Goal: Task Accomplishment & Management: Use online tool/utility

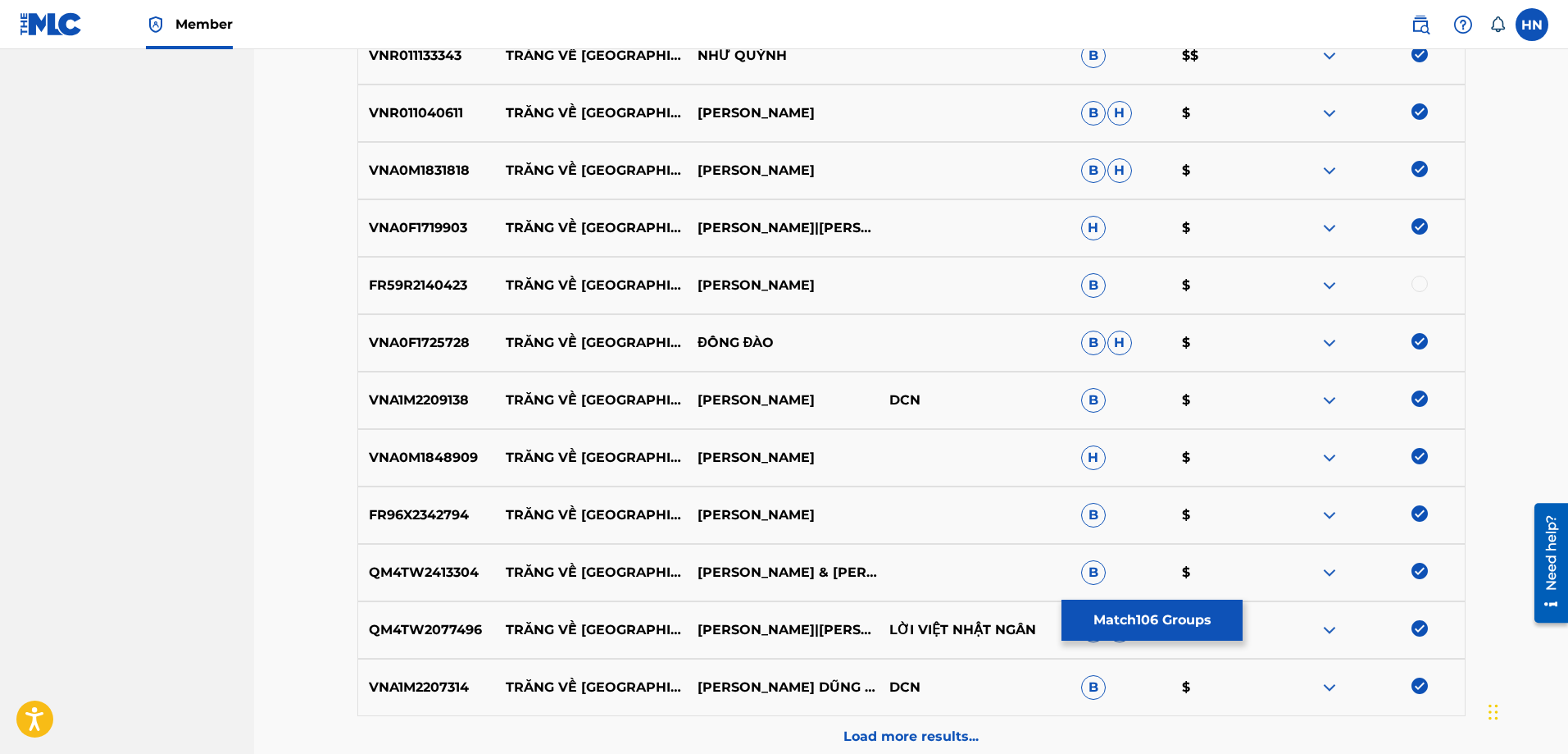
drag, startPoint x: 496, startPoint y: 287, endPoint x: 911, endPoint y: 281, distance: 415.0
click at [911, 281] on div "FR59R2140423 TRĂNG VỀ [GEOGRAPHIC_DATA][PERSON_NAME] $" at bounding box center [911, 285] width 1109 height 58
copy div "TRĂNG VỀ [GEOGRAPHIC_DATA][PERSON_NAME]"
click at [416, 297] on div "FR59R2140423 TRĂNG VỀ [GEOGRAPHIC_DATA][PERSON_NAME] $" at bounding box center [911, 285] width 1109 height 58
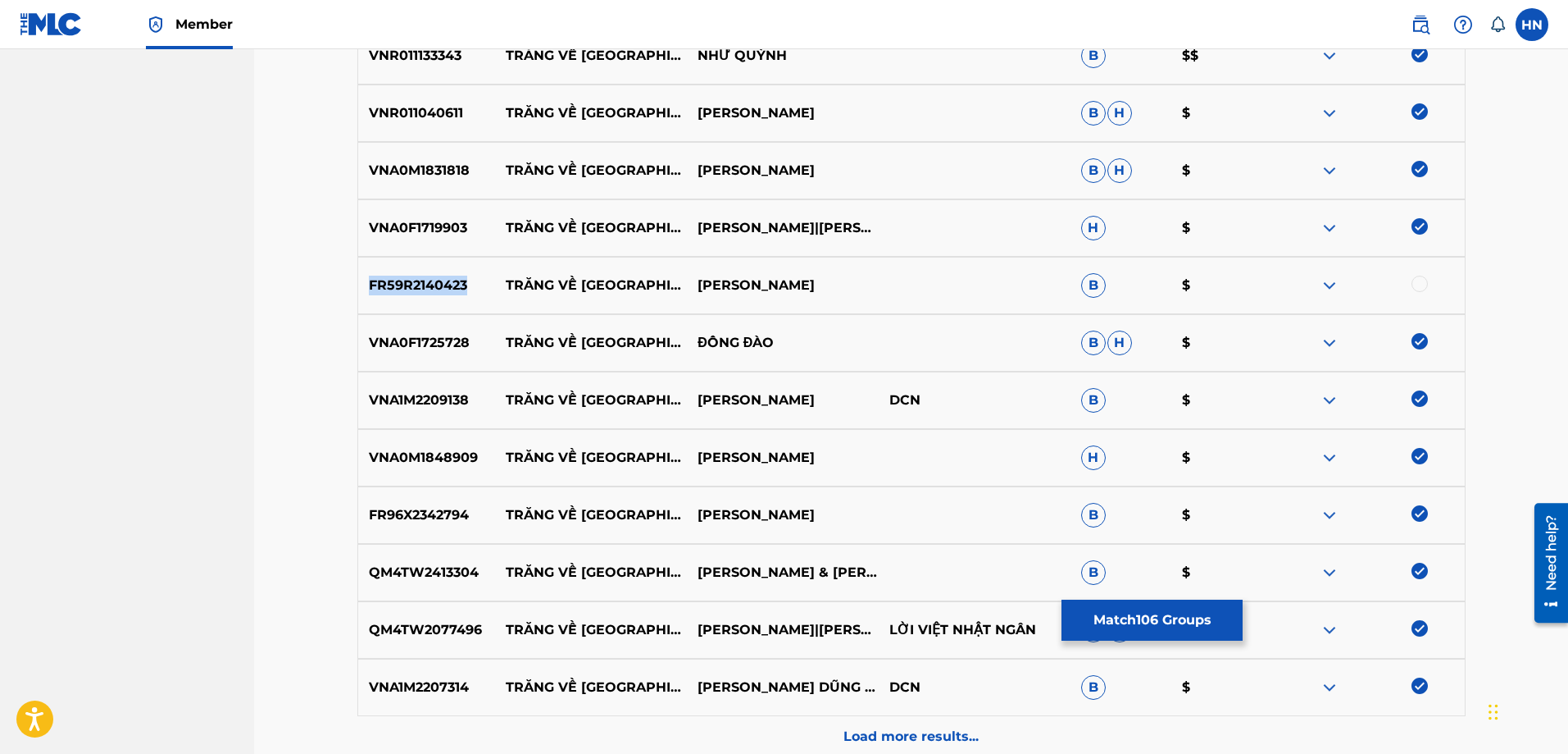
copy p "FR59R2140423"
click at [1416, 278] on div at bounding box center [1419, 283] width 16 height 16
click at [853, 743] on p "Load more results..." at bounding box center [910, 736] width 135 height 20
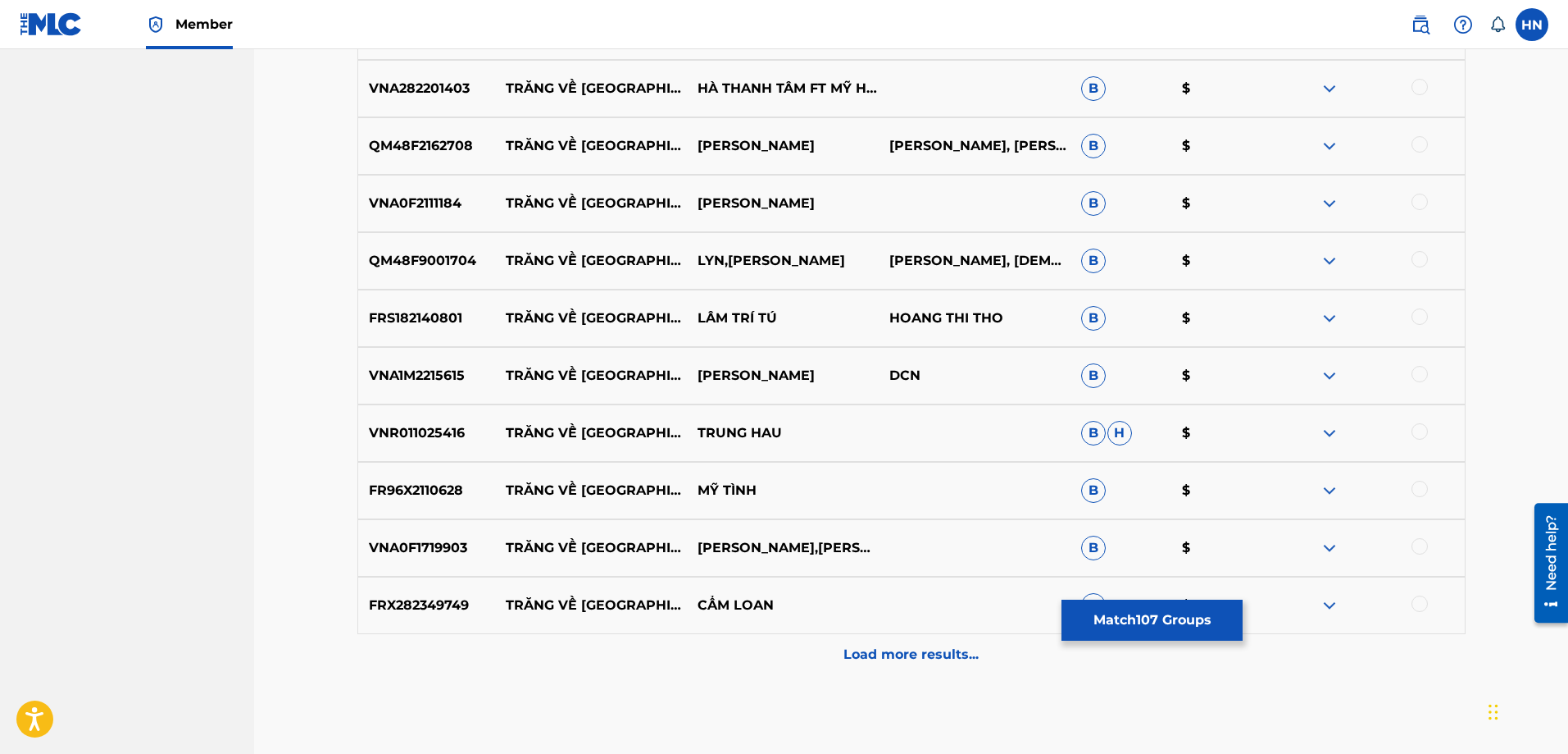
scroll to position [6803, 0]
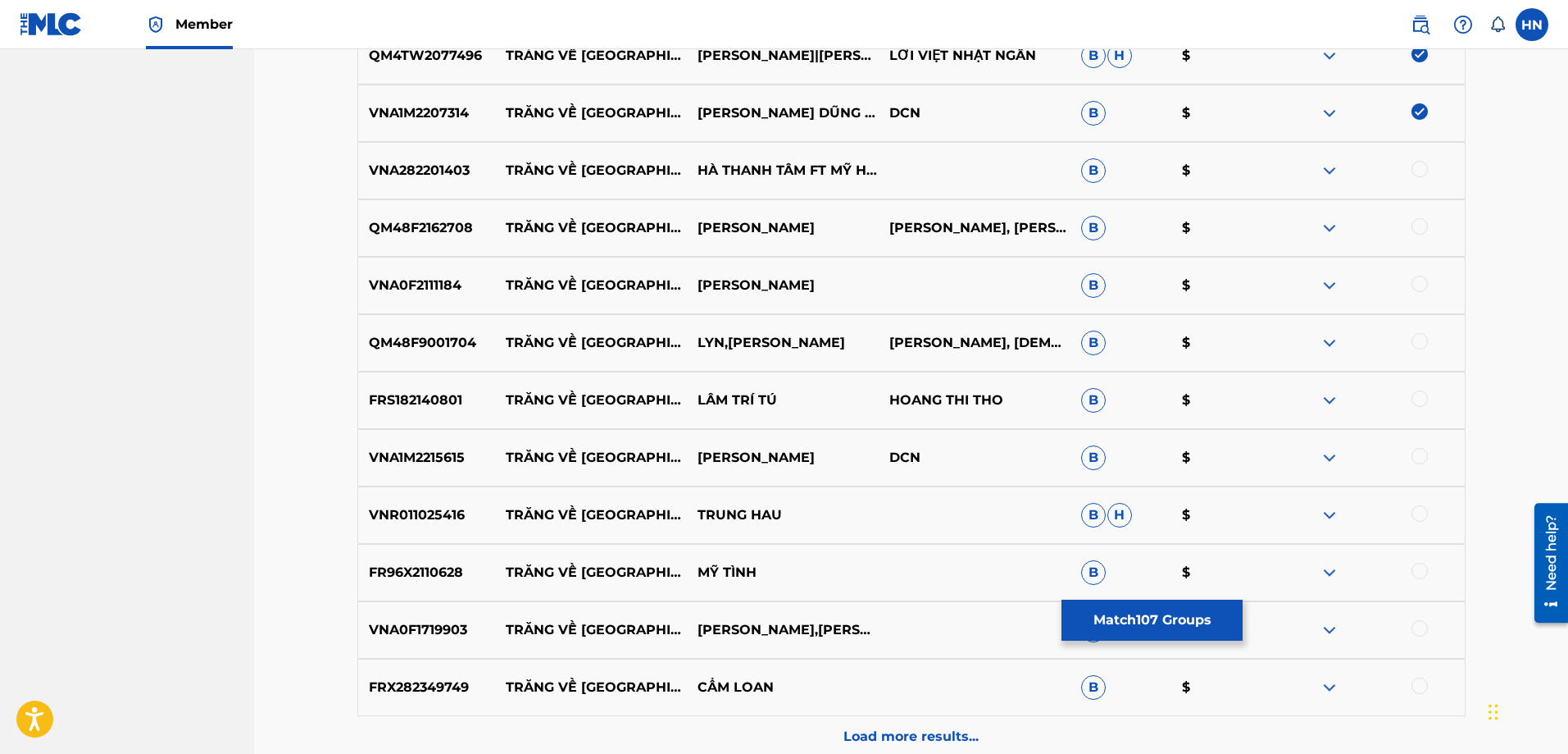
click at [459, 234] on p "QM48F2162708" at bounding box center [427, 227] width 138 height 20
copy p "QM48F2162708"
click at [1416, 225] on div at bounding box center [1419, 226] width 16 height 16
click at [417, 185] on div "VNA282201403 TRĂNG VỀ THÔN [GEOGRAPHIC_DATA] THANH TÂM FT MỸ HẠNH B $" at bounding box center [911, 170] width 1109 height 58
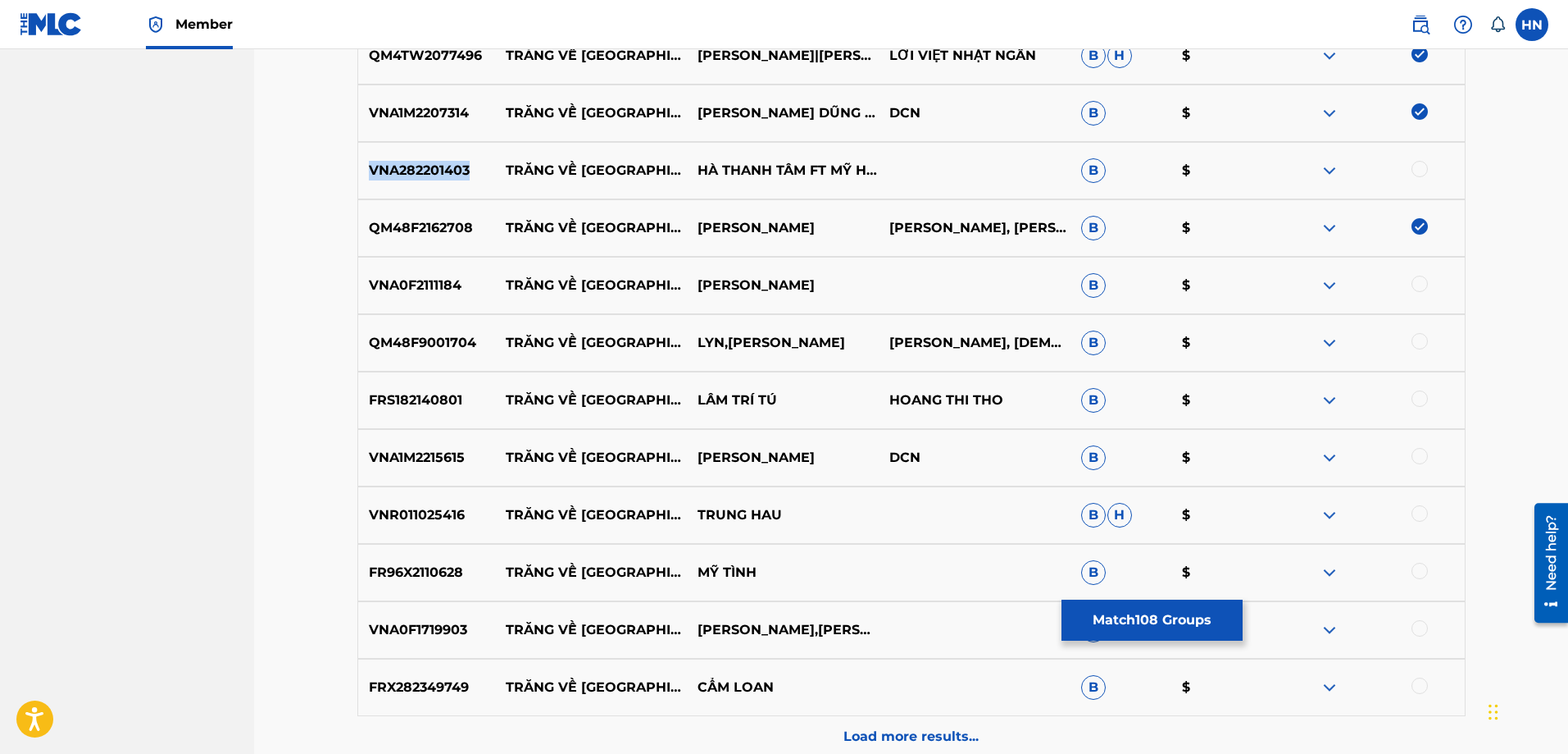
click at [417, 185] on div "VNA282201403 TRĂNG VỀ THÔN [GEOGRAPHIC_DATA] THANH TÂM FT MỸ HẠNH B $" at bounding box center [911, 170] width 1109 height 58
copy p "VNA282201403"
click at [1413, 167] on div at bounding box center [1419, 168] width 16 height 16
click at [435, 286] on p "VNA0F2111184" at bounding box center [427, 285] width 138 height 20
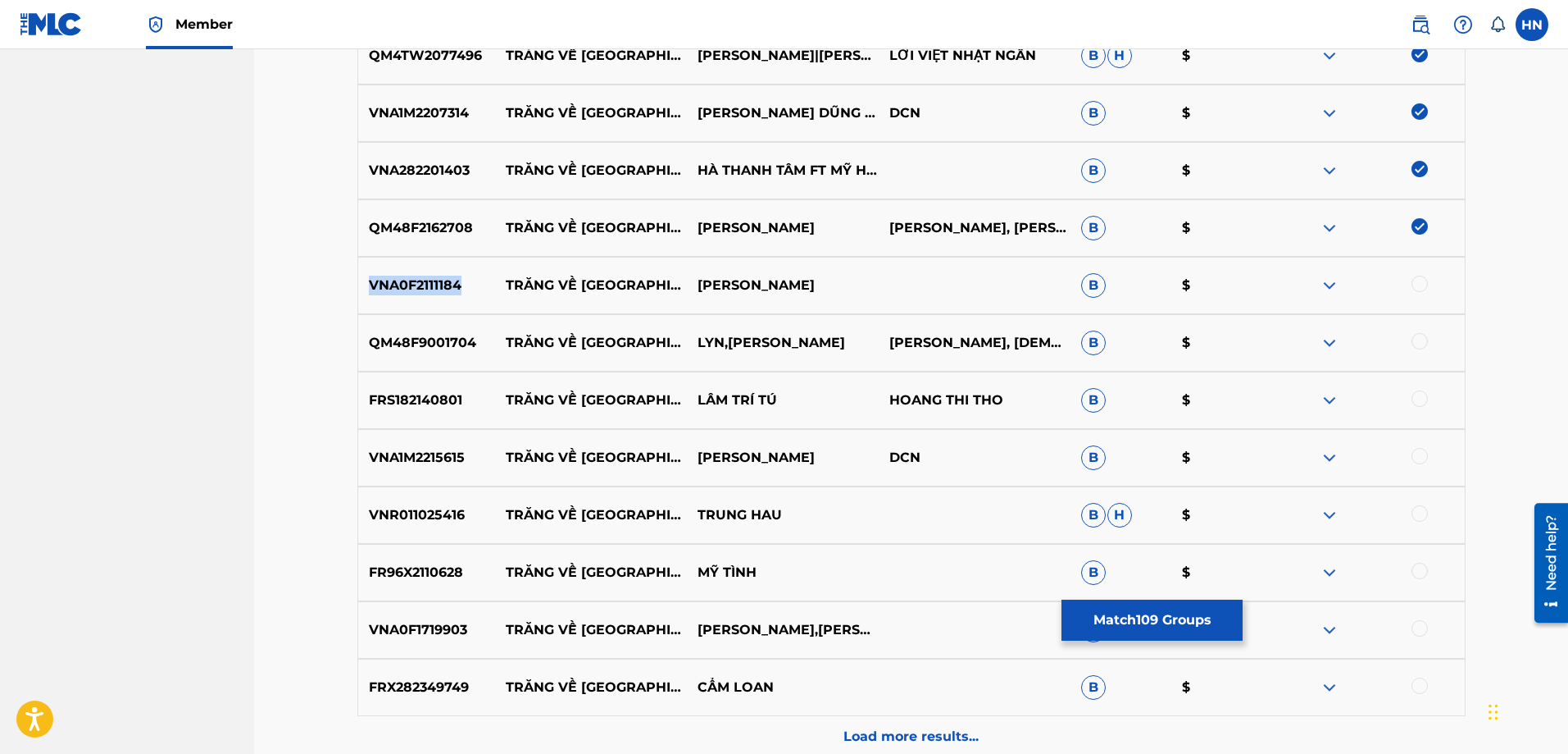
copy p "VNA0F2111184"
click at [1419, 283] on div at bounding box center [1419, 283] width 16 height 16
click at [459, 346] on p "QM48F9001704" at bounding box center [427, 343] width 138 height 20
copy p "QM48F9001704"
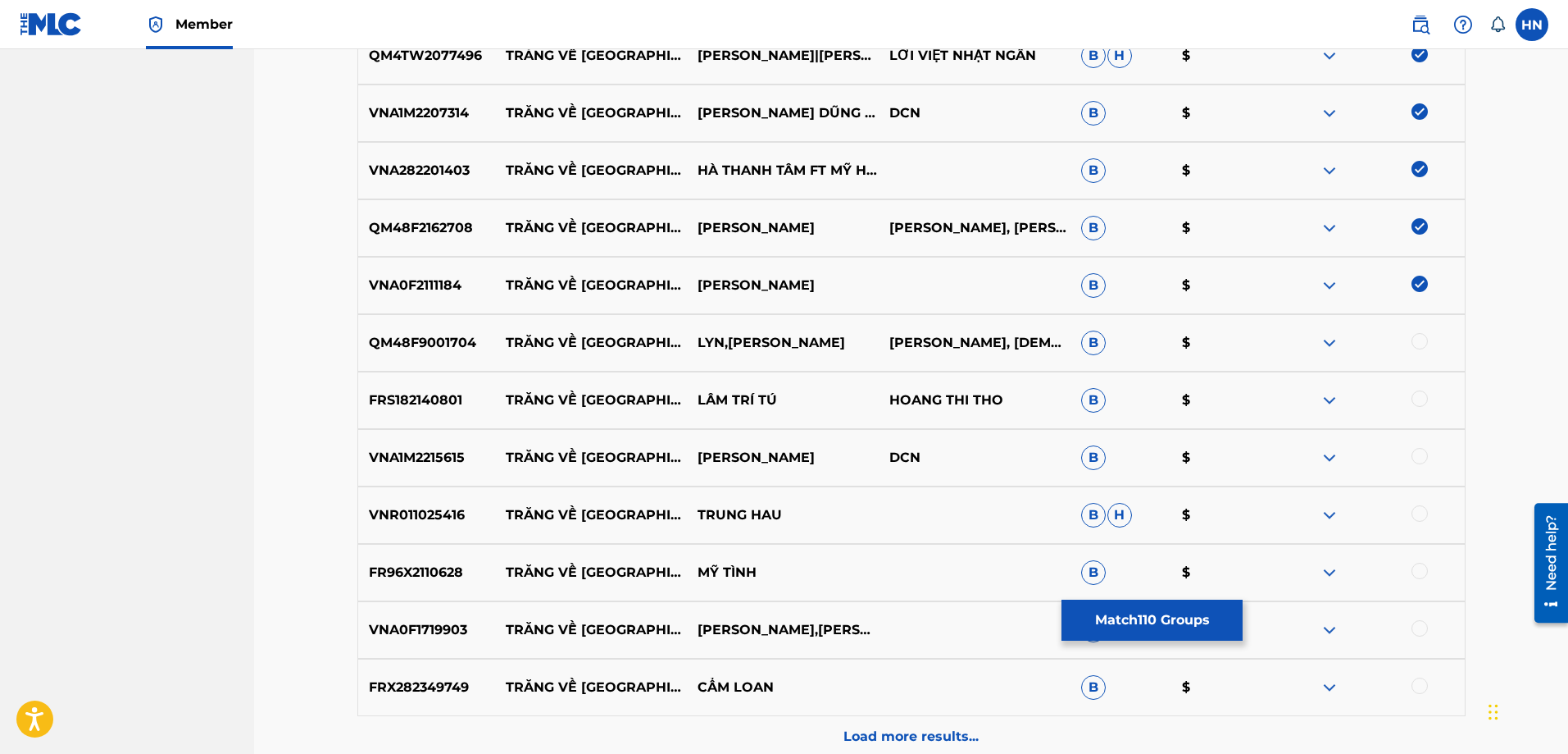
click at [1417, 342] on div at bounding box center [1419, 341] width 16 height 16
click at [454, 397] on p "FRS182140801" at bounding box center [427, 400] width 138 height 20
copy p "FRS182140801"
click at [1416, 392] on div at bounding box center [1419, 398] width 16 height 16
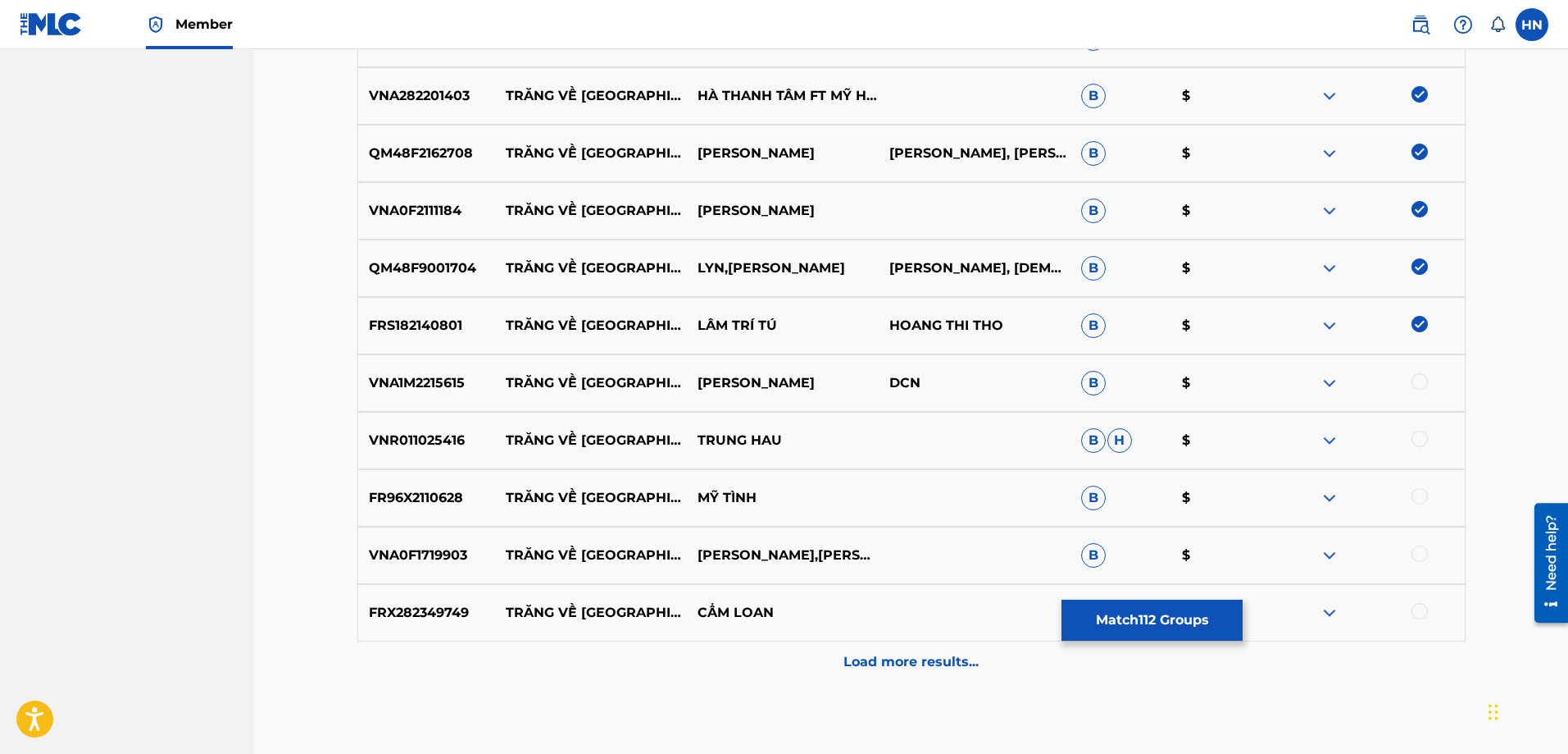
scroll to position [6967, 0]
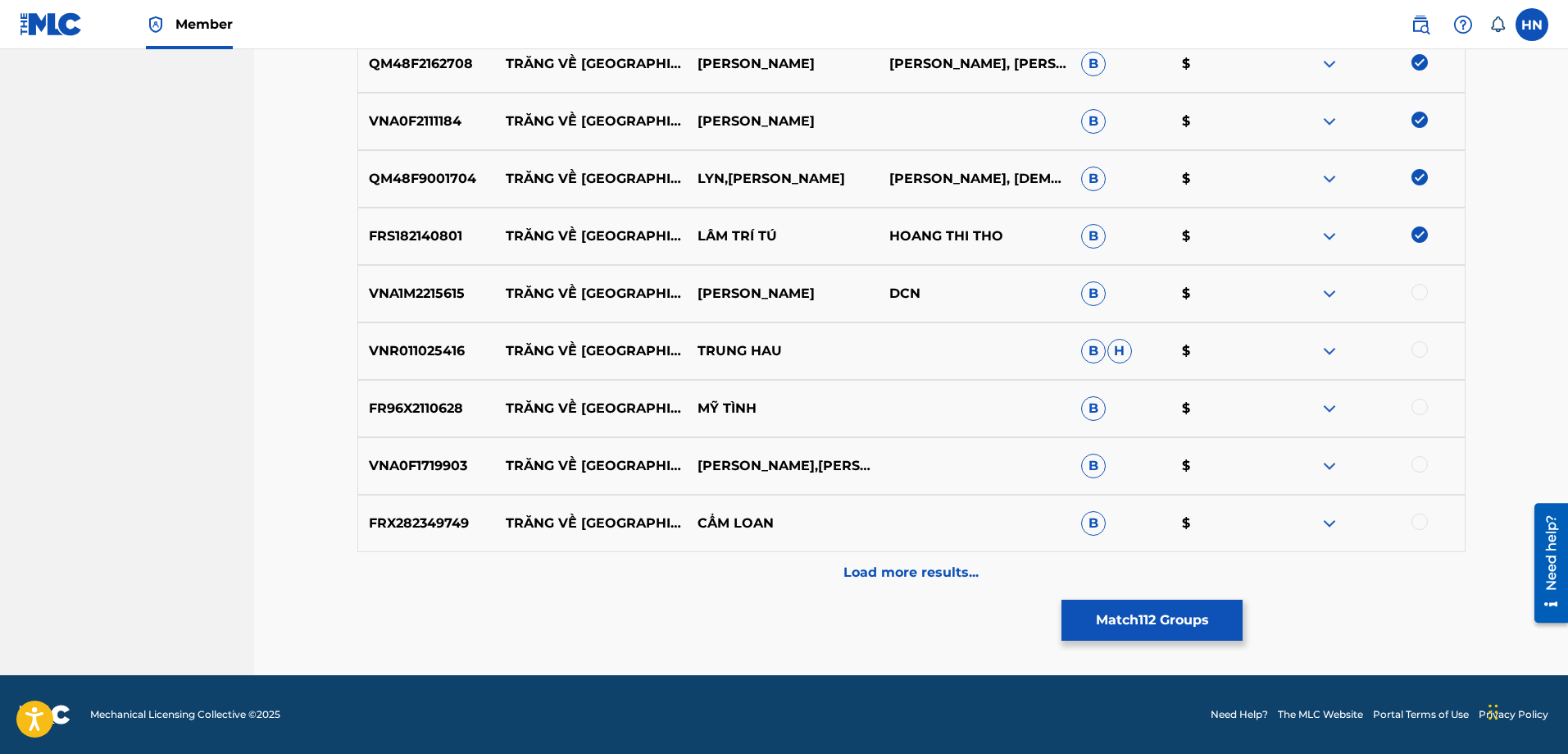
click at [403, 298] on p "VNA1M2215615" at bounding box center [427, 293] width 138 height 20
copy p "VNA1M2215615"
click at [1419, 292] on div at bounding box center [1419, 292] width 16 height 16
click at [392, 461] on p "VNA0F1719903" at bounding box center [427, 465] width 138 height 20
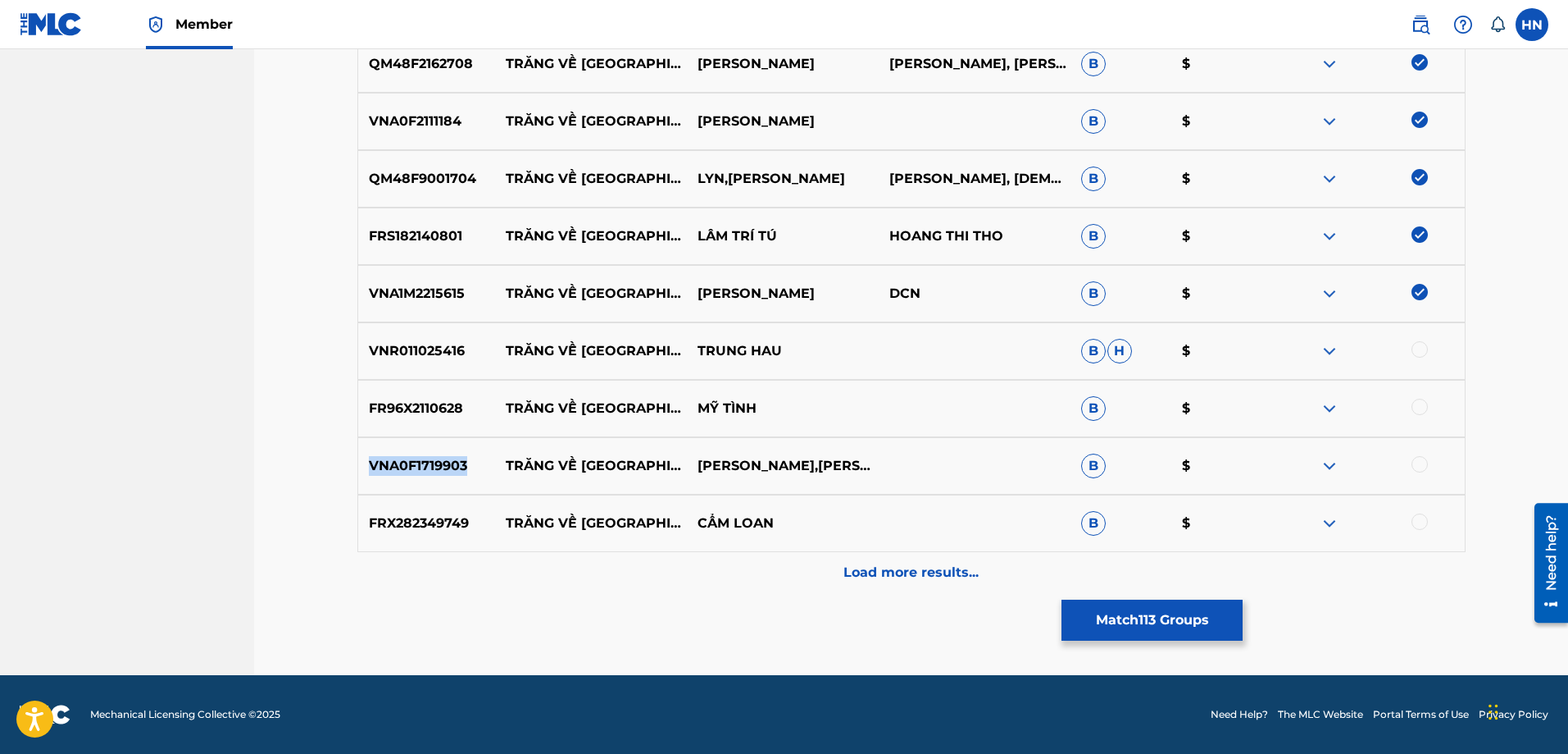
click at [392, 461] on p "VNA0F1719903" at bounding box center [427, 465] width 138 height 20
copy p "VNA0F1719903"
click at [1412, 461] on div at bounding box center [1419, 463] width 16 height 16
click at [431, 525] on p "FRX282349749" at bounding box center [427, 523] width 138 height 20
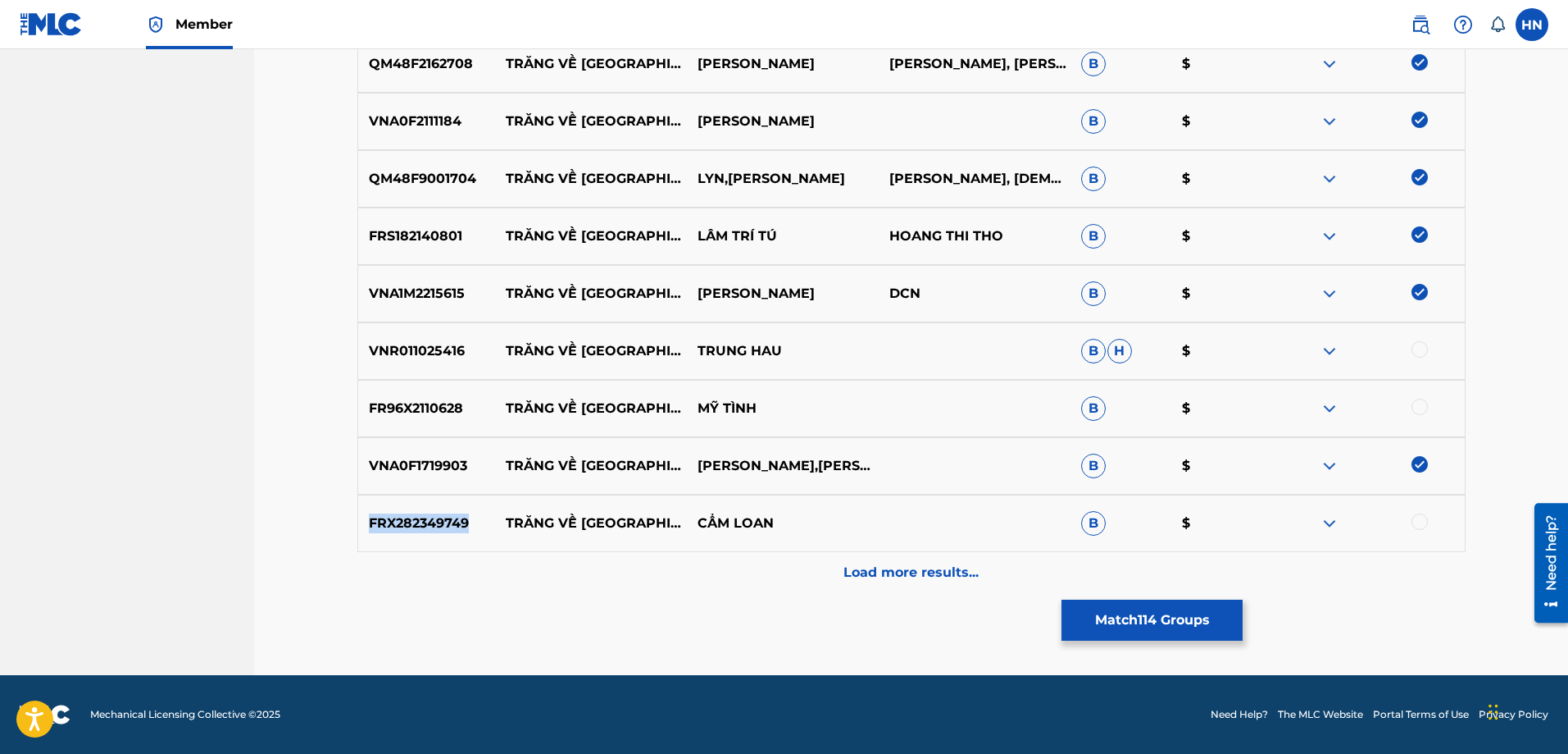
copy p "FRX282349749"
click at [1426, 517] on div at bounding box center [1419, 521] width 16 height 16
drag, startPoint x: 820, startPoint y: 396, endPoint x: 503, endPoint y: 398, distance: 317.0
click at [503, 398] on div "FR96X2110628 TRĂNG VỀ [GEOGRAPHIC_DATA] $" at bounding box center [911, 408] width 1109 height 58
click at [436, 424] on div "FR96X2110628 TRĂNG VỀ [GEOGRAPHIC_DATA] $" at bounding box center [911, 408] width 1109 height 58
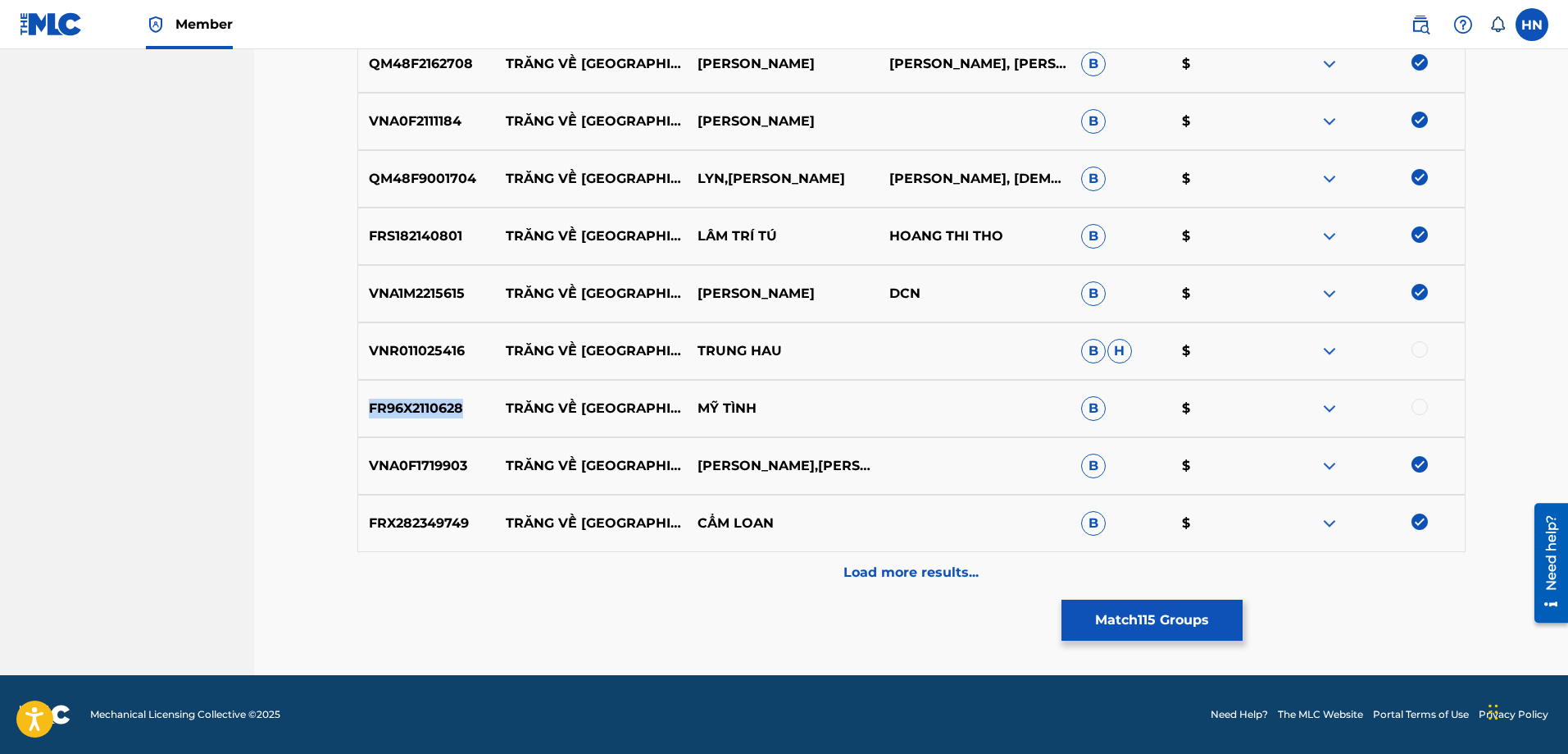
click at [436, 424] on div "FR96X2110628 TRĂNG VỀ [GEOGRAPHIC_DATA] $" at bounding box center [911, 408] width 1109 height 58
click at [1415, 406] on div at bounding box center [1419, 406] width 16 height 16
drag, startPoint x: 800, startPoint y: 352, endPoint x: 496, endPoint y: 347, distance: 304.0
click at [496, 347] on div "VNR011025416 TRĂNG VỀ THÔN [GEOGRAPHIC_DATA] $" at bounding box center [911, 350] width 1109 height 58
click at [430, 342] on p "VNR011025416" at bounding box center [427, 350] width 138 height 20
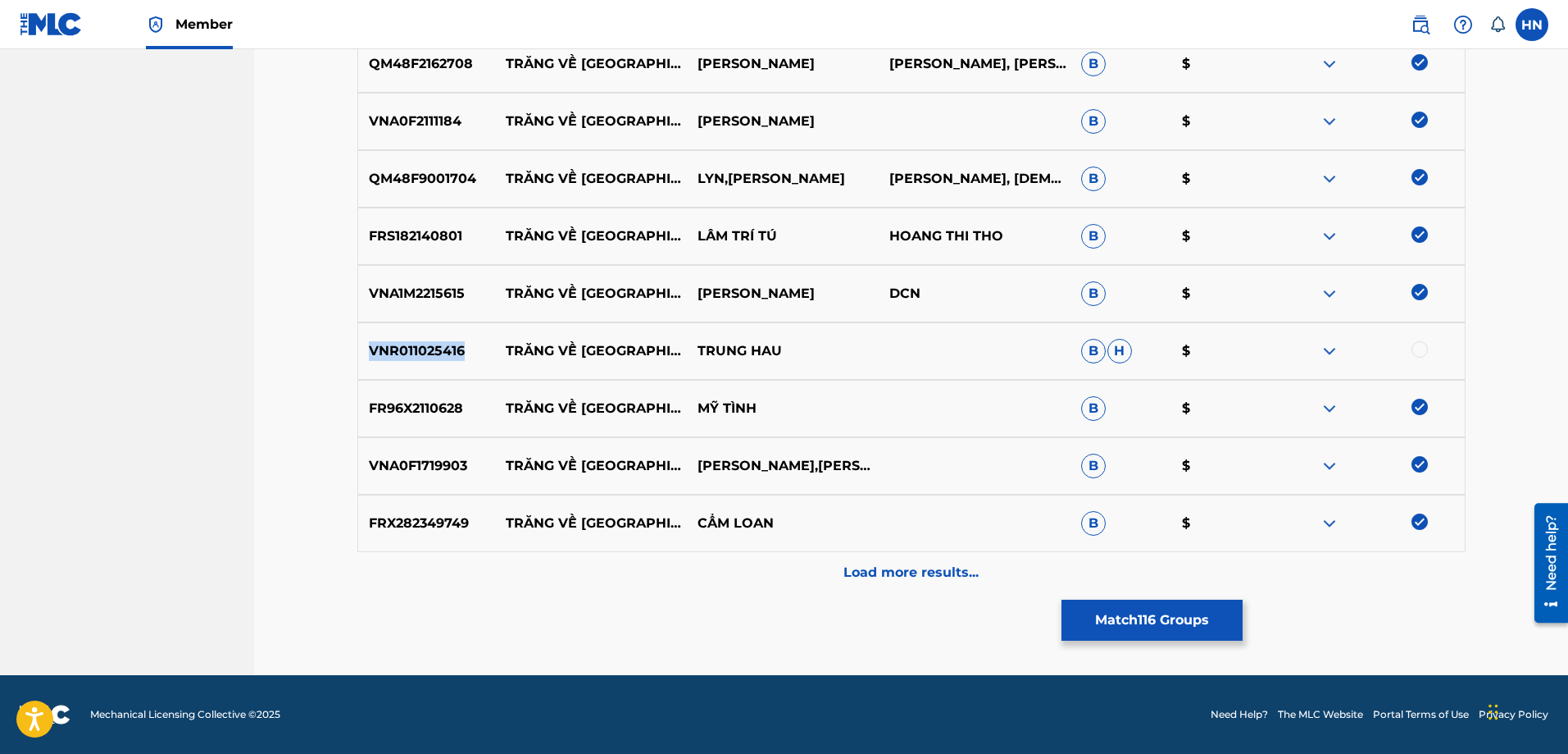
click at [430, 342] on p "VNR011025416" at bounding box center [427, 350] width 138 height 20
click at [1426, 346] on div at bounding box center [1419, 348] width 16 height 16
click at [915, 578] on p "Load more results..." at bounding box center [910, 572] width 135 height 20
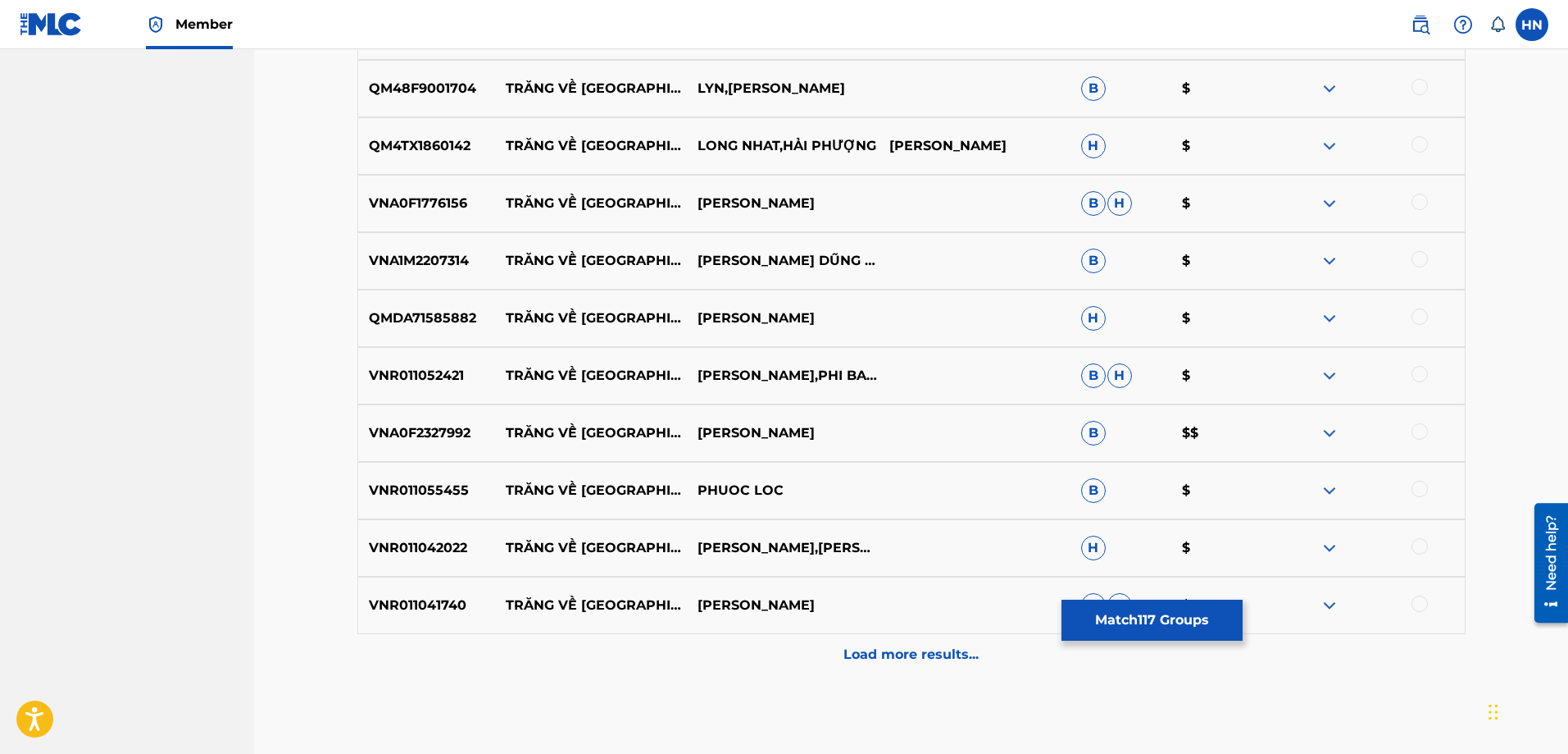
scroll to position [7377, 0]
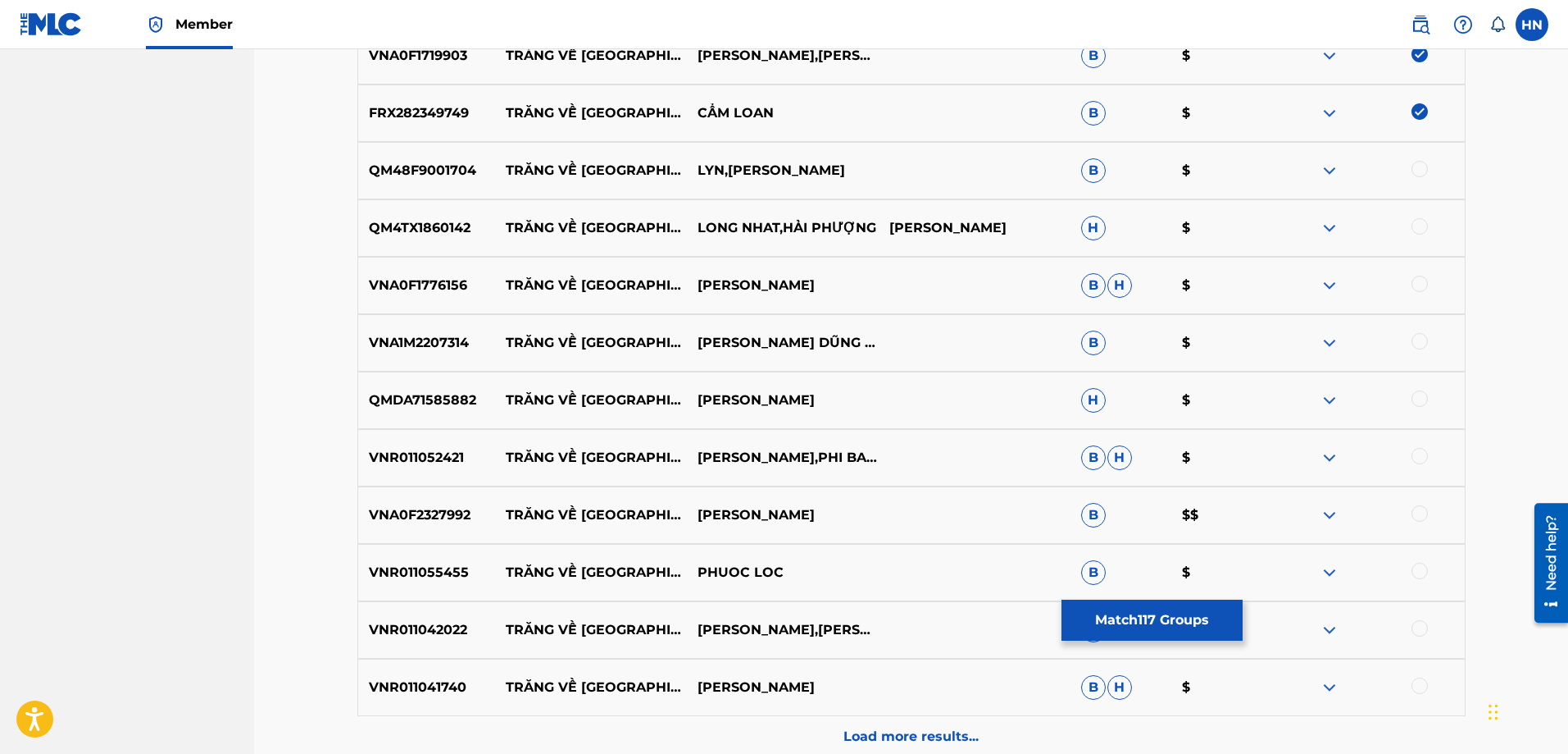
click at [425, 174] on p "QM48F9001704" at bounding box center [427, 170] width 138 height 20
click at [1422, 171] on div at bounding box center [1419, 168] width 16 height 16
click at [434, 222] on p "QM4TX1860142" at bounding box center [427, 227] width 138 height 20
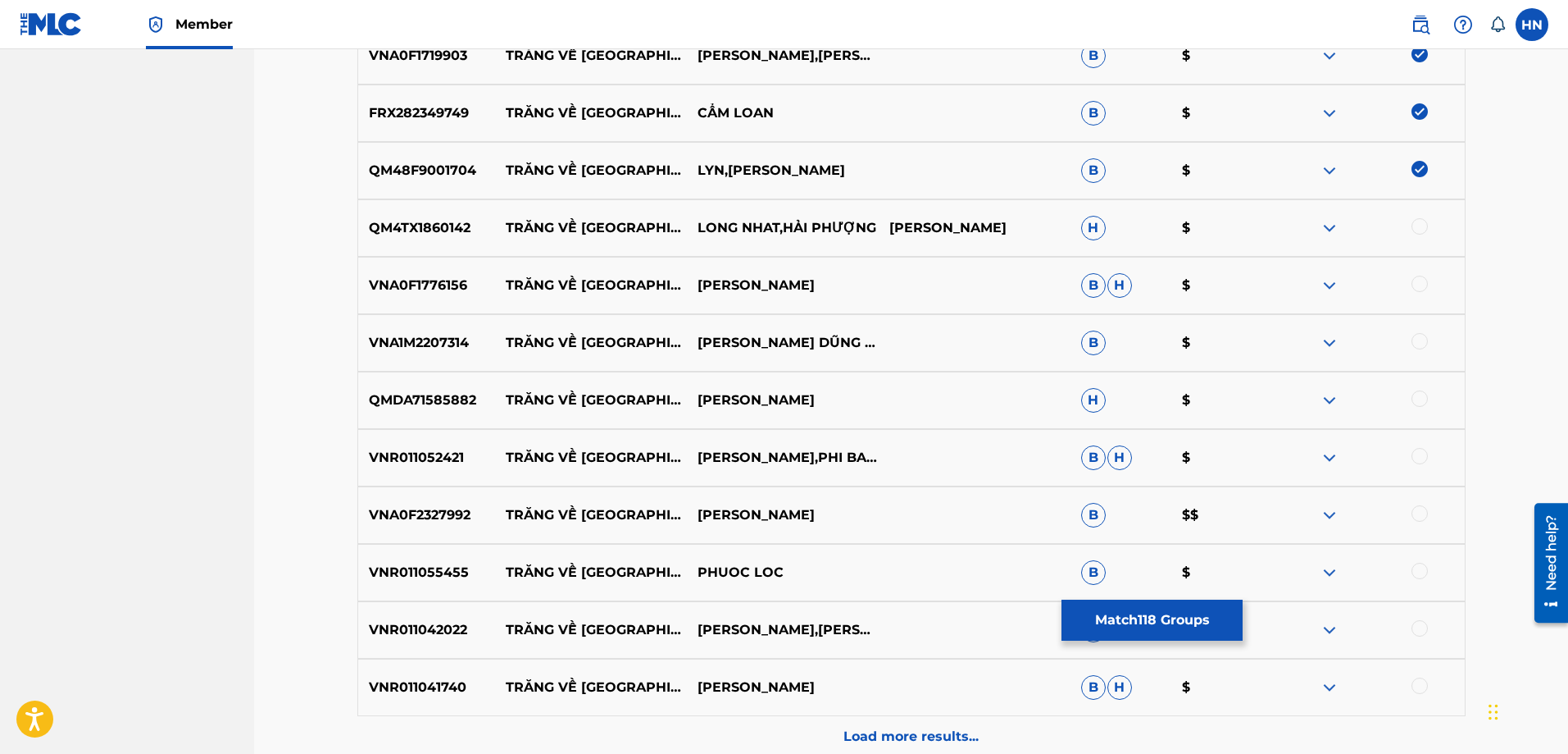
click at [1423, 226] on div at bounding box center [1419, 226] width 16 height 16
click at [445, 283] on p "VNA0F1776156" at bounding box center [427, 285] width 138 height 20
click at [1422, 286] on div at bounding box center [1419, 283] width 16 height 16
click at [418, 339] on p "VNA1M2207314" at bounding box center [427, 343] width 138 height 20
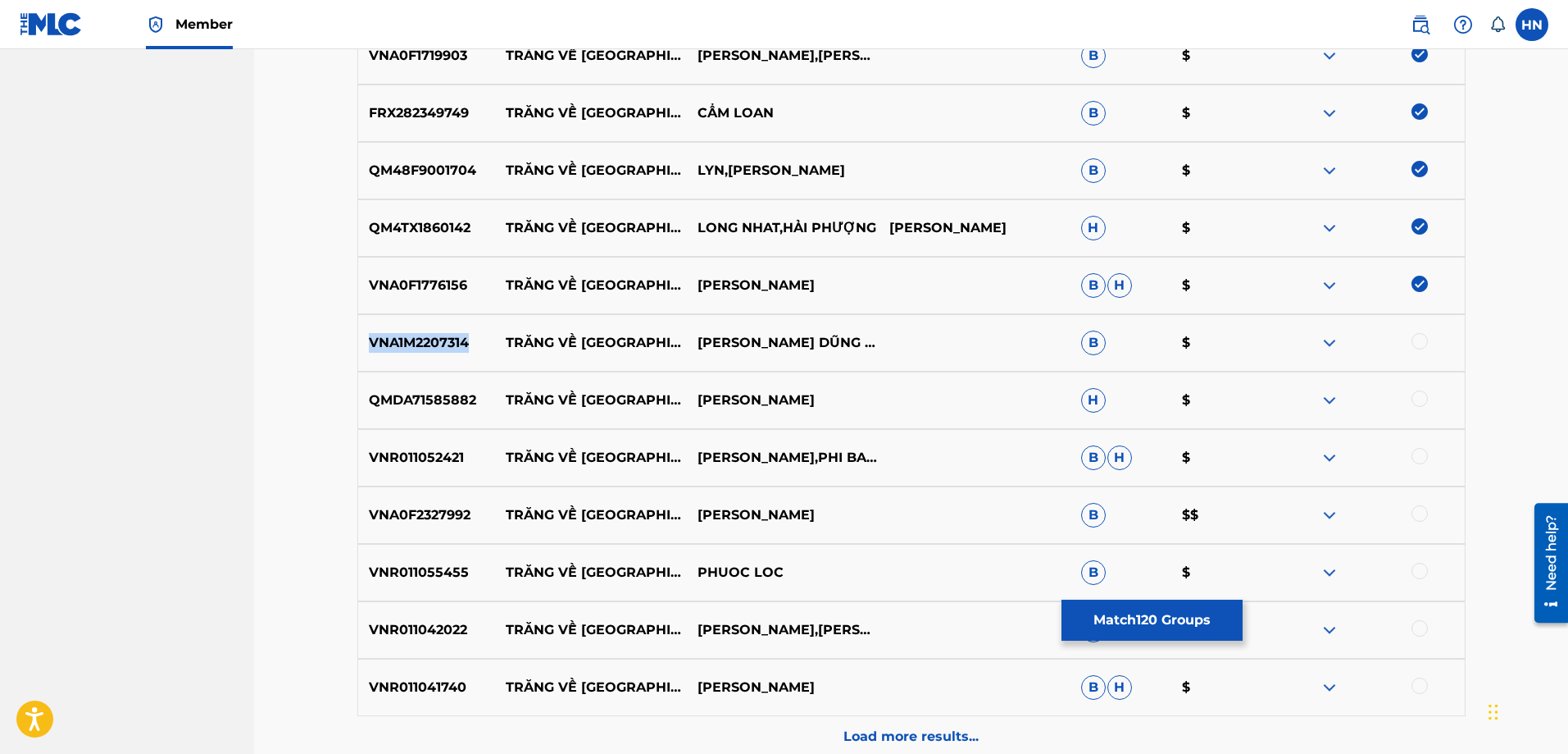
click at [418, 339] on p "VNA1M2207314" at bounding box center [427, 343] width 138 height 20
click at [1417, 336] on div at bounding box center [1419, 341] width 16 height 16
click at [432, 409] on p "QMDA71585882" at bounding box center [427, 400] width 138 height 20
click at [1416, 401] on div at bounding box center [1419, 398] width 16 height 16
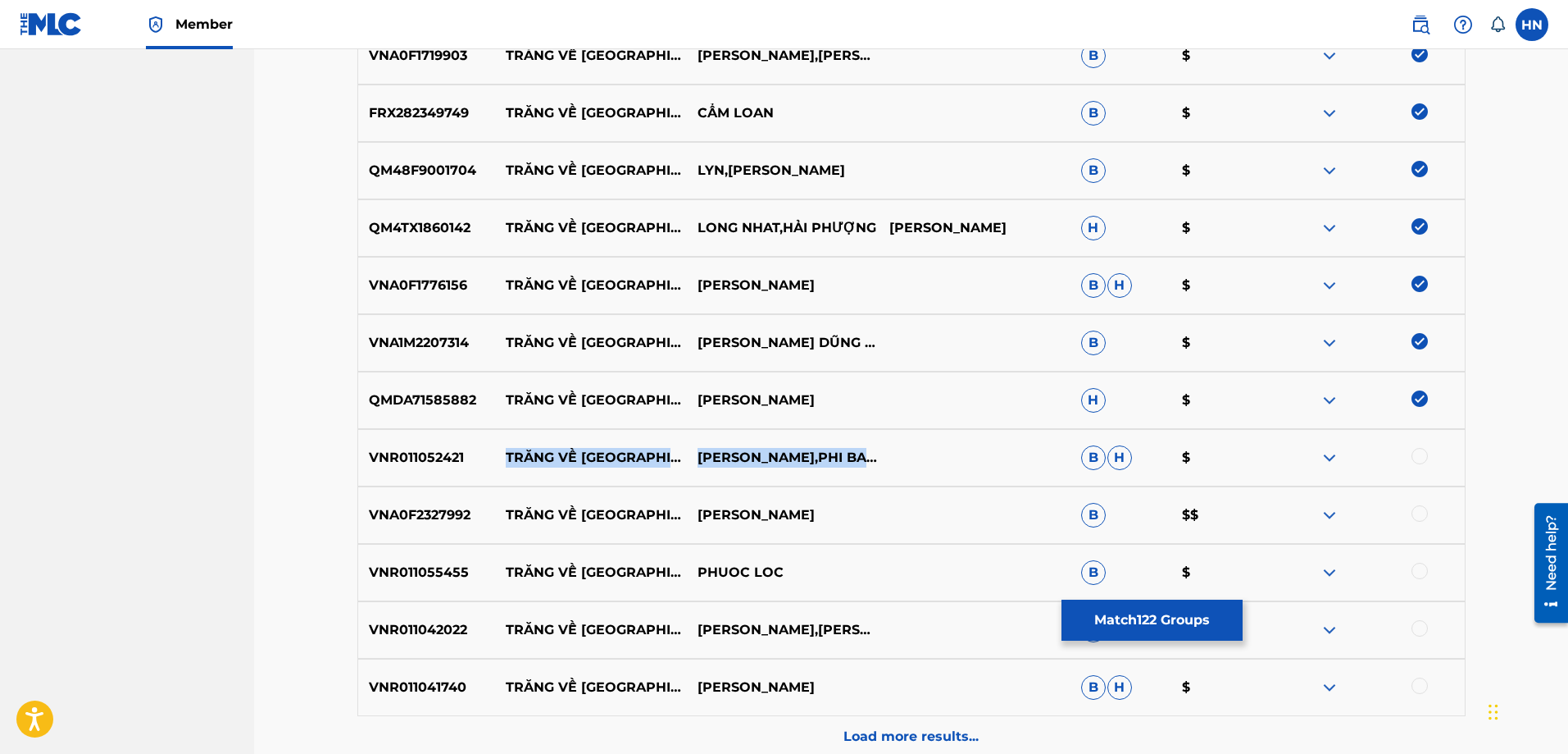
drag, startPoint x: 500, startPoint y: 454, endPoint x: 926, endPoint y: 440, distance: 426.2
click at [922, 440] on div "VNR011052421 TRĂNG VỀ THÔN DÃ VÕ NHƯ LOAN,PHI BANG B H $" at bounding box center [911, 457] width 1109 height 58
click at [415, 438] on div "VNR011052421 TRĂNG VỀ THÔN DÃ VÕ NHƯ LOAN,PHI BANG B H $" at bounding box center [911, 457] width 1109 height 58
click at [1415, 458] on div at bounding box center [1419, 455] width 16 height 16
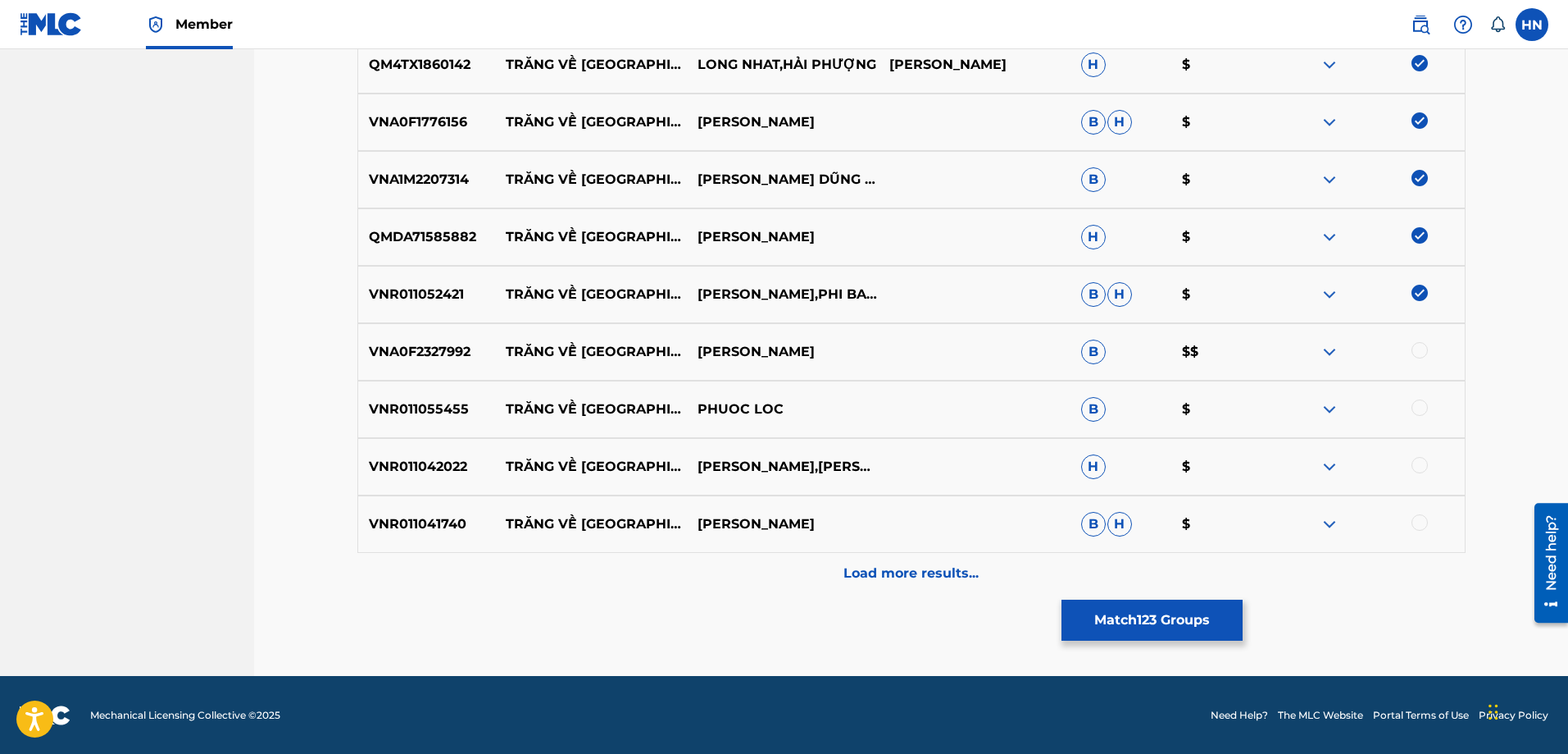
scroll to position [7541, 0]
click at [456, 475] on p "VNR011042022" at bounding box center [427, 465] width 138 height 20
click at [1413, 472] on div at bounding box center [1368, 465] width 192 height 20
click at [1423, 467] on div at bounding box center [1419, 463] width 16 height 16
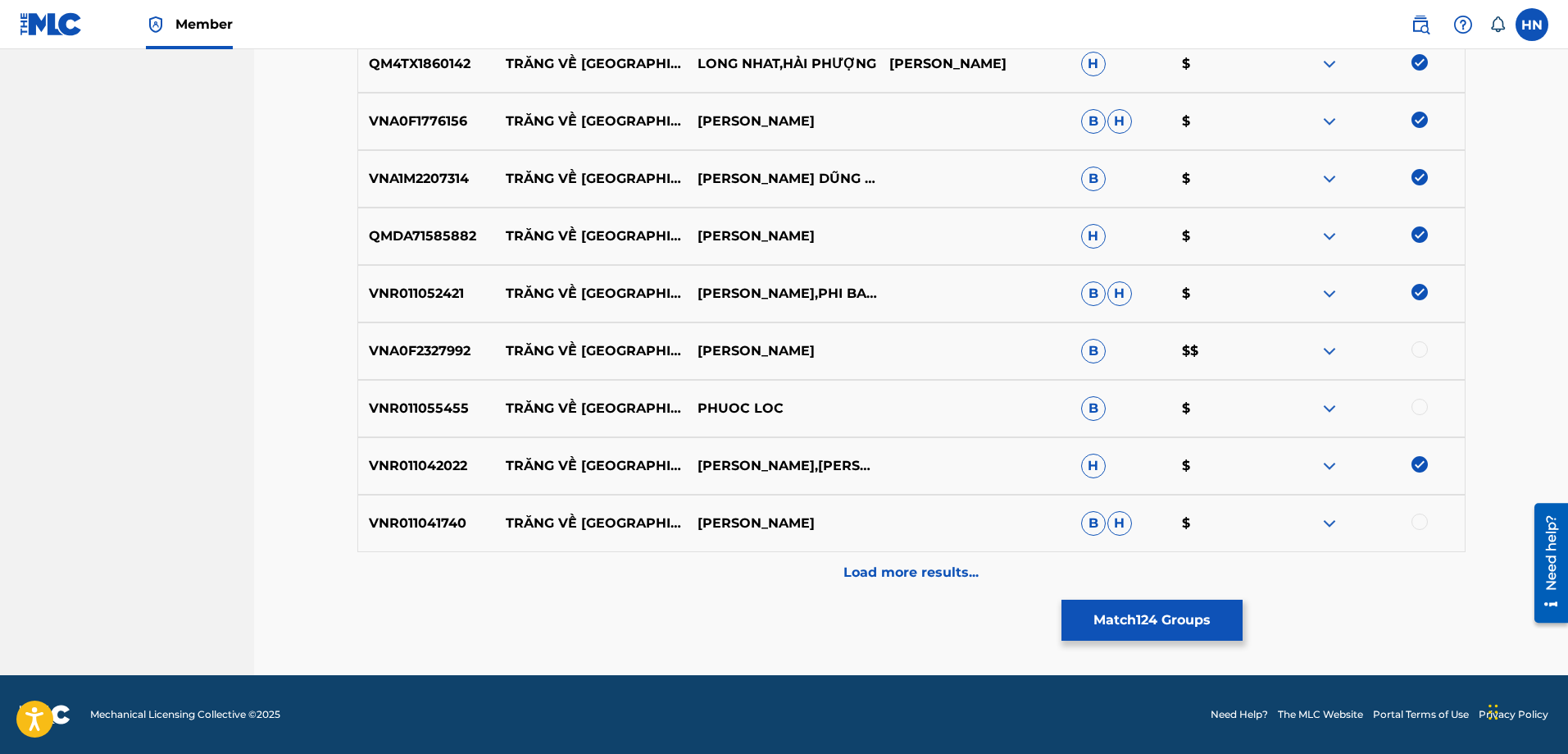
click at [399, 526] on p "VNR011041740" at bounding box center [427, 523] width 138 height 20
click at [1423, 522] on div at bounding box center [1419, 521] width 16 height 16
drag, startPoint x: 509, startPoint y: 352, endPoint x: 818, endPoint y: 347, distance: 309.0
click at [816, 348] on div "VNA0F2327992 TRĂNG VỀ THÔN DÃ VĂN MẪN B $$" at bounding box center [911, 350] width 1109 height 58
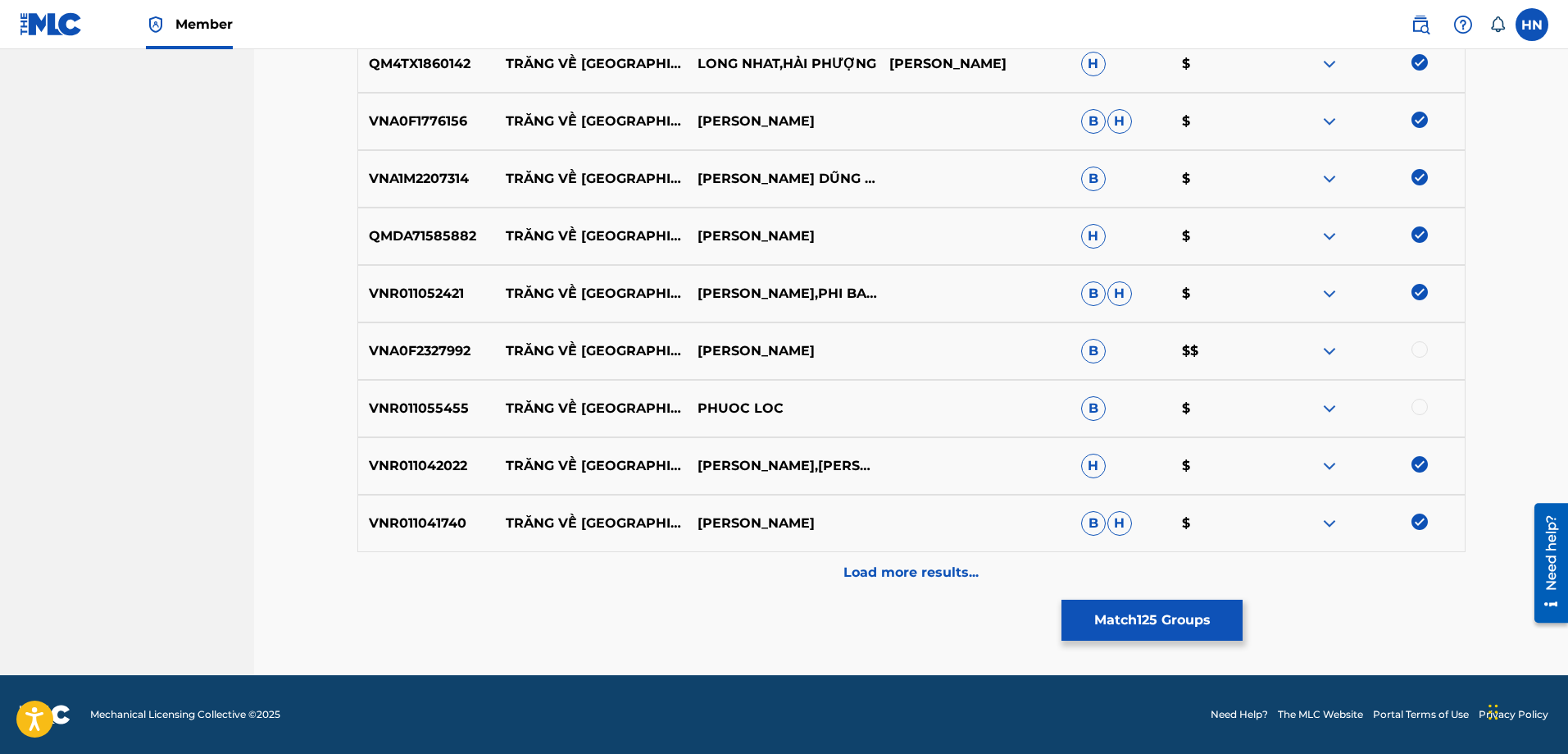
click at [438, 343] on p "VNA0F2327992" at bounding box center [427, 350] width 138 height 20
click at [1415, 341] on div "VNA0F2327992 TRĂNG VỀ THÔN DÃ VĂN MẪN B $$" at bounding box center [911, 350] width 1109 height 58
click at [1416, 343] on div at bounding box center [1419, 348] width 16 height 16
drag, startPoint x: 808, startPoint y: 399, endPoint x: 497, endPoint y: 401, distance: 311.0
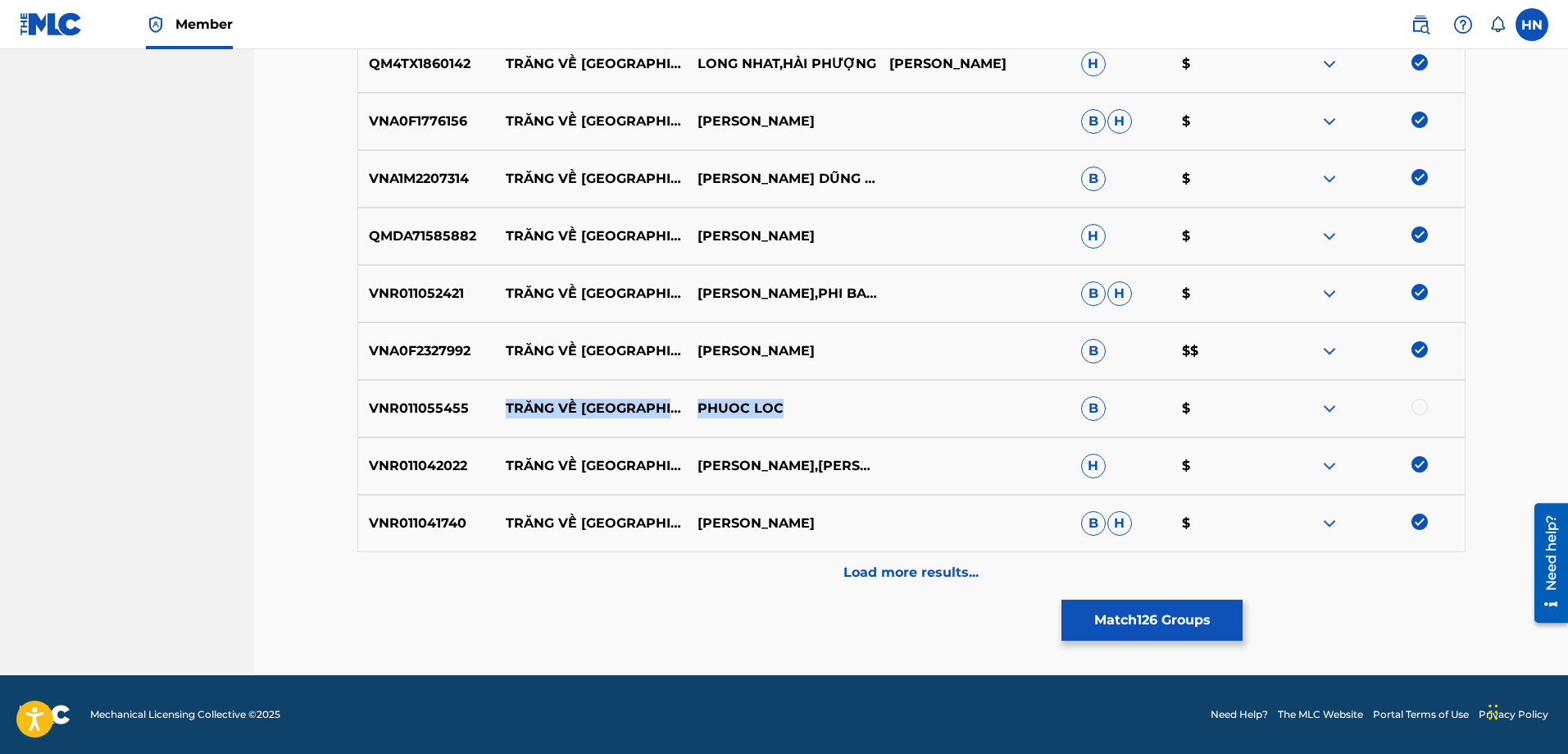
click at [497, 401] on div "VNR011055455 TRĂNG VỀ THÔN [GEOGRAPHIC_DATA] LOC B $" at bounding box center [911, 408] width 1109 height 58
click at [428, 420] on div "VNR011055455 TRĂNG VỀ THÔN [GEOGRAPHIC_DATA] LOC B $" at bounding box center [911, 408] width 1109 height 58
click at [1420, 405] on div at bounding box center [1419, 406] width 16 height 16
click at [866, 569] on p "Load more results..." at bounding box center [910, 572] width 135 height 20
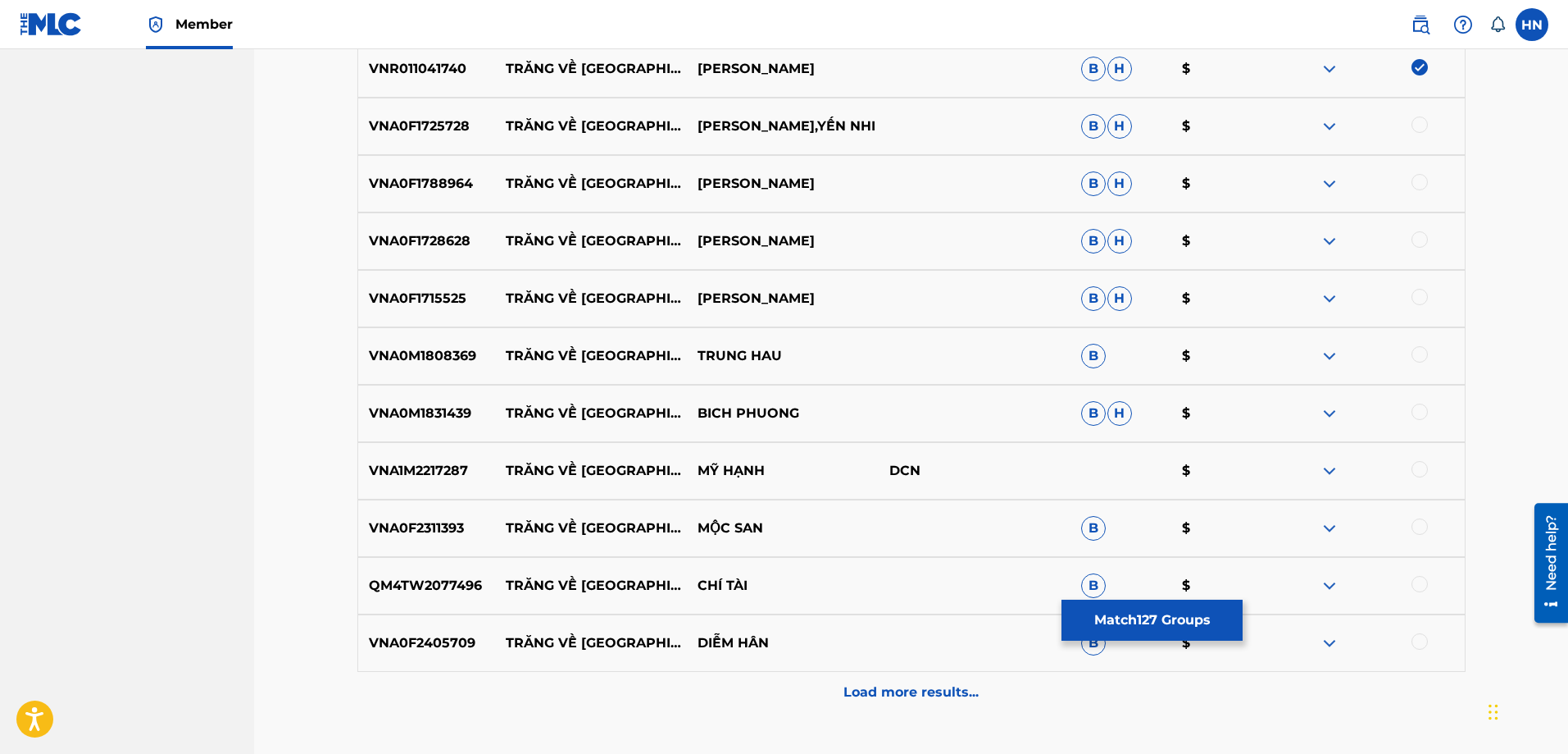
scroll to position [8034, 0]
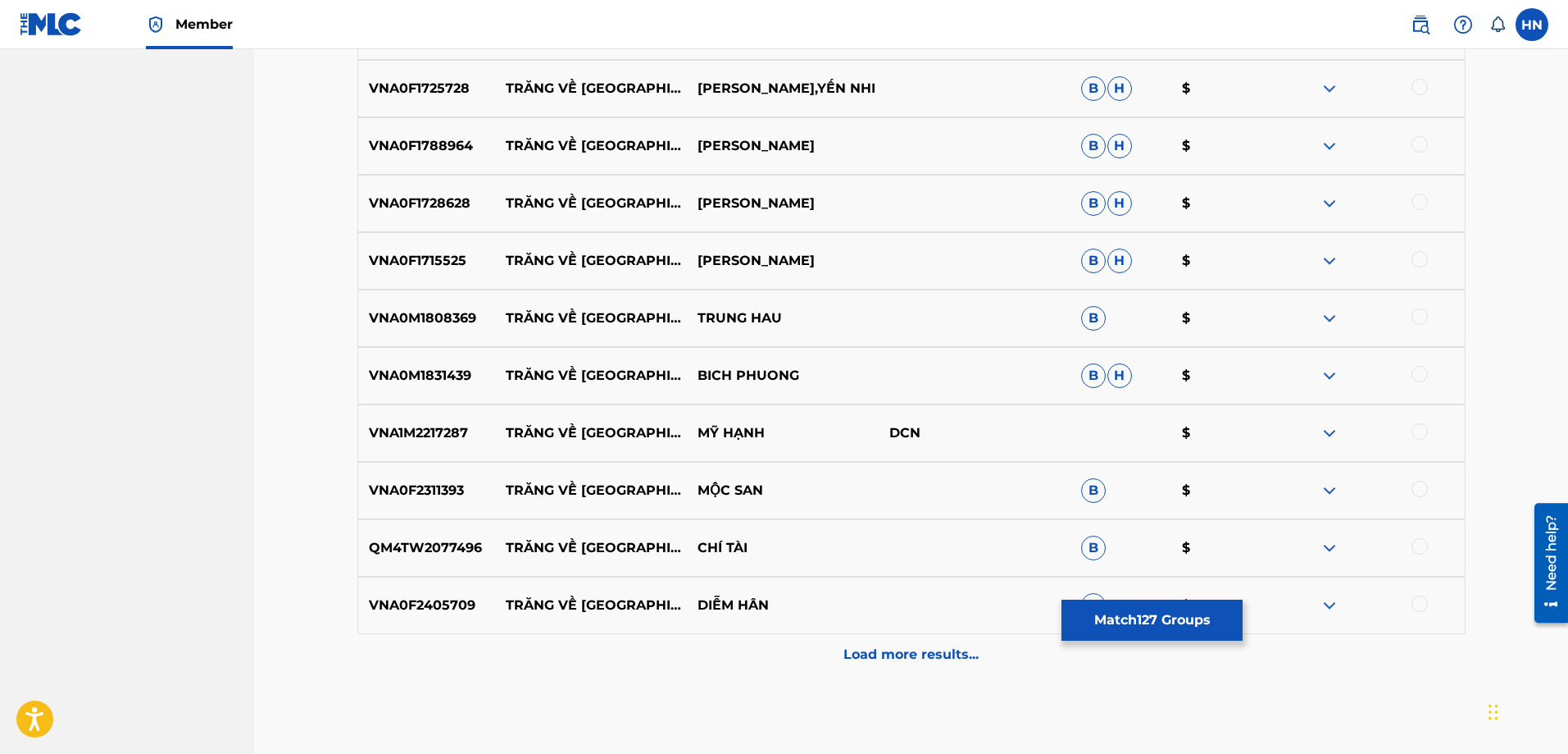
click at [439, 88] on p "VNA0F1725728" at bounding box center [427, 88] width 138 height 20
click at [1410, 88] on div at bounding box center [1368, 88] width 192 height 20
click at [1415, 85] on div at bounding box center [1419, 86] width 16 height 16
click at [409, 157] on div "VNA0F1788964 TRĂNG VỀ THÔN DÃ TUẤN VŨ B H $" at bounding box center [911, 145] width 1109 height 58
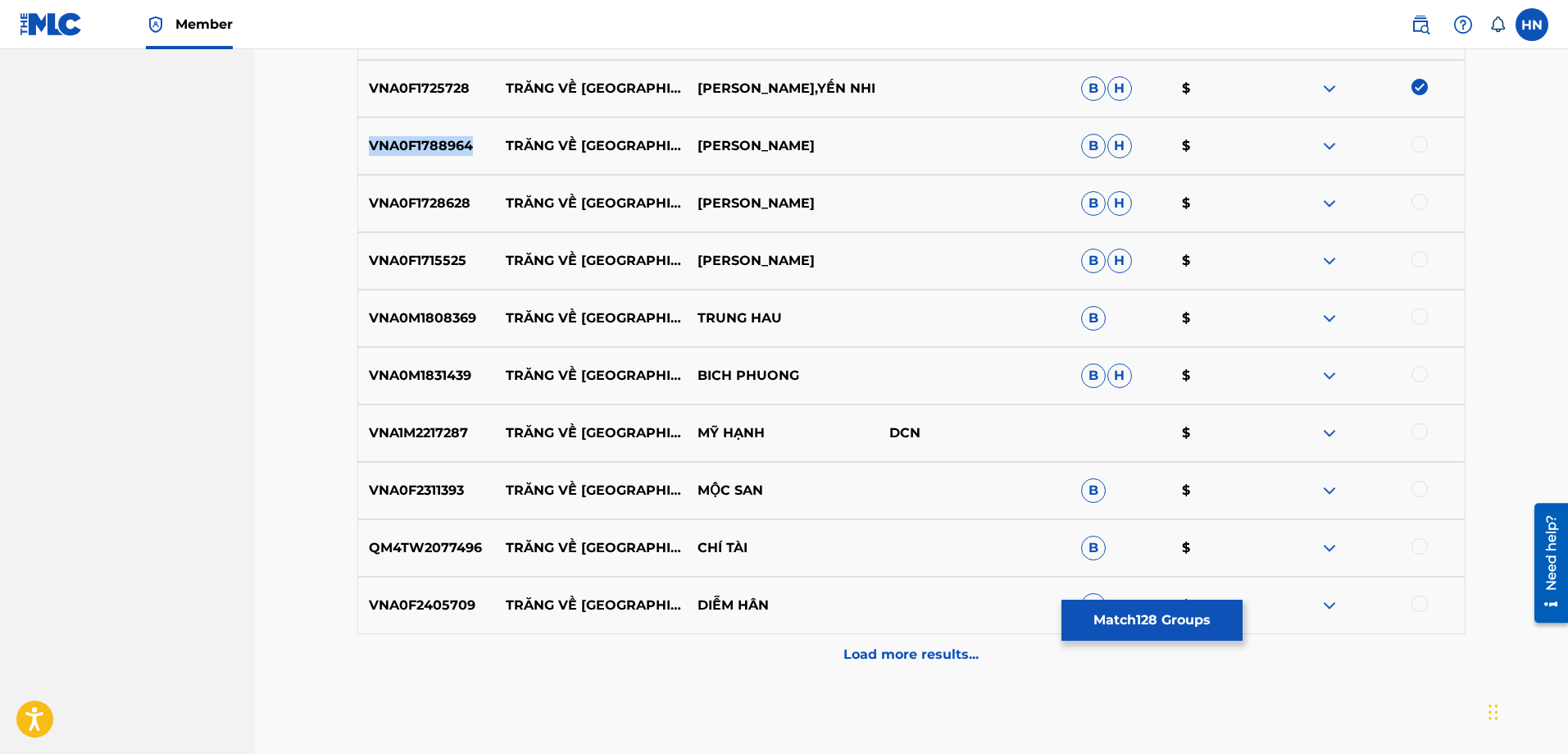
click at [409, 157] on div "VNA0F1788964 TRĂNG VỀ THÔN DÃ TUẤN VŨ B H $" at bounding box center [911, 145] width 1109 height 58
click at [1419, 136] on div at bounding box center [1419, 143] width 16 height 16
click at [454, 214] on div "VNA0F1728628 TRĂNG VỀ [GEOGRAPHIC_DATA] $" at bounding box center [911, 203] width 1109 height 58
click at [1414, 201] on div at bounding box center [1419, 201] width 16 height 16
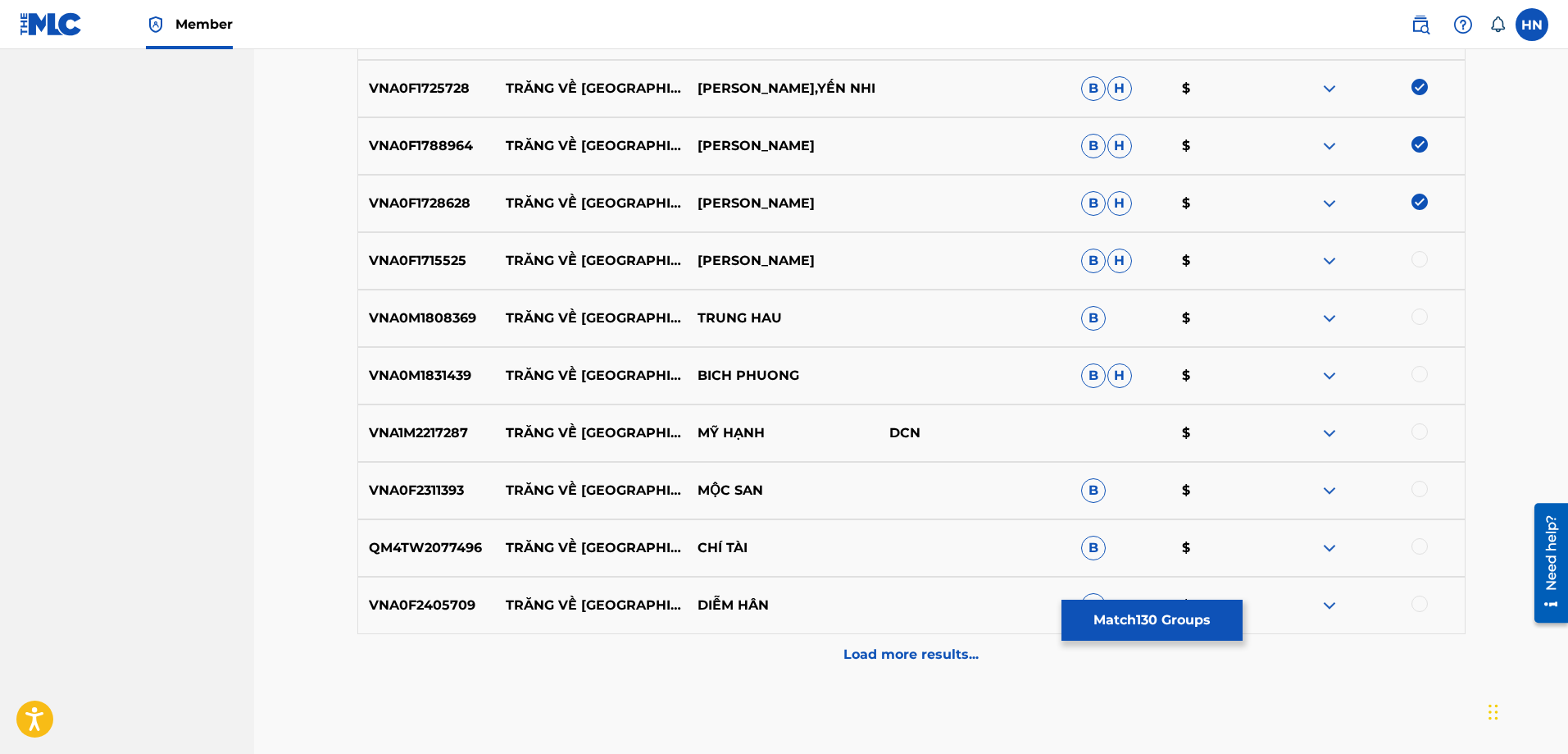
click at [459, 266] on p "VNA0F1715525" at bounding box center [427, 260] width 138 height 20
drag, startPoint x: 1419, startPoint y: 260, endPoint x: 1228, endPoint y: 263, distance: 191.0
click at [1418, 260] on div at bounding box center [1419, 259] width 16 height 16
click at [417, 321] on p "VNA0M1808369" at bounding box center [427, 318] width 138 height 20
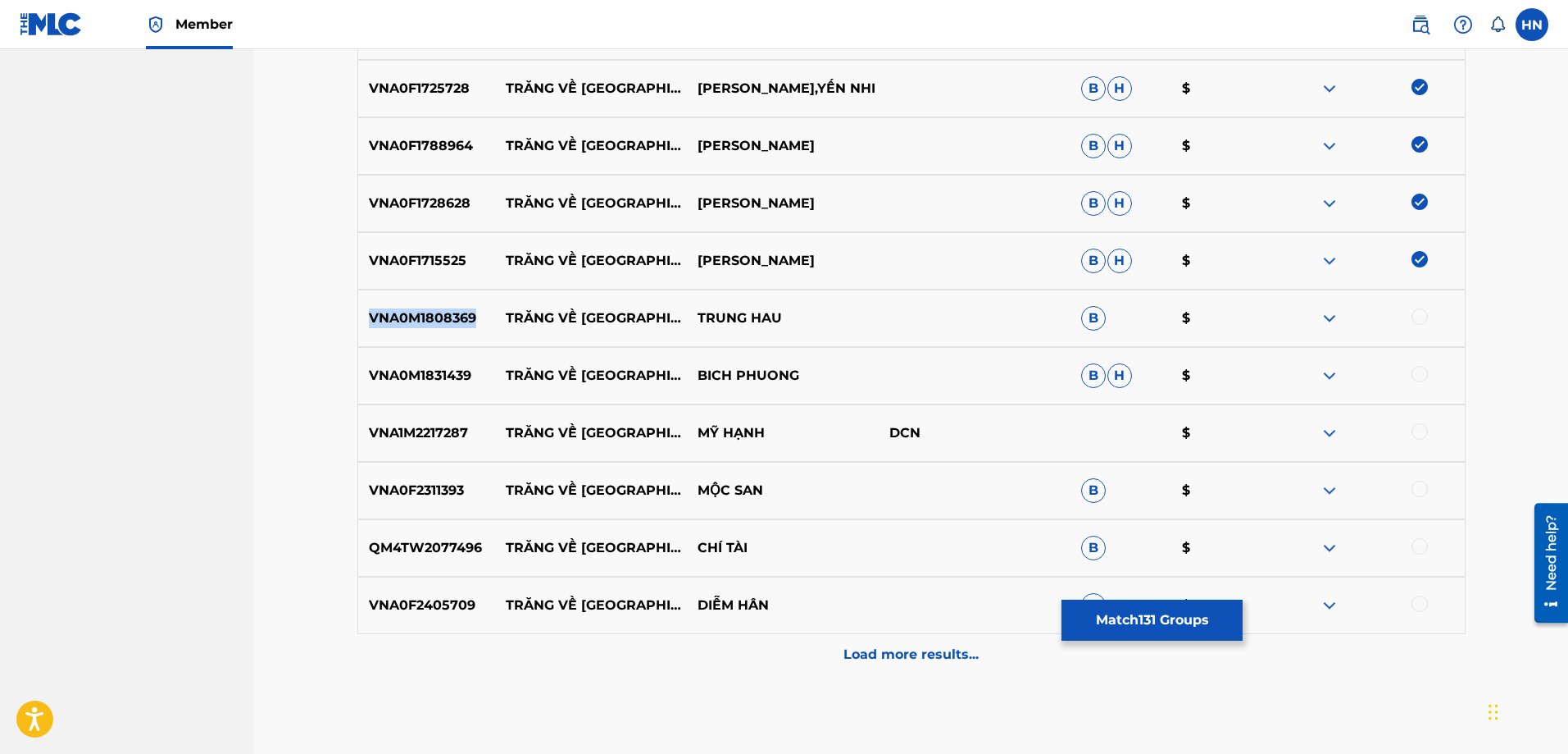
click at [417, 321] on p "VNA0M1808369" at bounding box center [427, 318] width 138 height 20
click at [1426, 320] on div at bounding box center [1419, 316] width 16 height 16
click at [421, 381] on p "VNA0M1831439" at bounding box center [427, 376] width 138 height 20
click at [1414, 371] on div at bounding box center [1419, 374] width 16 height 16
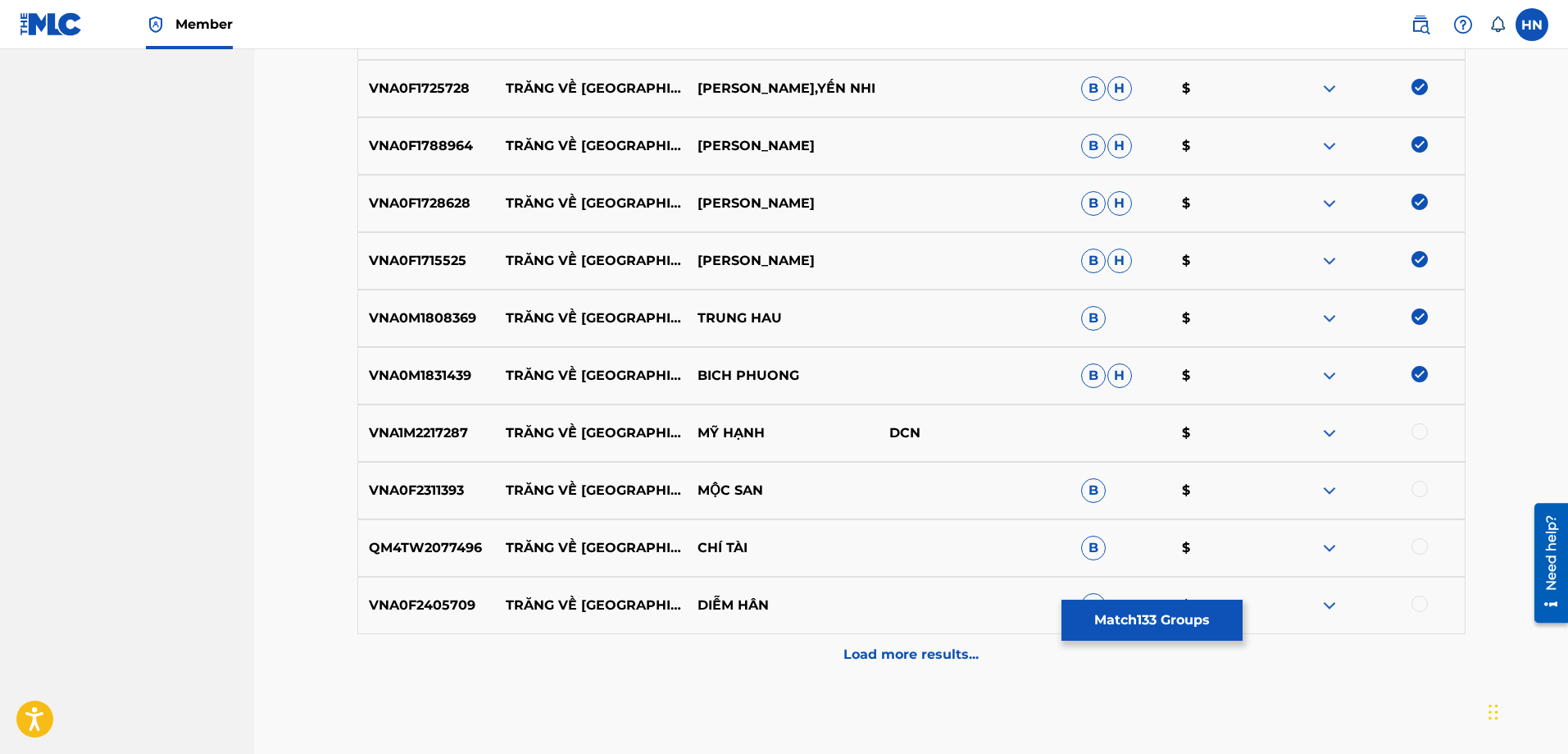
click at [435, 433] on p "VNA1M2217287" at bounding box center [427, 432] width 138 height 20
click at [1416, 433] on div at bounding box center [1419, 430] width 16 height 16
click at [436, 518] on div "VNA0F2311393 TRĂNG VỀ [GEOGRAPHIC_DATA] $" at bounding box center [911, 490] width 1109 height 58
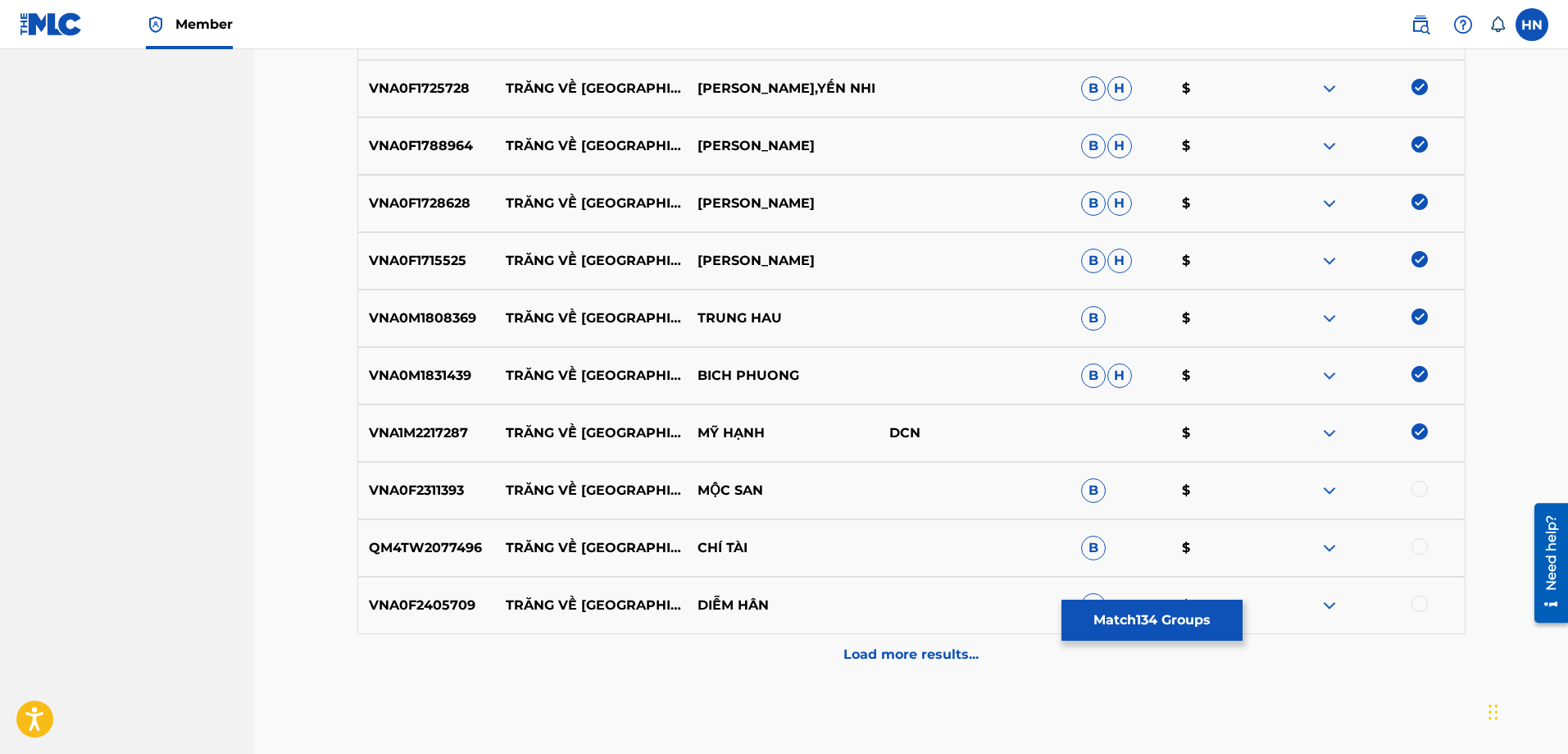
click at [1421, 495] on div at bounding box center [1419, 488] width 16 height 16
click at [449, 556] on p "QM4TW2077496" at bounding box center [427, 547] width 138 height 20
click at [1426, 538] on div at bounding box center [1368, 547] width 192 height 20
click at [1421, 544] on div at bounding box center [1419, 545] width 16 height 16
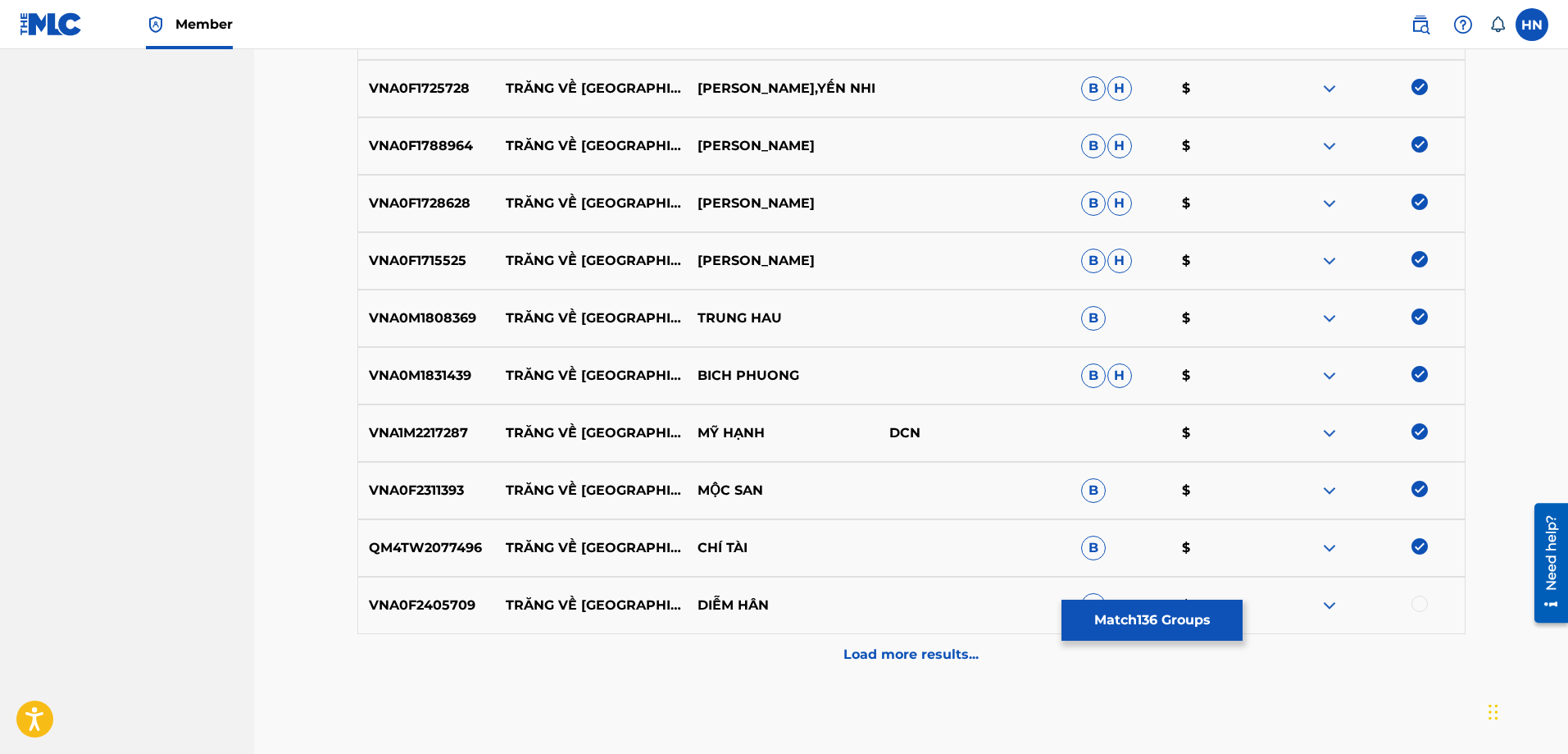
click at [409, 618] on div "VNA0F2405709 TRĂNG VỀ [GEOGRAPHIC_DATA] HÂN B $" at bounding box center [911, 605] width 1109 height 58
click at [1426, 600] on div at bounding box center [1419, 603] width 16 height 16
click at [962, 635] on div "Load more results..." at bounding box center [911, 654] width 1109 height 41
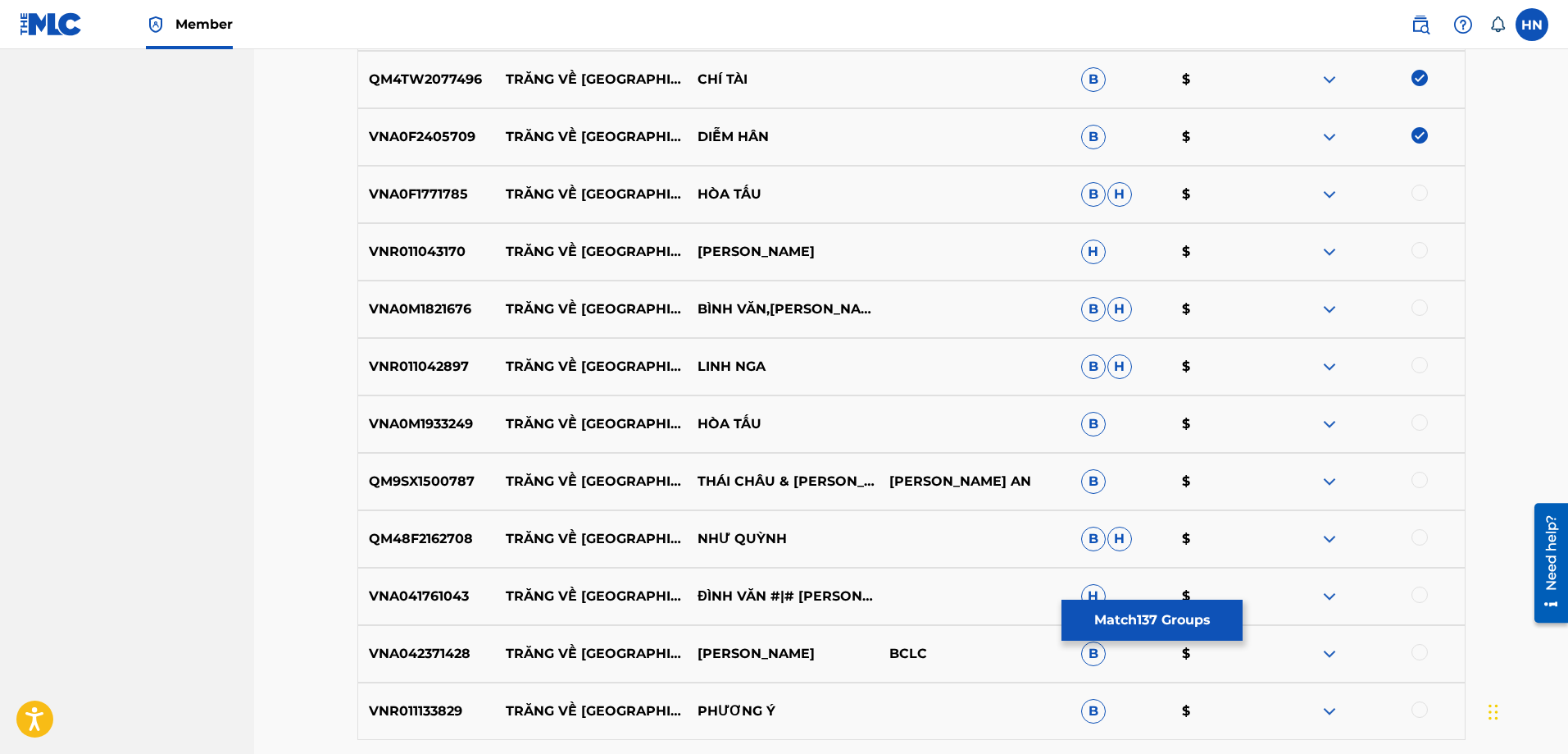
scroll to position [8525, 0]
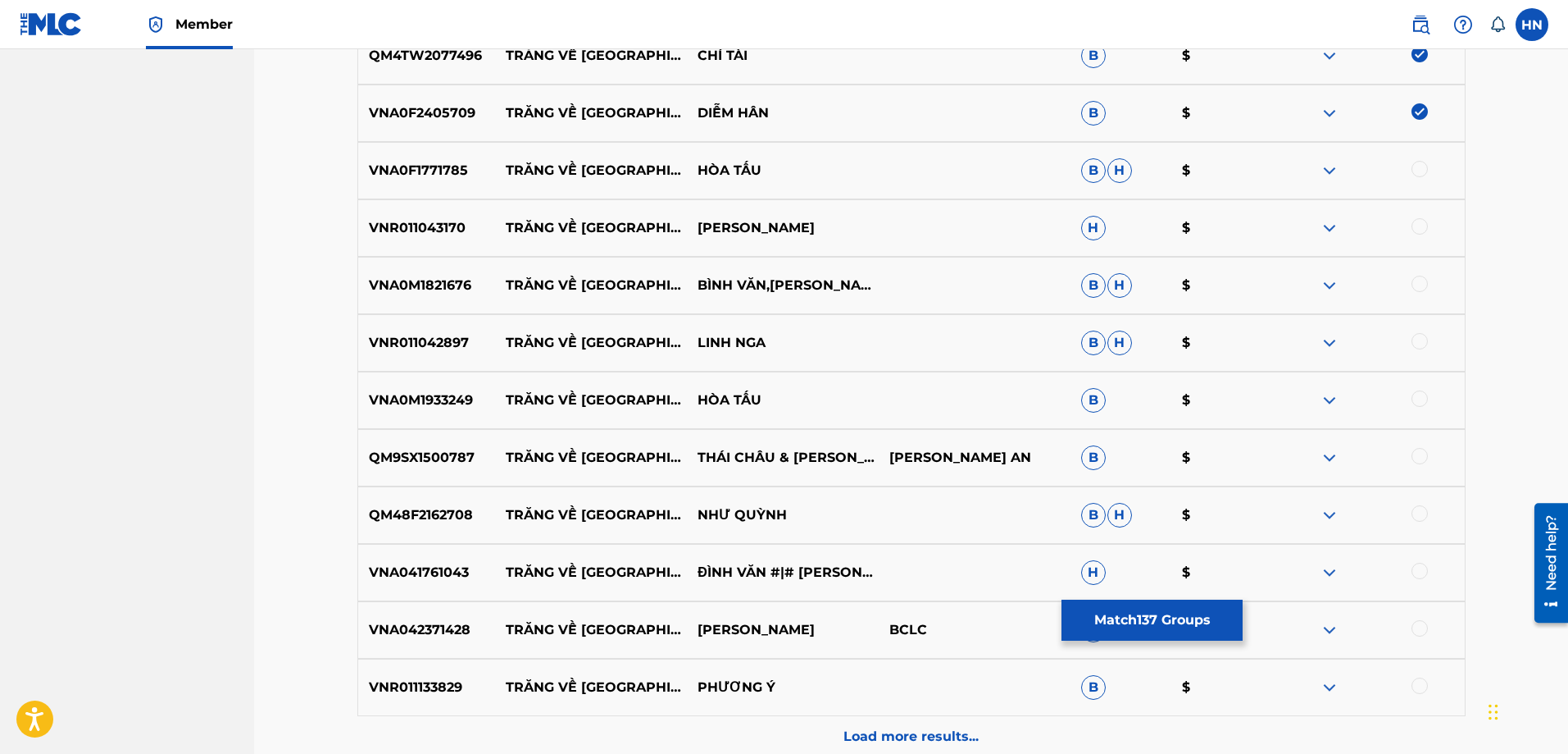
click at [445, 192] on div "VNA0F1771785 TRĂNG VỀ [GEOGRAPHIC_DATA] $" at bounding box center [911, 170] width 1109 height 58
click at [1414, 172] on div at bounding box center [1419, 168] width 16 height 16
click at [453, 239] on div "VNR011043170 TRĂNG VỀ [GEOGRAPHIC_DATA] $" at bounding box center [911, 227] width 1109 height 58
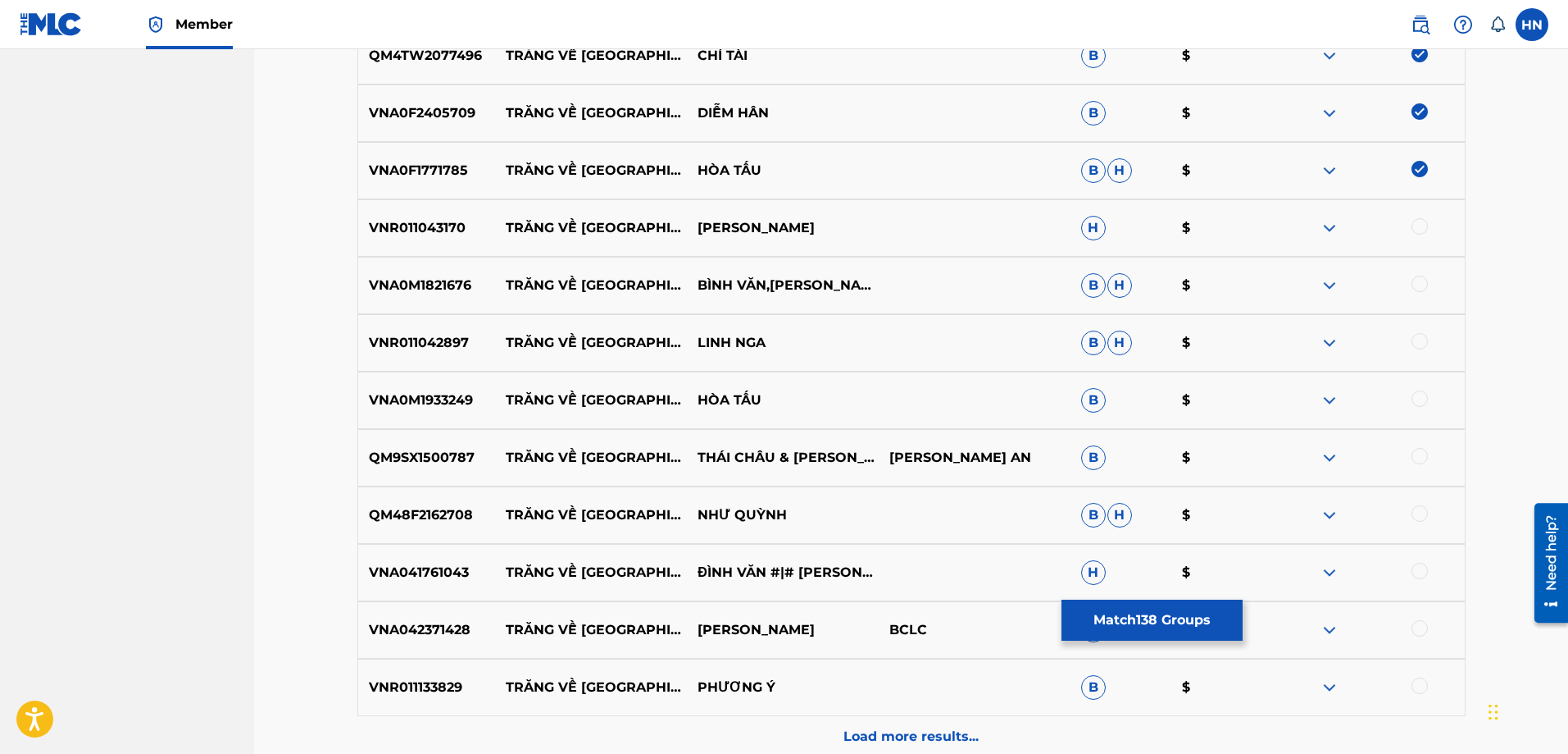
click at [1423, 223] on div at bounding box center [1419, 226] width 16 height 16
click at [409, 274] on div "VNA0M1821676 TRĂNG VỀ [GEOGRAPHIC_DATA],[GEOGRAPHIC_DATA] $" at bounding box center [911, 285] width 1109 height 58
click at [1423, 277] on div at bounding box center [1419, 283] width 16 height 16
click at [461, 327] on div "VNR011042897 TRĂNG VỀ THÔN [GEOGRAPHIC_DATA] NGA B H $" at bounding box center [911, 343] width 1109 height 58
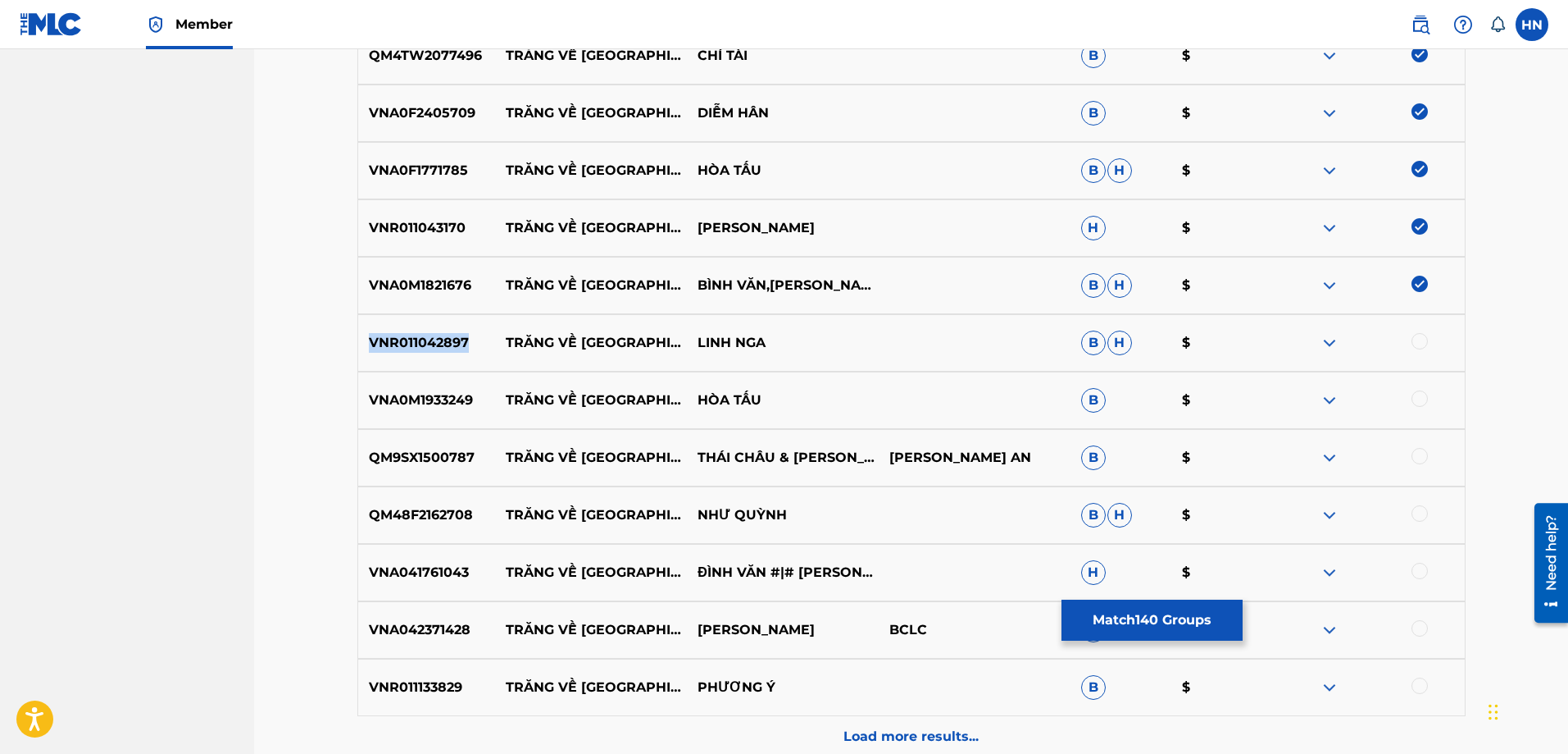
click at [461, 327] on div "VNR011042897 TRĂNG VỀ THÔN [GEOGRAPHIC_DATA] NGA B H $" at bounding box center [911, 343] width 1109 height 58
click at [1425, 342] on div at bounding box center [1419, 341] width 16 height 16
click at [391, 411] on div "VNA0M1933249 TRĂNG VỀ [GEOGRAPHIC_DATA] $" at bounding box center [911, 400] width 1109 height 58
click at [1413, 401] on div at bounding box center [1419, 398] width 16 height 16
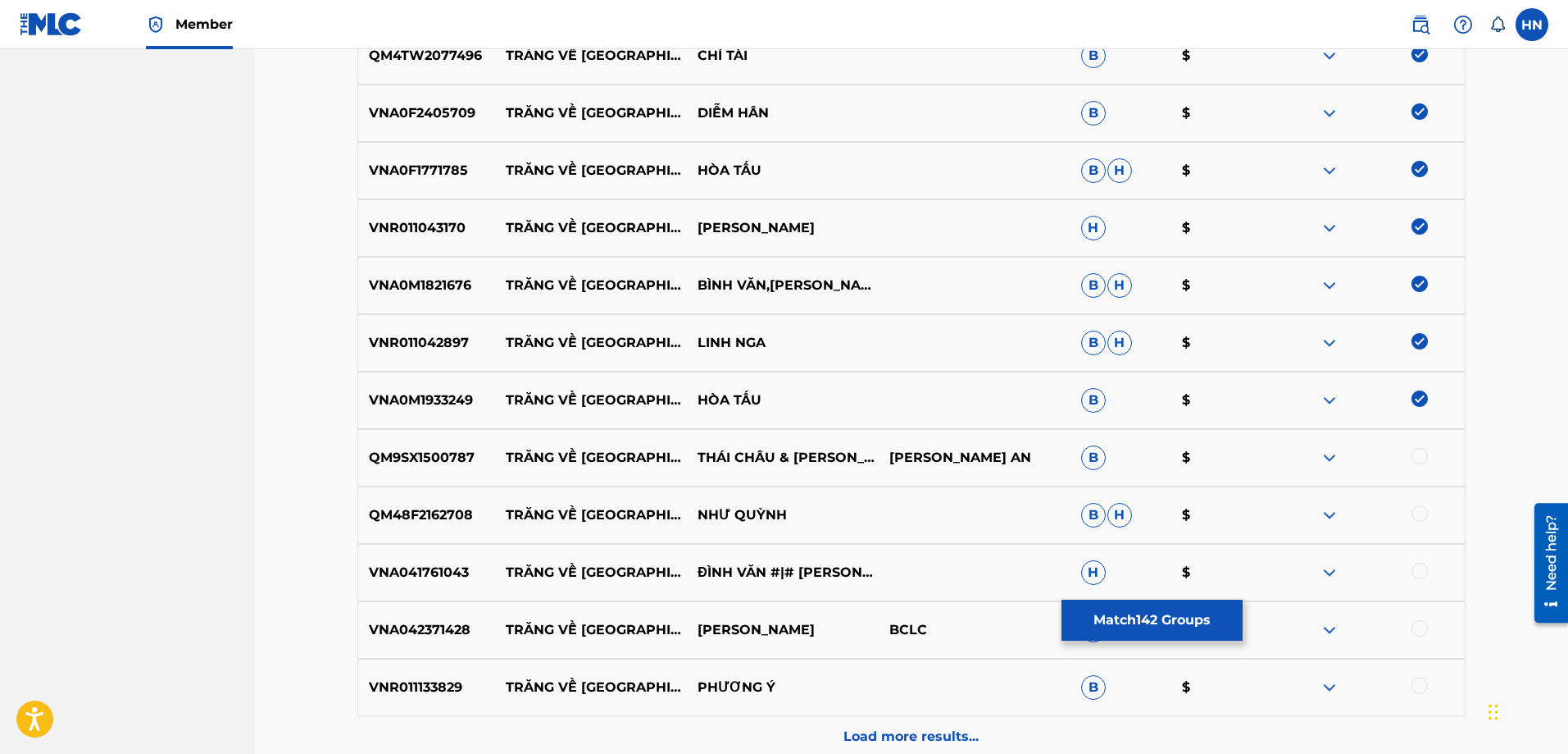
click at [410, 461] on p "QM9SX1500787" at bounding box center [427, 457] width 138 height 20
click at [1416, 453] on div at bounding box center [1419, 455] width 16 height 16
click at [425, 504] on div "QM48F2162708 TRĂNG VỀ [GEOGRAPHIC_DATA] NHƯ [PERSON_NAME]" at bounding box center [911, 514] width 1109 height 58
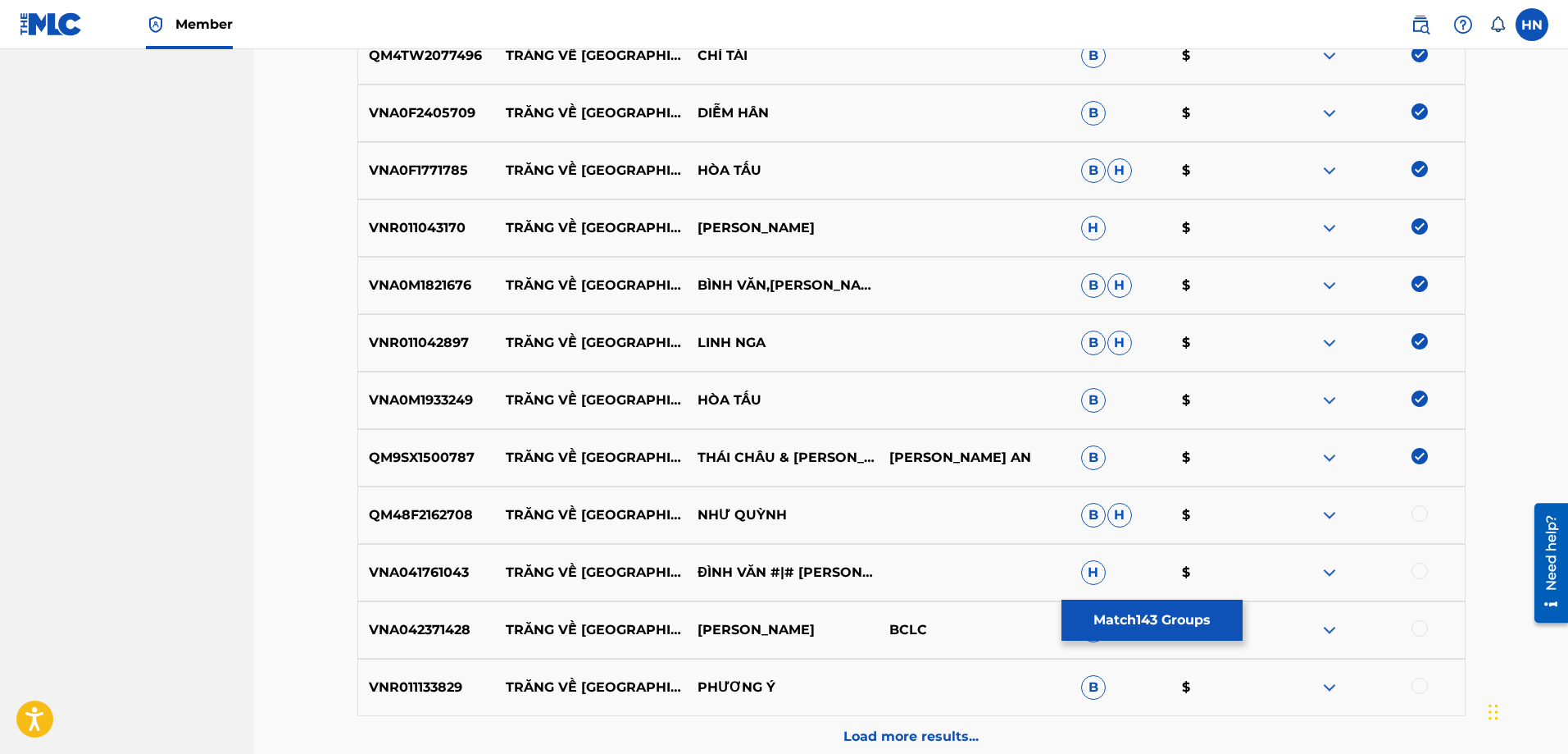
click at [1417, 512] on div at bounding box center [1419, 512] width 16 height 16
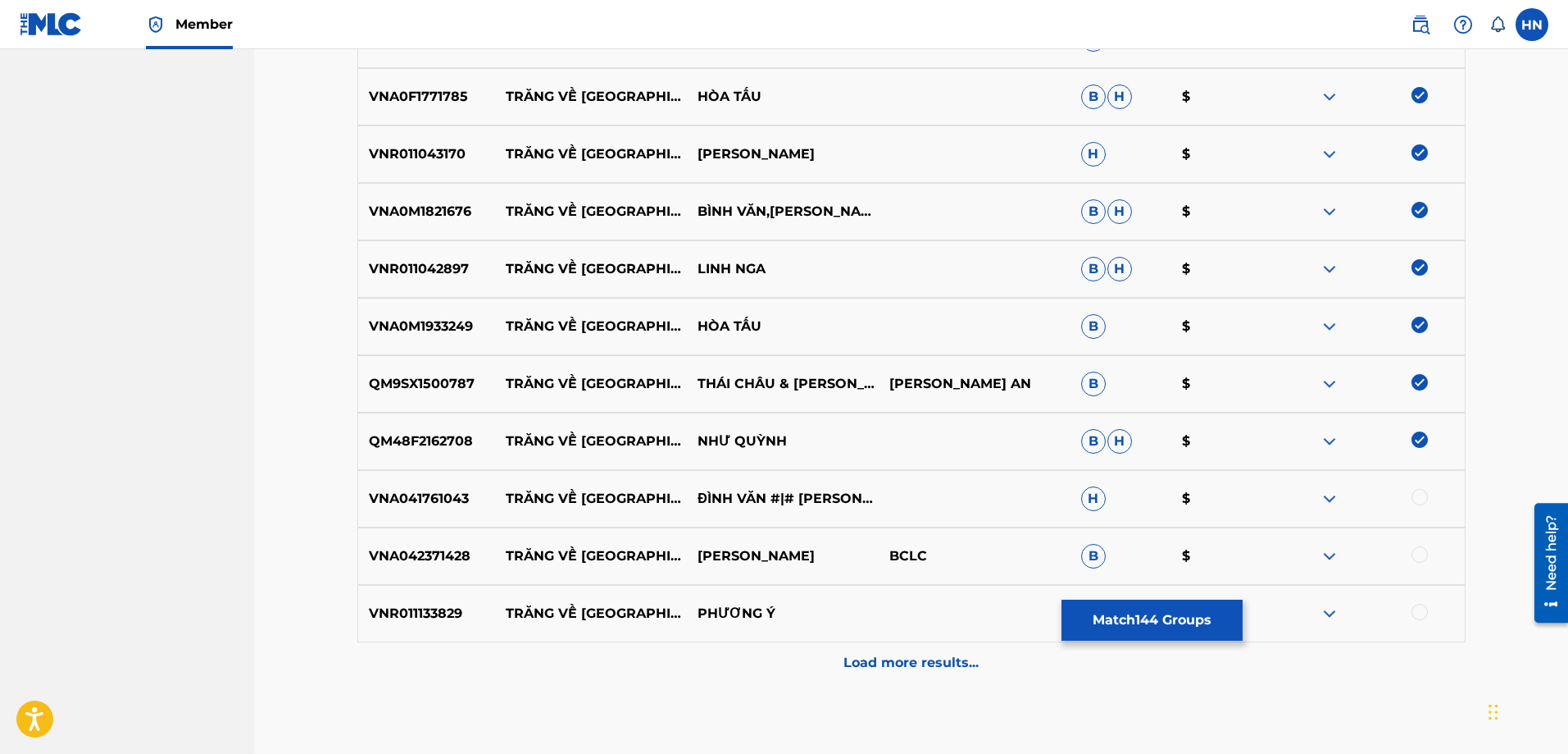
scroll to position [8689, 0]
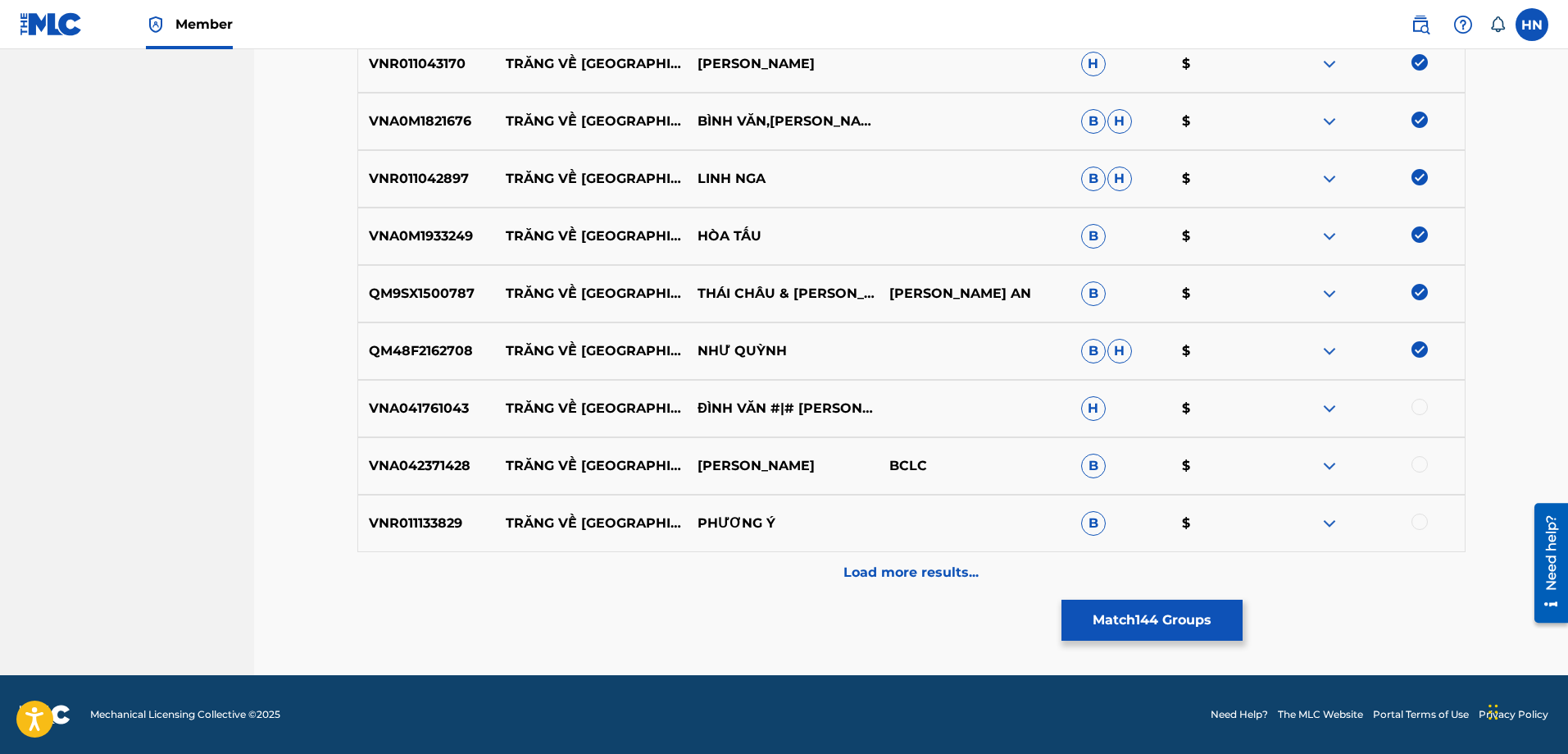
click at [472, 427] on div "VNA041761043 TRĂNG VỀ [GEOGRAPHIC_DATA]|# PHƯƠNG DUNG H $" at bounding box center [911, 408] width 1109 height 58
click at [447, 427] on div "VNA041761043 TRĂNG VỀ [GEOGRAPHIC_DATA]|# PHƯƠNG DUNG H $" at bounding box center [911, 408] width 1109 height 58
click at [1423, 402] on div at bounding box center [1419, 406] width 16 height 16
drag, startPoint x: 500, startPoint y: 464, endPoint x: 804, endPoint y: 441, distance: 304.9
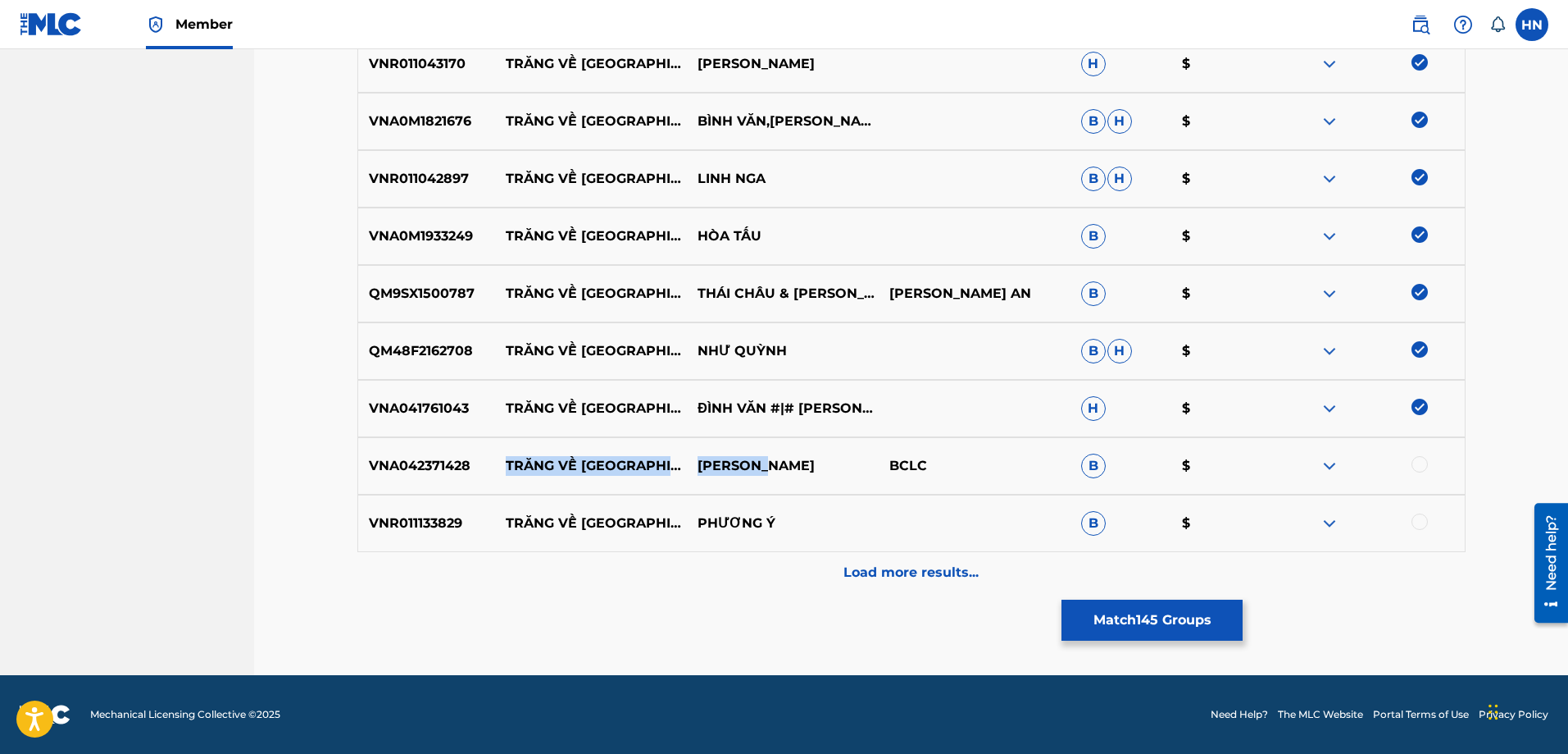
click at [804, 441] on div "VNA042371428 TRĂNG VỀ THÔN [GEOGRAPHIC_DATA] B $" at bounding box center [911, 465] width 1109 height 58
click at [447, 451] on div "VNA042371428 TRĂNG VỀ THÔN [GEOGRAPHIC_DATA] B $" at bounding box center [911, 465] width 1109 height 58
click at [1422, 472] on div at bounding box center [1368, 465] width 192 height 20
click at [1423, 456] on div at bounding box center [1419, 463] width 16 height 16
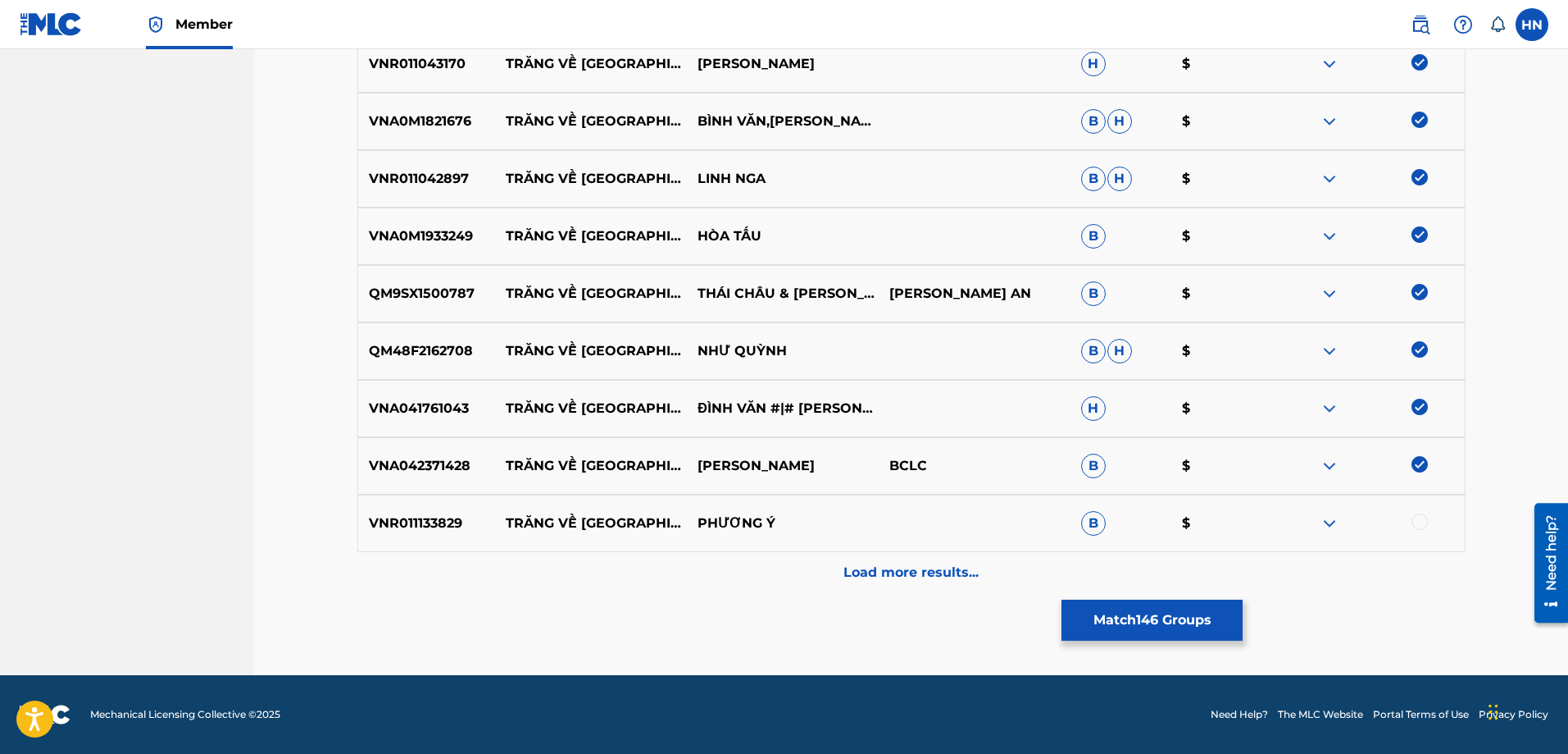
click at [426, 516] on p "VNR011133829" at bounding box center [427, 523] width 138 height 20
click at [1415, 527] on div at bounding box center [1419, 521] width 16 height 16
click at [959, 559] on div "Load more results..." at bounding box center [911, 572] width 1109 height 41
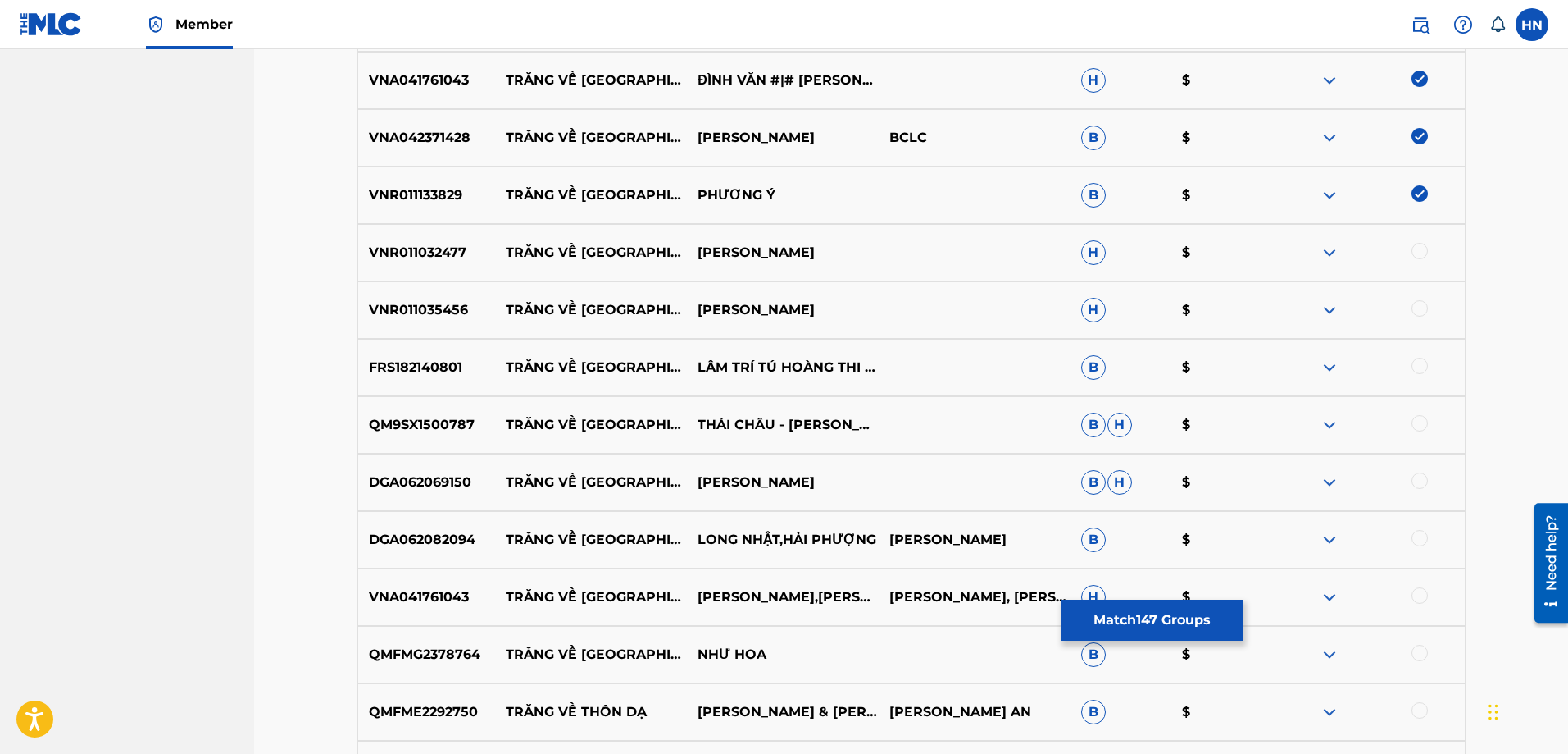
scroll to position [9099, 0]
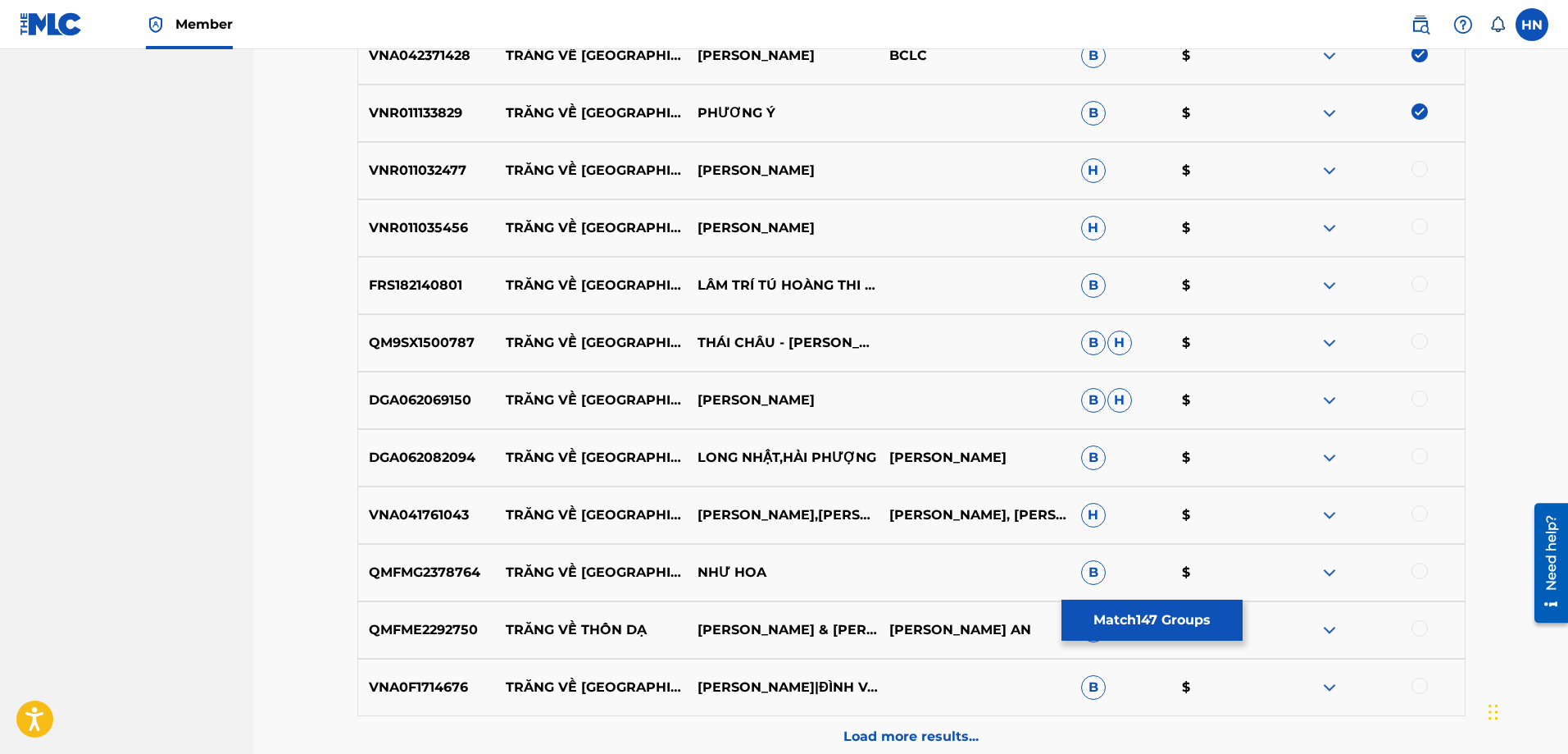
click at [426, 174] on p "VNR011032477" at bounding box center [427, 170] width 138 height 20
click at [1412, 169] on div at bounding box center [1419, 168] width 16 height 16
click at [466, 225] on p "VNR011035456" at bounding box center [427, 227] width 138 height 20
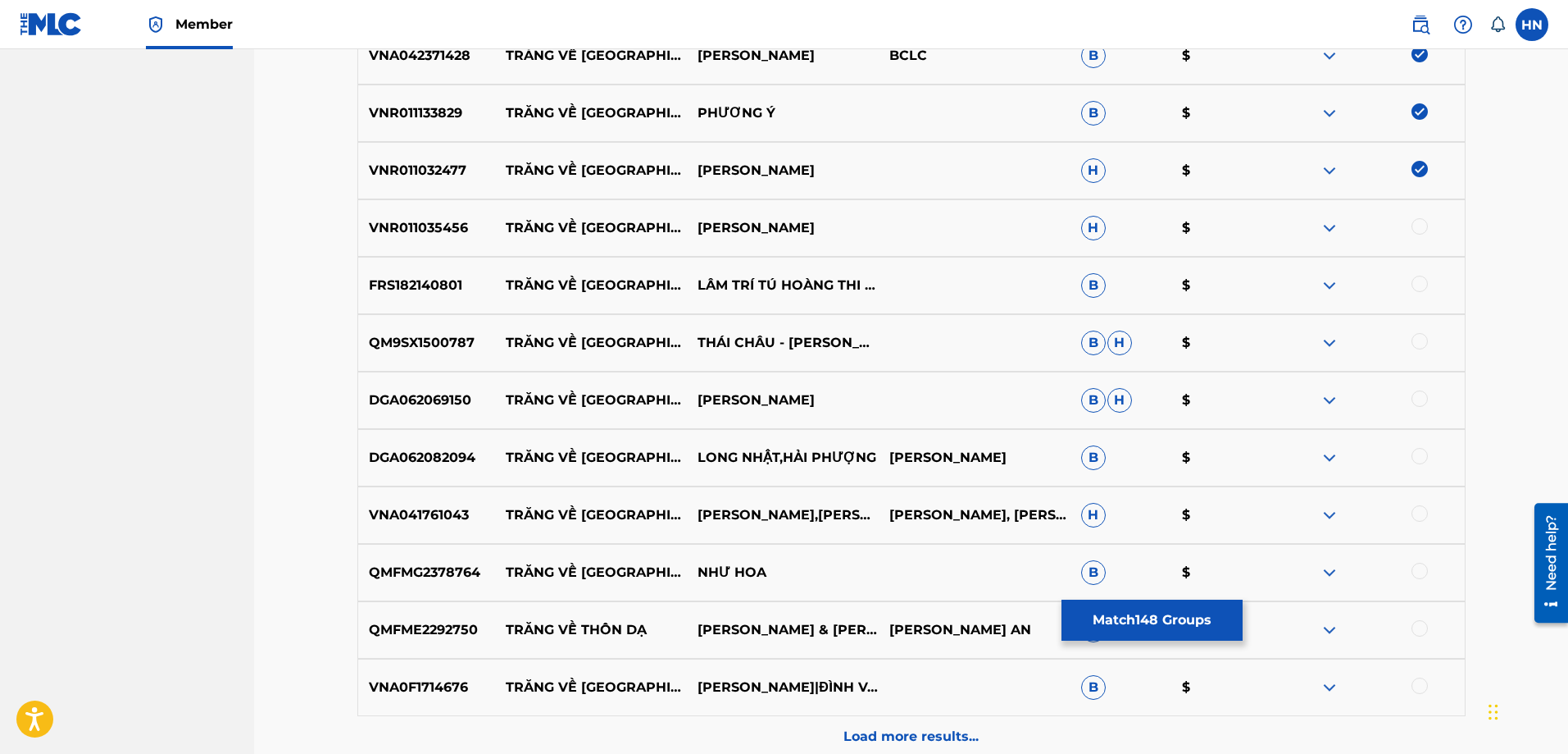
click at [449, 226] on p "VNR011035456" at bounding box center [427, 227] width 138 height 20
click at [1424, 230] on div at bounding box center [1419, 226] width 16 height 16
click at [414, 289] on p "FRS182140801" at bounding box center [427, 285] width 138 height 20
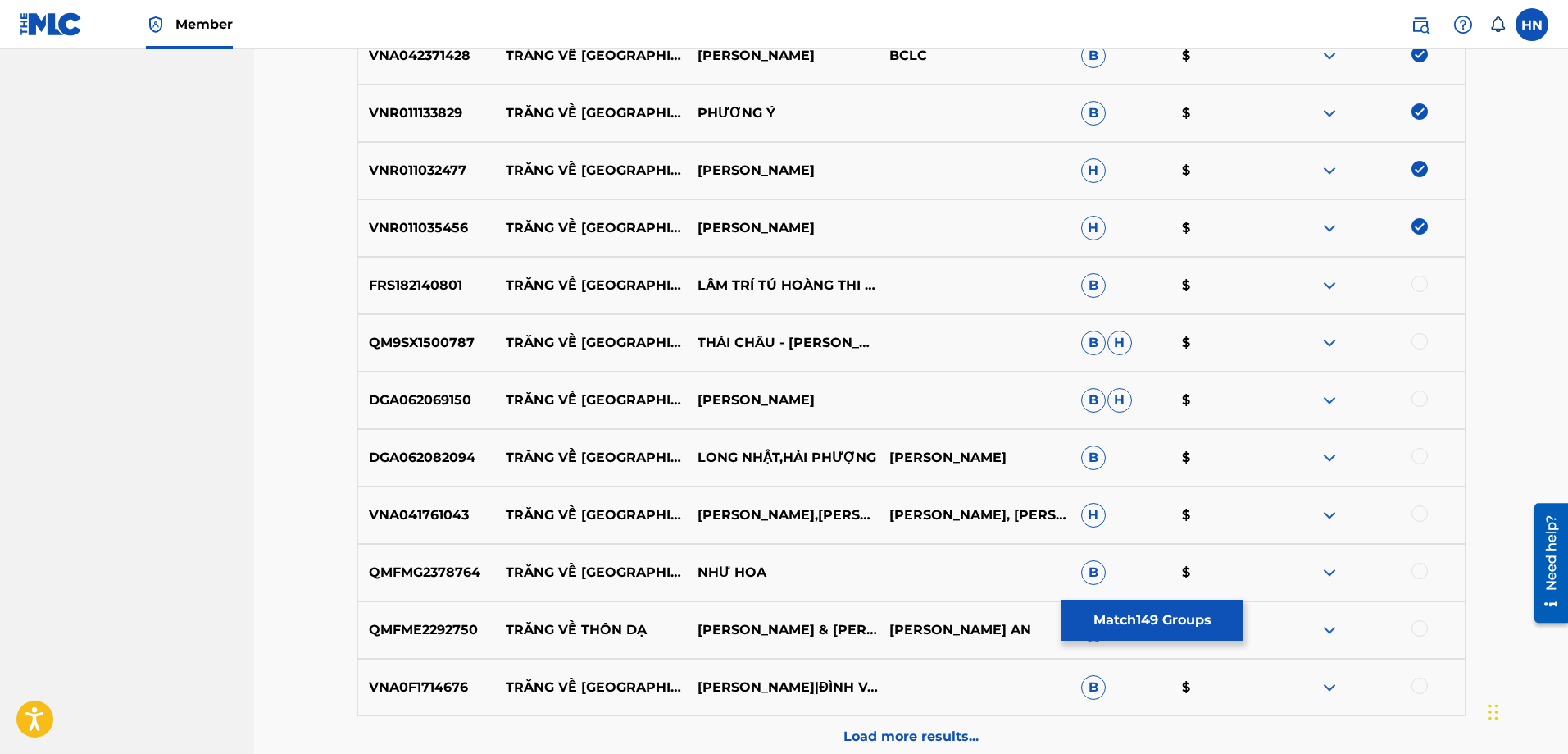
click at [1416, 277] on div at bounding box center [1419, 283] width 16 height 16
drag, startPoint x: 496, startPoint y: 281, endPoint x: 765, endPoint y: 279, distance: 269.0
click at [741, 298] on div "FRS182140801 TRĂNG VỀ THÔN DÃ LÂM TRÍ TÚ HOÀNG THI THƠ B $" at bounding box center [911, 285] width 1109 height 58
click at [453, 350] on p "QM9SX1500787" at bounding box center [427, 343] width 138 height 20
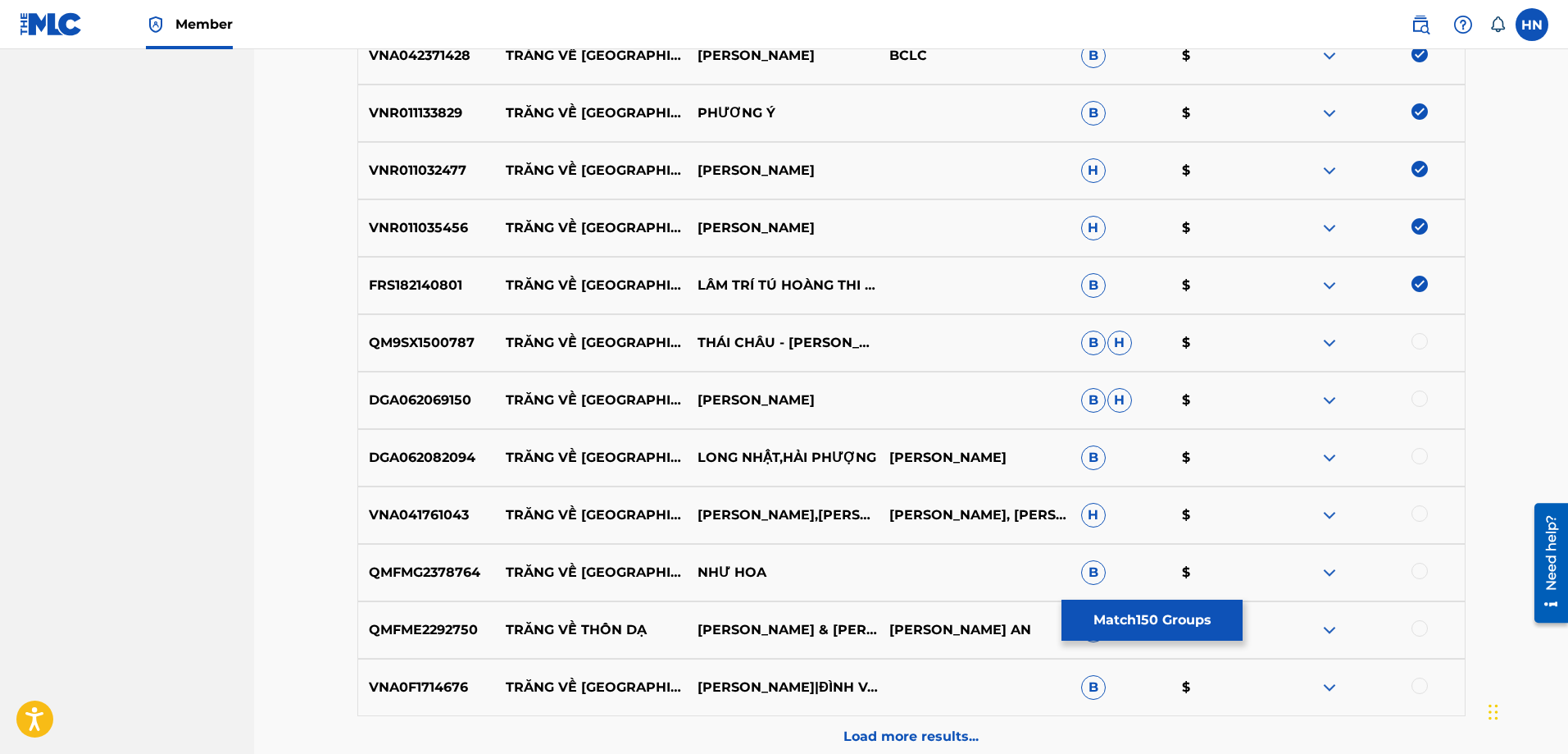
click at [1423, 340] on div at bounding box center [1419, 341] width 16 height 16
click at [452, 403] on p "DGA062069150" at bounding box center [427, 400] width 138 height 20
click at [1421, 394] on div at bounding box center [1419, 398] width 16 height 16
click at [385, 438] on div "DGA062082094 TRĂNG VỀ [GEOGRAPHIC_DATA],HẢI PHƯỢNG HUYỀN LINH B $" at bounding box center [911, 457] width 1109 height 58
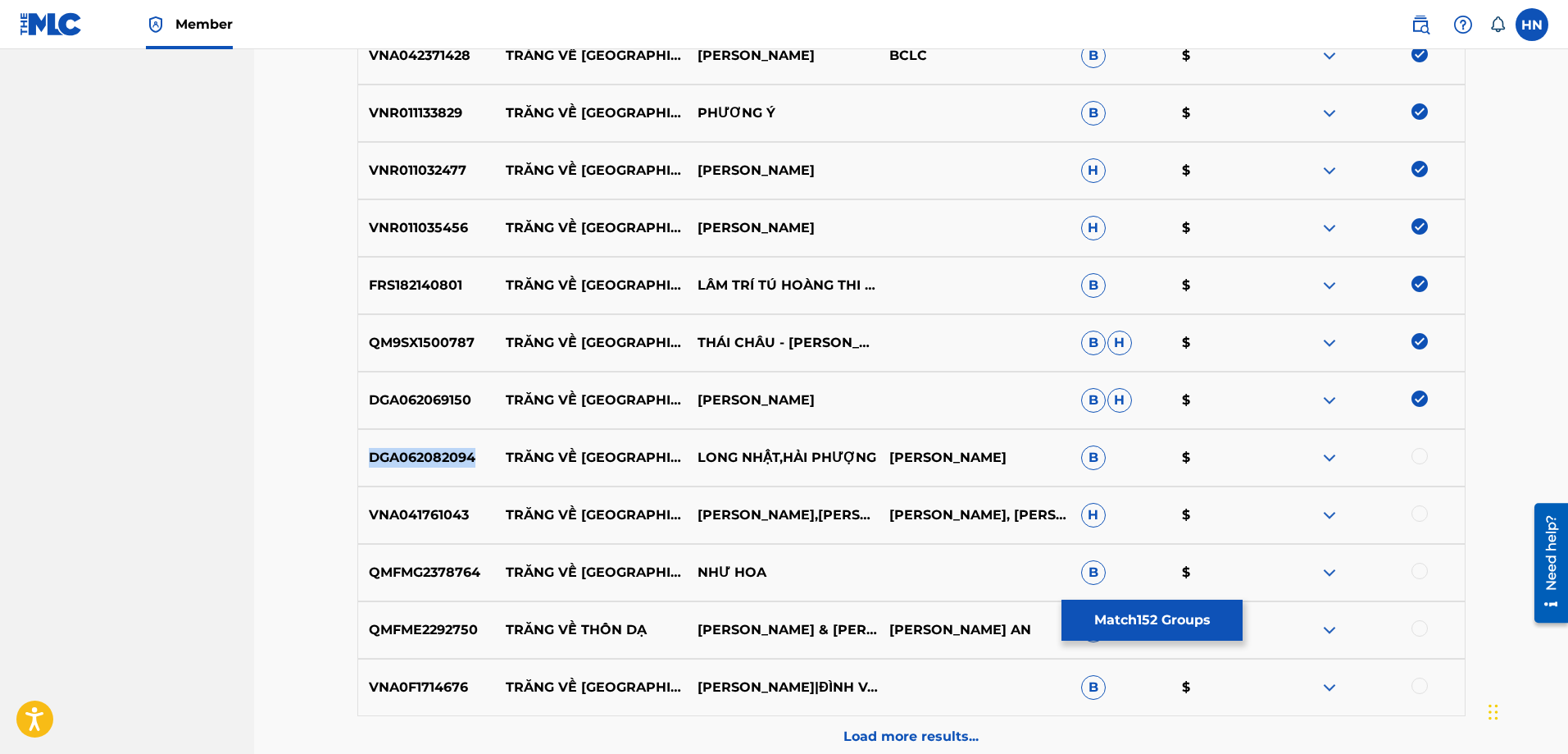
click at [385, 438] on div "DGA062082094 TRĂNG VỀ [GEOGRAPHIC_DATA],HẢI PHƯỢNG HUYỀN LINH B $" at bounding box center [911, 457] width 1109 height 58
click at [1415, 454] on div at bounding box center [1419, 455] width 16 height 16
click at [461, 509] on p "VNA041761043" at bounding box center [427, 514] width 138 height 20
click at [1421, 510] on div at bounding box center [1419, 512] width 16 height 16
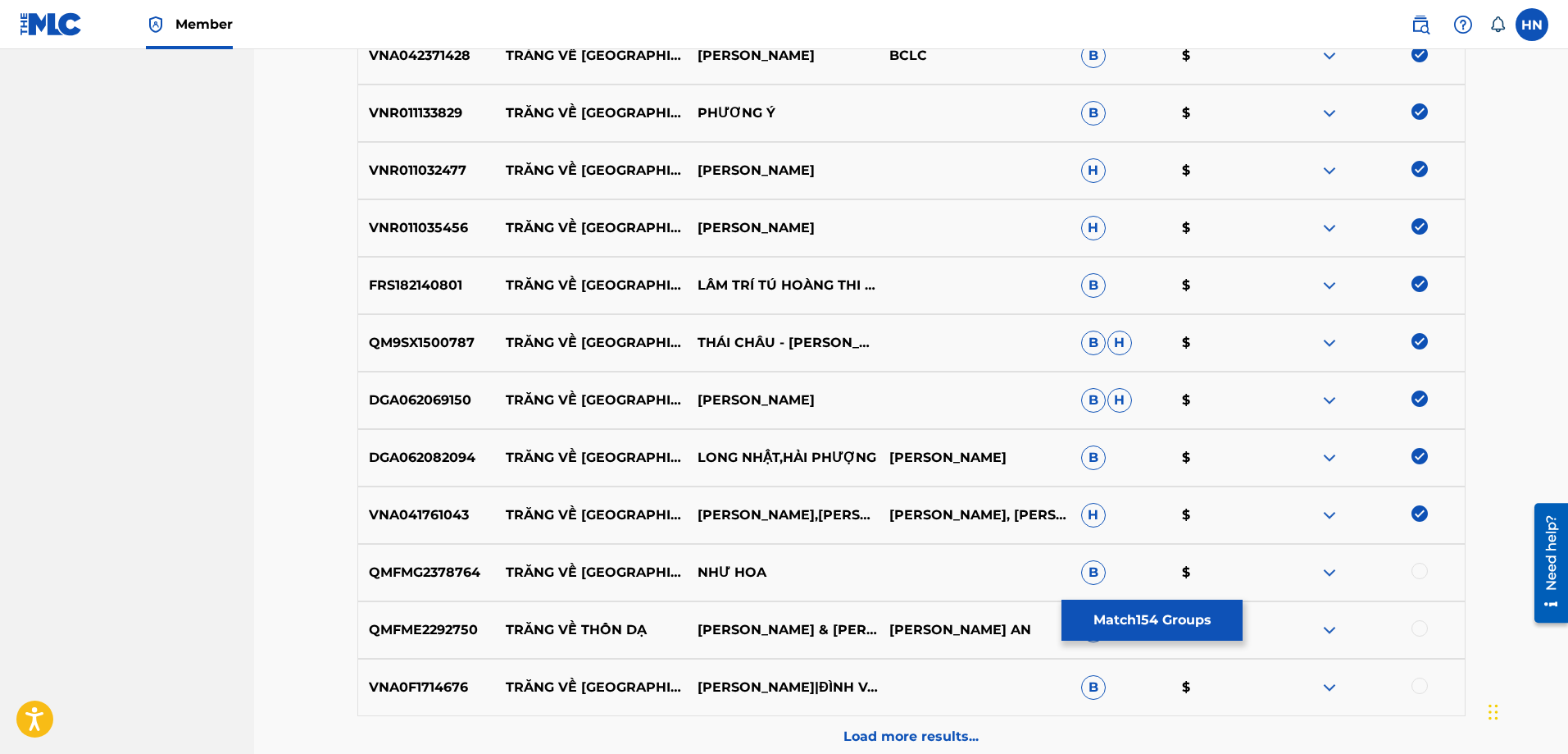
click at [435, 562] on p "QMFMG2378764" at bounding box center [427, 572] width 138 height 20
click at [1425, 570] on div at bounding box center [1419, 570] width 16 height 16
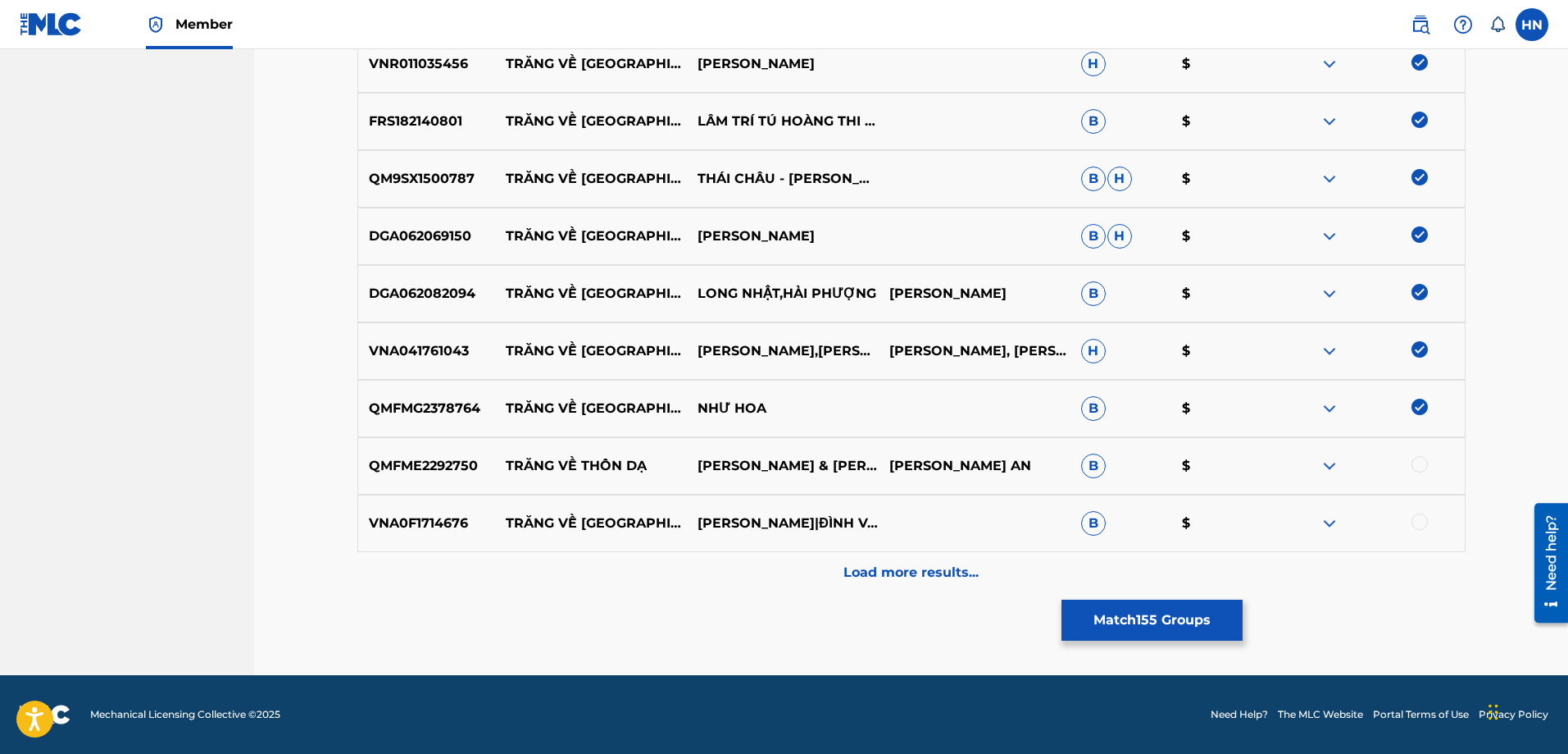
click at [422, 461] on p "QMFME2292750" at bounding box center [427, 465] width 138 height 20
click at [1415, 461] on div at bounding box center [1419, 463] width 16 height 16
click at [465, 522] on p "VNA0F1714676" at bounding box center [427, 523] width 138 height 20
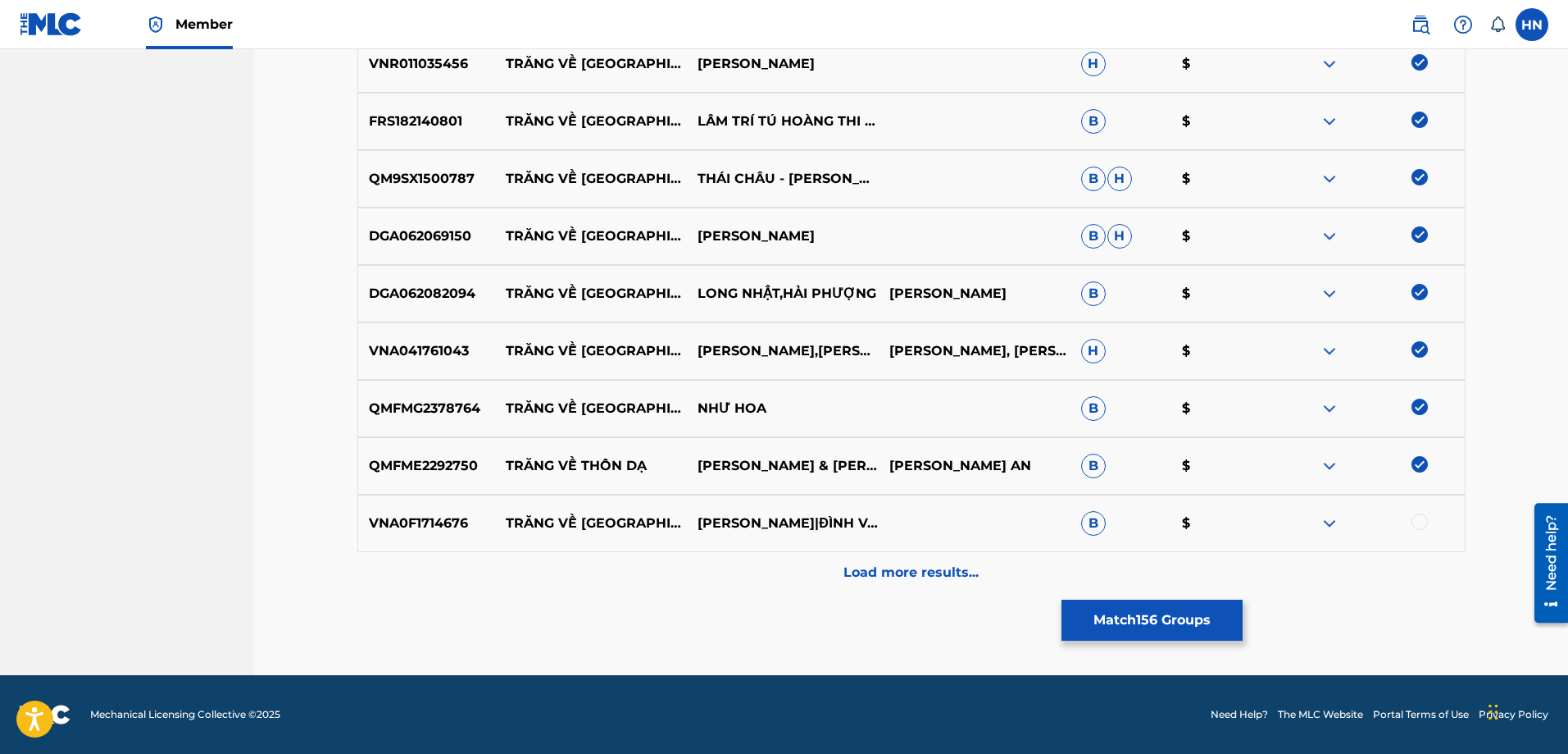
click at [432, 525] on p "VNA0F1714676" at bounding box center [427, 523] width 138 height 20
click at [1424, 522] on div at bounding box center [1419, 521] width 16 height 16
click at [817, 566] on div "Load more results..." at bounding box center [911, 572] width 1109 height 41
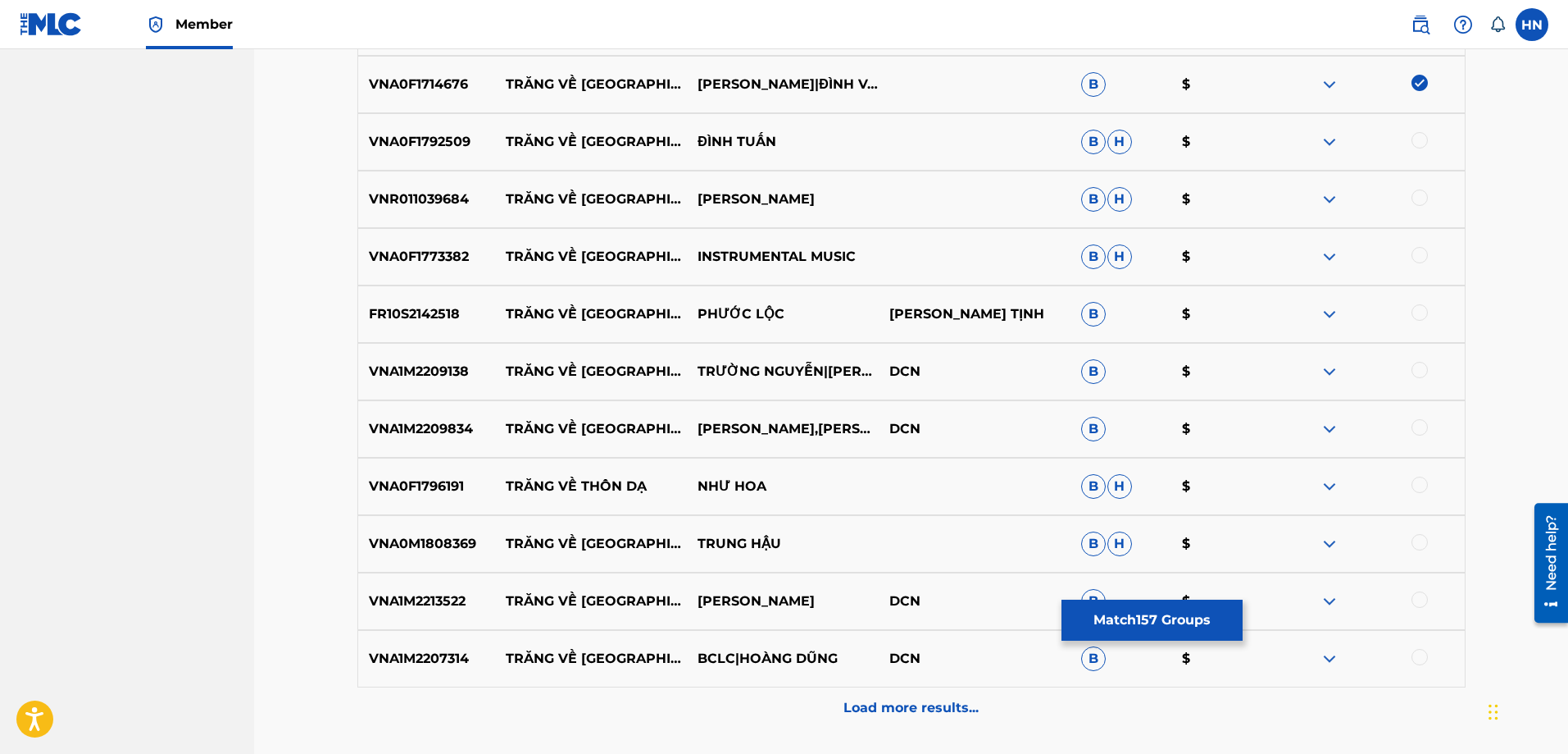
scroll to position [9673, 0]
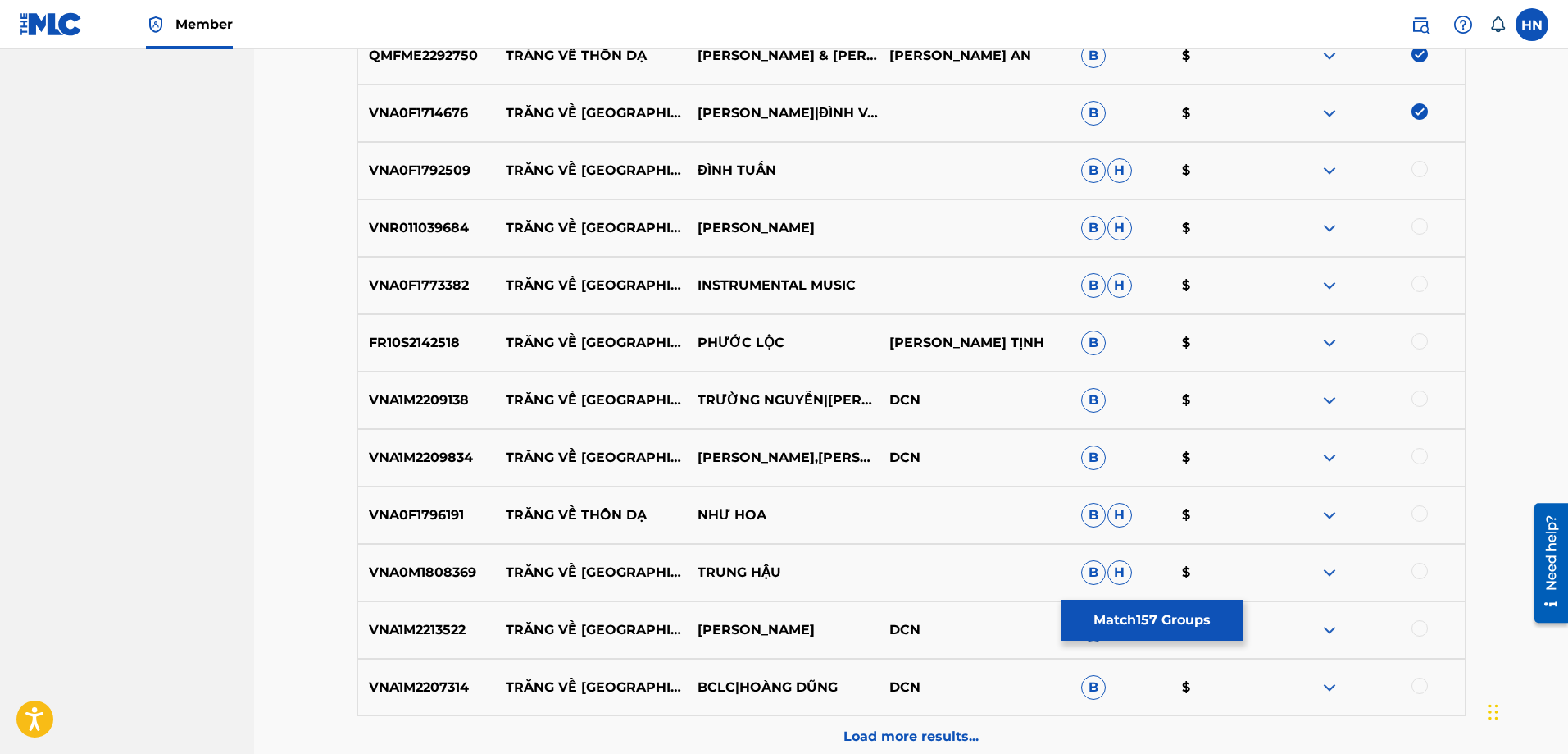
click at [432, 166] on p "VNA0F1792509" at bounding box center [427, 170] width 138 height 20
click at [1423, 169] on div at bounding box center [1419, 168] width 16 height 16
click at [434, 237] on p "VNR011039684" at bounding box center [427, 227] width 138 height 20
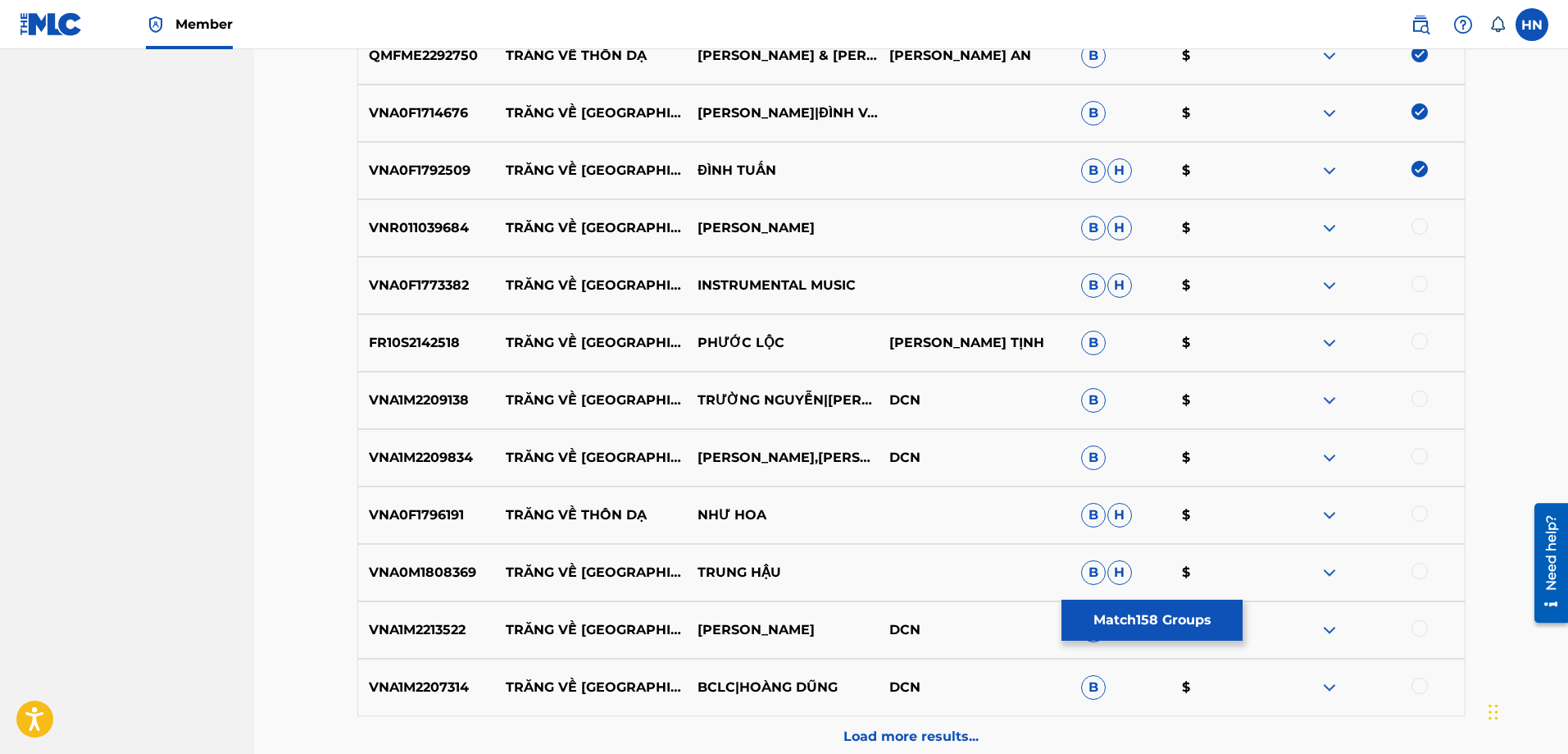
click at [1418, 222] on div at bounding box center [1419, 226] width 16 height 16
click at [440, 297] on div "VNA0F1773382 TRĂNG VỀ THÔN DÃ INSTRUMENTAL MUSIC B H $" at bounding box center [911, 285] width 1109 height 58
click at [1420, 280] on div at bounding box center [1419, 283] width 16 height 16
click at [449, 345] on p "FR10S2142518" at bounding box center [427, 343] width 138 height 20
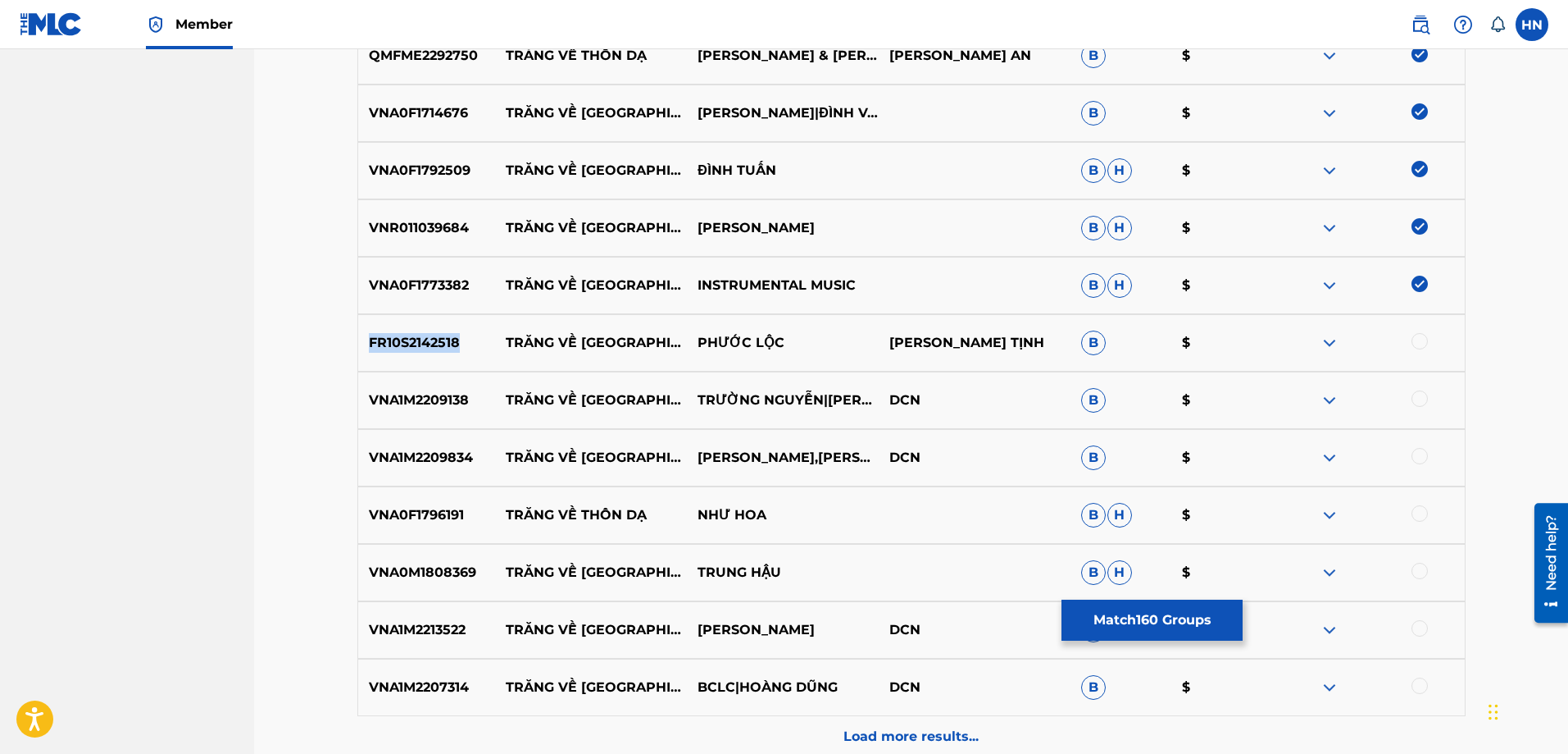
click at [449, 345] on p "FR10S2142518" at bounding box center [427, 343] width 138 height 20
click at [1417, 343] on div at bounding box center [1419, 341] width 16 height 16
click at [413, 389] on div "VNA1M2209138 TRĂNG VỀ [GEOGRAPHIC_DATA]|[GEOGRAPHIC_DATA] B $" at bounding box center [911, 400] width 1109 height 58
click at [1414, 391] on div at bounding box center [1419, 398] width 16 height 16
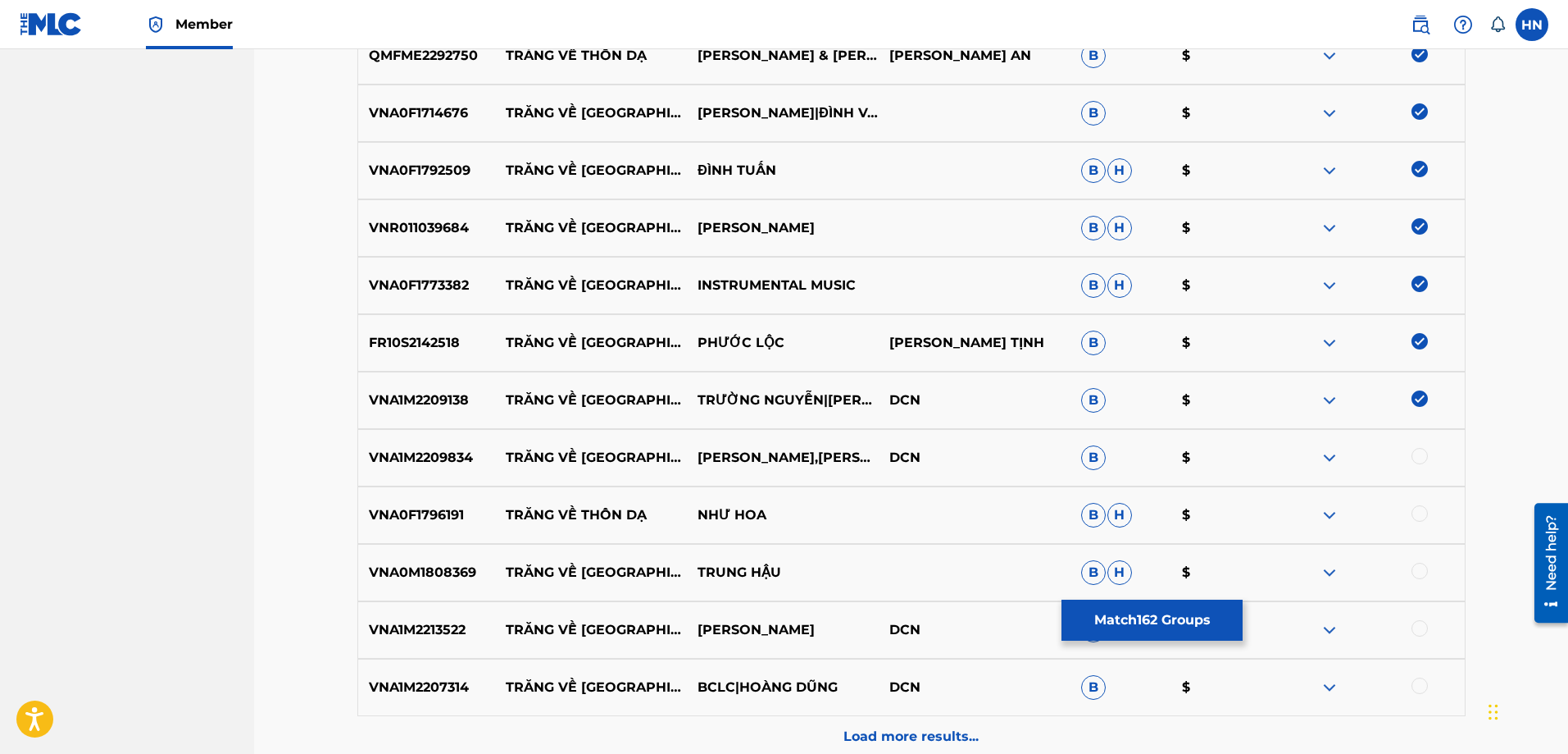
click at [372, 431] on div "VNA1M2209834 TRĂNG VỀ [GEOGRAPHIC_DATA],[GEOGRAPHIC_DATA] B $" at bounding box center [911, 457] width 1109 height 58
click at [1419, 454] on div at bounding box center [1419, 455] width 16 height 16
click at [427, 520] on p "VNA0F1796191" at bounding box center [427, 514] width 138 height 20
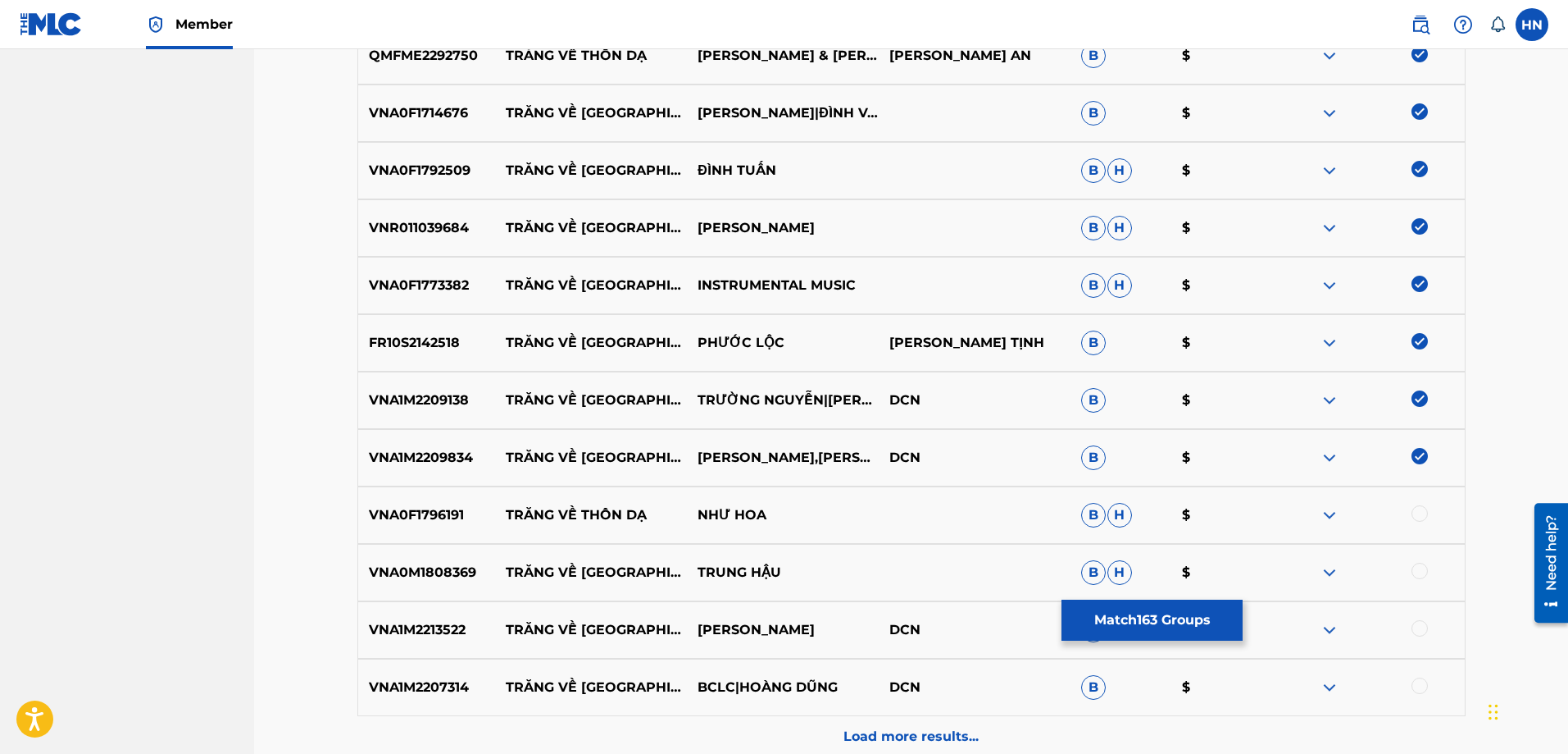
click at [1419, 512] on div at bounding box center [1419, 512] width 16 height 16
click at [411, 580] on p "VNA0M1808369" at bounding box center [427, 572] width 138 height 20
click at [1411, 572] on div at bounding box center [1419, 570] width 16 height 16
click at [474, 633] on p "VNA1M2213522" at bounding box center [427, 629] width 138 height 20
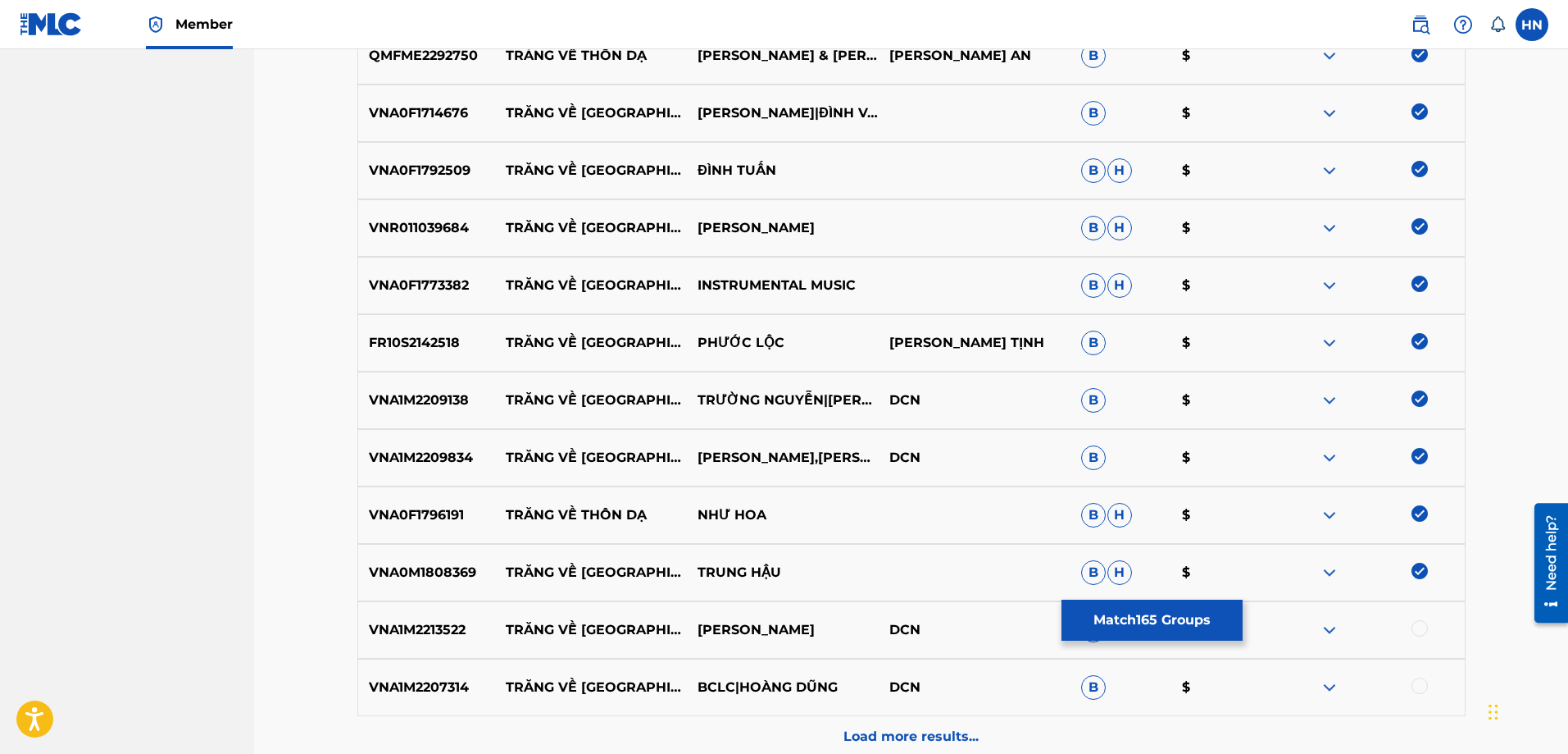
click at [466, 631] on p "VNA1M2213522" at bounding box center [427, 629] width 138 height 20
click at [457, 631] on p "VNA1M2213522" at bounding box center [427, 629] width 138 height 20
click at [1421, 625] on div at bounding box center [1419, 628] width 16 height 16
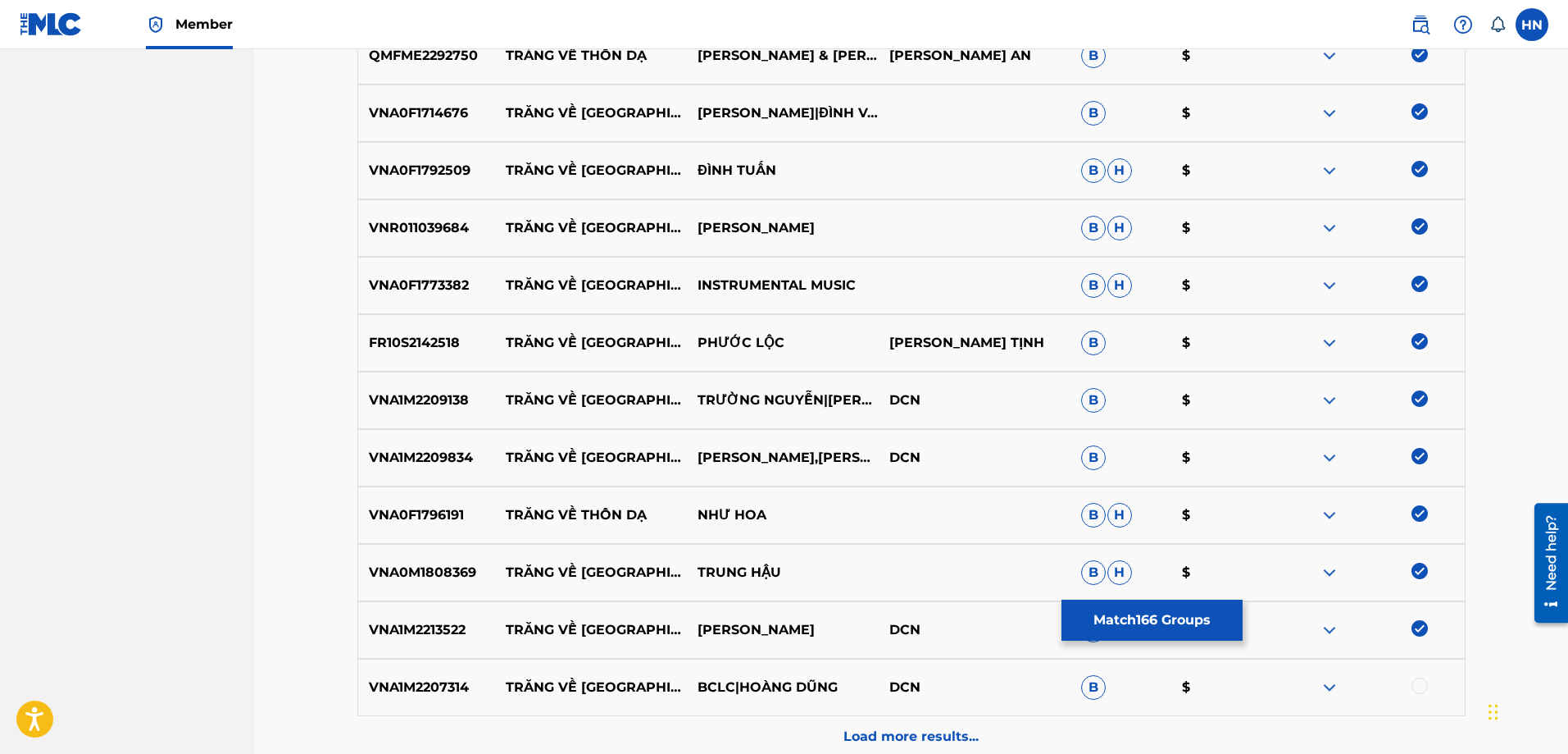
click at [389, 674] on div "VNA1M2207314 TRĂNG VỀ [GEOGRAPHIC_DATA]|HOÀNG DŨNG DCN B $" at bounding box center [911, 687] width 1109 height 58
click at [1419, 687] on div at bounding box center [1419, 685] width 16 height 16
click at [854, 728] on p "Load more results..." at bounding box center [910, 736] width 135 height 20
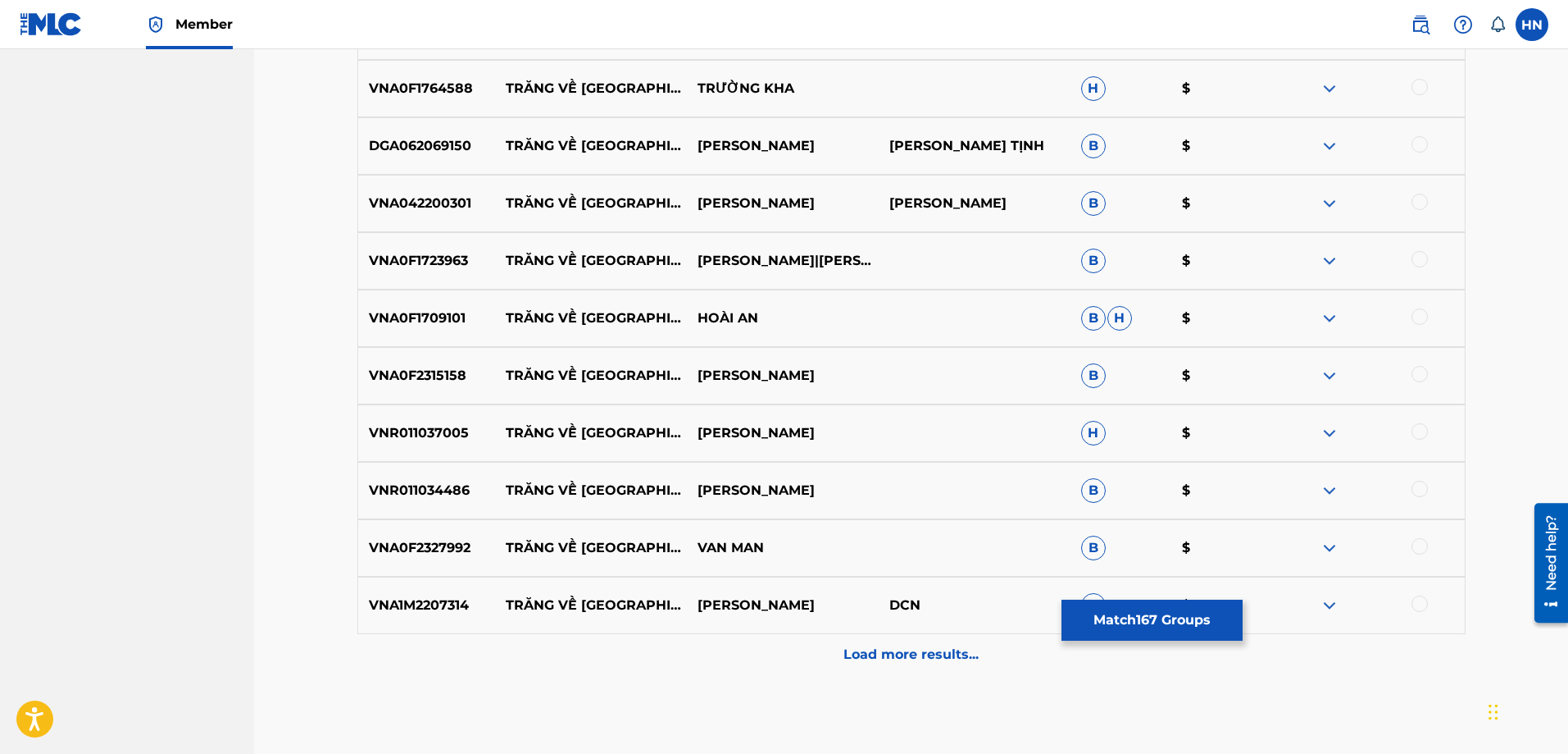
scroll to position [10247, 0]
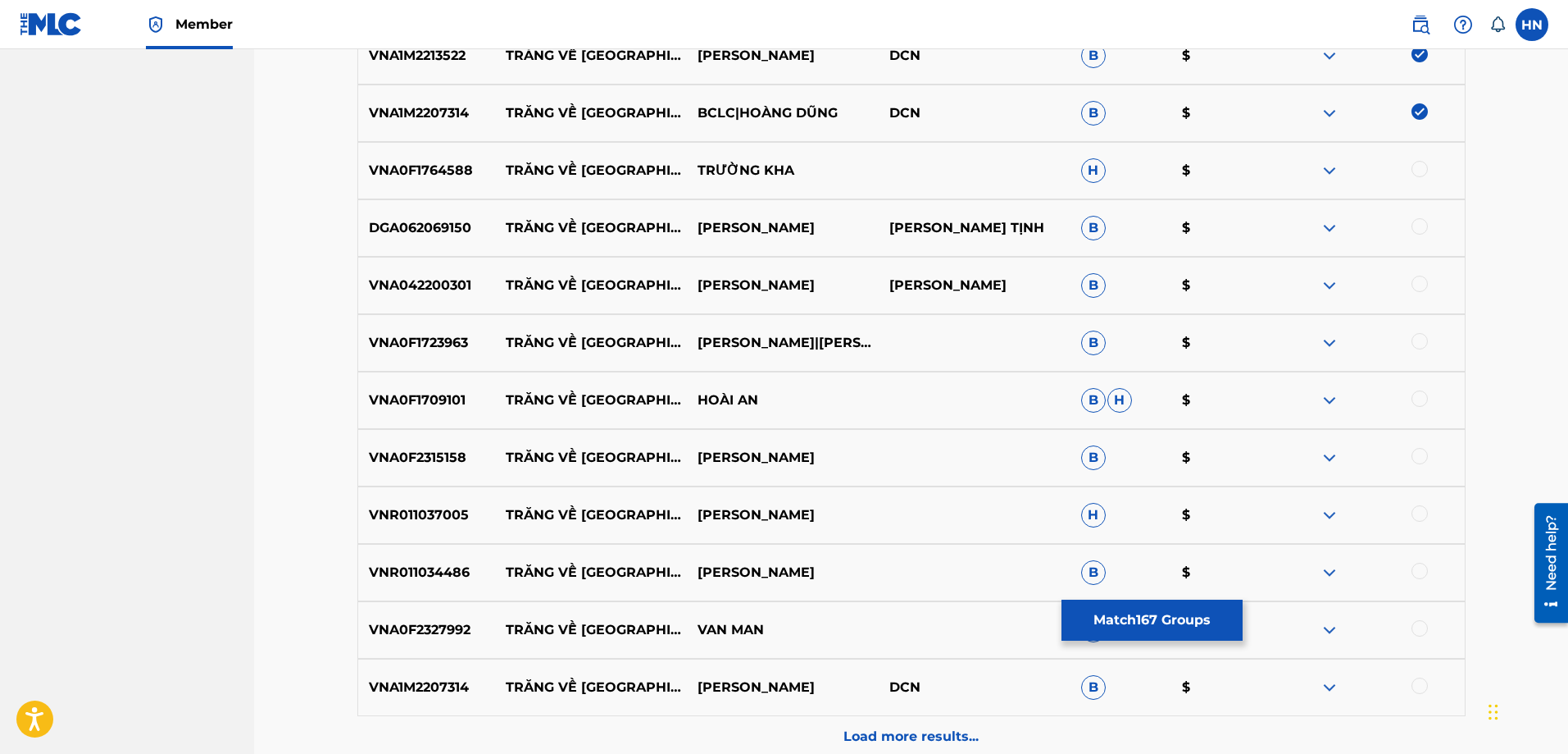
click at [439, 178] on p "VNA0F1764588" at bounding box center [427, 170] width 138 height 20
click at [1416, 170] on div at bounding box center [1419, 168] width 16 height 16
click at [397, 248] on div "DGA062069150 TRĂNG VỀ [GEOGRAPHIC_DATA] [PERSON_NAME] TỊNH B $" at bounding box center [911, 227] width 1109 height 58
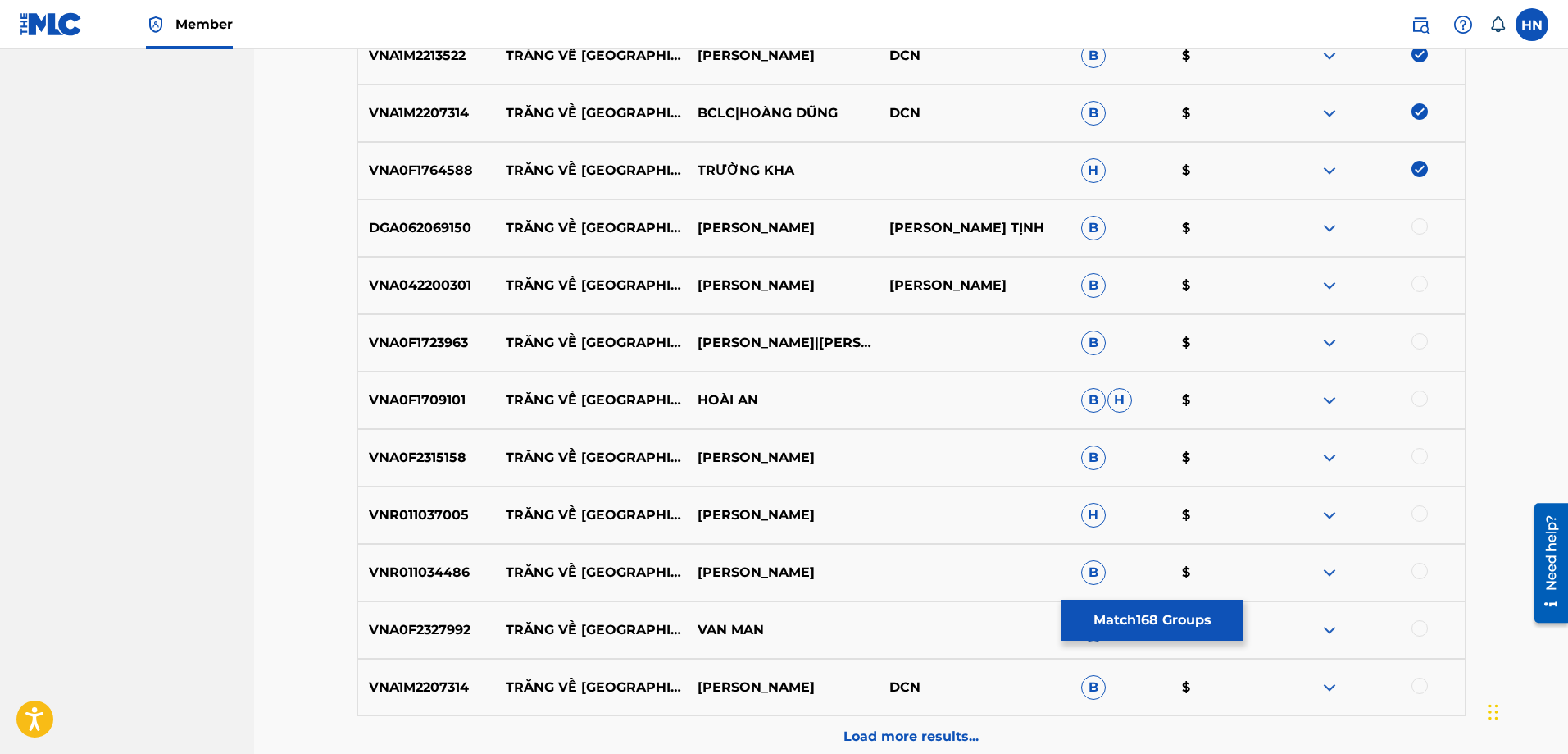
click at [1422, 227] on div at bounding box center [1419, 226] width 16 height 16
drag, startPoint x: 507, startPoint y: 228, endPoint x: 794, endPoint y: 226, distance: 287.0
click at [794, 226] on div "DGA062069150 TRĂNG VỀ [GEOGRAPHIC_DATA] [PERSON_NAME] TỊNH B $" at bounding box center [911, 227] width 1109 height 58
drag, startPoint x: 506, startPoint y: 285, endPoint x: 844, endPoint y: 277, distance: 338.1
click at [844, 277] on div "VNA042200301 TRĂNG VỀ THÔN [GEOGRAPHIC_DATA] MINH NGỌC B $" at bounding box center [911, 285] width 1109 height 58
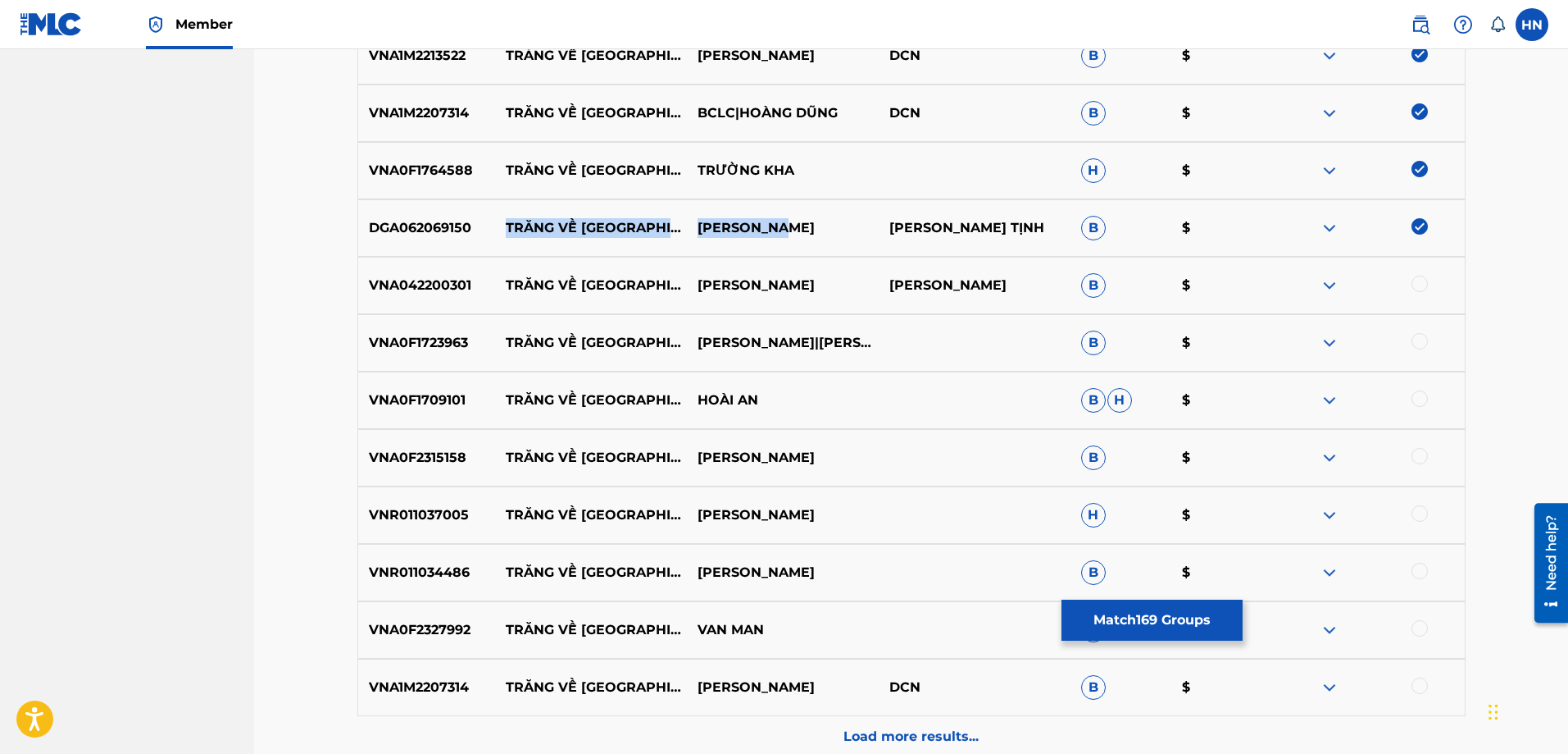
click at [1333, 284] on img at bounding box center [1329, 285] width 20 height 20
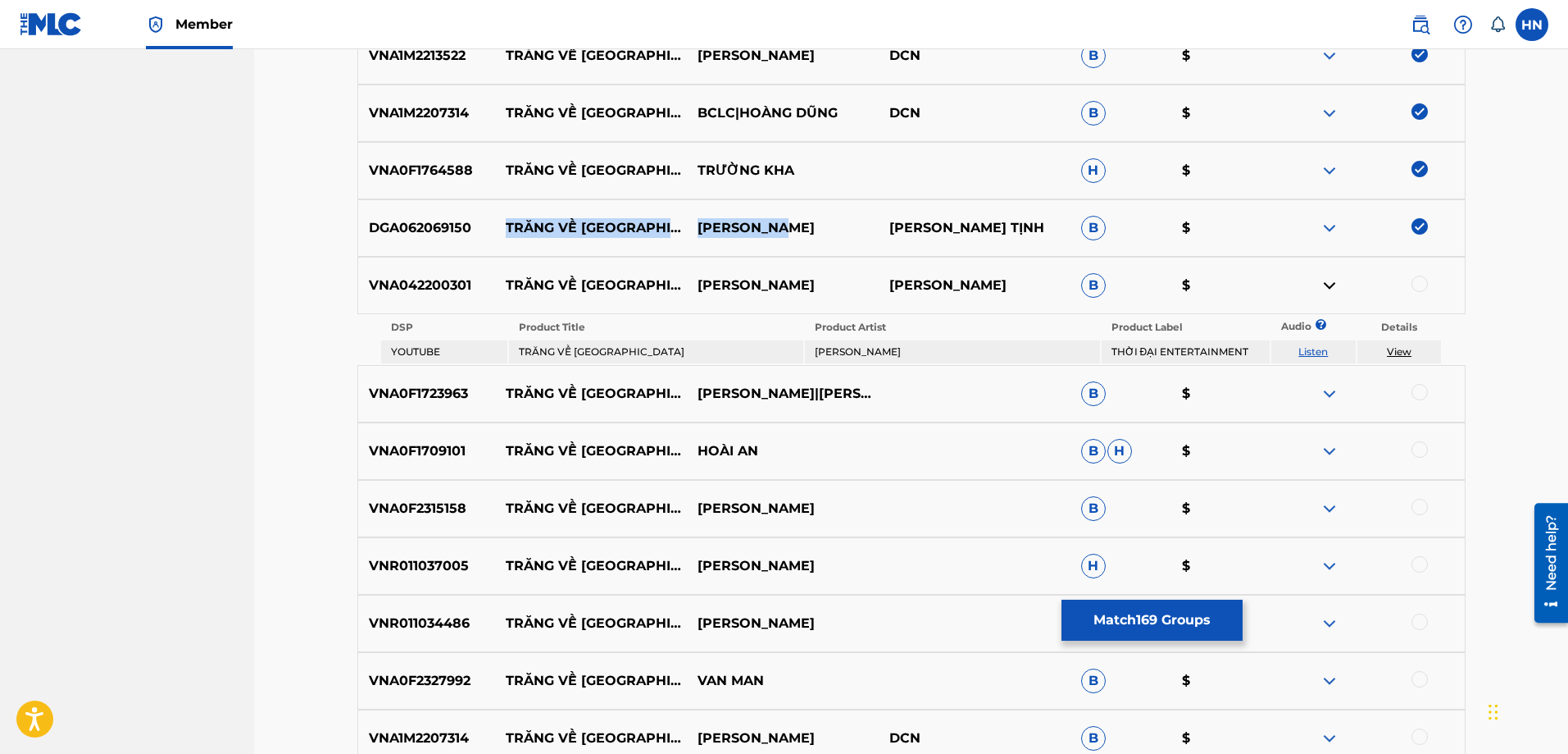
click at [1305, 347] on link "Listen" at bounding box center [1312, 351] width 29 height 12
click at [403, 305] on div "VNA042200301 TRĂNG VỀ THÔN [GEOGRAPHIC_DATA] MINH NGỌC B $" at bounding box center [911, 285] width 1109 height 58
click at [1416, 289] on div at bounding box center [1419, 283] width 16 height 16
click at [366, 403] on p "VNA0F1723963" at bounding box center [427, 394] width 138 height 20
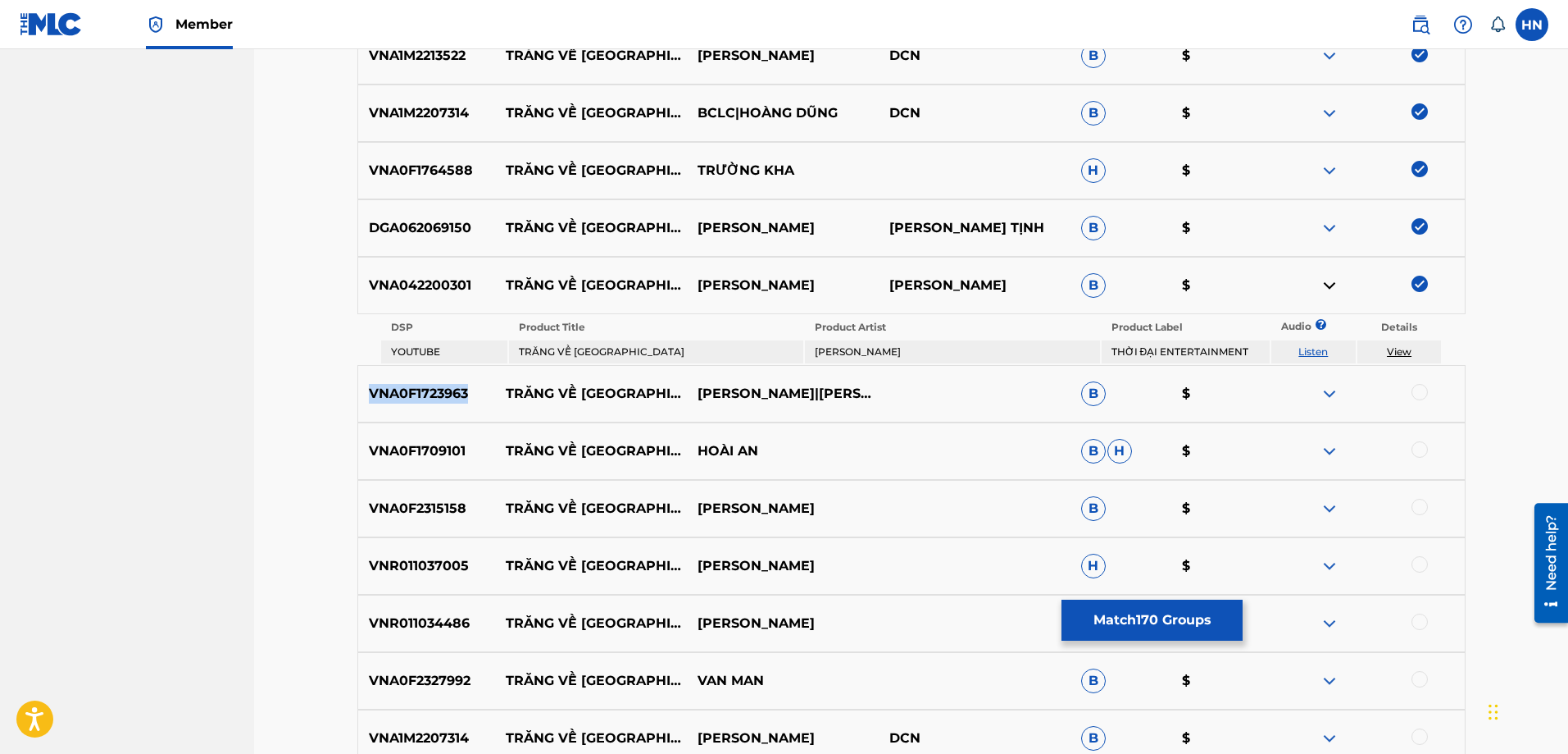
click at [366, 403] on p "VNA0F1723963" at bounding box center [427, 394] width 138 height 20
click at [1416, 390] on div at bounding box center [1419, 392] width 16 height 16
click at [426, 440] on div "VNA0F1709101 TRĂNG VỀ [GEOGRAPHIC_DATA] $" at bounding box center [911, 450] width 1109 height 58
click at [1410, 447] on div at bounding box center [1368, 450] width 192 height 20
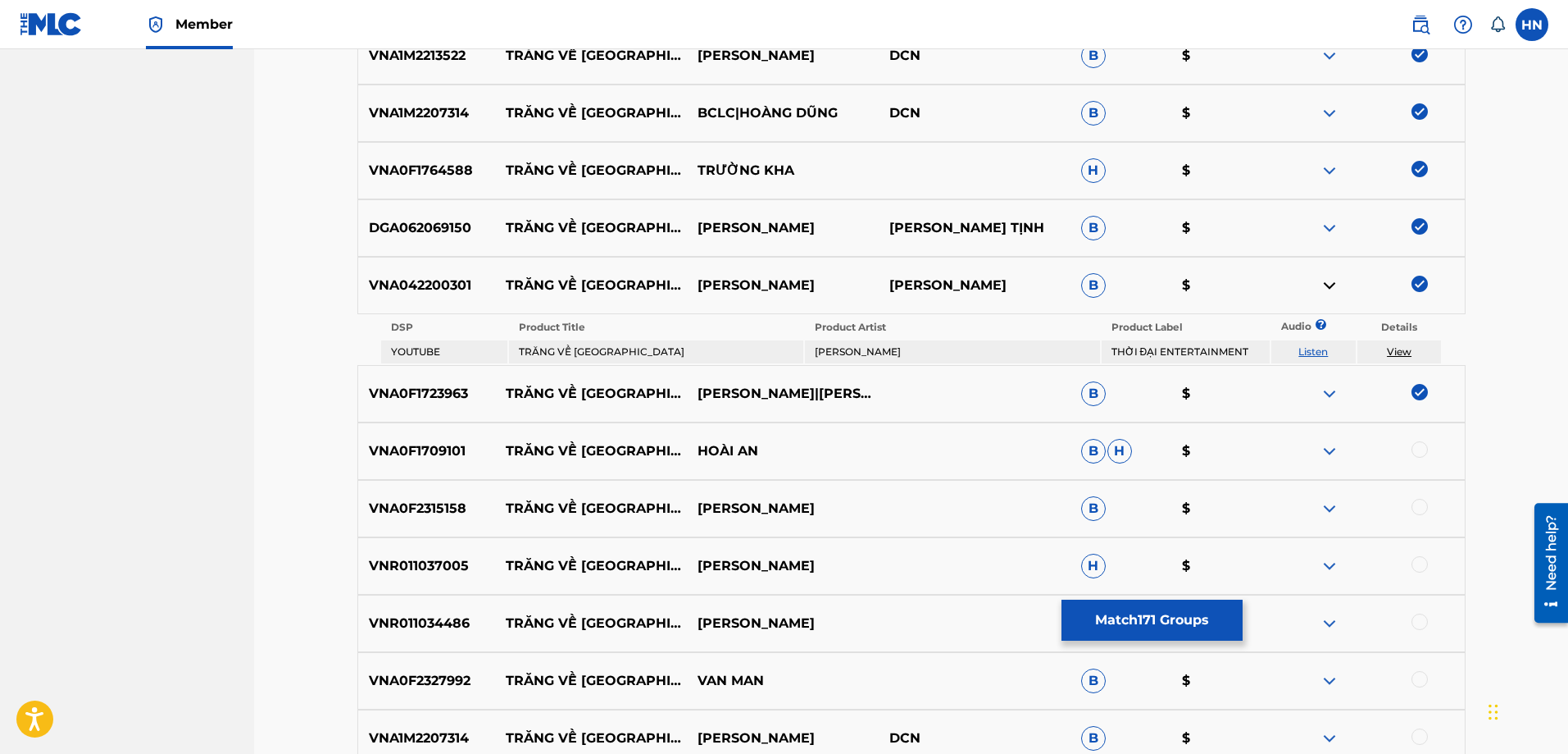
click at [1418, 446] on div at bounding box center [1419, 448] width 16 height 16
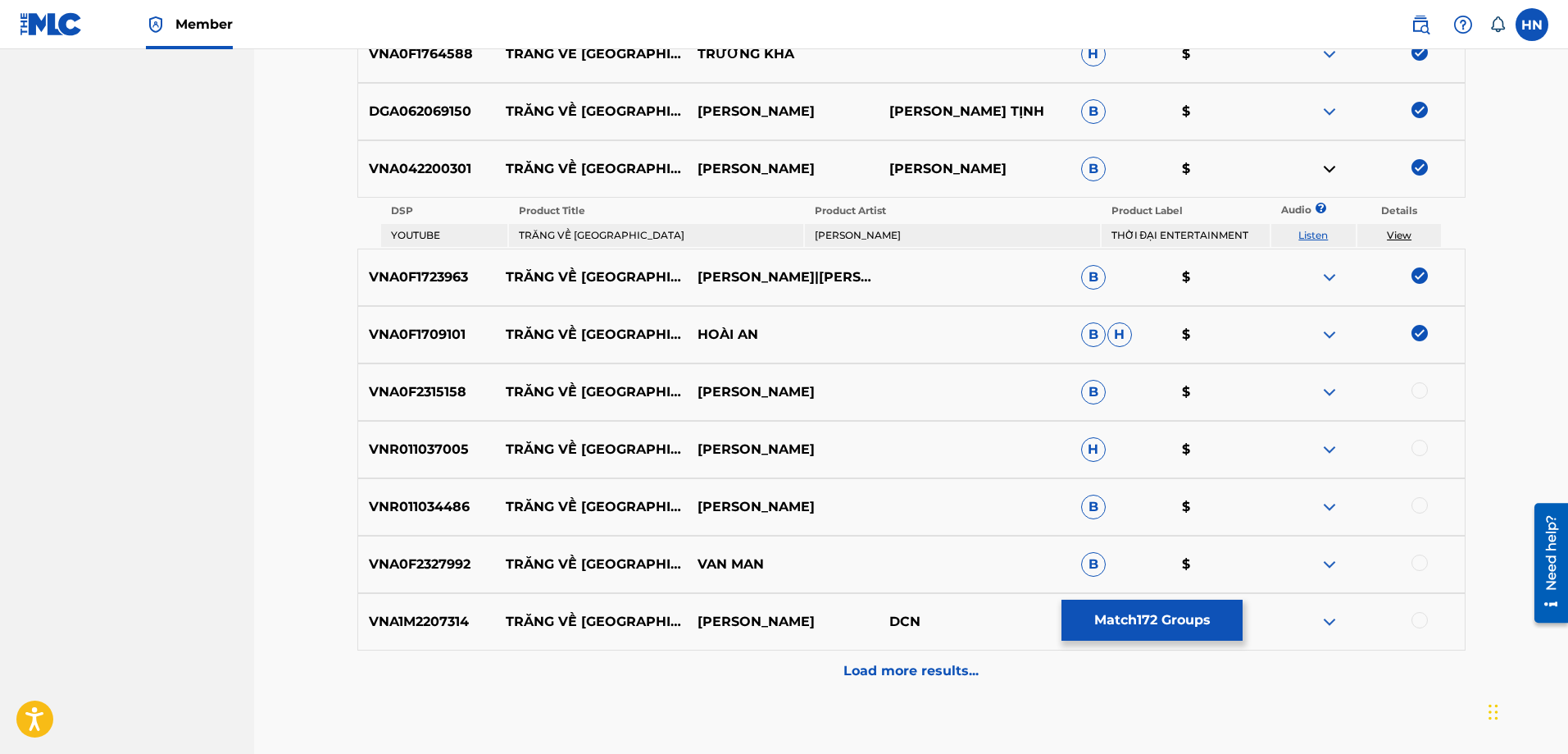
scroll to position [10411, 0]
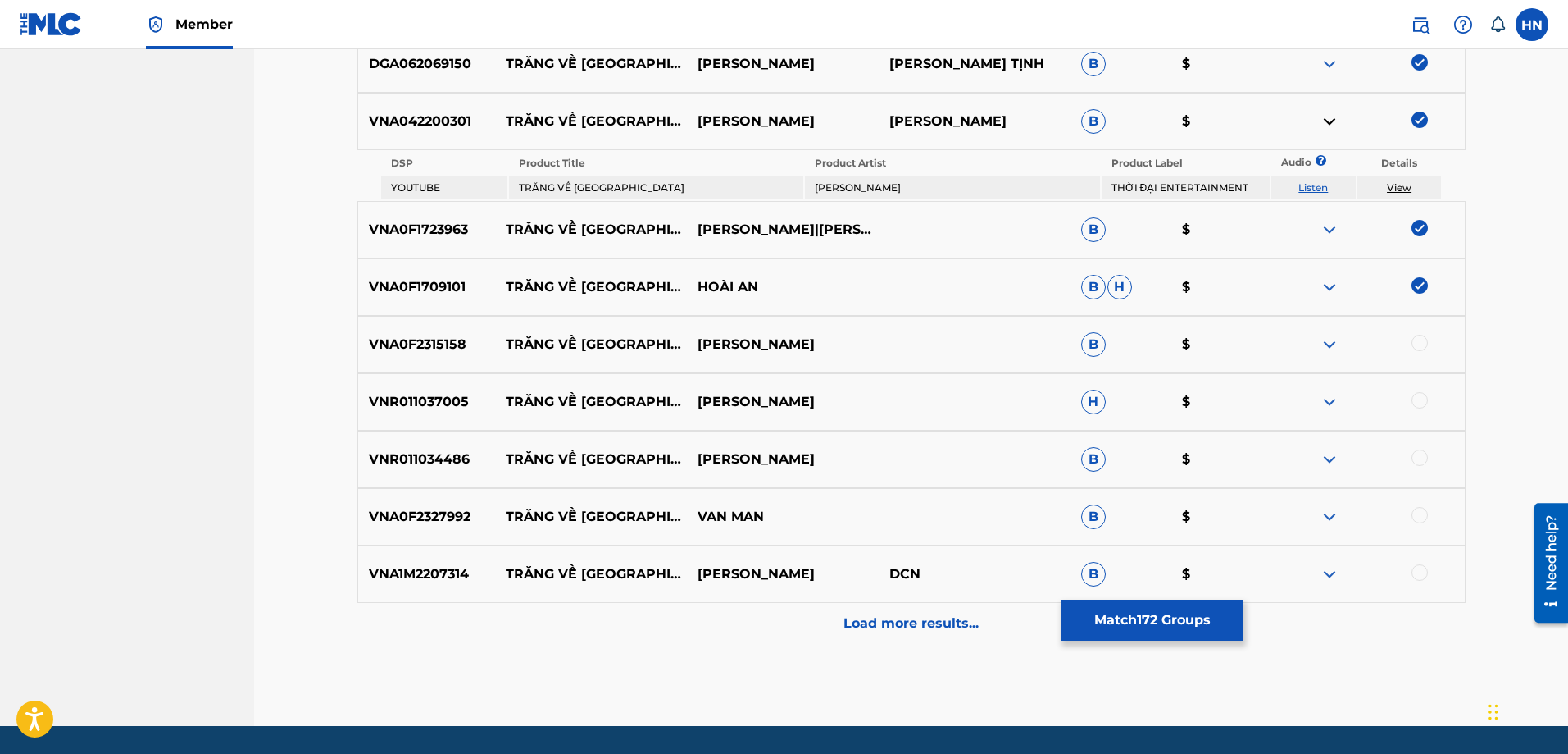
click at [449, 342] on p "VNA0F2315158" at bounding box center [427, 344] width 138 height 20
click at [1416, 350] on div at bounding box center [1419, 343] width 16 height 16
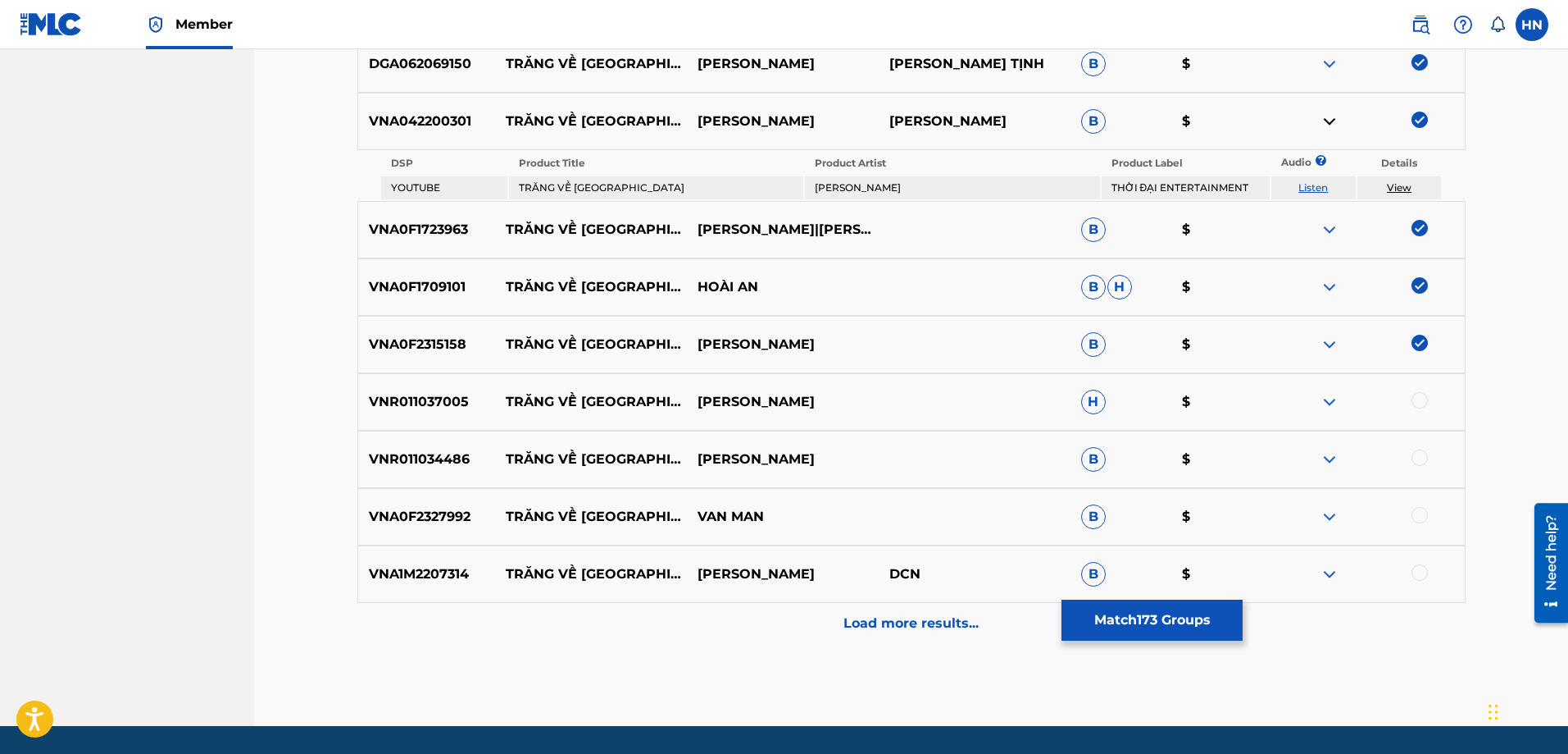
click at [1416, 394] on div at bounding box center [1419, 399] width 16 height 16
click at [459, 482] on div "VNR011034486 TRĂNG VỀ THÔN DÃ NGOC THAO B $" at bounding box center [911, 459] width 1109 height 58
click at [1418, 459] on div at bounding box center [1419, 457] width 16 height 16
click at [458, 516] on p "VNA0F2327992" at bounding box center [427, 516] width 138 height 20
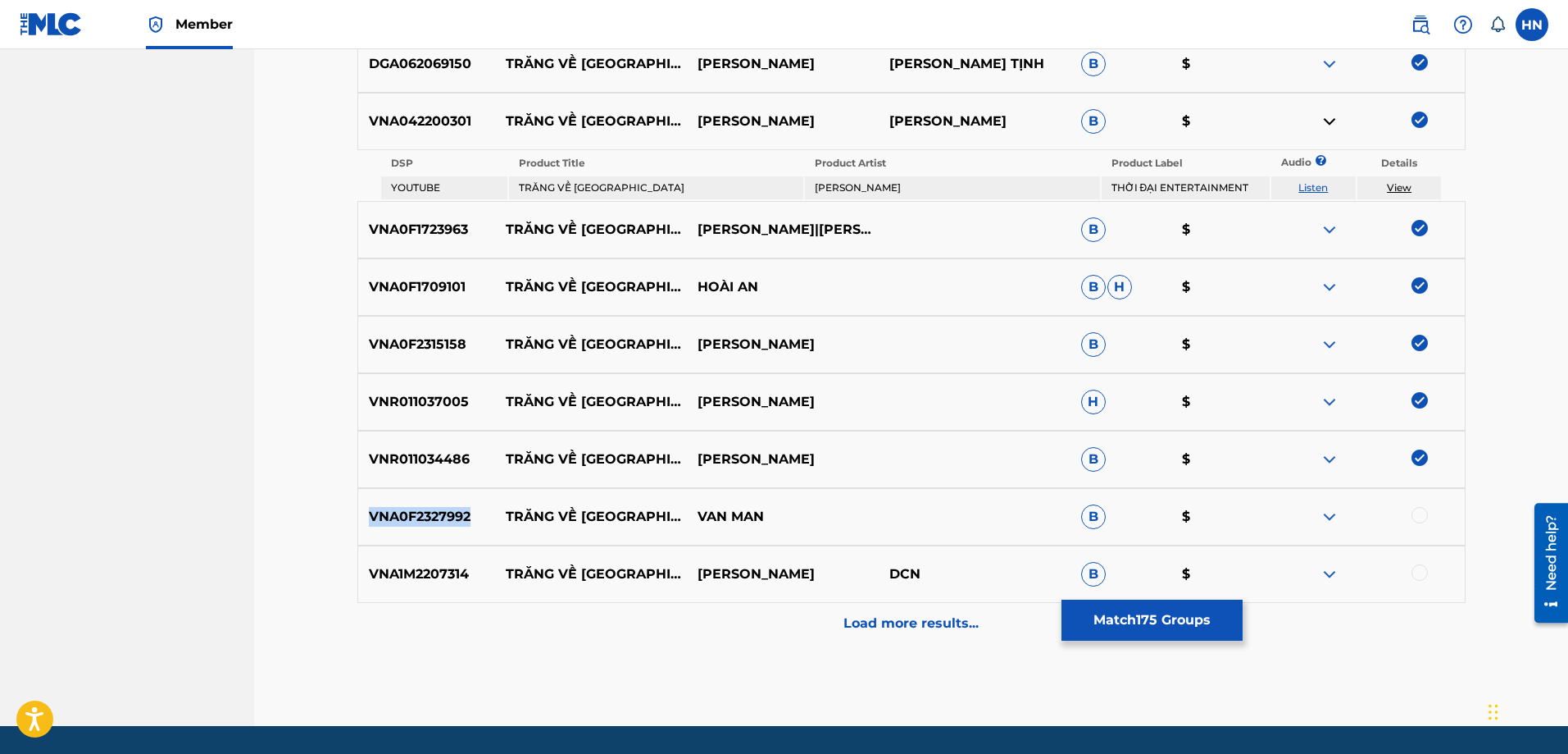
click at [458, 516] on p "VNA0F2327992" at bounding box center [427, 516] width 138 height 20
click at [1419, 520] on div at bounding box center [1419, 514] width 16 height 16
click at [457, 578] on p "VNA1M2207314" at bounding box center [427, 574] width 138 height 20
click at [1423, 574] on div at bounding box center [1419, 572] width 16 height 16
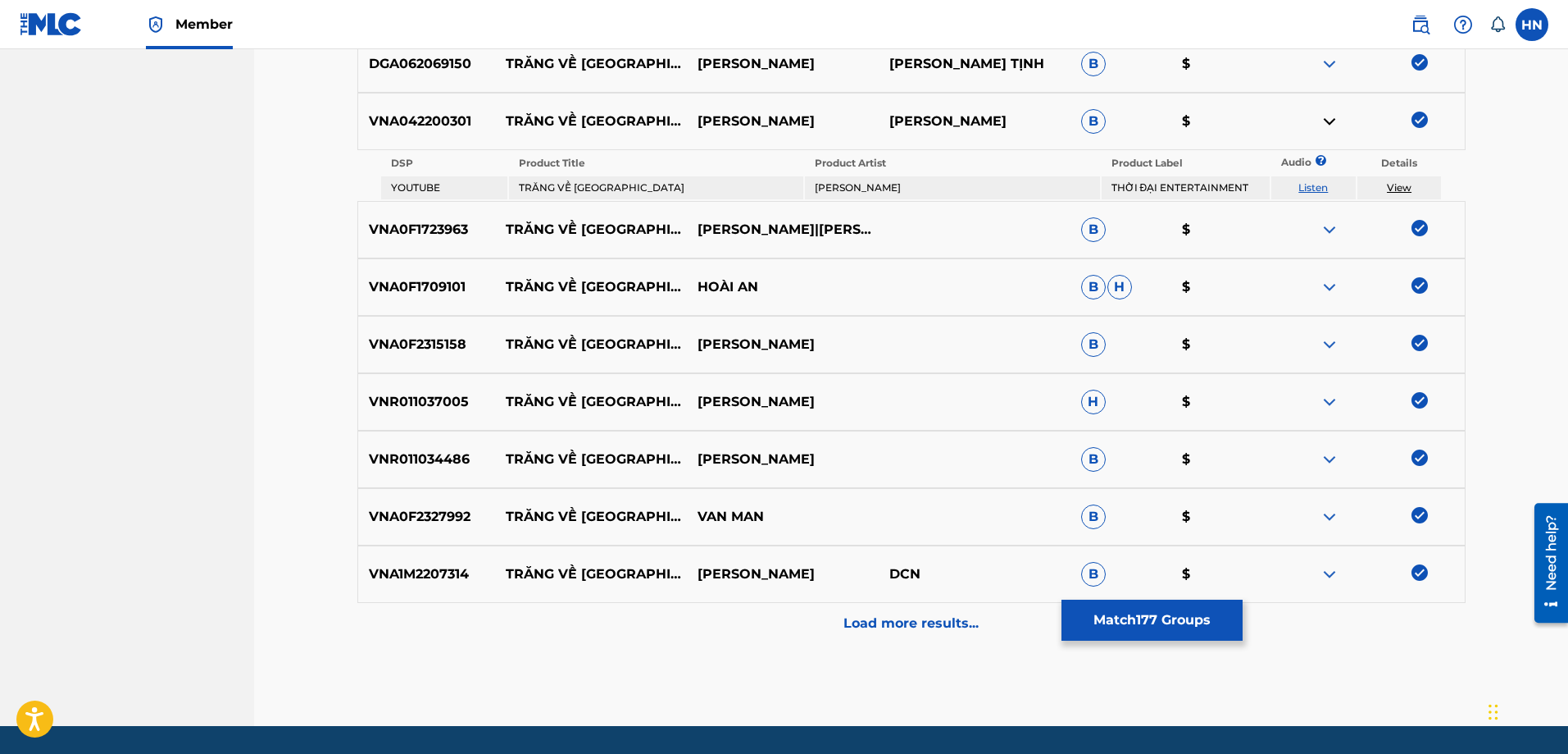
click at [911, 613] on p "Load more results..." at bounding box center [910, 623] width 135 height 20
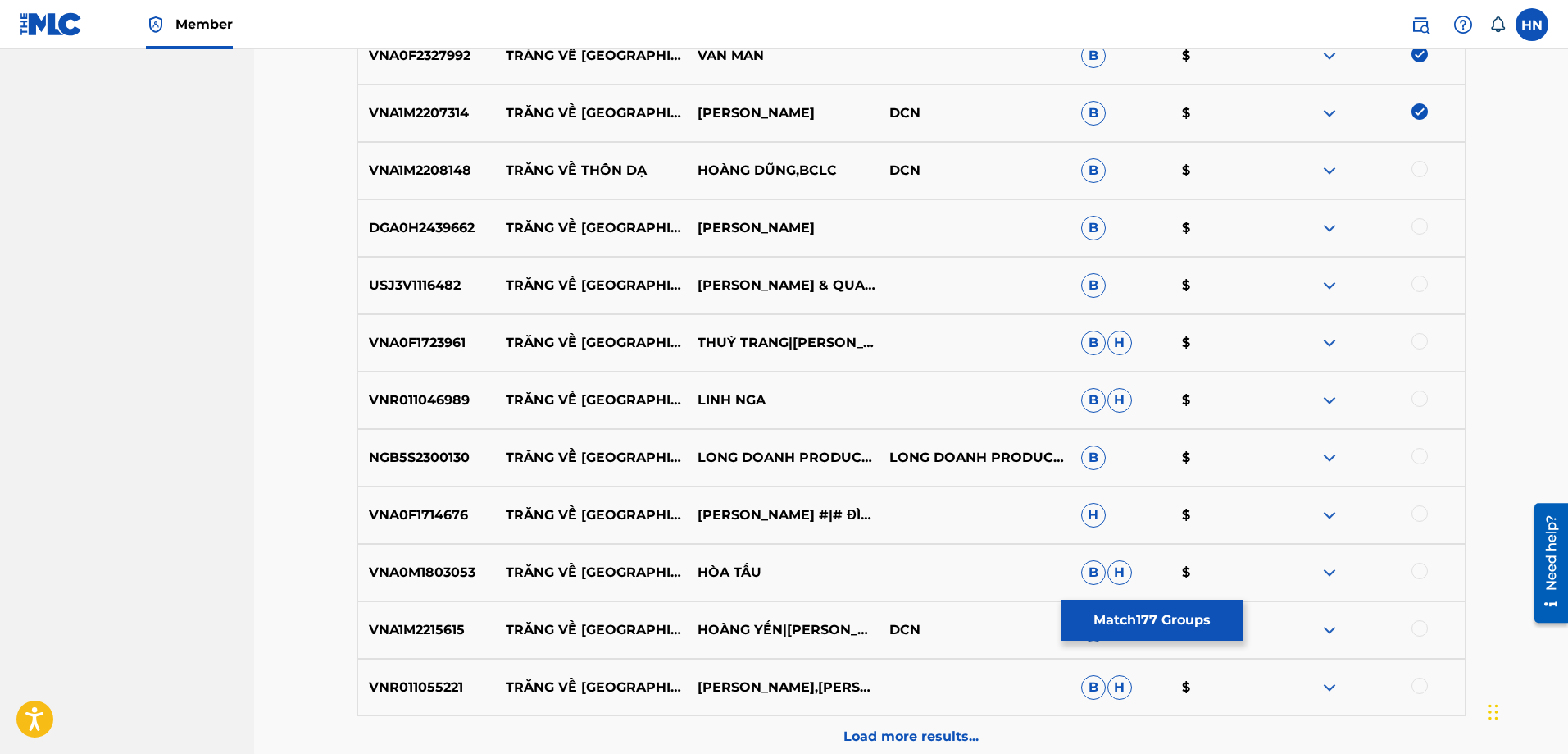
scroll to position [10903, 0]
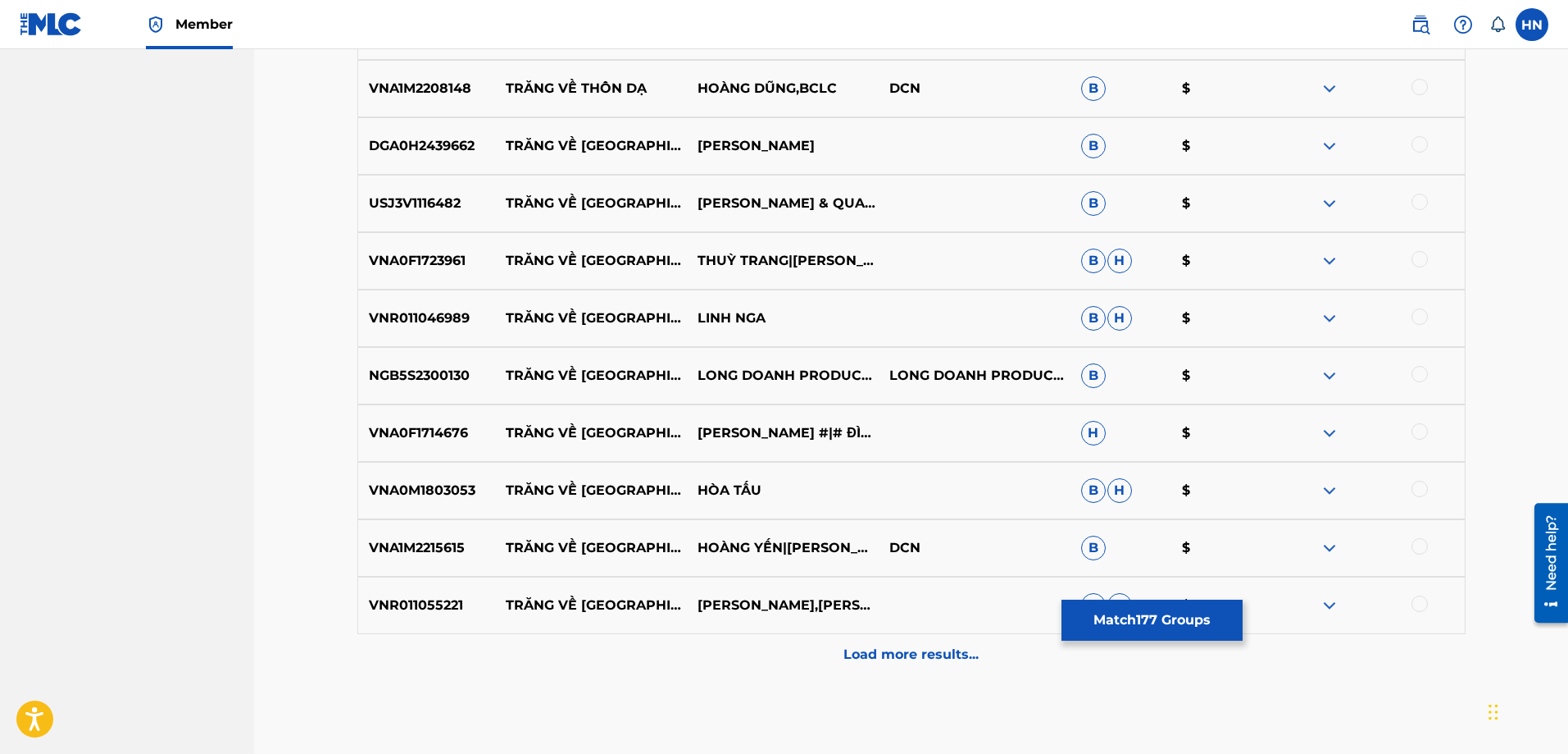
click at [442, 110] on div "VNA1M2208148 TRĂNG VỀ THÔN DẠ HOÀNG DŨNG,BCLC DCN B $" at bounding box center [911, 88] width 1109 height 58
click at [1420, 87] on div at bounding box center [1419, 86] width 16 height 16
click at [392, 149] on p "DGA0H2439662" at bounding box center [427, 145] width 138 height 20
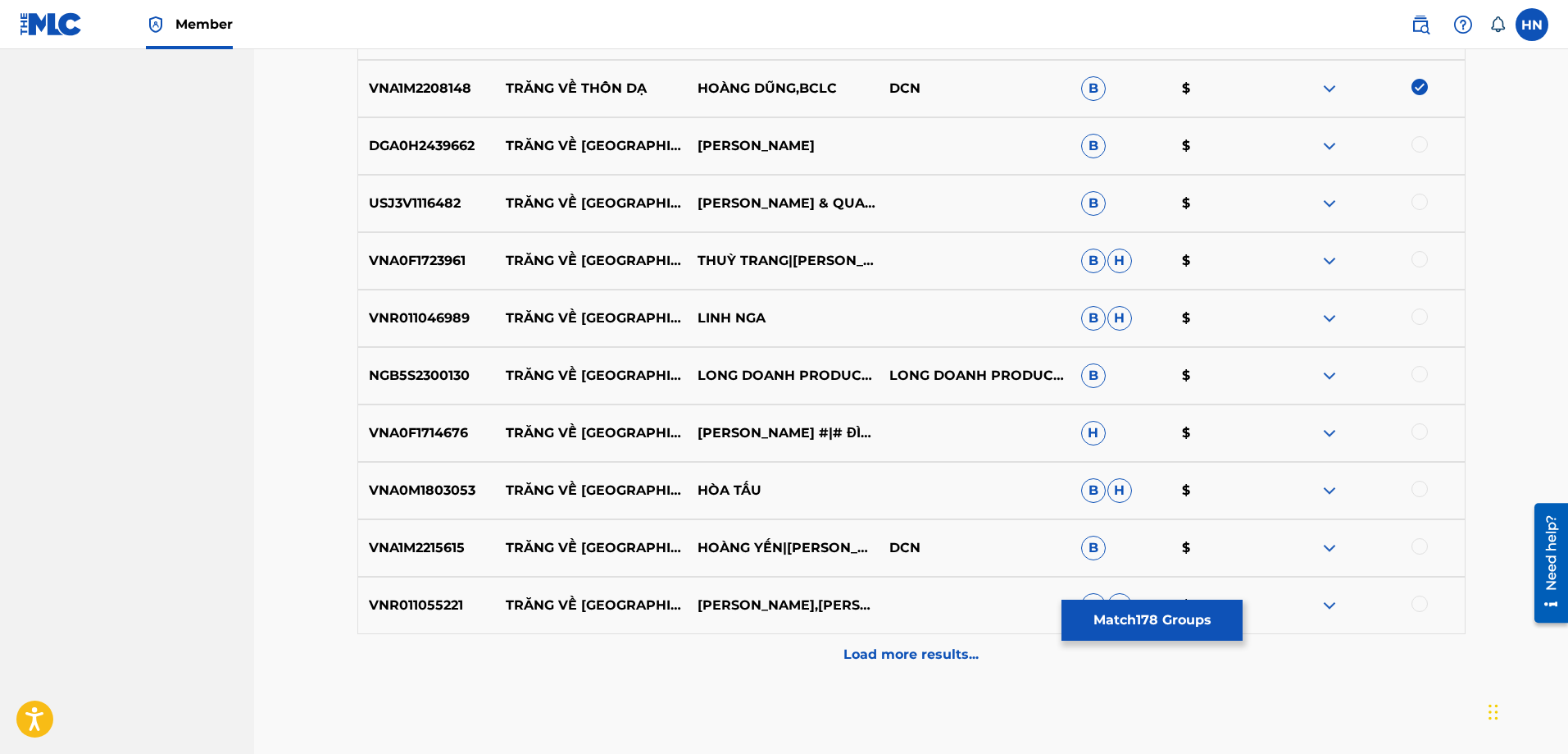
click at [1417, 151] on div at bounding box center [1419, 143] width 16 height 16
click at [436, 193] on div "USJ3V1116482 TRĂNG VỀ THÔN [GEOGRAPHIC_DATA] $" at bounding box center [911, 203] width 1109 height 58
click at [1423, 200] on div at bounding box center [1419, 201] width 16 height 16
click at [428, 271] on div "VNA0F1723961 TRĂNG VỀ [GEOGRAPHIC_DATA]|KHÁNH DUY B H $" at bounding box center [911, 260] width 1109 height 58
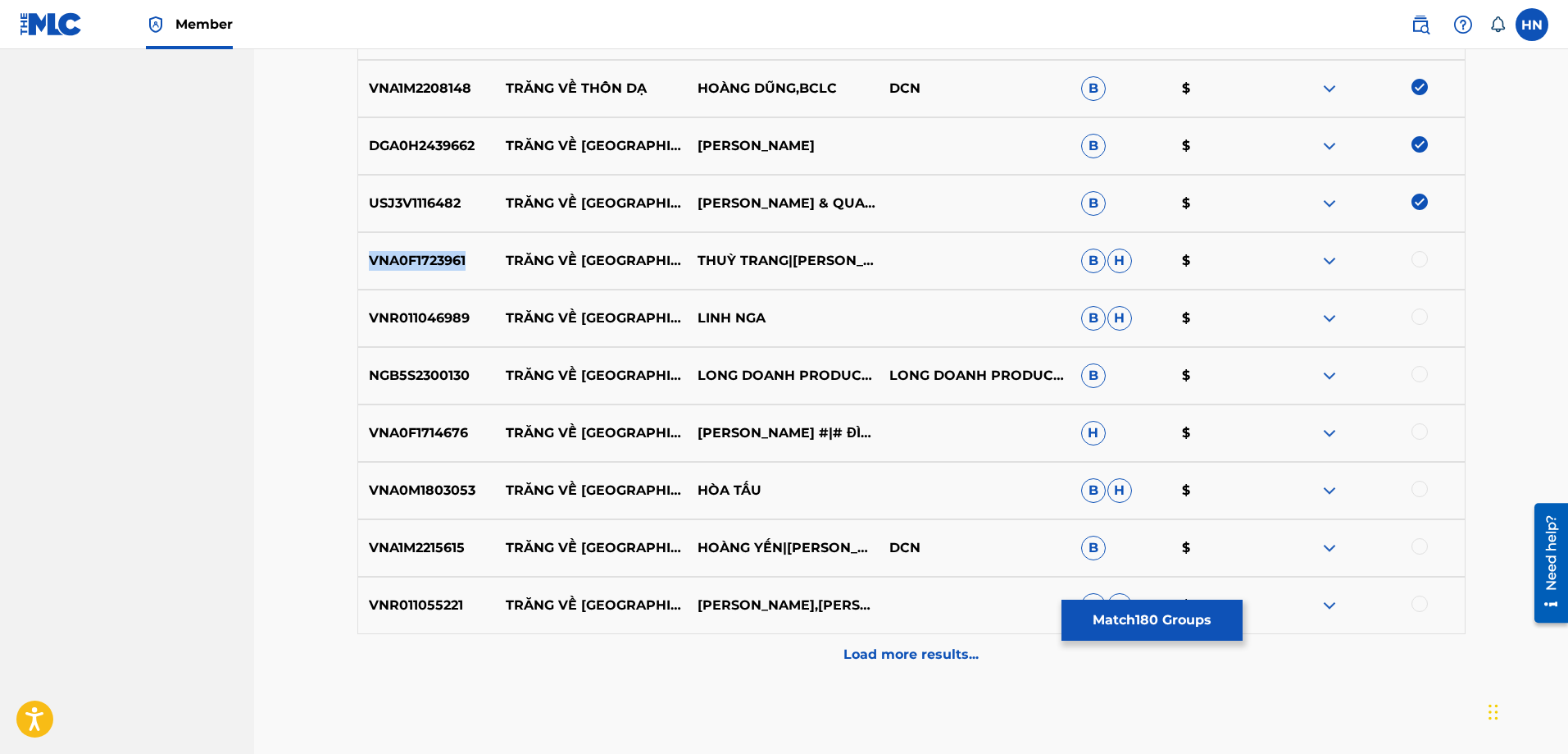
click at [428, 271] on div "VNA0F1723961 TRĂNG VỀ [GEOGRAPHIC_DATA]|KHÁNH DUY B H $" at bounding box center [911, 260] width 1109 height 58
click at [1416, 260] on div at bounding box center [1419, 259] width 16 height 16
click at [1424, 310] on div at bounding box center [1419, 316] width 16 height 16
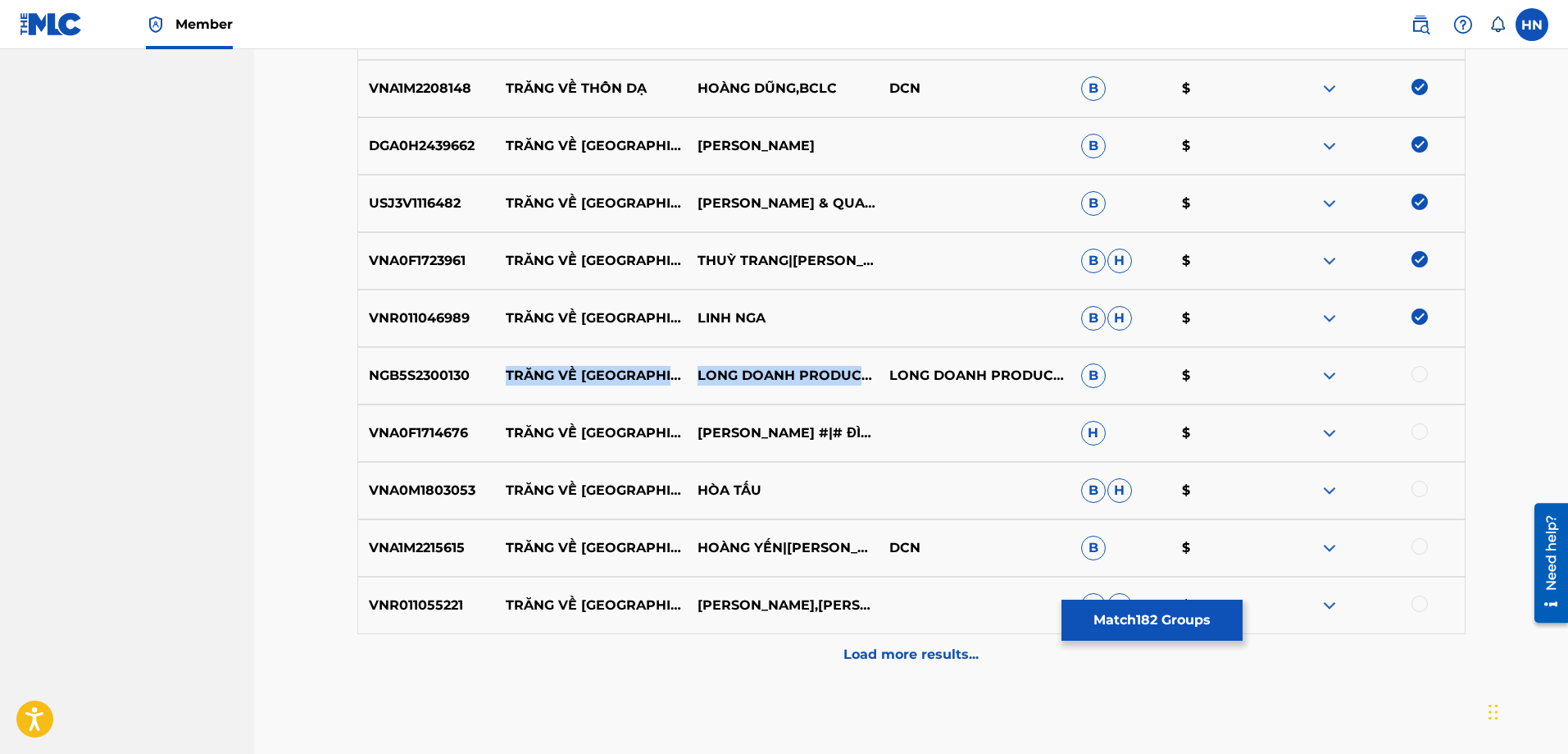
drag, startPoint x: 494, startPoint y: 372, endPoint x: 876, endPoint y: 385, distance: 382.2
click at [876, 385] on div "NGB5S2300130 TRĂNG VỀ THÔN DÃ LONG DOANH PRODUCER|TRÚC ANH LONG DOANH PRODUCER,…" at bounding box center [911, 376] width 1109 height 58
click at [466, 376] on p "NGB5S2300130" at bounding box center [427, 376] width 138 height 20
click at [1423, 373] on div at bounding box center [1419, 374] width 16 height 16
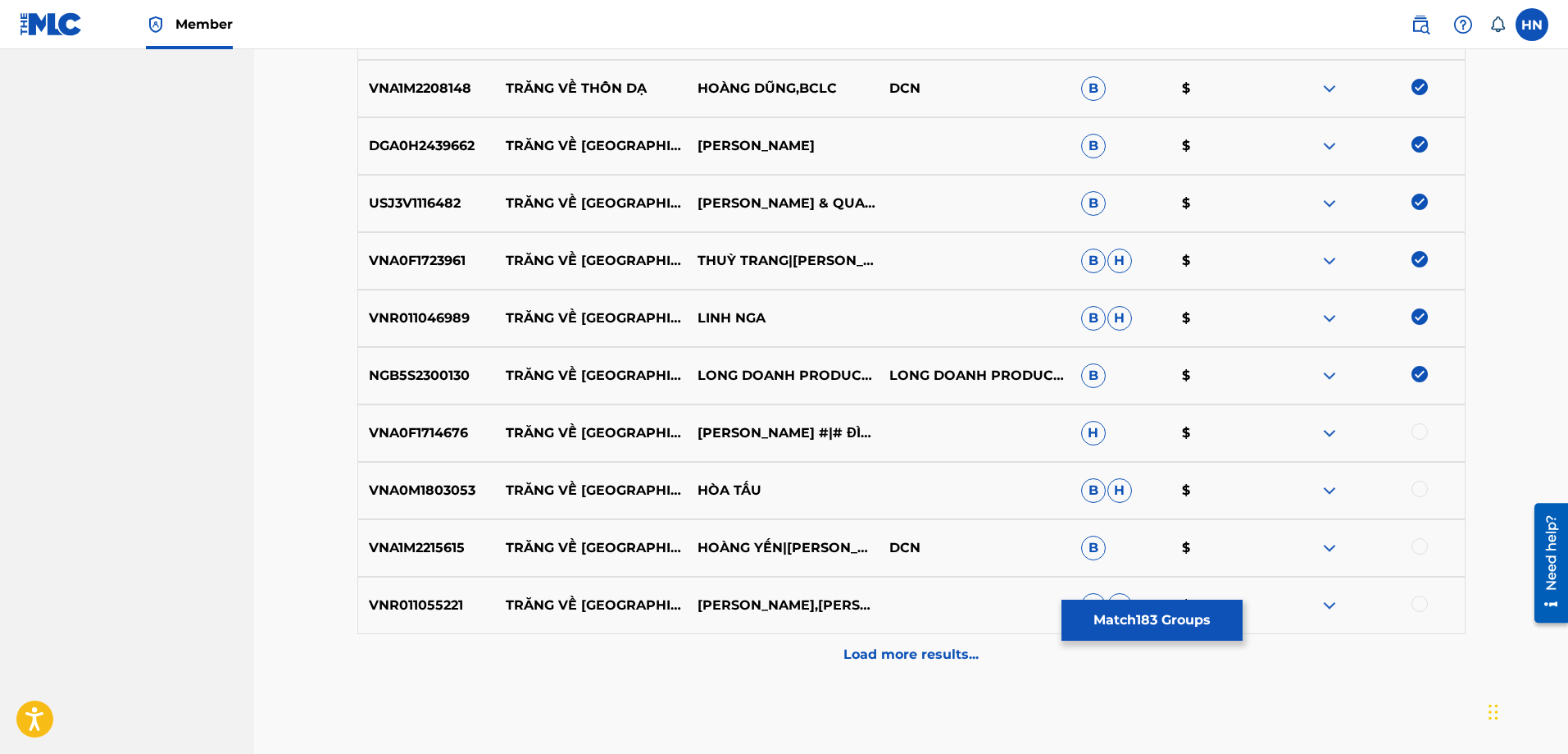
click at [455, 442] on p "VNA0F1714676" at bounding box center [427, 432] width 138 height 20
click at [1416, 432] on div at bounding box center [1419, 430] width 16 height 16
click at [425, 505] on div "VNA0M1803053 TRĂNG VỀ [GEOGRAPHIC_DATA] $" at bounding box center [911, 490] width 1109 height 58
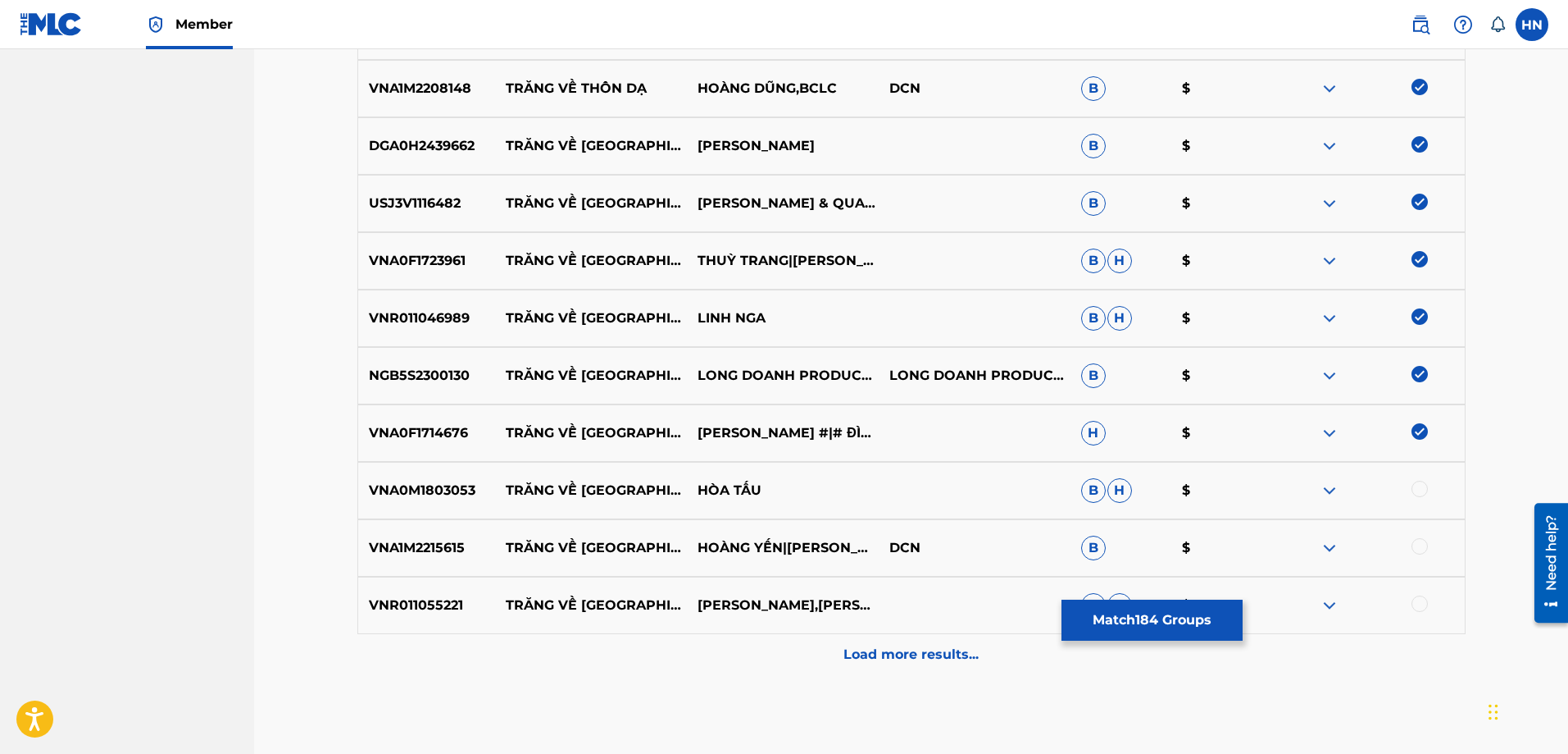
click at [1413, 486] on div at bounding box center [1419, 488] width 16 height 16
click at [438, 549] on p "VNA1M2215615" at bounding box center [427, 547] width 138 height 20
click at [1415, 542] on div at bounding box center [1419, 545] width 16 height 16
click at [403, 611] on p "VNR011055221" at bounding box center [427, 605] width 138 height 20
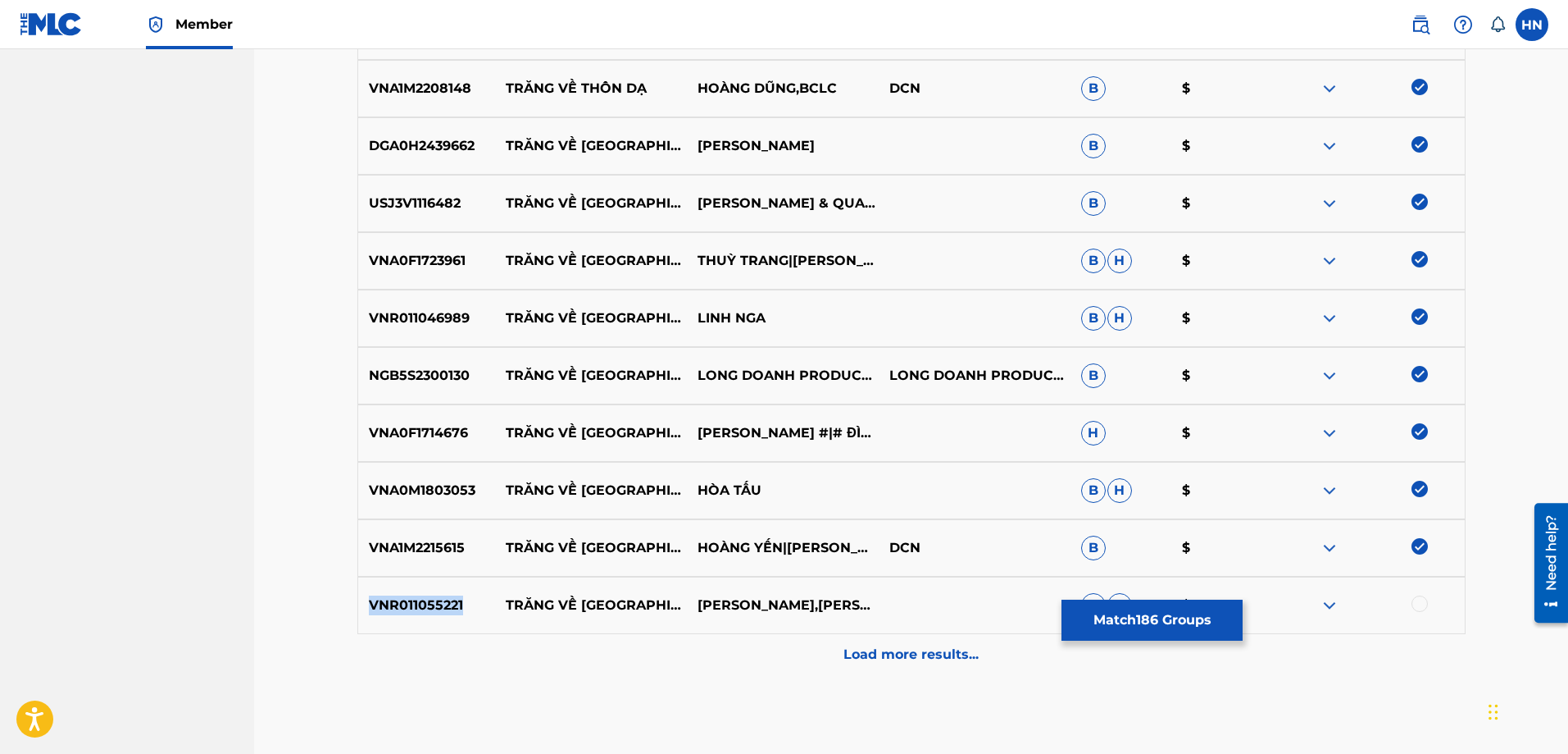
click at [403, 611] on p "VNR011055221" at bounding box center [427, 605] width 138 height 20
click at [1416, 602] on div at bounding box center [1419, 603] width 16 height 16
click at [904, 647] on p "Load more results..." at bounding box center [910, 654] width 135 height 20
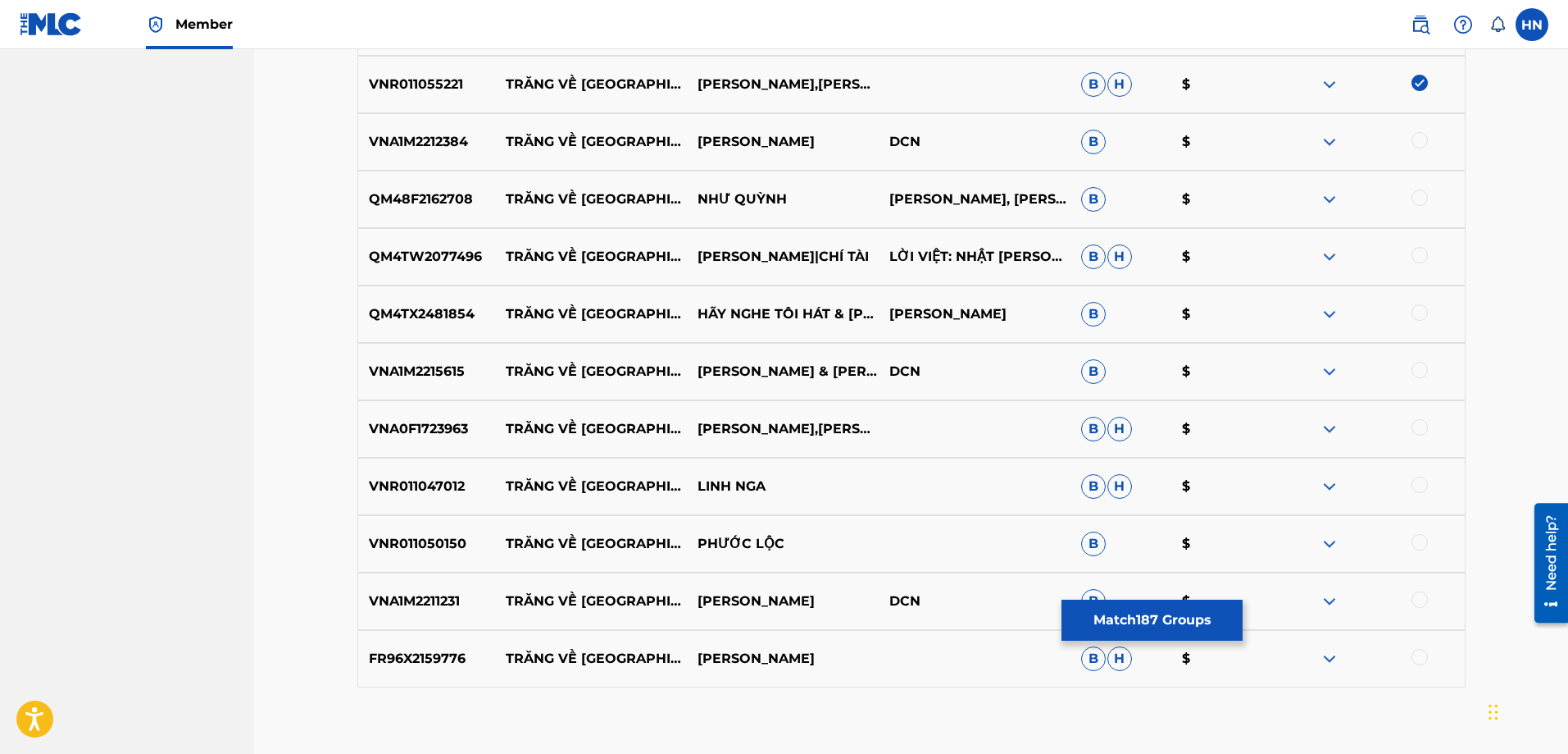
scroll to position [11395, 0]
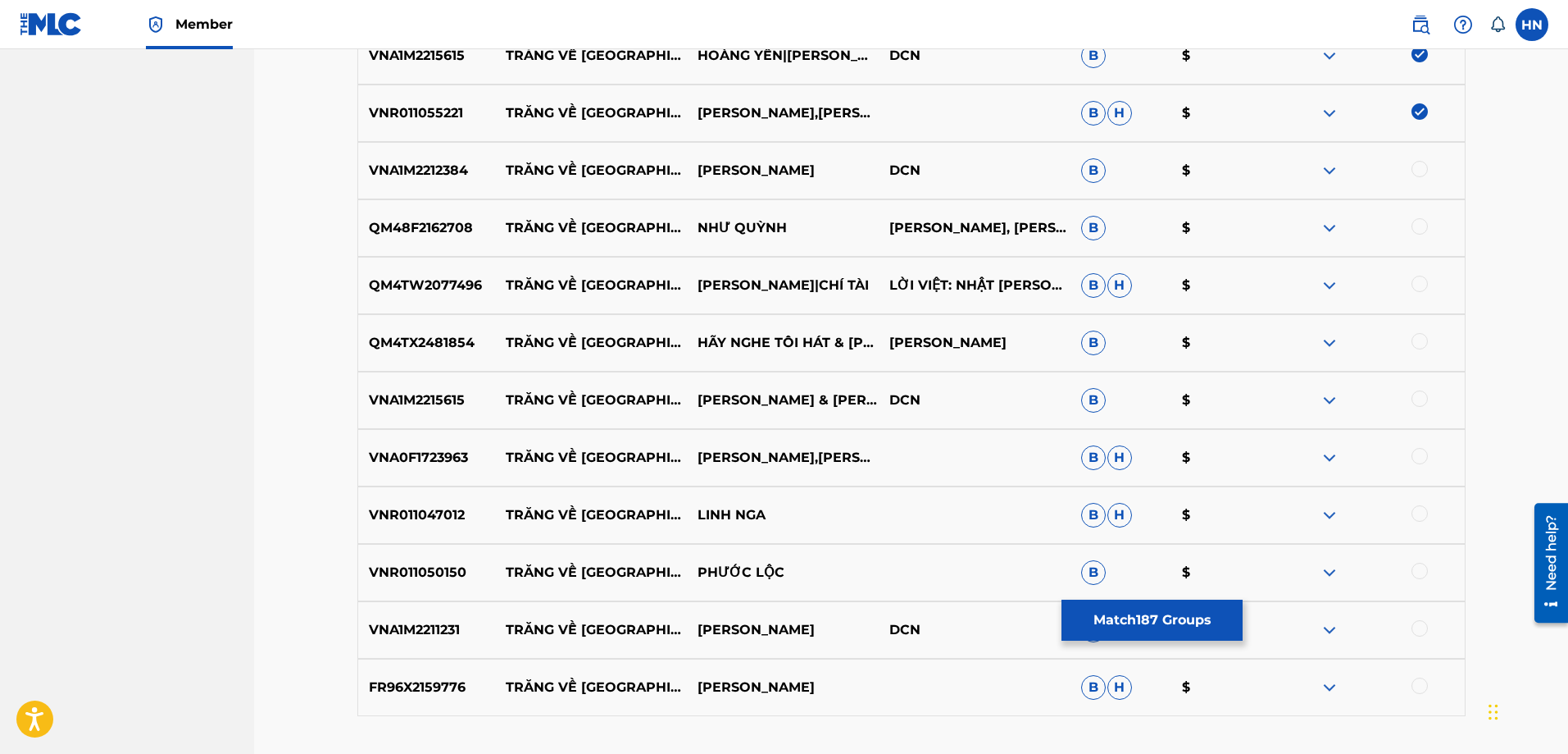
click at [467, 185] on div "VNA1M2212384 TRĂNG VỀ THÔN [GEOGRAPHIC_DATA] B $" at bounding box center [911, 170] width 1109 height 58
click at [460, 174] on p "VNA1M2212384" at bounding box center [427, 170] width 138 height 20
click at [1421, 169] on div at bounding box center [1419, 168] width 16 height 16
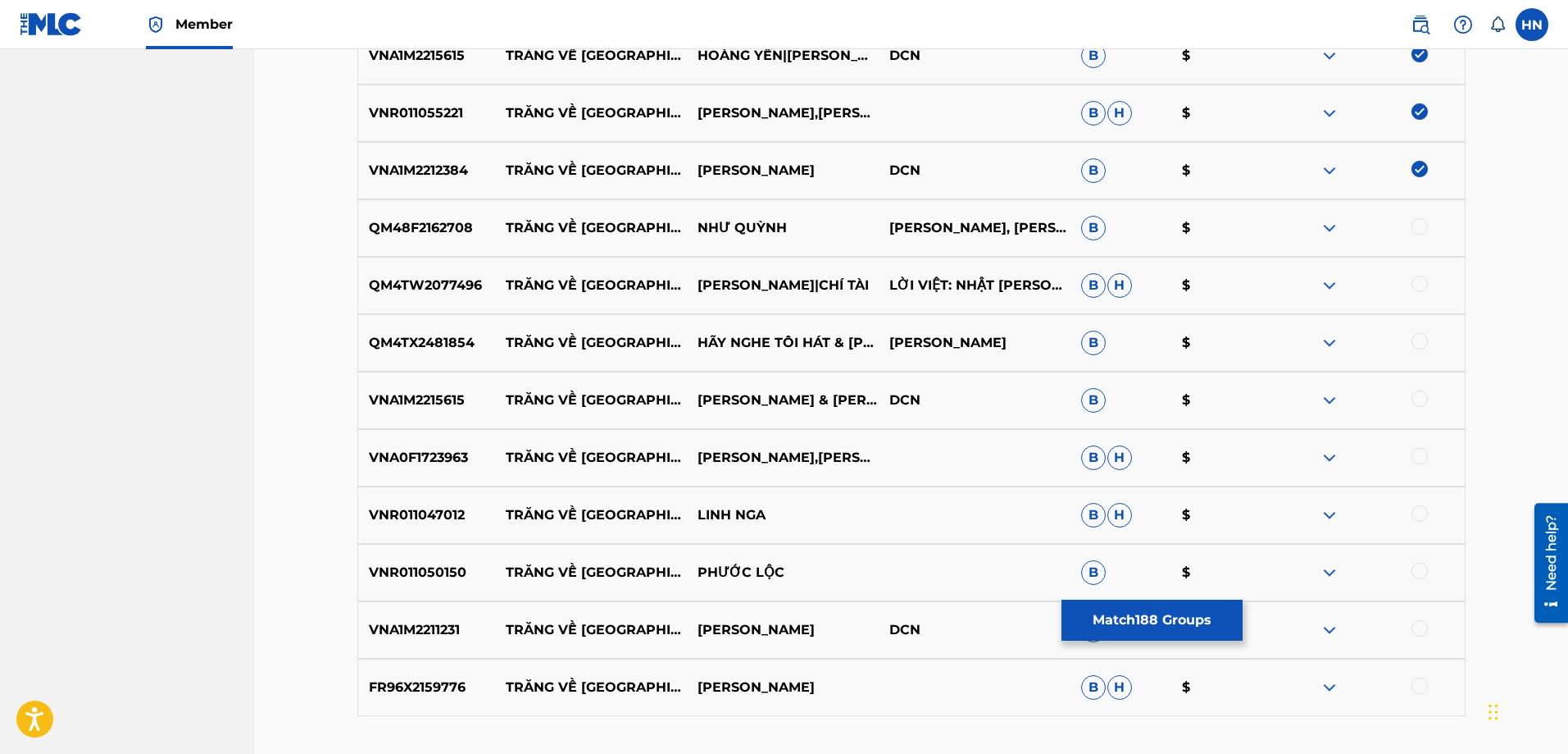
click at [416, 241] on div "QM48F2162708 TRĂNG VỀ [GEOGRAPHIC_DATA] NHƯ [PERSON_NAME], HUYEN LINH B $" at bounding box center [911, 227] width 1109 height 58
click at [1421, 226] on div at bounding box center [1419, 226] width 16 height 16
click at [428, 286] on p "QM4TW2077496" at bounding box center [427, 285] width 138 height 20
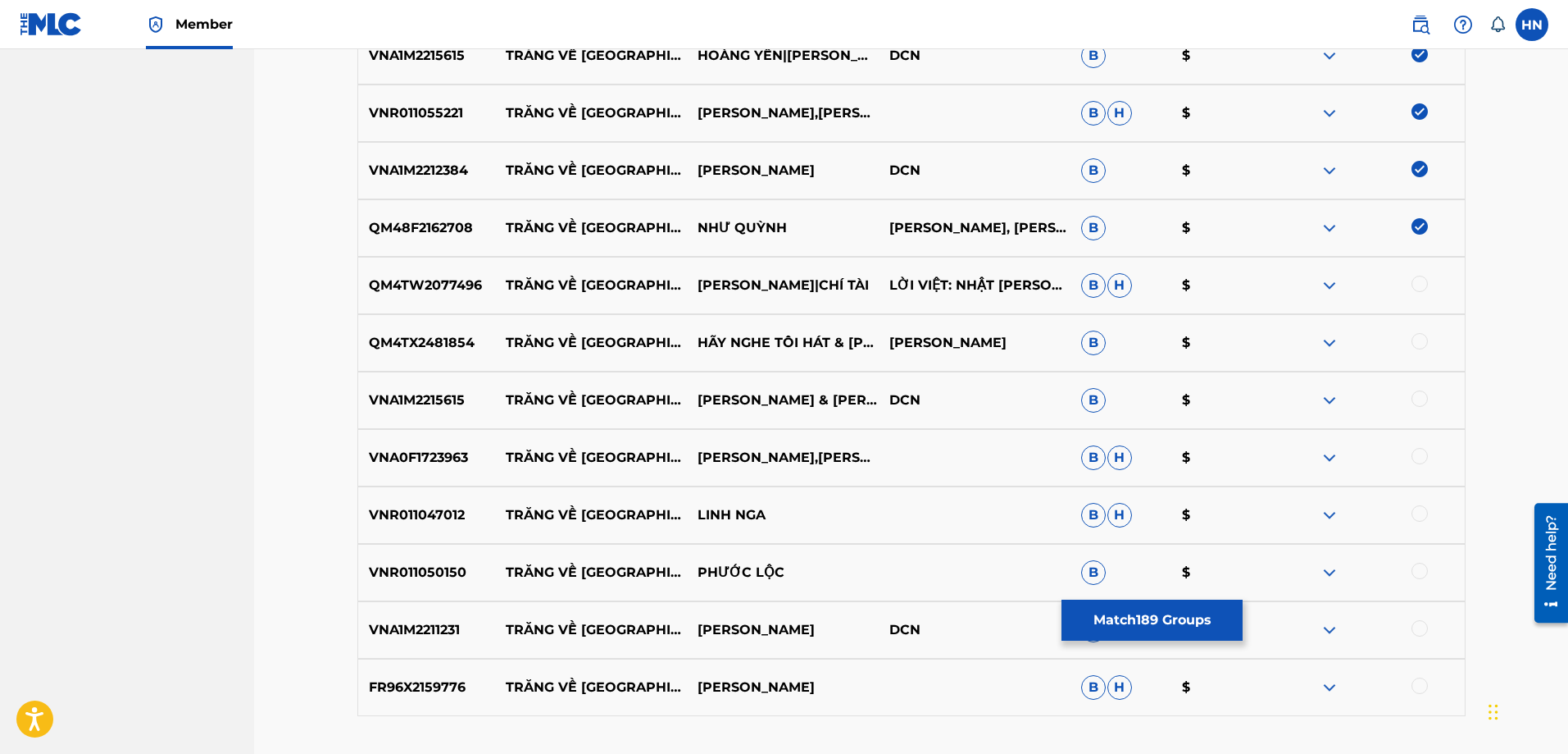
click at [1426, 284] on div at bounding box center [1419, 283] width 16 height 16
click at [389, 343] on p "QM4TX2481854" at bounding box center [427, 343] width 138 height 20
click at [1414, 340] on div at bounding box center [1419, 341] width 16 height 16
click at [379, 386] on div "VNA1M2215615 TRĂNG VỀ THÔN DÃ KIM TUYỀN & HOÀNG YẾN DCN B $" at bounding box center [911, 400] width 1109 height 58
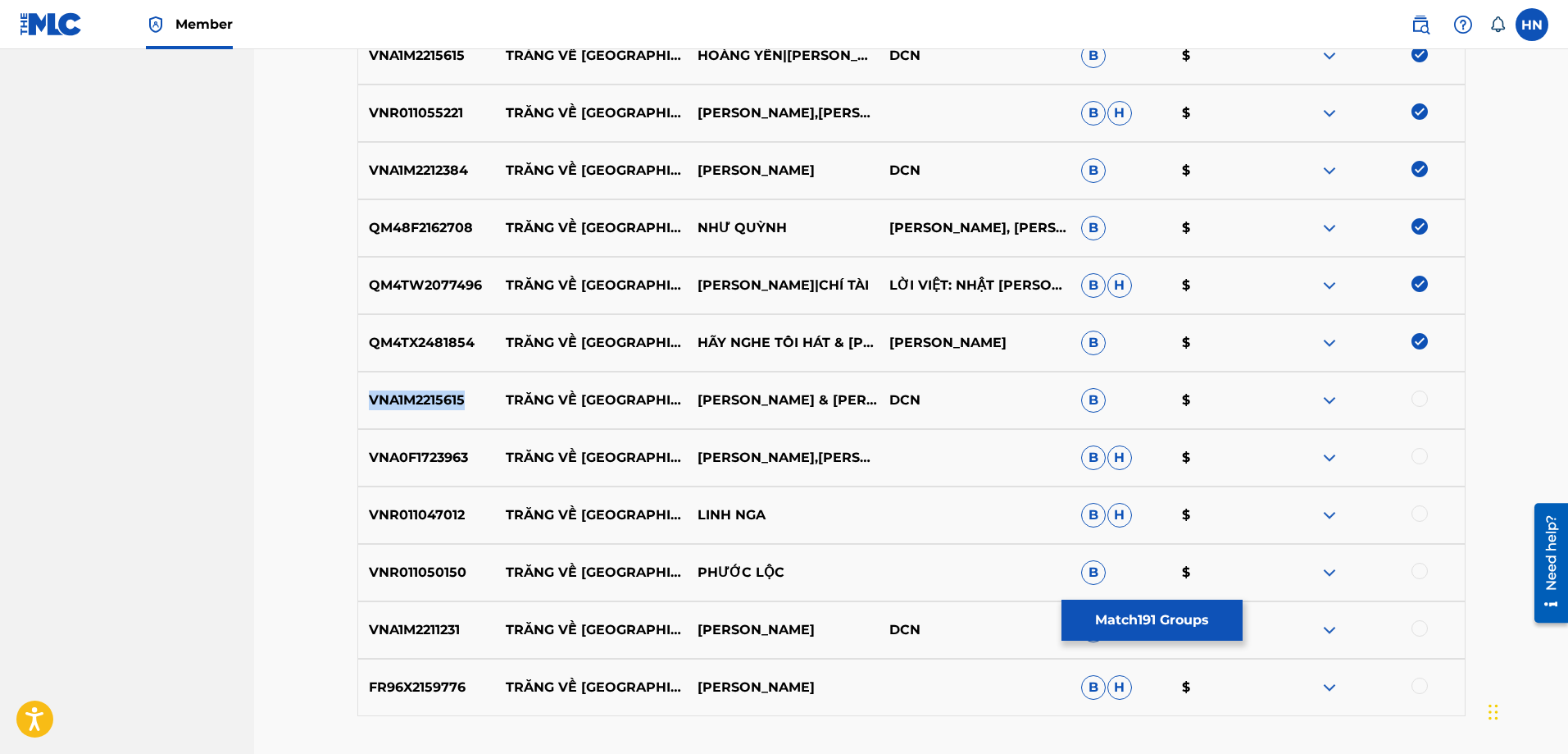
click at [379, 386] on div "VNA1M2215615 TRĂNG VỀ THÔN DÃ KIM TUYỀN & HOÀNG YẾN DCN B $" at bounding box center [911, 400] width 1109 height 58
click at [1426, 399] on div at bounding box center [1419, 398] width 16 height 16
click at [428, 469] on div "VNA0F1723963 TRĂNG VỀ [GEOGRAPHIC_DATA],KHÁNH DUY B H $" at bounding box center [911, 457] width 1109 height 58
click at [1426, 452] on div at bounding box center [1419, 455] width 16 height 16
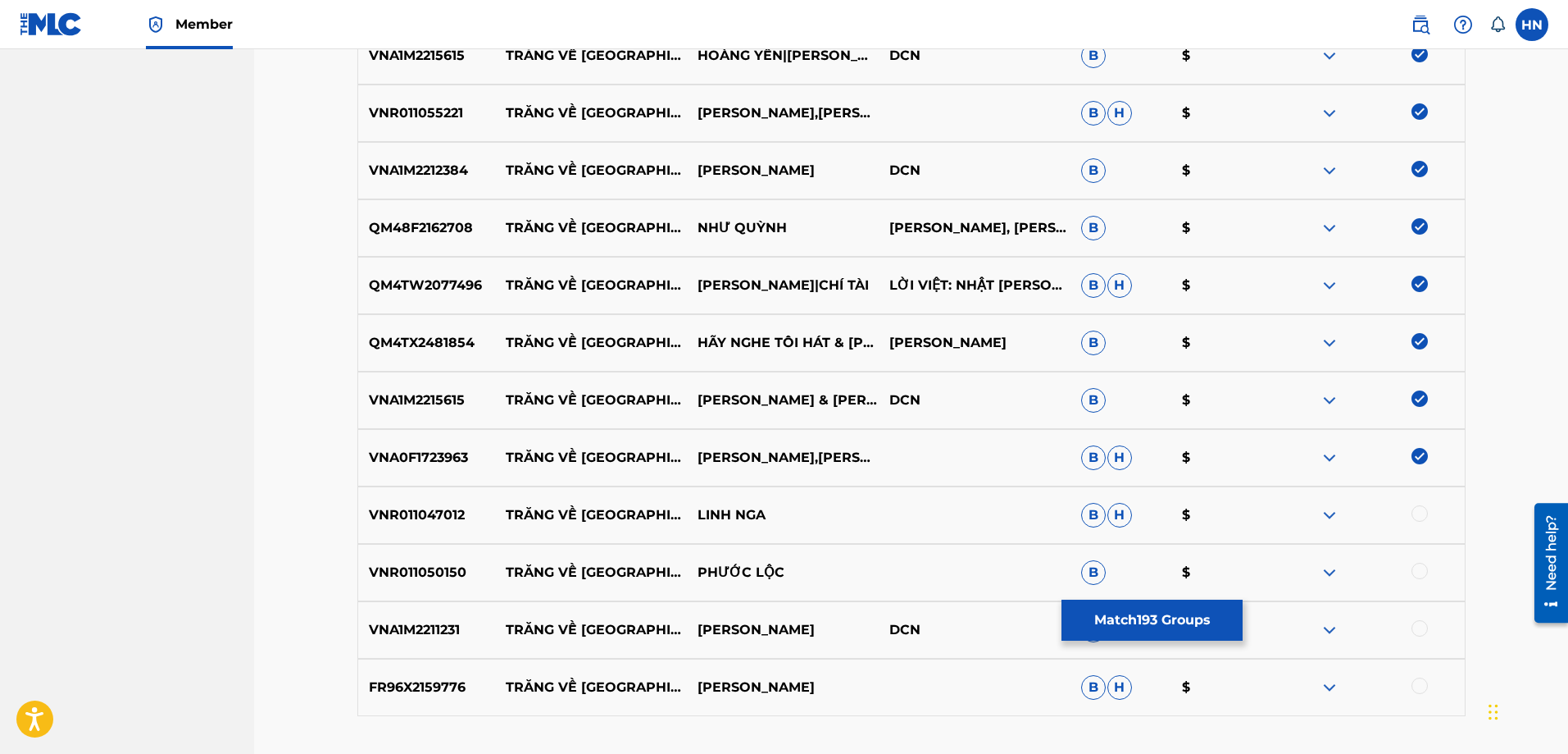
click at [442, 510] on p "VNR011047012" at bounding box center [427, 514] width 138 height 20
click at [1417, 515] on div at bounding box center [1419, 512] width 16 height 16
click at [428, 581] on p "VNR011050150" at bounding box center [427, 572] width 138 height 20
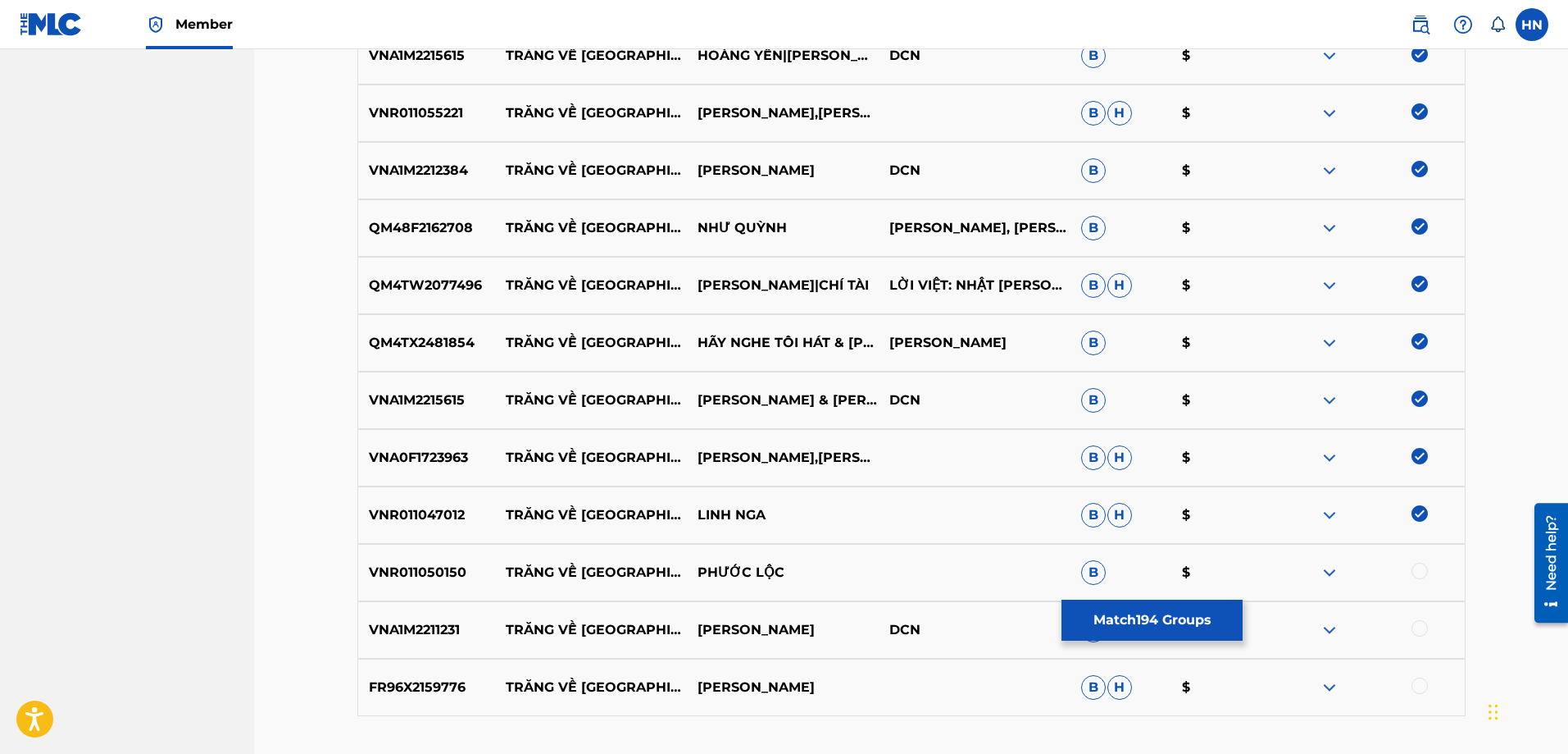
click at [1416, 573] on div at bounding box center [1419, 570] width 16 height 16
click at [431, 628] on p "VNA1M2211231" at bounding box center [427, 629] width 138 height 20
click at [1416, 633] on div at bounding box center [1419, 628] width 16 height 16
click at [436, 695] on p "FR96X2159776" at bounding box center [427, 687] width 138 height 20
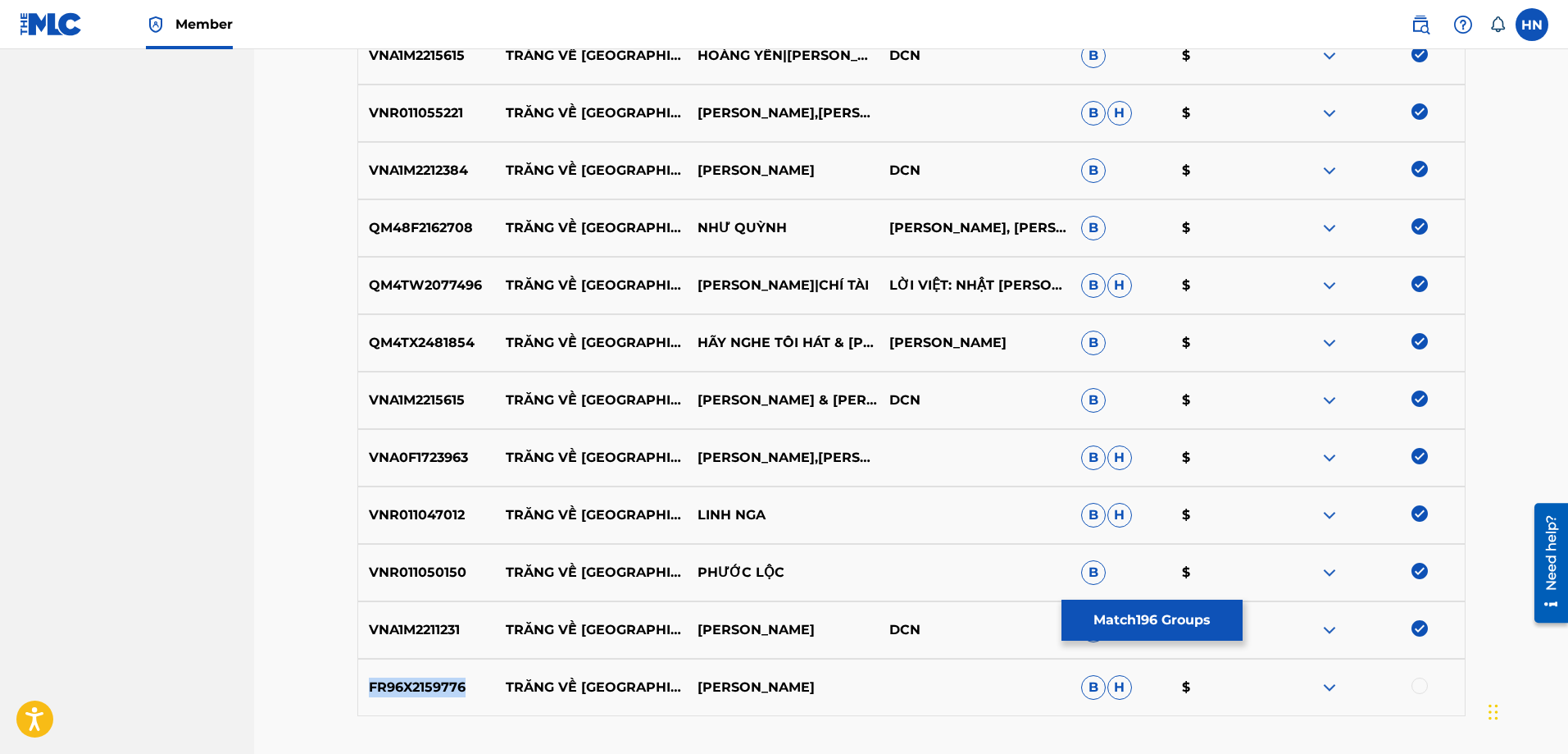
click at [436, 695] on p "FR96X2159776" at bounding box center [427, 687] width 138 height 20
click at [1419, 679] on div at bounding box center [1419, 685] width 16 height 16
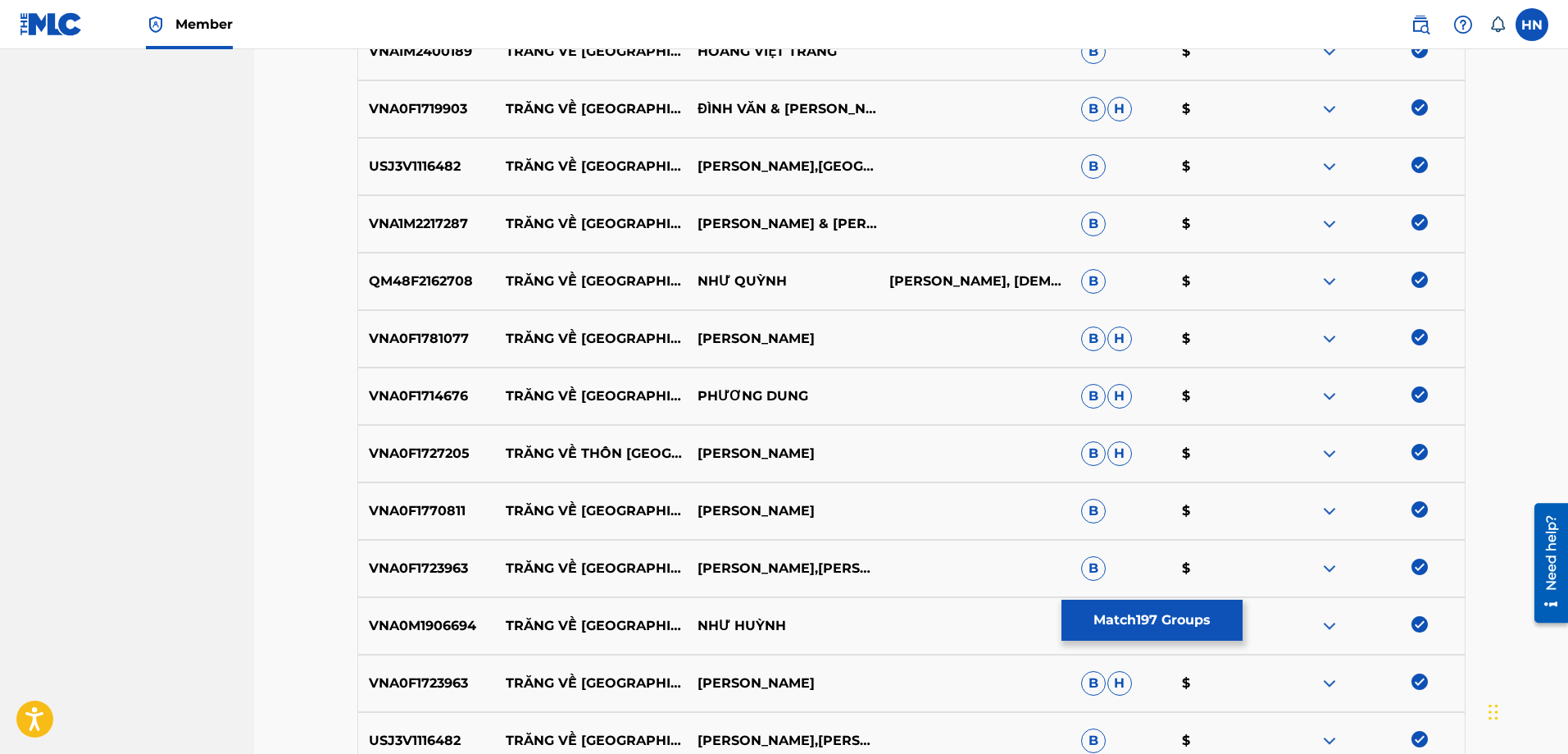
scroll to position [0, 0]
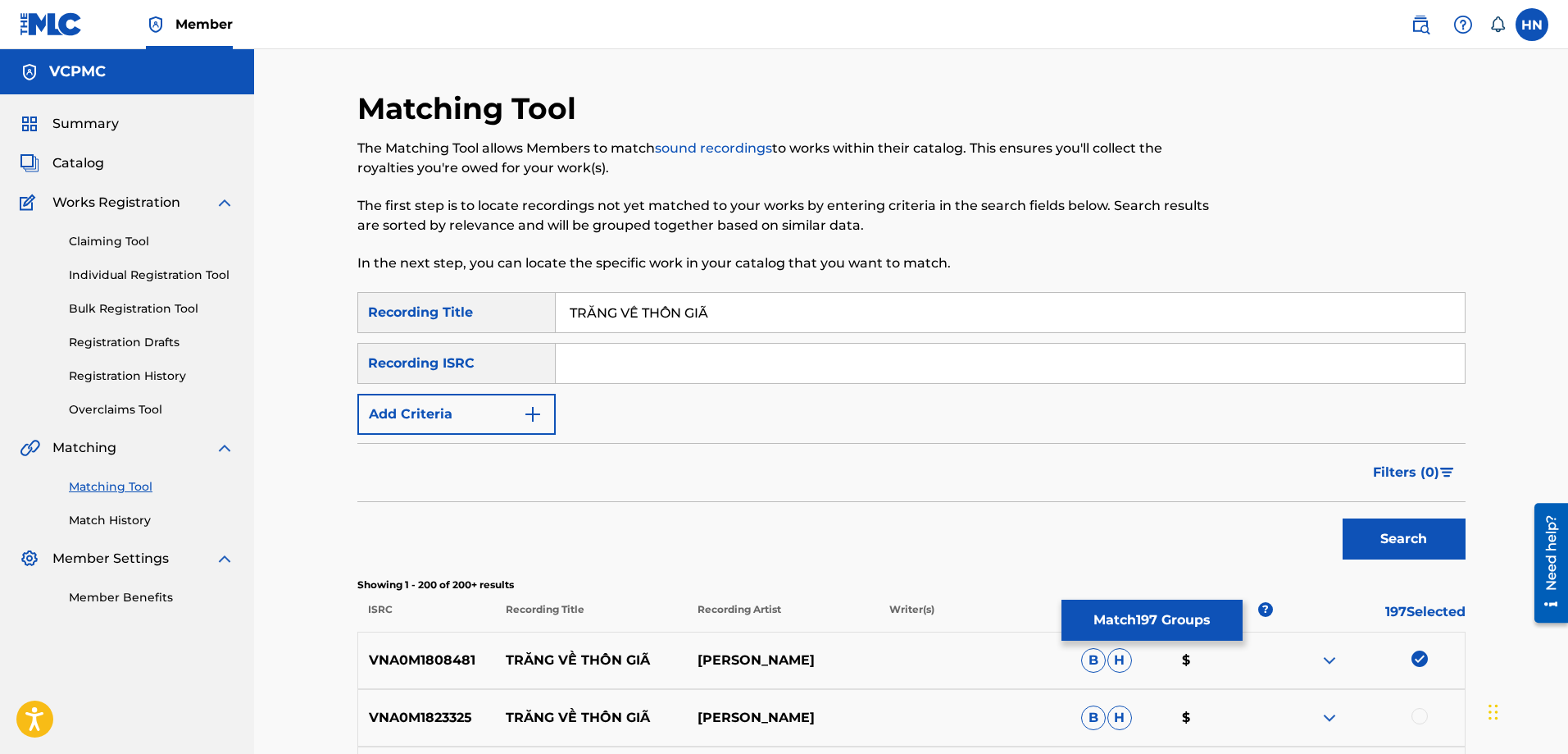
click at [616, 293] on input "TRĂNG VỀ THÔN GIÃ" at bounding box center [1010, 312] width 909 height 40
paste input "ANG VE THON GIA"
type input "TRANG VE THON GIA"
click at [1410, 530] on button "Search" at bounding box center [1404, 538] width 123 height 41
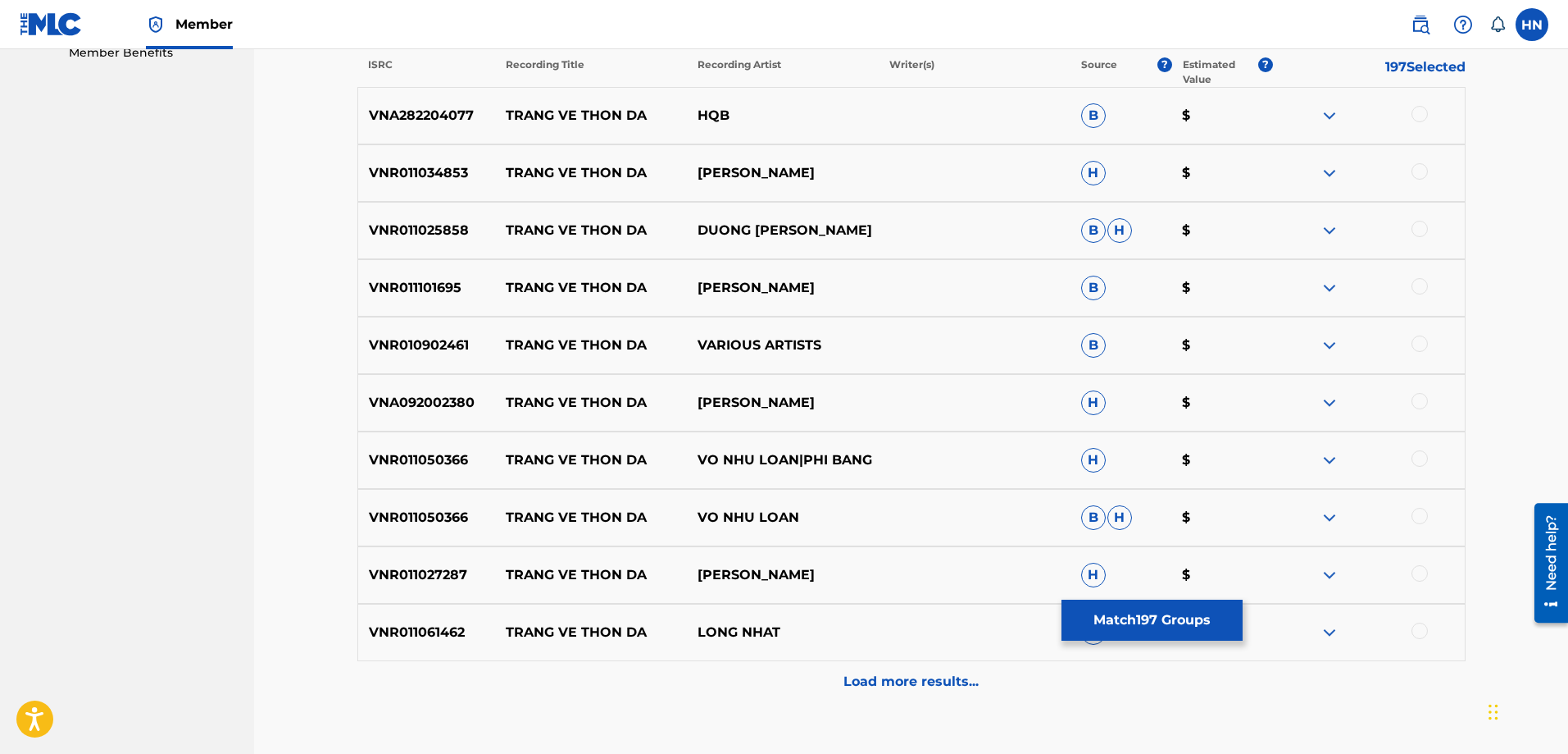
scroll to position [574, 0]
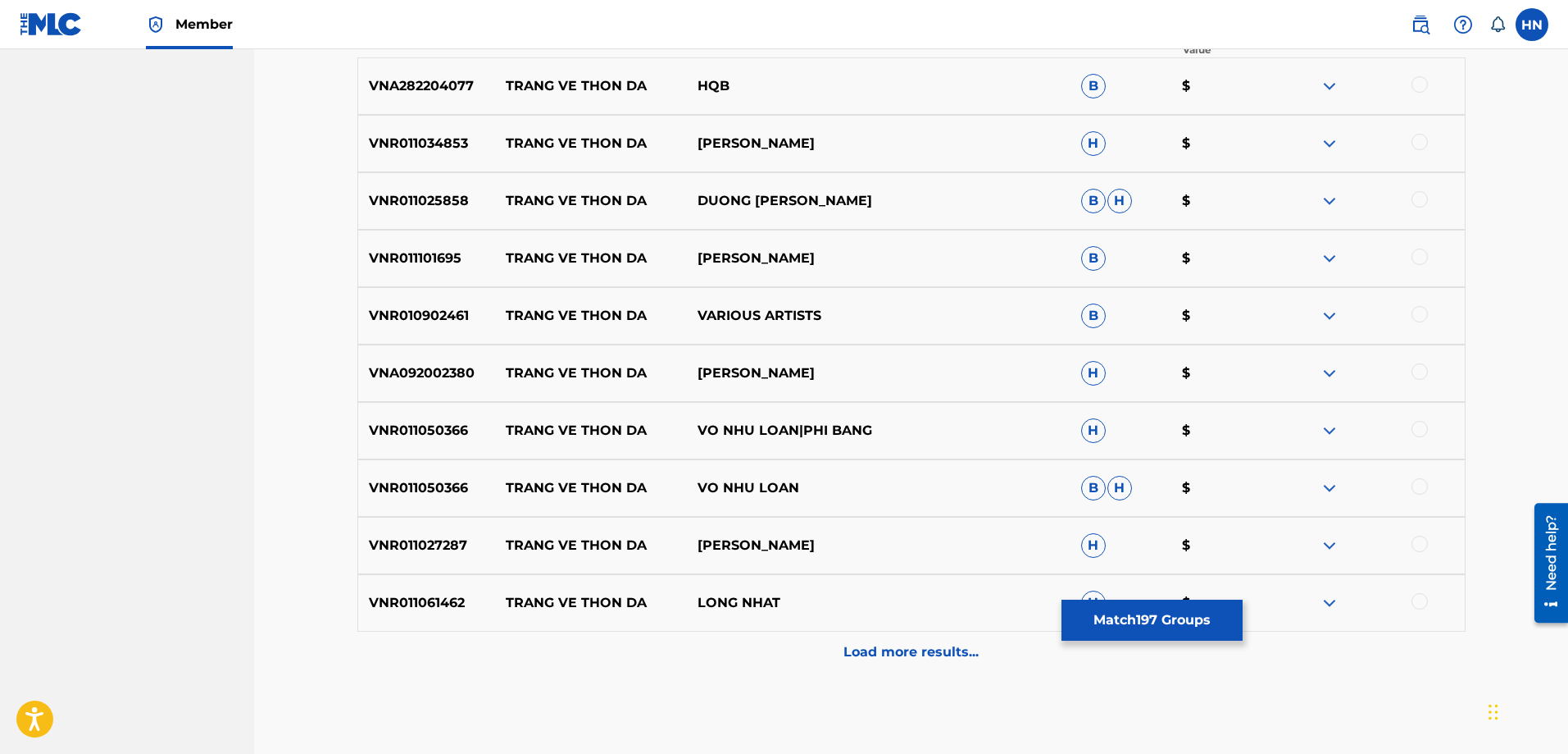
click at [449, 144] on p "VNR011034853" at bounding box center [427, 143] width 138 height 20
click at [1424, 141] on div at bounding box center [1419, 142] width 16 height 16
click at [435, 208] on p "VNR011025858" at bounding box center [427, 200] width 138 height 20
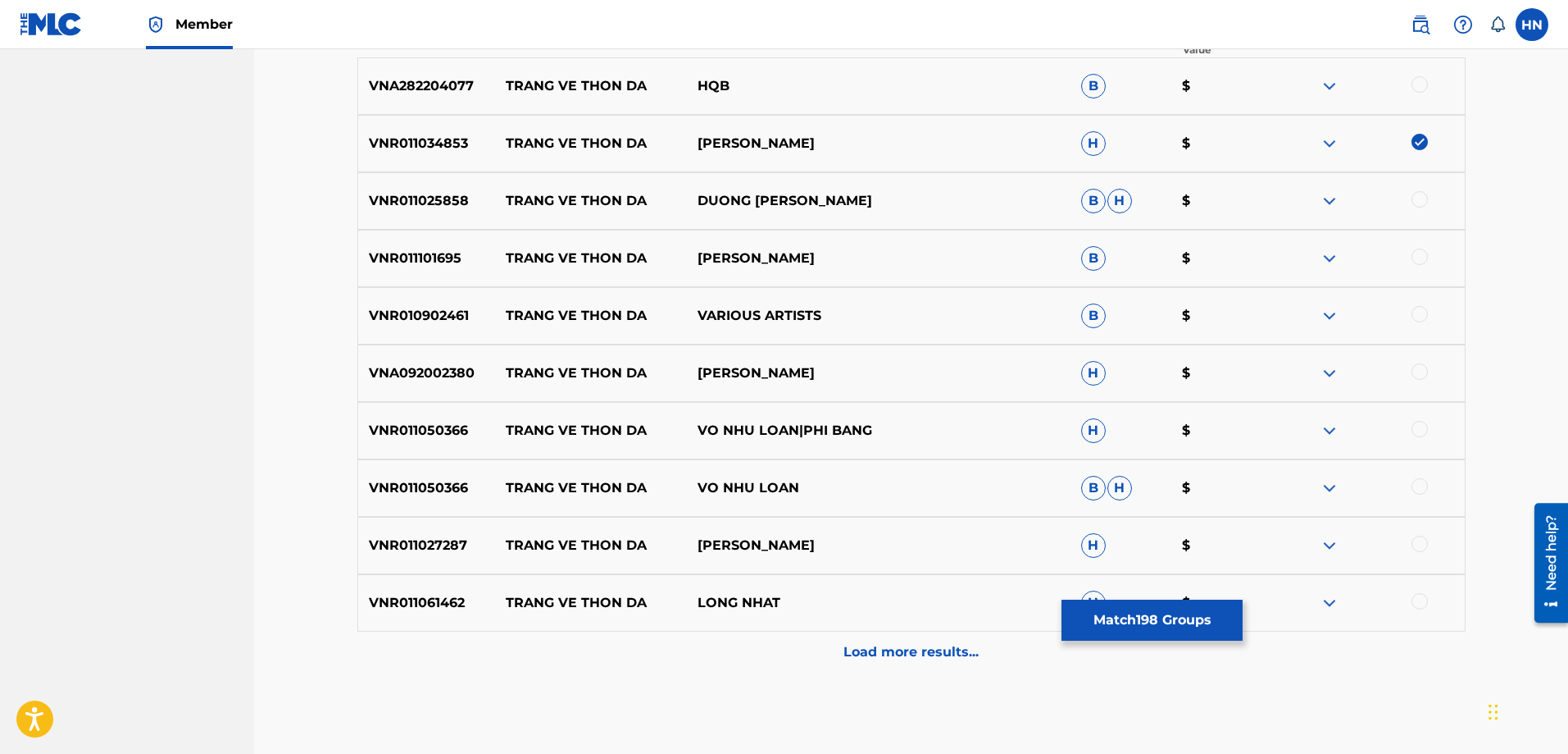
click at [1414, 203] on div at bounding box center [1419, 198] width 16 height 16
click at [409, 253] on p "VNR011101695" at bounding box center [427, 258] width 138 height 20
click at [1416, 257] on div at bounding box center [1419, 256] width 16 height 16
click at [1324, 318] on img at bounding box center [1329, 315] width 20 height 20
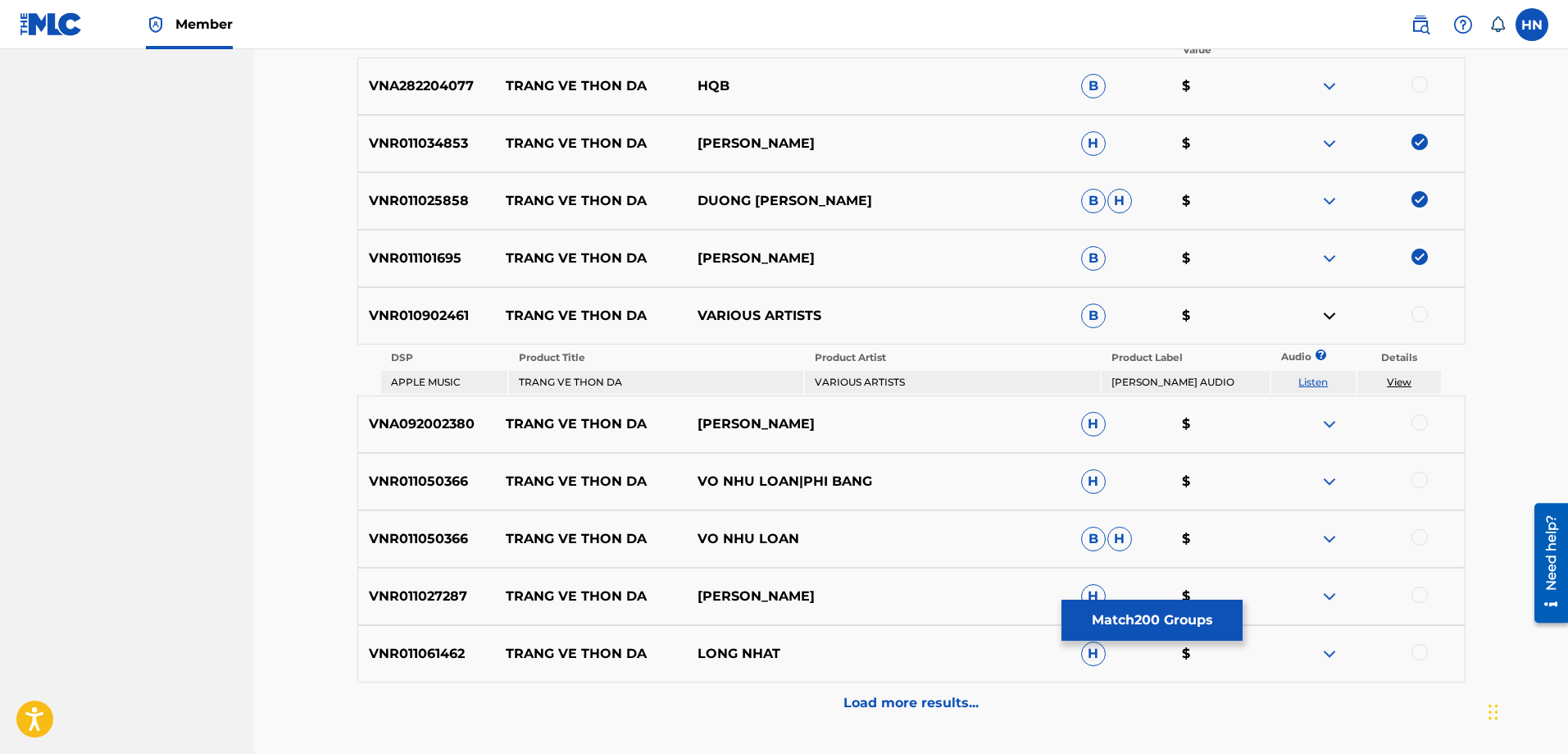
click at [1308, 376] on link "Listen" at bounding box center [1312, 381] width 29 height 12
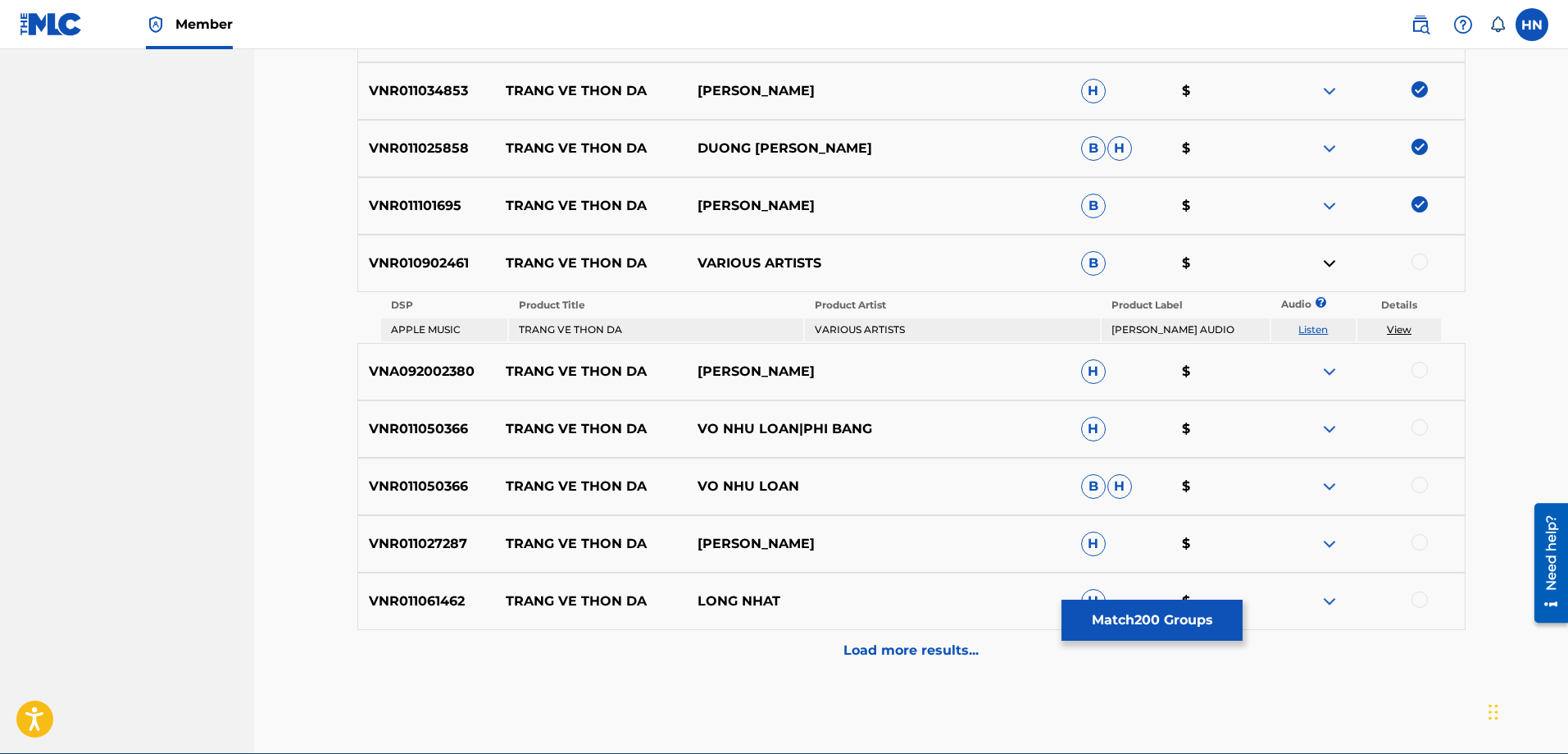
scroll to position [656, 0]
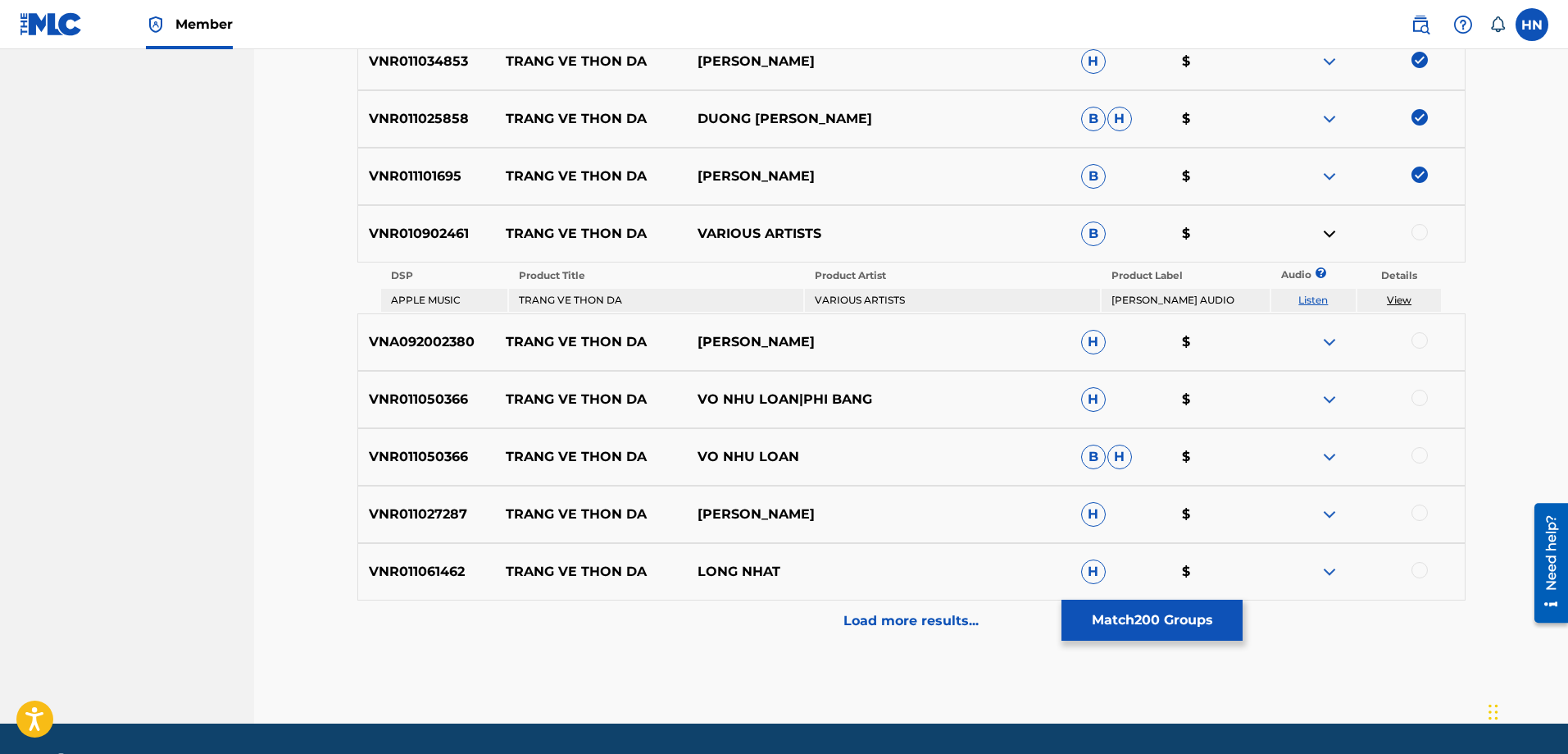
click at [428, 345] on p "VNA092002380" at bounding box center [427, 342] width 138 height 20
click at [1414, 333] on div at bounding box center [1419, 340] width 16 height 16
click at [425, 403] on p "VNR011050366" at bounding box center [427, 399] width 138 height 20
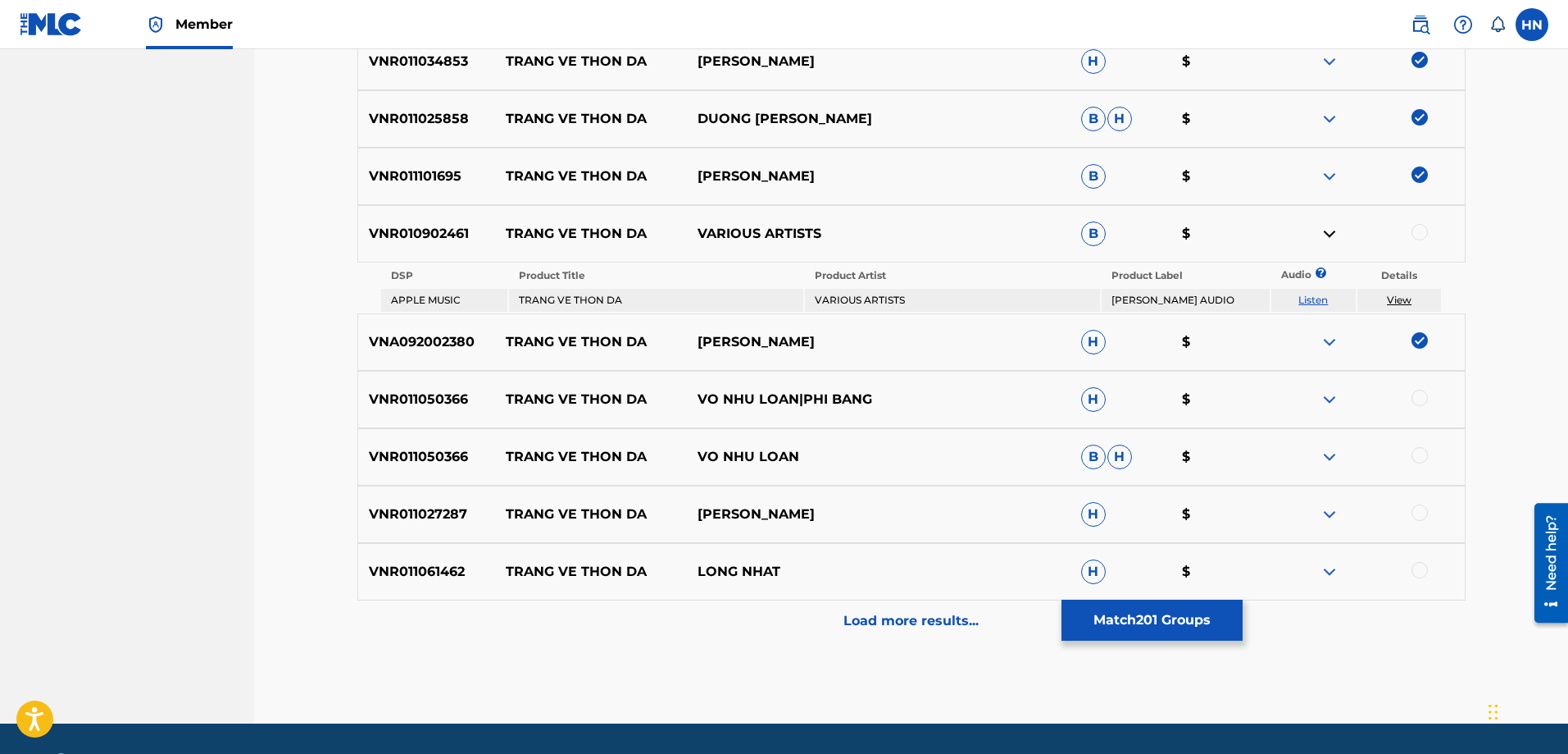
click at [1418, 395] on div at bounding box center [1419, 397] width 16 height 16
click at [1421, 452] on div at bounding box center [1419, 455] width 16 height 16
click at [436, 518] on p "VNR011027287" at bounding box center [427, 513] width 138 height 20
click at [1418, 502] on div "VNR011027287 TRANG VE THON DA HONG QUYEN H $" at bounding box center [911, 513] width 1109 height 58
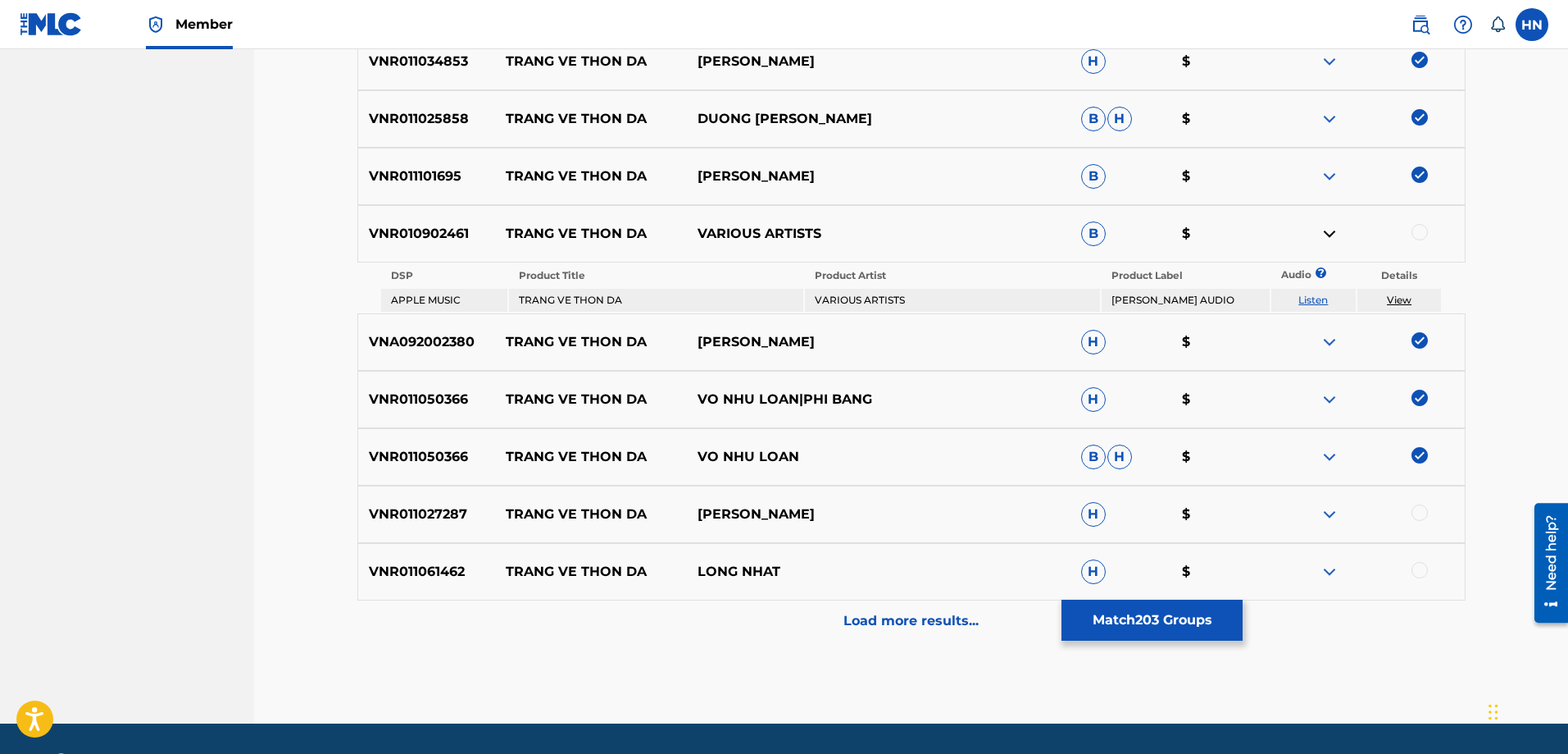
click at [1419, 507] on div at bounding box center [1419, 511] width 16 height 16
click at [410, 576] on p "VNR011061462" at bounding box center [427, 571] width 138 height 20
click at [1424, 569] on div at bounding box center [1419, 569] width 16 height 16
click at [945, 628] on p "Load more results..." at bounding box center [910, 620] width 135 height 20
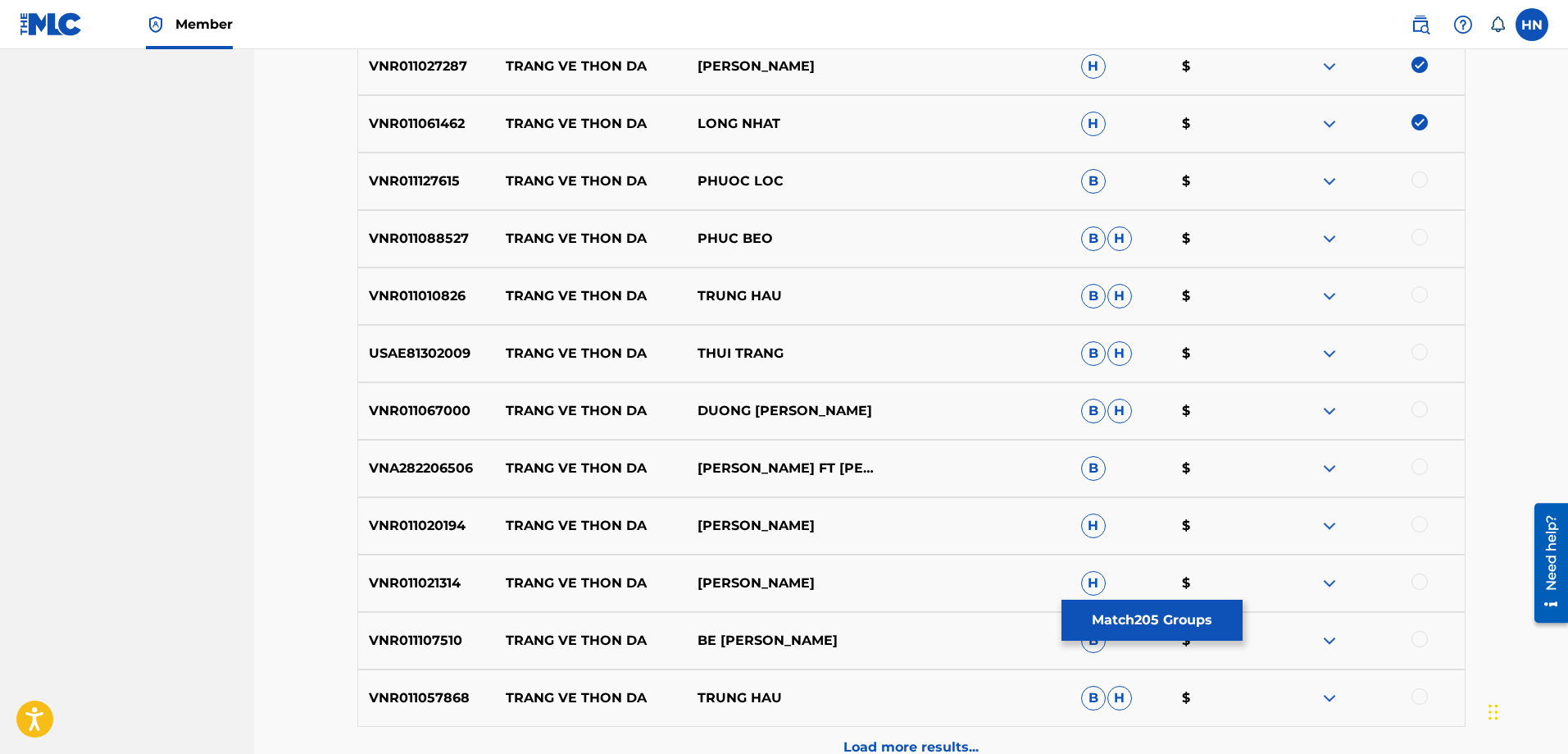
scroll to position [1066, 0]
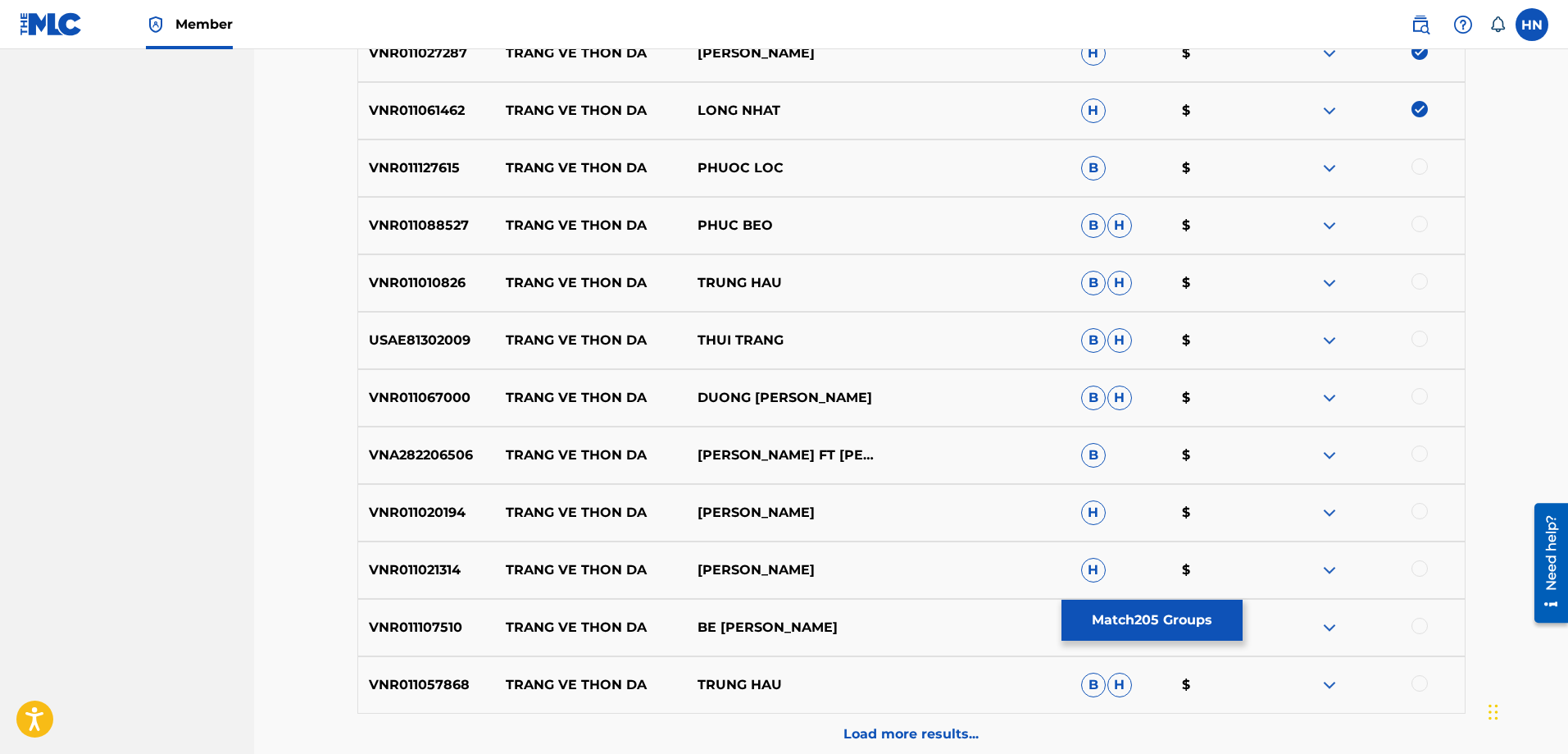
click at [426, 166] on p "VNR011127615" at bounding box center [427, 168] width 138 height 20
click at [1411, 164] on div at bounding box center [1419, 166] width 16 height 16
click at [437, 225] on p "VNR011088527" at bounding box center [427, 226] width 138 height 20
drag, startPoint x: 492, startPoint y: 222, endPoint x: 892, endPoint y: 215, distance: 400.1
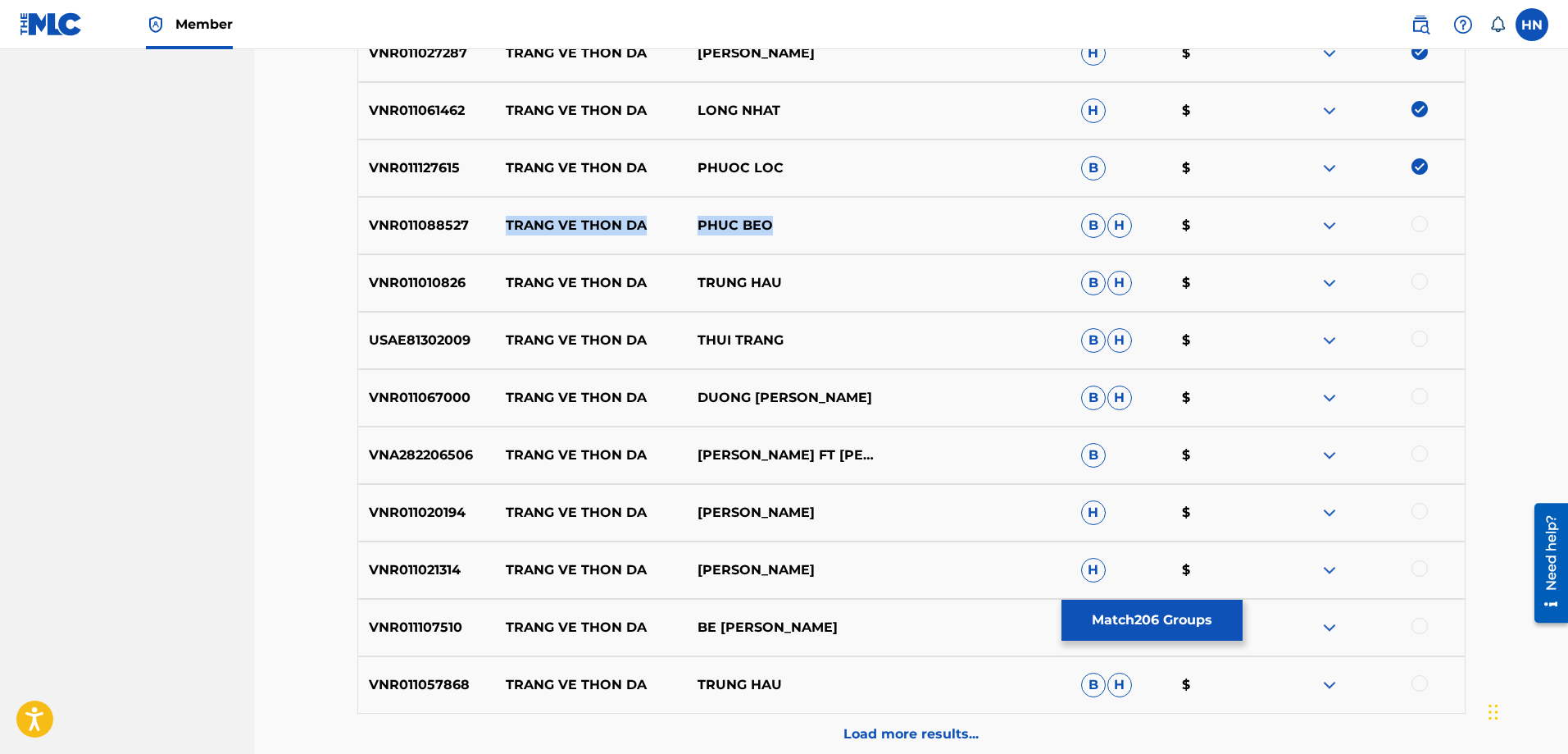
click at [878, 216] on div "VNR011088527 TRANG VE THON DA PHUC BEO B H $" at bounding box center [911, 226] width 1109 height 58
click at [441, 206] on div "VNR011088527 TRANG VE THON DA PHUC BEO B H $" at bounding box center [911, 226] width 1109 height 58
click at [1420, 226] on div at bounding box center [1419, 224] width 16 height 16
click at [425, 290] on p "VNR011010826" at bounding box center [427, 282] width 138 height 20
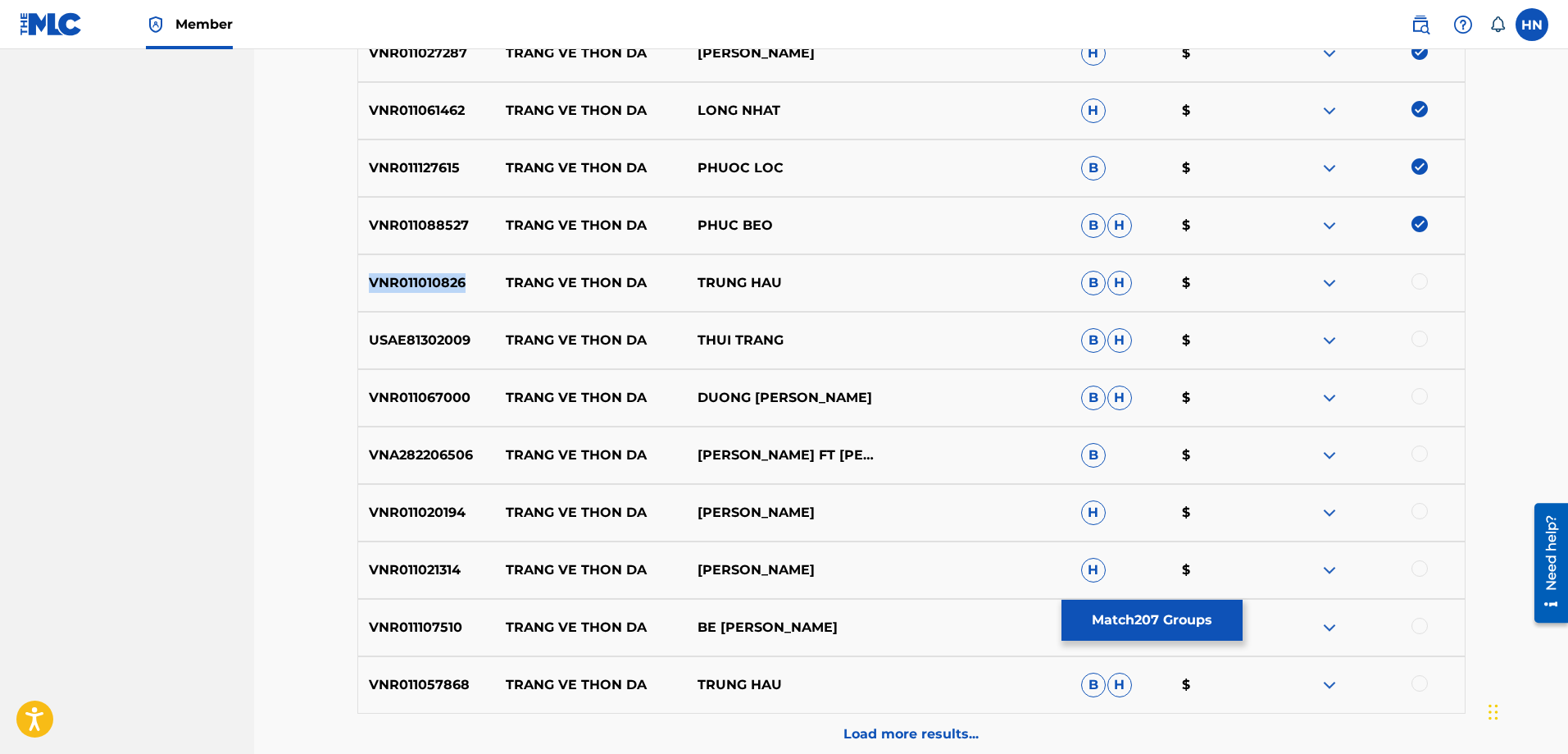
click at [425, 290] on p "VNR011010826" at bounding box center [427, 282] width 138 height 20
click at [1419, 289] on div at bounding box center [1419, 280] width 16 height 16
click at [441, 333] on p "USAE81302009" at bounding box center [427, 340] width 138 height 20
drag, startPoint x: 824, startPoint y: 339, endPoint x: 507, endPoint y: 333, distance: 317.1
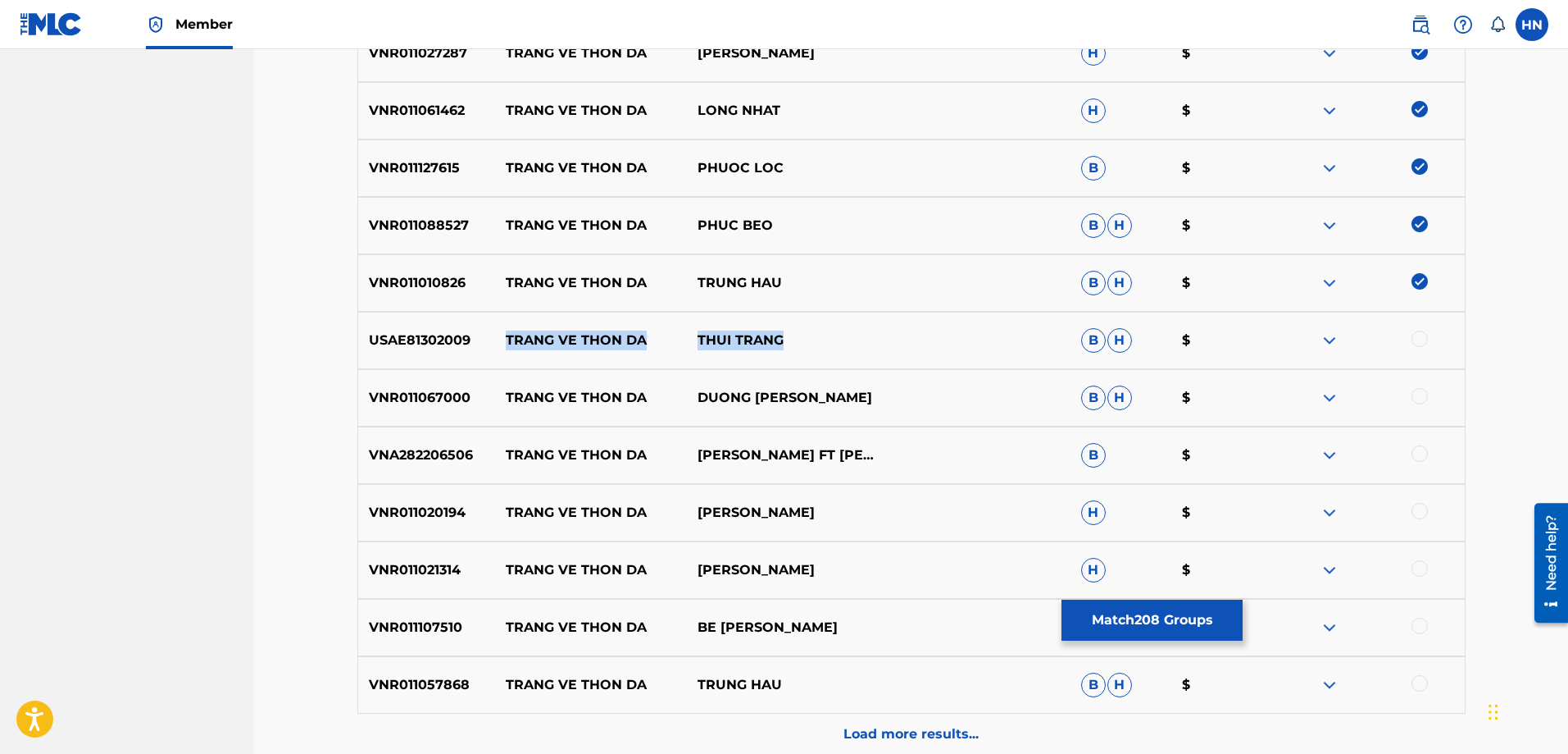
click at [507, 333] on div "USAE81302009 TRANG VE THON DA THUI TRANG B H $" at bounding box center [911, 340] width 1109 height 58
click at [1337, 335] on img at bounding box center [1329, 340] width 20 height 20
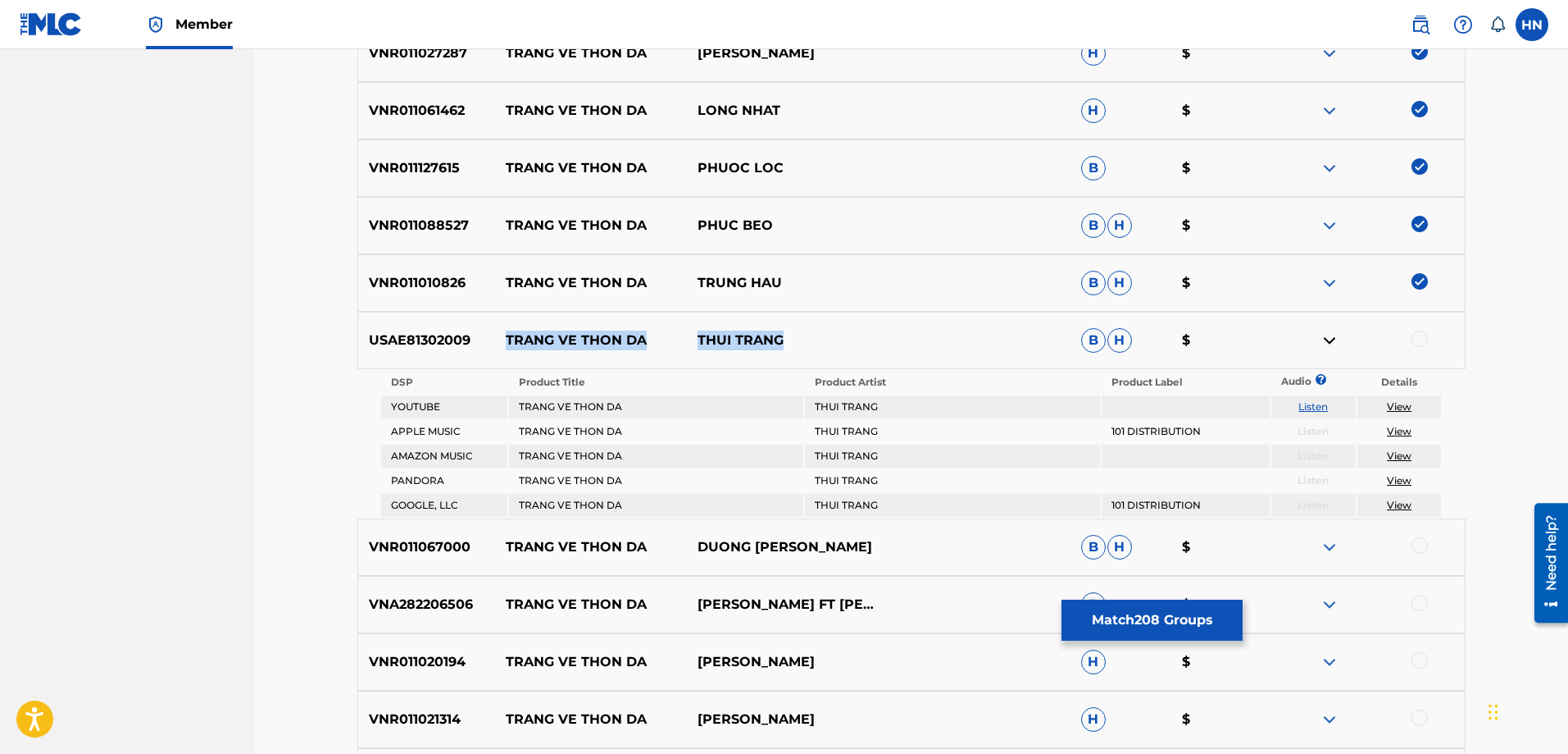
click at [1314, 403] on link "Listen" at bounding box center [1312, 406] width 29 height 12
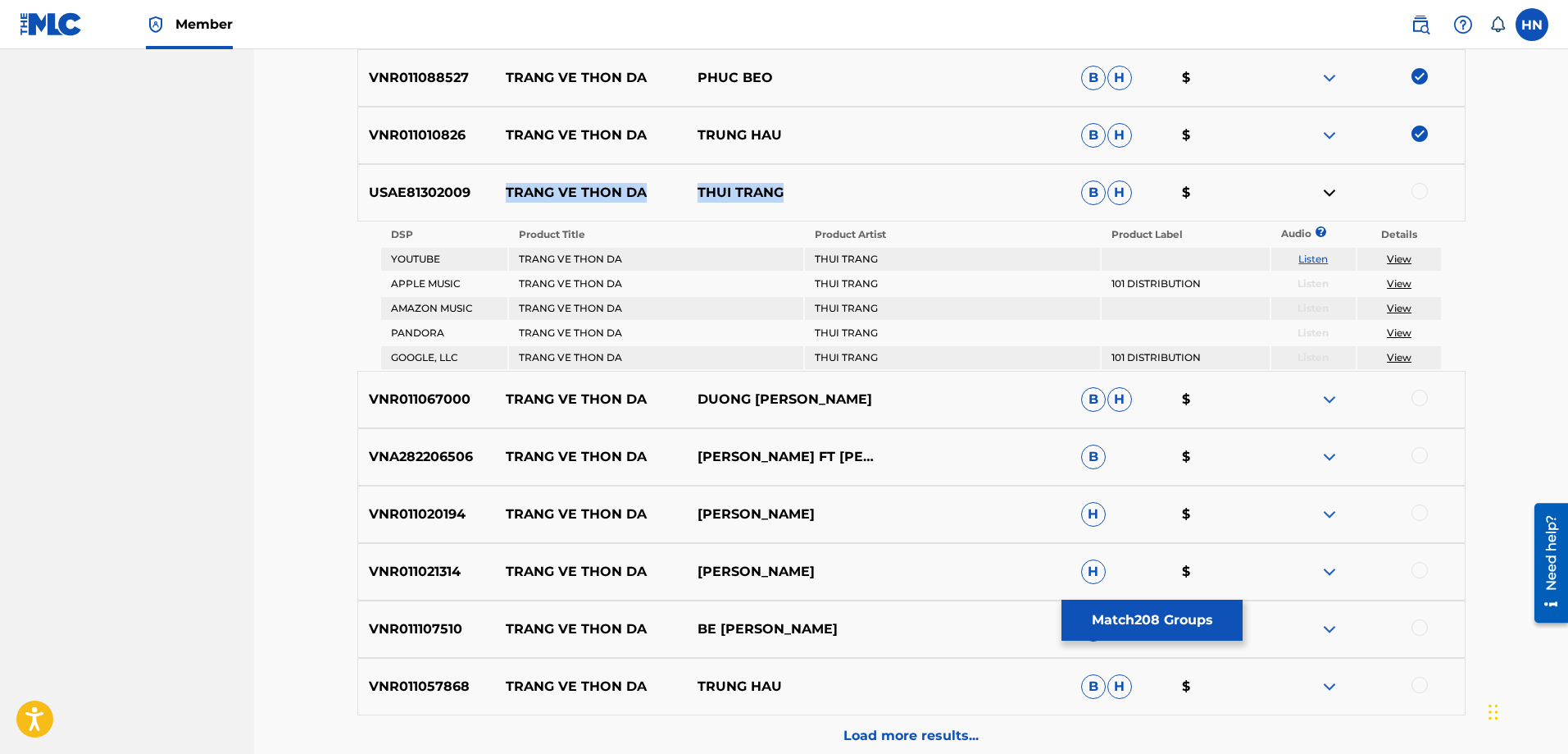
scroll to position [1377, 0]
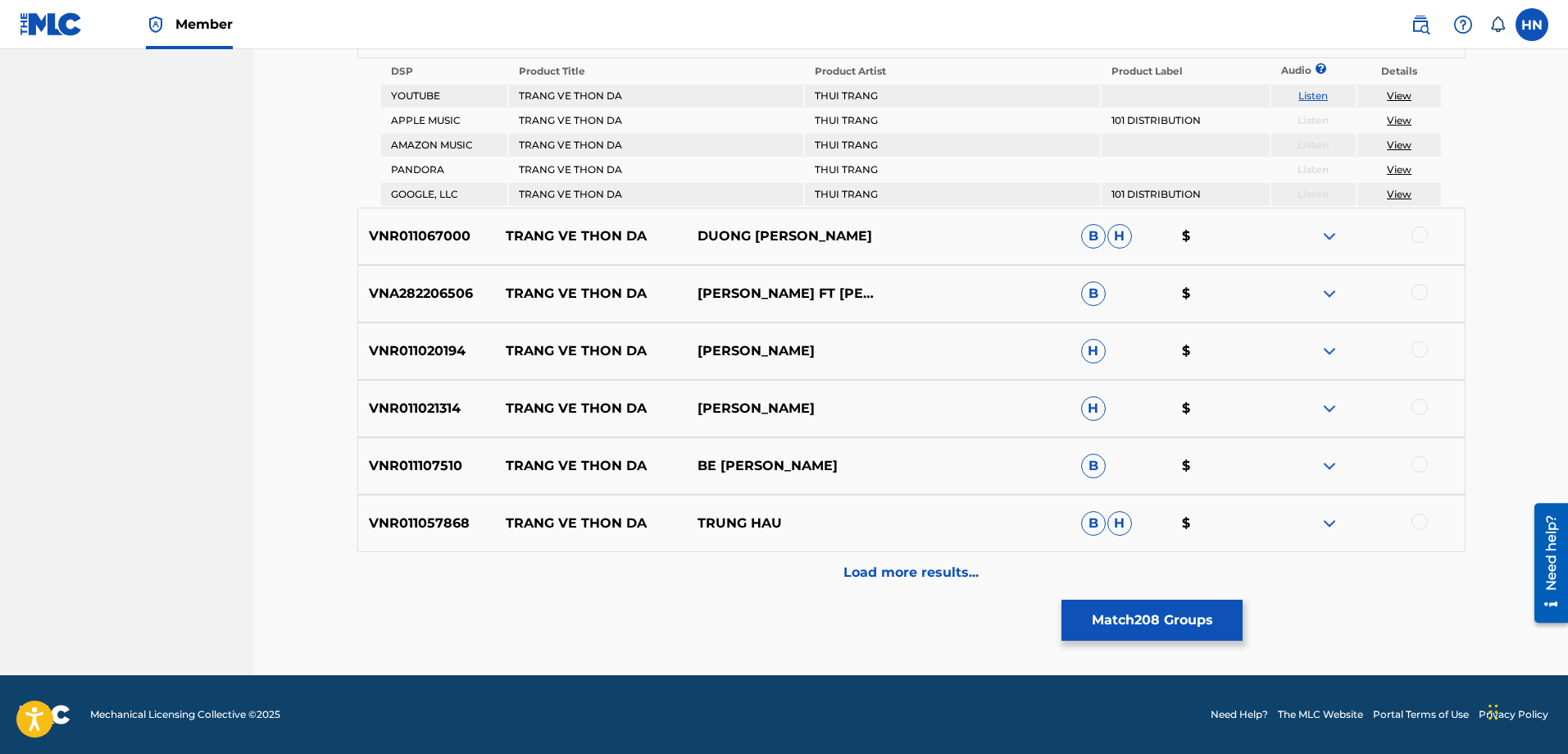
click at [453, 239] on p "VNR011067000" at bounding box center [427, 236] width 138 height 20
click at [1425, 230] on div at bounding box center [1419, 234] width 16 height 16
click at [475, 297] on p "VNA282206506" at bounding box center [427, 293] width 138 height 20
click at [456, 295] on p "VNA282206506" at bounding box center [427, 293] width 138 height 20
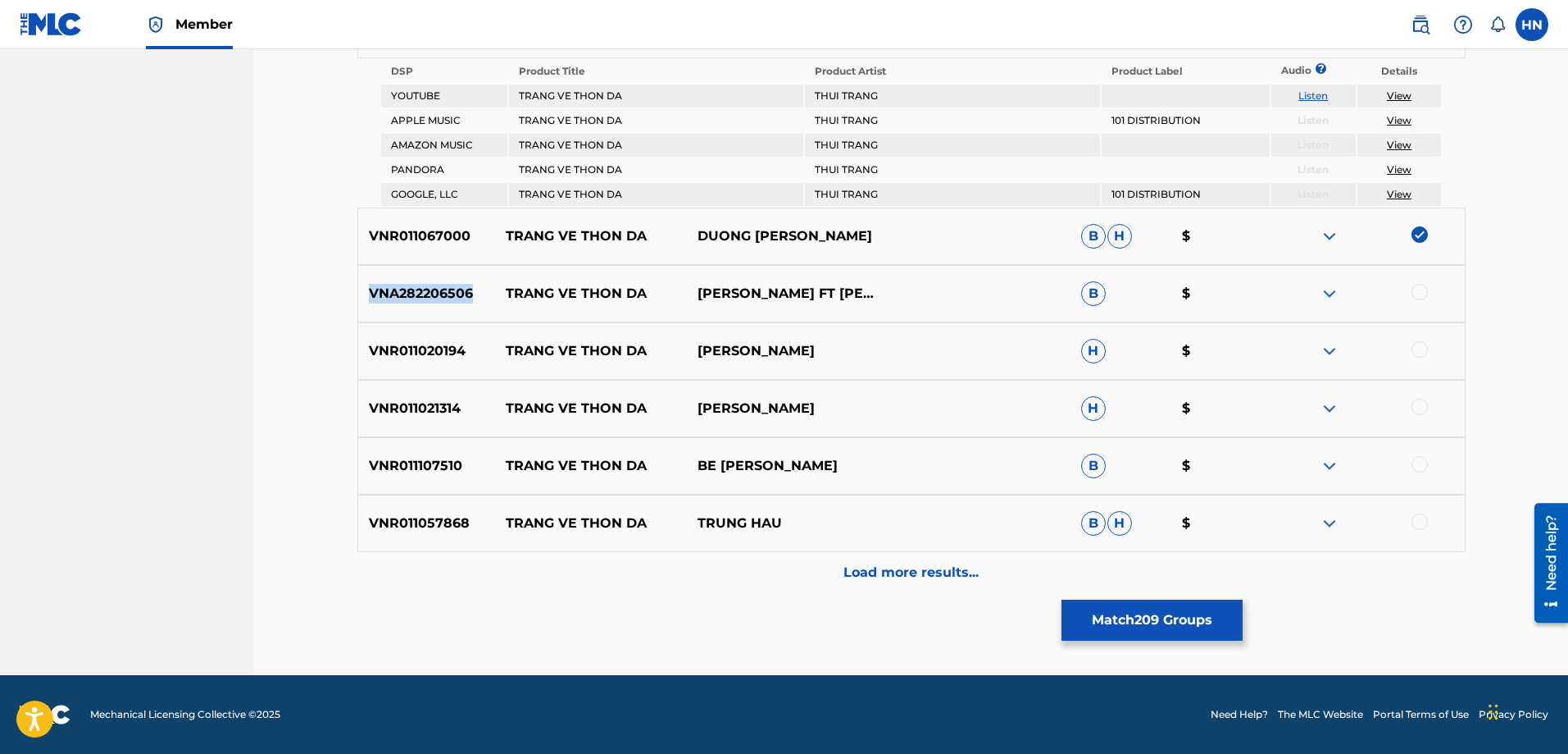
click at [456, 295] on p "VNA282206506" at bounding box center [427, 293] width 138 height 20
click at [1423, 291] on div at bounding box center [1419, 292] width 16 height 16
click at [439, 352] on p "VNR011020194" at bounding box center [427, 350] width 138 height 20
click at [1415, 351] on div at bounding box center [1419, 348] width 16 height 16
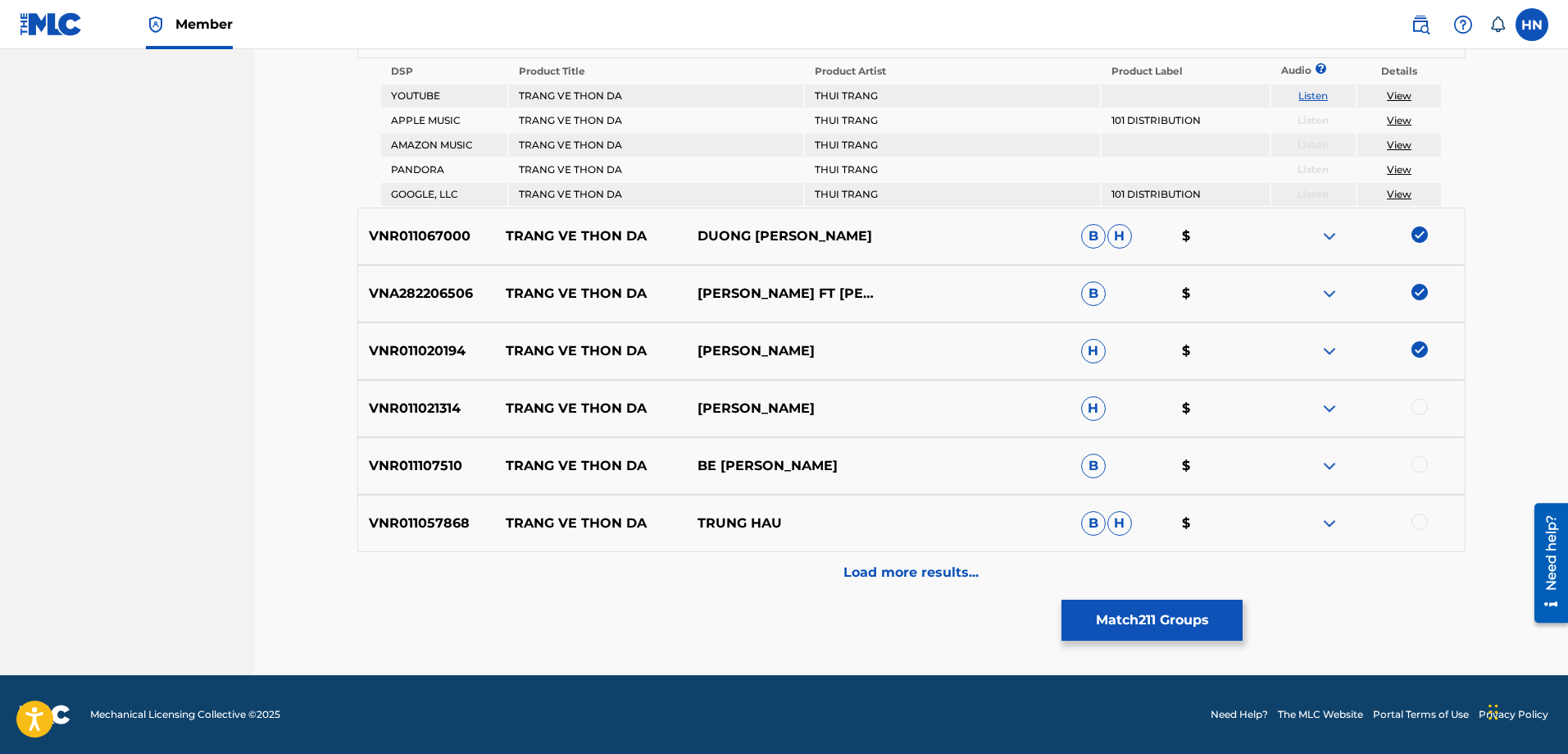
click at [443, 411] on p "VNR011021314" at bounding box center [427, 408] width 138 height 20
click at [1411, 409] on div at bounding box center [1419, 406] width 16 height 16
click at [388, 472] on p "VNR011107510" at bounding box center [427, 465] width 138 height 20
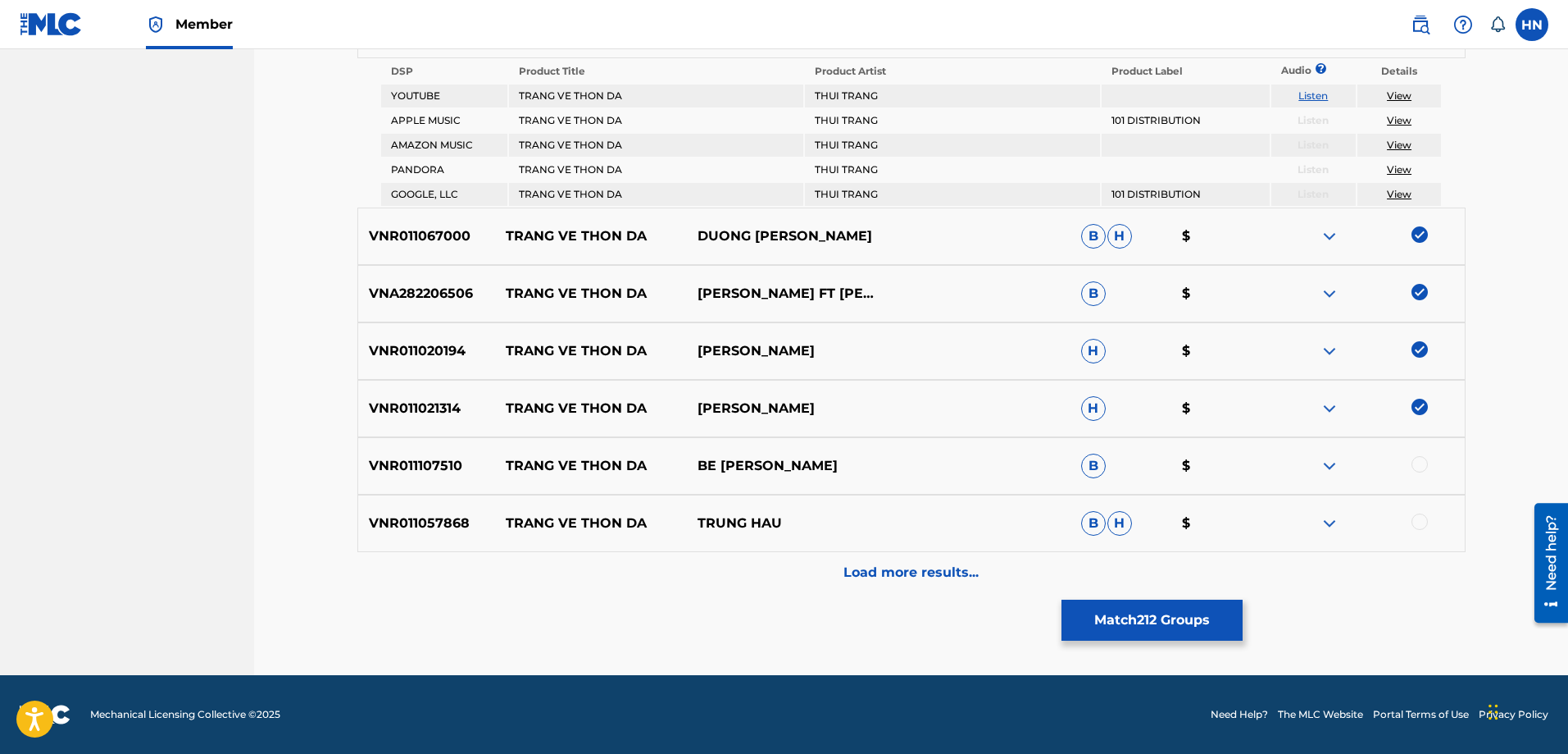
click at [1411, 466] on div at bounding box center [1419, 463] width 16 height 16
click at [454, 516] on p "VNR011057868" at bounding box center [427, 523] width 138 height 20
click at [1424, 520] on div at bounding box center [1419, 521] width 16 height 16
click at [902, 578] on p "Load more results..." at bounding box center [910, 572] width 135 height 20
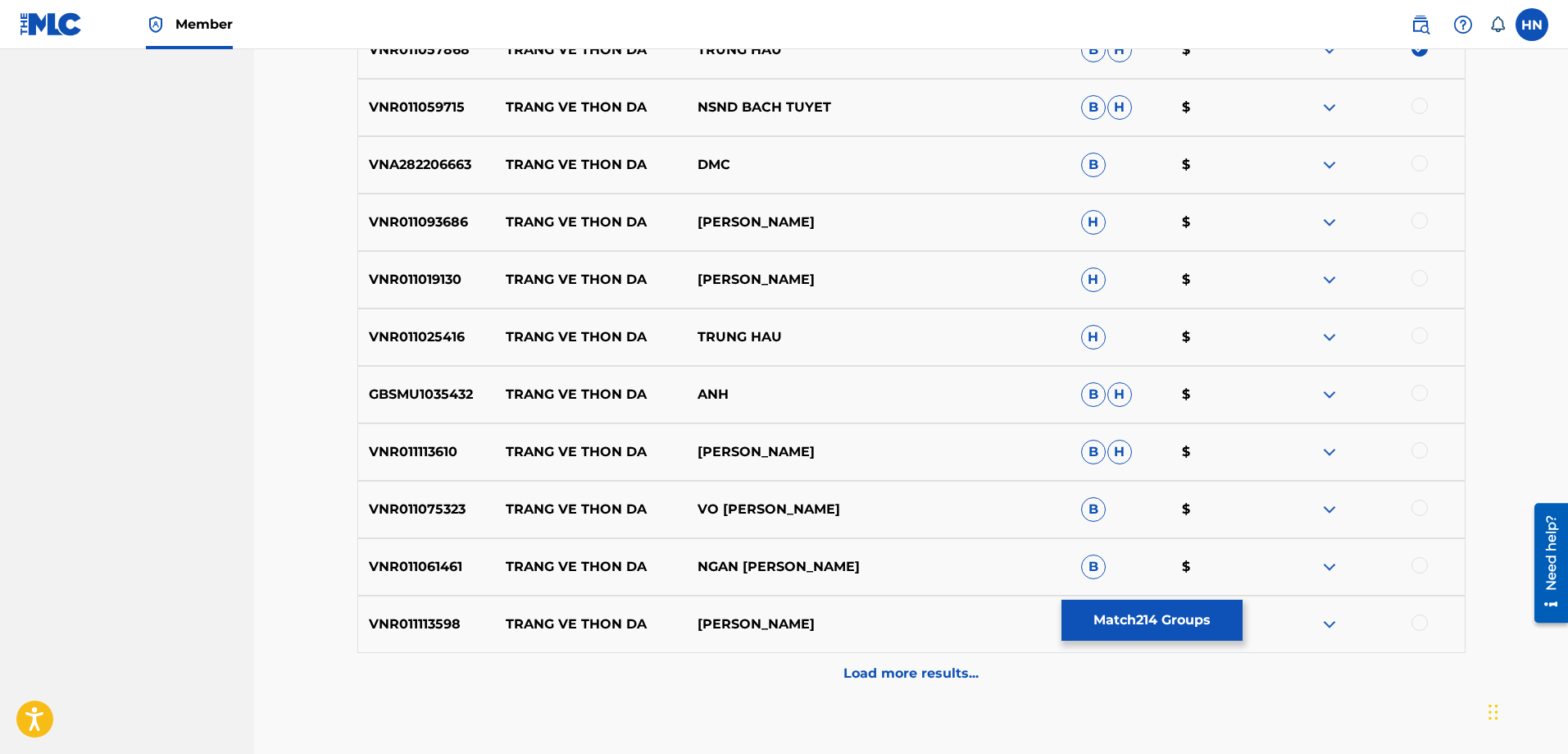
scroll to position [1704, 0]
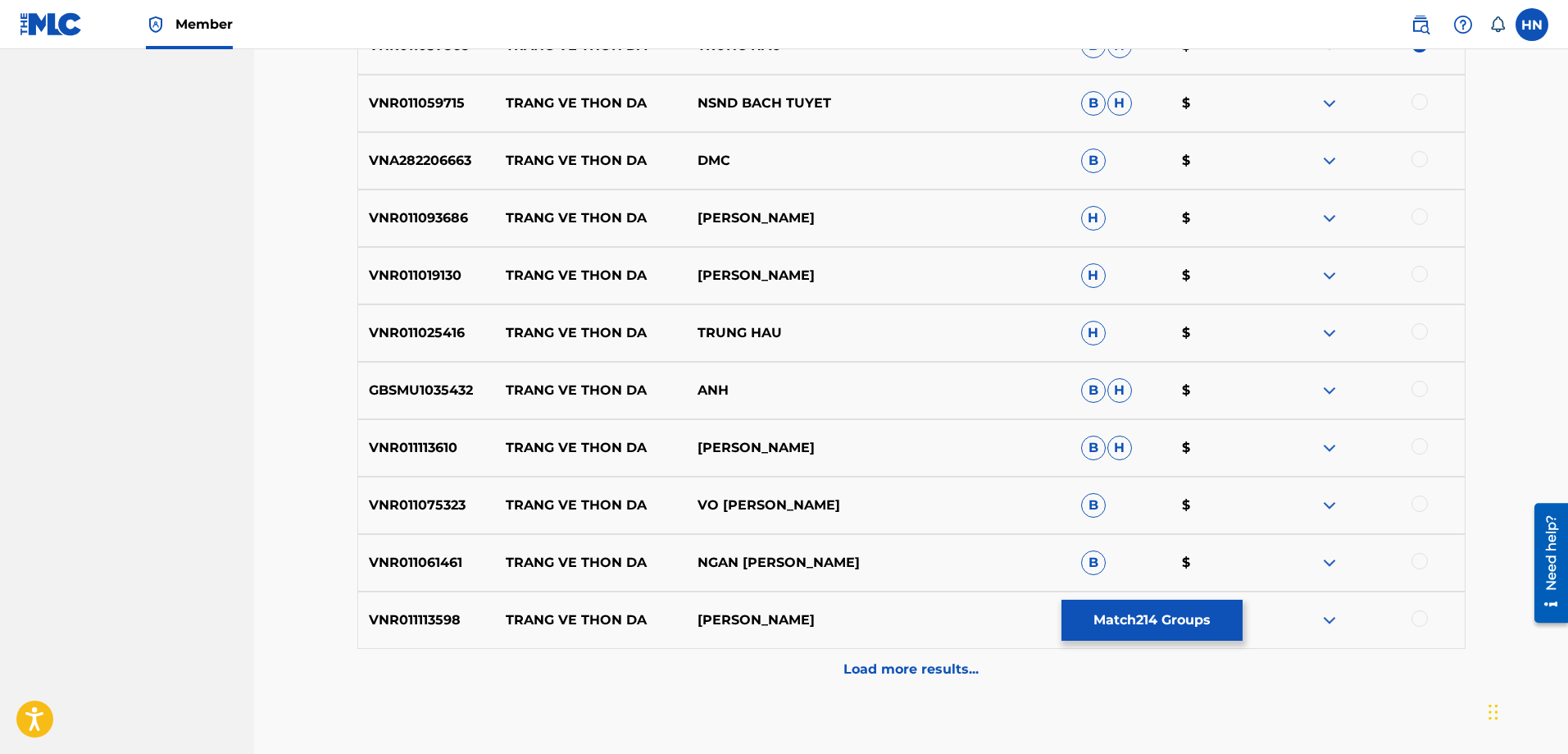
click at [443, 107] on p "VNR011059715" at bounding box center [427, 103] width 138 height 20
click at [1420, 107] on div at bounding box center [1419, 101] width 16 height 16
click at [424, 211] on p "VNR011093686" at bounding box center [427, 218] width 138 height 20
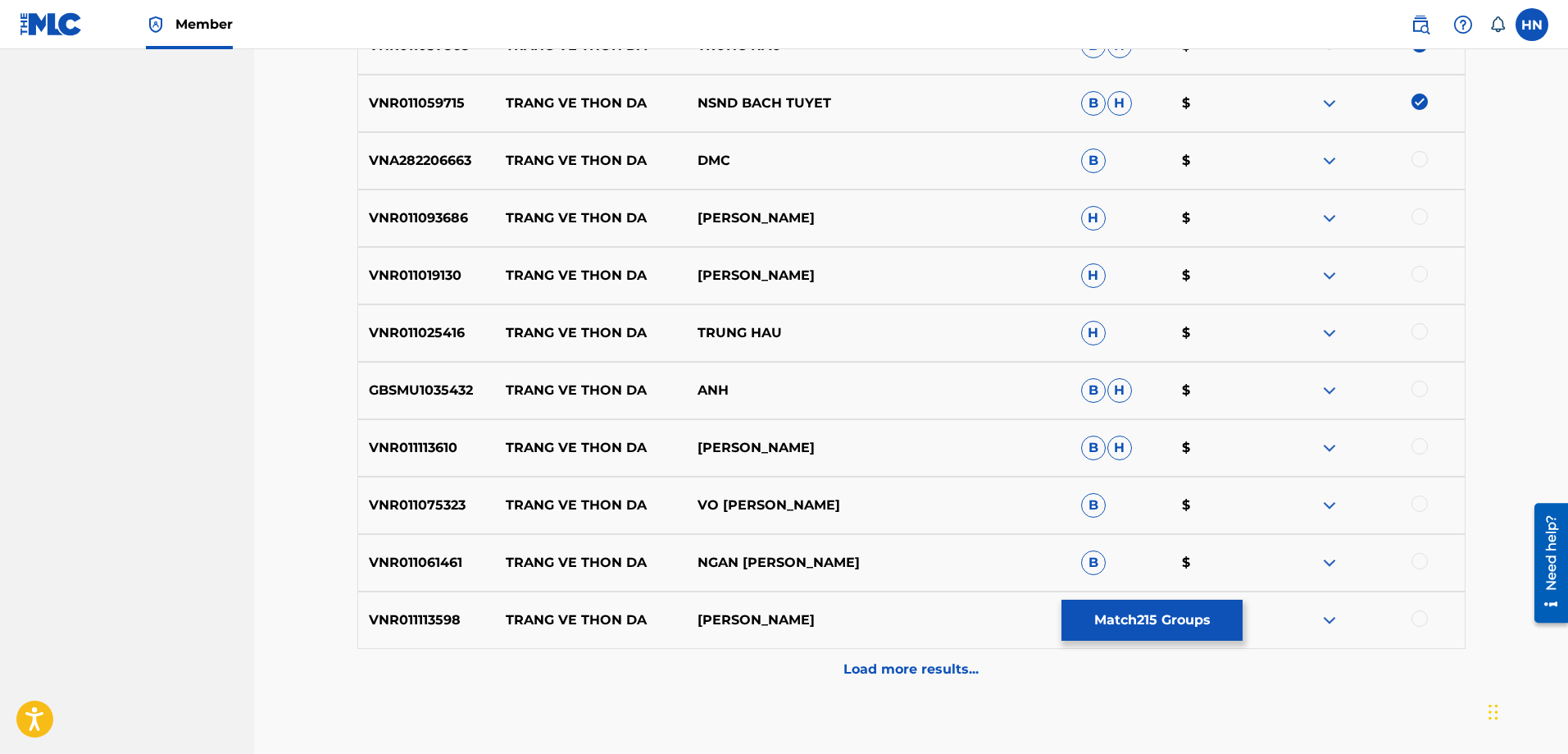
click at [1431, 213] on div at bounding box center [1368, 218] width 192 height 20
click at [1420, 216] on div at bounding box center [1419, 216] width 16 height 16
click at [433, 273] on p "VNR011019130" at bounding box center [427, 276] width 138 height 20
click at [1413, 275] on div at bounding box center [1419, 274] width 16 height 16
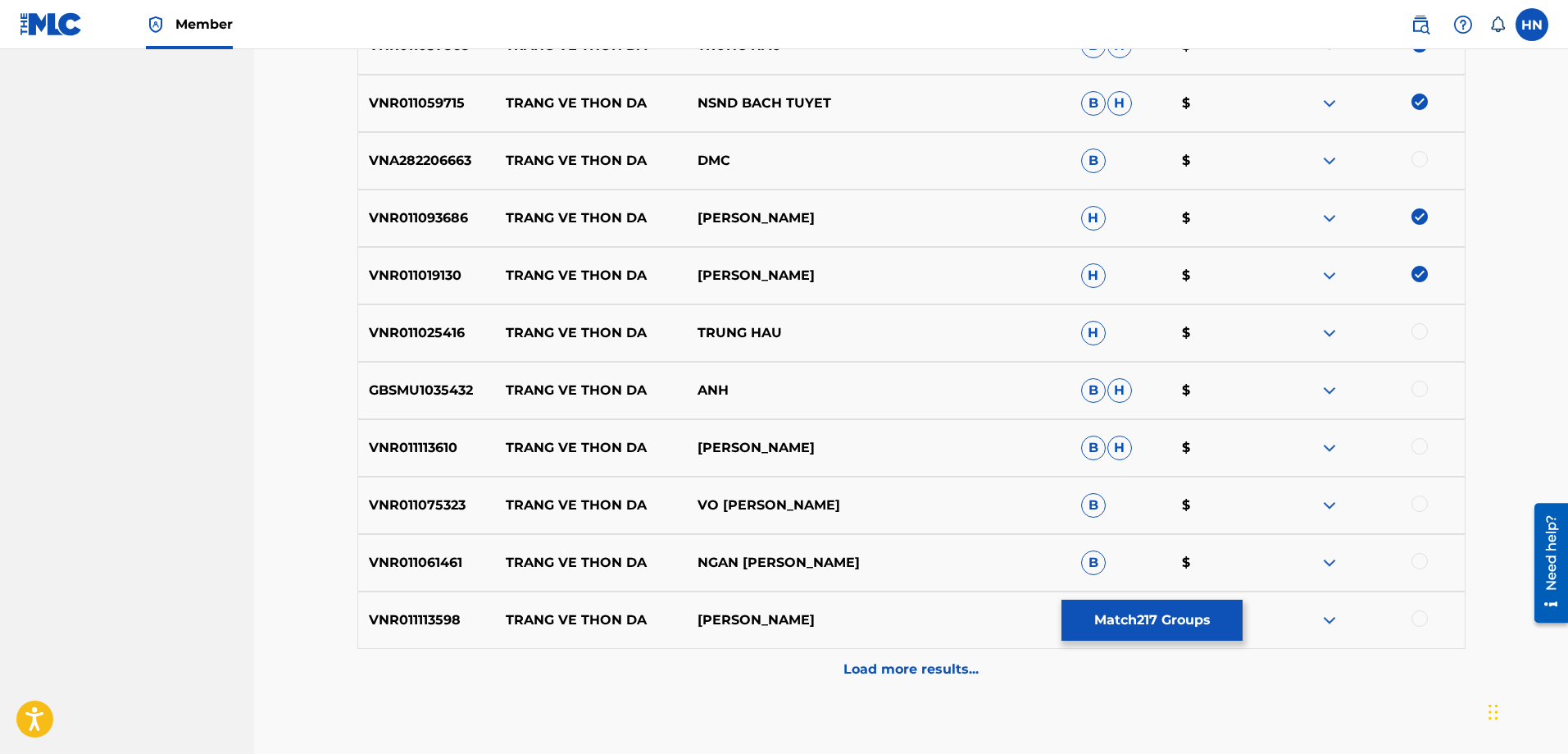
click at [426, 341] on p "VNR011025416" at bounding box center [427, 332] width 138 height 20
click at [1416, 332] on div at bounding box center [1419, 330] width 16 height 16
click at [1328, 398] on img at bounding box center [1329, 390] width 20 height 20
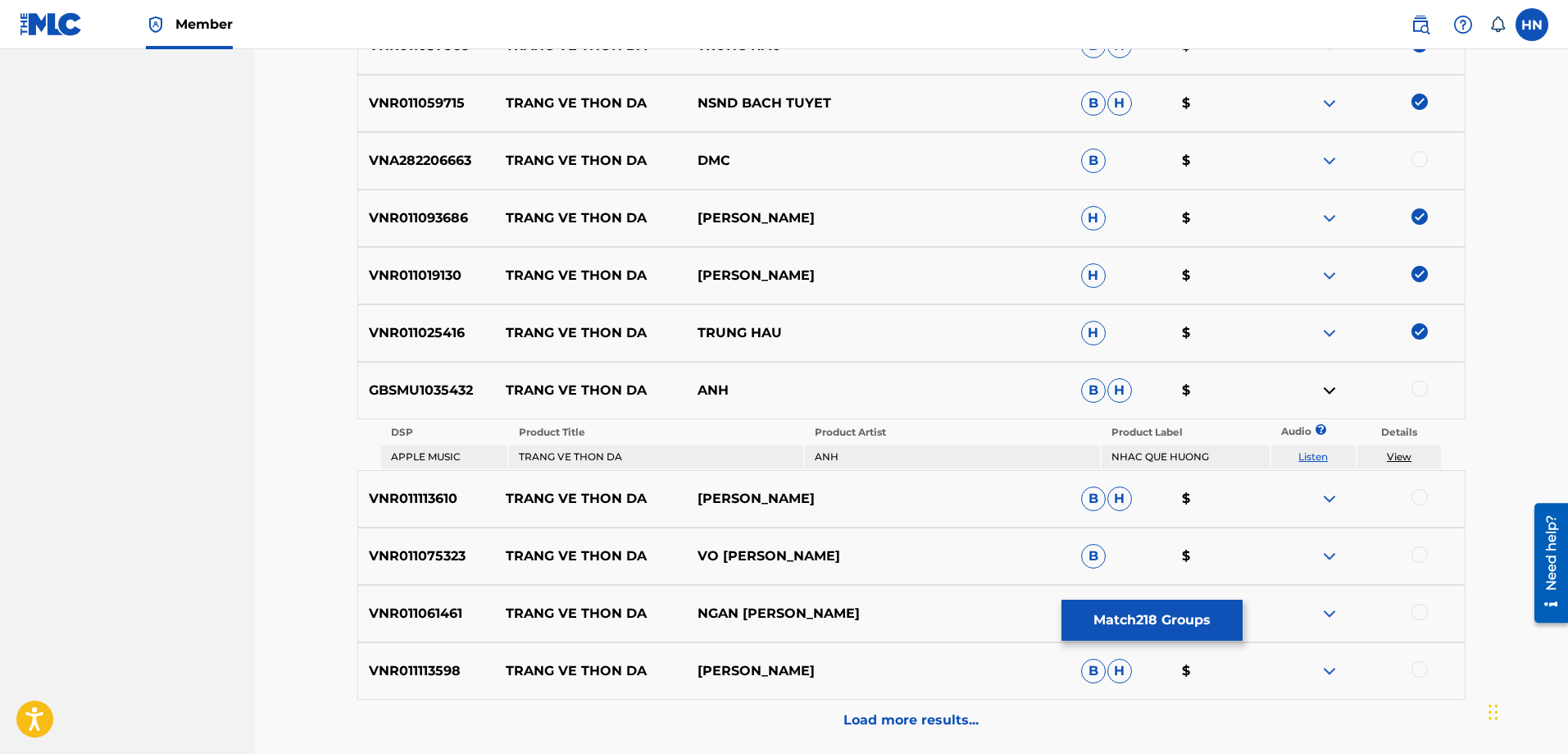
click at [1314, 456] on link "Listen" at bounding box center [1312, 456] width 29 height 12
click at [408, 377] on div "GBSMU1035432 TRANG VE THON DA ANH B H $" at bounding box center [911, 390] width 1109 height 58
click at [1420, 391] on div at bounding box center [1419, 388] width 16 height 16
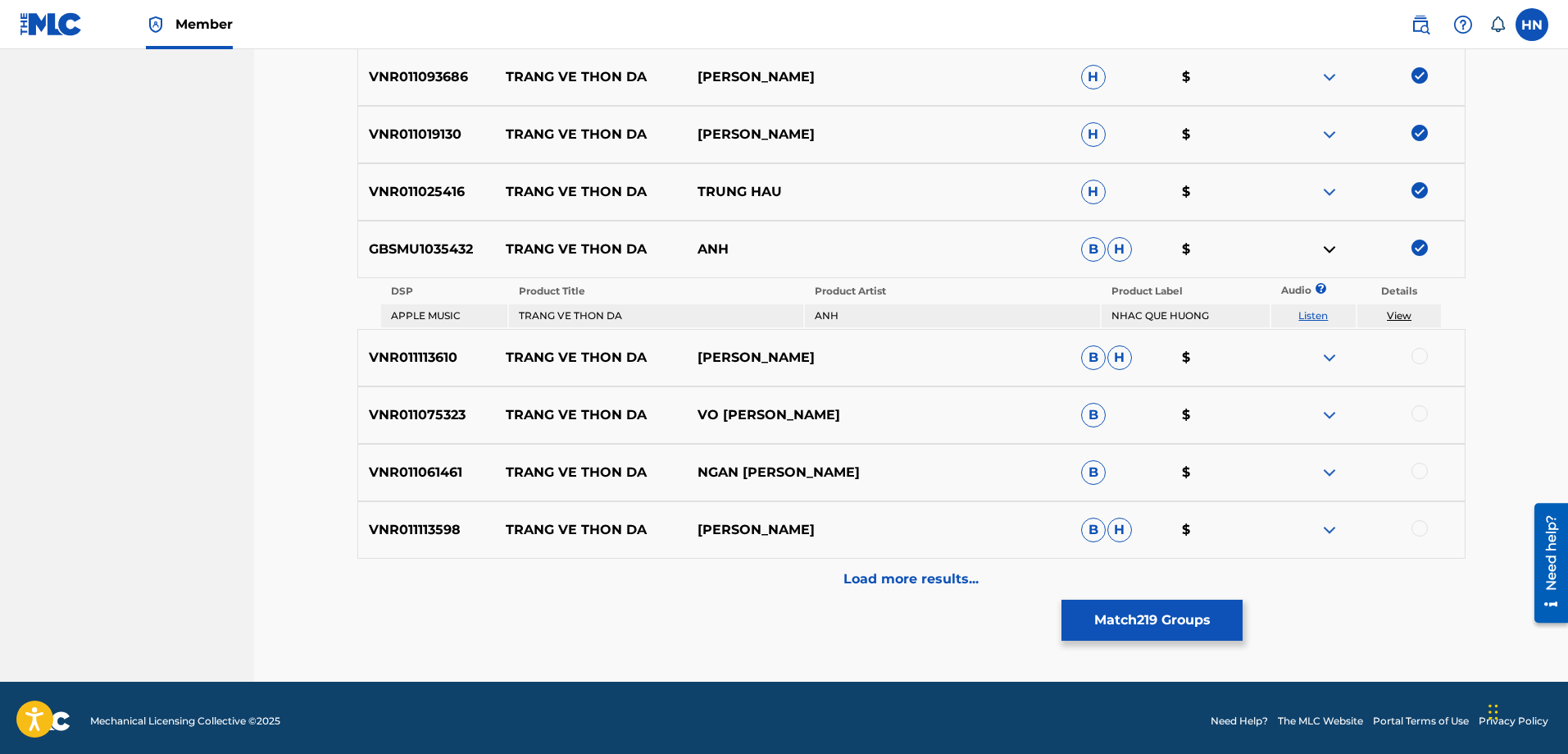
scroll to position [1852, 0]
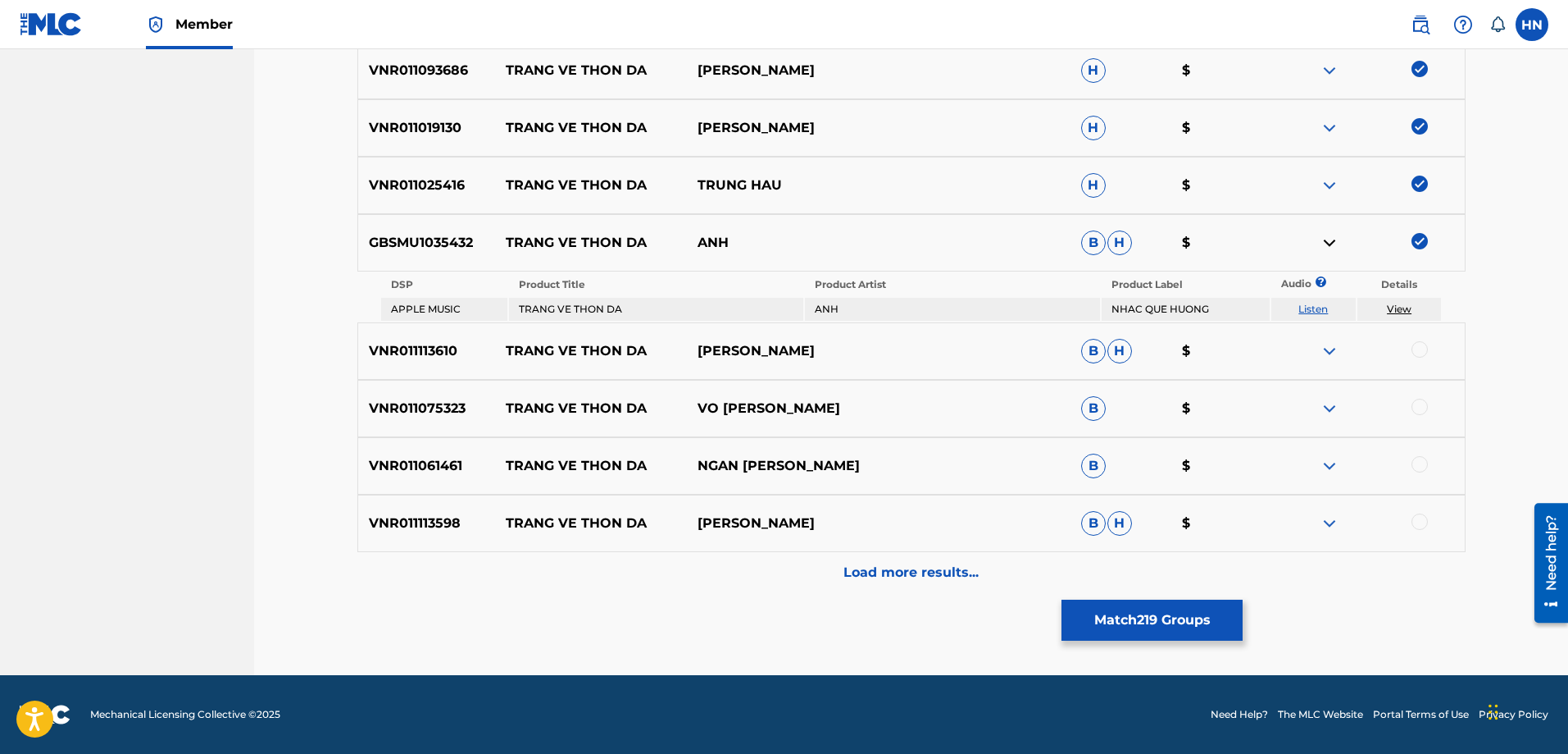
click at [409, 347] on p "VNR011113610" at bounding box center [427, 350] width 138 height 20
click at [1423, 347] on div at bounding box center [1419, 348] width 16 height 16
click at [404, 405] on p "VNR011075323" at bounding box center [427, 408] width 138 height 20
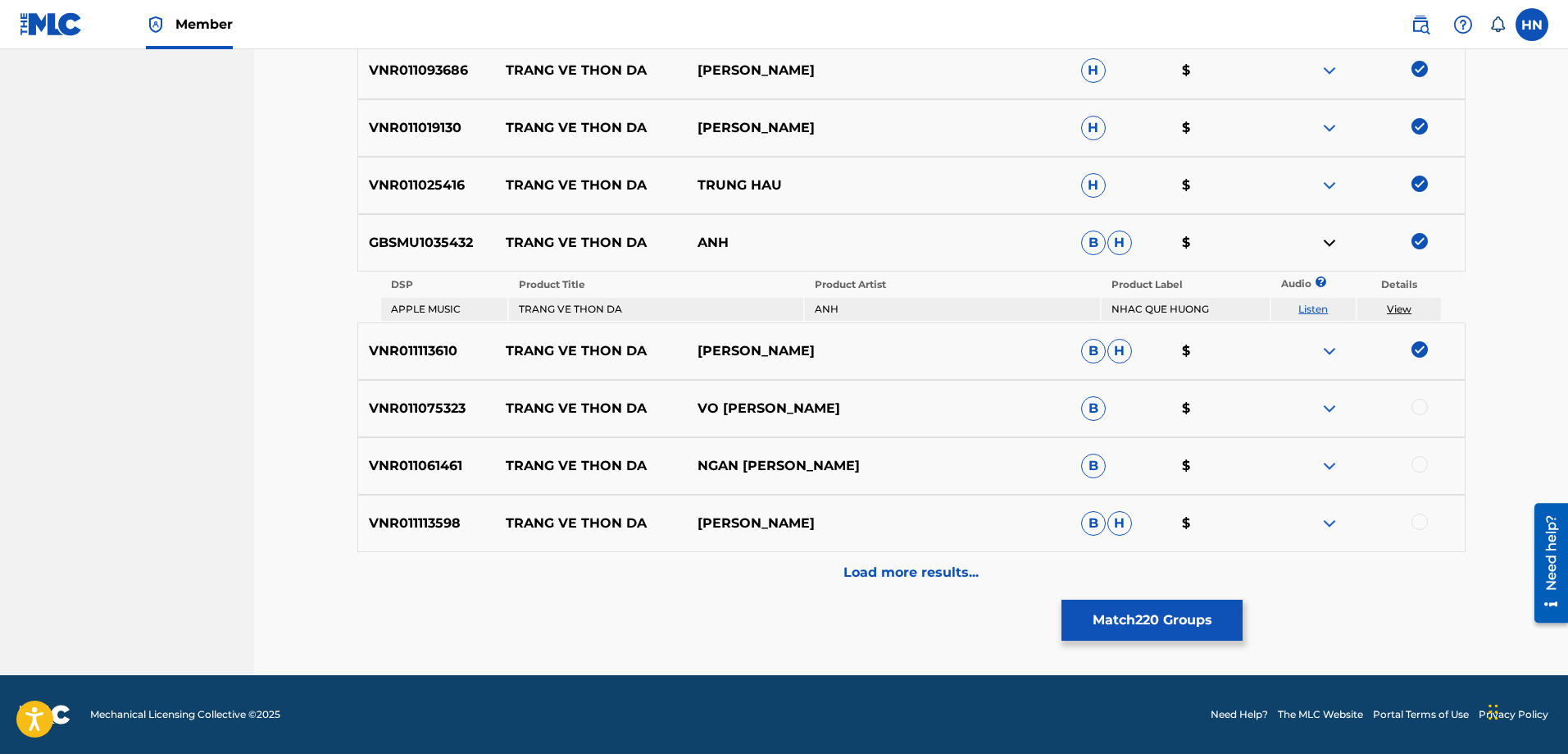
click at [1420, 404] on div at bounding box center [1419, 406] width 16 height 16
click at [459, 473] on p "VNR011061461" at bounding box center [427, 465] width 138 height 20
click at [456, 469] on p "VNR011061461" at bounding box center [427, 465] width 138 height 20
click at [1421, 467] on div at bounding box center [1419, 463] width 16 height 16
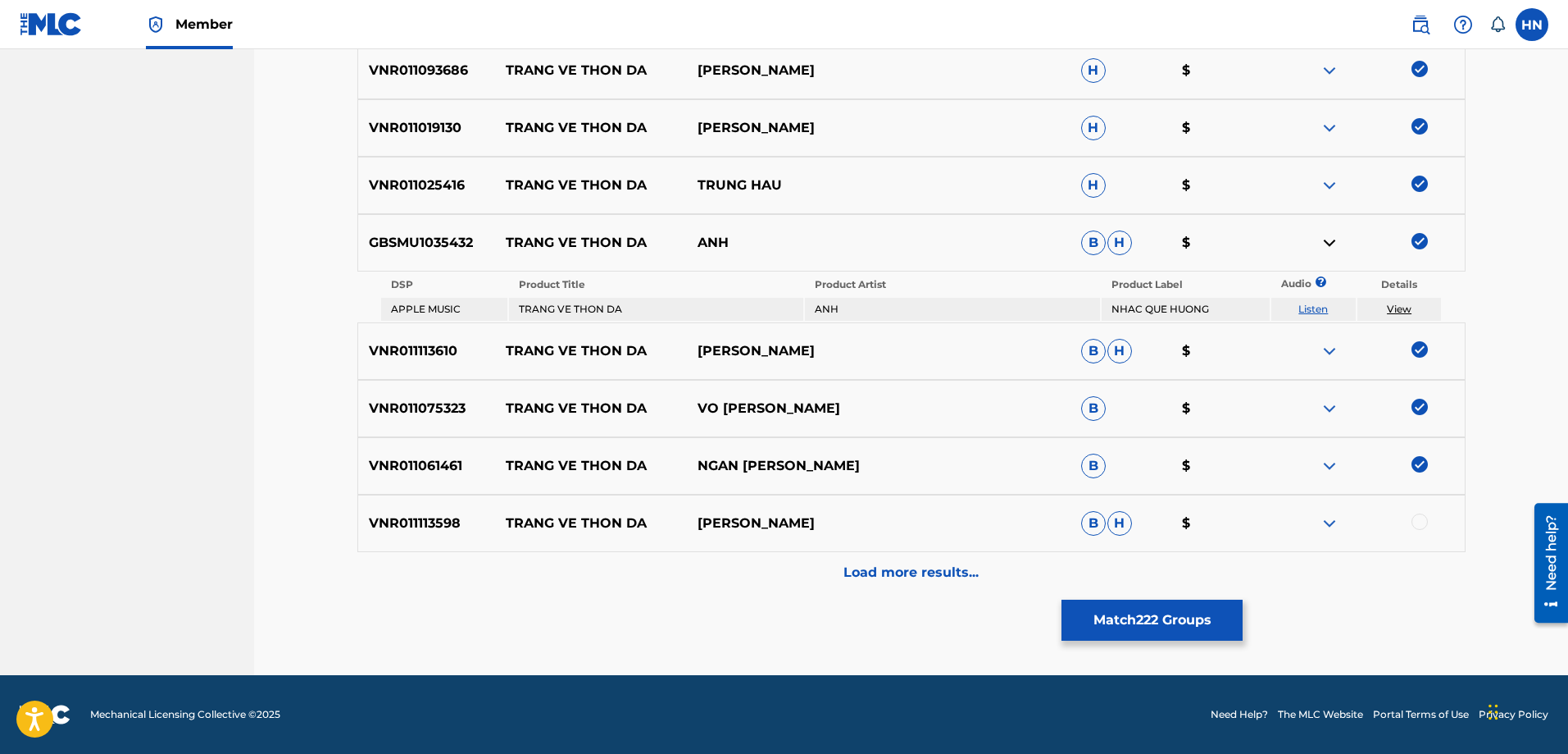
click at [425, 526] on p "VNR011113598" at bounding box center [427, 523] width 138 height 20
click at [1421, 521] on div at bounding box center [1419, 521] width 16 height 16
click at [924, 570] on p "Load more results..." at bounding box center [910, 572] width 135 height 20
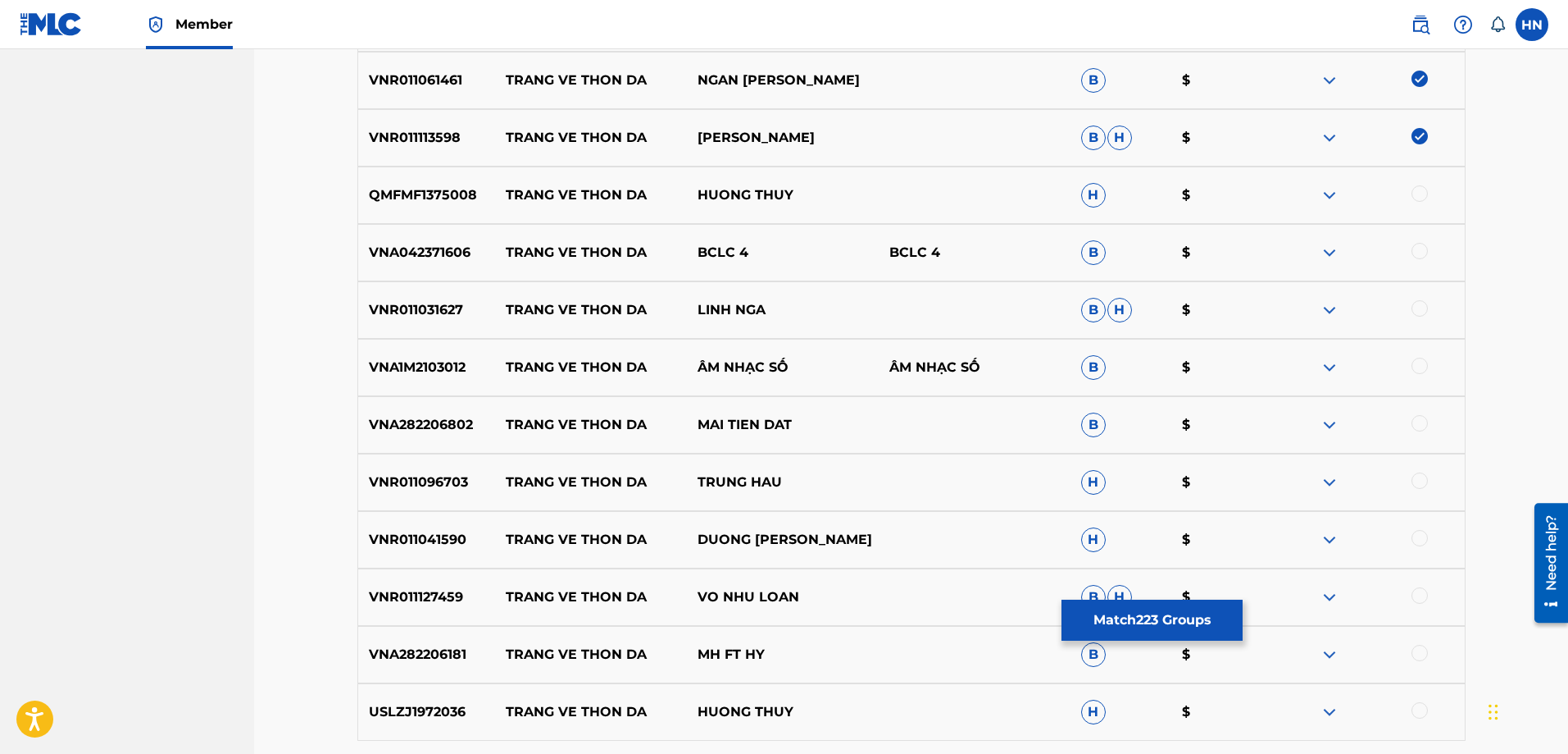
scroll to position [2262, 0]
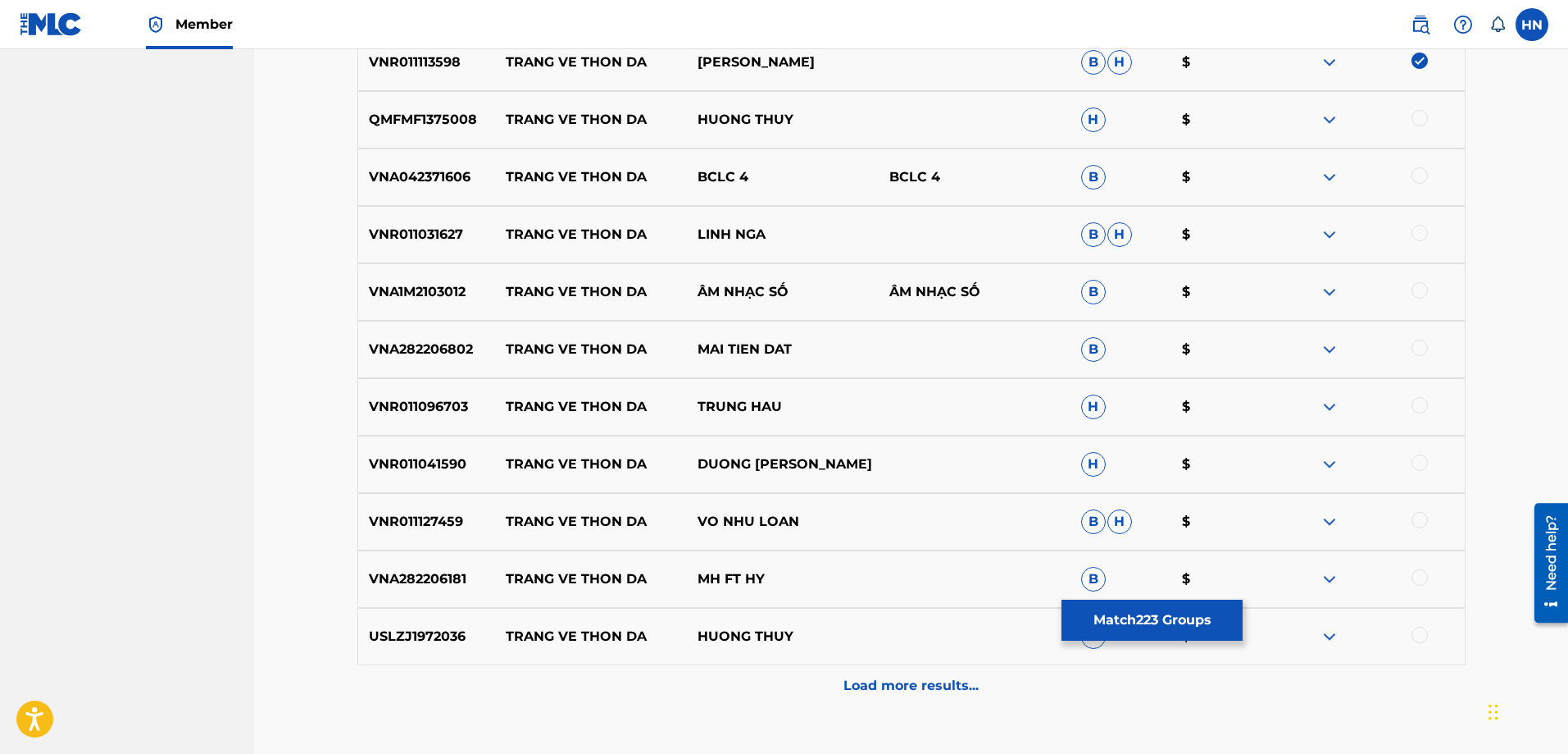
click at [391, 116] on p "QMFMF1375008" at bounding box center [427, 119] width 138 height 20
click at [1423, 120] on div at bounding box center [1419, 117] width 16 height 16
click at [420, 154] on div "VNA042371606 TRANG VE THON DA BCLC 4 BCLC 4 B $" at bounding box center [911, 176] width 1109 height 58
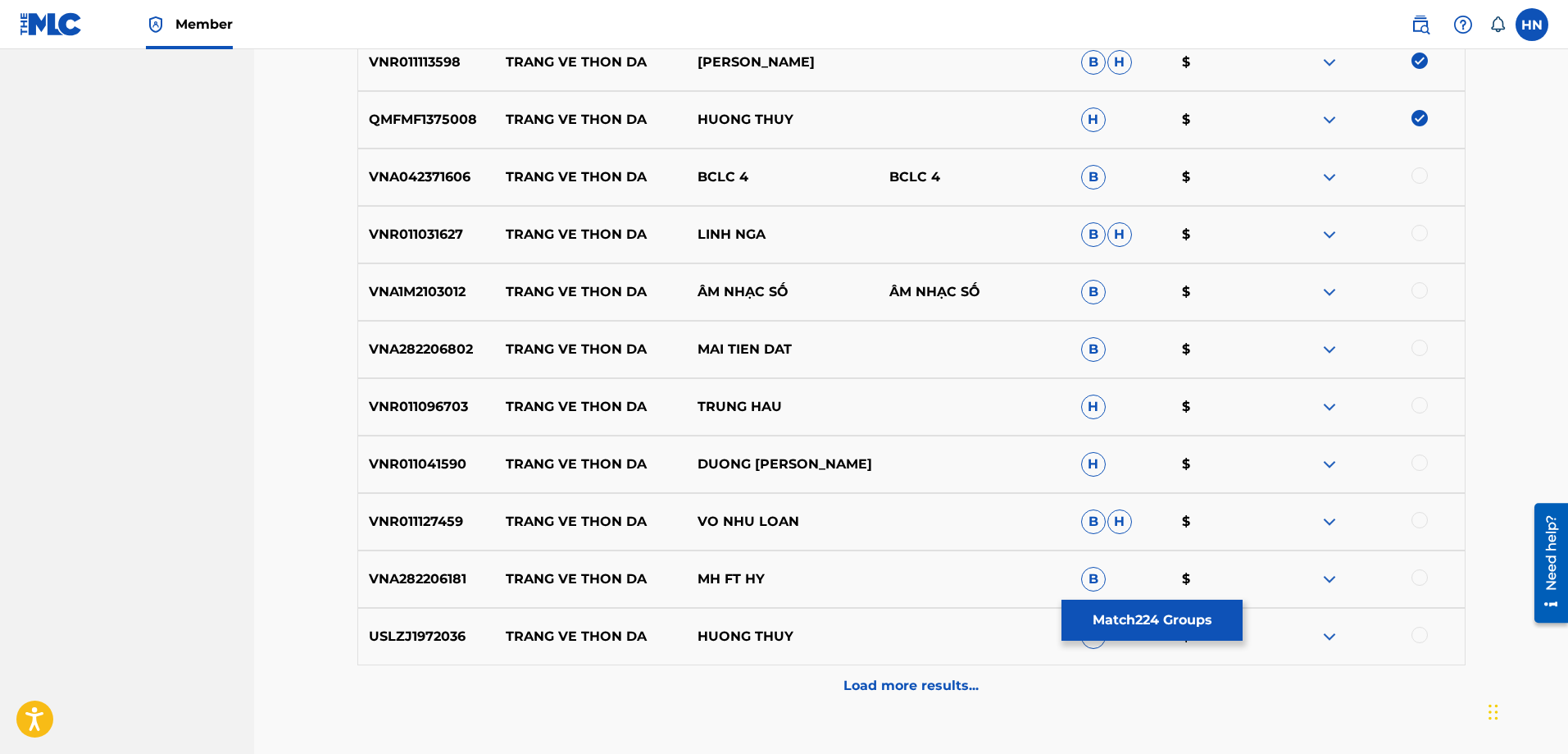
click at [1421, 175] on div at bounding box center [1419, 175] width 16 height 16
click at [447, 235] on p "VNR011031627" at bounding box center [427, 234] width 138 height 20
click at [1419, 235] on div at bounding box center [1419, 232] width 16 height 16
click at [470, 276] on div "VNA1M2103012 TRANG VE THON DA ÂM NHẠC SỐ ÂM NHẠC SỐ B $" at bounding box center [911, 292] width 1109 height 58
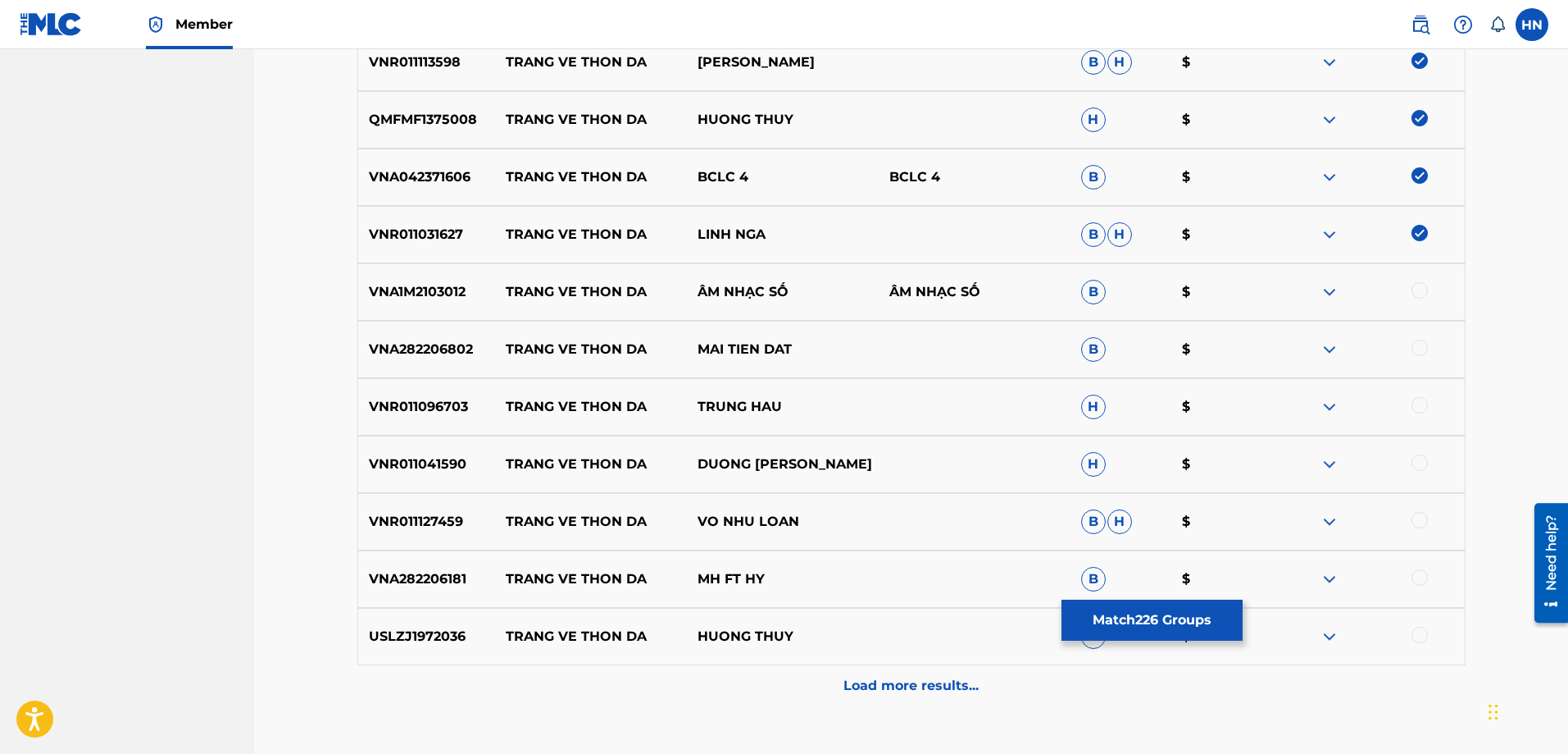
click at [470, 276] on div "VNA1M2103012 TRANG VE THON DA ÂM NHẠC SỐ ÂM NHẠC SỐ B $" at bounding box center [911, 292] width 1109 height 58
click at [434, 299] on p "VNA1M2103012" at bounding box center [427, 292] width 138 height 20
click at [1415, 291] on div at bounding box center [1419, 290] width 16 height 16
click at [388, 341] on p "VNA282206802" at bounding box center [427, 349] width 138 height 20
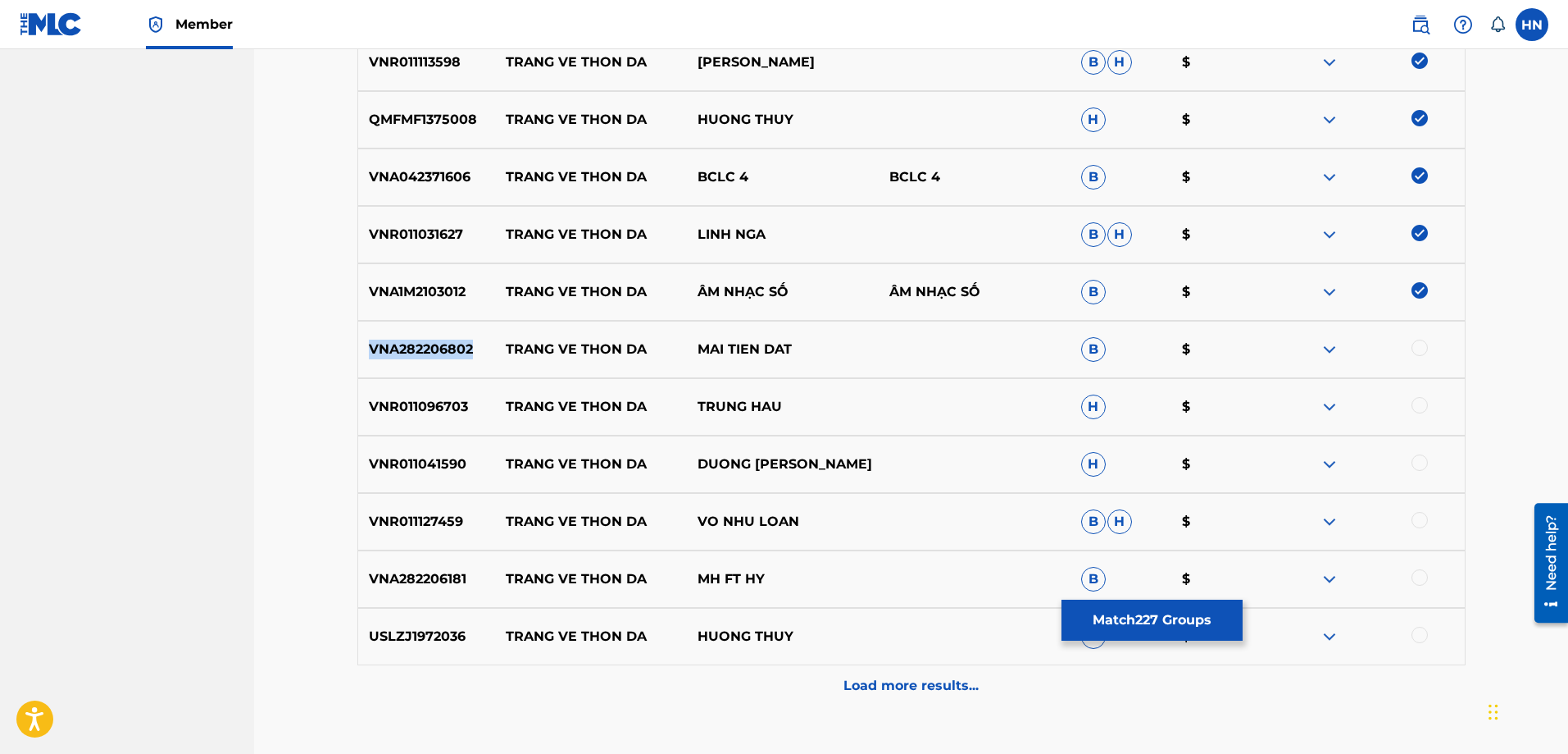
click at [388, 341] on p "VNA282206802" at bounding box center [427, 349] width 138 height 20
click at [1413, 347] on div at bounding box center [1419, 347] width 16 height 16
click at [385, 387] on div "VNR011096703 TRANG VE THON DA TRUNG HAU H $" at bounding box center [911, 407] width 1109 height 58
click at [1417, 403] on div at bounding box center [1419, 405] width 16 height 16
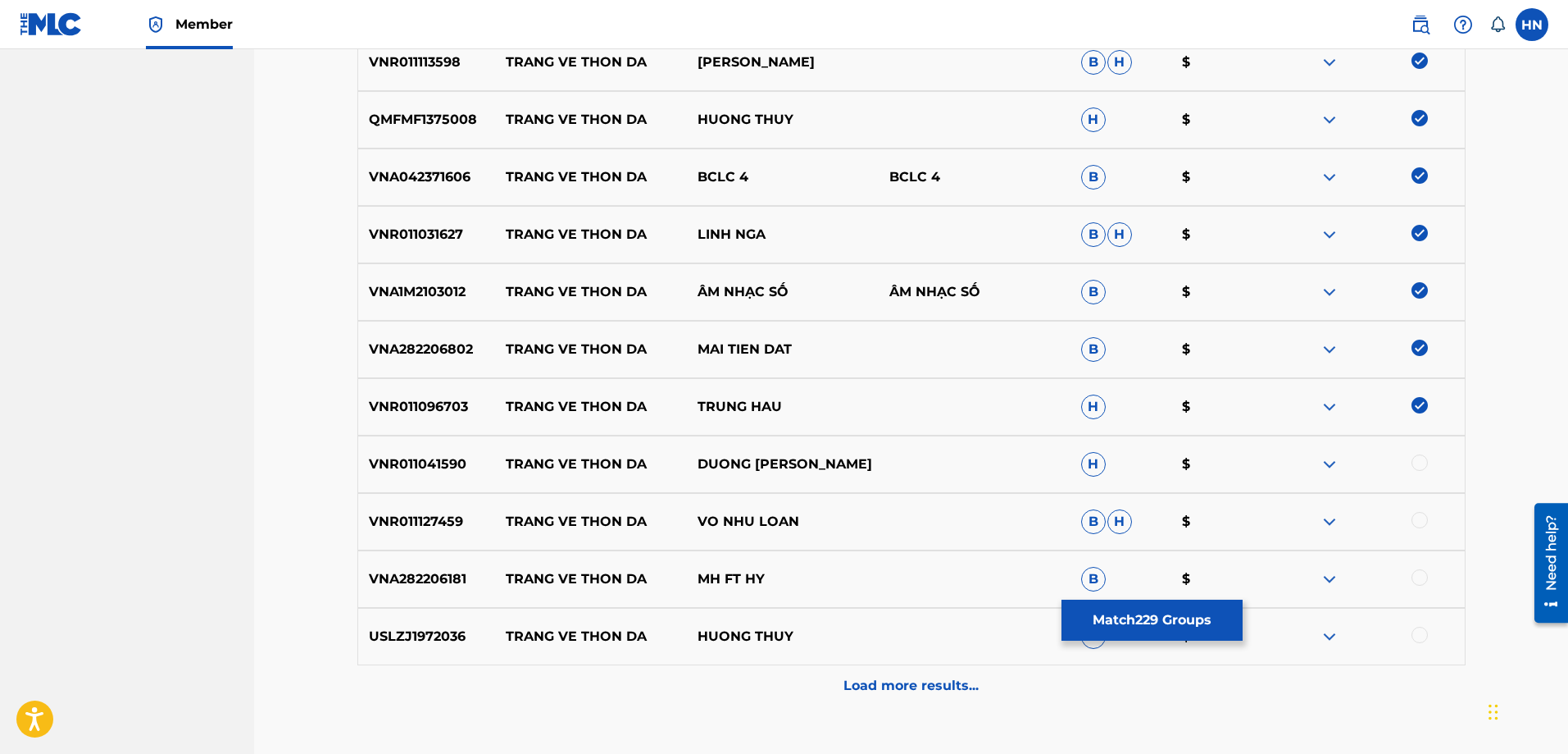
click at [430, 453] on div "VNR011041590 TRANG VE THON DA DUONG HONG LOAN H $" at bounding box center [911, 463] width 1109 height 58
click at [1418, 465] on div at bounding box center [1419, 461] width 16 height 16
click at [443, 530] on p "VNR011127459" at bounding box center [427, 521] width 138 height 20
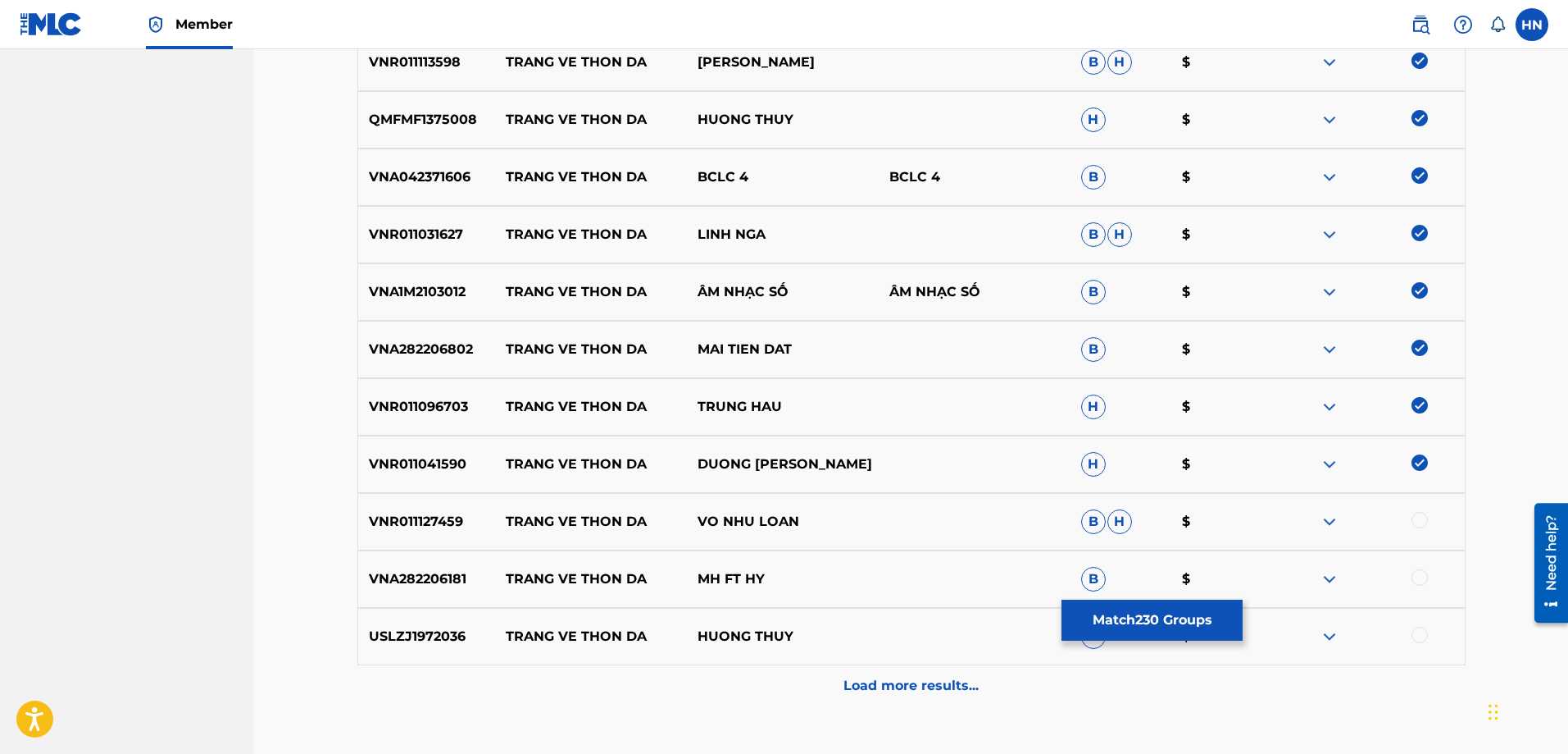
click at [1416, 522] on div at bounding box center [1419, 519] width 16 height 16
click at [430, 632] on p "USLZJ1972036" at bounding box center [427, 636] width 138 height 20
click at [1416, 635] on div at bounding box center [1419, 634] width 16 height 16
click at [933, 680] on p "Load more results..." at bounding box center [910, 685] width 135 height 20
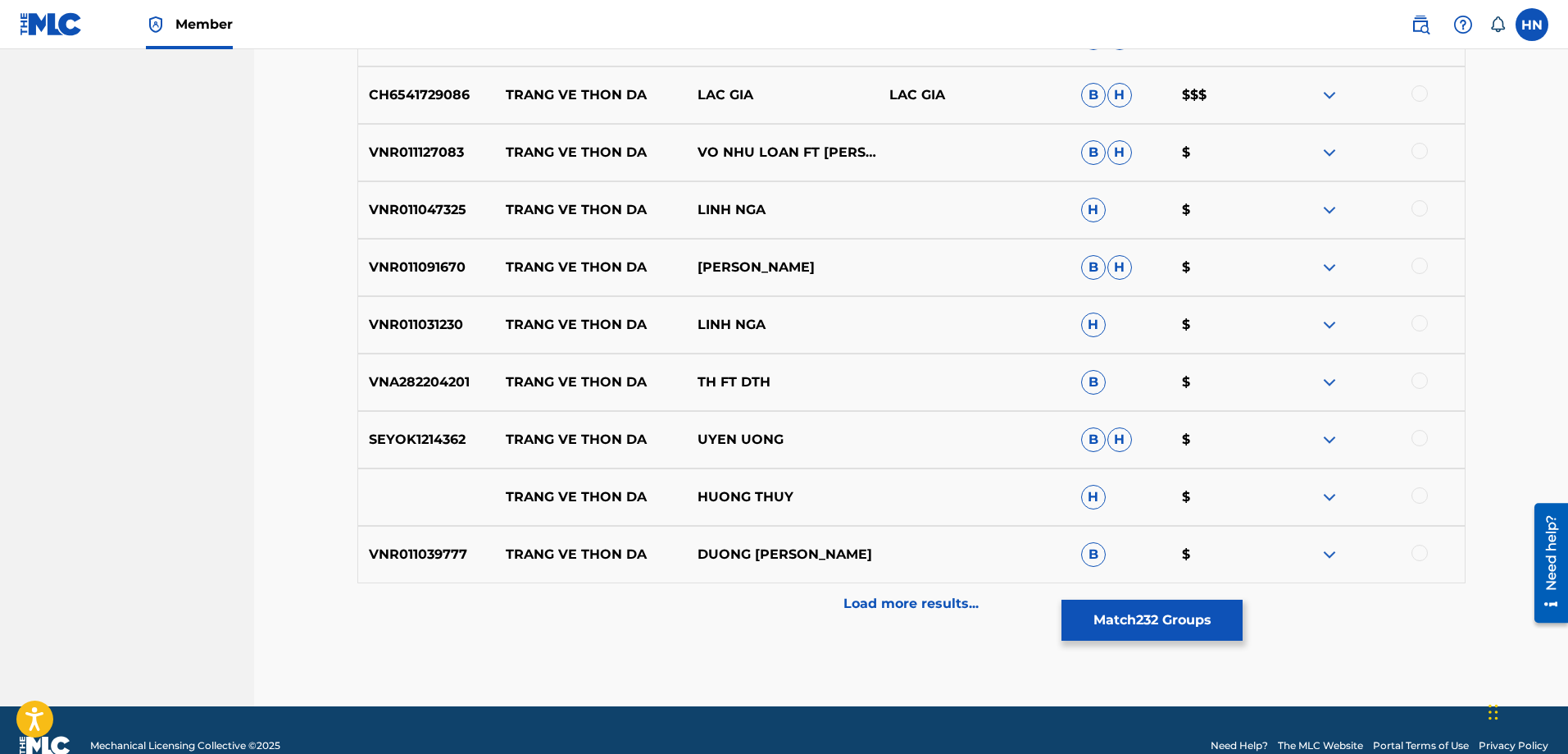
scroll to position [2836, 0]
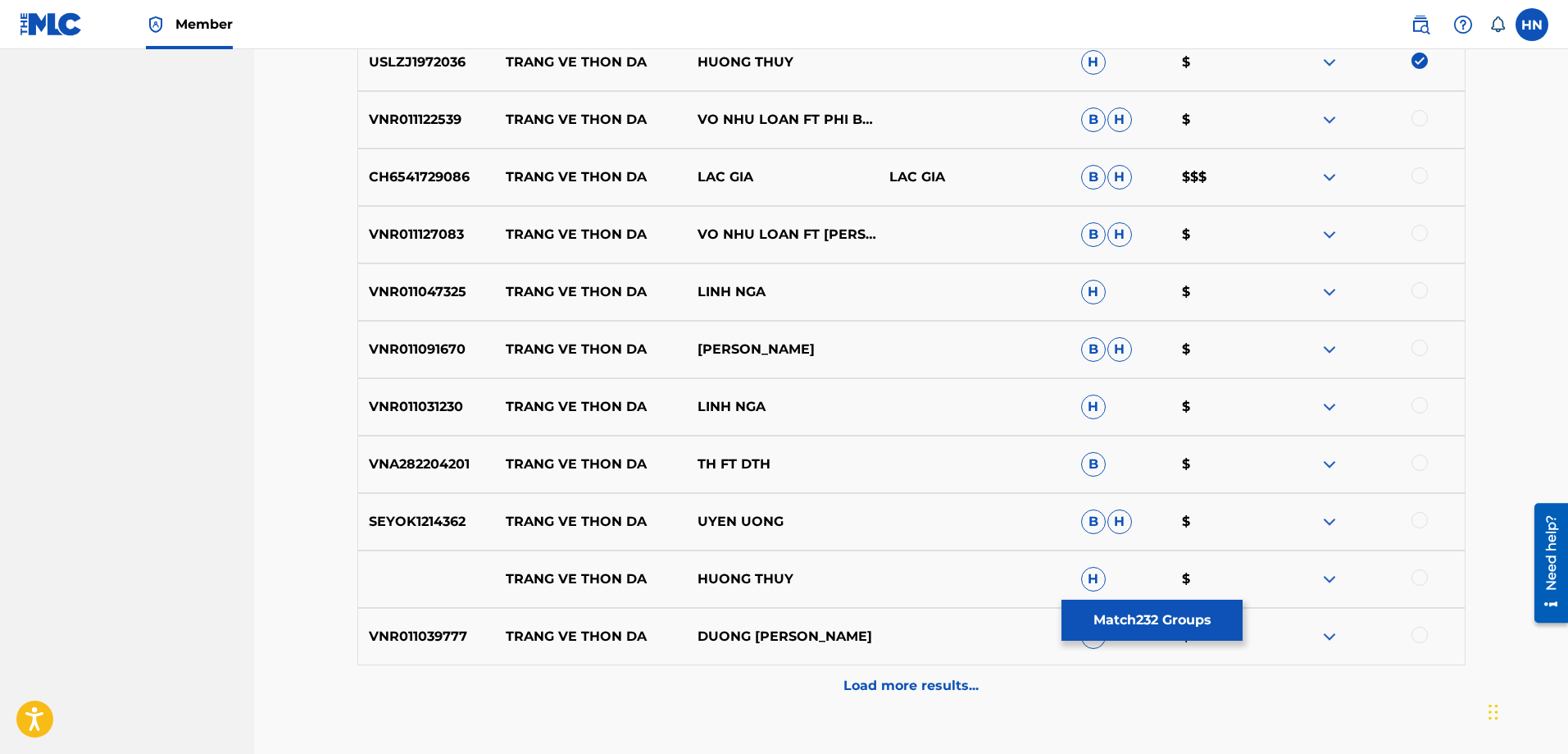
click at [412, 126] on p "VNR011122539" at bounding box center [427, 119] width 138 height 20
click at [1418, 112] on div at bounding box center [1419, 117] width 16 height 16
drag, startPoint x: 504, startPoint y: 177, endPoint x: 801, endPoint y: 171, distance: 297.1
click at [794, 171] on div "CH6541729086 TRANG VE THON DA LAC GIA LAC GIA B H $$$" at bounding box center [911, 176] width 1109 height 58
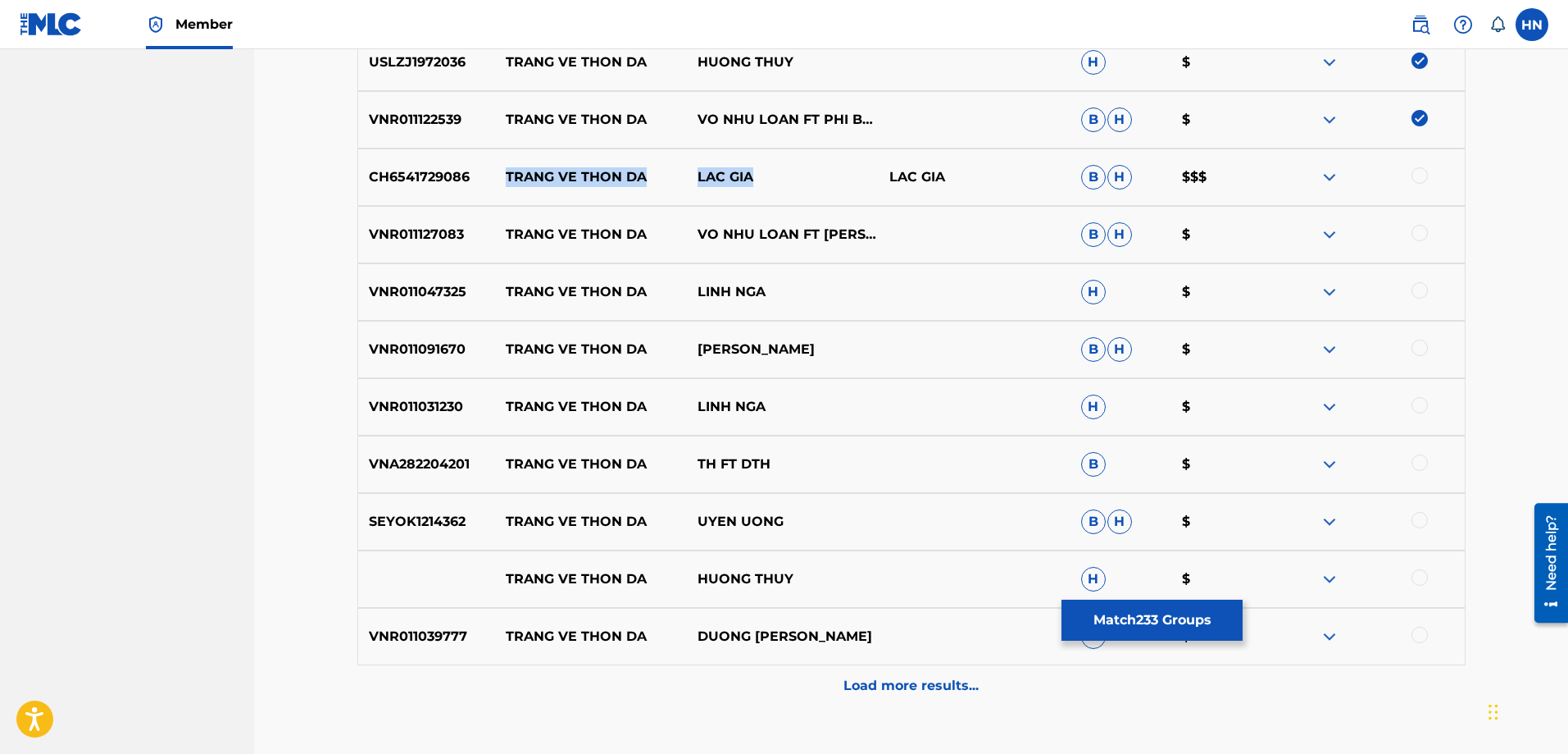
click at [1323, 176] on img at bounding box center [1329, 176] width 20 height 20
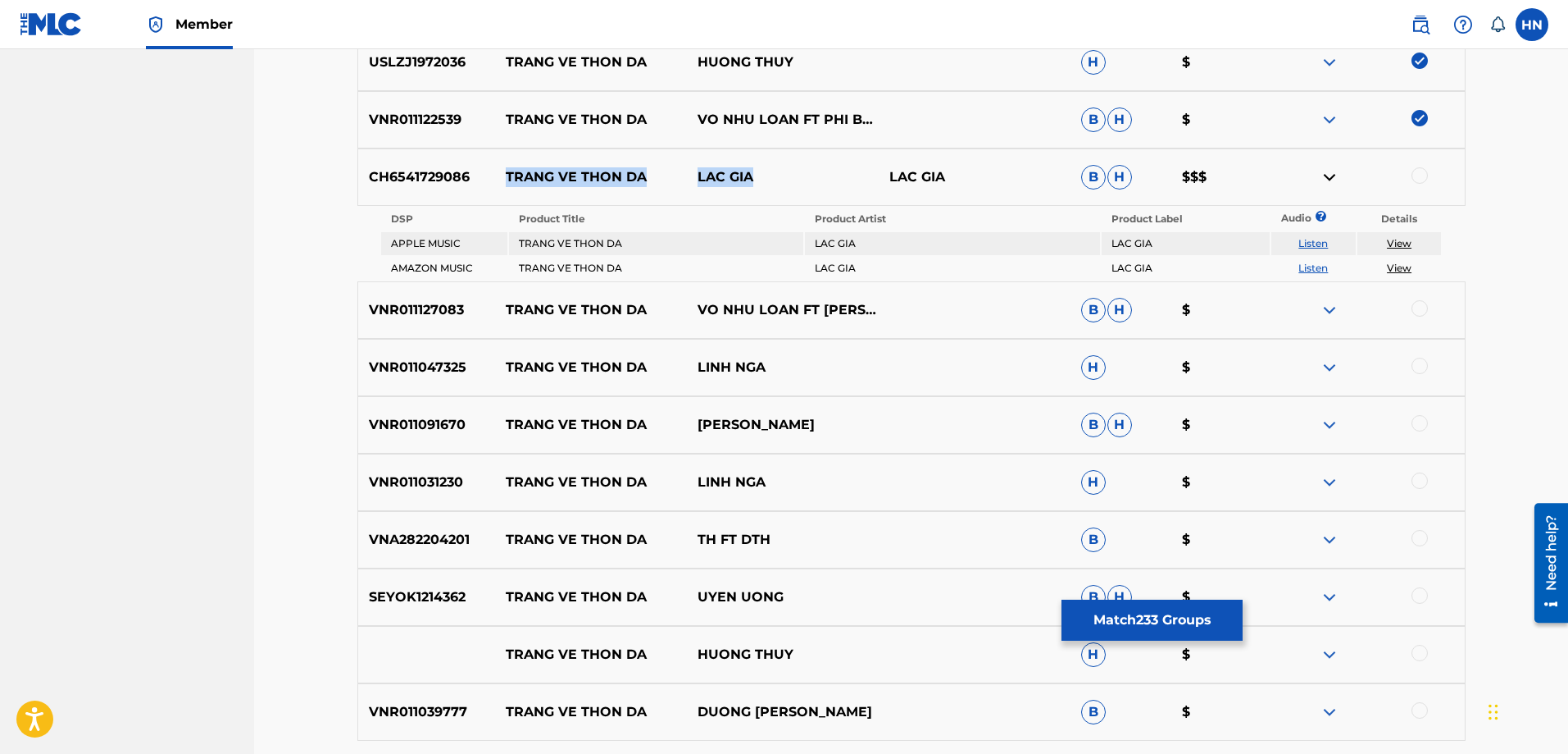
click at [1314, 244] on link "Listen" at bounding box center [1312, 243] width 29 height 12
click at [1316, 271] on link "Listen" at bounding box center [1312, 267] width 29 height 12
click at [459, 318] on p "VNR011127083" at bounding box center [427, 310] width 138 height 20
click at [426, 296] on div "VNR011127083 TRANG VE THON DA VO NHU LOAN FT [PERSON_NAME]" at bounding box center [911, 310] width 1109 height 58
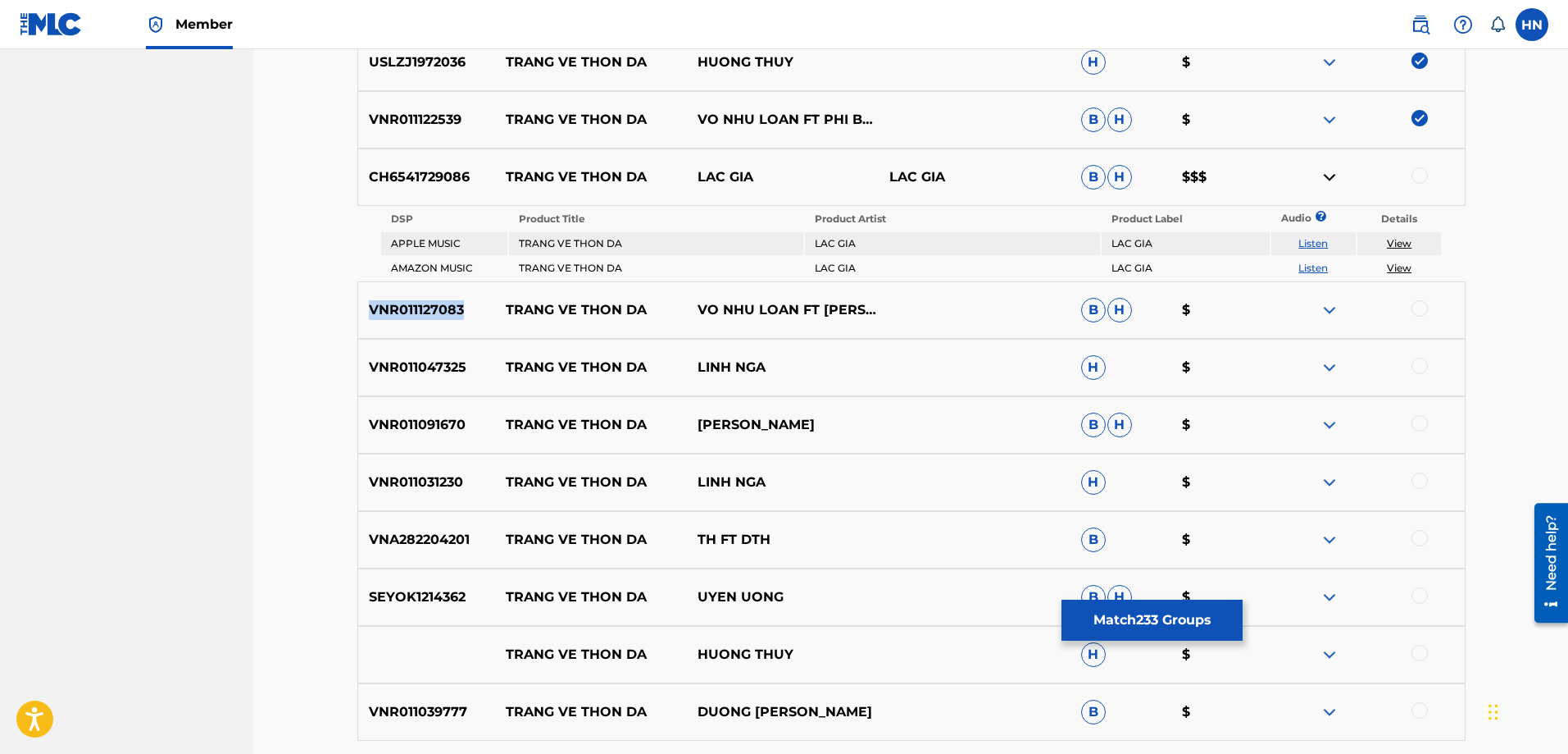
click at [426, 296] on div "VNR011127083 TRANG VE THON DA VO NHU LOAN FT [PERSON_NAME]" at bounding box center [911, 310] width 1109 height 58
click at [1418, 310] on div at bounding box center [1419, 308] width 16 height 16
click at [437, 368] on p "VNR011047325" at bounding box center [427, 367] width 138 height 20
click at [1425, 366] on div at bounding box center [1419, 365] width 16 height 16
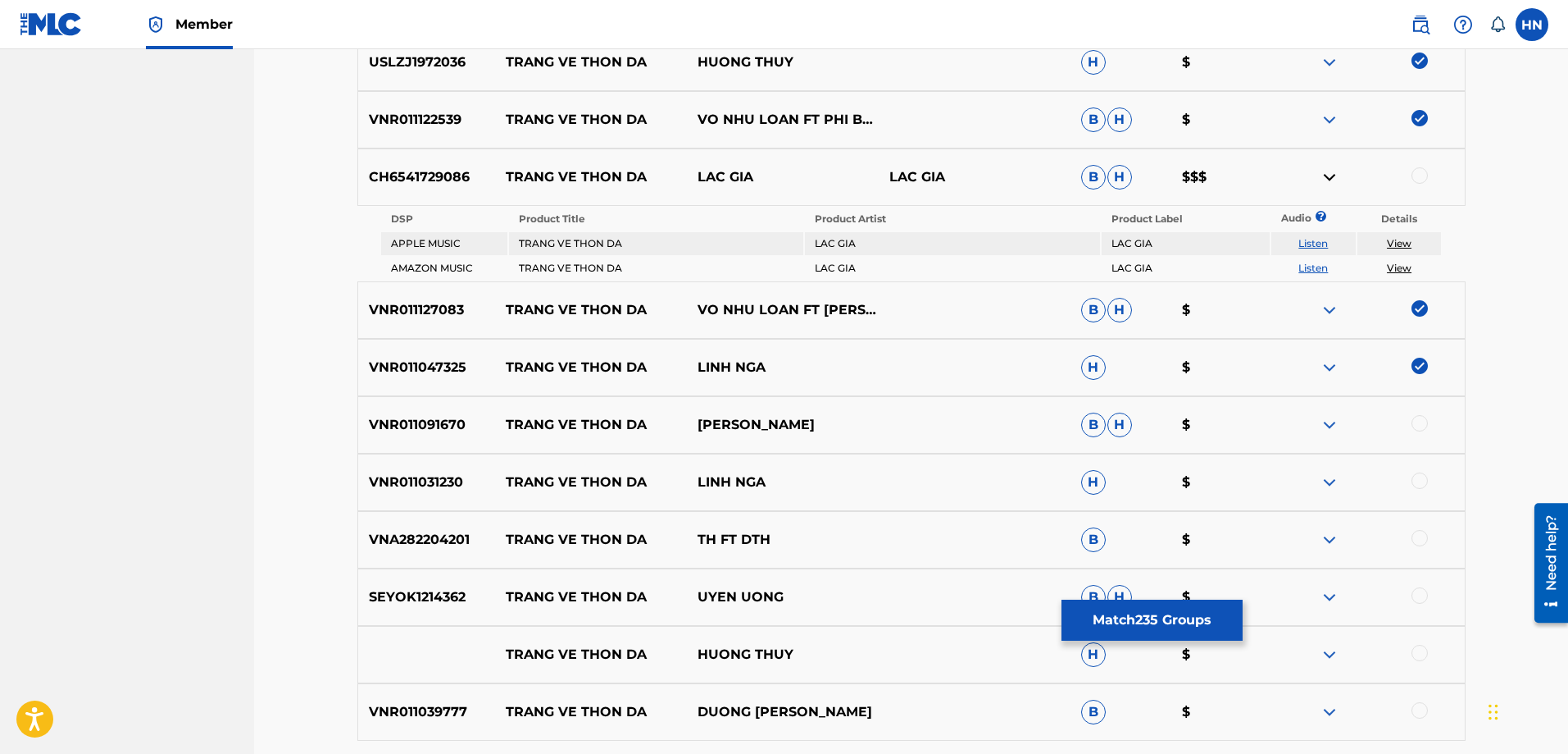
click at [409, 429] on p "VNR011091670" at bounding box center [427, 425] width 138 height 20
click at [1414, 422] on div at bounding box center [1419, 423] width 16 height 16
click at [391, 479] on p "VNR011031230" at bounding box center [427, 481] width 138 height 20
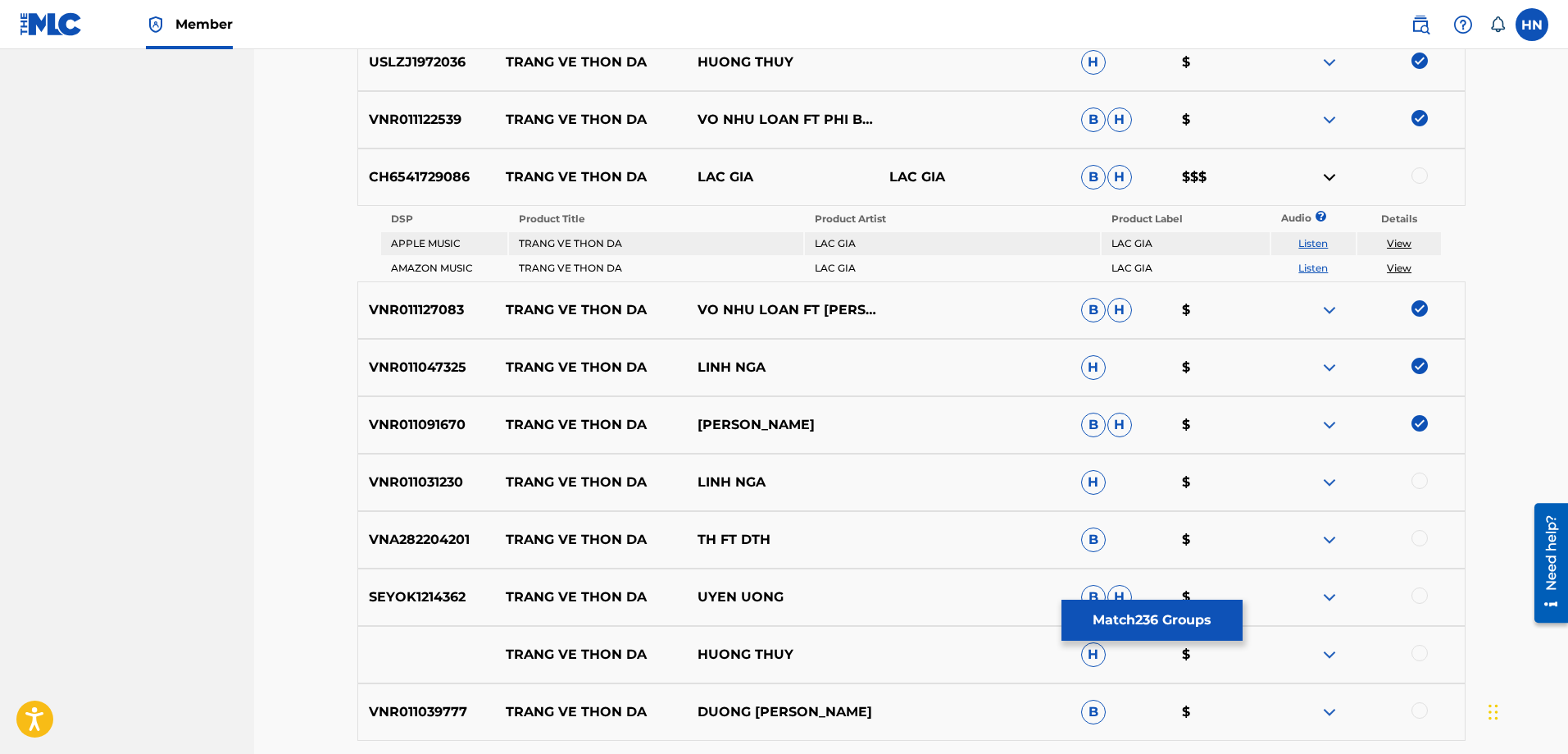
click at [1418, 478] on div at bounding box center [1419, 479] width 16 height 16
click at [412, 583] on div "SEYOK1214362 TRANG VE THON DA UYEN UONG B H $" at bounding box center [911, 596] width 1109 height 58
click at [1420, 596] on div at bounding box center [1419, 595] width 16 height 16
drag, startPoint x: 826, startPoint y: 659, endPoint x: 478, endPoint y: 659, distance: 348.0
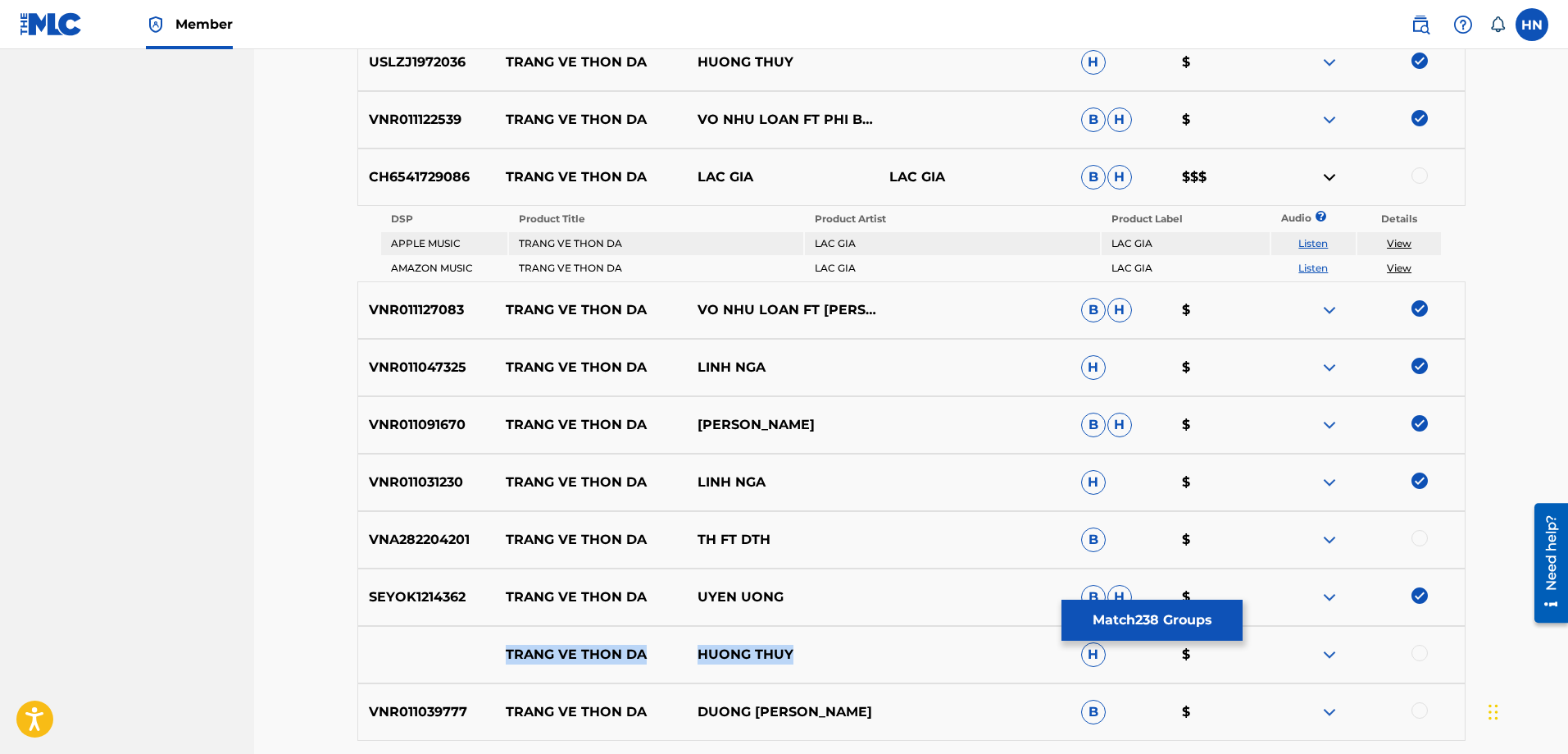
click at [478, 659] on div "TRANG VE THON DA HUONG THUY H $" at bounding box center [911, 654] width 1109 height 58
click at [1424, 656] on div at bounding box center [1419, 652] width 16 height 16
click at [1335, 656] on img at bounding box center [1329, 654] width 20 height 20
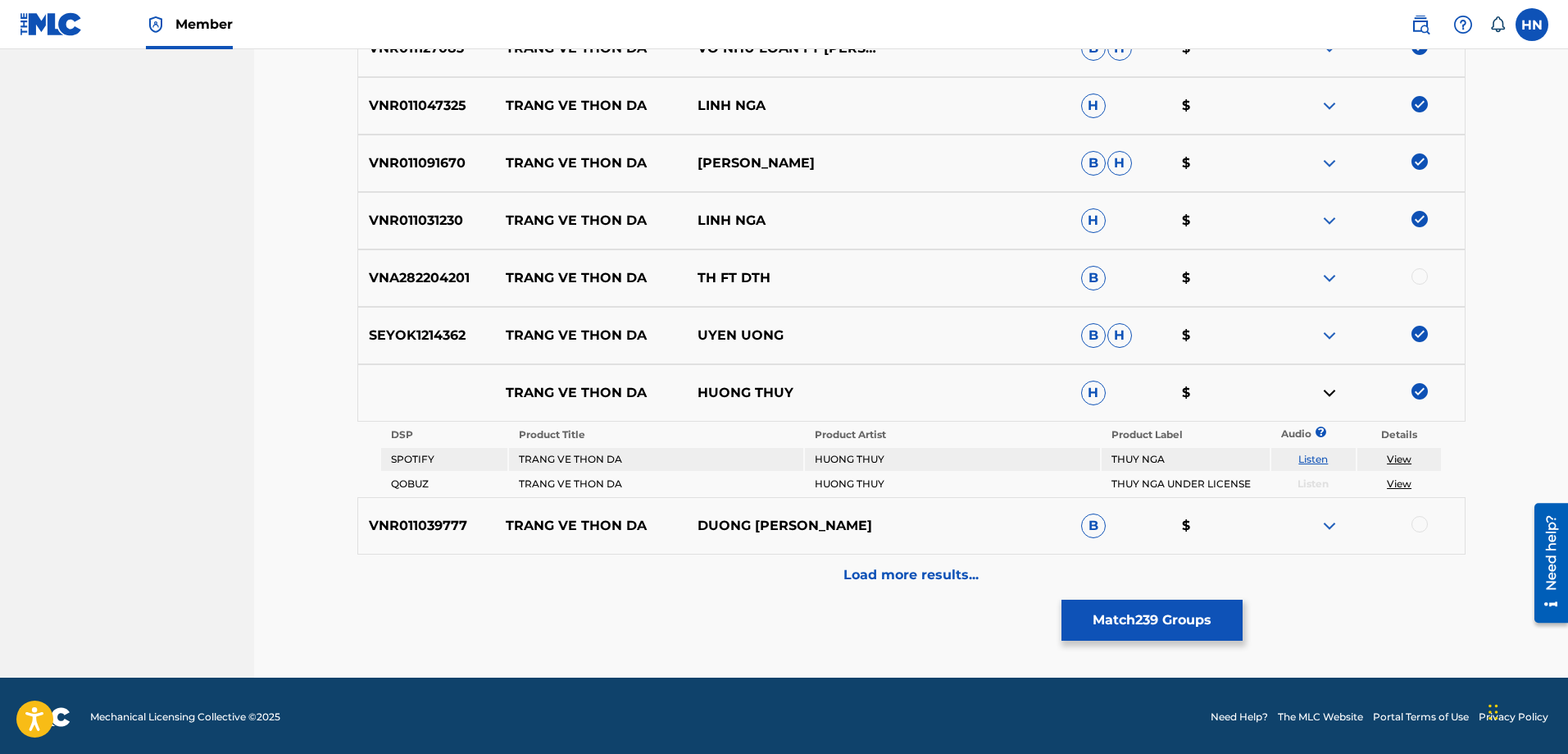
scroll to position [3100, 0]
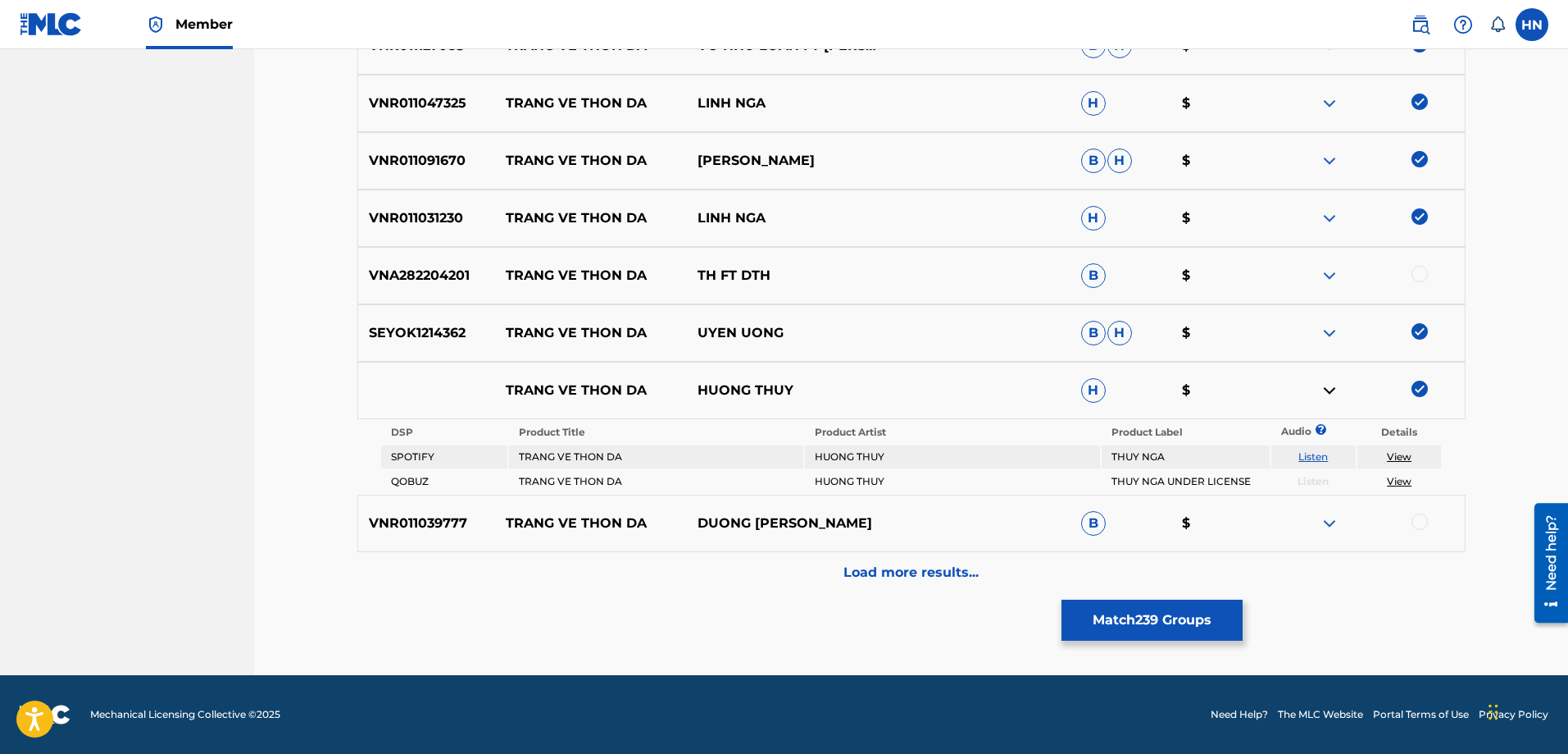
click at [1309, 455] on link "Listen" at bounding box center [1312, 456] width 29 height 12
click at [415, 511] on div "VNR011039777 TRANG VE THON DA DUONG HONG LOAN B $" at bounding box center [911, 523] width 1109 height 58
click at [1420, 519] on div at bounding box center [1419, 521] width 16 height 16
click at [813, 573] on div "Load more results..." at bounding box center [911, 572] width 1109 height 41
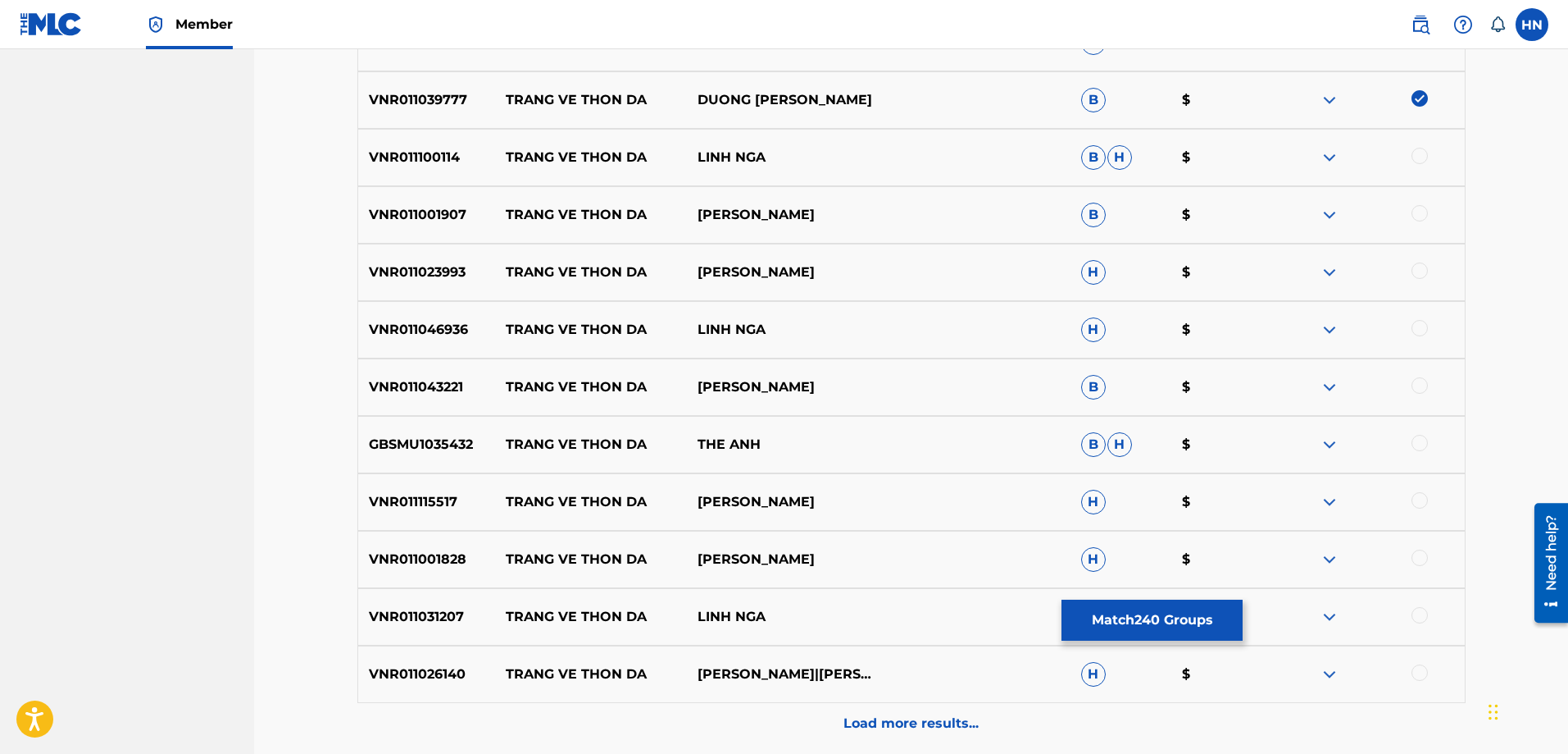
scroll to position [3346, 0]
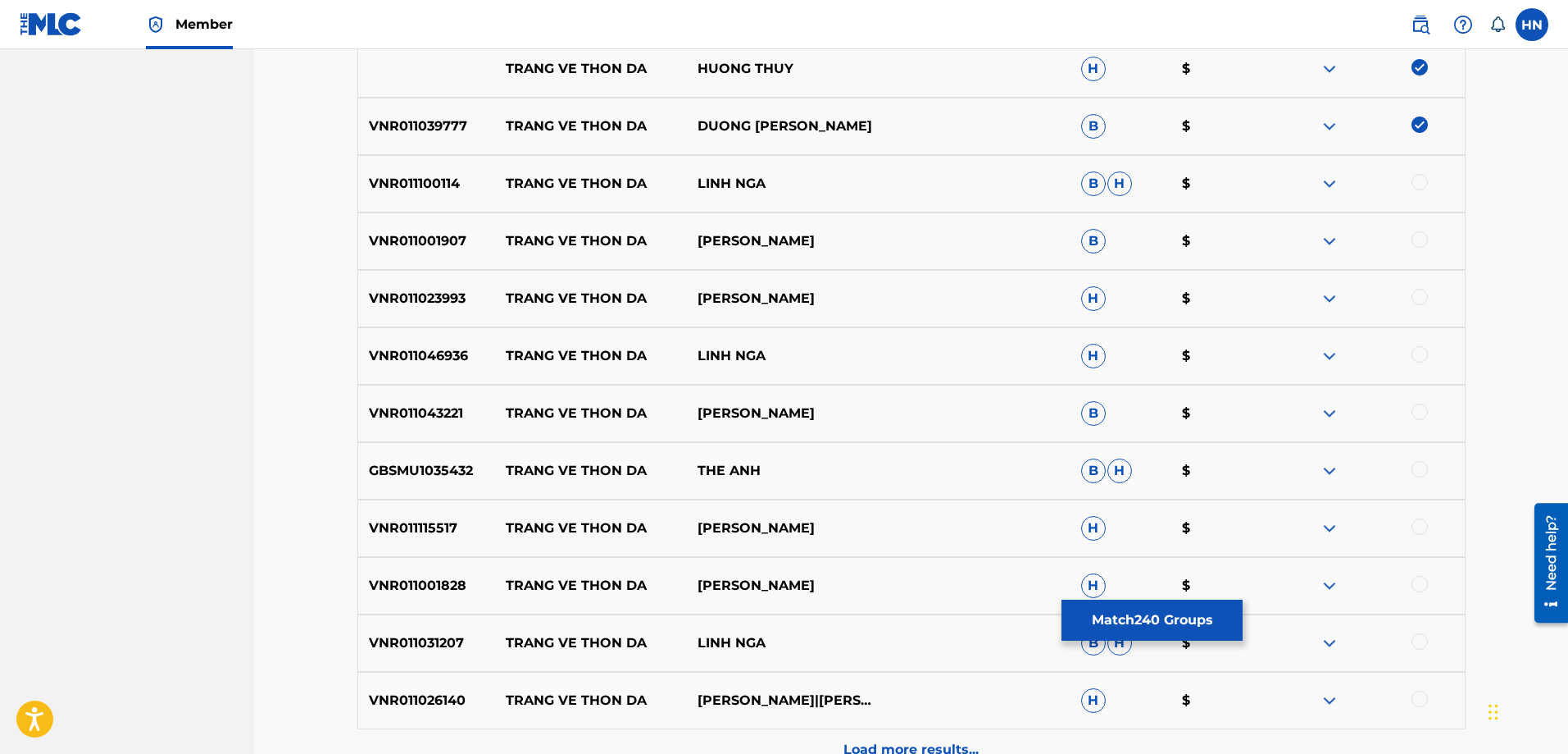
click at [452, 177] on p "VNR011100114" at bounding box center [427, 183] width 138 height 20
click at [1416, 182] on div at bounding box center [1419, 181] width 16 height 16
click at [402, 252] on div "VNR011001907 TRANG VE THON DA THANH THẢO B $" at bounding box center [911, 241] width 1109 height 58
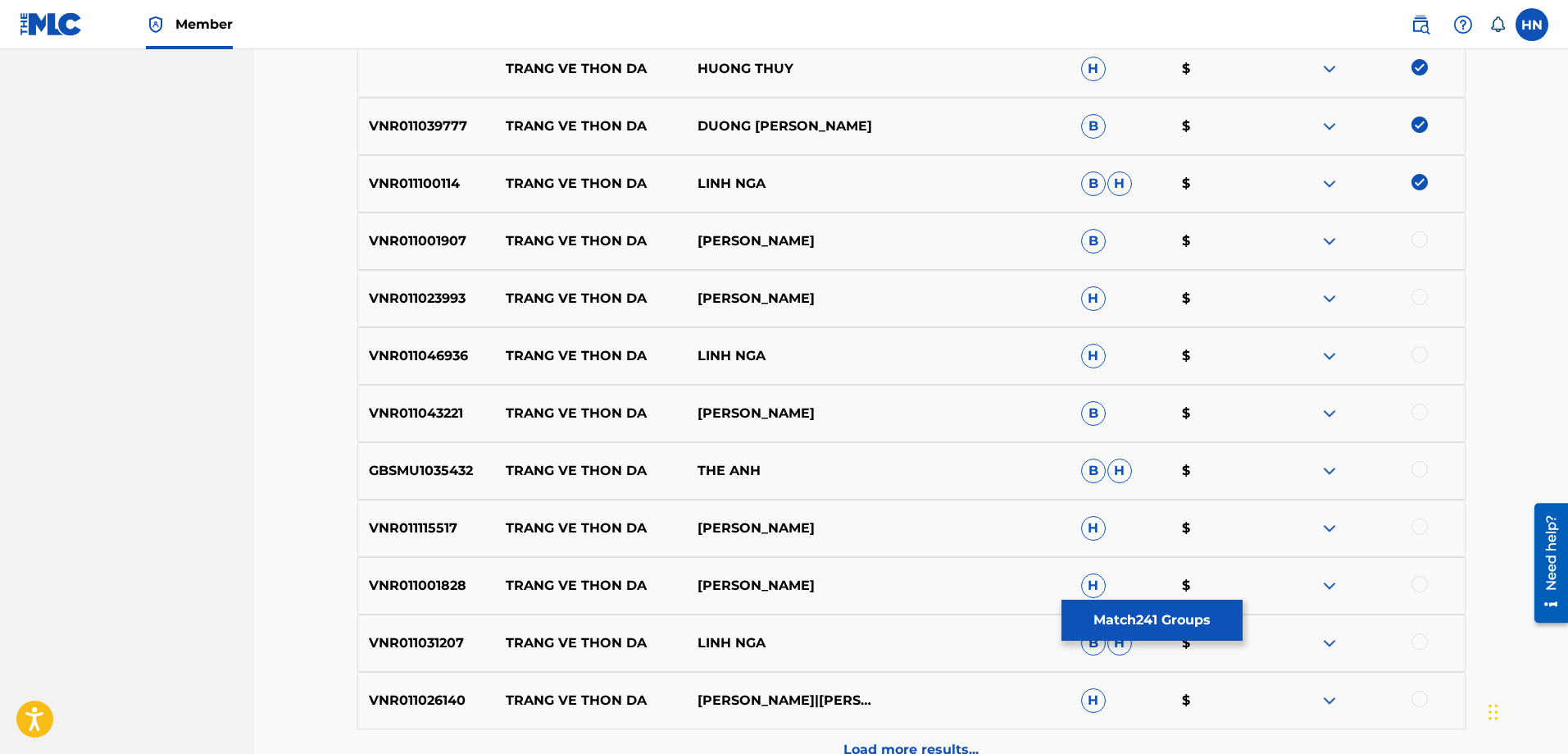
click at [1422, 230] on div "VNR011001907 TRANG VE THON DA THANH THẢO B $" at bounding box center [911, 241] width 1109 height 58
click at [1418, 233] on div at bounding box center [1419, 239] width 16 height 16
click at [419, 307] on p "VNR011023993" at bounding box center [427, 298] width 138 height 20
click at [1417, 294] on div at bounding box center [1419, 296] width 16 height 16
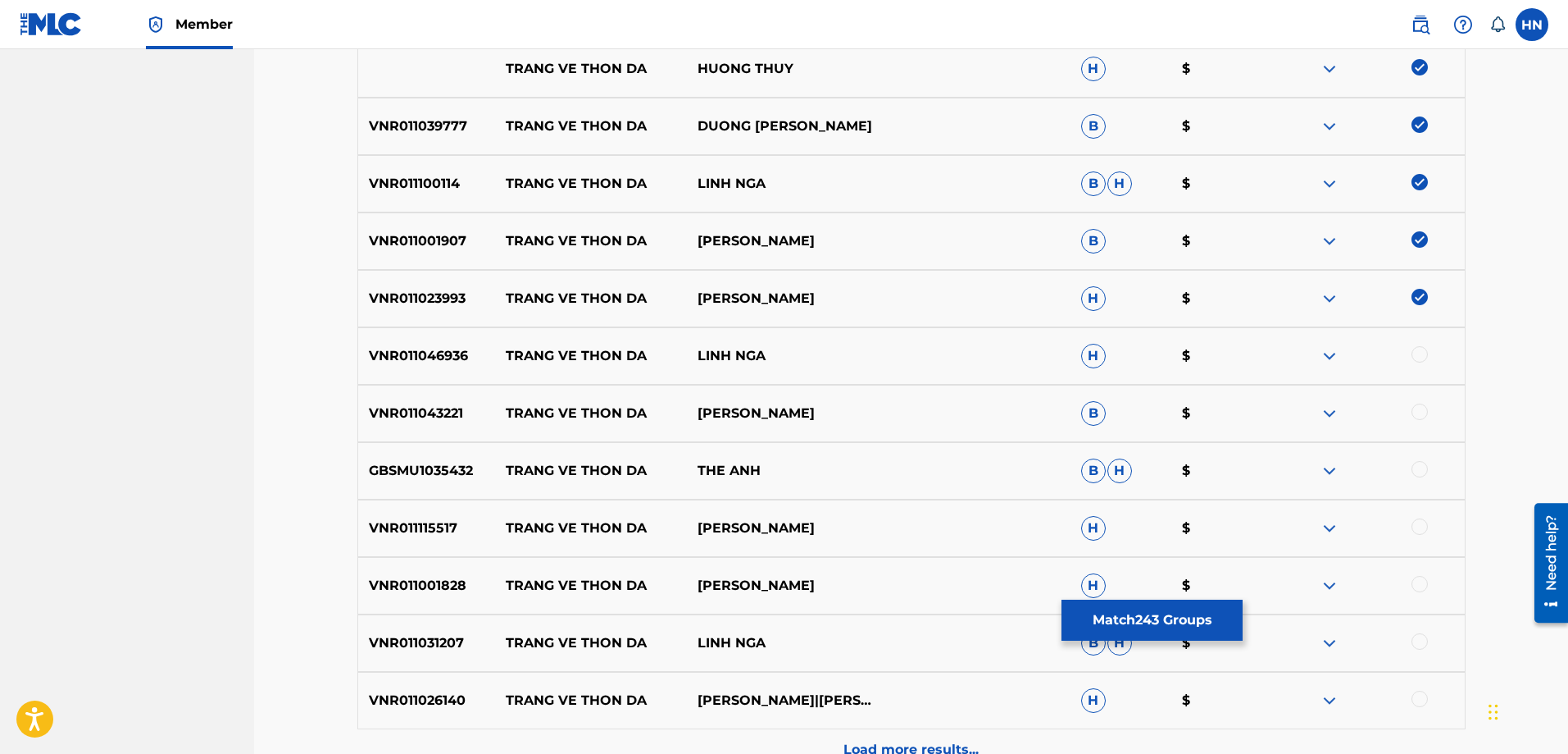
click at [452, 355] on p "VNR011046936" at bounding box center [427, 356] width 138 height 20
click at [1414, 357] on div at bounding box center [1419, 354] width 16 height 16
click at [409, 398] on div "VNR011043221 TRANG VE THON DA HUYNH NHAT HUY B $" at bounding box center [911, 413] width 1109 height 58
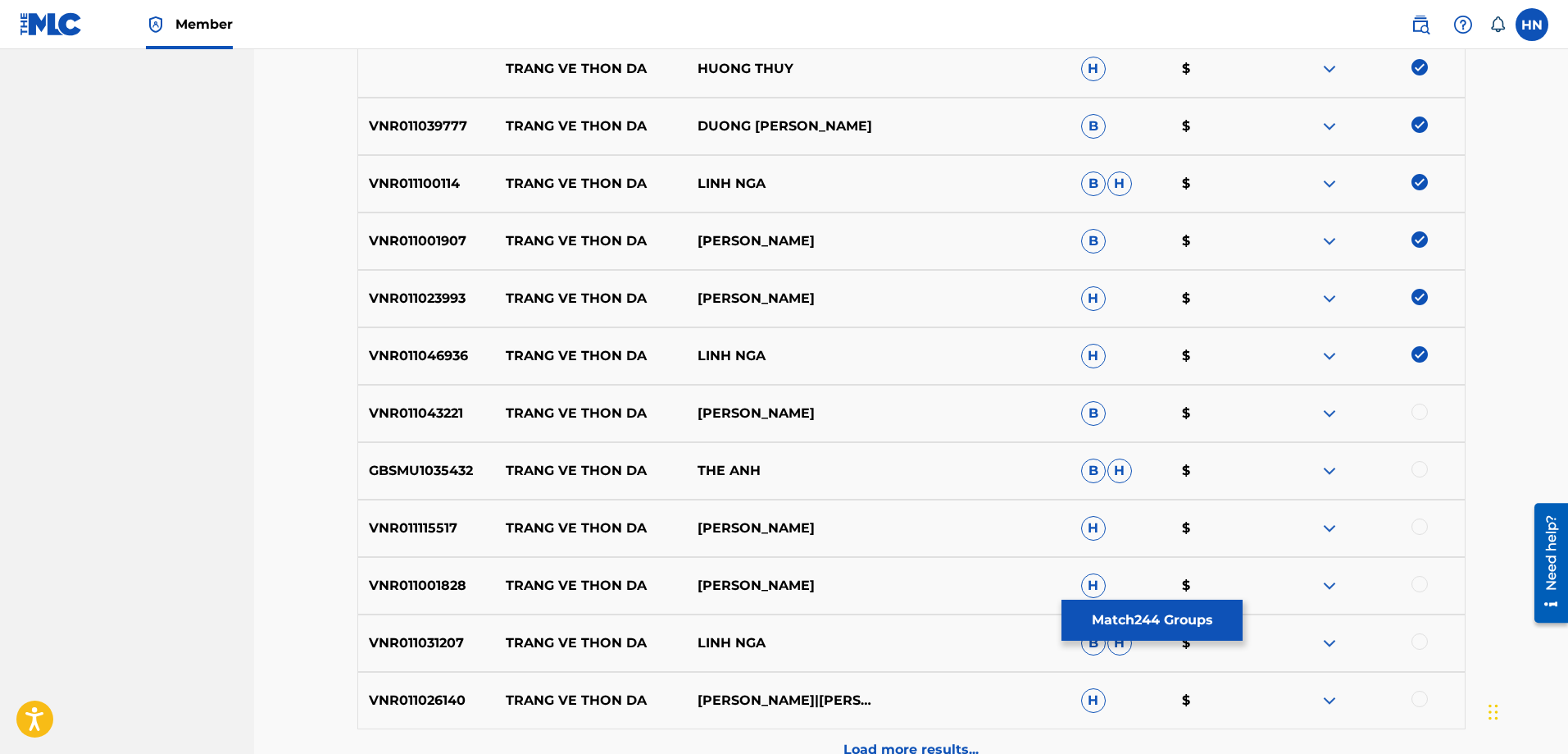
click at [1414, 412] on div at bounding box center [1419, 411] width 16 height 16
click at [388, 475] on p "GBSMU1035432" at bounding box center [427, 470] width 138 height 20
click at [1424, 463] on div at bounding box center [1419, 468] width 16 height 16
click at [424, 522] on p "VNR011115517" at bounding box center [427, 528] width 138 height 20
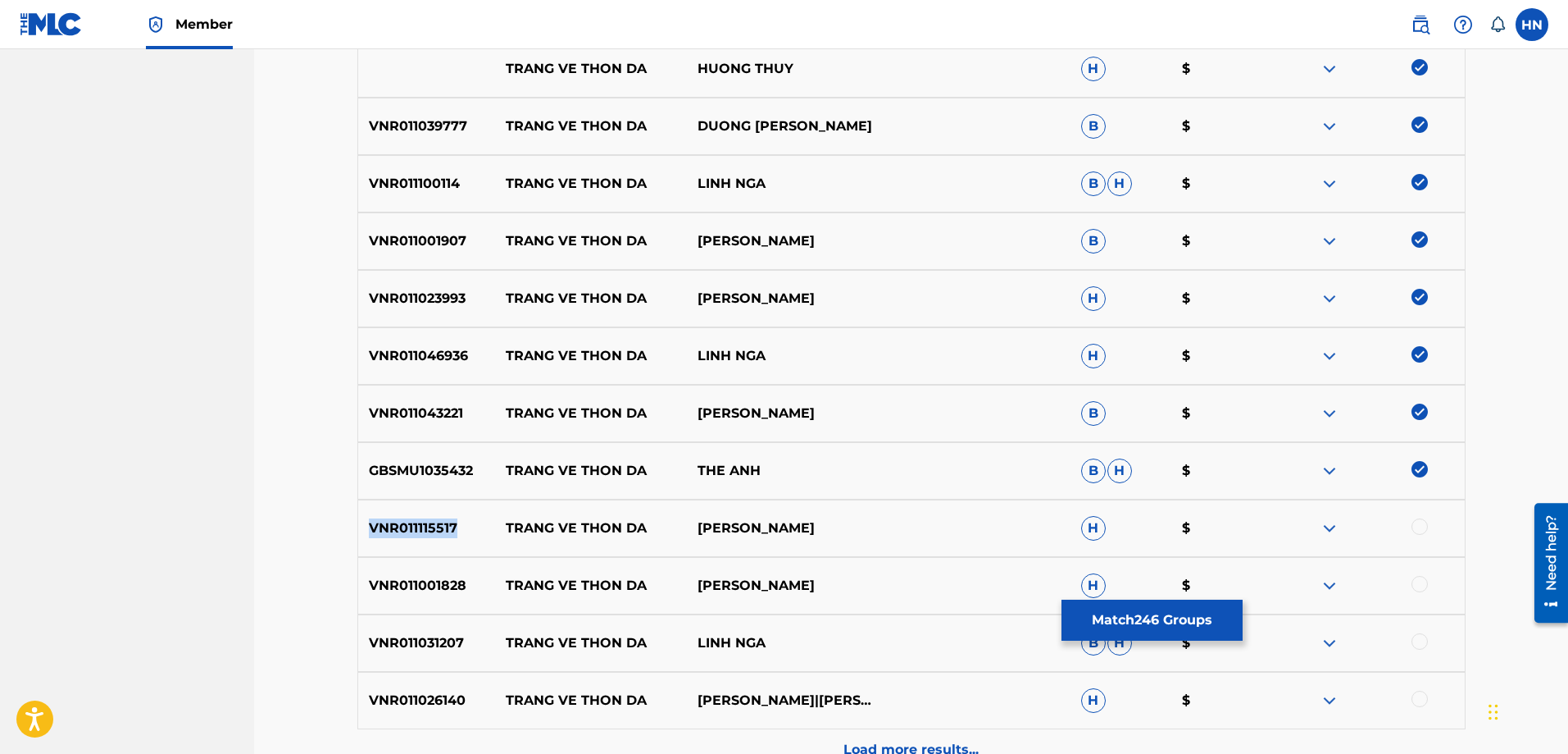
click at [424, 522] on p "VNR011115517" at bounding box center [427, 528] width 138 height 20
click at [1425, 528] on div at bounding box center [1419, 526] width 16 height 16
click at [388, 571] on div "VNR011001828 TRANG VE THON DA THANH THAO H $" at bounding box center [911, 585] width 1109 height 58
click at [1421, 589] on div at bounding box center [1419, 583] width 16 height 16
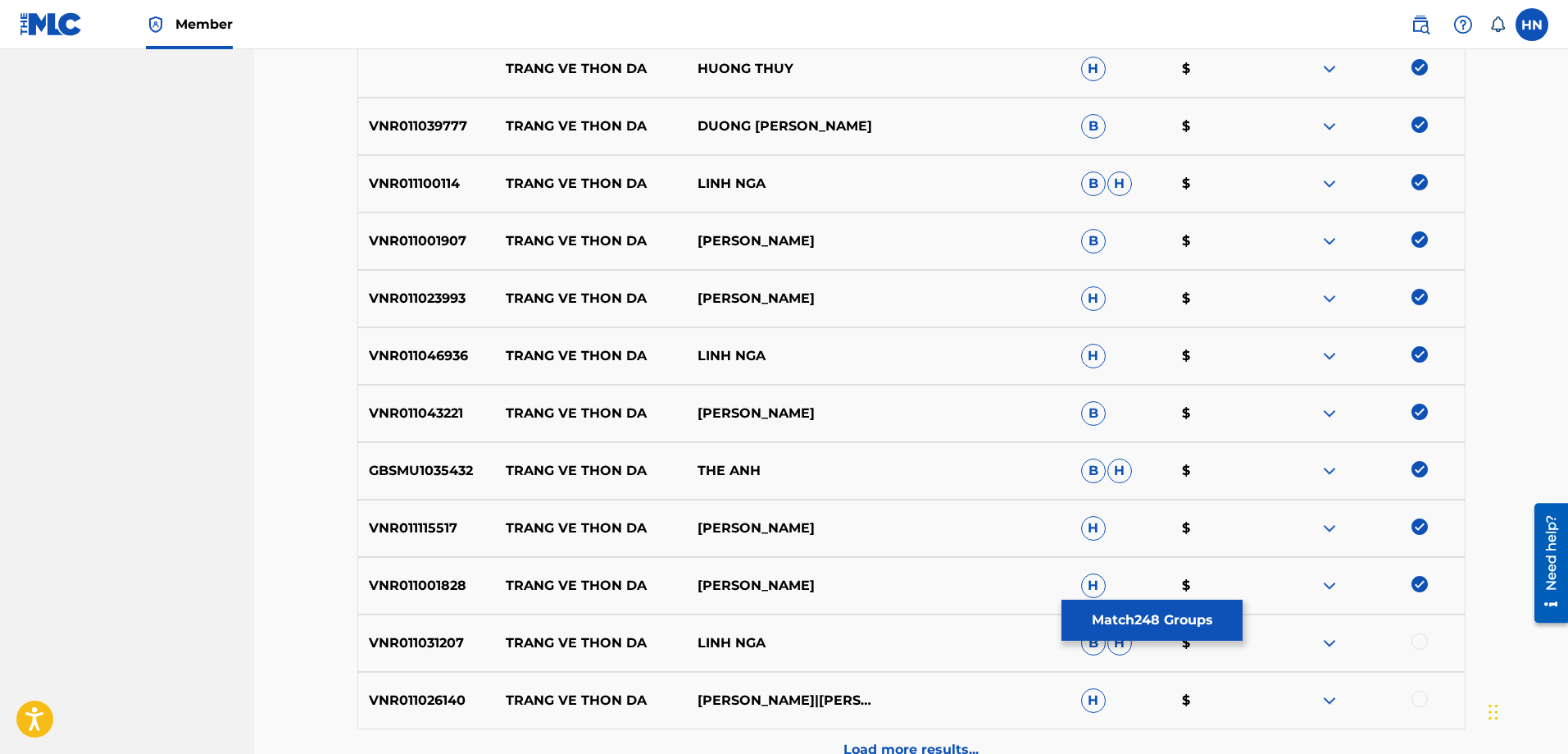
scroll to position [3524, 0]
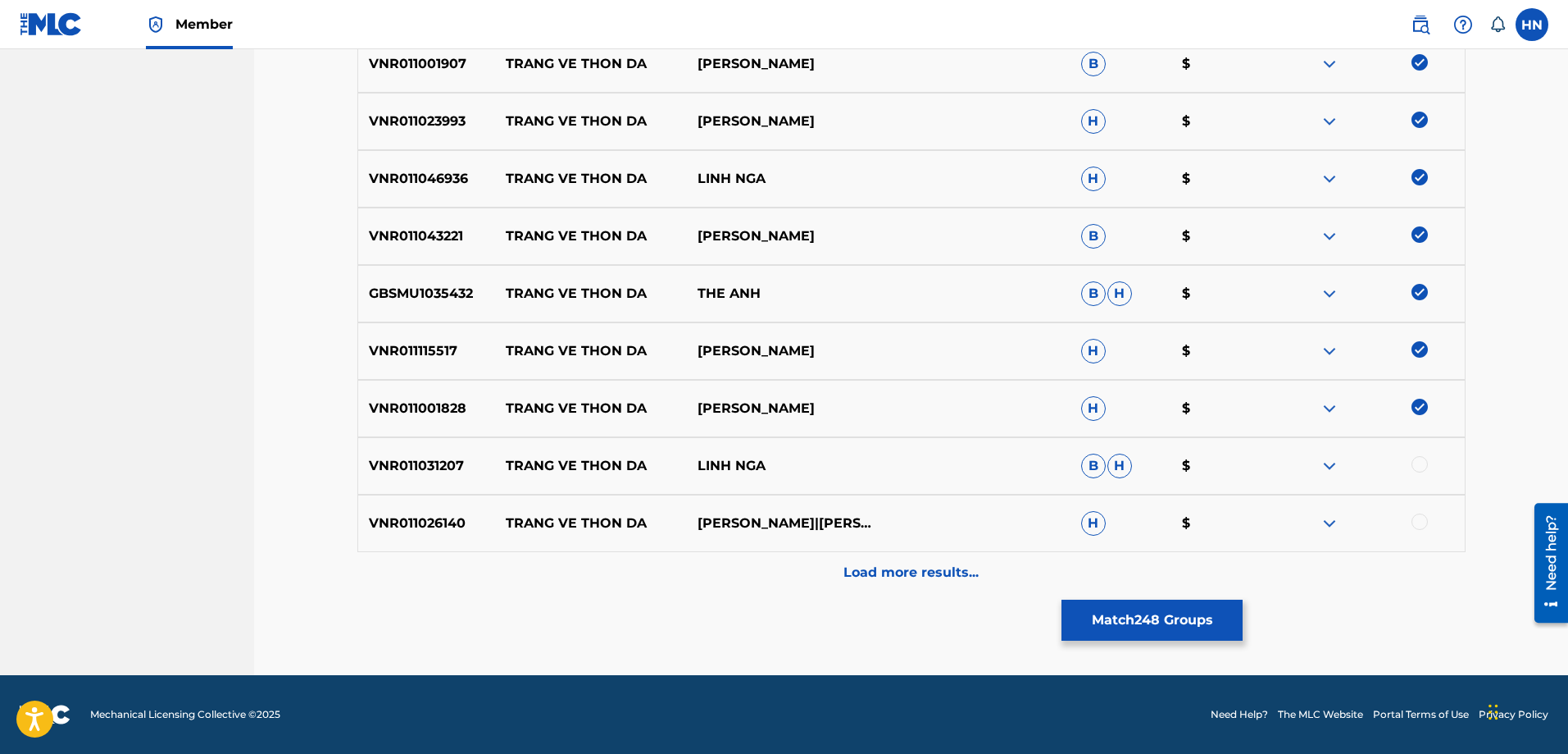
click at [443, 466] on p "VNR011031207" at bounding box center [427, 465] width 138 height 20
click at [1417, 466] on div at bounding box center [1419, 463] width 16 height 16
click at [399, 528] on p "VNR011026140" at bounding box center [427, 523] width 138 height 20
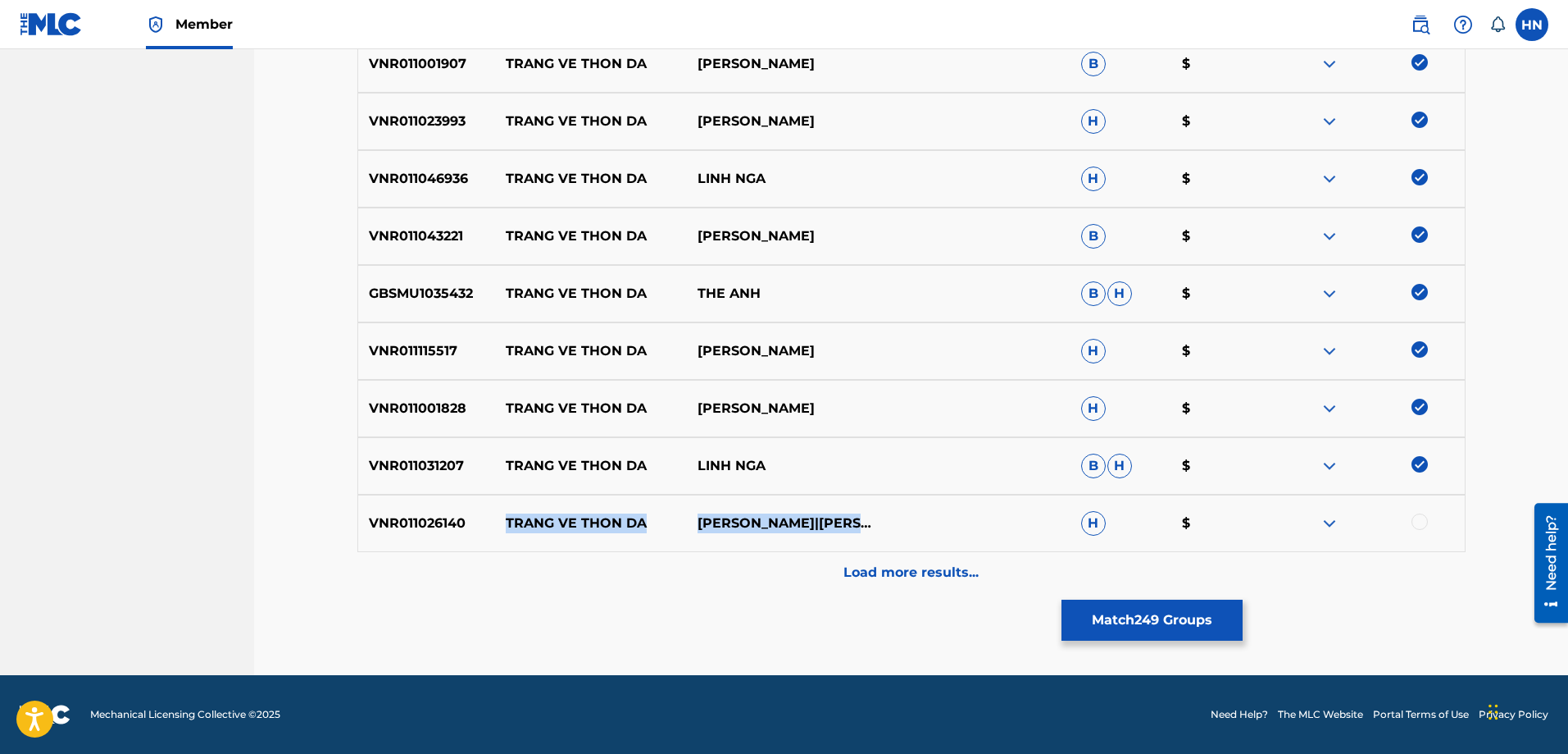
drag, startPoint x: 500, startPoint y: 515, endPoint x: 734, endPoint y: 526, distance: 234.3
click at [734, 526] on div "VNR011026140 TRANG VE THON DA [PERSON_NAME]|[PERSON_NAME] LONG H $" at bounding box center [911, 523] width 1109 height 58
click at [442, 516] on p "VNR011026140" at bounding box center [427, 523] width 138 height 20
click at [1416, 525] on div at bounding box center [1419, 521] width 16 height 16
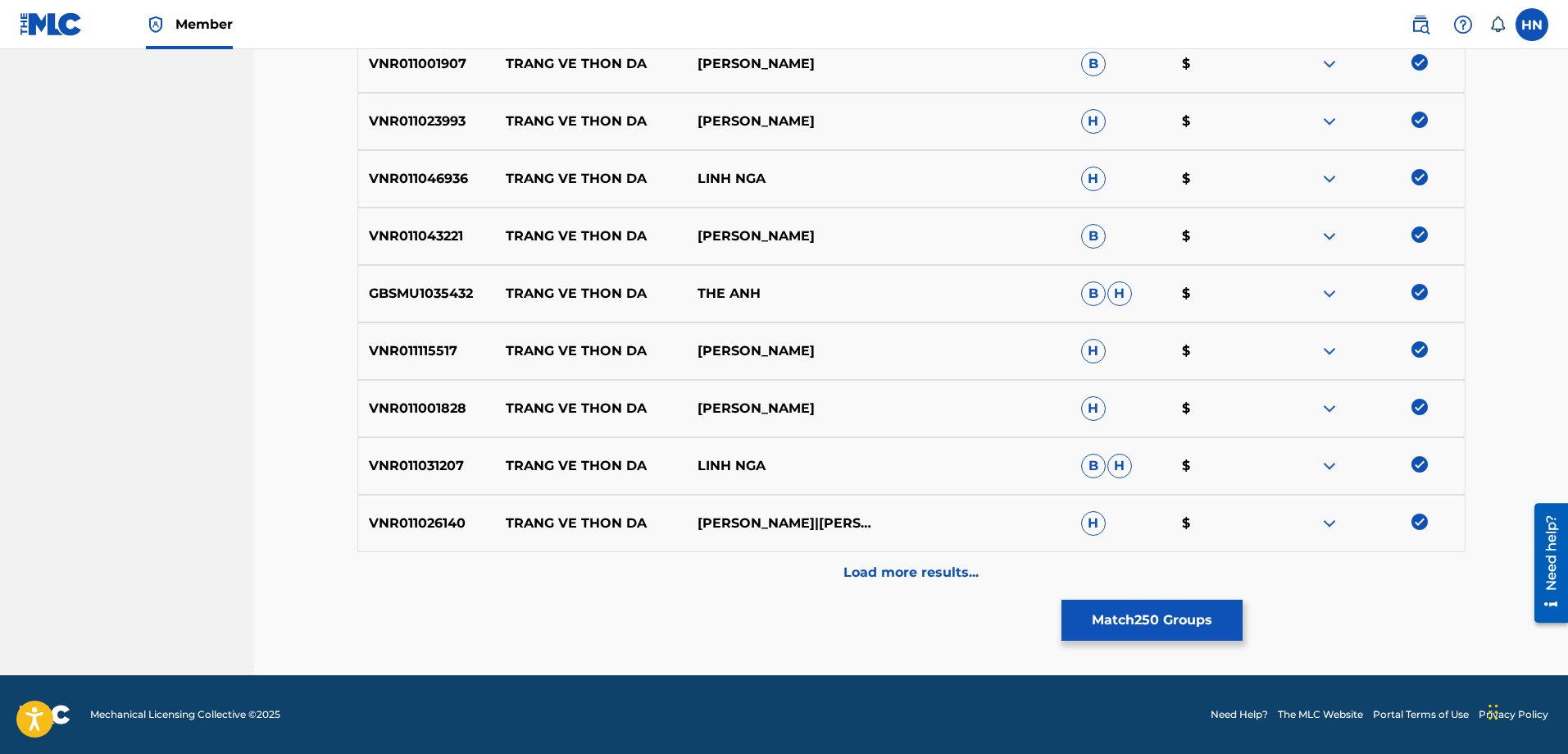
click at [728, 559] on div "Load more results..." at bounding box center [911, 572] width 1109 height 41
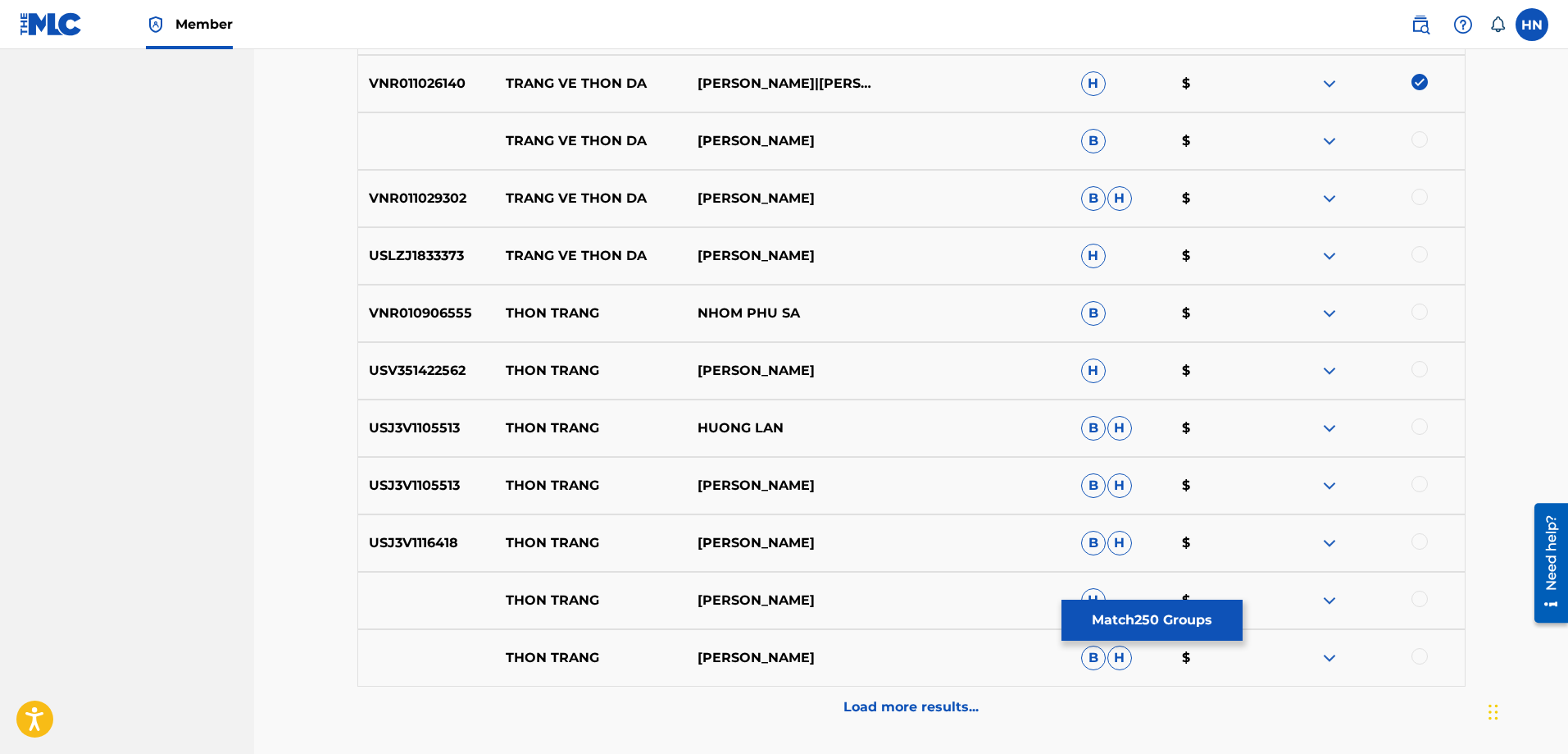
scroll to position [3933, 0]
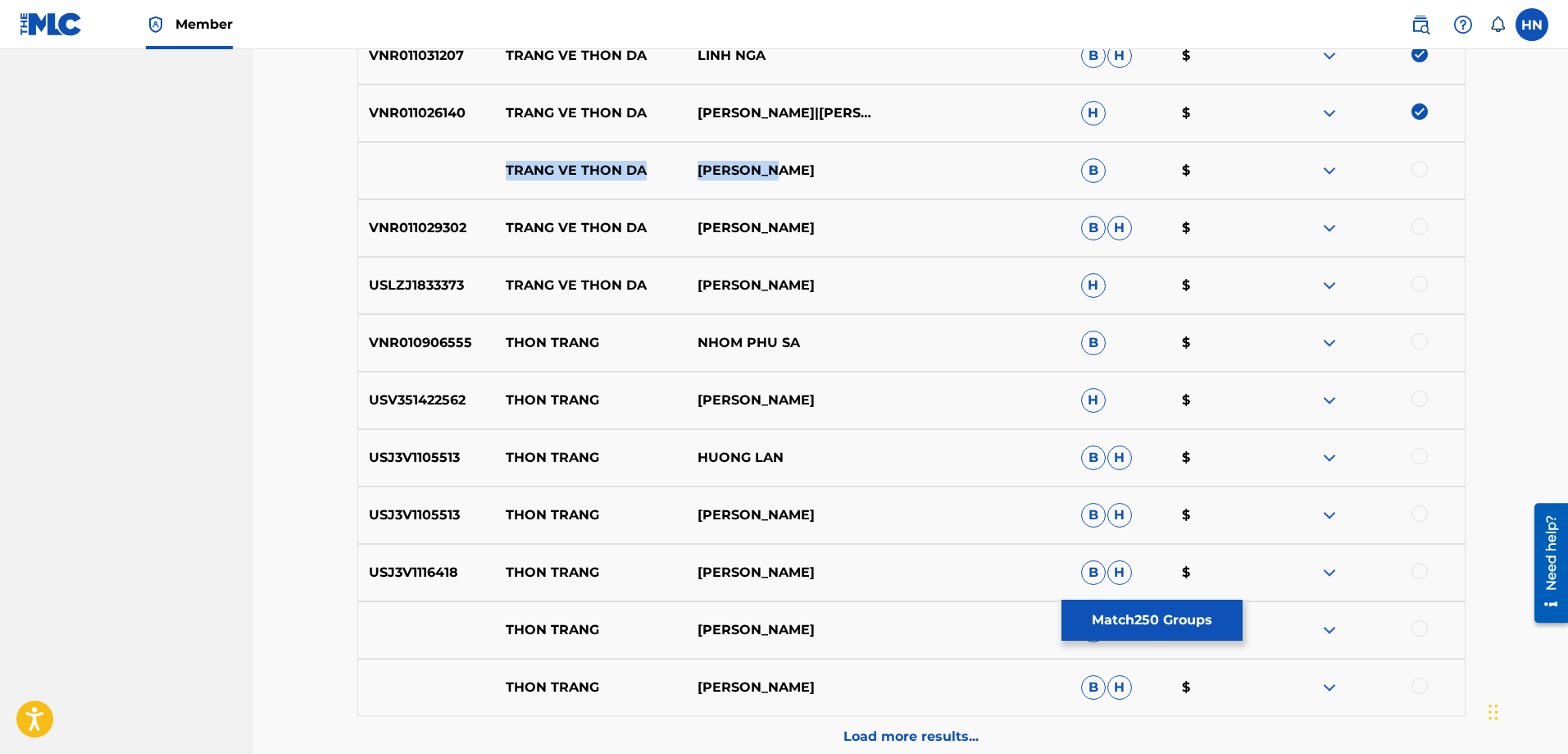
drag, startPoint x: 493, startPoint y: 172, endPoint x: 941, endPoint y: 167, distance: 448.0
click at [926, 167] on div "TRANG VE THON DA [PERSON_NAME] B $" at bounding box center [911, 170] width 1109 height 58
click at [1422, 167] on div at bounding box center [1419, 168] width 16 height 16
click at [1335, 171] on img at bounding box center [1329, 170] width 20 height 20
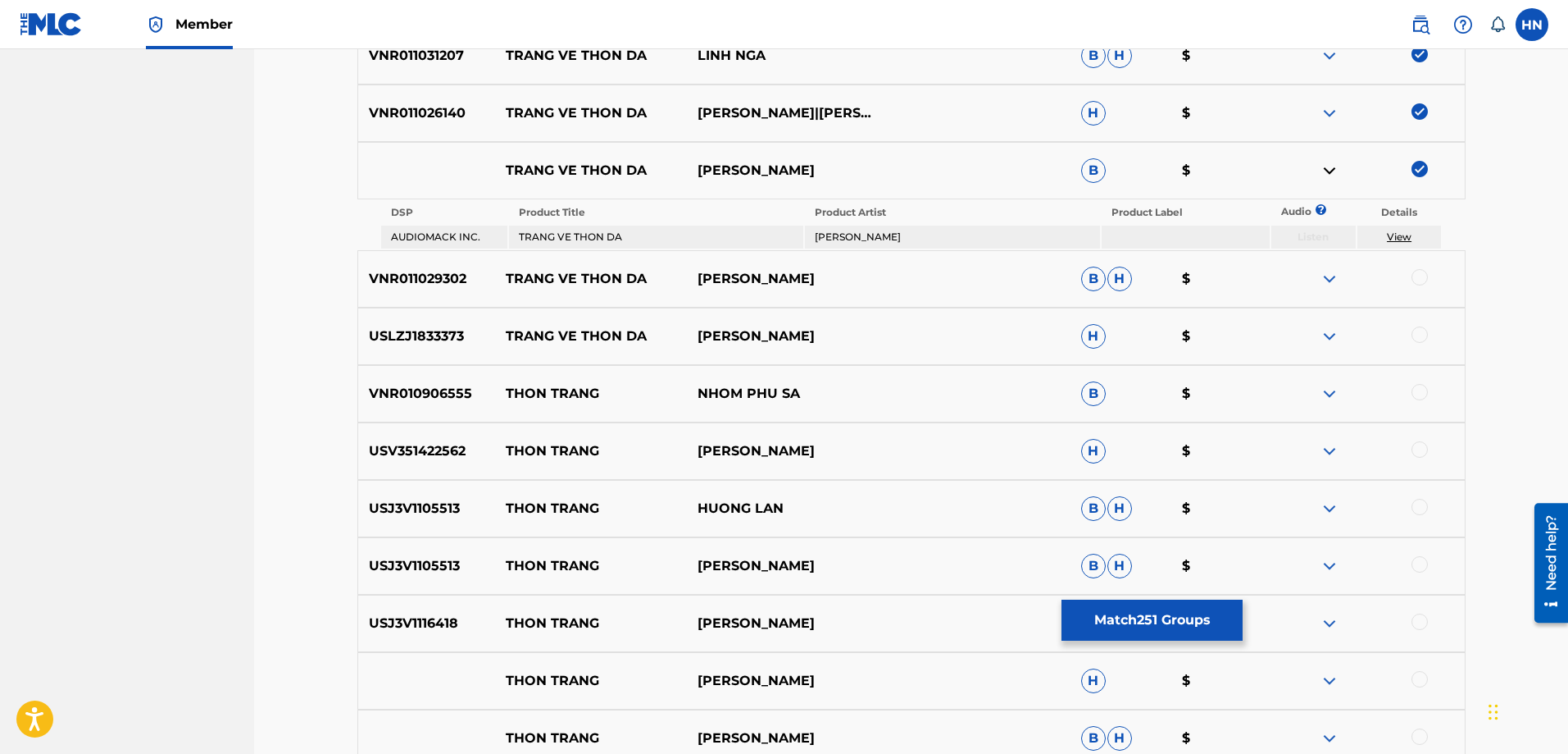
click at [441, 281] on p "VNR011029302" at bounding box center [427, 278] width 138 height 20
click at [1421, 274] on div at bounding box center [1419, 276] width 16 height 16
click at [451, 332] on p "USLZJ1833373" at bounding box center [427, 336] width 138 height 20
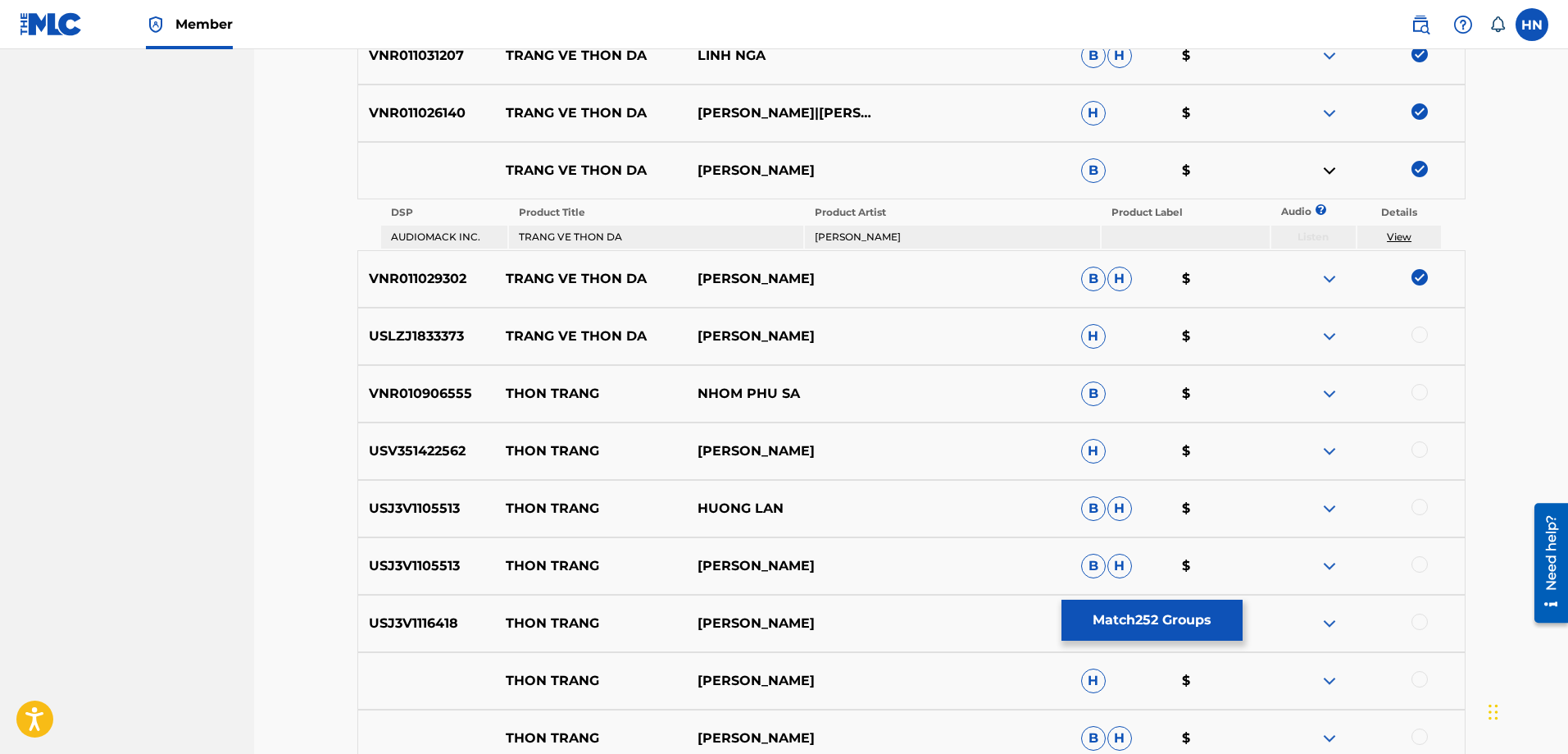
click at [1426, 336] on div at bounding box center [1419, 334] width 16 height 16
click at [416, 390] on p "VNR010906555" at bounding box center [427, 394] width 138 height 20
click at [1411, 390] on div at bounding box center [1419, 392] width 16 height 16
click at [446, 461] on div "USV351422562 THON TRANG NHU QUYNH H $" at bounding box center [911, 450] width 1109 height 58
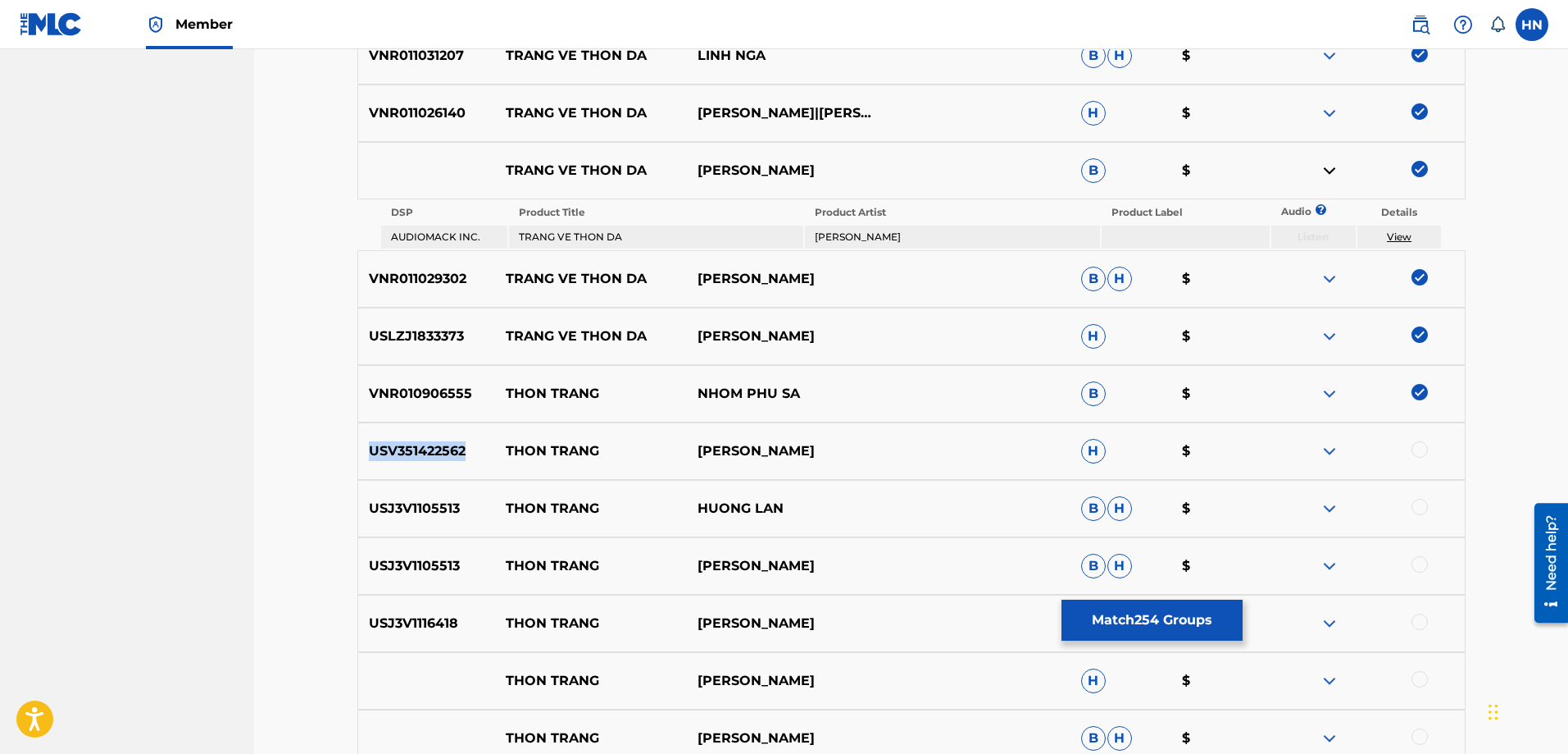
click at [446, 461] on div "USV351422562 THON TRANG NHU QUYNH H $" at bounding box center [911, 450] width 1109 height 58
click at [1411, 447] on div at bounding box center [1419, 448] width 16 height 16
click at [441, 501] on p "USJ3V1105513" at bounding box center [427, 508] width 138 height 20
click at [1416, 503] on div at bounding box center [1419, 506] width 16 height 16
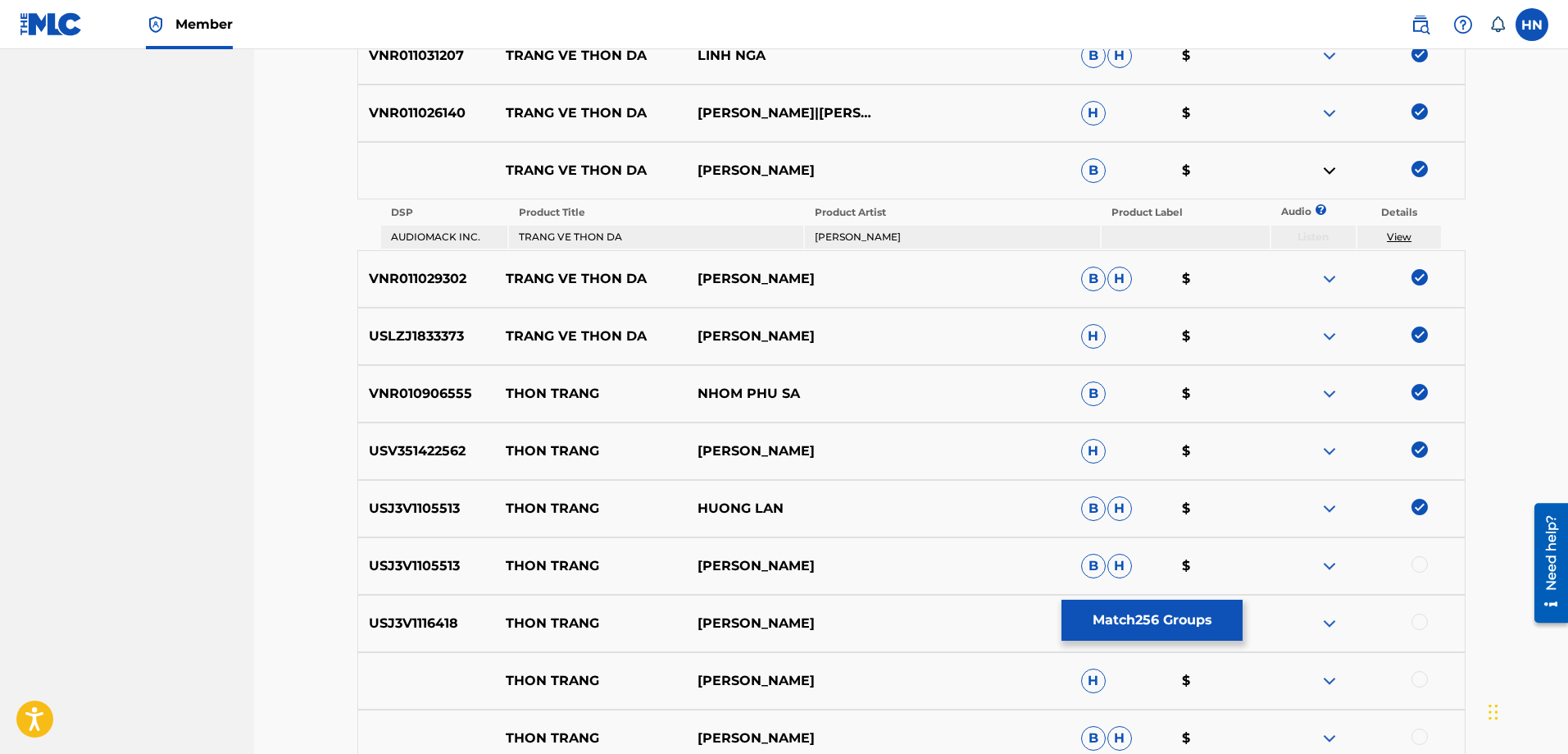
click at [1416, 560] on div at bounding box center [1419, 563] width 16 height 16
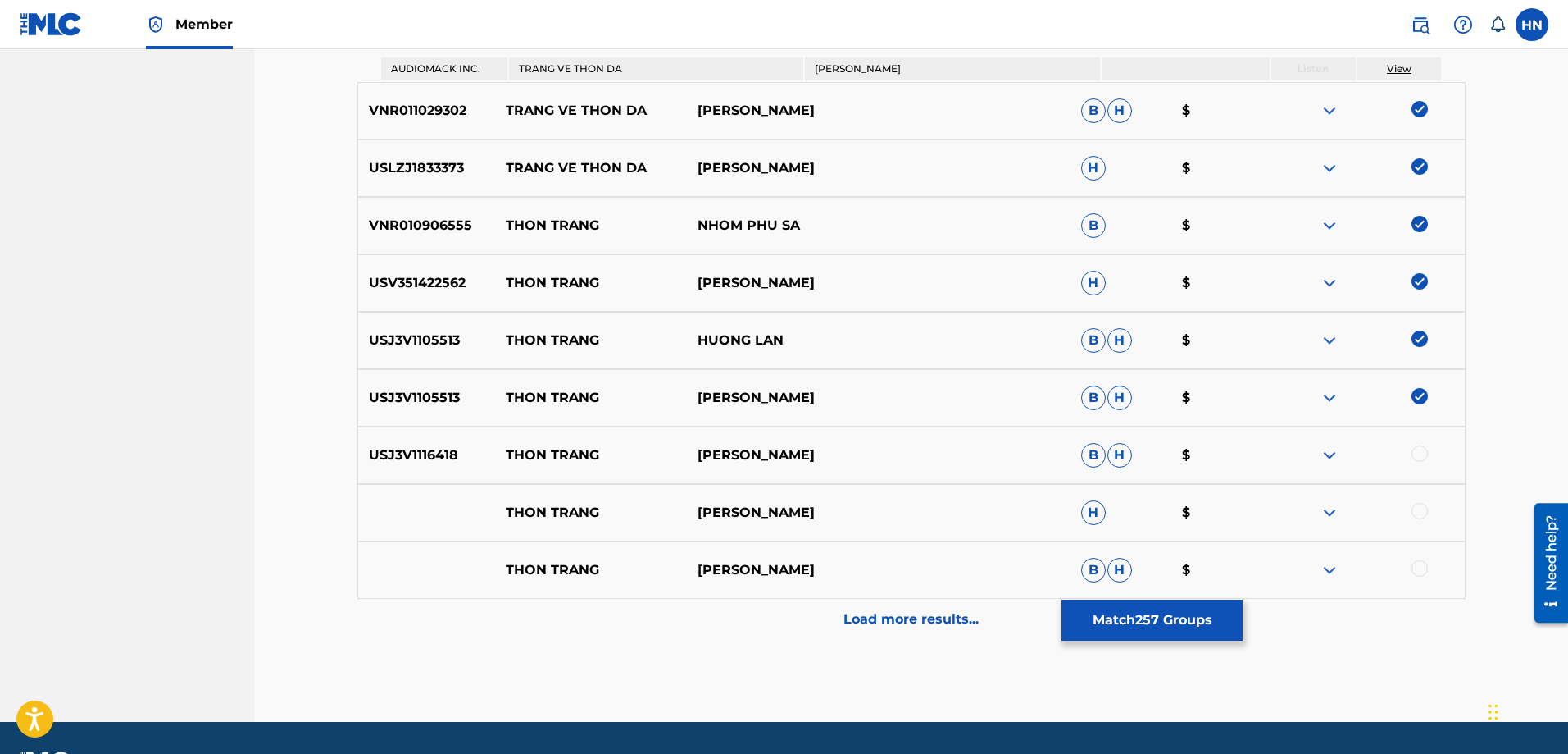
scroll to position [4148, 0]
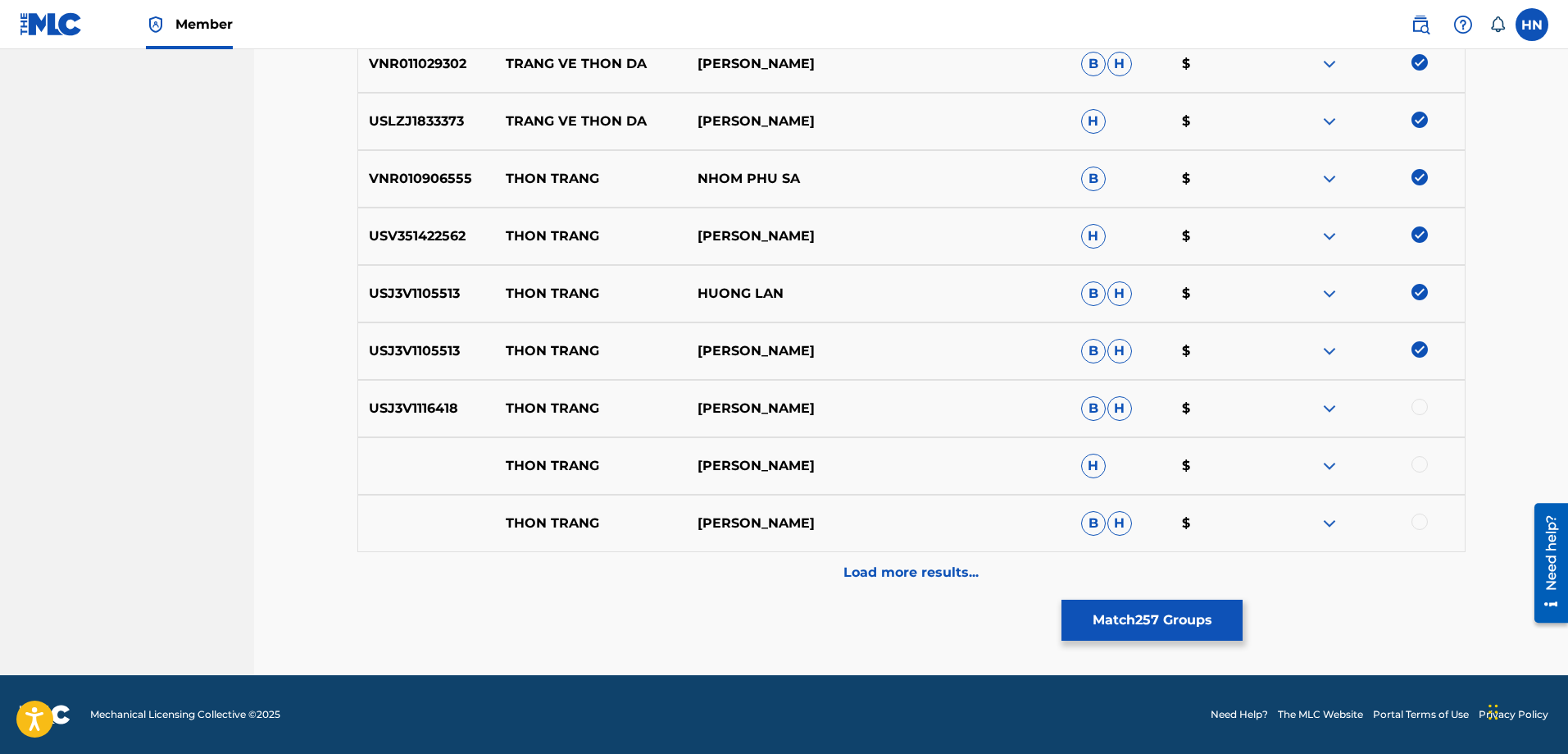
click at [454, 401] on p "USJ3V1116418" at bounding box center [427, 408] width 138 height 20
click at [1426, 403] on div at bounding box center [1419, 406] width 16 height 16
drag, startPoint x: 661, startPoint y: 472, endPoint x: 415, endPoint y: 473, distance: 246.0
click at [415, 473] on div "THON TRANG NHU QUYNH H $" at bounding box center [911, 465] width 1109 height 58
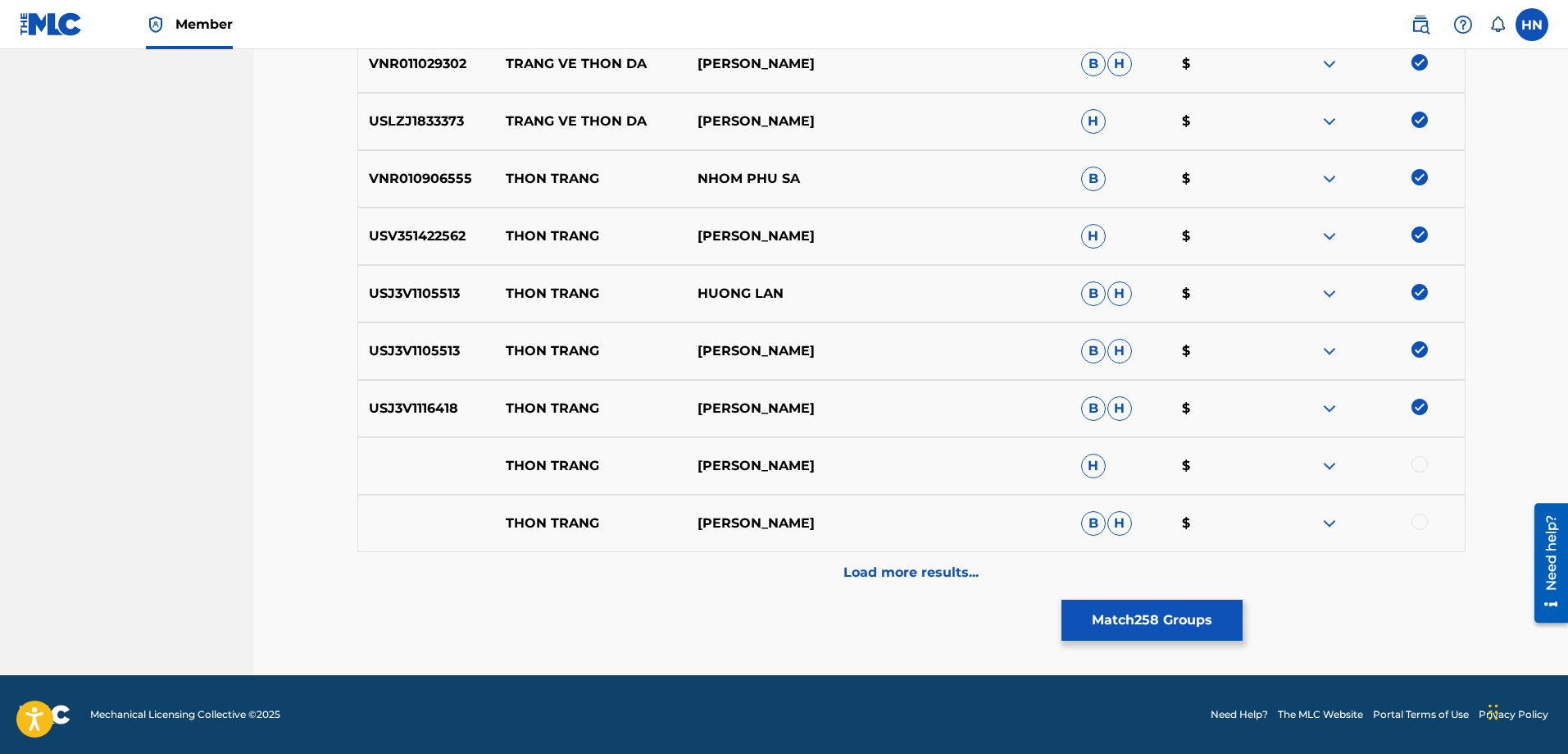
click at [1426, 460] on div at bounding box center [1419, 463] width 16 height 16
click at [1325, 464] on img at bounding box center [1329, 465] width 20 height 20
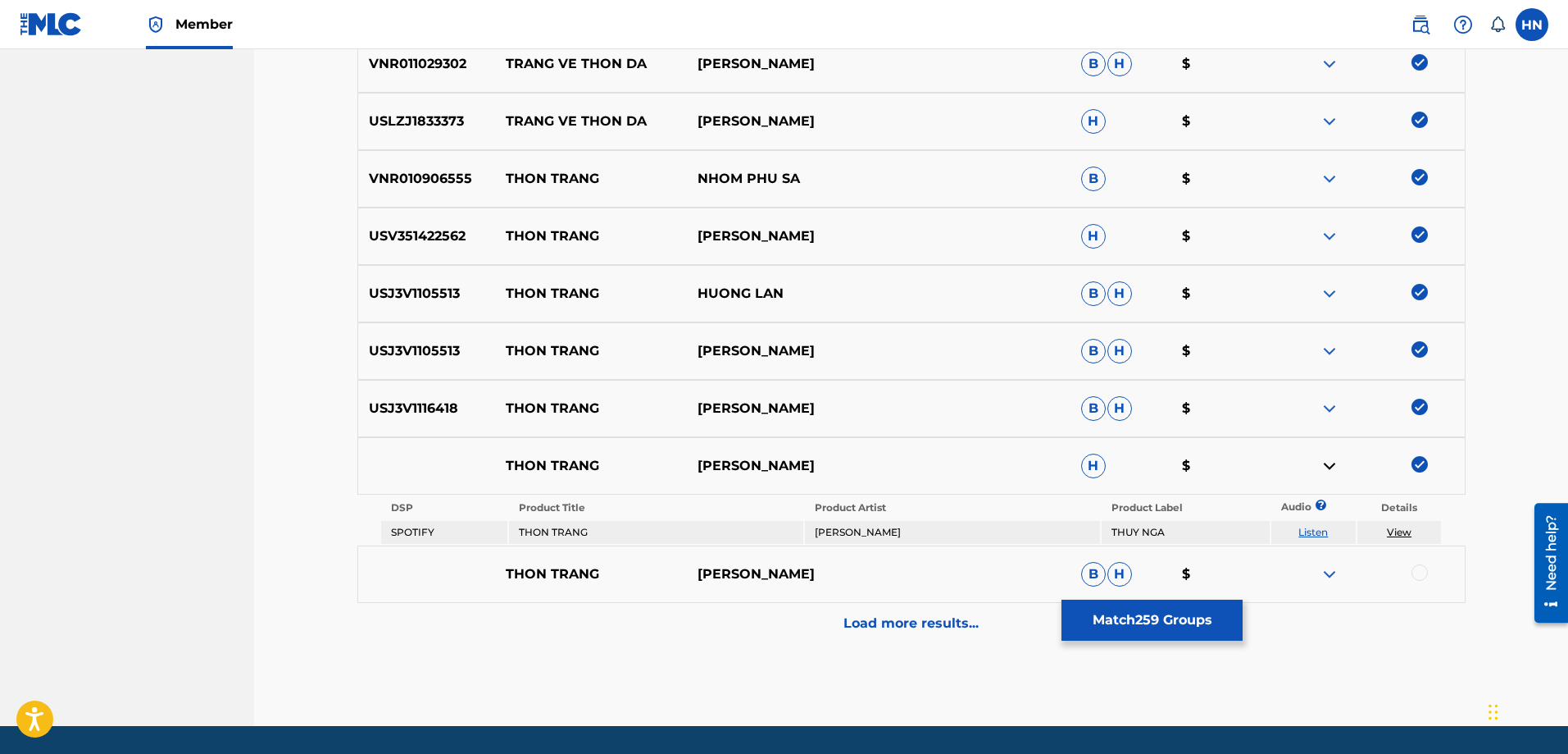
click at [1316, 528] on link "Listen" at bounding box center [1312, 531] width 29 height 12
drag, startPoint x: 819, startPoint y: 573, endPoint x: 389, endPoint y: 574, distance: 430.0
click at [389, 574] on div "THON [PERSON_NAME]" at bounding box center [911, 574] width 1109 height 58
click at [1419, 573] on div at bounding box center [1419, 572] width 16 height 16
click at [1321, 578] on img at bounding box center [1329, 574] width 20 height 20
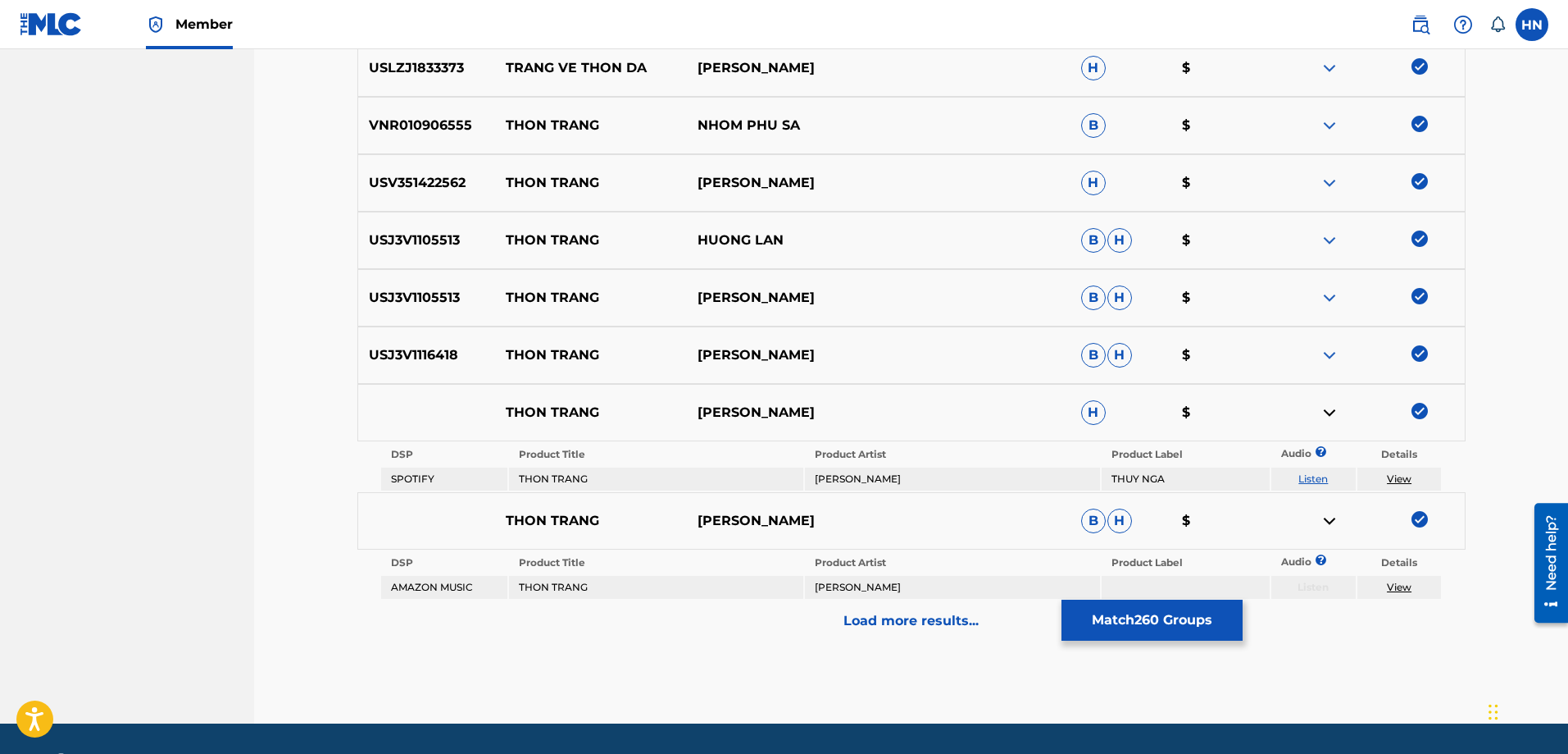
scroll to position [4249, 0]
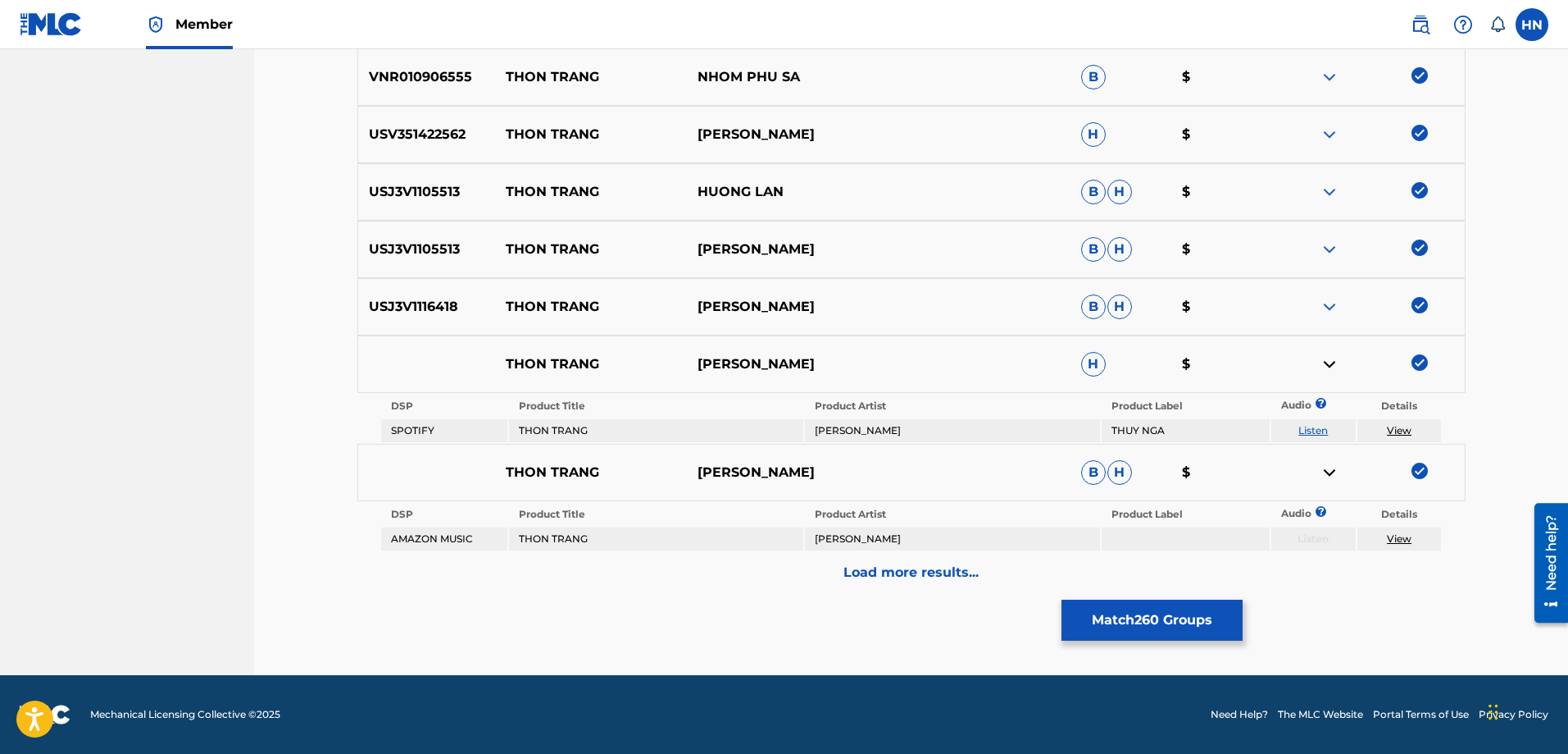
click at [876, 572] on p "Load more results..." at bounding box center [910, 572] width 135 height 20
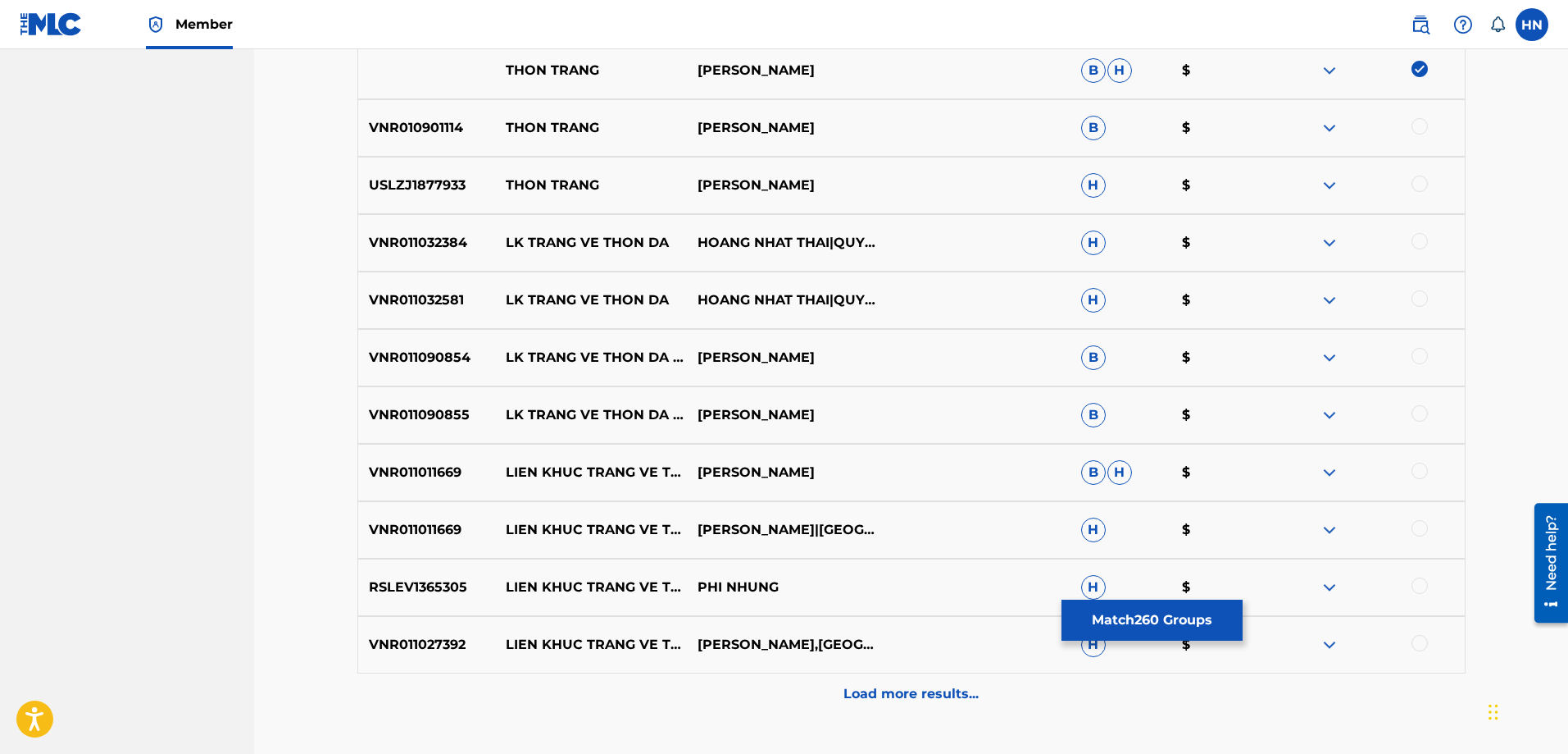
scroll to position [4578, 0]
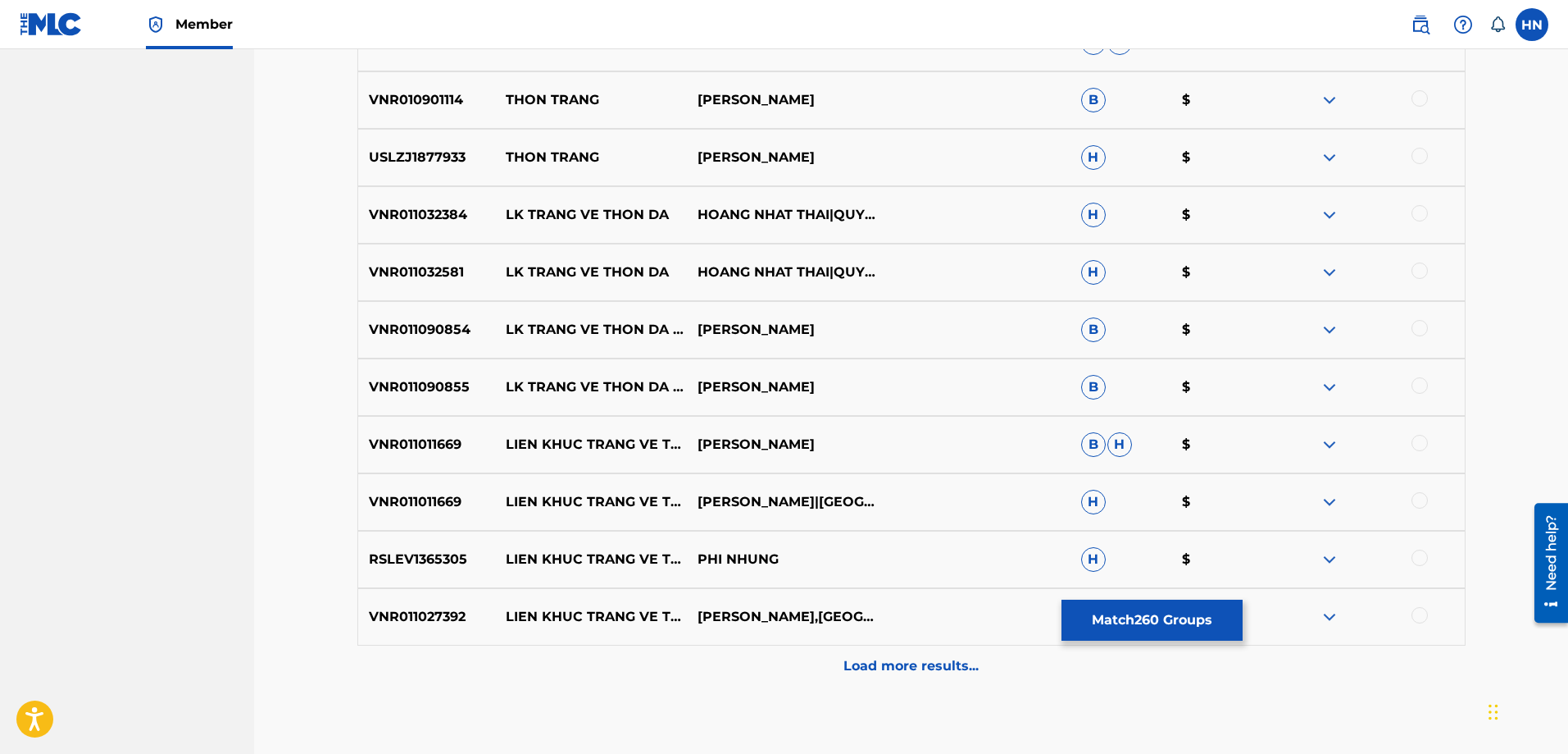
click at [441, 94] on p "VNR010901114" at bounding box center [427, 100] width 138 height 20
click at [1419, 97] on div at bounding box center [1419, 98] width 16 height 16
click at [428, 160] on p "USLZJ1877933" at bounding box center [427, 157] width 138 height 20
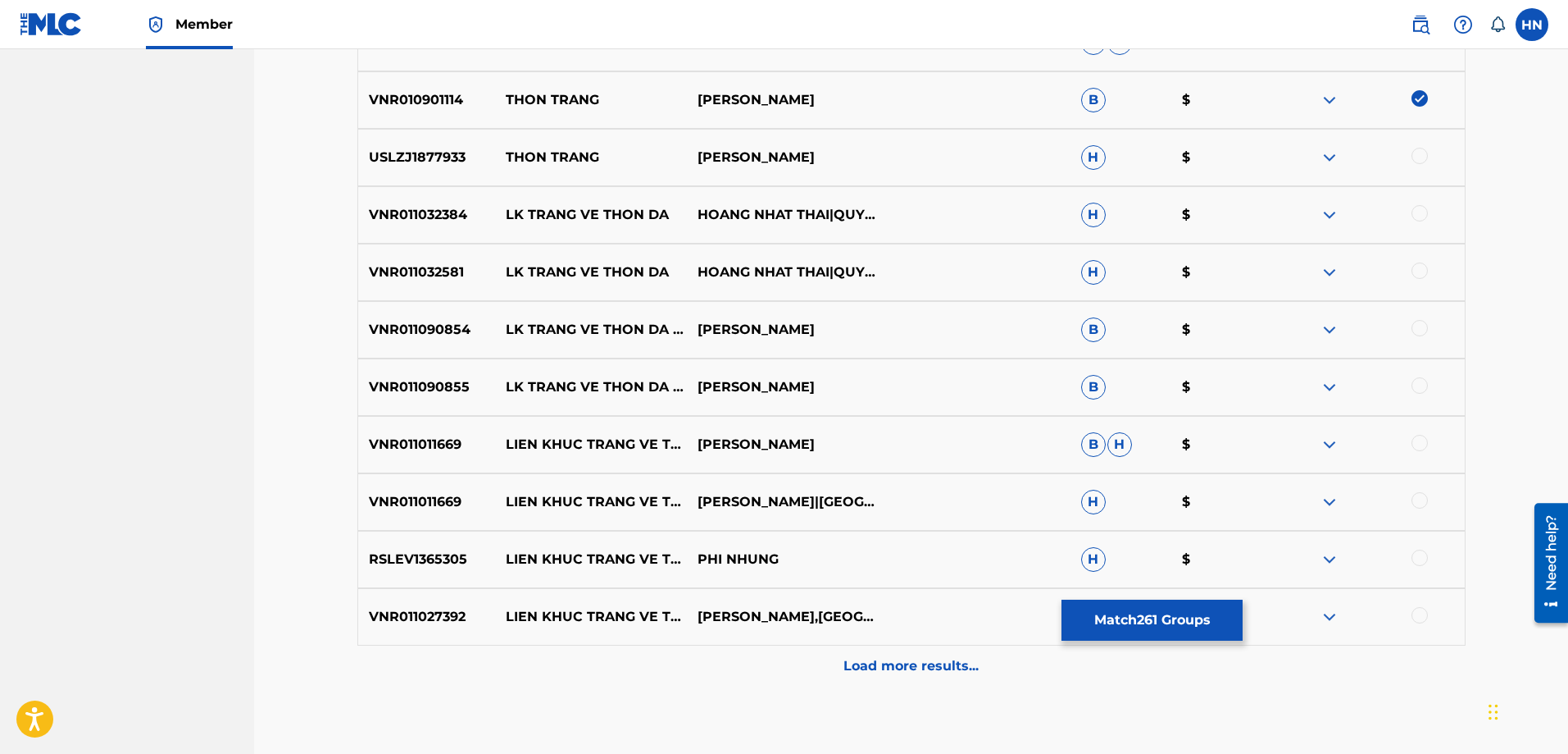
click at [1425, 154] on div at bounding box center [1419, 155] width 16 height 16
click at [870, 664] on p "Load more results..." at bounding box center [910, 665] width 135 height 20
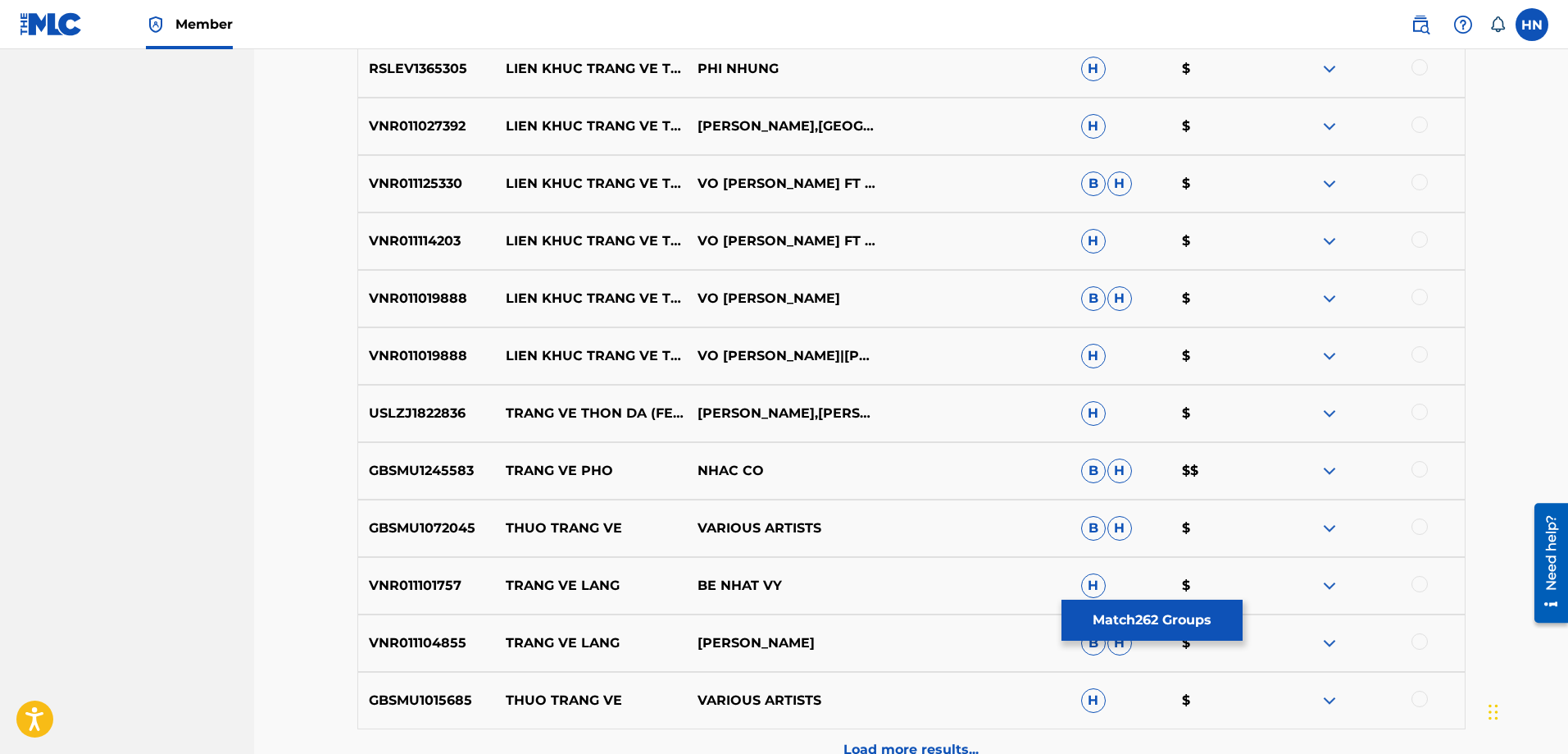
scroll to position [5069, 0]
click at [378, 413] on p "USLZJ1822836" at bounding box center [427, 411] width 138 height 20
click at [1413, 411] on div at bounding box center [1419, 410] width 16 height 16
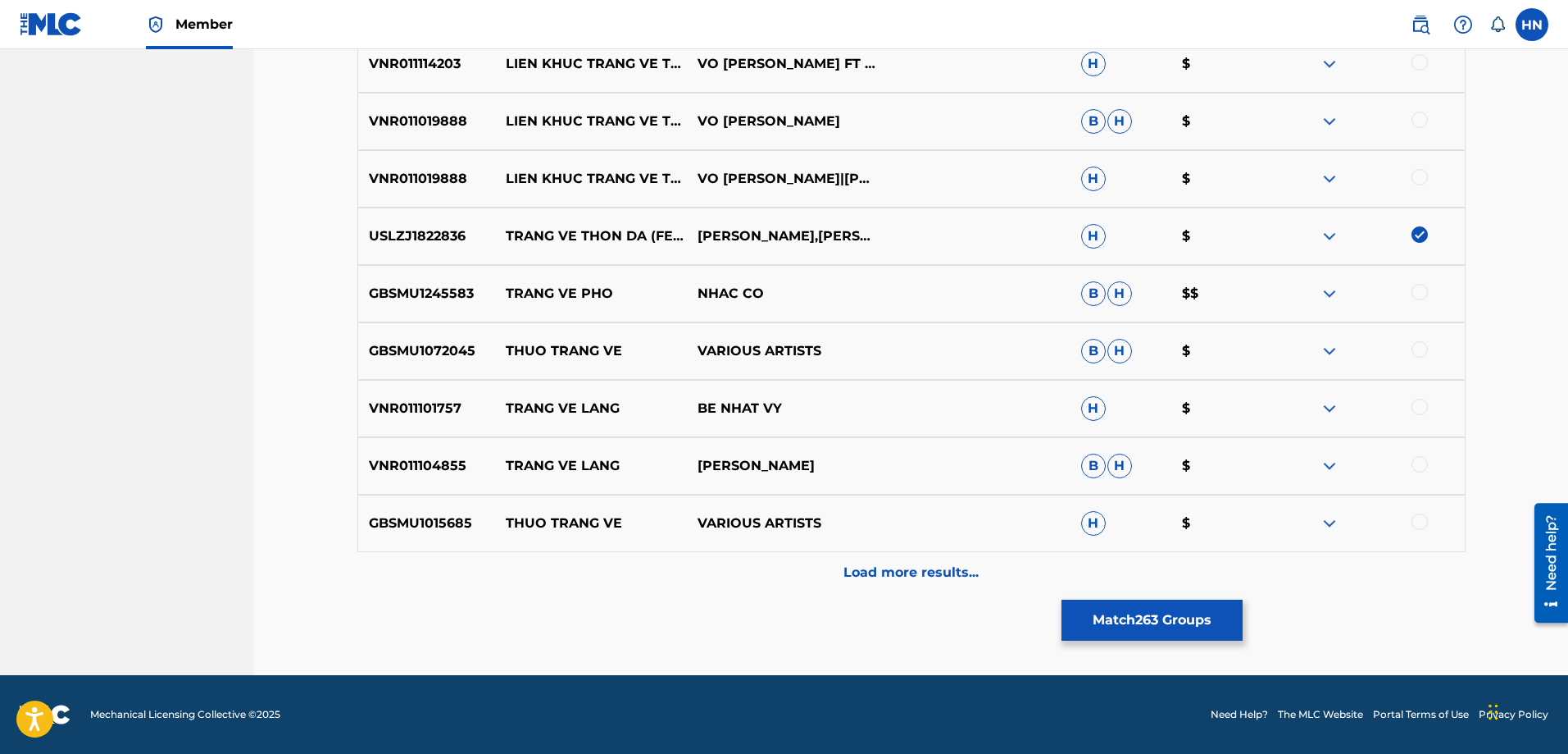
click at [831, 577] on div "Load more results..." at bounding box center [911, 572] width 1109 height 41
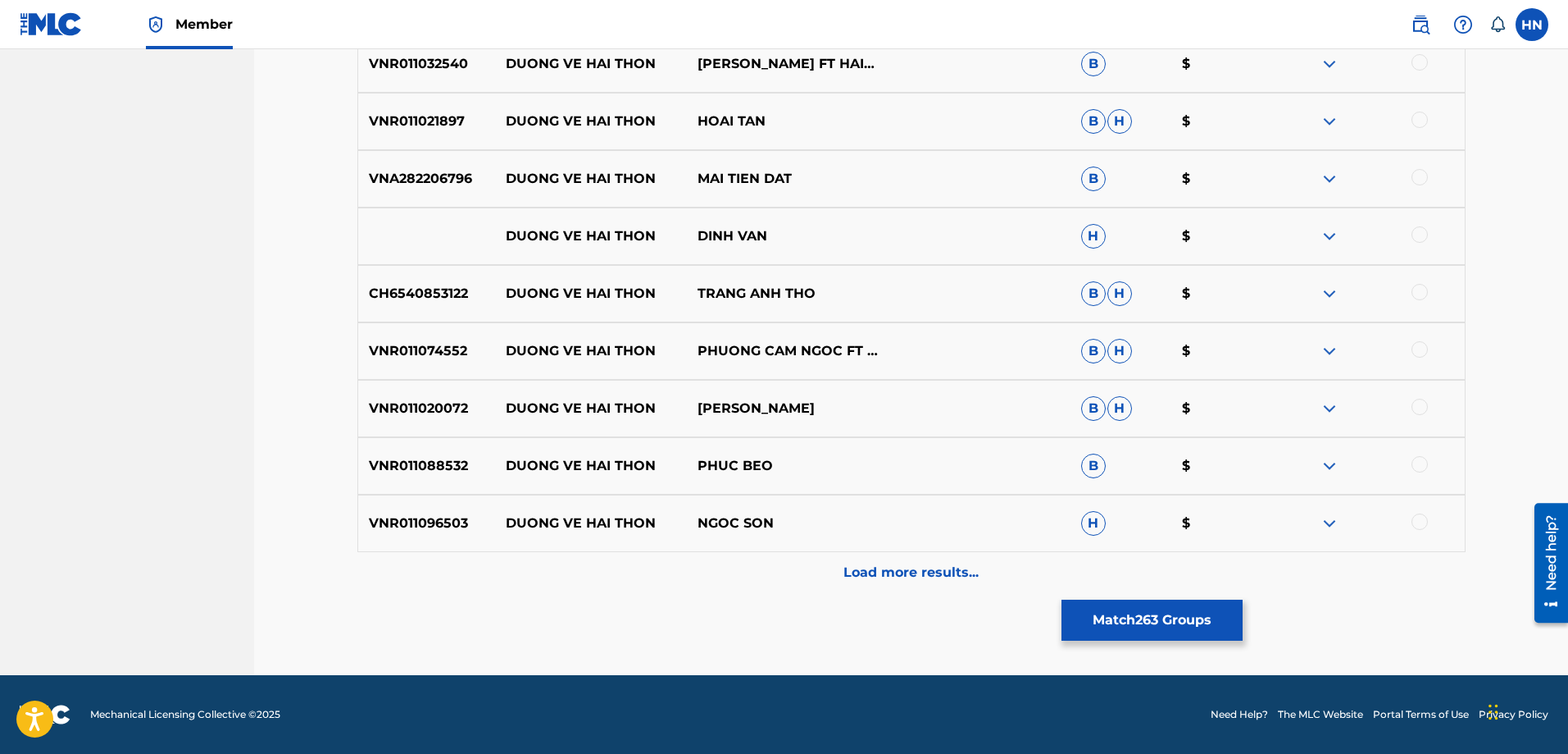
click at [874, 573] on p "Load more results..." at bounding box center [910, 572] width 135 height 20
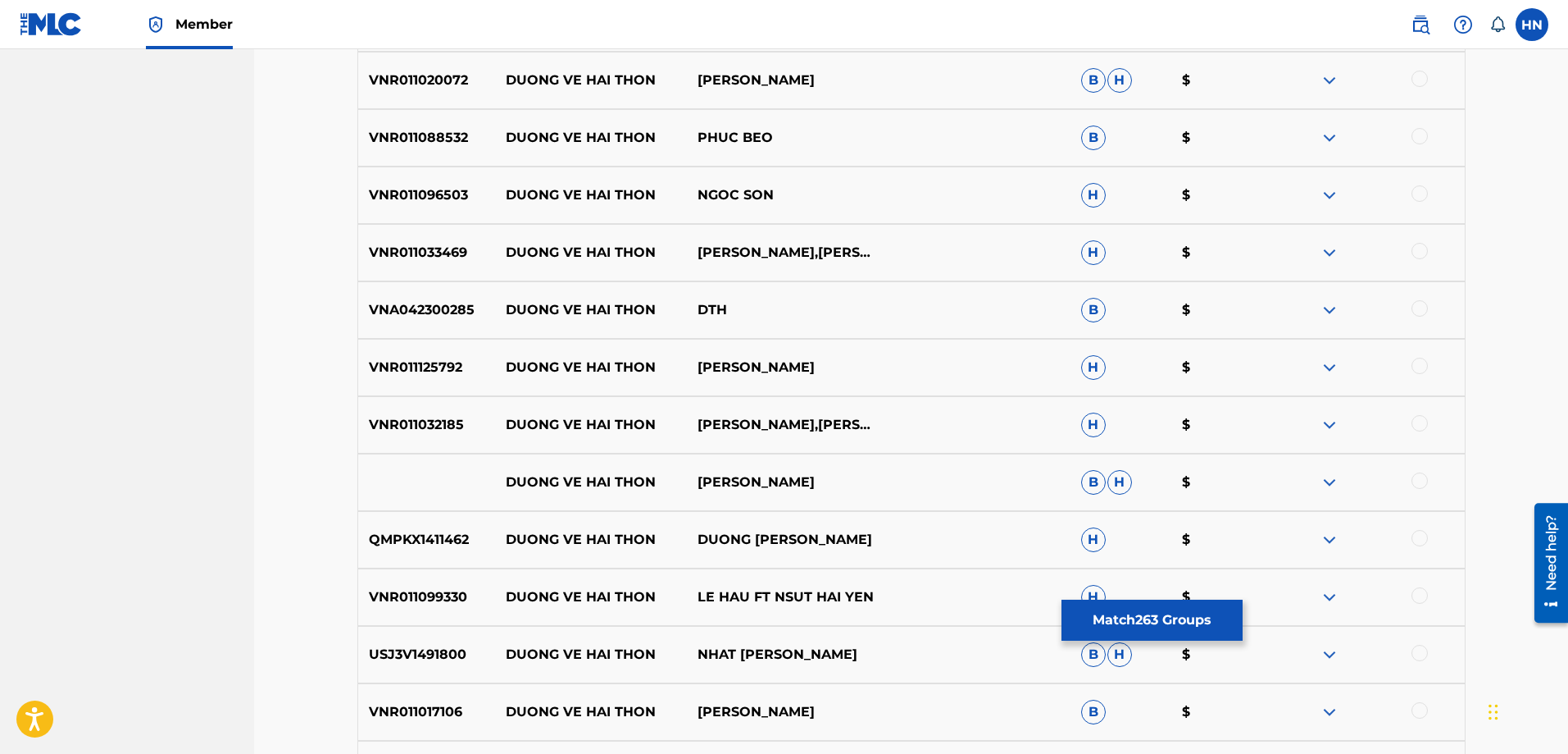
scroll to position [6393, 0]
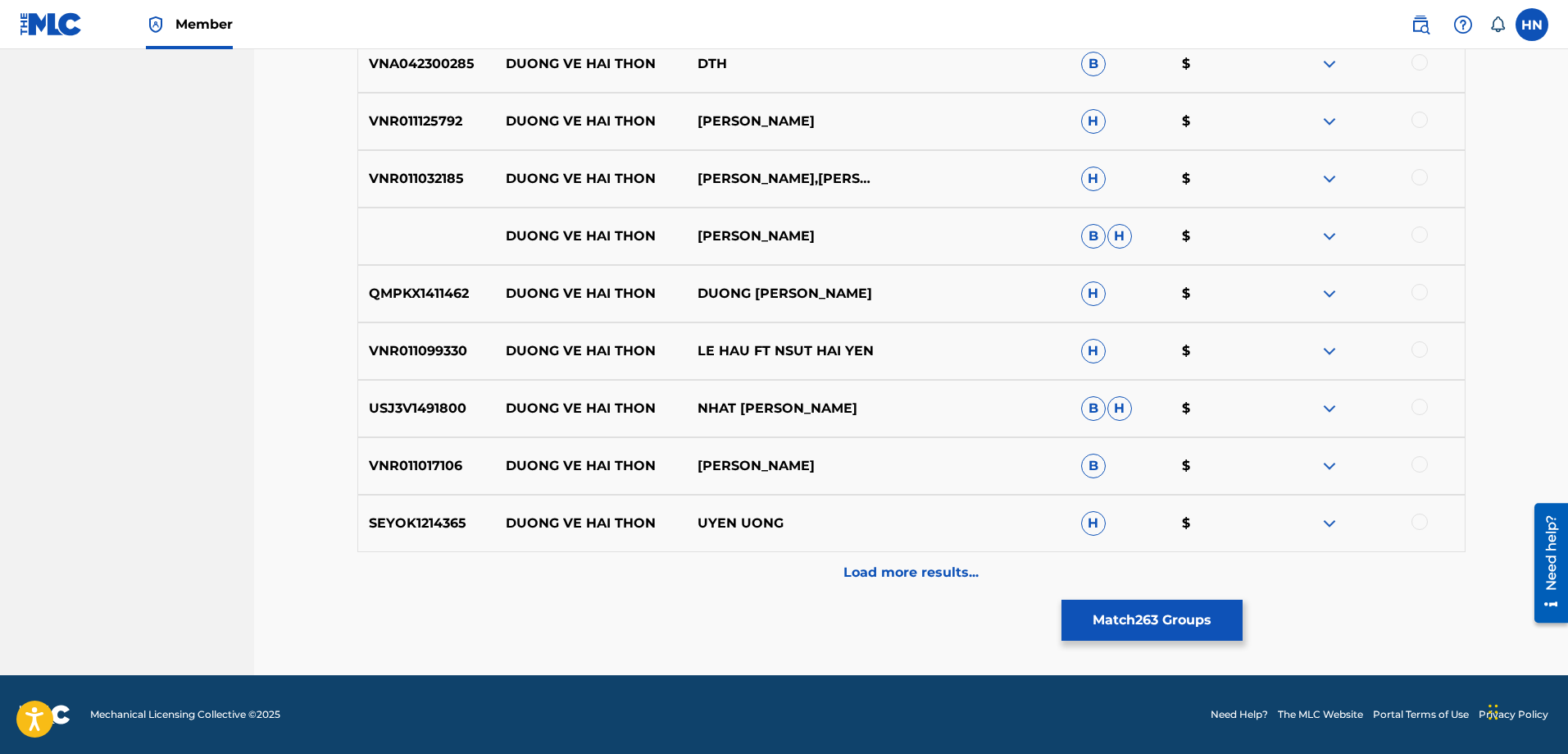
click at [882, 575] on p "Load more results..." at bounding box center [910, 572] width 135 height 20
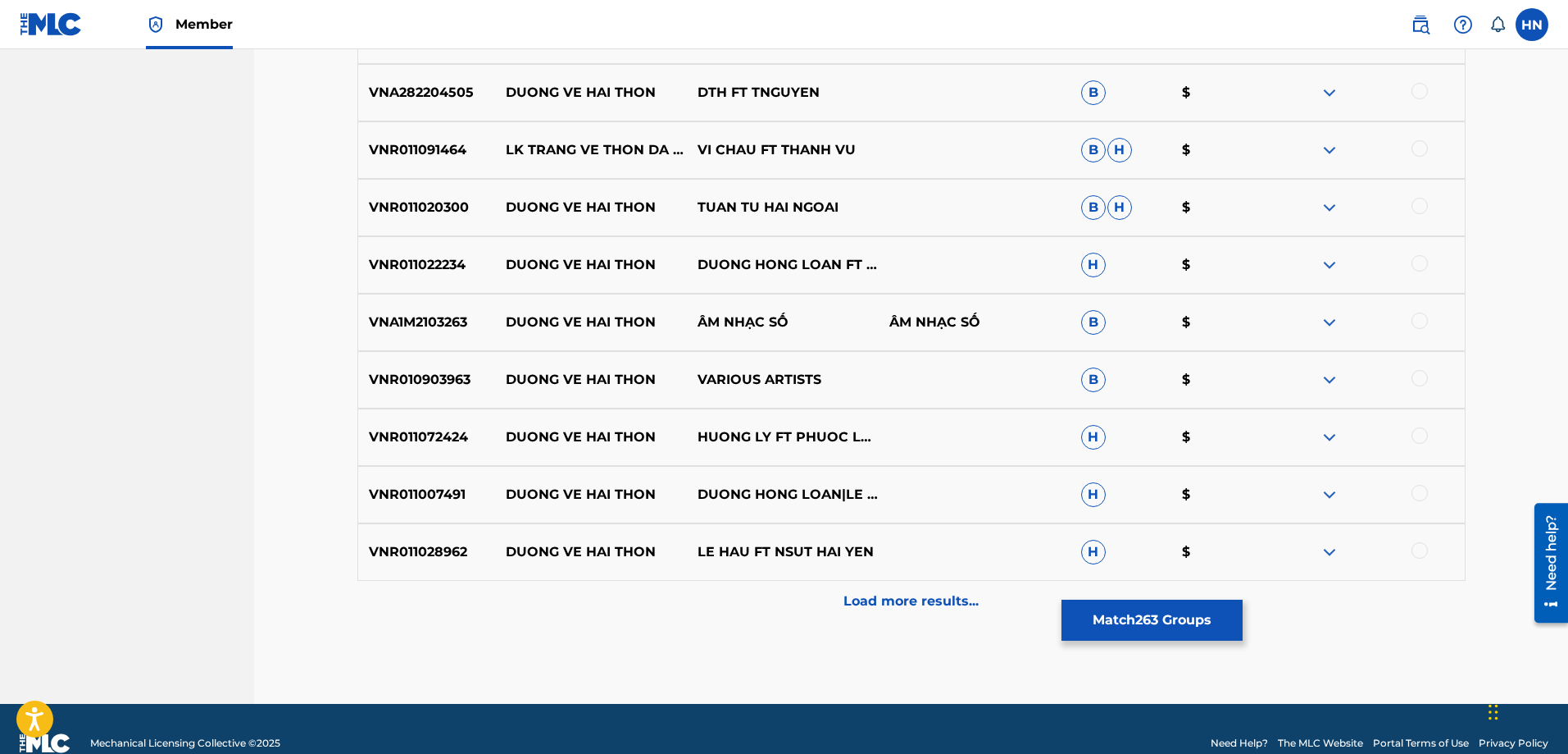
scroll to position [6967, 0]
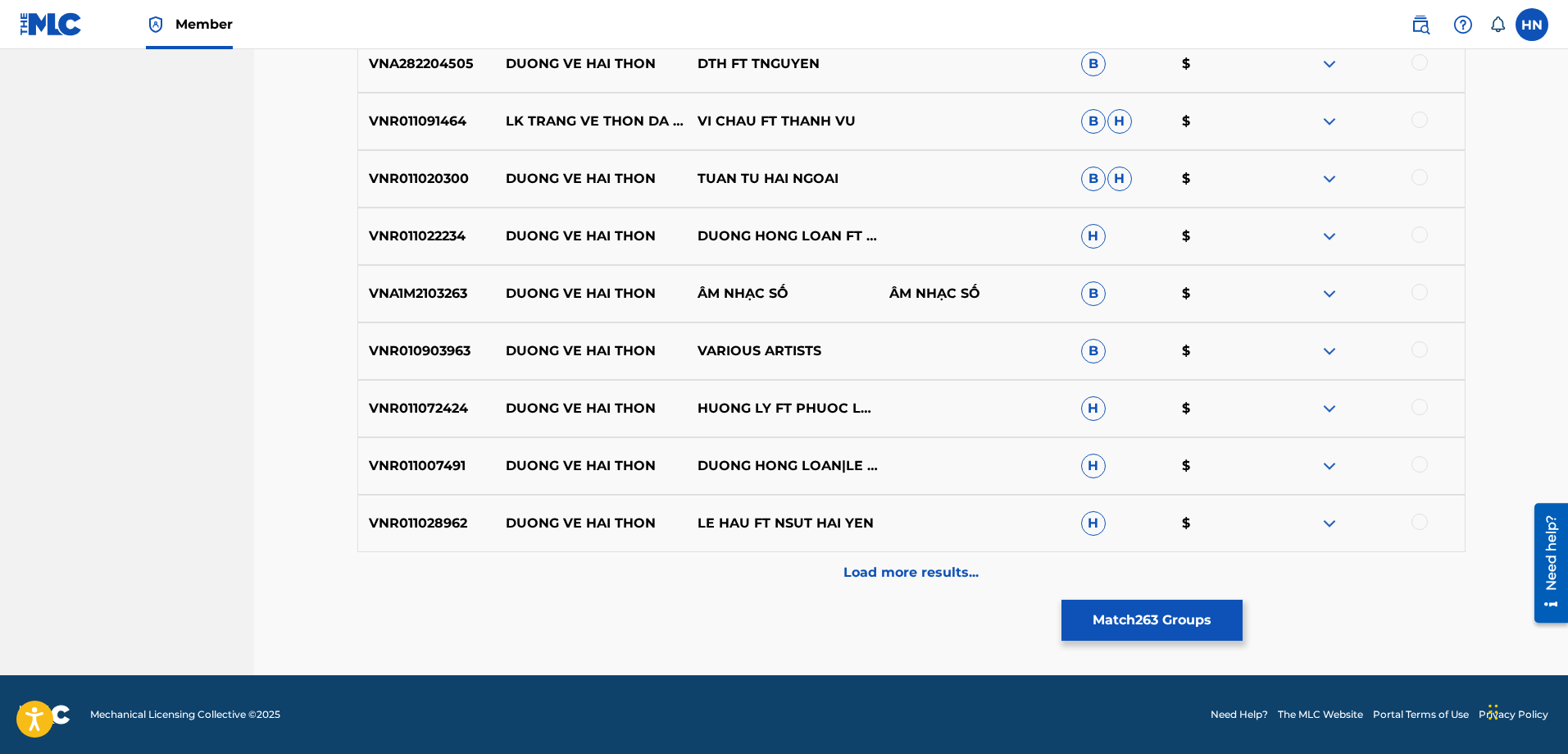
click at [1079, 620] on button "Match 263 Groups" at bounding box center [1152, 619] width 181 height 41
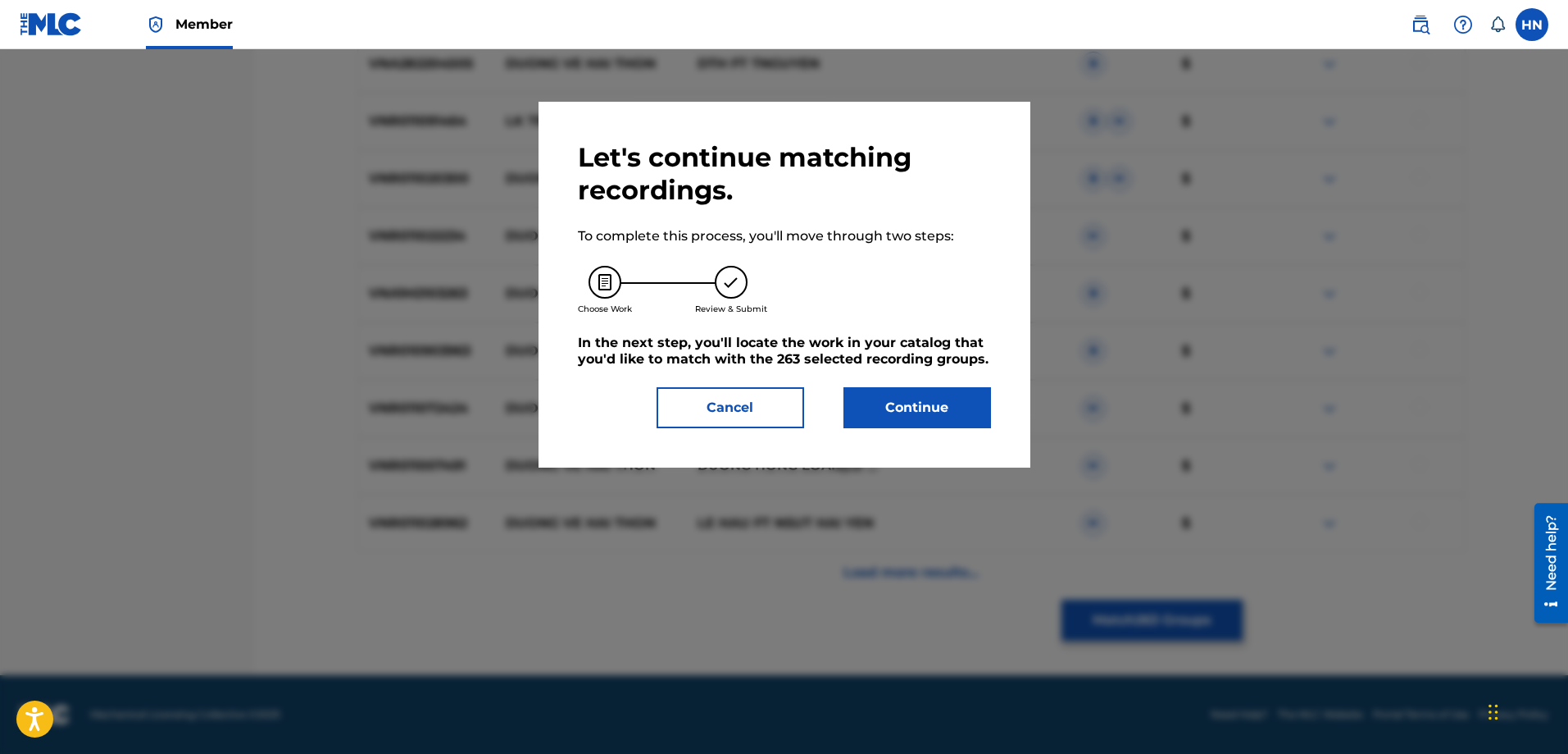
click at [921, 380] on div "Let's continue matching recordings. To complete this process, you'll move throu…" at bounding box center [785, 284] width 413 height 287
click at [923, 400] on button "Continue" at bounding box center [917, 407] width 147 height 41
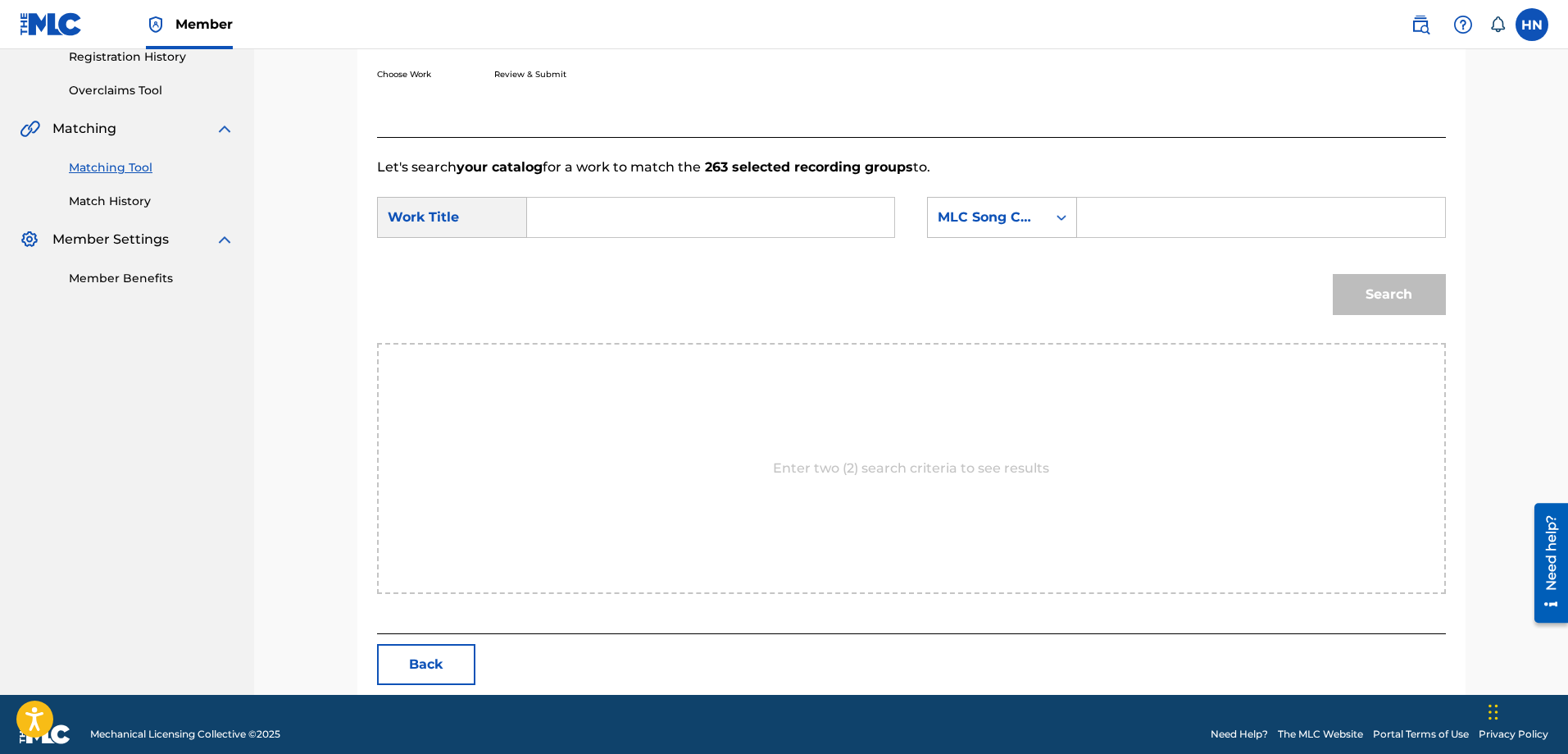
scroll to position [339, 0]
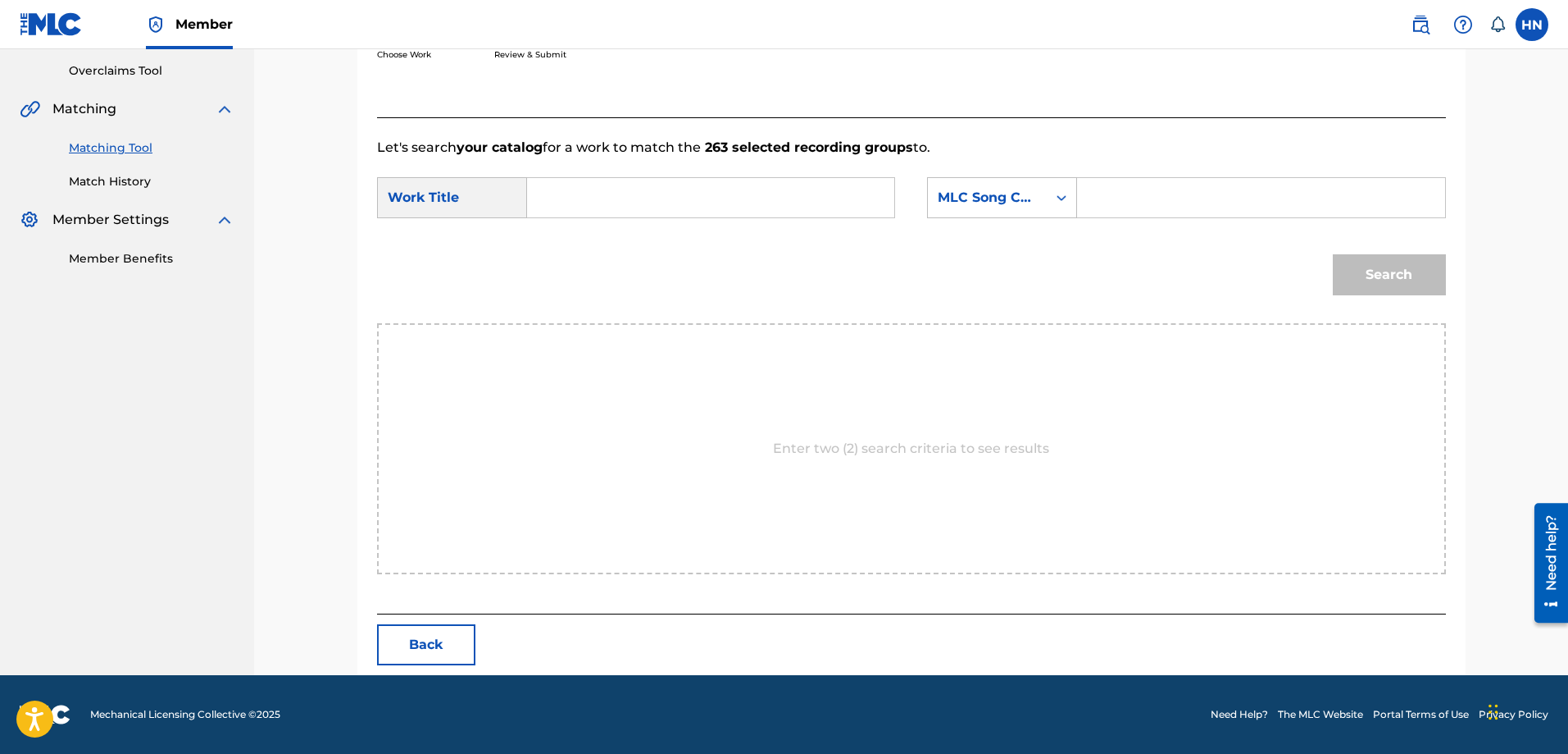
click at [825, 209] on input "Search Form" at bounding box center [710, 198] width 340 height 40
paste input "TRĂNG VỀ THÔN GIÃ"
type input "TRĂNG VỀ THÔN GIÃ"
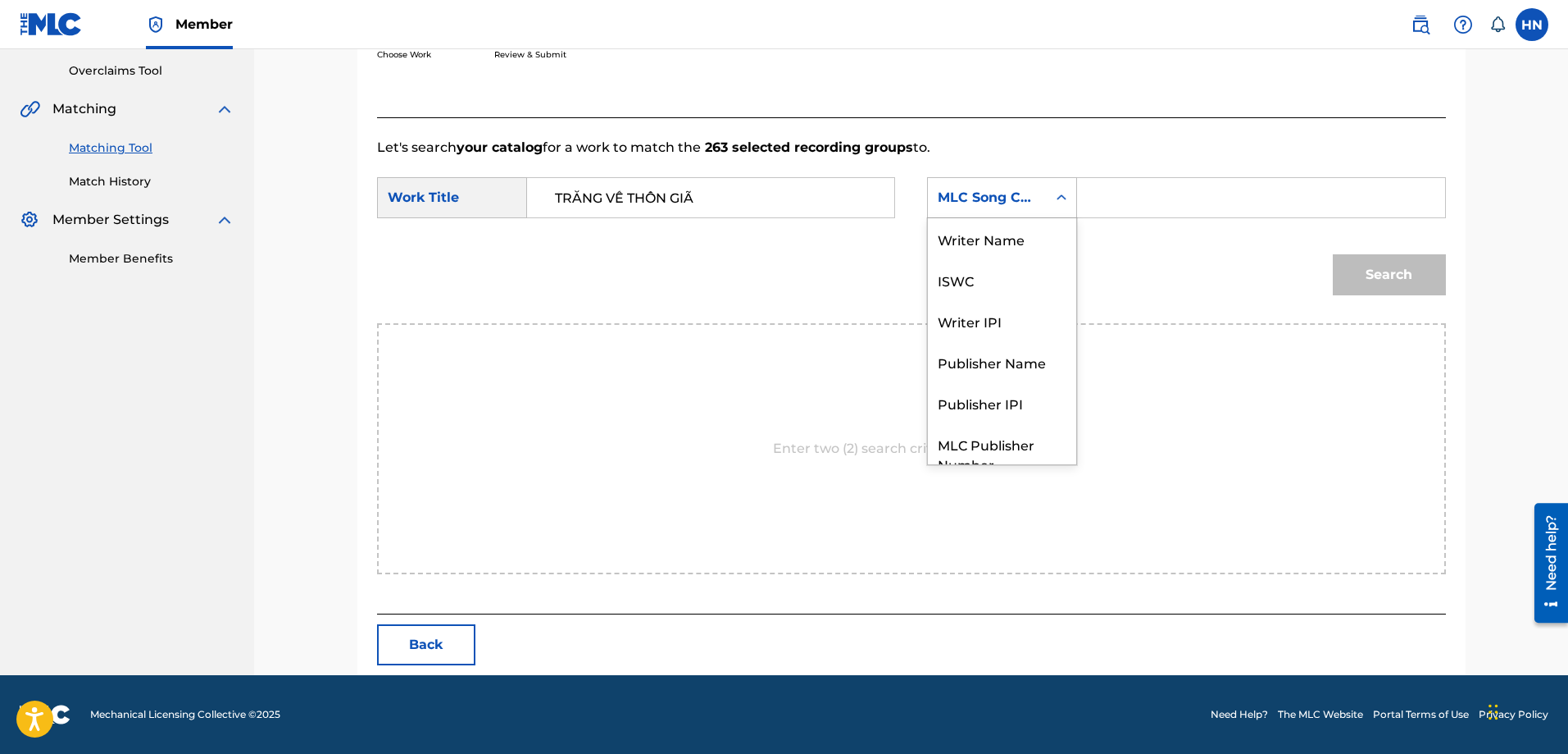
click at [959, 208] on div "MLC Song Code" at bounding box center [988, 197] width 119 height 31
click at [967, 226] on div "ISWC" at bounding box center [1002, 218] width 148 height 41
click at [1122, 197] on input "Search Form" at bounding box center [1260, 198] width 340 height 40
paste input "T9108484453"
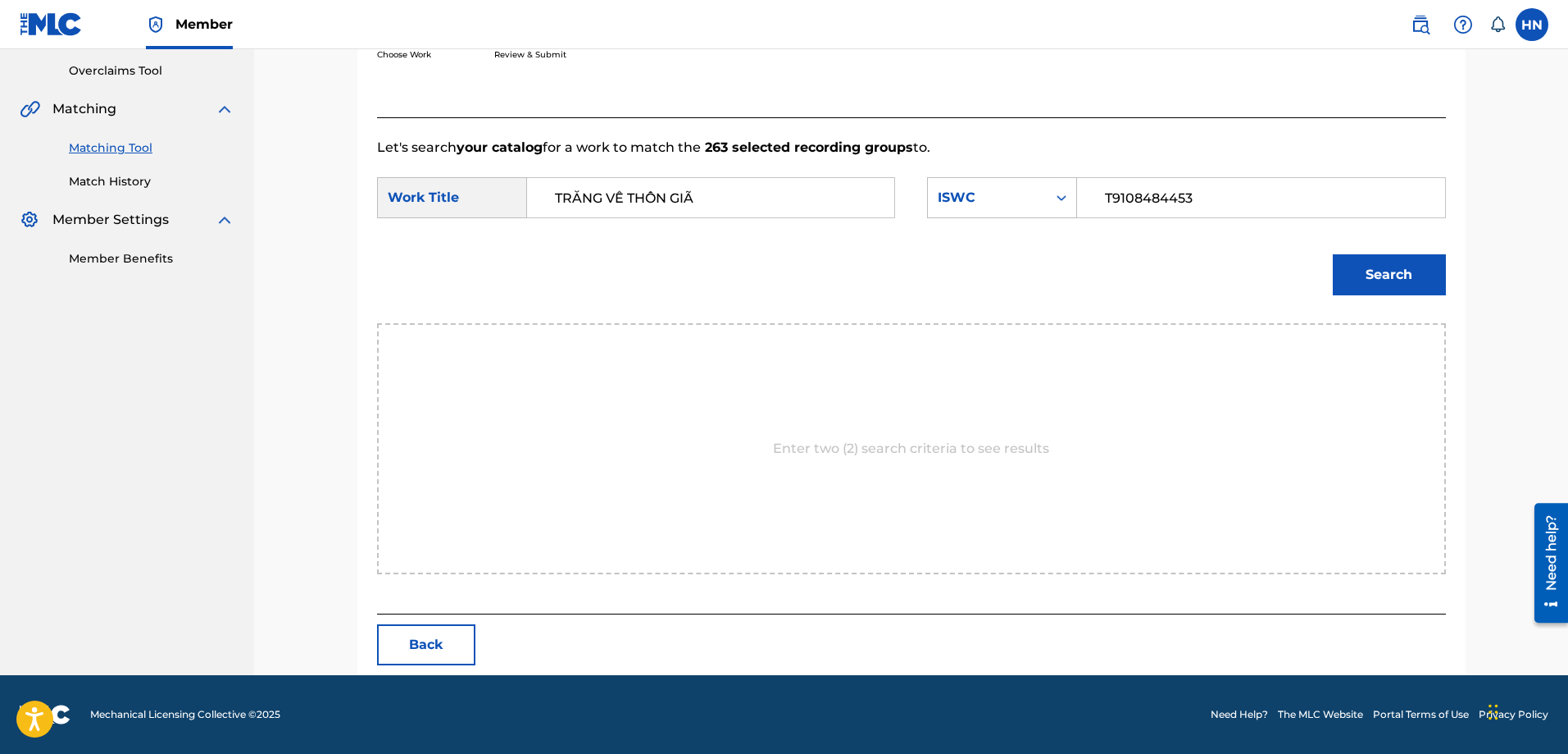
type input "T9108484453"
click at [1358, 266] on button "Search" at bounding box center [1390, 274] width 113 height 41
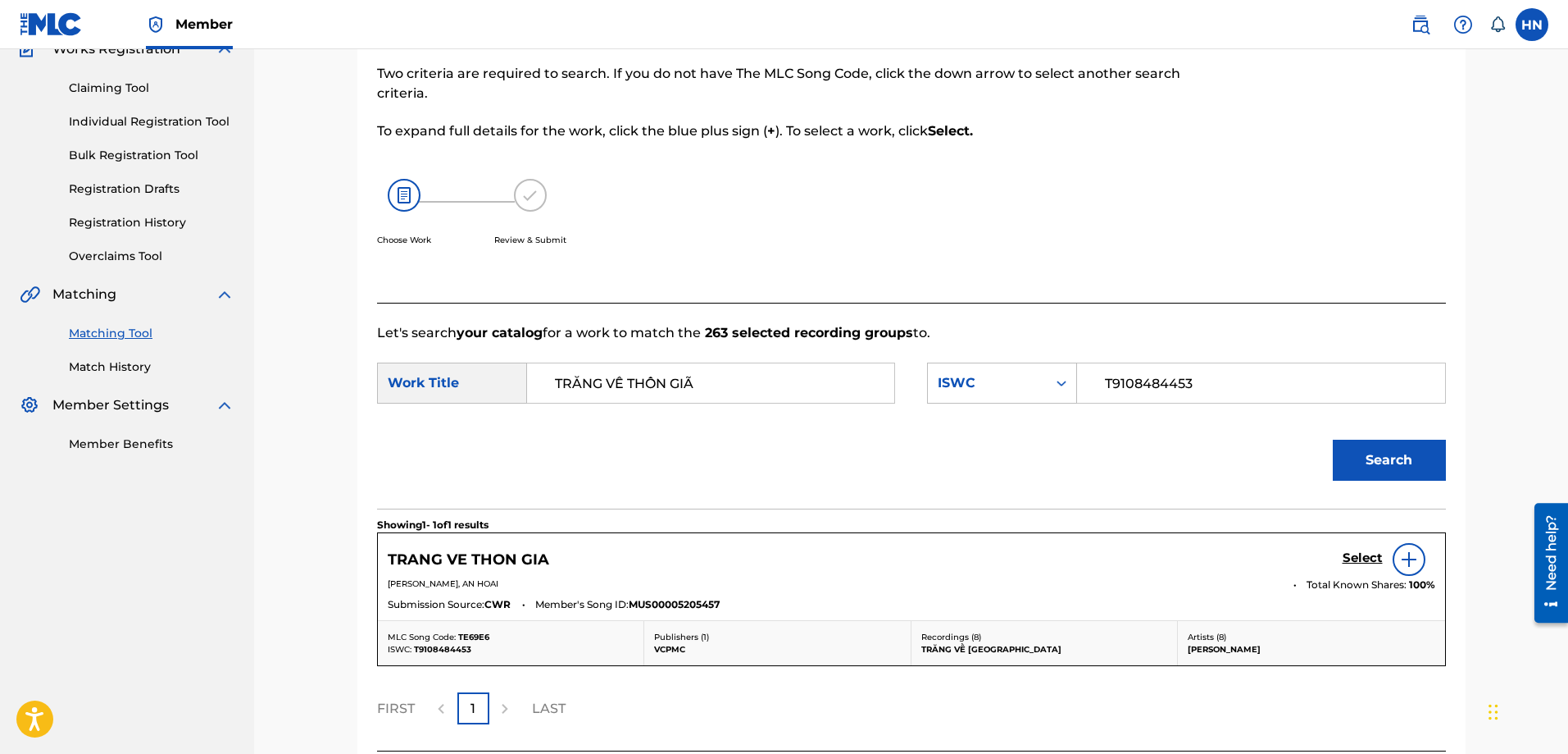
scroll to position [291, 0]
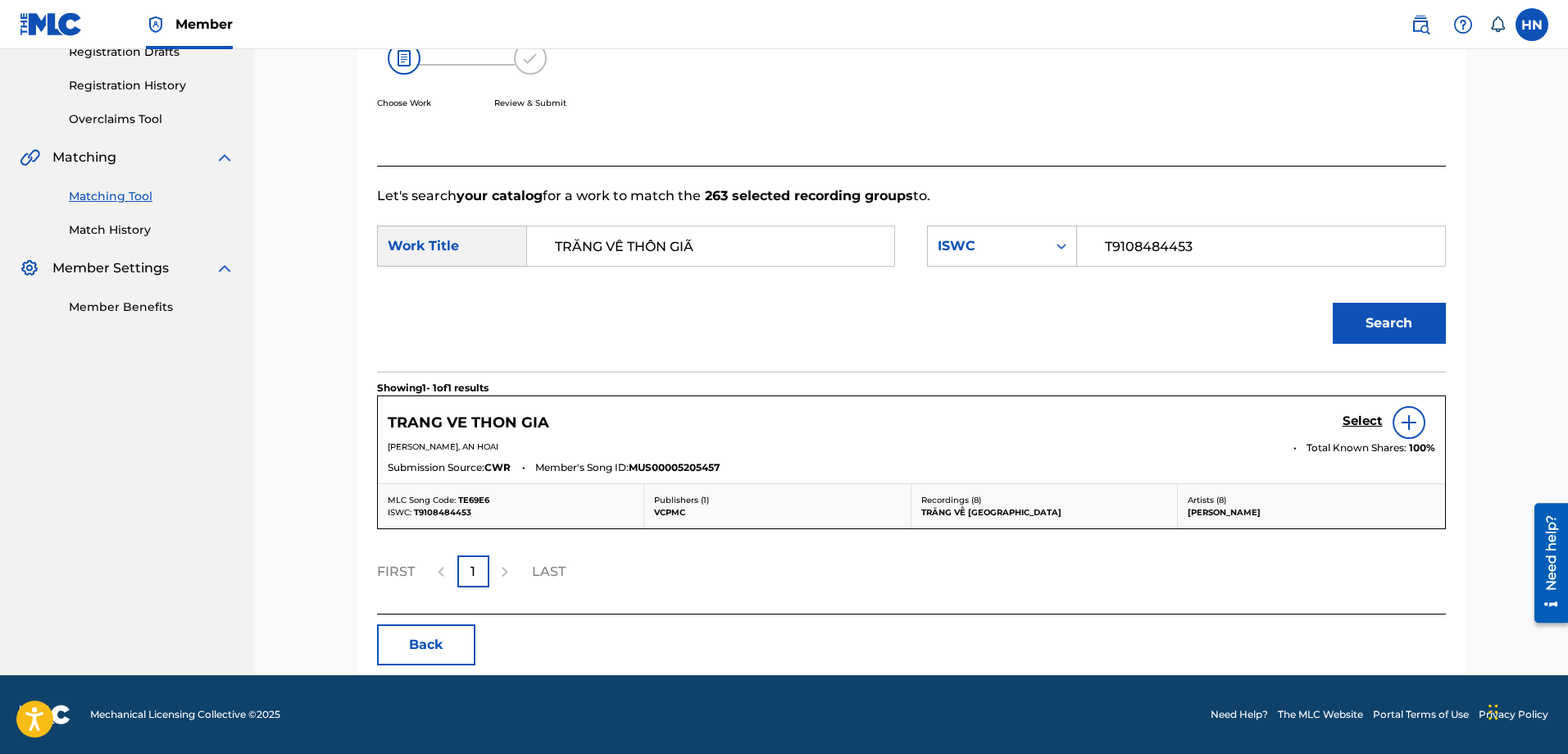
click at [1351, 422] on h5 "Select" at bounding box center [1362, 421] width 41 height 16
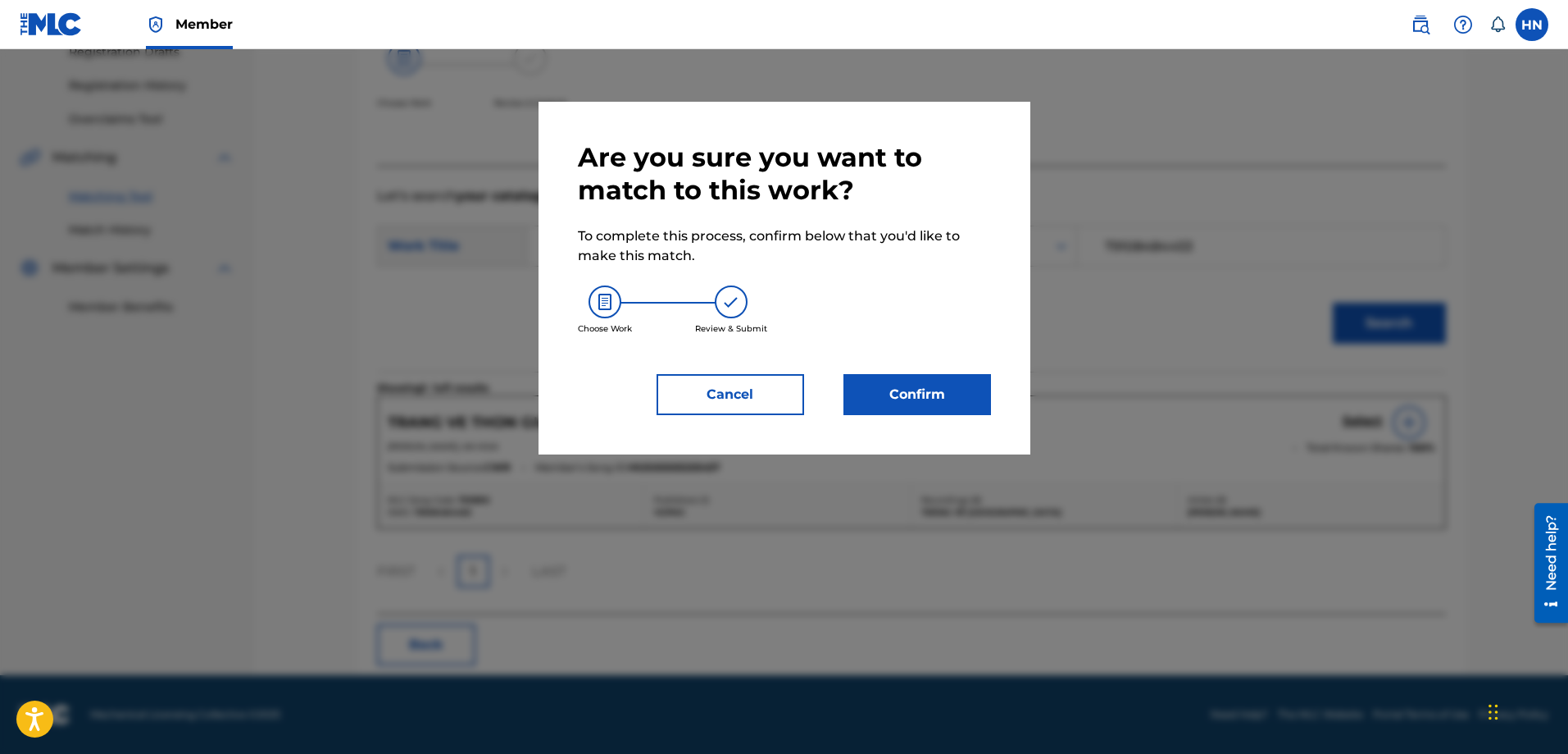
click at [926, 393] on button "Confirm" at bounding box center [917, 394] width 147 height 41
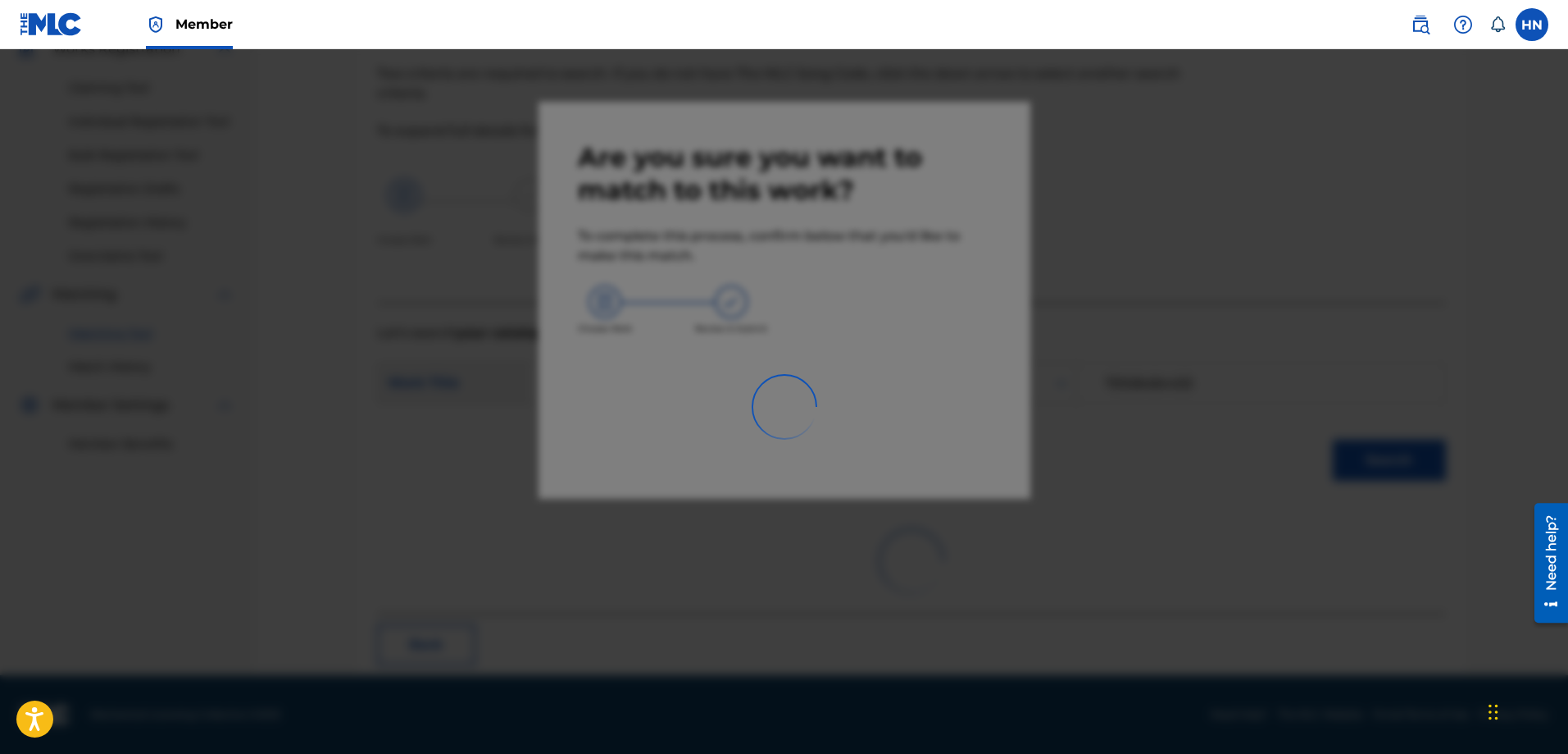
scroll to position [44, 0]
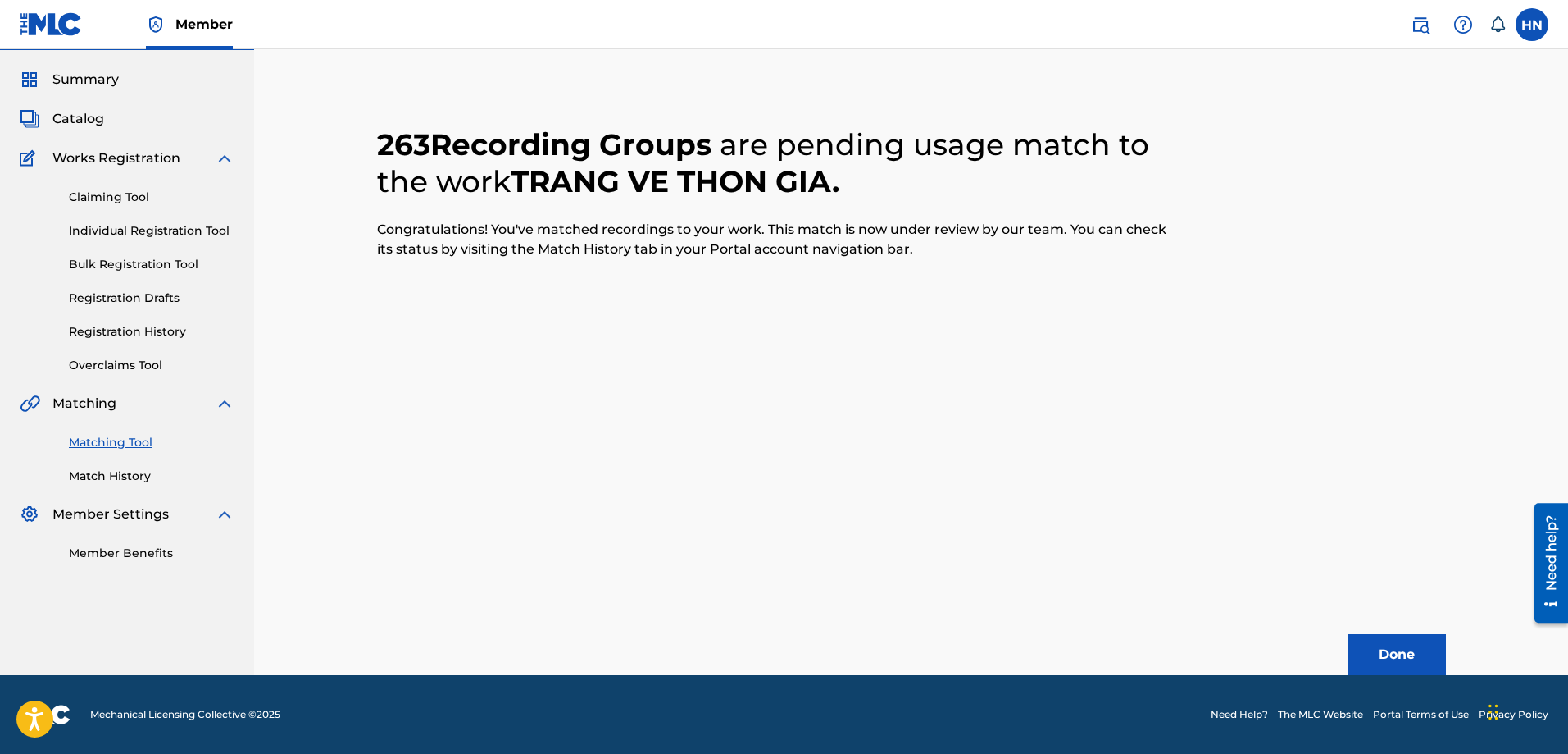
click at [1376, 648] on button "Done" at bounding box center [1396, 654] width 98 height 41
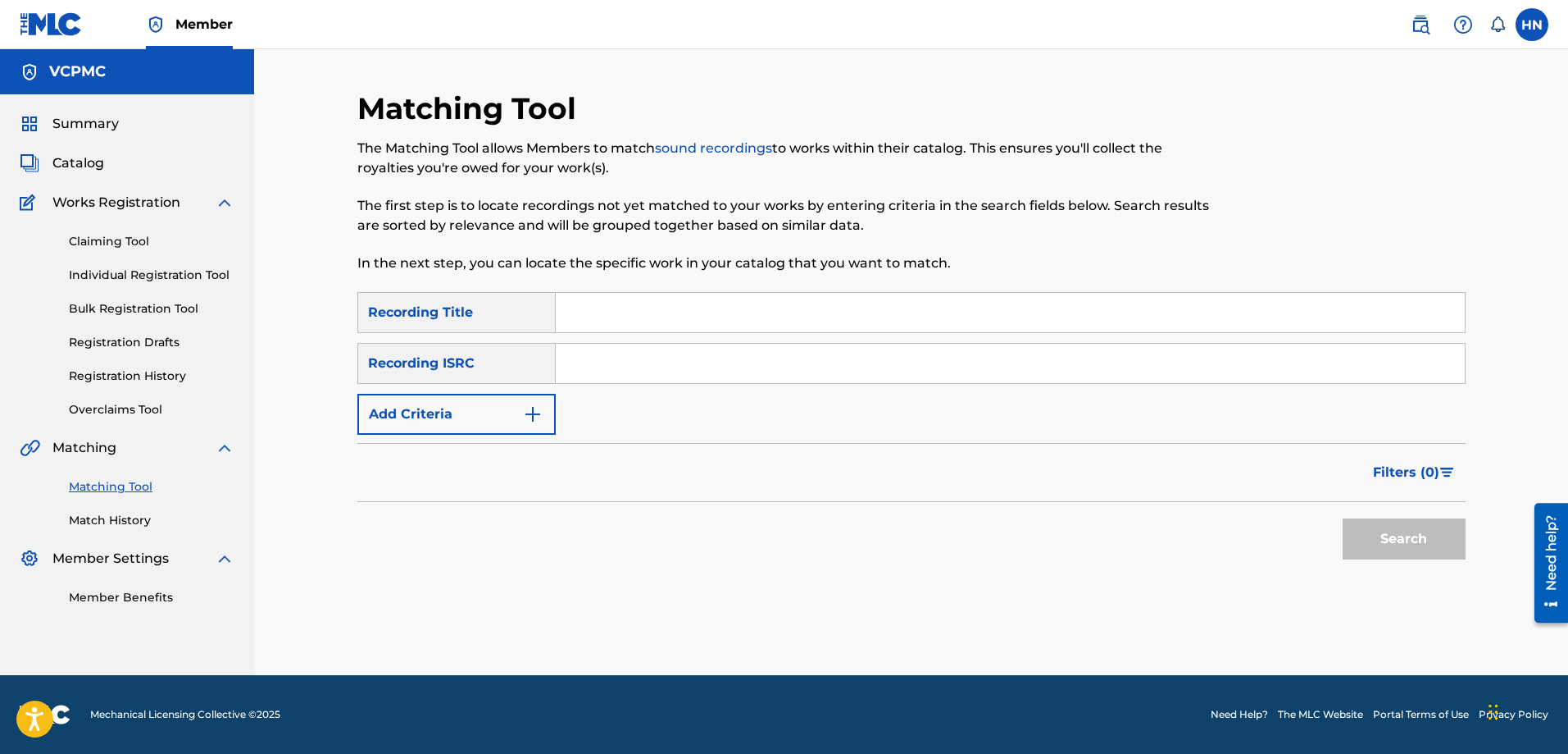
click at [834, 306] on input "Search Form" at bounding box center [1010, 312] width 909 height 40
paste input "MỘT LẦN DANG DỞ"
click at [1350, 511] on div "Search" at bounding box center [1400, 535] width 131 height 66
click at [1354, 521] on button "Search" at bounding box center [1404, 538] width 123 height 41
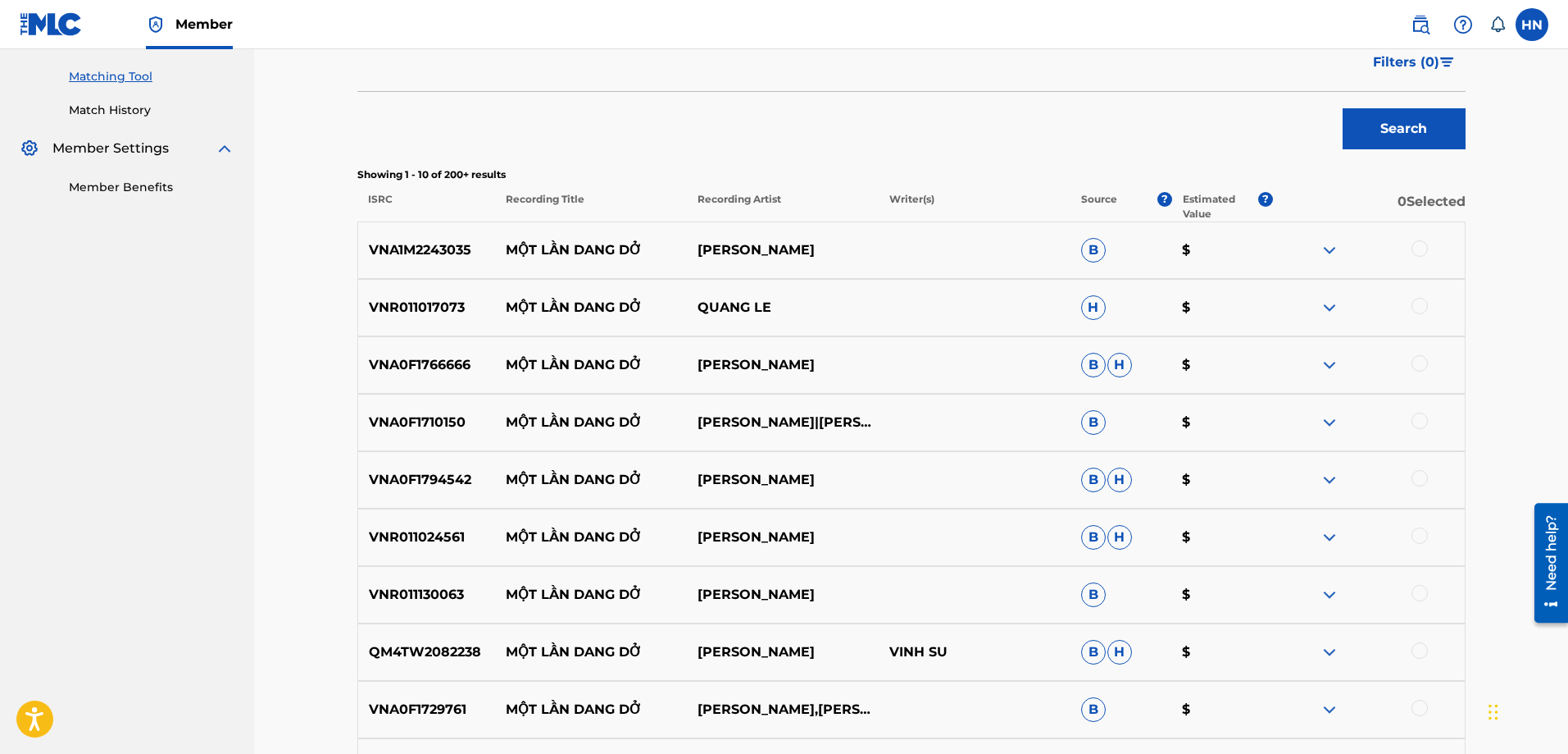
scroll to position [492, 0]
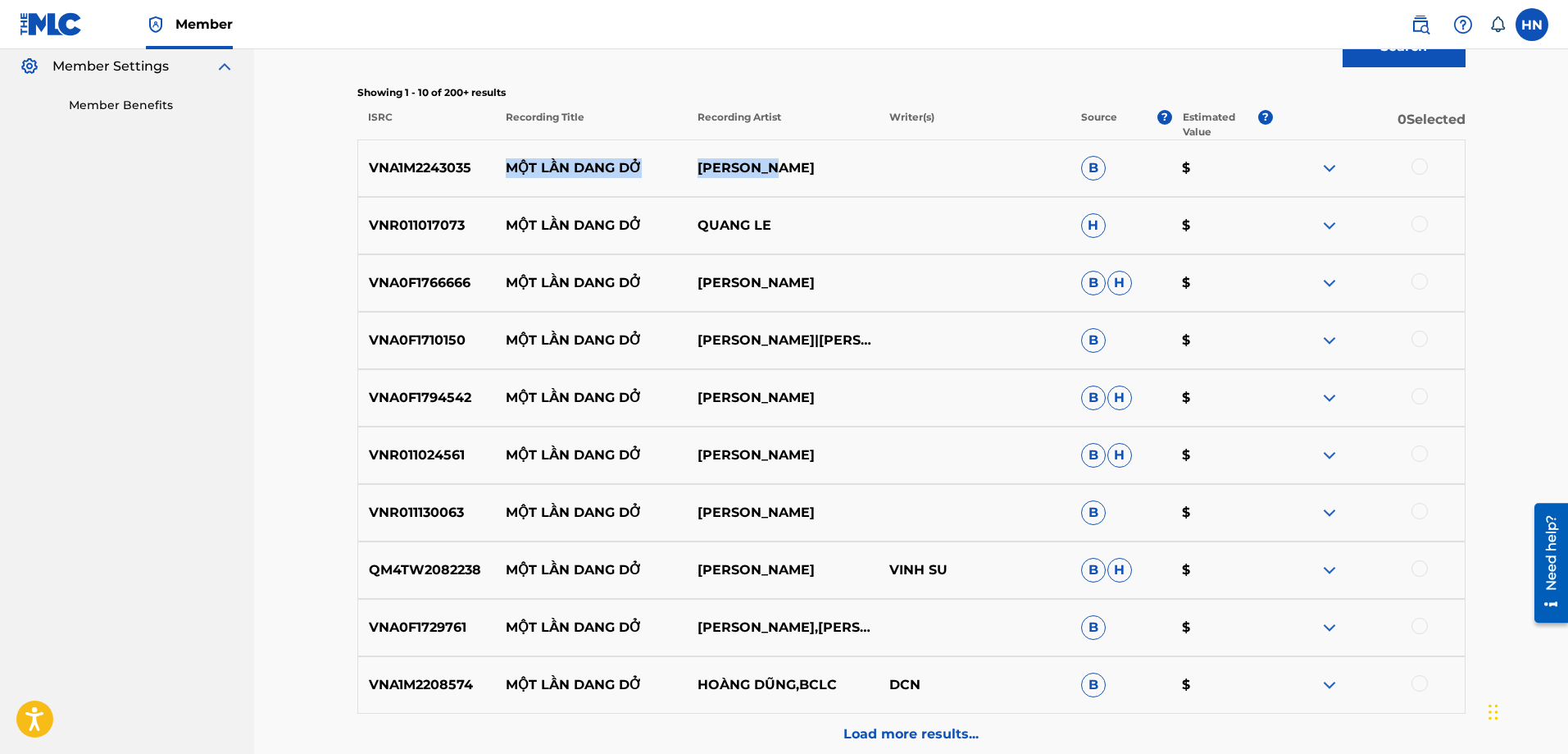
drag, startPoint x: 492, startPoint y: 166, endPoint x: 880, endPoint y: 161, distance: 388.0
click at [878, 161] on div "VNA1M2243035 MỘT LẦN DANG DỞ VĂN HƯƠNG B $" at bounding box center [911, 168] width 1109 height 58
click at [414, 161] on p "VNA1M2243035" at bounding box center [427, 168] width 138 height 20
click at [1416, 166] on div at bounding box center [1419, 166] width 16 height 16
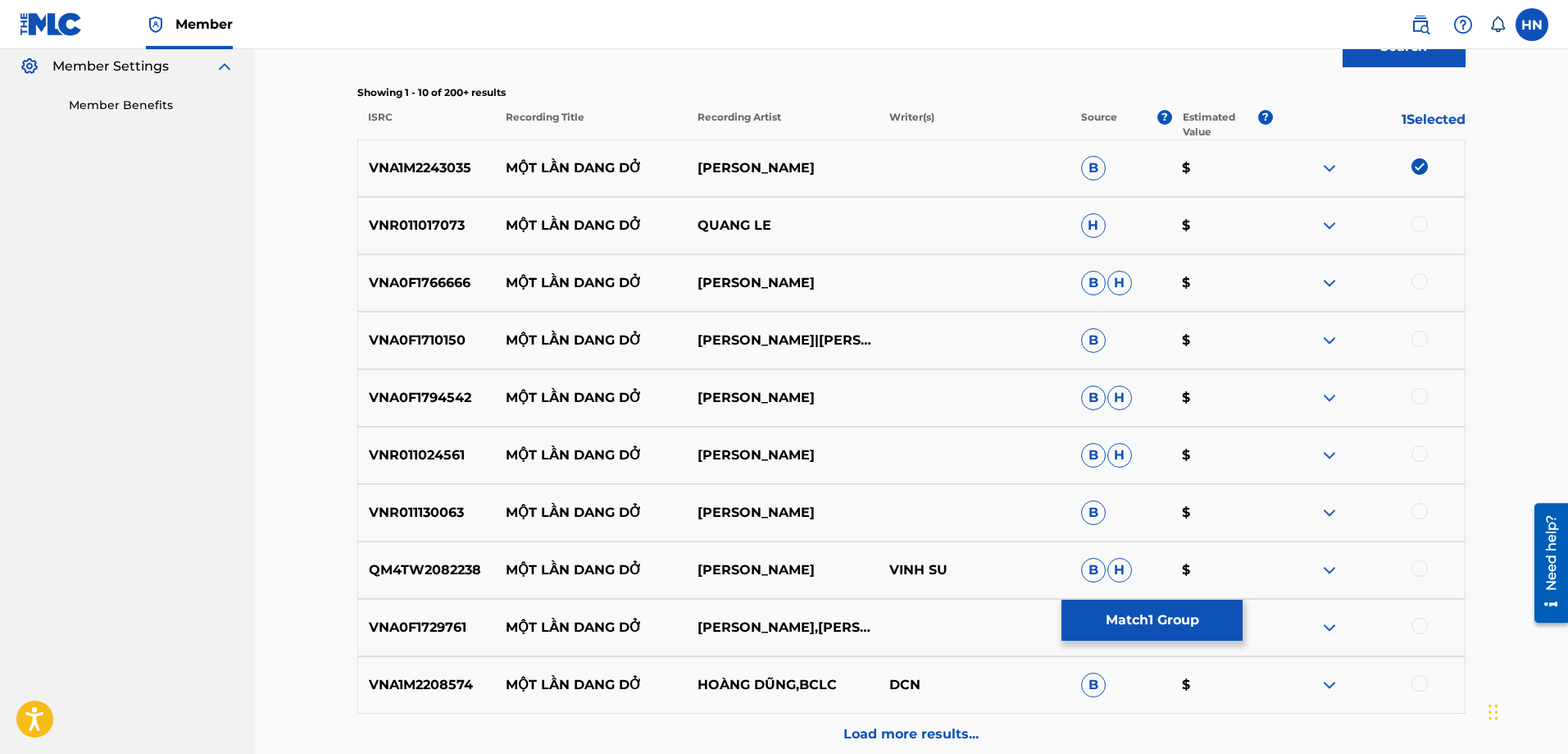
click at [440, 223] on p "VNR011017073" at bounding box center [427, 226] width 138 height 20
click at [1423, 228] on div at bounding box center [1419, 224] width 16 height 16
click at [439, 277] on p "VNA0F1766666" at bounding box center [427, 282] width 138 height 20
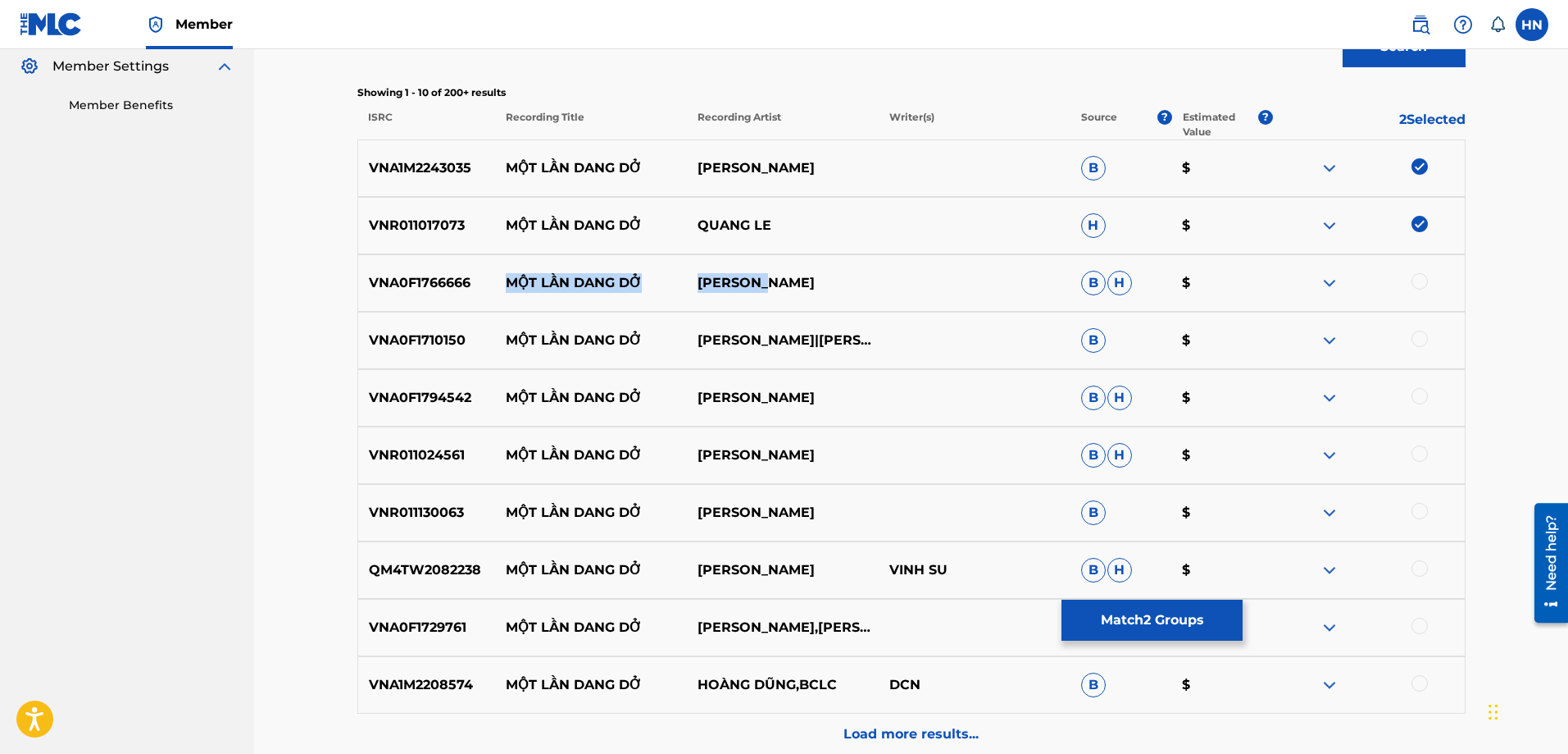
drag, startPoint x: 497, startPoint y: 279, endPoint x: 809, endPoint y: 273, distance: 312.1
click at [809, 273] on div "VNA0F1766666 MỘT LẦN DANG DỞ [PERSON_NAME]" at bounding box center [911, 282] width 1109 height 58
click at [428, 272] on div "VNA0F1766666 MỘT LẦN DANG DỞ [PERSON_NAME]" at bounding box center [911, 282] width 1109 height 58
click at [1428, 279] on div at bounding box center [1368, 282] width 192 height 20
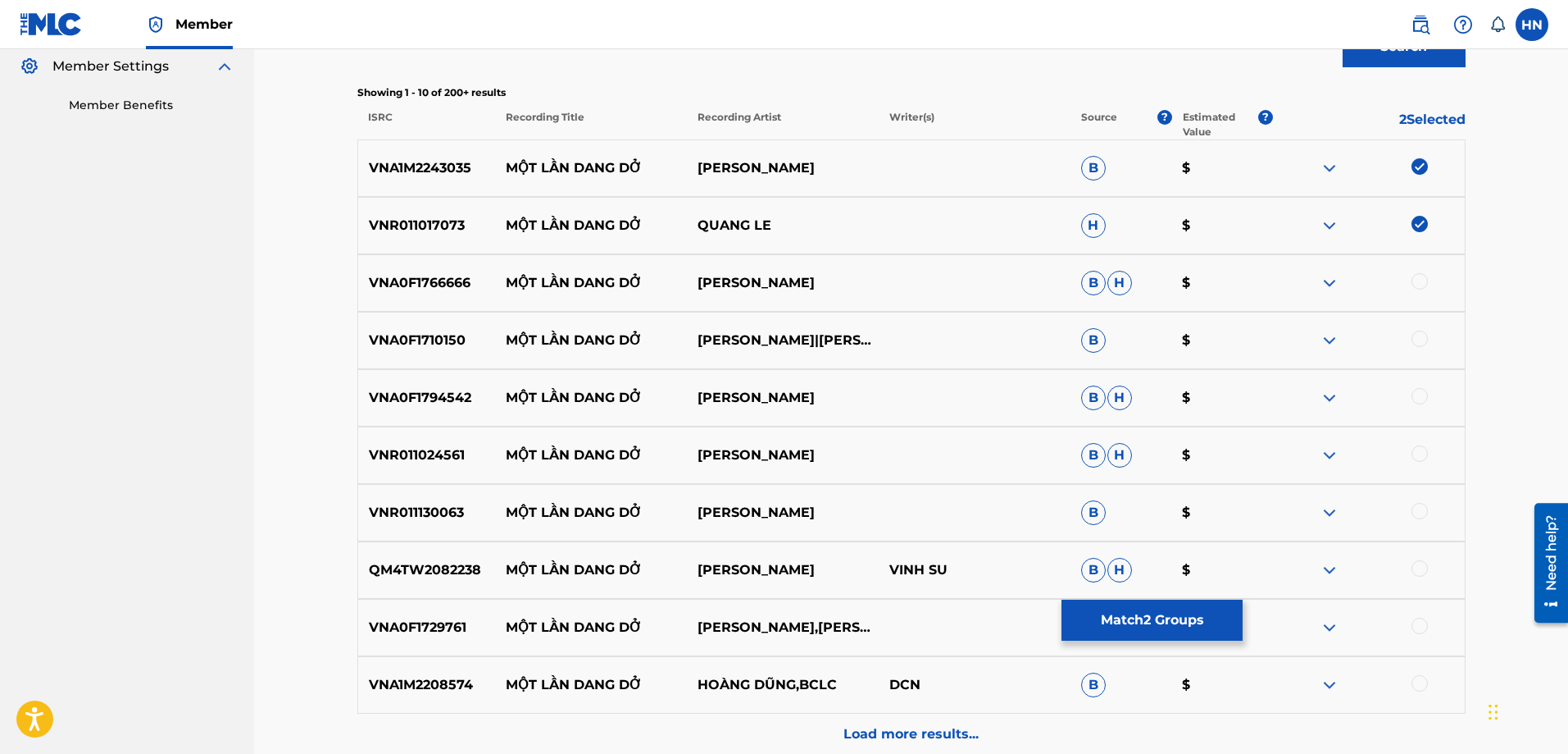
click at [1427, 279] on div at bounding box center [1419, 280] width 16 height 16
click at [1009, 256] on div "VNA0F1766666 MỘT LẦN DANG DỞ [PERSON_NAME]" at bounding box center [911, 282] width 1109 height 58
click at [441, 342] on p "VNA0F1710150" at bounding box center [427, 340] width 138 height 20
click at [1416, 339] on div at bounding box center [1419, 338] width 16 height 16
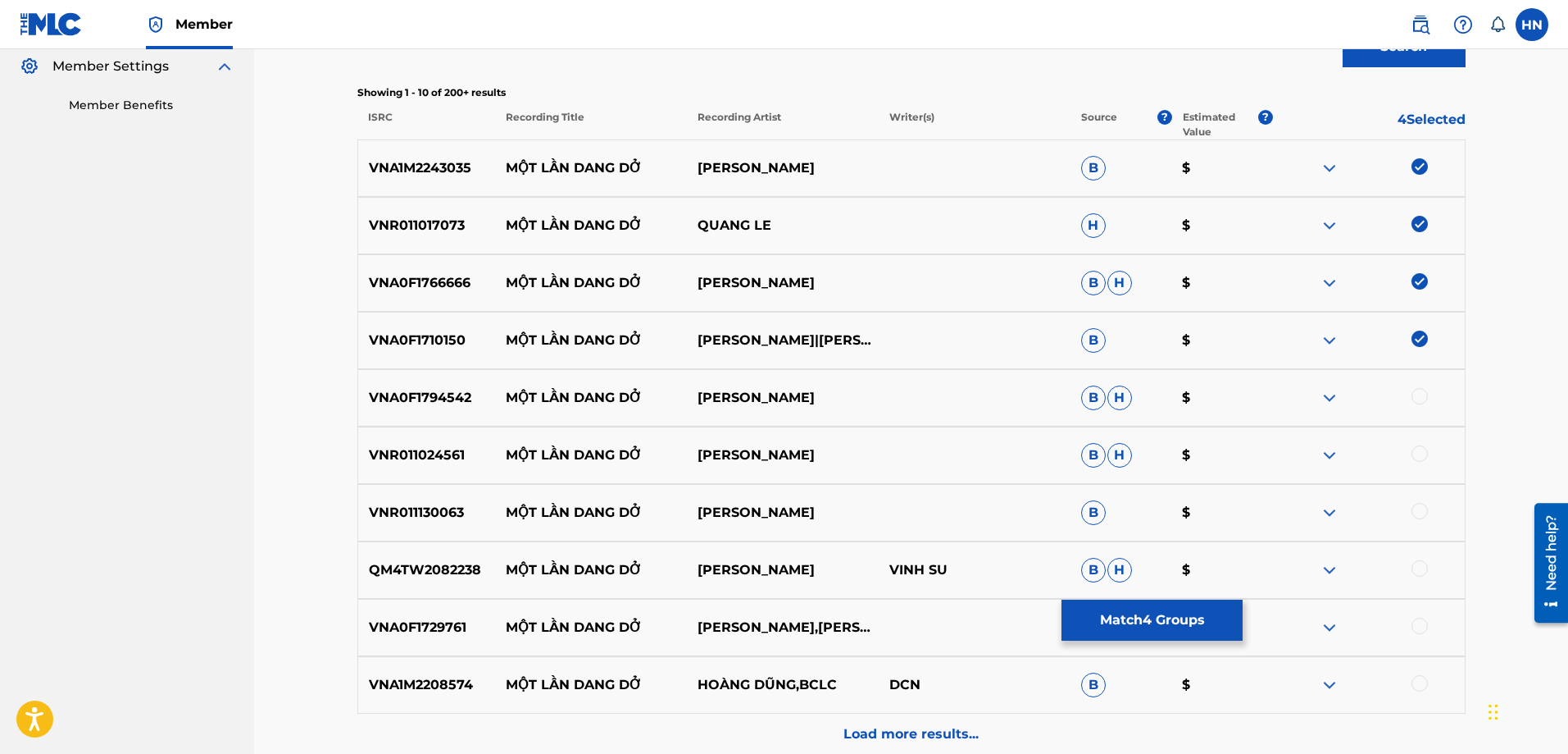
click at [416, 404] on p "VNA0F1794542" at bounding box center [427, 397] width 138 height 20
click at [1415, 396] on div at bounding box center [1419, 395] width 16 height 16
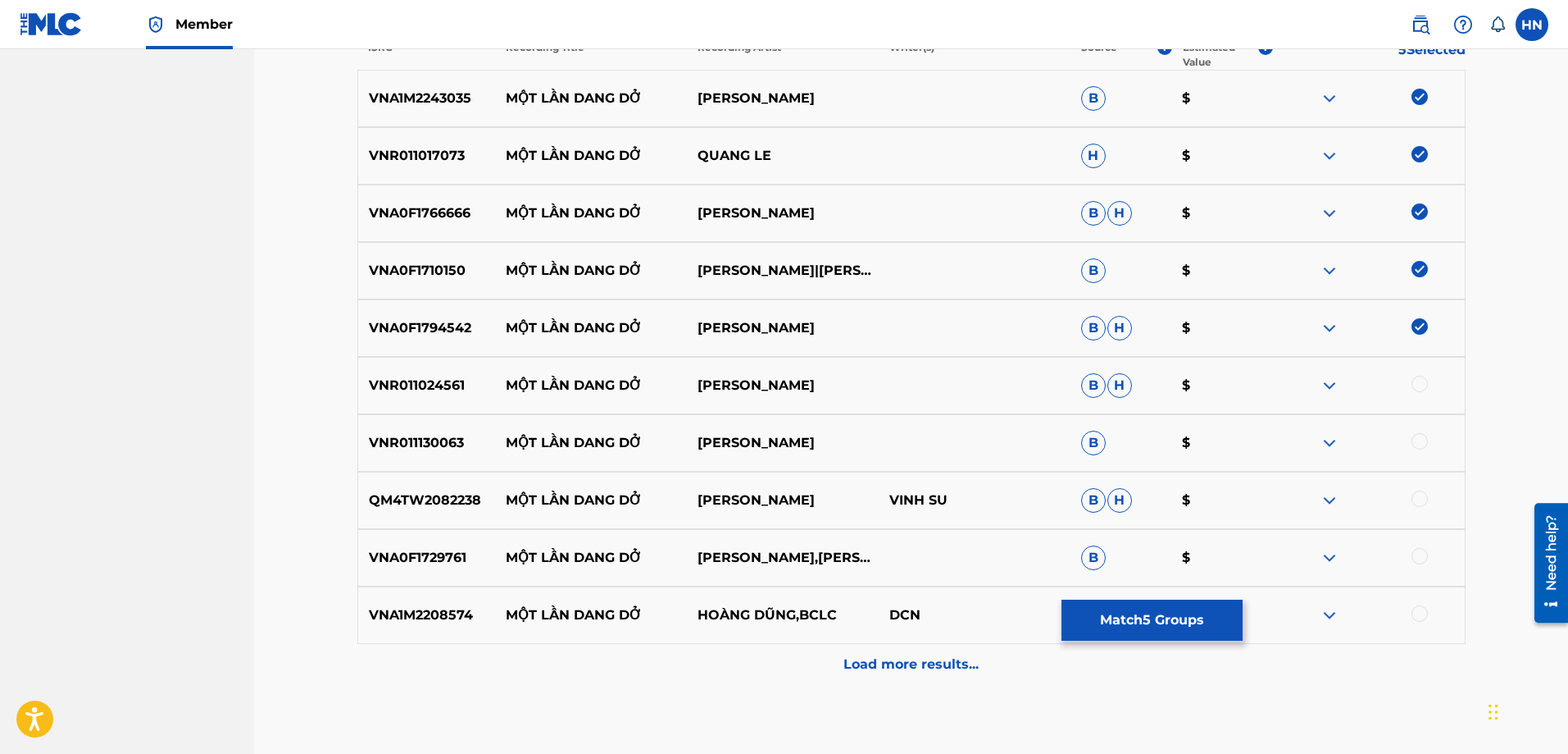
scroll to position [654, 0]
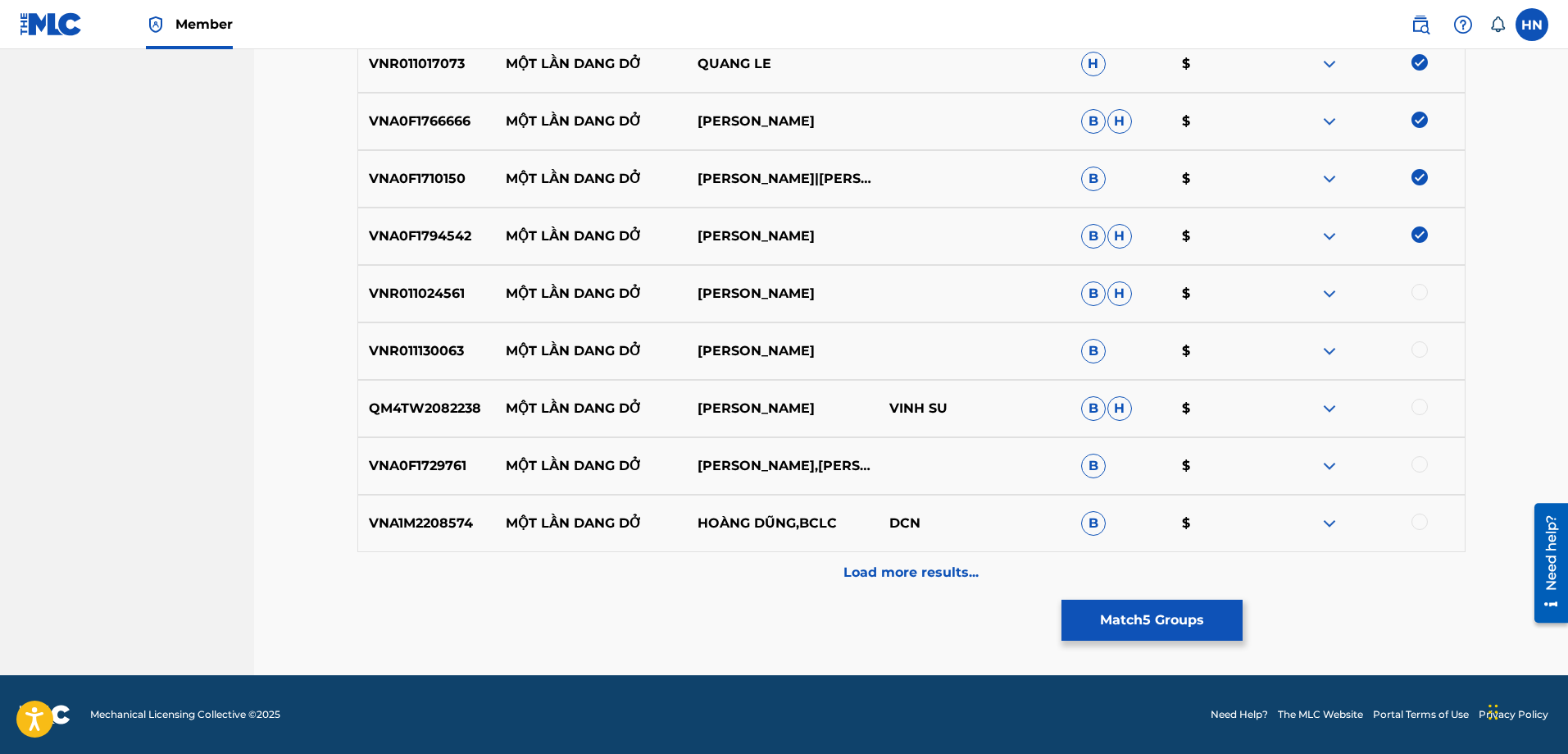
click at [459, 524] on p "VNA1M2208574" at bounding box center [427, 523] width 138 height 20
click at [1420, 523] on div at bounding box center [1419, 521] width 16 height 16
click at [413, 466] on p "VNA0F1729761" at bounding box center [427, 465] width 138 height 20
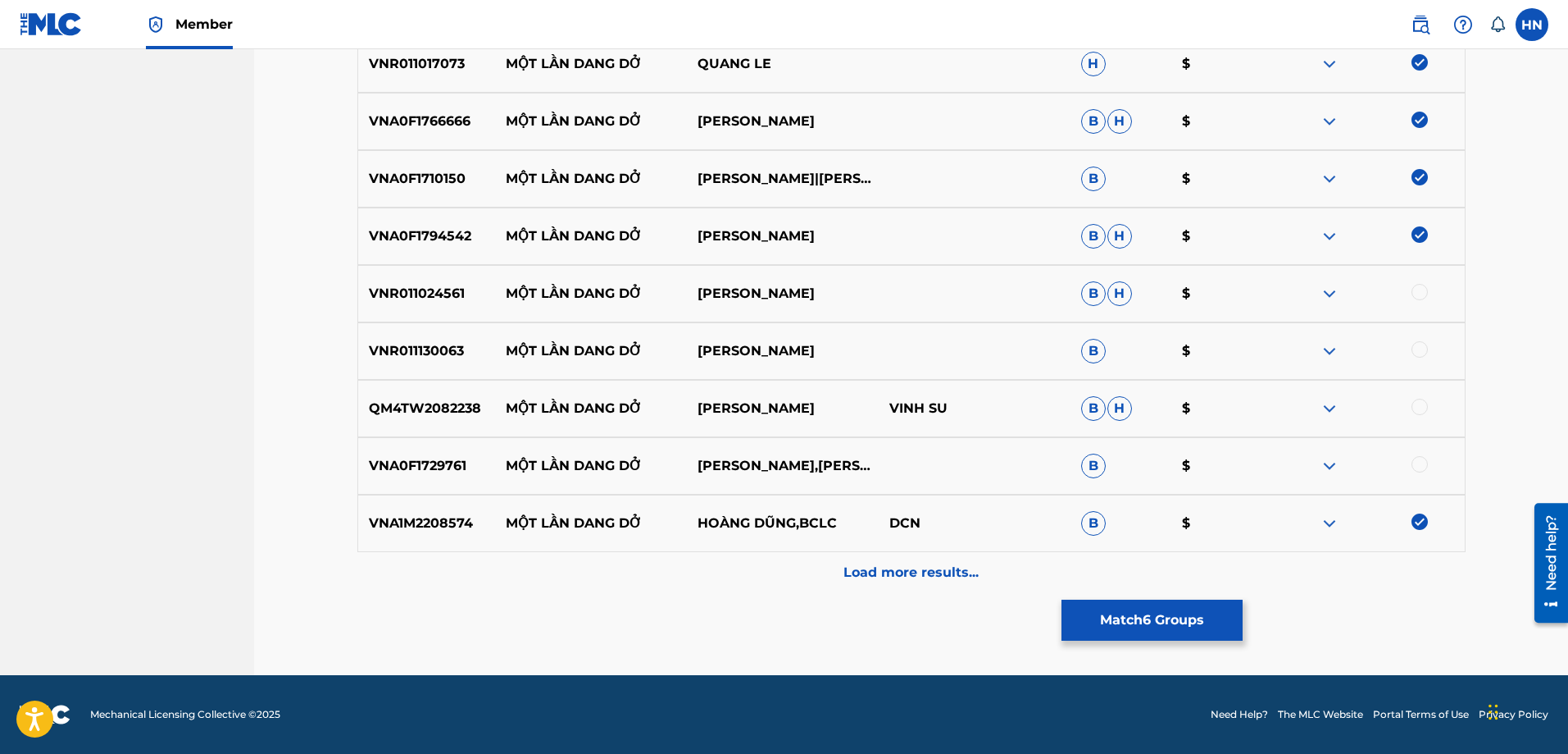
click at [1422, 457] on div at bounding box center [1419, 463] width 16 height 16
drag, startPoint x: 498, startPoint y: 294, endPoint x: 813, endPoint y: 277, distance: 315.5
click at [813, 277] on div "VNR011024561 MỘT LẦN DANG DỞ KAVIE TRAN B H $" at bounding box center [911, 293] width 1109 height 58
click at [1330, 293] on img at bounding box center [1329, 293] width 20 height 20
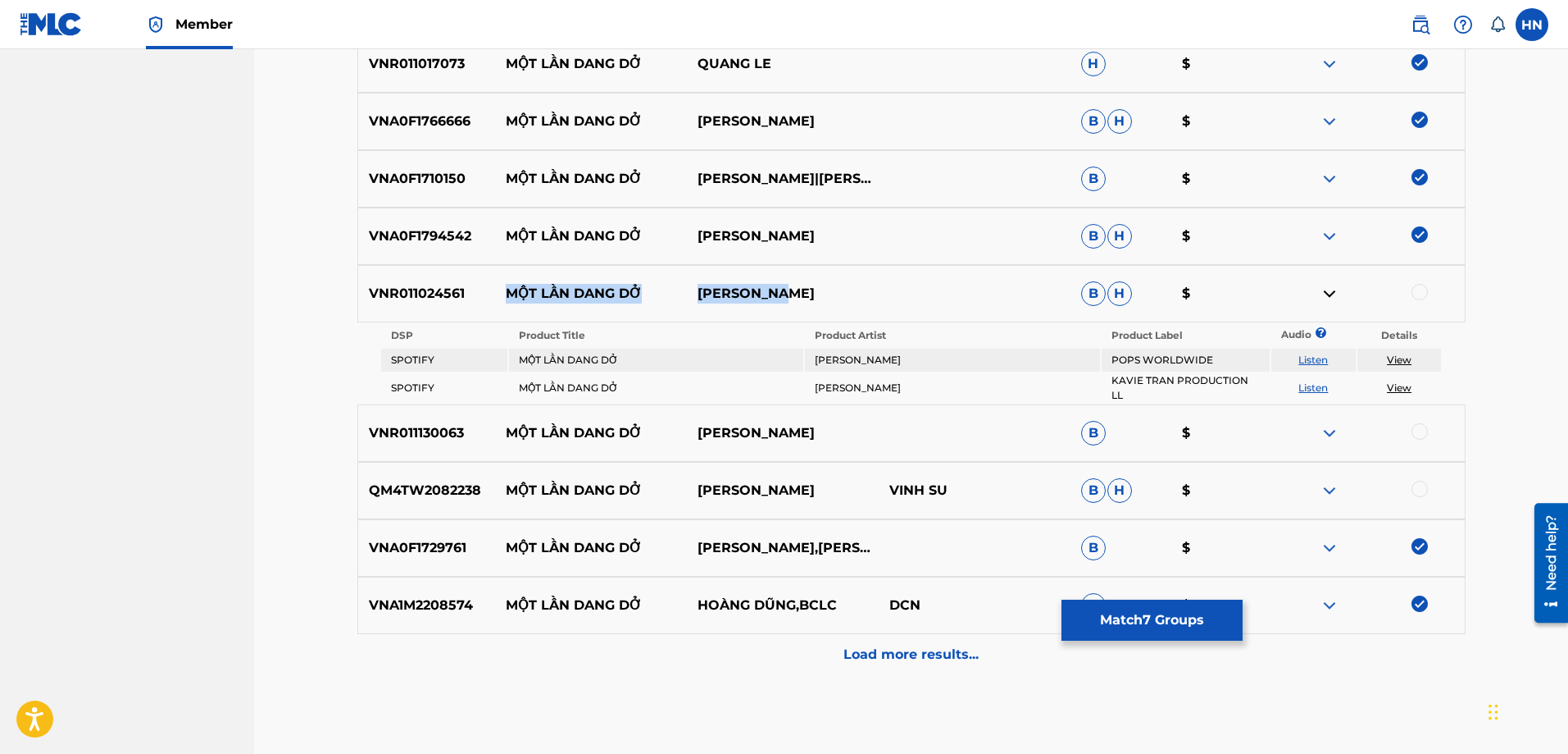
click at [1326, 381] on link "Listen" at bounding box center [1312, 387] width 29 height 12
click at [1326, 428] on img at bounding box center [1329, 432] width 20 height 20
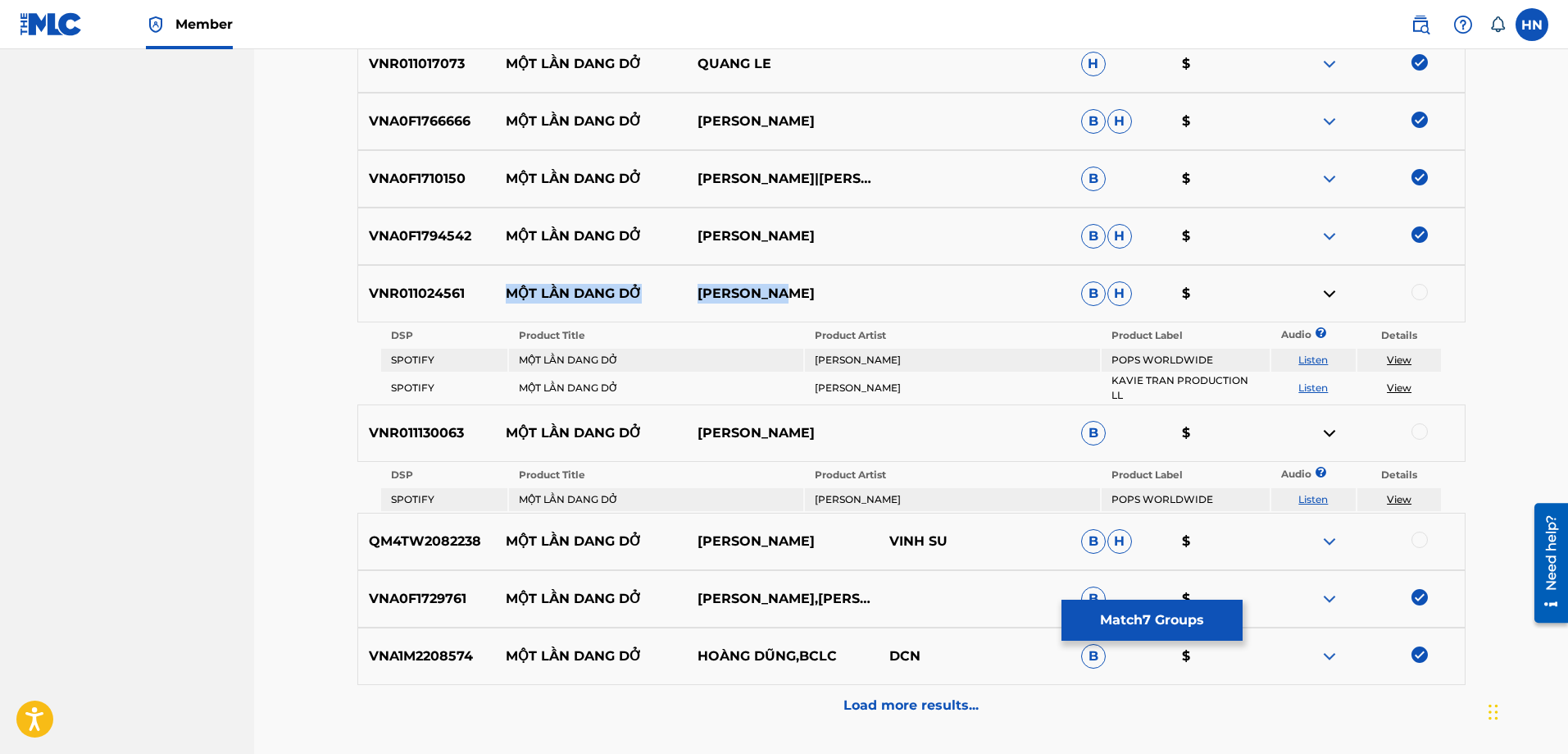
click at [1326, 493] on link "Listen" at bounding box center [1312, 498] width 29 height 12
click at [451, 291] on p "VNR011024561" at bounding box center [427, 293] width 138 height 20
click at [445, 409] on div "VNR011130063 MỘT LẦN DANG DỞ NGỌC ANH B $" at bounding box center [911, 432] width 1109 height 58
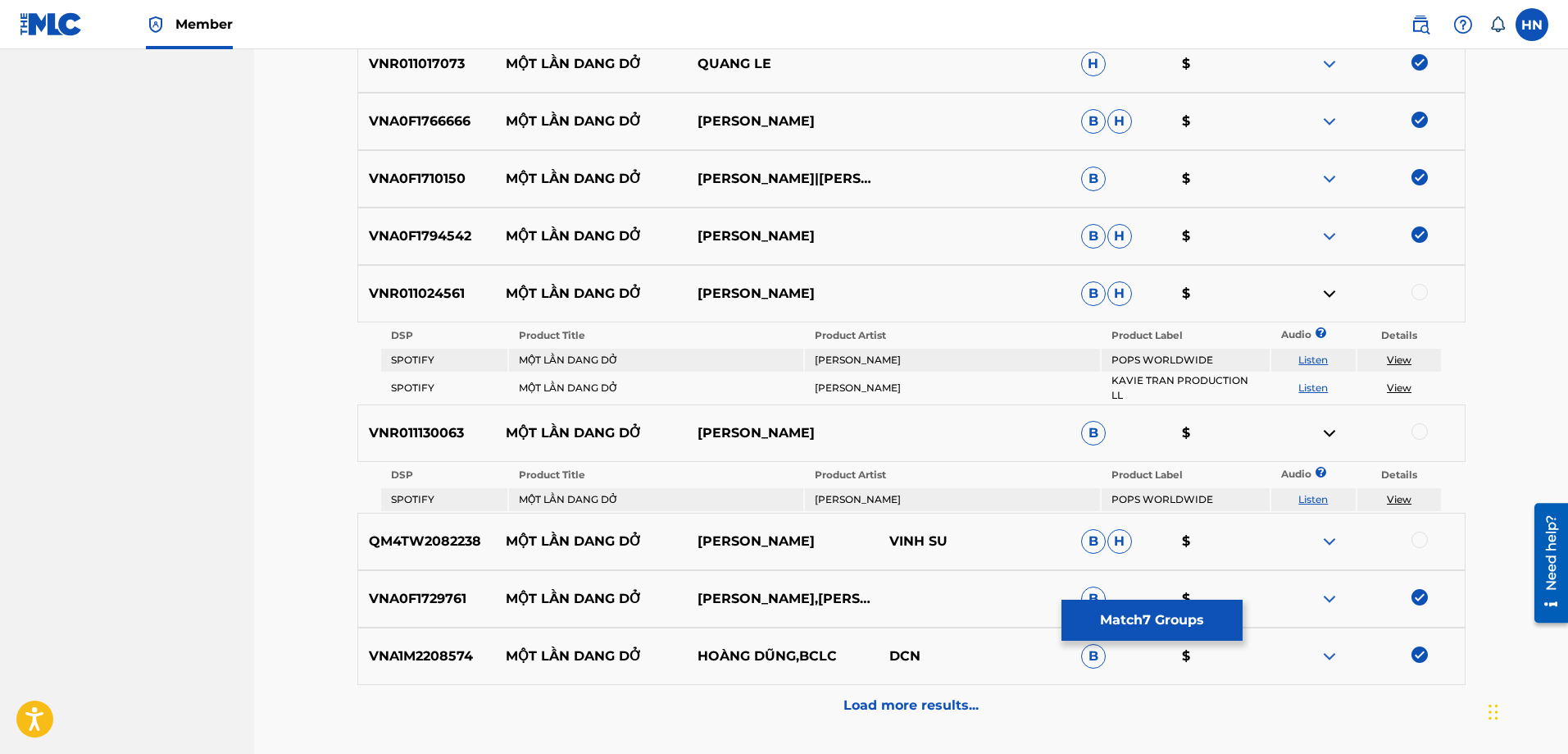
click at [1420, 427] on div at bounding box center [1419, 430] width 16 height 16
click at [408, 536] on p "QM4TW2082238" at bounding box center [427, 541] width 138 height 20
click at [1422, 531] on div at bounding box center [1419, 539] width 16 height 16
click at [841, 687] on div "Load more results..." at bounding box center [911, 705] width 1109 height 41
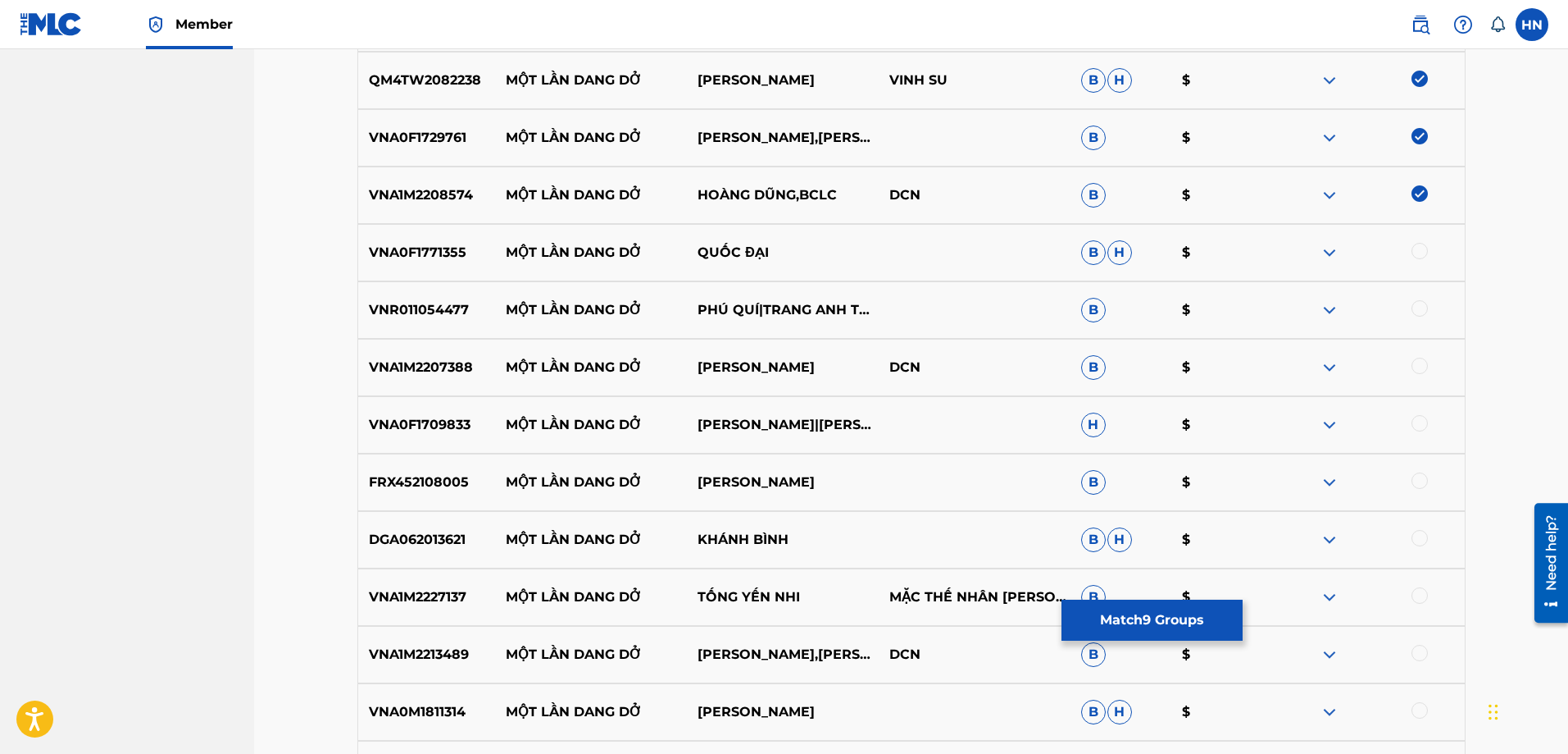
scroll to position [1064, 0]
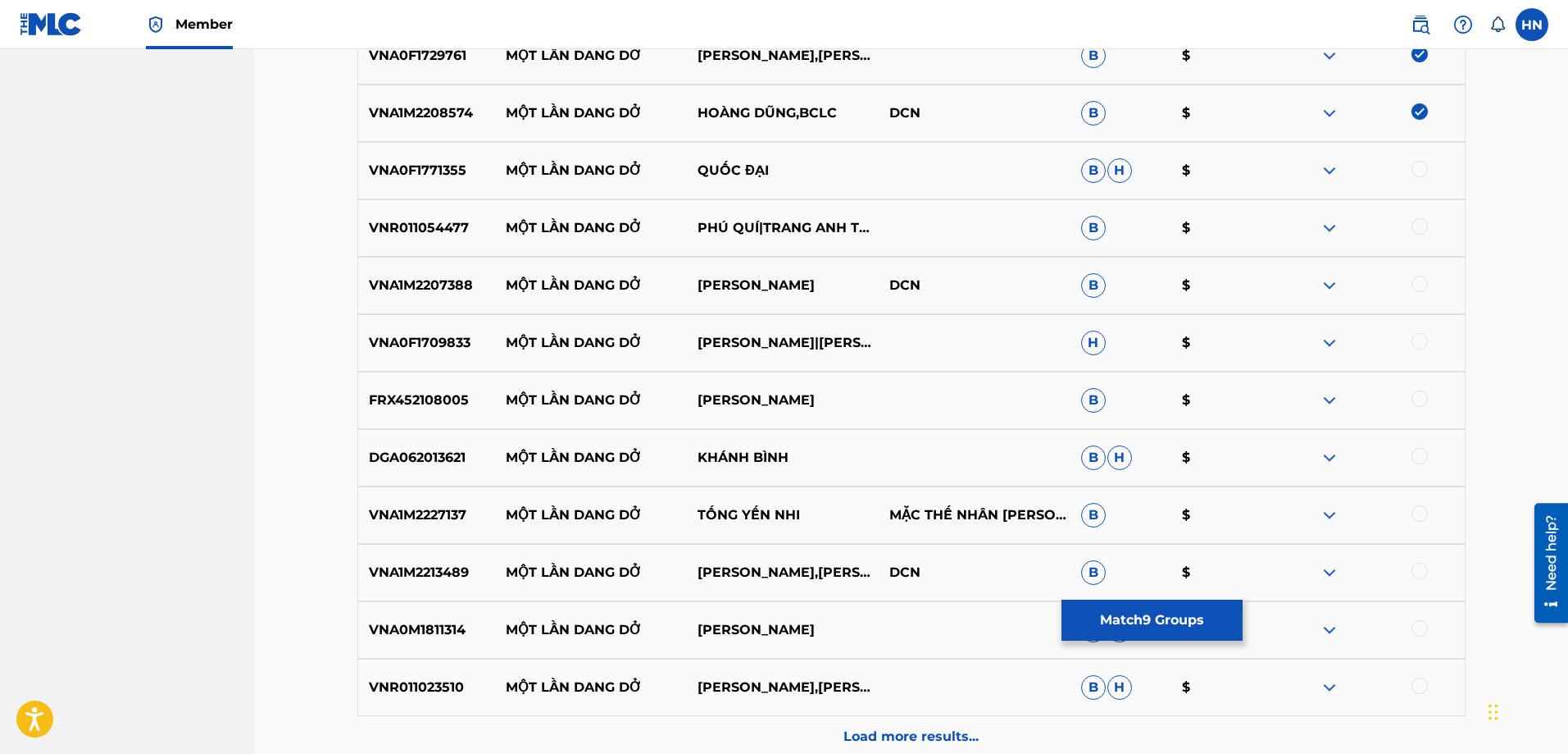
click at [442, 172] on p "VNA0F1771355" at bounding box center [427, 170] width 138 height 20
click at [1418, 170] on div at bounding box center [1419, 168] width 16 height 16
click at [398, 216] on div "VNR011054477 MỘT LẦN DANG DỞ PHÚ QUÍ|TRANG ANH THƠ B $" at bounding box center [911, 227] width 1109 height 58
drag, startPoint x: 497, startPoint y: 229, endPoint x: 754, endPoint y: 234, distance: 257.0
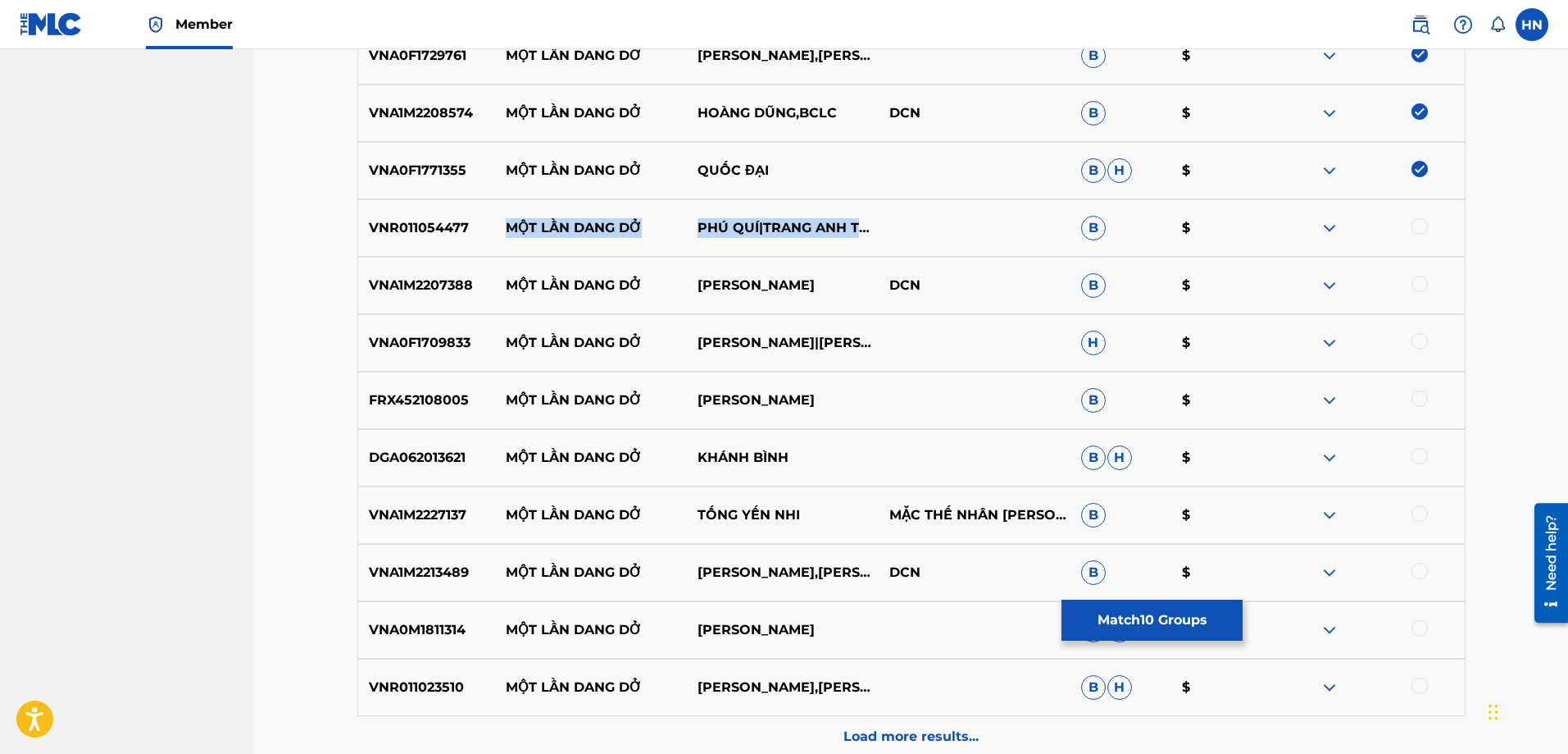
click at [754, 234] on div "VNR011054477 MỘT LẦN DANG DỞ PHÚ QUÍ|TRANG ANH THƠ B $" at bounding box center [911, 227] width 1109 height 58
click at [462, 234] on p "VNR011054477" at bounding box center [427, 227] width 138 height 20
click at [1416, 228] on div at bounding box center [1419, 226] width 16 height 16
click at [453, 279] on p "VNA1M2207388" at bounding box center [427, 285] width 138 height 20
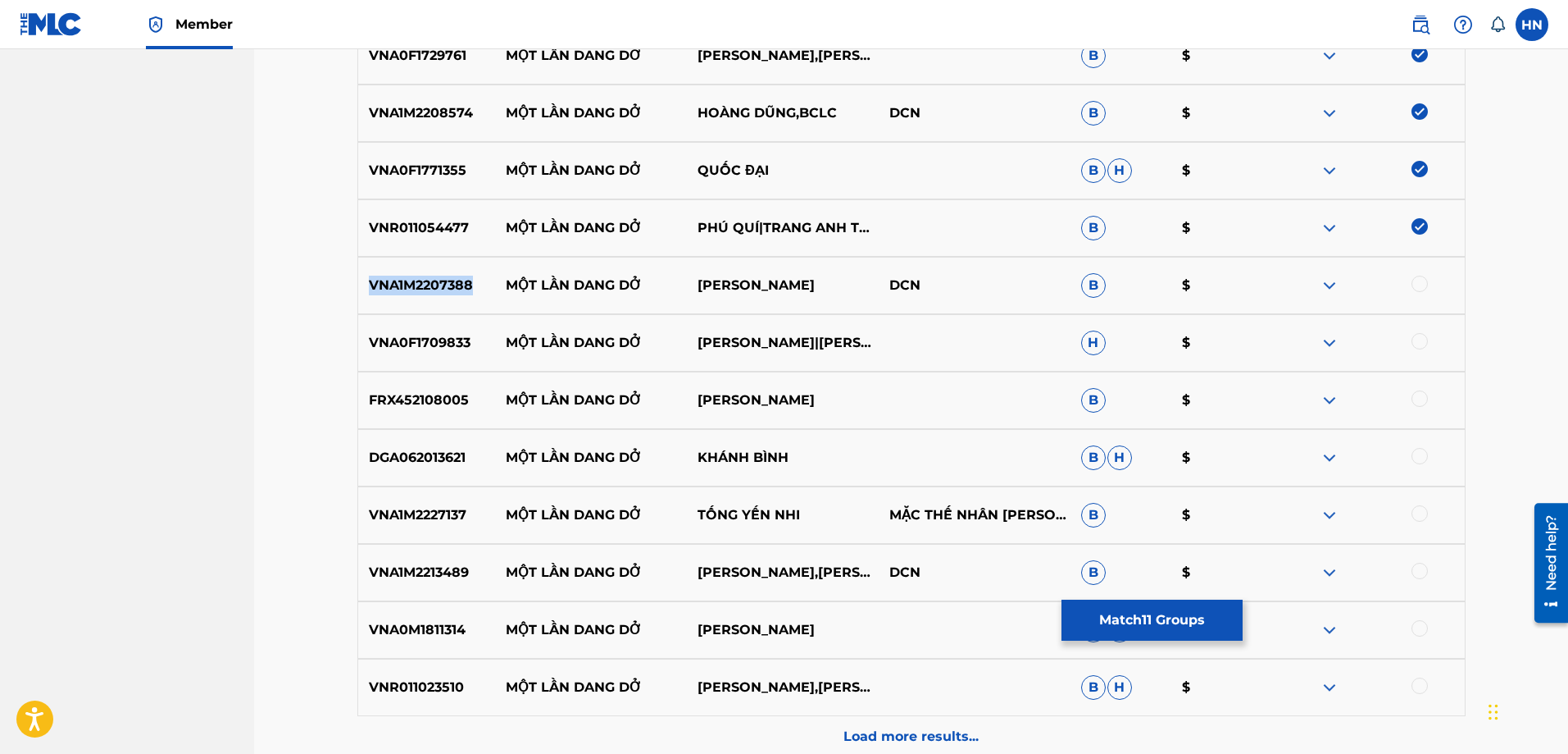
click at [453, 279] on p "VNA1M2207388" at bounding box center [427, 285] width 138 height 20
click at [1424, 287] on div at bounding box center [1419, 283] width 16 height 16
click at [459, 347] on p "VNA0F1709833" at bounding box center [427, 343] width 138 height 20
click at [1420, 343] on div at bounding box center [1419, 341] width 16 height 16
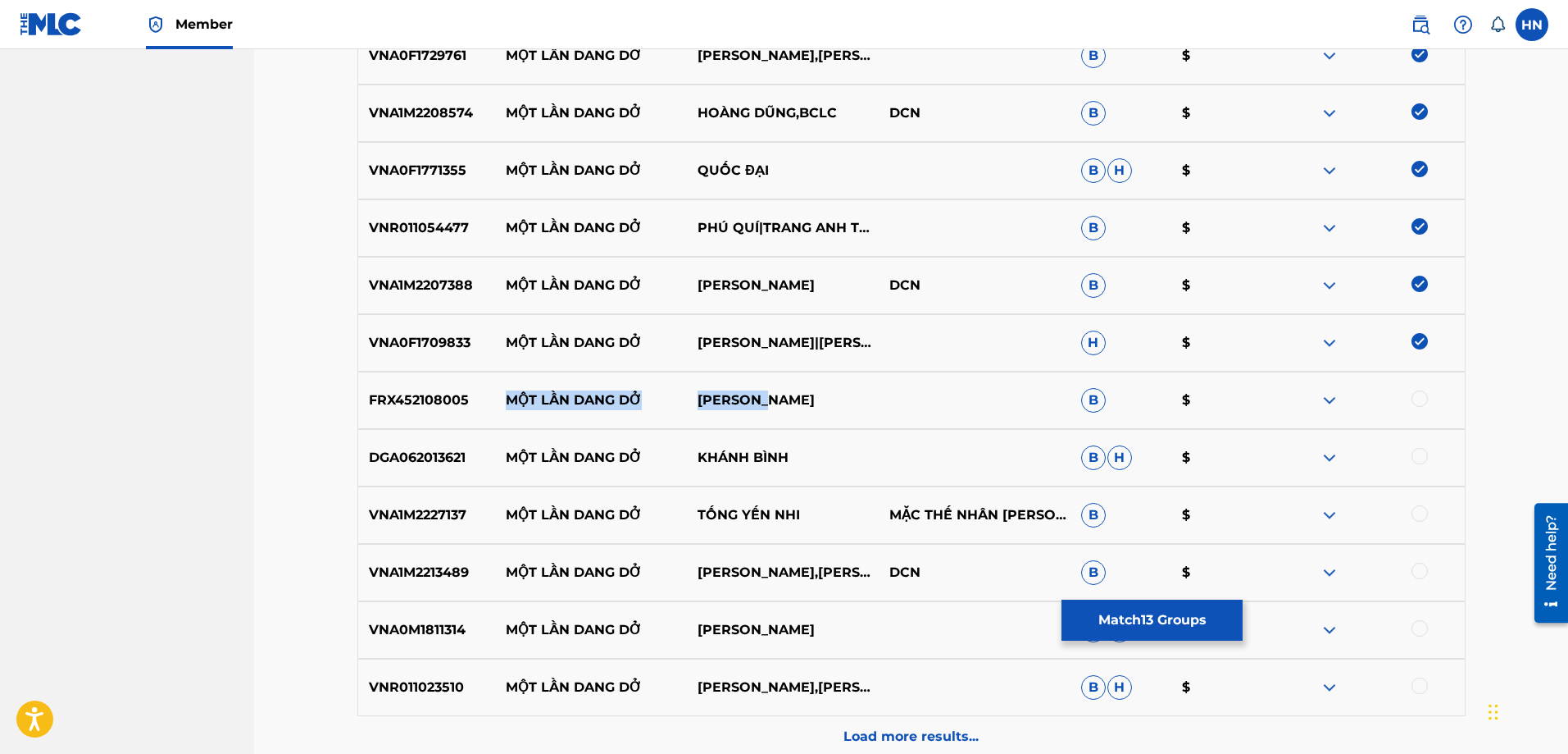
drag, startPoint x: 498, startPoint y: 407, endPoint x: 852, endPoint y: 382, distance: 354.9
click at [836, 387] on div "FRX452108005 MỘT LẦN DANG DỞ ÁNH LINH B $" at bounding box center [911, 400] width 1109 height 58
click at [432, 390] on div "FRX452108005 MỘT LẦN DANG DỞ ÁNH LINH B $" at bounding box center [911, 400] width 1109 height 58
click at [1429, 402] on div at bounding box center [1368, 400] width 192 height 20
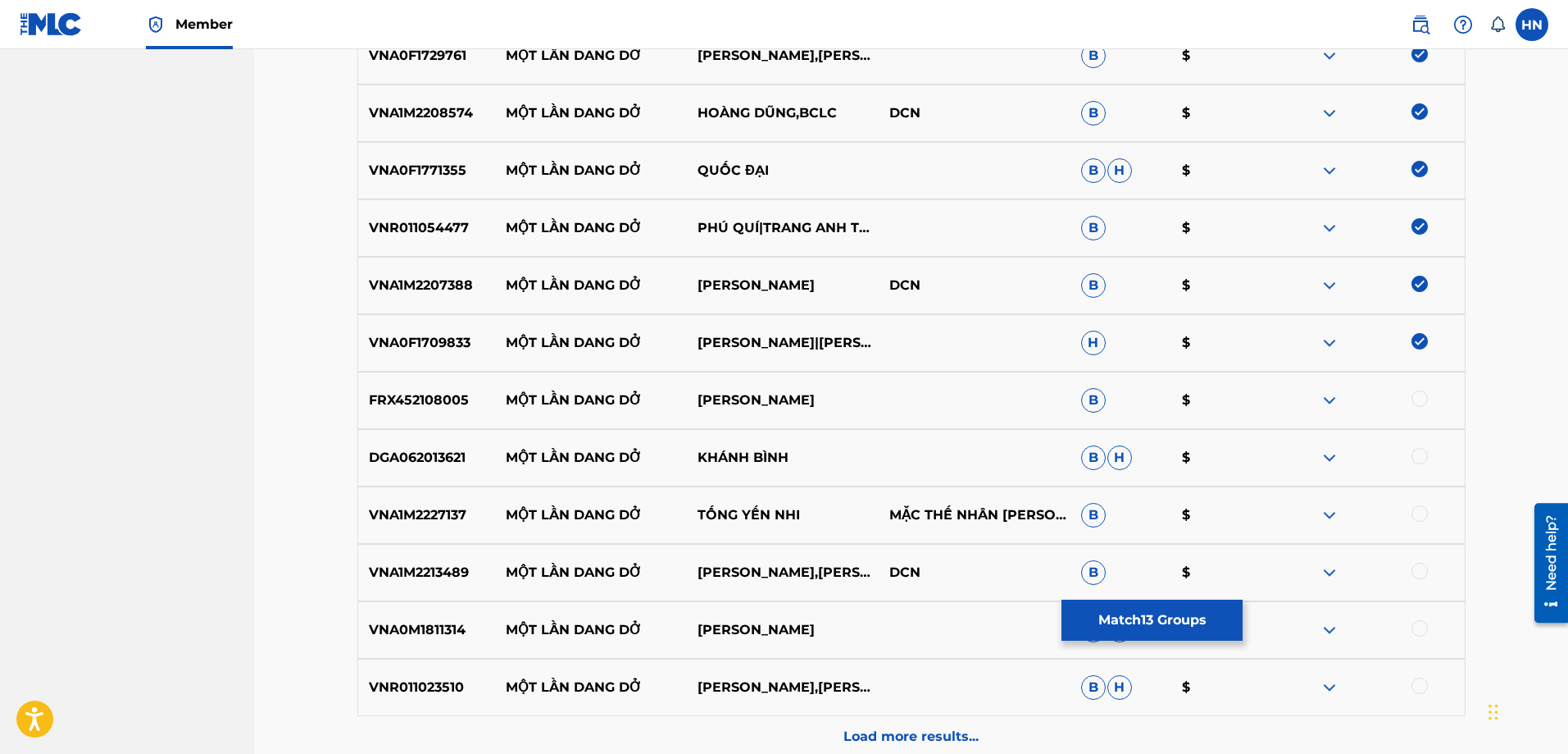
click at [1428, 398] on div at bounding box center [1419, 398] width 16 height 16
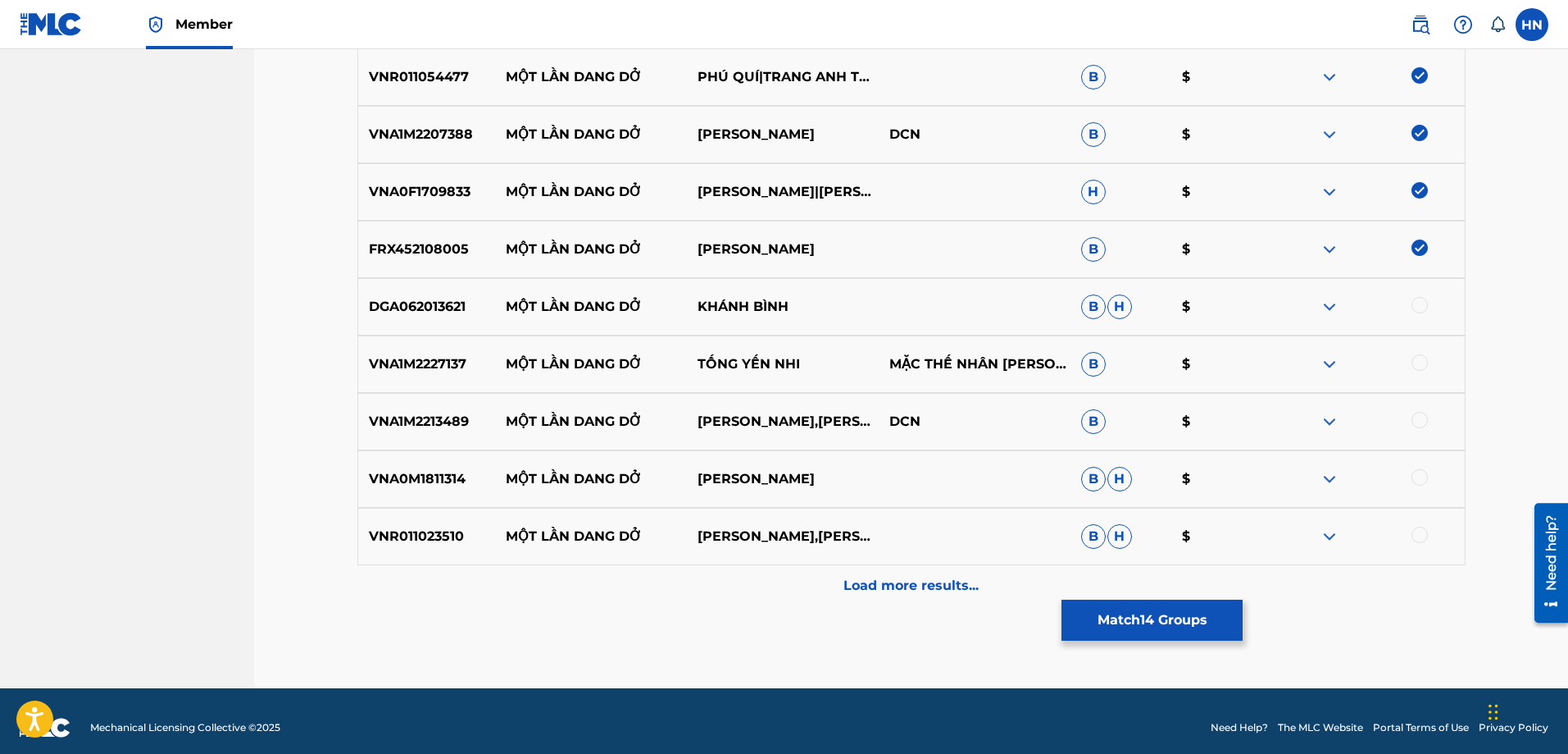
scroll to position [1228, 0]
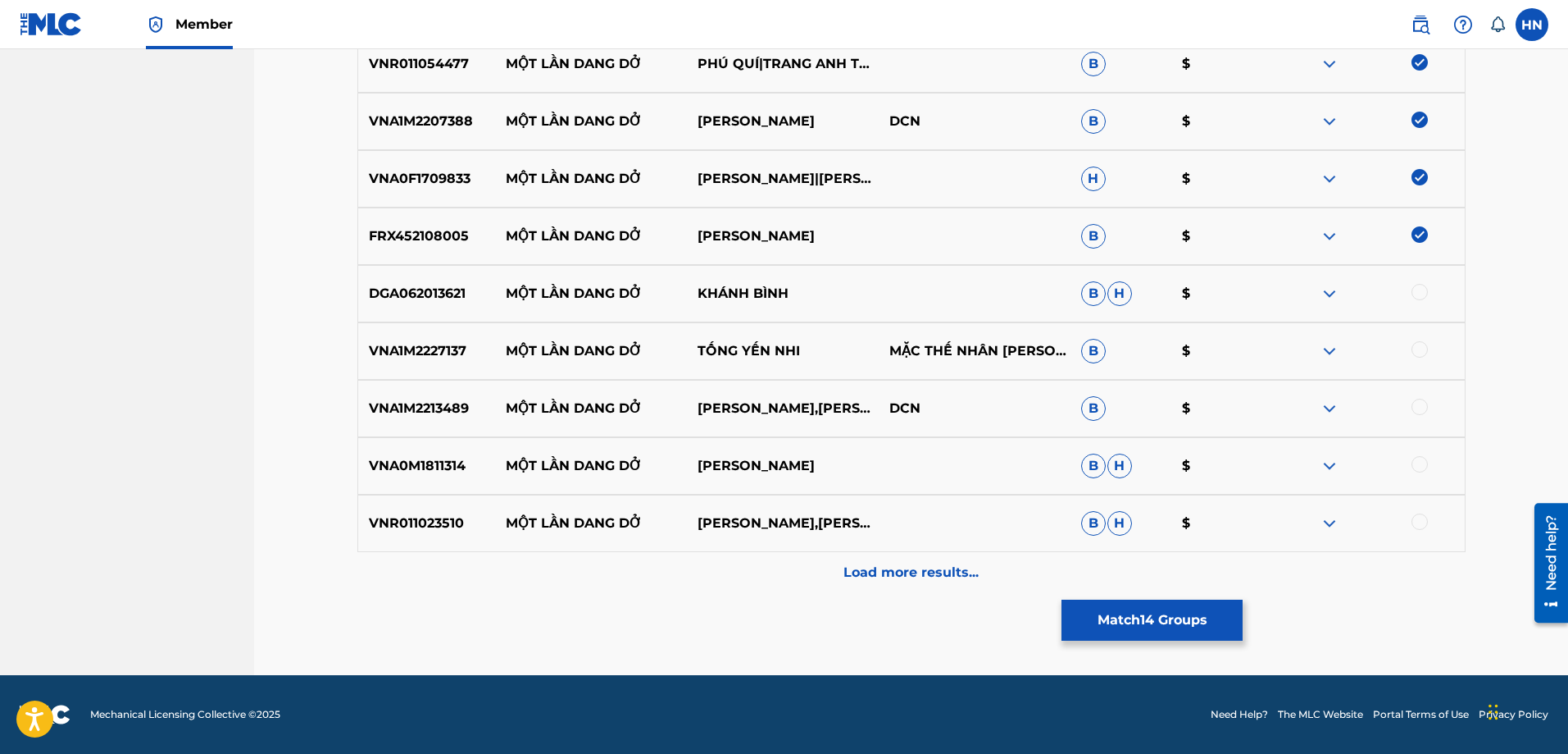
click at [448, 355] on p "VNA1M2227137" at bounding box center [427, 350] width 138 height 20
click at [1414, 348] on div at bounding box center [1419, 348] width 16 height 16
click at [444, 419] on div "VNA1M2213489 MỘT LẦN DANG DỞ [PERSON_NAME],THANH NGÂN DCN B $" at bounding box center [911, 408] width 1109 height 58
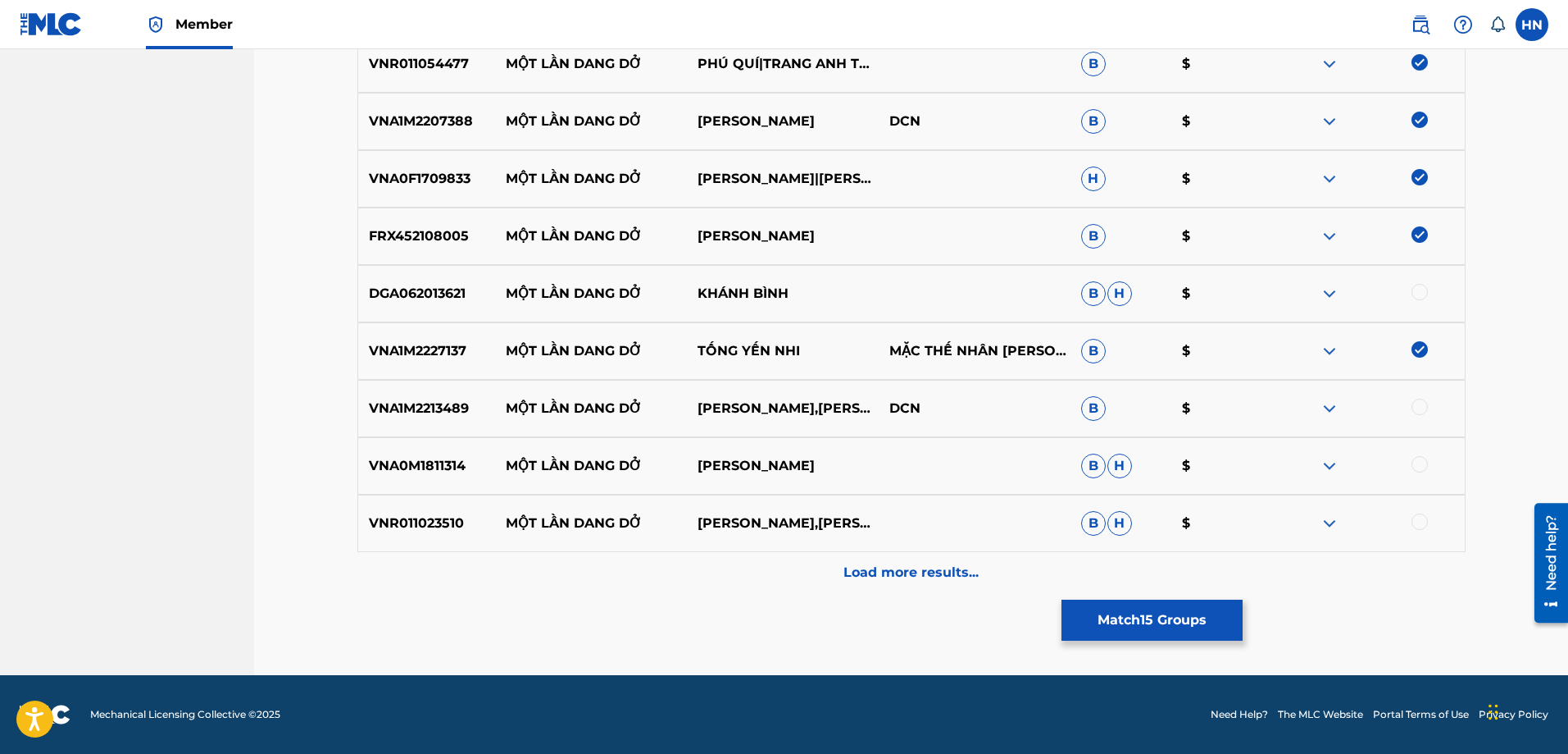
click at [1418, 410] on div at bounding box center [1419, 406] width 16 height 16
click at [389, 512] on div "VNR011023510 MỘT LẦN DANG DỞ [PERSON_NAME],[PERSON_NAME] HA B H $" at bounding box center [911, 523] width 1109 height 58
click at [1423, 526] on div at bounding box center [1368, 523] width 192 height 20
click at [1423, 526] on div at bounding box center [1419, 521] width 16 height 16
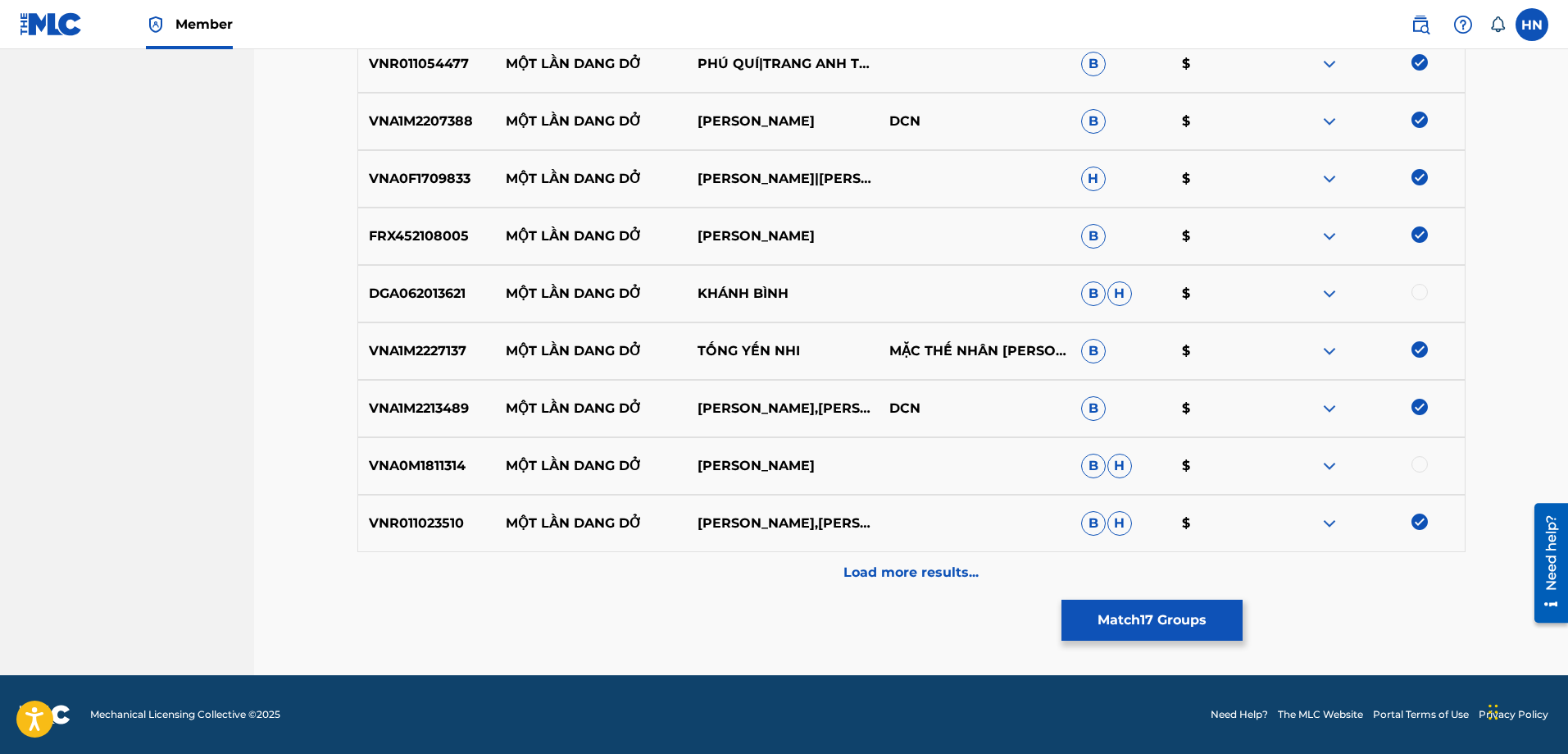
click at [449, 457] on p "VNA0M1811314" at bounding box center [427, 465] width 138 height 20
click at [1416, 465] on div at bounding box center [1419, 463] width 16 height 16
drag, startPoint x: 507, startPoint y: 292, endPoint x: 783, endPoint y: 301, distance: 276.1
click at [783, 301] on div "DGA062013621 MỘT LẦN DANG DỞ KHÁNH BÌNH B H $" at bounding box center [911, 293] width 1109 height 58
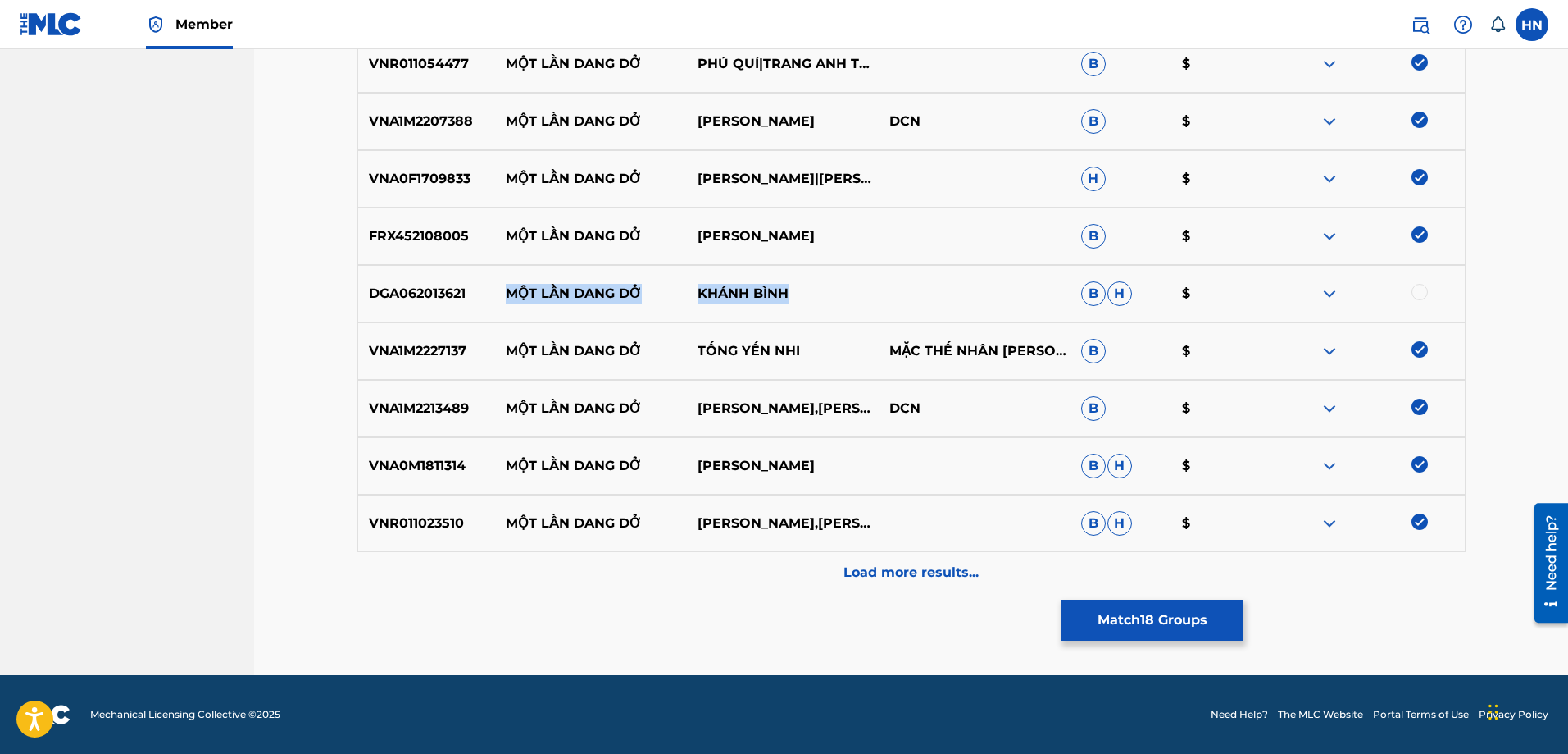
click at [790, 293] on p "KHÁNH BÌNH" at bounding box center [782, 293] width 192 height 20
click at [1338, 289] on img at bounding box center [1329, 293] width 20 height 20
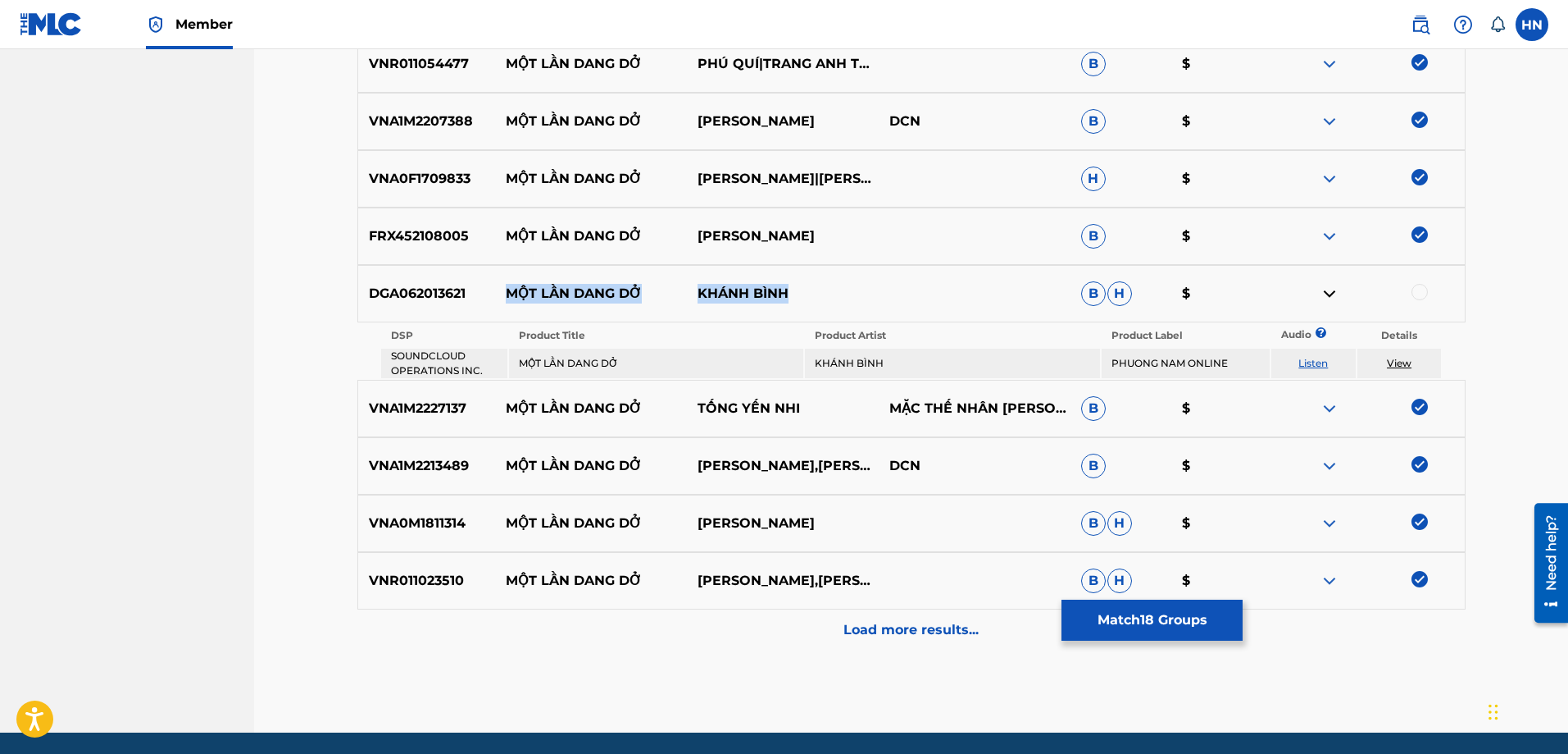
click at [1315, 363] on link "Listen" at bounding box center [1312, 362] width 29 height 12
click at [439, 295] on p "DGA062013621" at bounding box center [427, 293] width 138 height 20
click at [1426, 286] on div at bounding box center [1419, 292] width 16 height 16
click at [872, 628] on p "Load more results..." at bounding box center [910, 629] width 135 height 20
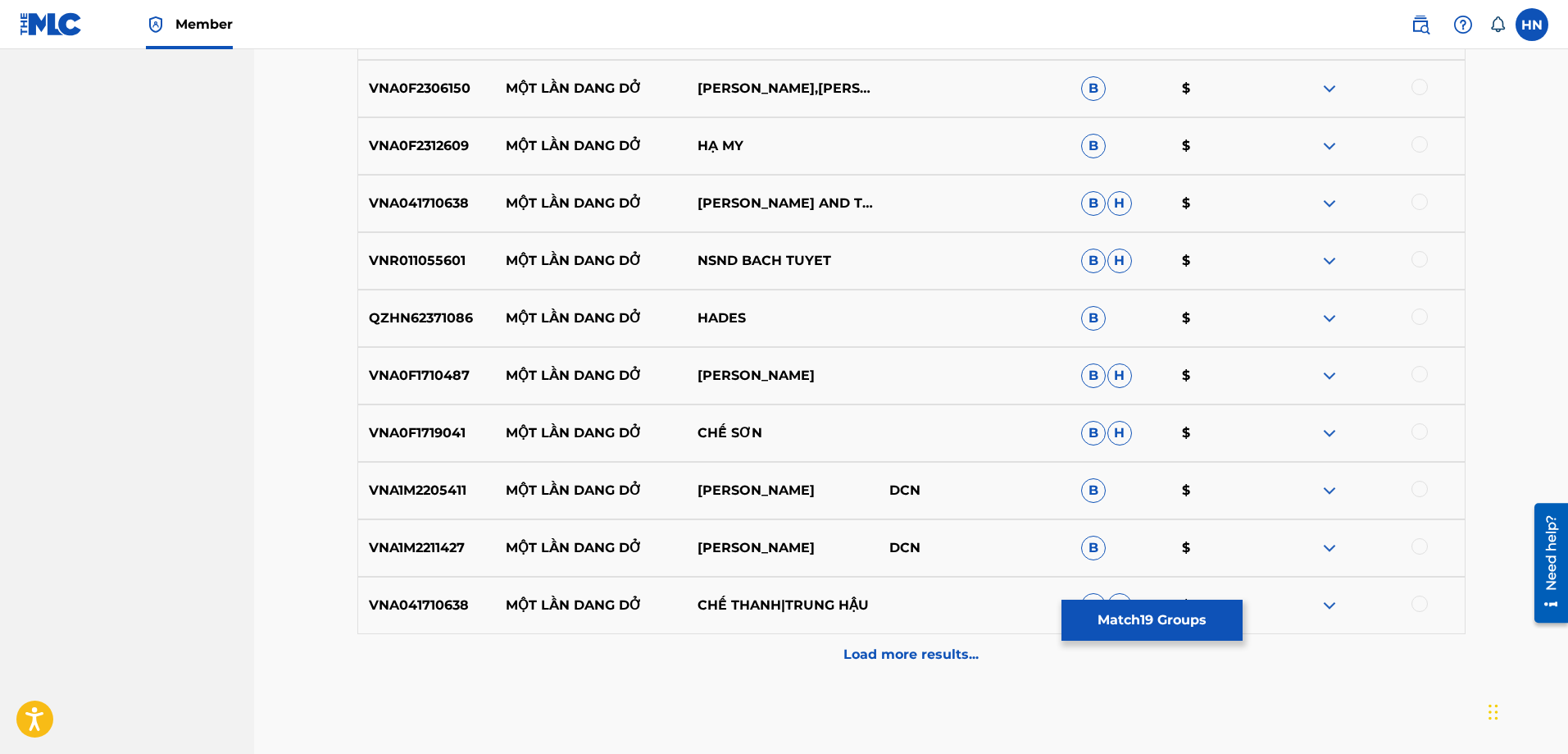
scroll to position [1637, 0]
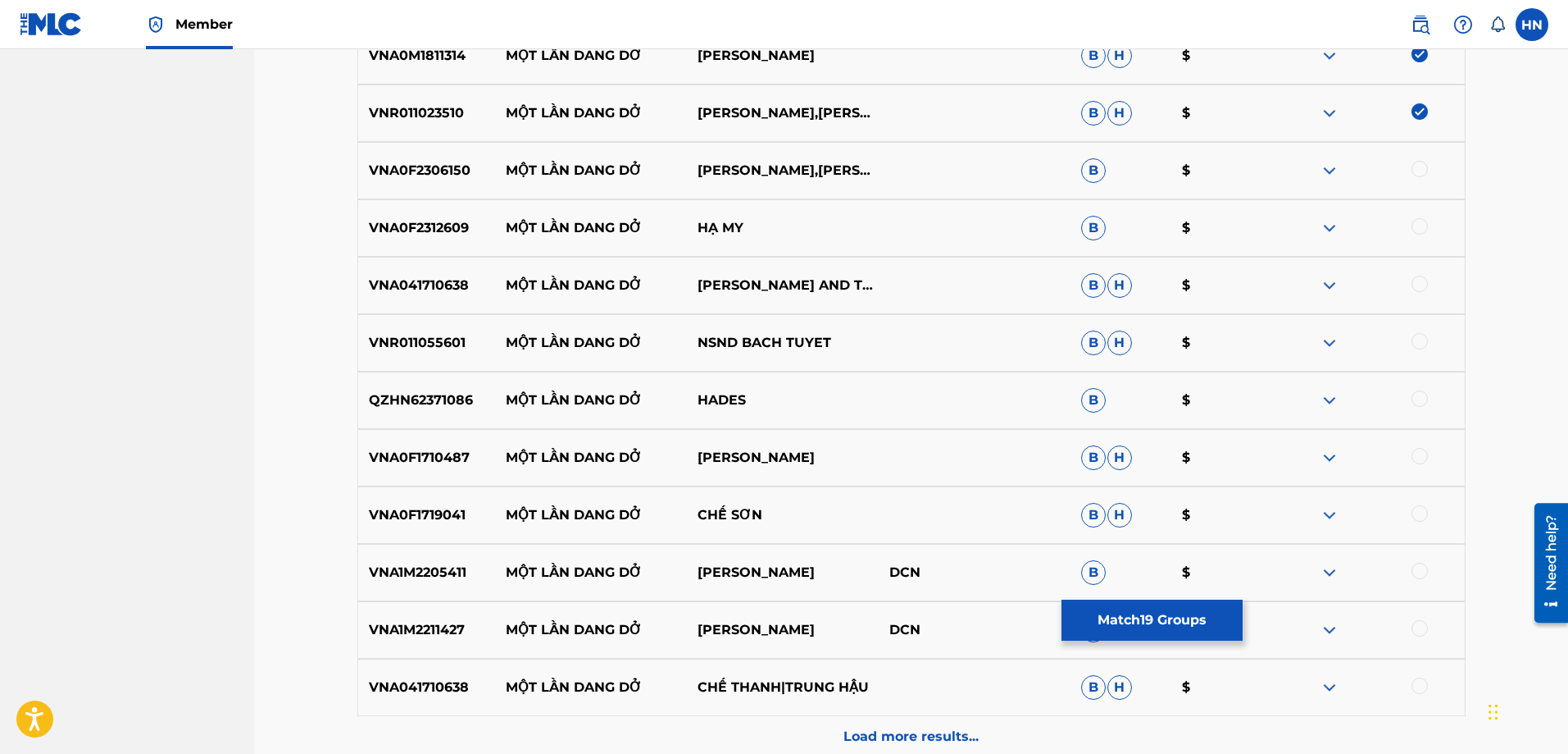
click at [458, 172] on p "VNA0F2306150" at bounding box center [427, 170] width 138 height 20
click at [1416, 175] on div at bounding box center [1419, 168] width 16 height 16
click at [408, 238] on div "VNA0F2312609 MỘT LẦN DANG DỞ HẠ MY B $" at bounding box center [911, 227] width 1109 height 58
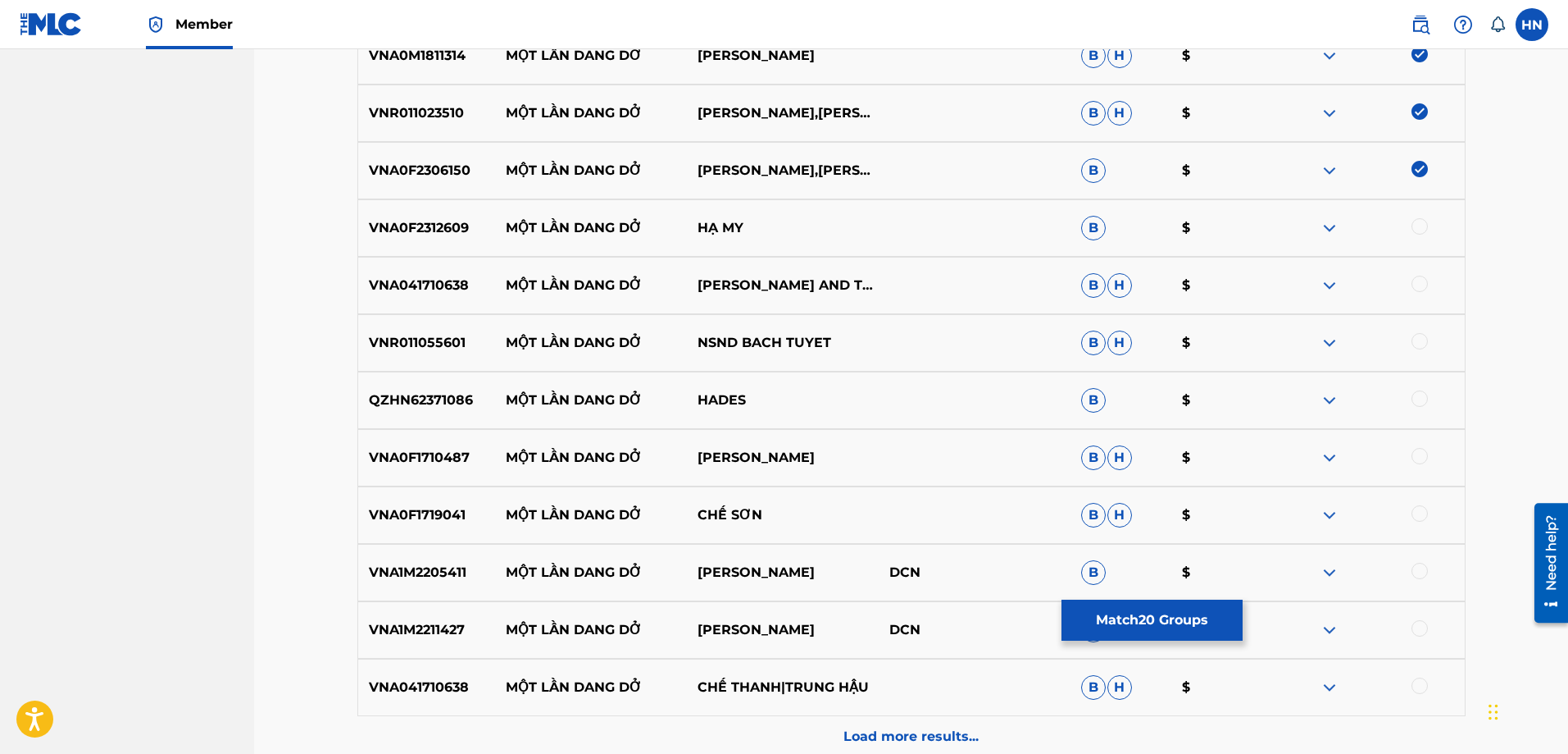
click at [1421, 233] on div at bounding box center [1419, 226] width 16 height 16
click at [445, 290] on p "VNA041710638" at bounding box center [427, 285] width 138 height 20
click at [1411, 283] on div at bounding box center [1419, 283] width 16 height 16
drag, startPoint x: 502, startPoint y: 348, endPoint x: 902, endPoint y: 347, distance: 400.0
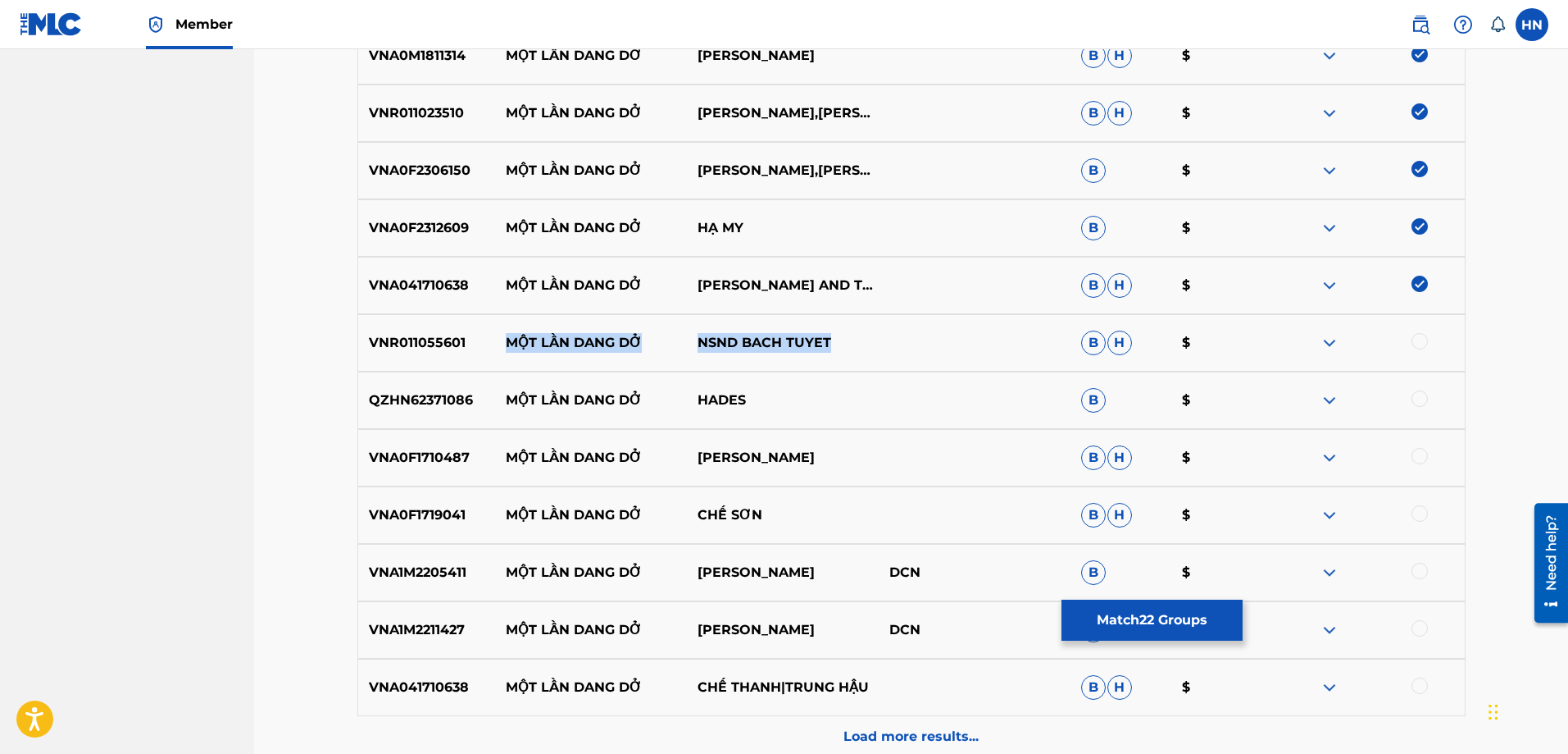
click at [902, 347] on div "VNR011055601 MỘT LẦN DANG DỞ NSND BACH TUYET B H $" at bounding box center [911, 343] width 1109 height 58
click at [425, 347] on p "VNR011055601" at bounding box center [427, 343] width 138 height 20
click at [1413, 342] on div at bounding box center [1419, 341] width 16 height 16
click at [1328, 399] on img at bounding box center [1329, 400] width 20 height 20
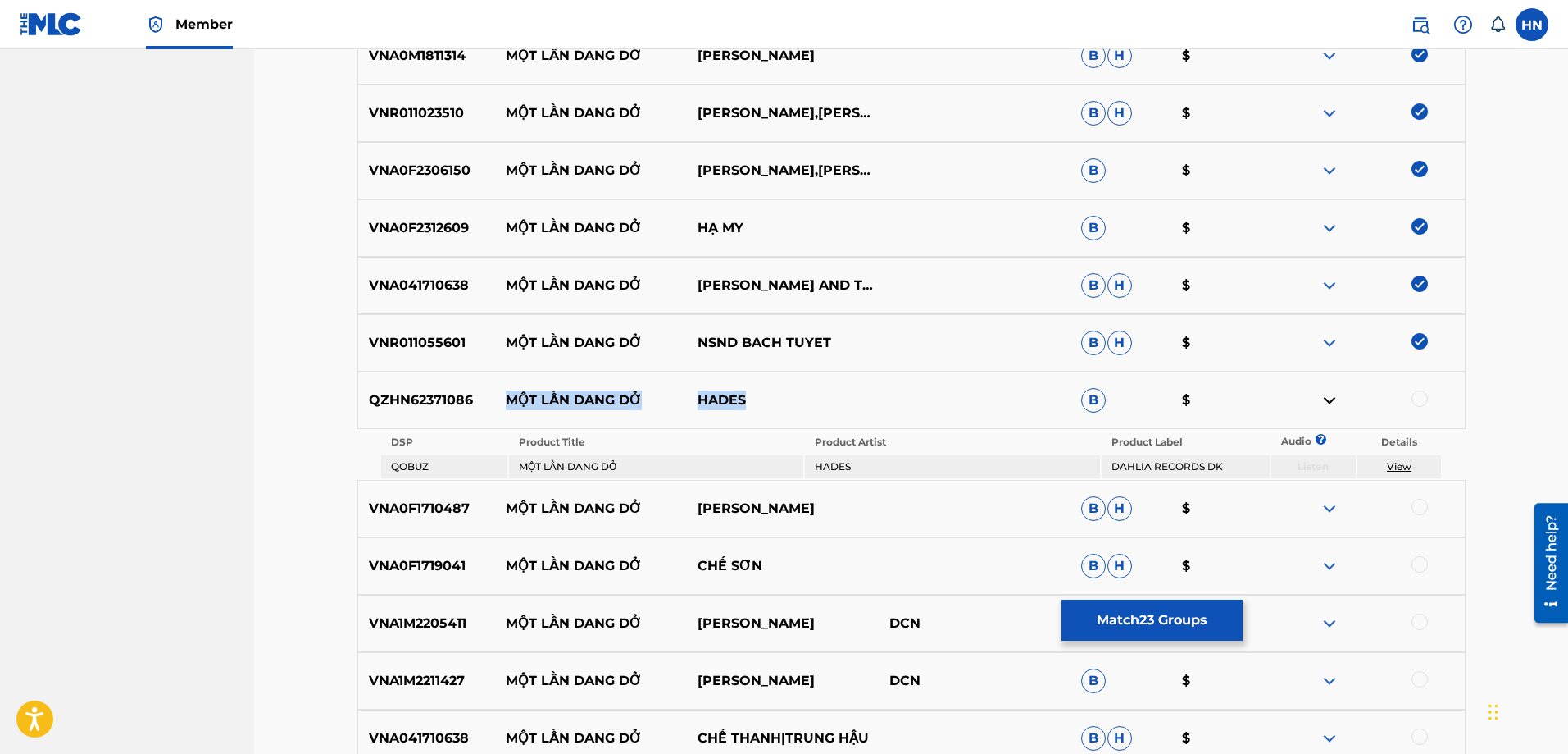
drag, startPoint x: 774, startPoint y: 394, endPoint x: 491, endPoint y: 395, distance: 283.0
click at [491, 395] on div "QZHN62371086 MỘT LẦN DANG DỞ HADES B $" at bounding box center [911, 400] width 1109 height 58
click at [414, 386] on div "QZHN62371086 MỘT LẦN DANG DỞ HADES B $" at bounding box center [911, 400] width 1109 height 58
click at [1415, 399] on div at bounding box center [1419, 398] width 16 height 16
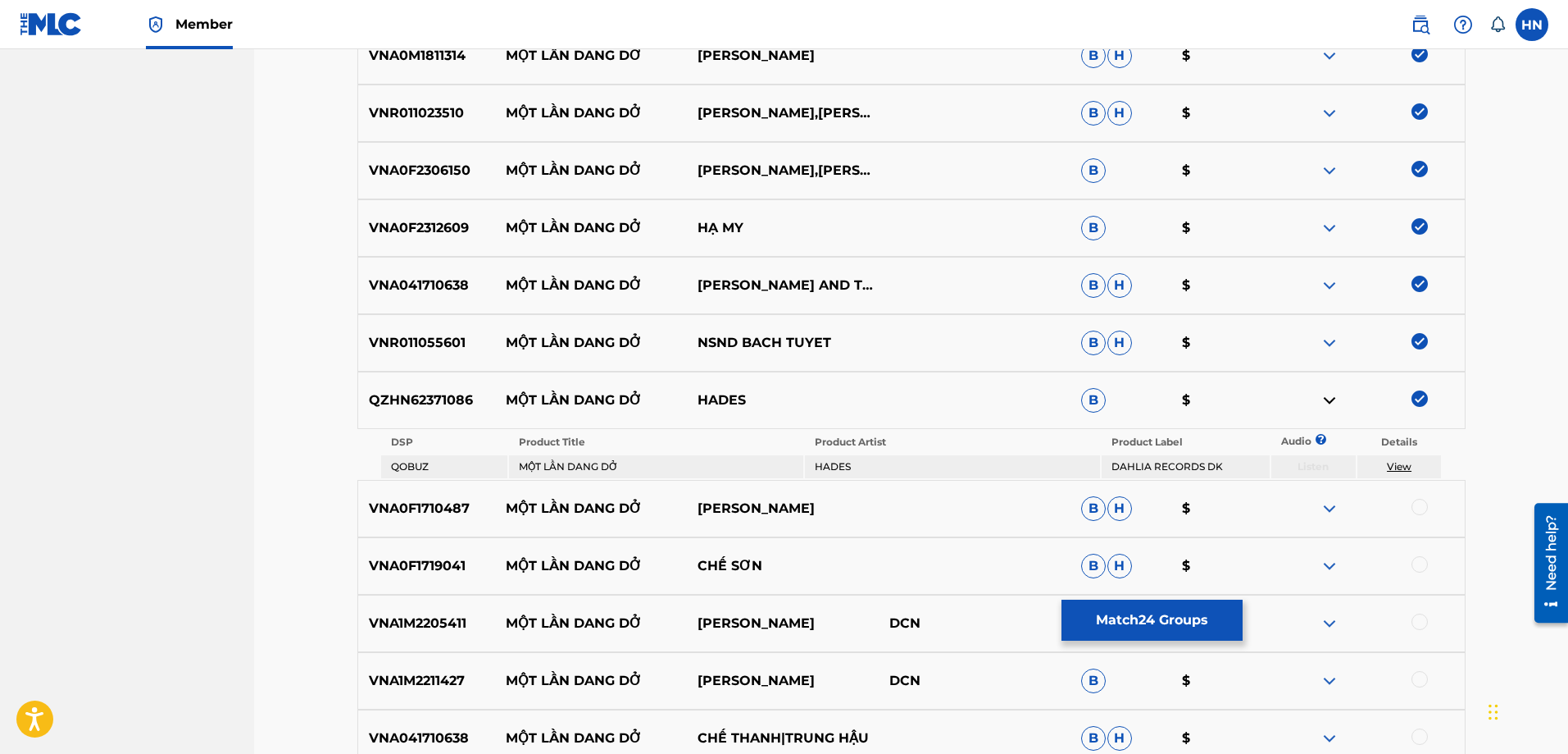
scroll to position [1852, 0]
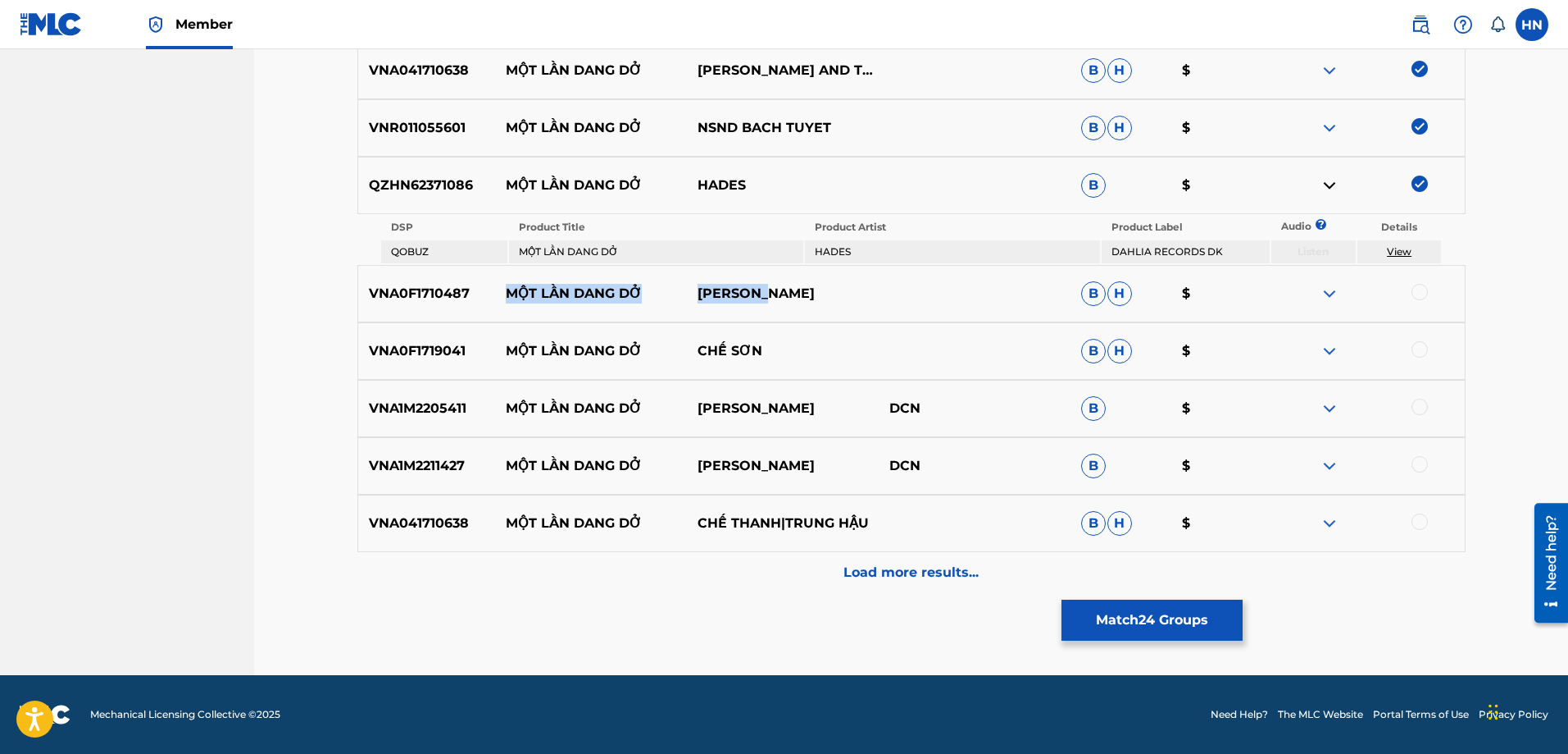
drag, startPoint x: 876, startPoint y: 292, endPoint x: 504, endPoint y: 294, distance: 372.0
click at [504, 294] on div "VNA0F1710487 MỘT LẦN DANG DỞ MAI KIỀU B H $" at bounding box center [911, 293] width 1109 height 58
click at [438, 281] on div "VNA0F1710487 MỘT LẦN DANG DỞ MAI KIỀU B H $" at bounding box center [911, 293] width 1109 height 58
click at [1415, 286] on div at bounding box center [1419, 292] width 16 height 16
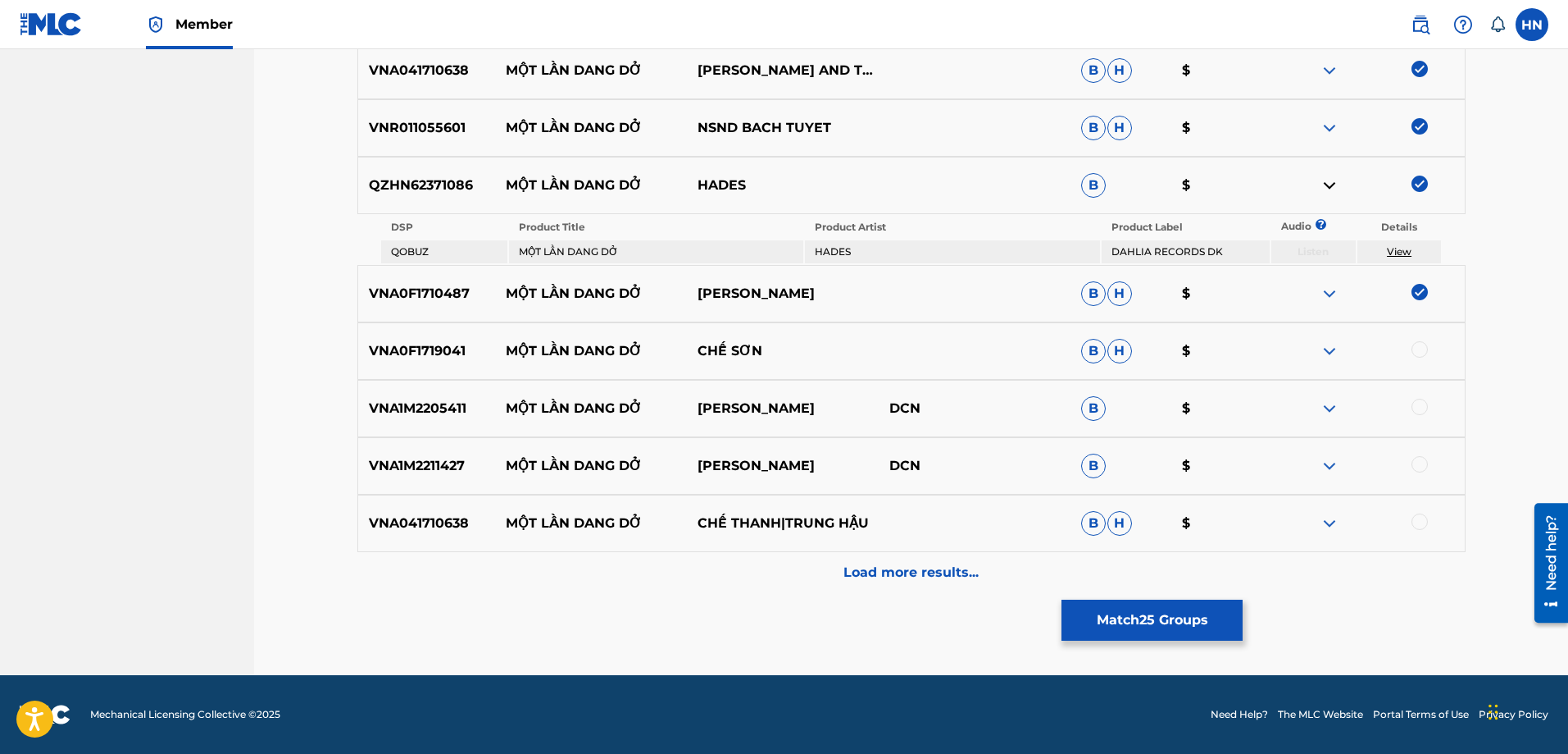
click at [441, 347] on p "VNA0F1719041" at bounding box center [427, 350] width 138 height 20
click at [1423, 345] on div at bounding box center [1419, 348] width 16 height 16
click at [429, 399] on p "VNA1M2205411" at bounding box center [427, 408] width 138 height 20
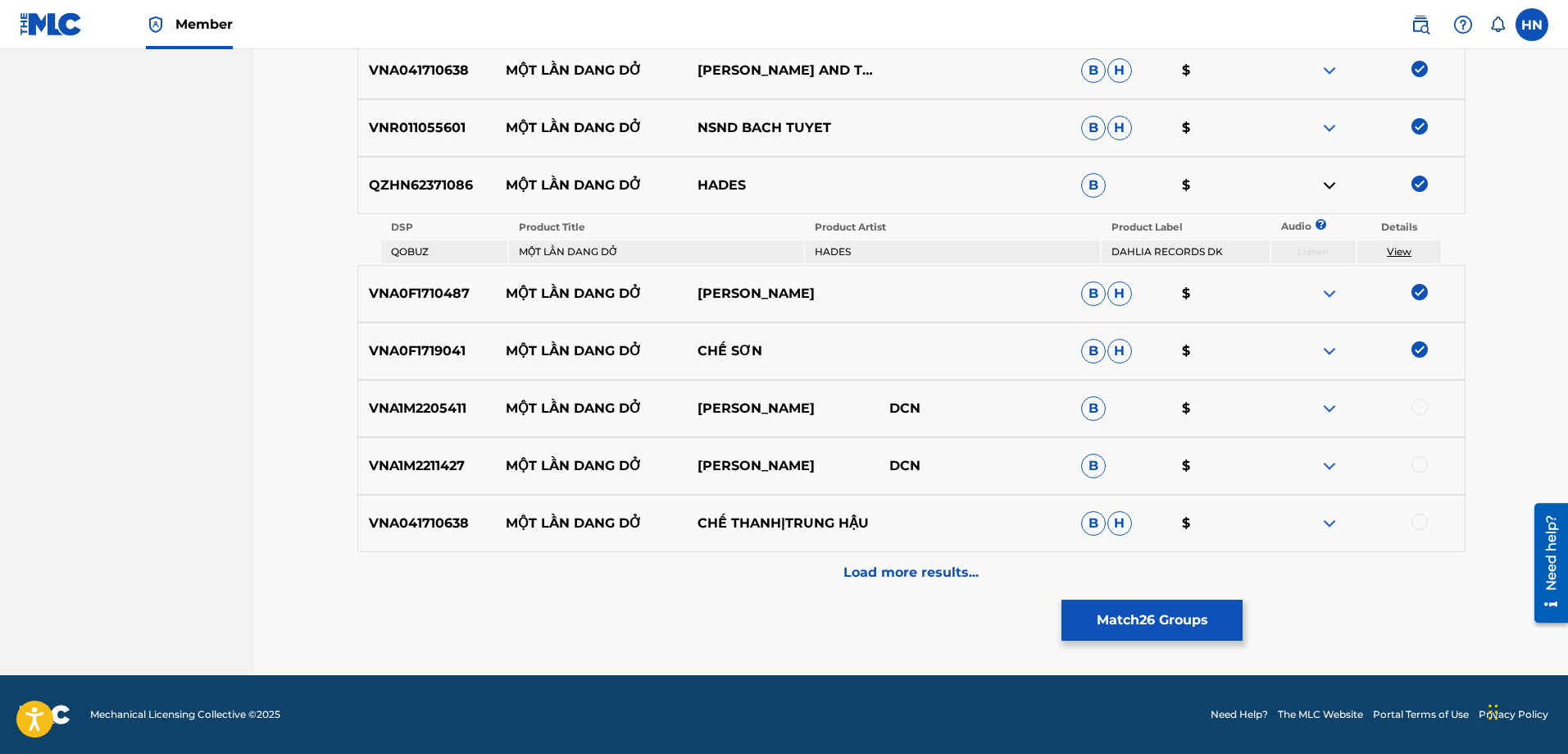
click at [1417, 405] on div at bounding box center [1419, 406] width 16 height 16
click at [455, 450] on div "VNA1M2211427 MỘT LẦN DANG DỞ HOÀNG DŨNG DCN B $" at bounding box center [911, 465] width 1109 height 58
click at [1426, 466] on div at bounding box center [1419, 463] width 16 height 16
click at [443, 516] on p "VNA041710638" at bounding box center [427, 523] width 138 height 20
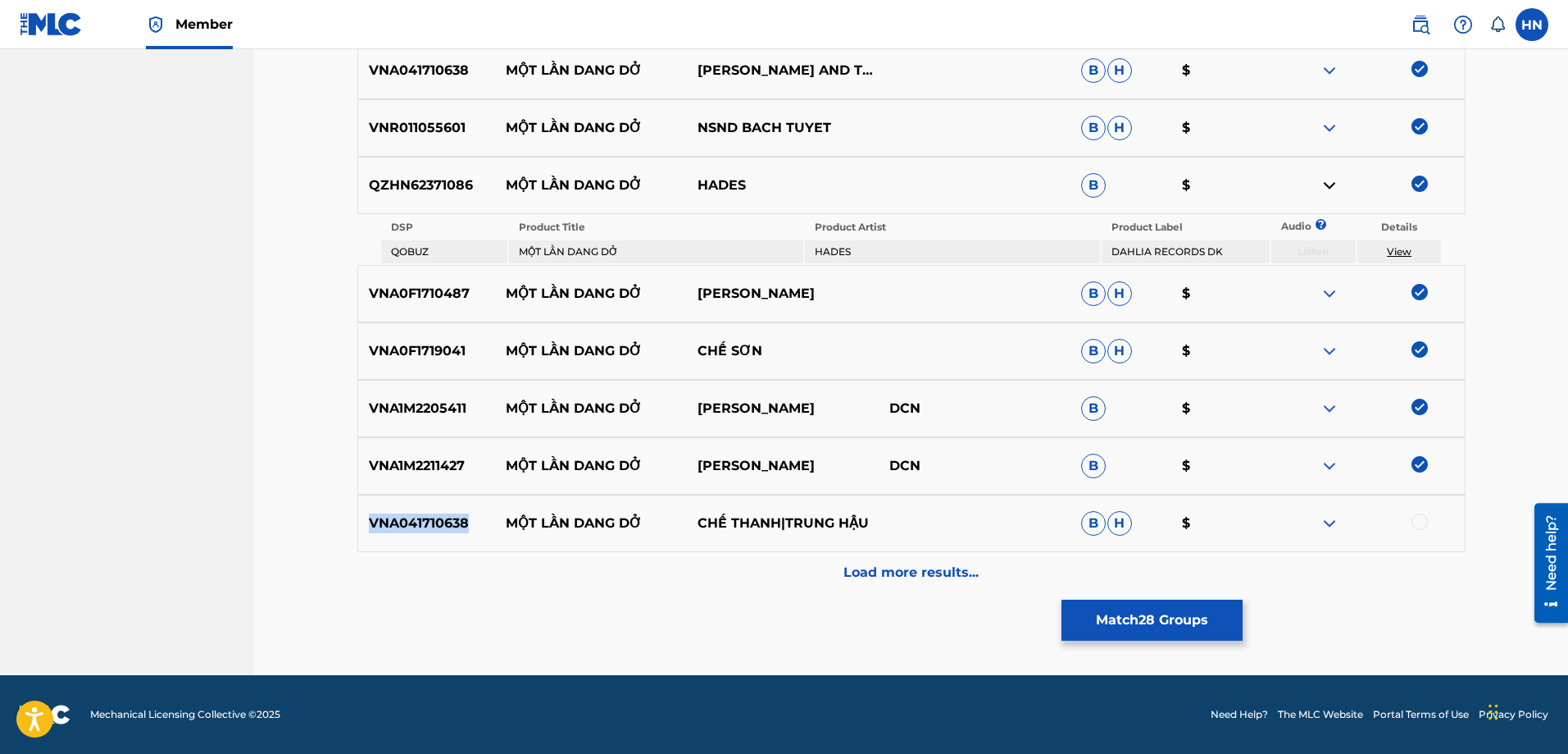
click at [443, 516] on p "VNA041710638" at bounding box center [427, 523] width 138 height 20
click at [1423, 521] on div at bounding box center [1419, 521] width 16 height 16
click at [936, 575] on p "Load more results..." at bounding box center [910, 572] width 135 height 20
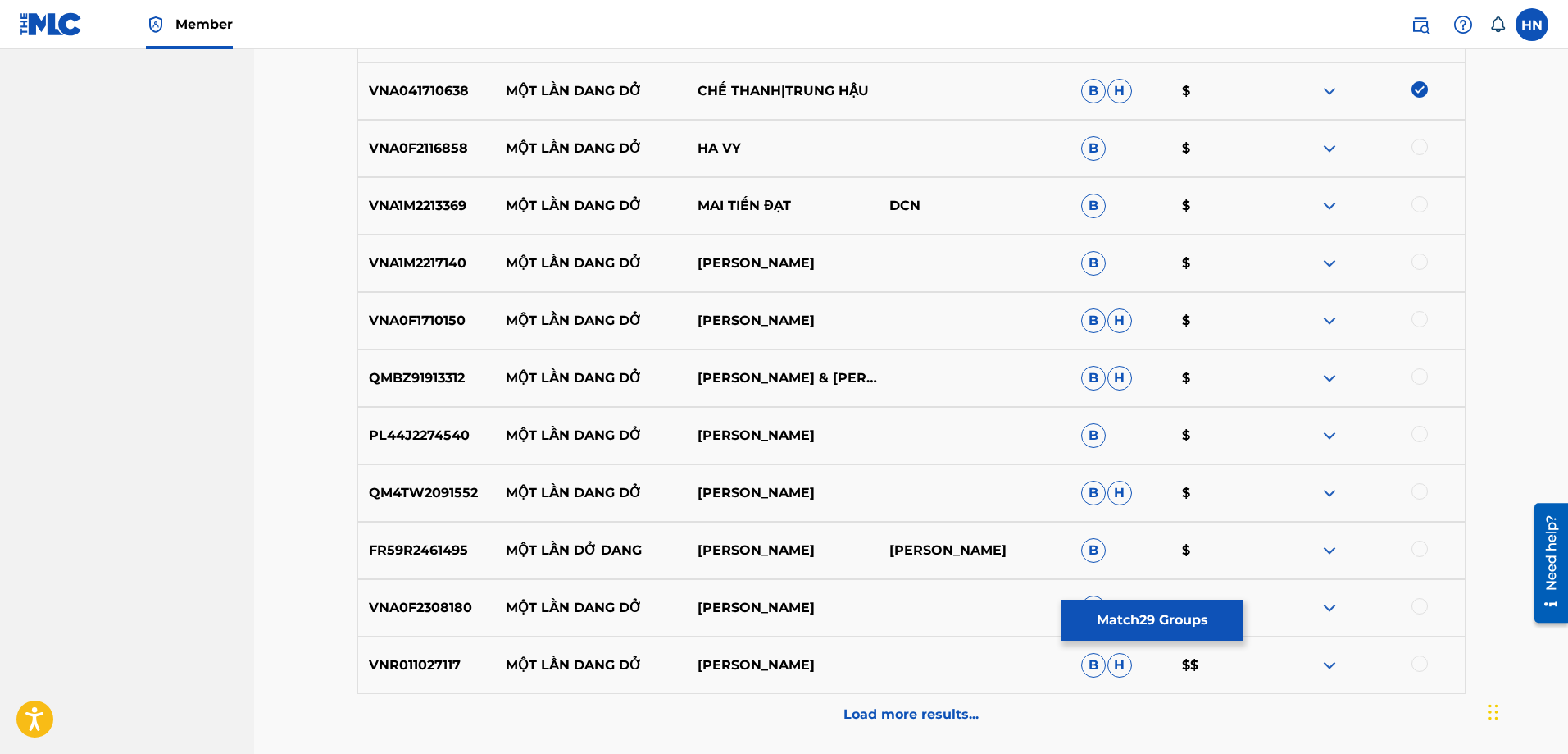
scroll to position [2262, 0]
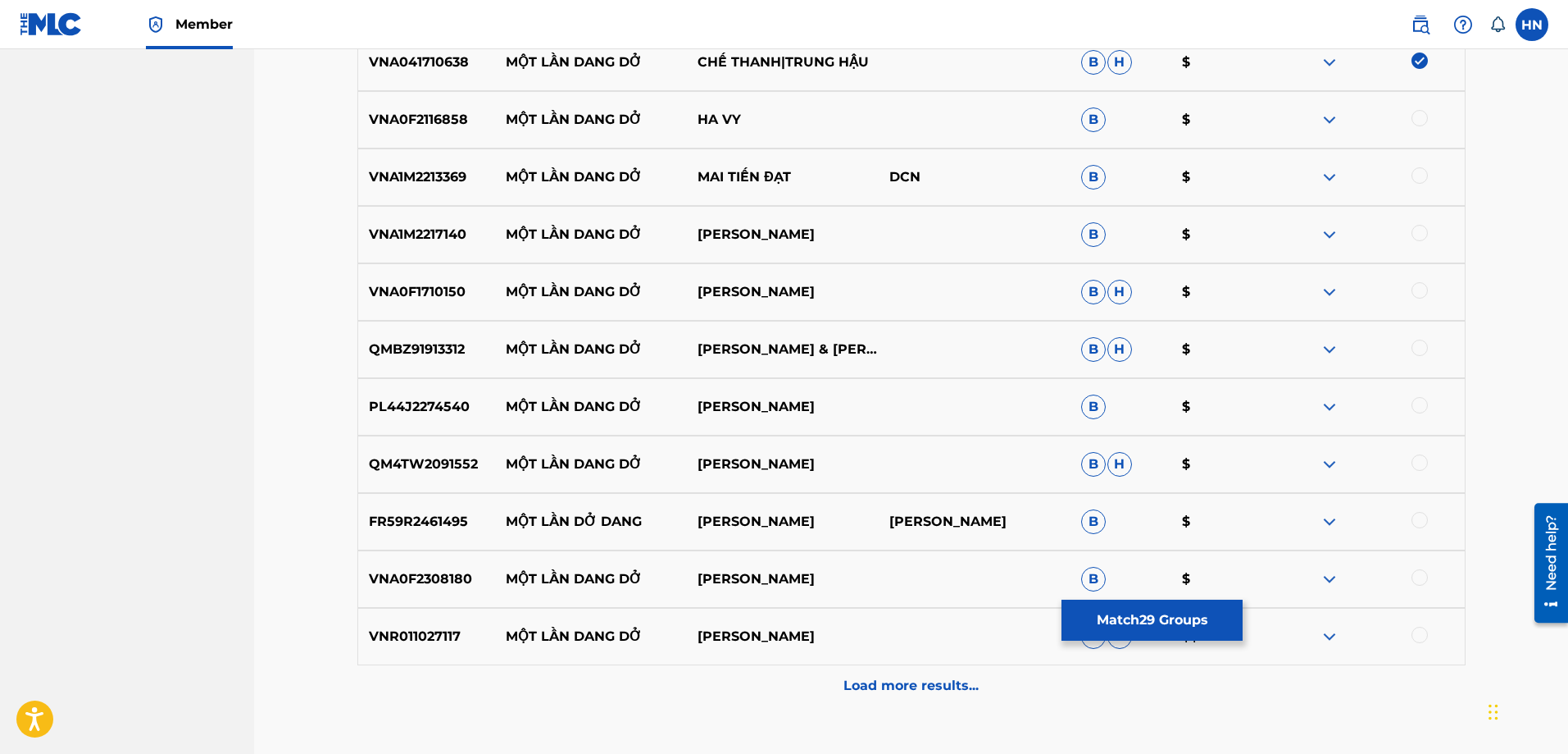
click at [446, 123] on p "VNA0F2116858" at bounding box center [427, 119] width 138 height 20
click at [1423, 122] on div at bounding box center [1419, 117] width 16 height 16
click at [409, 185] on p "VNA1M2213369" at bounding box center [427, 176] width 138 height 20
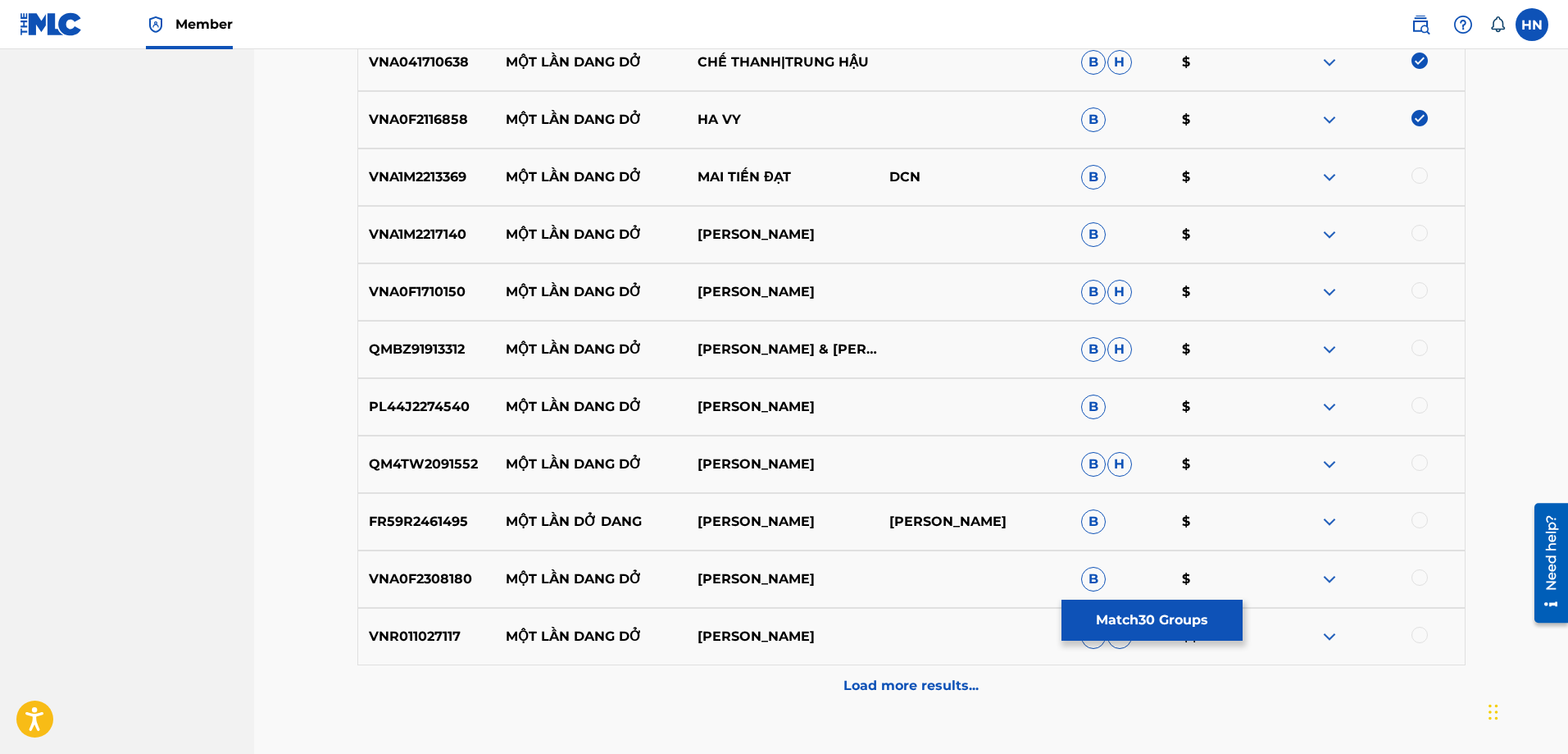
click at [1416, 183] on div at bounding box center [1419, 175] width 16 height 16
click at [409, 224] on div "VNA1M2217140 MỘT LẦN DANG DỞ HÀ THANH TÂM B $" at bounding box center [911, 234] width 1109 height 58
click at [1419, 235] on div at bounding box center [1419, 232] width 16 height 16
click at [421, 304] on div "VNA0F1710150 MỘT LẦN DANG DỞ [PERSON_NAME]" at bounding box center [911, 292] width 1109 height 58
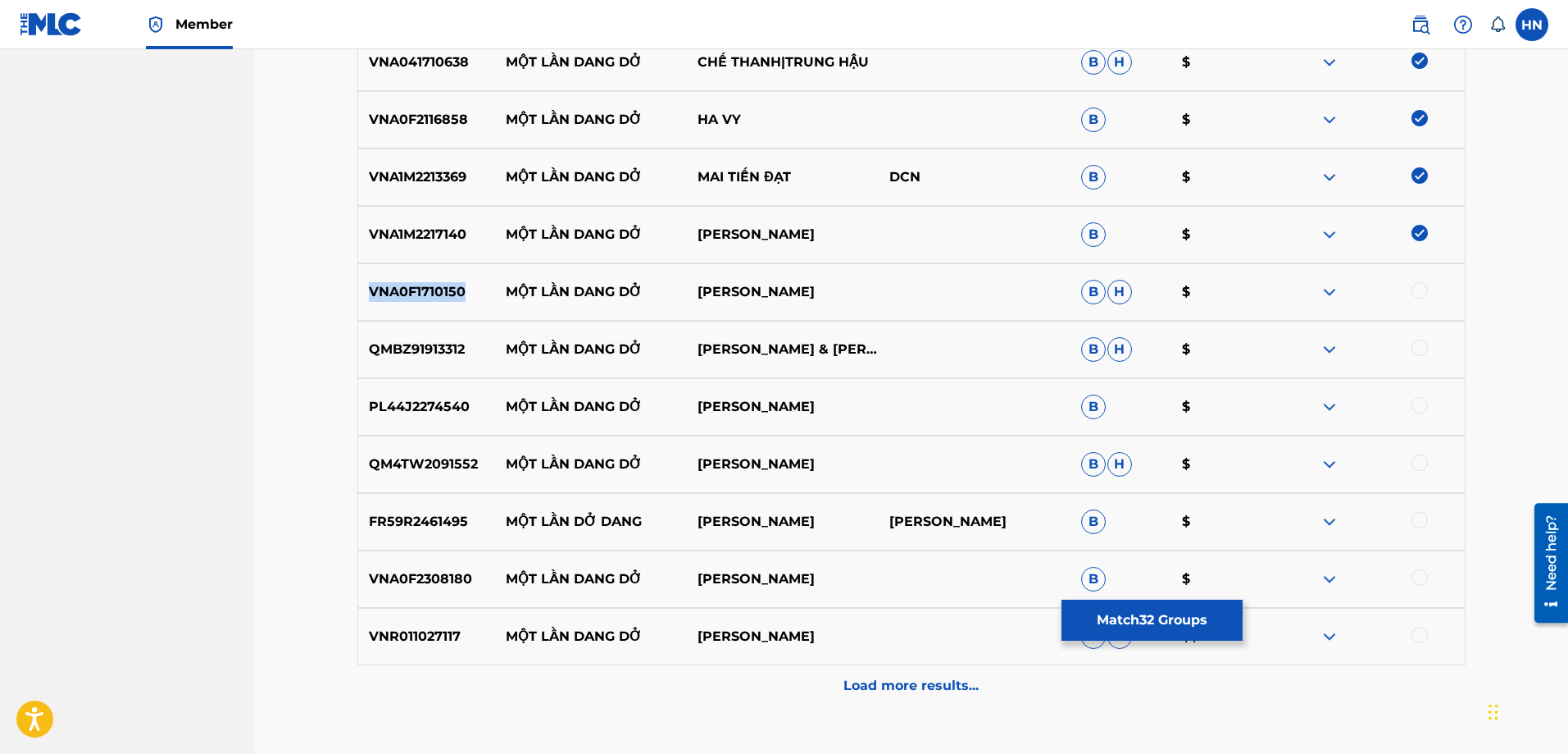
click at [421, 304] on div "VNA0F1710150 MỘT LẦN DANG DỞ [PERSON_NAME]" at bounding box center [911, 292] width 1109 height 58
click at [1424, 286] on div at bounding box center [1419, 290] width 16 height 16
click at [410, 353] on p "QMBZ91913312" at bounding box center [427, 349] width 138 height 20
click at [1416, 350] on div at bounding box center [1419, 347] width 16 height 16
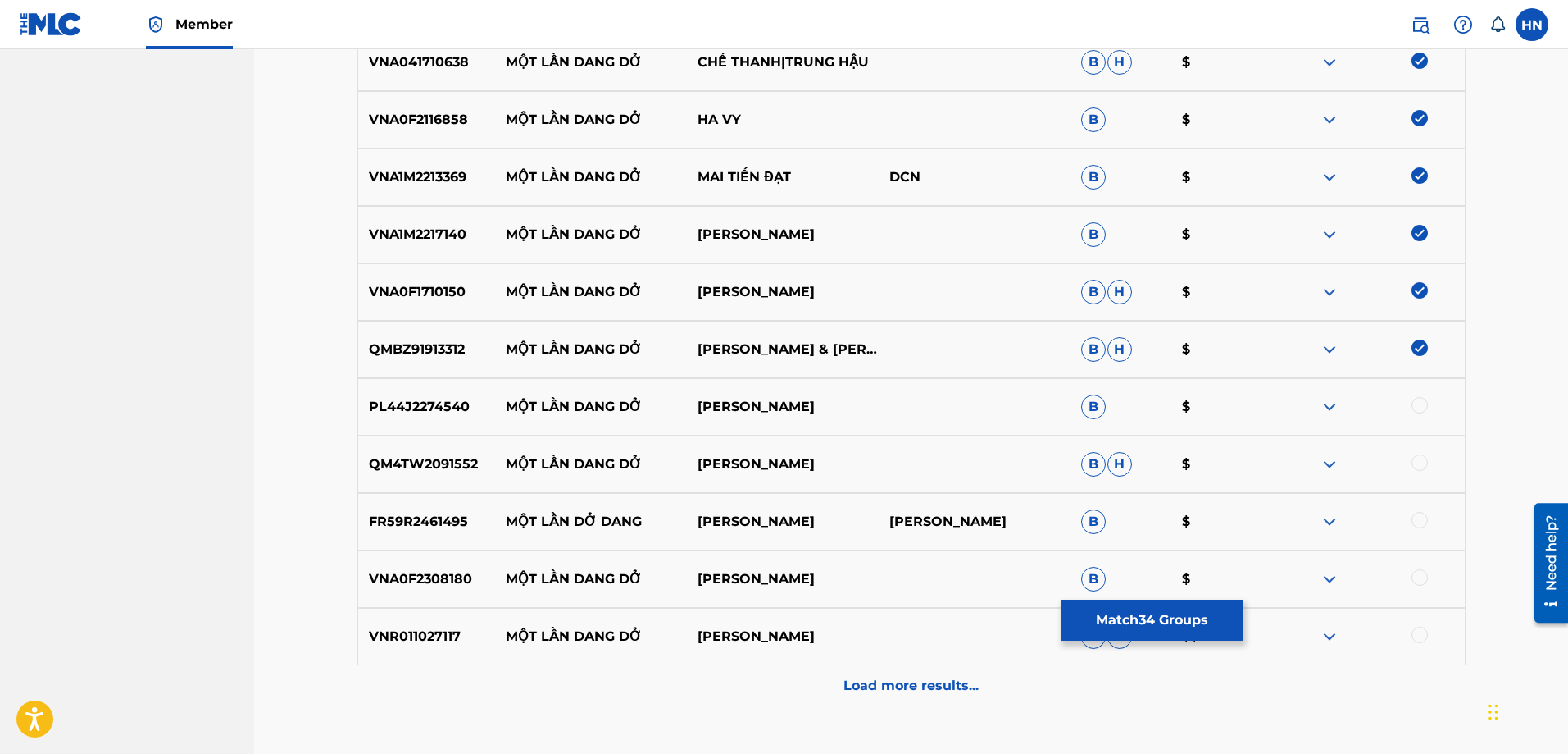
click at [423, 411] on p "PL44J2274540" at bounding box center [427, 407] width 138 height 20
click at [1423, 396] on div "PL44J2274540 MỘT LẦN DANG DỞ THÚY HUYỀN B $" at bounding box center [911, 407] width 1109 height 58
click at [1419, 400] on div at bounding box center [1419, 405] width 16 height 16
click at [425, 477] on div "QM4TW2091552 MỘT LẦN DANG DỞ QUANG [PERSON_NAME]" at bounding box center [911, 463] width 1109 height 58
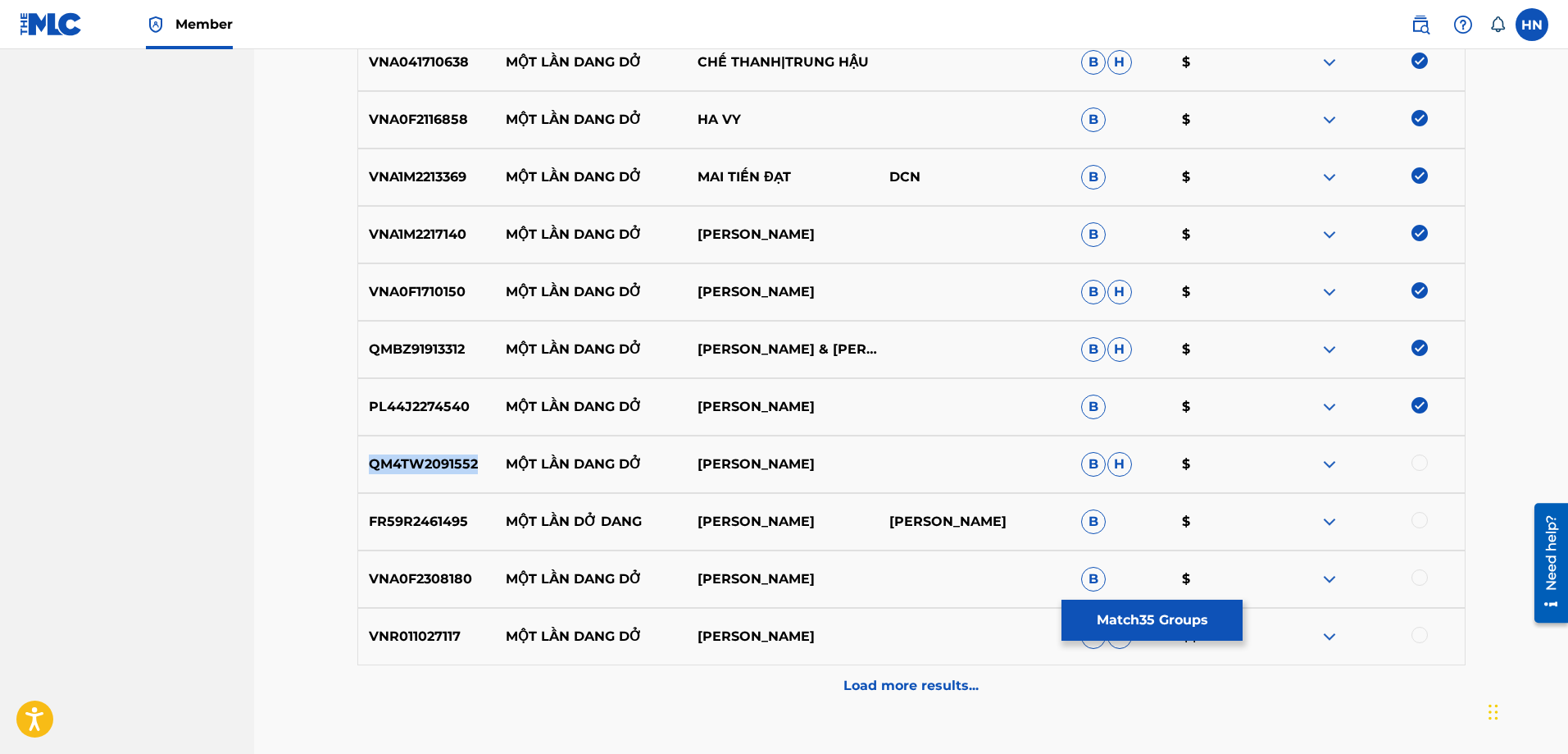
click at [425, 477] on div "QM4TW2091552 MỘT LẦN DANG DỞ QUANG [PERSON_NAME]" at bounding box center [911, 463] width 1109 height 58
click at [1422, 462] on div at bounding box center [1419, 461] width 16 height 16
click at [462, 511] on p "FR59R2461495" at bounding box center [427, 521] width 138 height 20
click at [1420, 527] on div at bounding box center [1419, 519] width 16 height 16
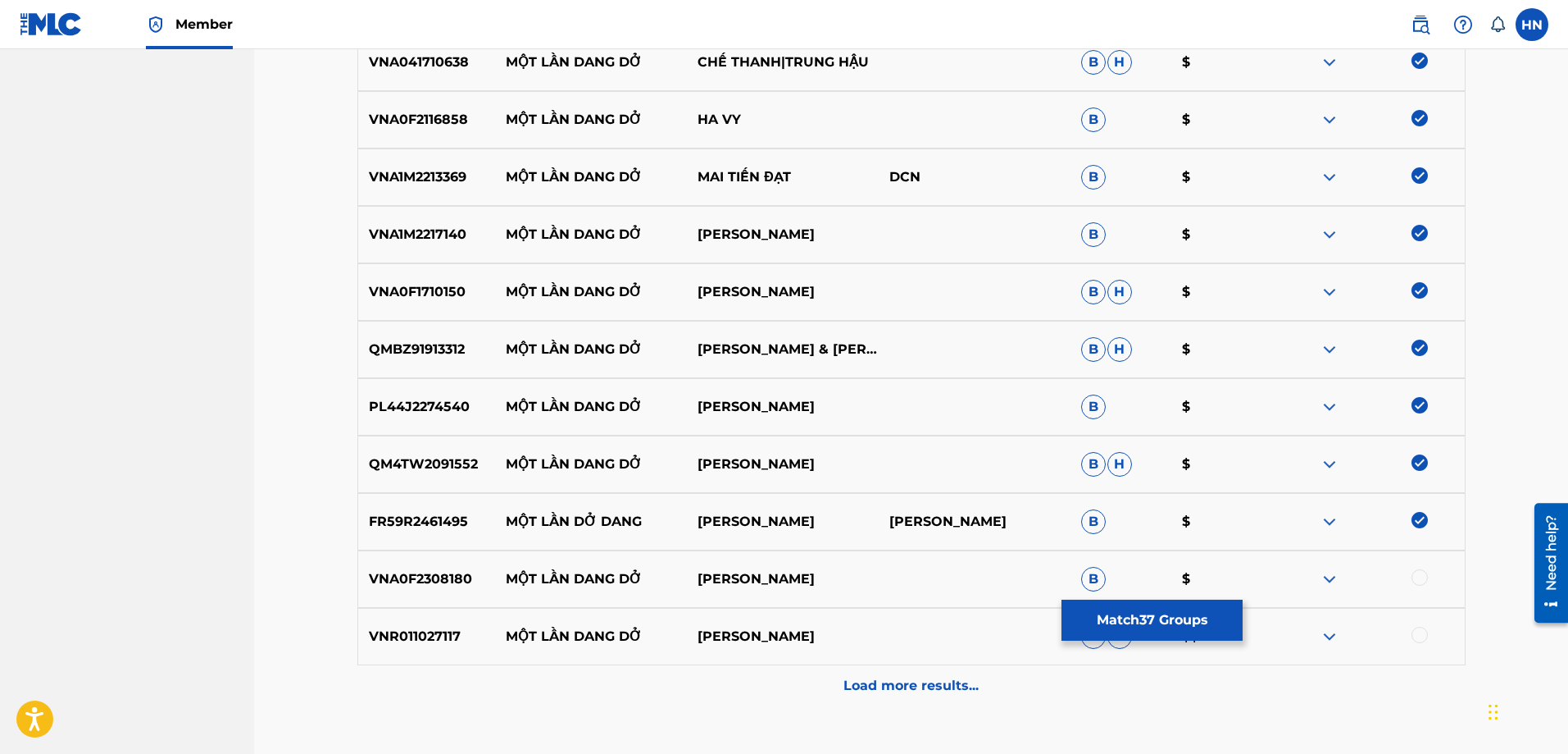
click at [392, 578] on p "VNA0F2308180" at bounding box center [427, 578] width 138 height 20
click at [1411, 578] on div at bounding box center [1419, 577] width 16 height 16
click at [410, 636] on p "VNR011027117" at bounding box center [427, 636] width 138 height 20
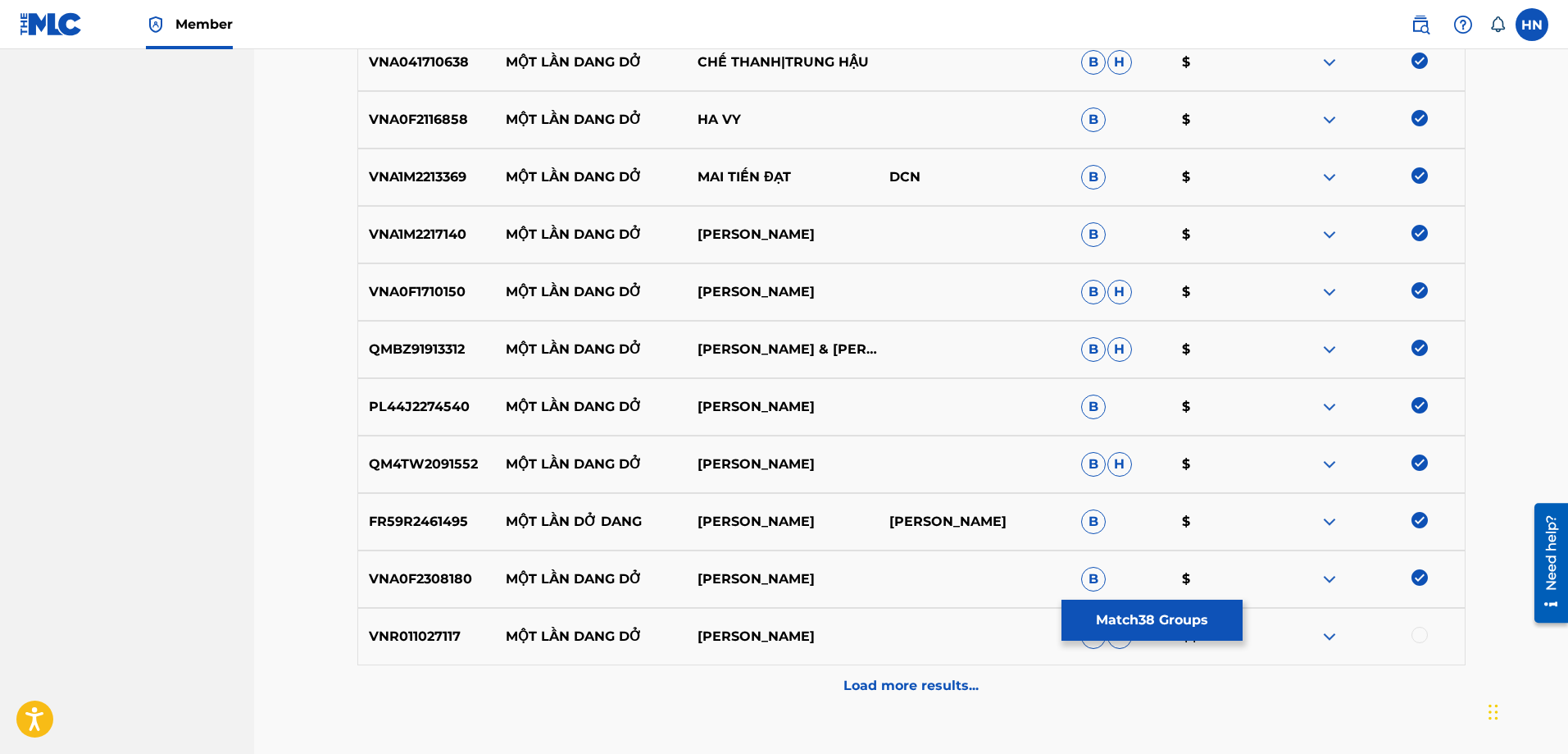
click at [1423, 635] on div at bounding box center [1419, 634] width 16 height 16
click at [813, 665] on div "Load more results..." at bounding box center [911, 685] width 1109 height 41
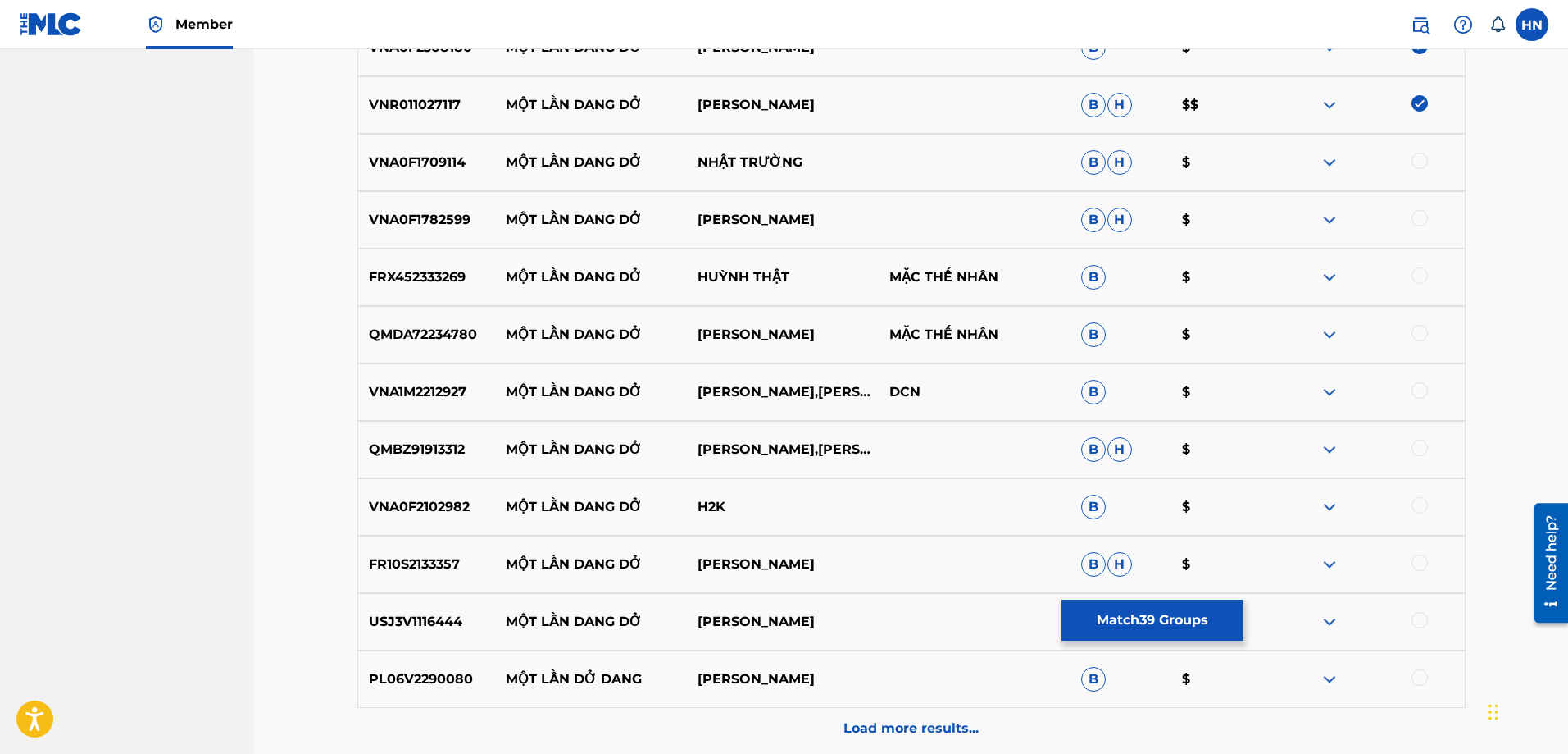
scroll to position [2836, 0]
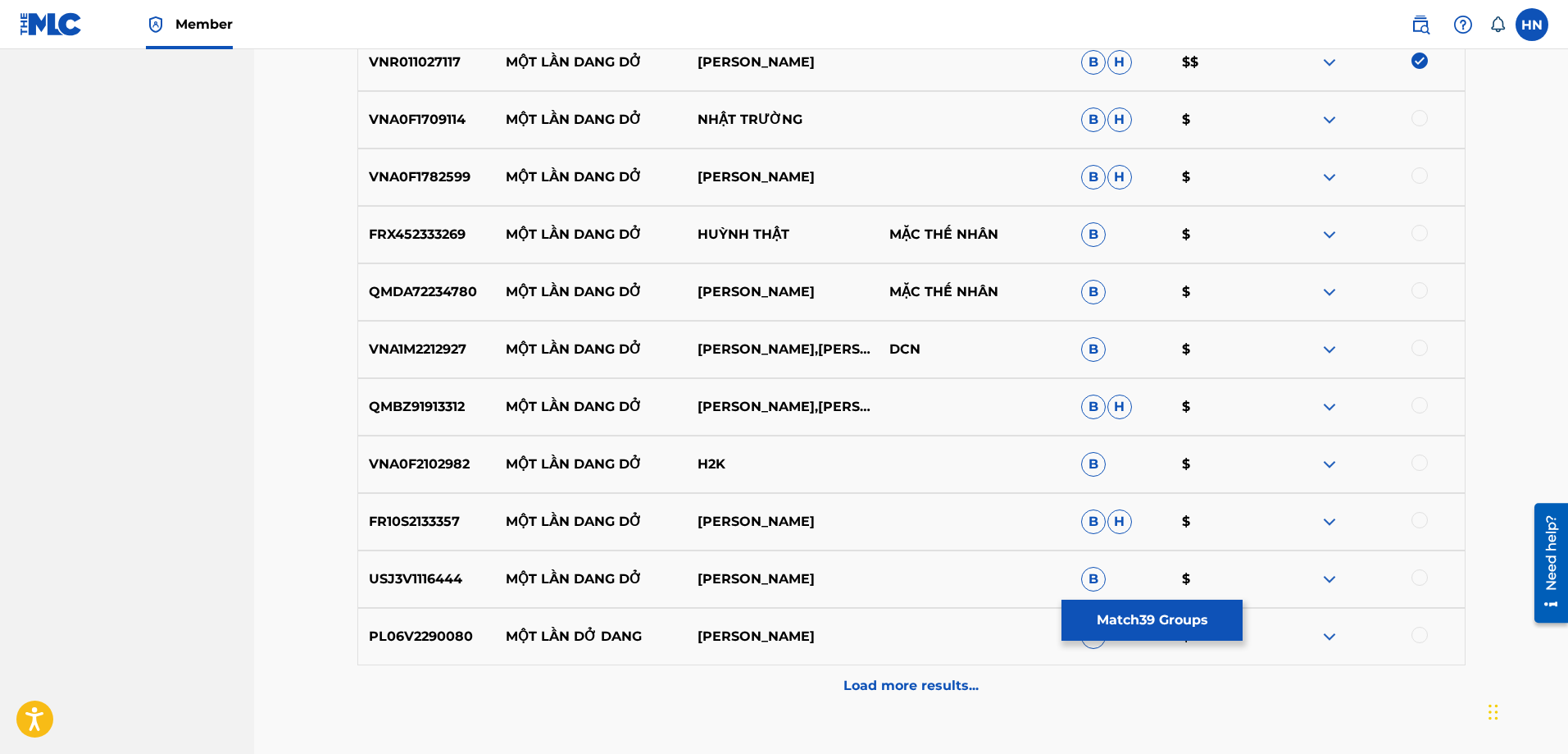
click at [432, 120] on p "VNA0F1709114" at bounding box center [427, 119] width 138 height 20
click at [1417, 121] on div at bounding box center [1419, 117] width 16 height 16
click at [445, 185] on p "VNA0F1782599" at bounding box center [427, 176] width 138 height 20
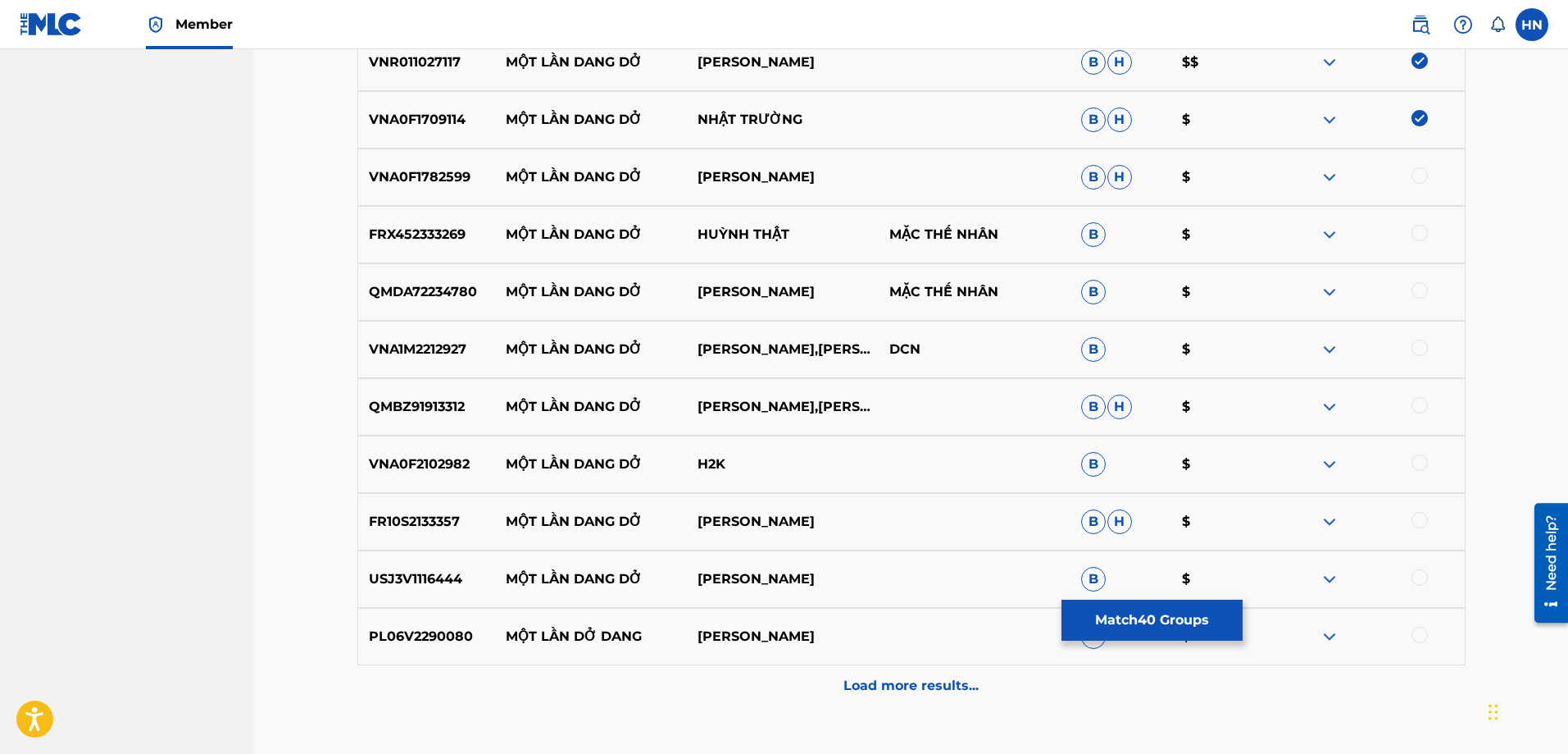
click at [1415, 178] on div at bounding box center [1419, 175] width 16 height 16
click at [378, 218] on div "FRX452333269 MỘT LẦN DANG DỞ HUỲNH THẬT MẶC THẾ NHÂN B $" at bounding box center [911, 234] width 1109 height 58
click at [1421, 231] on div at bounding box center [1419, 232] width 16 height 16
click at [424, 280] on div "QMDA72234780 MỘT LẦN DANG DỞ [PERSON_NAME] MẶC THẾ NHÂN B $" at bounding box center [911, 292] width 1109 height 58
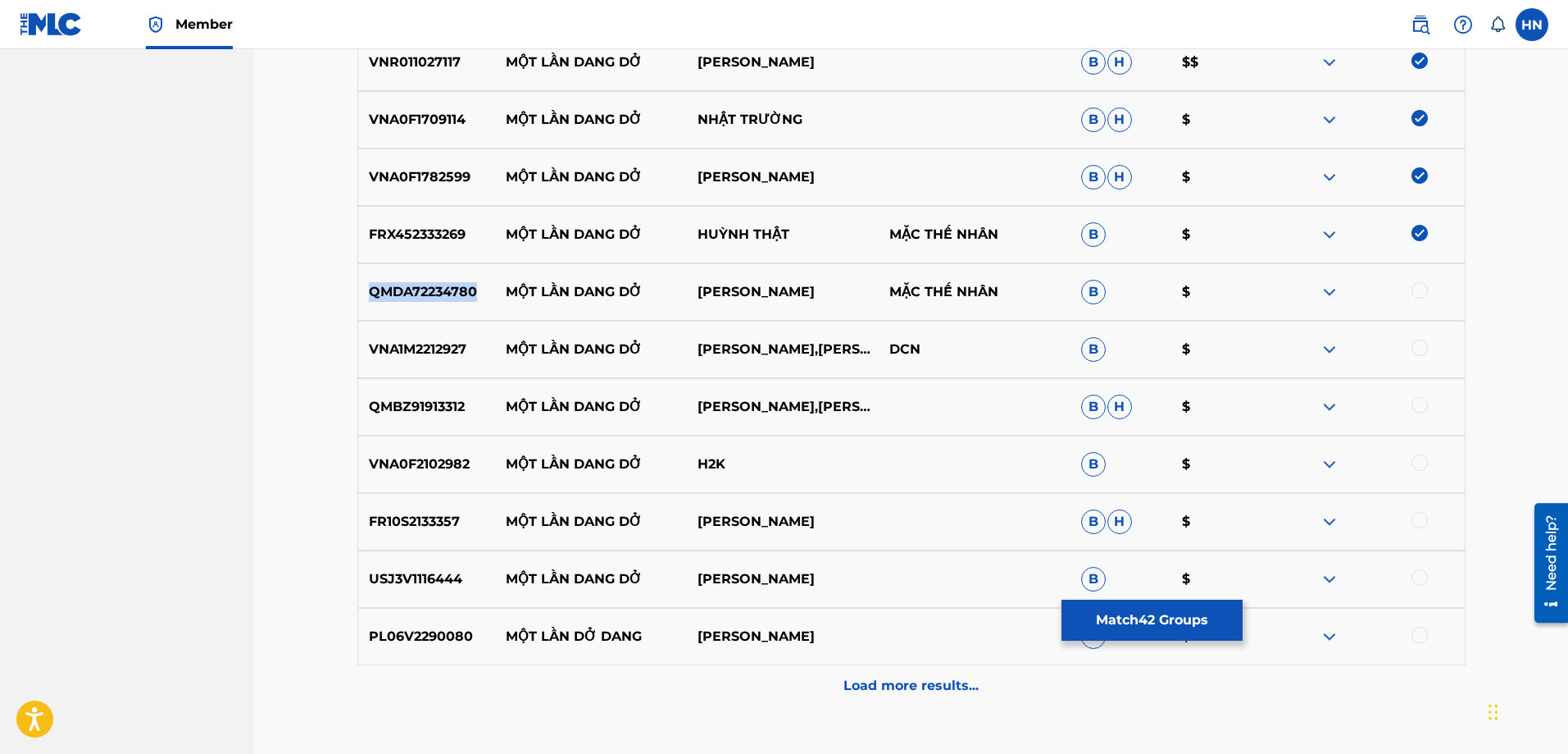
click at [424, 280] on div "QMDA72234780 MỘT LẦN DANG DỞ [PERSON_NAME] MẶC THẾ NHÂN B $" at bounding box center [911, 292] width 1109 height 58
click at [1423, 291] on div at bounding box center [1419, 290] width 16 height 16
click at [409, 349] on p "VNA1M2212927" at bounding box center [427, 349] width 138 height 20
click at [1419, 349] on div at bounding box center [1419, 347] width 16 height 16
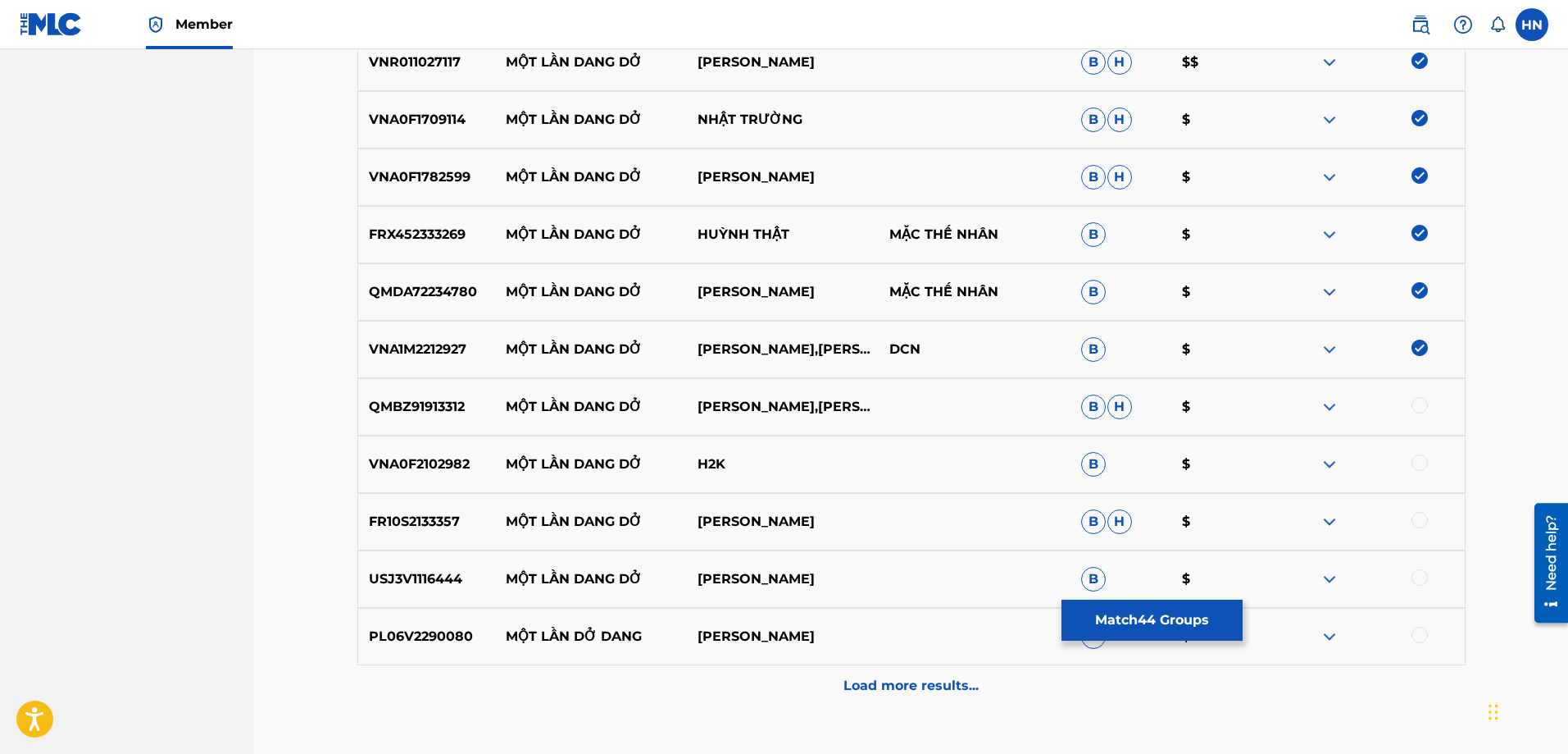
click at [439, 406] on p "QMBZ91913312" at bounding box center [427, 407] width 138 height 20
click at [1415, 406] on div at bounding box center [1419, 405] width 16 height 16
drag, startPoint x: 491, startPoint y: 469, endPoint x: 852, endPoint y: 460, distance: 361.1
click at [848, 460] on div "VNA0F2102982 MỘT LẦN DANG DỞ H2K B $" at bounding box center [911, 463] width 1109 height 58
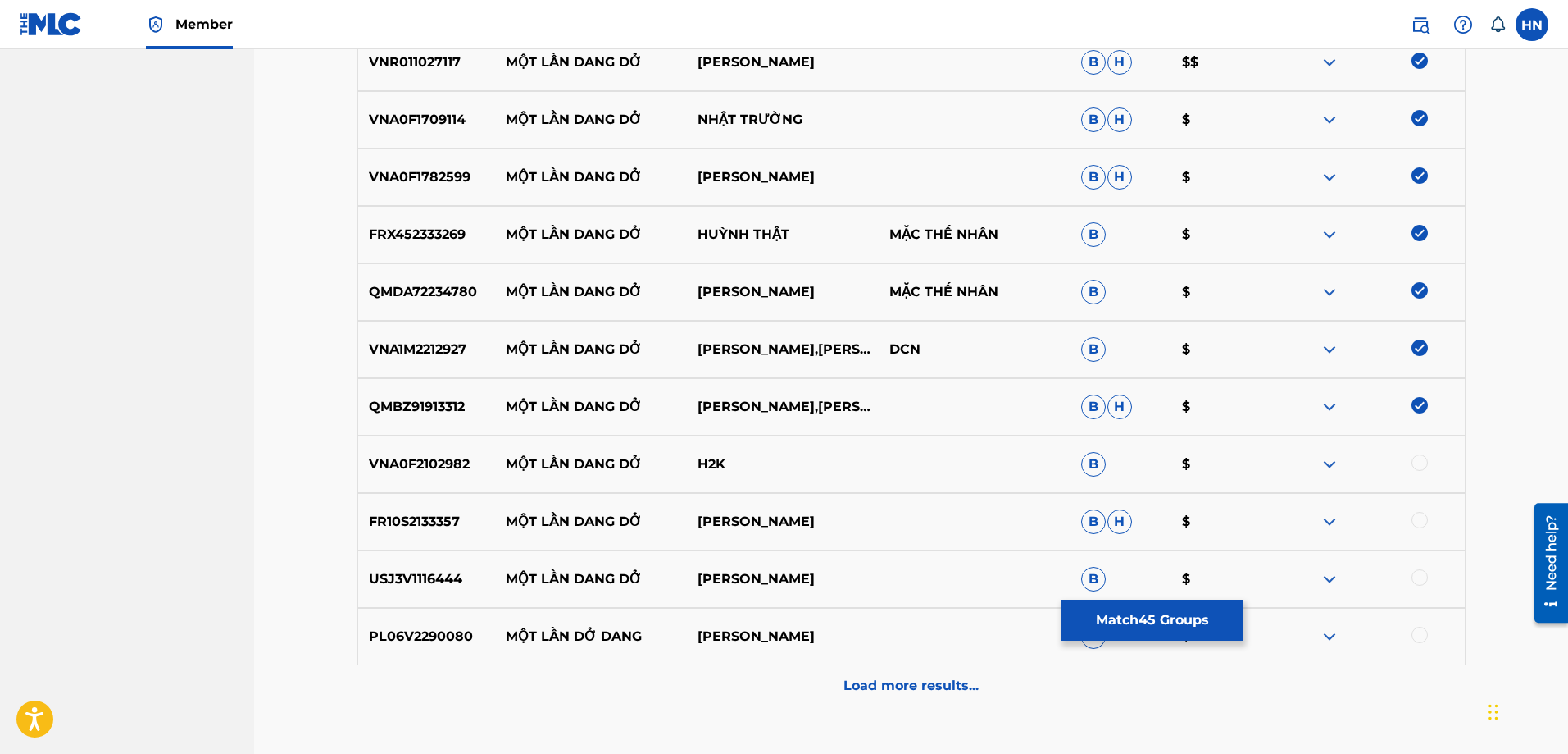
click at [435, 463] on p "VNA0F2102982" at bounding box center [427, 463] width 138 height 20
click at [1416, 466] on div at bounding box center [1419, 461] width 16 height 16
click at [426, 539] on div "FR10S2133357 MỘT LẦN DANG DỞ [PERSON_NAME]" at bounding box center [911, 521] width 1109 height 58
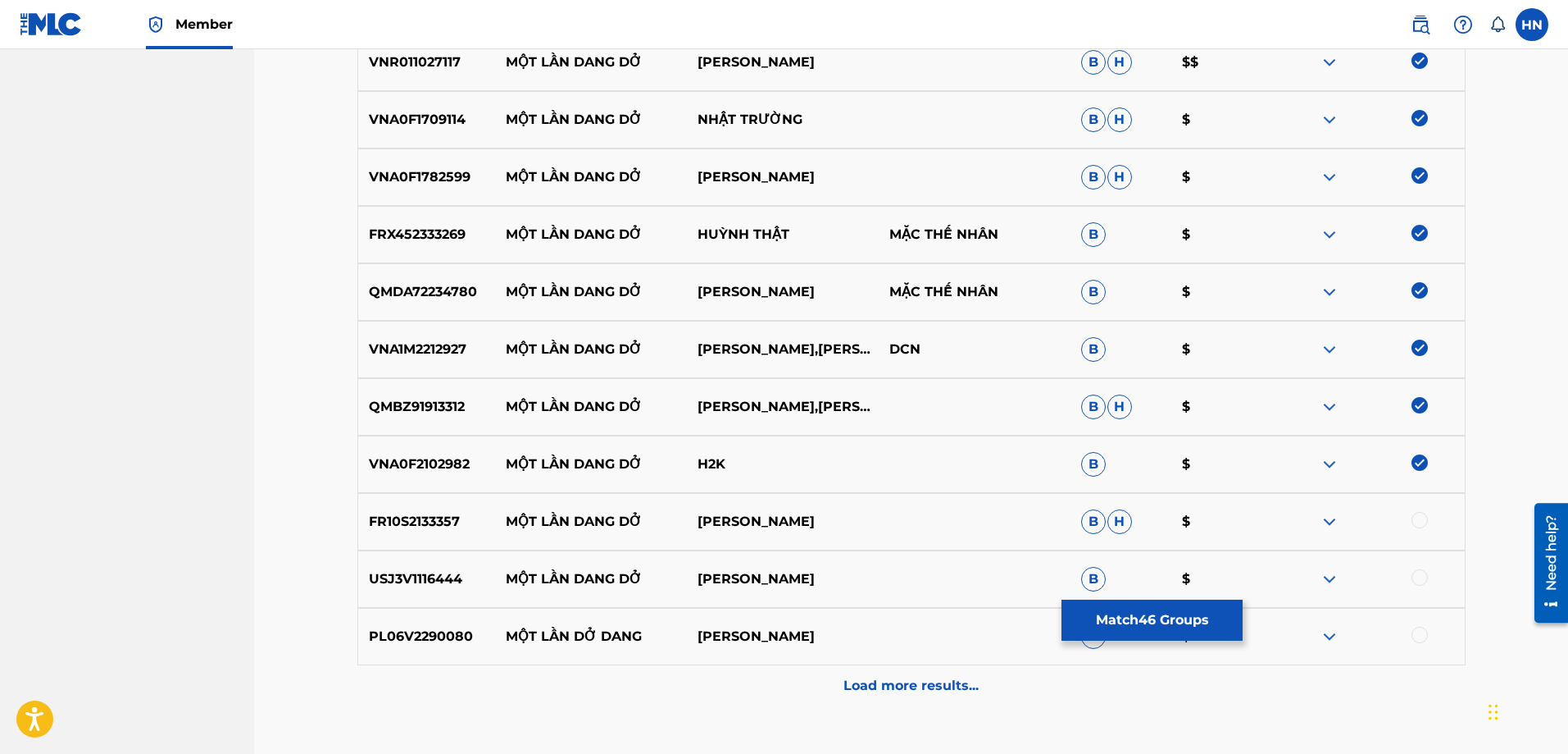
click at [1411, 519] on div at bounding box center [1419, 519] width 16 height 16
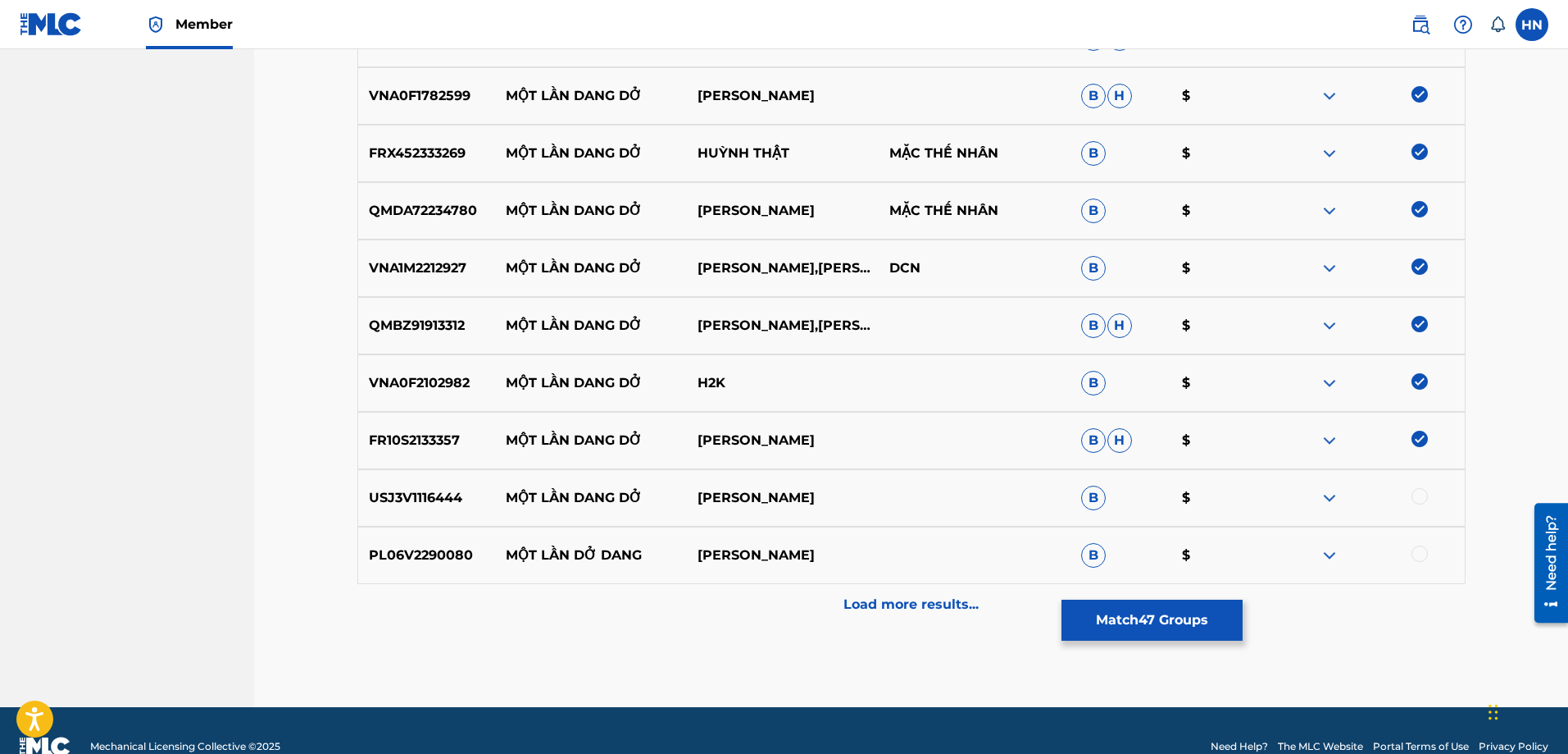
scroll to position [2918, 0]
click at [440, 499] on p "USJ3V1116444" at bounding box center [427, 496] width 138 height 20
click at [1416, 496] on div at bounding box center [1419, 494] width 16 height 16
click at [435, 547] on p "PL06V2290080" at bounding box center [427, 554] width 138 height 20
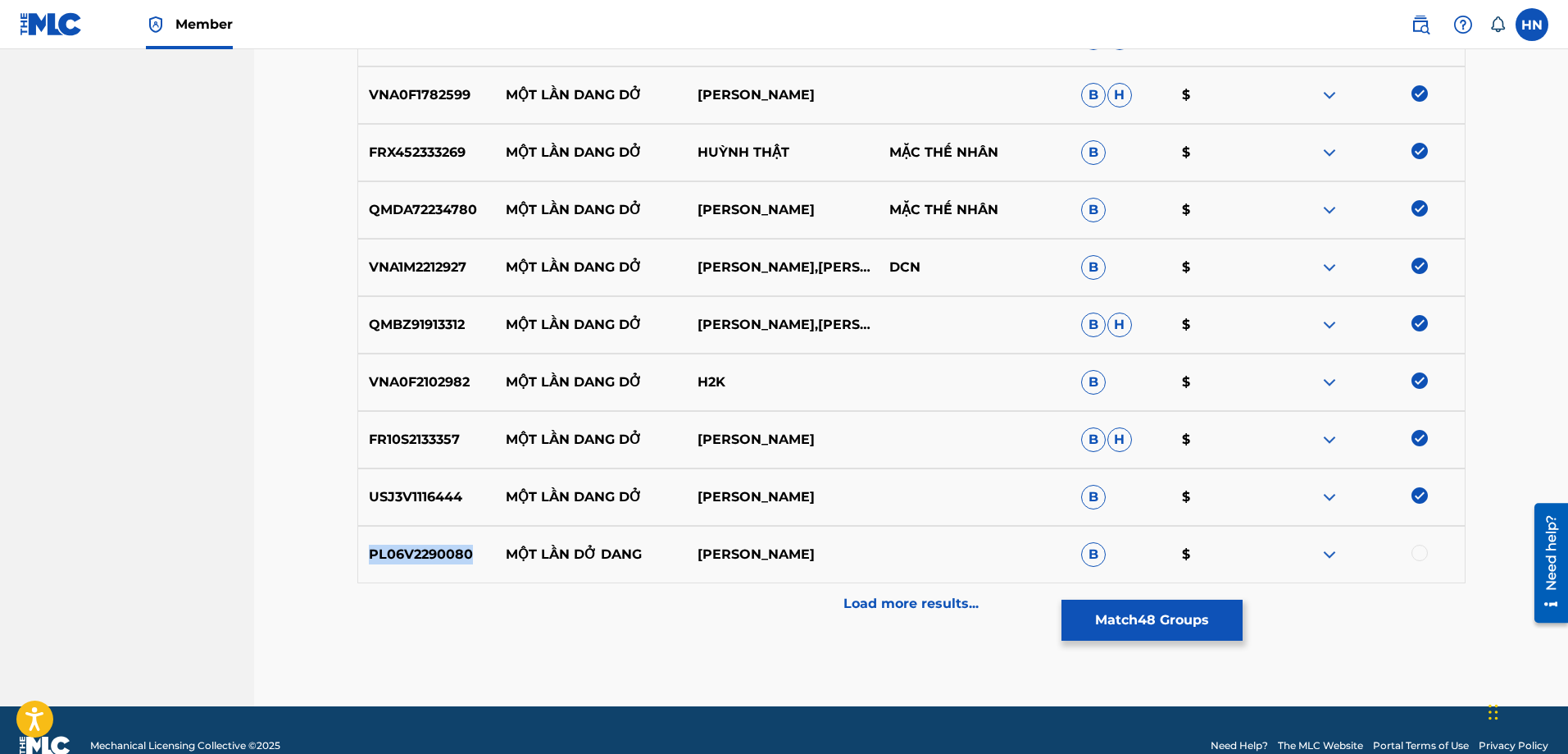
click at [435, 547] on p "PL06V2290080" at bounding box center [427, 554] width 138 height 20
click at [1420, 555] on div at bounding box center [1419, 552] width 16 height 16
click at [916, 607] on p "Load more results..." at bounding box center [910, 603] width 135 height 20
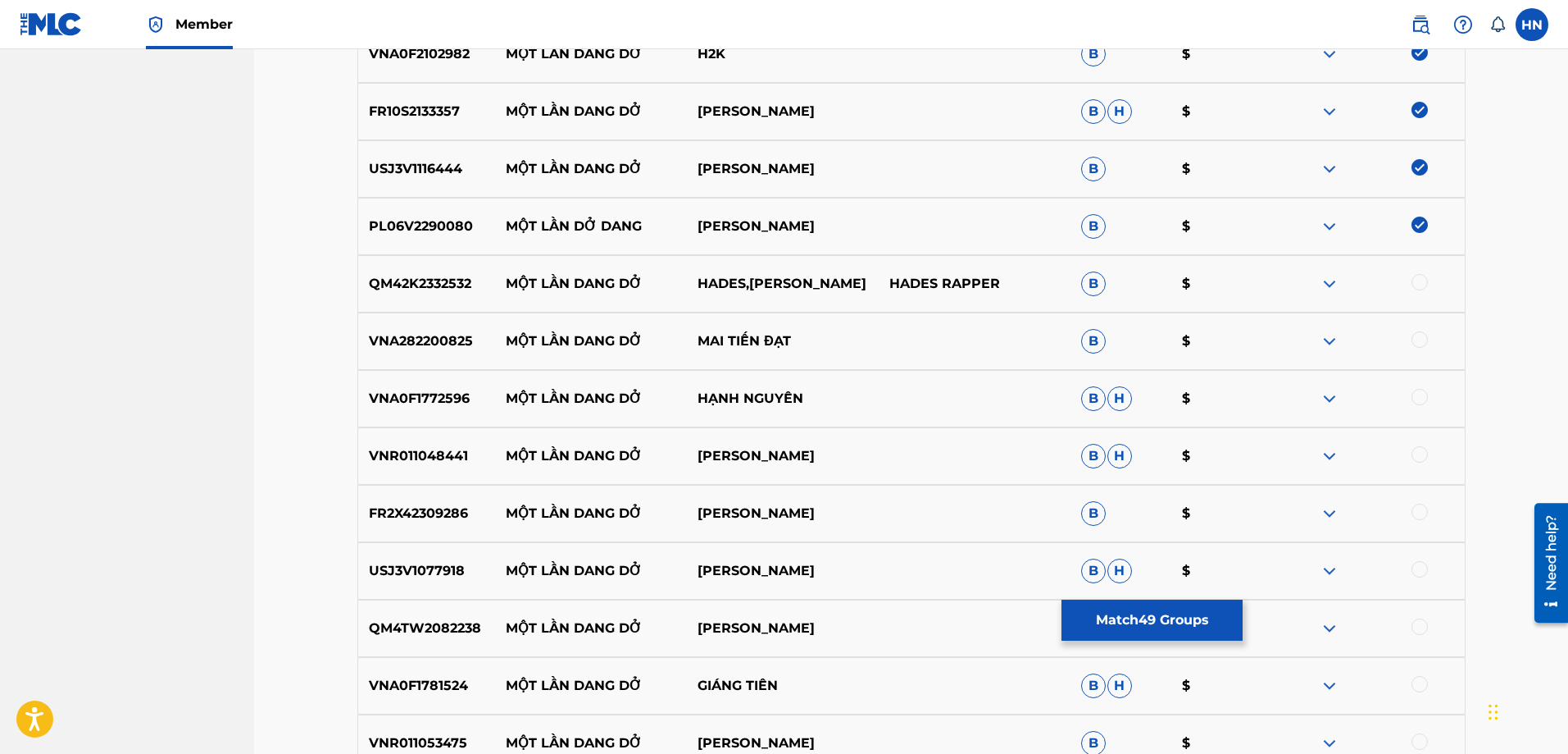
scroll to position [3328, 0]
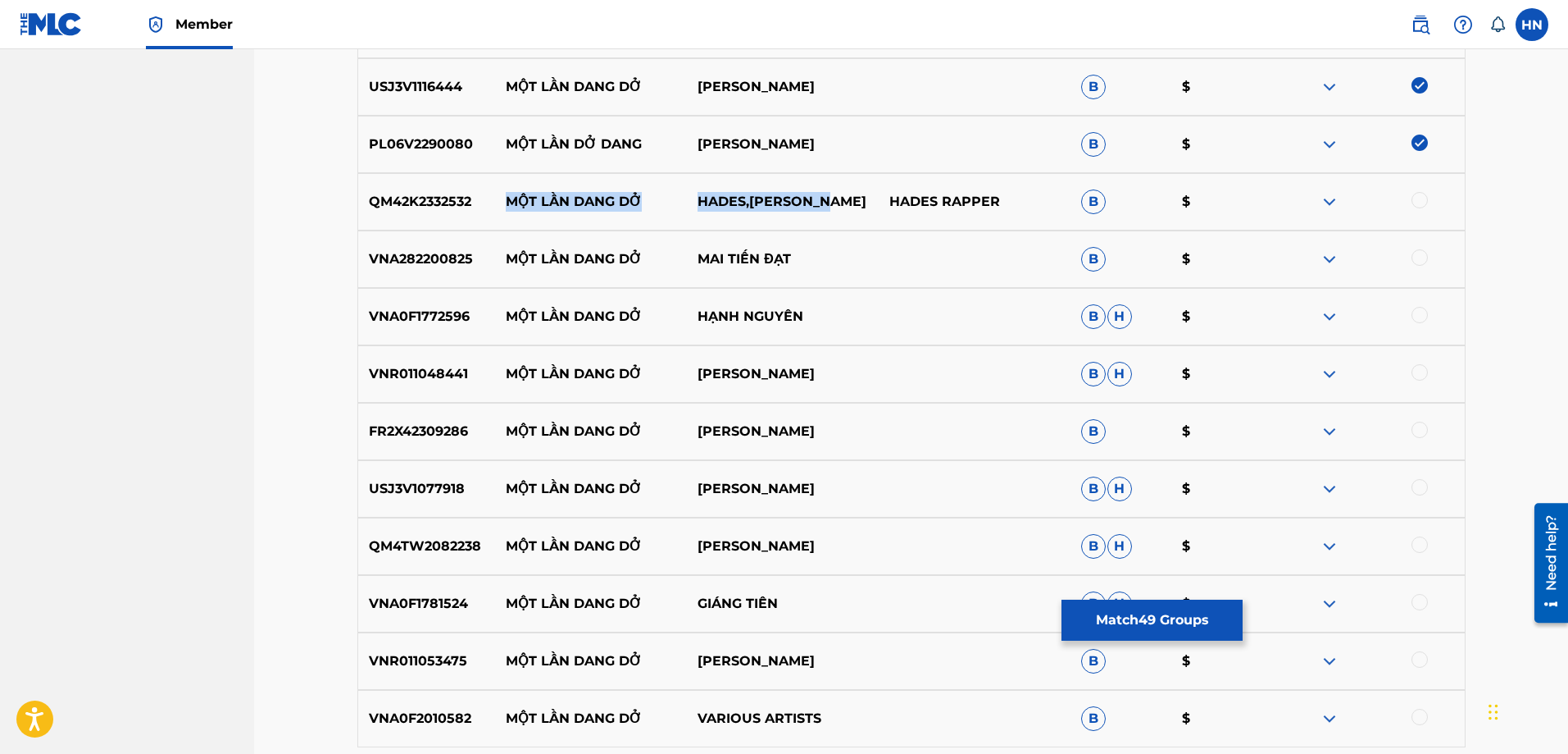
drag, startPoint x: 503, startPoint y: 201, endPoint x: 835, endPoint y: 197, distance: 332.0
click at [835, 197] on div "QM42K2332532 MỘT LẦN DANG DỞ HADES,MINH TRANG HADES RAPPER [PERSON_NAME]" at bounding box center [911, 201] width 1109 height 58
click at [847, 200] on p "HADES,[PERSON_NAME]" at bounding box center [782, 201] width 192 height 20
click at [437, 197] on p "QM42K2332532" at bounding box center [427, 201] width 138 height 20
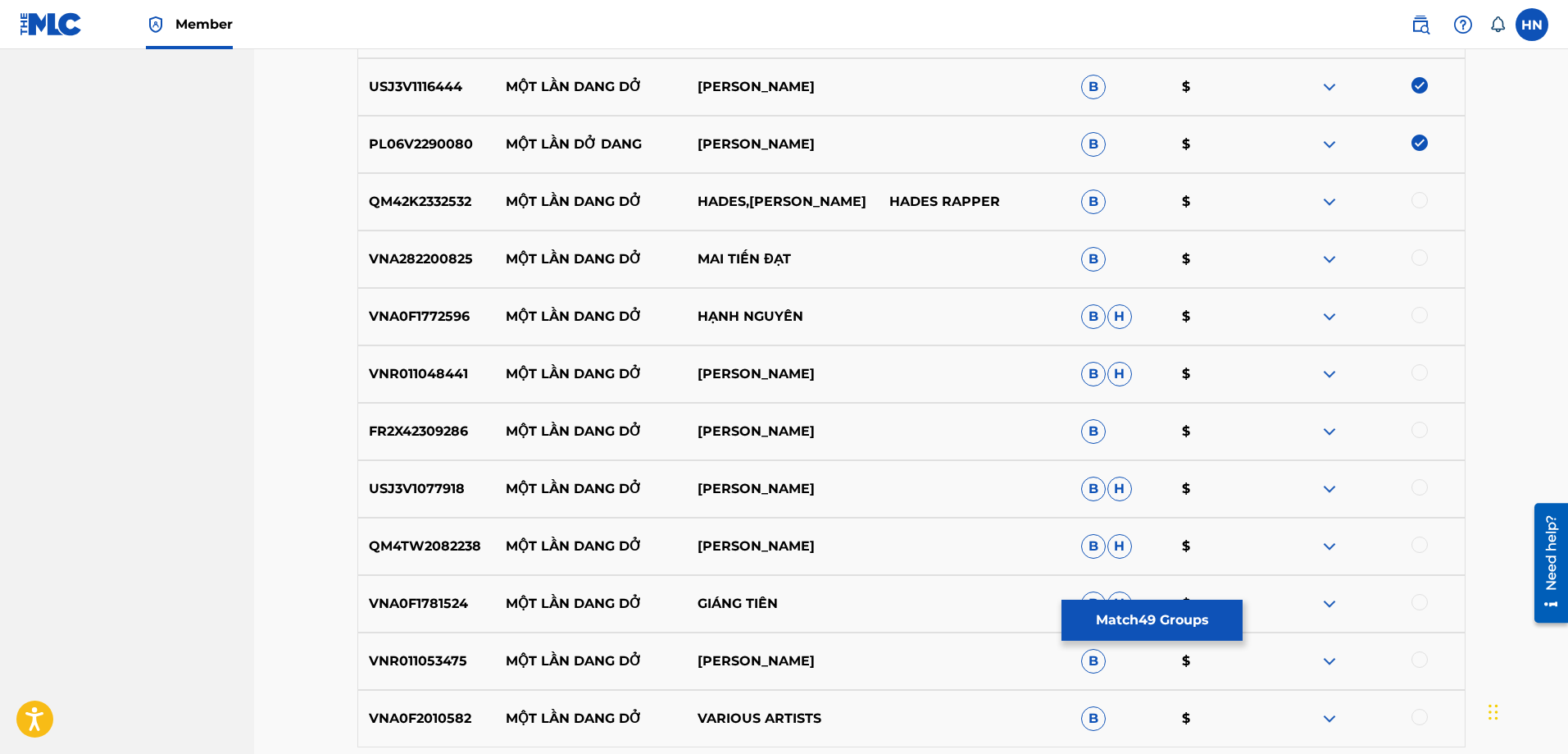
click at [1423, 194] on div at bounding box center [1419, 199] width 16 height 16
click at [376, 253] on p "VNA282200825" at bounding box center [427, 259] width 138 height 20
click at [1420, 253] on div at bounding box center [1419, 257] width 16 height 16
click at [440, 310] on p "VNA0F1772596" at bounding box center [427, 316] width 138 height 20
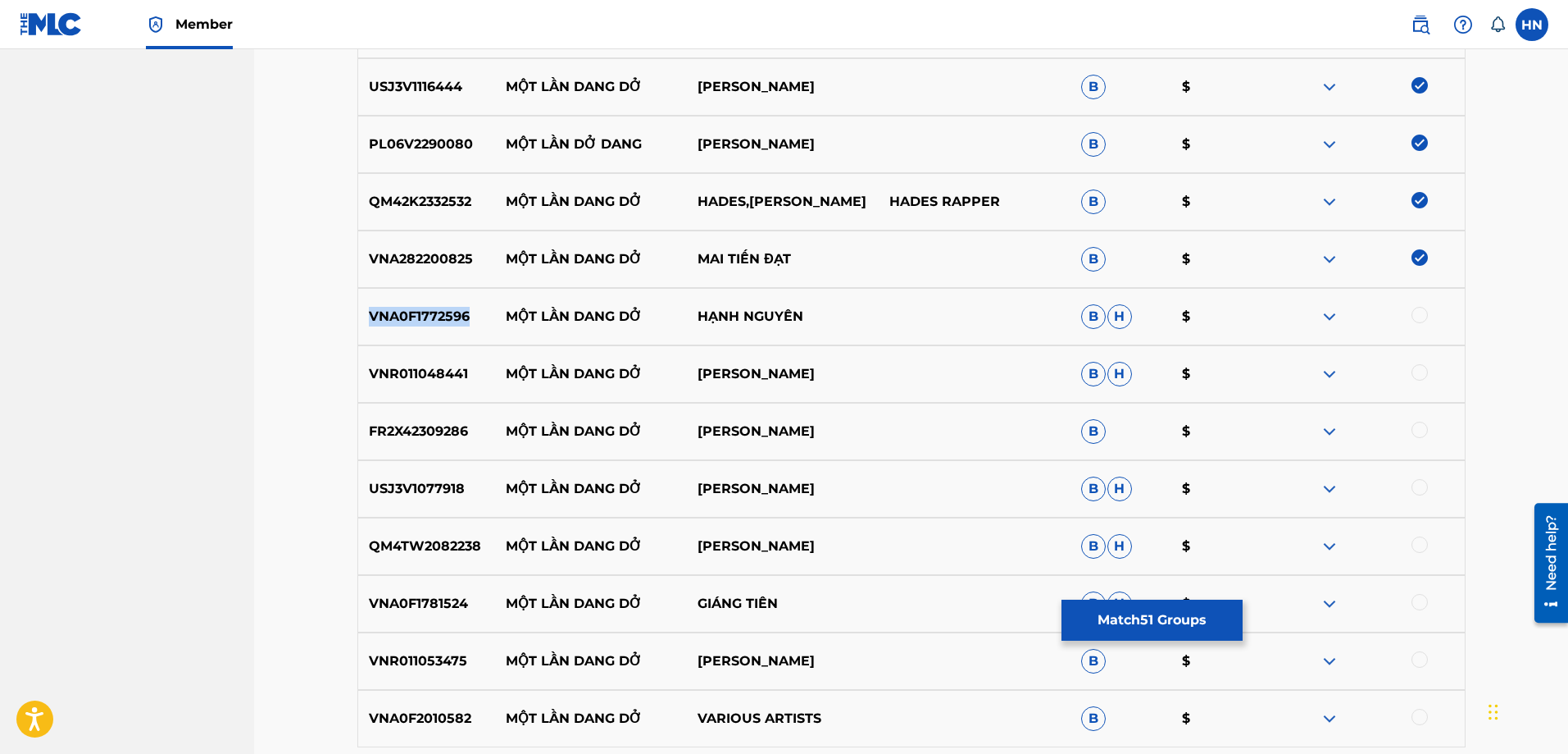
click at [440, 310] on p "VNA0F1772596" at bounding box center [427, 316] width 138 height 20
click at [1416, 318] on div at bounding box center [1419, 314] width 16 height 16
click at [460, 379] on p "VNR011048441" at bounding box center [427, 374] width 138 height 20
click at [1417, 369] on div at bounding box center [1419, 372] width 16 height 16
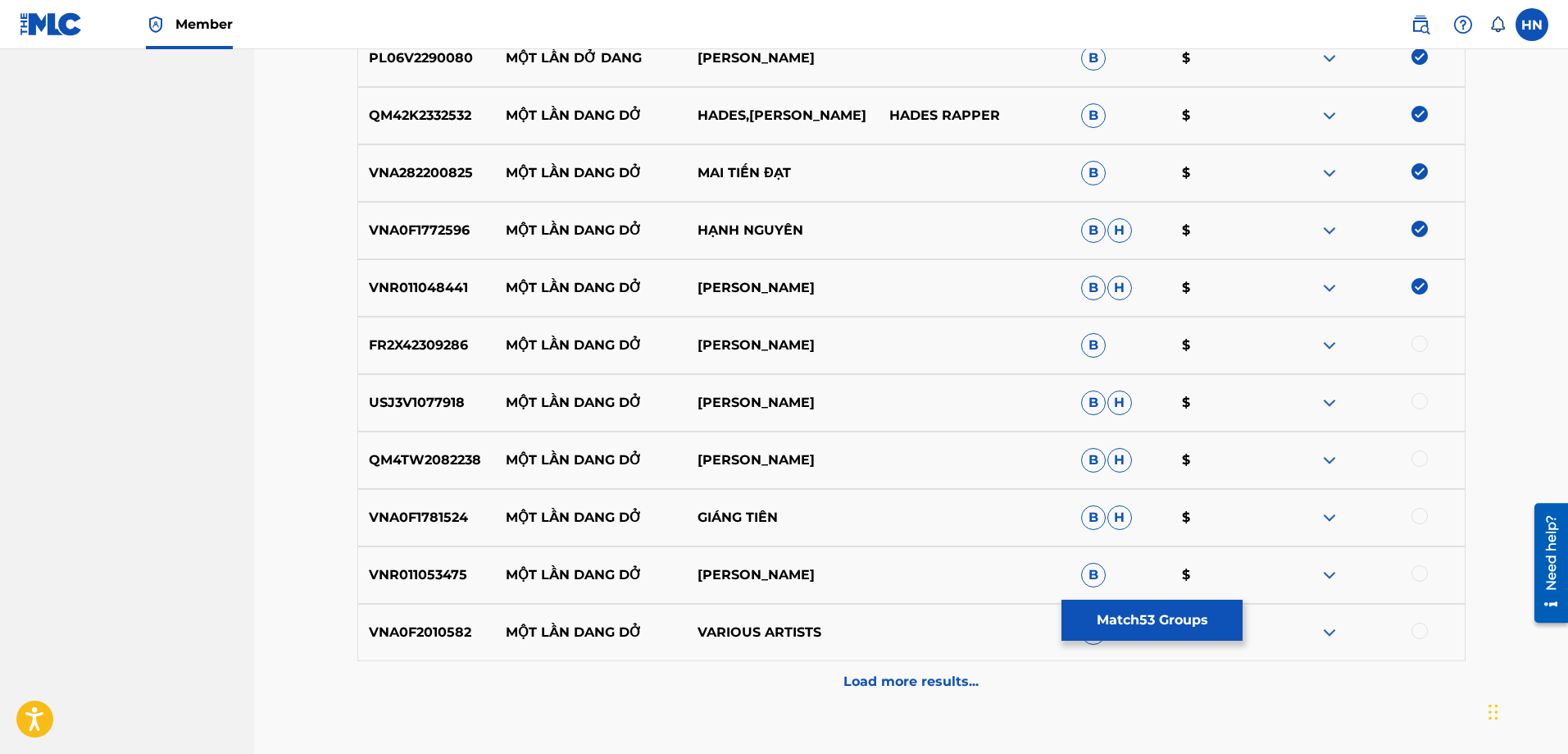
scroll to position [3524, 0]
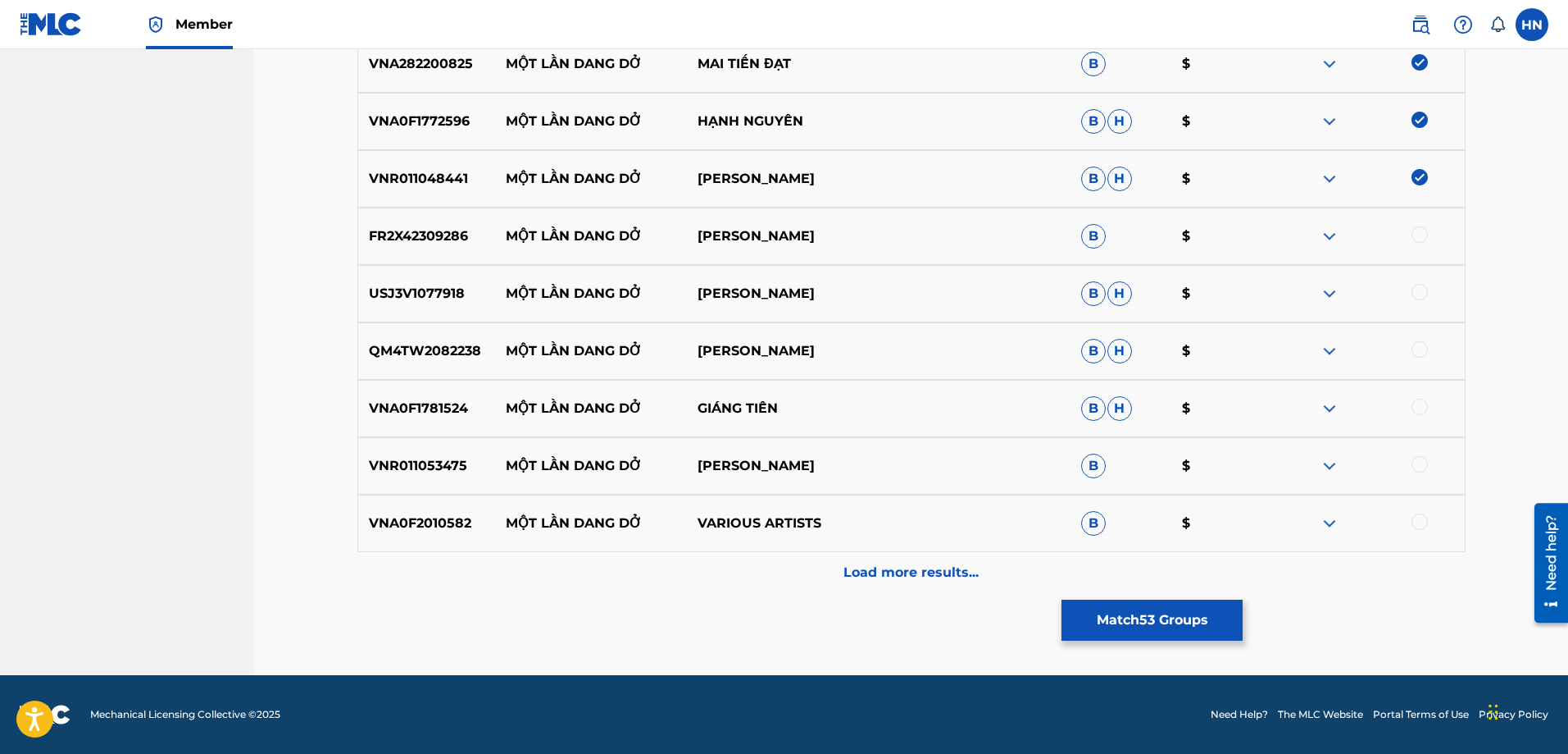
click at [383, 245] on p "FR2X42309286" at bounding box center [427, 236] width 138 height 20
click at [1419, 235] on div at bounding box center [1419, 234] width 16 height 16
drag, startPoint x: 503, startPoint y: 294, endPoint x: 953, endPoint y: 284, distance: 450.1
click at [939, 285] on div "USJ3V1077918 MỘT LẦN DANG DỞ LÂM HÙNG B H $" at bounding box center [911, 293] width 1109 height 58
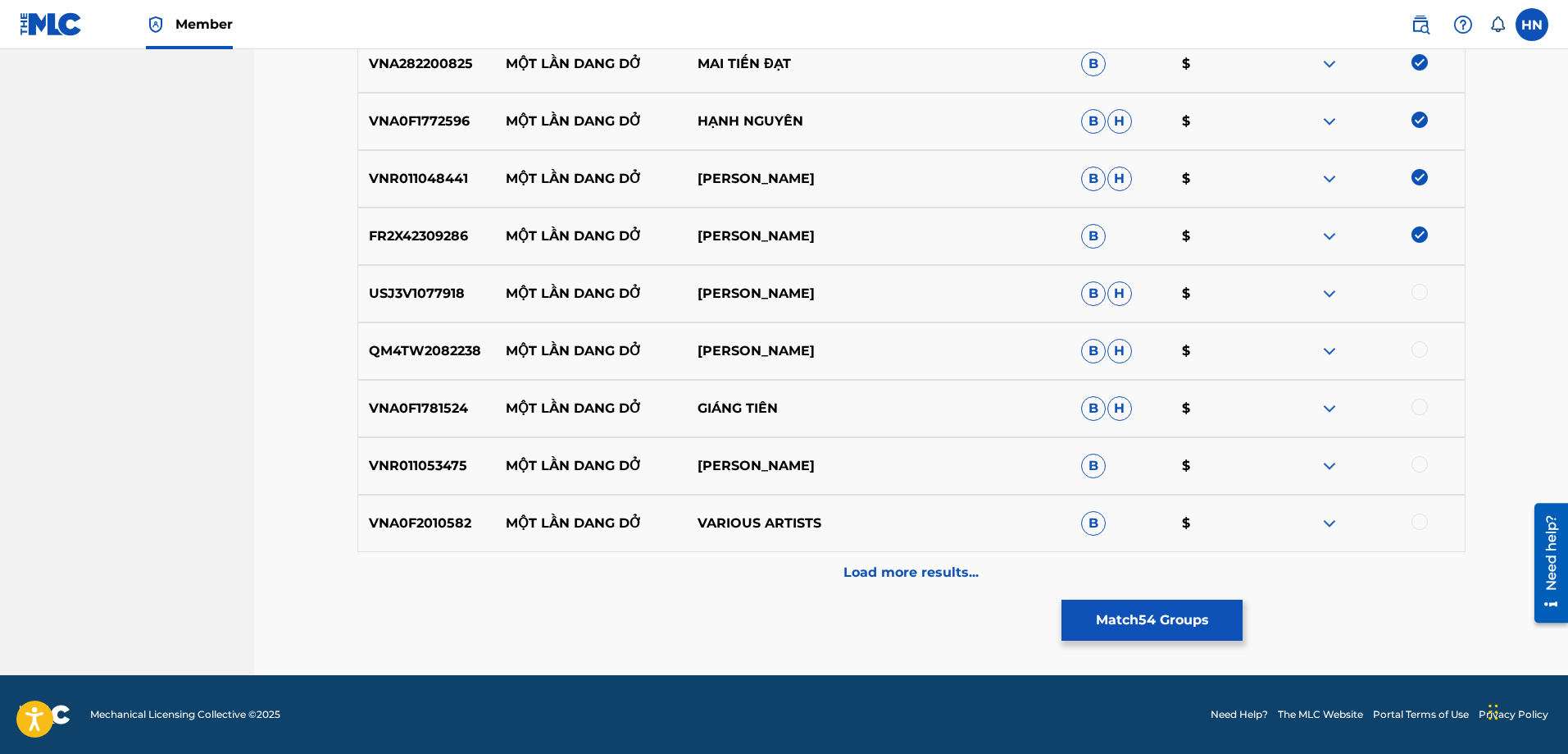
click at [380, 280] on div "USJ3V1077918 MỘT LẦN DANG DỞ LÂM HÙNG B H $" at bounding box center [911, 293] width 1109 height 58
click at [1416, 290] on div at bounding box center [1419, 292] width 16 height 16
click at [376, 344] on p "QM4TW2082238" at bounding box center [427, 350] width 138 height 20
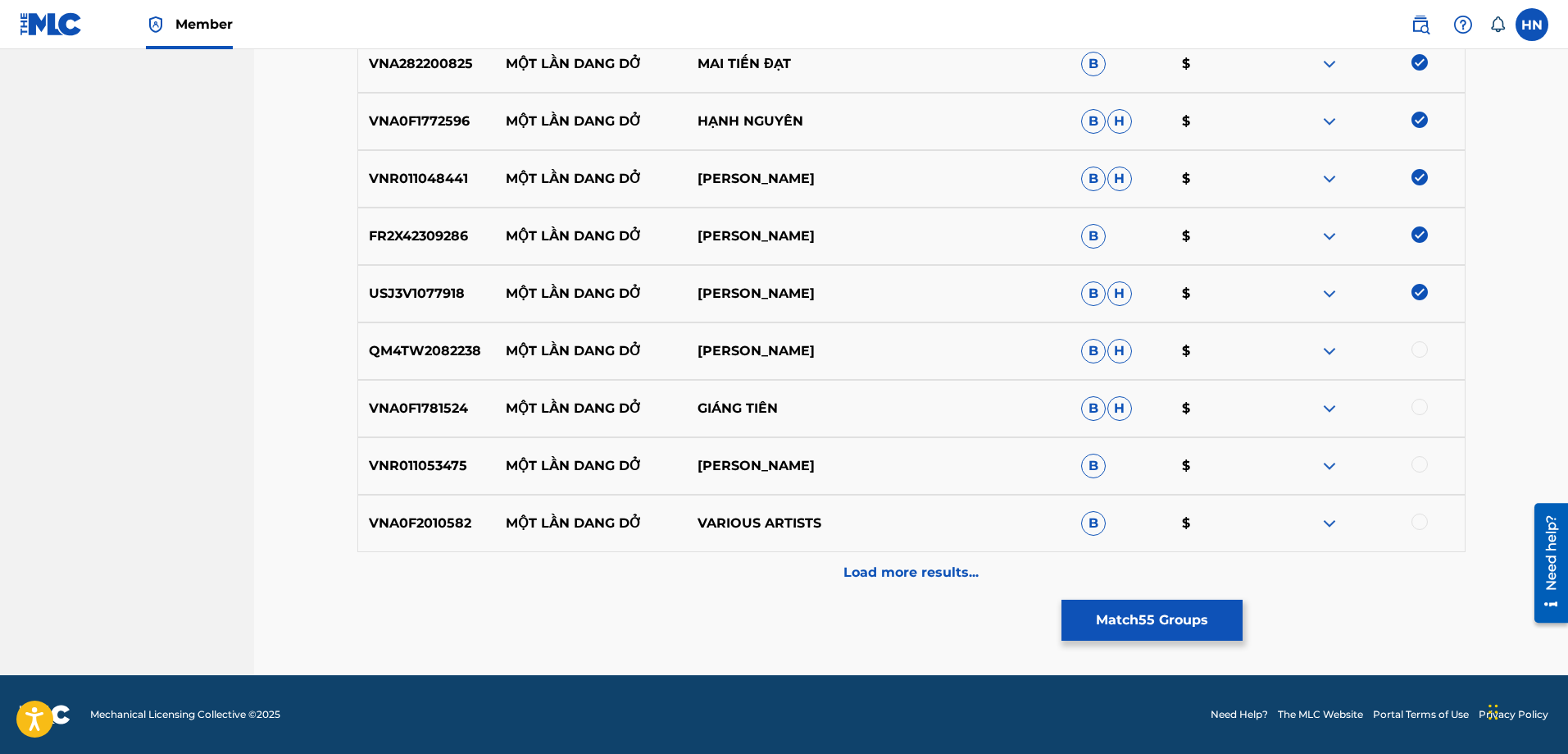
click at [1417, 348] on div at bounding box center [1419, 348] width 16 height 16
drag, startPoint x: 483, startPoint y: 410, endPoint x: 927, endPoint y: 415, distance: 444.0
click at [911, 408] on div "VNA0F1781524 MỘT LẦN DANG DỞ GIÁNG TIÊN B H $" at bounding box center [911, 408] width 1109 height 58
click at [378, 420] on div "VNA0F1781524 MỘT LẦN DANG DỞ GIÁNG TIÊN B H $" at bounding box center [911, 408] width 1109 height 58
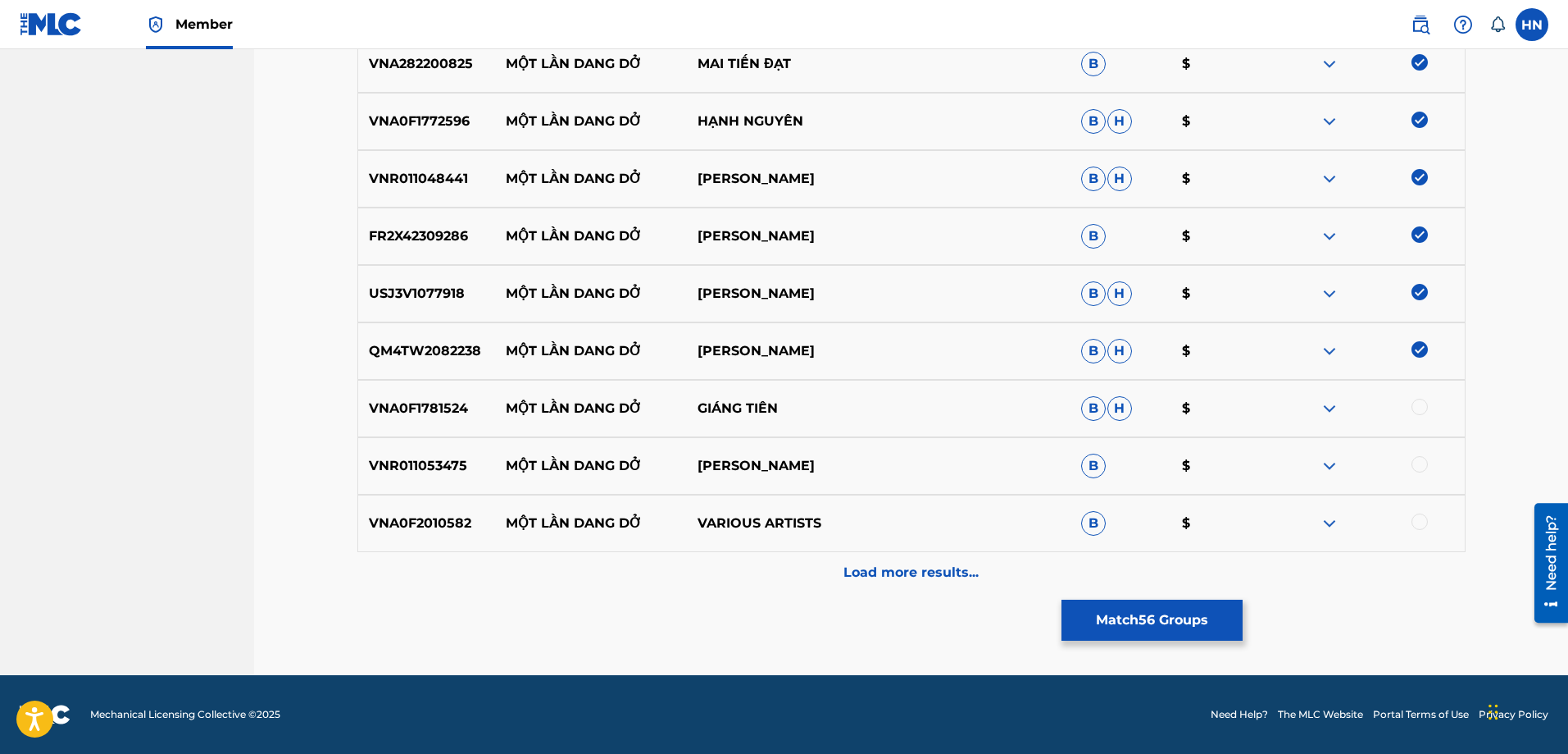
click at [1413, 408] on div at bounding box center [1419, 406] width 16 height 16
click at [393, 472] on p "VNR011053475" at bounding box center [427, 465] width 138 height 20
click at [1425, 467] on div at bounding box center [1419, 463] width 16 height 16
click at [1326, 526] on img at bounding box center [1329, 523] width 20 height 20
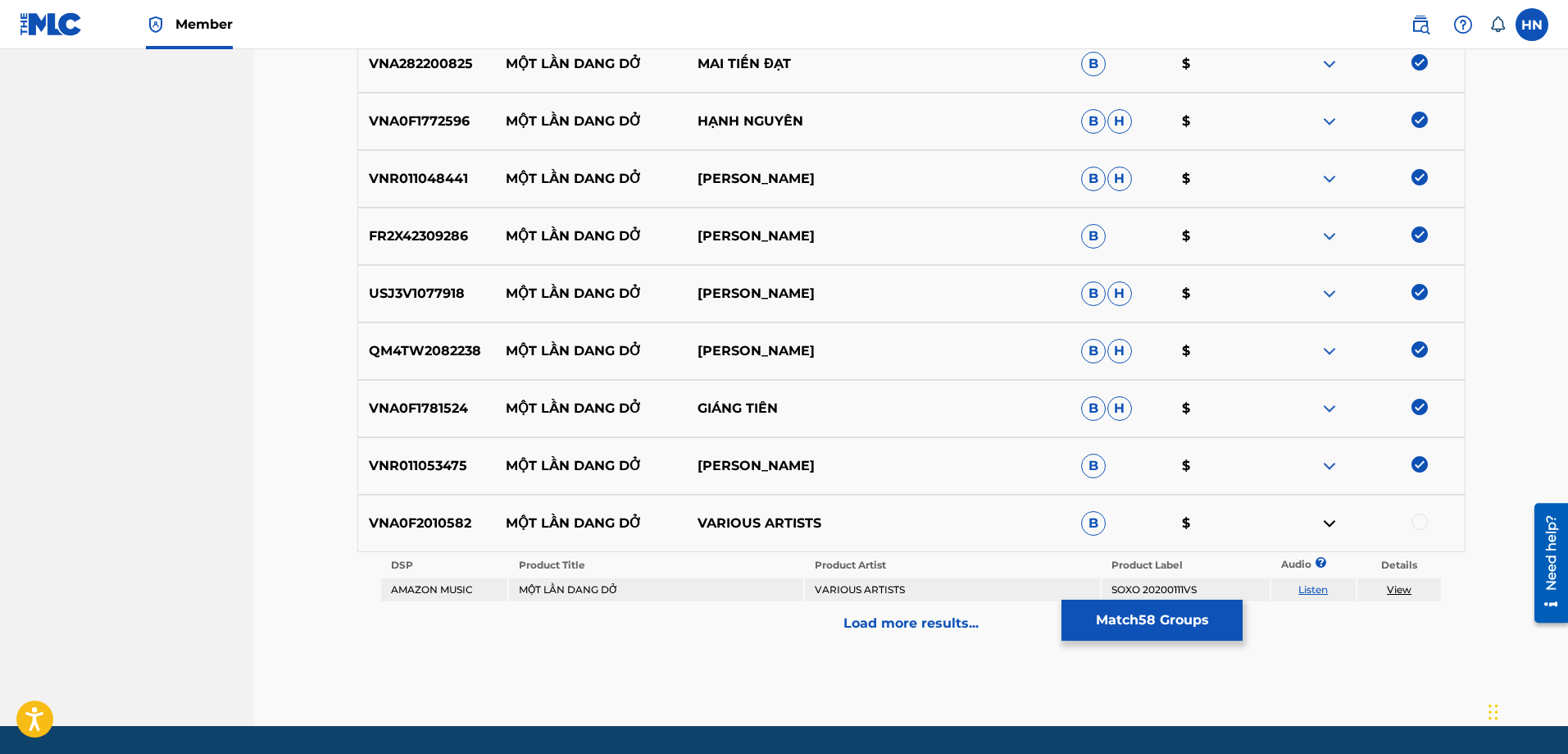
click at [1311, 590] on link "Listen" at bounding box center [1312, 589] width 29 height 12
click at [459, 541] on div "VNA0F2010582 MỘT LẦN DANG DỞ VARIOUS ARTISTS B $" at bounding box center [911, 523] width 1109 height 58
click at [1416, 522] on div at bounding box center [1419, 521] width 16 height 16
click at [892, 613] on p "Load more results..." at bounding box center [910, 623] width 135 height 20
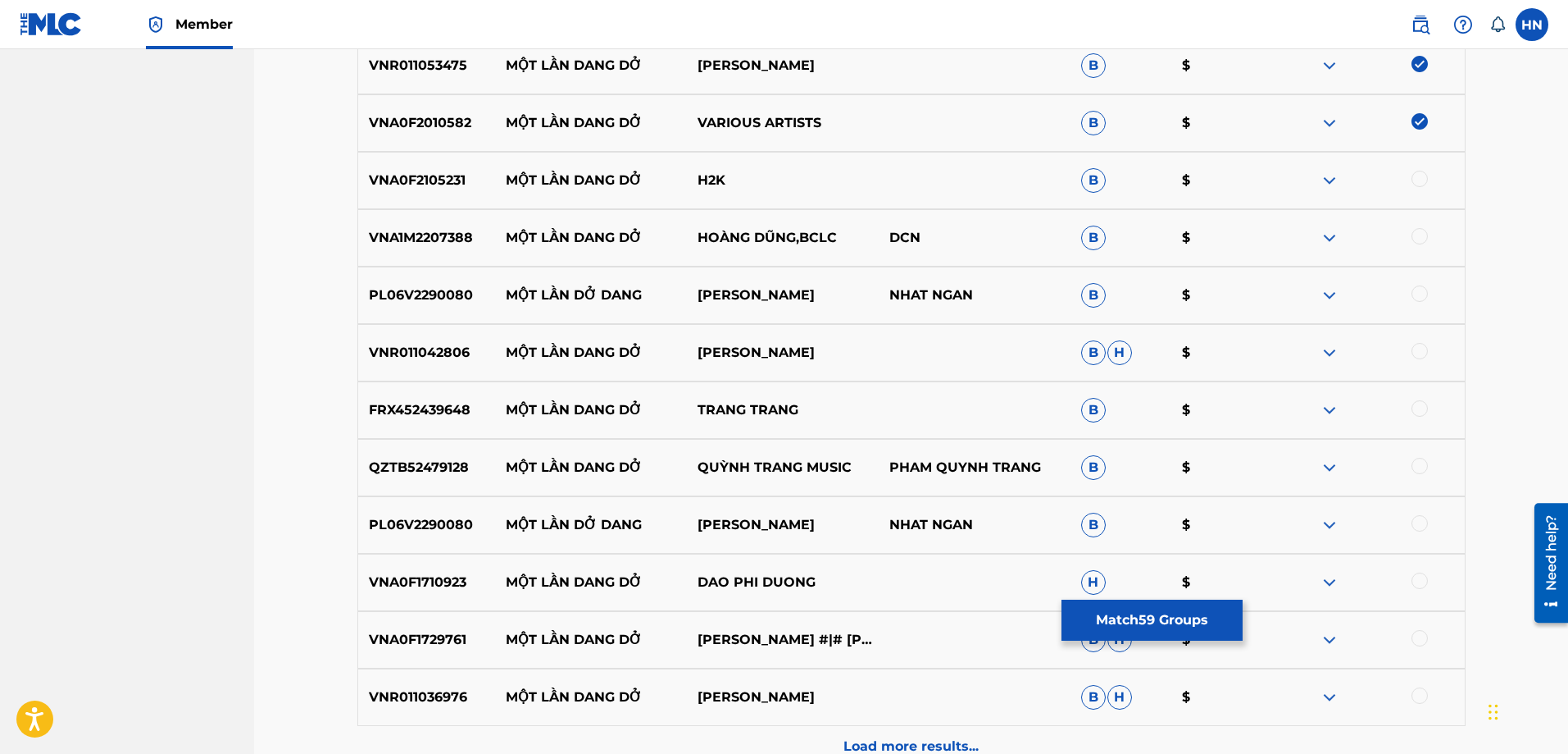
scroll to position [3933, 0]
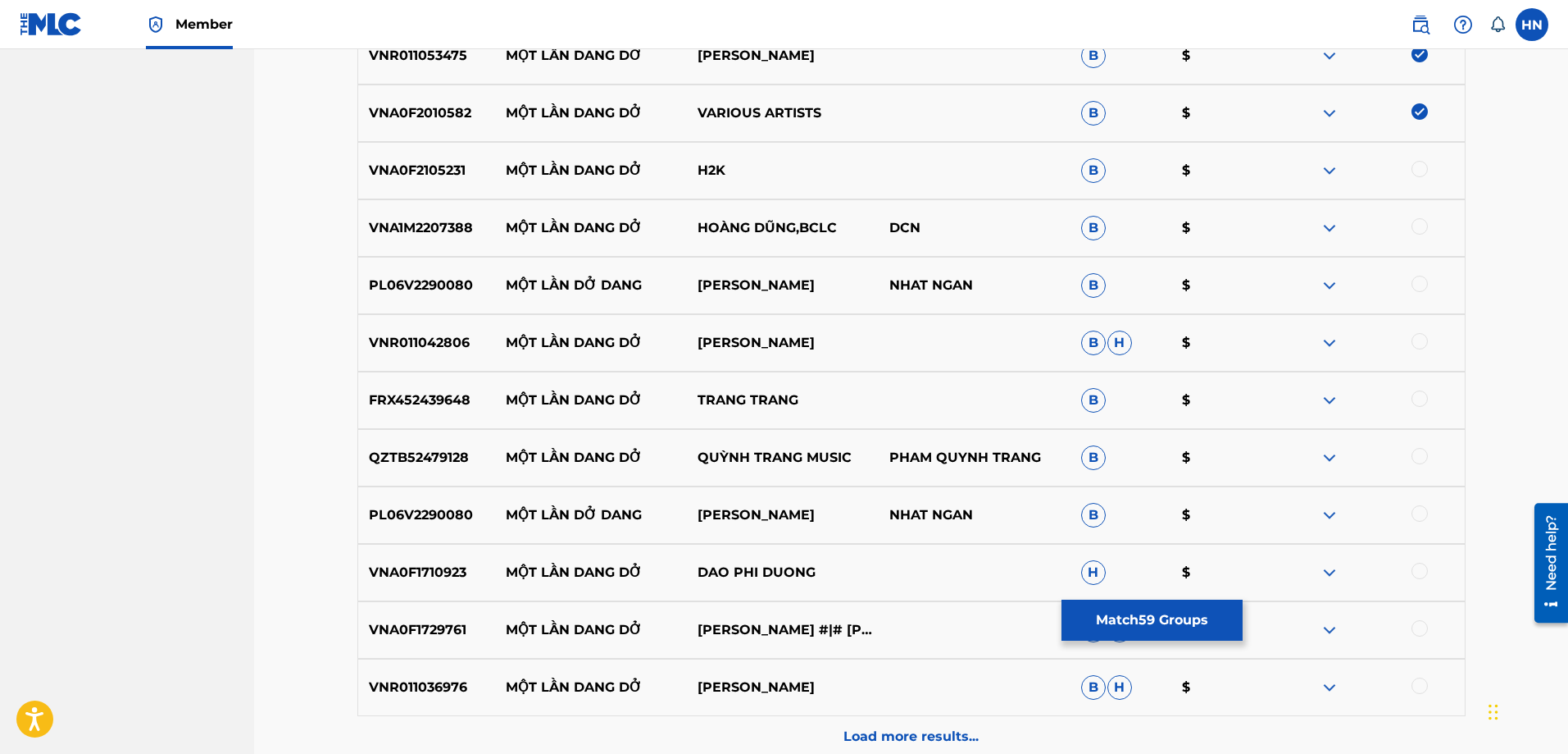
click at [420, 177] on p "VNA0F2105231" at bounding box center [427, 170] width 138 height 20
click at [1420, 171] on div at bounding box center [1419, 168] width 16 height 16
click at [419, 210] on div "VNA1M2207388 MỘT LẦN DANG DỞ HOÀNG DŨNG,BCLC DCN B $" at bounding box center [911, 227] width 1109 height 58
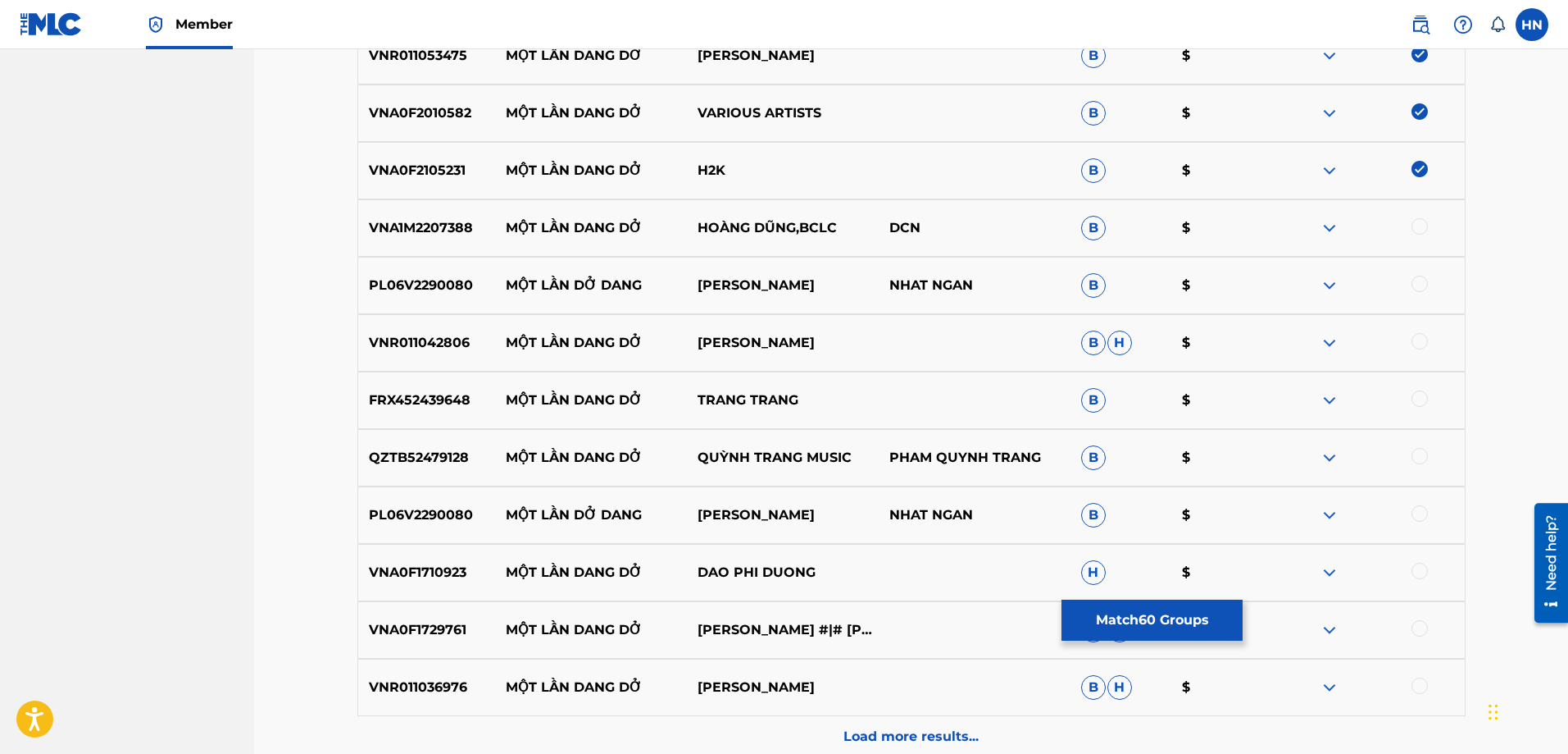
click at [1423, 230] on div at bounding box center [1419, 226] width 16 height 16
click at [455, 295] on div "PL06V2290080 MỘT LẦN DỞ DANG THUY HUYEN NHAT NGAN B $" at bounding box center [911, 285] width 1109 height 58
click at [1416, 279] on div at bounding box center [1419, 283] width 16 height 16
click at [439, 342] on p "VNR011042806" at bounding box center [427, 343] width 138 height 20
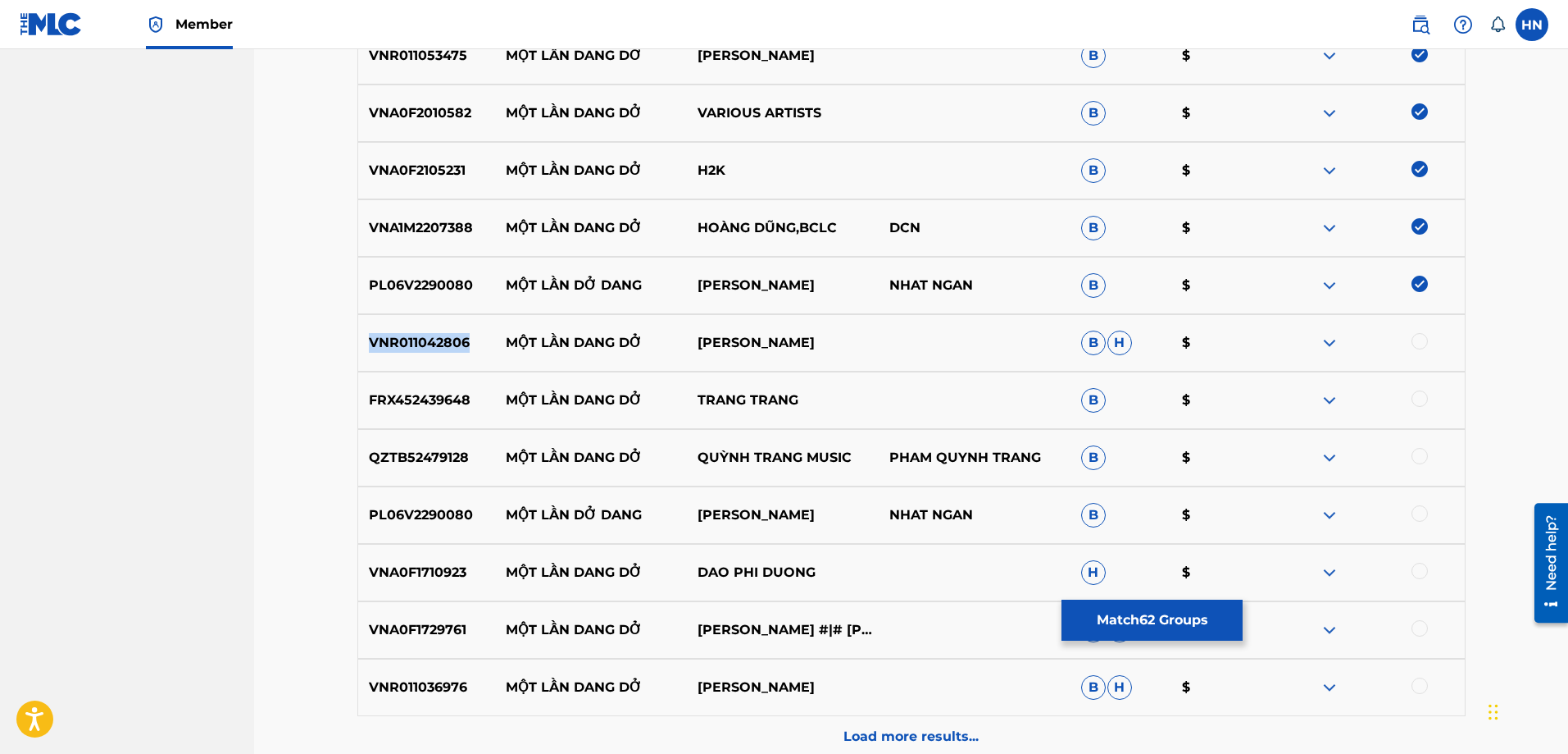
click at [439, 342] on p "VNR011042806" at bounding box center [427, 343] width 138 height 20
drag, startPoint x: 825, startPoint y: 356, endPoint x: 504, endPoint y: 348, distance: 321.1
click at [504, 348] on div "VNR011042806 MỘT LẦN DANG DỞ KAVIE TRAN B H $" at bounding box center [911, 343] width 1109 height 58
click at [410, 406] on p "FRX452439648" at bounding box center [427, 400] width 138 height 20
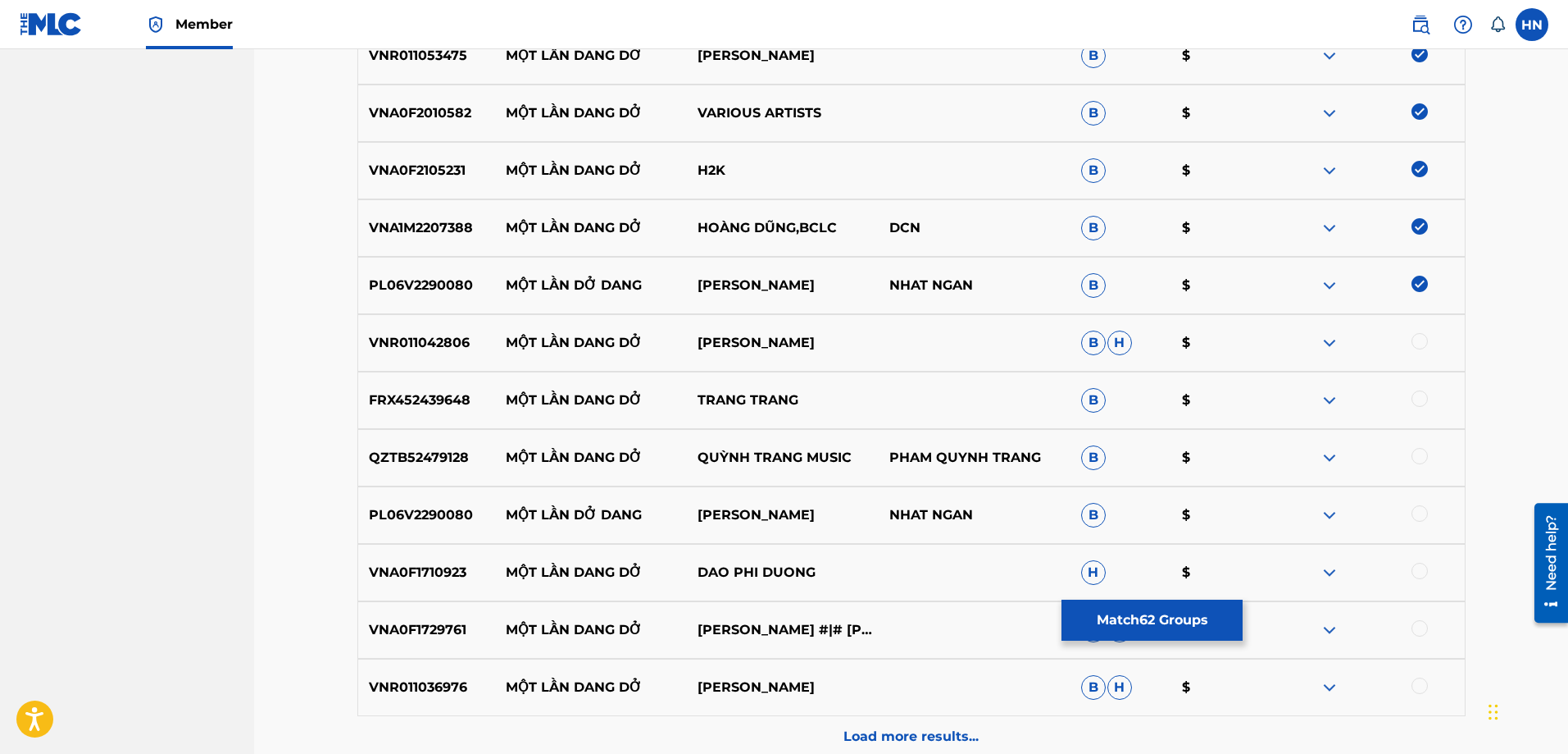
click at [1416, 398] on div at bounding box center [1419, 398] width 16 height 16
click at [1328, 398] on img at bounding box center [1329, 400] width 20 height 20
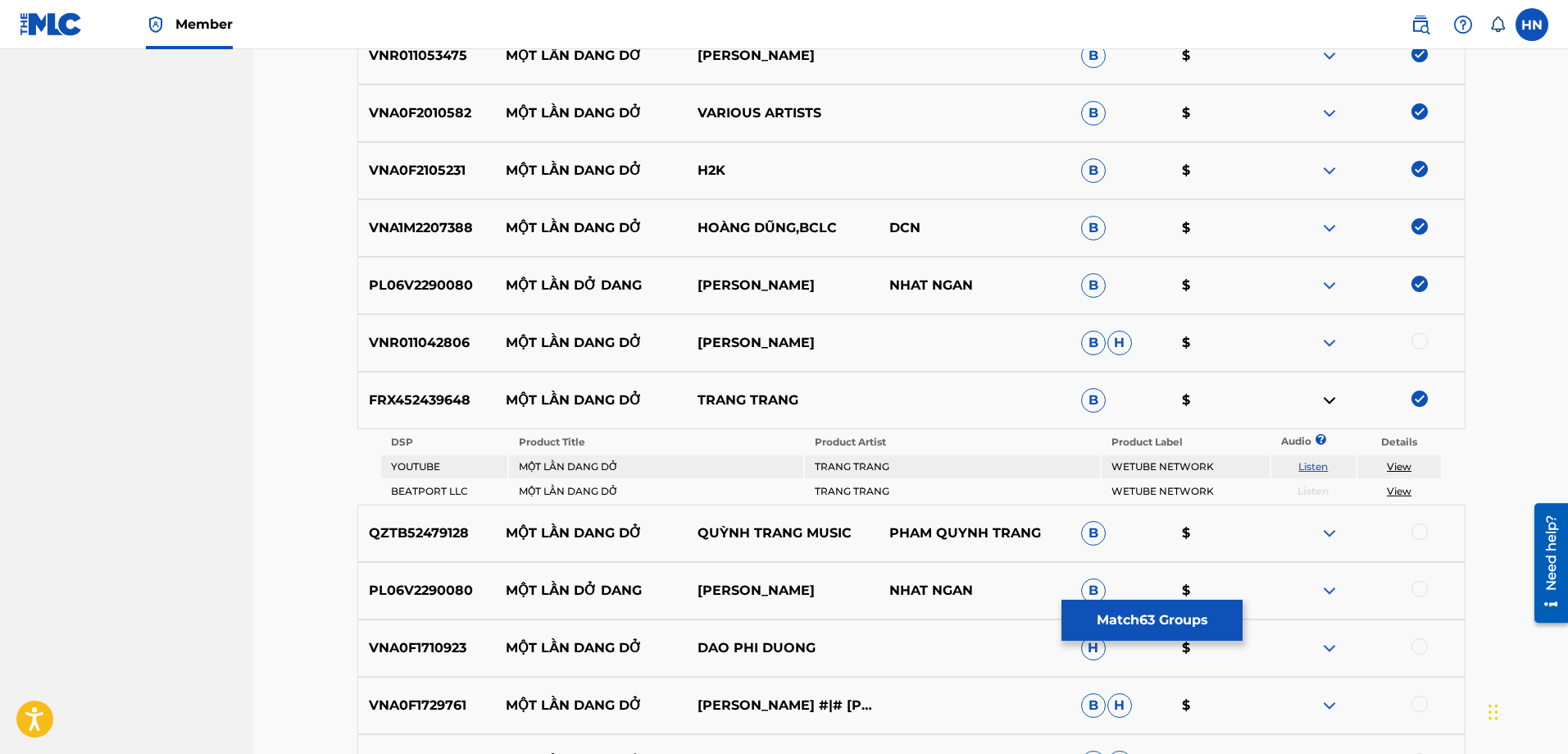
click at [1314, 472] on link "Listen" at bounding box center [1312, 465] width 29 height 12
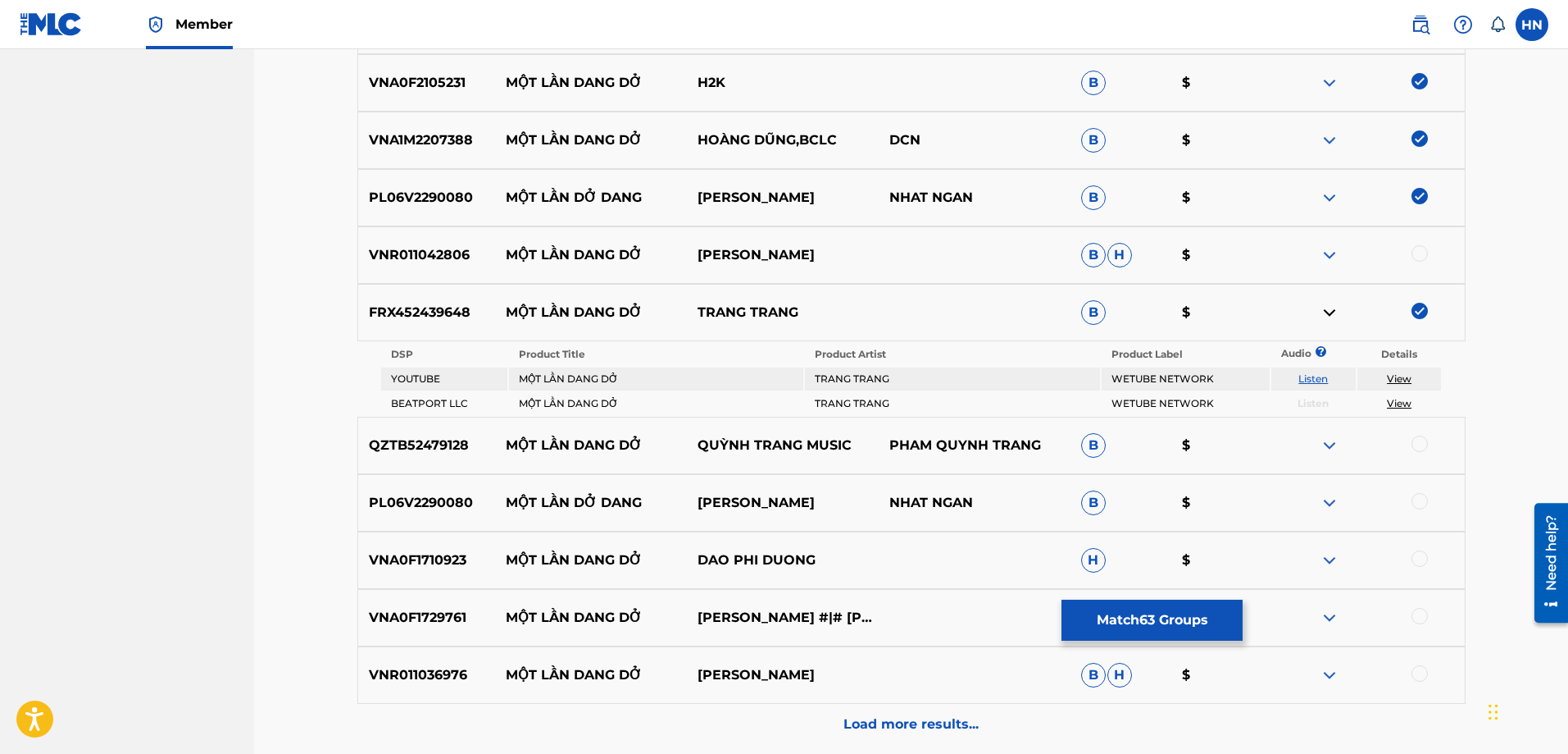
scroll to position [4097, 0]
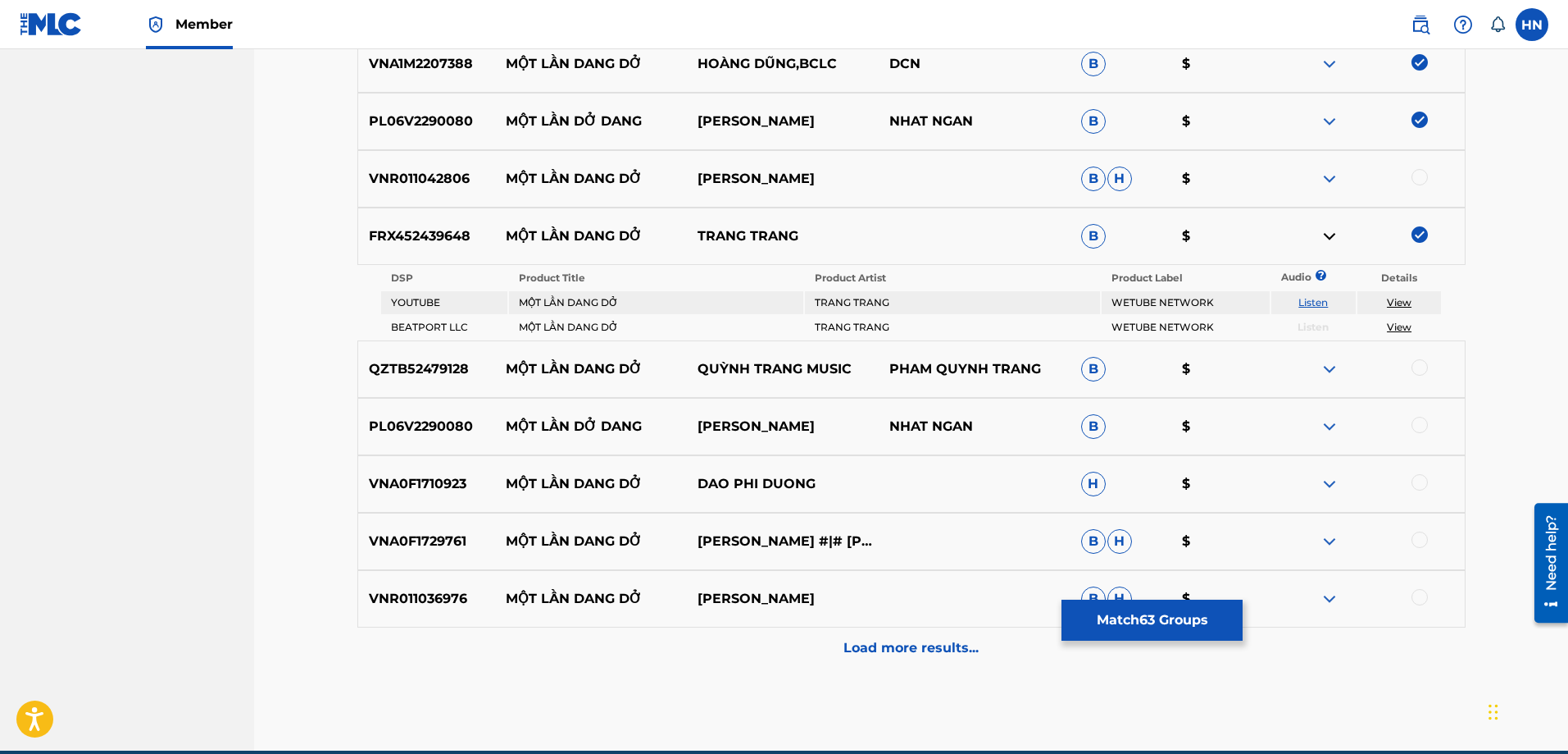
click at [417, 429] on p "PL06V2290080" at bounding box center [427, 426] width 138 height 20
click at [1426, 426] on div at bounding box center [1419, 424] width 16 height 16
click at [434, 497] on div "VNA0F1710923 MỘT LẦN DANG DỞ DAO PHI DUONG H $" at bounding box center [911, 483] width 1109 height 58
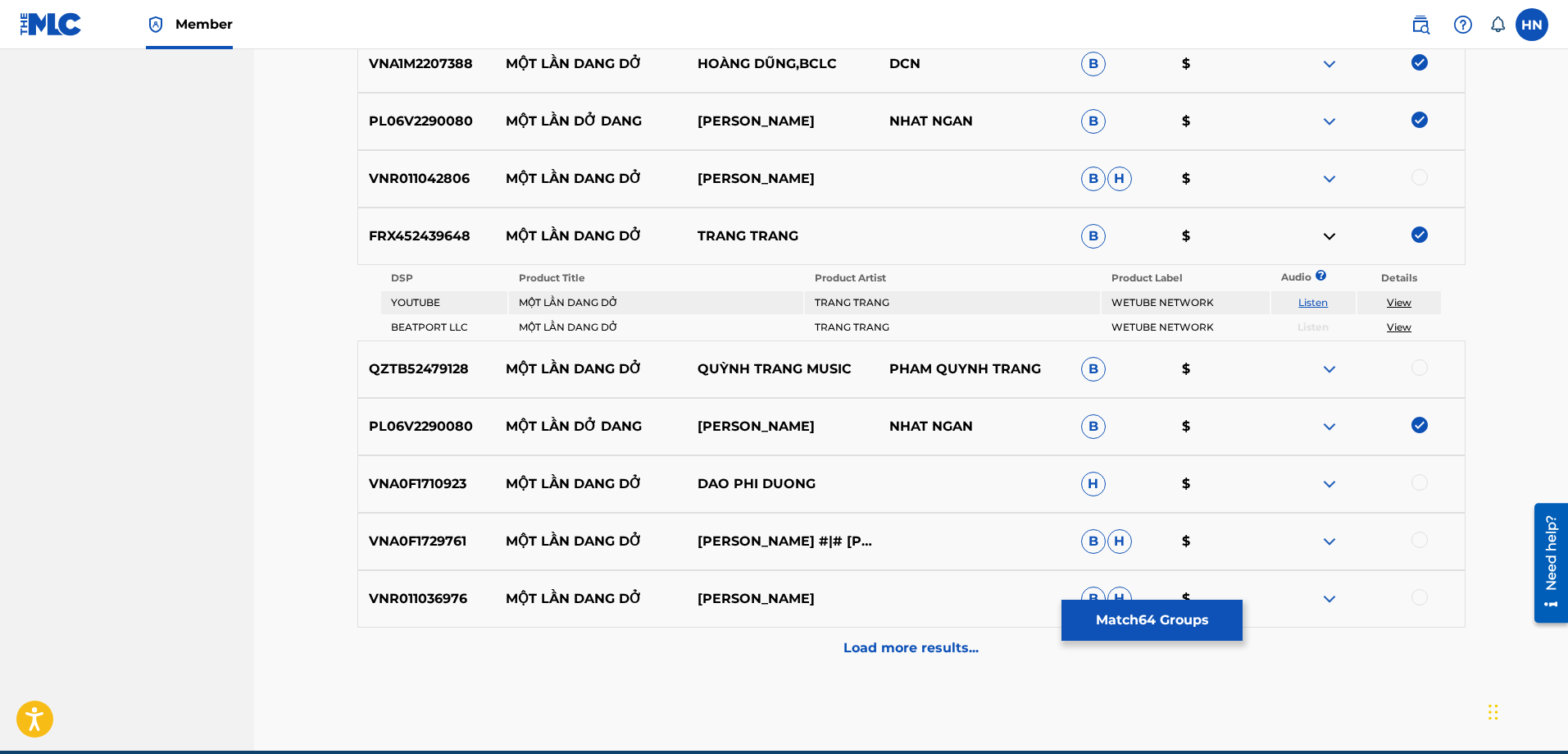
click at [1416, 476] on div at bounding box center [1419, 481] width 16 height 16
click at [467, 537] on p "VNA0F1729761" at bounding box center [427, 541] width 138 height 20
click at [459, 541] on p "VNA0F1729761" at bounding box center [427, 541] width 138 height 20
click at [1419, 540] on div at bounding box center [1419, 539] width 16 height 16
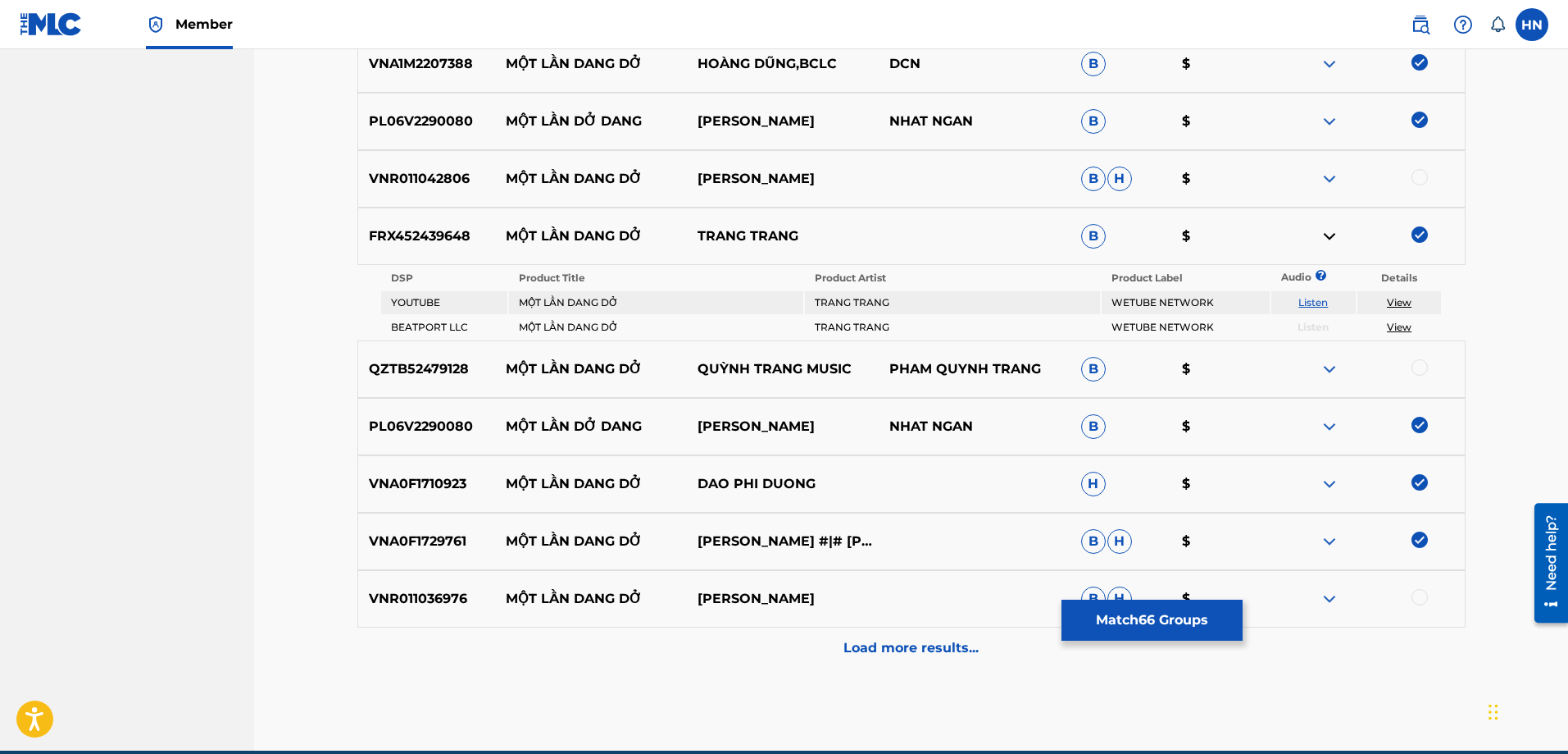
click at [442, 597] on p "VNR011036976" at bounding box center [427, 598] width 138 height 20
click at [1416, 594] on div at bounding box center [1419, 596] width 16 height 16
click at [908, 635] on div "Load more results..." at bounding box center [911, 647] width 1109 height 41
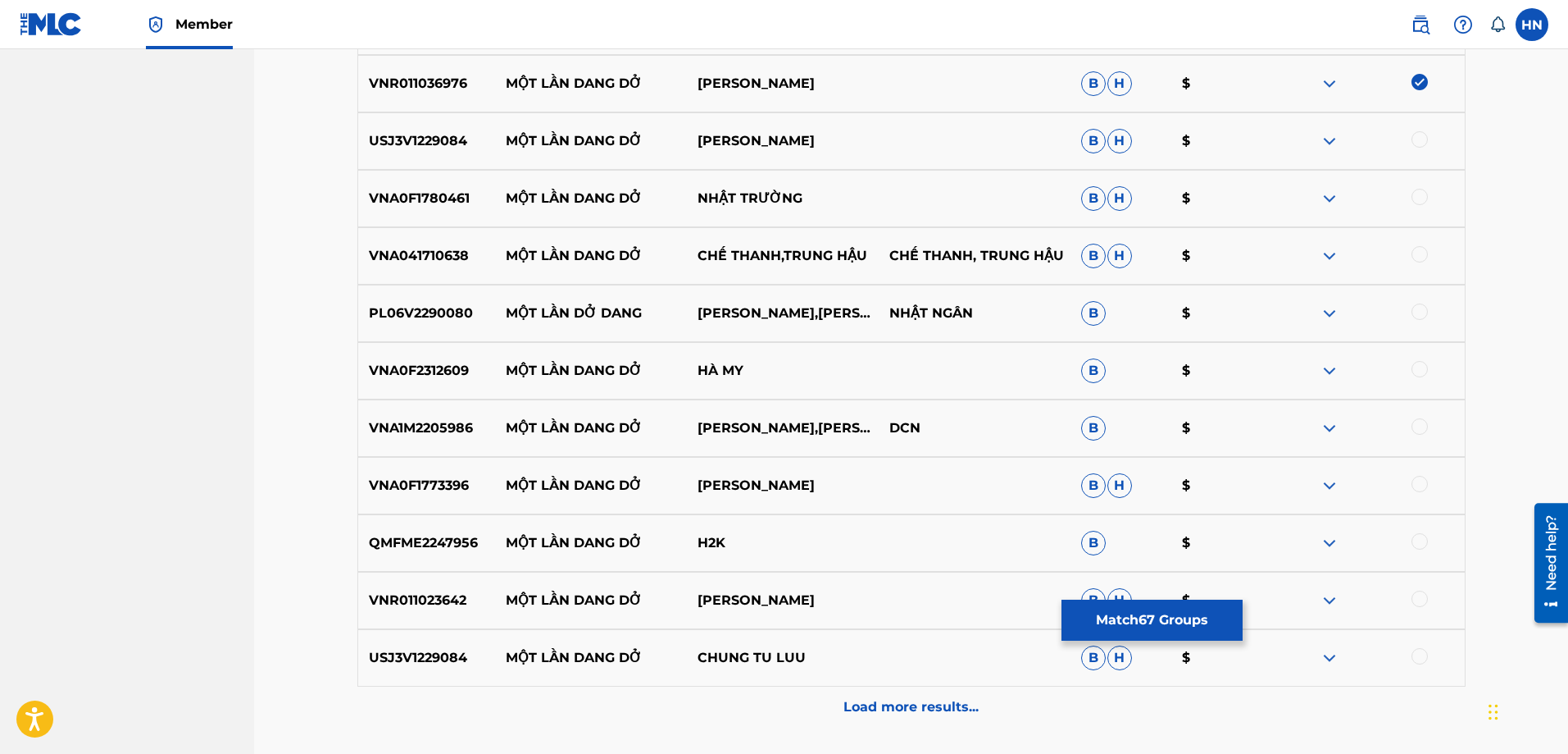
scroll to position [4507, 0]
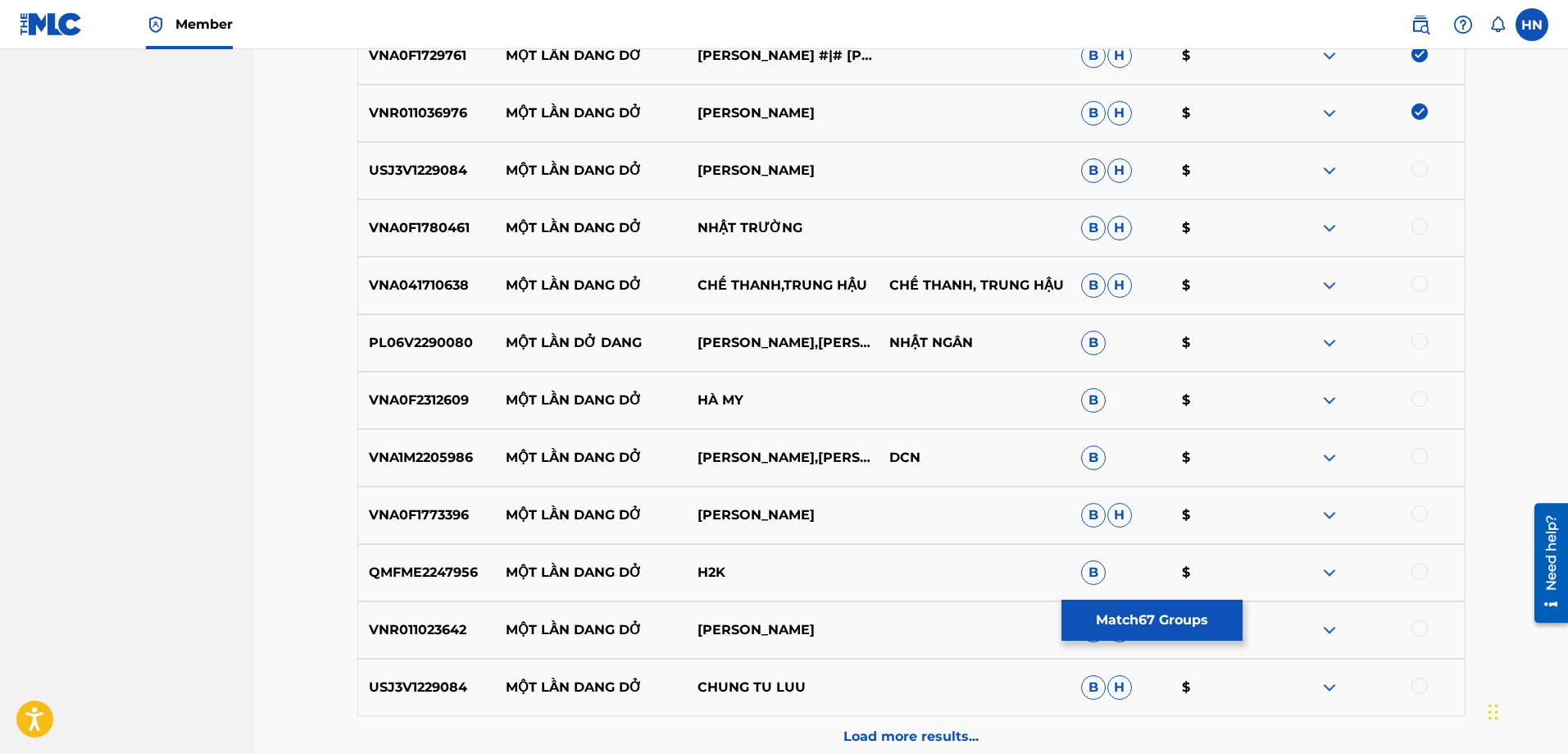
click at [393, 330] on div "PL06V2290080 MỘT LẦN DỞ DANG NHẬT NGÂN,THÚY HUYỀN NHẬT NGÂN B $" at bounding box center [911, 343] width 1109 height 58
click at [1415, 335] on div at bounding box center [1419, 341] width 16 height 16
click at [400, 410] on p "VNA0F2312609" at bounding box center [427, 400] width 138 height 20
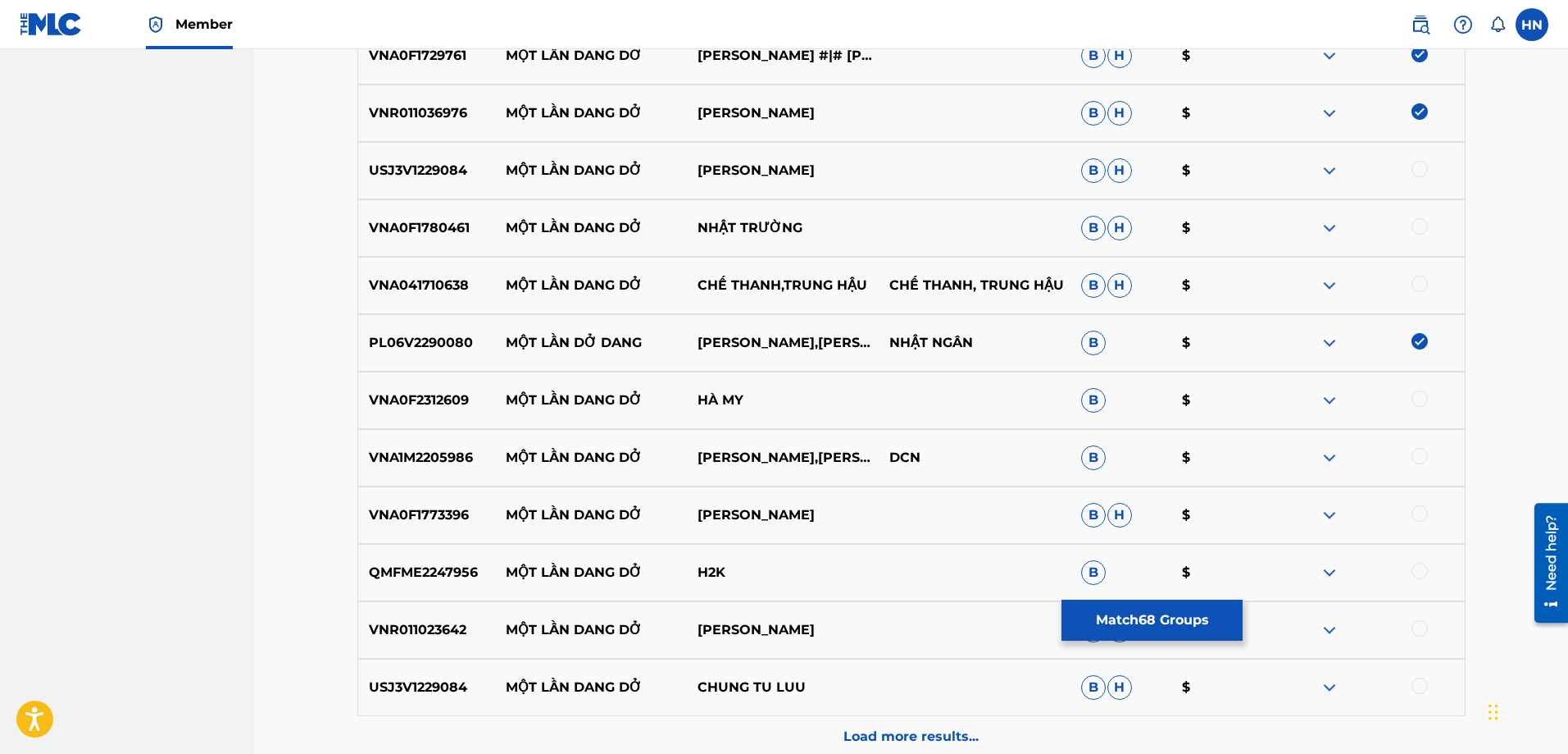
click at [1419, 401] on div at bounding box center [1419, 398] width 16 height 16
click at [428, 461] on p "VNA1M2205986" at bounding box center [427, 457] width 138 height 20
click at [1421, 455] on div at bounding box center [1419, 455] width 16 height 16
drag, startPoint x: 507, startPoint y: 168, endPoint x: 877, endPoint y: 160, distance: 370.1
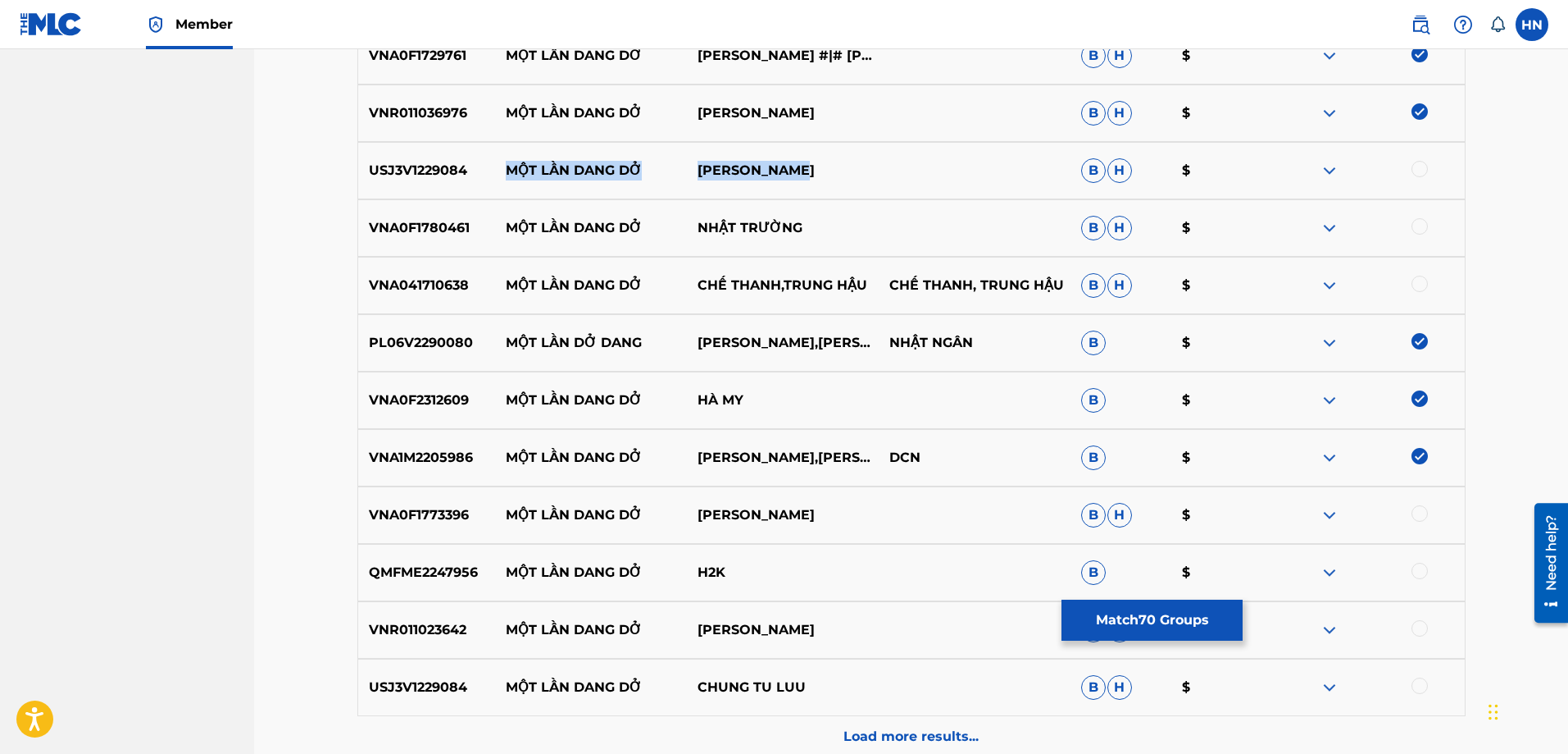
click at [877, 160] on div "USJ3V1229084 MỘT LẦN DANG DỞ CHUNG TỬ [PERSON_NAME]" at bounding box center [911, 170] width 1109 height 58
click at [409, 178] on p "USJ3V1229084" at bounding box center [427, 170] width 138 height 20
click at [1414, 170] on div at bounding box center [1419, 168] width 16 height 16
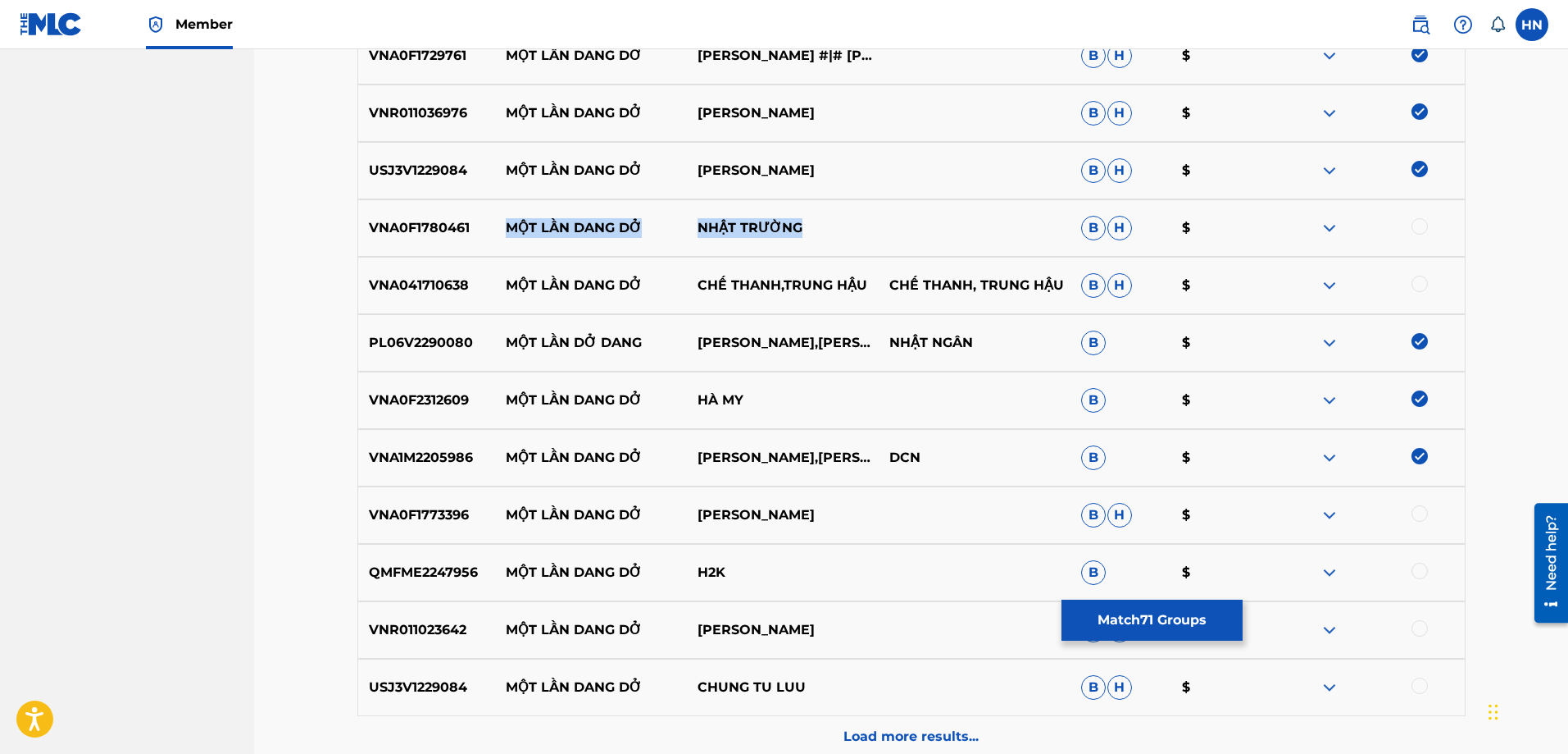
drag, startPoint x: 759, startPoint y: 230, endPoint x: 509, endPoint y: 227, distance: 250.0
click at [509, 227] on div "VNA0F1780461 MỘT LẦN DANG DỞ NHẬT TRƯỜNG B H $" at bounding box center [911, 227] width 1109 height 58
click at [441, 228] on p "VNA0F1780461" at bounding box center [427, 227] width 138 height 20
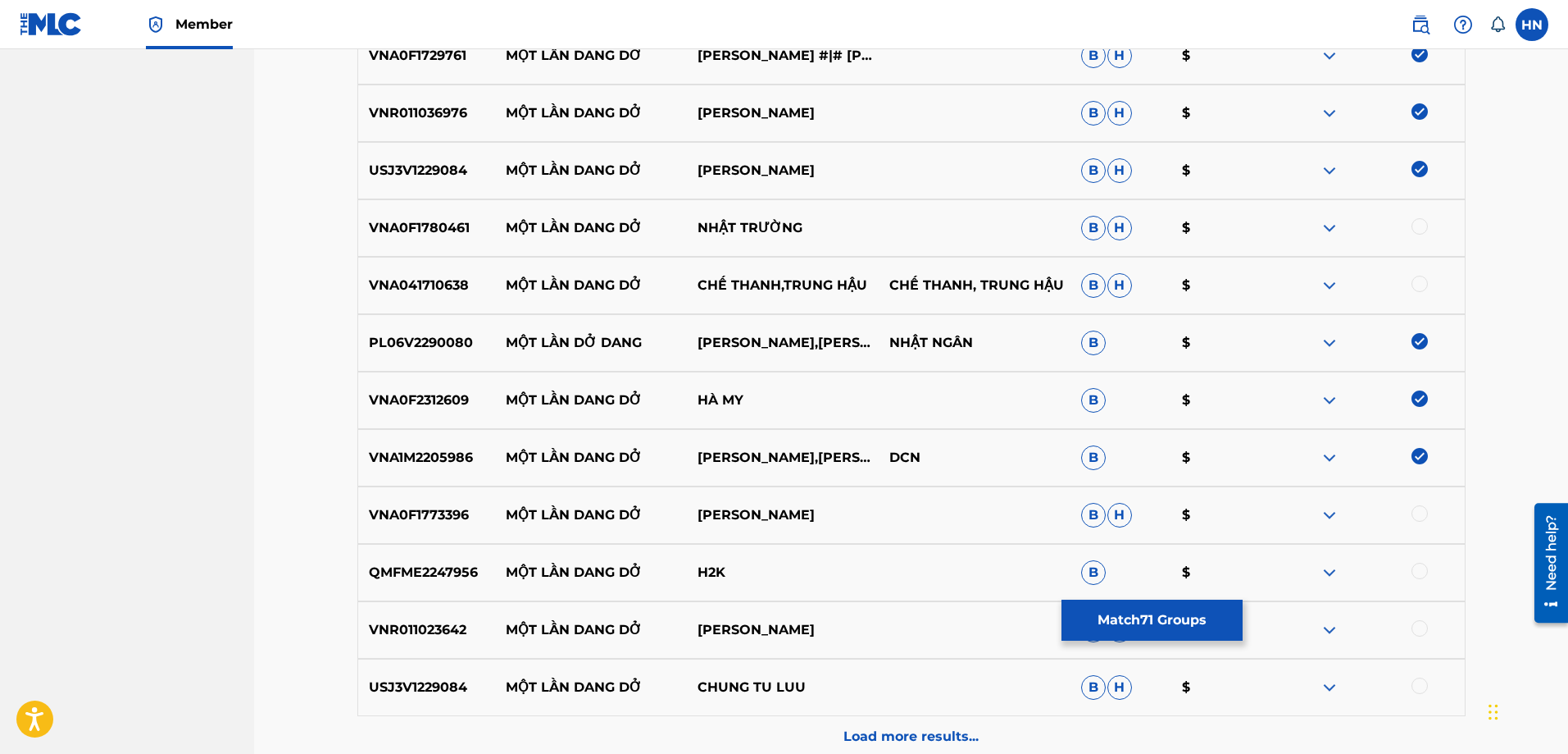
click at [1421, 225] on div at bounding box center [1419, 226] width 16 height 16
drag, startPoint x: 528, startPoint y: 284, endPoint x: 866, endPoint y: 280, distance: 338.0
click at [866, 280] on div "VNA041710638 MỘT LẦN DANG DỞ CHẾ THANH,TRUNG HẬU CHẾ THANH, TRUNG HẬU B H $" at bounding box center [911, 285] width 1109 height 58
click at [385, 291] on p "VNA041710638" at bounding box center [427, 285] width 138 height 20
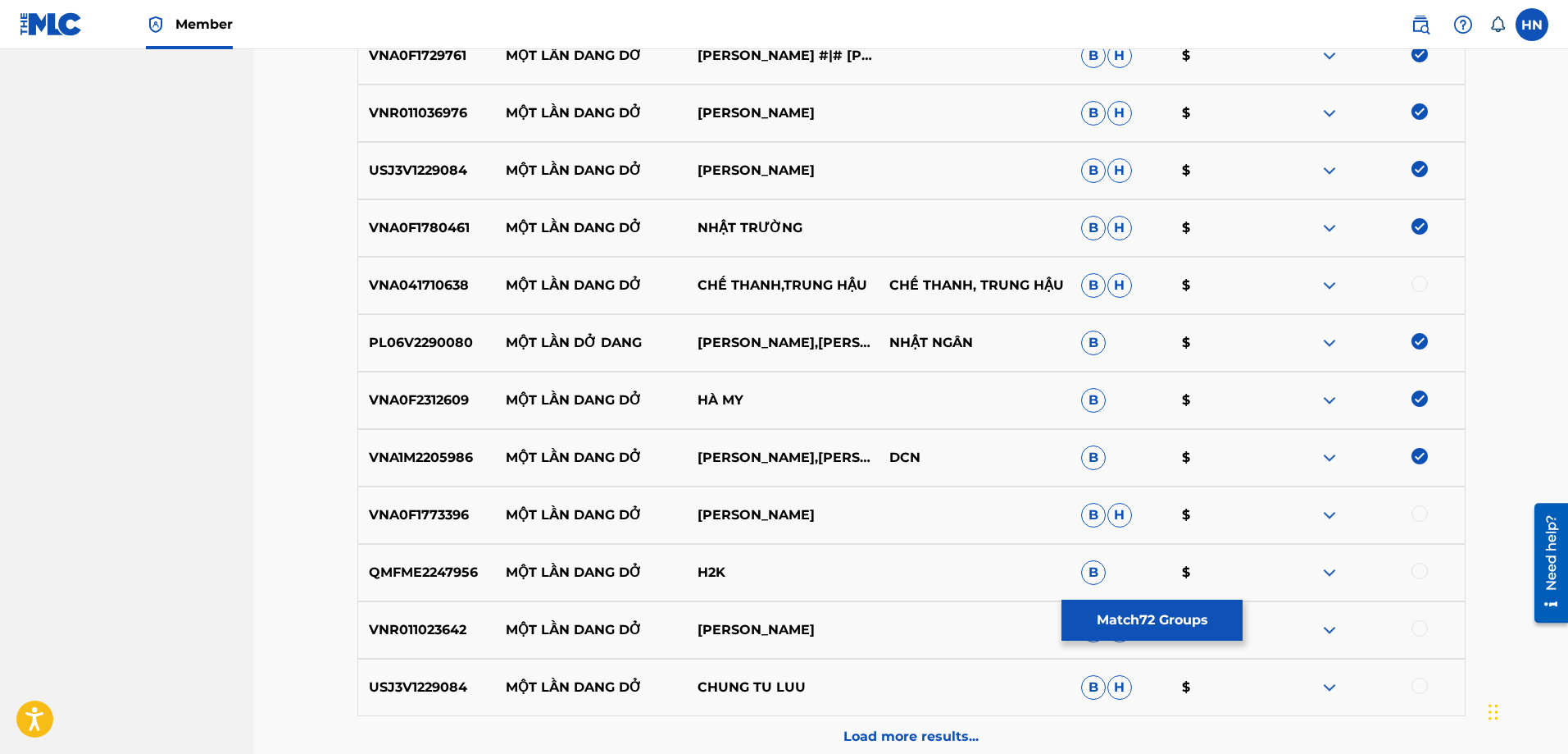
click at [1423, 282] on div at bounding box center [1419, 283] width 16 height 16
click at [439, 520] on p "VNA0F1773396" at bounding box center [427, 514] width 138 height 20
click at [1423, 509] on div at bounding box center [1419, 512] width 16 height 16
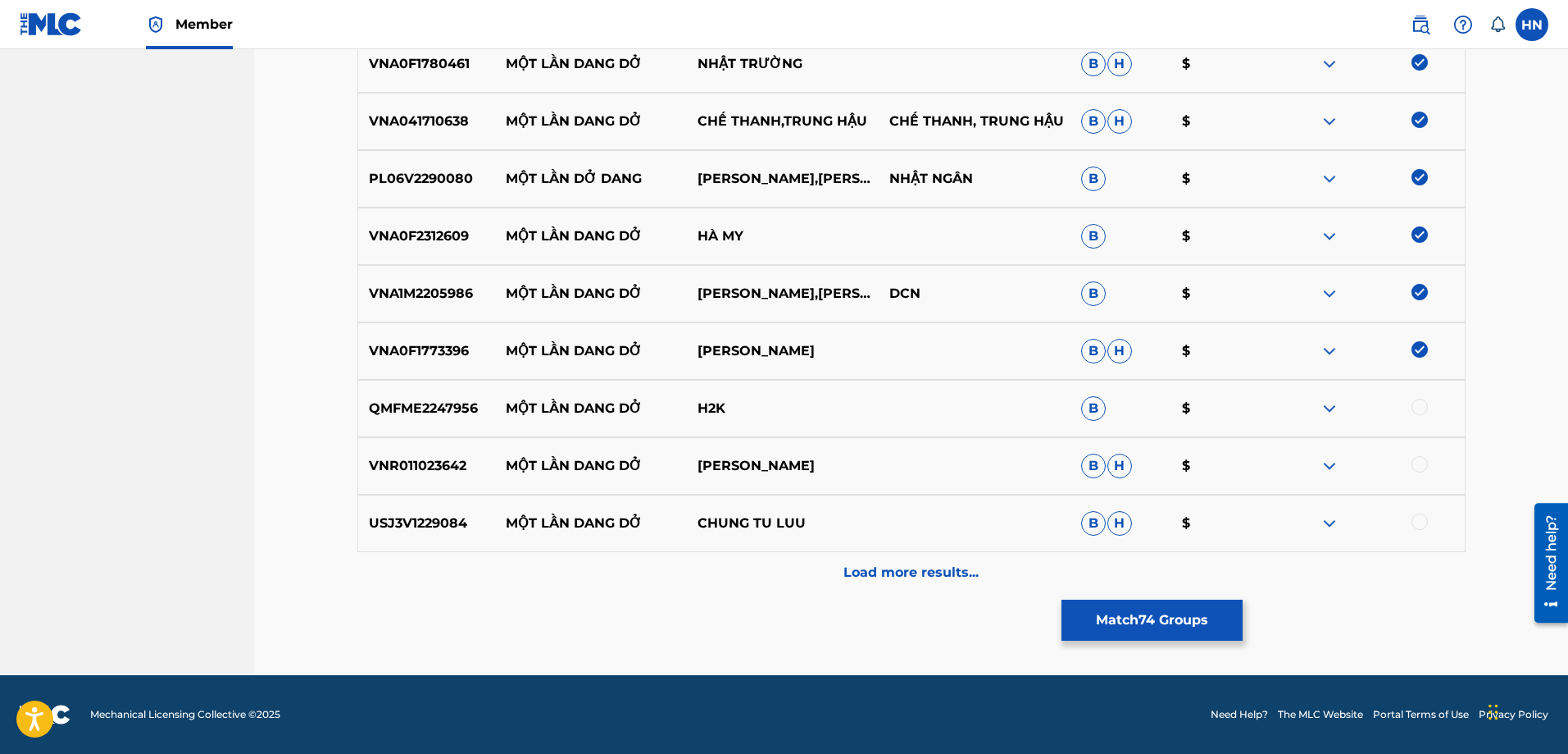
click at [440, 403] on p "QMFME2247956" at bounding box center [427, 408] width 138 height 20
click at [1426, 407] on div at bounding box center [1419, 406] width 16 height 16
drag, startPoint x: 815, startPoint y: 516, endPoint x: 503, endPoint y: 528, distance: 312.2
click at [503, 528] on div "USJ3V1229084 MỘT LẦN DANG DỞ CHUNG TU LUU B H $" at bounding box center [911, 523] width 1109 height 58
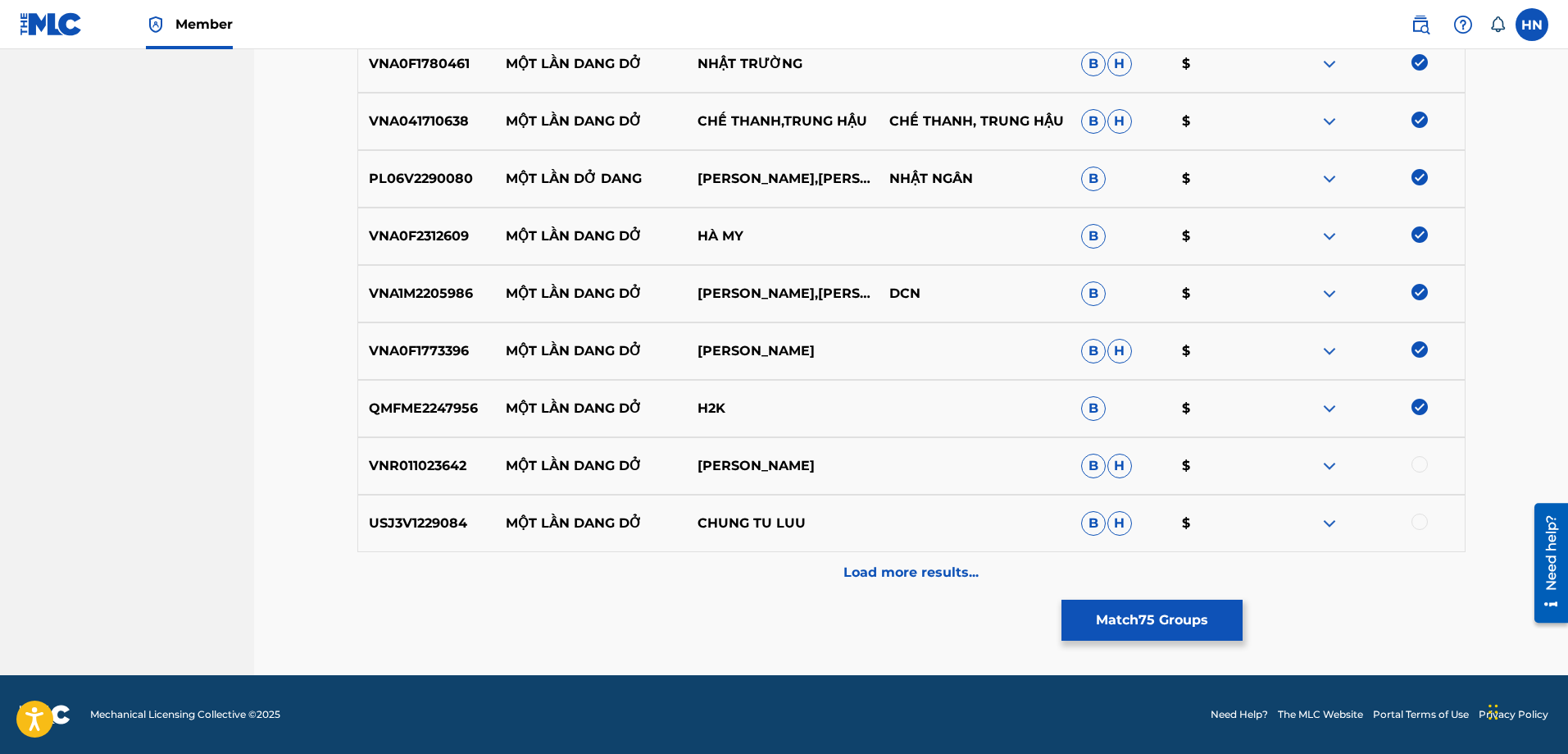
click at [428, 475] on p "VNR011023642" at bounding box center [427, 465] width 138 height 20
click at [1416, 466] on div at bounding box center [1419, 463] width 16 height 16
click at [414, 528] on p "USJ3V1229084" at bounding box center [427, 523] width 138 height 20
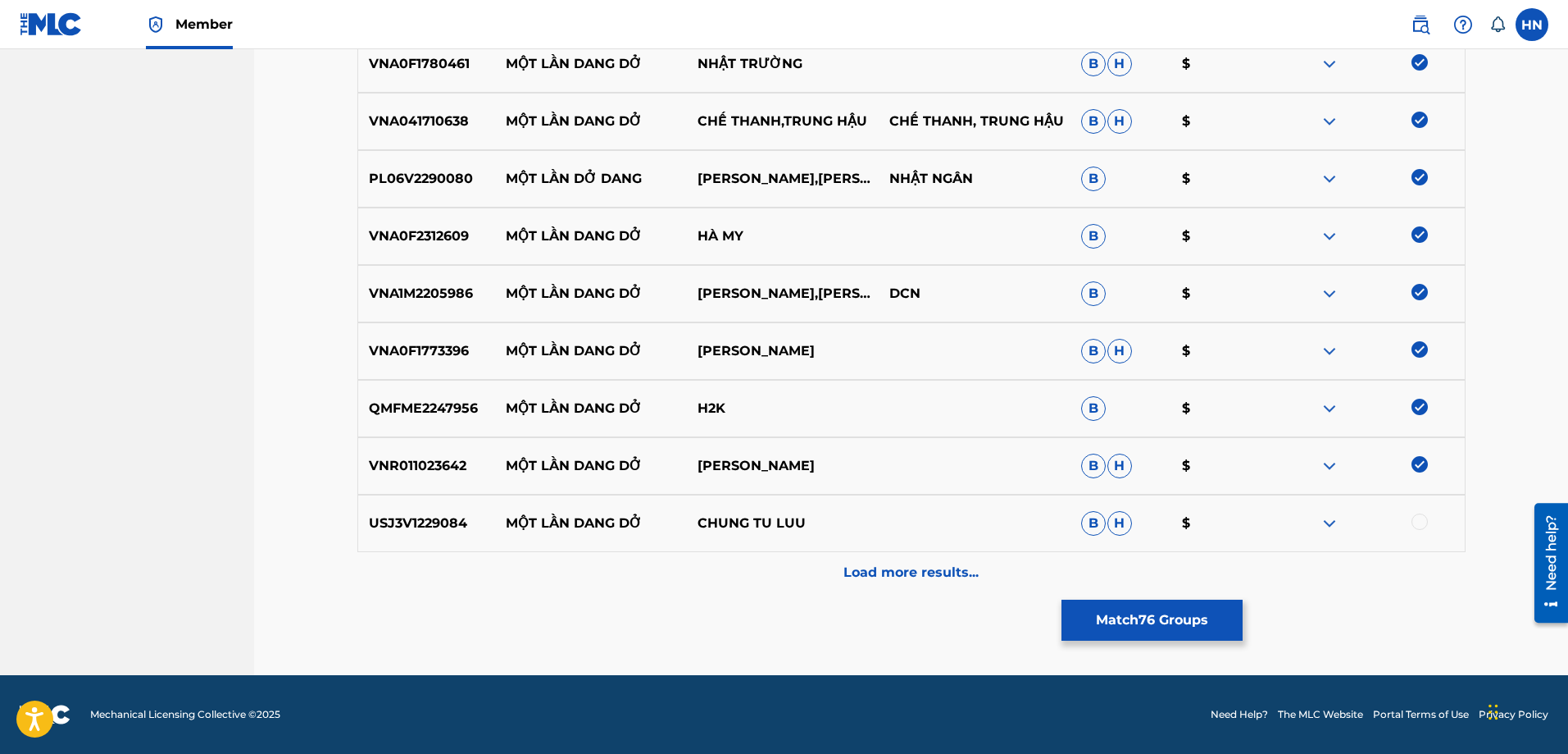
click at [1419, 521] on div at bounding box center [1419, 521] width 16 height 16
click at [905, 561] on div "Load more results..." at bounding box center [911, 572] width 1109 height 41
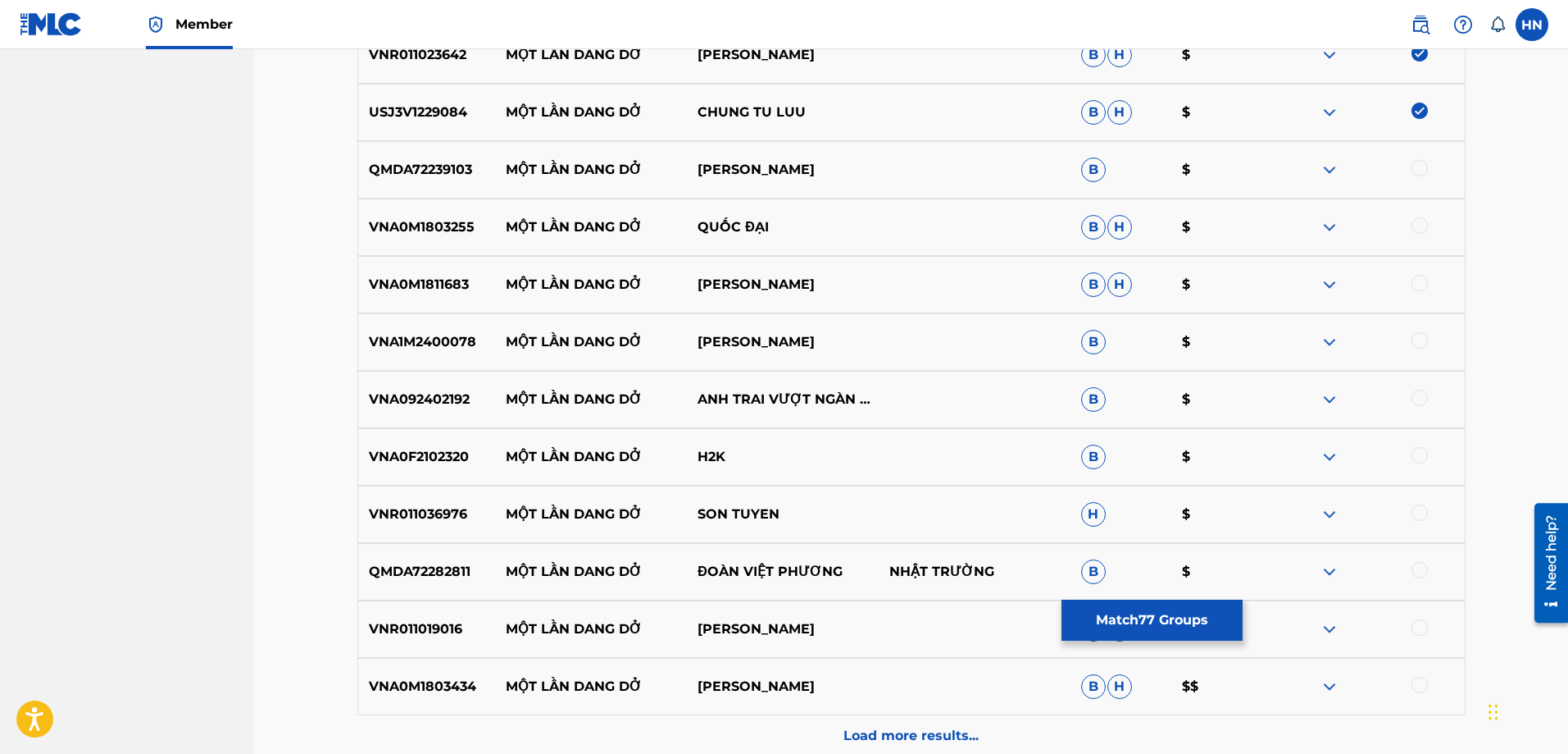
scroll to position [5082, 0]
click at [380, 180] on div "QMDA72239103 MỘT LẦN DANG DỞ QUANG HÀ B $" at bounding box center [911, 170] width 1109 height 58
click at [1422, 170] on div at bounding box center [1419, 168] width 16 height 16
click at [455, 224] on p "VNA0M1803255" at bounding box center [427, 227] width 138 height 20
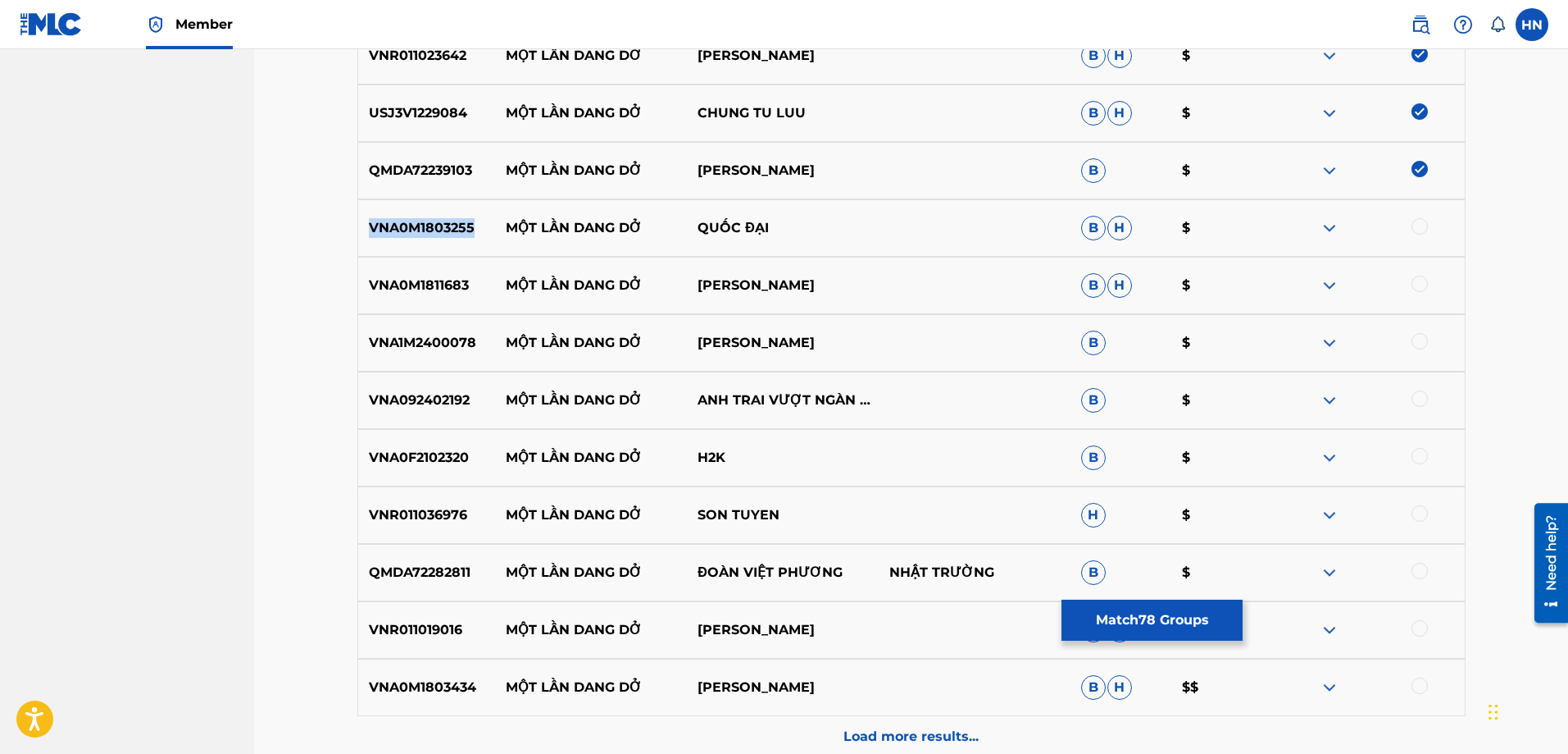
click at [455, 224] on p "VNA0M1803255" at bounding box center [427, 227] width 138 height 20
click at [1423, 226] on div at bounding box center [1419, 226] width 16 height 16
click at [452, 278] on p "VNA0M1811683" at bounding box center [427, 285] width 138 height 20
click at [1424, 286] on div at bounding box center [1419, 283] width 16 height 16
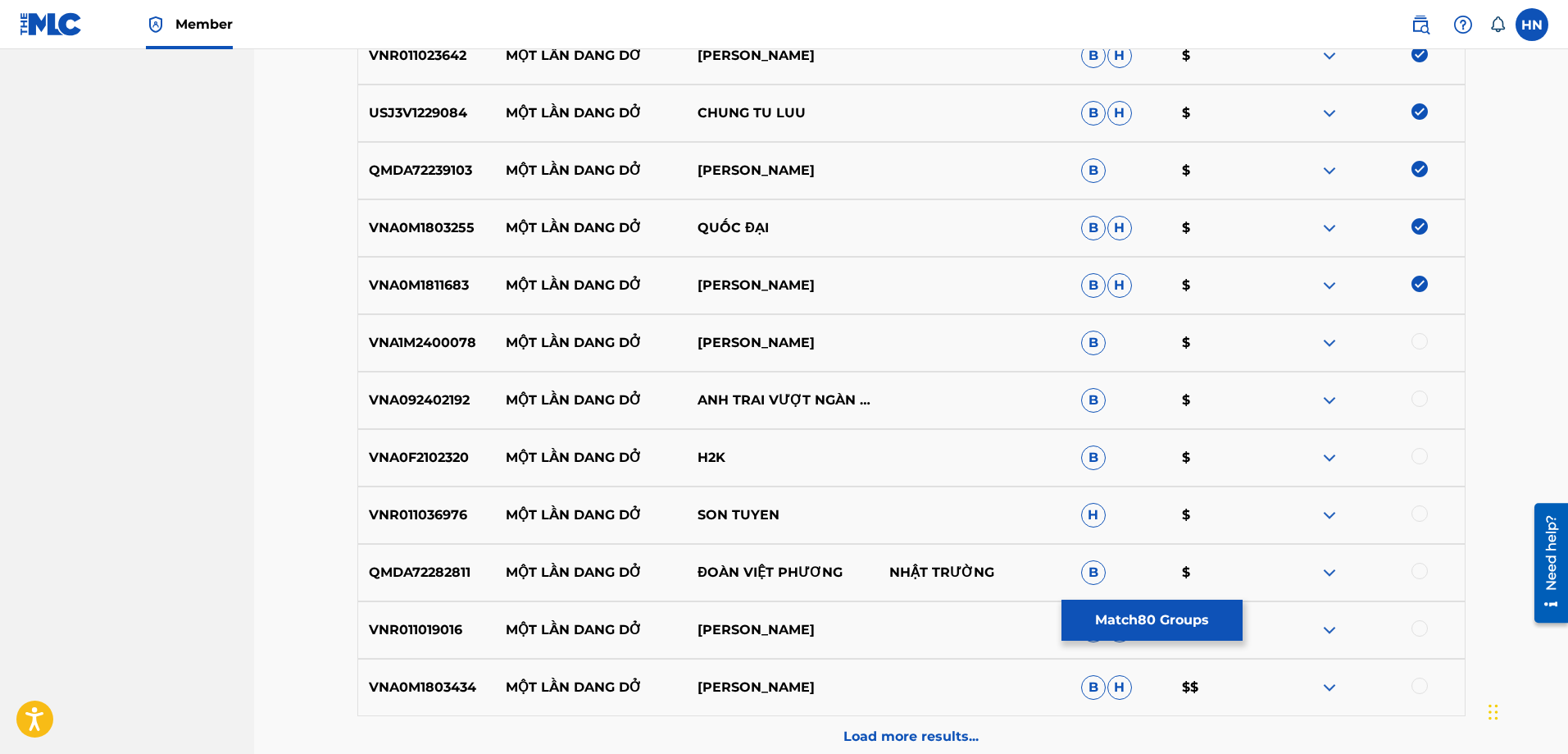
click at [409, 399] on p "VNA092402192" at bounding box center [427, 400] width 138 height 20
click at [1416, 399] on div at bounding box center [1419, 398] width 16 height 16
click at [429, 447] on div "VNA0F2102320 MỘT LẦN DANG DỞ H2K B $" at bounding box center [911, 457] width 1109 height 58
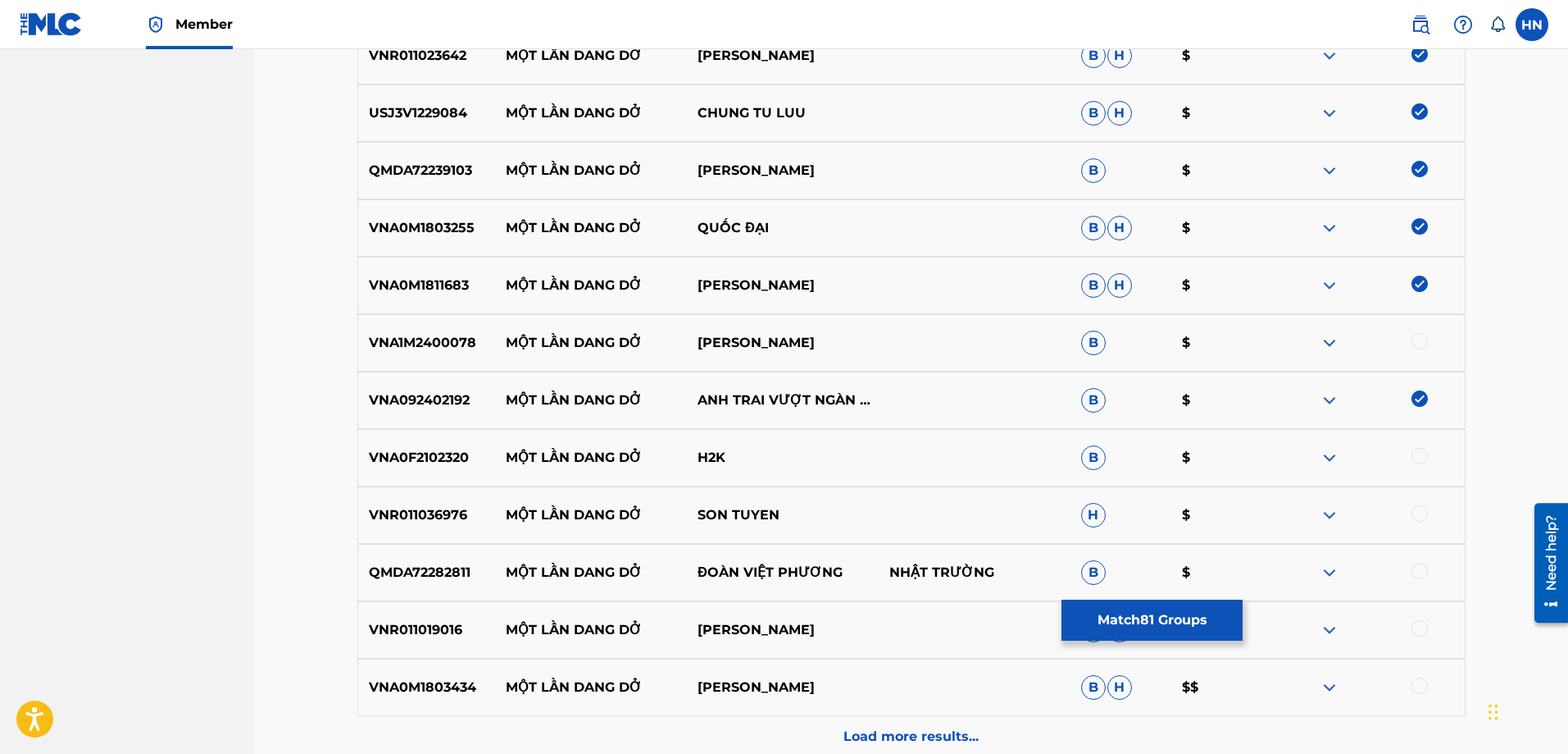
click at [1426, 451] on div at bounding box center [1419, 455] width 16 height 16
drag, startPoint x: 502, startPoint y: 335, endPoint x: 939, endPoint y: 335, distance: 437.0
click at [939, 335] on div "VNA1M2400078 MỘT LẦN DANG DỞ KIM SONG LOAN B $" at bounding box center [911, 343] width 1109 height 58
click at [441, 334] on p "VNA1M2400078" at bounding box center [427, 343] width 138 height 20
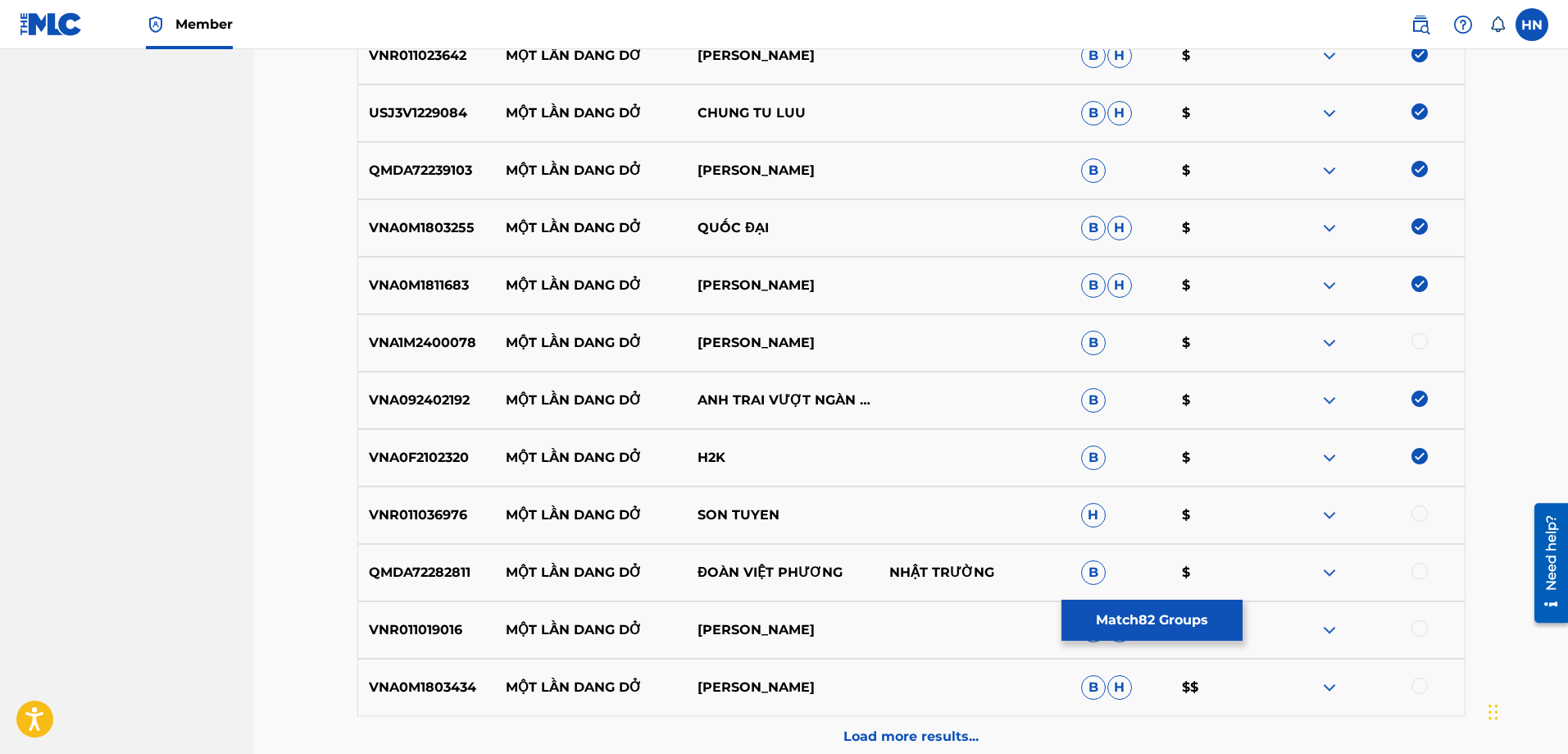
click at [1416, 344] on div at bounding box center [1419, 341] width 16 height 16
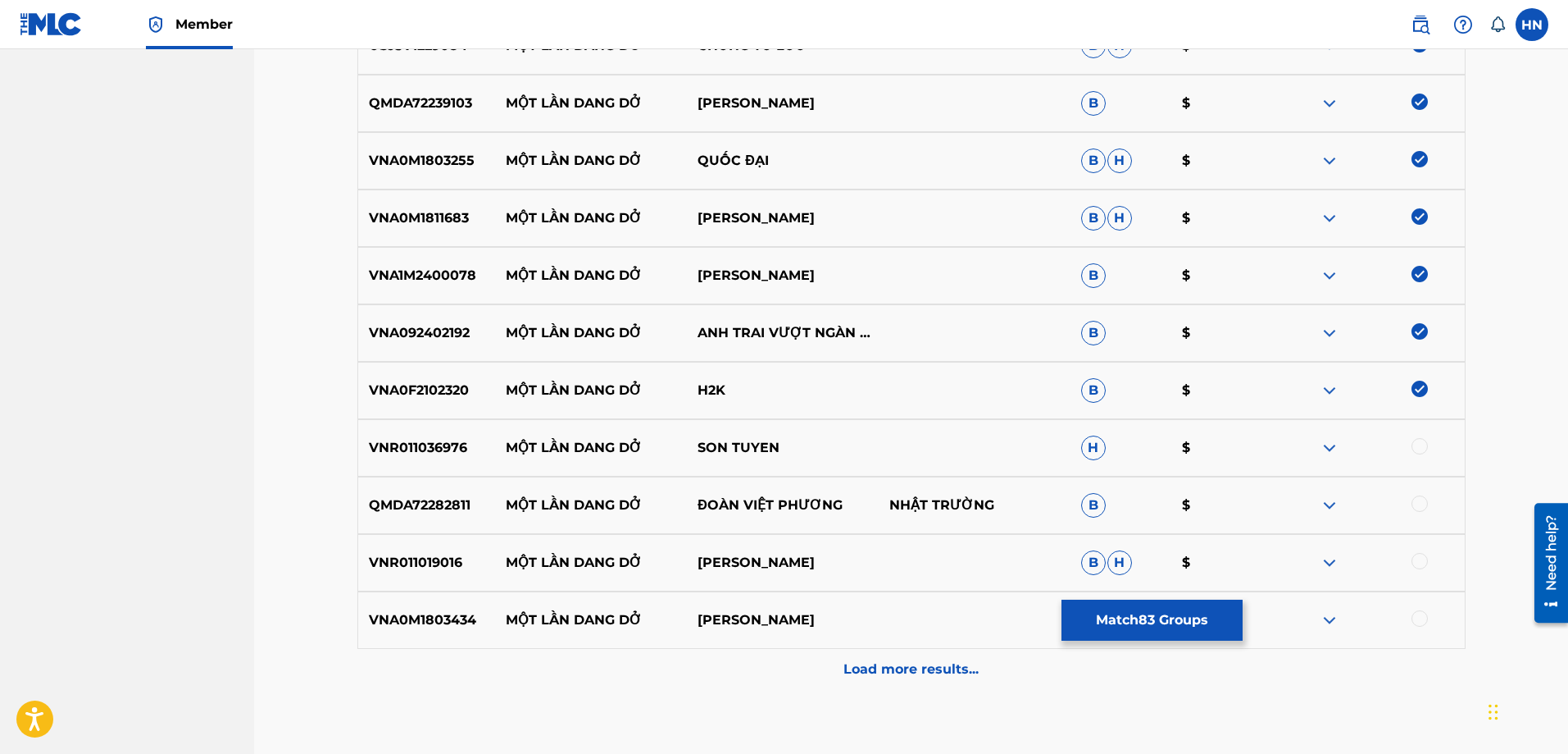
scroll to position [5245, 0]
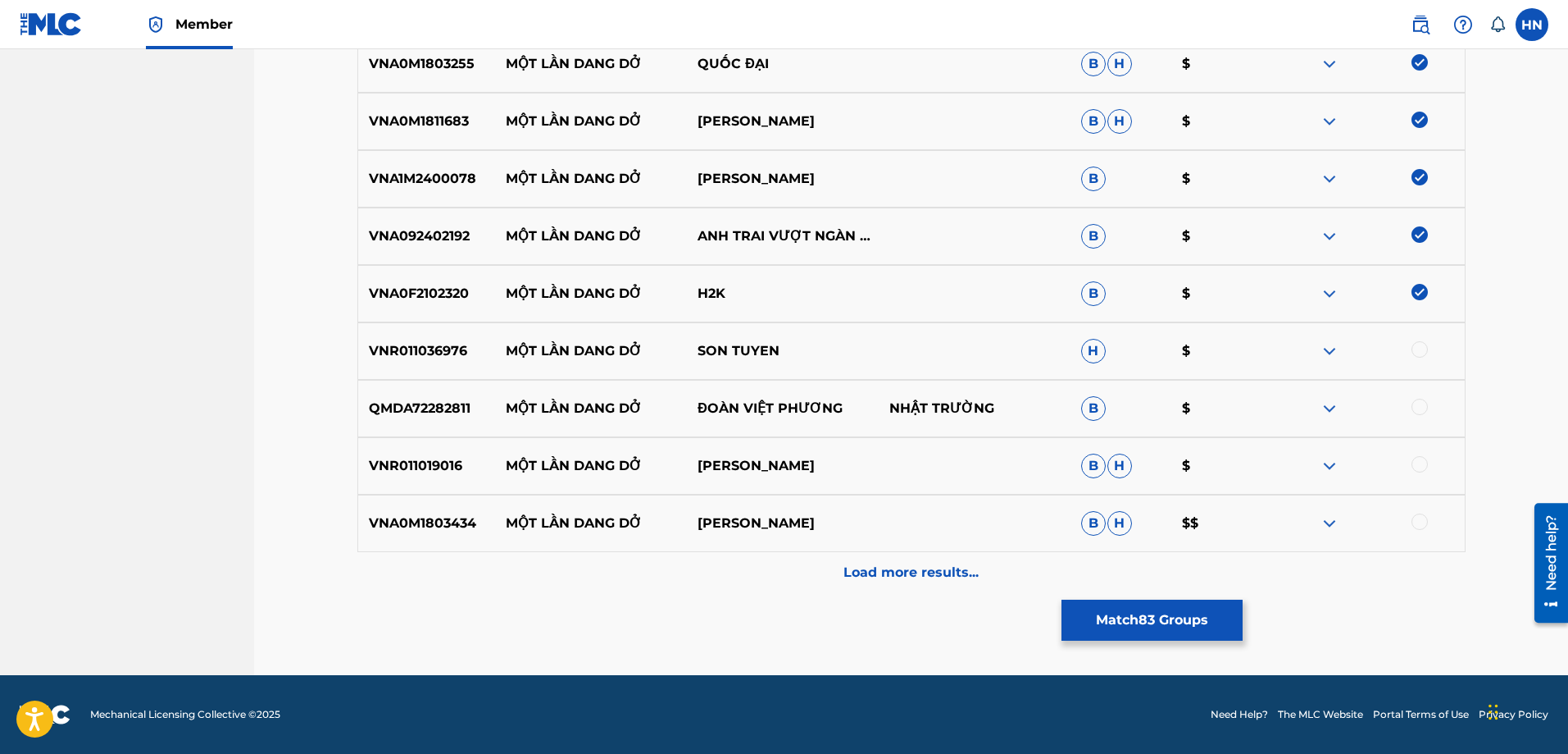
click at [459, 470] on p "VNR011019016" at bounding box center [427, 465] width 138 height 20
click at [443, 473] on p "VNR011019016" at bounding box center [427, 465] width 138 height 20
click at [1415, 464] on div at bounding box center [1419, 463] width 16 height 16
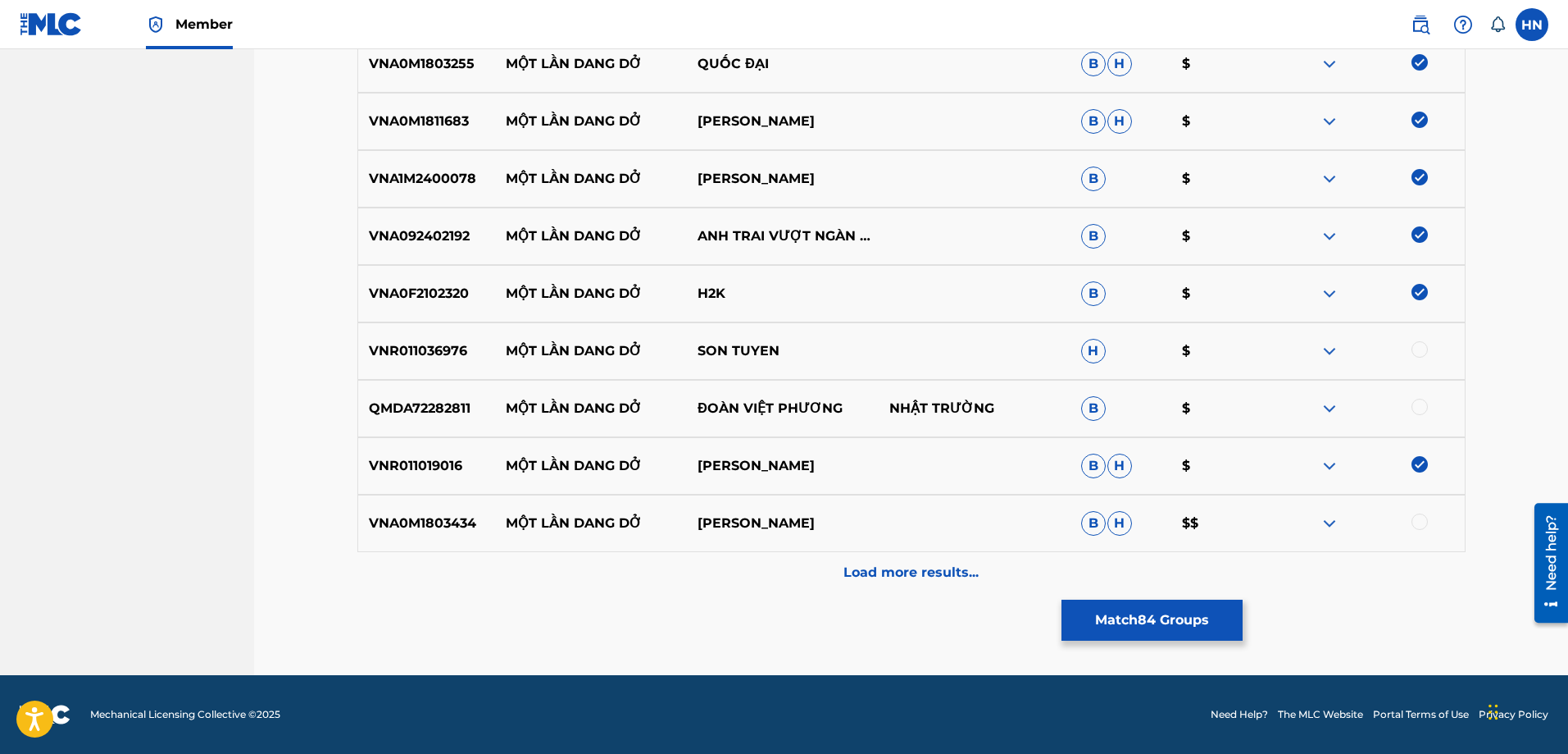
click at [365, 493] on div "VNR011019016 MỘT LẦN DANG DỞ NGỌC SƠN B H $" at bounding box center [911, 465] width 1109 height 58
click at [371, 511] on div "VNA0M1803434 MỘT LẦN DANG DỞ HÀ VÂN B H $$" at bounding box center [911, 523] width 1109 height 58
click at [1416, 523] on div at bounding box center [1419, 521] width 16 height 16
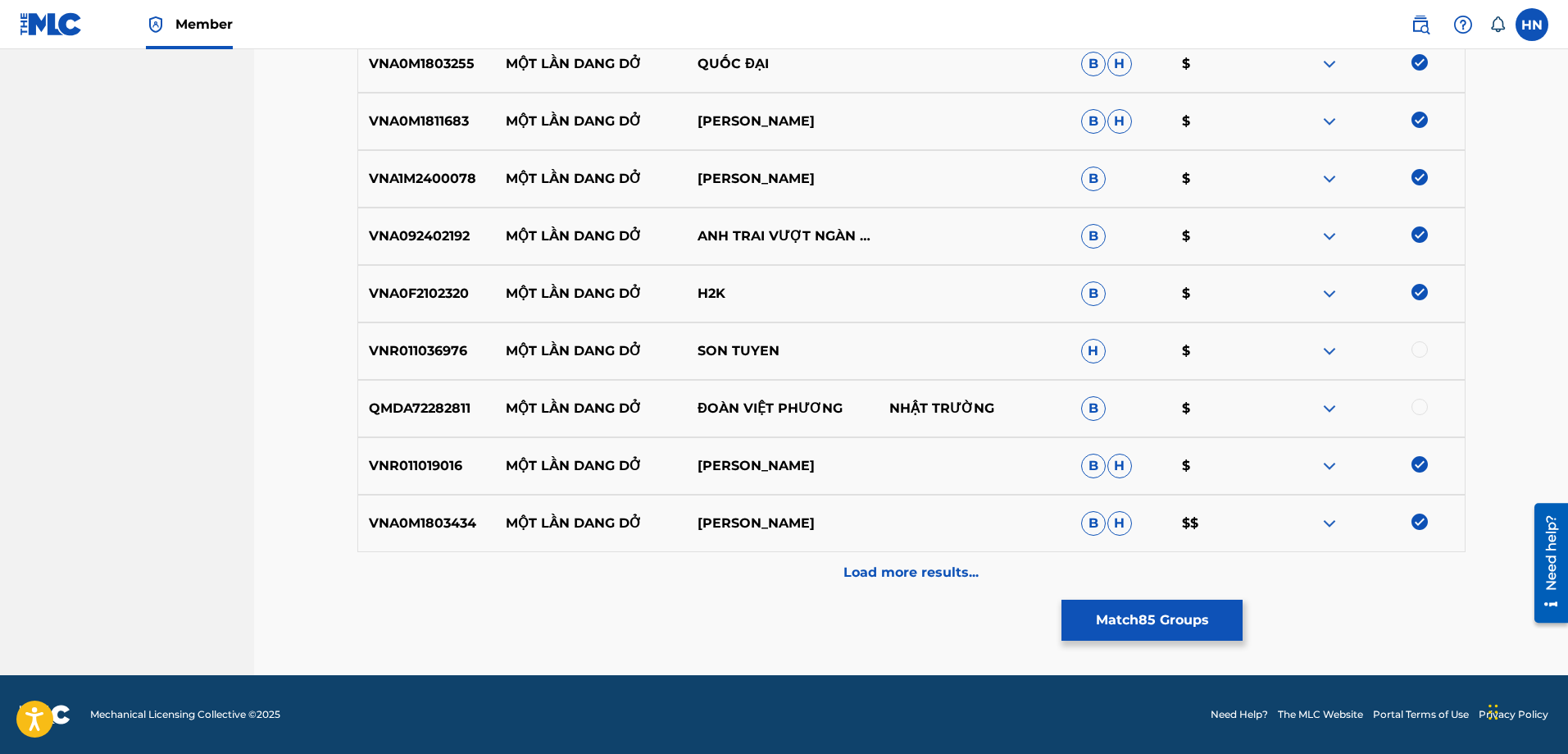
click at [432, 356] on p "VNR011036976" at bounding box center [427, 350] width 138 height 20
click at [1420, 343] on div at bounding box center [1419, 348] width 16 height 16
drag, startPoint x: 854, startPoint y: 403, endPoint x: 500, endPoint y: 394, distance: 354.1
click at [500, 394] on div "QMDA72282811 MỘT LẦN DANG DỞ ĐOÀN VIỆT PHƯƠNG NHẬT TRƯỜNG B $" at bounding box center [911, 408] width 1109 height 58
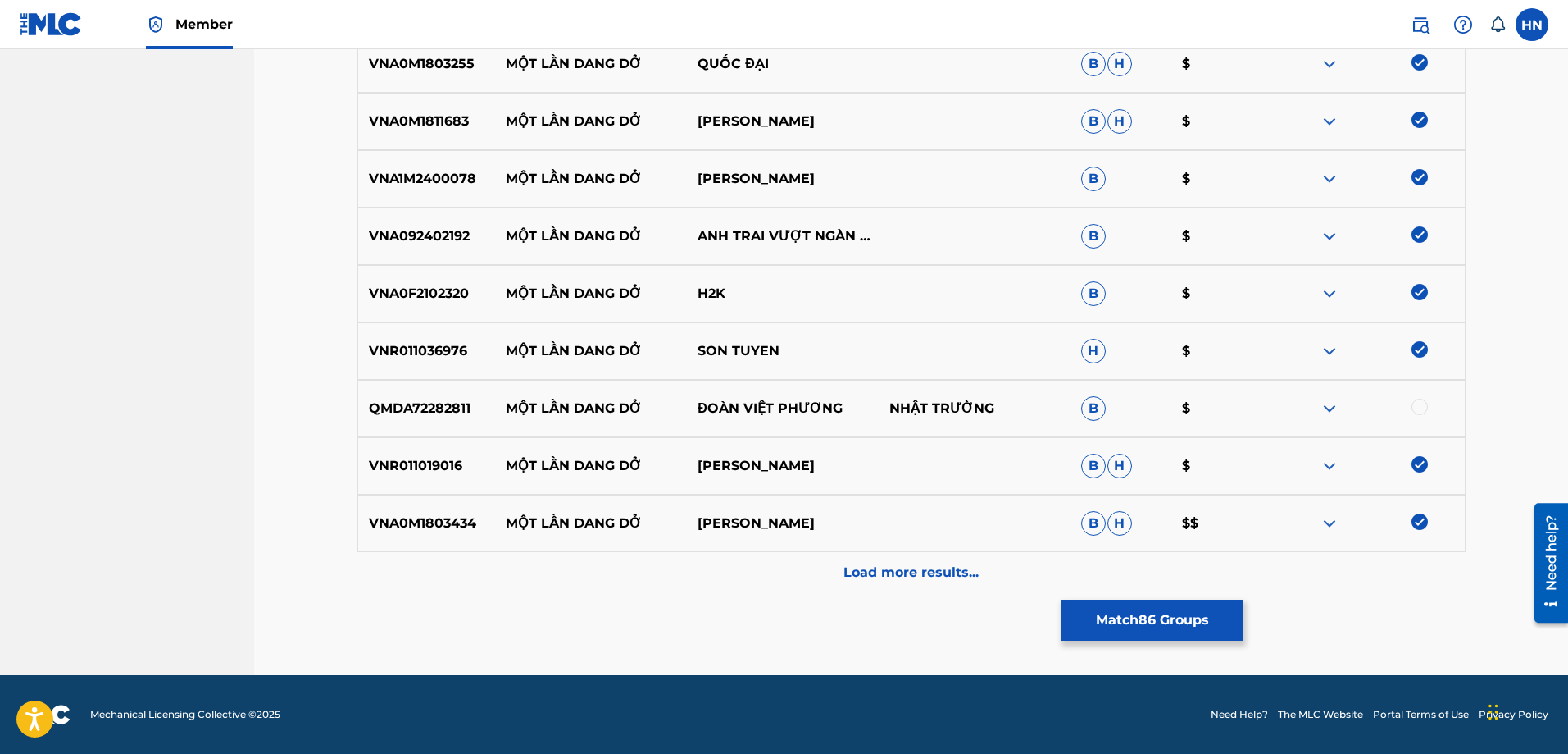
click at [446, 414] on p "QMDA72282811" at bounding box center [427, 408] width 138 height 20
click at [1416, 403] on div at bounding box center [1419, 406] width 16 height 16
click at [951, 566] on p "Load more results..." at bounding box center [910, 572] width 135 height 20
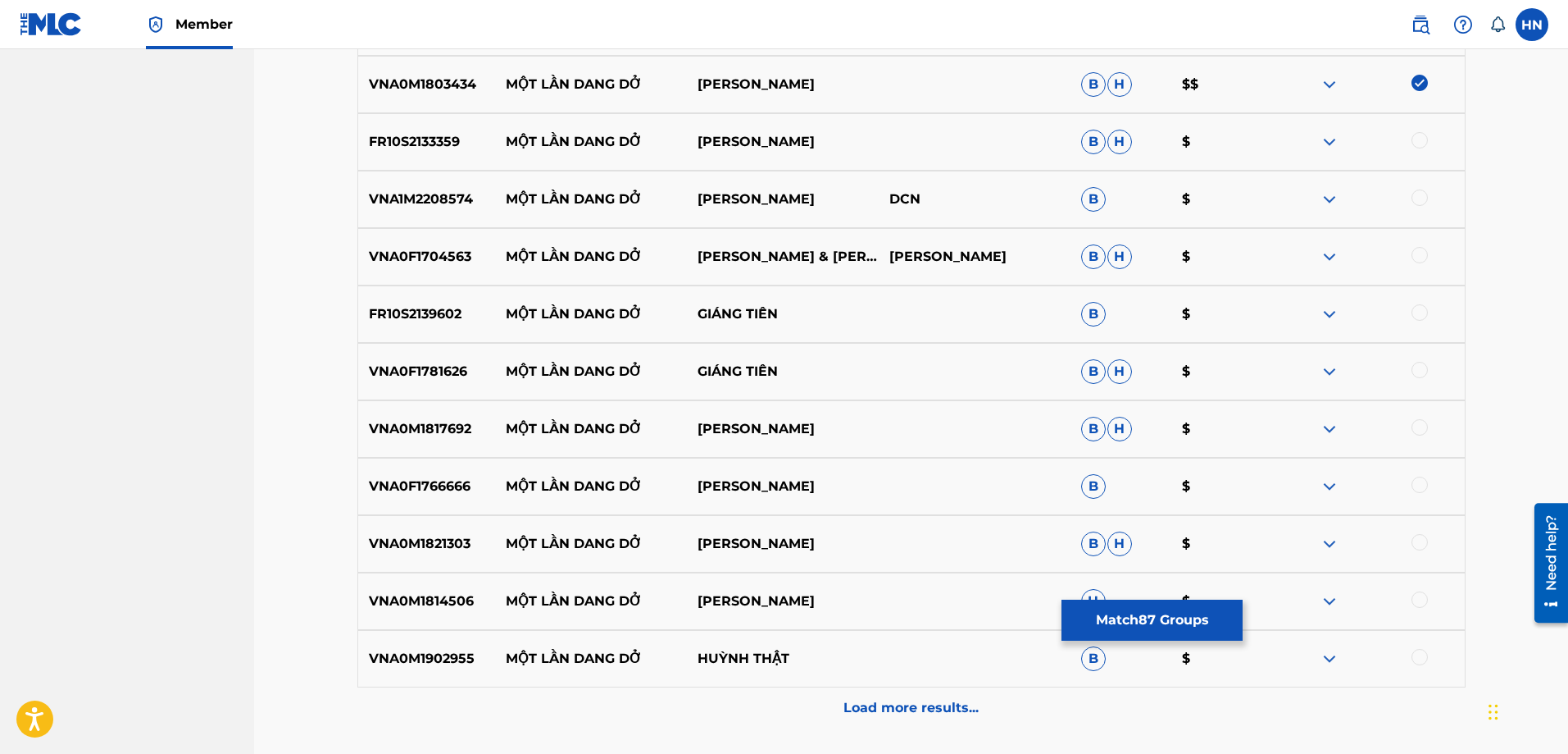
scroll to position [5655, 0]
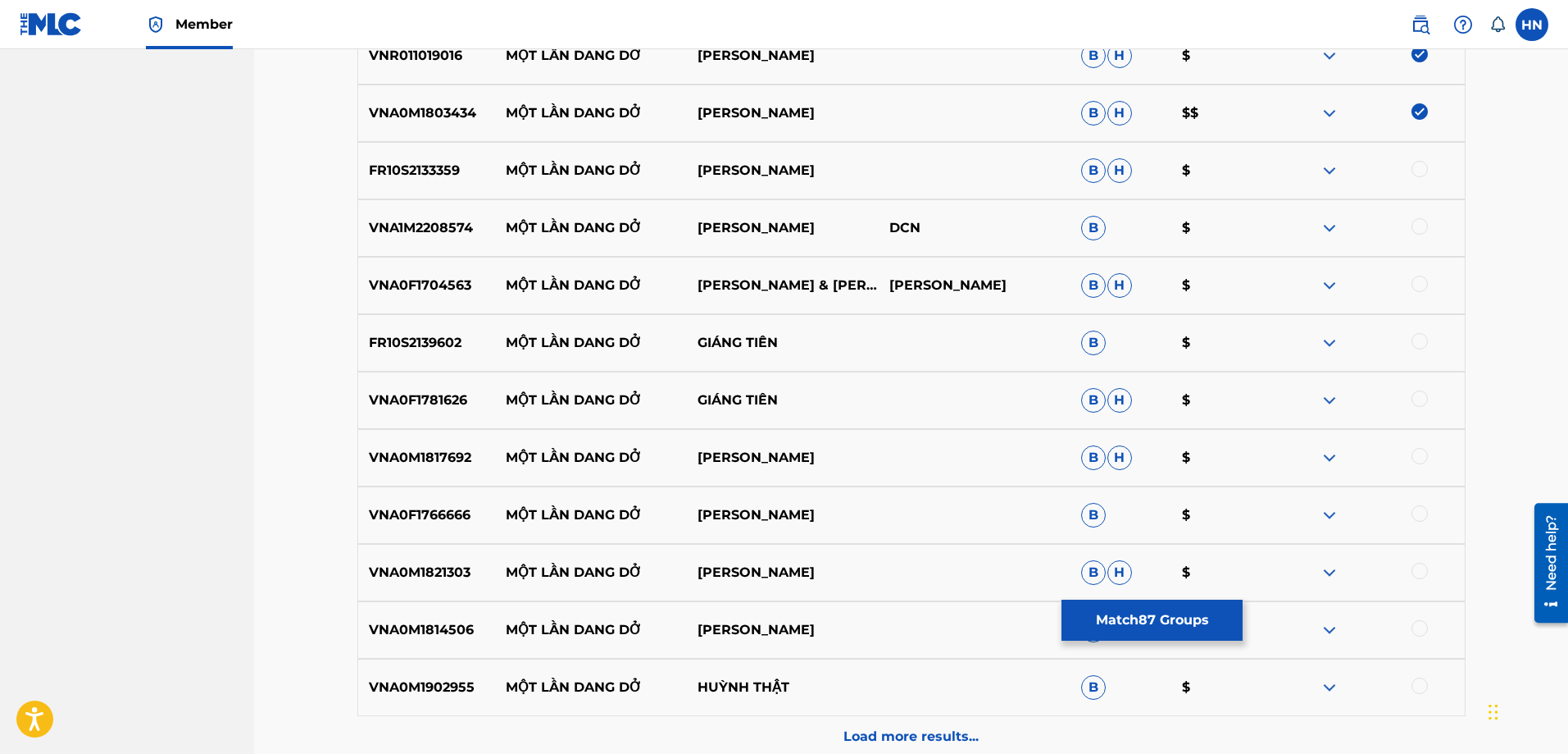
click at [397, 156] on div "FR10S2133359 MỘT LẦN DANG DỞ [PERSON_NAME]" at bounding box center [911, 170] width 1109 height 58
click at [1426, 172] on div at bounding box center [1419, 168] width 16 height 16
click at [459, 216] on div "VNA1M2208574 MỘT LẦN DANG DỞ HOÀNG DŨNG DCN B $" at bounding box center [911, 227] width 1109 height 58
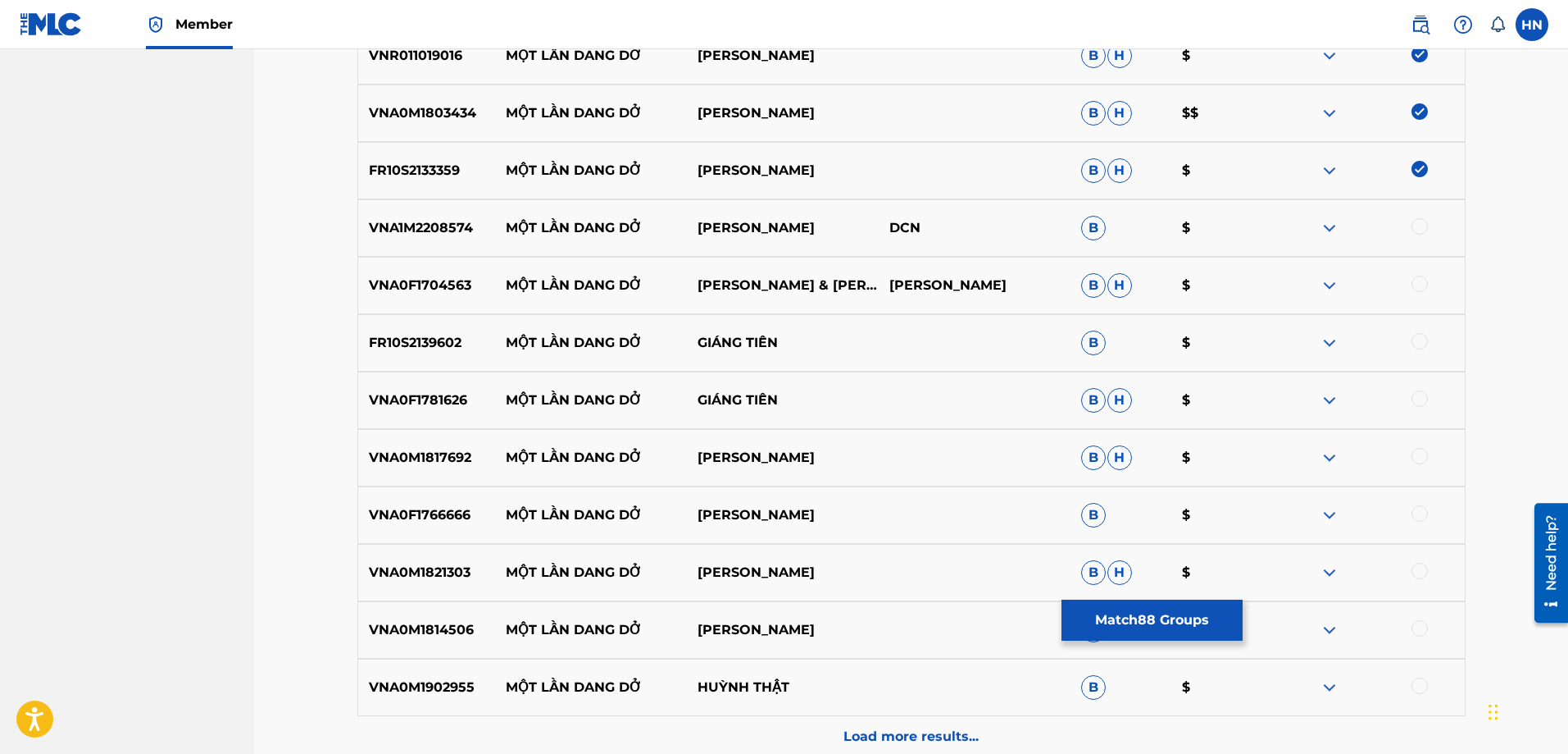
click at [1414, 230] on div at bounding box center [1419, 226] width 16 height 16
click at [411, 272] on div "VNA0F1704563 MỘT LẦN DANG DỞ [PERSON_NAME] & TUYẾT VÂN HÀ LƯƠNG GIA HUYTUYẾT VÂ…" at bounding box center [911, 285] width 1109 height 58
click at [1427, 282] on div at bounding box center [1419, 283] width 16 height 16
click at [425, 347] on p "FR10S2139602" at bounding box center [427, 343] width 138 height 20
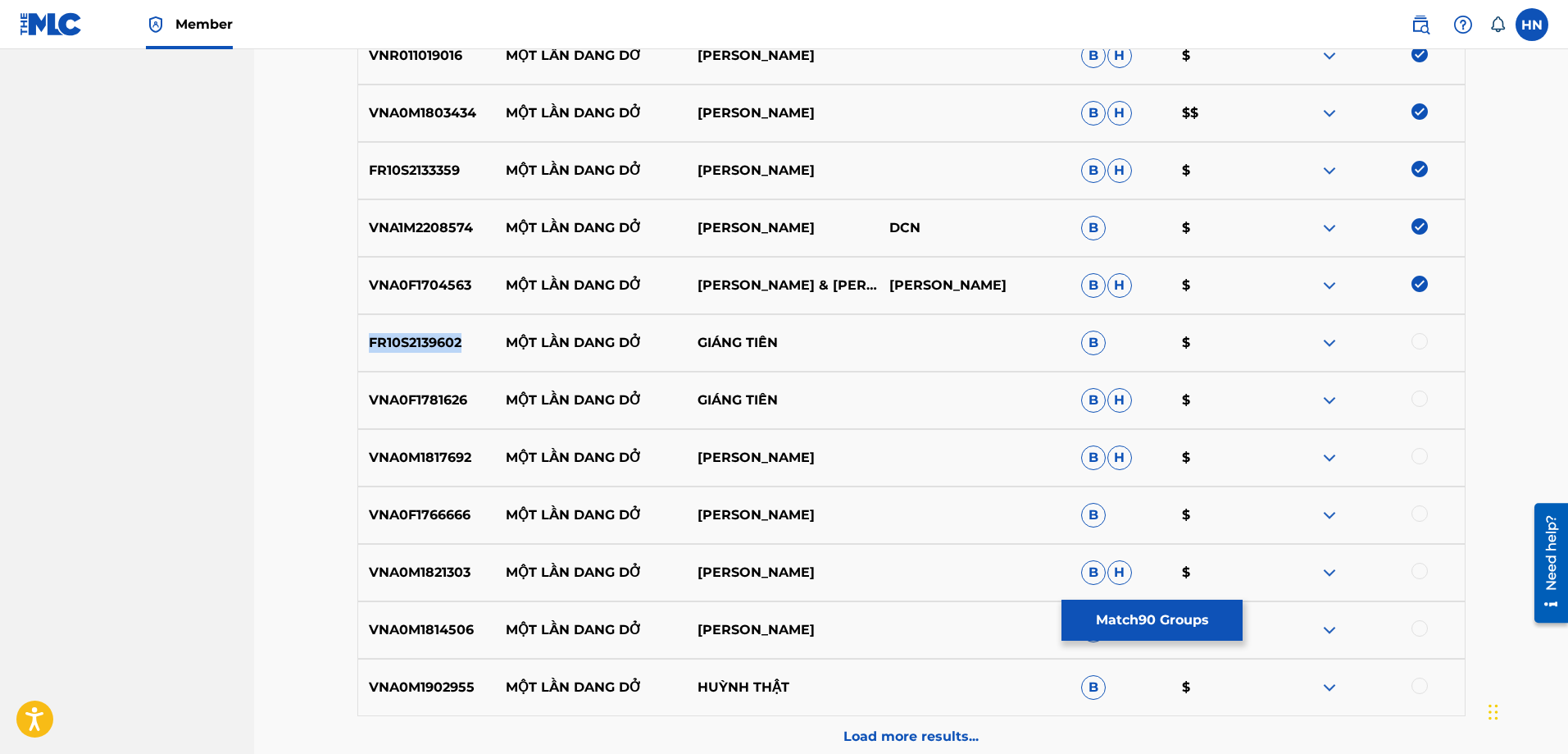
click at [425, 347] on p "FR10S2139602" at bounding box center [427, 343] width 138 height 20
click at [1416, 335] on div at bounding box center [1419, 341] width 16 height 16
click at [452, 394] on p "VNA0F1781626" at bounding box center [427, 400] width 138 height 20
click at [1410, 401] on div at bounding box center [1368, 400] width 192 height 20
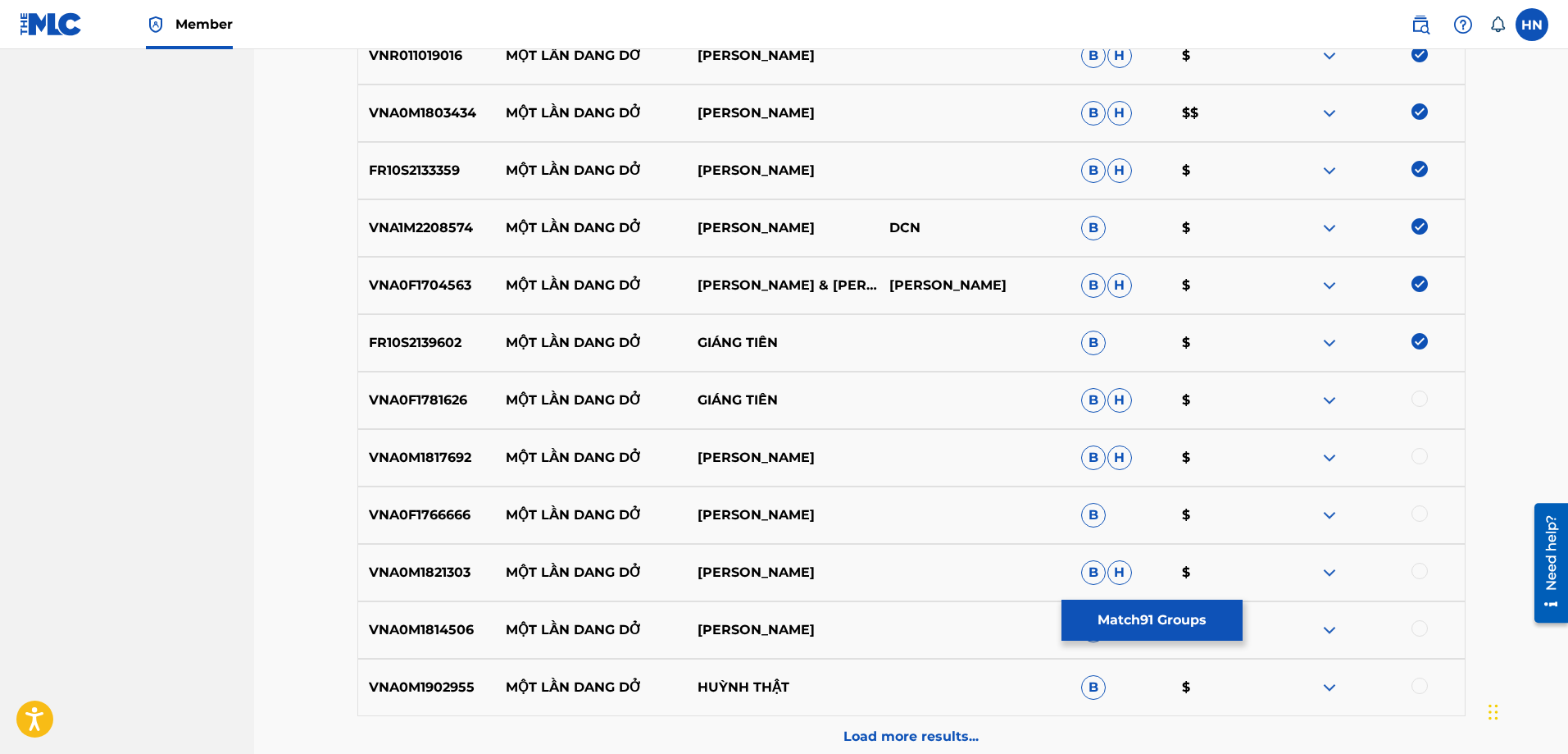
click at [1415, 401] on div at bounding box center [1419, 398] width 16 height 16
click at [403, 442] on div "VNA0M1817692 MỘT LẦN DANG DỞ QUANG THANH B H $" at bounding box center [911, 457] width 1109 height 58
click at [1410, 459] on div at bounding box center [1368, 457] width 192 height 20
click at [1416, 459] on div at bounding box center [1419, 455] width 16 height 16
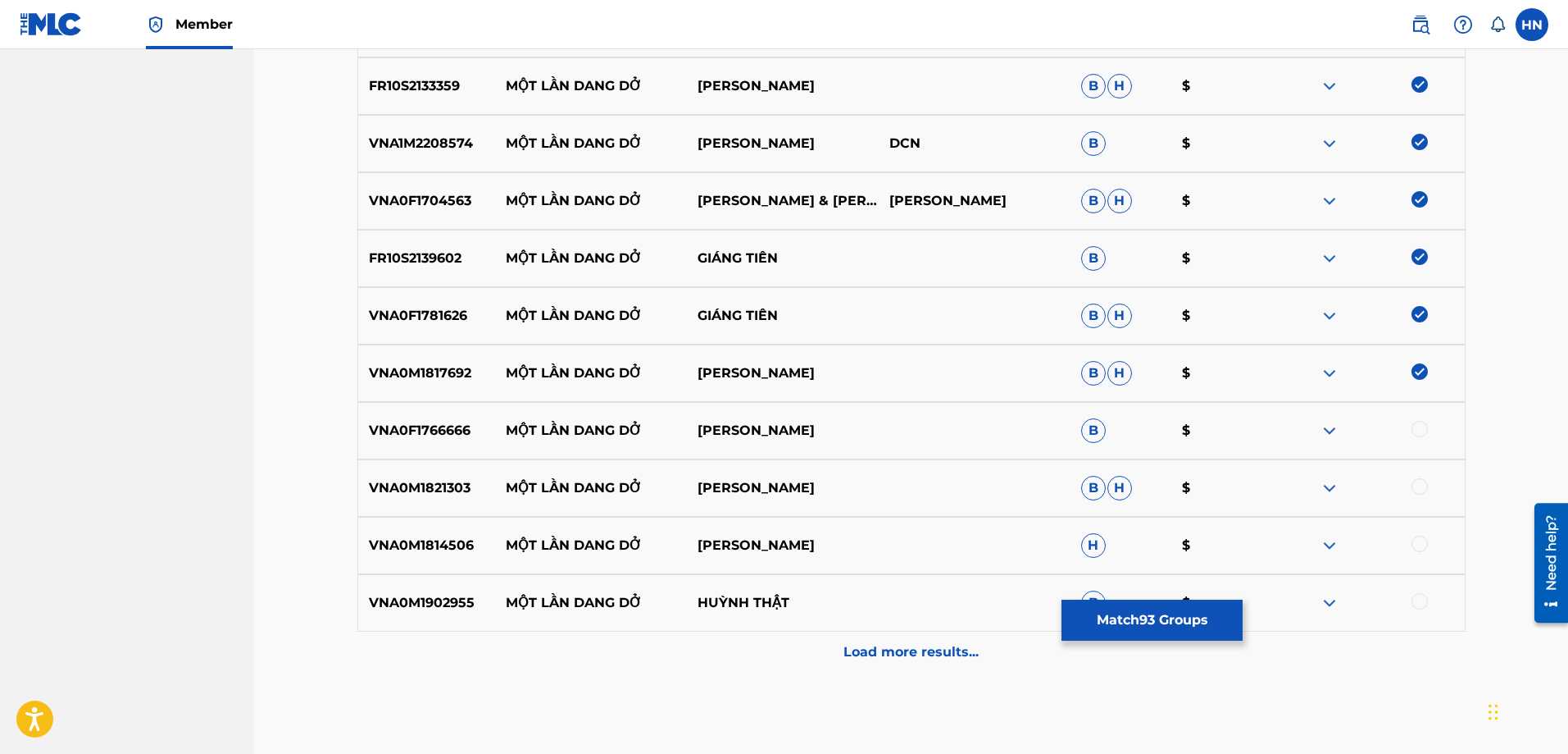
scroll to position [5820, 0]
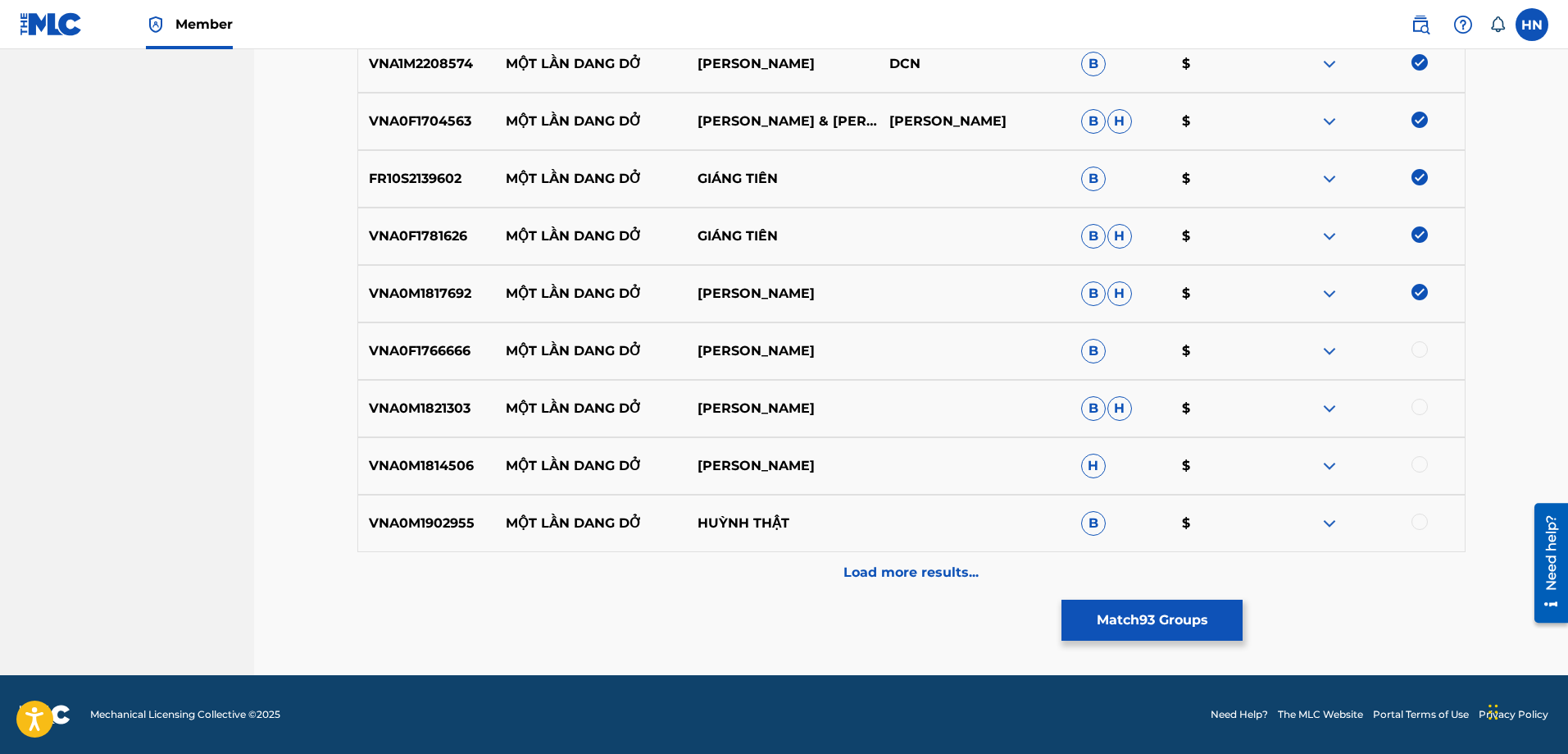
click at [422, 347] on p "VNA0F1766666" at bounding box center [427, 350] width 138 height 20
click at [1426, 349] on div at bounding box center [1419, 348] width 16 height 16
click at [412, 390] on div "VNA0M1821303 MỘT LẦN DANG DỞ LÂM HÙNG B H $" at bounding box center [911, 408] width 1109 height 58
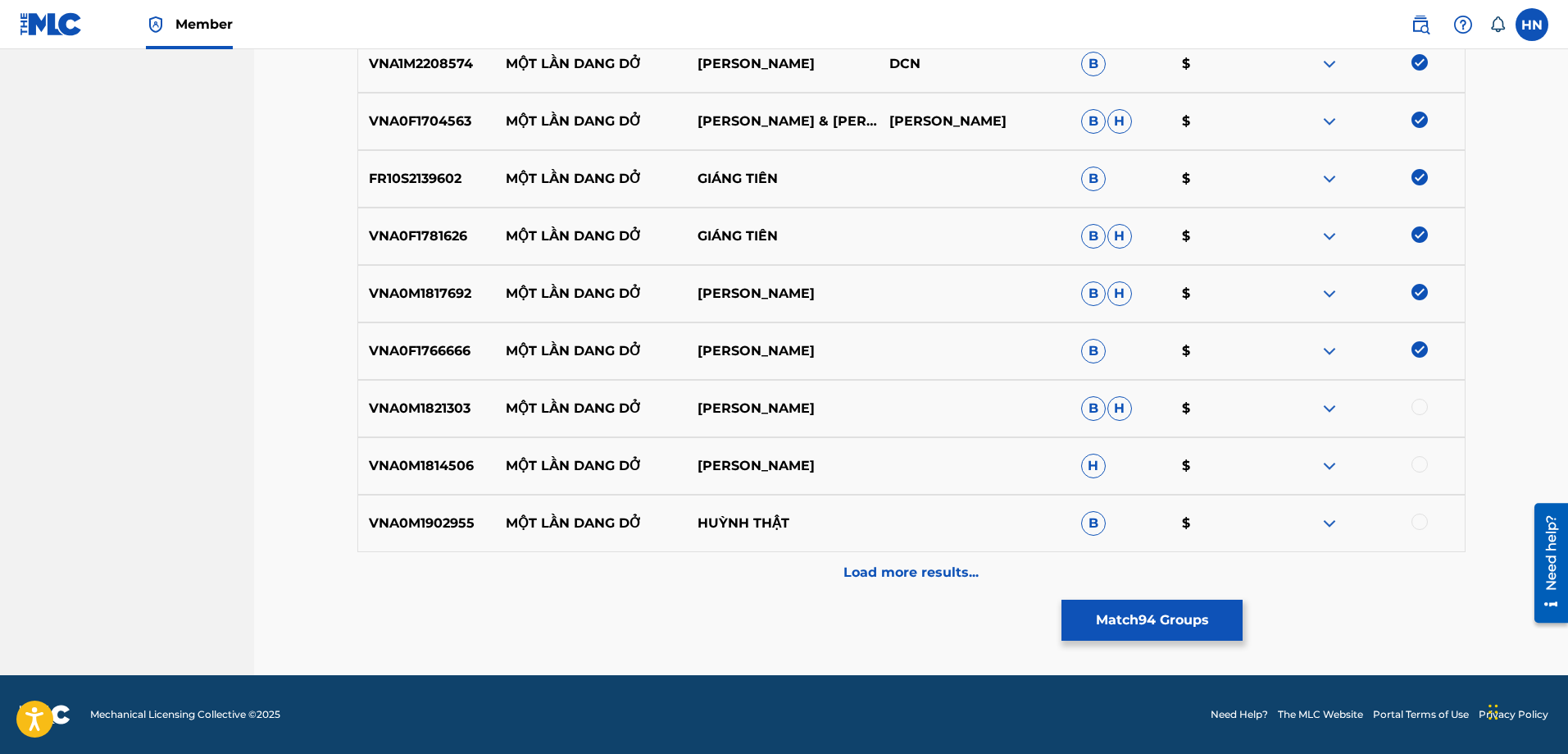
click at [1429, 410] on div at bounding box center [1368, 408] width 192 height 20
click at [1424, 410] on div at bounding box center [1419, 406] width 16 height 16
click at [391, 462] on p "VNA0M1814506" at bounding box center [427, 465] width 138 height 20
click at [1422, 468] on div at bounding box center [1419, 463] width 16 height 16
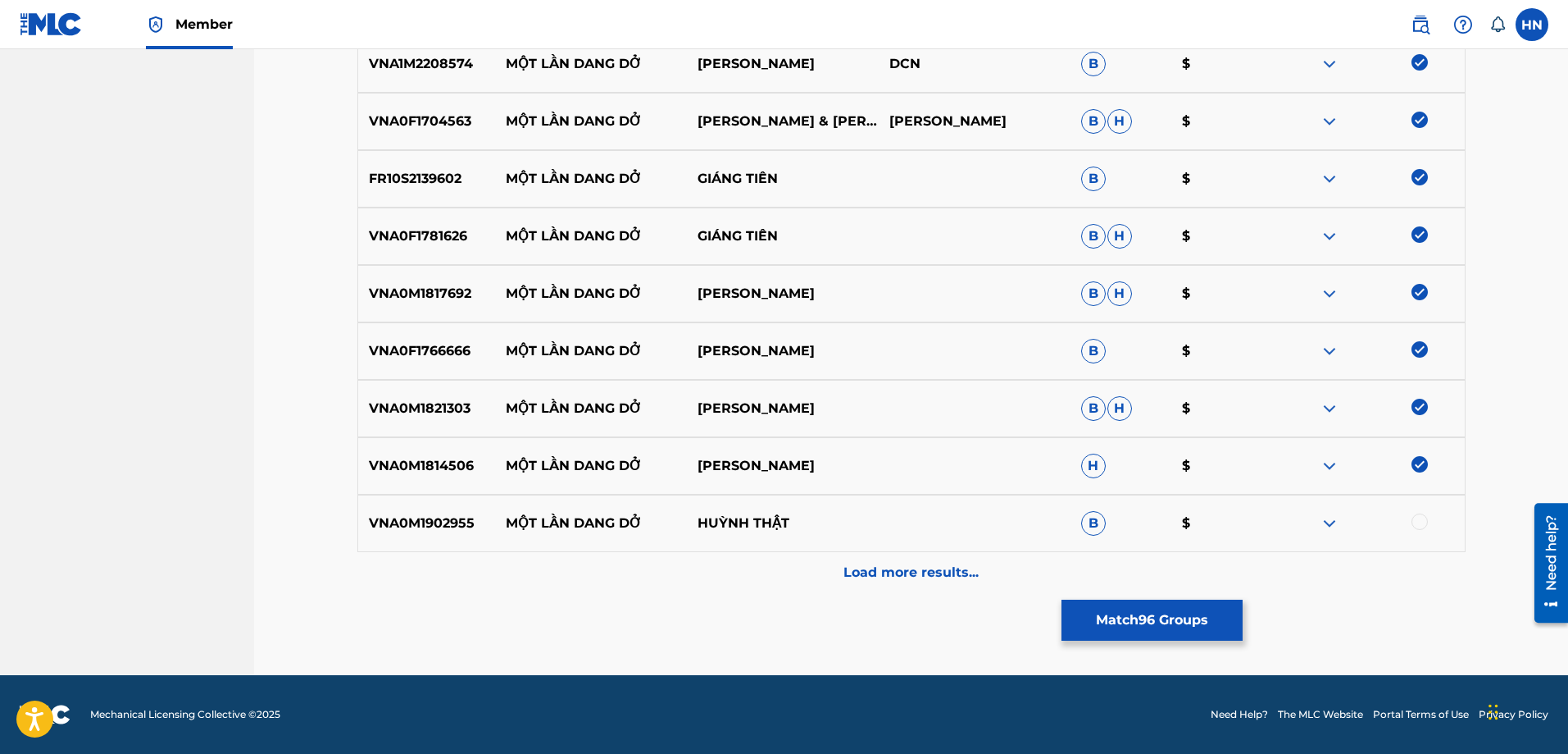
click at [1420, 515] on div at bounding box center [1419, 521] width 16 height 16
click at [989, 576] on div "Load more results..." at bounding box center [911, 572] width 1109 height 41
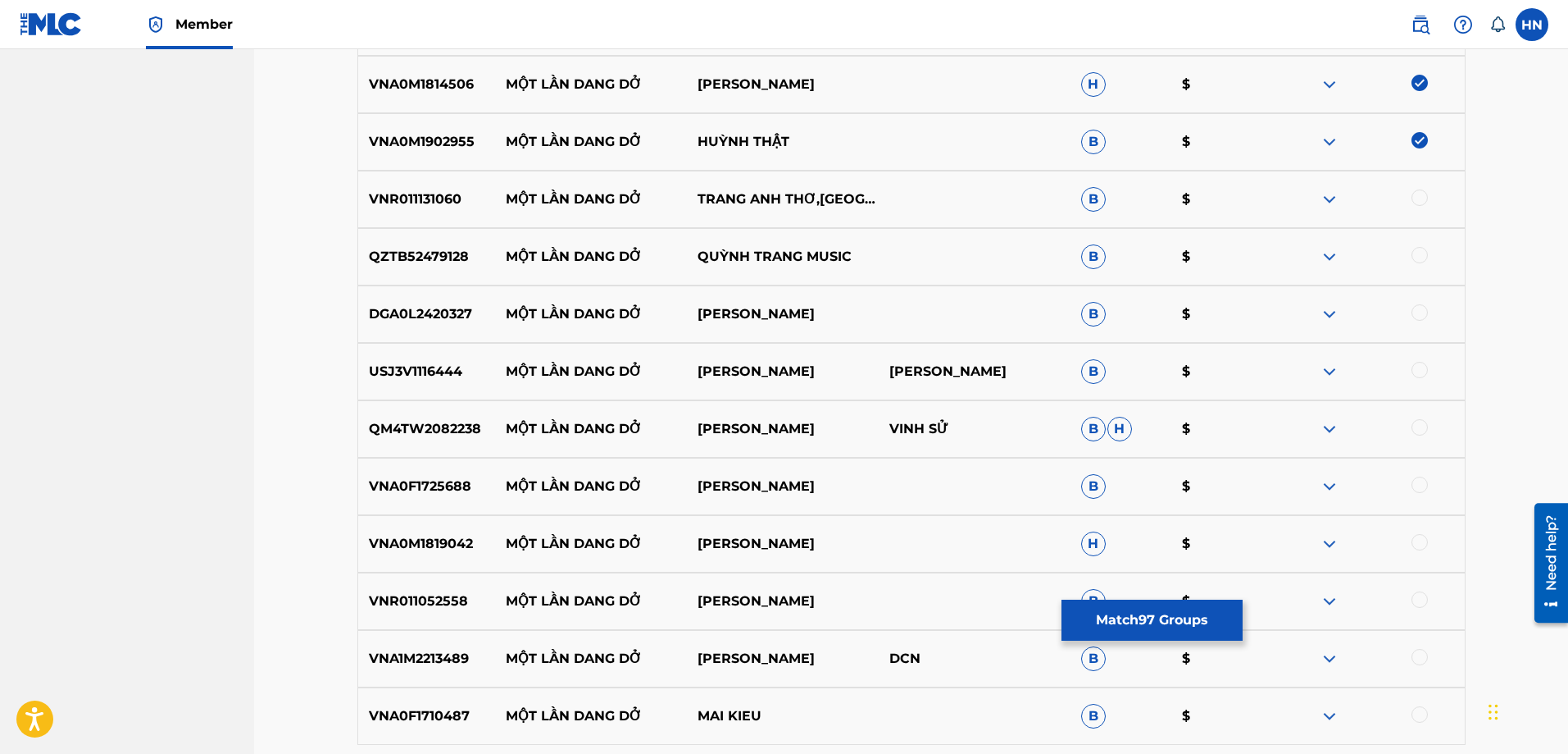
scroll to position [6229, 0]
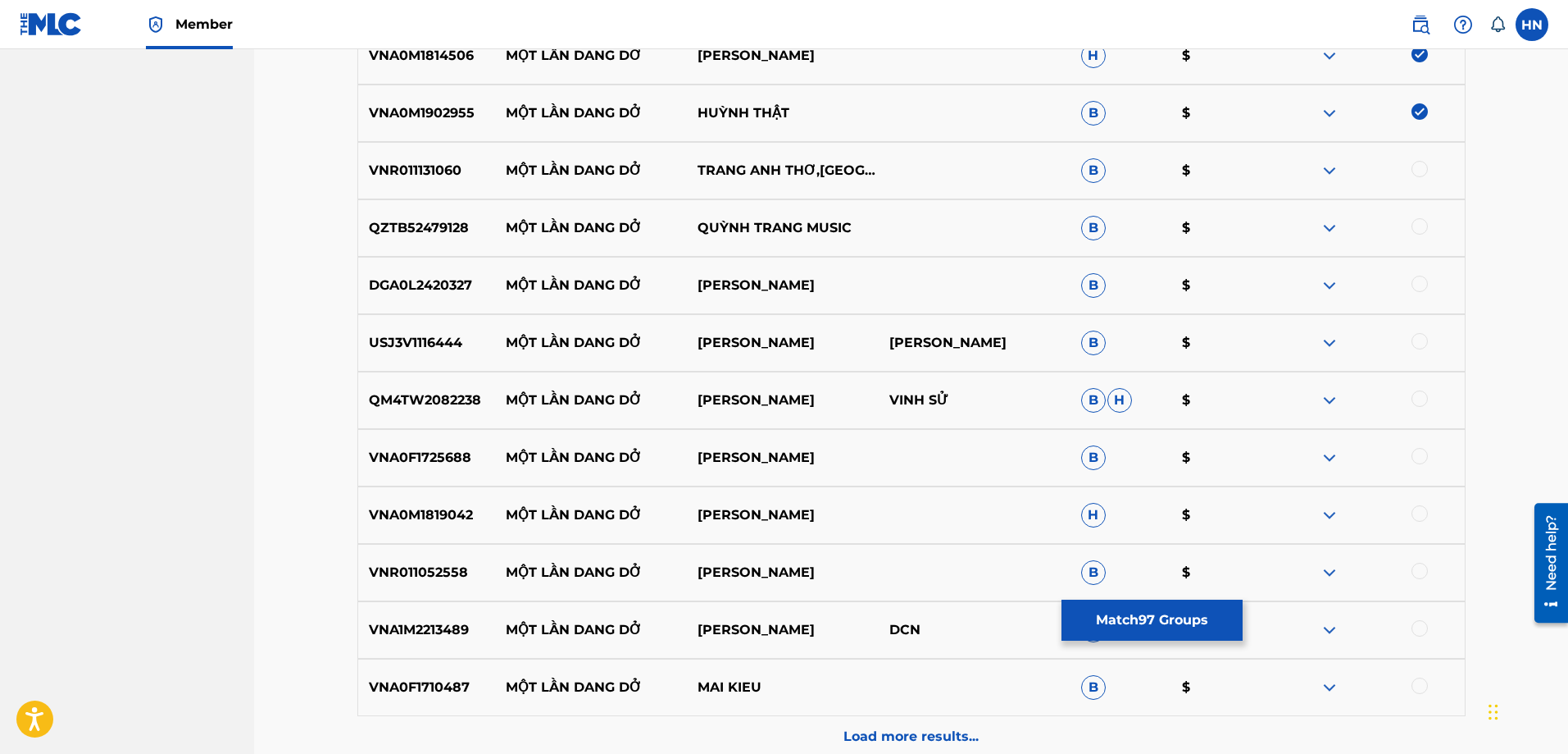
click at [416, 182] on div "VNR011131060 MỘT LẦN DANG DỞ TRANG ANH THƠ,PHÚ QUÍ B $" at bounding box center [911, 170] width 1109 height 58
click at [1412, 166] on div at bounding box center [1419, 168] width 16 height 16
click at [1331, 227] on img at bounding box center [1329, 227] width 20 height 20
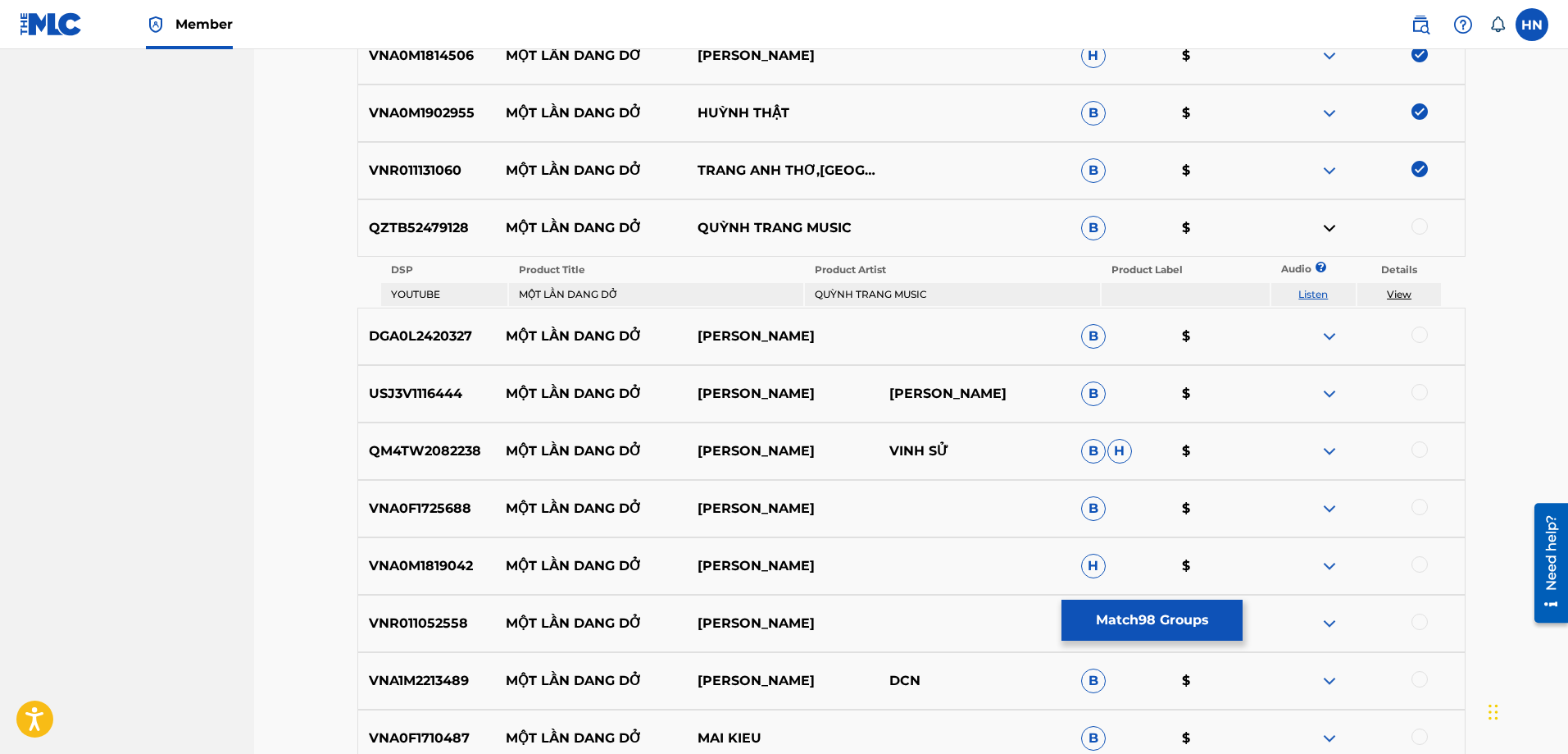
click at [1308, 291] on link "Listen" at bounding box center [1312, 293] width 29 height 12
click at [428, 335] on p "DGA0L2420327" at bounding box center [427, 336] width 138 height 20
click at [1412, 338] on div at bounding box center [1419, 334] width 16 height 16
click at [459, 396] on p "USJ3V1116444" at bounding box center [427, 394] width 138 height 20
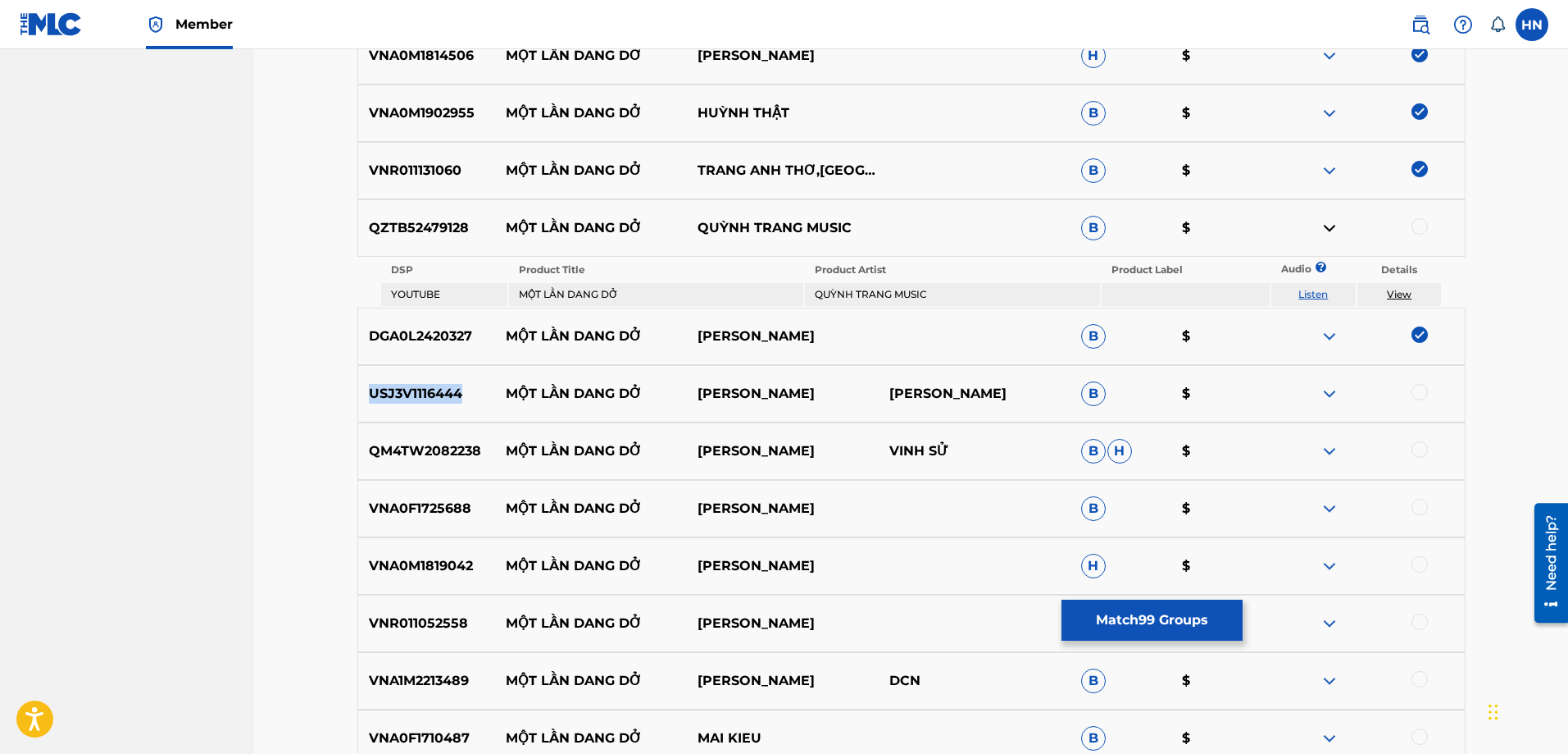
click at [459, 396] on p "USJ3V1116444" at bounding box center [427, 394] width 138 height 20
click at [1412, 394] on div at bounding box center [1419, 392] width 16 height 16
click at [465, 445] on p "QM4TW2082238" at bounding box center [427, 450] width 138 height 20
click at [1418, 454] on div at bounding box center [1419, 448] width 16 height 16
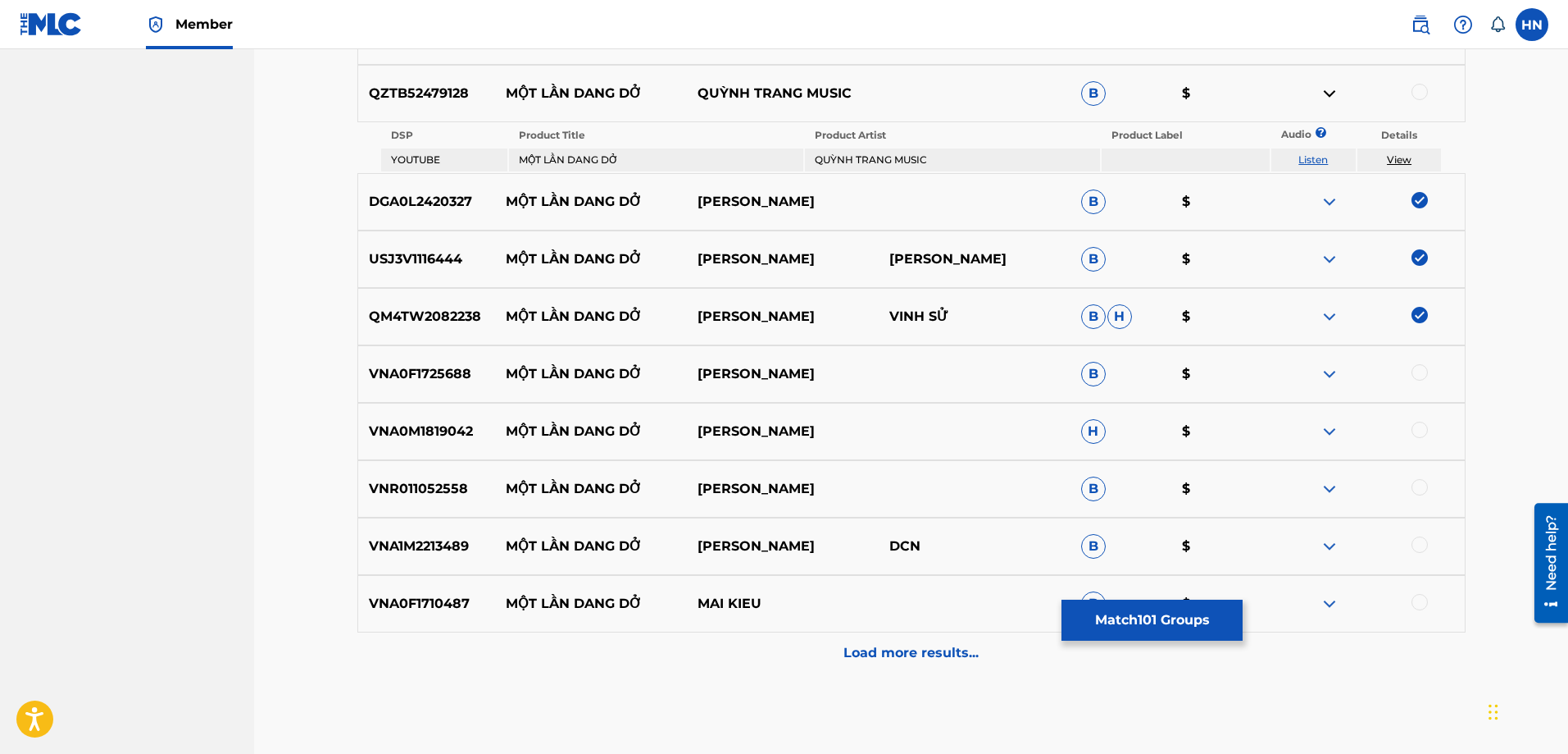
scroll to position [6444, 0]
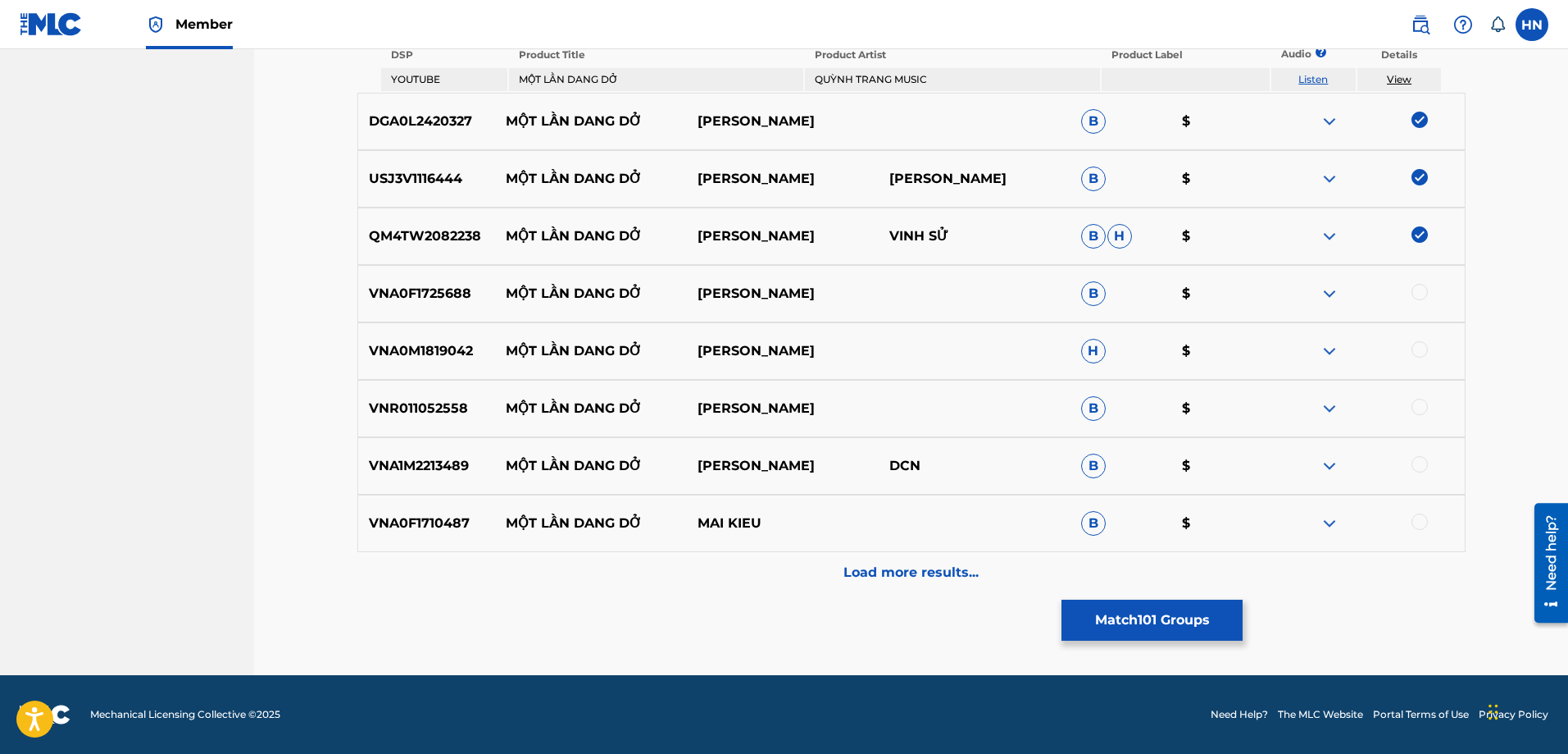
click at [467, 293] on p "VNA0F1725688" at bounding box center [427, 293] width 138 height 20
click at [461, 292] on p "VNA0F1725688" at bounding box center [427, 293] width 138 height 20
click at [1413, 291] on div at bounding box center [1368, 293] width 192 height 20
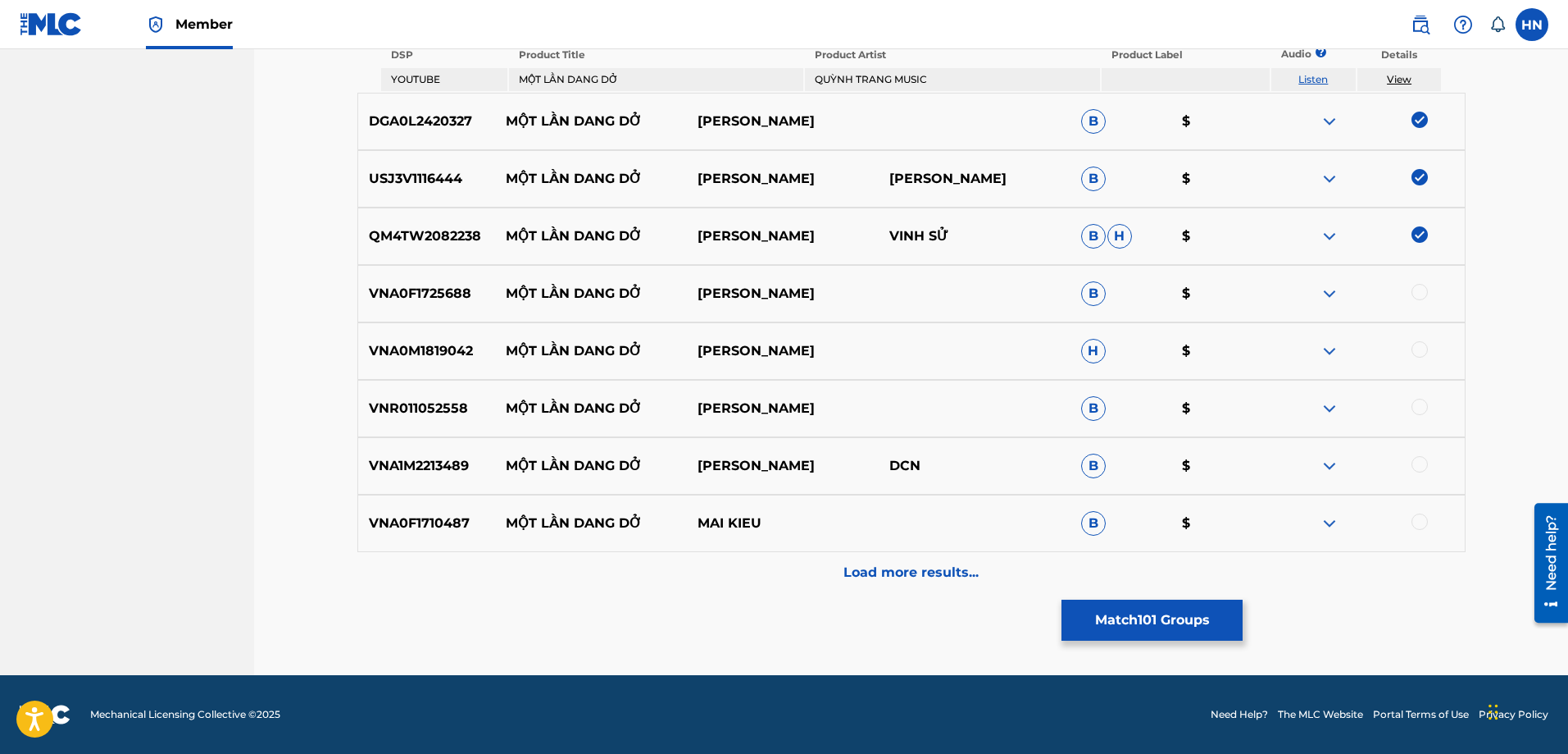
click at [1415, 291] on div at bounding box center [1419, 292] width 16 height 16
click at [370, 337] on div "VNA0M1819042 MỘT LẦN DANG DỞ [PERSON_NAME]" at bounding box center [911, 350] width 1109 height 58
click at [1414, 349] on div at bounding box center [1419, 348] width 16 height 16
click at [441, 403] on p "VNR011052558" at bounding box center [427, 408] width 138 height 20
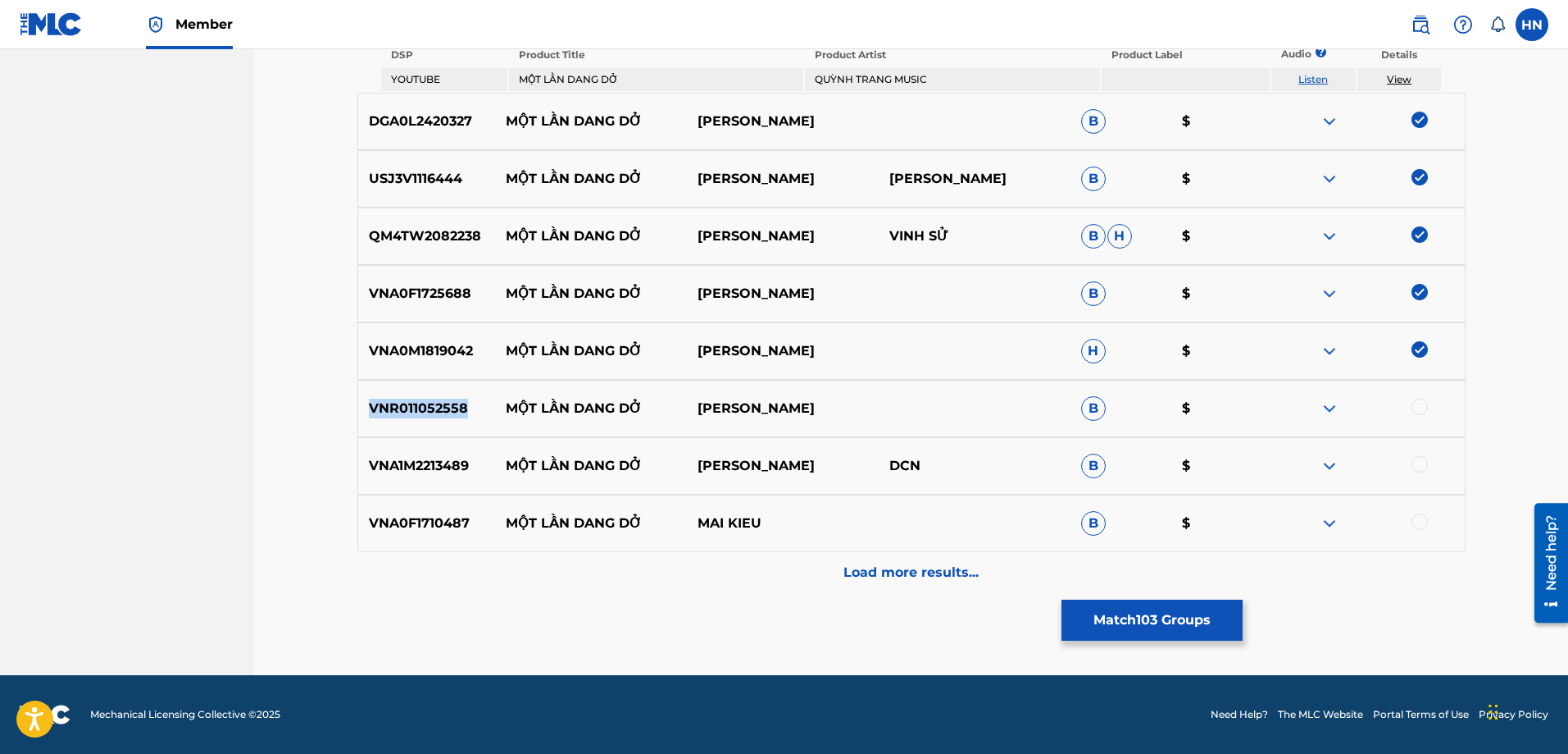
click at [441, 403] on p "VNR011052558" at bounding box center [427, 408] width 138 height 20
click at [1421, 410] on div at bounding box center [1419, 406] width 16 height 16
click at [442, 469] on p "VNA1M2213489" at bounding box center [427, 465] width 138 height 20
click at [1416, 461] on div at bounding box center [1419, 463] width 16 height 16
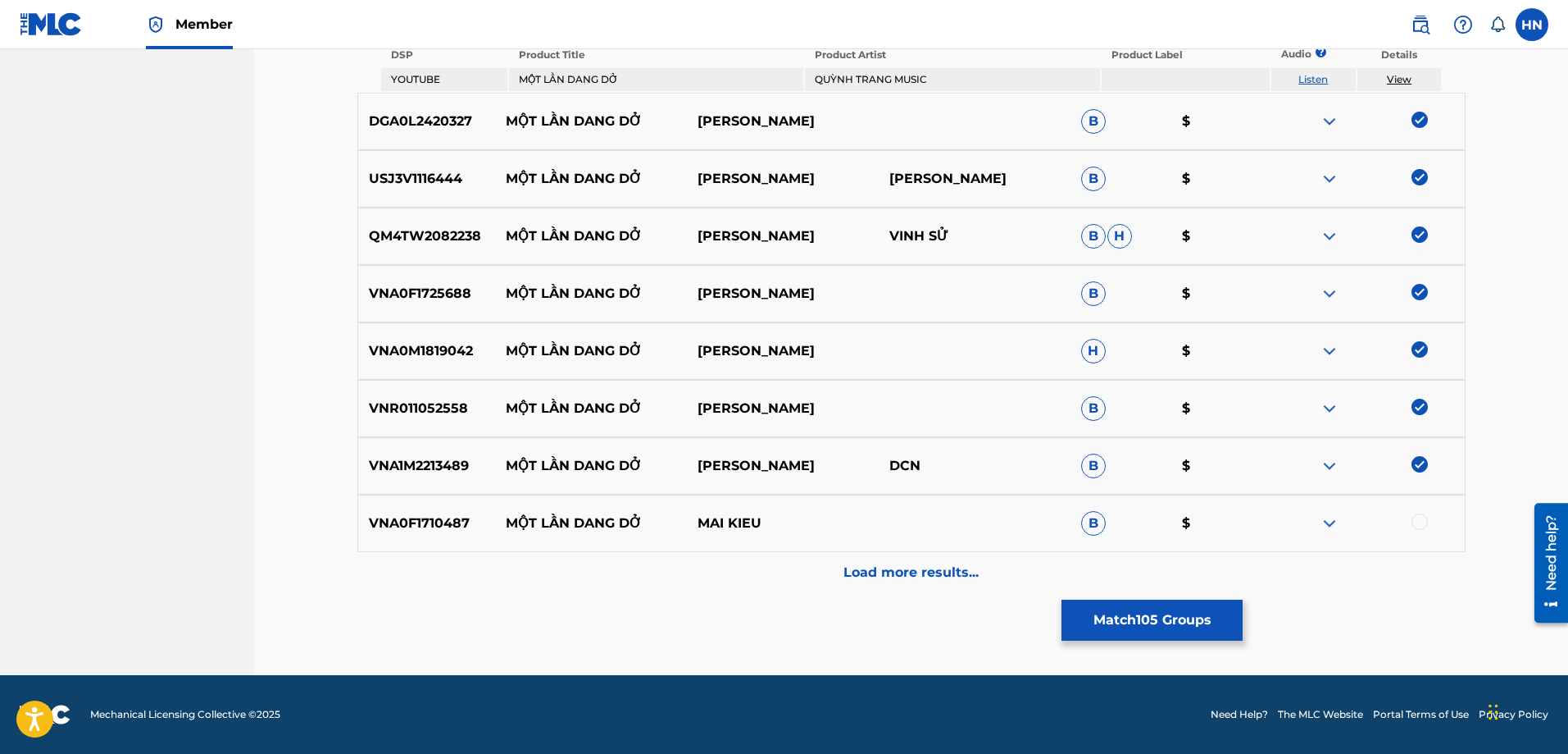
click at [398, 537] on div "VNA0F1710487 MỘT LẦN DANG DỞ MAI KIEU B $" at bounding box center [911, 523] width 1109 height 58
click at [1419, 524] on div at bounding box center [1419, 521] width 16 height 16
click at [814, 576] on div "Load more results..." at bounding box center [911, 572] width 1109 height 41
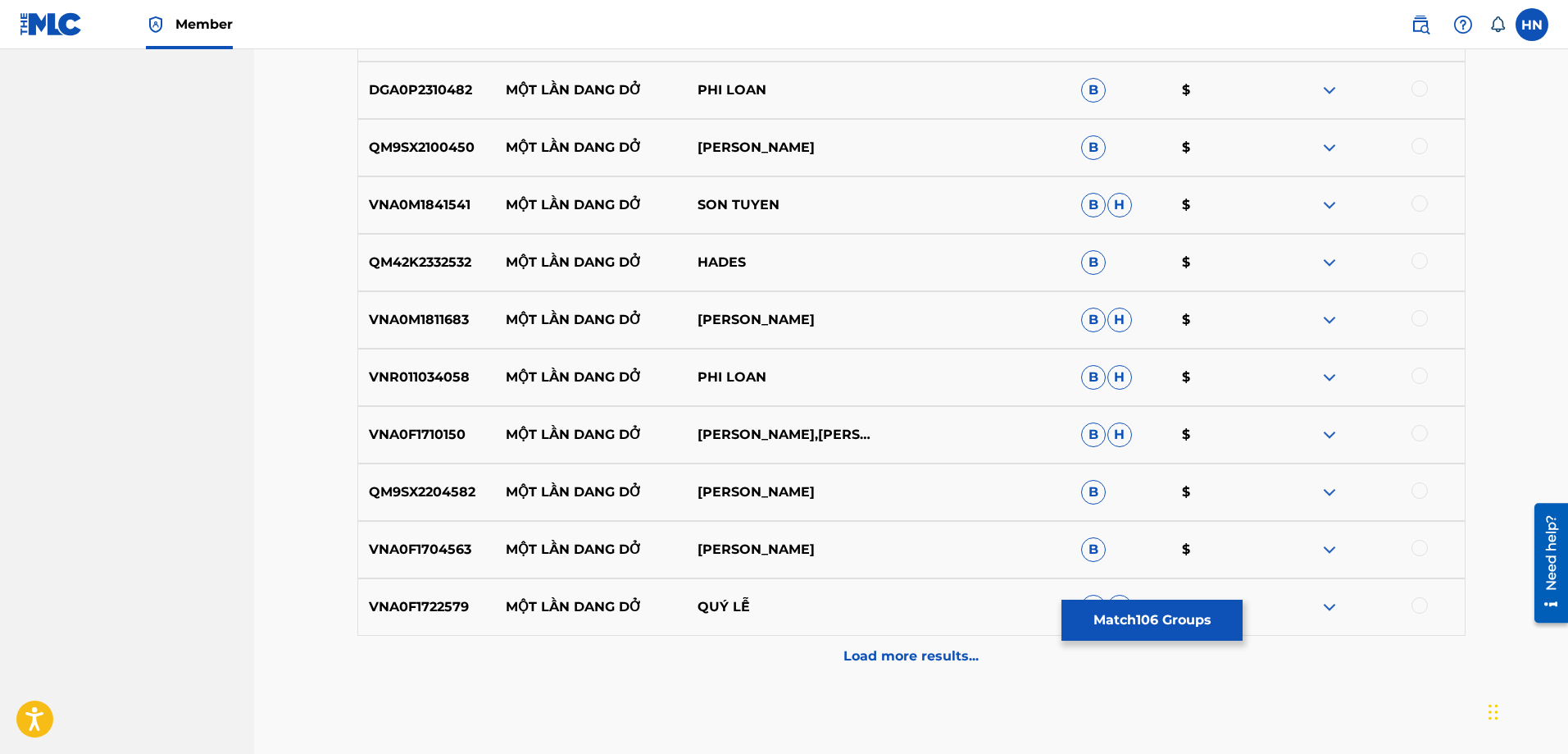
scroll to position [6854, 0]
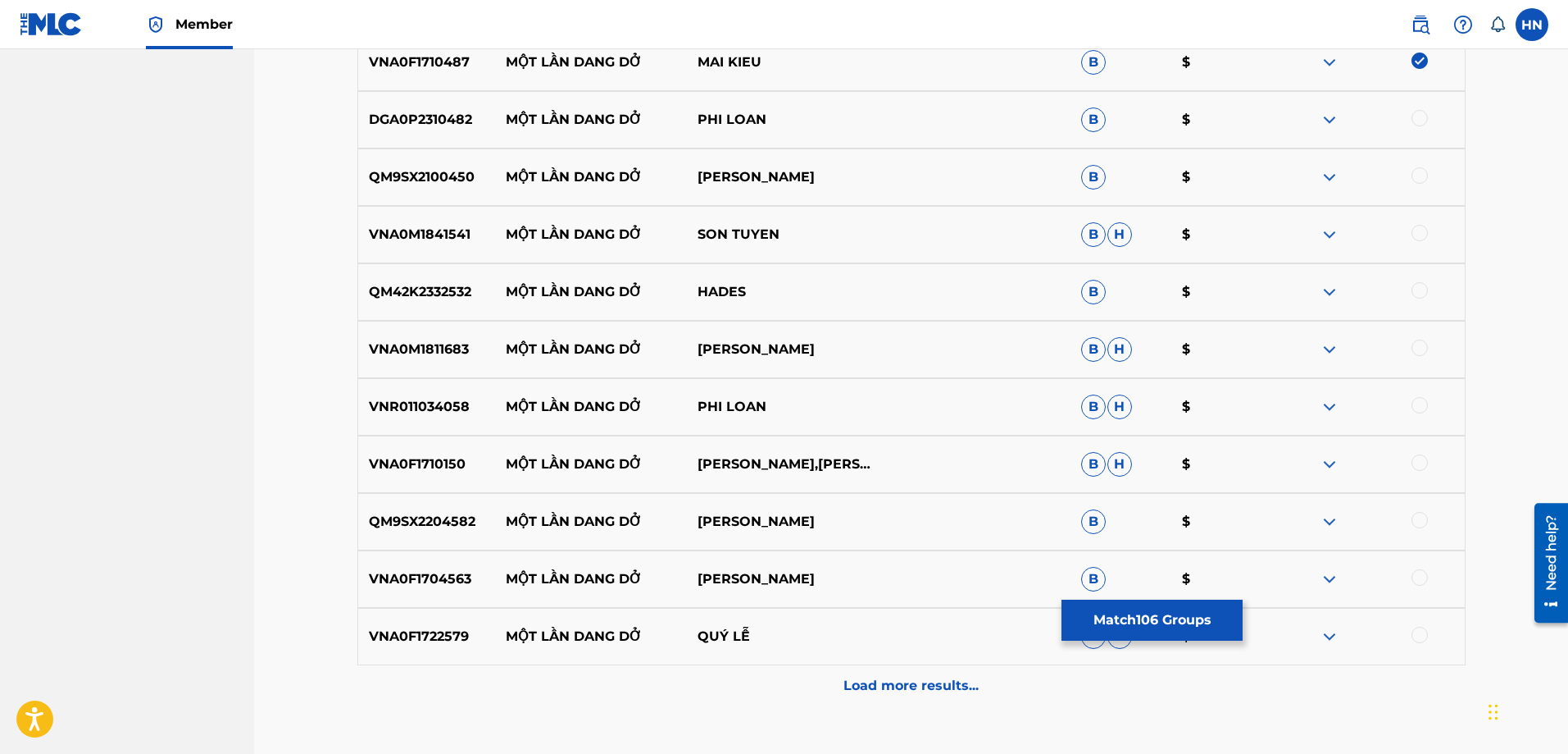
click at [443, 121] on p "DGA0P2310482" at bounding box center [427, 119] width 138 height 20
click at [1420, 112] on div at bounding box center [1419, 117] width 16 height 16
click at [383, 167] on p "QM9SX2100450" at bounding box center [427, 176] width 138 height 20
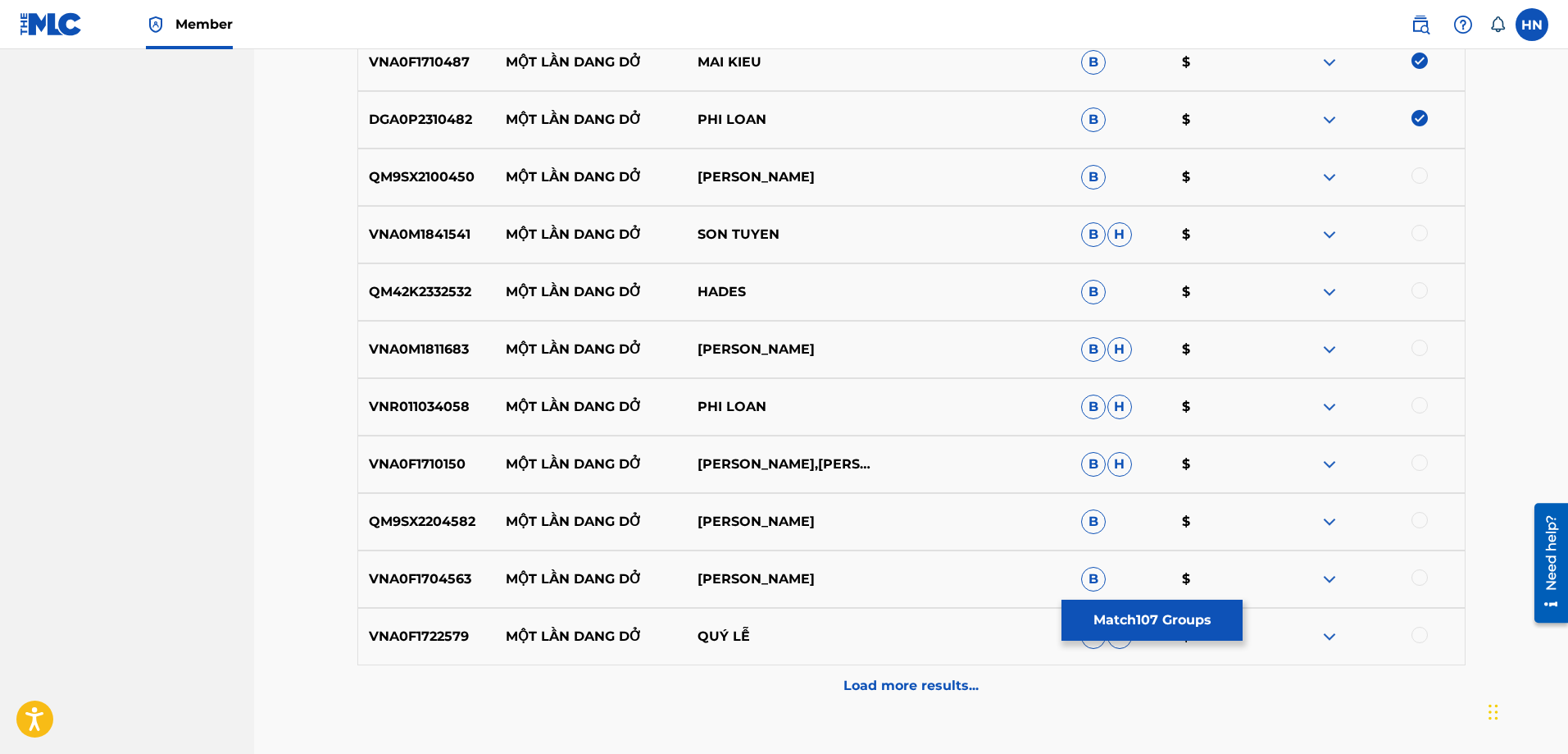
click at [1416, 184] on div at bounding box center [1368, 176] width 192 height 20
click at [446, 226] on p "VNA0M1841541" at bounding box center [427, 234] width 138 height 20
click at [1418, 240] on div at bounding box center [1419, 232] width 16 height 16
click at [446, 177] on p "QM9SX2100450" at bounding box center [427, 176] width 138 height 20
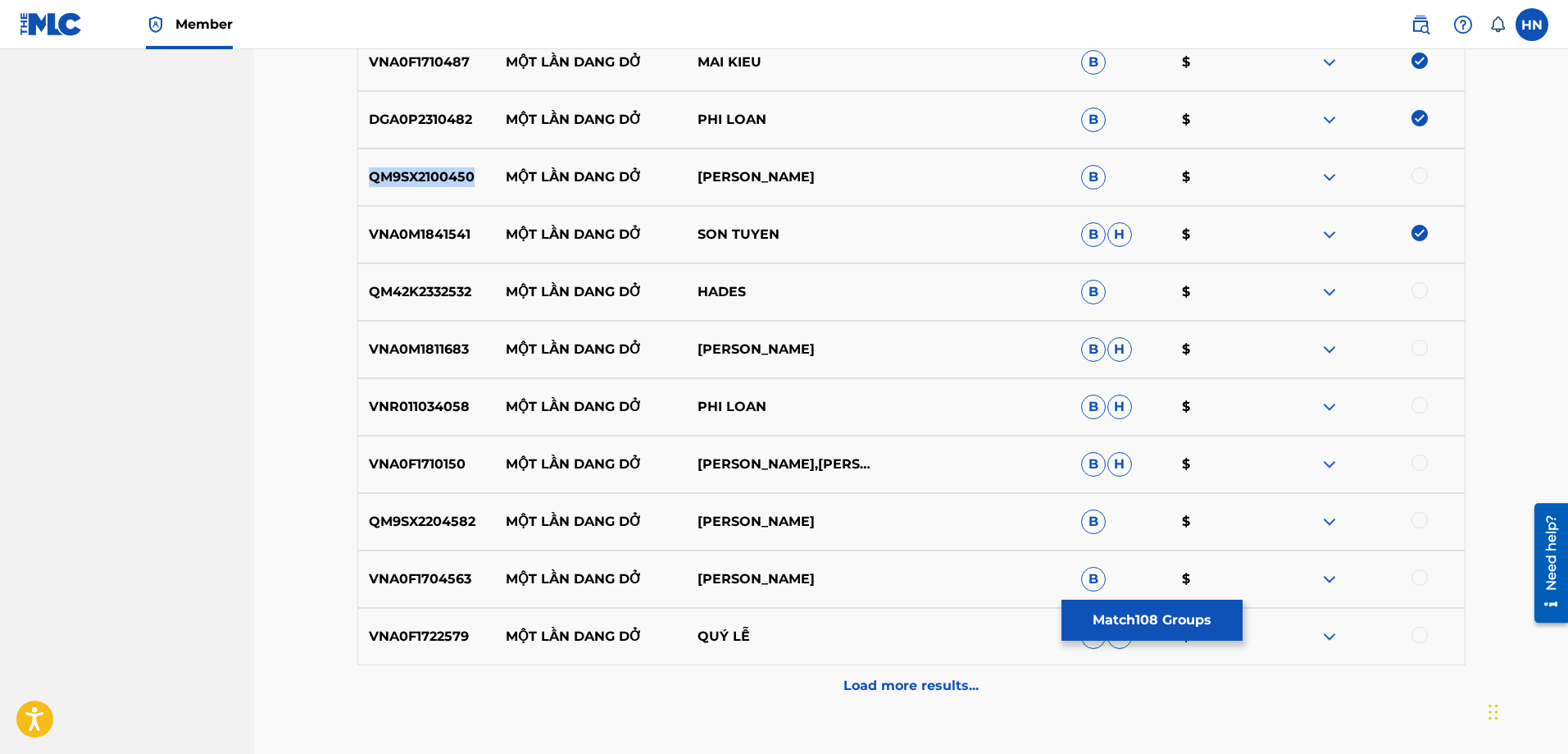
click at [446, 177] on p "QM9SX2100450" at bounding box center [427, 176] width 138 height 20
click at [1426, 173] on div at bounding box center [1419, 175] width 16 height 16
drag, startPoint x: 503, startPoint y: 293, endPoint x: 812, endPoint y: 296, distance: 309.0
click at [802, 295] on div "QM42K2332532 MỘT LẦN DANG DỞ HADES B $" at bounding box center [911, 292] width 1109 height 58
click at [408, 302] on div "QM42K2332532 MỘT LẦN DANG DỞ HADES B $" at bounding box center [911, 292] width 1109 height 58
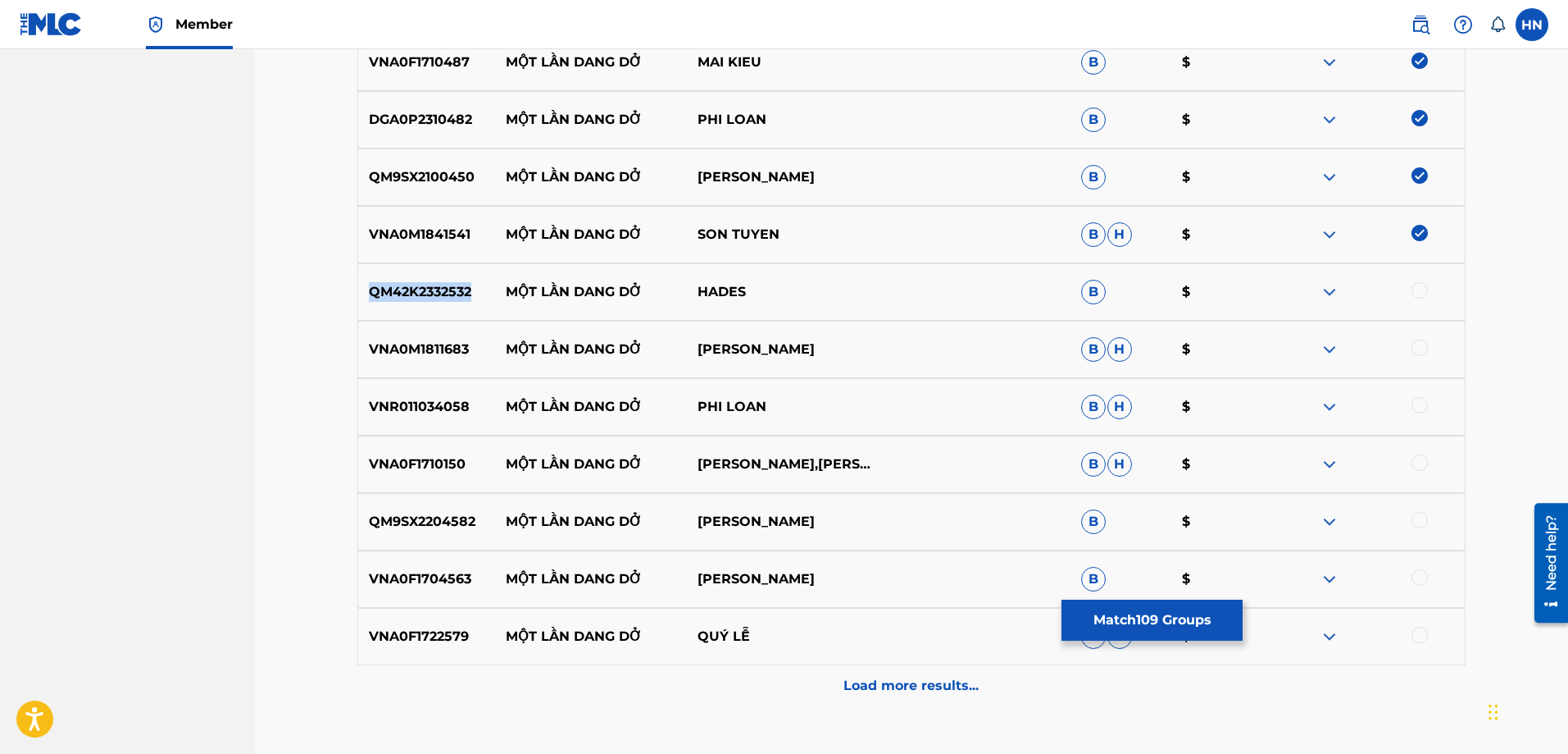
click at [408, 302] on div "QM42K2332532 MỘT LẦN DANG DỞ HADES B $" at bounding box center [911, 292] width 1109 height 58
click at [1421, 285] on div at bounding box center [1419, 290] width 16 height 16
click at [447, 356] on p "VNA0M1811683" at bounding box center [427, 349] width 138 height 20
click at [1418, 345] on div at bounding box center [1419, 347] width 16 height 16
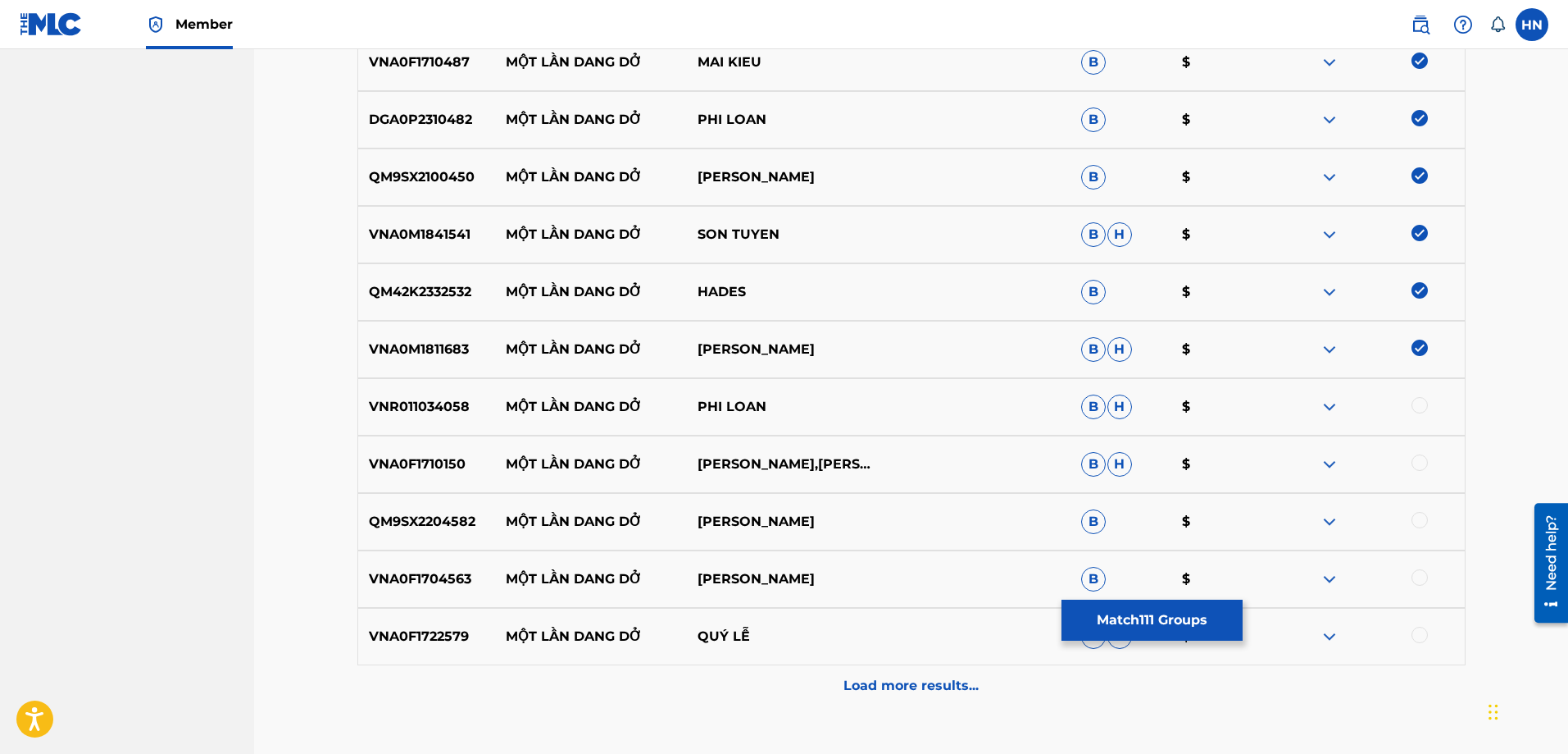
click at [406, 394] on div "VNR011034058 MỘT LẦN DANG DỞ PHI LOAN B H $" at bounding box center [911, 407] width 1109 height 58
click at [1418, 411] on div at bounding box center [1419, 405] width 16 height 16
click at [442, 476] on div "VNA0F1710150 MỘT LẦN DANG DỞ [PERSON_NAME],[PERSON_NAME]" at bounding box center [911, 463] width 1109 height 58
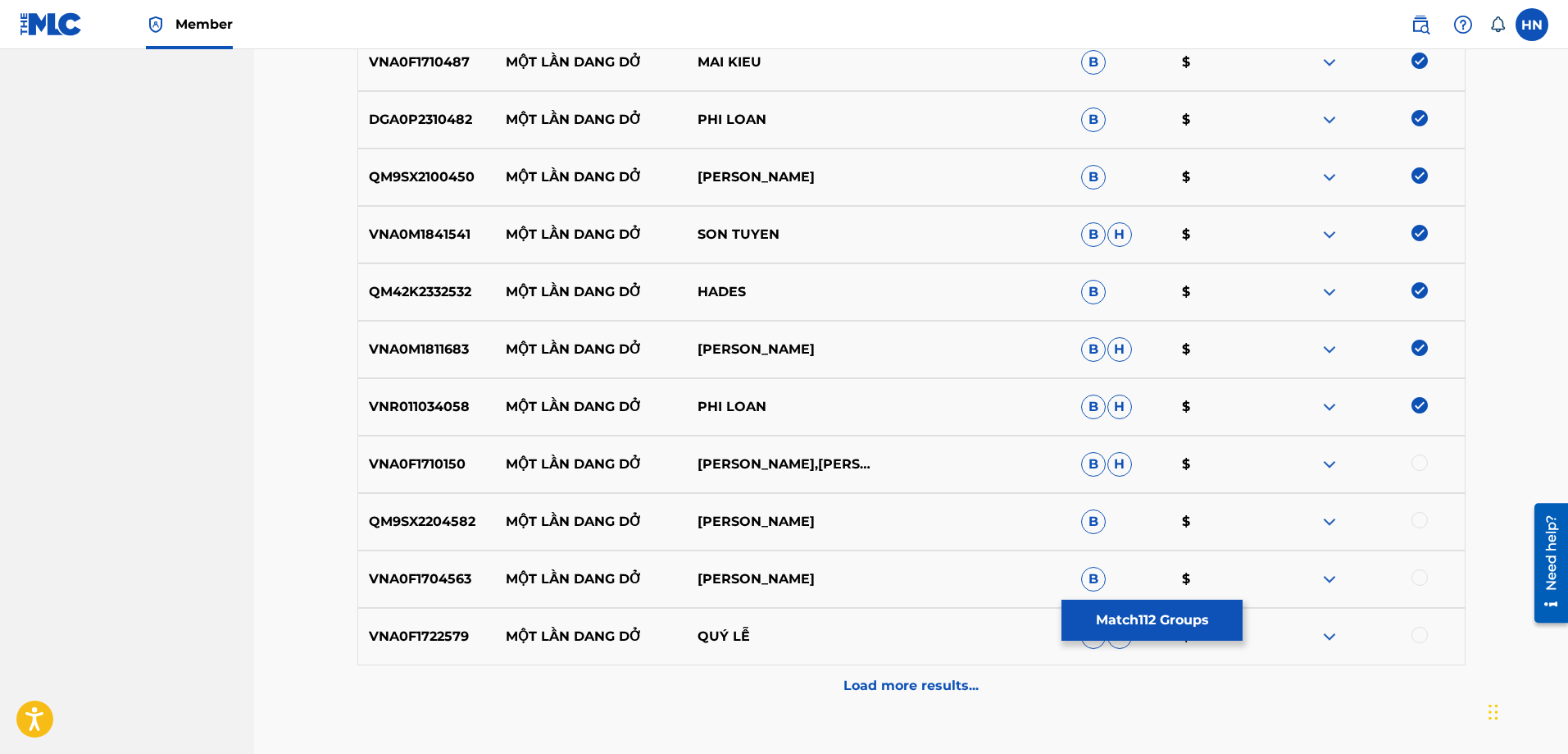
click at [1422, 463] on div at bounding box center [1419, 461] width 16 height 16
click at [419, 522] on p "QM9SX2204582" at bounding box center [427, 521] width 138 height 20
click at [1416, 516] on div at bounding box center [1419, 519] width 16 height 16
click at [423, 571] on p "VNA0F1704563" at bounding box center [427, 578] width 138 height 20
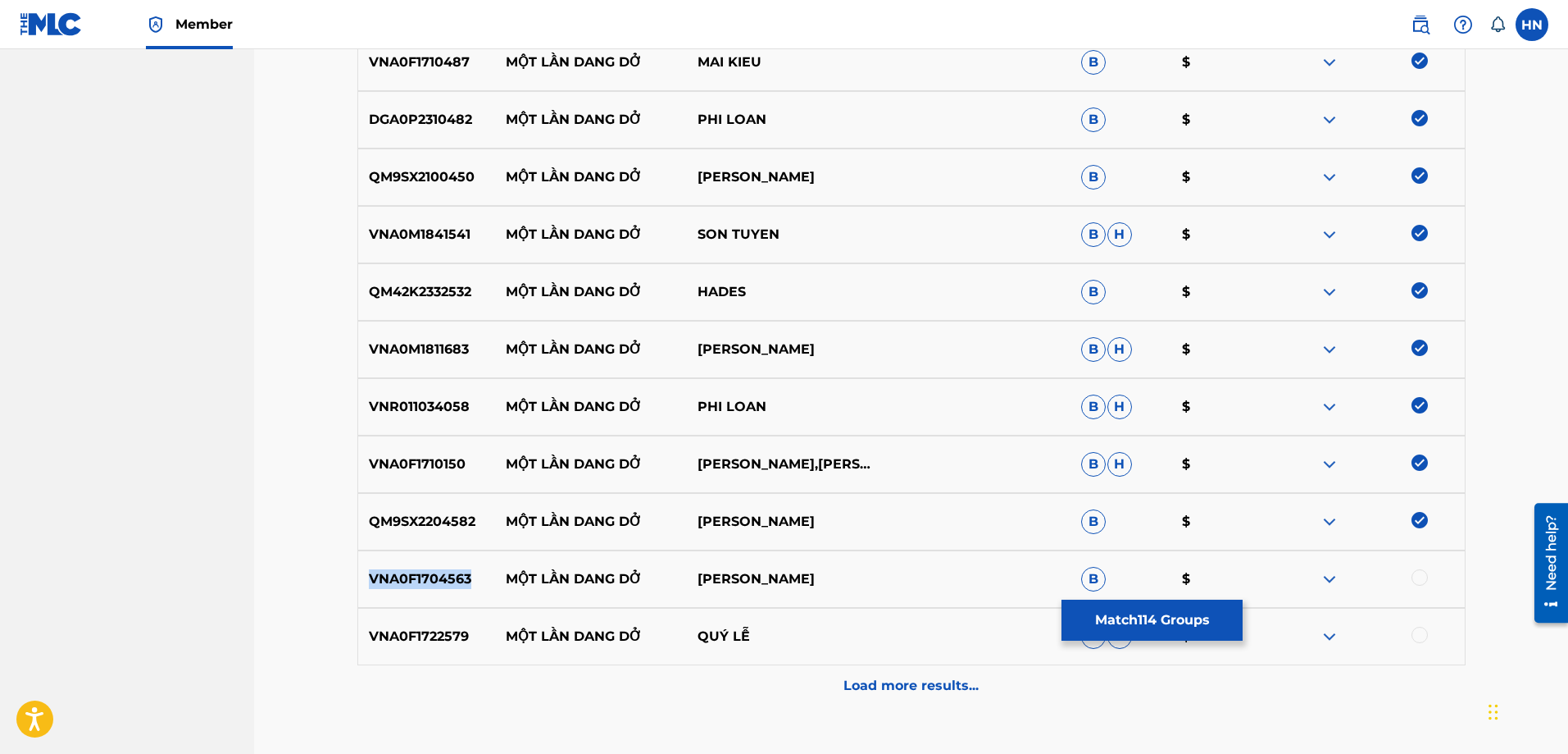
click at [423, 571] on p "VNA0F1704563" at bounding box center [427, 578] width 138 height 20
click at [1426, 578] on div at bounding box center [1419, 577] width 16 height 16
drag, startPoint x: 501, startPoint y: 633, endPoint x: 1073, endPoint y: 654, distance: 572.4
click at [960, 633] on div "VNA0F1722579 MỘT LẦN DANG DỞ QUÝ LỄ B H $" at bounding box center [911, 636] width 1109 height 58
click at [408, 630] on p "VNA0F1722579" at bounding box center [427, 636] width 138 height 20
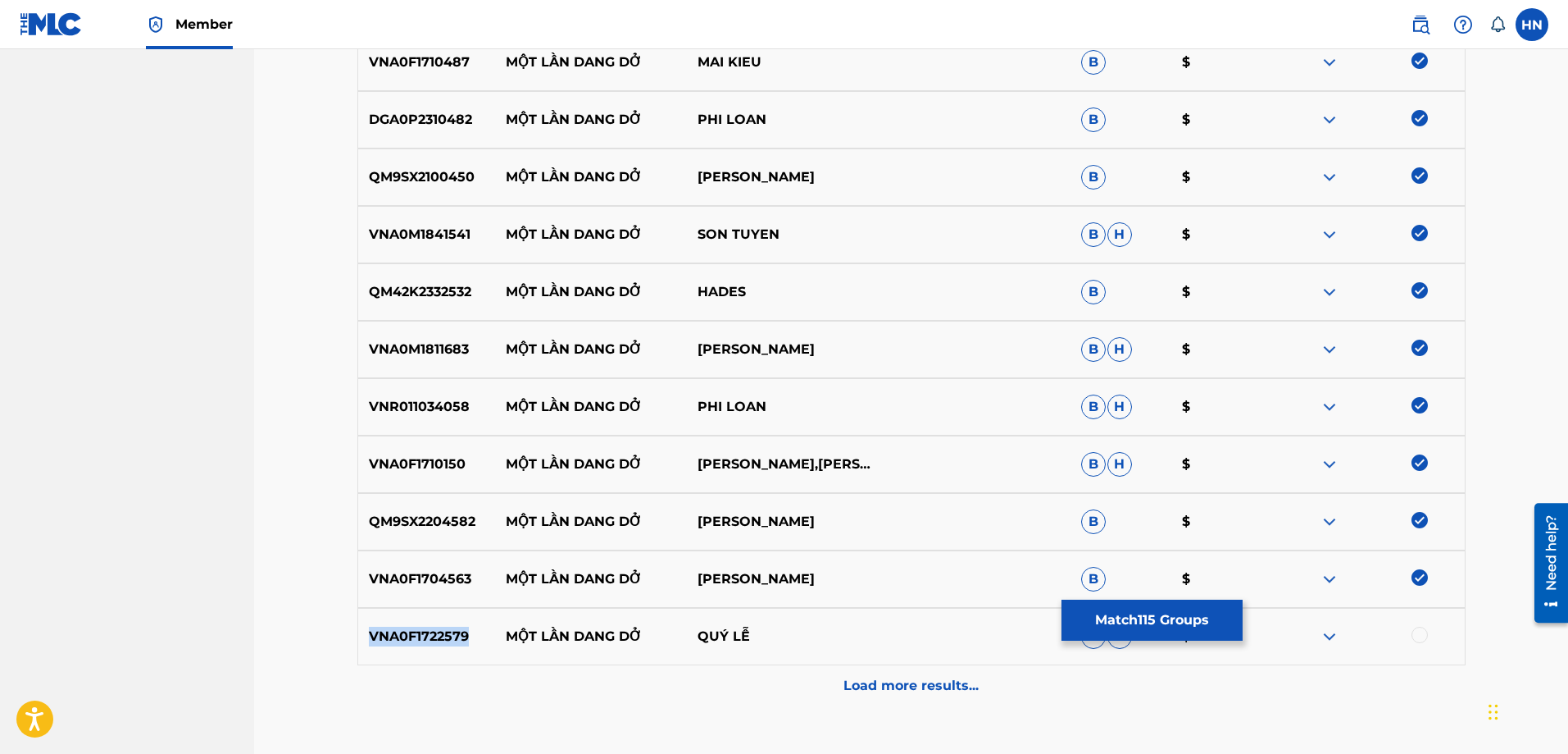
click at [408, 630] on p "VNA0F1722579" at bounding box center [427, 636] width 138 height 20
click at [1426, 636] on div at bounding box center [1419, 634] width 16 height 16
click at [982, 696] on div "Load more results..." at bounding box center [911, 685] width 1109 height 41
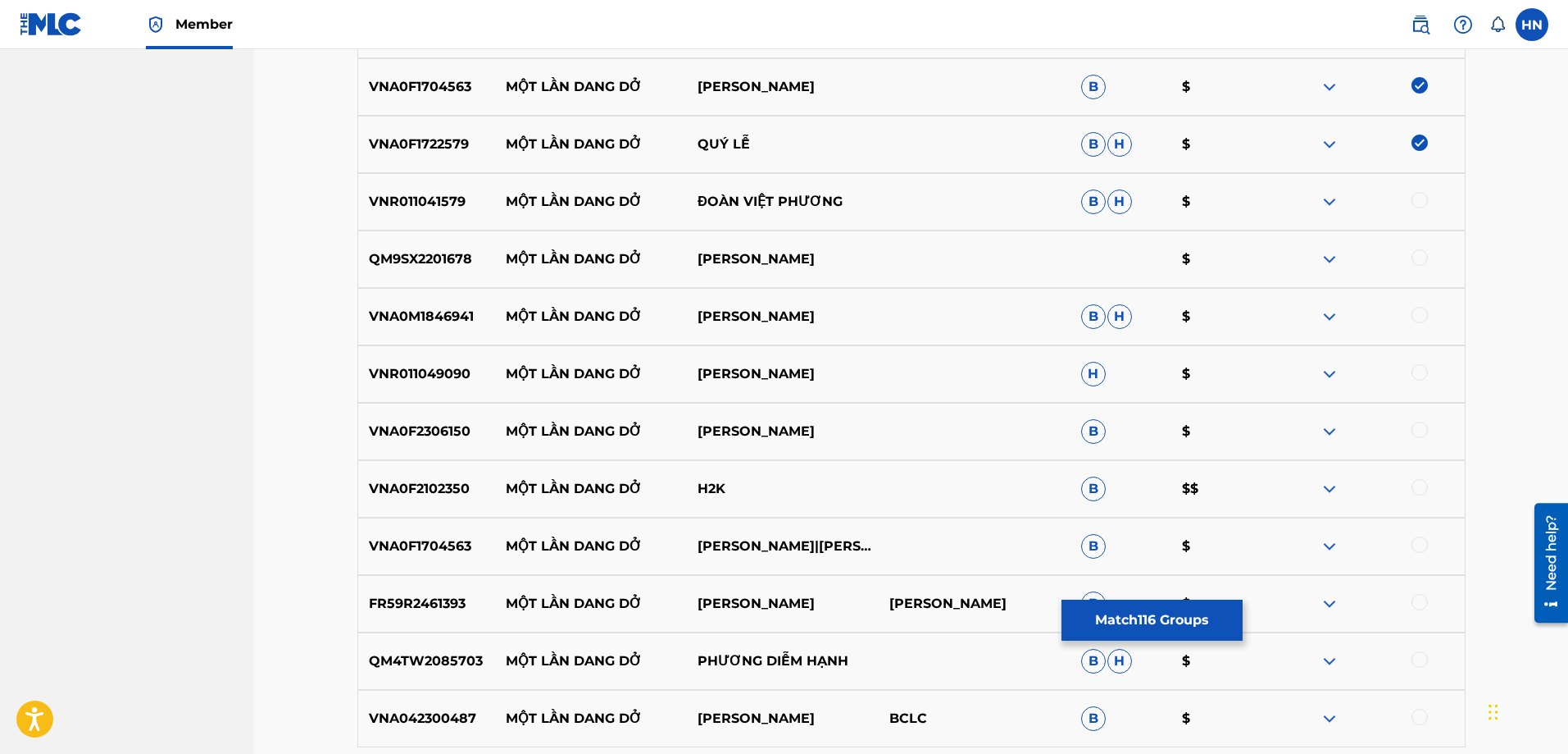
scroll to position [7428, 0]
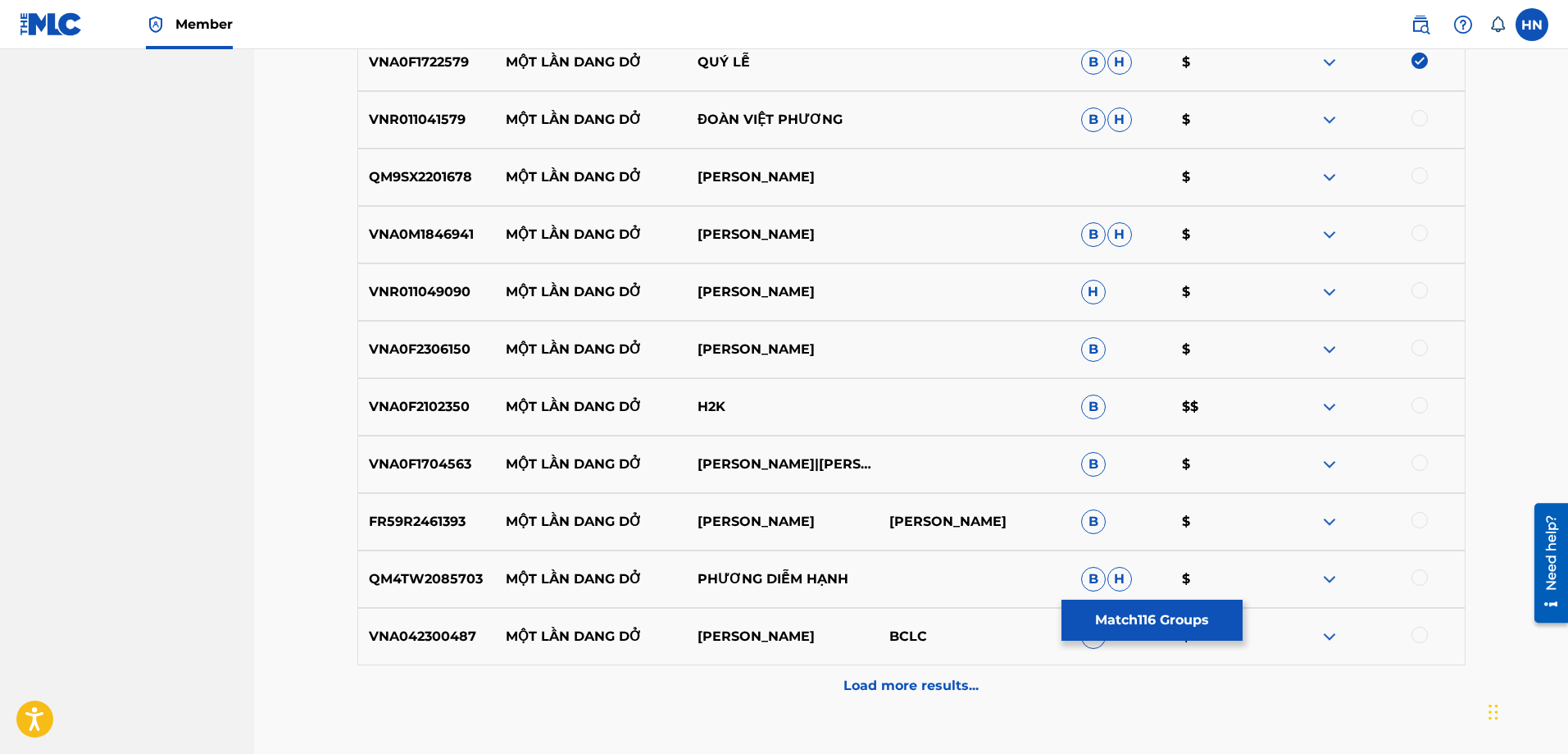
click at [469, 113] on p "VNR011041579" at bounding box center [427, 119] width 138 height 20
click at [455, 117] on p "VNR011041579" at bounding box center [427, 119] width 138 height 20
click at [1415, 117] on div at bounding box center [1419, 117] width 16 height 16
click at [1335, 121] on img at bounding box center [1329, 119] width 20 height 20
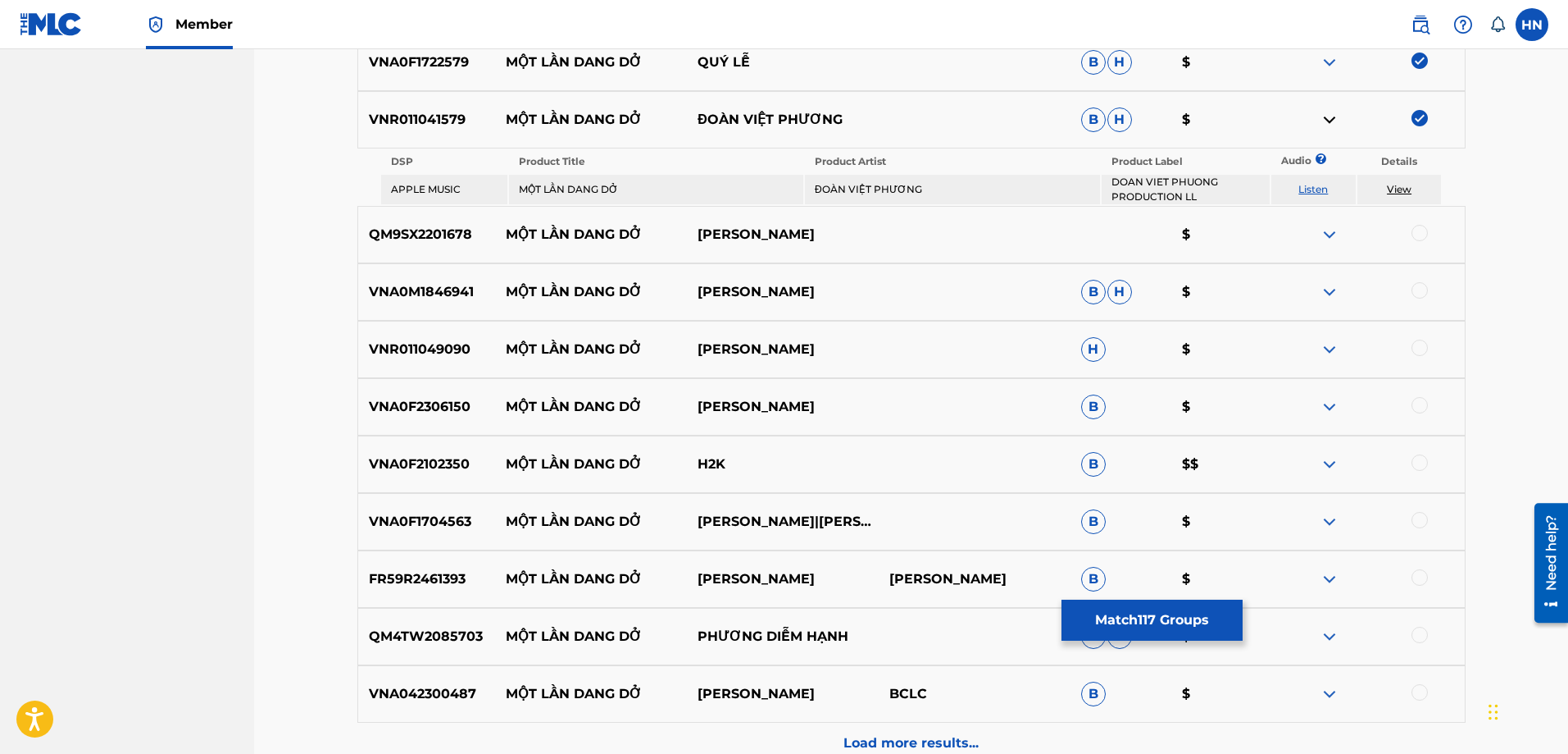
click at [1309, 195] on td "Listen" at bounding box center [1313, 189] width 84 height 29
click at [1309, 192] on link "Listen" at bounding box center [1312, 189] width 29 height 12
click at [441, 227] on p "QM9SX2201678" at bounding box center [427, 234] width 138 height 20
click at [1410, 228] on div at bounding box center [1368, 234] width 192 height 20
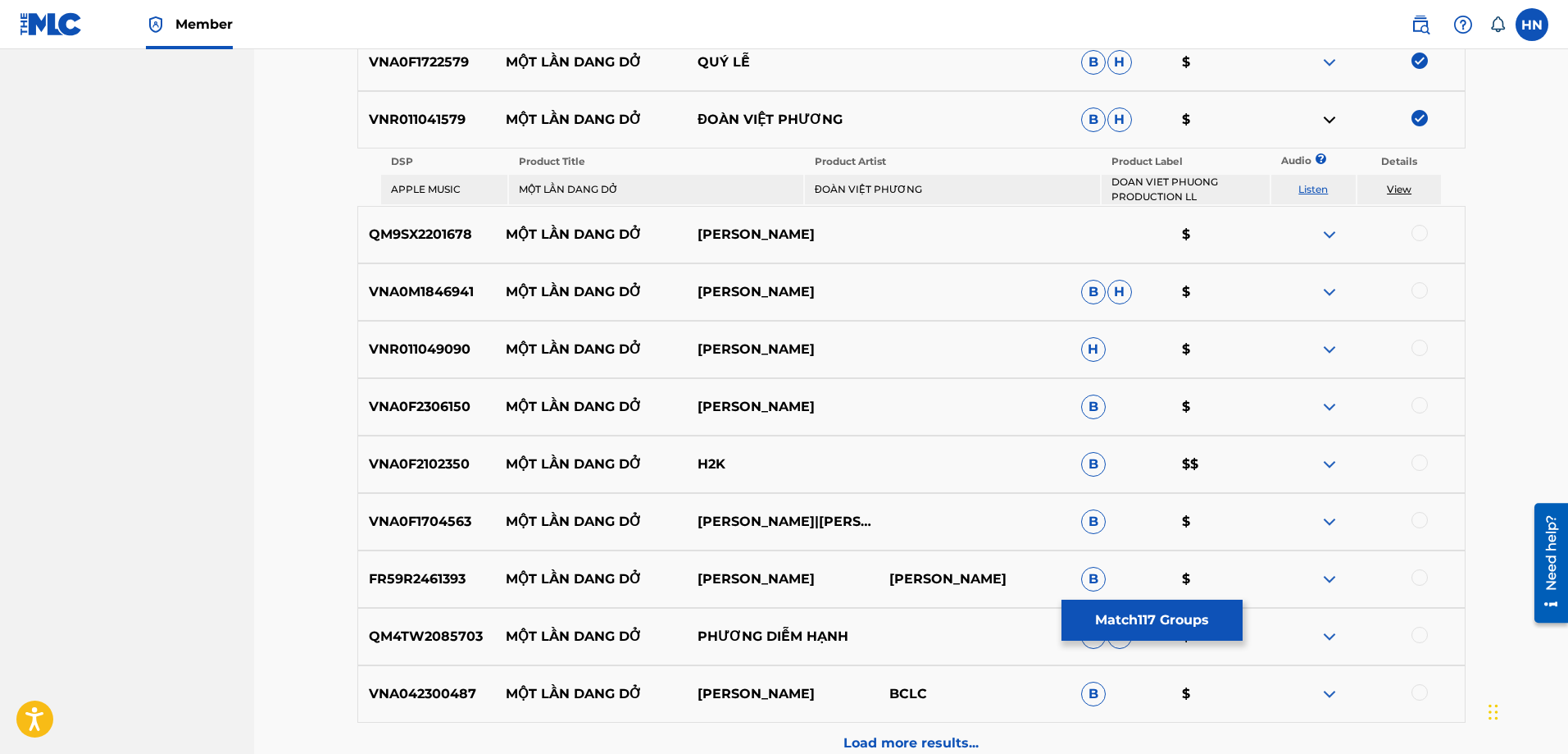
click at [1416, 229] on div at bounding box center [1419, 232] width 16 height 16
click at [454, 282] on p "VNA0M1846941" at bounding box center [427, 292] width 138 height 20
click at [1421, 285] on div at bounding box center [1419, 290] width 16 height 16
click at [452, 353] on p "VNR011049090" at bounding box center [427, 349] width 138 height 20
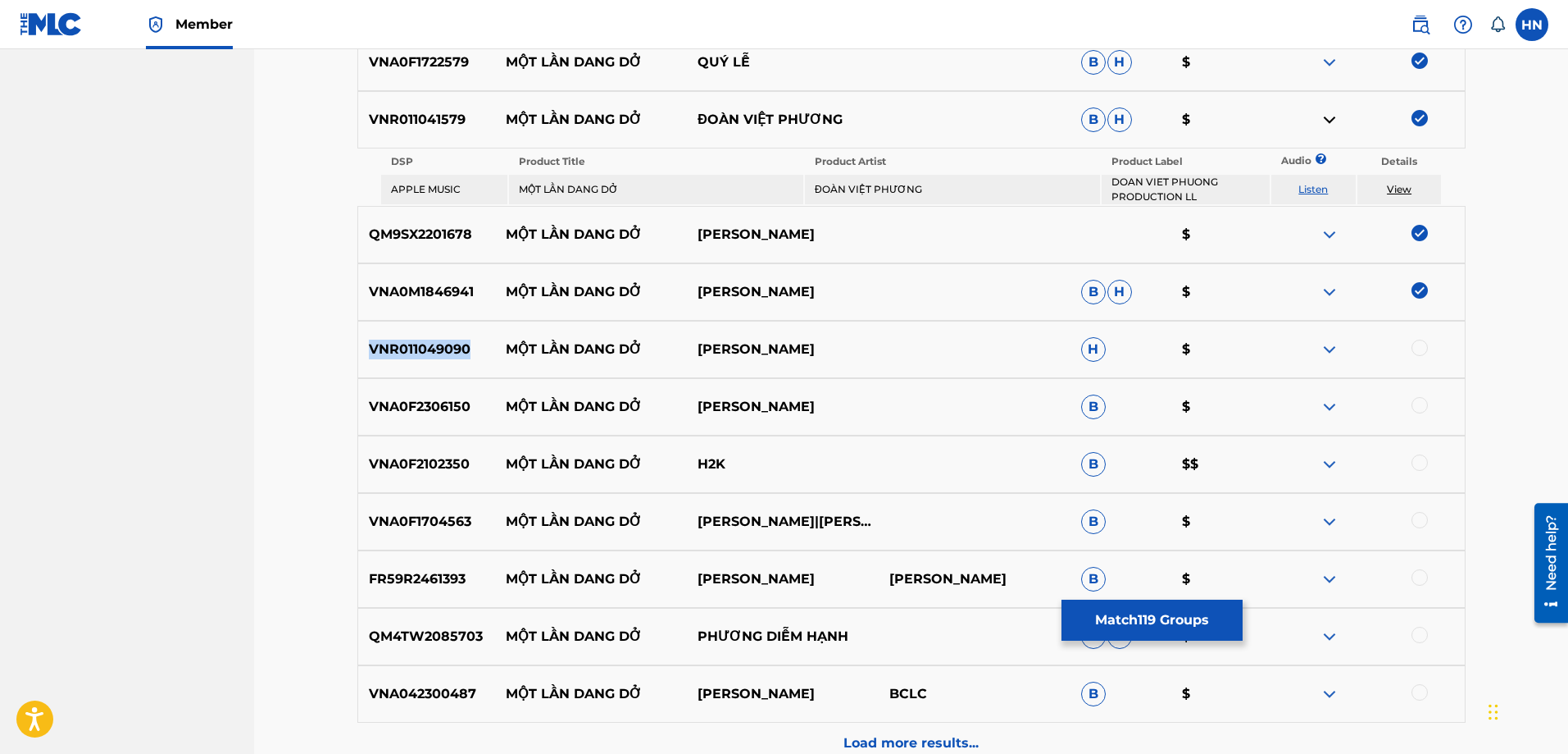
click at [452, 353] on p "VNR011049090" at bounding box center [427, 349] width 138 height 20
click at [1423, 356] on div at bounding box center [1368, 349] width 192 height 20
click at [1423, 350] on div at bounding box center [1419, 347] width 16 height 16
click at [456, 397] on p "VNA0F2306150" at bounding box center [427, 407] width 138 height 20
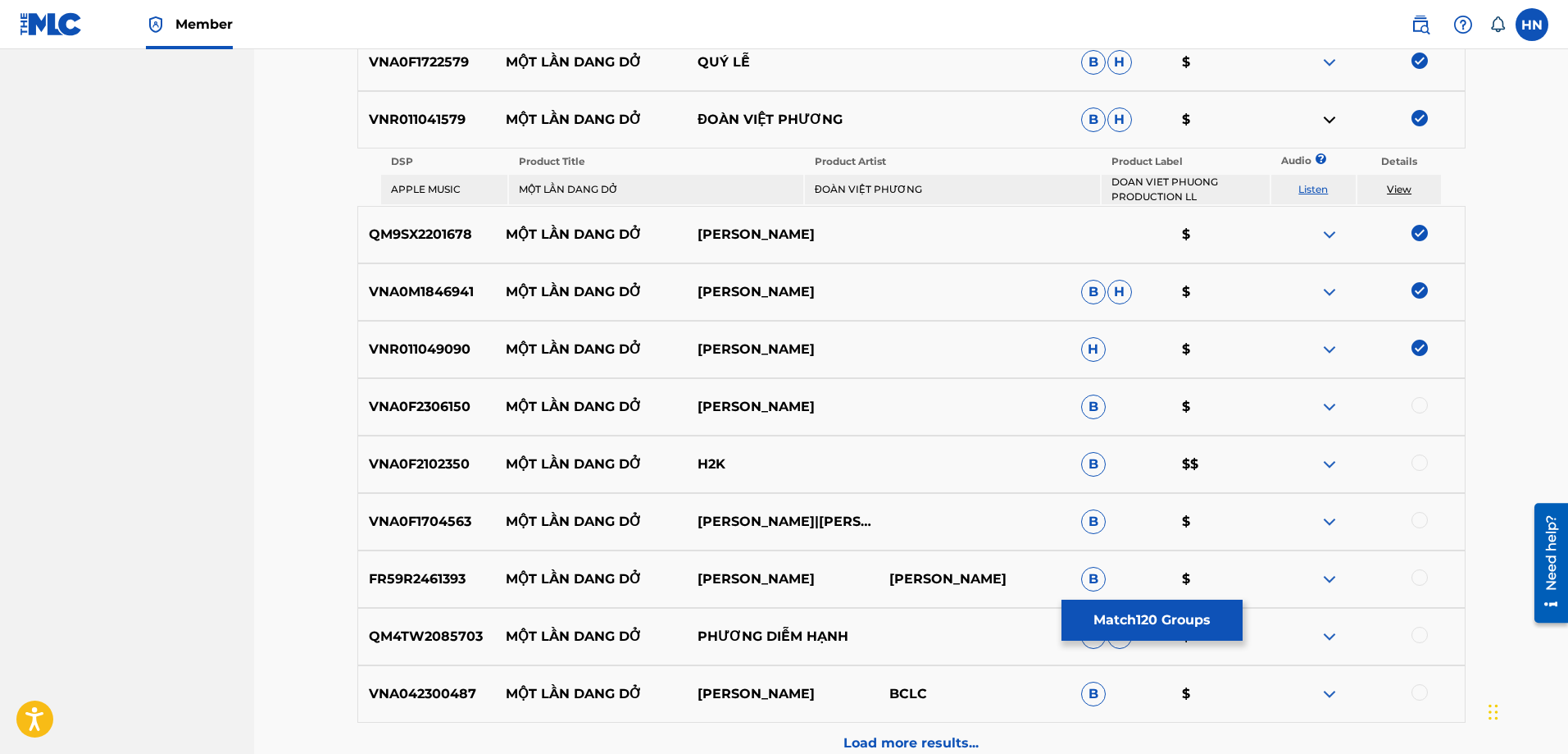
click at [1423, 410] on div at bounding box center [1419, 405] width 16 height 16
click at [433, 462] on p "VNA0F2102350" at bounding box center [427, 463] width 138 height 20
click at [1419, 462] on div at bounding box center [1419, 461] width 16 height 16
click at [447, 519] on p "VNA0F1704563" at bounding box center [427, 521] width 138 height 20
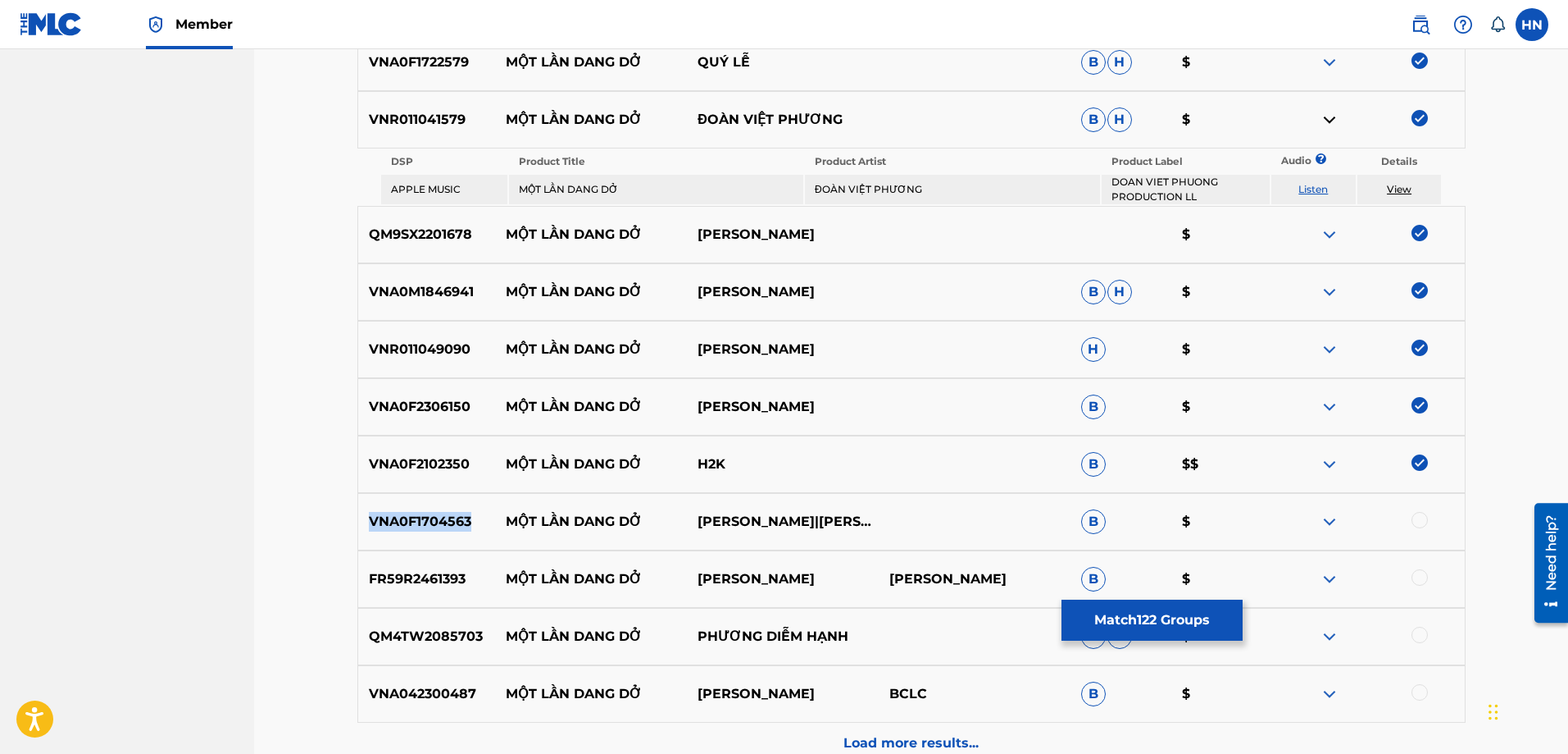
click at [447, 519] on p "VNA0F1704563" at bounding box center [427, 521] width 138 height 20
click at [1420, 522] on div at bounding box center [1419, 519] width 16 height 16
click at [426, 585] on p "FR59R2461393" at bounding box center [427, 578] width 138 height 20
click at [1418, 580] on div at bounding box center [1419, 577] width 16 height 16
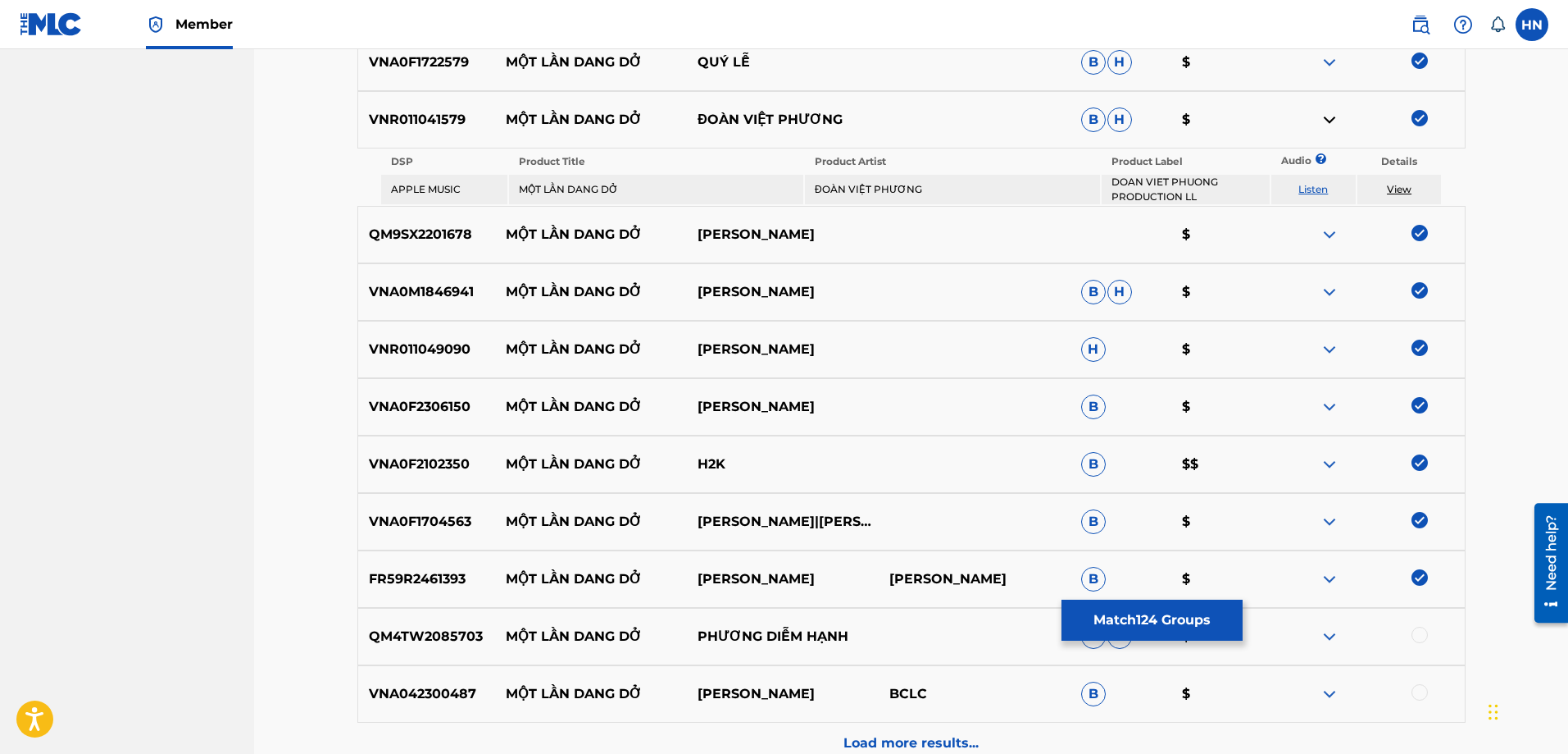
click at [457, 647] on div "QM4TW2085703 MỘT LẦN DANG DỞ PHƯƠNG DIỄM HẠNH B H $" at bounding box center [911, 636] width 1109 height 58
click at [1423, 640] on div at bounding box center [1419, 634] width 16 height 16
click at [447, 698] on p "VNA042300487" at bounding box center [427, 694] width 138 height 20
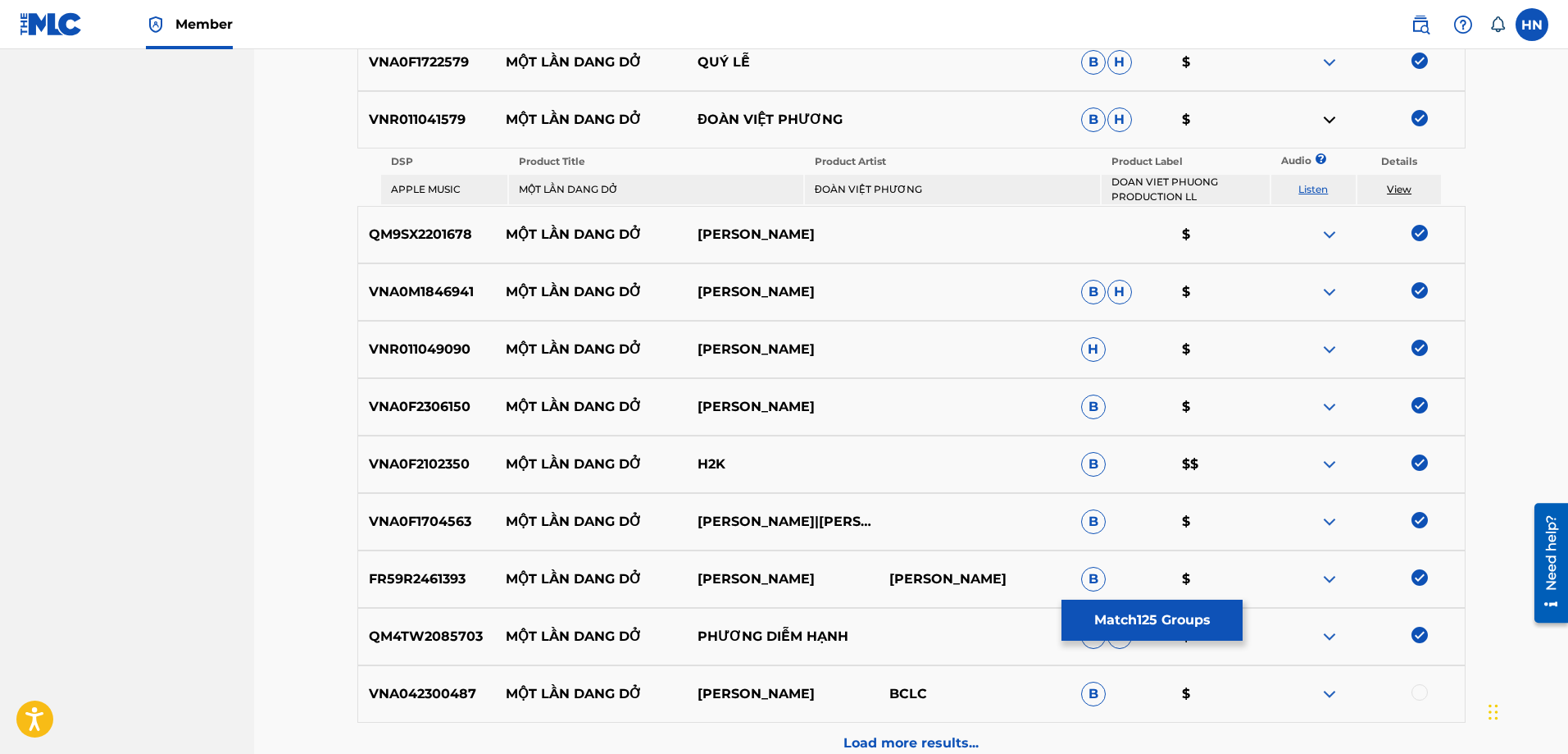
click at [1414, 692] on div at bounding box center [1419, 692] width 16 height 16
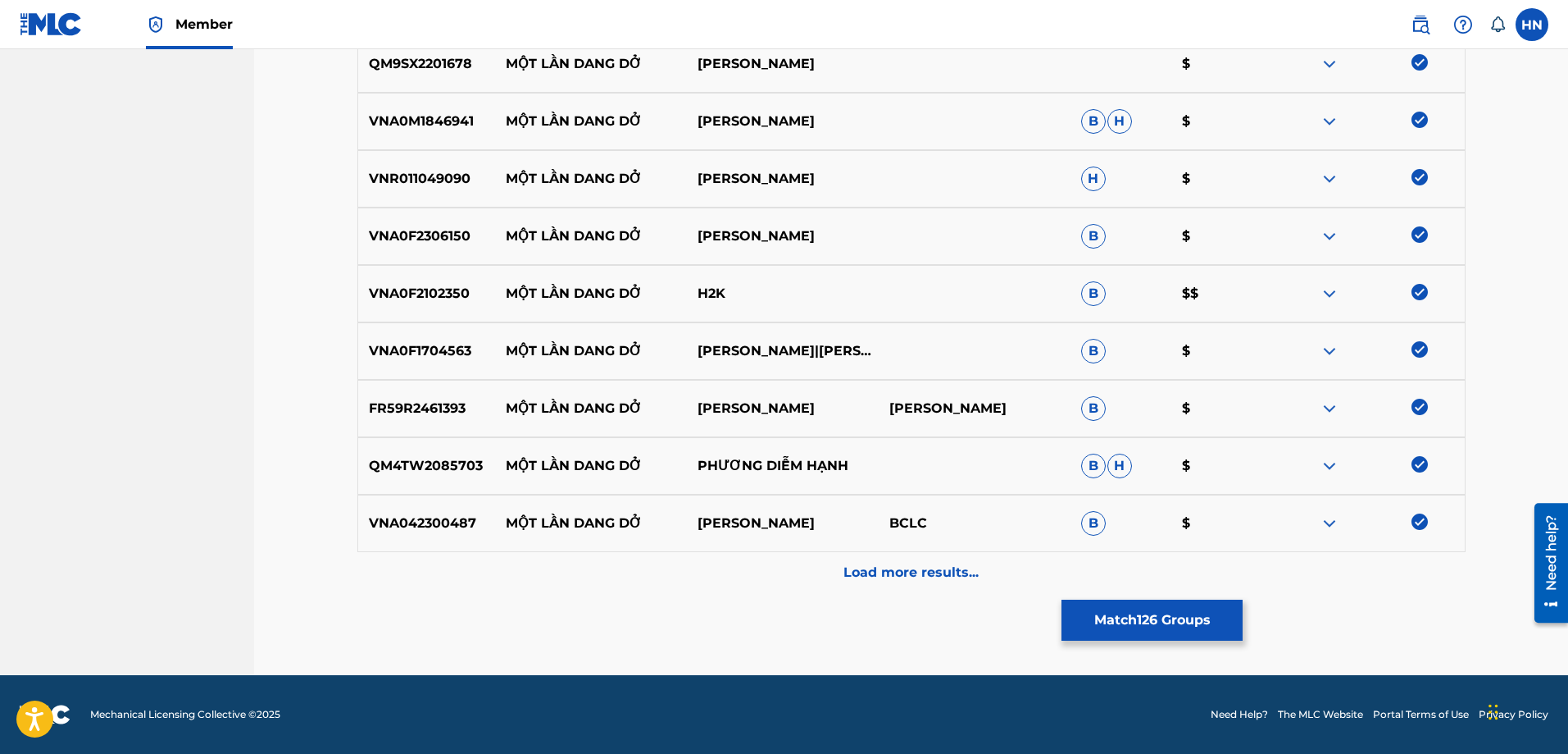
click at [935, 564] on p "Load more results..." at bounding box center [910, 572] width 135 height 20
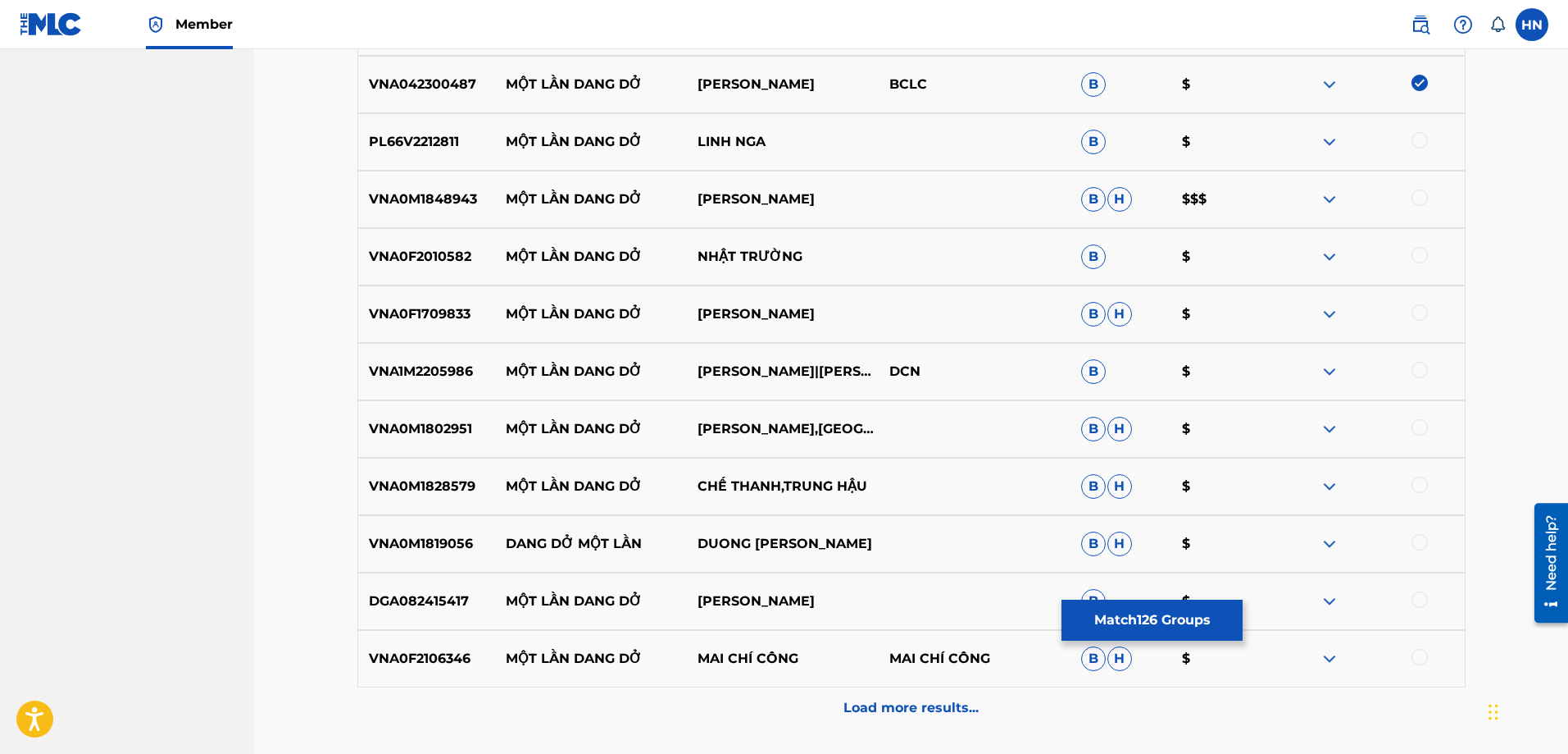
scroll to position [8008, 0]
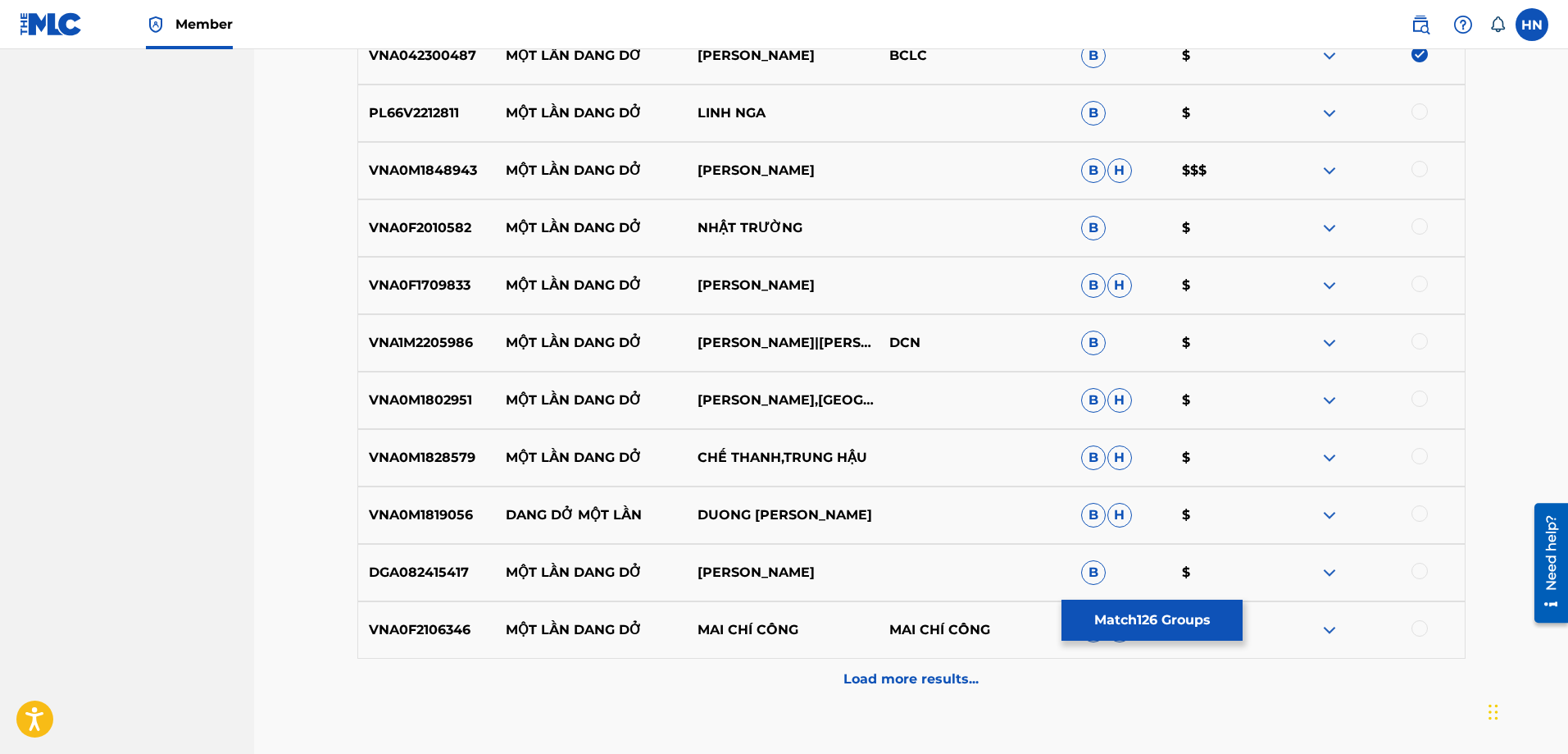
click at [425, 94] on div "PL66V2212811 MỘT LẦN DANG DỞ LINH NGA B $" at bounding box center [911, 112] width 1109 height 58
click at [1413, 112] on div at bounding box center [1419, 110] width 16 height 16
click at [443, 166] on p "VNA0M1848943" at bounding box center [427, 170] width 138 height 20
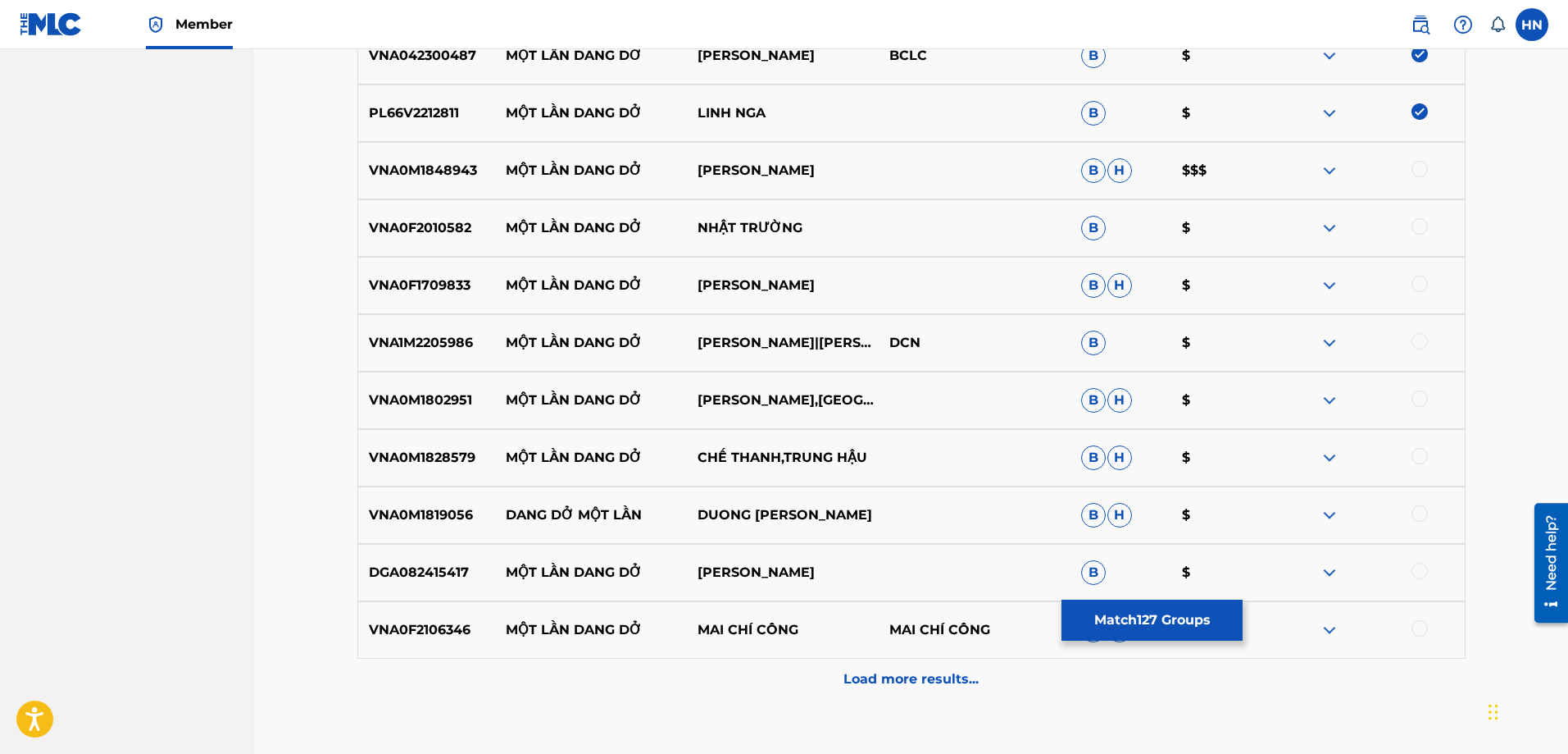
click at [1419, 166] on div at bounding box center [1419, 168] width 16 height 16
click at [420, 226] on p "VNA0F2010582" at bounding box center [427, 227] width 138 height 20
click at [1423, 222] on div at bounding box center [1419, 226] width 16 height 16
click at [445, 290] on p "VNA0F1709833" at bounding box center [427, 285] width 138 height 20
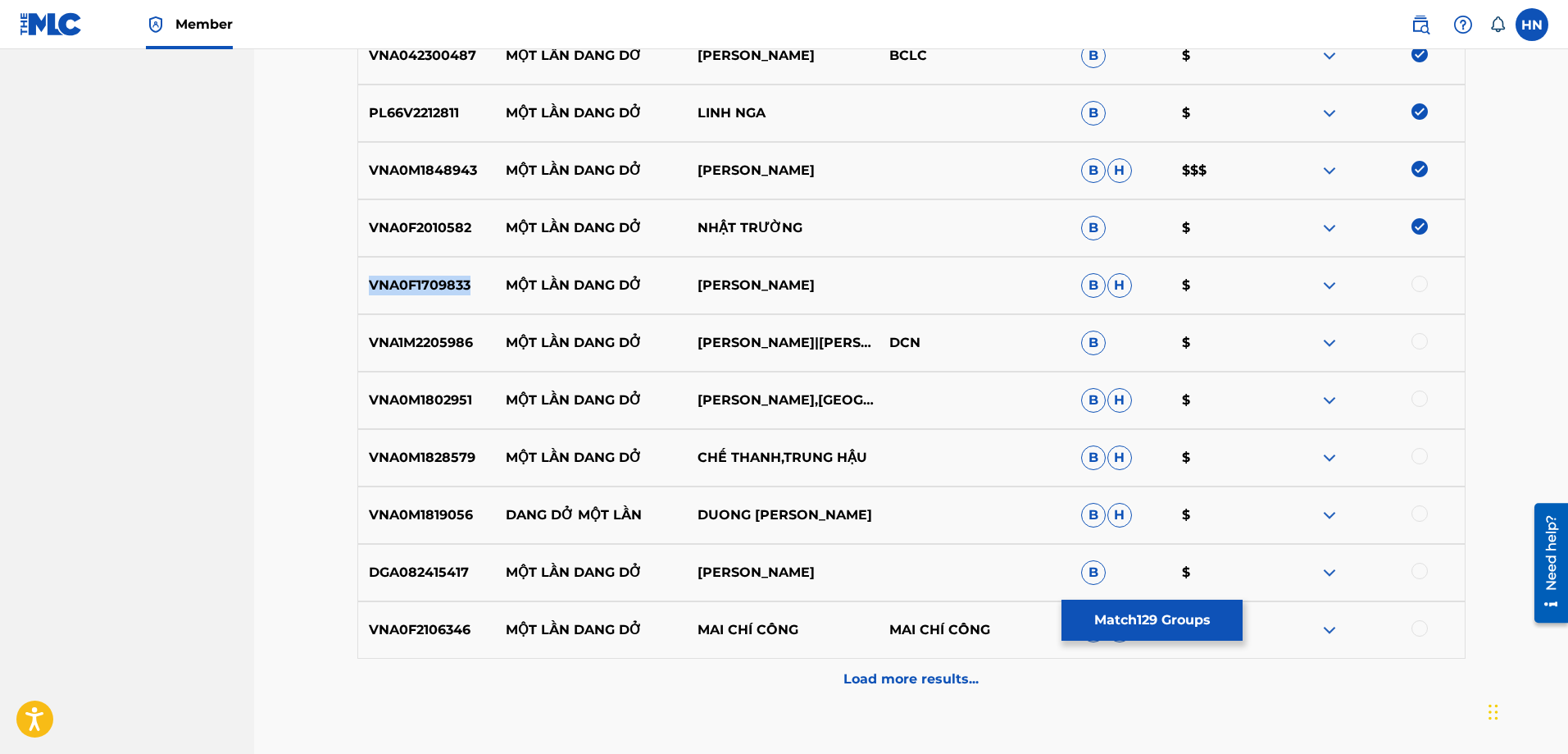
click at [445, 290] on p "VNA0F1709833" at bounding box center [427, 285] width 138 height 20
click at [1423, 287] on div at bounding box center [1419, 283] width 16 height 16
click at [461, 332] on div "VNA1M2205986 MỘT LẦN DANG DỞ MỸ HẠNH|THANH NGÂN DCN B $" at bounding box center [911, 343] width 1109 height 58
click at [1416, 341] on div at bounding box center [1419, 341] width 16 height 16
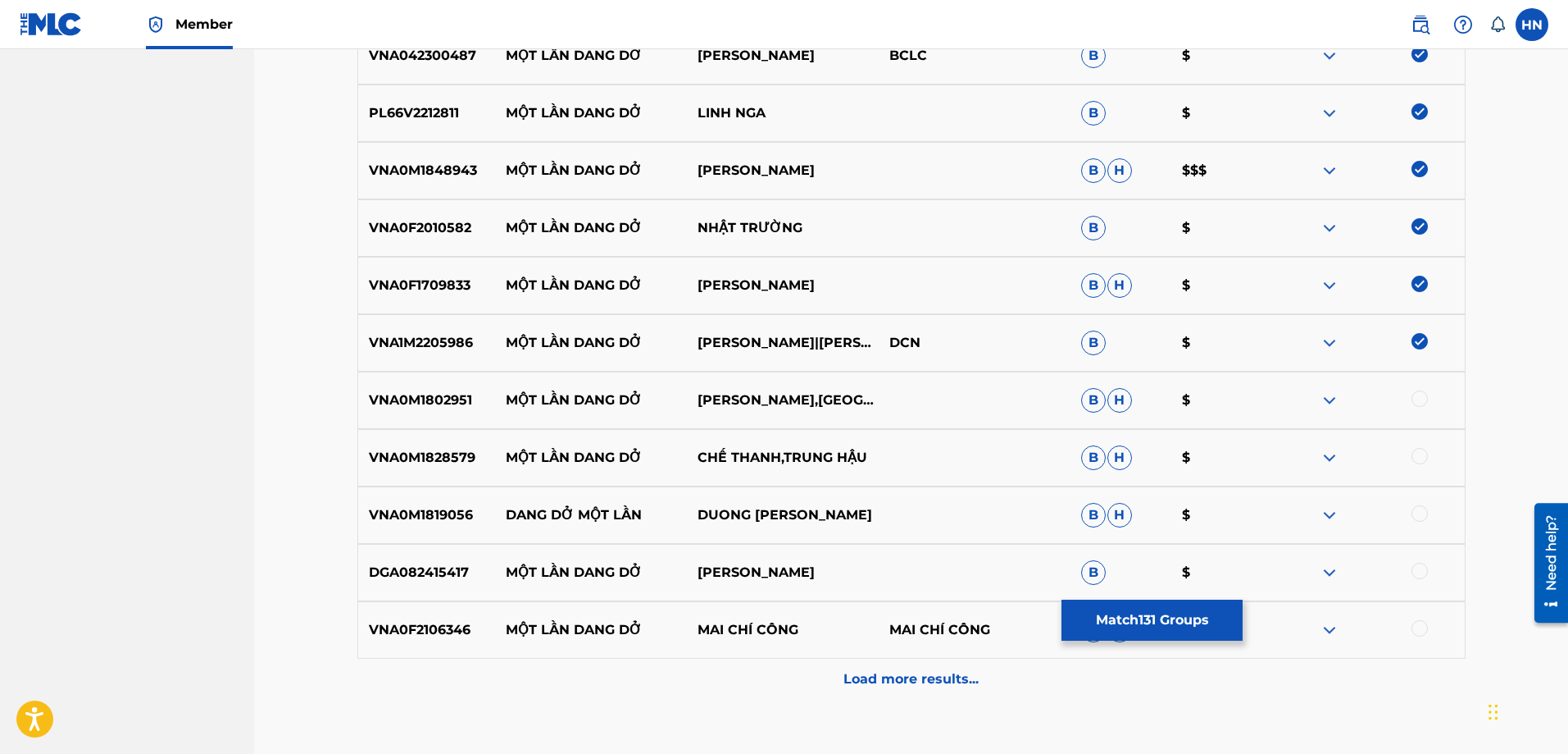
click at [483, 392] on p "VNA0M1802951" at bounding box center [427, 400] width 138 height 20
drag, startPoint x: 497, startPoint y: 397, endPoint x: 923, endPoint y: 397, distance: 426.0
click at [917, 397] on div "VNA0M1802951 MỘT LẦN DANG DỞ [PERSON_NAME],[GEOGRAPHIC_DATA][PERSON_NAME]" at bounding box center [911, 400] width 1109 height 58
click at [423, 393] on p "VNA0M1802951" at bounding box center [427, 400] width 138 height 20
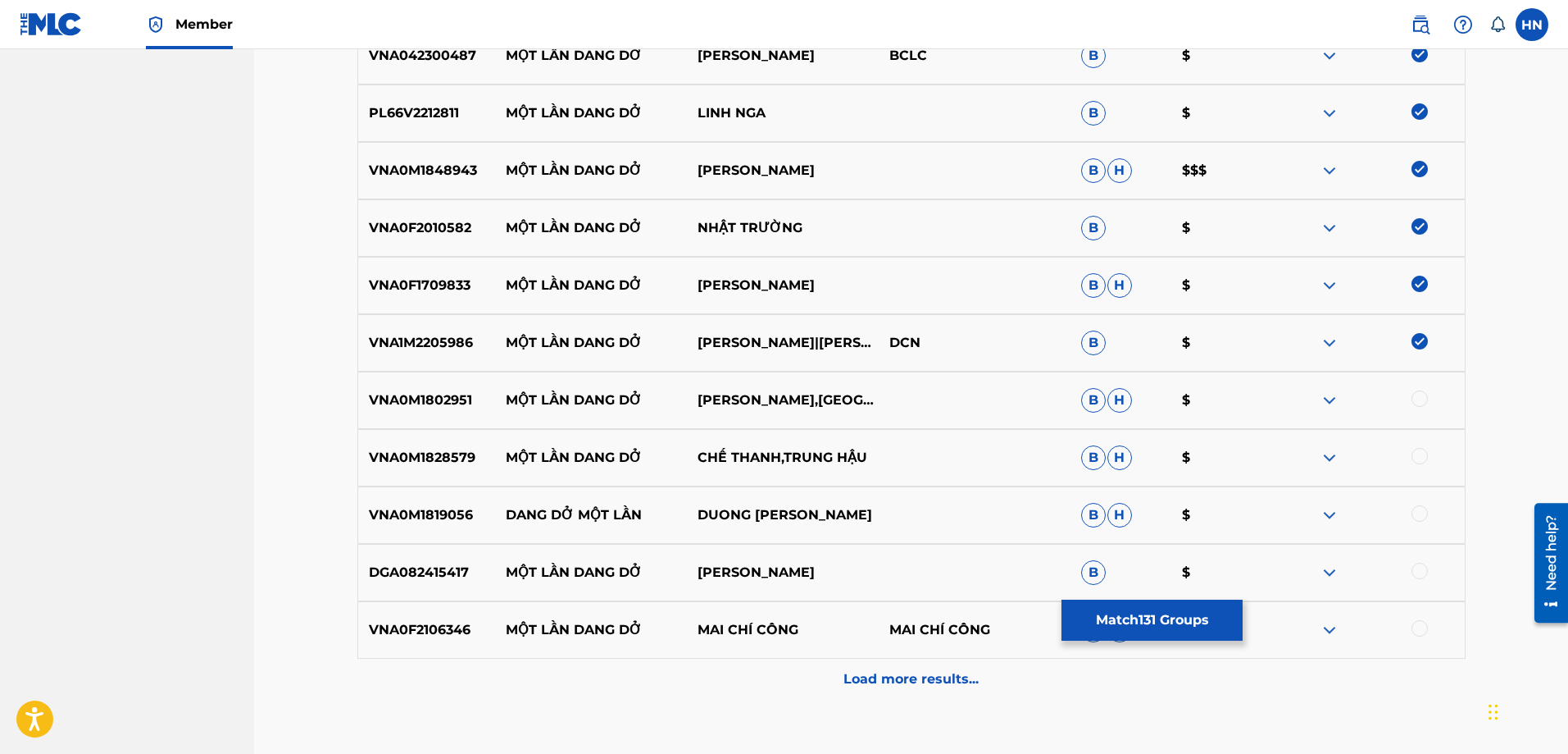
click at [1413, 397] on div at bounding box center [1419, 398] width 16 height 16
click at [408, 456] on p "VNA0M1828579" at bounding box center [427, 457] width 138 height 20
click at [1418, 454] on div at bounding box center [1419, 455] width 16 height 16
click at [460, 518] on p "VNA0M1819056" at bounding box center [427, 514] width 138 height 20
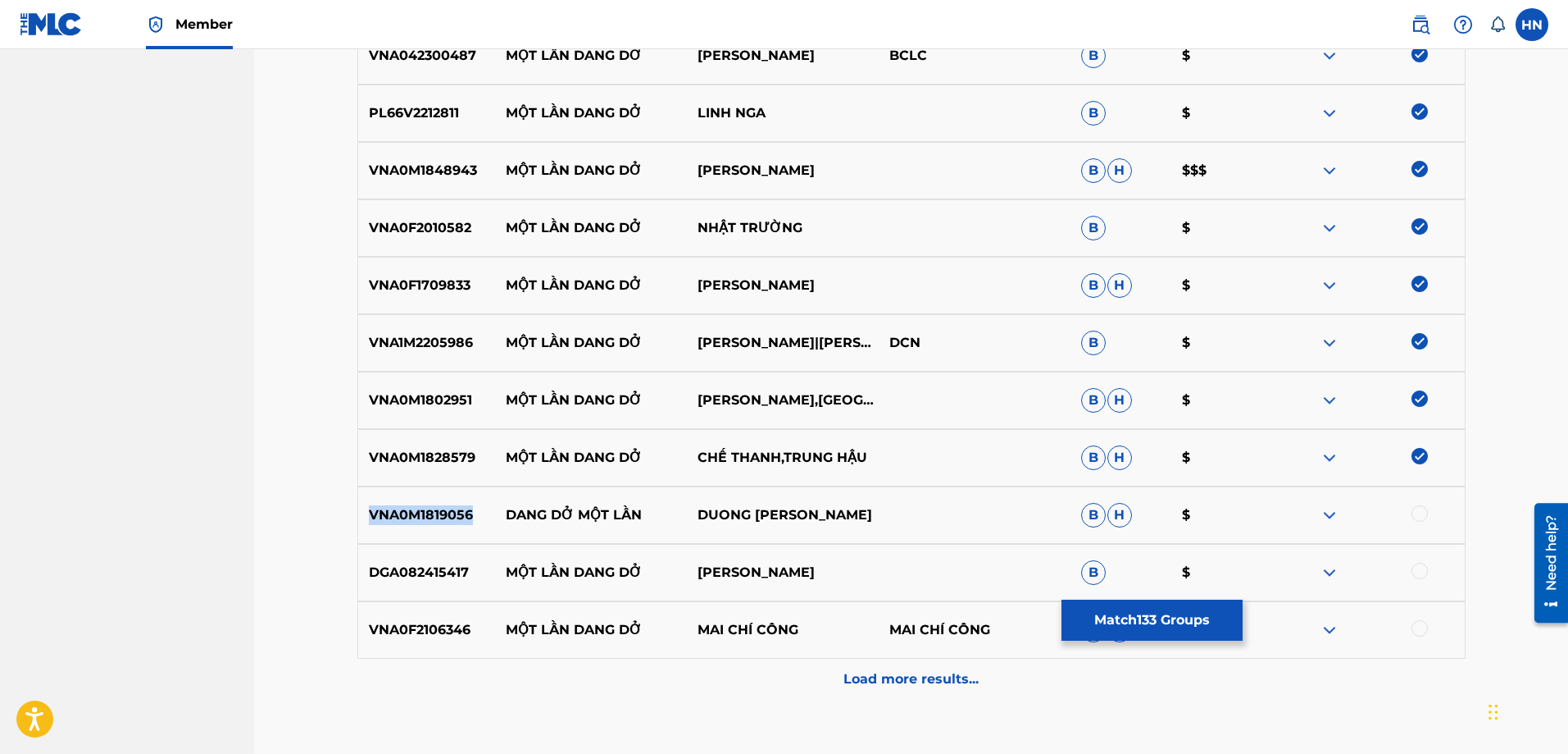
click at [460, 518] on p "VNA0M1819056" at bounding box center [427, 514] width 138 height 20
click at [1419, 513] on div at bounding box center [1419, 512] width 16 height 16
click at [426, 559] on div "DGA082415417 MỘT LẦN DANG DỞ VŨ TUẤN B $" at bounding box center [911, 572] width 1109 height 58
click at [1414, 571] on div at bounding box center [1419, 570] width 16 height 16
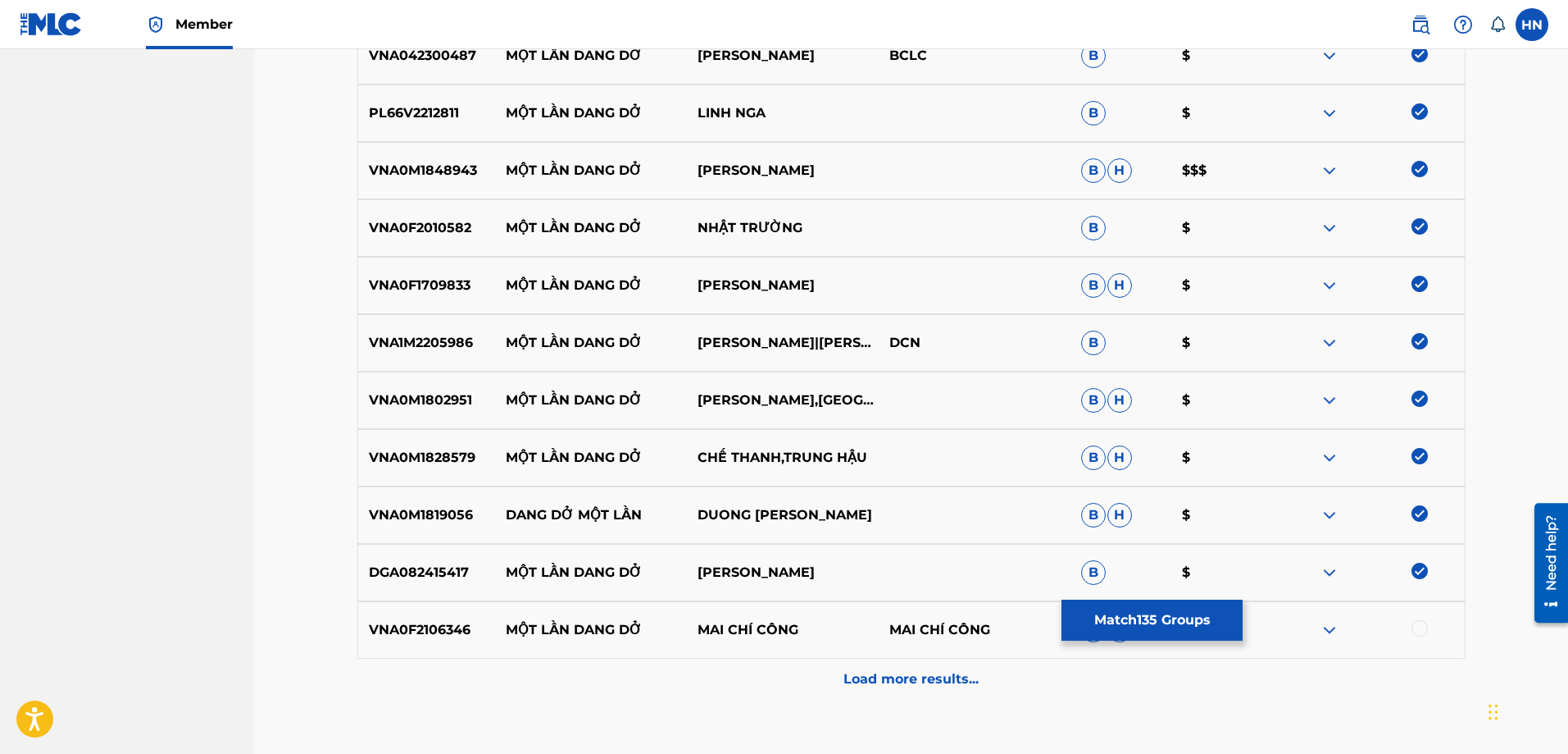
click at [411, 632] on p "VNA0F2106346" at bounding box center [427, 629] width 138 height 20
click at [1415, 623] on div at bounding box center [1419, 628] width 16 height 16
click at [871, 693] on div "Load more results..." at bounding box center [911, 679] width 1109 height 41
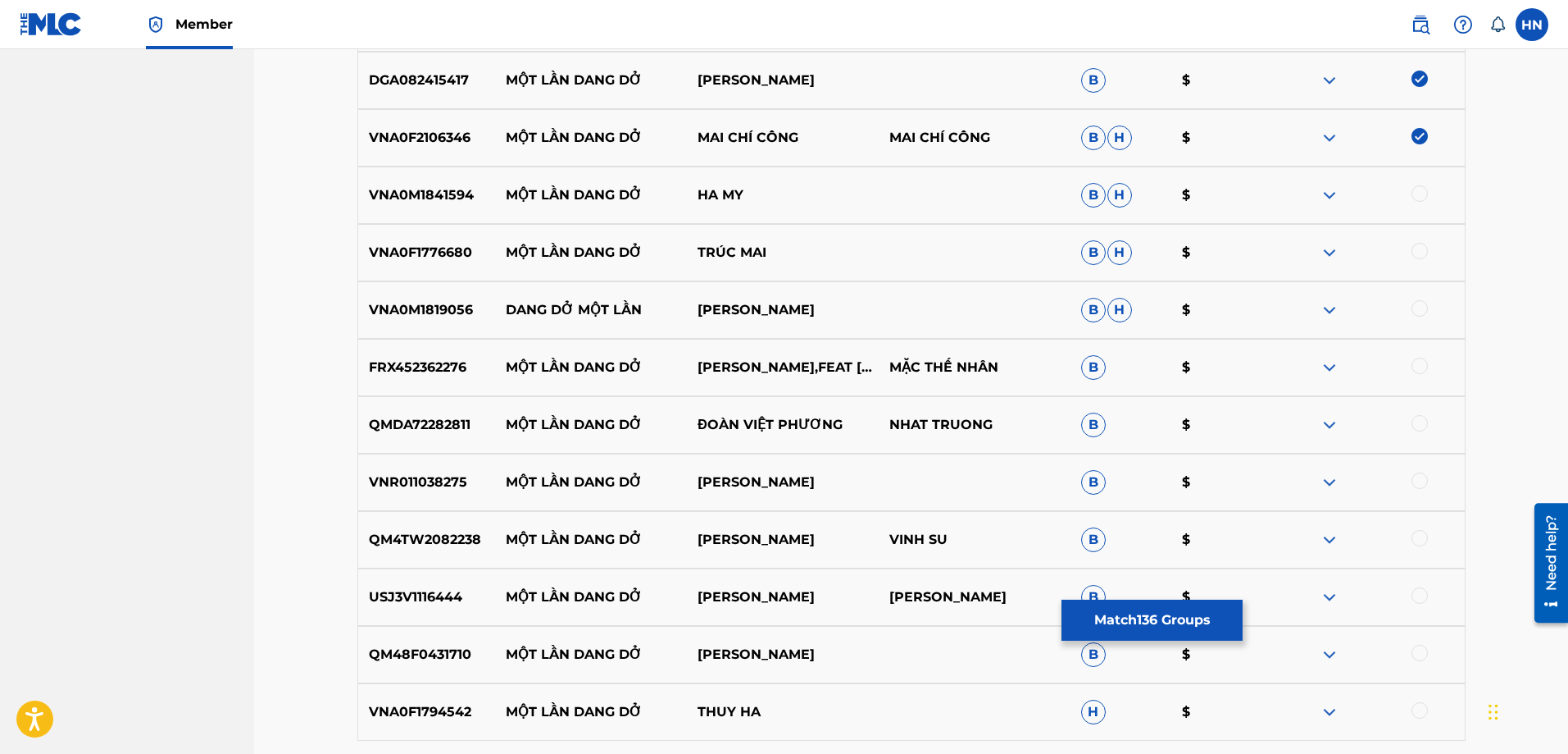
scroll to position [8583, 0]
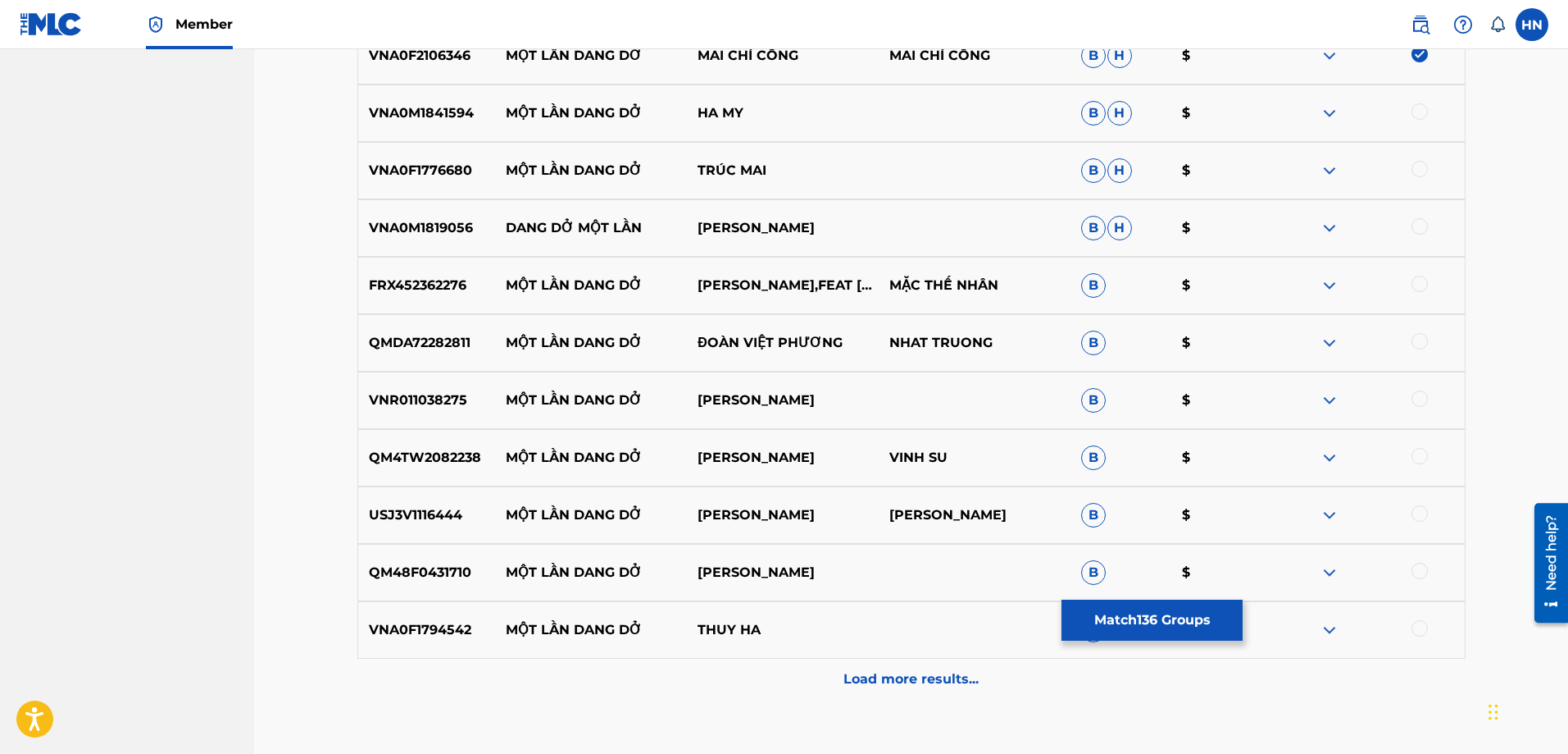
click at [476, 101] on div "VNA0M1841594 MỘT LẦN DANG DỞ HA MY B H $" at bounding box center [911, 112] width 1109 height 58
click at [461, 105] on p "VNA0M1841594" at bounding box center [427, 112] width 138 height 20
click at [1419, 109] on div at bounding box center [1419, 110] width 16 height 16
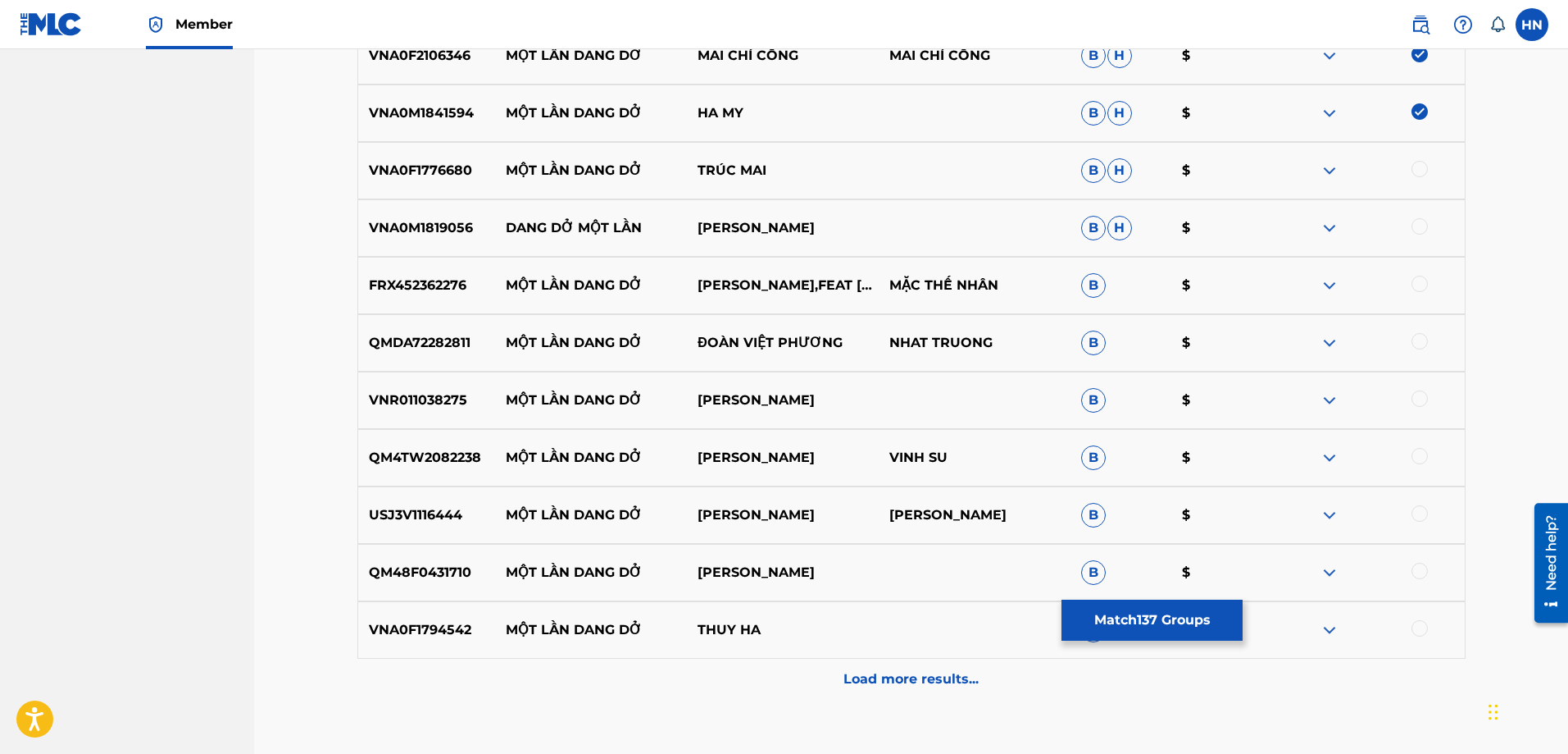
click at [389, 147] on div "VNA0F1776680 MỘT LẦN DANG DỞ TRÚC MAI B H $" at bounding box center [911, 170] width 1109 height 58
click at [1417, 162] on div at bounding box center [1419, 168] width 16 height 16
click at [452, 245] on div "VNA0M1819056 DANG DỞ MỘT LẦN [PERSON_NAME]" at bounding box center [911, 227] width 1109 height 58
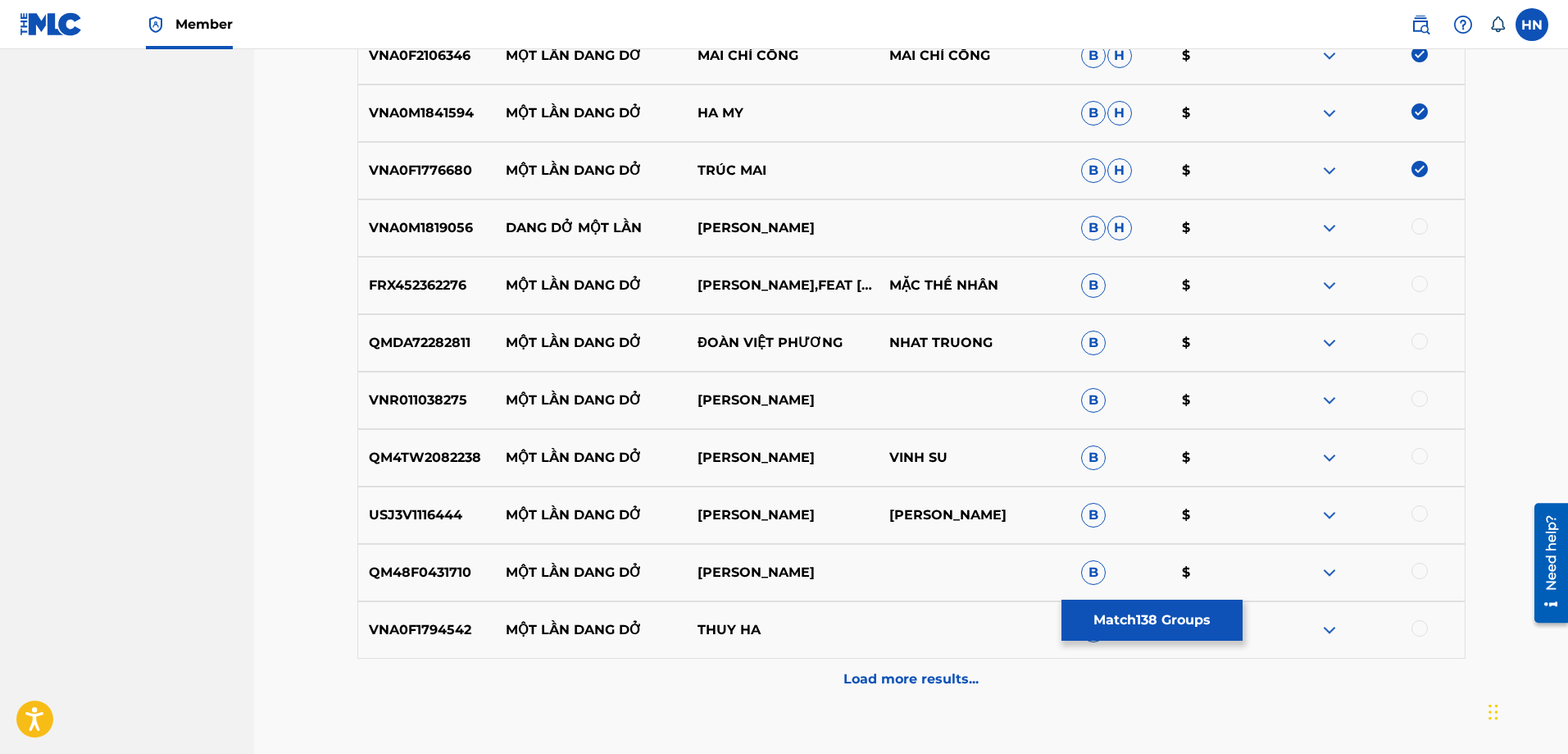
click at [1414, 228] on div at bounding box center [1419, 226] width 16 height 16
click at [1416, 285] on div at bounding box center [1419, 283] width 16 height 16
click at [435, 352] on p "QMDA72282811" at bounding box center [427, 343] width 138 height 20
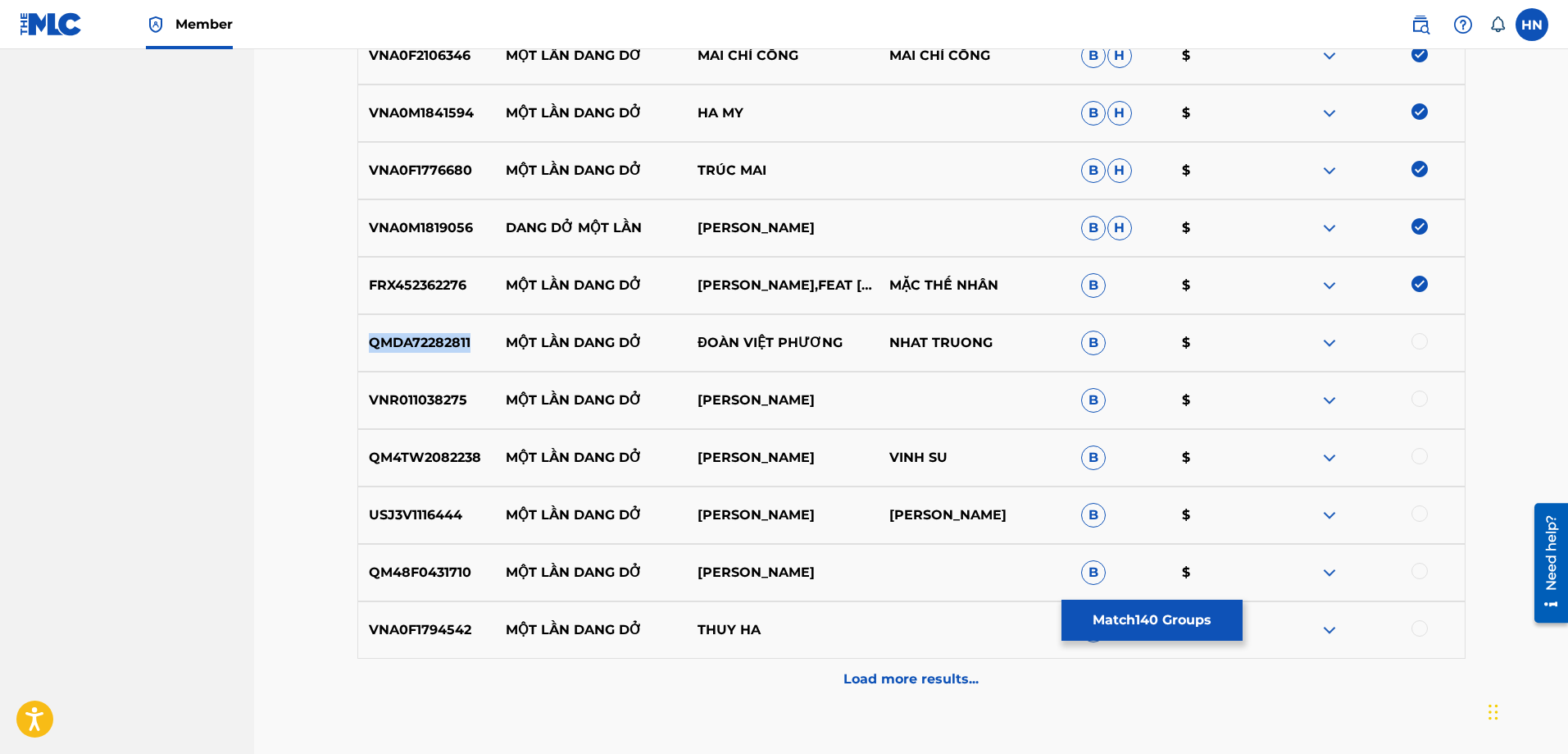
click at [435, 352] on p "QMDA72282811" at bounding box center [427, 343] width 138 height 20
click at [1421, 347] on div at bounding box center [1419, 341] width 16 height 16
click at [419, 391] on p "VNR011038275" at bounding box center [427, 400] width 138 height 20
click at [1419, 398] on div at bounding box center [1419, 398] width 16 height 16
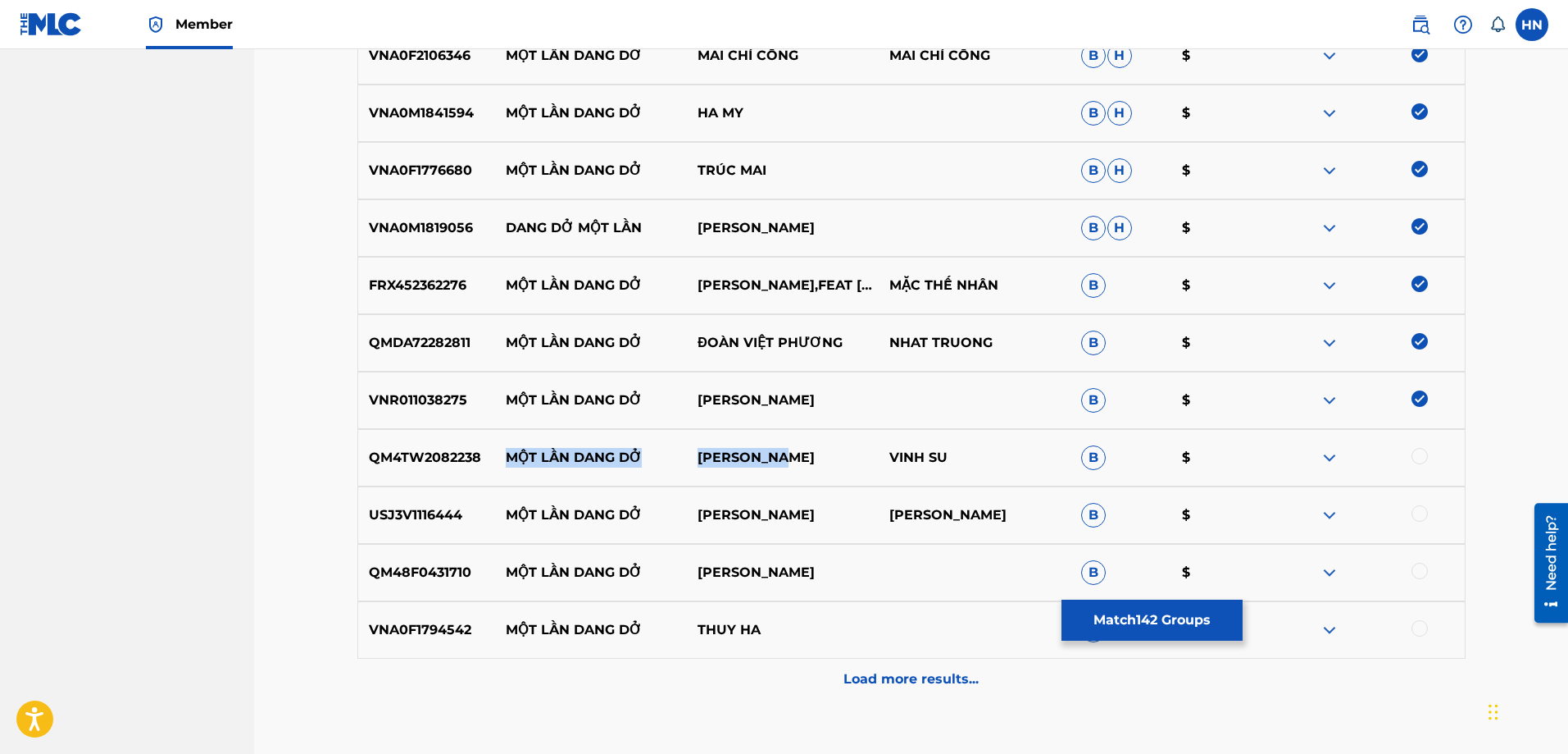
drag, startPoint x: 803, startPoint y: 460, endPoint x: 510, endPoint y: 454, distance: 293.1
click at [510, 454] on div "QM4TW2082238 MỘT LẦN DANG DỞ [PERSON_NAME] SU B $" at bounding box center [911, 457] width 1109 height 58
click at [436, 452] on p "QM4TW2082238" at bounding box center [427, 457] width 138 height 20
click at [1420, 461] on div at bounding box center [1419, 455] width 16 height 16
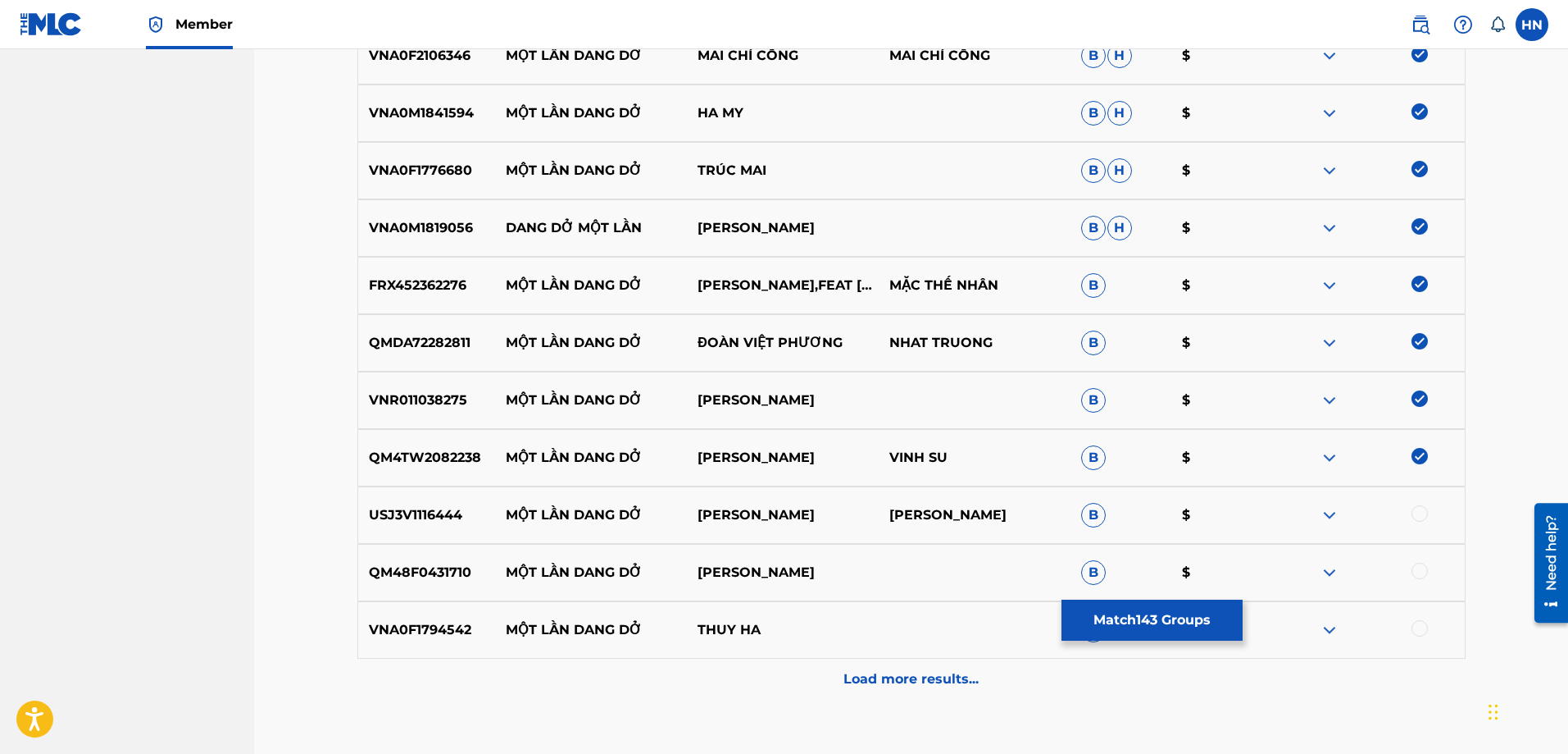
click at [431, 514] on p "USJ3V1116444" at bounding box center [427, 514] width 138 height 20
click at [1416, 520] on div at bounding box center [1419, 512] width 16 height 16
click at [378, 561] on div "QM48F0431710 MỘT LẦN DANG DỞ QUANG [PERSON_NAME] $" at bounding box center [911, 572] width 1109 height 58
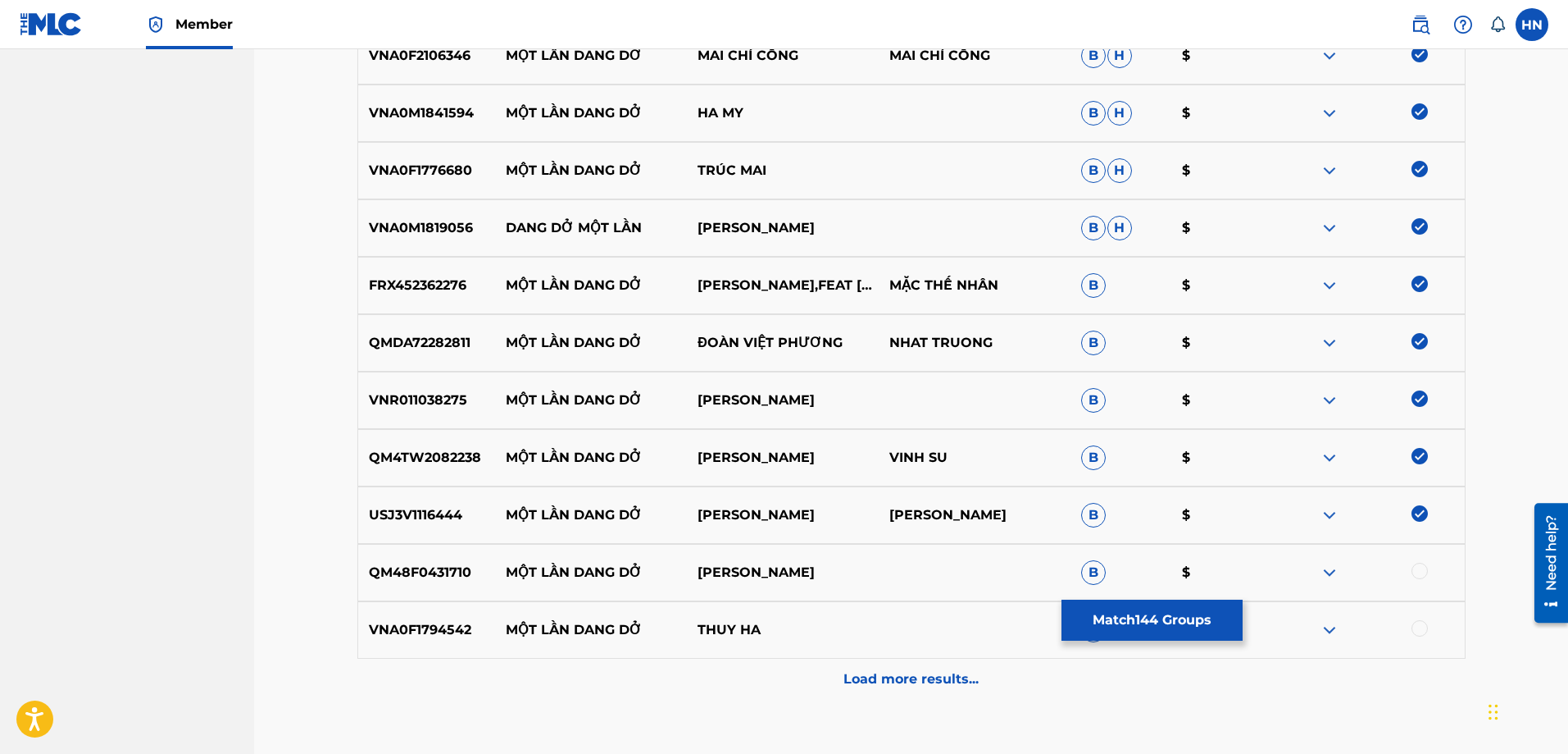
click at [1415, 568] on div at bounding box center [1419, 570] width 16 height 16
click at [433, 624] on p "VNA0F1794542" at bounding box center [427, 629] width 138 height 20
click at [1417, 622] on div at bounding box center [1419, 628] width 16 height 16
click at [886, 659] on div "Load more results..." at bounding box center [911, 679] width 1109 height 41
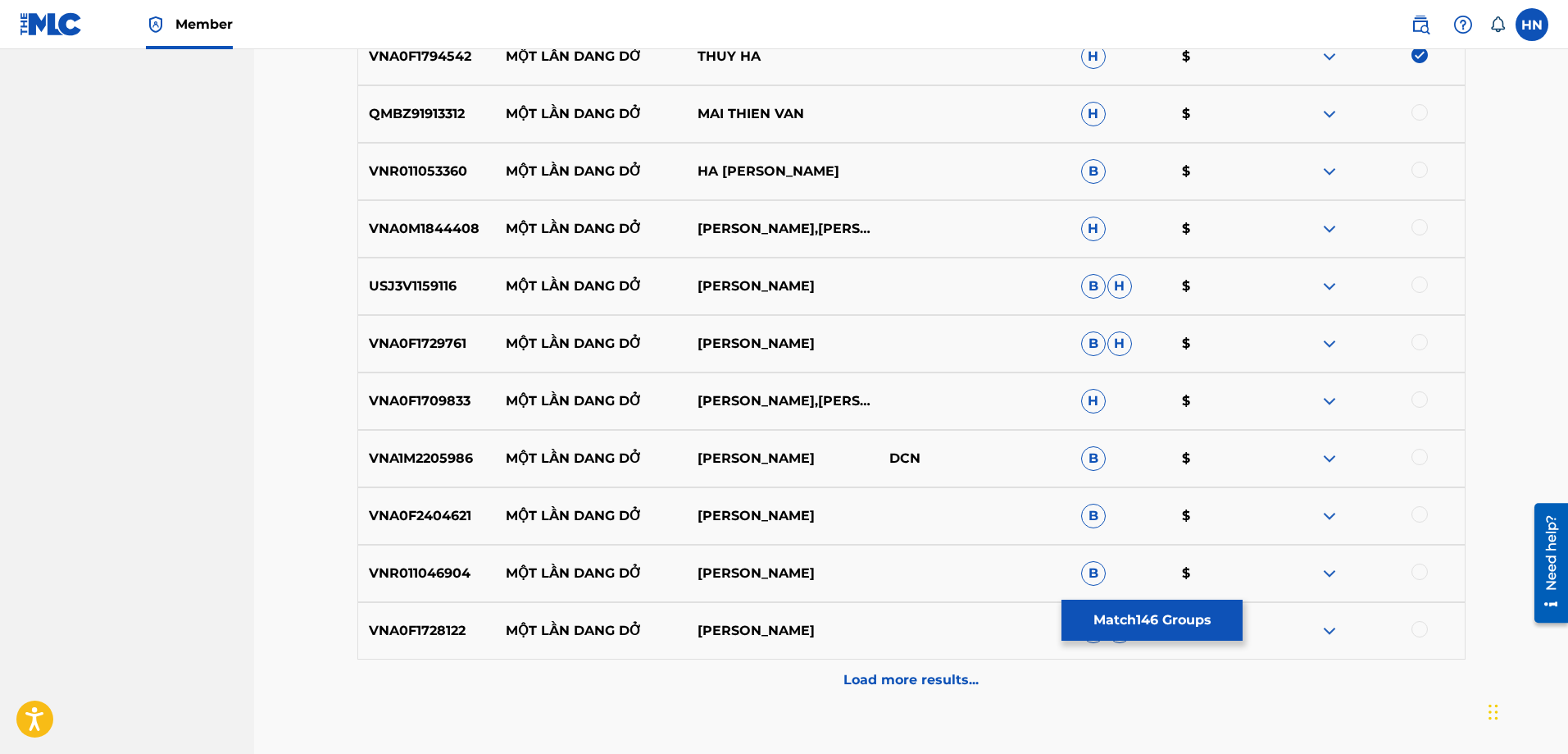
scroll to position [9157, 0]
click at [405, 121] on p "QMBZ91913312" at bounding box center [427, 112] width 138 height 20
click at [1415, 109] on div at bounding box center [1419, 110] width 16 height 16
click at [439, 169] on p "VNR011053360" at bounding box center [427, 170] width 138 height 20
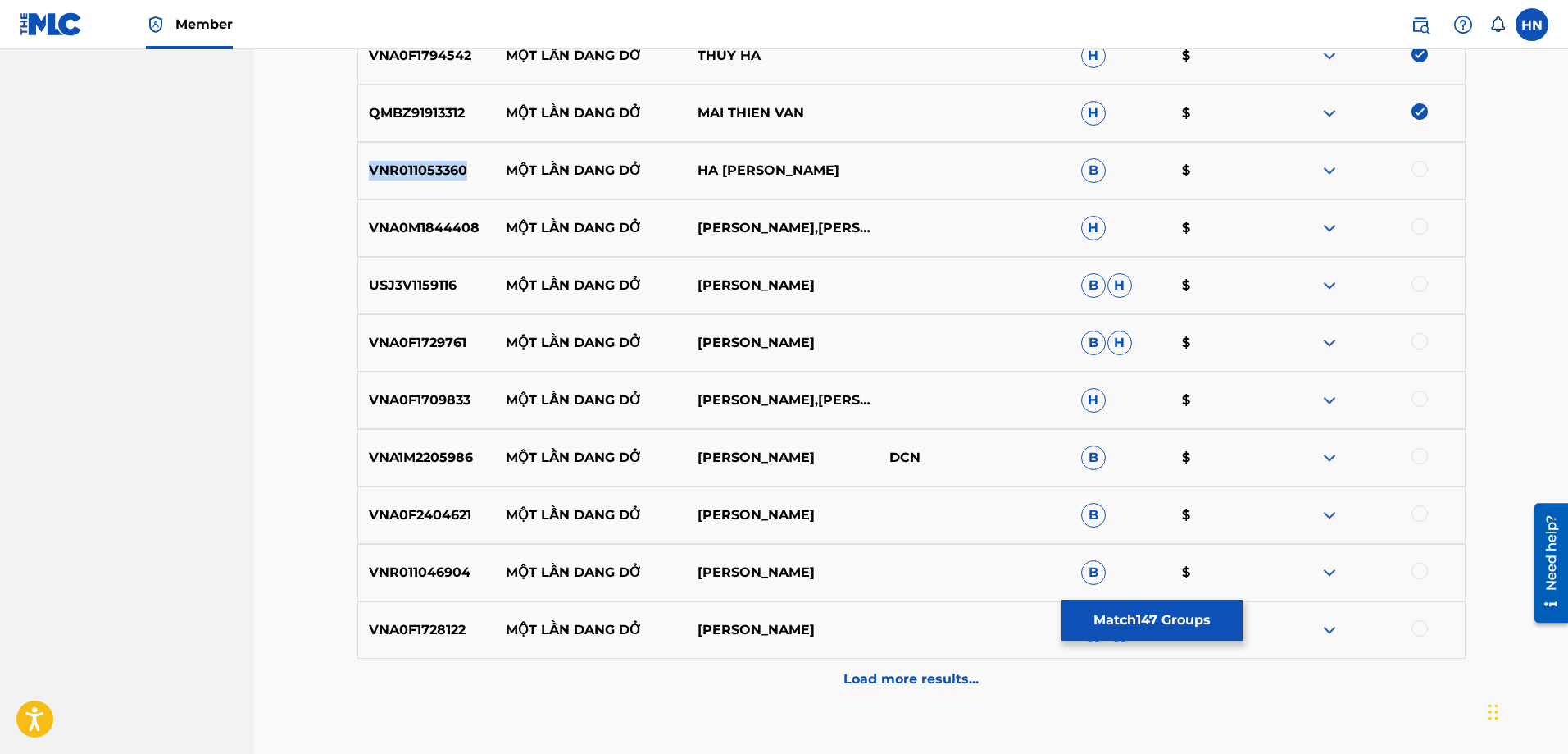
click at [439, 169] on p "VNR011053360" at bounding box center [427, 170] width 138 height 20
click at [1416, 167] on div at bounding box center [1419, 168] width 16 height 16
click at [409, 235] on p "VNA0M1844408" at bounding box center [427, 227] width 138 height 20
click at [1419, 225] on div at bounding box center [1419, 226] width 16 height 16
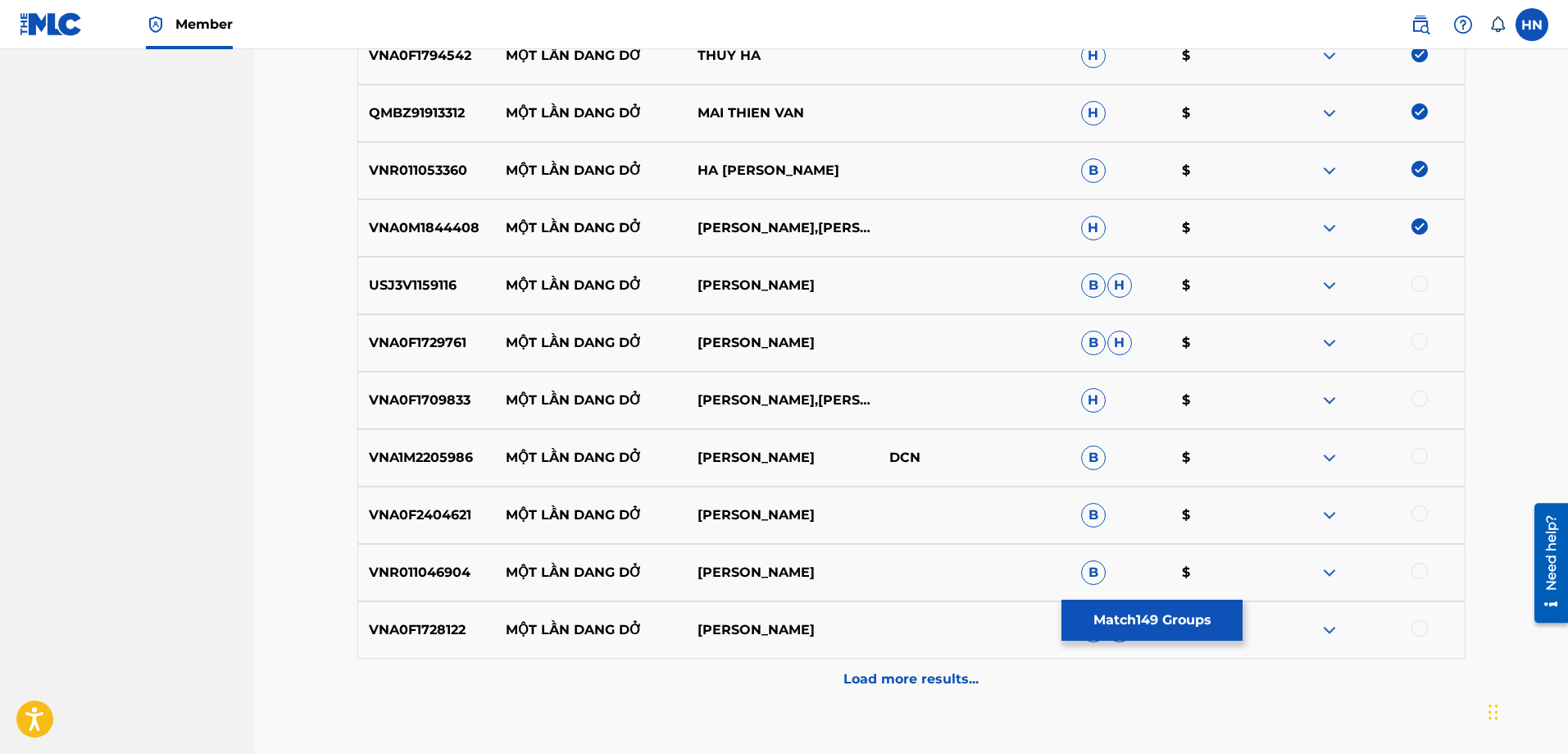
click at [418, 284] on p "USJ3V1159116" at bounding box center [427, 285] width 138 height 20
click at [1410, 283] on div at bounding box center [1368, 285] width 192 height 20
click at [1426, 290] on div at bounding box center [1368, 285] width 192 height 20
click at [1423, 290] on div at bounding box center [1419, 283] width 16 height 16
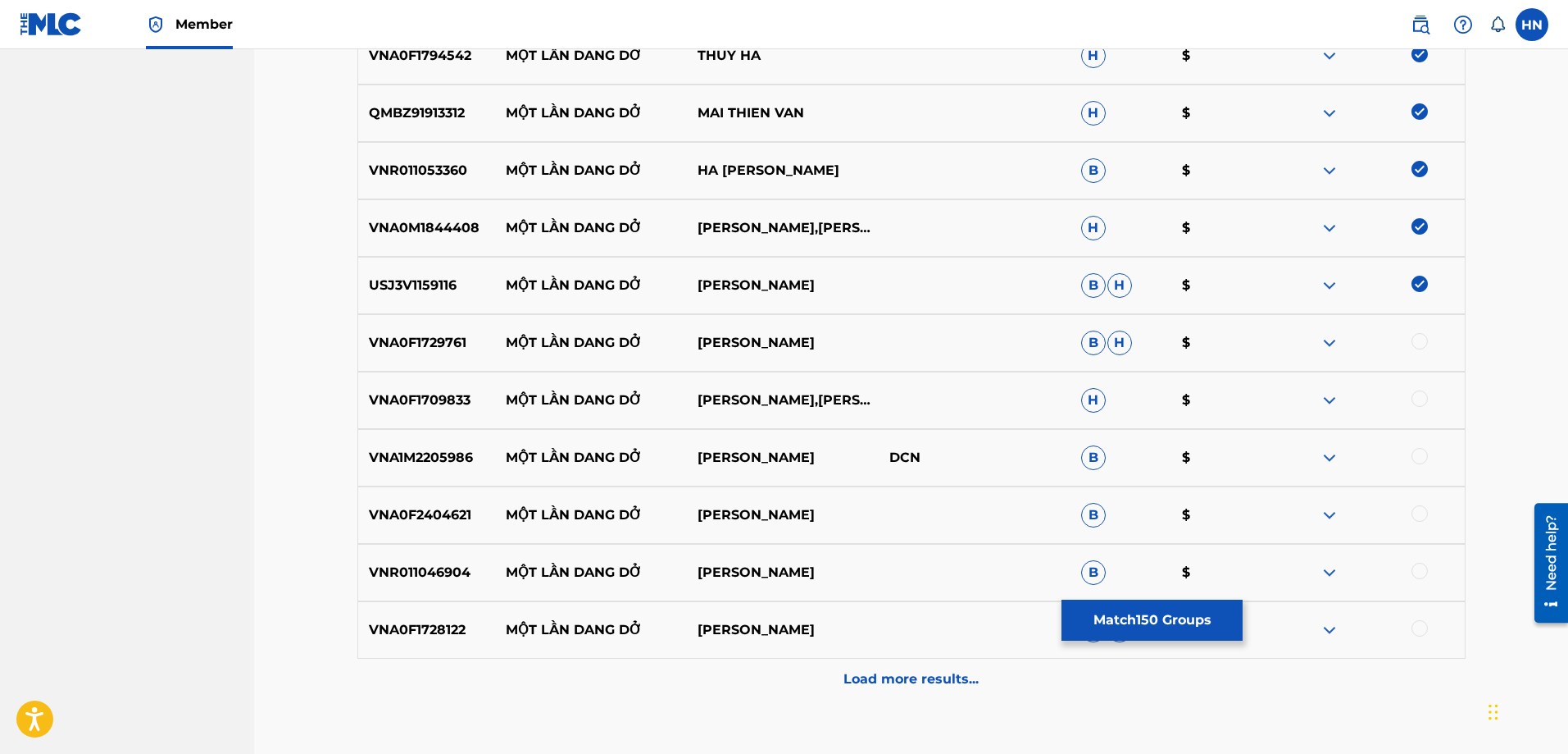
click at [448, 342] on p "VNA0F1729761" at bounding box center [427, 343] width 138 height 20
click at [1417, 344] on div at bounding box center [1419, 341] width 16 height 16
click at [441, 397] on p "VNA0F1709833" at bounding box center [427, 400] width 138 height 20
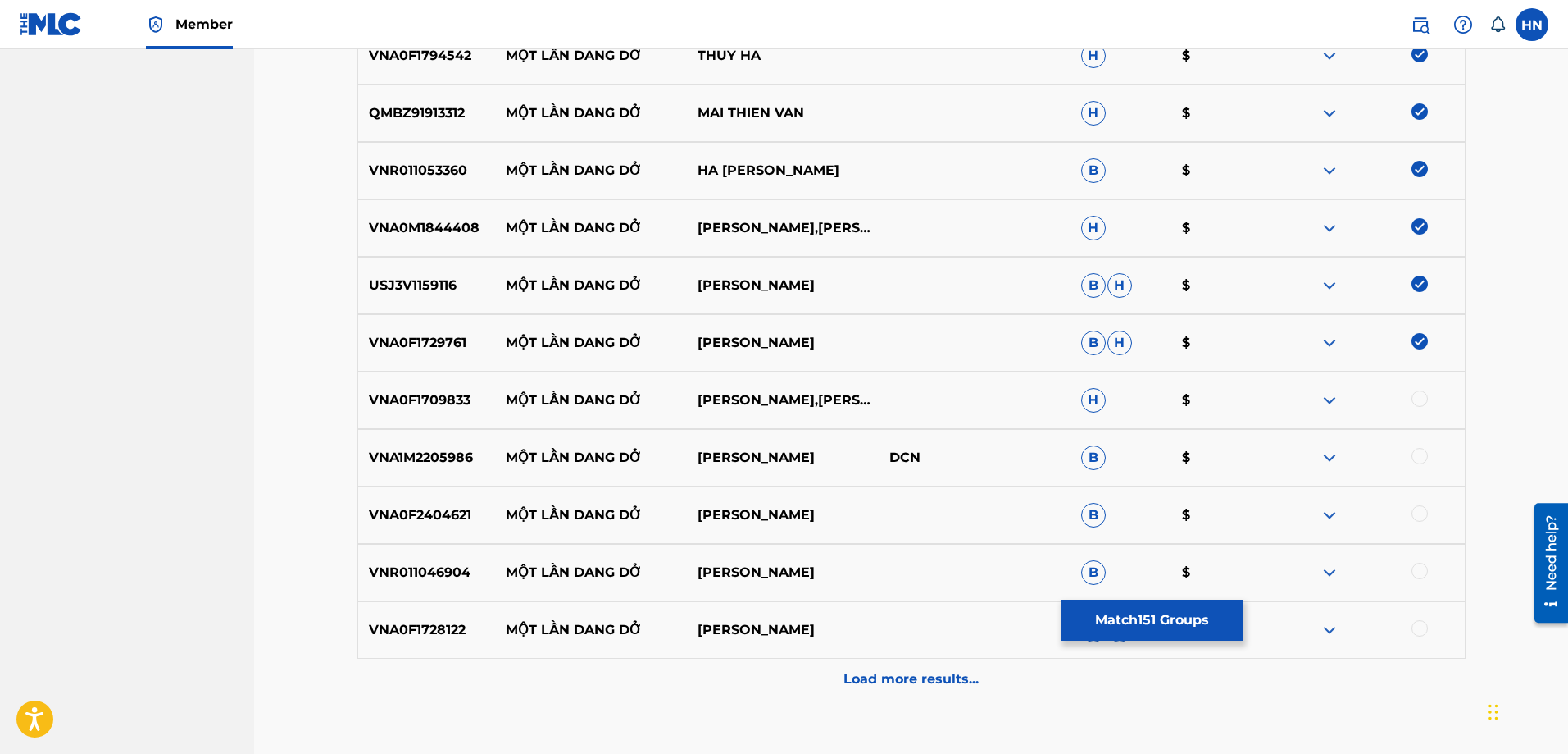
click at [1412, 403] on div at bounding box center [1419, 398] width 16 height 16
click at [446, 453] on p "VNA1M2205986" at bounding box center [427, 457] width 138 height 20
click at [1416, 457] on div at bounding box center [1419, 455] width 16 height 16
click at [1331, 510] on img at bounding box center [1329, 514] width 20 height 20
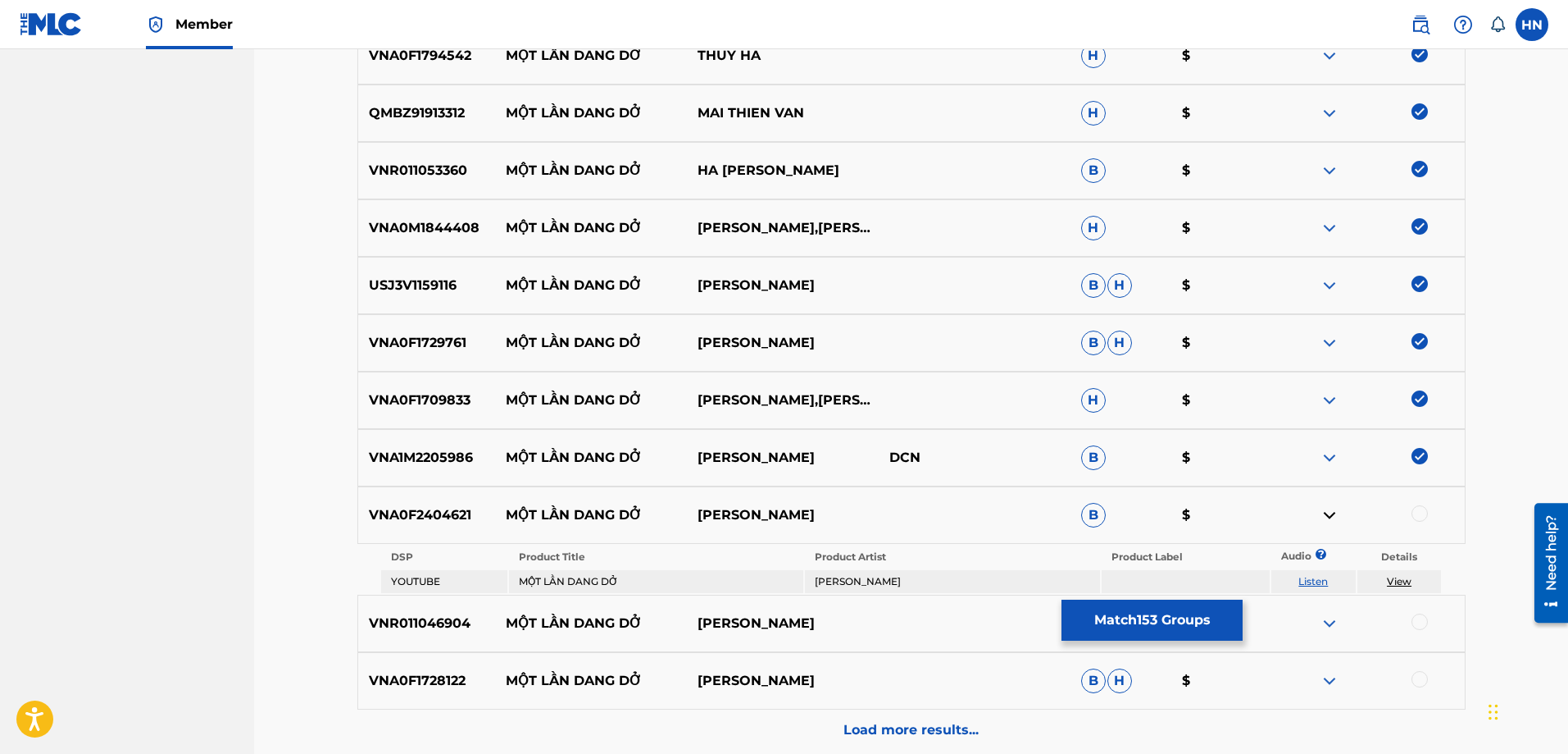
click at [1322, 578] on link "Listen" at bounding box center [1312, 580] width 29 height 12
click at [435, 497] on div "VNA0F2404621 MỘT LẦN DANG DỞ RAHUL KUMA B $" at bounding box center [911, 514] width 1109 height 58
click at [1419, 512] on div at bounding box center [1419, 512] width 16 height 16
click at [437, 628] on p "VNR011046904" at bounding box center [427, 623] width 138 height 20
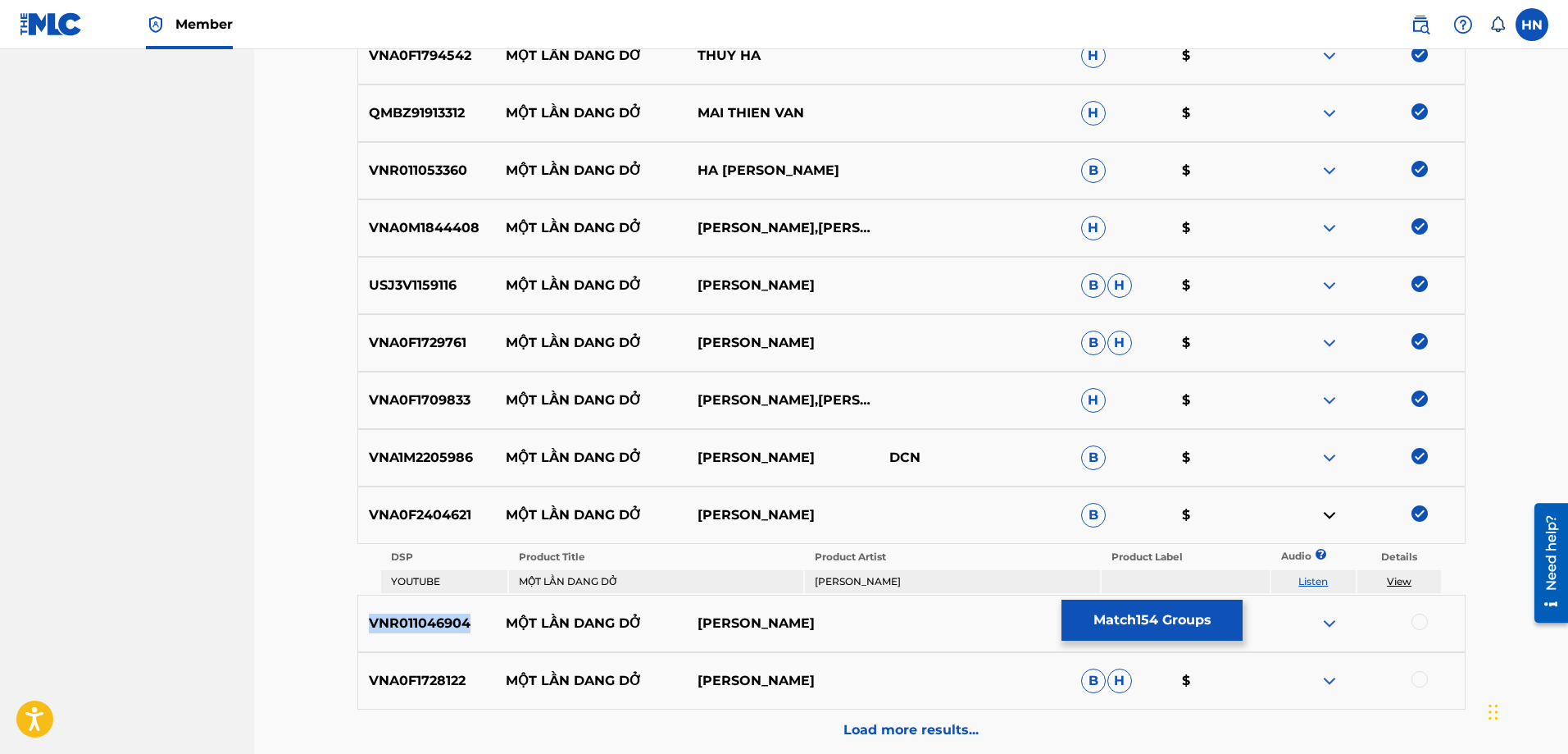
click at [437, 628] on p "VNR011046904" at bounding box center [427, 623] width 138 height 20
click at [1410, 616] on div at bounding box center [1368, 623] width 192 height 20
click at [1417, 619] on div at bounding box center [1419, 621] width 16 height 16
click at [378, 676] on p "VNA0F1728122" at bounding box center [427, 680] width 138 height 20
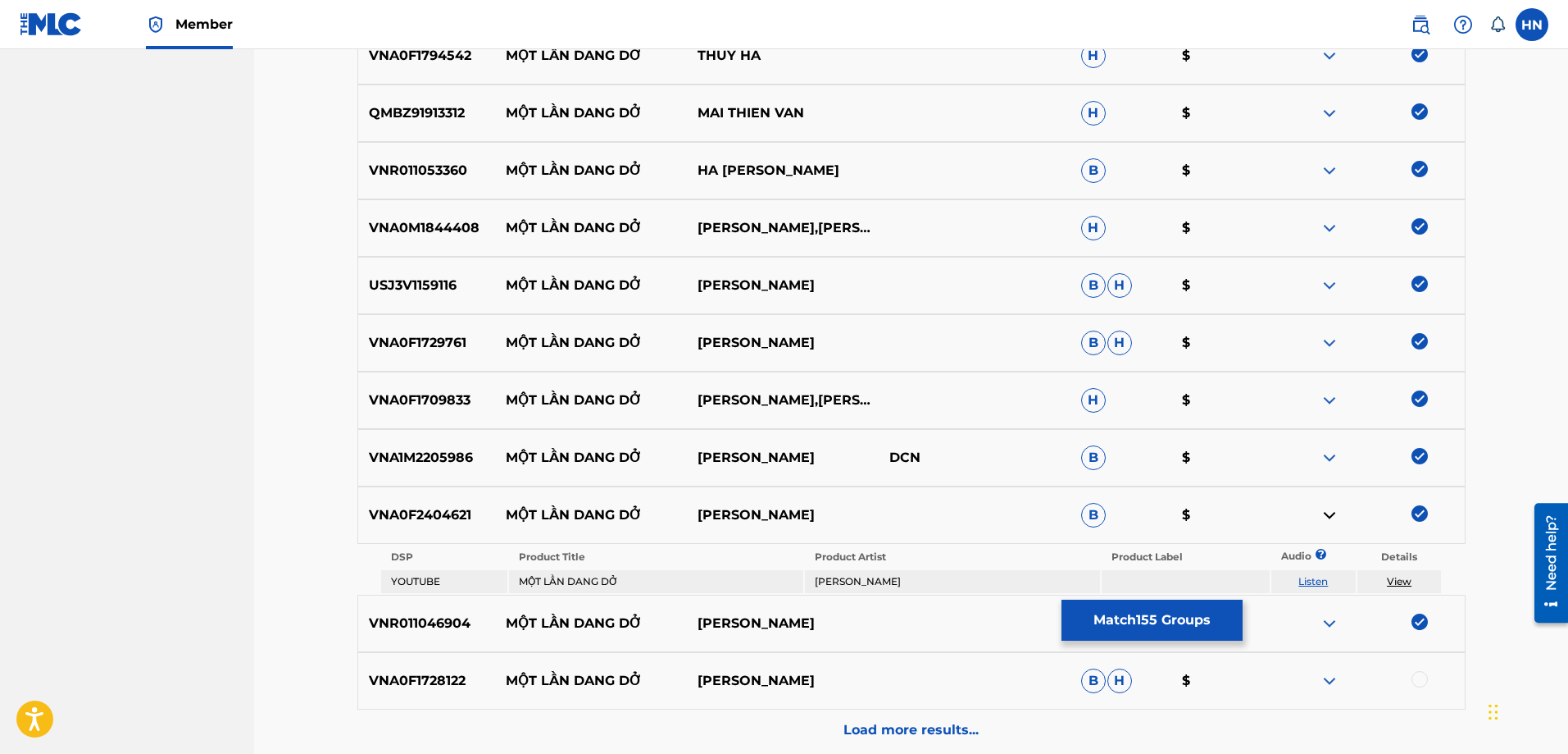
click at [1418, 684] on div at bounding box center [1419, 679] width 16 height 16
click at [988, 724] on div "Load more results..." at bounding box center [911, 729] width 1109 height 41
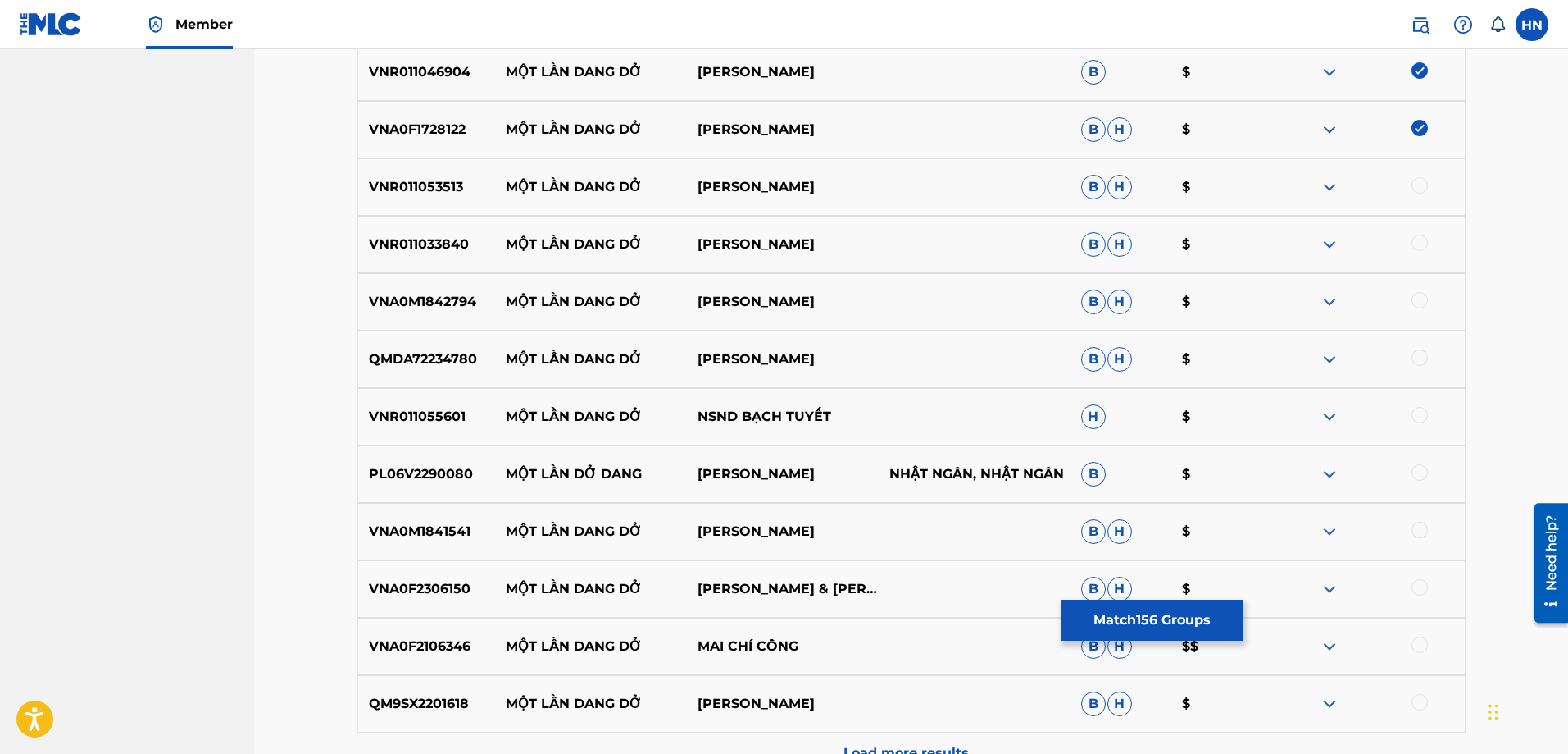
scroll to position [9730, 0]
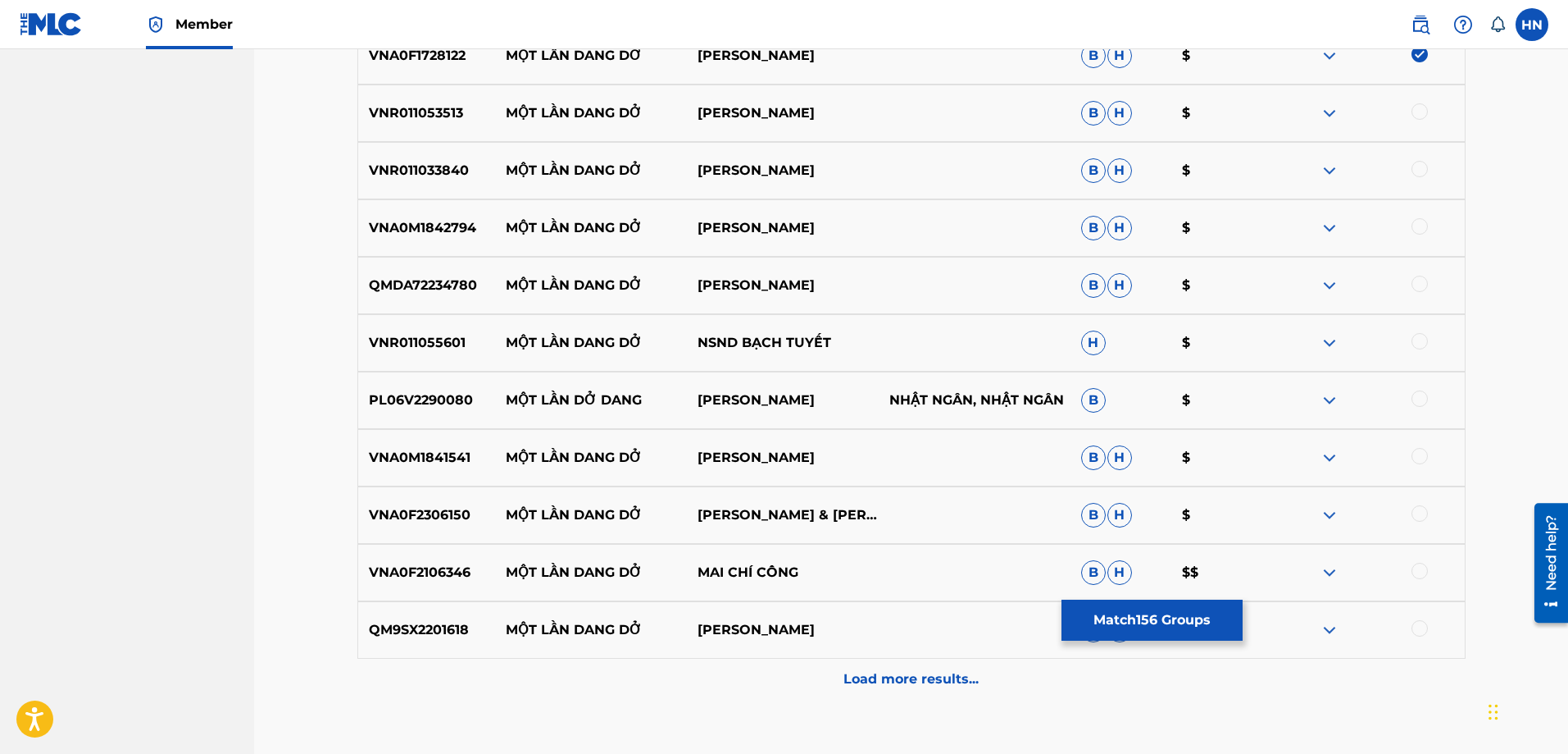
click at [447, 110] on p "VNR011053513" at bounding box center [427, 112] width 138 height 20
click at [1416, 109] on div at bounding box center [1419, 110] width 16 height 16
click at [428, 161] on p "VNR011033840" at bounding box center [427, 170] width 138 height 20
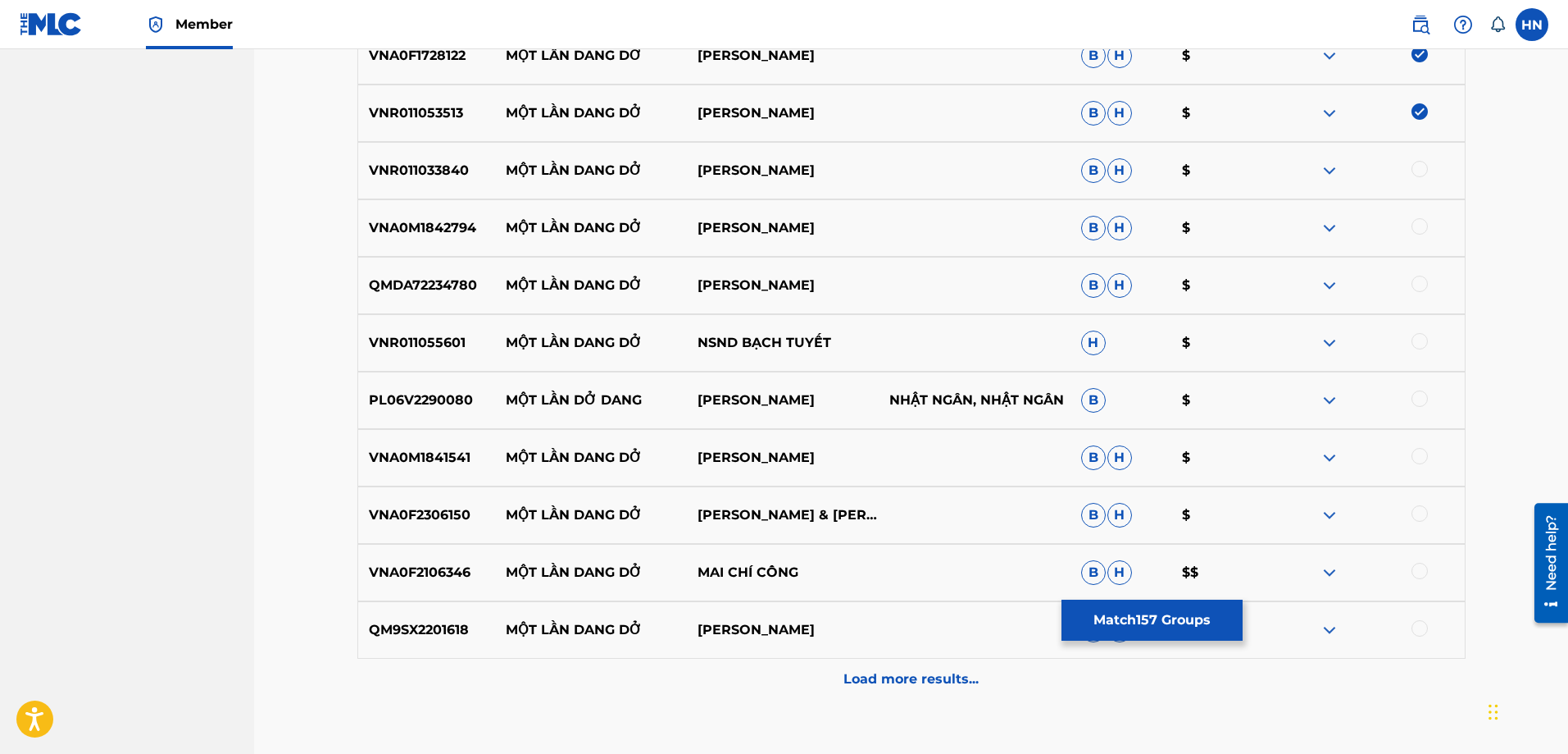
click at [1412, 169] on div at bounding box center [1419, 168] width 16 height 16
click at [432, 206] on div "VNA0M1842794 MỘT LẦN DANG DỞ QUANG [PERSON_NAME]" at bounding box center [911, 227] width 1109 height 58
click at [1433, 225] on div at bounding box center [1368, 227] width 192 height 20
click at [1426, 226] on div at bounding box center [1419, 226] width 16 height 16
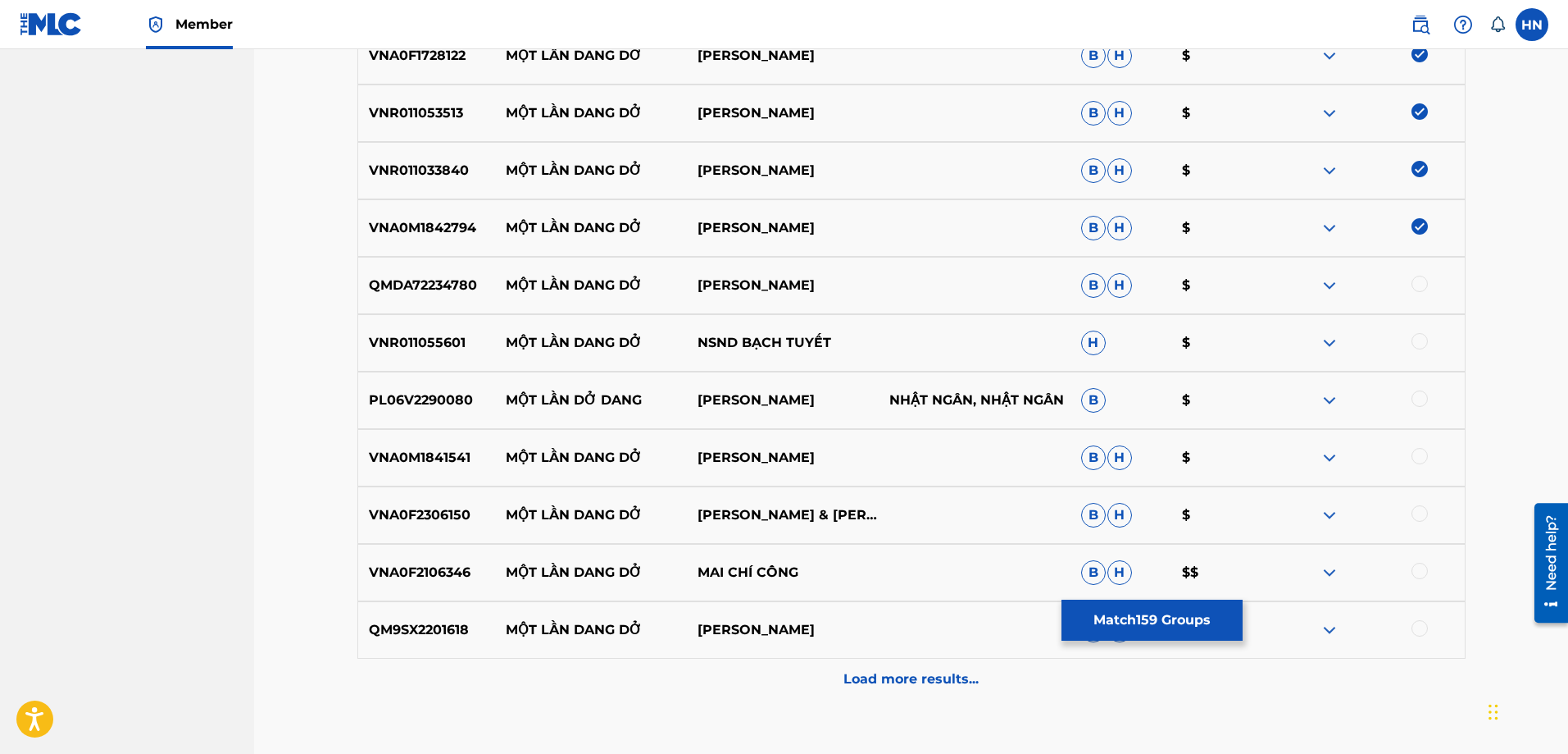
click at [459, 281] on p "QMDA72234780" at bounding box center [427, 285] width 138 height 20
click at [1419, 280] on div at bounding box center [1419, 283] width 16 height 16
click at [418, 348] on p "VNR011055601" at bounding box center [427, 343] width 138 height 20
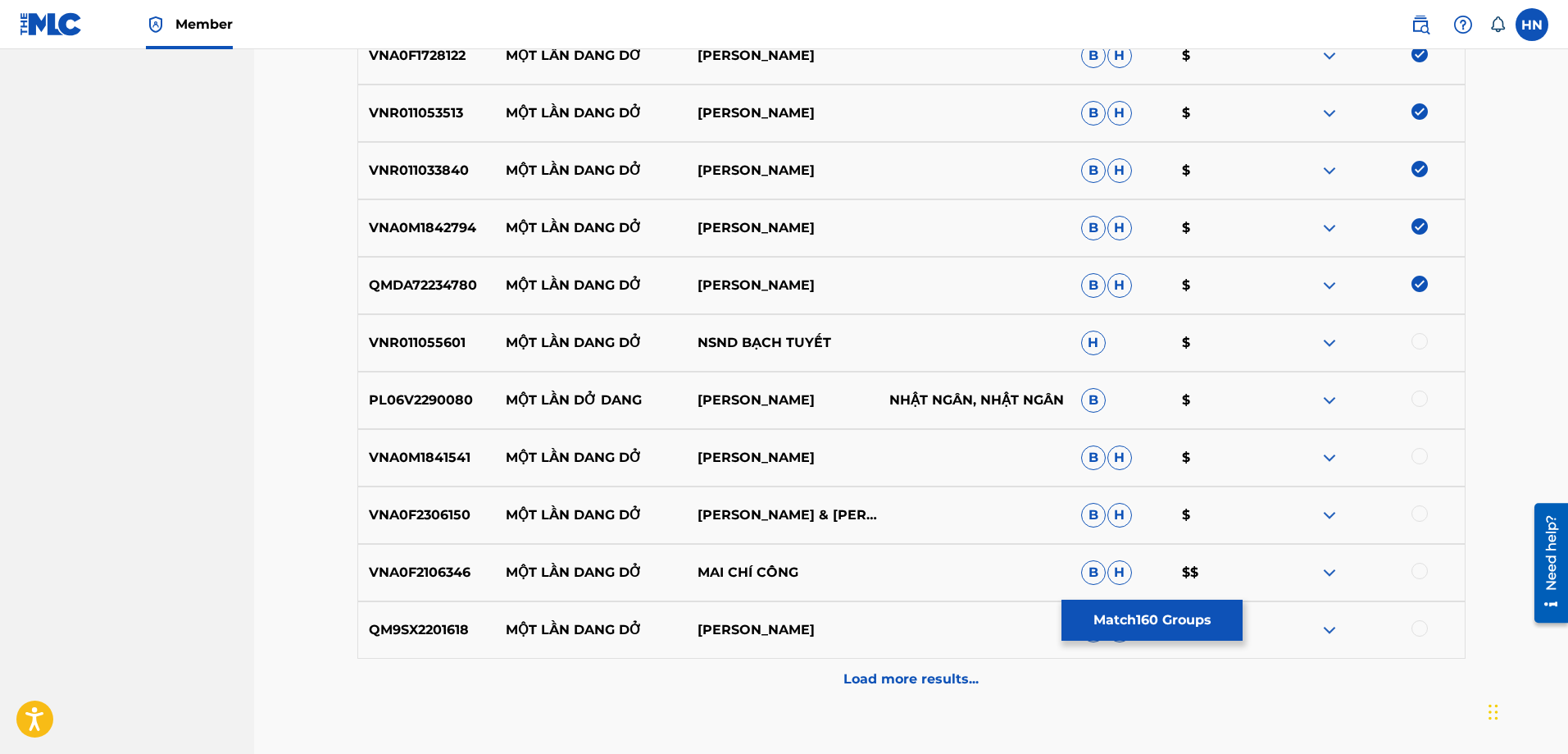
click at [1417, 339] on div at bounding box center [1419, 341] width 16 height 16
click at [448, 394] on p "PL06V2290080" at bounding box center [427, 400] width 138 height 20
click at [1416, 398] on div at bounding box center [1419, 398] width 16 height 16
click at [419, 459] on p "VNA0M1841541" at bounding box center [427, 457] width 138 height 20
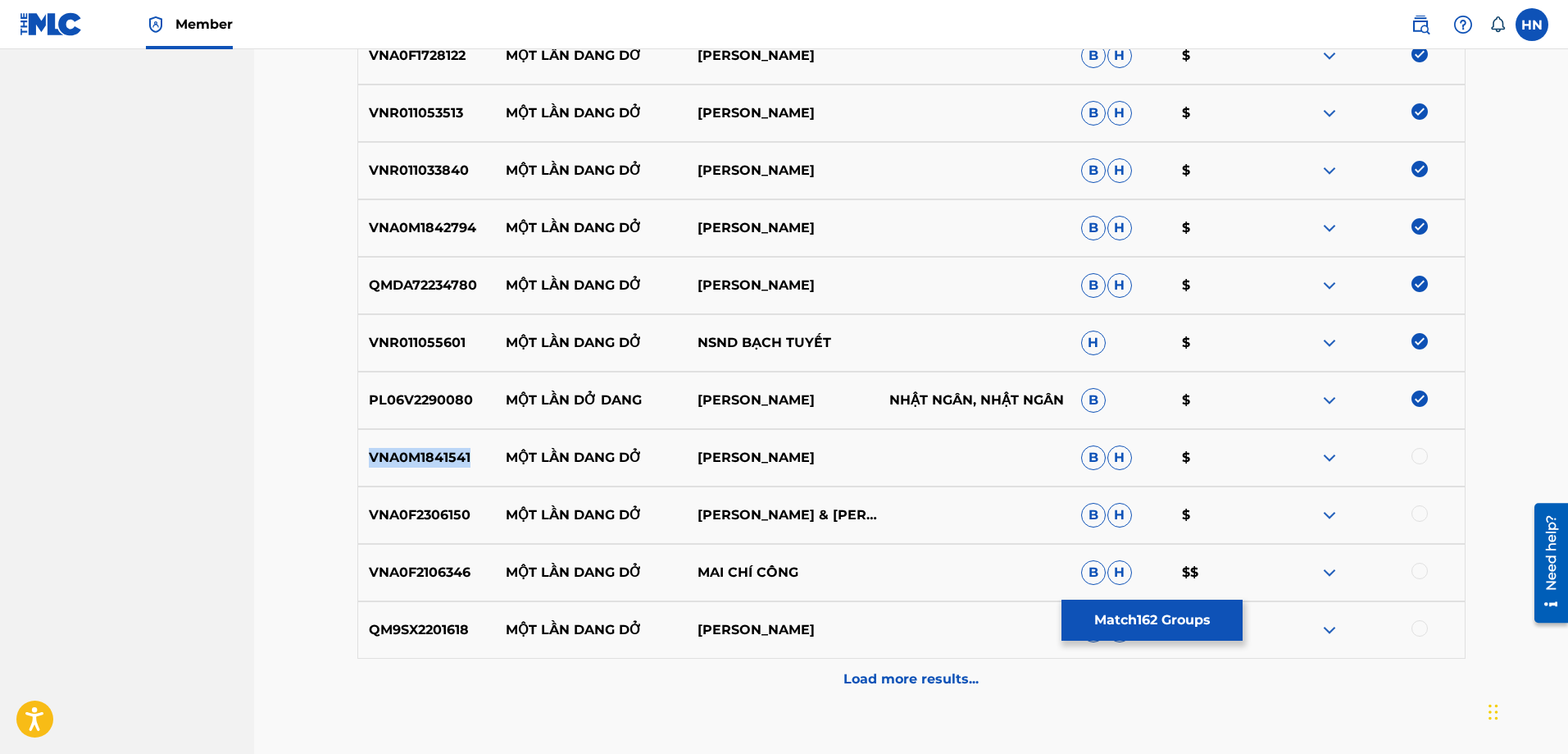
click at [419, 459] on p "VNA0M1841541" at bounding box center [427, 457] width 138 height 20
click at [1414, 456] on div at bounding box center [1419, 455] width 16 height 16
click at [457, 517] on p "VNA0F2306150" at bounding box center [427, 514] width 138 height 20
click at [1418, 513] on div at bounding box center [1419, 512] width 16 height 16
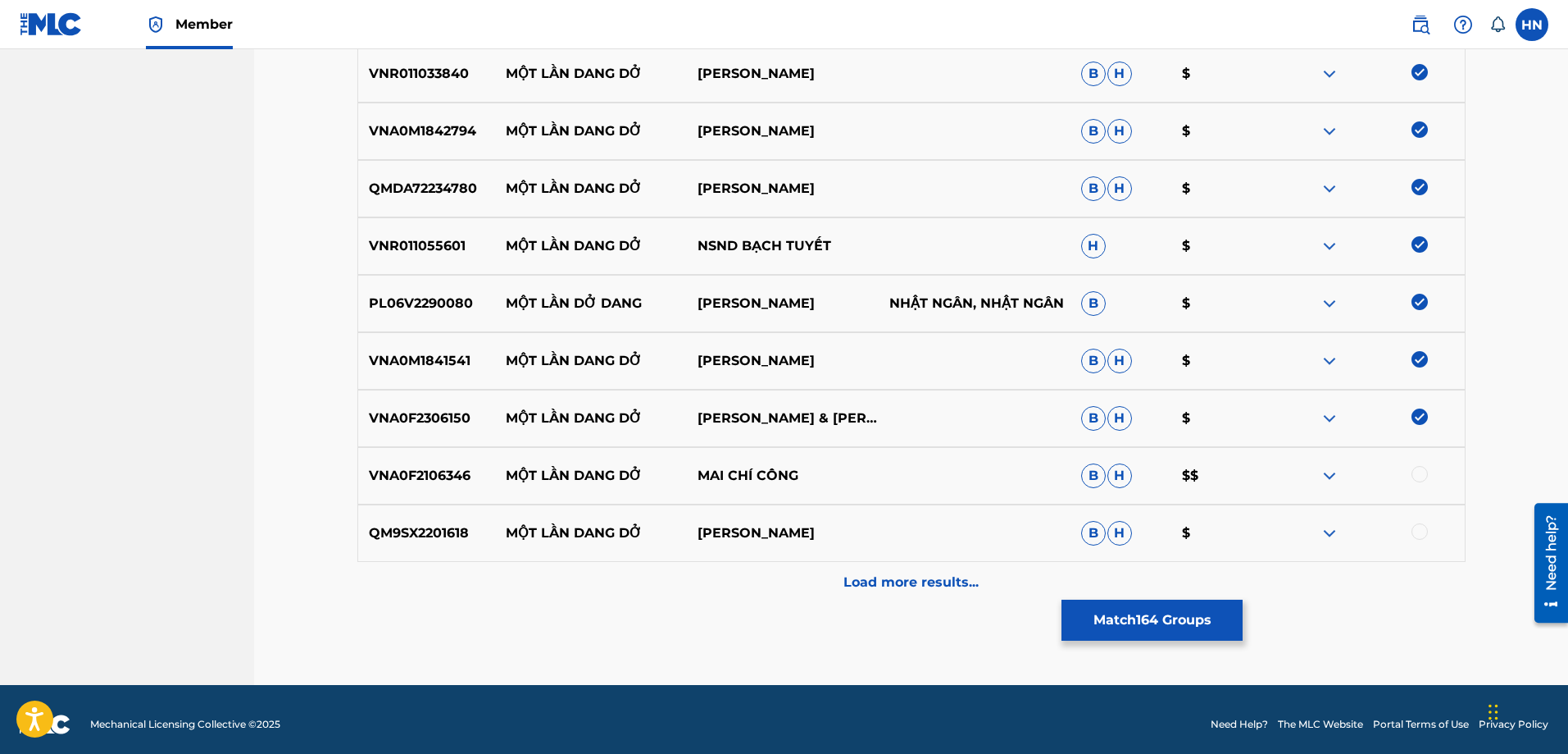
scroll to position [9837, 0]
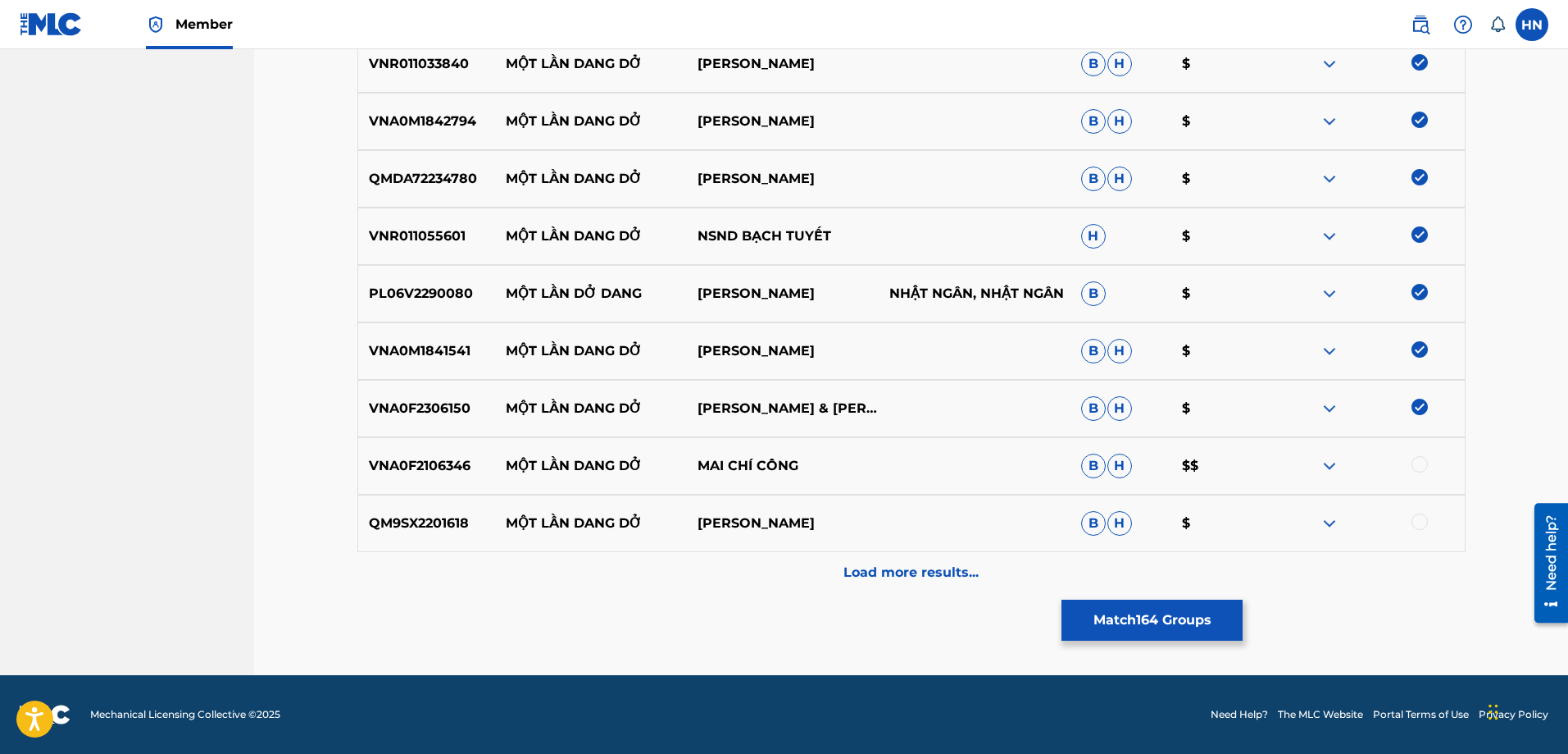
click at [428, 476] on div "VNA0F2106346 MỘT LẦN DANG DỞ MAI CHÍ CÔNG B H $$" at bounding box center [911, 465] width 1109 height 58
click at [1424, 463] on div at bounding box center [1419, 463] width 16 height 16
click at [421, 524] on p "QM9SX2201618" at bounding box center [427, 523] width 138 height 20
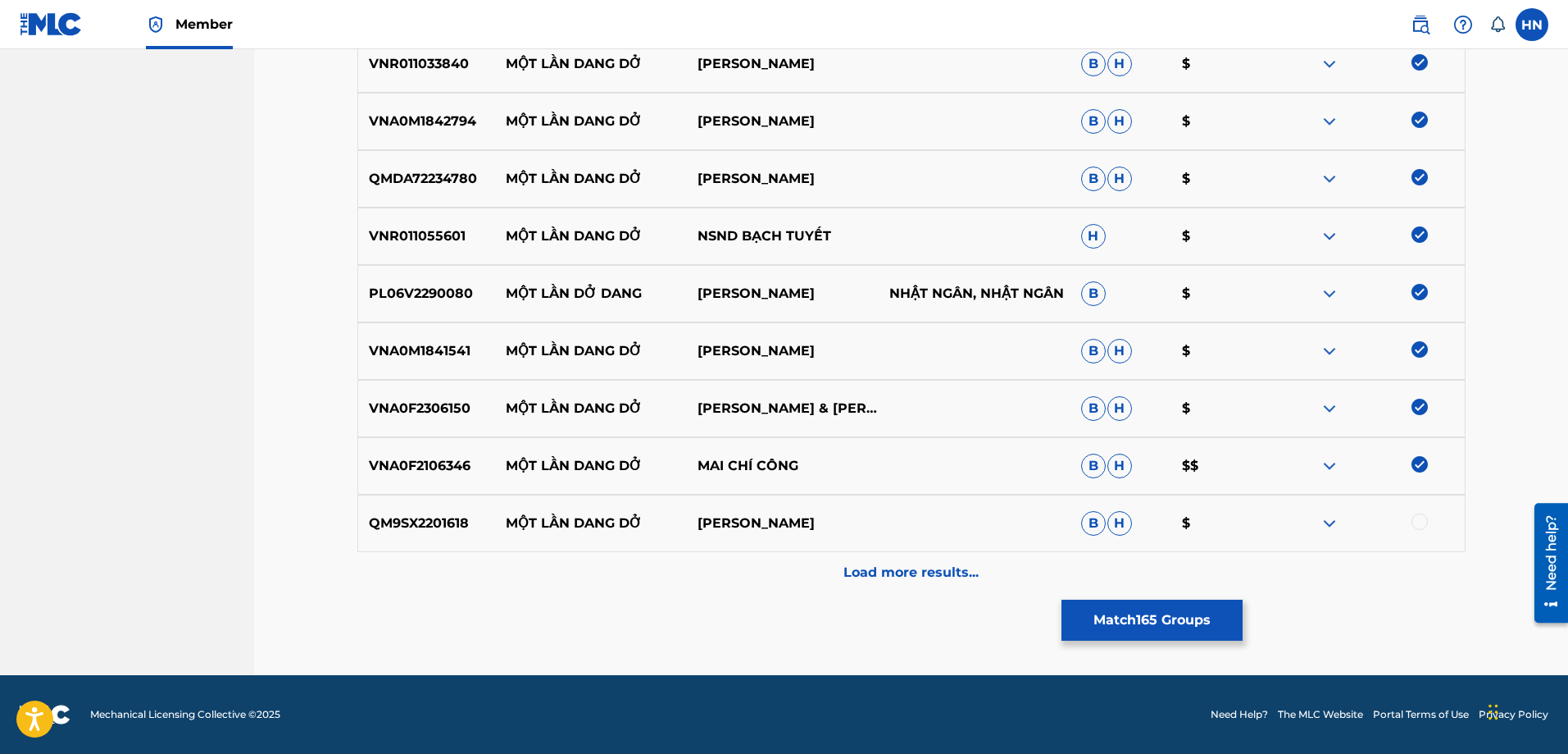
click at [1413, 518] on div at bounding box center [1419, 521] width 16 height 16
click at [914, 575] on p "Load more results..." at bounding box center [910, 572] width 135 height 20
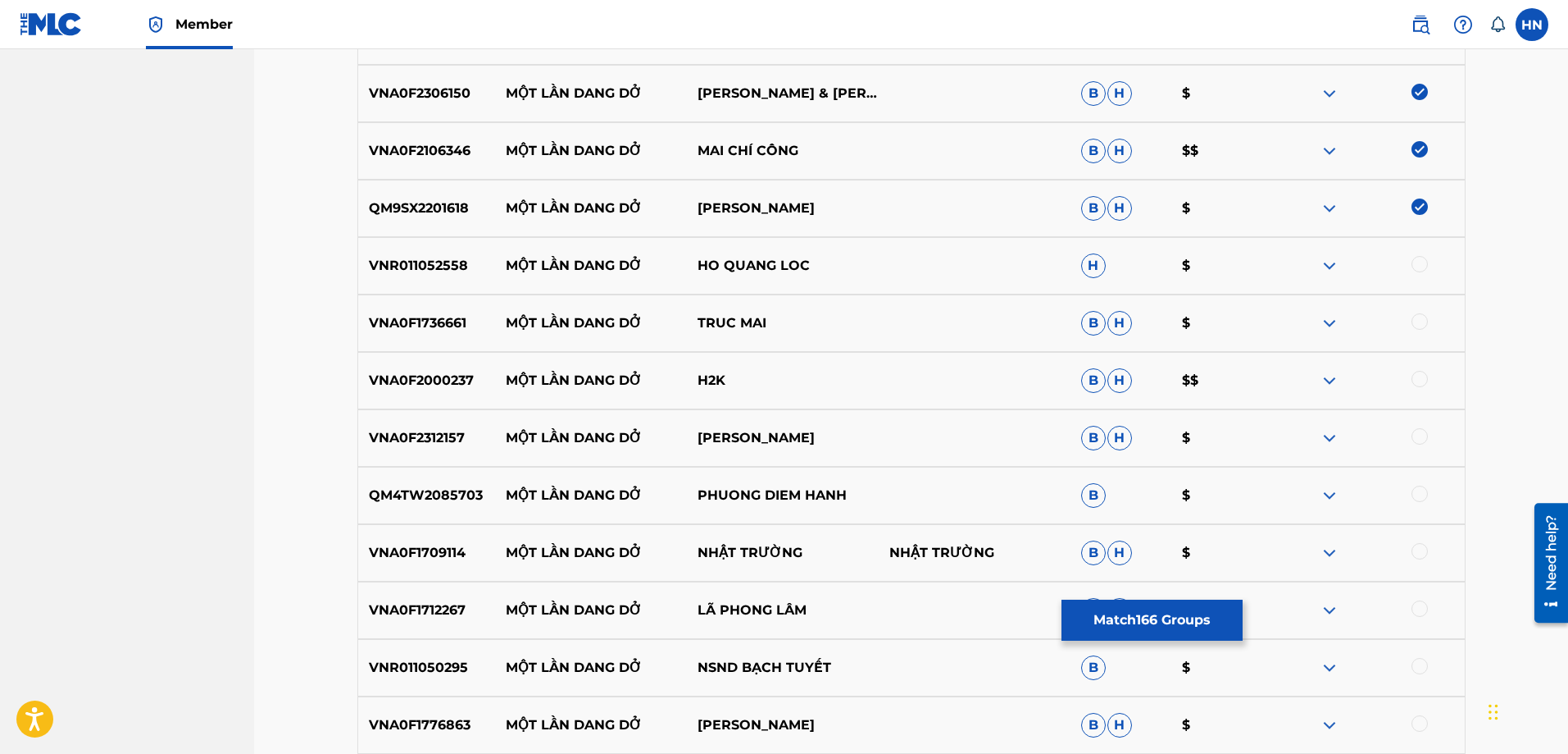
scroll to position [10247, 0]
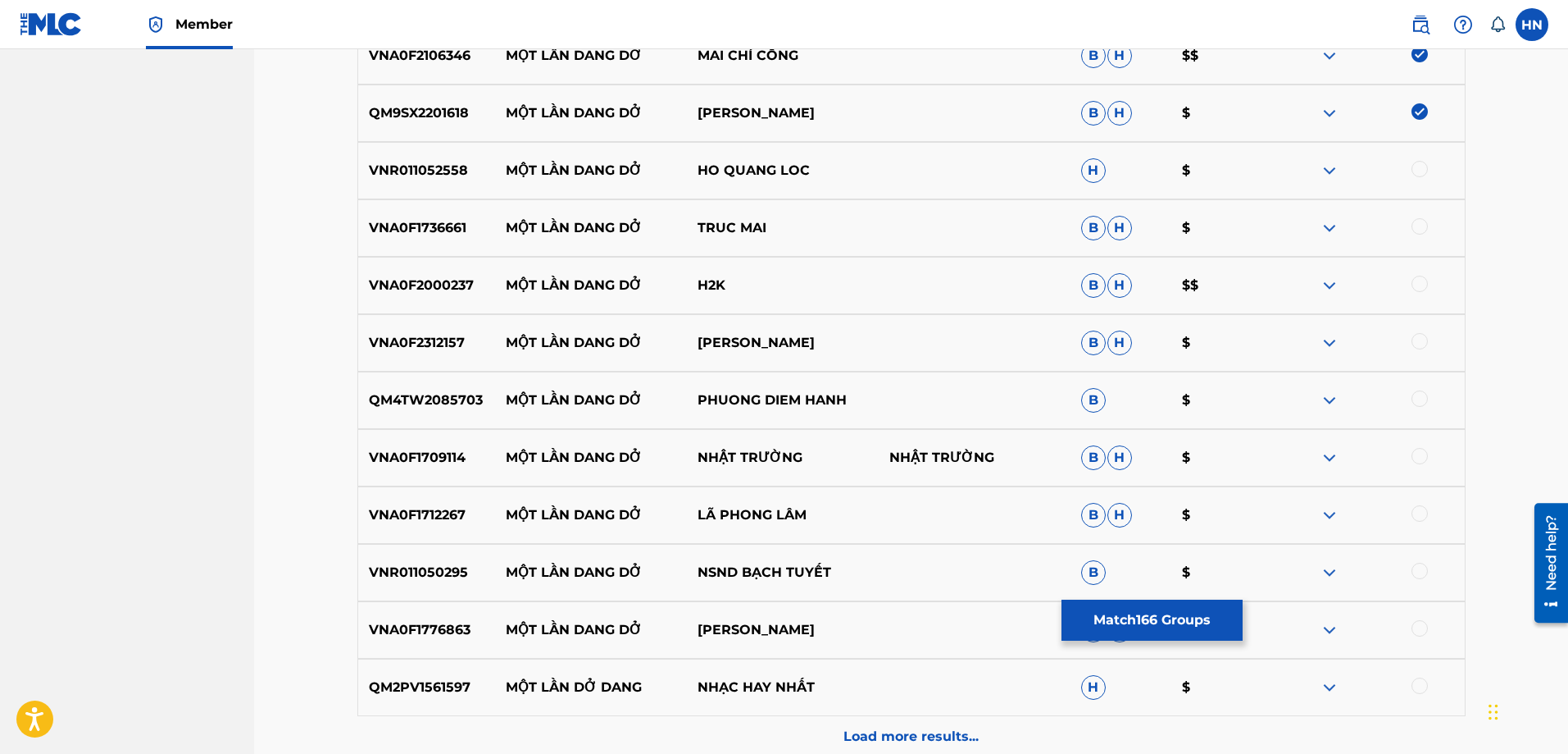
click at [442, 173] on p "VNR011052558" at bounding box center [427, 170] width 138 height 20
click at [1418, 165] on div at bounding box center [1419, 168] width 16 height 16
click at [430, 221] on p "VNA0F1736661" at bounding box center [427, 227] width 138 height 20
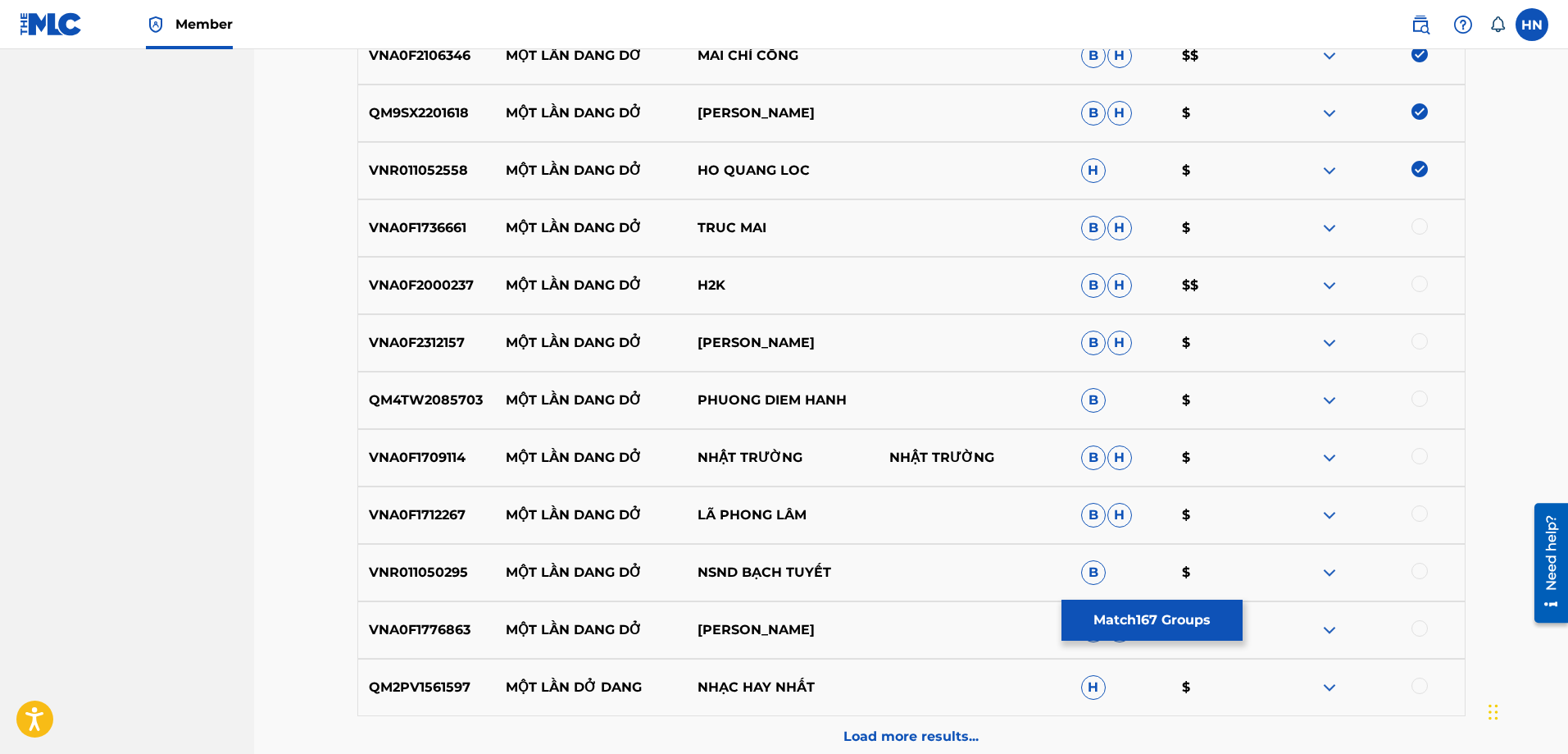
click at [1413, 222] on div at bounding box center [1419, 226] width 16 height 16
click at [417, 295] on div "VNA0F2000237 MỘT LẦN DANG DỞ H2K B H $$" at bounding box center [911, 285] width 1109 height 58
click at [1426, 278] on div at bounding box center [1419, 283] width 16 height 16
click at [424, 332] on div "VNA0F2312157 MỘT LẦN DANG DỞ SƠN TUYỀN B H $" at bounding box center [911, 343] width 1109 height 58
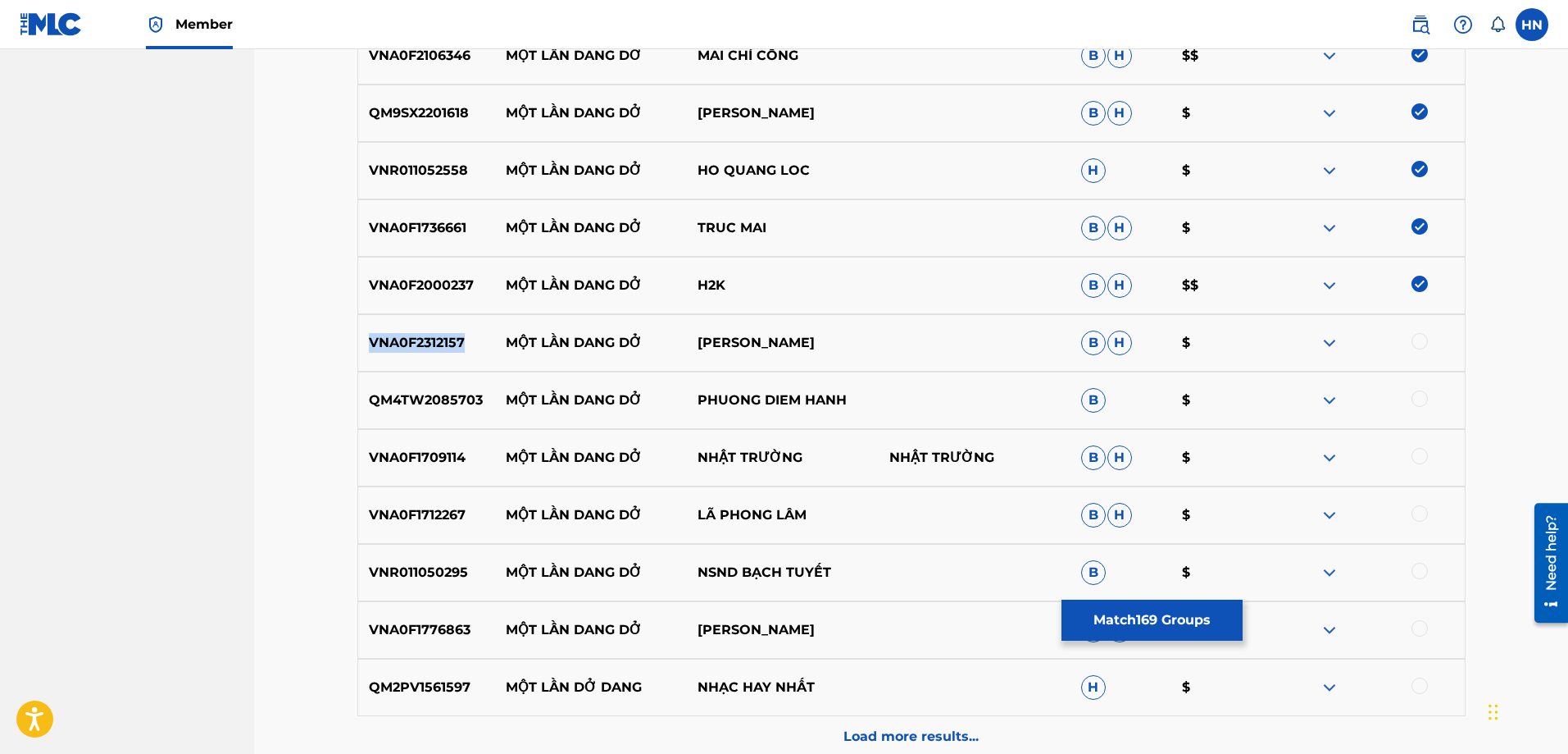
click at [424, 332] on div "VNA0F2312157 MỘT LẦN DANG DỞ SƠN TUYỀN B H $" at bounding box center [911, 343] width 1109 height 58
click at [1416, 334] on div at bounding box center [1419, 341] width 16 height 16
click at [447, 394] on p "QM4TW2085703" at bounding box center [427, 400] width 138 height 20
click at [1420, 395] on div at bounding box center [1419, 398] width 16 height 16
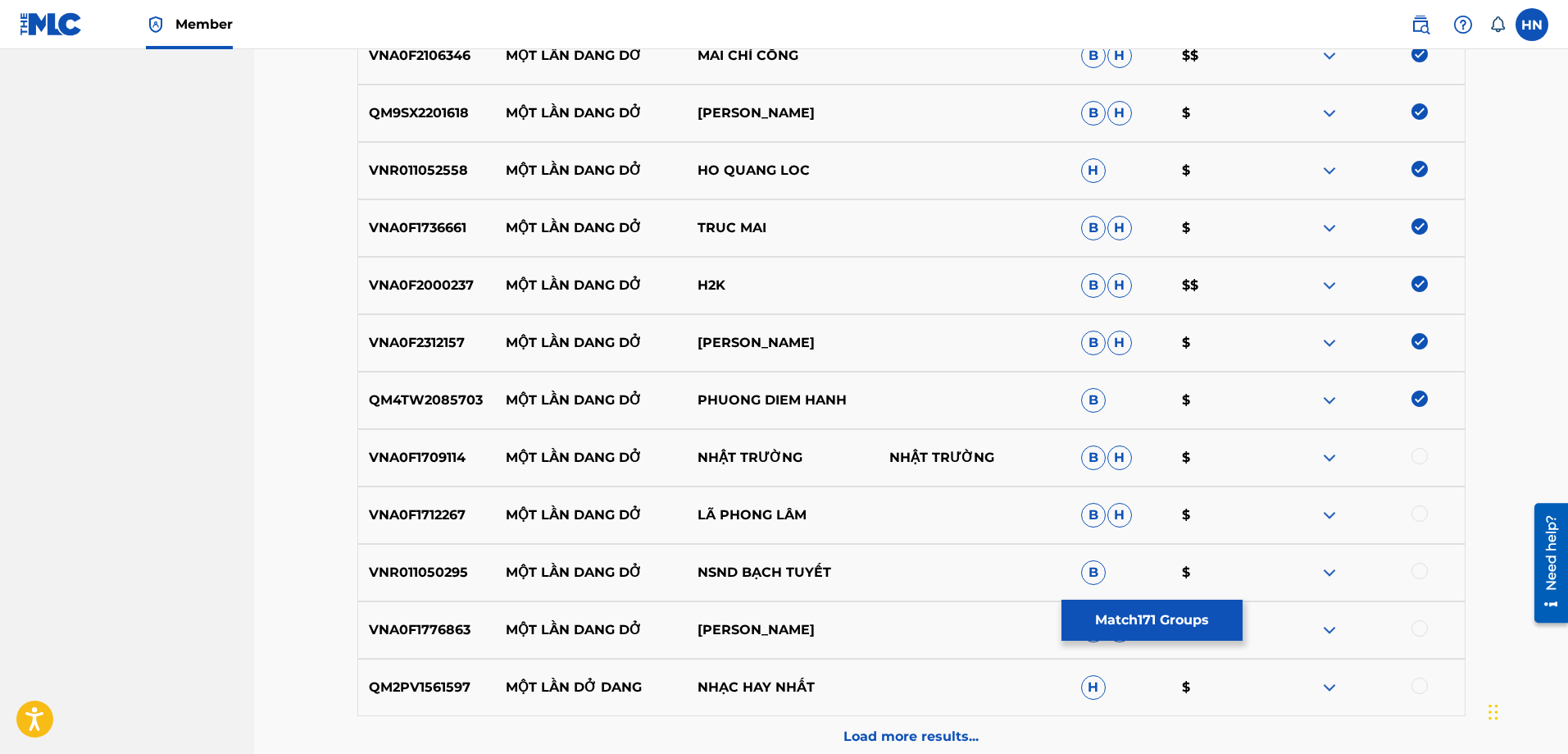
click at [381, 450] on p "VNA0F1709114" at bounding box center [427, 457] width 138 height 20
click at [1412, 460] on div at bounding box center [1419, 455] width 16 height 16
click at [469, 505] on p "VNA0F1712267" at bounding box center [427, 514] width 138 height 20
click at [457, 511] on p "VNA0F1712267" at bounding box center [427, 514] width 138 height 20
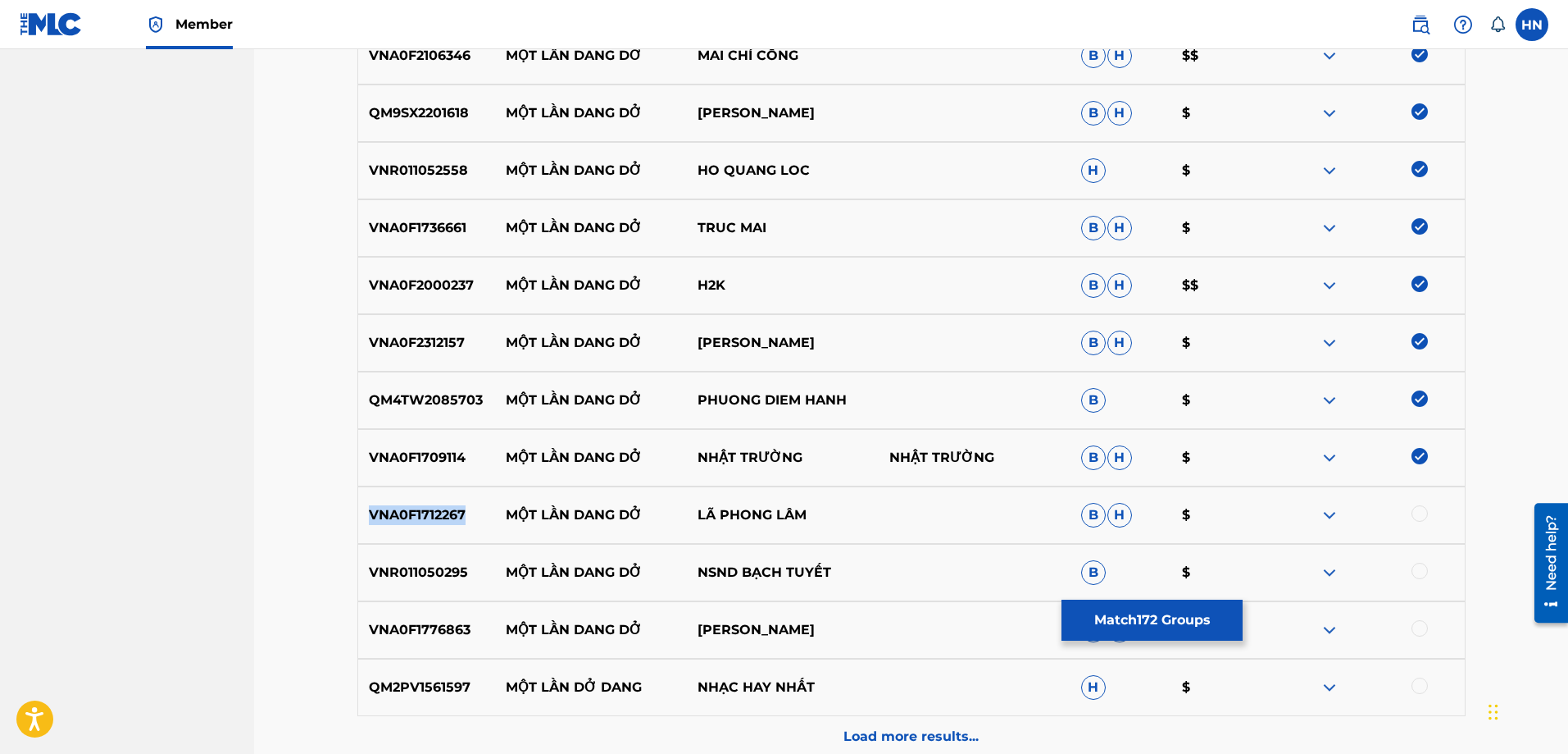
click at [457, 511] on p "VNA0F1712267" at bounding box center [427, 514] width 138 height 20
click at [1426, 512] on div at bounding box center [1419, 512] width 16 height 16
click at [450, 570] on p "VNR011050295" at bounding box center [427, 572] width 138 height 20
click at [1423, 569] on div at bounding box center [1419, 570] width 16 height 16
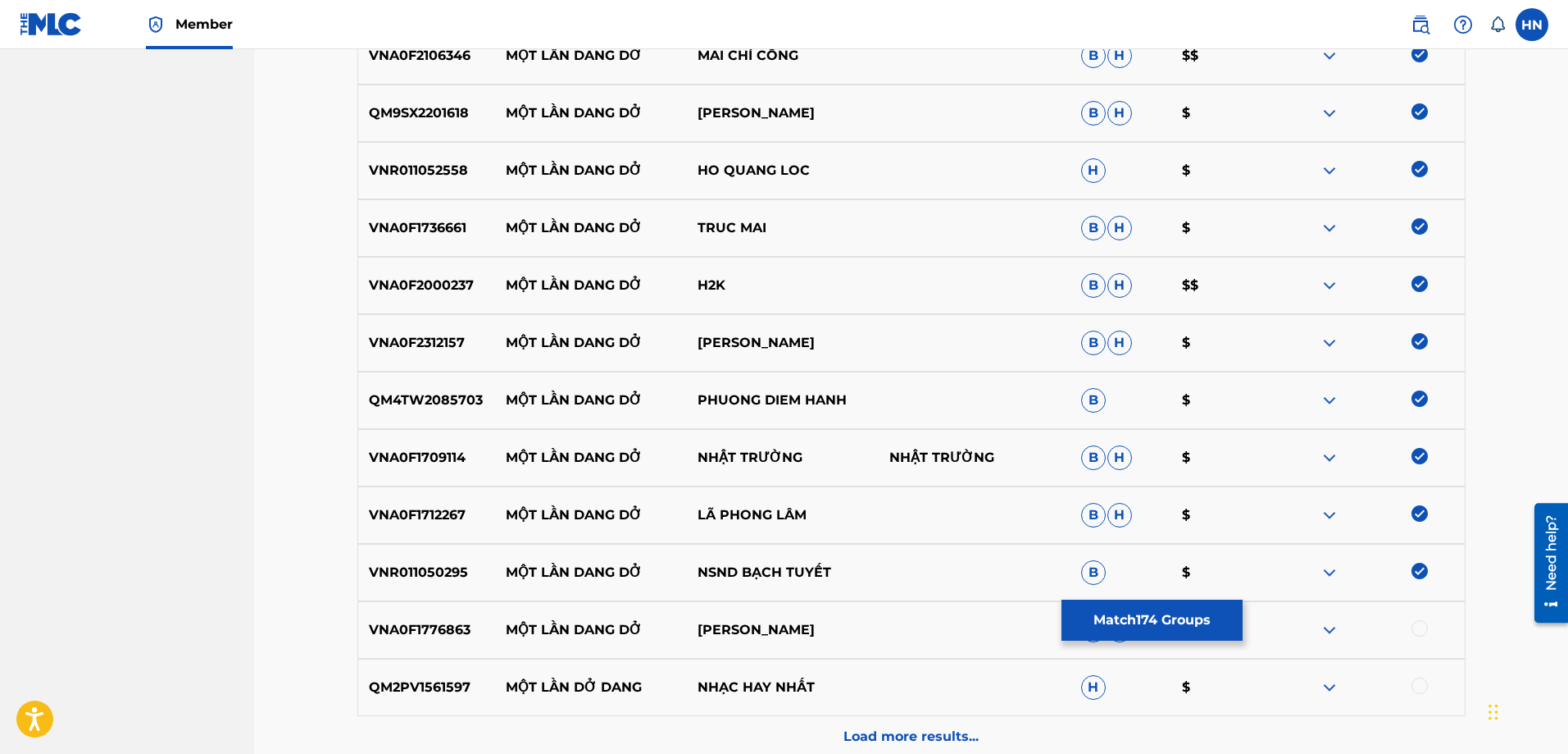
click at [422, 627] on p "VNA0F1776863" at bounding box center [427, 629] width 138 height 20
click at [1420, 628] on div at bounding box center [1419, 628] width 16 height 16
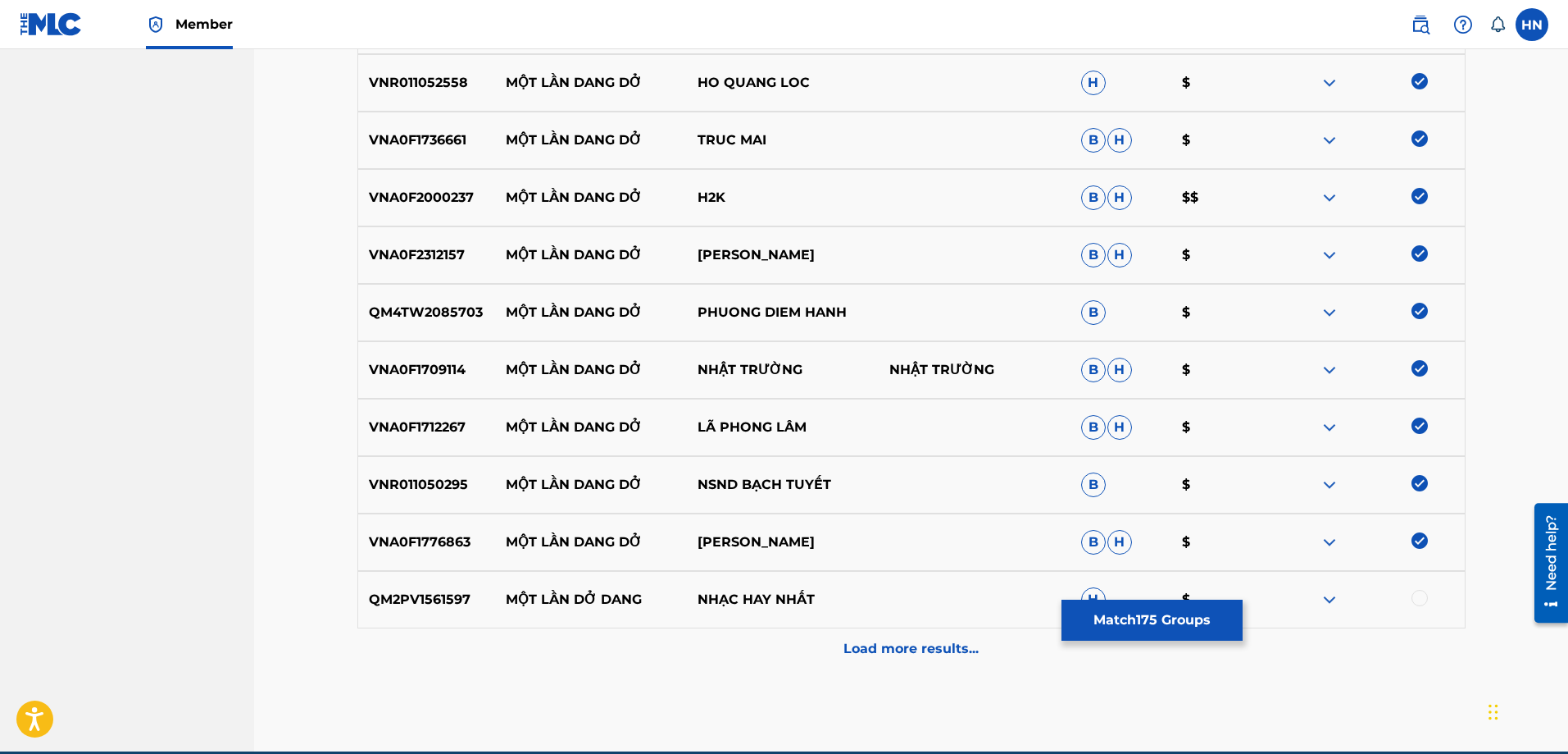
scroll to position [10411, 0]
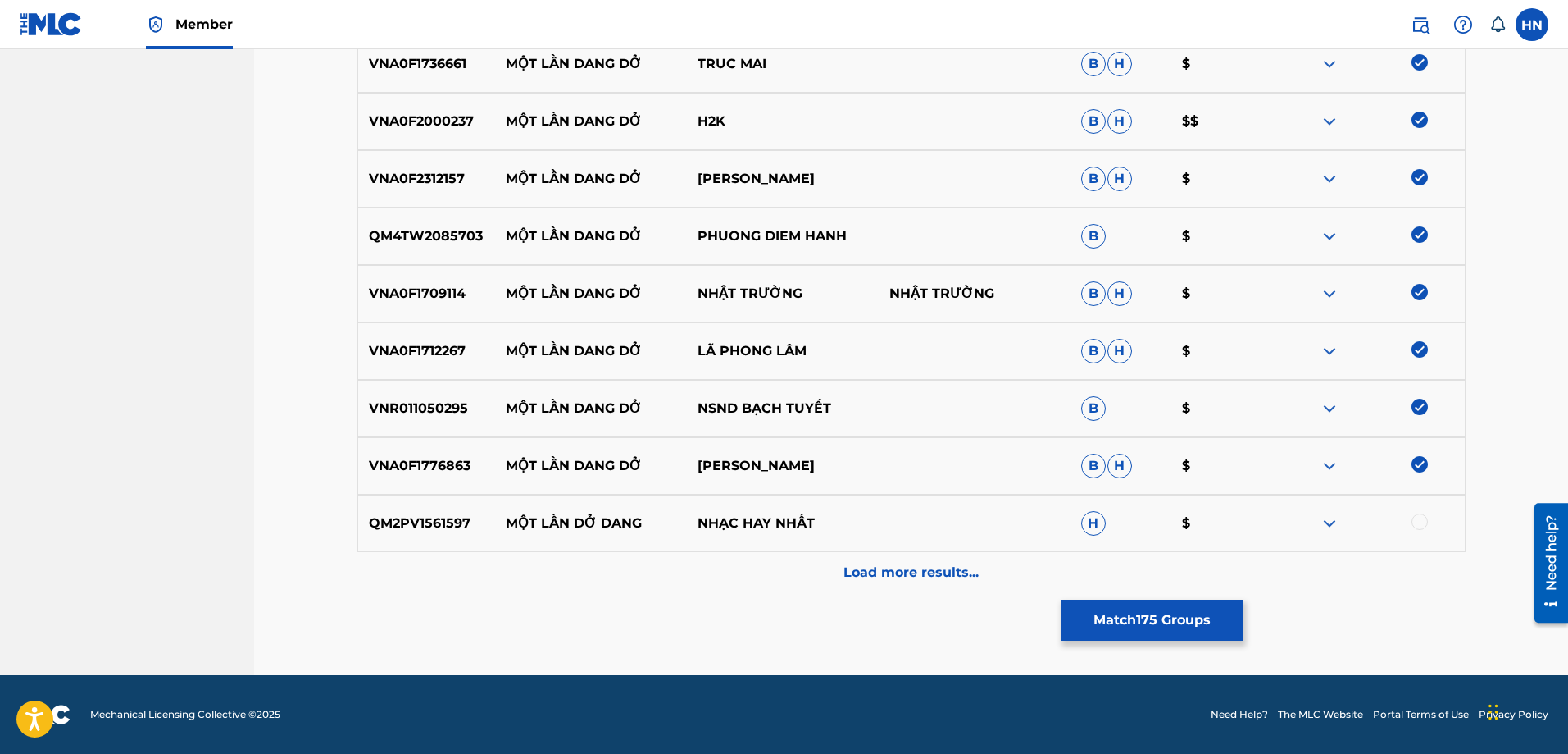
click at [400, 533] on div "QM2PV1561597 MỘT LẦN DỞ DANG NHẠC HAY NHẤT H $" at bounding box center [911, 523] width 1109 height 58
click at [1413, 519] on div at bounding box center [1419, 521] width 16 height 16
click at [816, 500] on div "QM2PV1561597 MỘT LẦN DỞ DANG NHẠC HAY NHẤT H $" at bounding box center [911, 523] width 1109 height 58
click at [1338, 523] on img at bounding box center [1329, 523] width 20 height 20
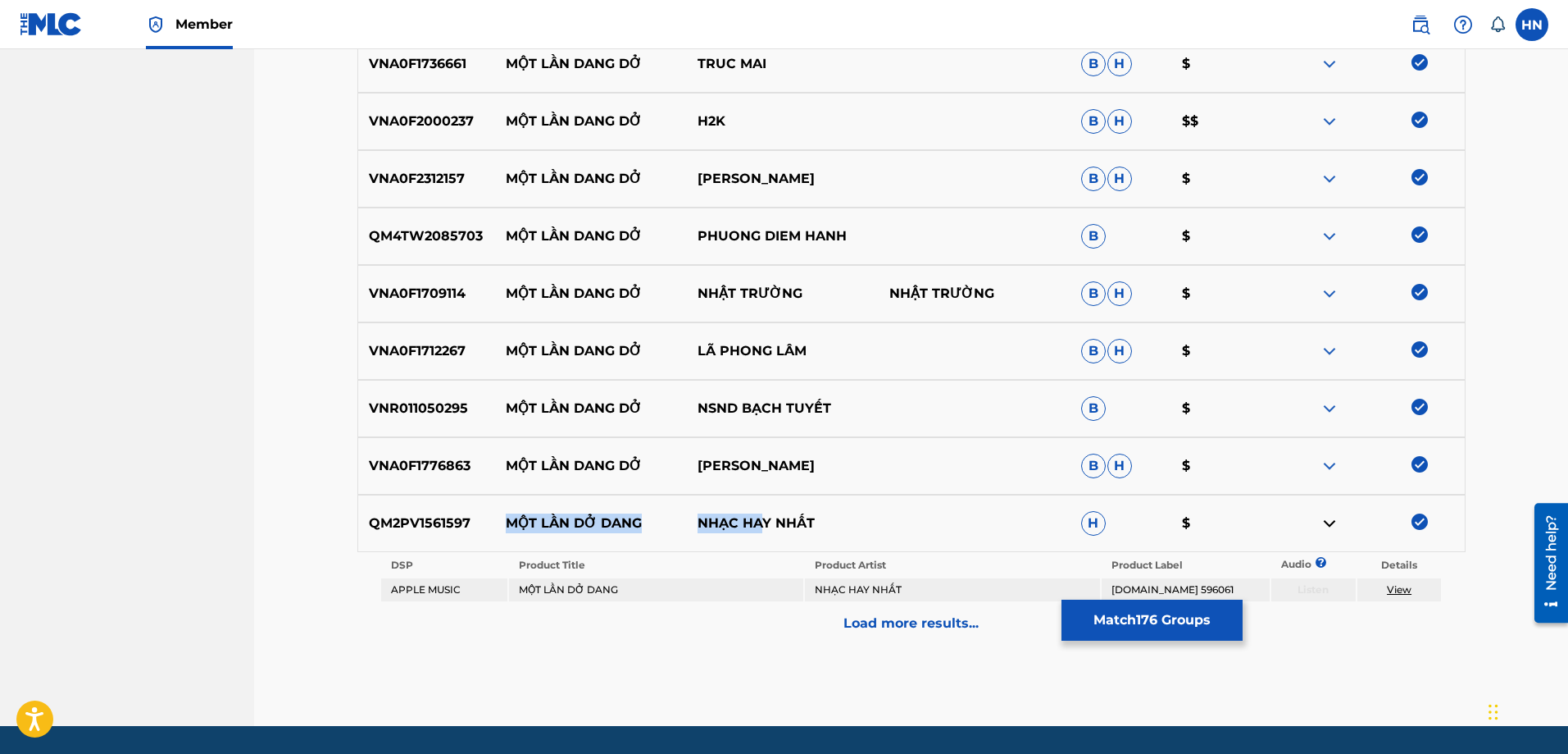
drag, startPoint x: 494, startPoint y: 525, endPoint x: 957, endPoint y: 534, distance: 463.1
click at [872, 544] on div "QM2PV1561597 MỘT LẦN DỞ DANG NHẠC HAY NHẤT H $" at bounding box center [911, 523] width 1109 height 58
click at [1416, 519] on img at bounding box center [1419, 521] width 16 height 16
click at [954, 628] on p "Load more results..." at bounding box center [910, 623] width 135 height 20
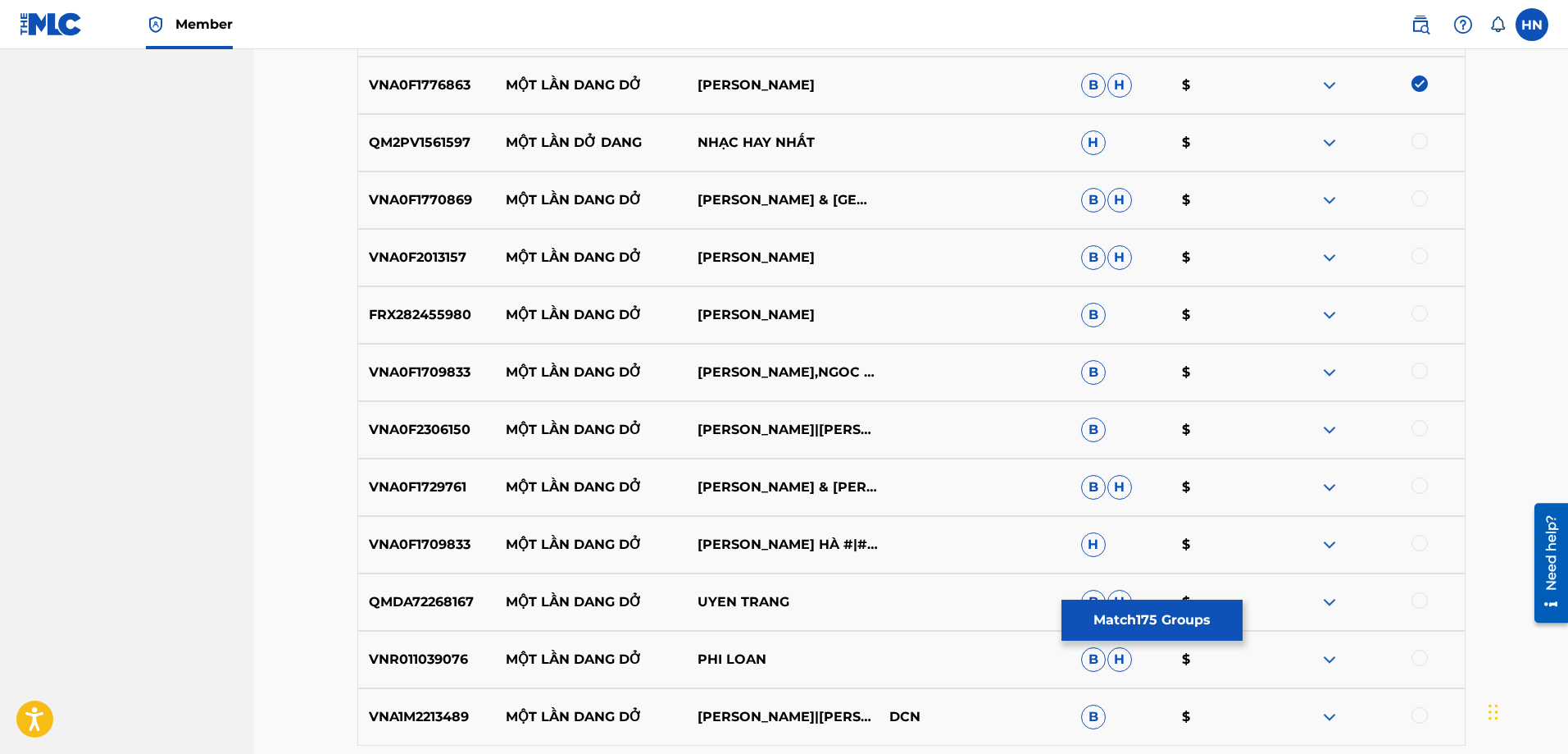
scroll to position [10821, 0]
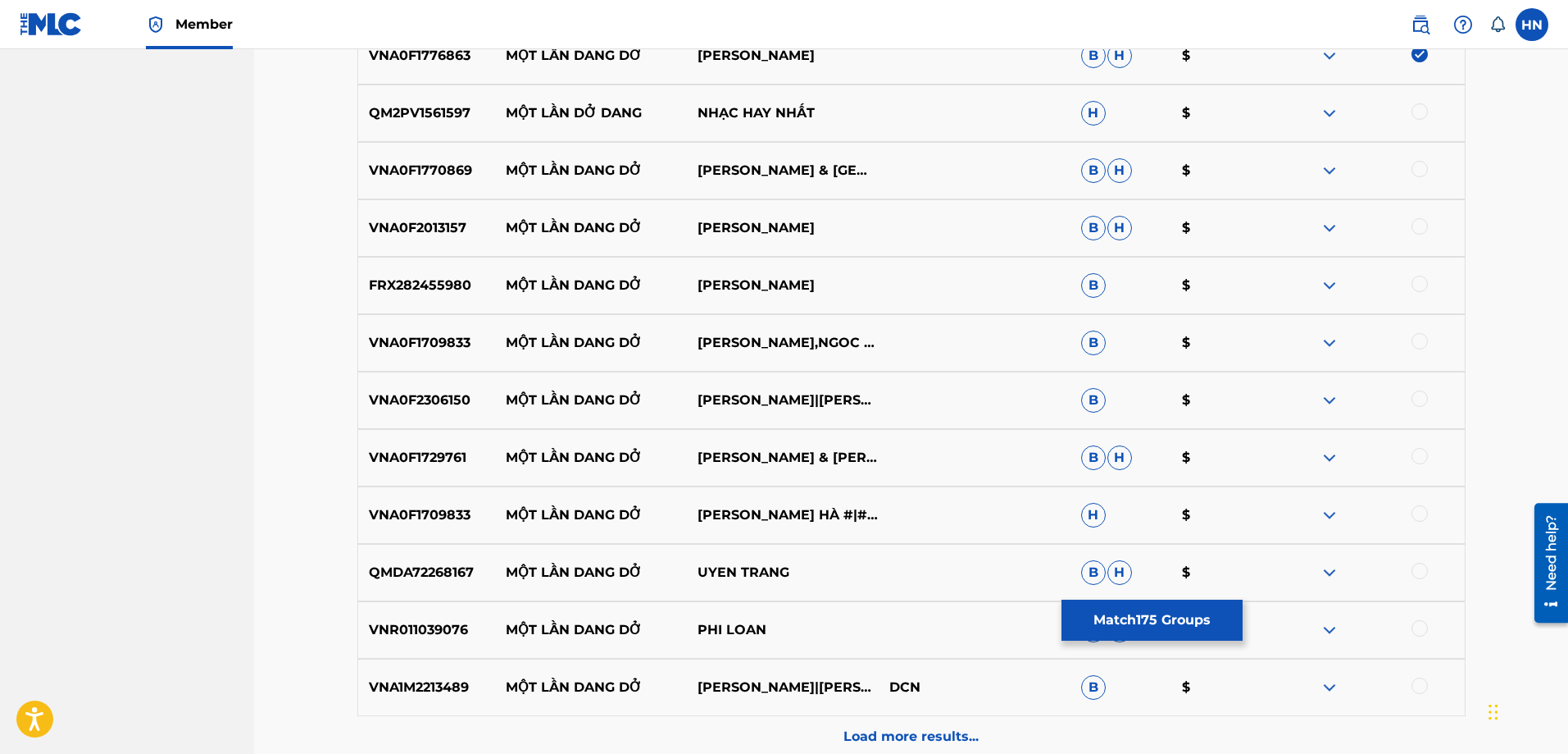
click at [397, 163] on p "VNA0F1770869" at bounding box center [427, 170] width 138 height 20
click at [1425, 166] on div at bounding box center [1419, 168] width 16 height 16
click at [446, 222] on p "VNA0F2013157" at bounding box center [427, 227] width 138 height 20
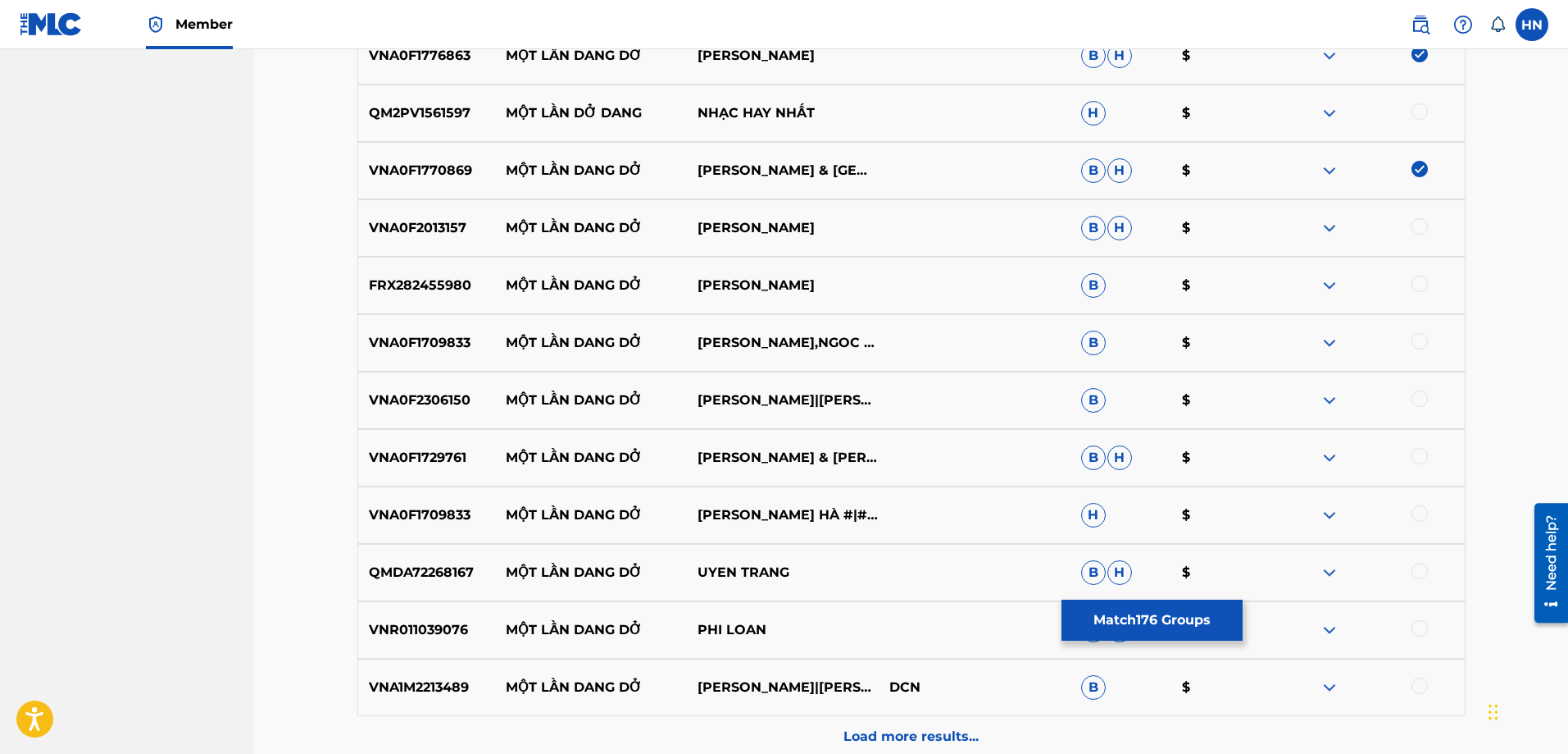
click at [1428, 228] on div at bounding box center [1368, 227] width 192 height 20
click at [1424, 227] on div at bounding box center [1419, 226] width 16 height 16
click at [399, 287] on p "FRX282455980" at bounding box center [427, 285] width 138 height 20
click at [1422, 283] on div at bounding box center [1419, 283] width 16 height 16
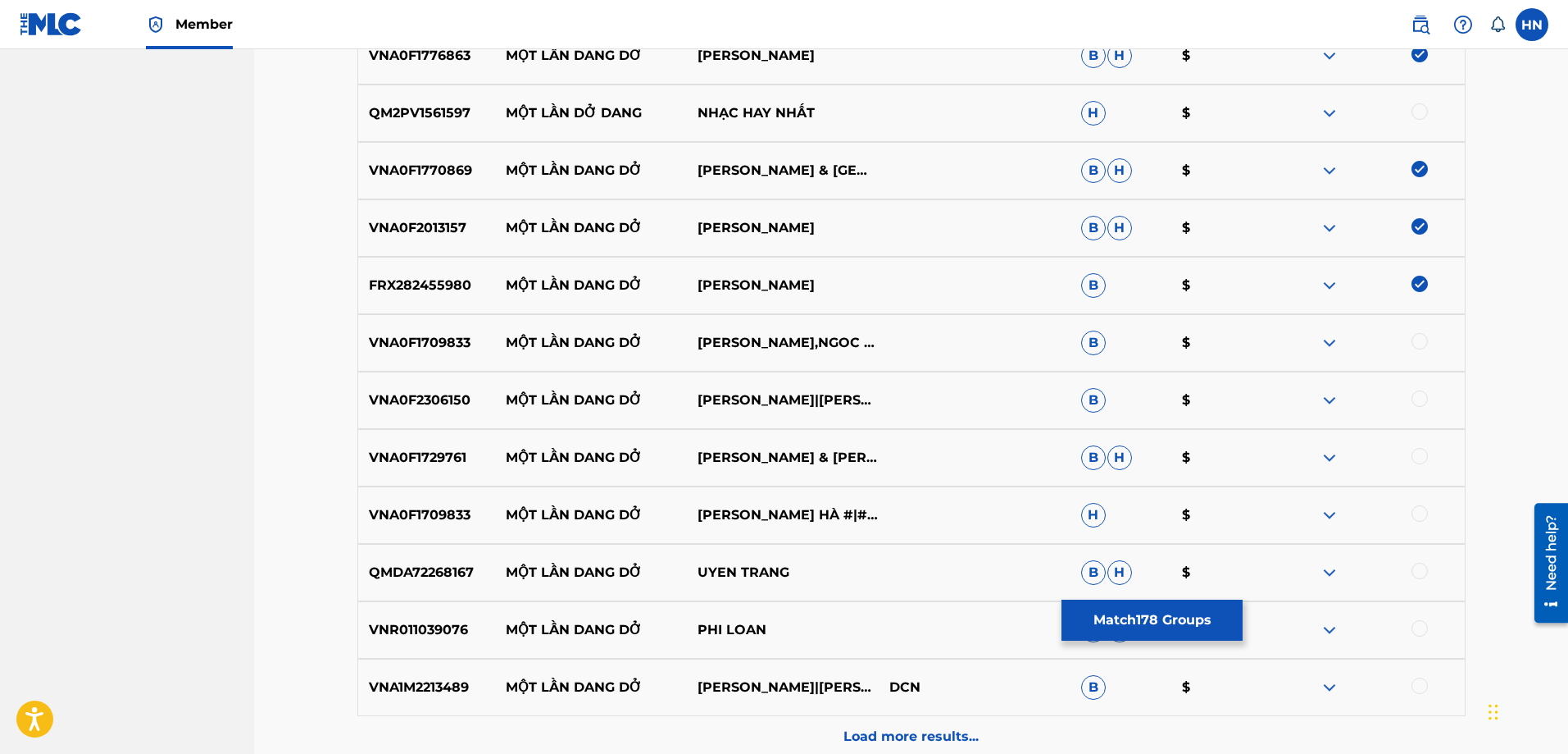
click at [430, 351] on p "VNA0F1709833" at bounding box center [427, 343] width 138 height 20
click at [1414, 340] on div at bounding box center [1419, 341] width 16 height 16
click at [459, 390] on div "VNA0F2306150 MỘT LẦN DANG DỞ [PERSON_NAME]|QUANG THÀNH B $" at bounding box center [911, 400] width 1109 height 58
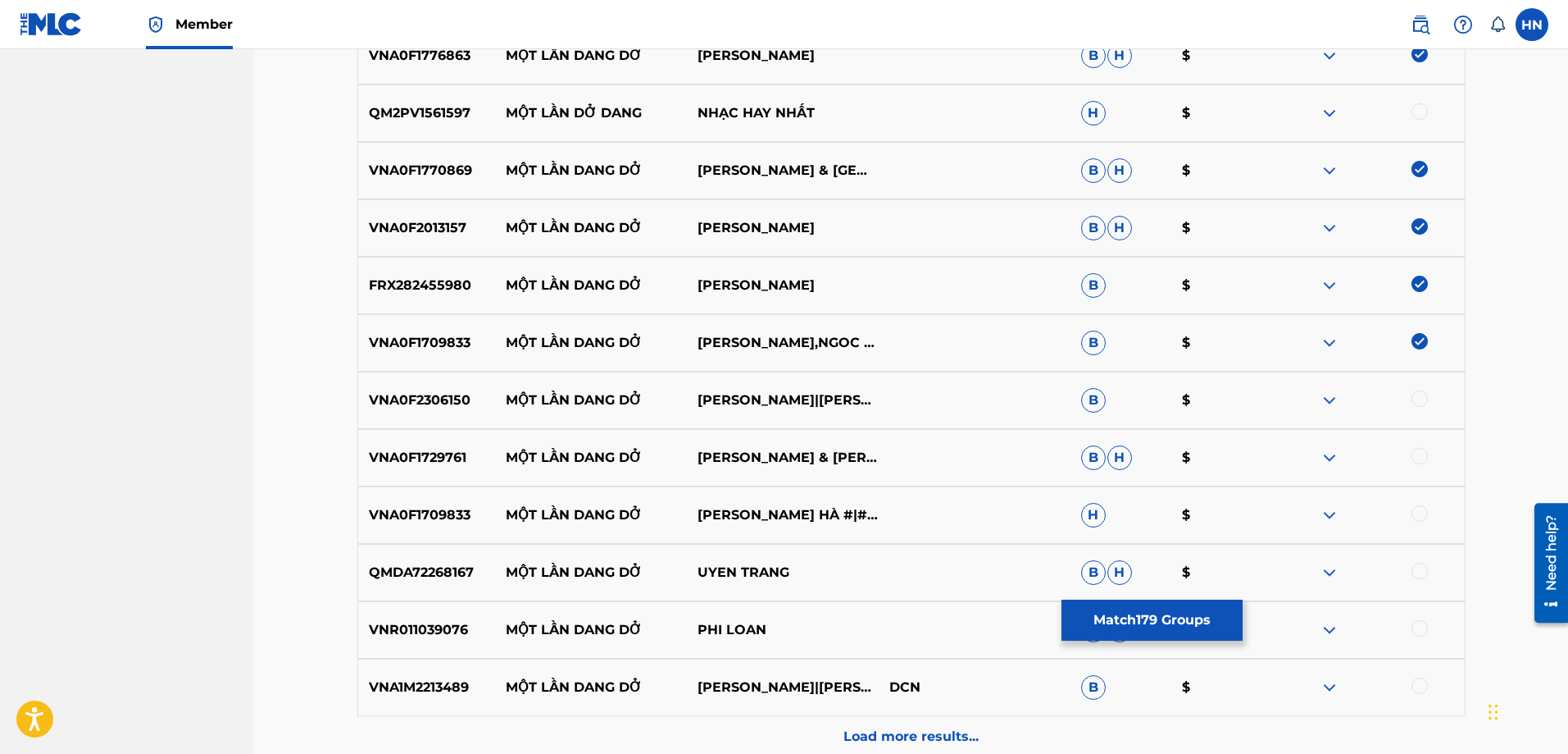
click at [1417, 400] on div at bounding box center [1419, 398] width 16 height 16
click at [445, 457] on p "VNA0F1729761" at bounding box center [427, 457] width 138 height 20
click at [1413, 458] on div at bounding box center [1419, 455] width 16 height 16
click at [461, 516] on p "VNA0F1709833" at bounding box center [427, 514] width 138 height 20
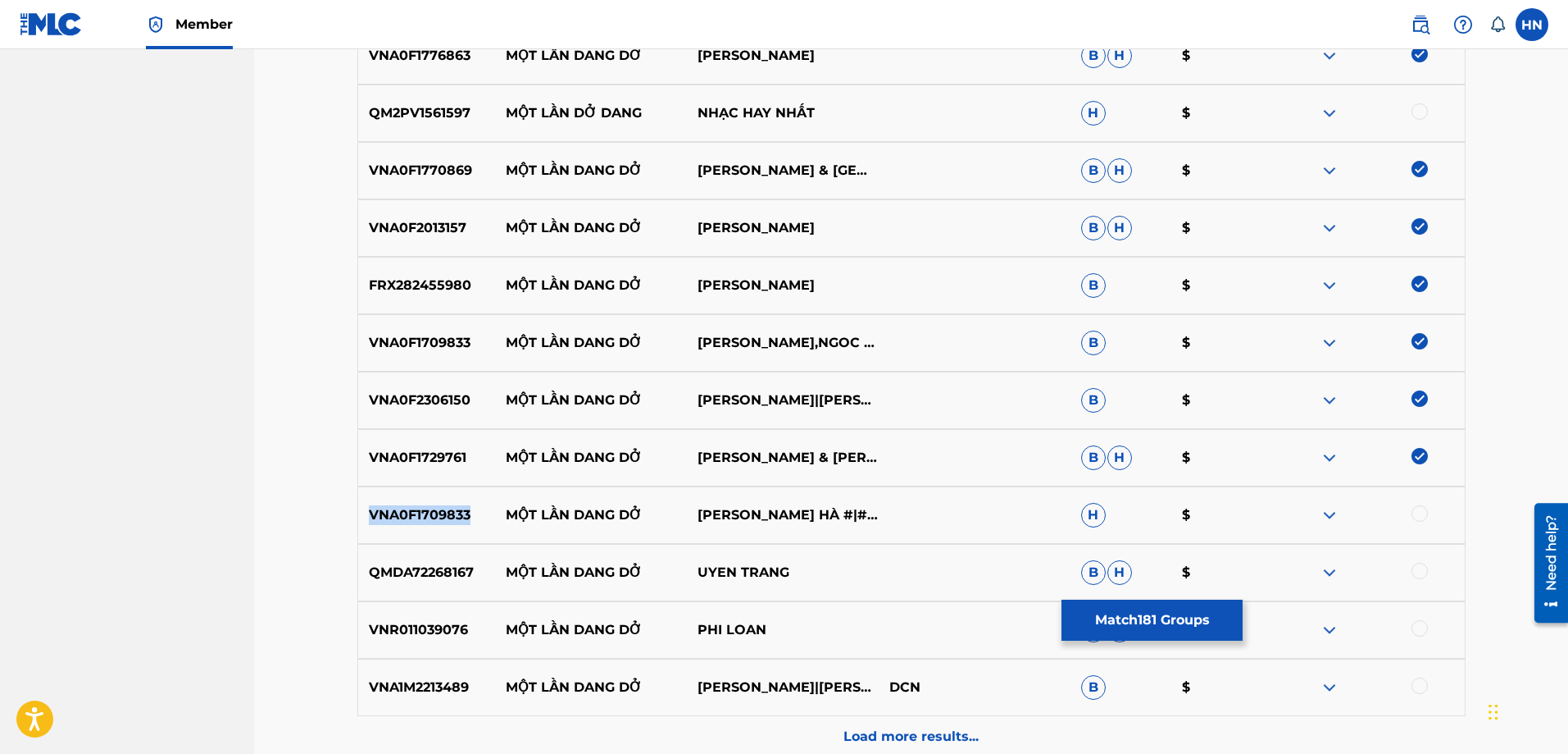
click at [461, 516] on p "VNA0F1709833" at bounding box center [427, 514] width 138 height 20
click at [1417, 516] on div at bounding box center [1419, 512] width 16 height 16
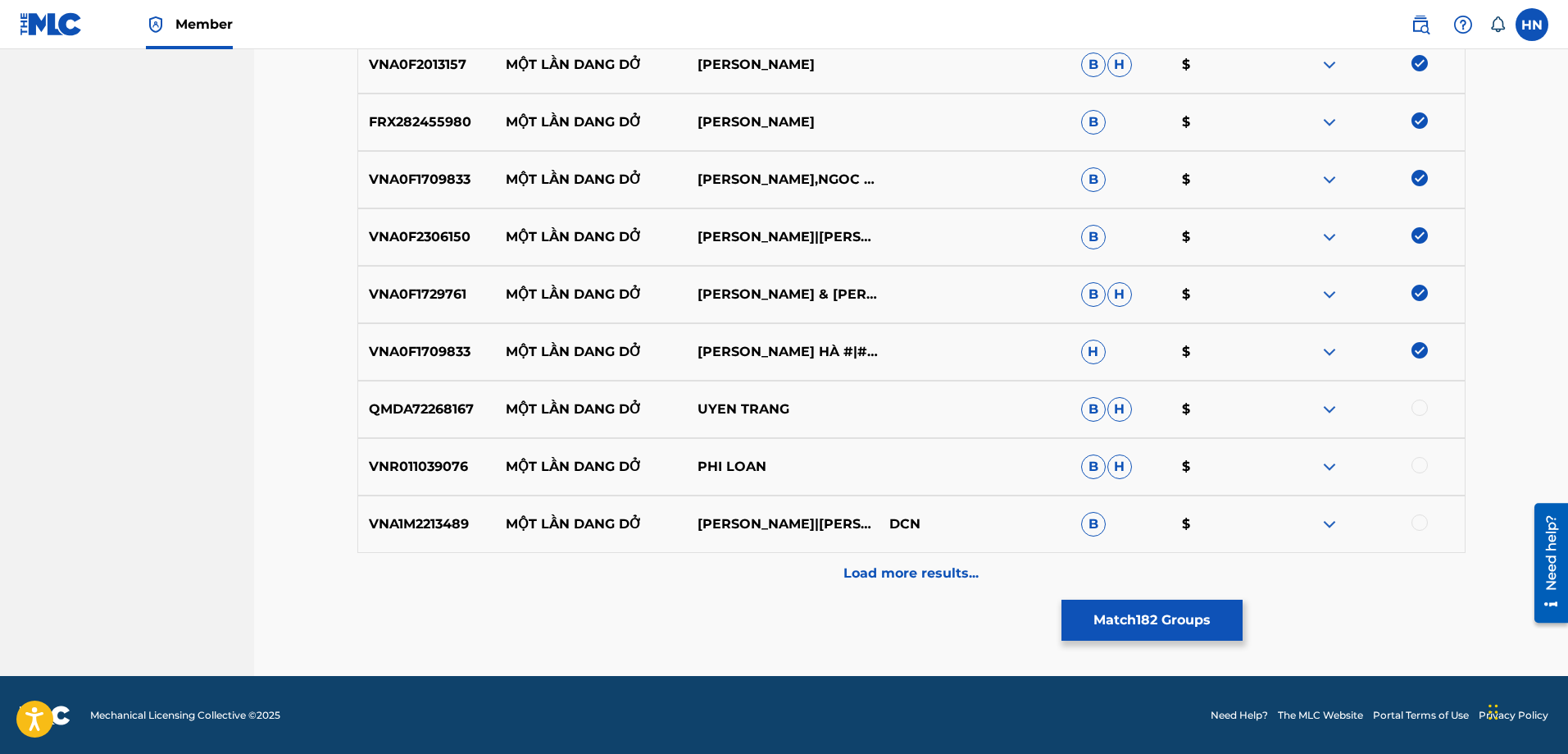
scroll to position [10985, 0]
click at [430, 411] on p "QMDA72268167" at bounding box center [427, 408] width 138 height 20
click at [1412, 407] on div at bounding box center [1419, 406] width 16 height 16
click at [382, 483] on div "VNR011039076 MỘT LẦN DANG DỞ PHI LOAN B H $" at bounding box center [911, 465] width 1109 height 58
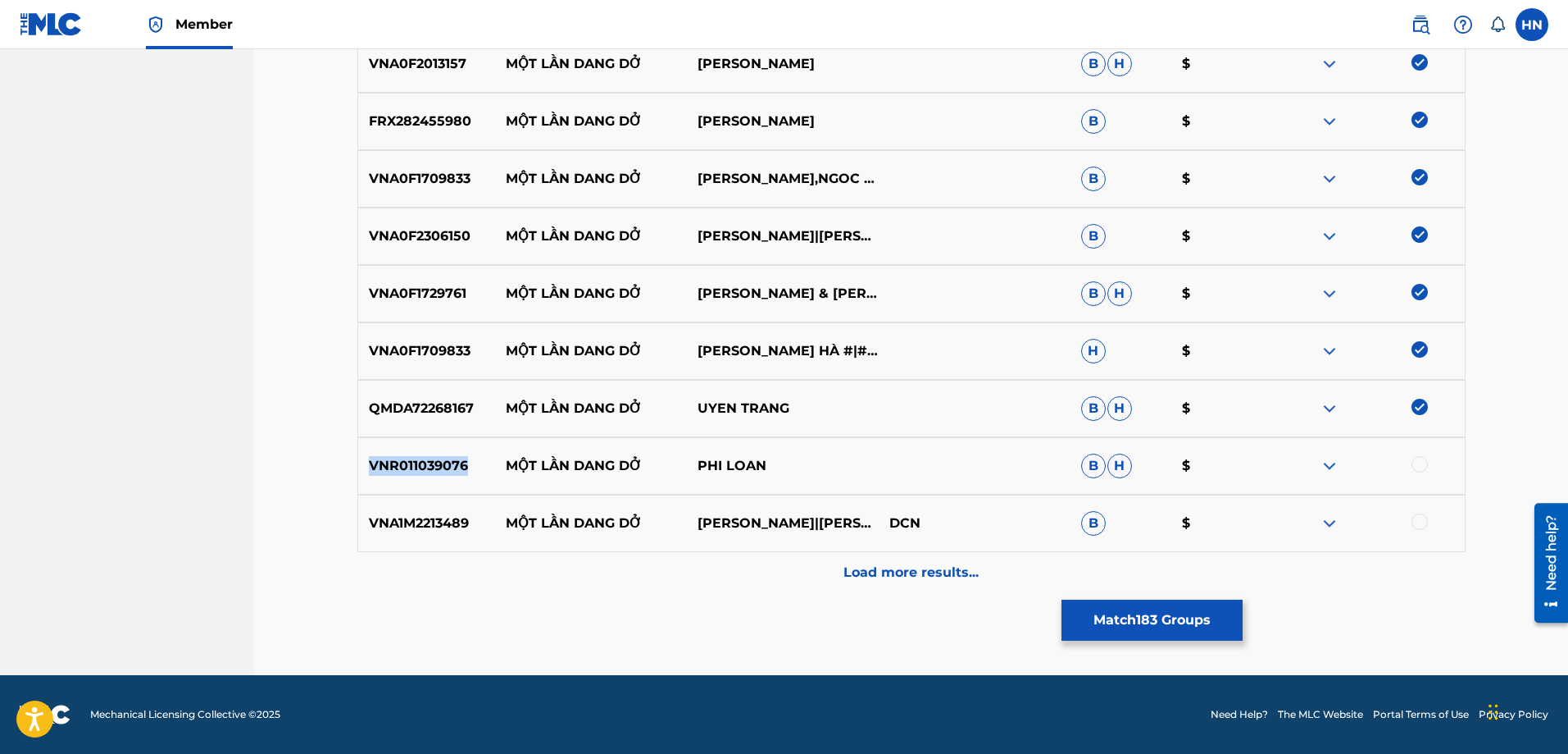
click at [382, 483] on div "VNR011039076 MỘT LẦN DANG DỞ PHI LOAN B H $" at bounding box center [911, 465] width 1109 height 58
click at [1422, 461] on div at bounding box center [1419, 463] width 16 height 16
click at [441, 516] on p "VNA1M2213489" at bounding box center [427, 523] width 138 height 20
click at [1410, 525] on div at bounding box center [1368, 523] width 192 height 20
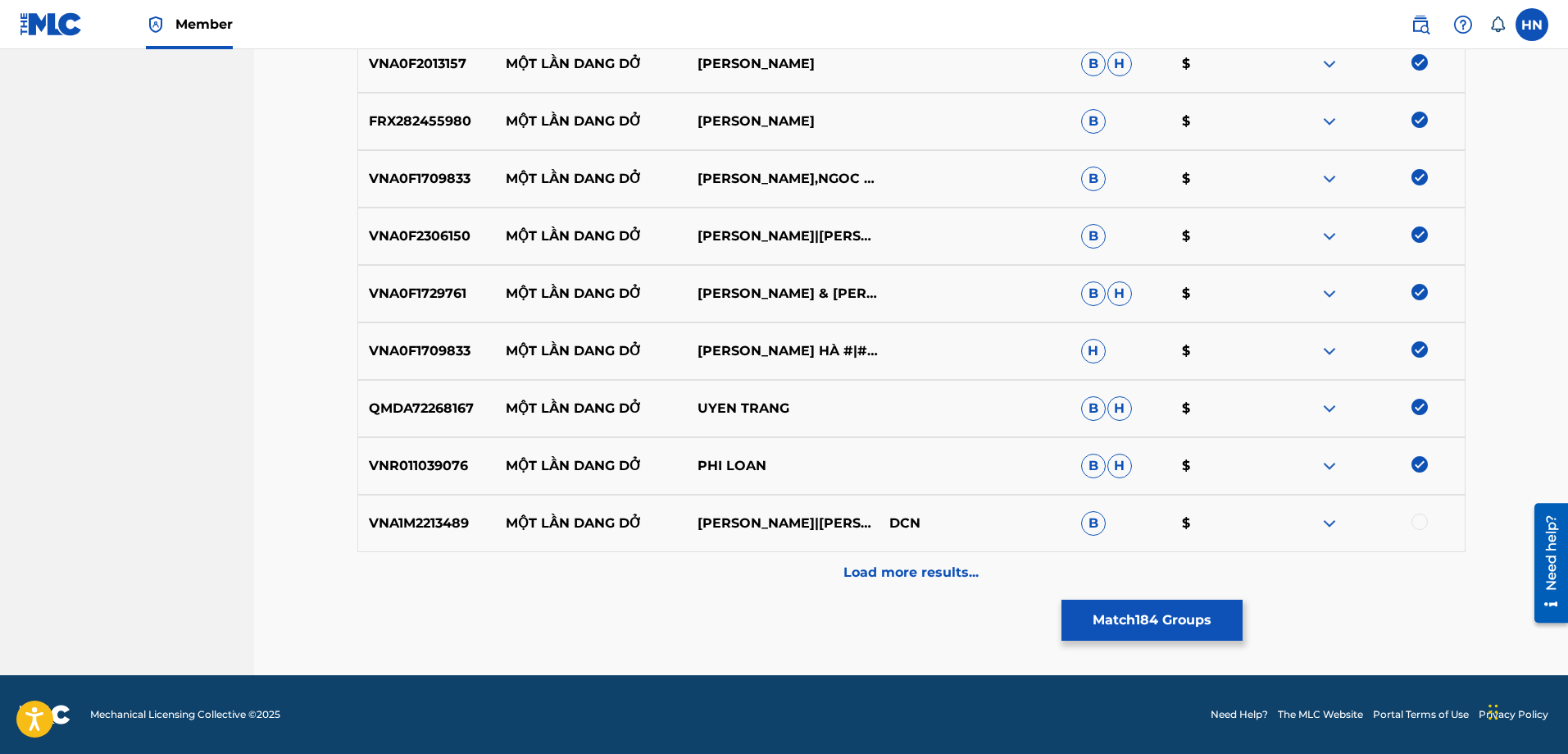
click at [1413, 526] on div at bounding box center [1419, 521] width 16 height 16
click at [883, 555] on div "Load more results..." at bounding box center [911, 572] width 1109 height 41
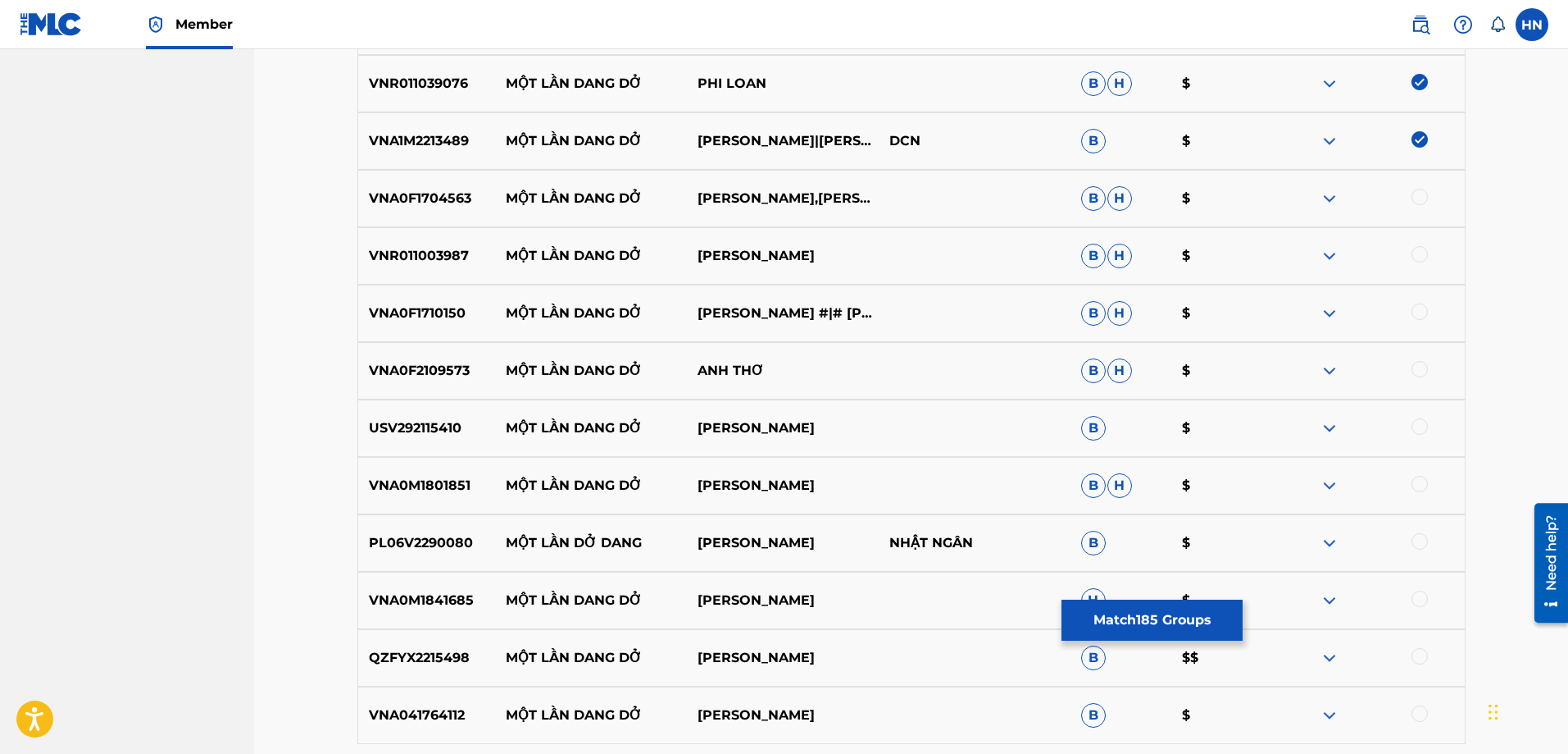
scroll to position [11395, 0]
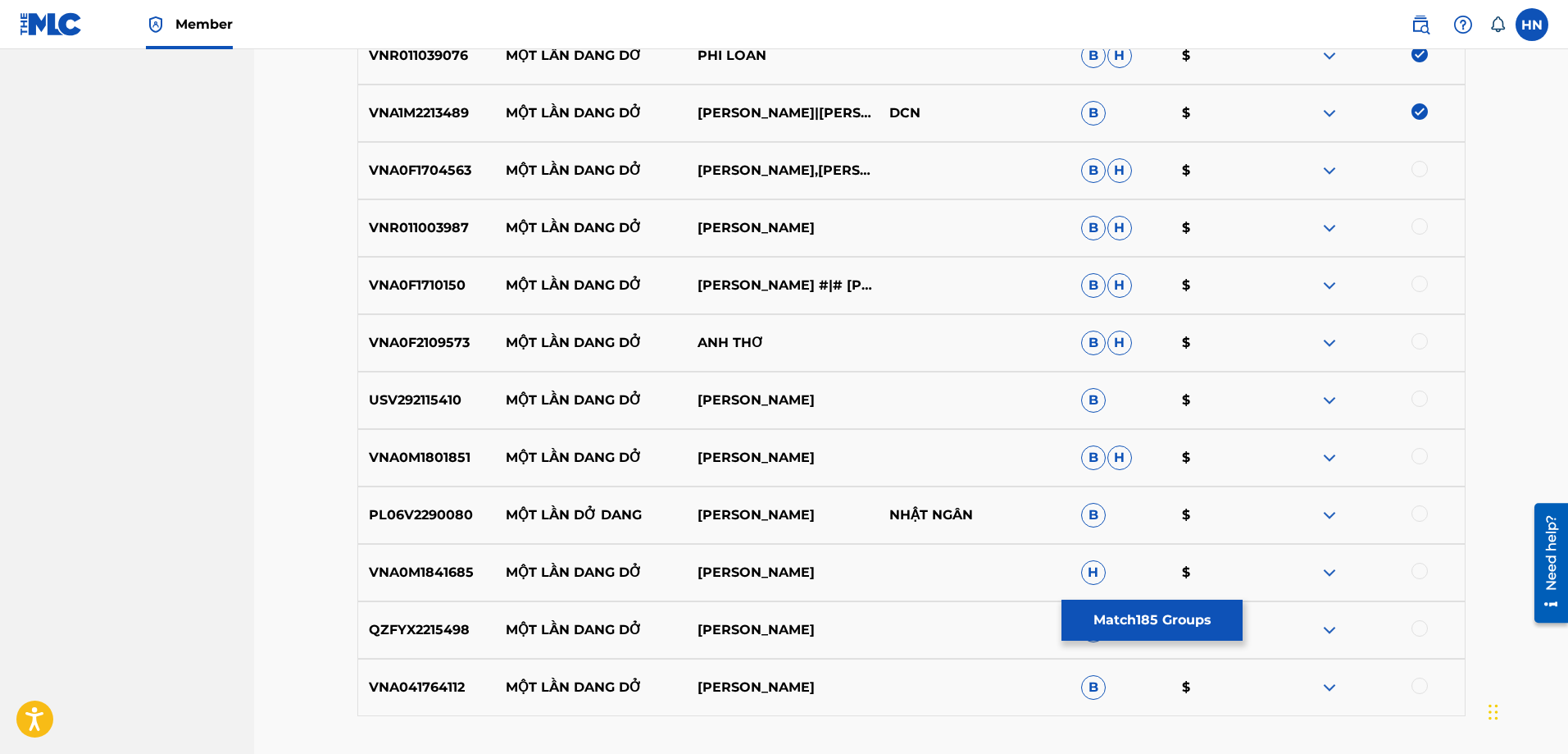
click at [422, 174] on p "VNA0F1704563" at bounding box center [427, 170] width 138 height 20
click at [1417, 176] on div at bounding box center [1419, 168] width 16 height 16
click at [441, 227] on p "VNR011003987" at bounding box center [427, 227] width 138 height 20
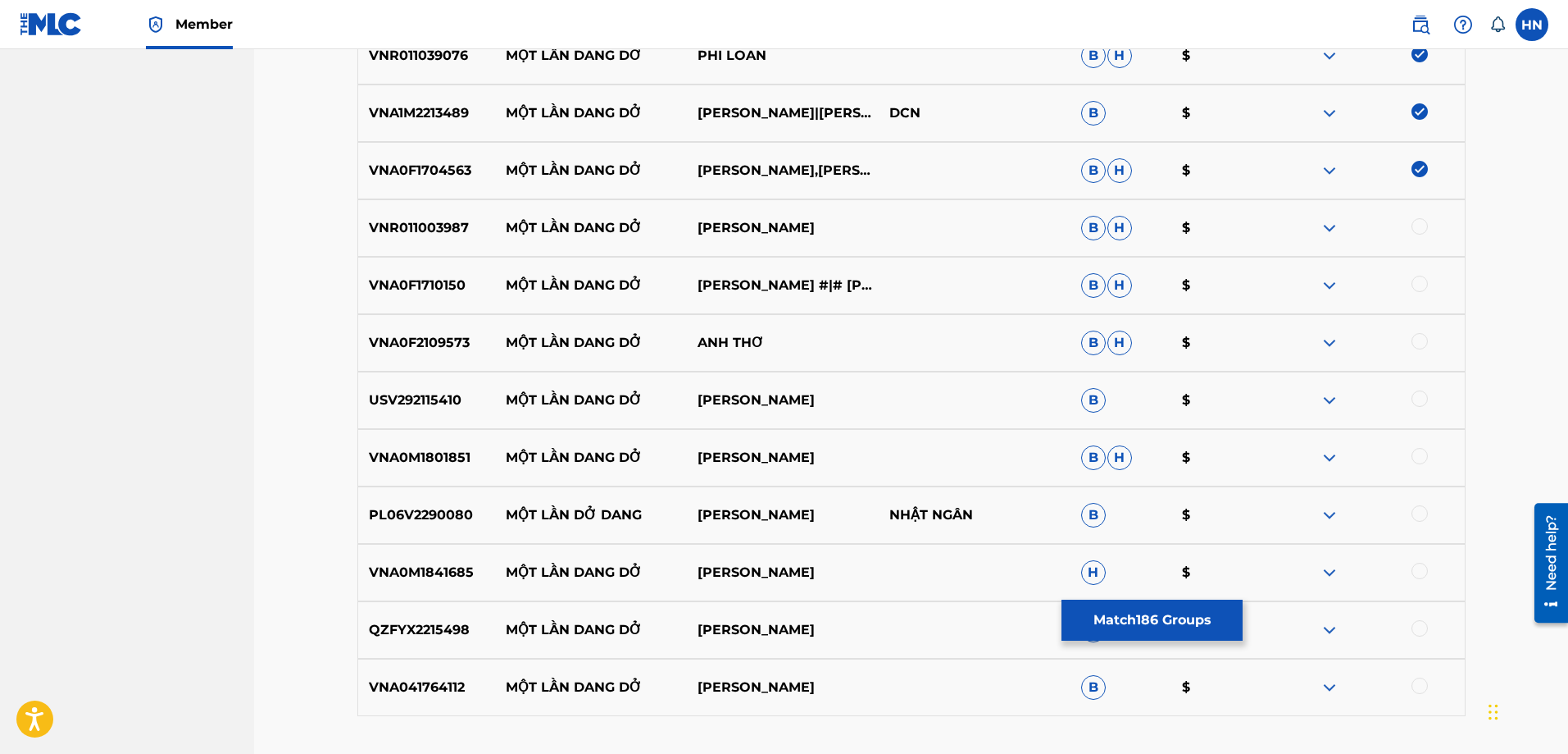
click at [1417, 220] on div at bounding box center [1419, 226] width 16 height 16
click at [387, 305] on div "VNA0F1710150 MỘT LẦN DANG DỞ RANDY #|# [PERSON_NAME]" at bounding box center [911, 285] width 1109 height 58
click at [1413, 281] on div at bounding box center [1419, 283] width 16 height 16
click at [400, 340] on p "VNA0F2109573" at bounding box center [427, 343] width 138 height 20
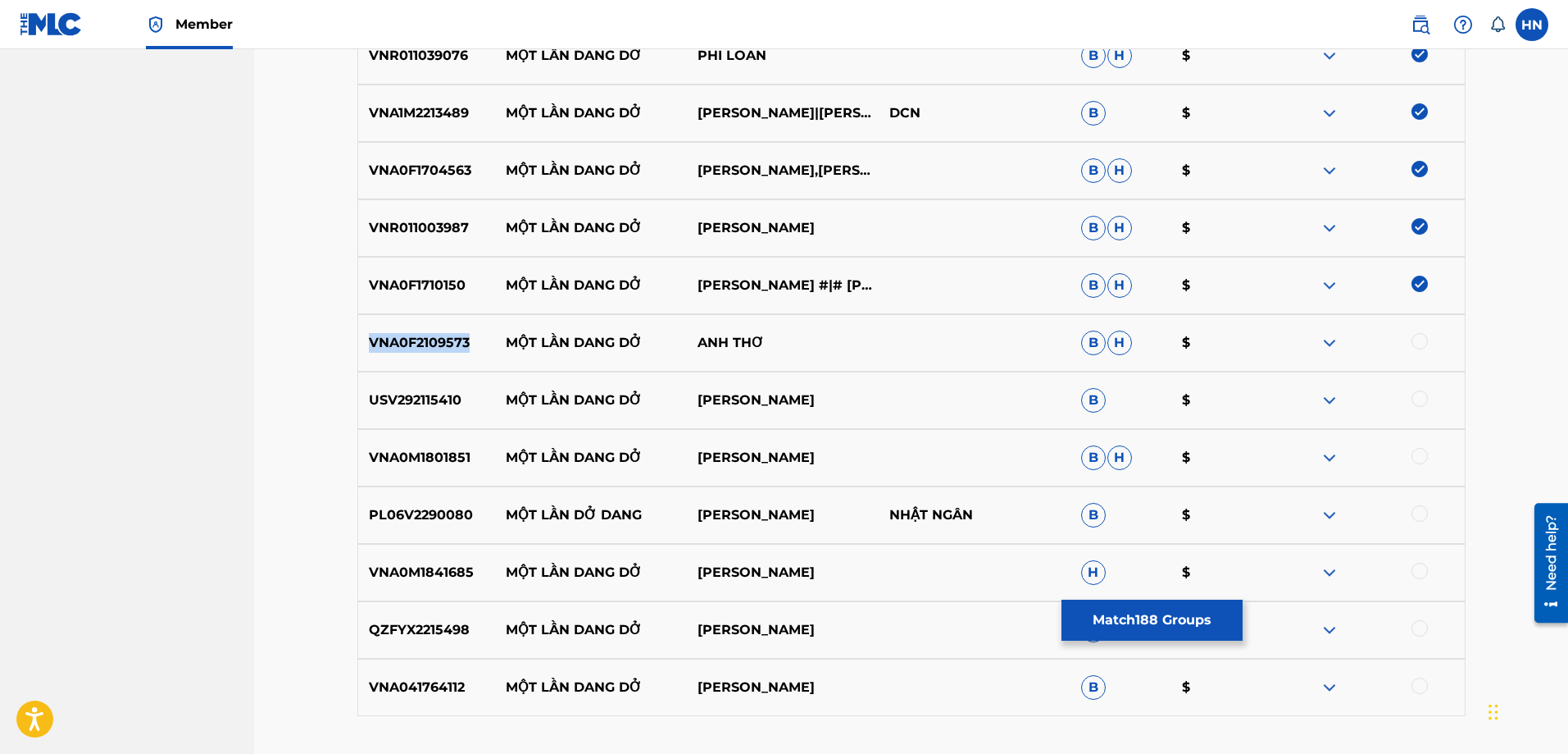
click at [400, 340] on p "VNA0F2109573" at bounding box center [427, 343] width 138 height 20
click at [1423, 339] on div at bounding box center [1419, 341] width 16 height 16
click at [405, 404] on p "USV292115410" at bounding box center [427, 400] width 138 height 20
click at [1418, 394] on div at bounding box center [1419, 398] width 16 height 16
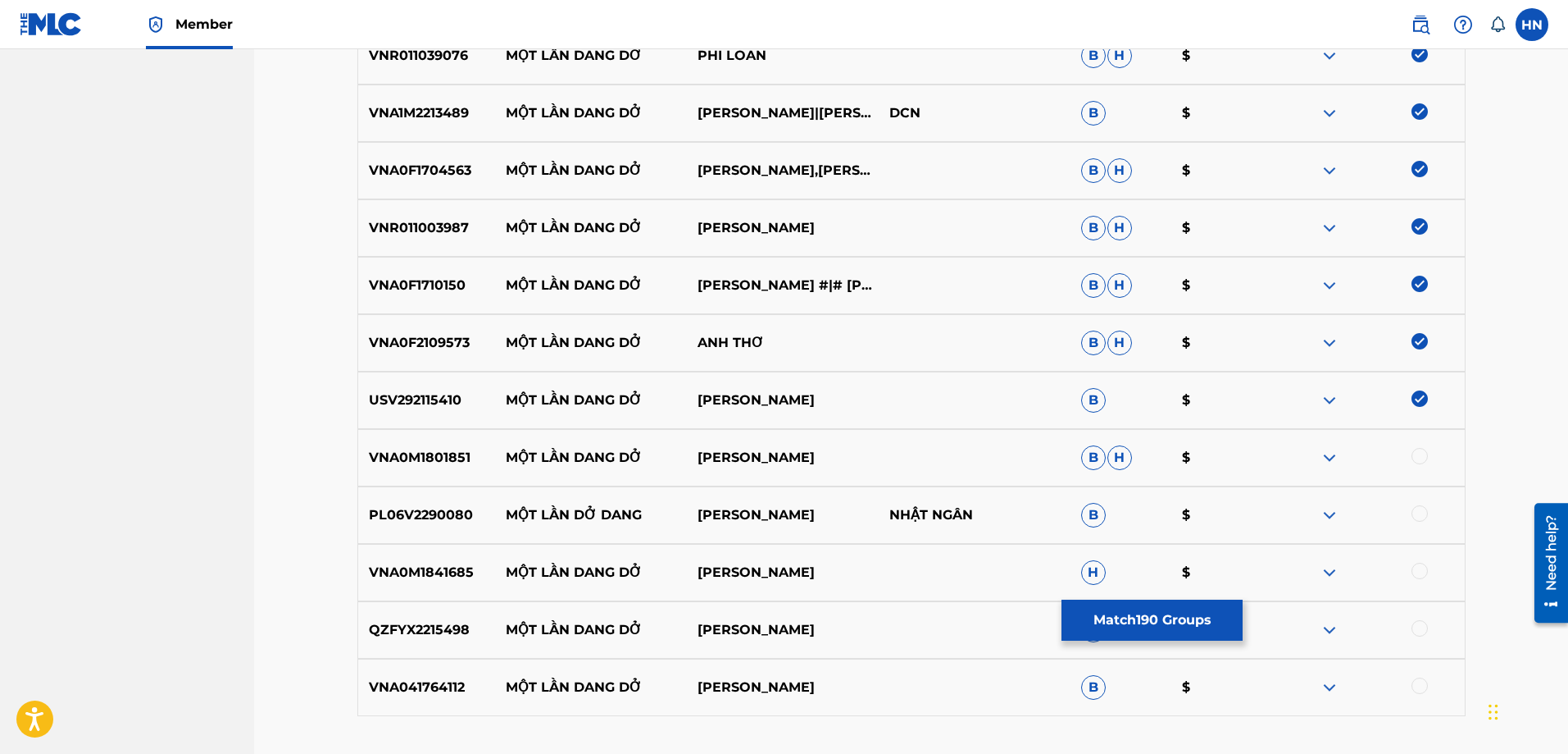
click at [401, 441] on div "VNA0M1801851 MỘT LẦN DANG DỞ ĐAN TRƯỜNG B H $" at bounding box center [911, 457] width 1109 height 58
click at [1418, 459] on div at bounding box center [1419, 455] width 16 height 16
click at [448, 508] on p "PL06V2290080" at bounding box center [427, 514] width 138 height 20
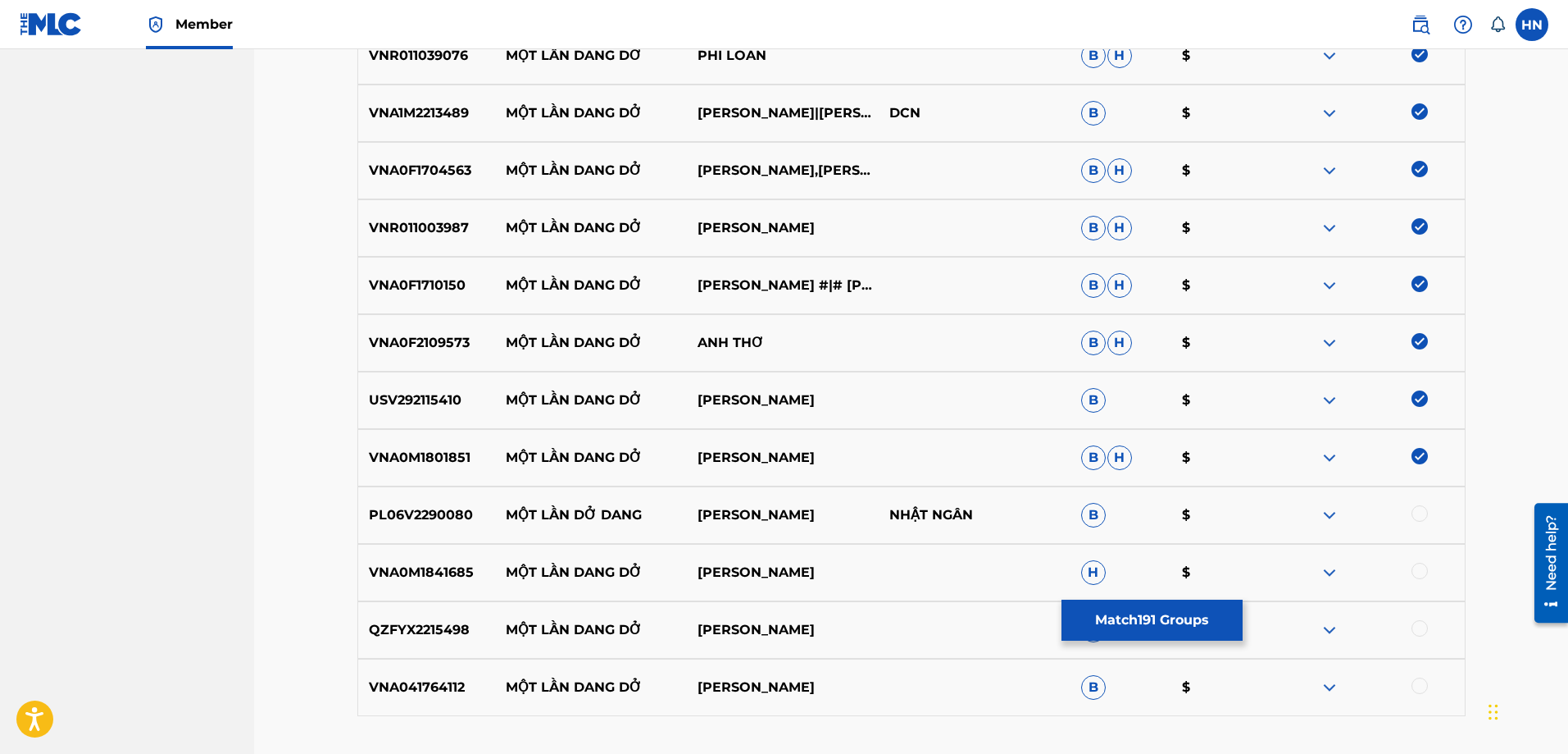
click at [1418, 512] on div at bounding box center [1419, 512] width 16 height 16
click at [424, 574] on p "VNA0M1841685" at bounding box center [427, 572] width 138 height 20
click at [1421, 574] on div at bounding box center [1419, 570] width 16 height 16
click at [397, 628] on p "QZFYX2215498" at bounding box center [427, 629] width 138 height 20
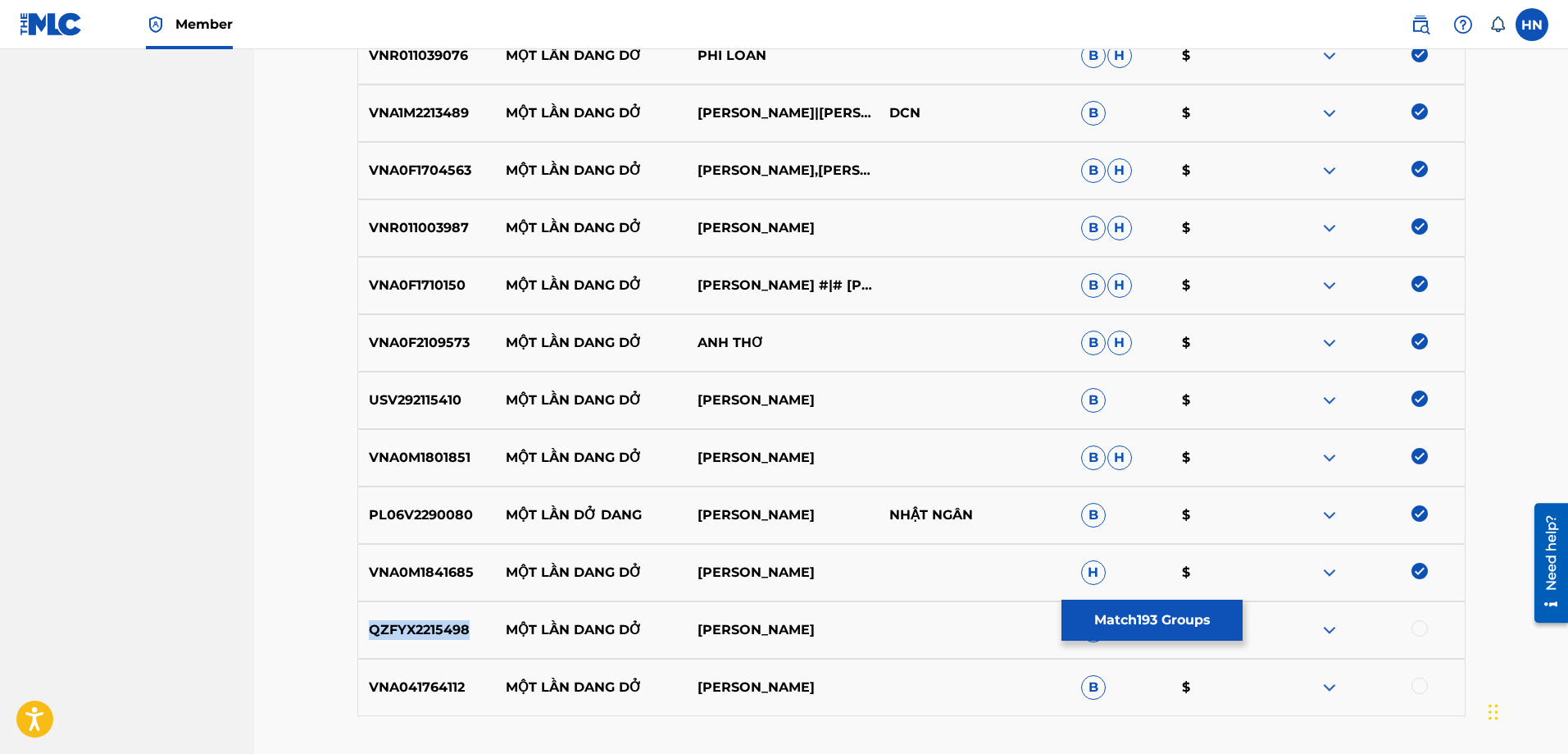
click at [397, 628] on p "QZFYX2215498" at bounding box center [427, 629] width 138 height 20
click at [1415, 625] on div at bounding box center [1419, 628] width 16 height 16
click at [405, 679] on p "VNA041764112" at bounding box center [427, 687] width 138 height 20
click at [1430, 691] on div at bounding box center [1368, 687] width 192 height 20
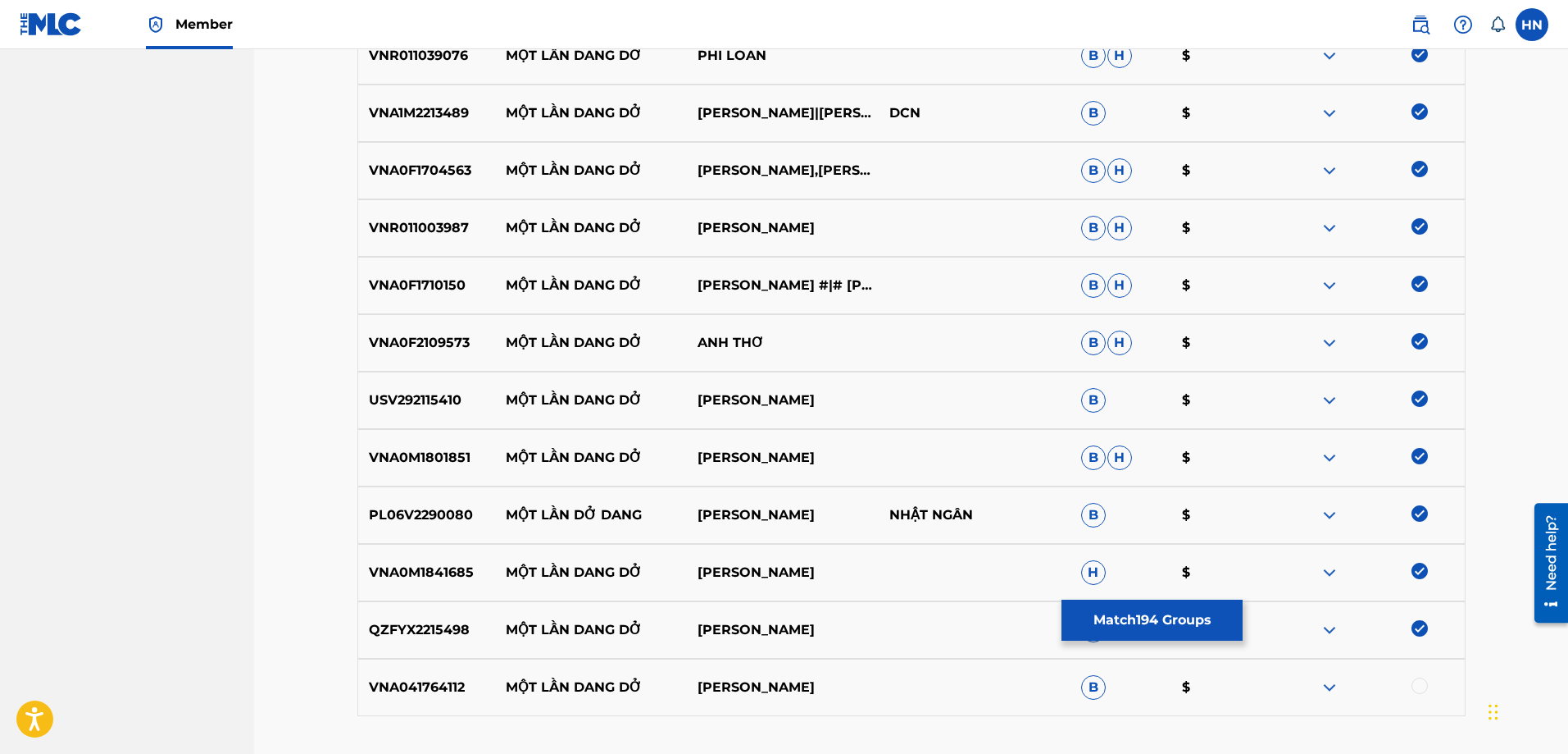
click at [1426, 691] on div at bounding box center [1419, 685] width 16 height 16
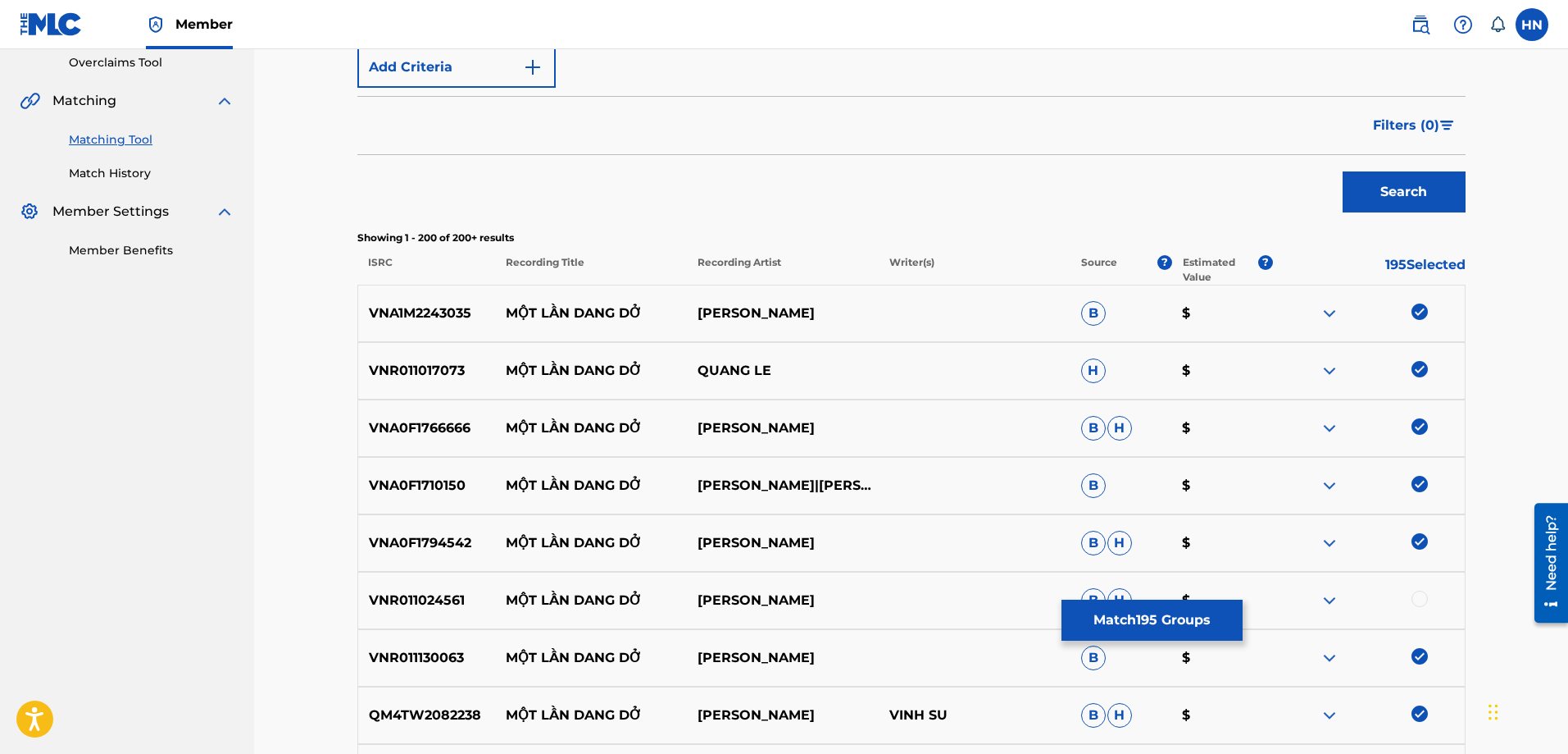
scroll to position [200, 0]
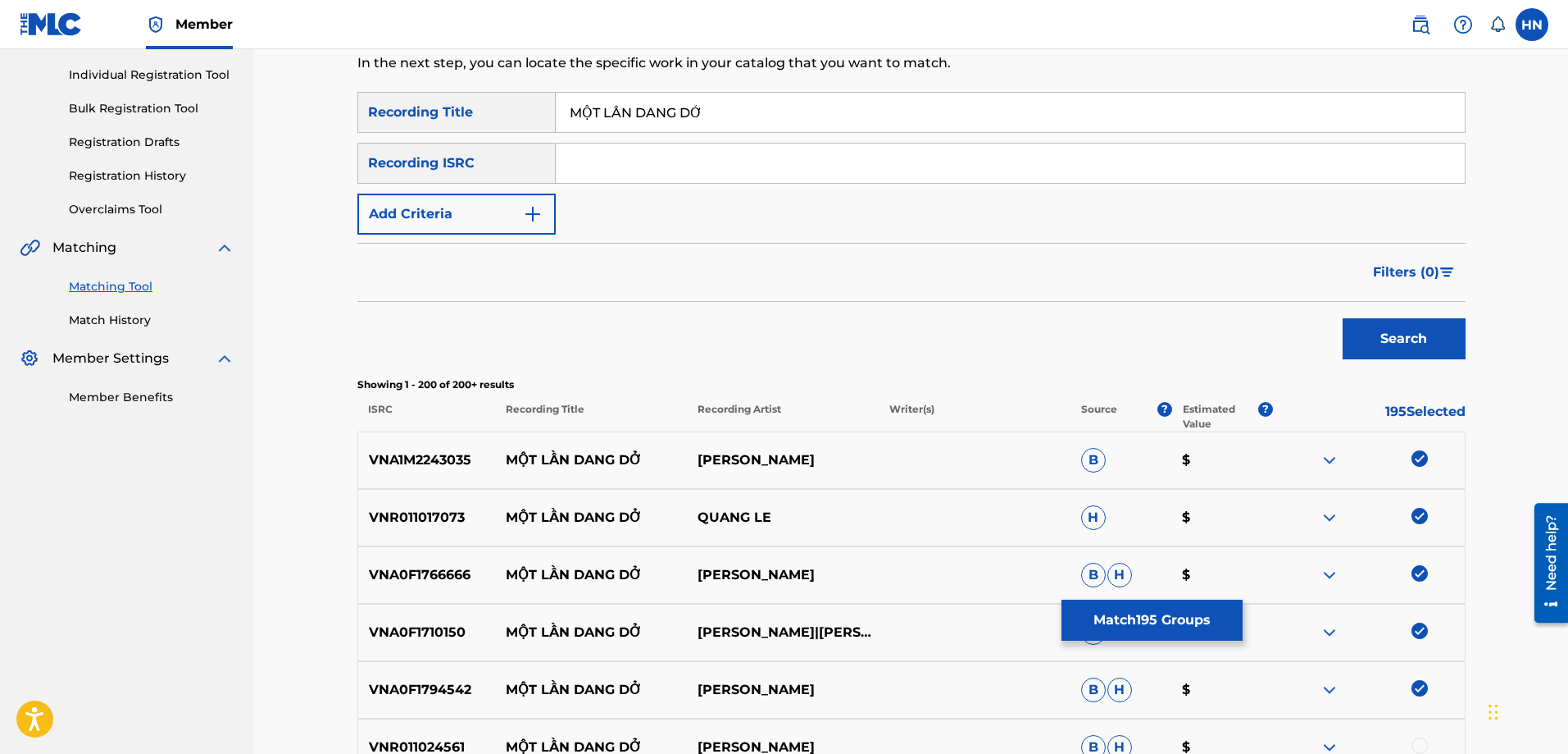
click at [685, 112] on input "MỘT LẦN DANG DỞ" at bounding box center [1010, 112] width 909 height 40
paste input "OT LAN DANG DO"
type input "MOT LAN DANG DO"
click at [1437, 341] on button "Search" at bounding box center [1404, 338] width 123 height 41
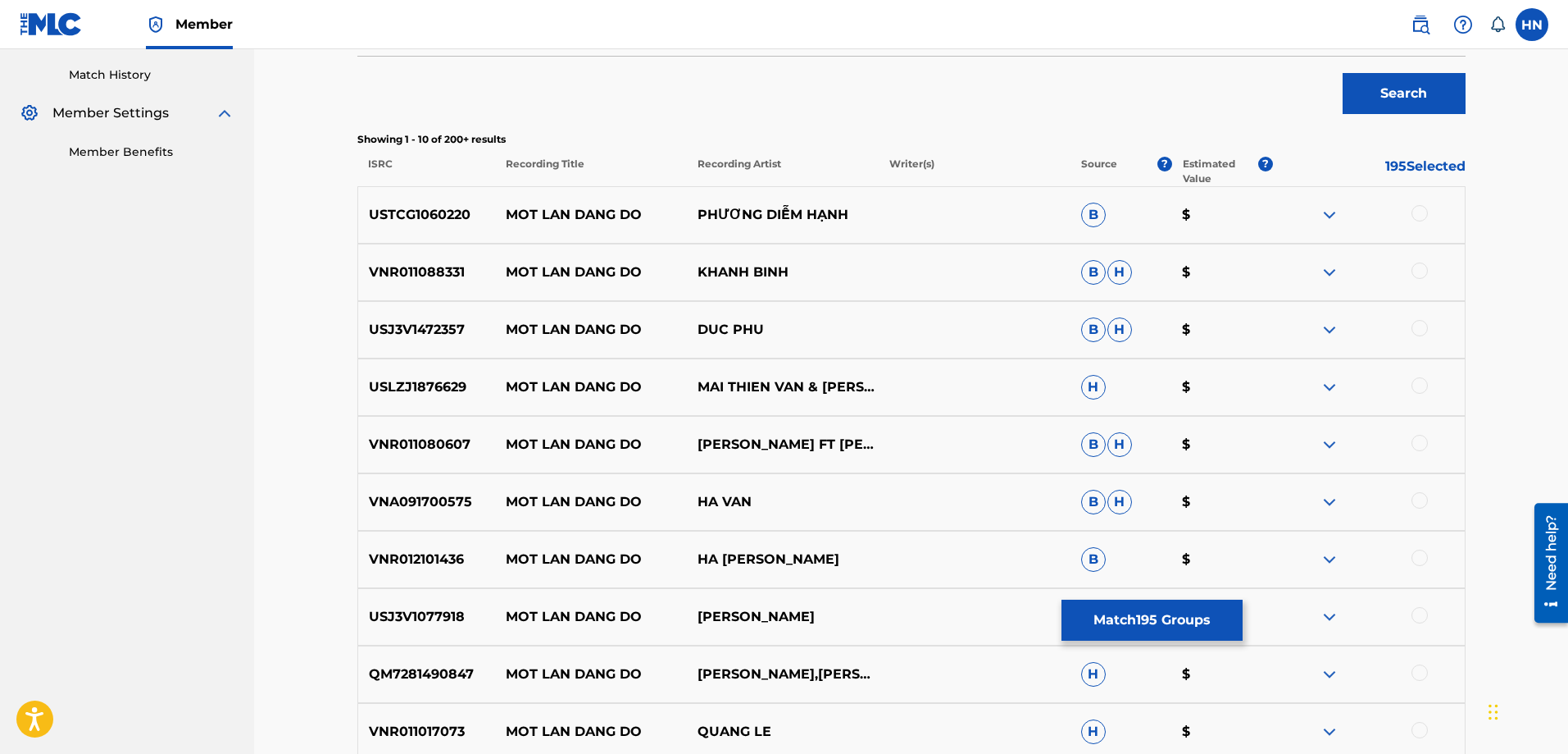
scroll to position [446, 0]
click at [402, 216] on p "USTCG1060220" at bounding box center [427, 213] width 138 height 20
click at [1419, 203] on div "USTCG1060220 MOT LAN DANG DO PHƯƠNG DIỄM HẠNH B $" at bounding box center [911, 213] width 1109 height 58
click at [1419, 209] on div at bounding box center [1419, 211] width 16 height 16
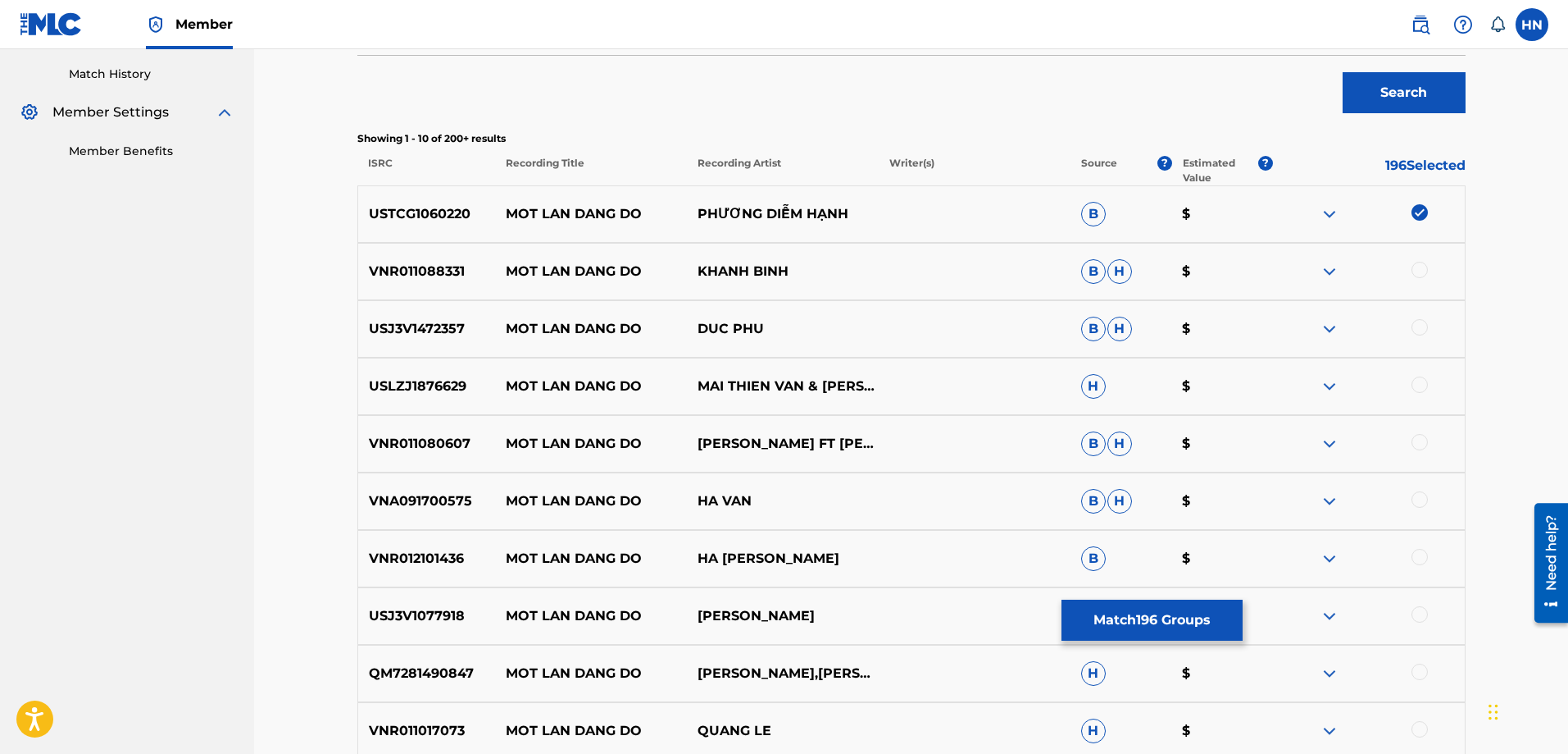
click at [450, 269] on p "VNR011088331" at bounding box center [427, 271] width 138 height 20
click at [1419, 270] on div at bounding box center [1419, 269] width 16 height 16
click at [418, 321] on p "USJ3V1472357" at bounding box center [427, 328] width 138 height 20
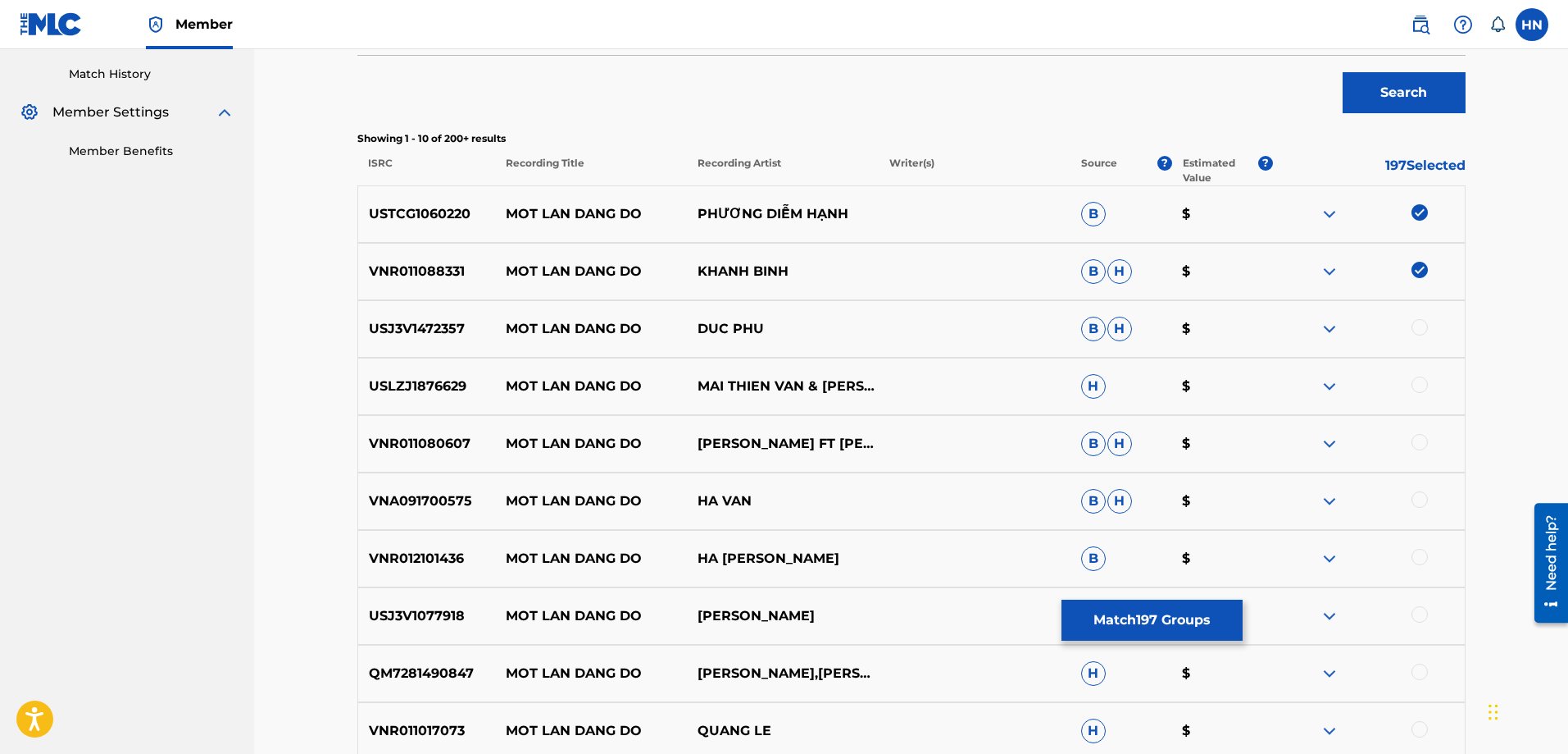
click at [1420, 328] on div at bounding box center [1419, 327] width 16 height 16
click at [443, 379] on p "USLZJ1876629" at bounding box center [427, 386] width 138 height 20
click at [1422, 380] on div at bounding box center [1419, 384] width 16 height 16
click at [397, 440] on p "VNR011080607" at bounding box center [427, 444] width 138 height 20
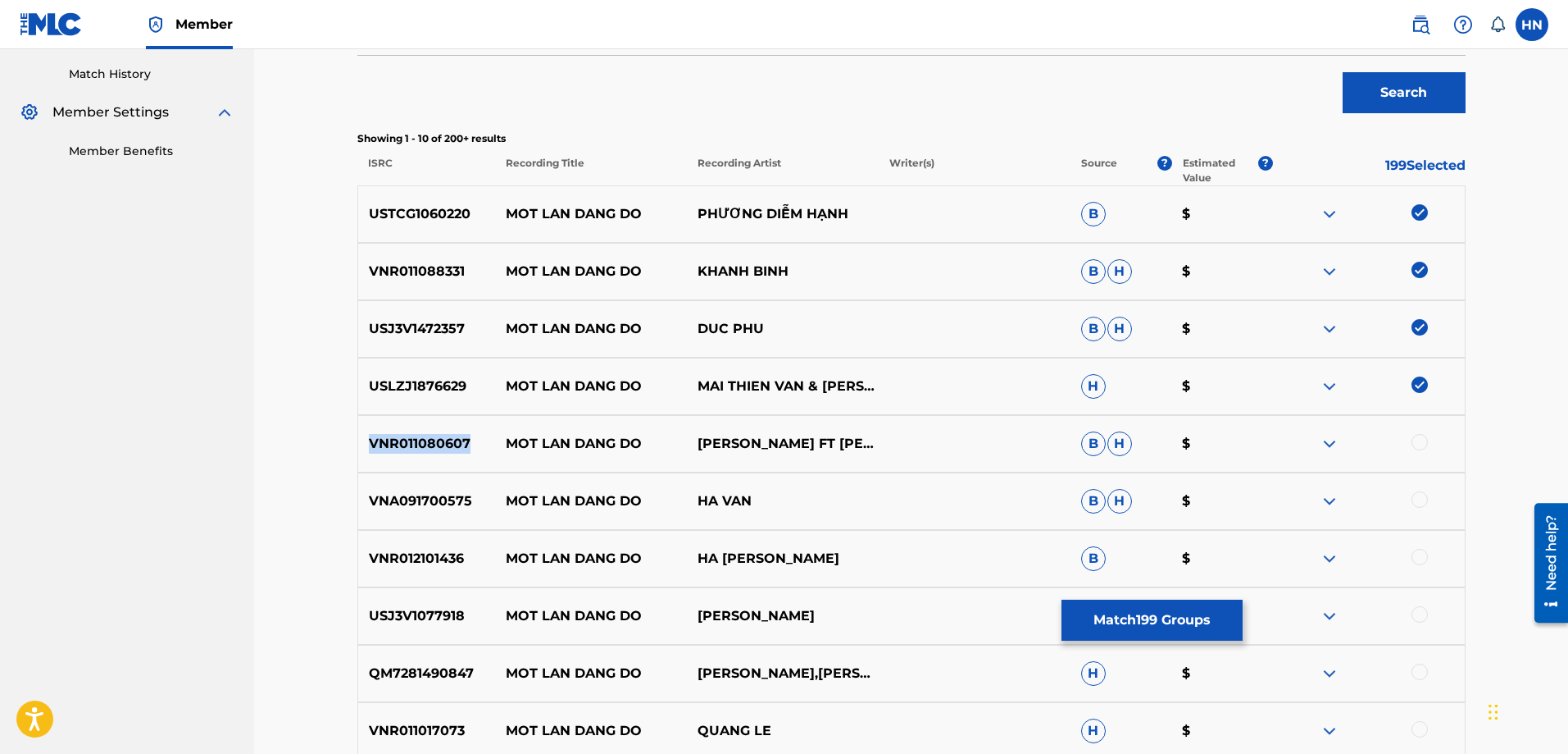
click at [397, 440] on p "VNR011080607" at bounding box center [427, 444] width 138 height 20
click at [1414, 444] on div at bounding box center [1419, 442] width 16 height 16
click at [447, 494] on p "VNA091700575" at bounding box center [427, 500] width 138 height 20
click at [1428, 495] on div at bounding box center [1368, 500] width 192 height 20
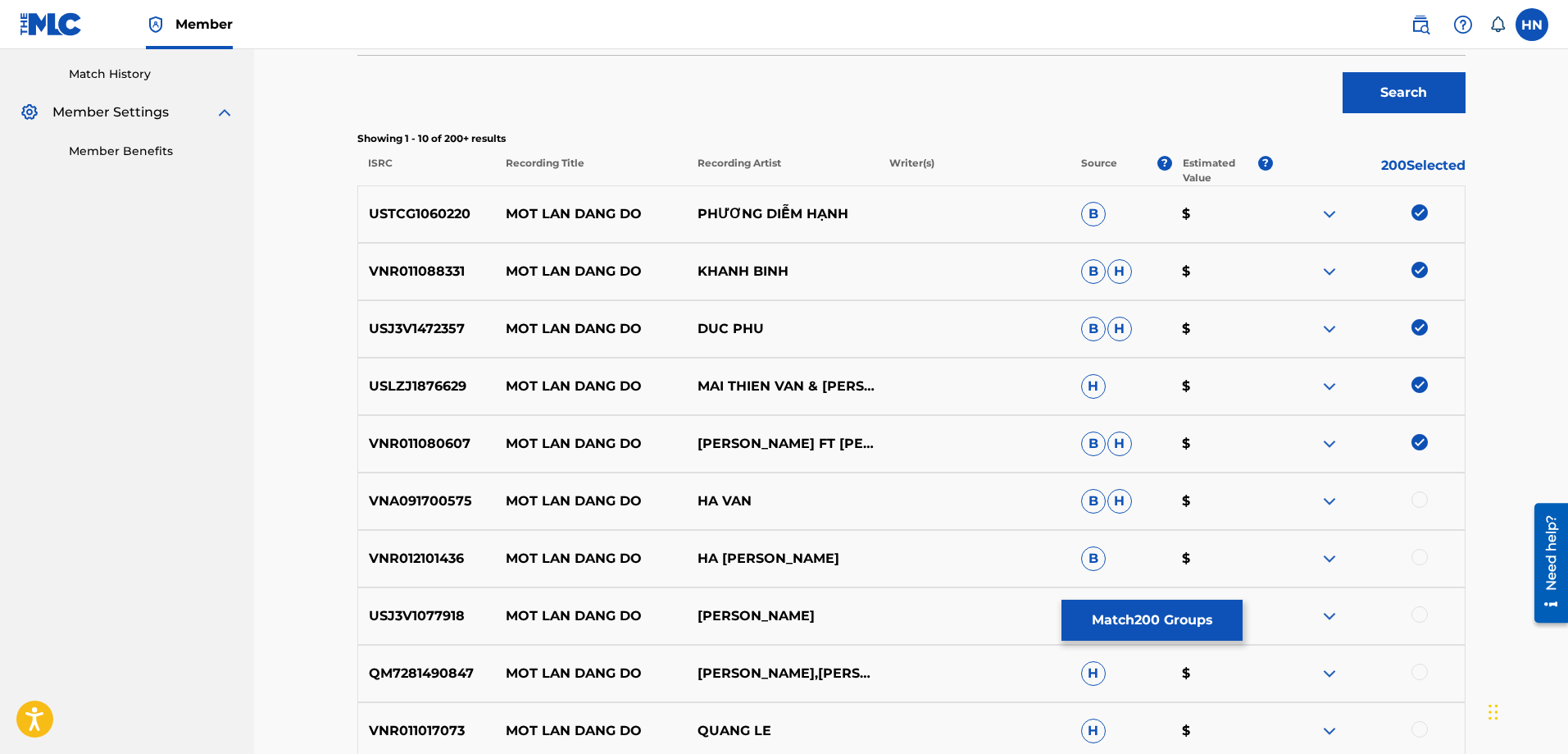
click at [1422, 498] on div at bounding box center [1419, 498] width 16 height 16
click at [449, 559] on p "VNR012101436" at bounding box center [427, 558] width 138 height 20
click at [1412, 560] on div at bounding box center [1419, 556] width 16 height 16
click at [403, 624] on p "USJ3V1077918" at bounding box center [427, 615] width 138 height 20
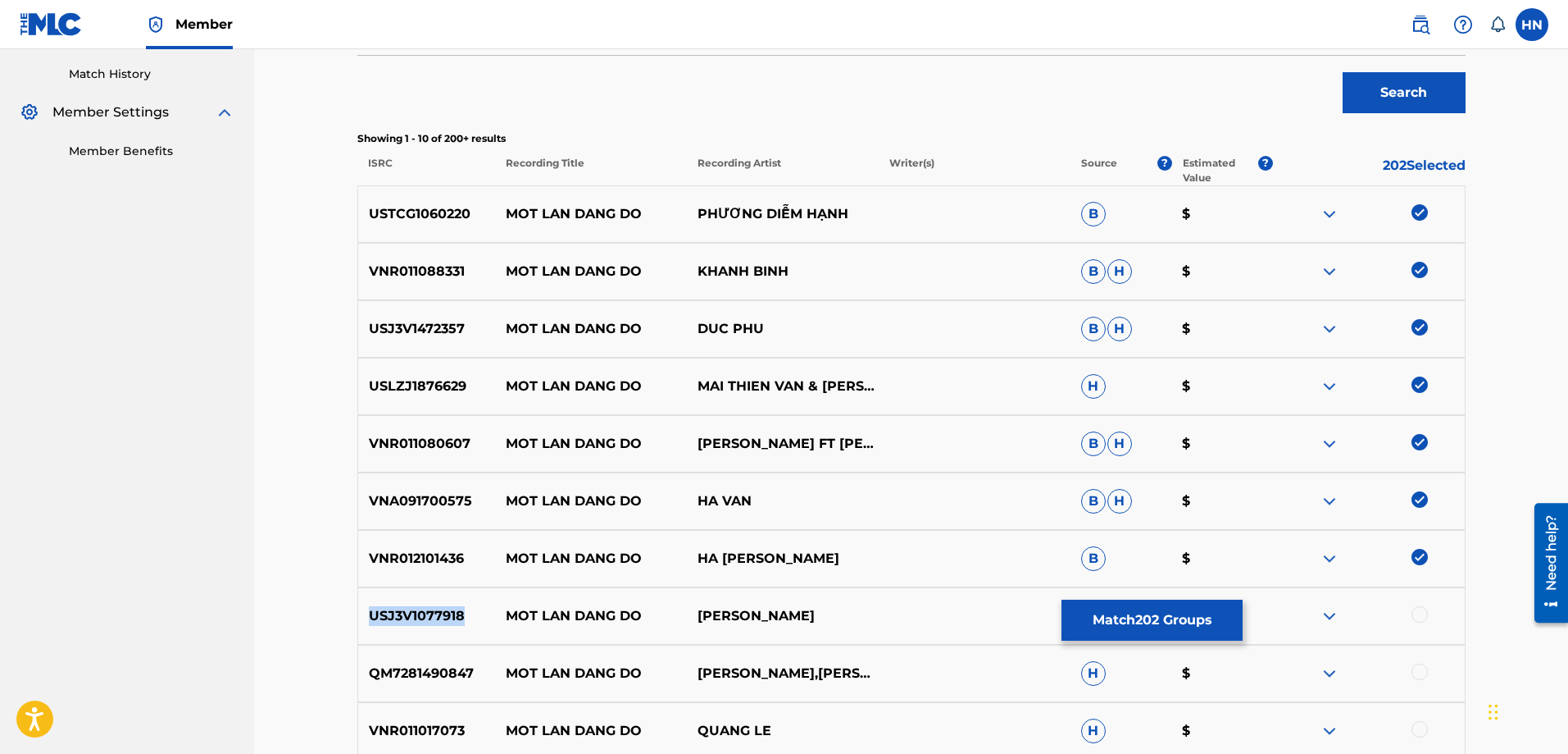
click at [403, 624] on p "USJ3V1077918" at bounding box center [427, 615] width 138 height 20
click at [1416, 612] on div at bounding box center [1419, 613] width 16 height 16
click at [424, 685] on div "QM7281490847 MOT LAN DANG DO TUAN QUYNH,[PERSON_NAME]" at bounding box center [911, 673] width 1109 height 58
click at [1425, 679] on div at bounding box center [1368, 673] width 192 height 20
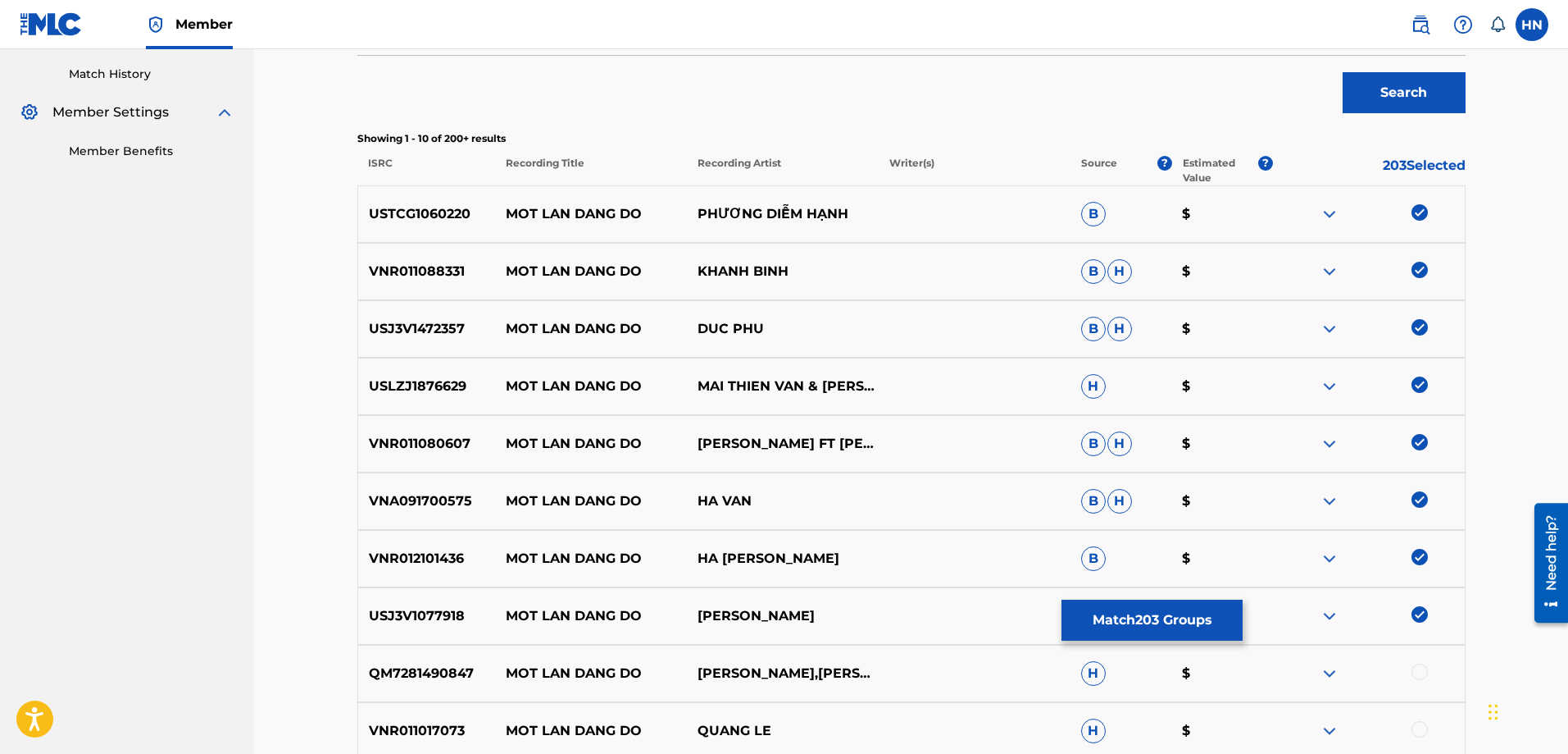
click at [1422, 675] on div at bounding box center [1419, 671] width 16 height 16
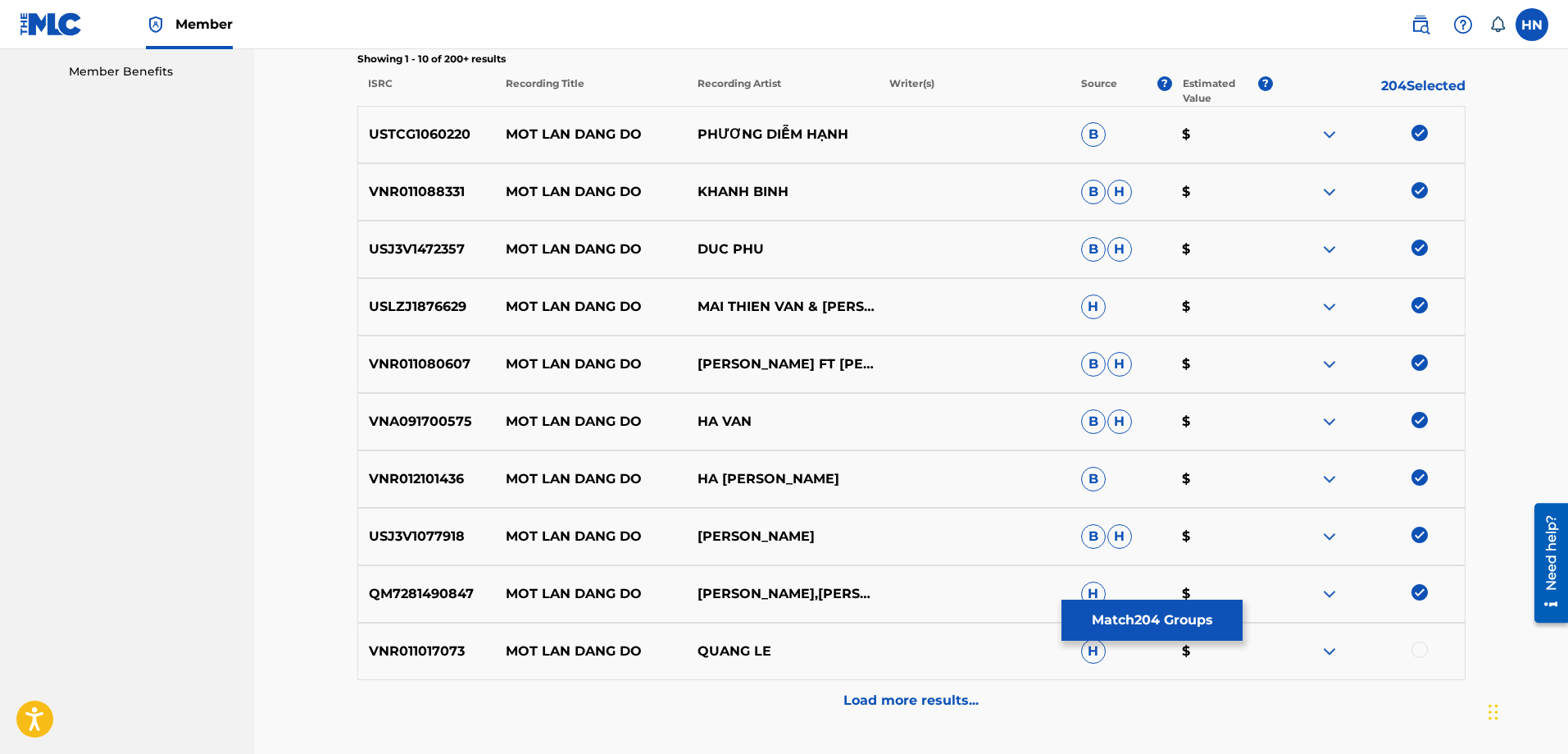
scroll to position [654, 0]
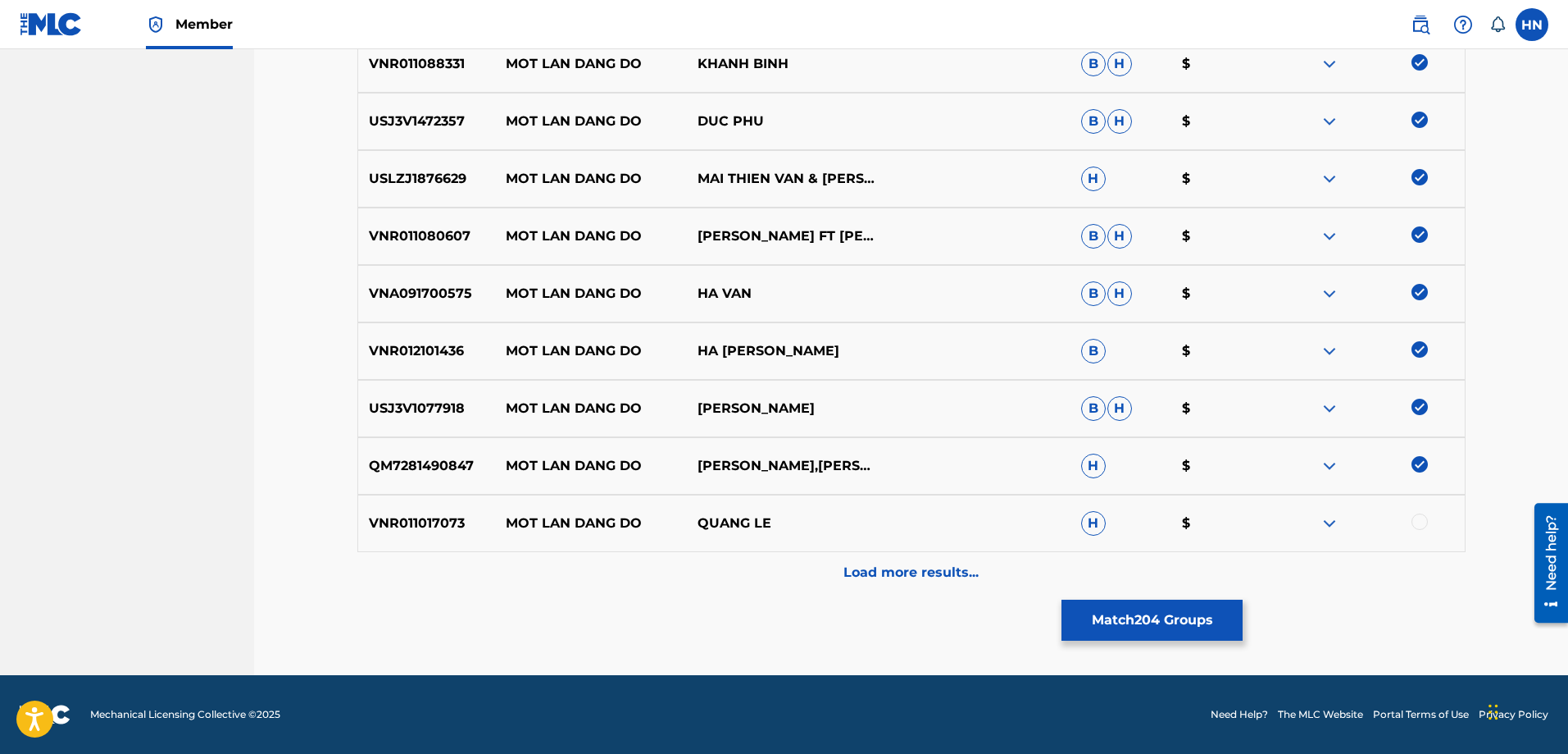
click at [444, 533] on div "VNR011017073 MOT LAN DANG DO QUANG LE H $" at bounding box center [911, 523] width 1109 height 58
click at [1410, 527] on div at bounding box center [1368, 523] width 192 height 20
click at [1420, 524] on div at bounding box center [1419, 521] width 16 height 16
click at [925, 560] on div "Load more results..." at bounding box center [911, 572] width 1109 height 41
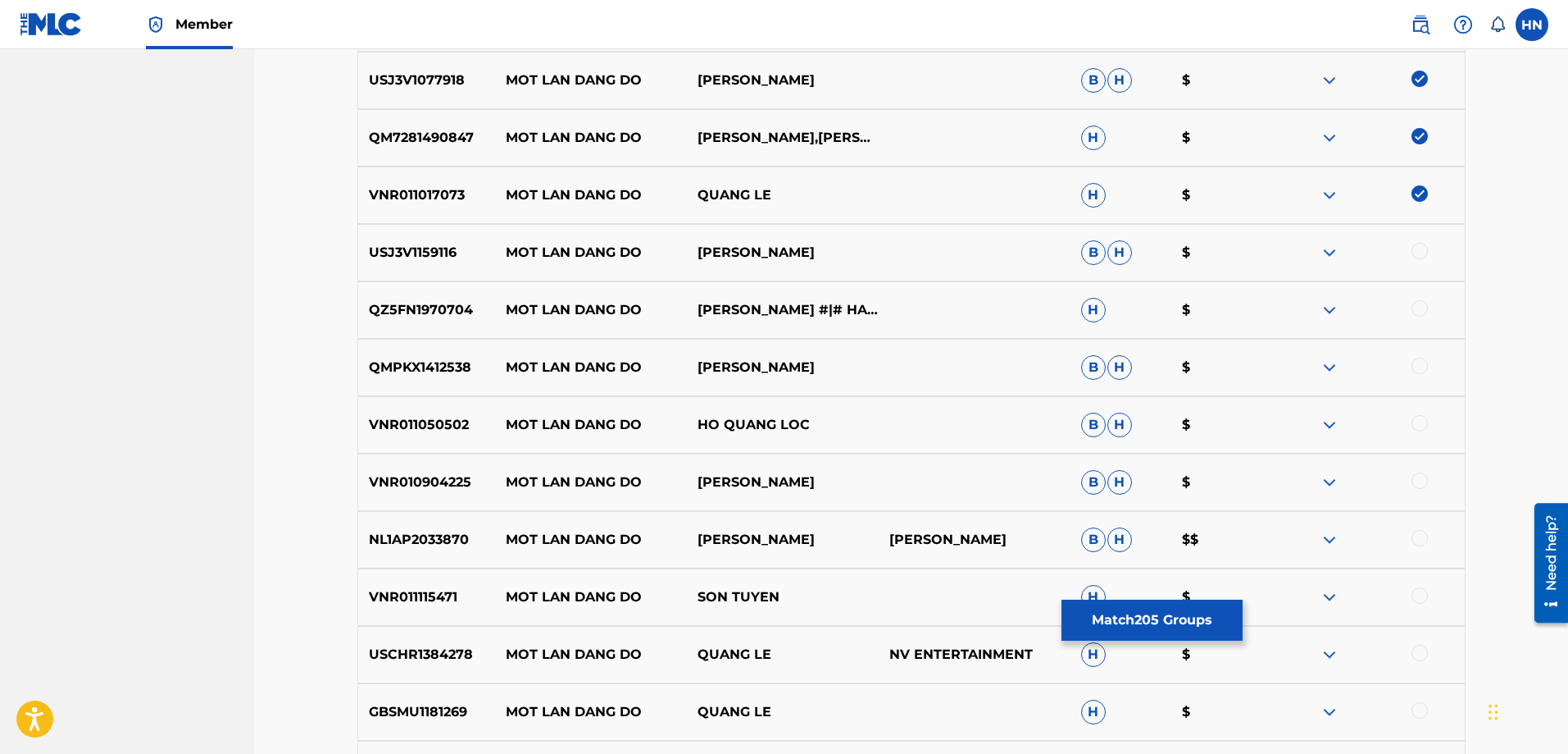
scroll to position [1064, 0]
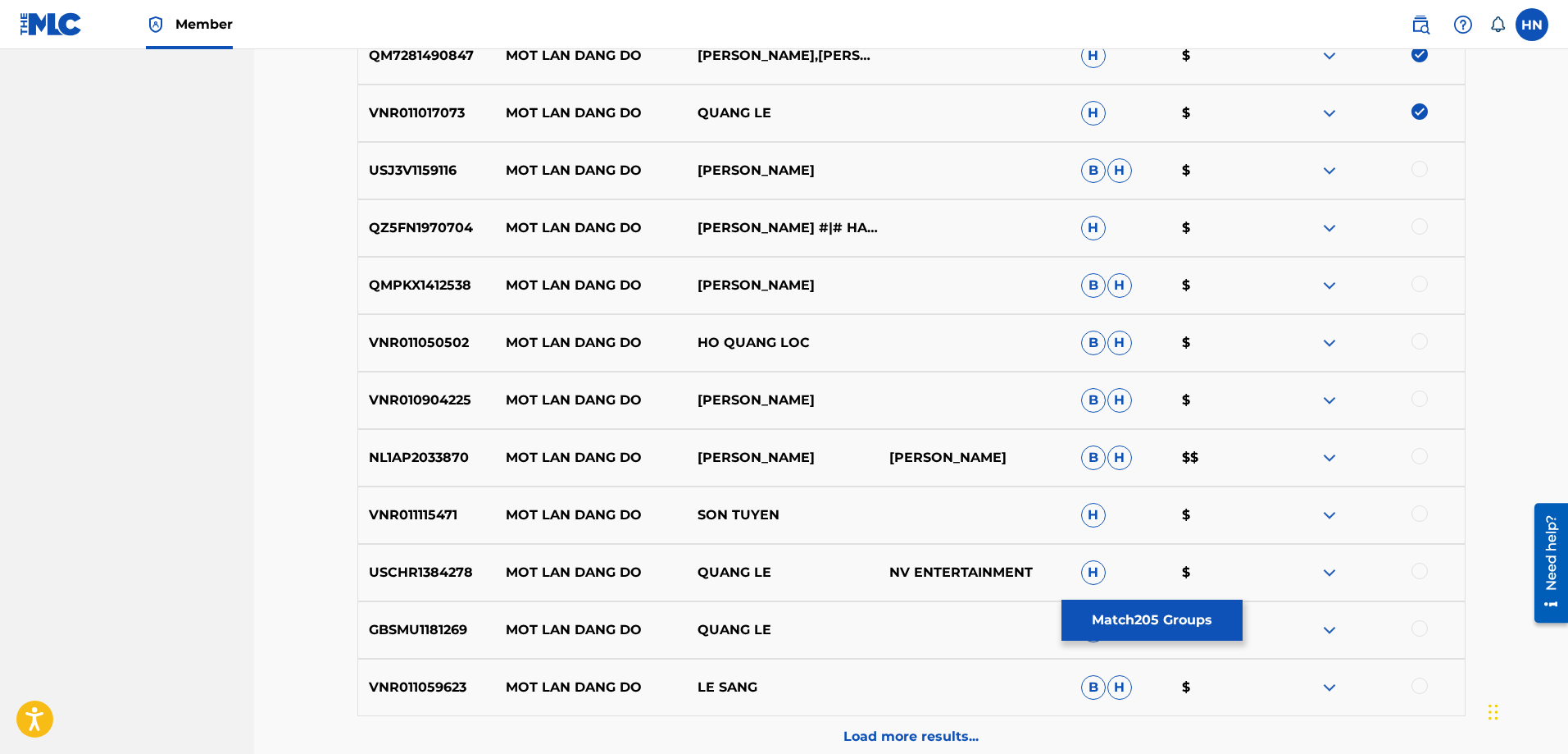
click at [379, 153] on div "USJ3V1159116 MOT LAN DANG DO TUAN VU B H $" at bounding box center [911, 170] width 1109 height 58
click at [1425, 166] on div at bounding box center [1419, 168] width 16 height 16
click at [401, 237] on p "QZ5FN1970704" at bounding box center [427, 227] width 138 height 20
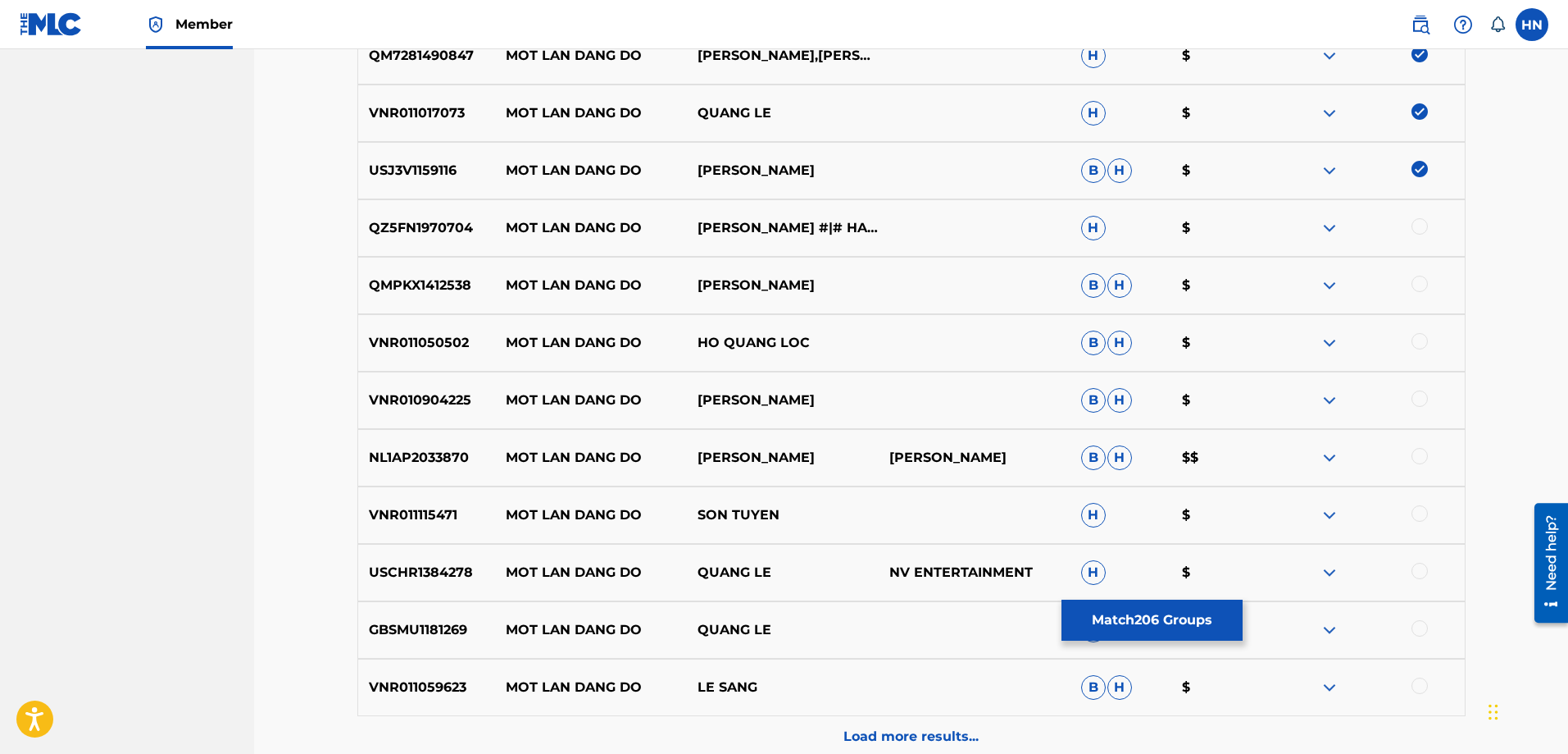
click at [1418, 223] on div at bounding box center [1419, 226] width 16 height 16
click at [417, 292] on p "QMPKX1412538" at bounding box center [427, 285] width 138 height 20
click at [1415, 282] on div at bounding box center [1419, 283] width 16 height 16
click at [444, 343] on p "VNR011050502" at bounding box center [427, 343] width 138 height 20
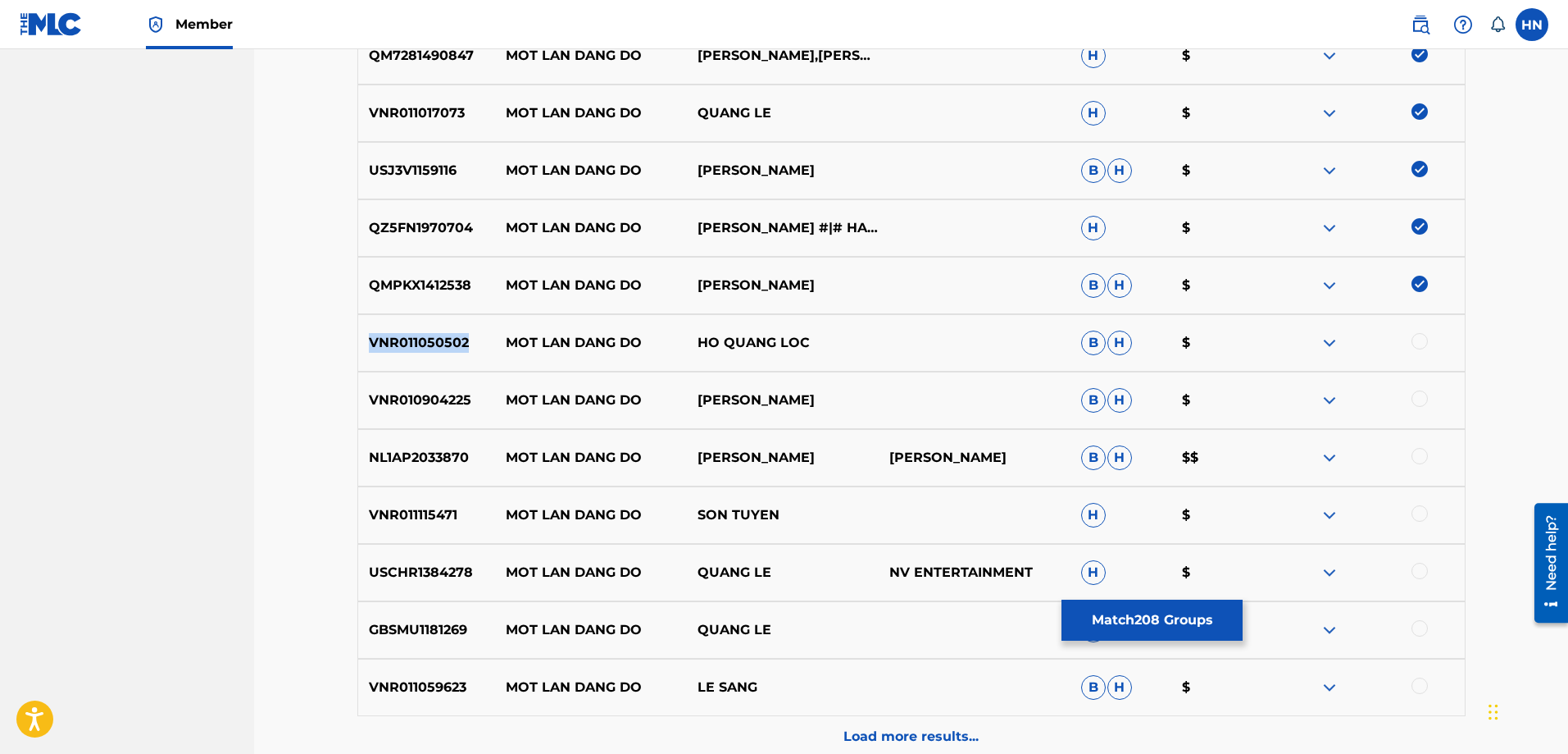
click at [444, 343] on p "VNR011050502" at bounding box center [427, 343] width 138 height 20
click at [1423, 341] on div at bounding box center [1419, 341] width 16 height 16
click at [422, 389] on div "VNR010904225 MOT LAN DANG DO QUANG HÀ B H $" at bounding box center [911, 400] width 1109 height 58
click at [1417, 398] on div at bounding box center [1419, 398] width 16 height 16
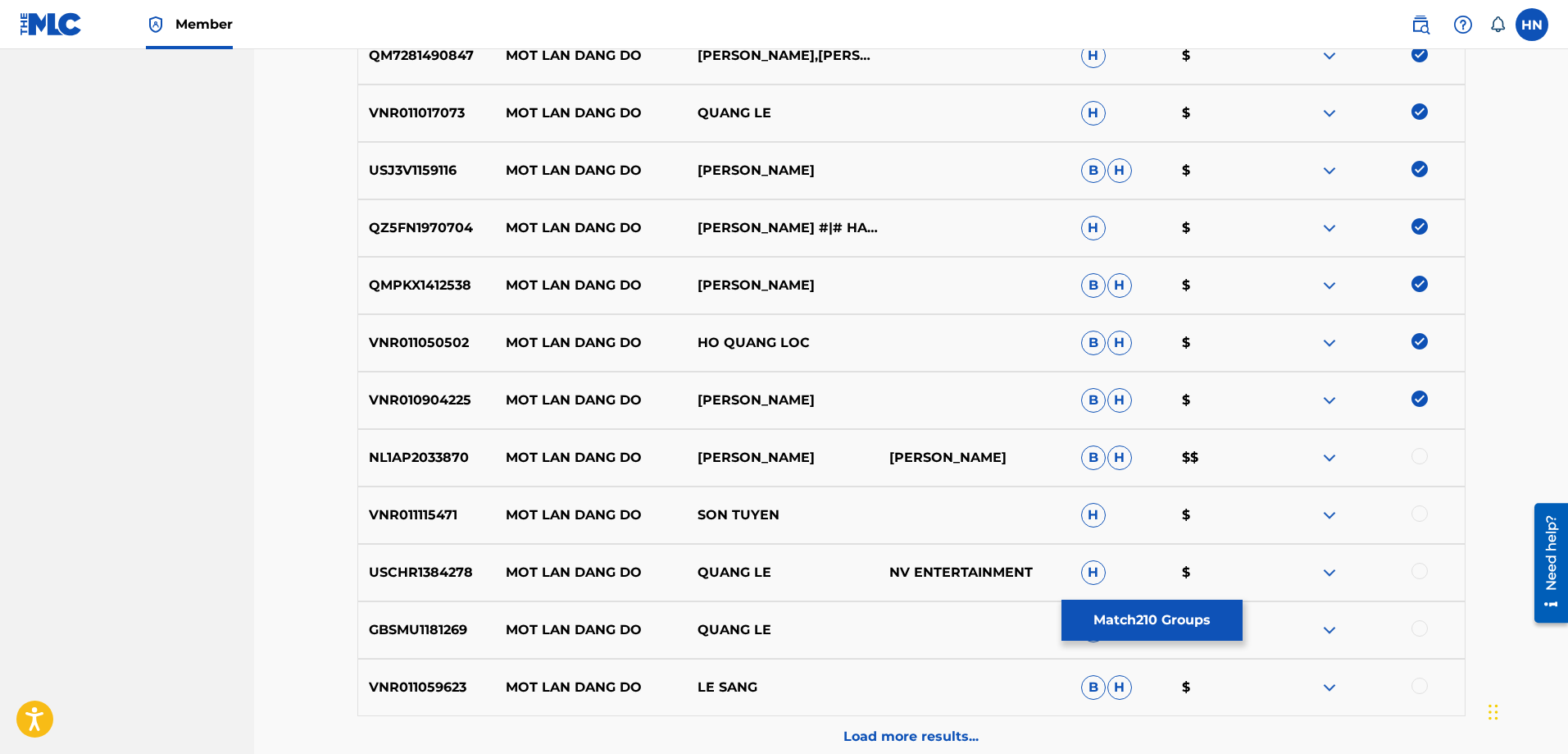
drag, startPoint x: 493, startPoint y: 457, endPoint x: 870, endPoint y: 450, distance: 377.1
click at [870, 450] on div "NL1AP2033870 MOT LAN DANG DO MICAH TUAN TRAN MICAH TUAN TRAN B H $$" at bounding box center [911, 457] width 1109 height 58
click at [1326, 456] on img at bounding box center [1329, 457] width 20 height 20
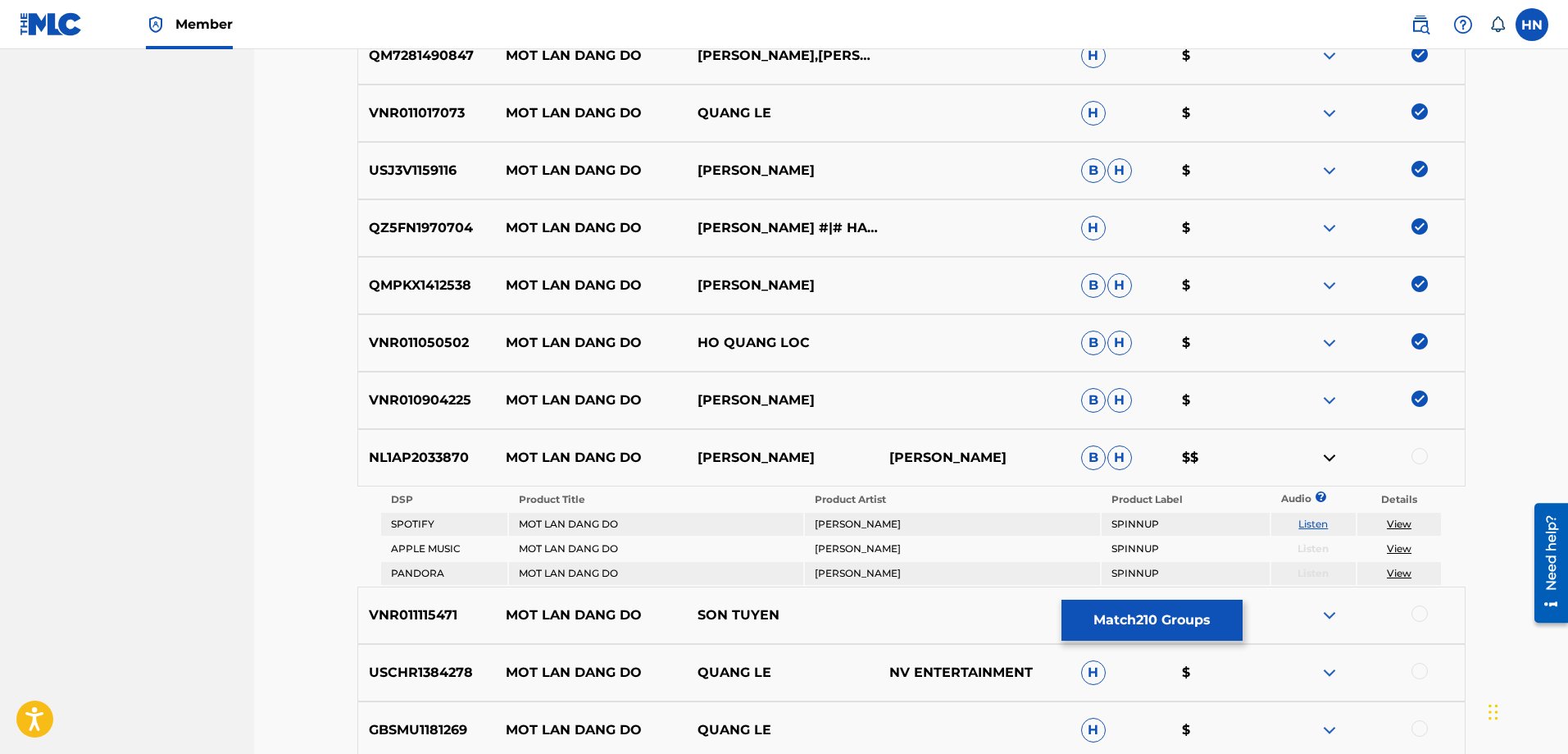
click at [1309, 524] on link "Listen" at bounding box center [1312, 523] width 29 height 12
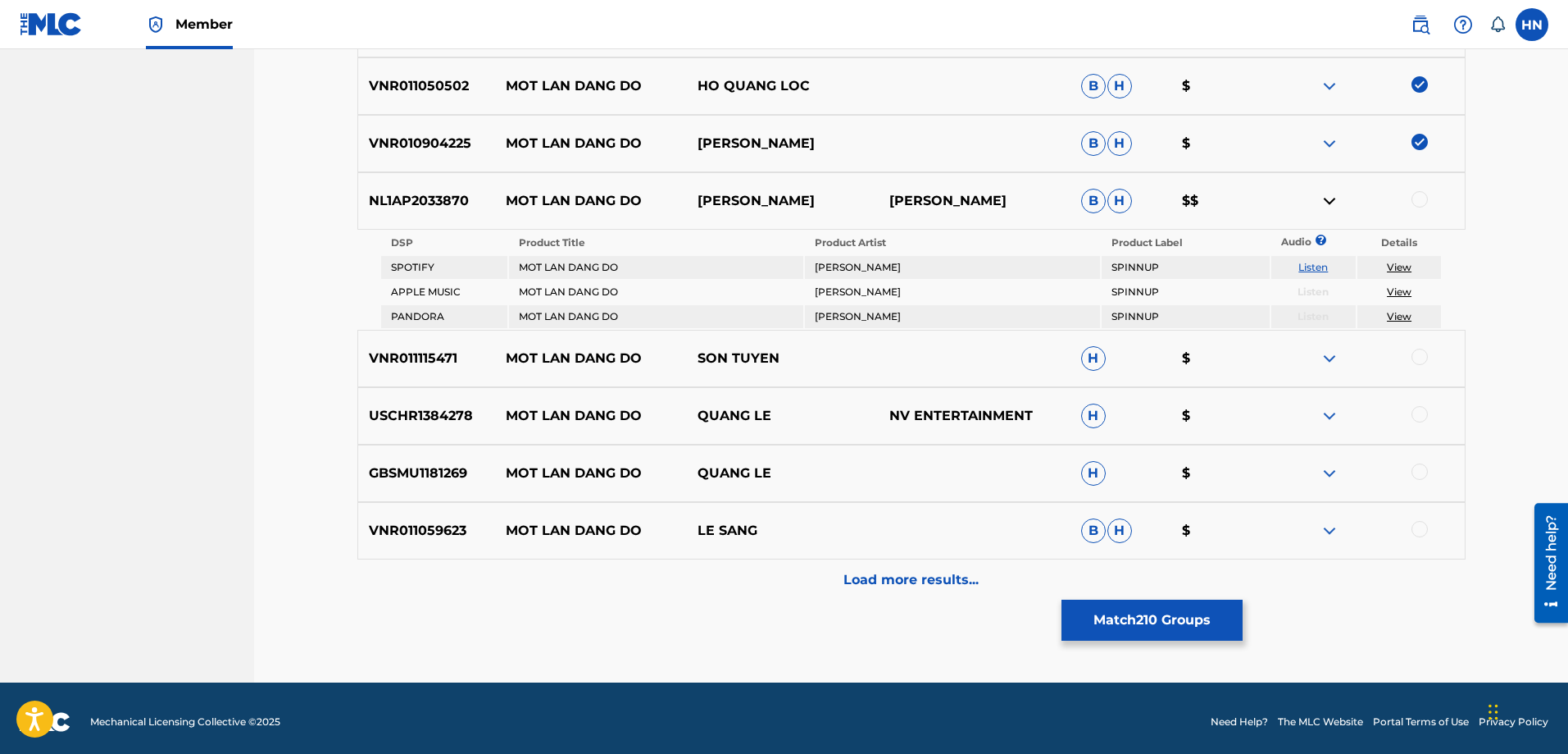
scroll to position [1328, 0]
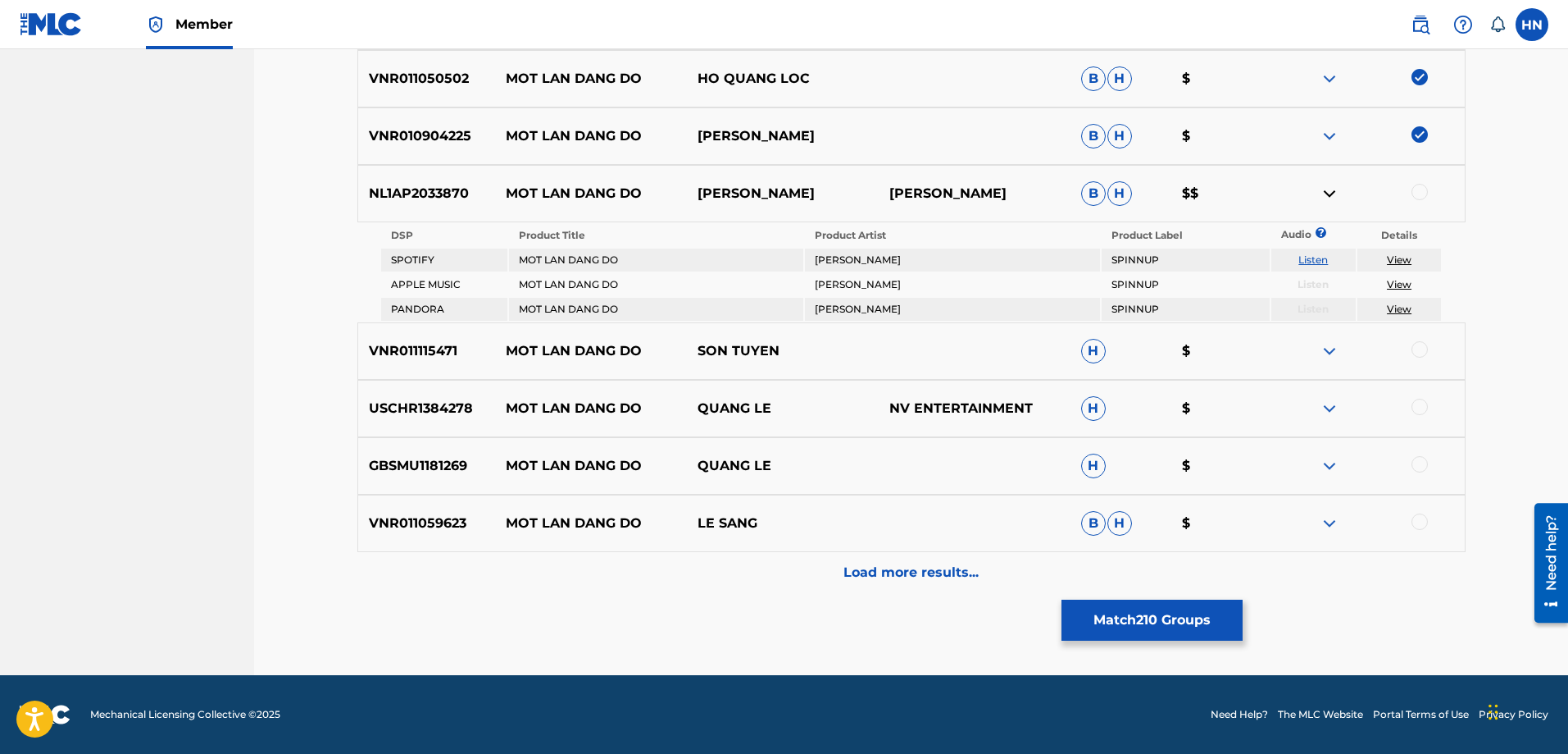
click at [400, 353] on p "VNR011115471" at bounding box center [427, 350] width 138 height 20
click at [1411, 354] on div at bounding box center [1368, 350] width 192 height 20
click at [1415, 349] on div at bounding box center [1419, 348] width 16 height 16
click at [393, 397] on div "USCHR1384278 MOT LAN DANG DO QUANG LE NV ENTERTAINMENT H $" at bounding box center [911, 408] width 1109 height 58
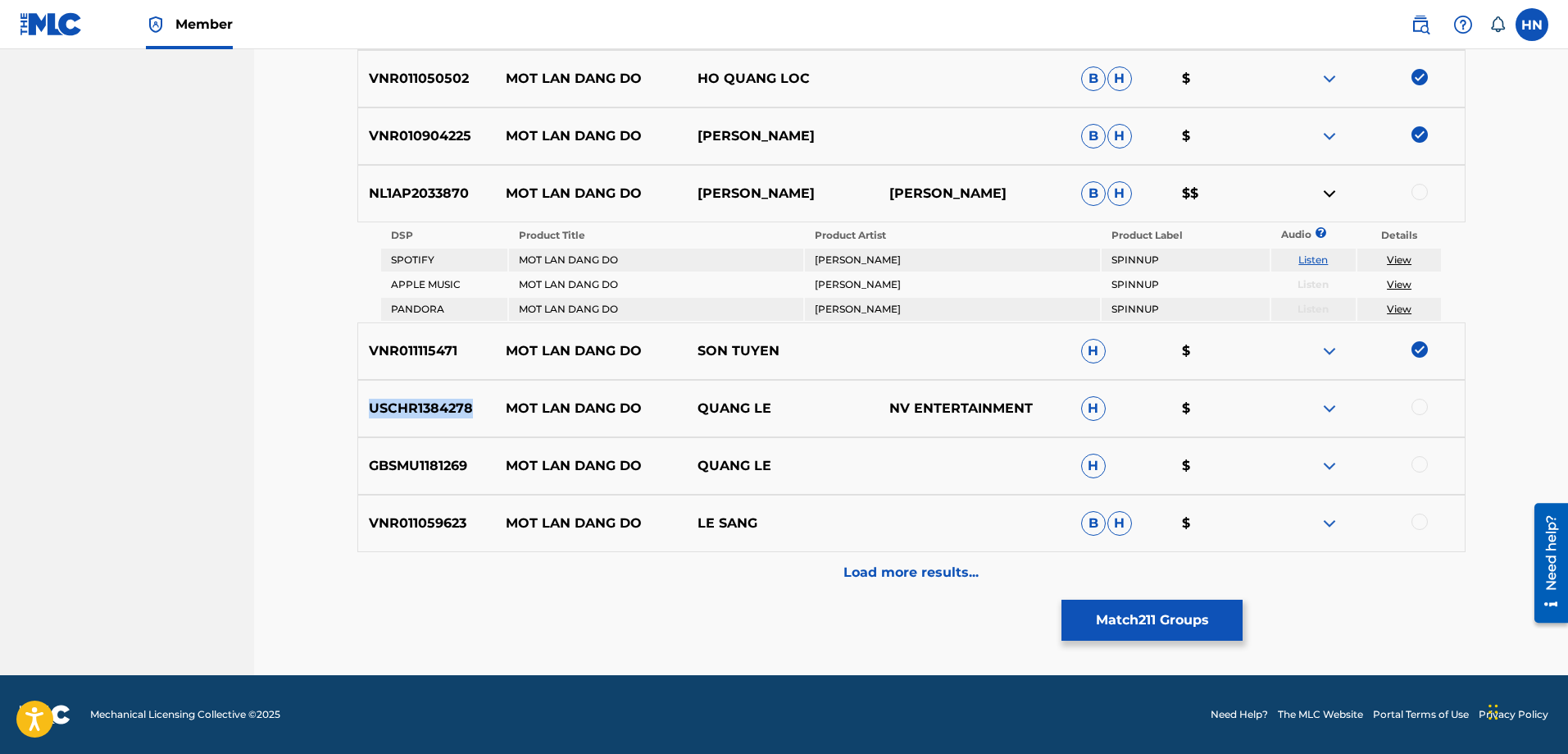
click at [393, 397] on div "USCHR1384278 MOT LAN DANG DO QUANG LE NV ENTERTAINMENT H $" at bounding box center [911, 408] width 1109 height 58
click at [1421, 403] on div at bounding box center [1419, 406] width 16 height 16
click at [456, 438] on div "GBSMU1181269 MOT LAN DANG DO QUANG LE H $" at bounding box center [911, 465] width 1109 height 58
click at [1425, 461] on div at bounding box center [1419, 463] width 16 height 16
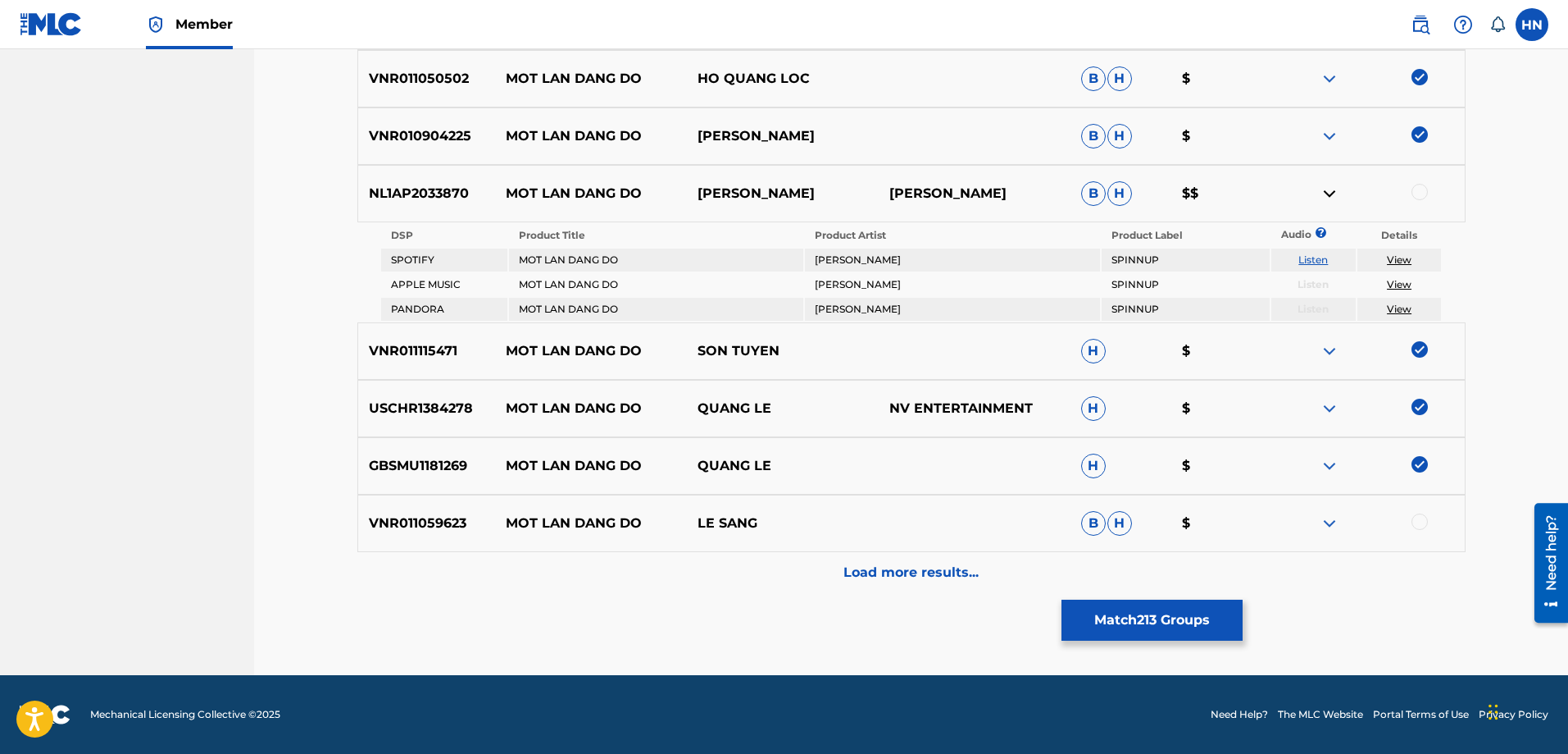
click at [416, 528] on p "VNR011059623" at bounding box center [427, 523] width 138 height 20
click at [1416, 523] on div at bounding box center [1419, 521] width 16 height 16
click at [866, 552] on div "Load more results..." at bounding box center [911, 572] width 1109 height 41
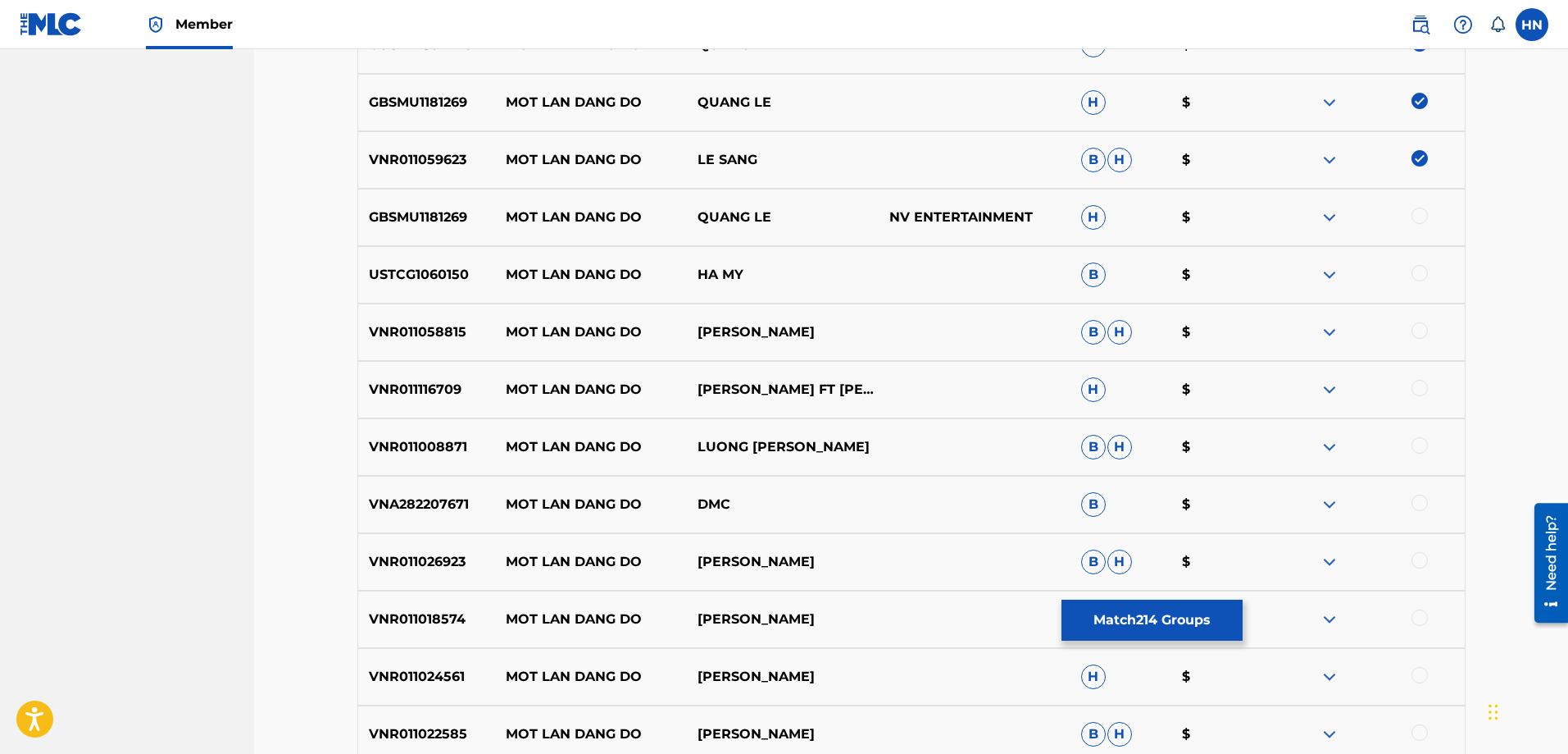
scroll to position [1655, 0]
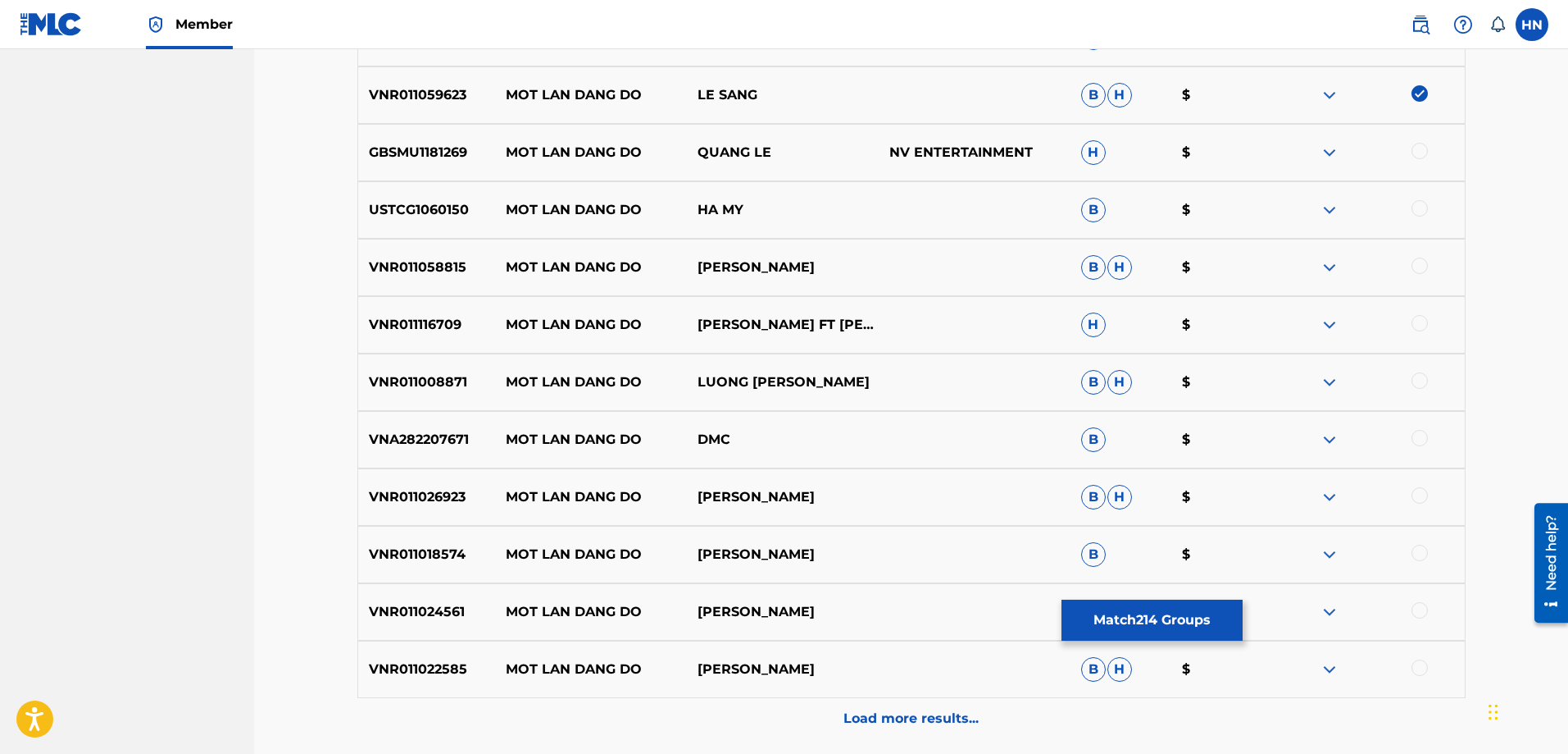
click at [442, 155] on p "GBSMU1181269" at bounding box center [427, 152] width 138 height 20
click at [1422, 151] on div at bounding box center [1419, 150] width 16 height 16
click at [422, 203] on p "USTCG1060150" at bounding box center [427, 209] width 138 height 20
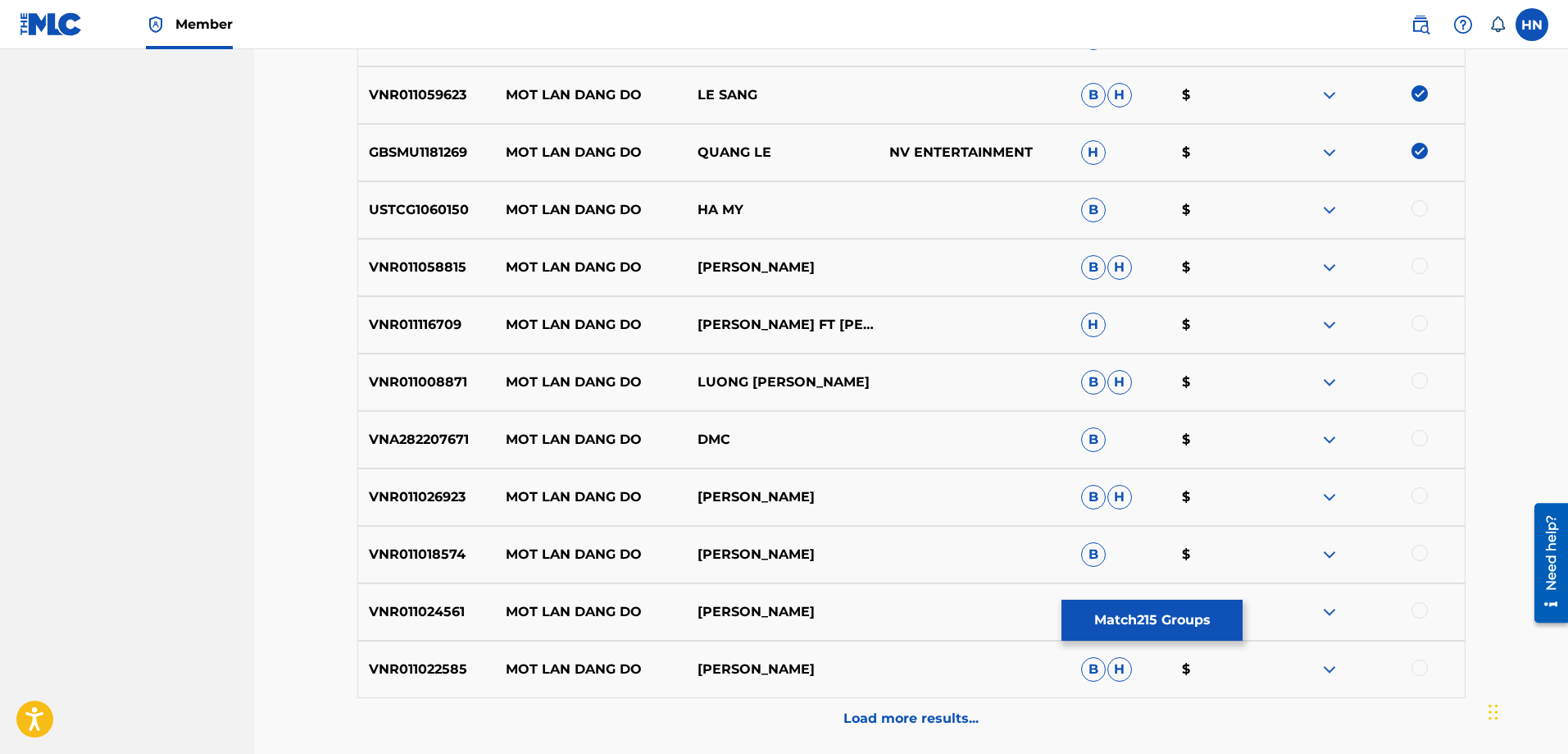
click at [1426, 205] on div at bounding box center [1419, 208] width 16 height 16
click at [432, 318] on p "VNR011116709" at bounding box center [427, 325] width 138 height 20
click at [1422, 328] on div at bounding box center [1419, 323] width 16 height 16
click at [435, 387] on p "VNR011008871" at bounding box center [427, 381] width 138 height 20
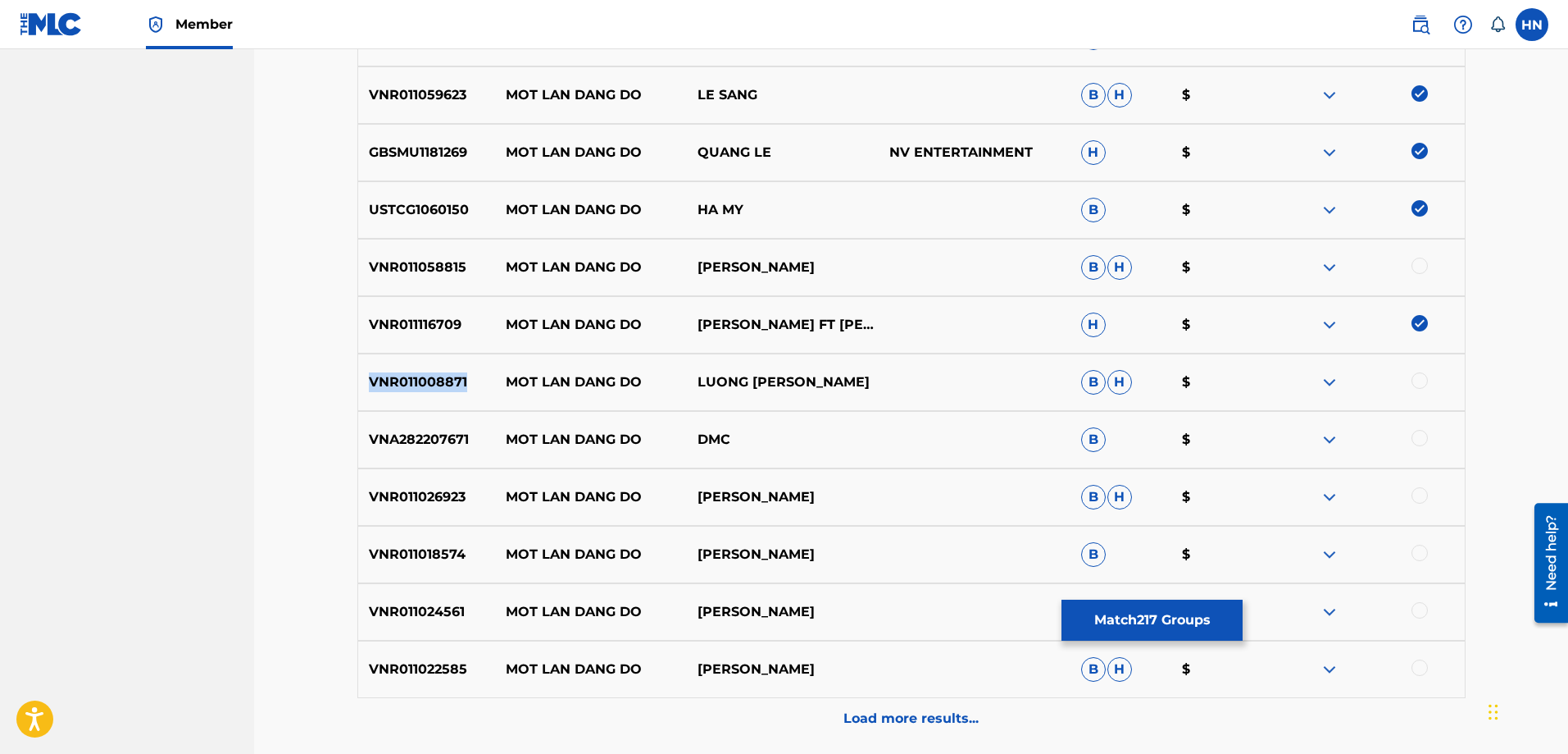
click at [435, 387] on p "VNR011008871" at bounding box center [427, 381] width 138 height 20
click at [1420, 379] on div at bounding box center [1419, 379] width 16 height 16
click at [436, 567] on div "VNR011018574 MOT LAN DANG DO QUANG HA B $" at bounding box center [911, 554] width 1109 height 58
click at [1418, 553] on div at bounding box center [1419, 552] width 16 height 16
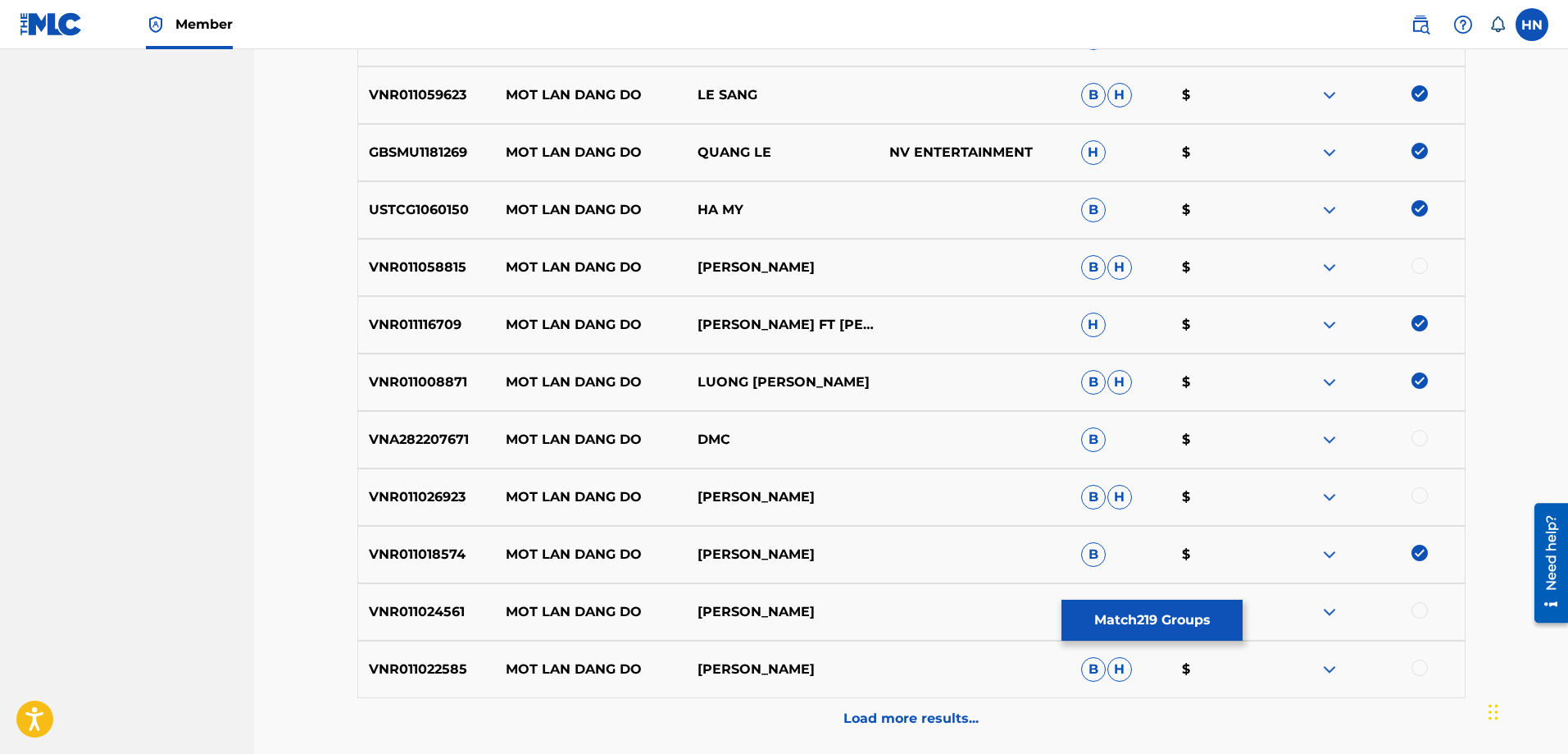
click at [460, 682] on div "VNR011022585 MOT LAN DANG DO TRINH NAM [PERSON_NAME]" at bounding box center [911, 669] width 1109 height 58
click at [1421, 666] on div at bounding box center [1419, 667] width 16 height 16
click at [973, 709] on p "Load more results..." at bounding box center [910, 718] width 135 height 20
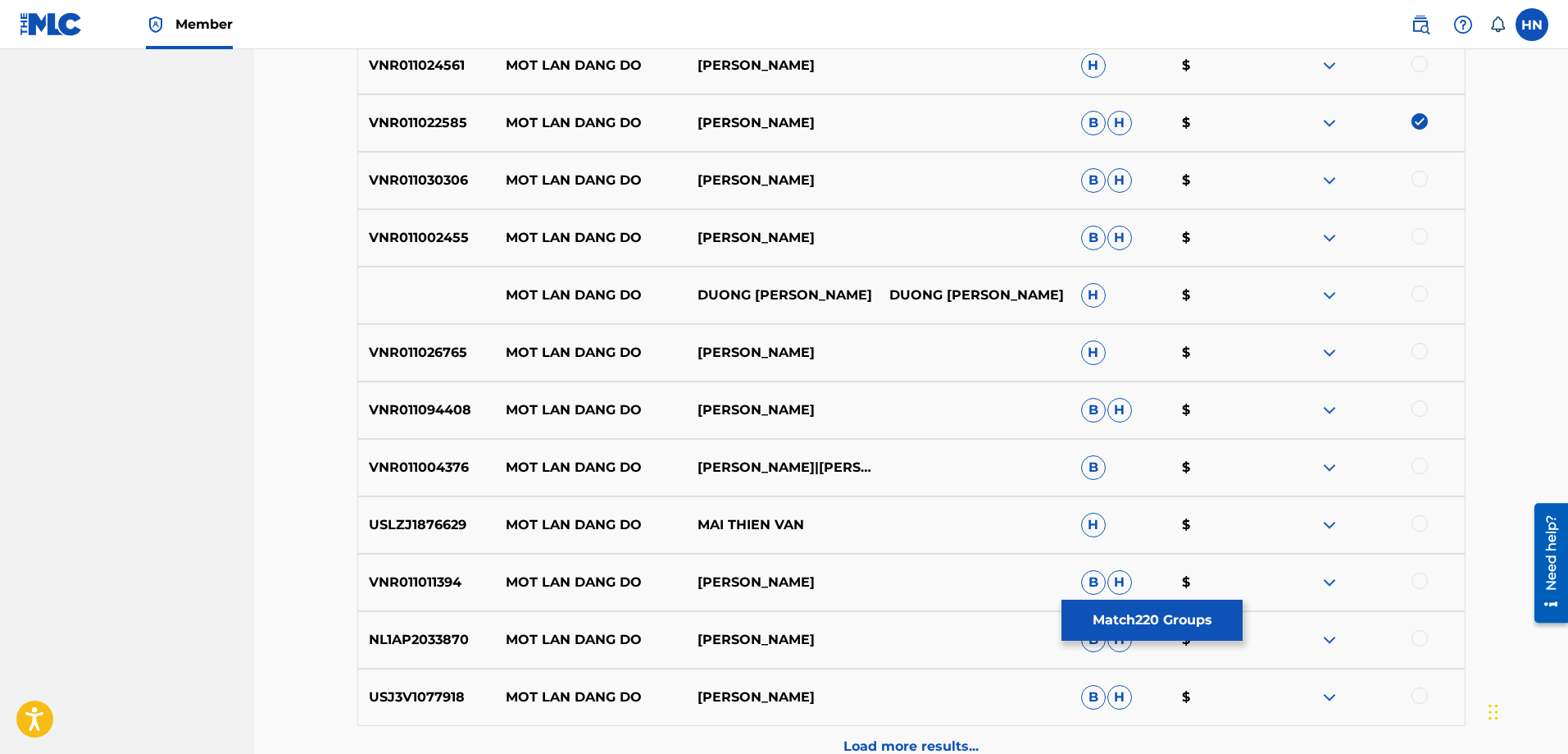
scroll to position [2230, 0]
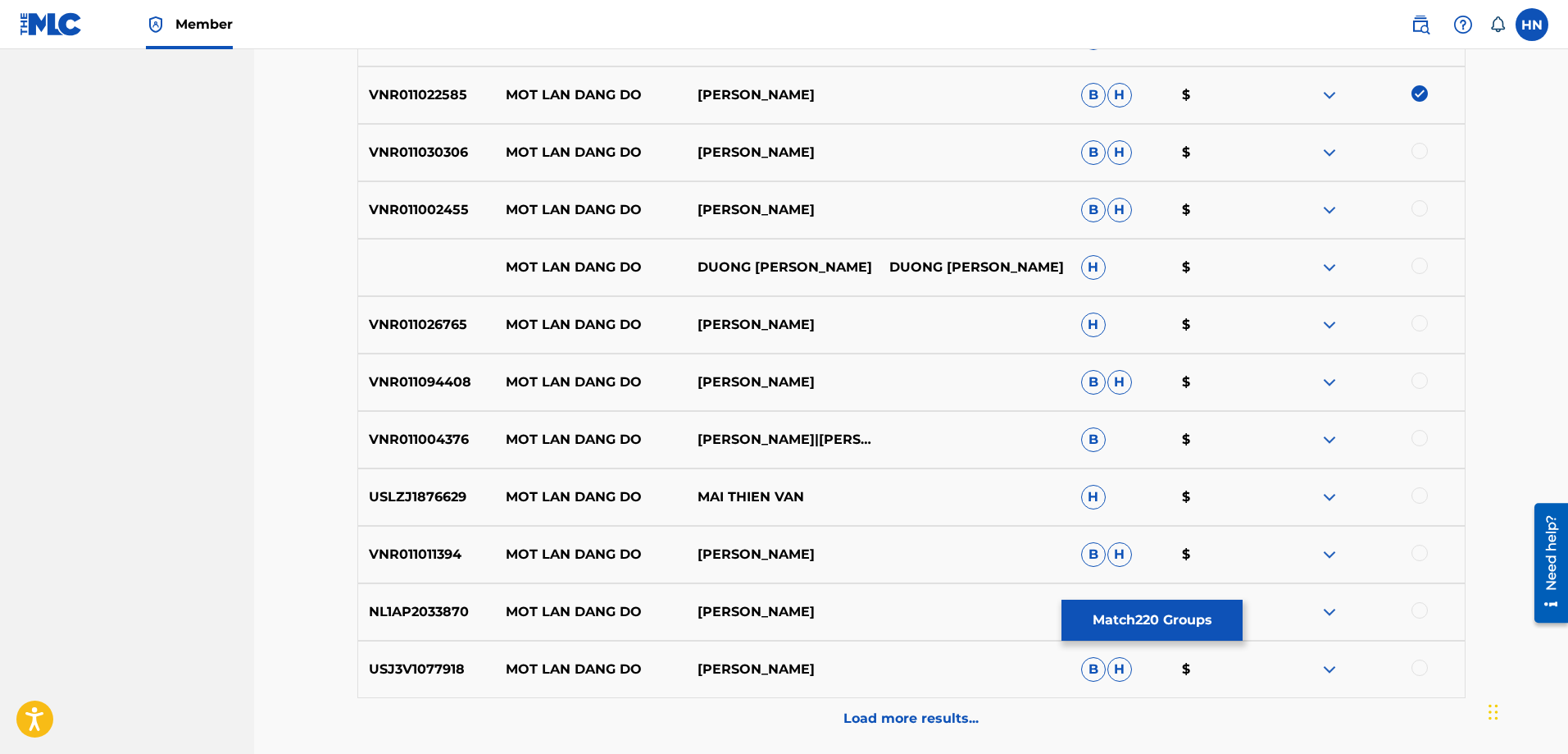
click at [428, 162] on div "VNR011030306 MOT LAN DANG DO DOAN VIET PHUONG B H $" at bounding box center [911, 152] width 1109 height 58
click at [1416, 153] on div at bounding box center [1419, 150] width 16 height 16
click at [394, 206] on p "VNR011002455" at bounding box center [427, 209] width 138 height 20
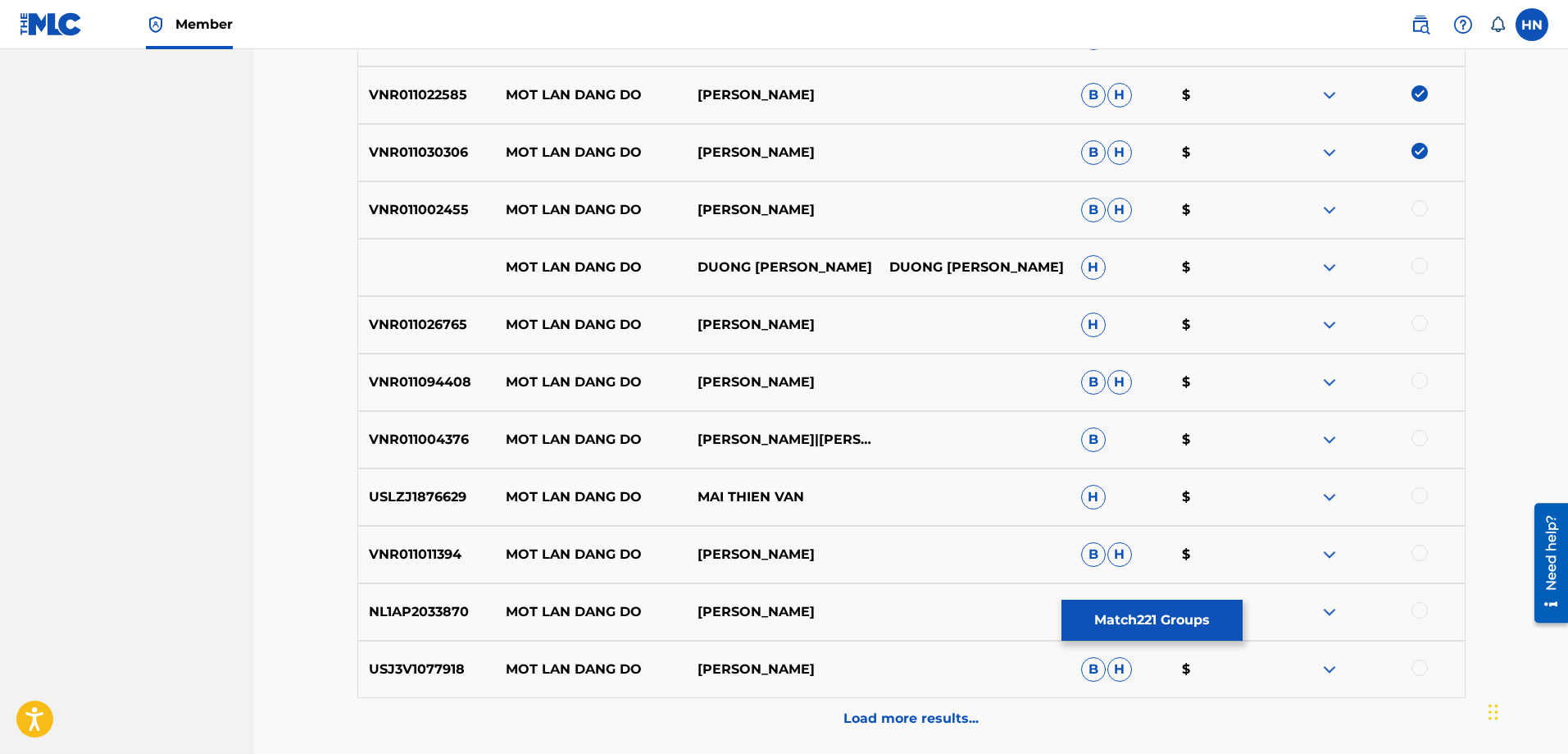
click at [1423, 206] on div at bounding box center [1419, 208] width 16 height 16
drag, startPoint x: 847, startPoint y: 269, endPoint x: 475, endPoint y: 269, distance: 372.0
click at [479, 269] on div "MOT LAN DANG DO DUONG HONG LOAN DUONG HONG LOAN H $" at bounding box center [911, 267] width 1109 height 58
click at [1417, 262] on div at bounding box center [1419, 265] width 16 height 16
click at [1329, 265] on img at bounding box center [1329, 267] width 20 height 20
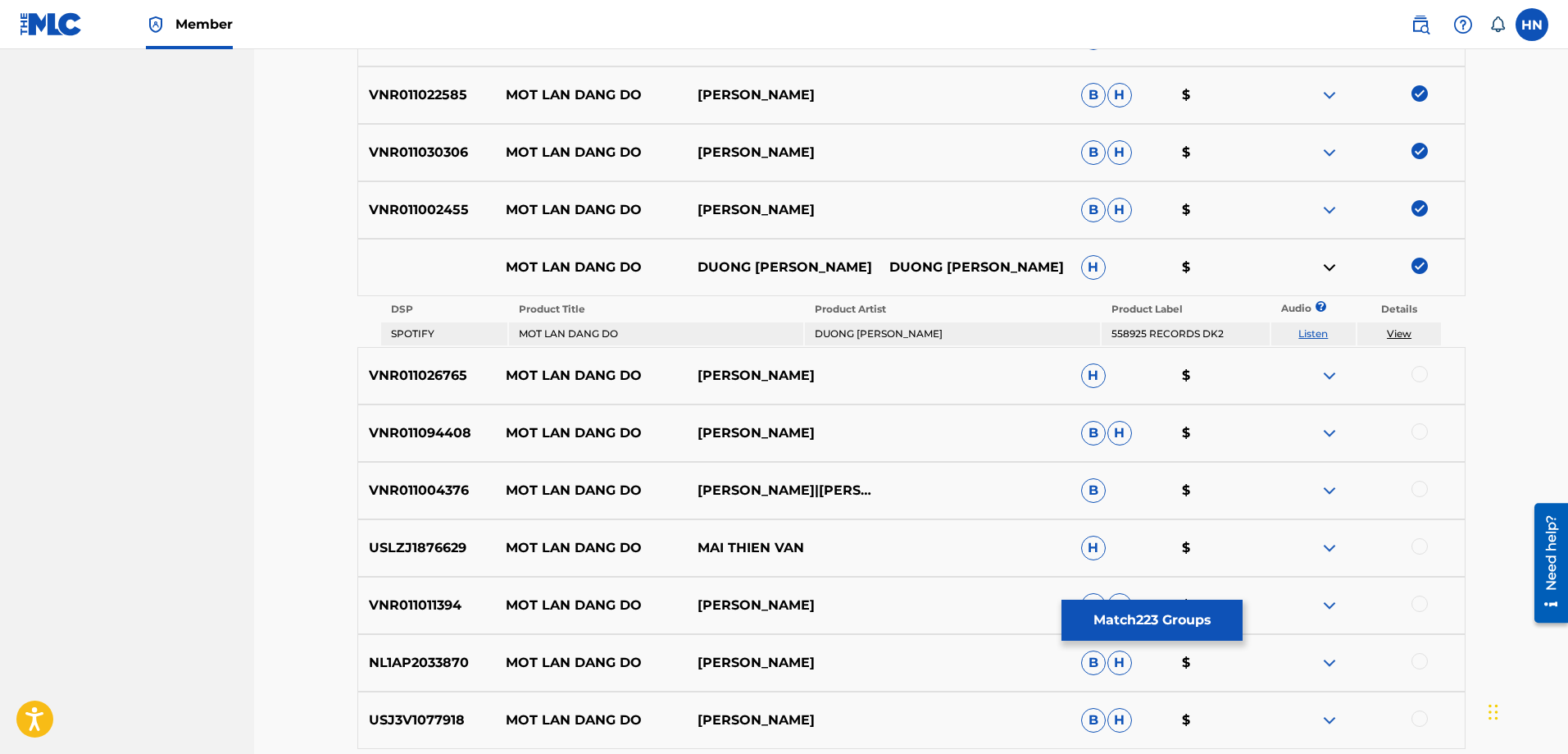
click at [1310, 332] on link "Listen" at bounding box center [1312, 333] width 29 height 12
click at [403, 387] on div "VNR011026765 MOT LAN DANG DO LAM NGOC HUYNH H $" at bounding box center [911, 376] width 1109 height 58
click at [1418, 375] on div at bounding box center [1419, 374] width 16 height 16
click at [400, 422] on div "VNR011094408 MOT LAN DANG DO DOAN VIET PHUONG B H $" at bounding box center [911, 432] width 1109 height 58
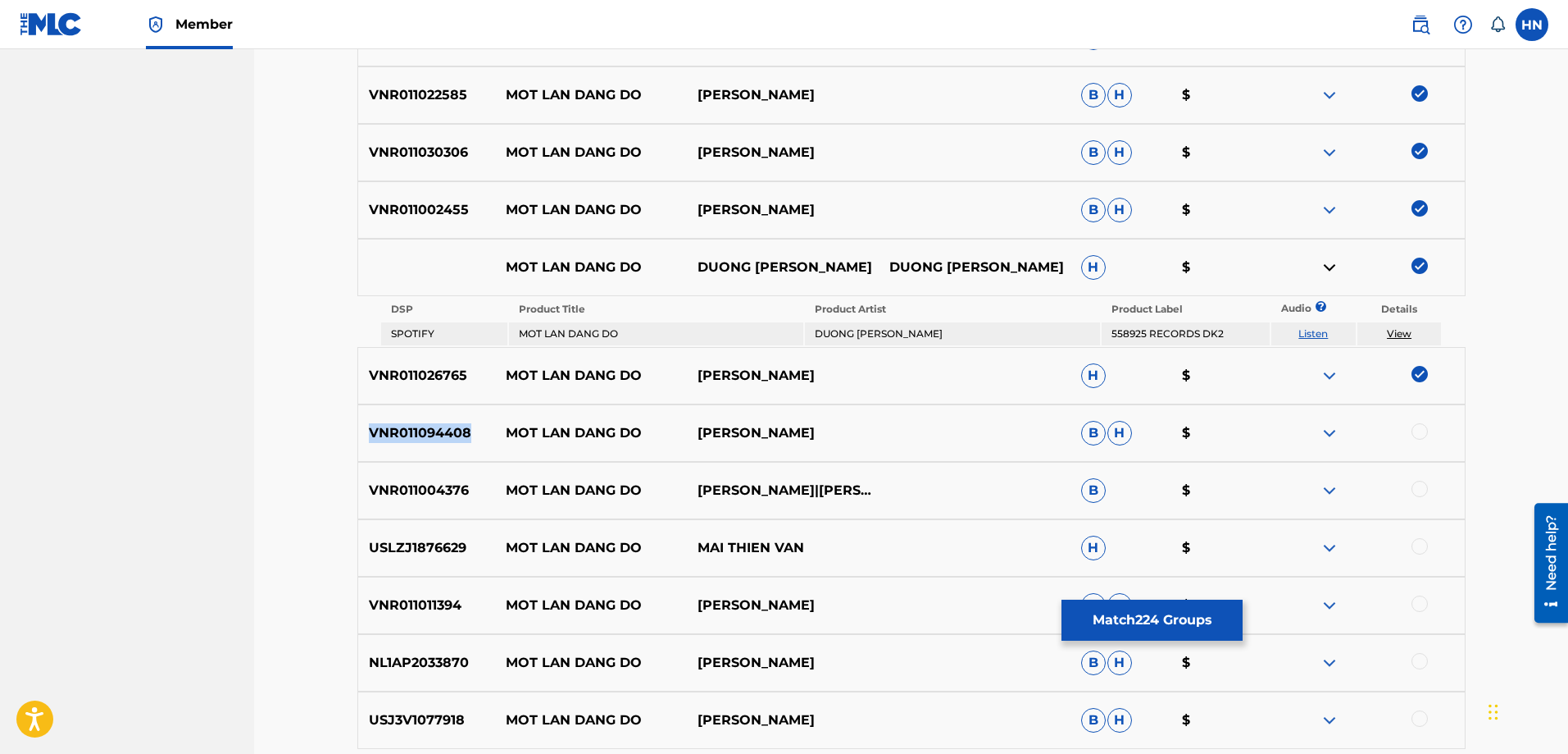
click at [400, 422] on div "VNR011094408 MOT LAN DANG DO DOAN VIET PHUONG B H $" at bounding box center [911, 432] width 1109 height 58
click at [1422, 432] on div at bounding box center [1419, 430] width 16 height 16
click at [432, 485] on p "VNR011004376" at bounding box center [427, 490] width 138 height 20
click at [1413, 488] on div at bounding box center [1419, 488] width 16 height 16
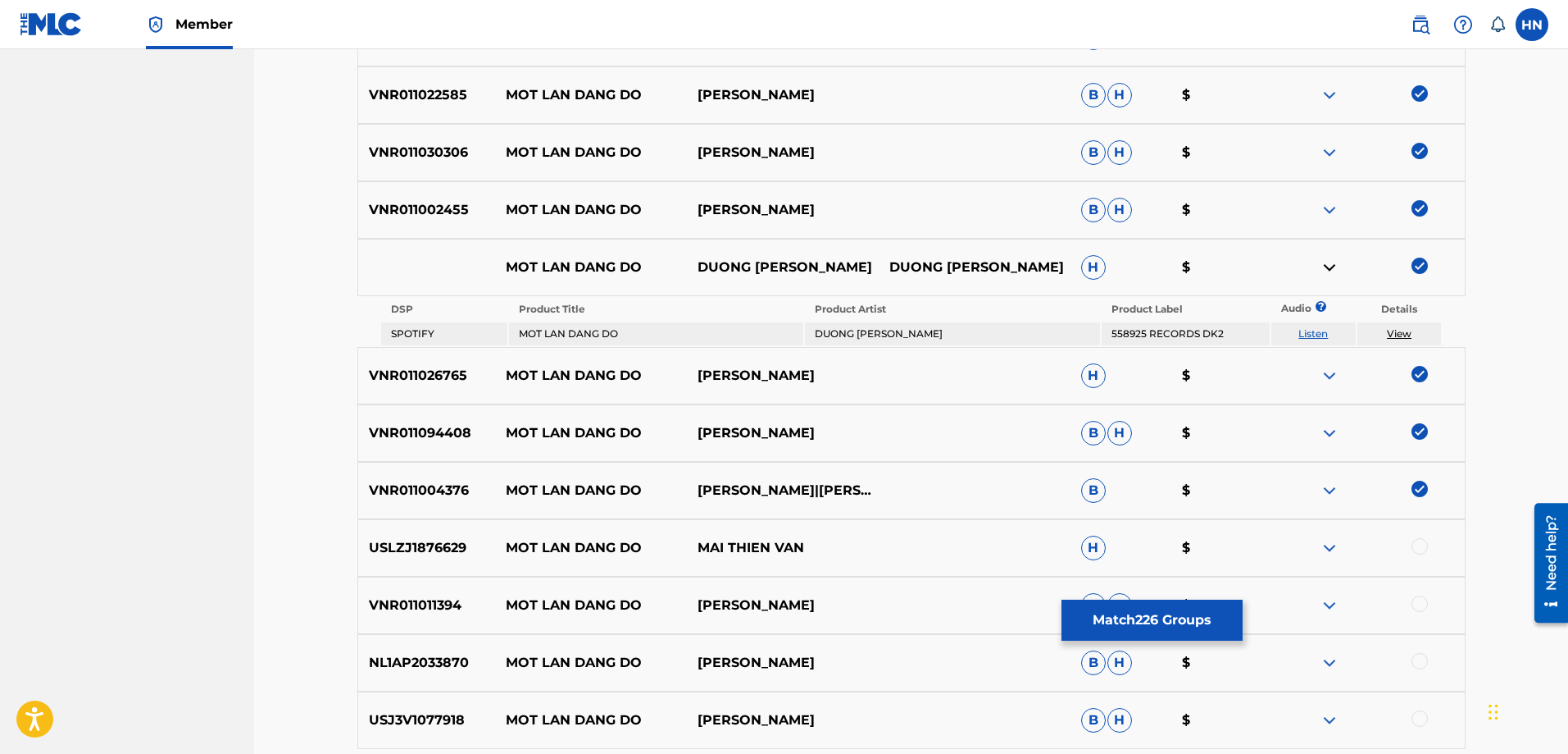
click at [444, 555] on p "USLZJ1876629" at bounding box center [427, 547] width 138 height 20
click at [1422, 546] on div at bounding box center [1419, 545] width 16 height 16
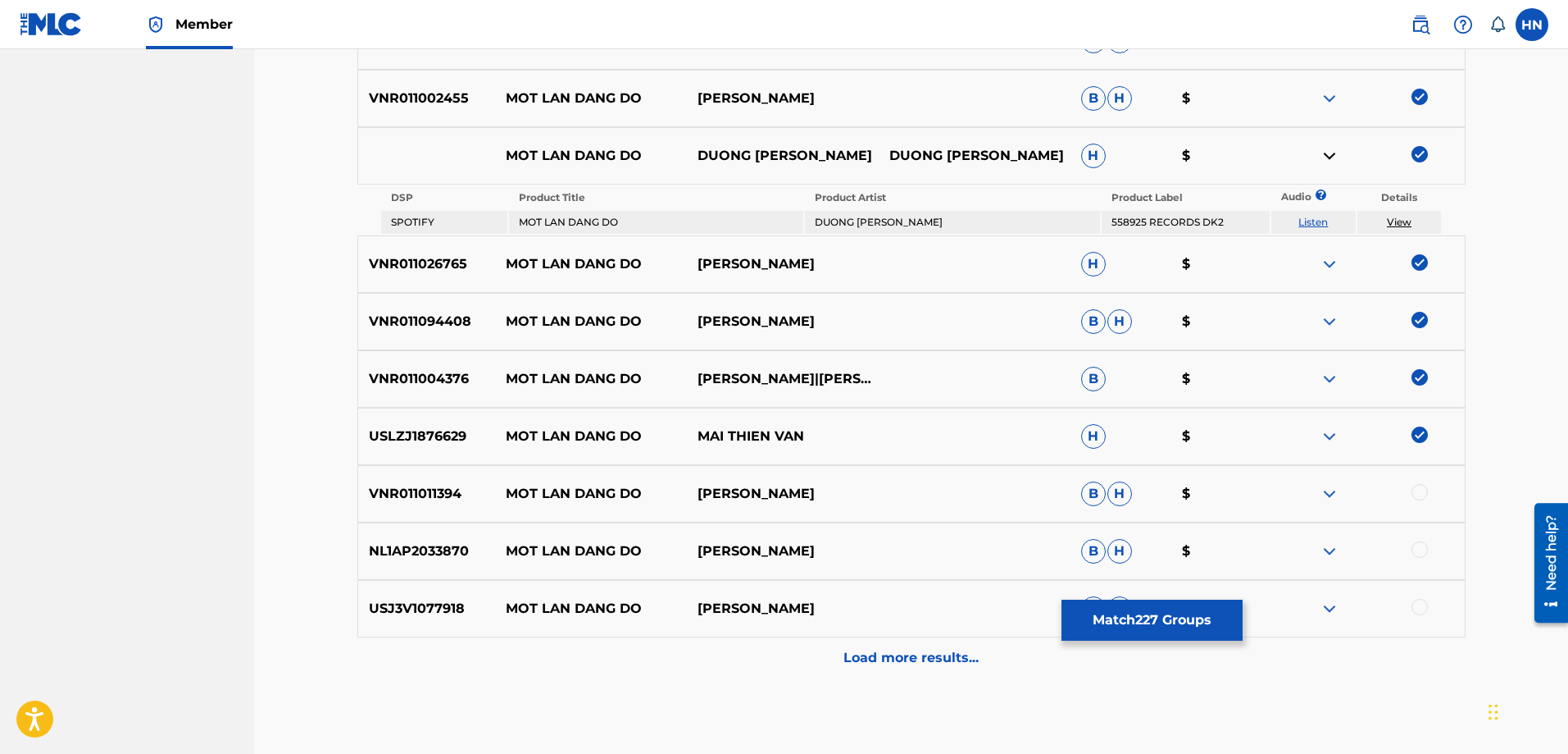
scroll to position [2426, 0]
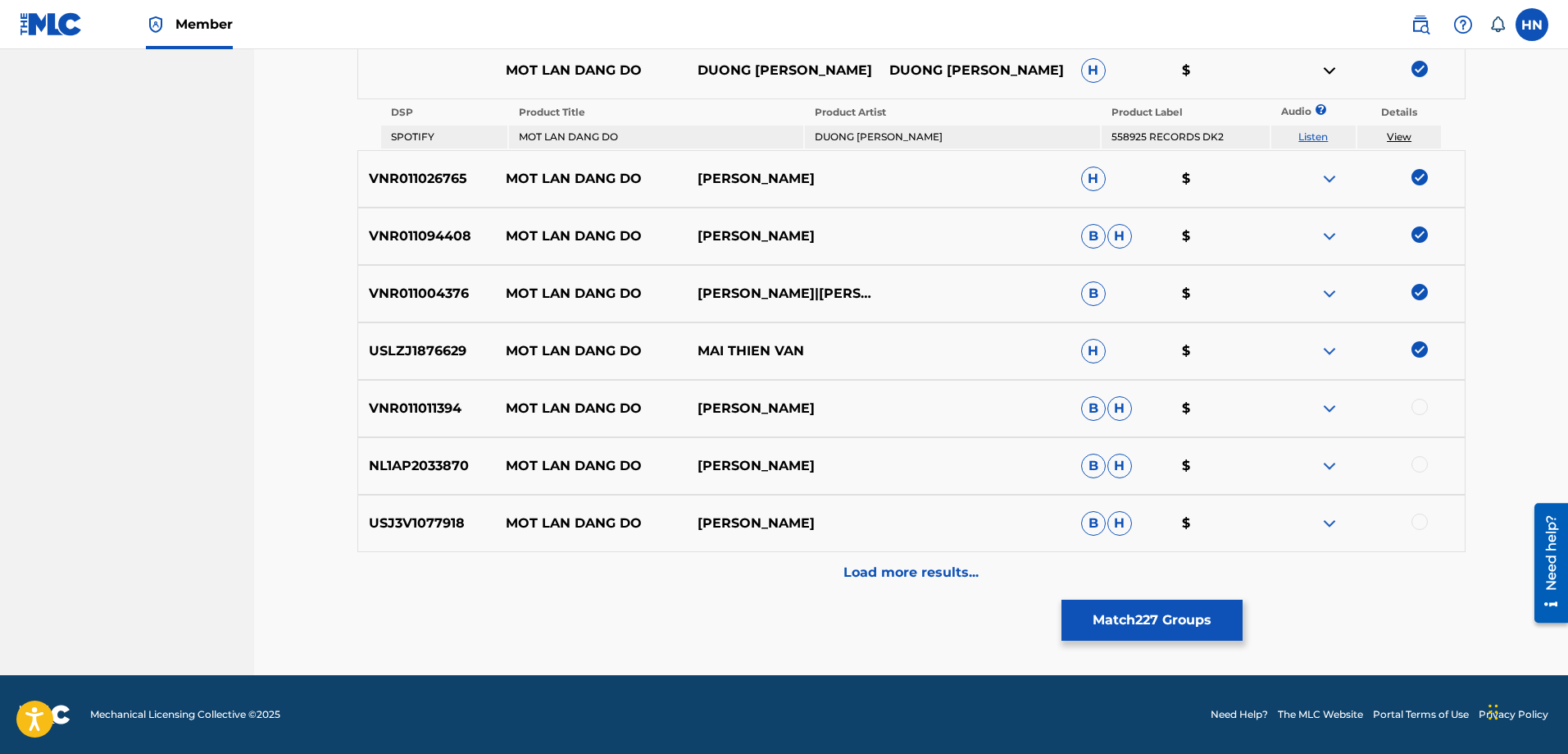
click at [431, 410] on p "VNR011011394" at bounding box center [427, 408] width 138 height 20
click at [1428, 405] on div at bounding box center [1368, 408] width 192 height 20
click at [1423, 407] on div at bounding box center [1419, 406] width 16 height 16
click at [397, 466] on p "NL1AP2033870" at bounding box center [427, 465] width 138 height 20
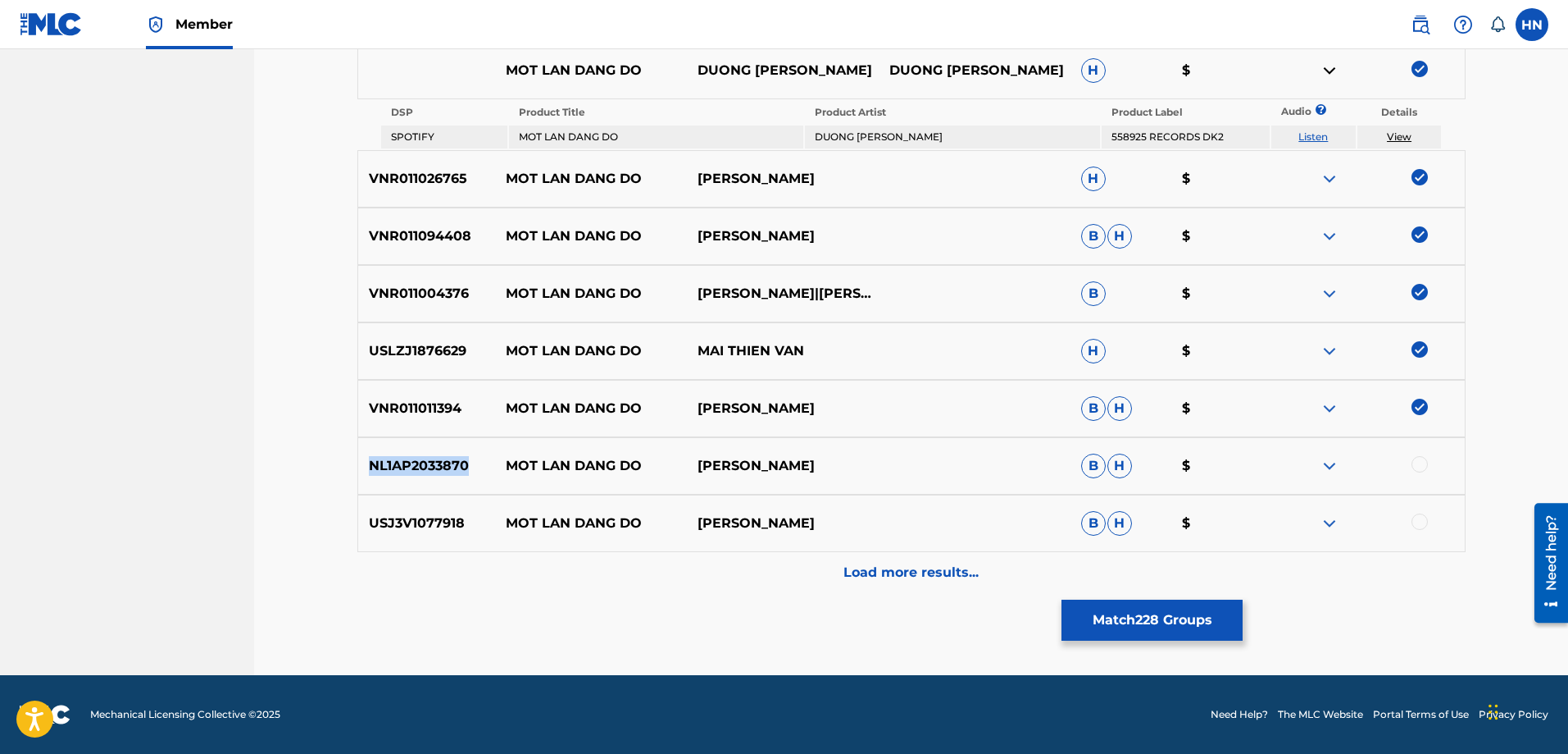
click at [397, 466] on p "NL1AP2033870" at bounding box center [427, 465] width 138 height 20
click at [428, 521] on p "USJ3V1077918" at bounding box center [427, 523] width 138 height 20
click at [1413, 522] on div at bounding box center [1419, 521] width 16 height 16
click at [902, 575] on p "Load more results..." at bounding box center [910, 572] width 135 height 20
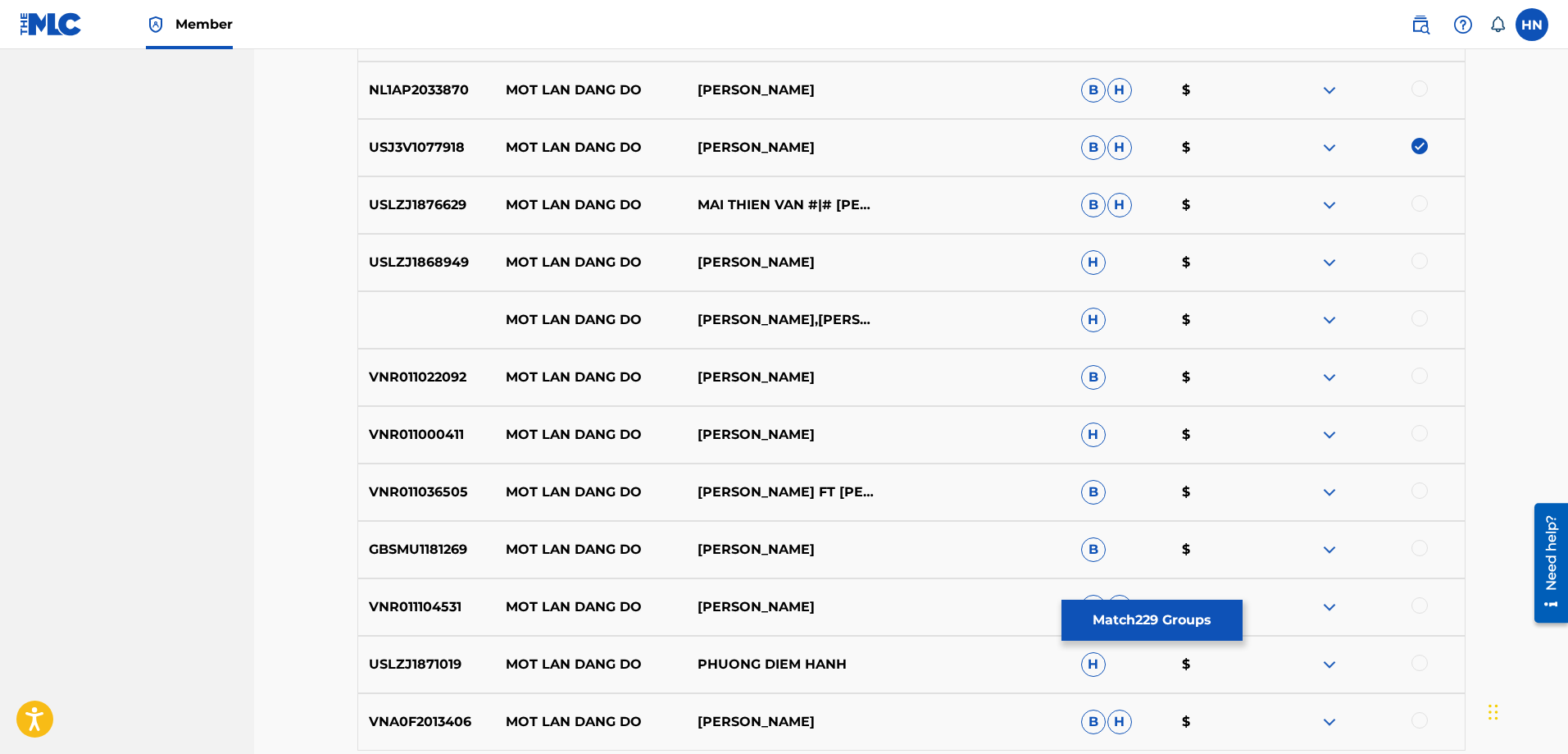
scroll to position [2755, 0]
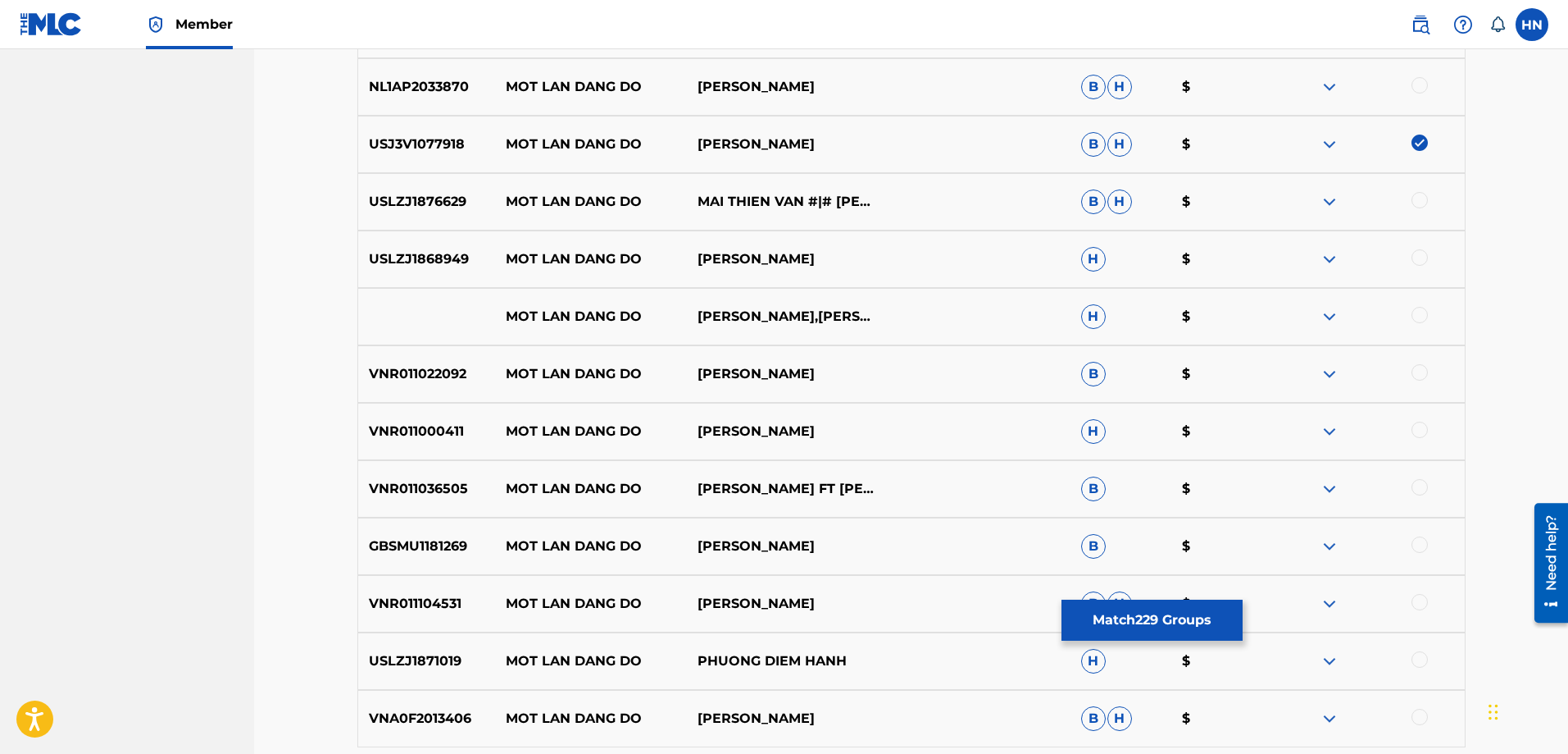
click at [385, 216] on div "USLZJ1876629 MOT LAN DANG DO MAI THIEN VAN #|# TUAN QUYNH B H $" at bounding box center [911, 201] width 1109 height 58
click at [1426, 194] on div at bounding box center [1419, 199] width 16 height 16
click at [425, 260] on p "USLZJ1868949" at bounding box center [427, 259] width 138 height 20
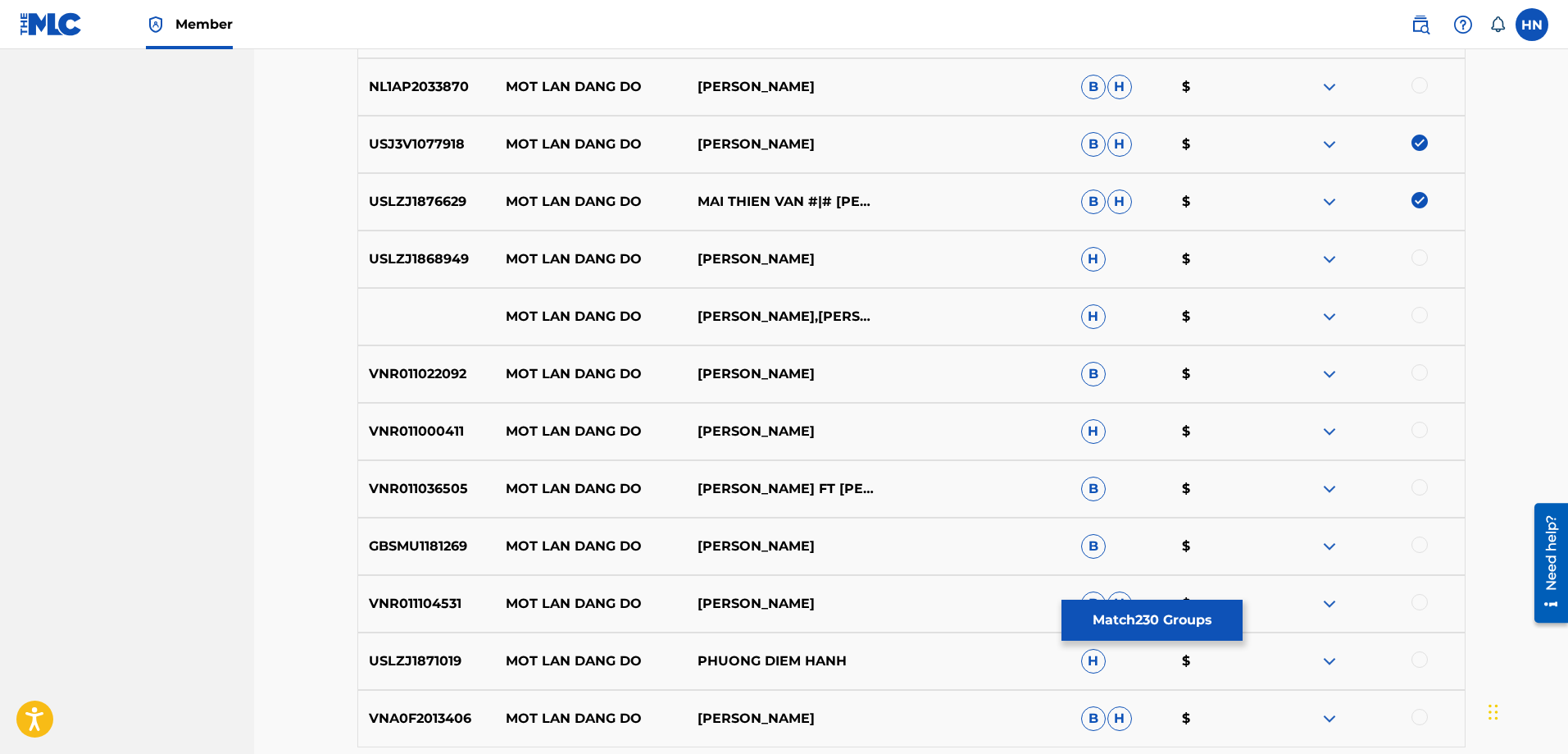
click at [1413, 260] on div at bounding box center [1419, 257] width 16 height 16
drag, startPoint x: 508, startPoint y: 314, endPoint x: 757, endPoint y: 322, distance: 249.1
click at [757, 322] on div "MOT LAN DANG DO MAI THIEN VAN,[PERSON_NAME] H $" at bounding box center [911, 316] width 1109 height 58
click at [1416, 312] on div at bounding box center [1419, 314] width 16 height 16
click at [1330, 313] on img at bounding box center [1329, 316] width 20 height 20
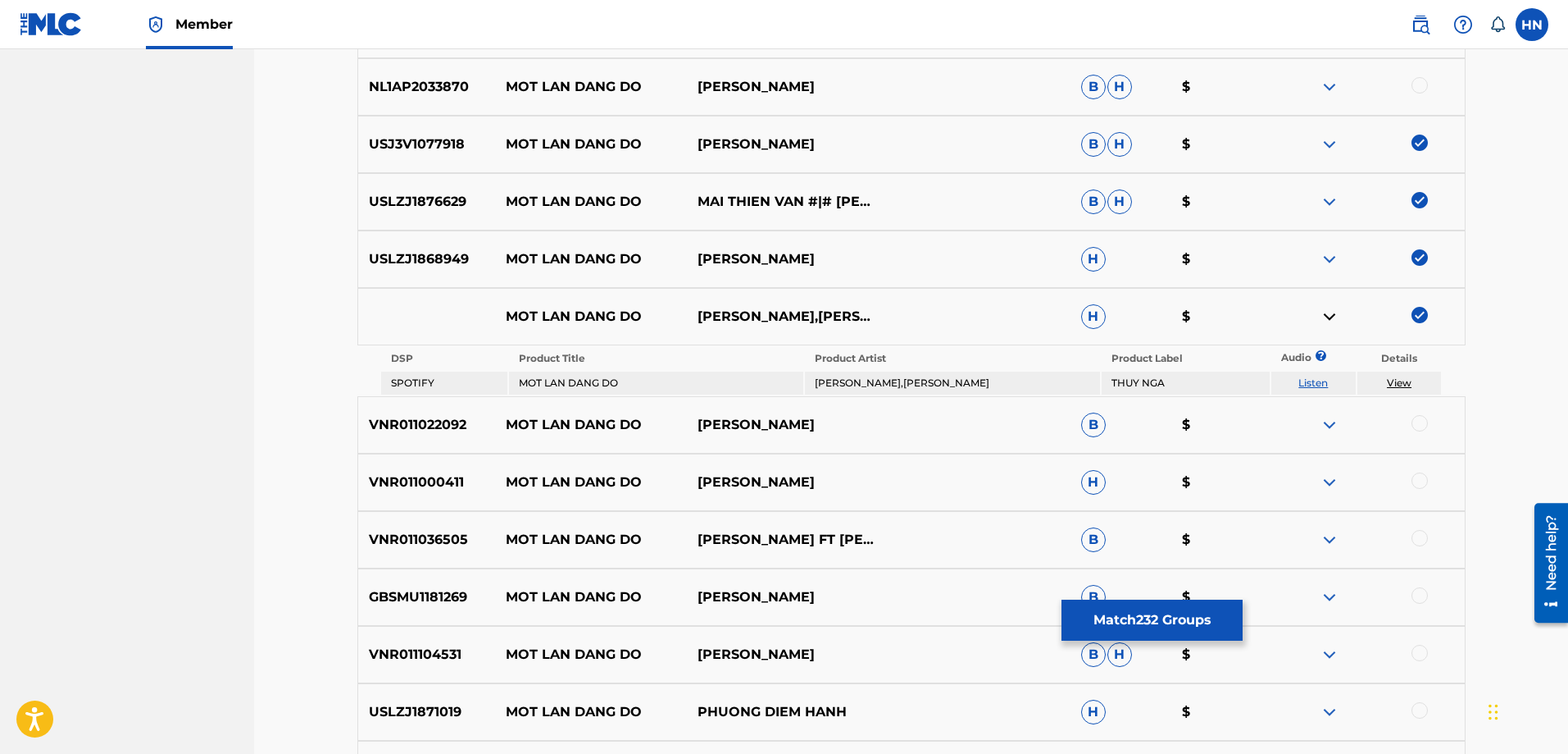
click at [1316, 378] on link "Listen" at bounding box center [1312, 382] width 29 height 12
click at [442, 492] on div "VNR011000411 MOT LAN DANG DO LAM HUNG H $" at bounding box center [911, 481] width 1109 height 58
click at [1408, 478] on div at bounding box center [1368, 481] width 192 height 20
click at [1416, 478] on div at bounding box center [1419, 479] width 16 height 16
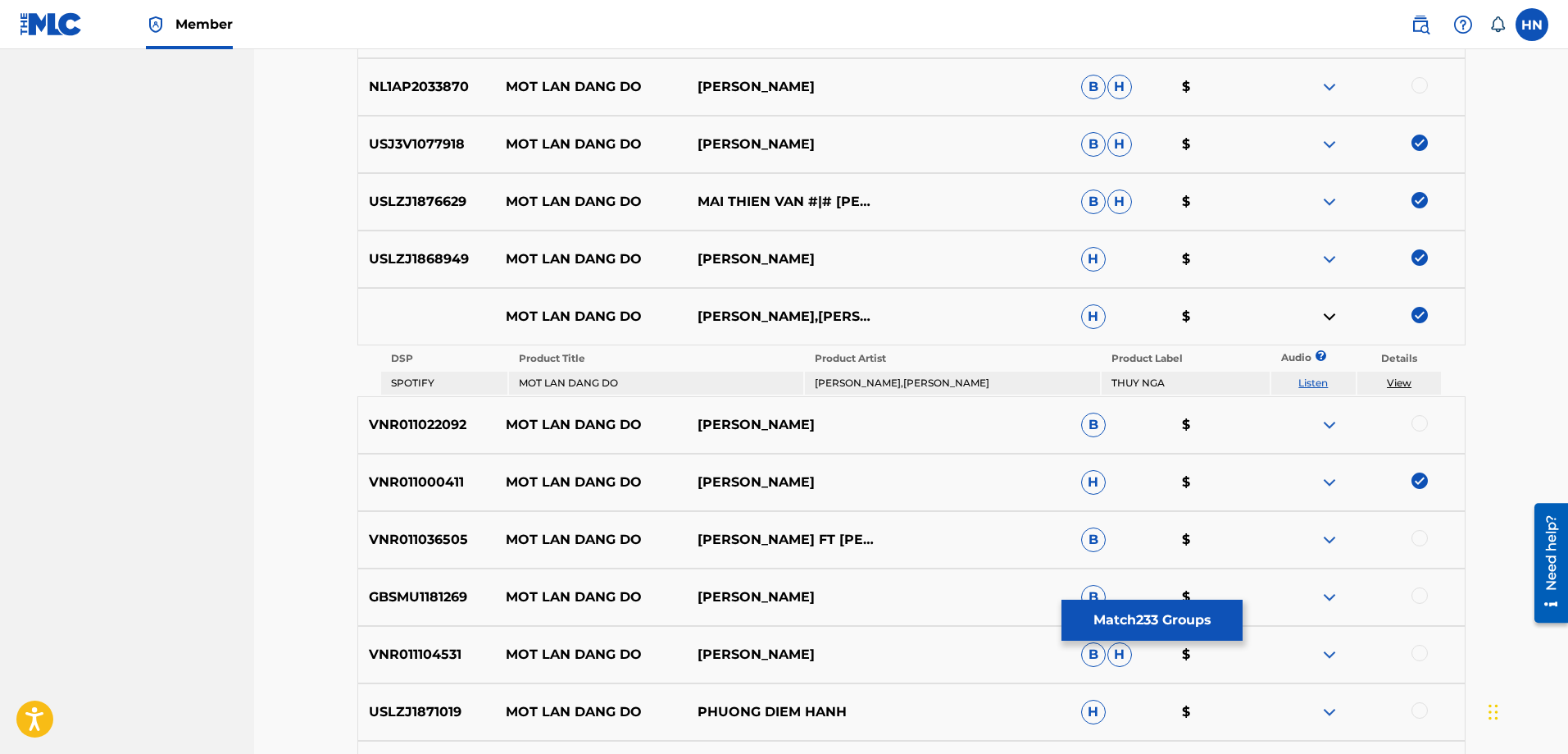
click at [425, 542] on p "VNR011036505" at bounding box center [427, 539] width 138 height 20
click at [1424, 535] on div at bounding box center [1419, 537] width 16 height 16
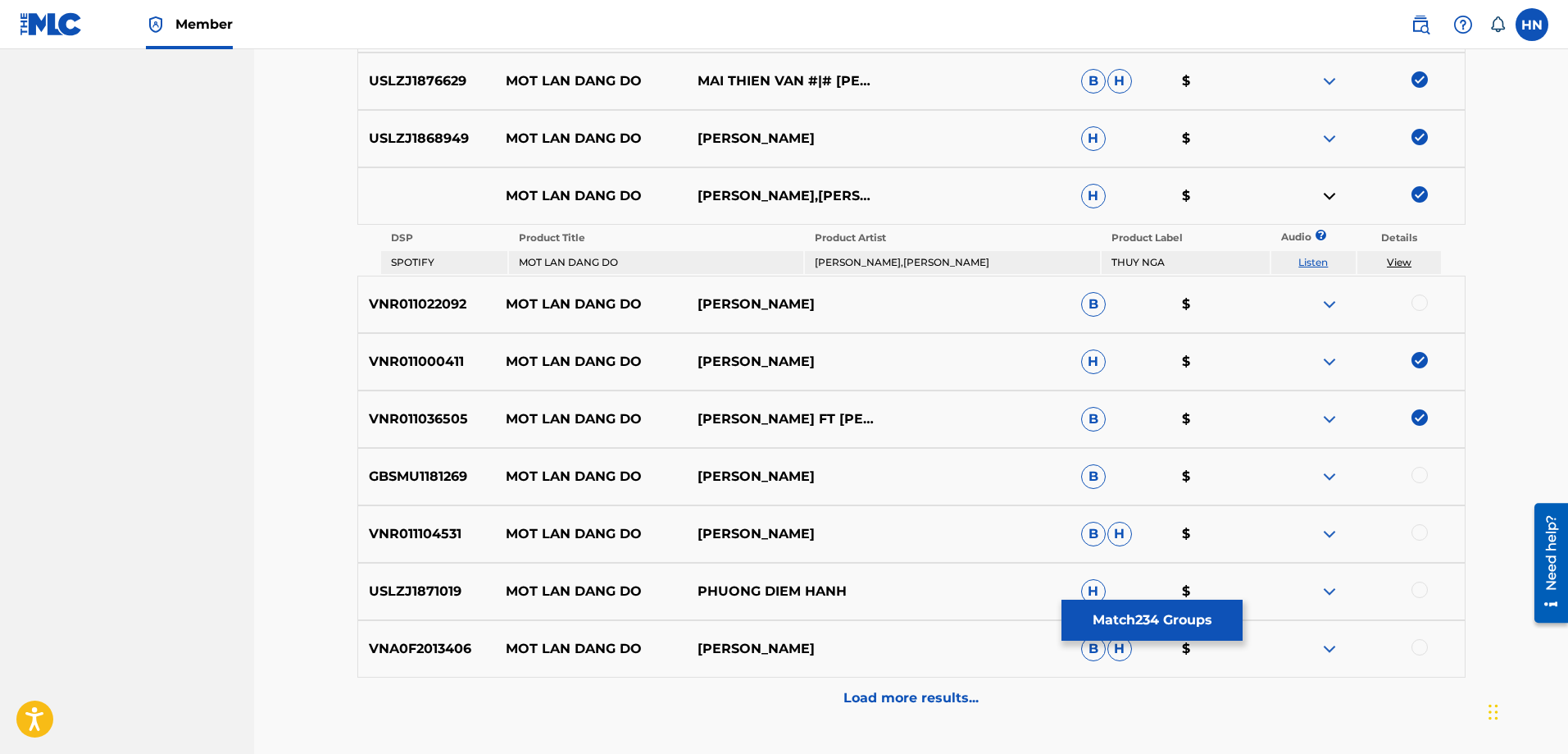
scroll to position [3000, 0]
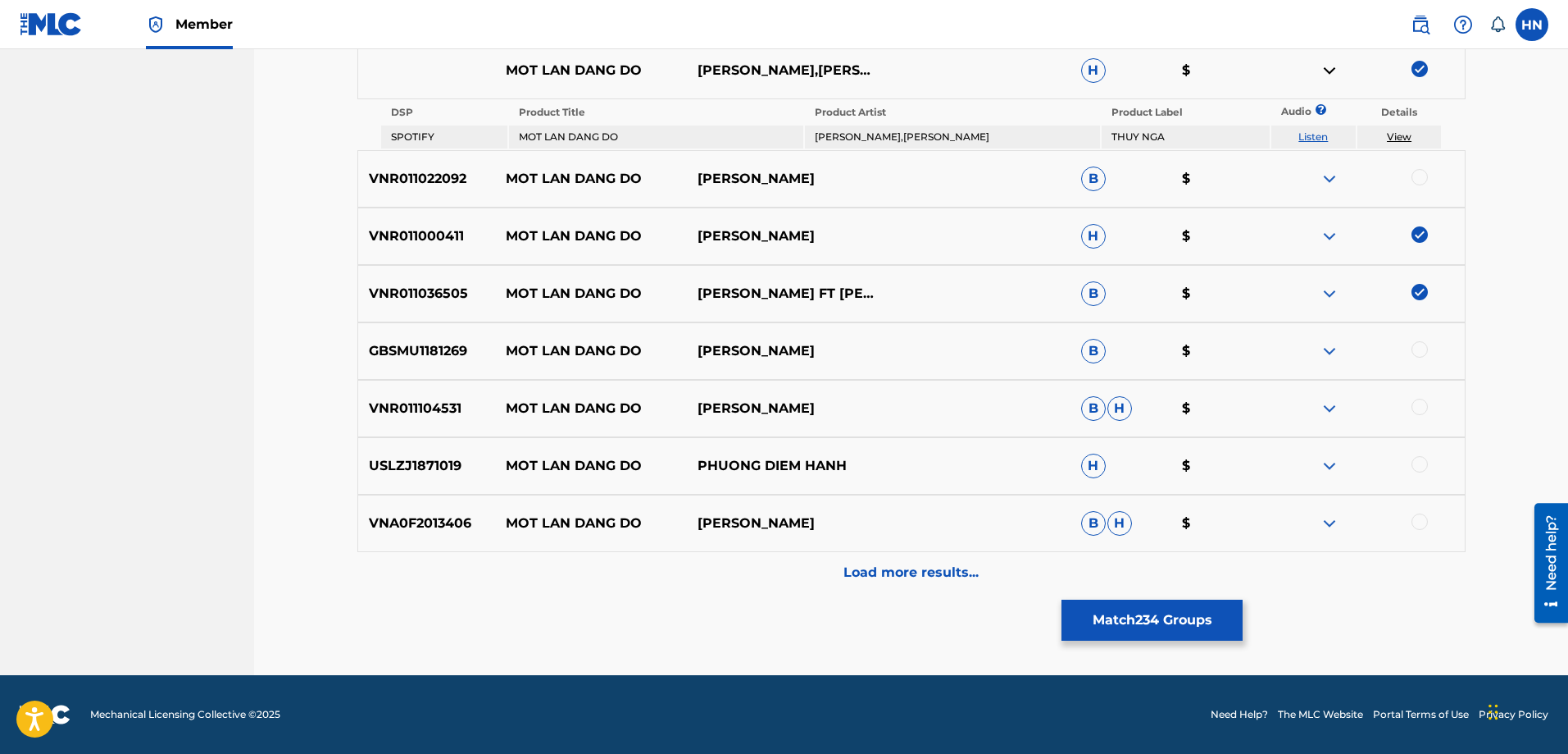
click at [466, 363] on div "GBSMU1181269 MOT LAN DANG DO [PERSON_NAME] $" at bounding box center [911, 350] width 1109 height 58
click at [437, 360] on div "GBSMU1181269 MOT LAN DANG DO [PERSON_NAME] $" at bounding box center [911, 350] width 1109 height 58
click at [1415, 353] on div at bounding box center [1419, 348] width 16 height 16
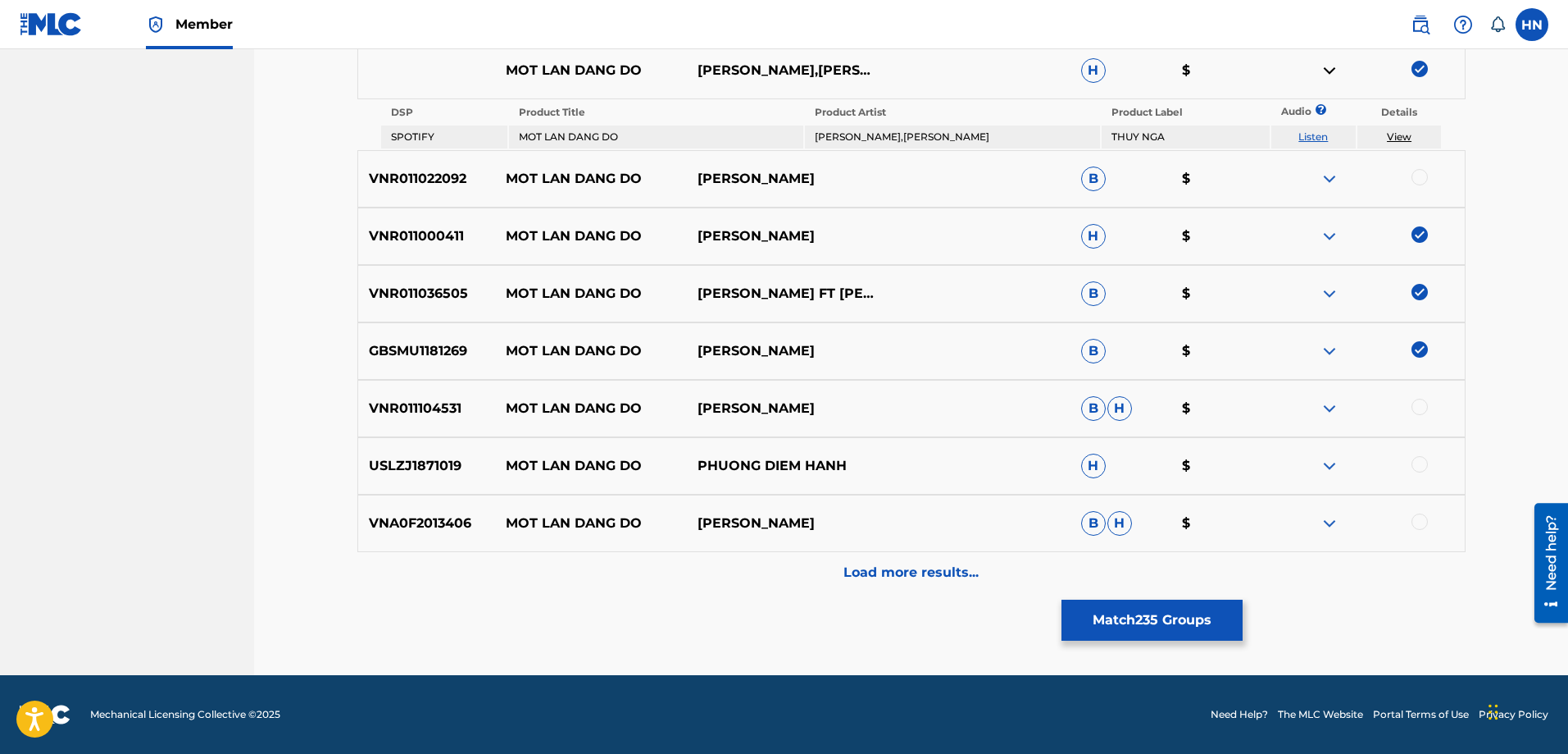
click at [407, 409] on p "VNR011104531" at bounding box center [427, 408] width 138 height 20
click at [1418, 410] on div at bounding box center [1419, 406] width 16 height 16
click at [1329, 460] on img at bounding box center [1329, 465] width 20 height 20
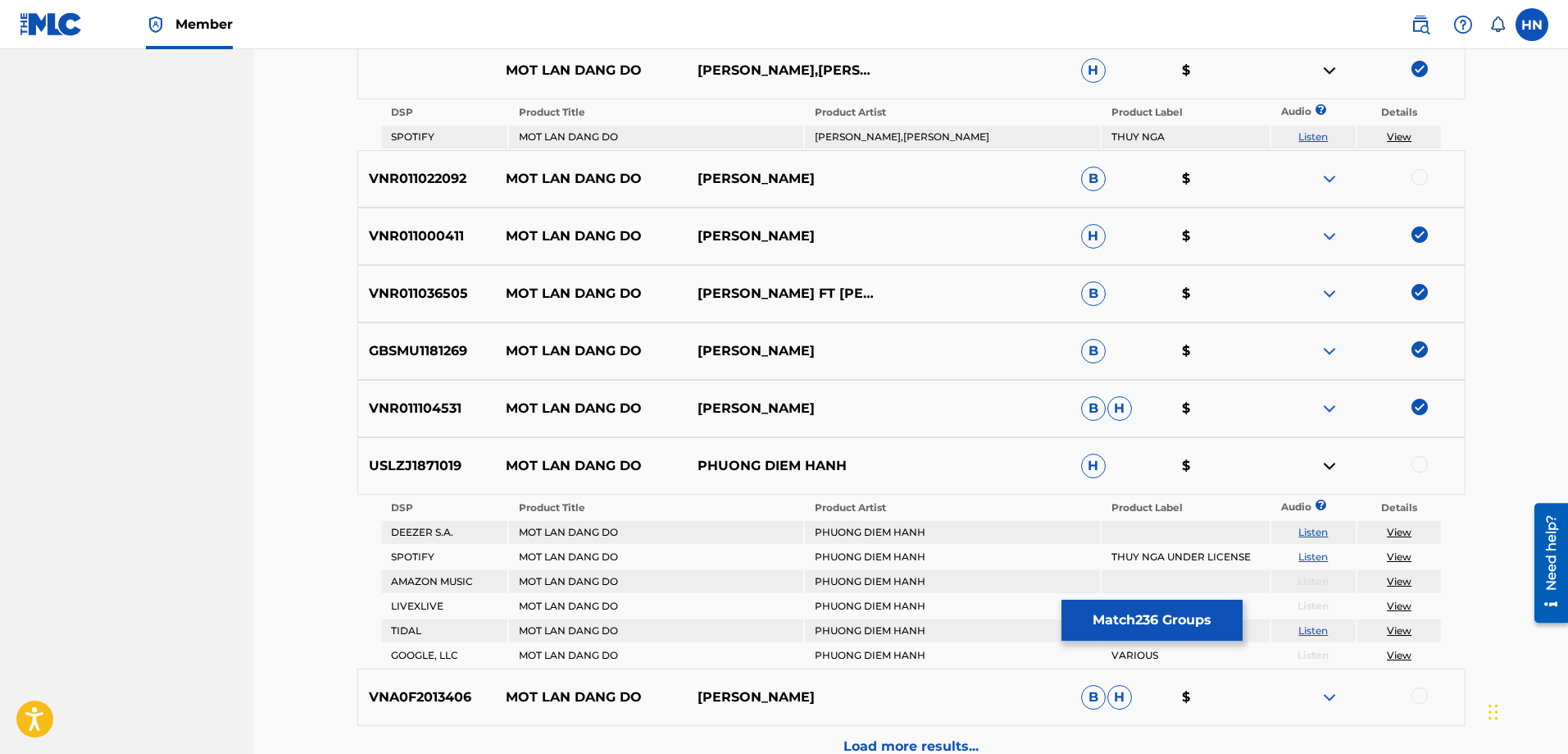
click at [1309, 554] on link "Listen" at bounding box center [1312, 556] width 29 height 12
click at [418, 459] on p "USLZJ1871019" at bounding box center [427, 465] width 138 height 20
click at [1422, 462] on div at bounding box center [1419, 463] width 16 height 16
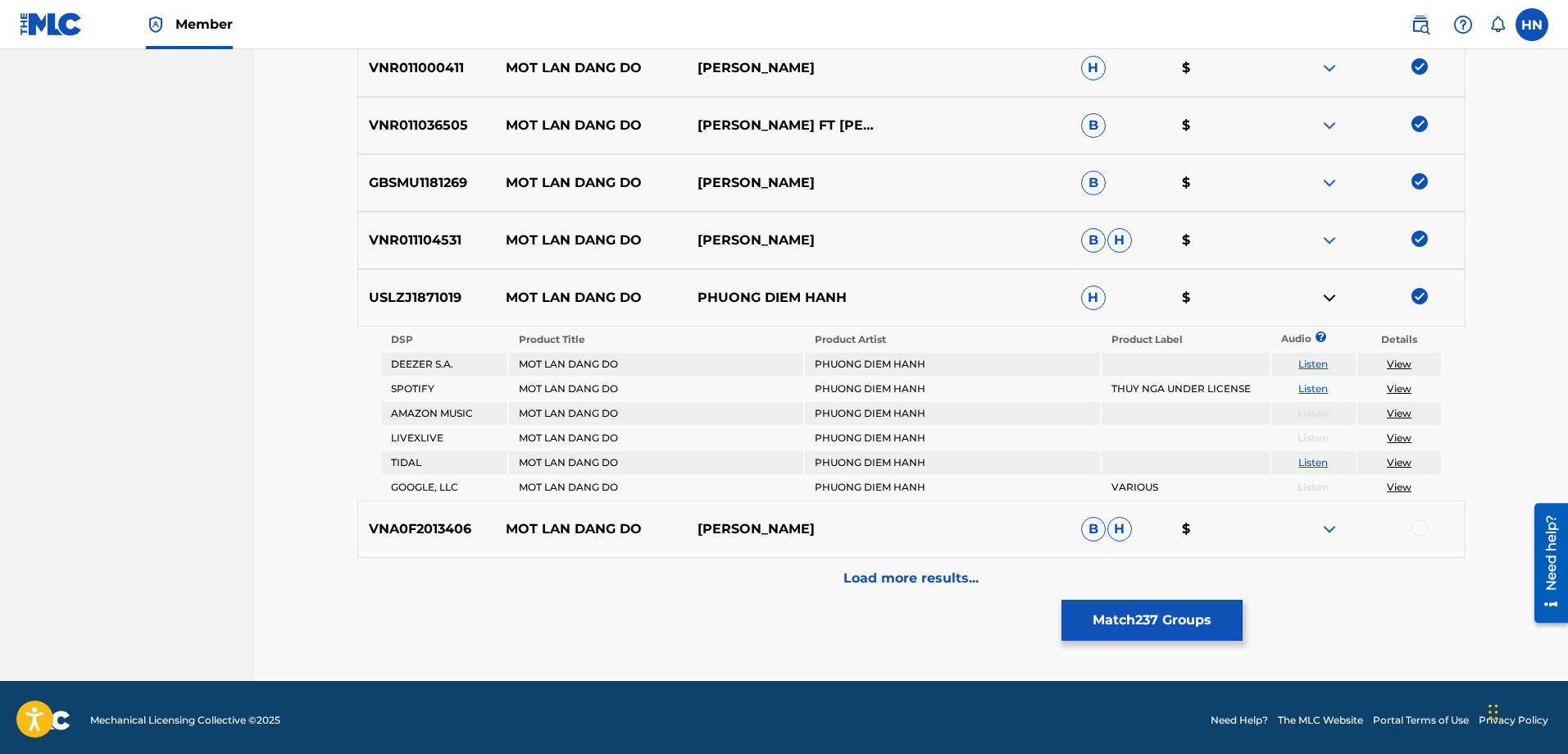
scroll to position [3174, 0]
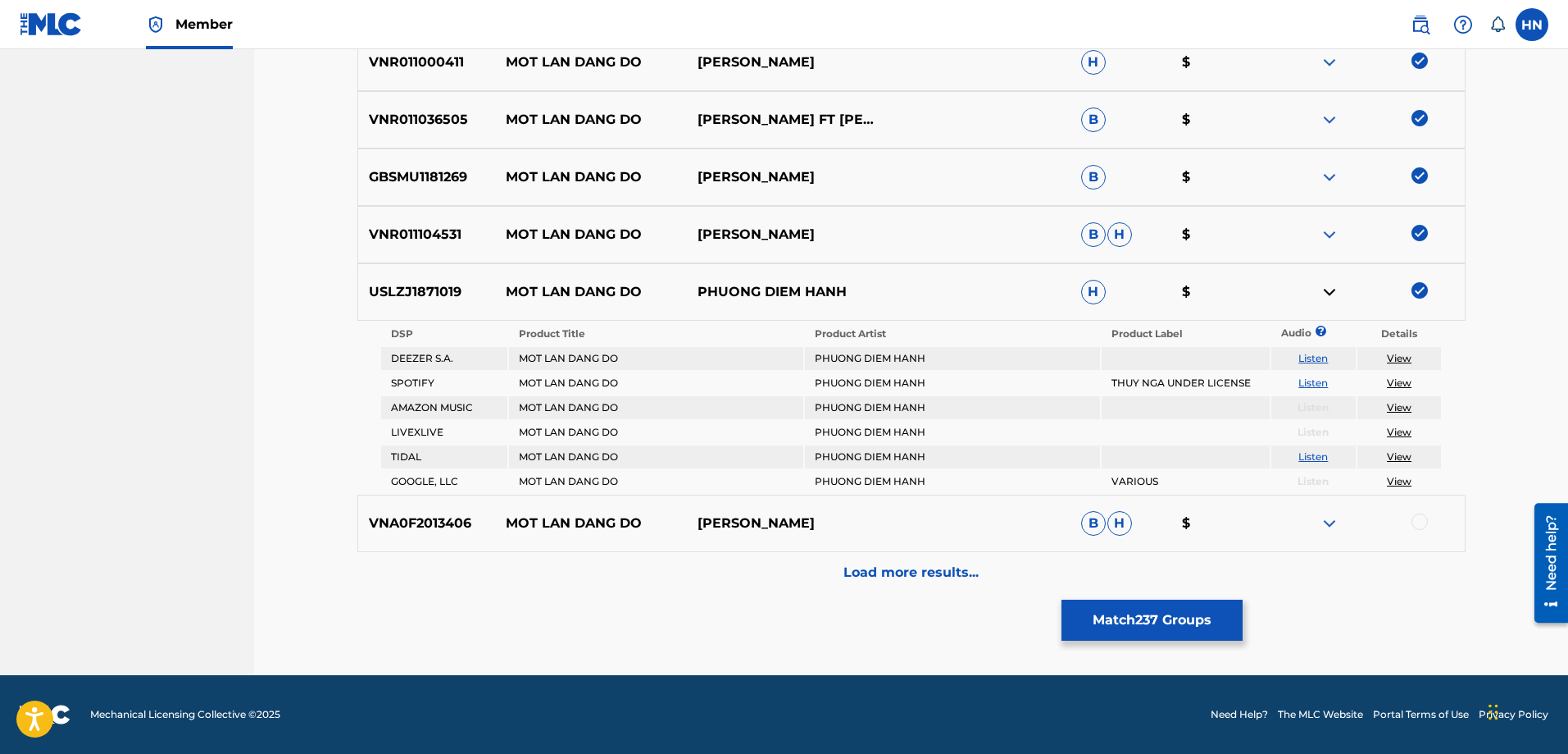
click at [436, 521] on p "VNA0F2013406" at bounding box center [427, 523] width 138 height 20
click at [1411, 518] on div at bounding box center [1419, 521] width 16 height 16
click at [979, 557] on div "Load more results..." at bounding box center [911, 572] width 1109 height 41
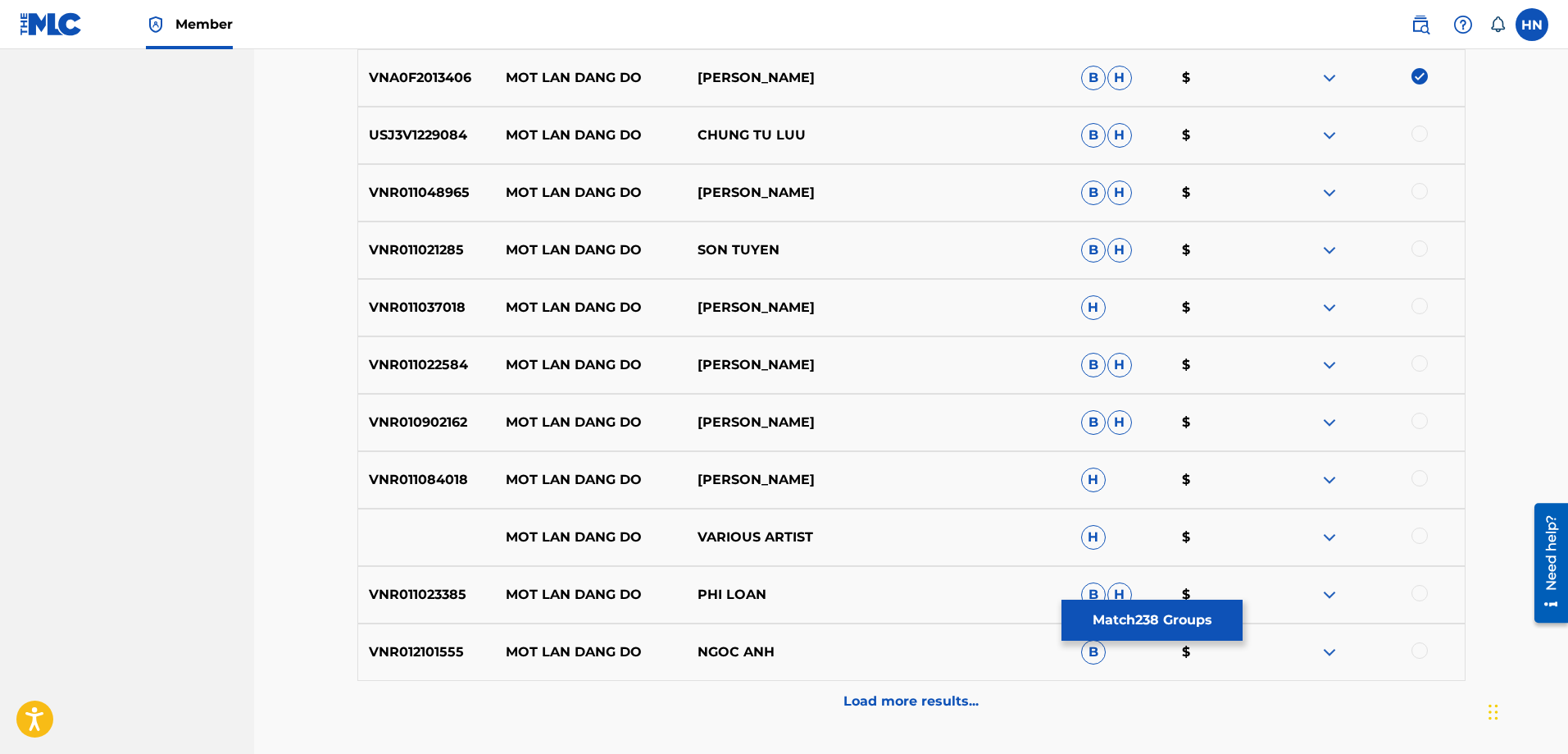
scroll to position [3420, 0]
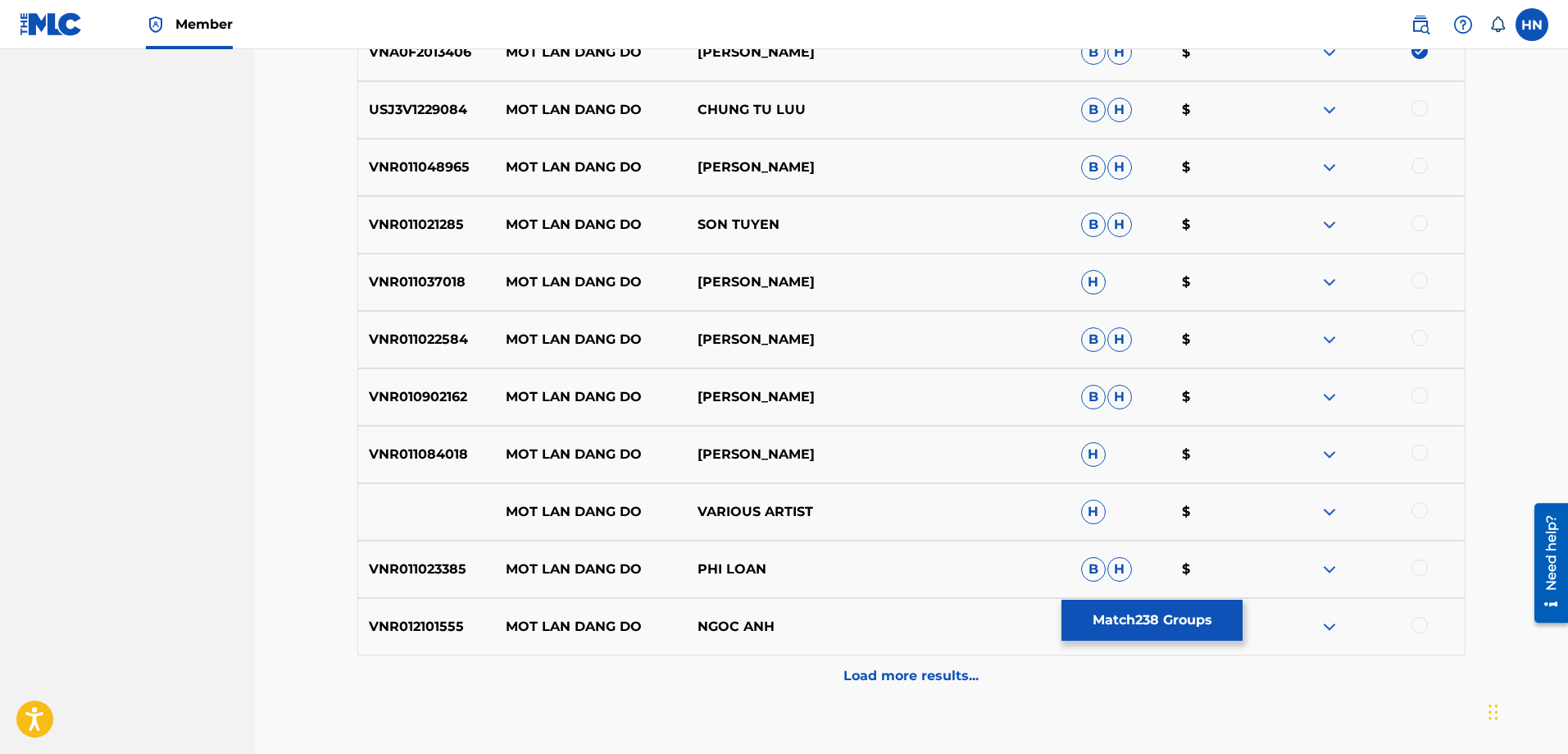
click at [437, 240] on div "VNR011021285 MOT LAN DANG DO SON TUYEN B H $" at bounding box center [911, 225] width 1109 height 58
click at [1410, 229] on div at bounding box center [1368, 225] width 192 height 20
click at [1413, 224] on div at bounding box center [1419, 223] width 16 height 16
click at [374, 285] on p "VNR011037018" at bounding box center [427, 281] width 138 height 20
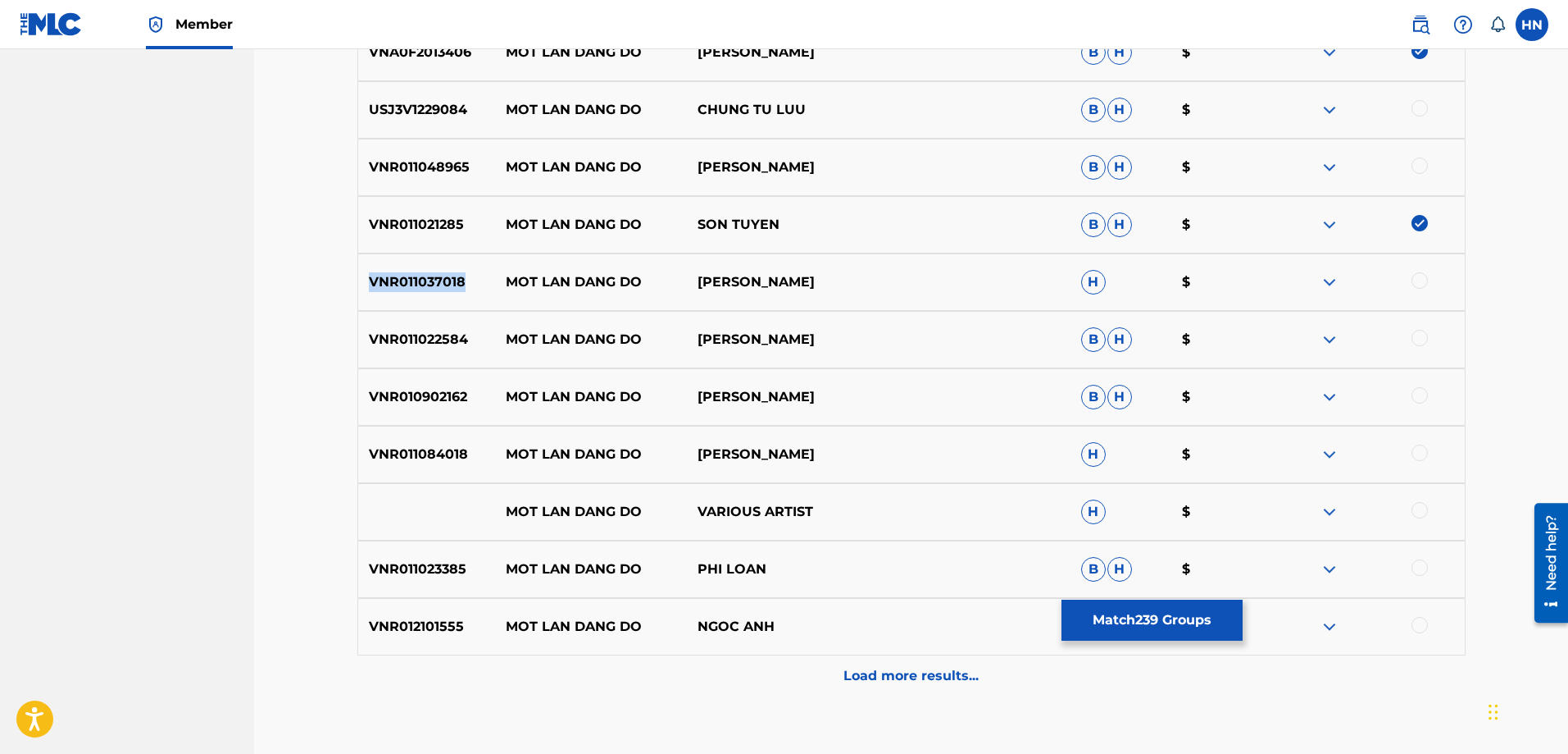
click at [374, 285] on p "VNR011037018" at bounding box center [427, 281] width 138 height 20
click at [1414, 280] on div at bounding box center [1419, 279] width 16 height 16
click at [453, 337] on p "VNR011022584" at bounding box center [427, 339] width 138 height 20
click at [1419, 340] on div at bounding box center [1419, 337] width 16 height 16
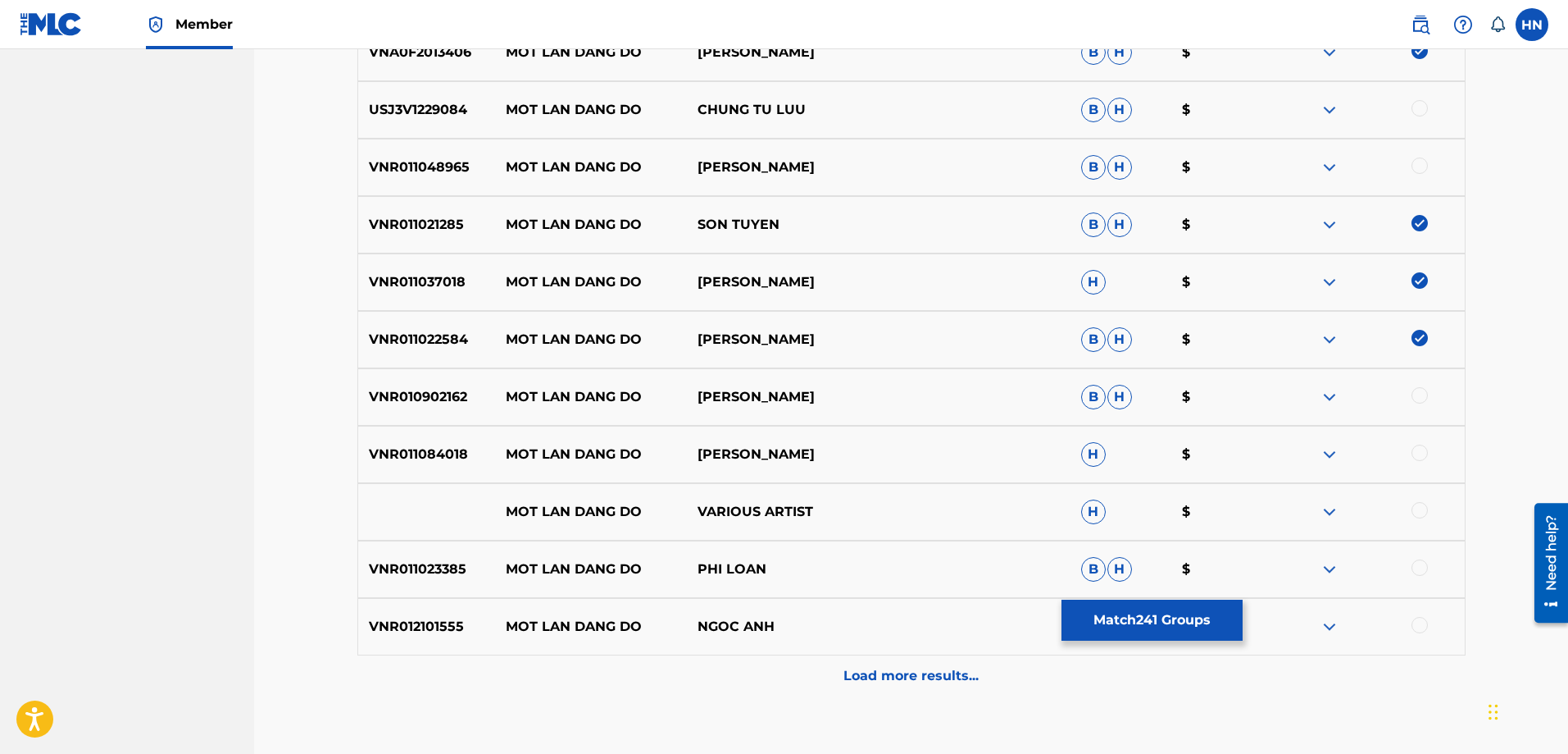
click at [451, 397] on p "VNR010902162" at bounding box center [427, 396] width 138 height 20
click at [1414, 393] on div at bounding box center [1419, 394] width 16 height 16
click at [1331, 513] on img at bounding box center [1329, 511] width 20 height 20
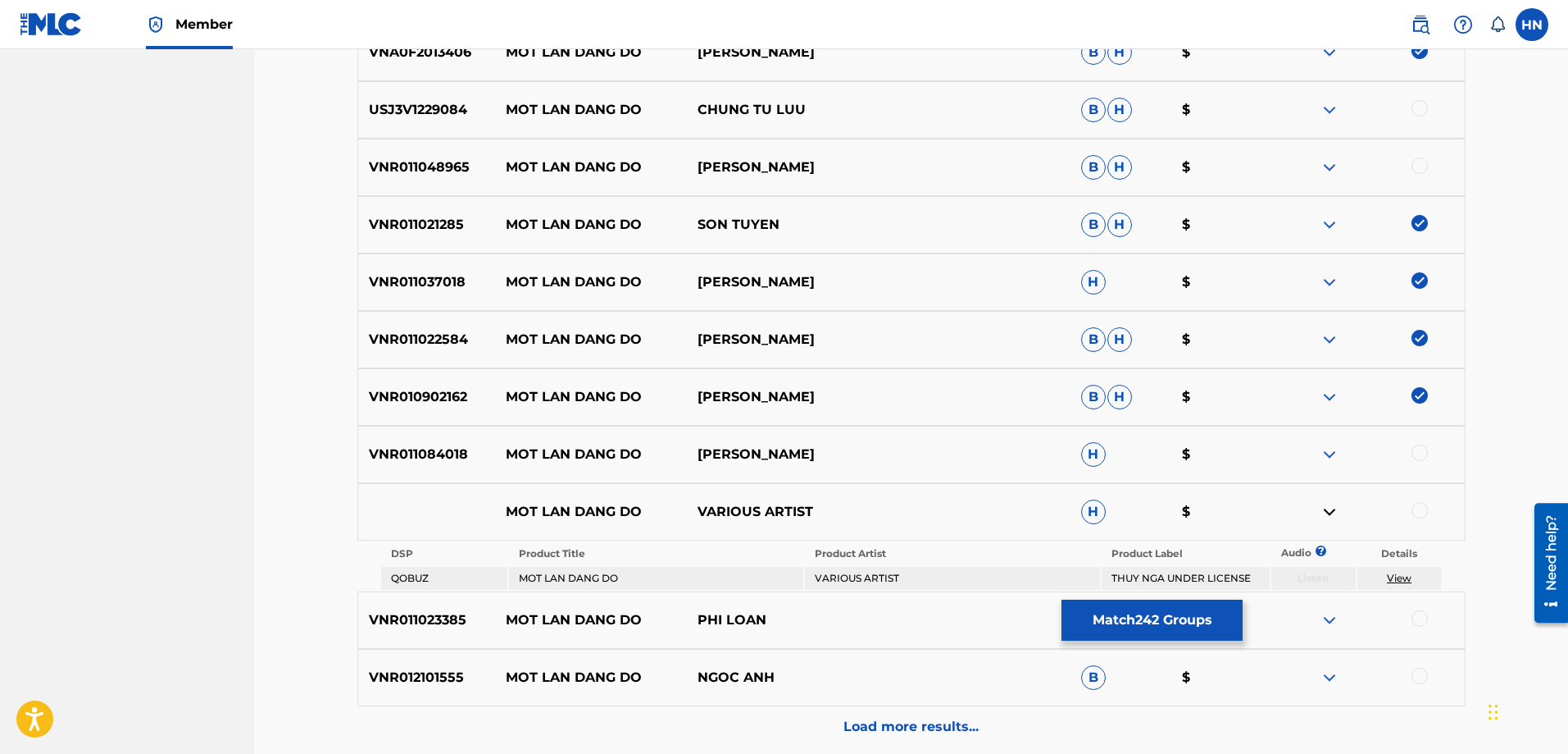
click at [415, 679] on p "VNR012101555" at bounding box center [427, 677] width 138 height 20
click at [1413, 675] on div at bounding box center [1419, 675] width 16 height 16
drag, startPoint x: 800, startPoint y: 619, endPoint x: 486, endPoint y: 617, distance: 314.0
click at [486, 617] on div "VNR011023385 MOT LAN DANG DO PHI LOAN B H $" at bounding box center [911, 619] width 1109 height 58
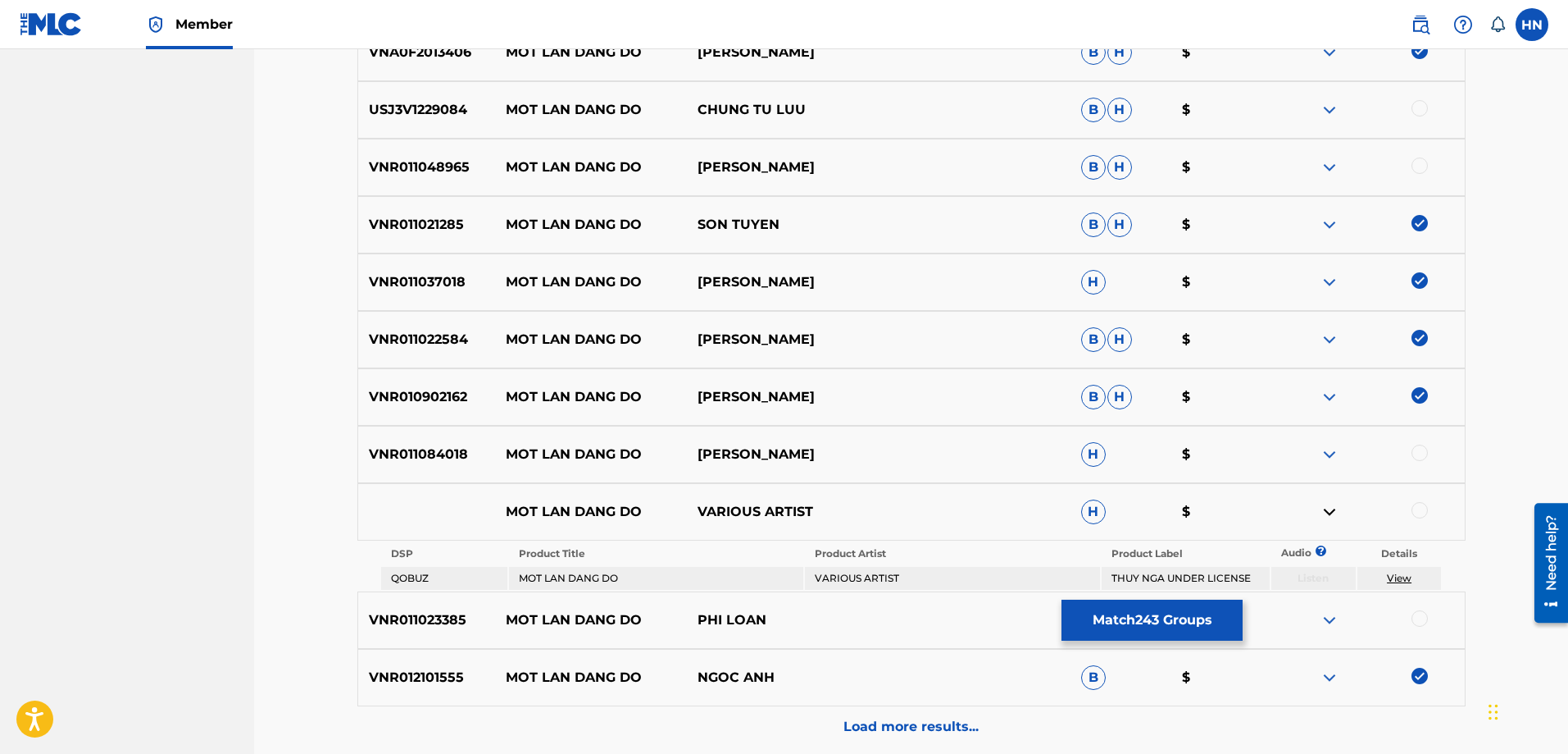
click at [454, 620] on p "VNR011023385" at bounding box center [427, 619] width 138 height 20
click at [1415, 619] on div at bounding box center [1419, 617] width 16 height 16
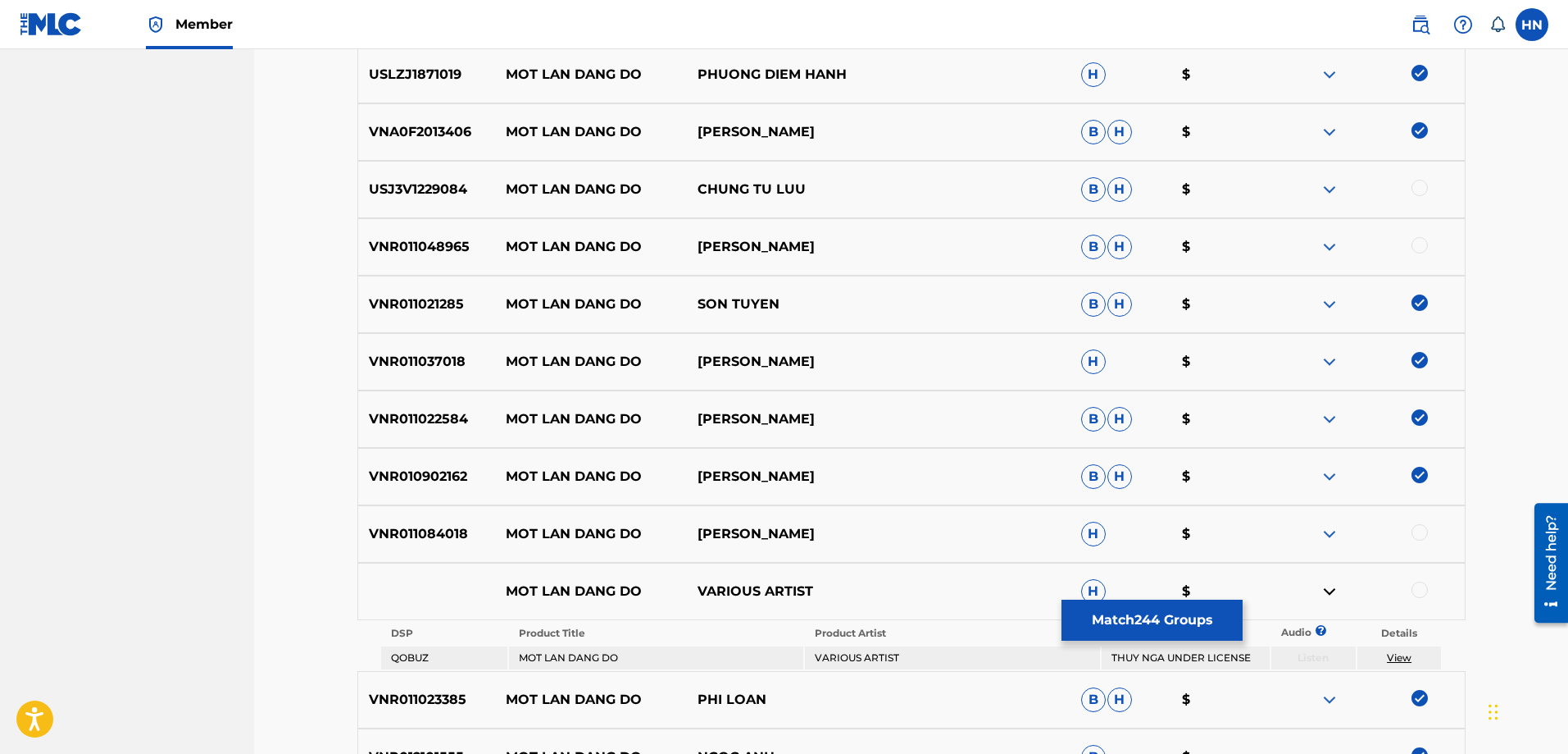
scroll to position [3256, 0]
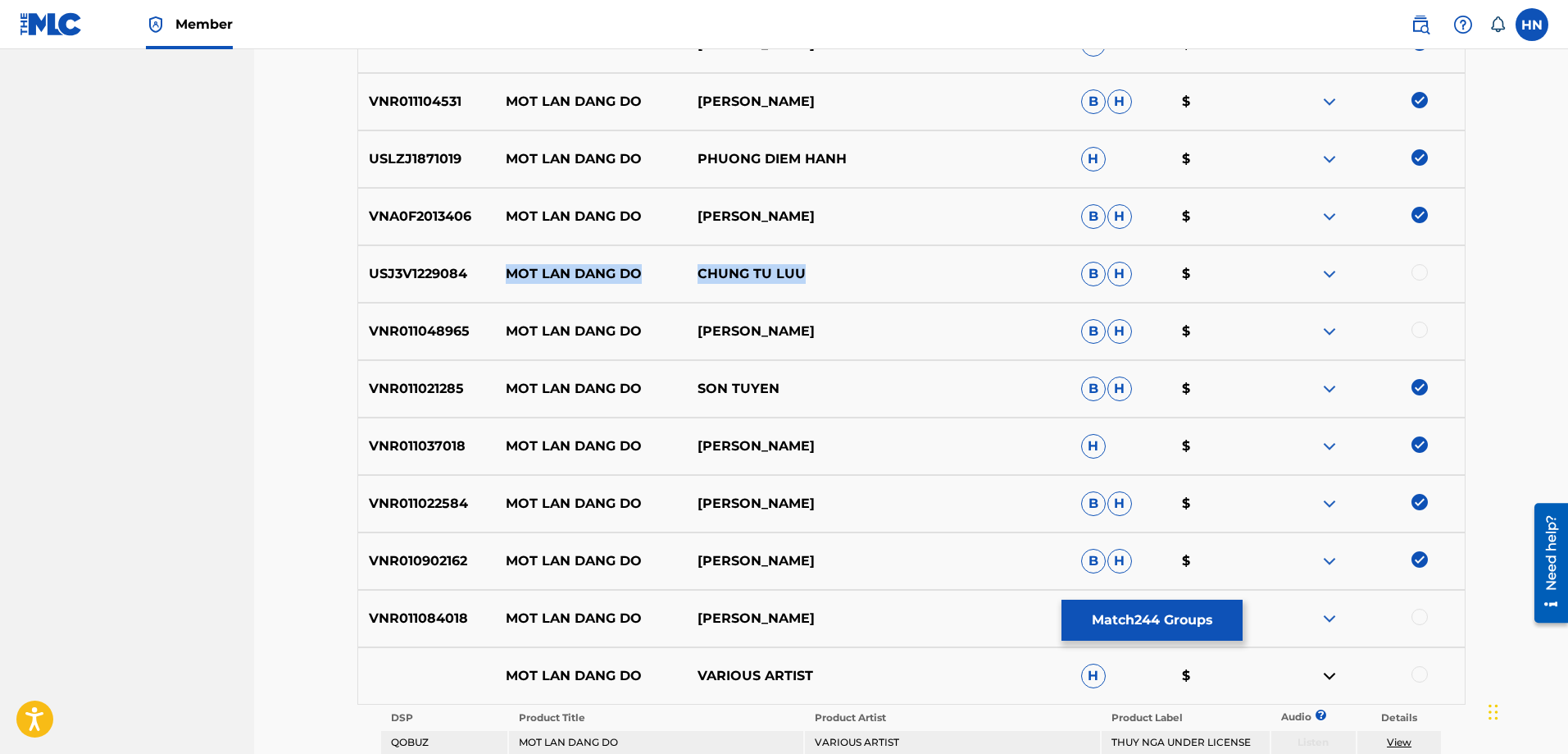
drag, startPoint x: 819, startPoint y: 268, endPoint x: 499, endPoint y: 271, distance: 320.0
click at [499, 271] on div "USJ3V1229084 MOT LAN DANG DO CHUNG TU LUU B H $" at bounding box center [911, 274] width 1109 height 58
click at [397, 272] on p "USJ3V1229084" at bounding box center [427, 274] width 138 height 20
click at [1426, 272] on div at bounding box center [1419, 272] width 16 height 16
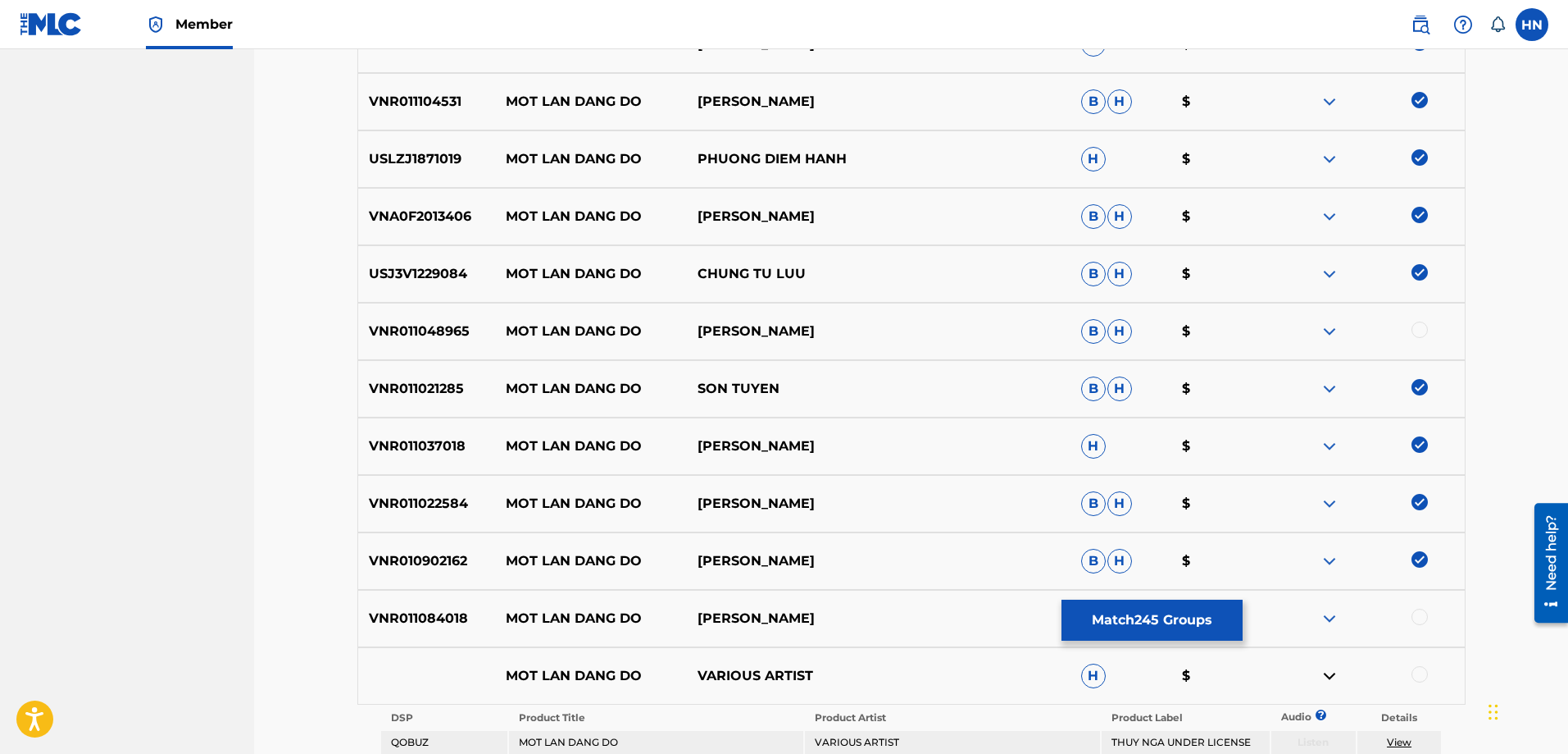
click at [461, 328] on p "VNR011048965" at bounding box center [427, 331] width 138 height 20
click at [1416, 332] on div at bounding box center [1419, 329] width 16 height 16
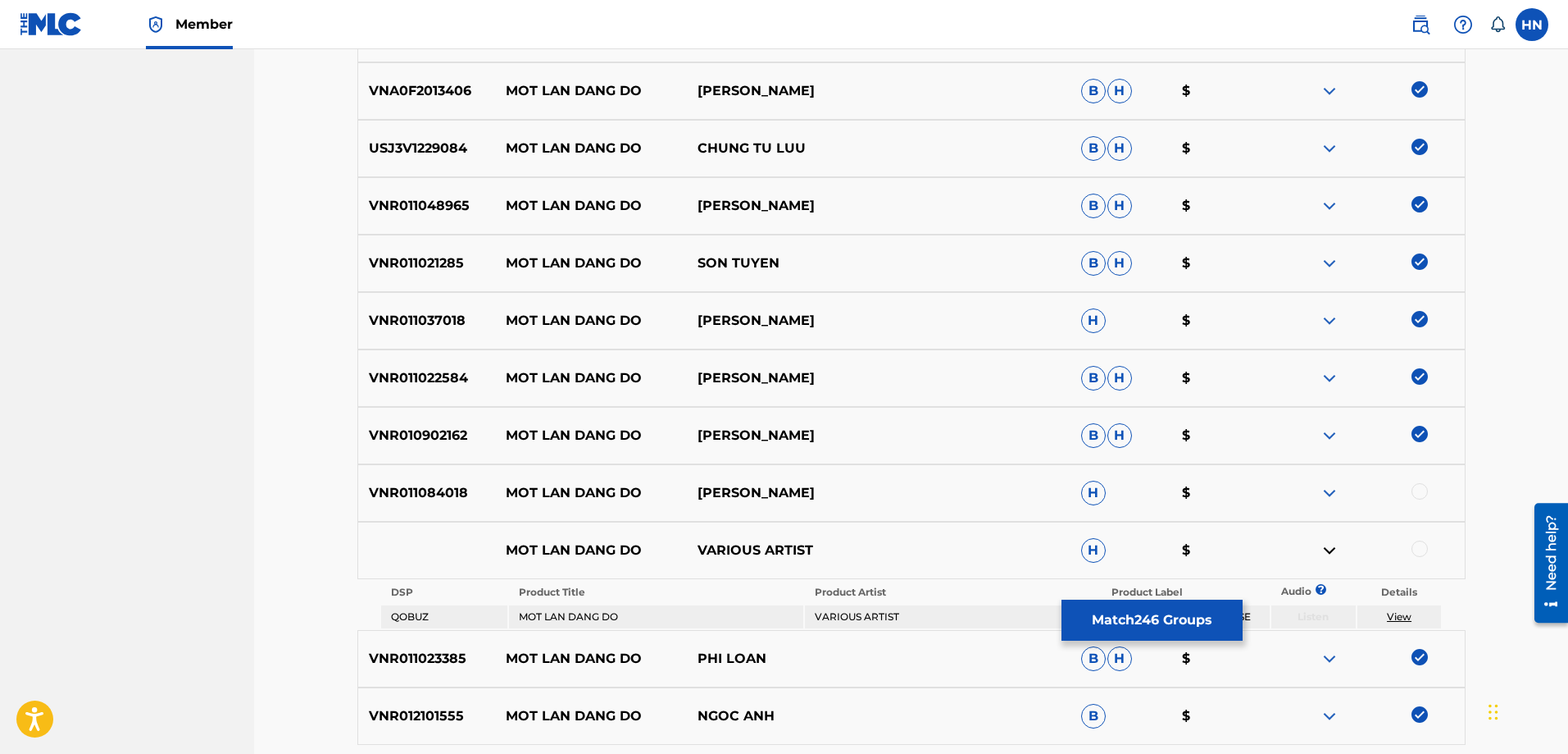
scroll to position [3502, 0]
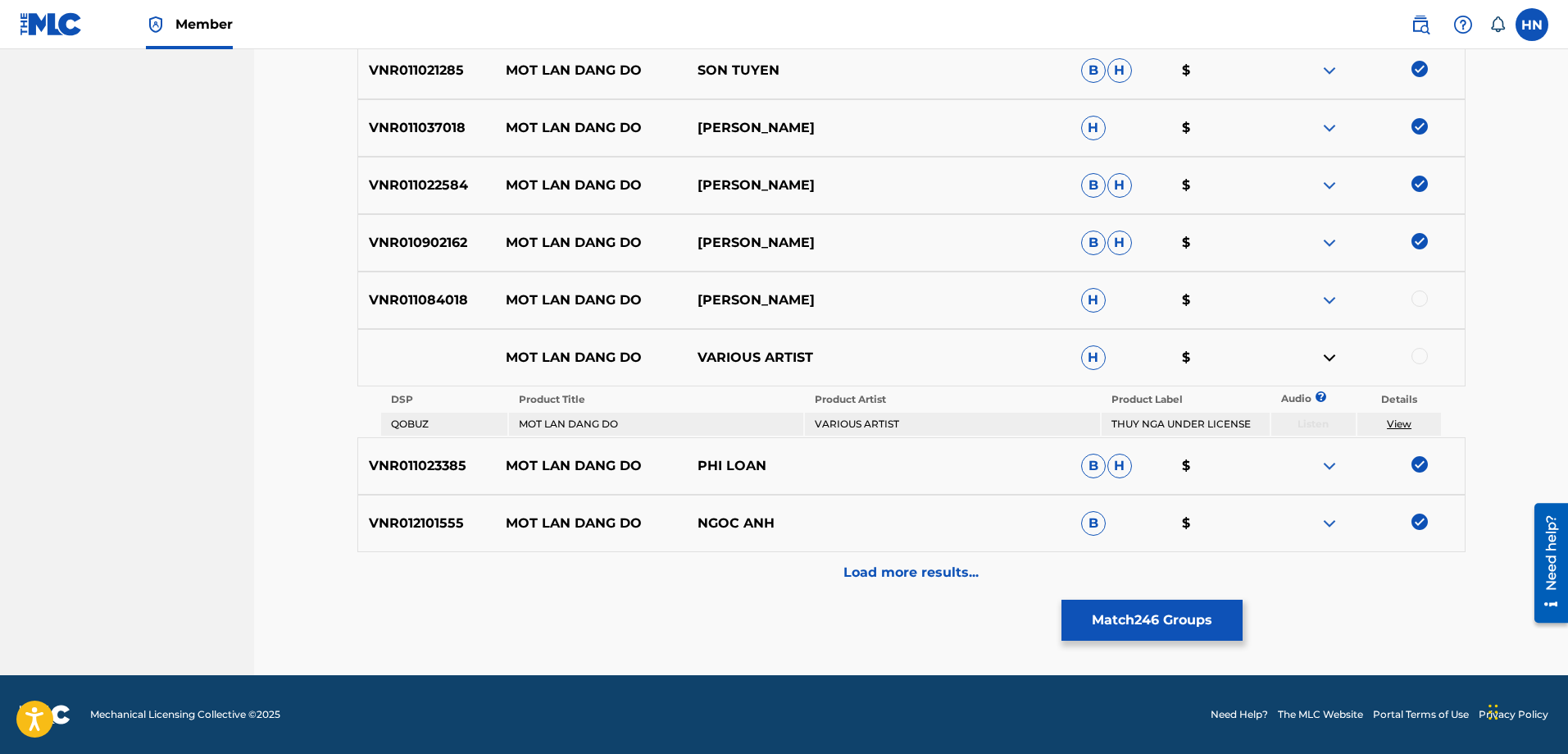
click at [892, 571] on p "Load more results..." at bounding box center [910, 572] width 135 height 20
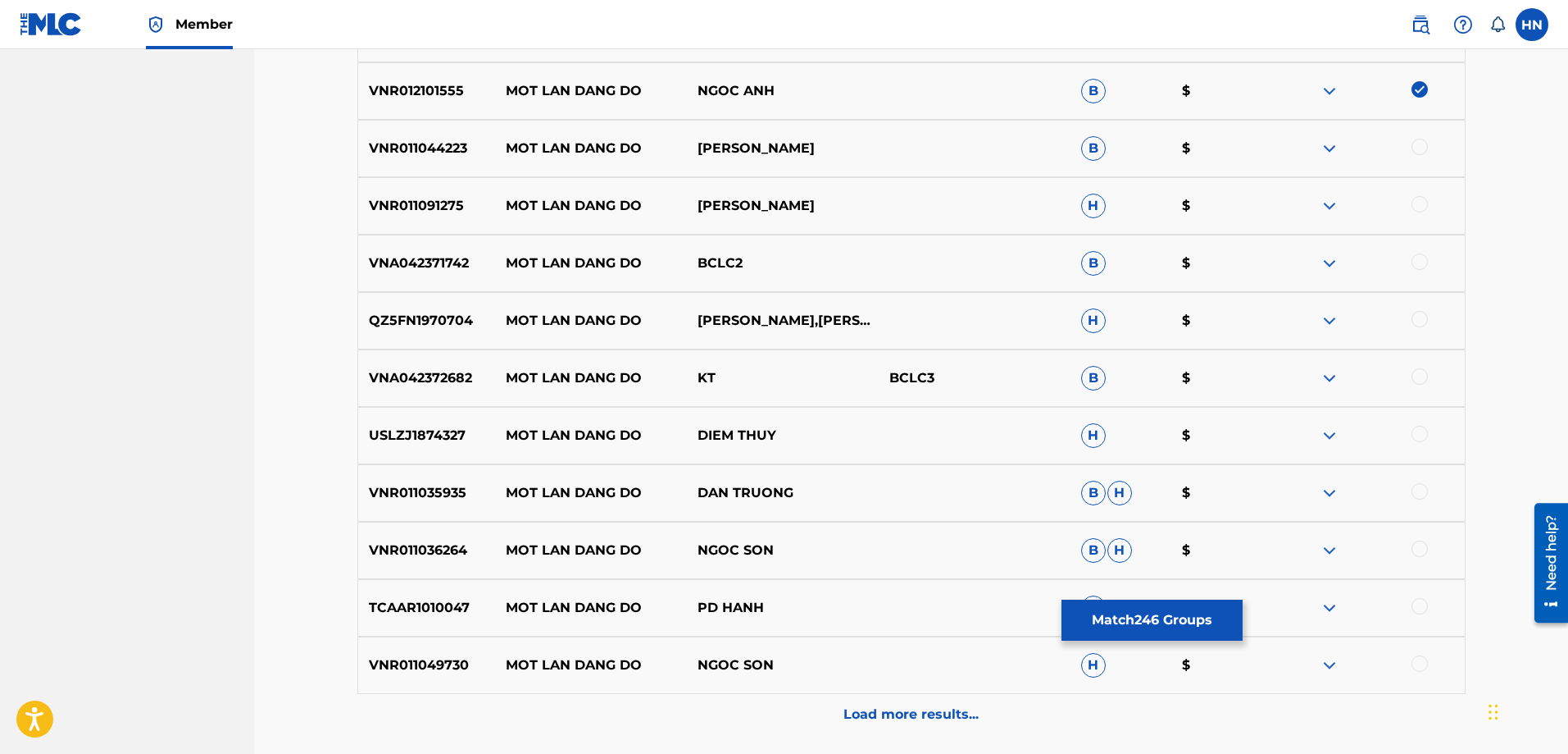
scroll to position [3984, 0]
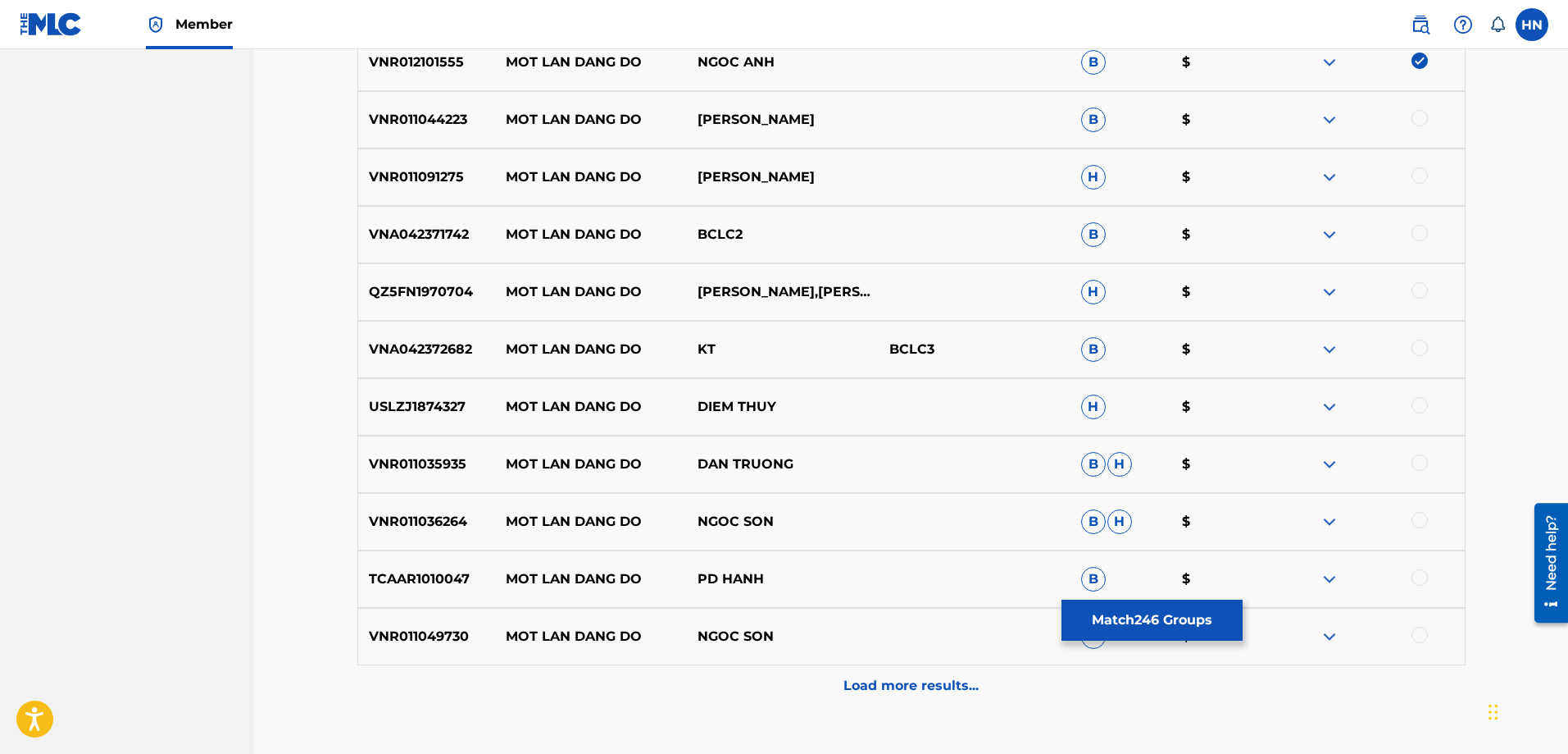
click at [422, 132] on div "VNR011044223 MOT LAN DANG DO DOAN VIET PHUONG B $" at bounding box center [911, 119] width 1109 height 58
click at [1422, 113] on div at bounding box center [1419, 117] width 16 height 16
click at [471, 184] on p "VNR011091275" at bounding box center [427, 176] width 138 height 20
click at [425, 177] on p "VNR011091275" at bounding box center [427, 176] width 138 height 20
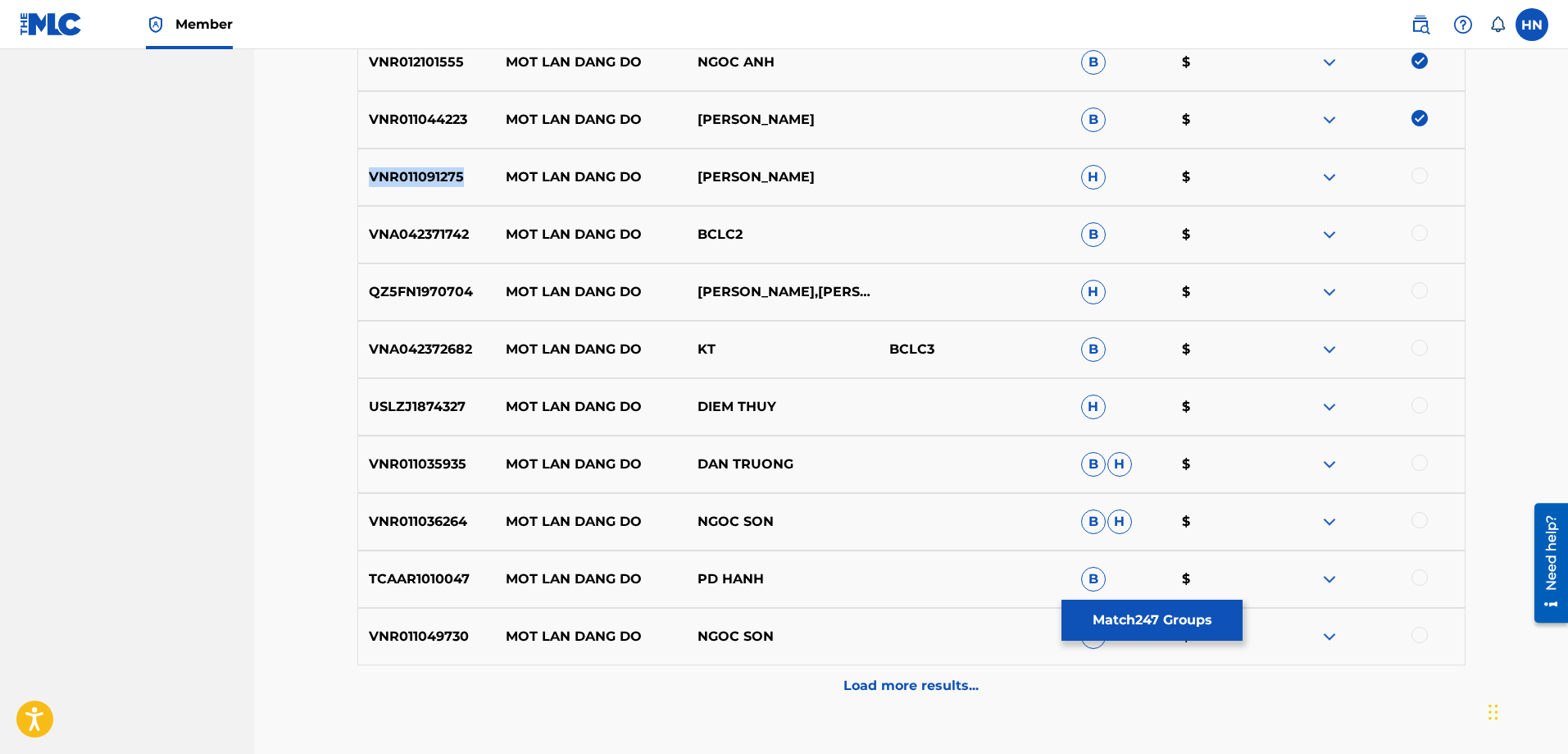
click at [425, 177] on p "VNR011091275" at bounding box center [427, 176] width 138 height 20
click at [1418, 177] on div at bounding box center [1419, 175] width 16 height 16
click at [447, 288] on p "QZ5FN1970704" at bounding box center [427, 292] width 138 height 20
click at [1416, 290] on div at bounding box center [1419, 290] width 16 height 16
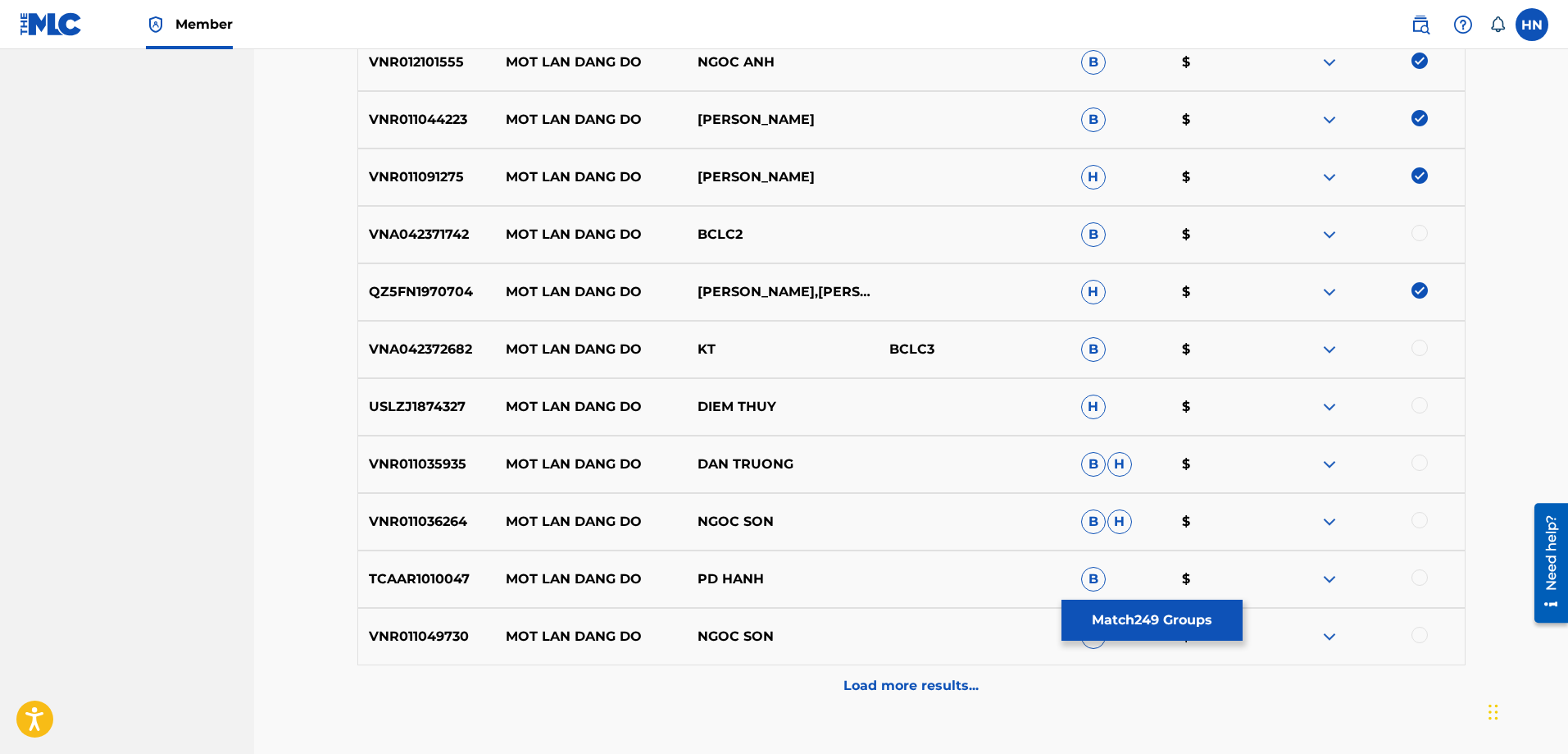
click at [442, 398] on p "USLZJ1874327" at bounding box center [427, 407] width 138 height 20
click at [1417, 403] on div at bounding box center [1419, 405] width 16 height 16
click at [413, 474] on div "VNR011035935 MOT LAN DANG DO DAN TRUONG B H $" at bounding box center [911, 463] width 1109 height 58
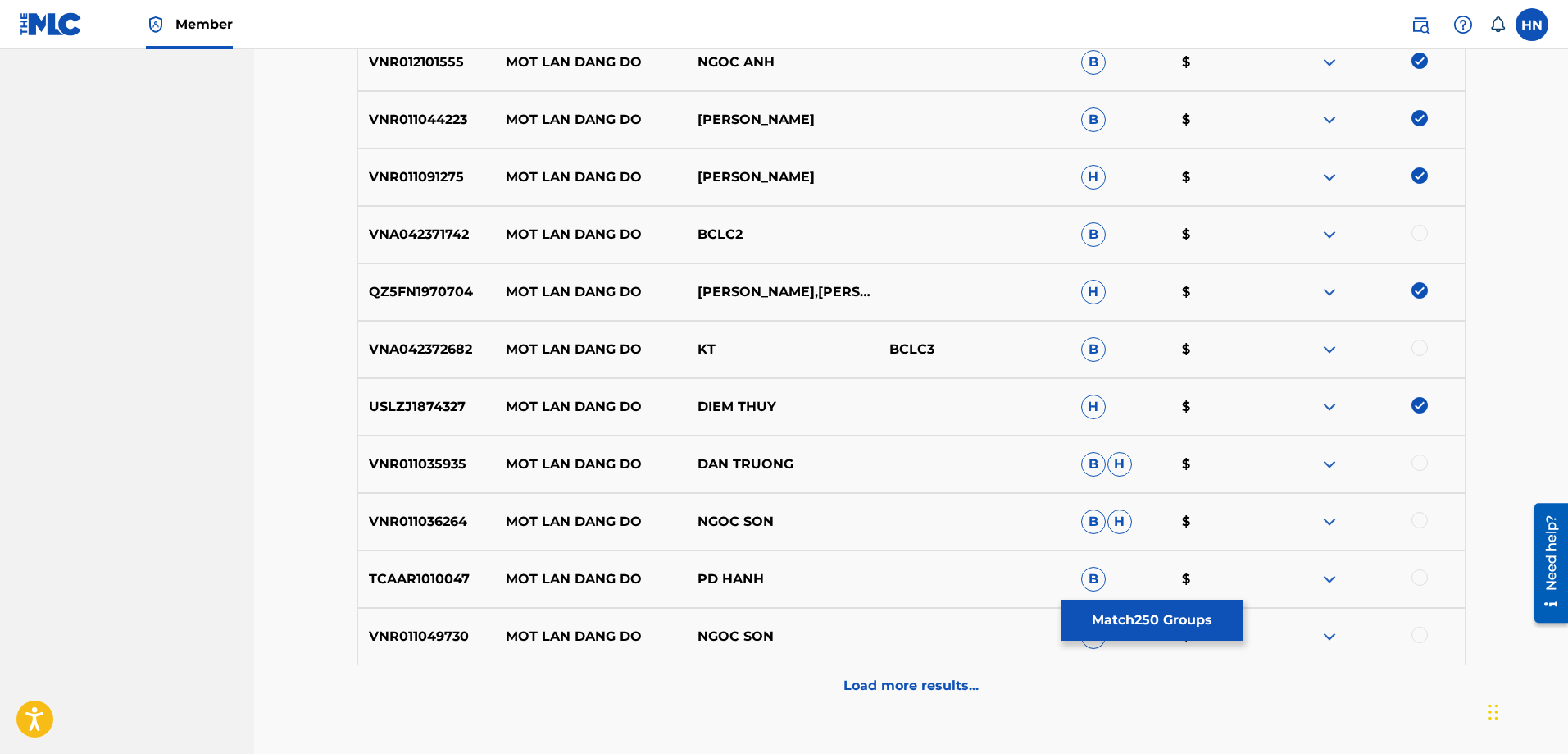
click at [1415, 460] on div at bounding box center [1419, 461] width 16 height 16
click at [418, 528] on p "VNR011036264" at bounding box center [427, 521] width 138 height 20
click at [1421, 521] on div at bounding box center [1419, 519] width 16 height 16
click at [451, 645] on p "VNR011049730" at bounding box center [427, 636] width 138 height 20
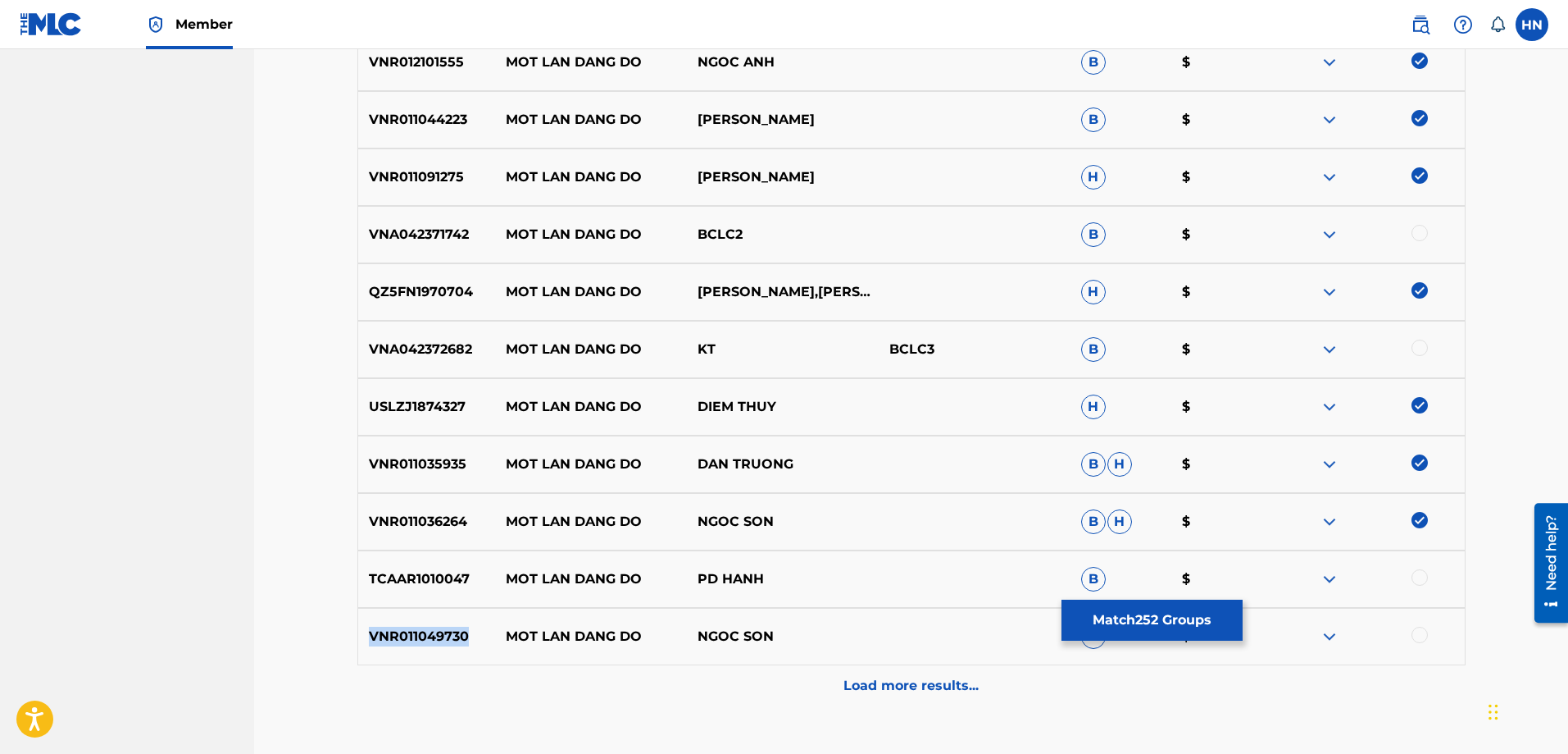
click at [451, 645] on p "VNR011049730" at bounding box center [427, 636] width 138 height 20
click at [1420, 633] on div at bounding box center [1419, 634] width 16 height 16
click at [417, 239] on p "VNA042371742" at bounding box center [427, 234] width 138 height 20
click at [1423, 228] on div at bounding box center [1419, 232] width 16 height 16
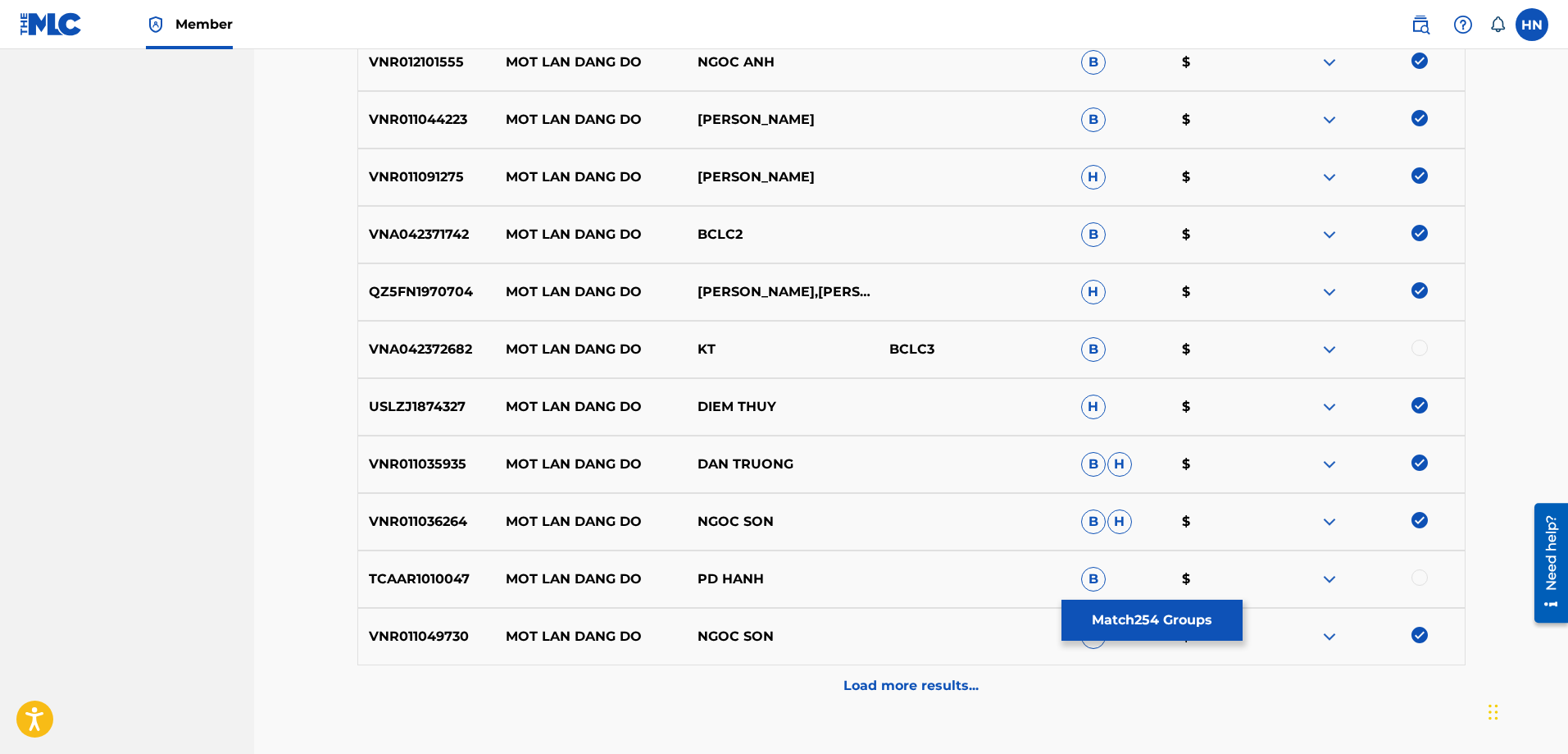
click at [466, 368] on div "VNA042372682 MOT LAN DANG DO KT BCLC3 B $" at bounding box center [911, 349] width 1109 height 58
click at [1416, 349] on div at bounding box center [1419, 347] width 16 height 16
click at [1326, 584] on img at bounding box center [1329, 578] width 20 height 20
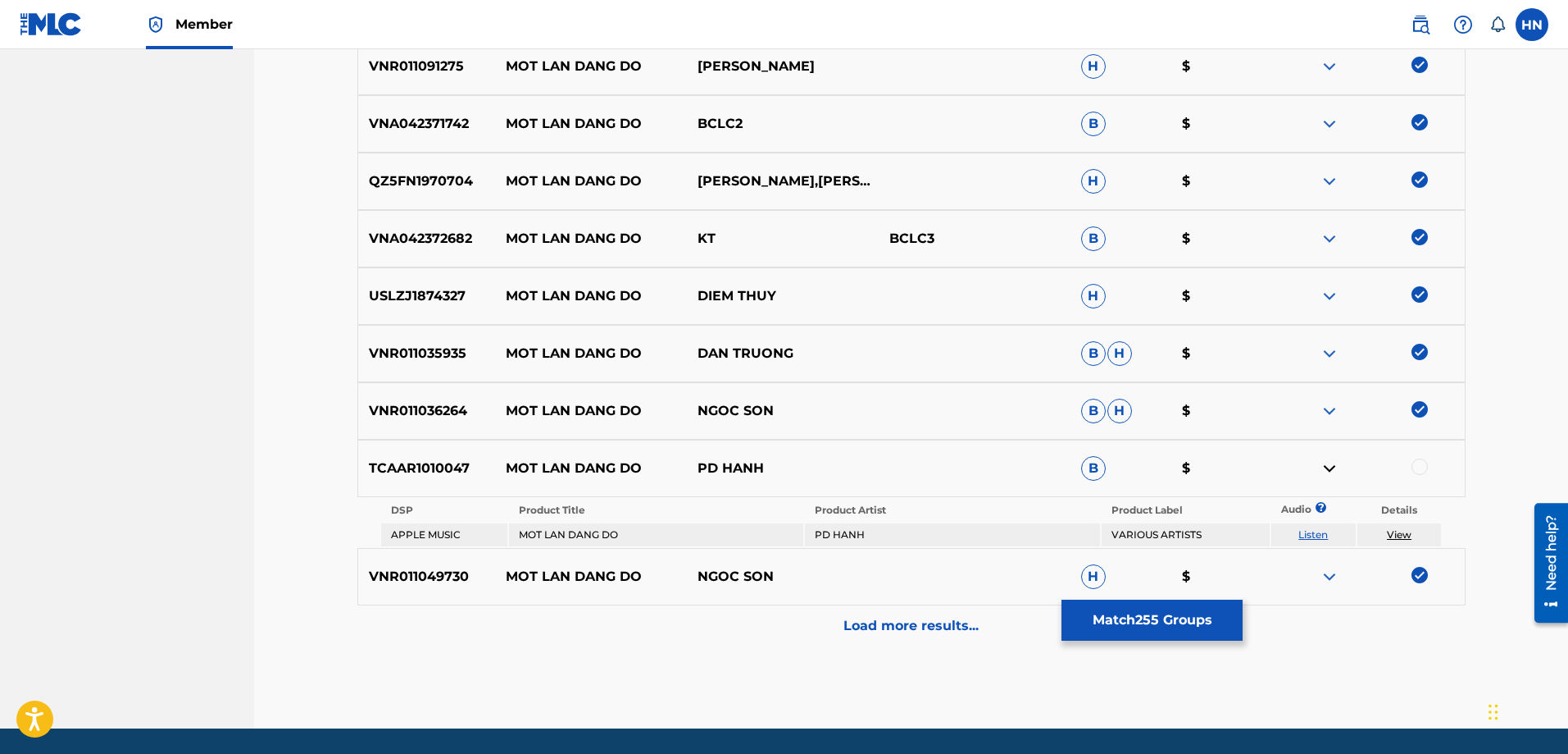
scroll to position [4148, 0]
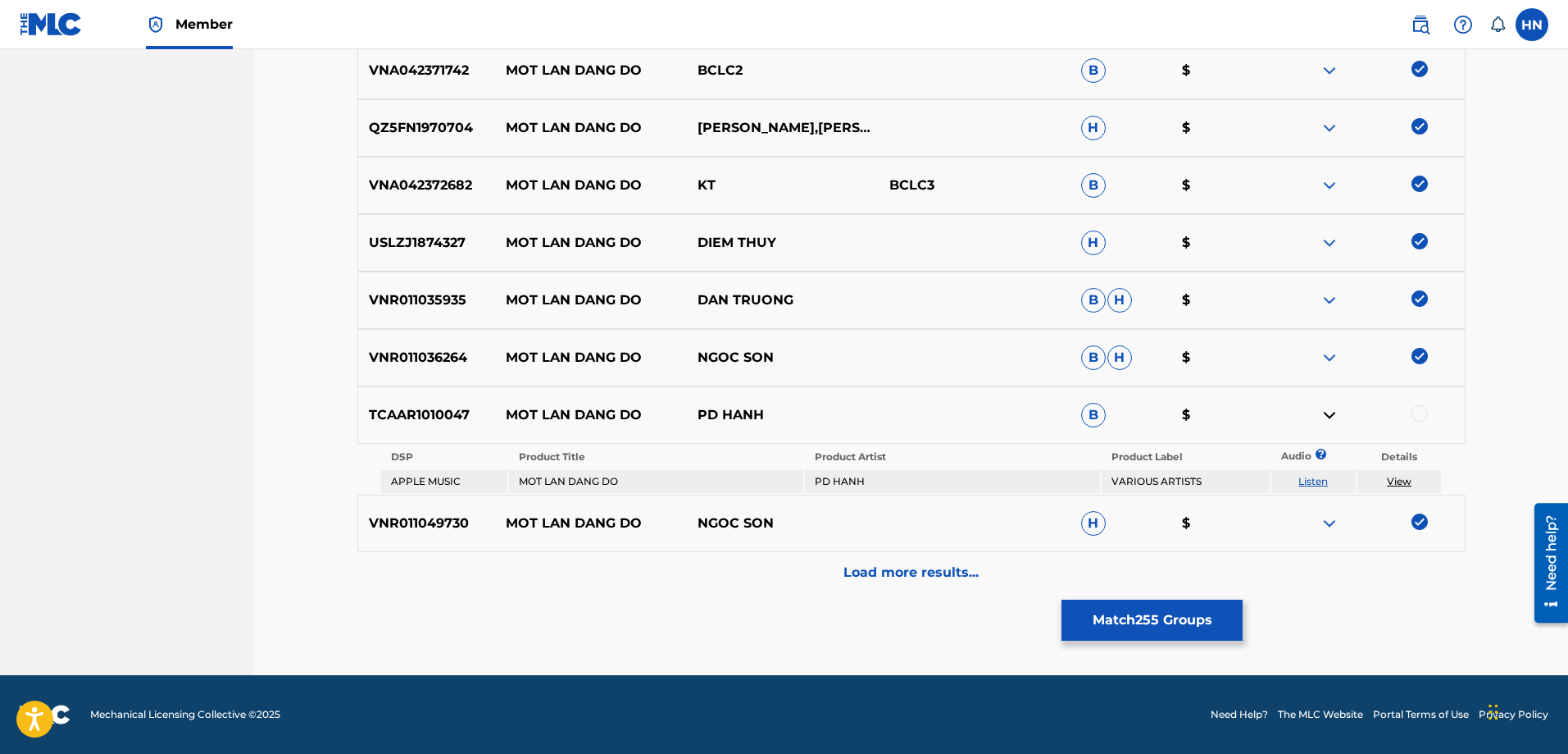
click at [1322, 480] on link "Listen" at bounding box center [1312, 480] width 29 height 12
click at [893, 561] on div "Load more results..." at bounding box center [911, 572] width 1109 height 41
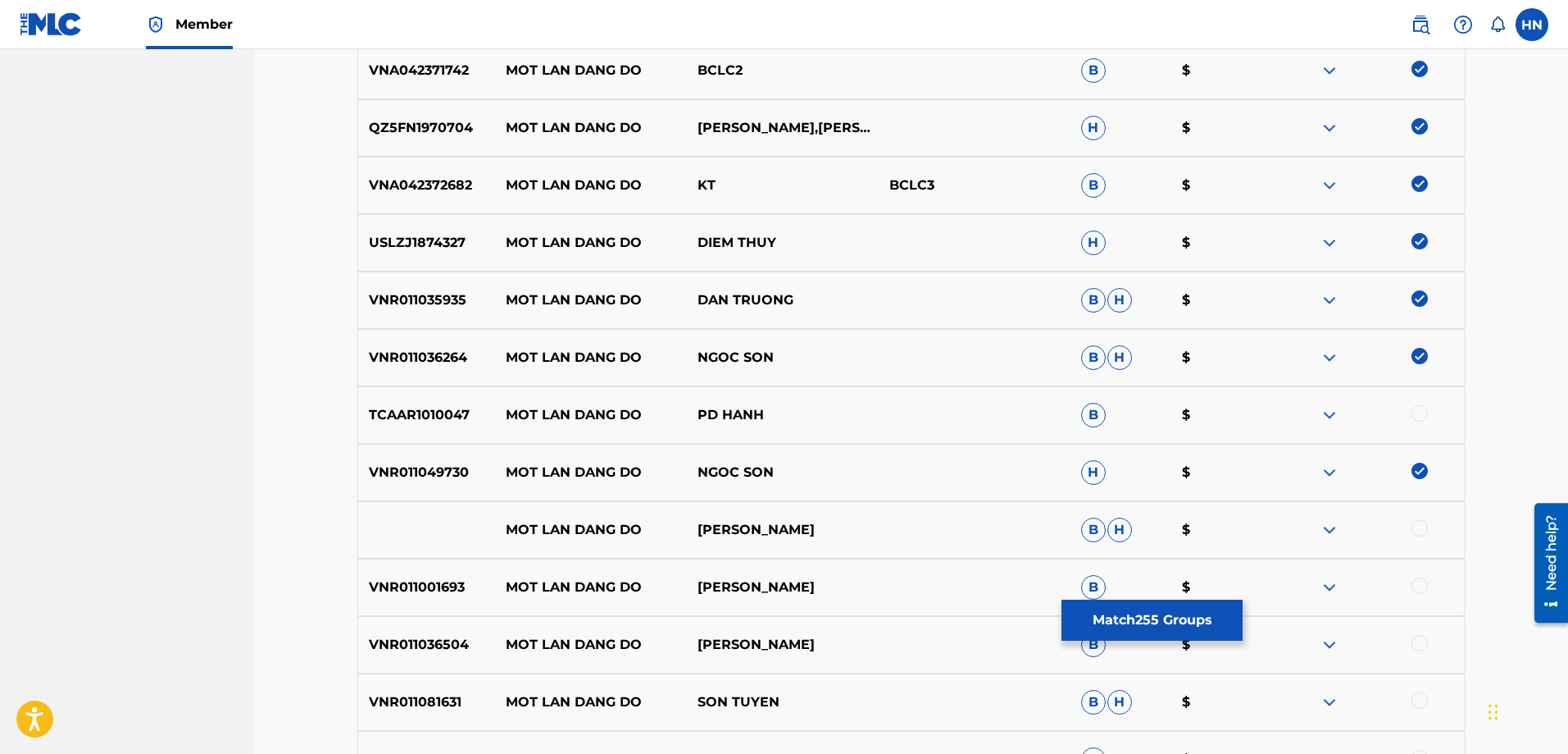
scroll to position [4476, 0]
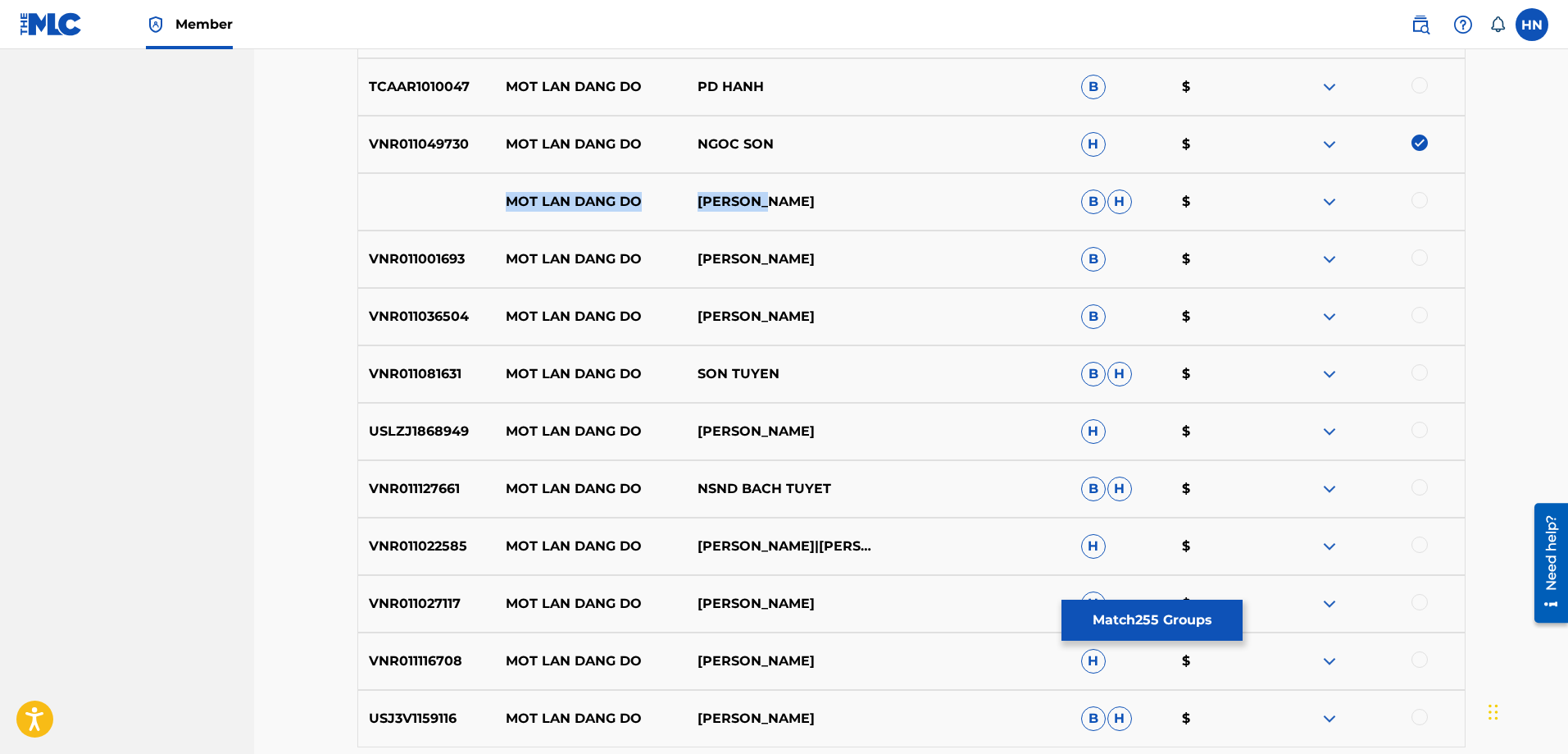
drag, startPoint x: 496, startPoint y: 207, endPoint x: 919, endPoint y: 203, distance: 423.0
click at [910, 203] on div "MOT LAN DANG DO LAM HUNG B H $" at bounding box center [911, 201] width 1109 height 58
click at [1421, 198] on div at bounding box center [1419, 199] width 16 height 16
click at [1333, 198] on img at bounding box center [1329, 201] width 20 height 20
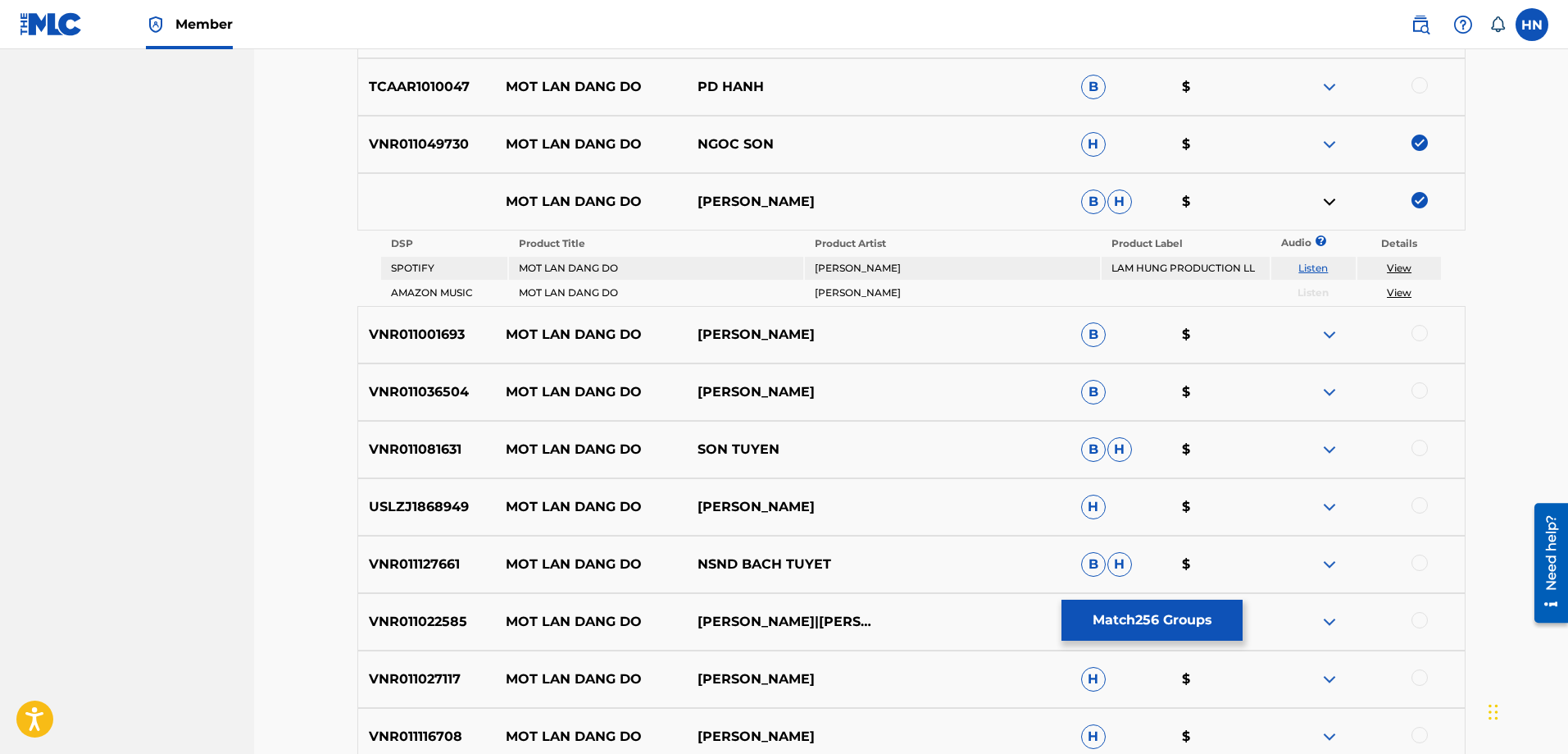
click at [1314, 264] on link "Listen" at bounding box center [1312, 267] width 29 height 12
click at [427, 323] on div "VNR011001693 MOT LAN DANG DO NGUYEN HOANG NAM B $" at bounding box center [911, 334] width 1109 height 58
click at [1418, 328] on div at bounding box center [1419, 332] width 16 height 16
click at [451, 381] on div "VNR011036504 MOT LAN DANG DO TRINH NAM PHUONG B $" at bounding box center [911, 392] width 1109 height 58
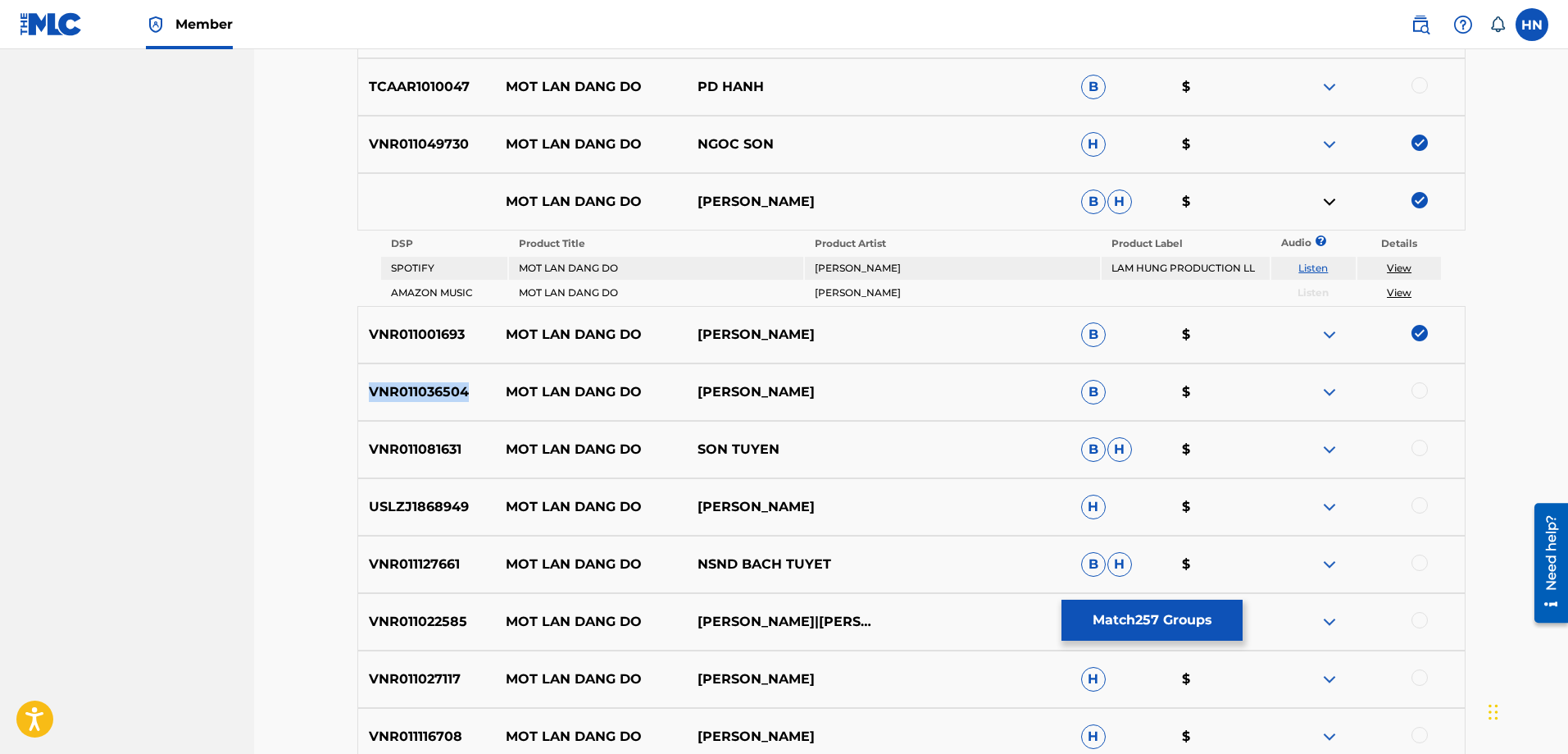
click at [451, 381] on div "VNR011036504 MOT LAN DANG DO TRINH NAM PHUONG B $" at bounding box center [911, 392] width 1109 height 58
click at [1419, 390] on div at bounding box center [1419, 390] width 16 height 16
click at [427, 457] on p "VNR011081631" at bounding box center [427, 449] width 138 height 20
click at [1425, 447] on div at bounding box center [1419, 447] width 16 height 16
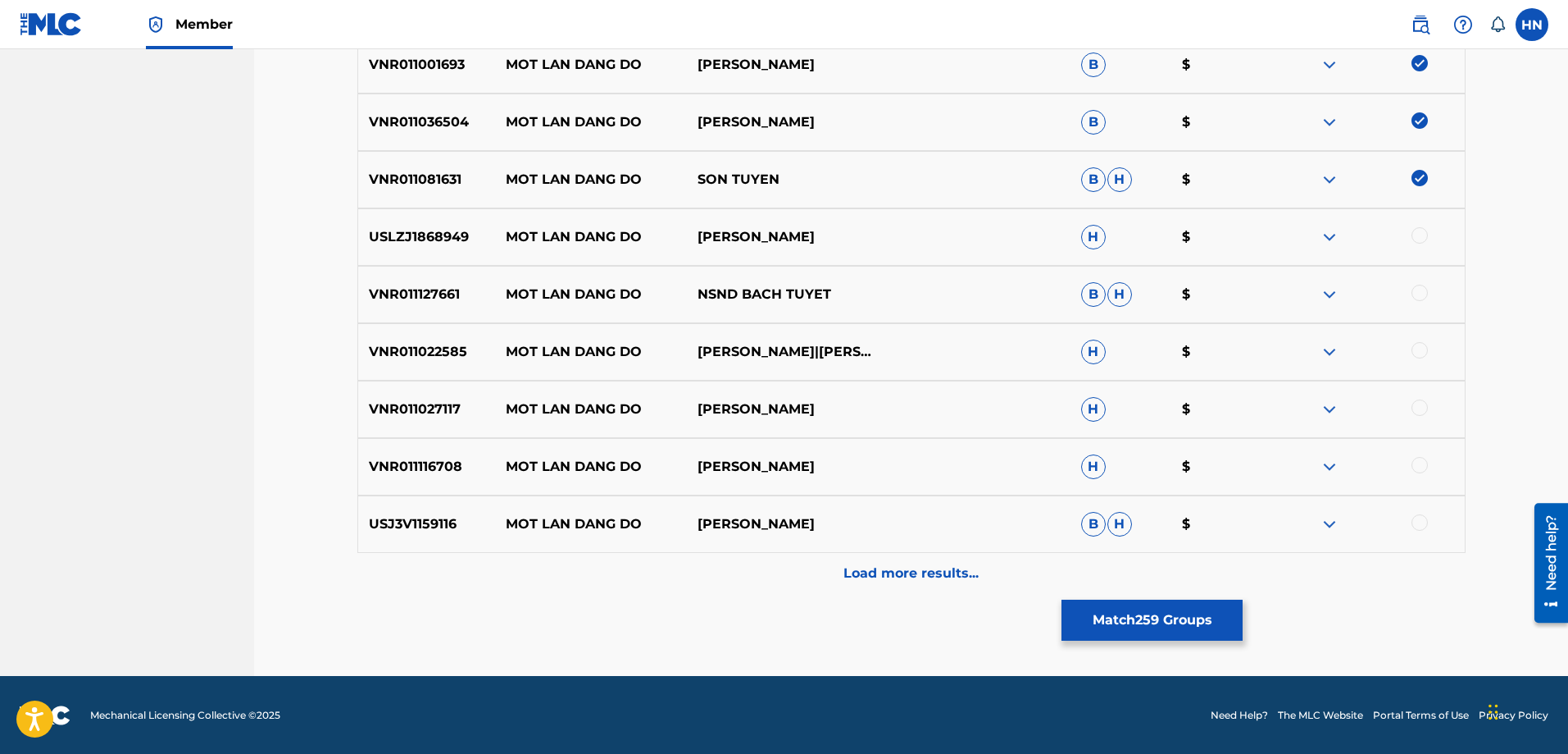
scroll to position [4747, 0]
click at [431, 243] on p "USLZJ1868949" at bounding box center [427, 236] width 138 height 20
click at [1419, 234] on div at bounding box center [1419, 234] width 16 height 16
click at [454, 283] on div "VNR011127661 MOT LAN DANG DO NSND BACH TUYET B H $" at bounding box center [911, 293] width 1109 height 58
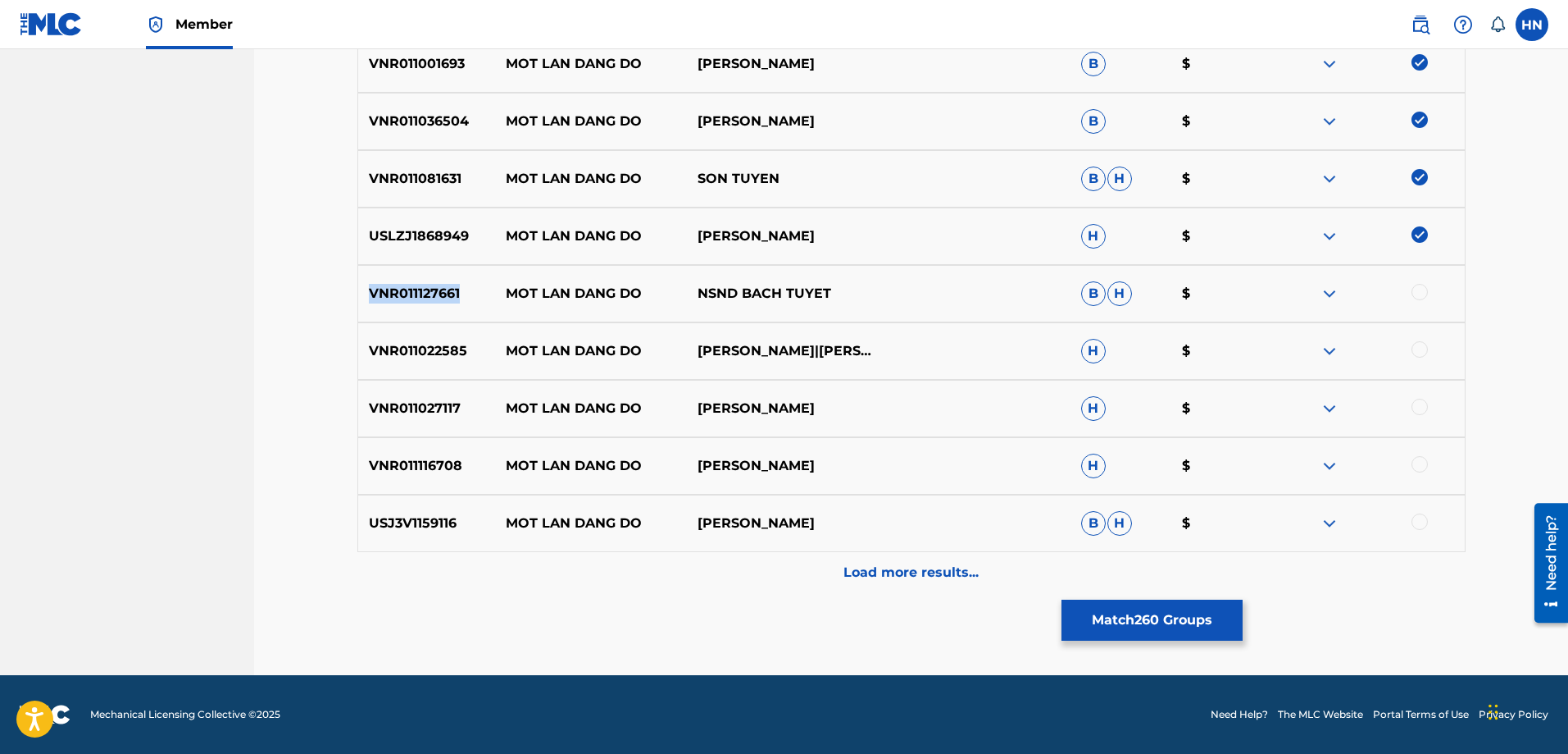
click at [454, 283] on div "VNR011127661 MOT LAN DANG DO NSND BACH TUYET B H $" at bounding box center [911, 293] width 1109 height 58
click at [1418, 293] on div at bounding box center [1419, 292] width 16 height 16
click at [449, 346] on p "VNR011022585" at bounding box center [427, 350] width 138 height 20
click at [1424, 350] on div at bounding box center [1419, 348] width 16 height 16
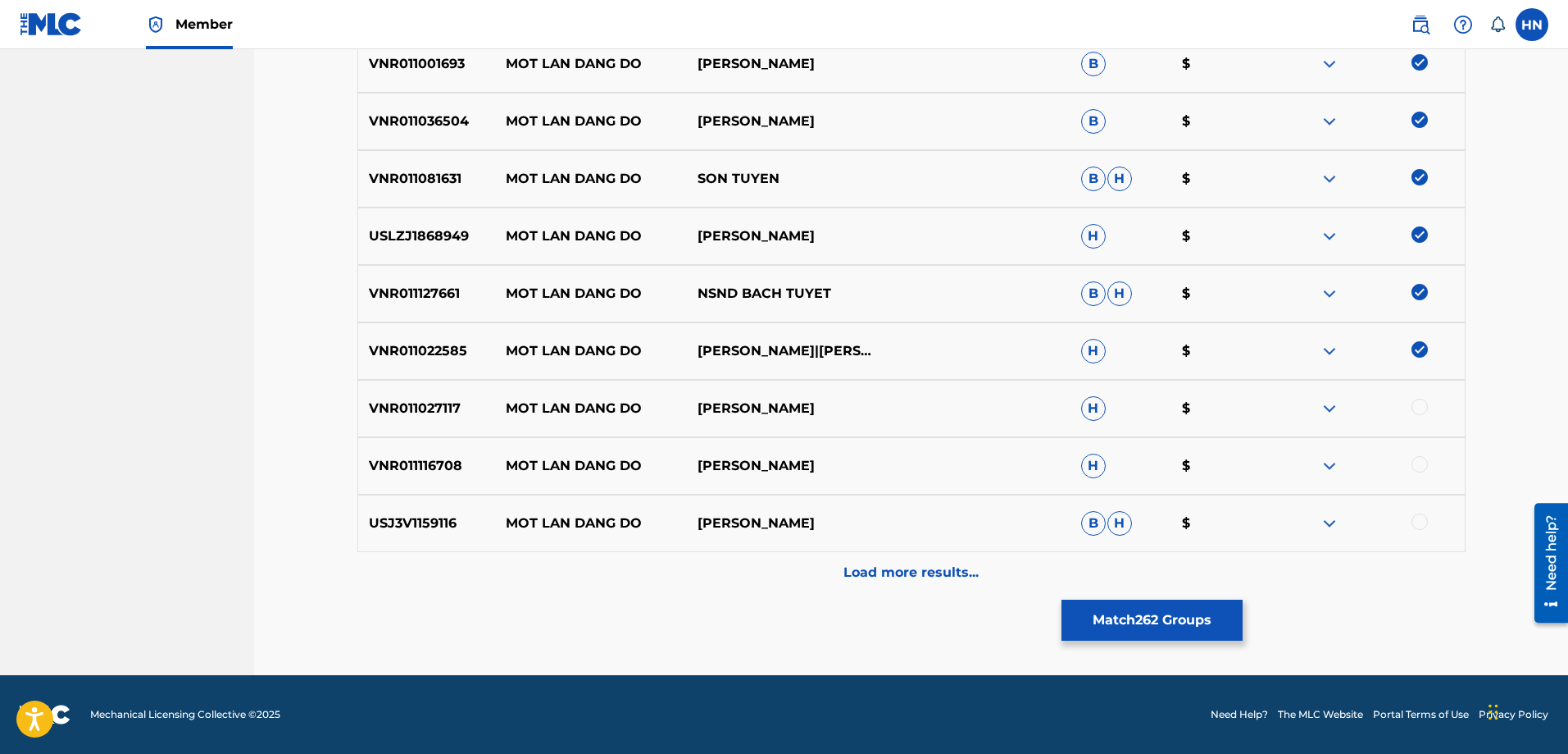
click at [436, 405] on p "VNR011027117" at bounding box center [427, 408] width 138 height 20
click at [1423, 408] on div at bounding box center [1419, 406] width 16 height 16
click at [453, 460] on p "VNR011116708" at bounding box center [427, 465] width 138 height 20
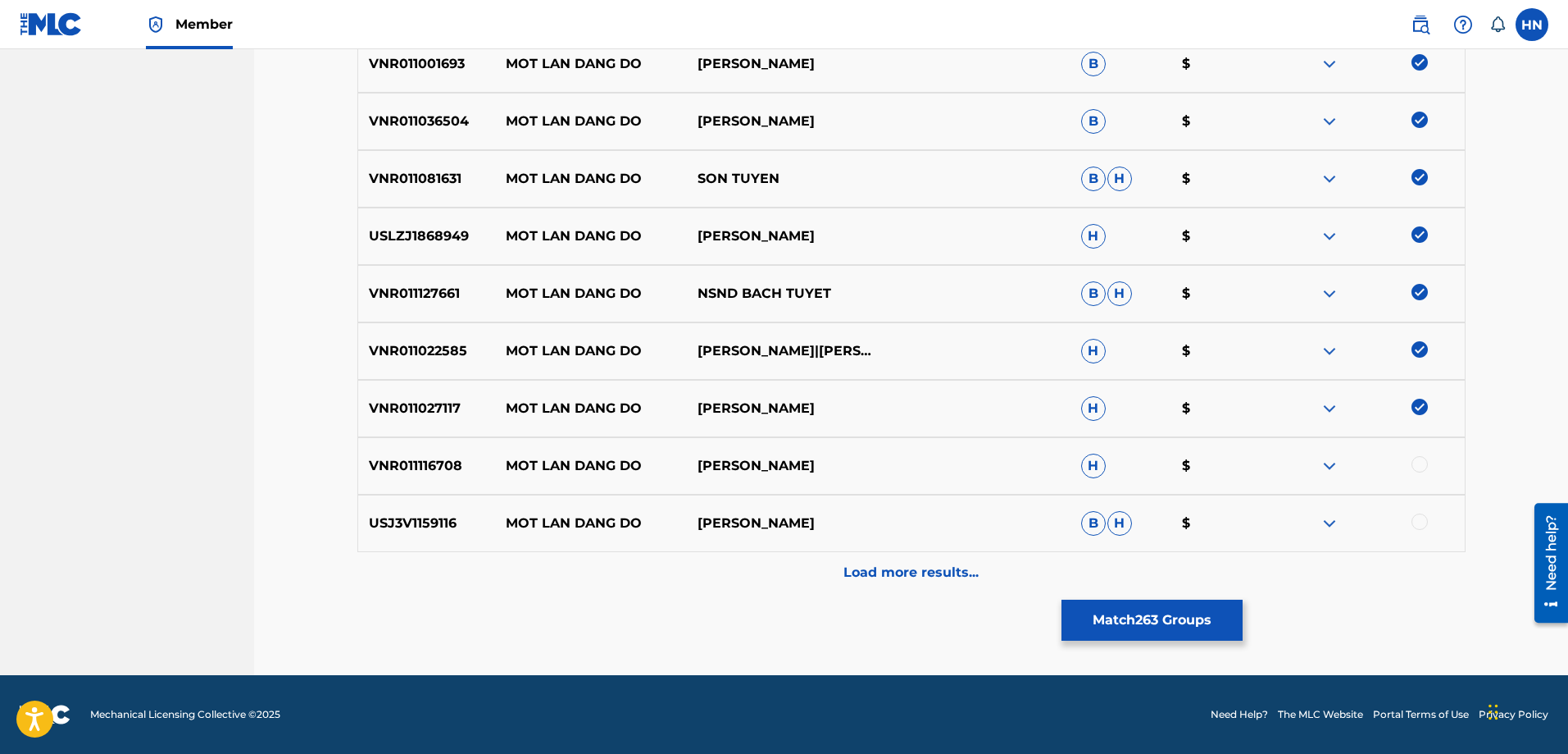
click at [1414, 464] on div at bounding box center [1419, 463] width 16 height 16
click at [417, 528] on p "USJ3V1159116" at bounding box center [427, 523] width 138 height 20
click at [1423, 518] on div at bounding box center [1419, 521] width 16 height 16
click at [947, 582] on div "Load more results..." at bounding box center [911, 572] width 1109 height 41
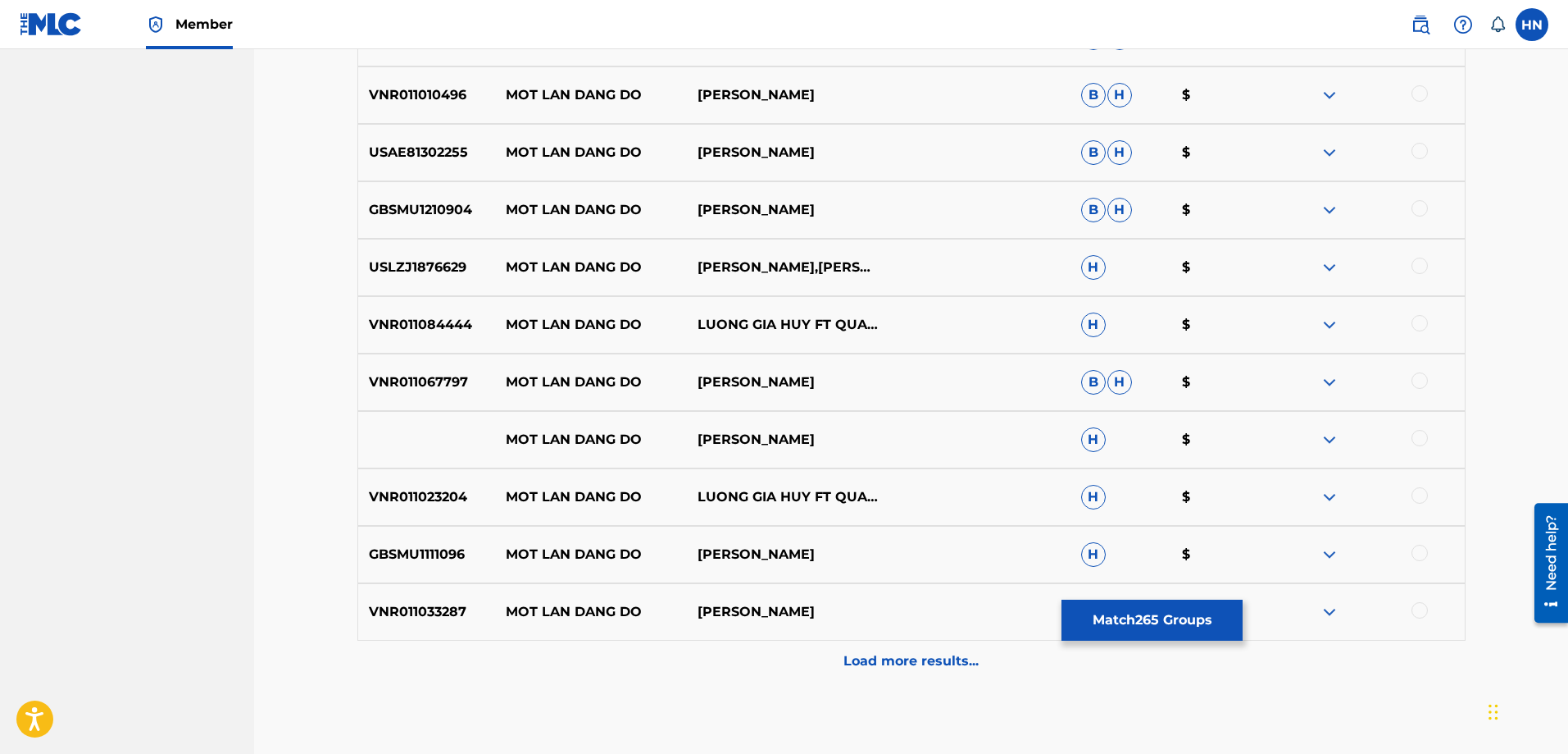
scroll to position [5075, 0]
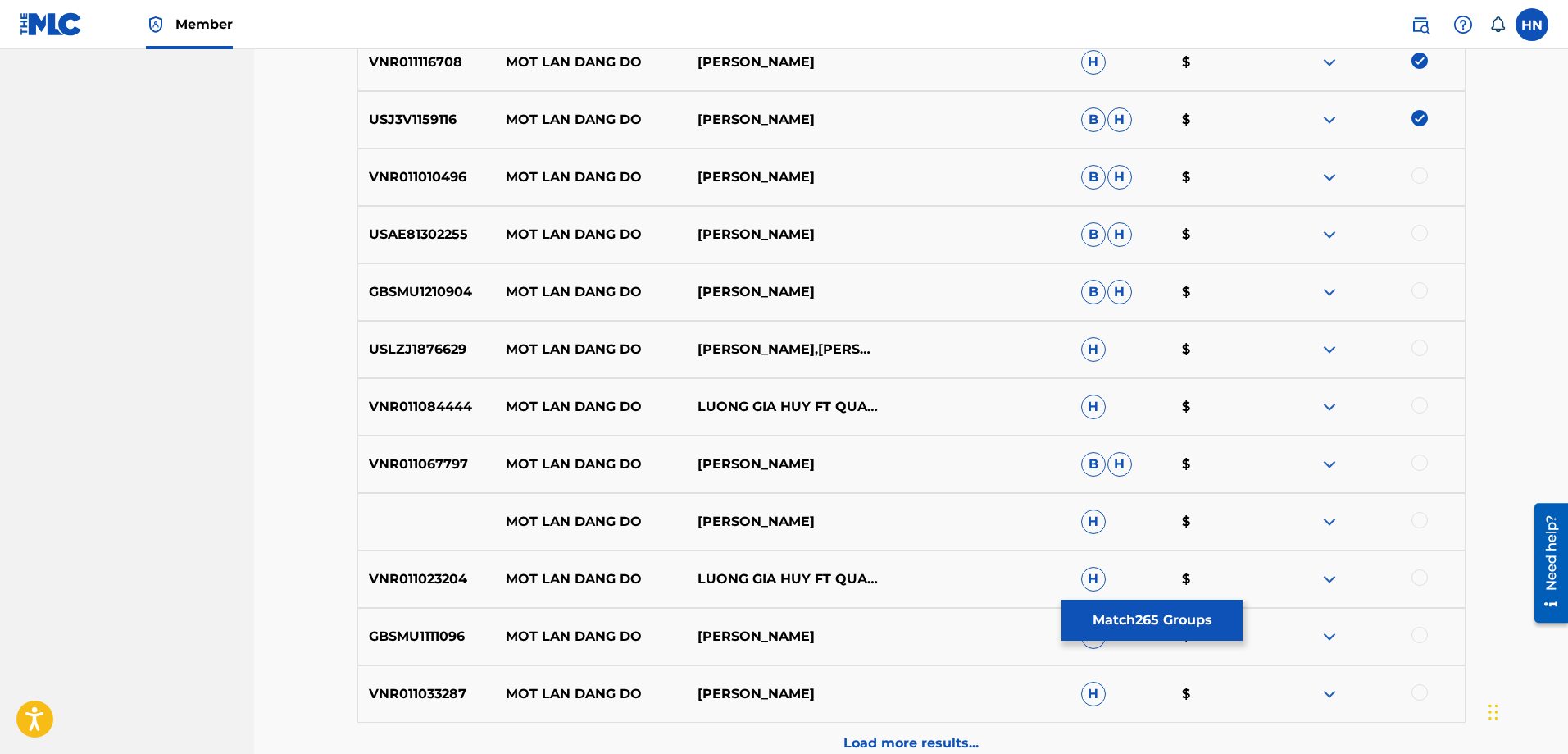
click at [423, 240] on p "USAE81302255" at bounding box center [427, 234] width 138 height 20
click at [1413, 233] on div at bounding box center [1419, 232] width 16 height 16
click at [453, 350] on p "USLZJ1876629" at bounding box center [427, 349] width 138 height 20
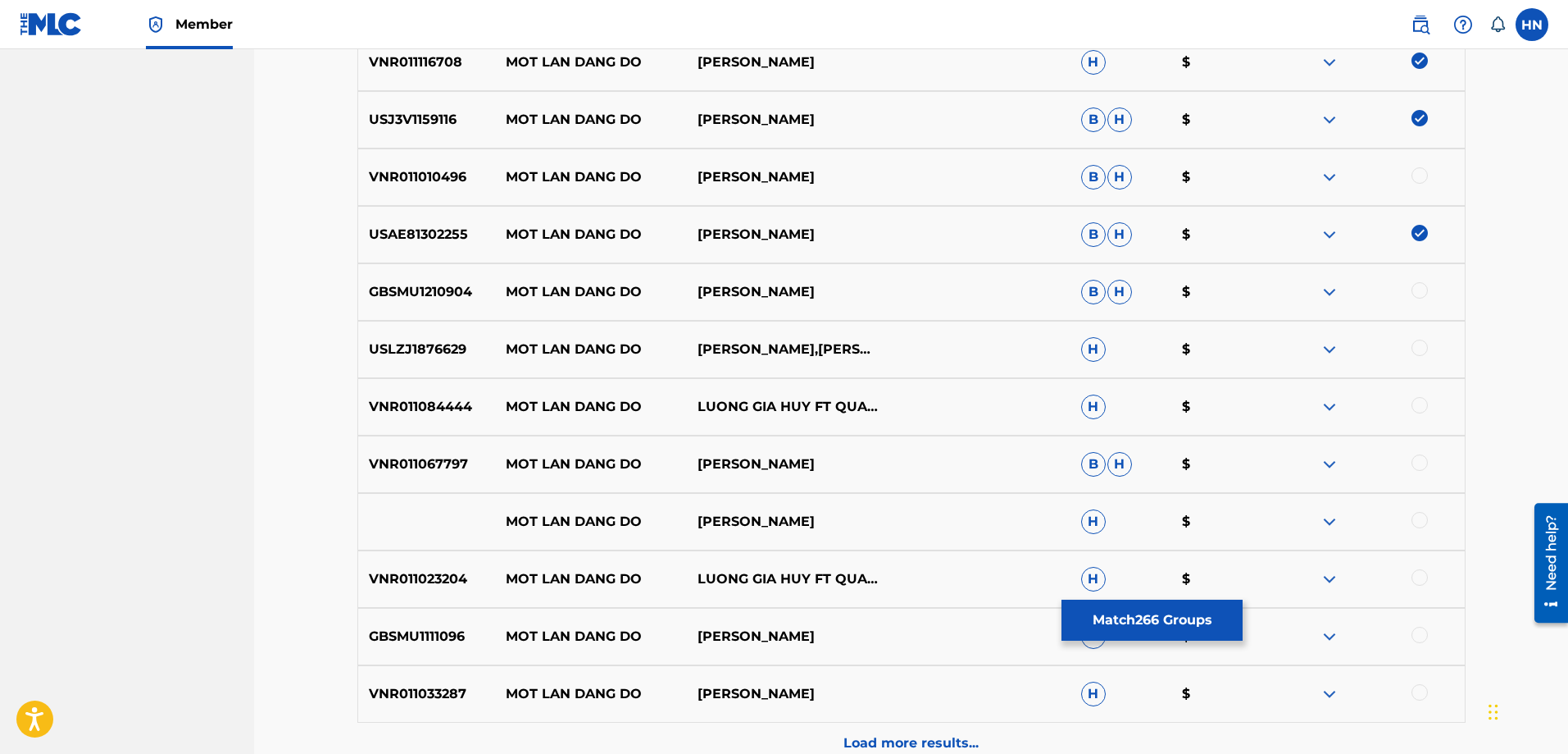
click at [1419, 340] on div at bounding box center [1419, 347] width 16 height 16
click at [400, 396] on div "VNR011084444 MOT LAN DANG DO LUONG GIA HUY FT QUAN VINH HA H $" at bounding box center [911, 407] width 1109 height 58
click at [1422, 404] on div at bounding box center [1419, 405] width 16 height 16
click at [466, 464] on p "VNR011067797" at bounding box center [427, 463] width 138 height 20
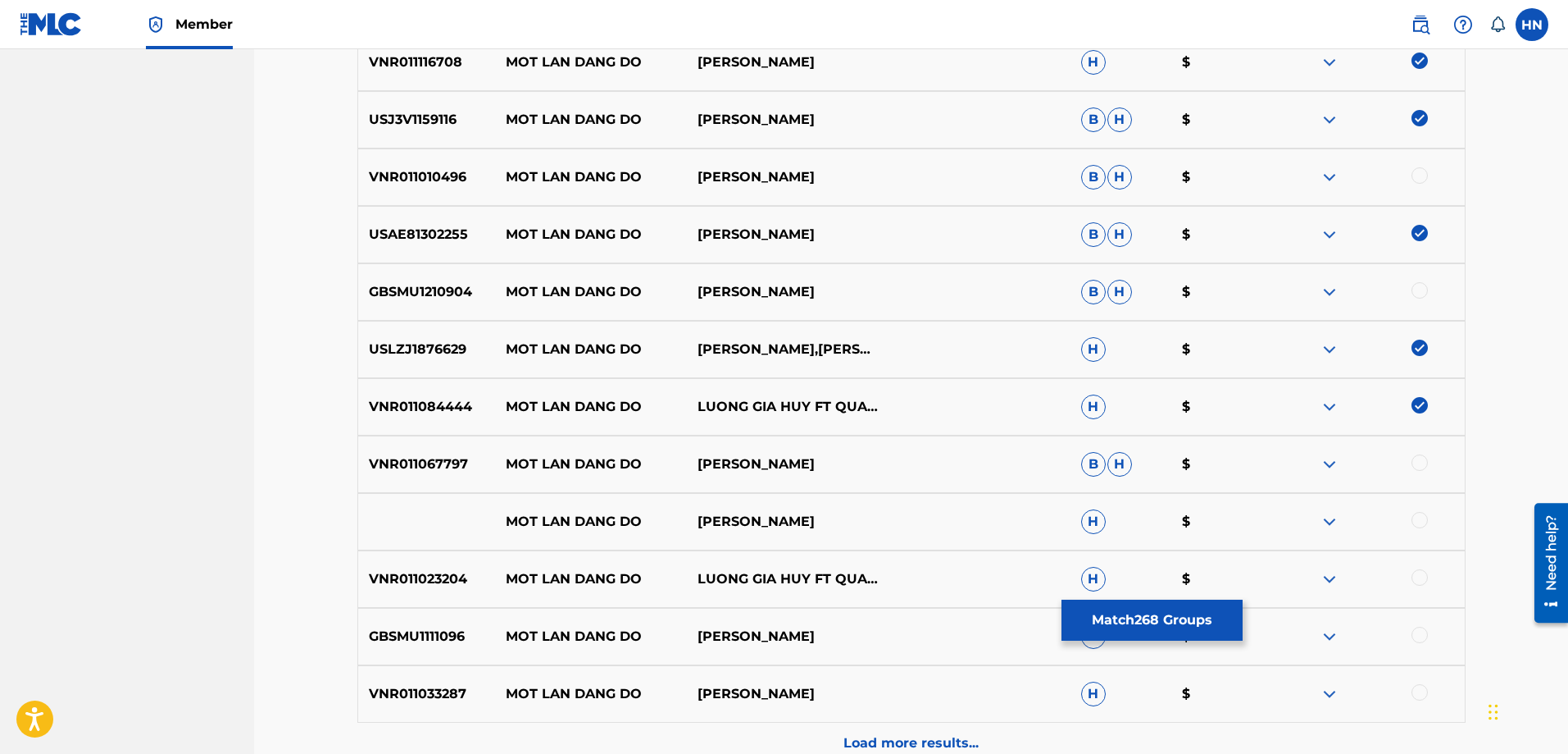
click at [466, 464] on p "VNR011067797" at bounding box center [427, 463] width 138 height 20
click at [446, 466] on p "VNR011067797" at bounding box center [427, 463] width 138 height 20
click at [1423, 460] on div at bounding box center [1419, 461] width 16 height 16
drag, startPoint x: 501, startPoint y: 528, endPoint x: 882, endPoint y: 522, distance: 381.0
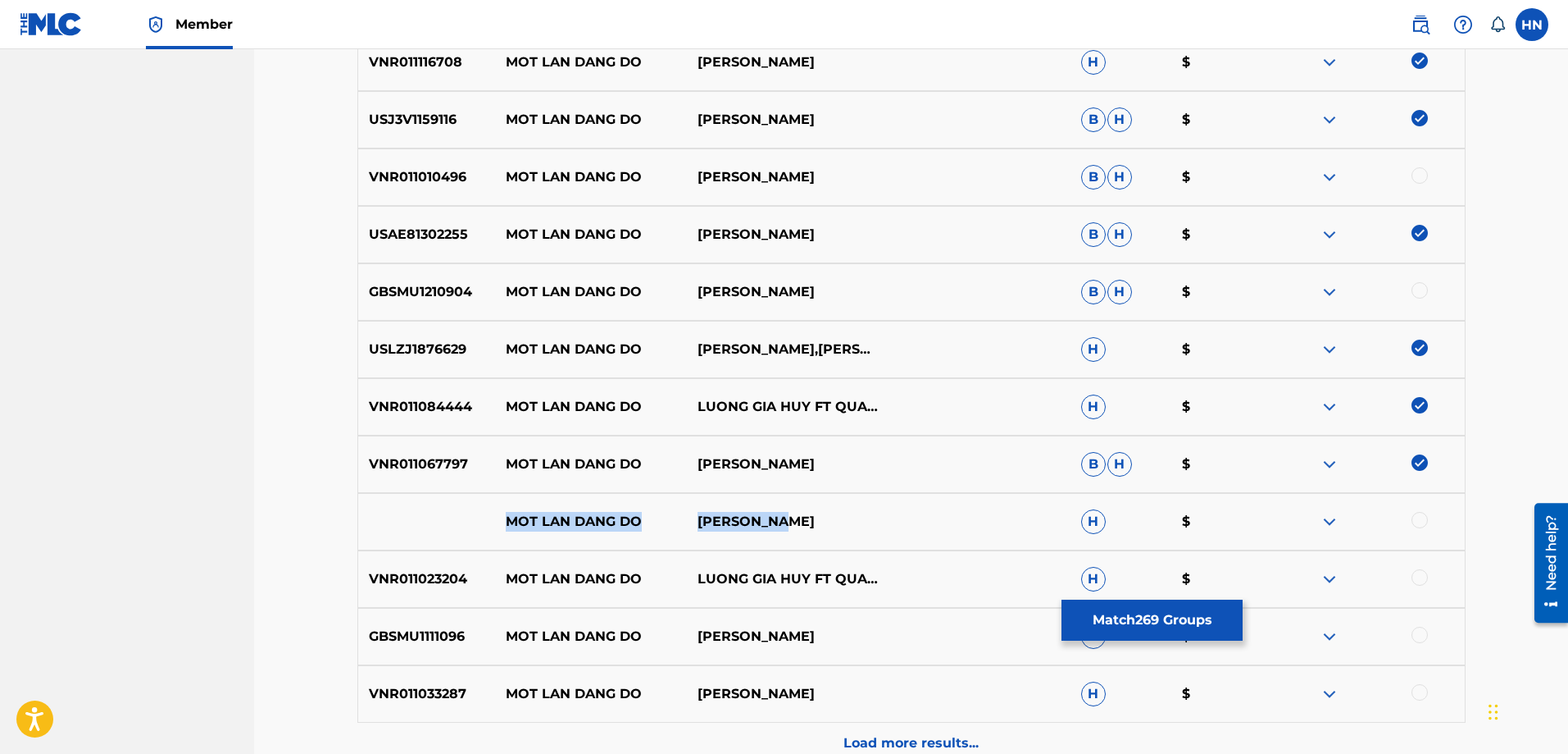
click at [874, 522] on div "MOT LAN DANG DO MANH QUYNH H $" at bounding box center [911, 521] width 1109 height 58
click at [1423, 522] on div at bounding box center [1419, 519] width 16 height 16
click at [1334, 521] on img at bounding box center [1329, 521] width 20 height 20
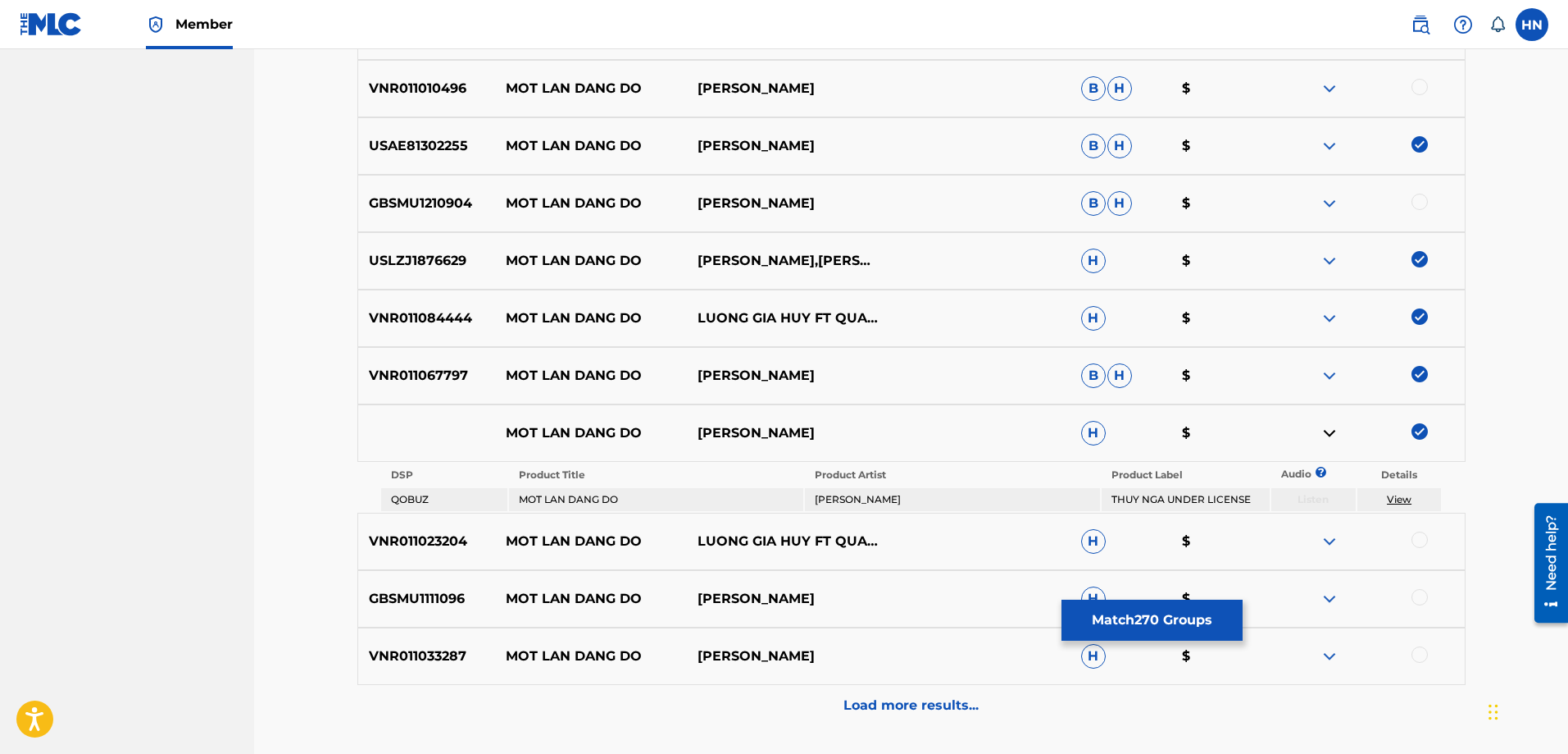
scroll to position [5296, 0]
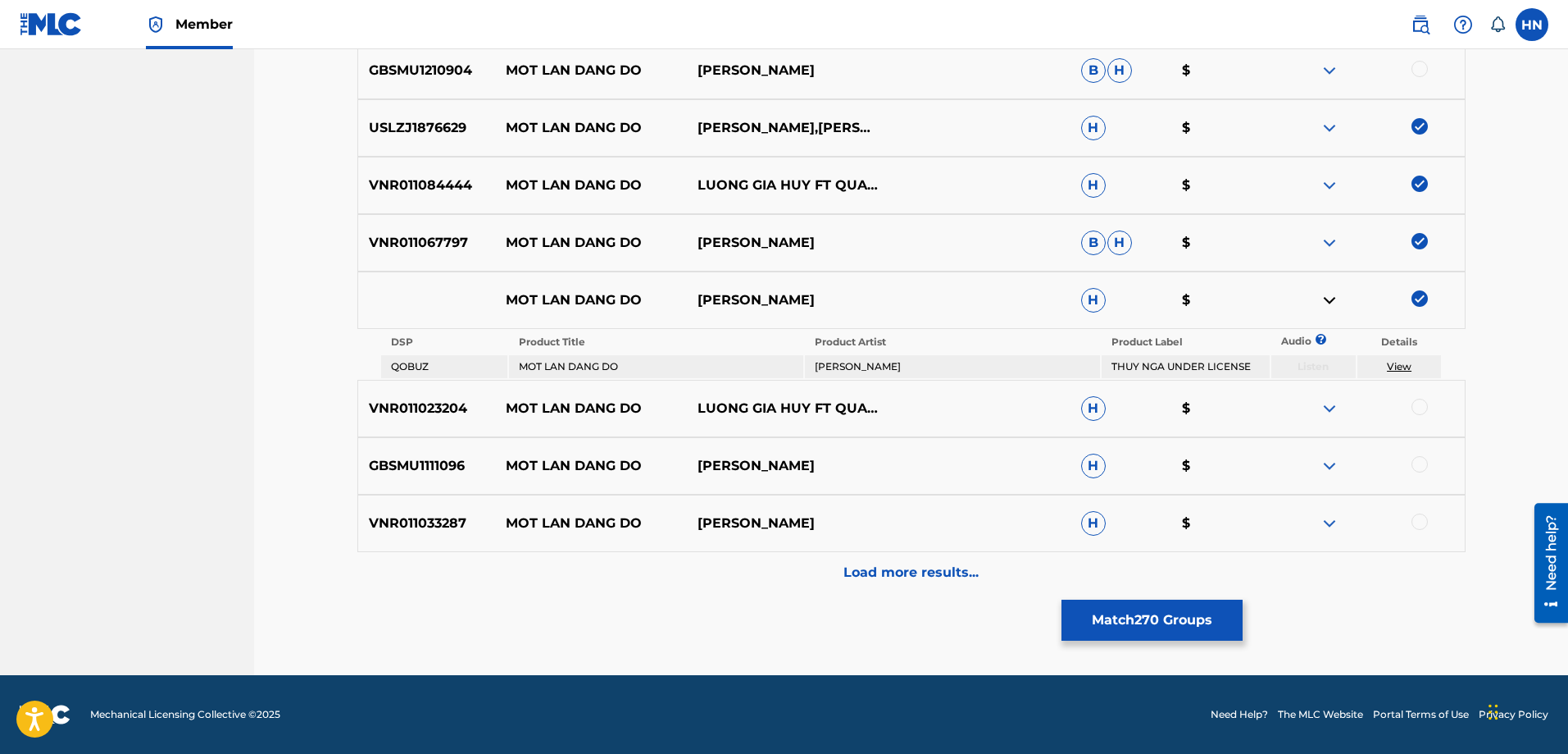
click at [452, 408] on p "VNR011023204" at bounding box center [427, 408] width 138 height 20
click at [1416, 409] on div at bounding box center [1419, 406] width 16 height 16
click at [416, 456] on p "GBSMU1111096" at bounding box center [427, 465] width 138 height 20
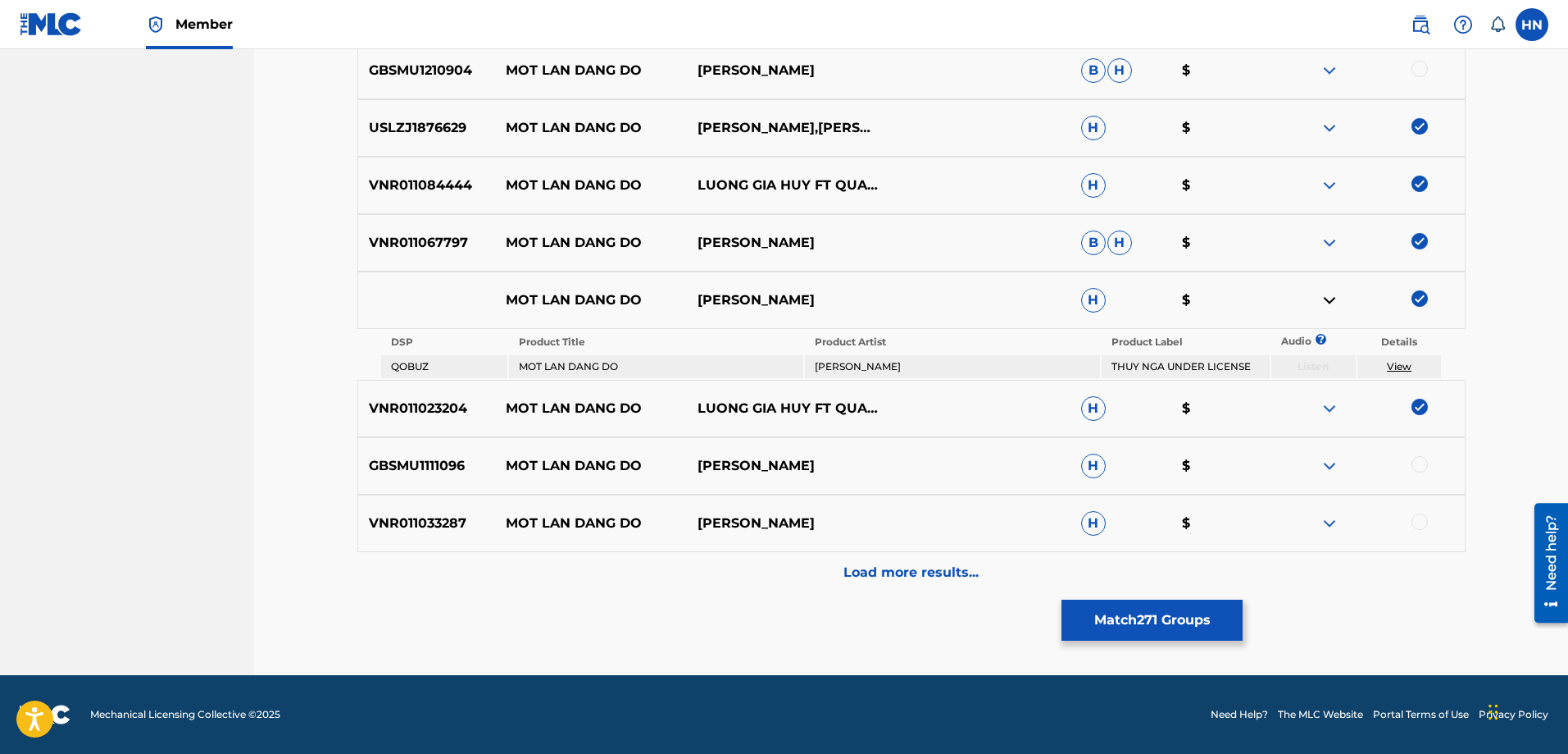
click at [1417, 469] on div at bounding box center [1419, 463] width 16 height 16
click at [456, 513] on p "VNR011033287" at bounding box center [427, 523] width 138 height 20
click at [1421, 521] on div at bounding box center [1419, 521] width 16 height 16
click at [851, 576] on p "Load more results..." at bounding box center [910, 572] width 135 height 20
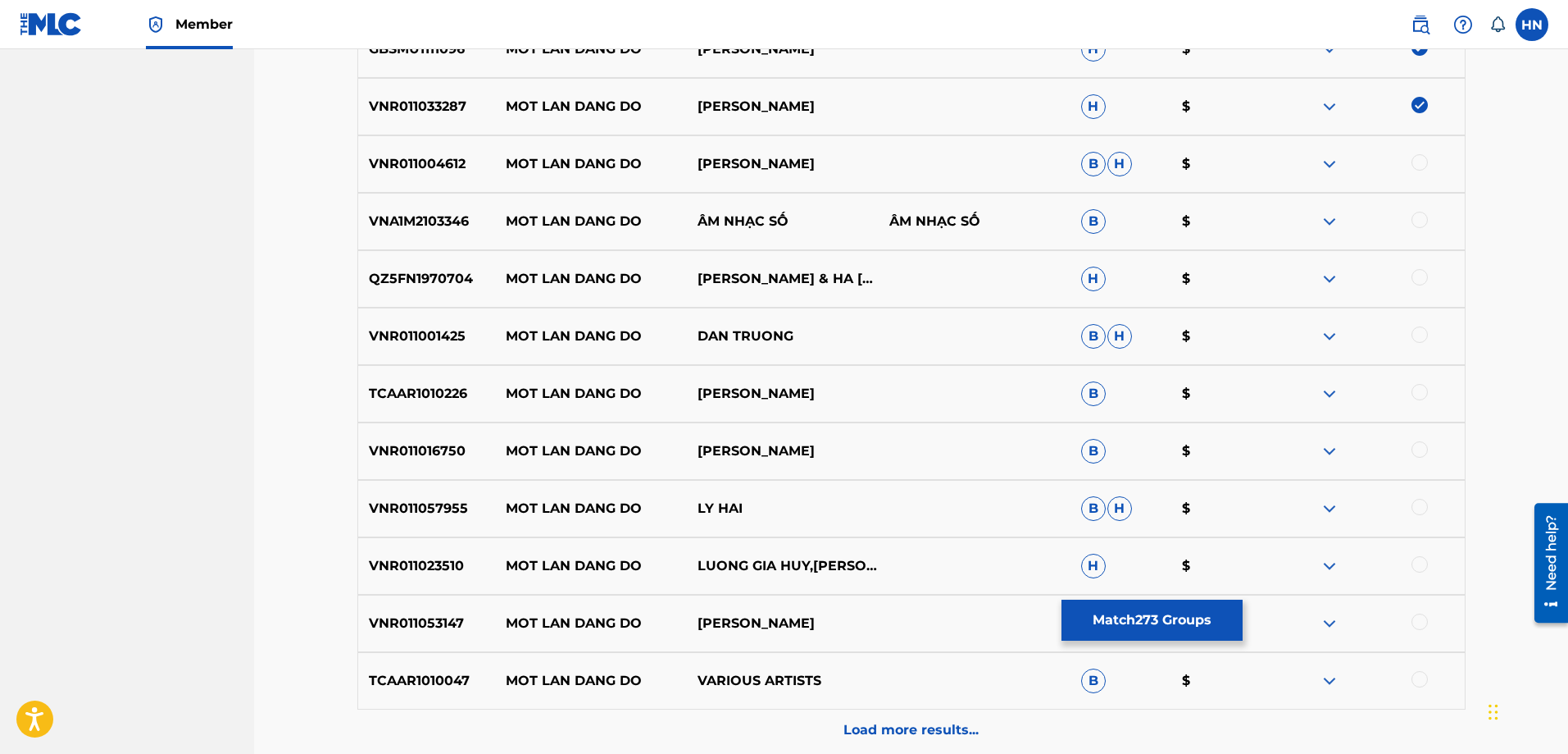
scroll to position [5624, 0]
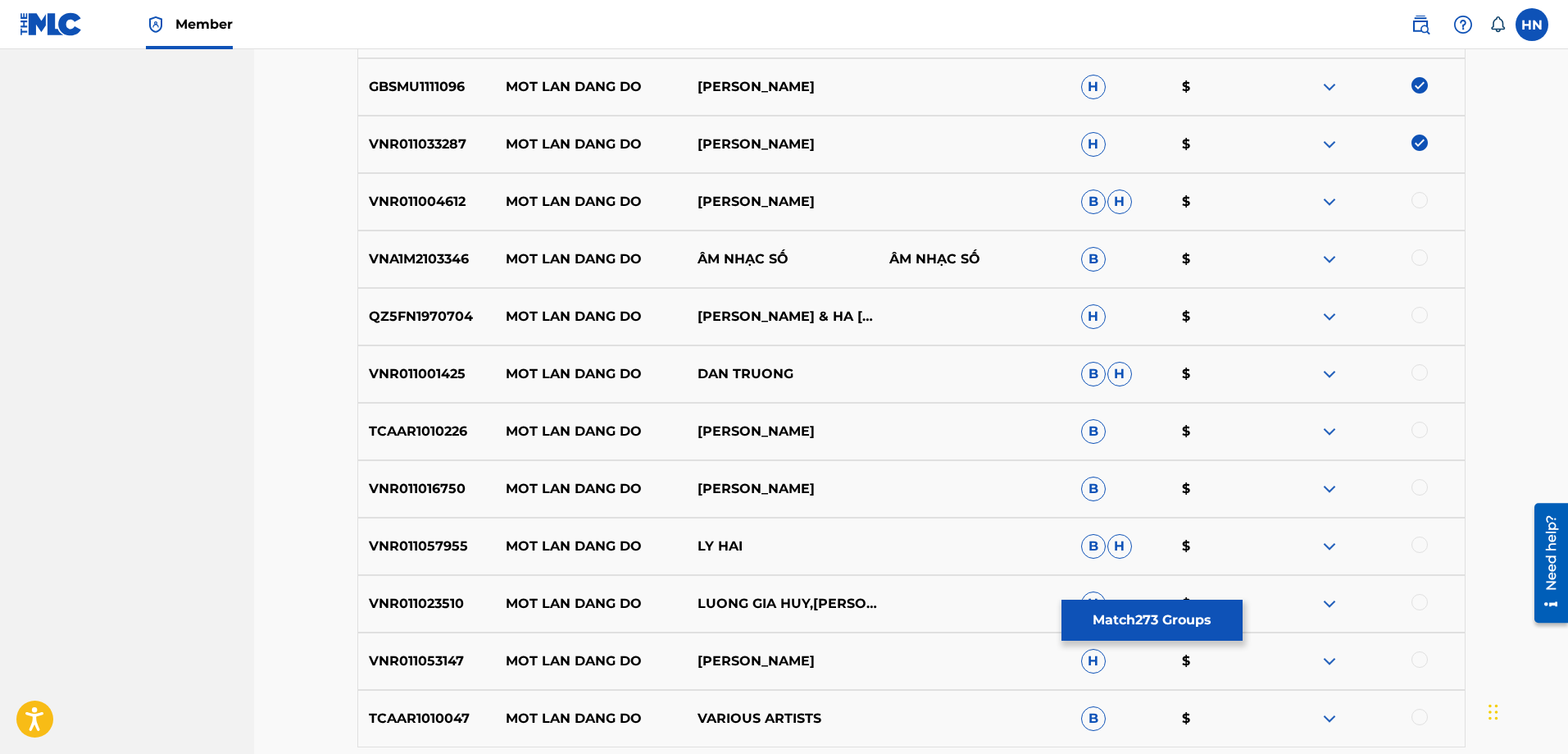
click at [447, 268] on p "VNA1M2103346" at bounding box center [427, 259] width 138 height 20
click at [1417, 253] on div at bounding box center [1419, 257] width 16 height 16
click at [442, 200] on p "VNR011004612" at bounding box center [427, 201] width 138 height 20
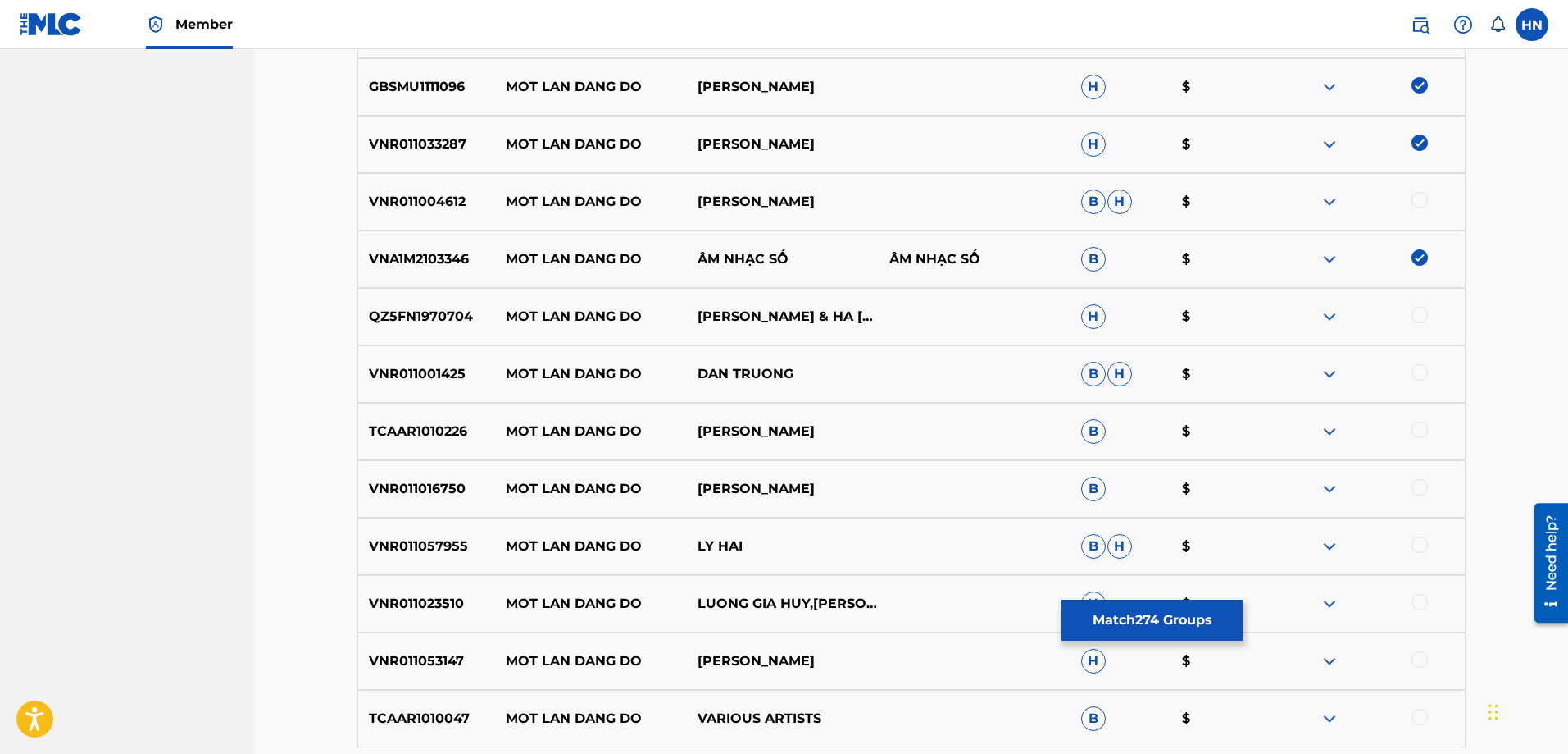
click at [1414, 204] on div at bounding box center [1419, 199] width 16 height 16
click at [401, 318] on p "QZ5FN1970704" at bounding box center [427, 316] width 138 height 20
click at [1418, 314] on div at bounding box center [1419, 314] width 16 height 16
click at [406, 387] on div "VNR011001425 MOT LAN DANG DO DAN TRUONG B H $" at bounding box center [911, 374] width 1109 height 58
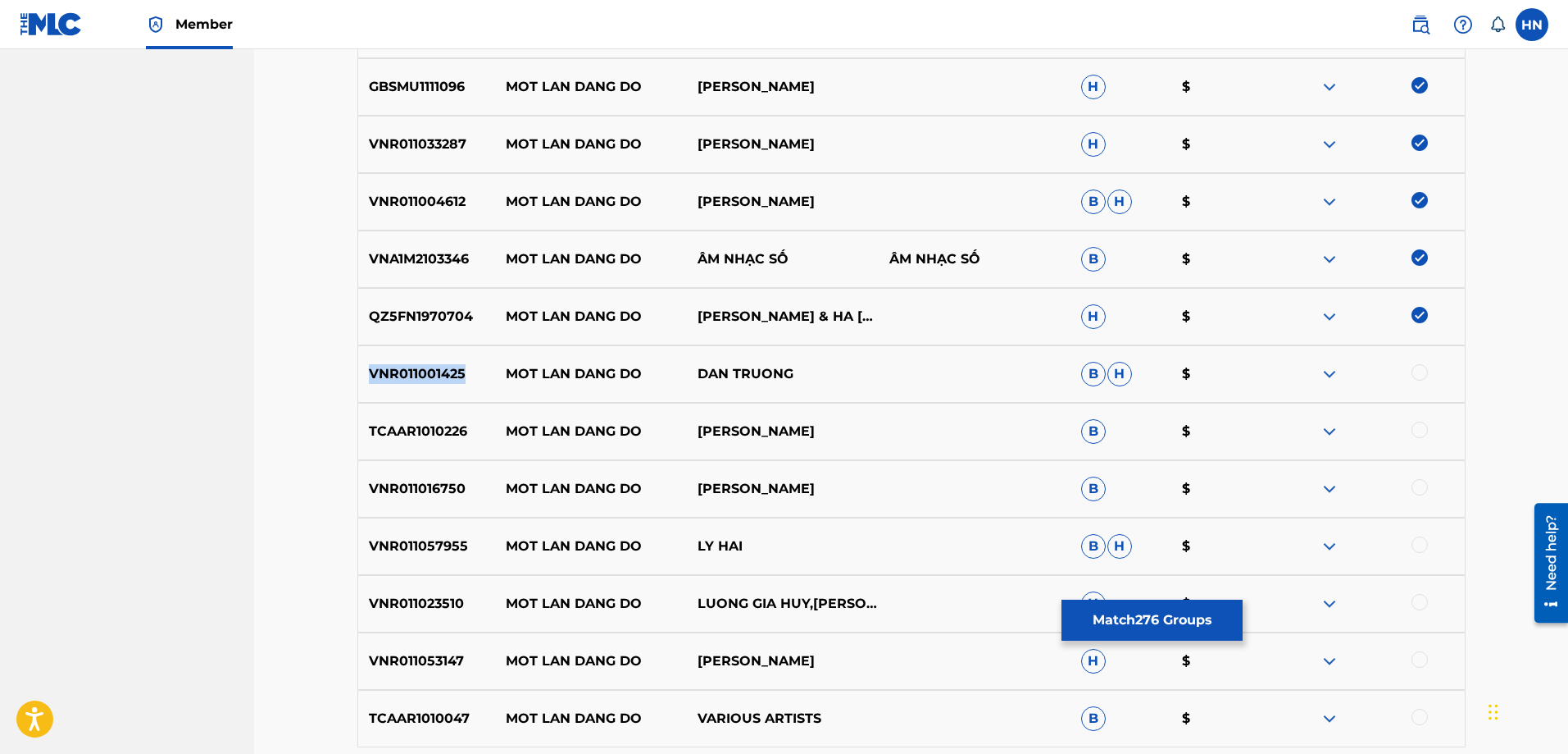
click at [406, 387] on div "VNR011001425 MOT LAN DANG DO DAN TRUONG B H $" at bounding box center [911, 374] width 1109 height 58
click at [1418, 372] on div at bounding box center [1419, 372] width 16 height 16
click at [425, 426] on p "TCAAR1010226" at bounding box center [427, 431] width 138 height 20
click at [1421, 426] on div at bounding box center [1419, 429] width 16 height 16
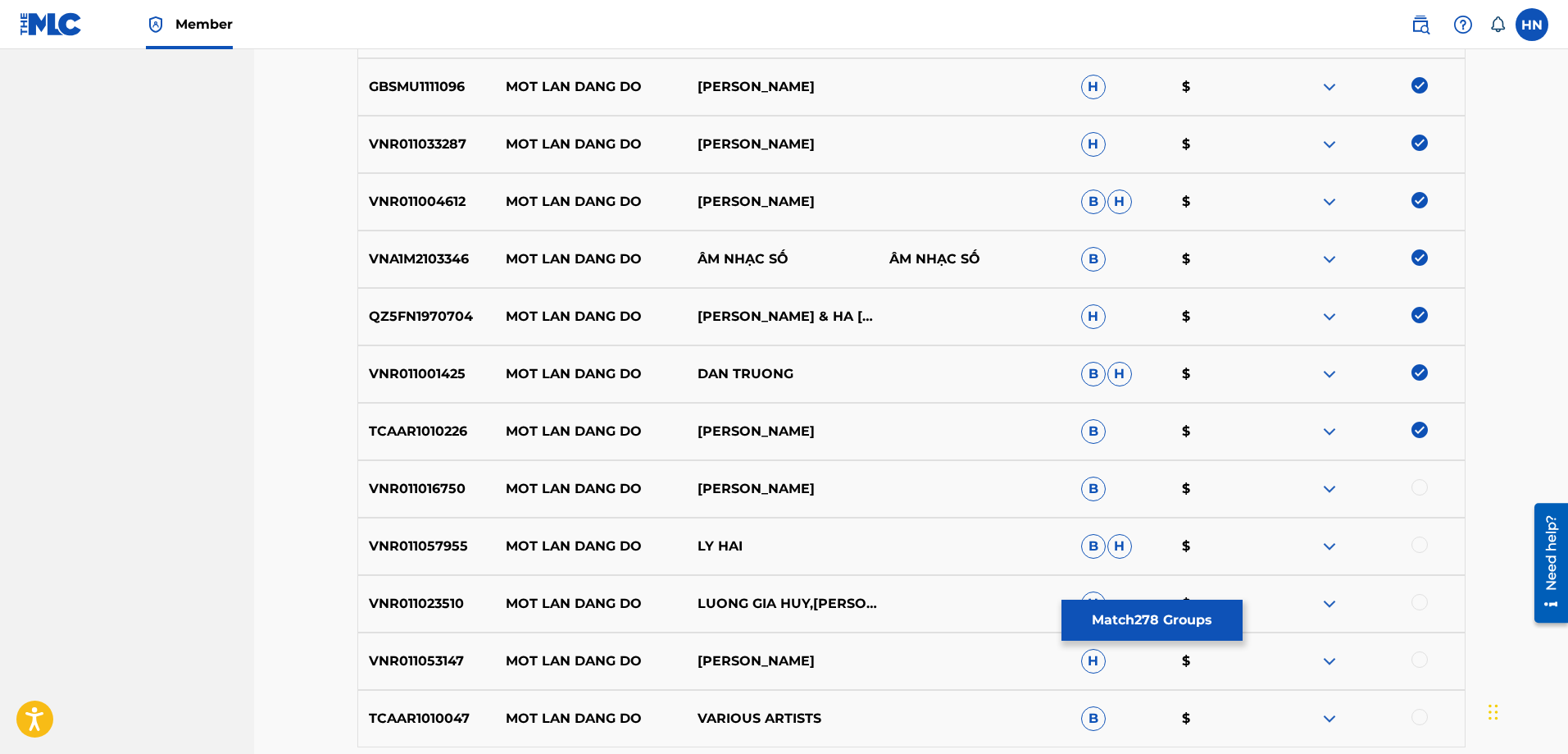
click at [421, 483] on p "VNR011016750" at bounding box center [427, 488] width 138 height 20
click at [1416, 481] on div at bounding box center [1419, 486] width 16 height 16
click at [416, 536] on p "VNR011057955" at bounding box center [427, 545] width 138 height 20
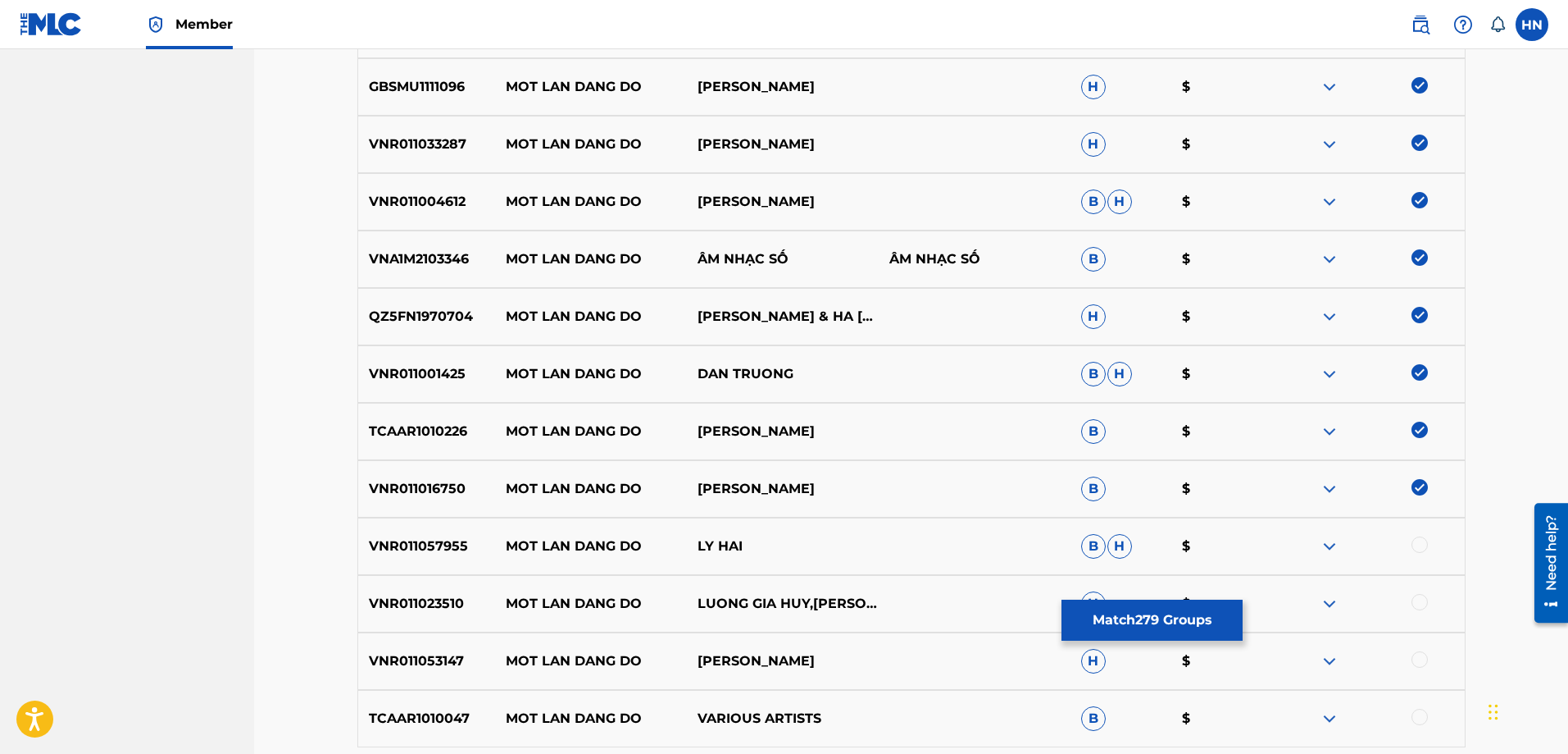
click at [1413, 548] on div at bounding box center [1419, 544] width 16 height 16
click at [1417, 595] on div at bounding box center [1419, 601] width 16 height 16
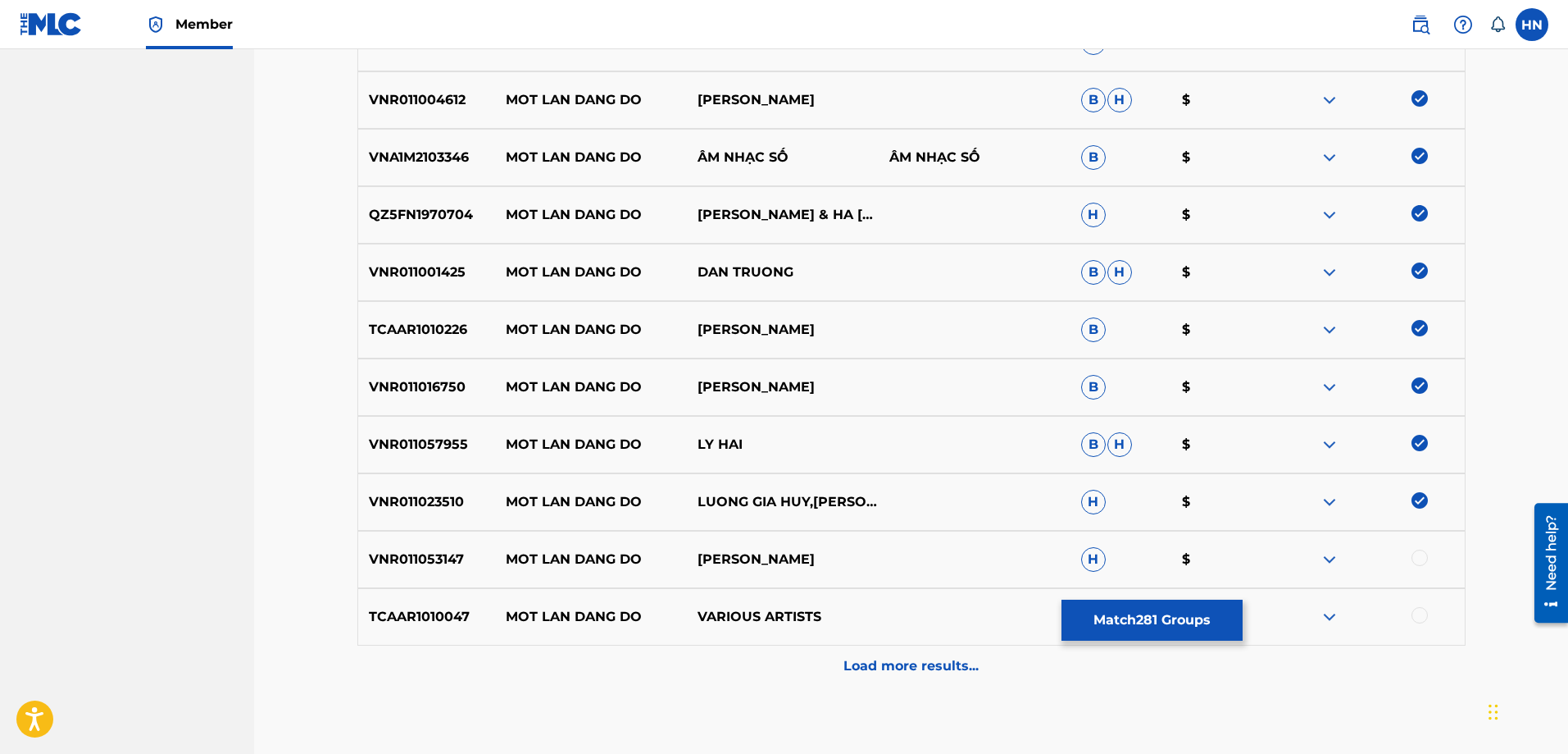
scroll to position [5820, 0]
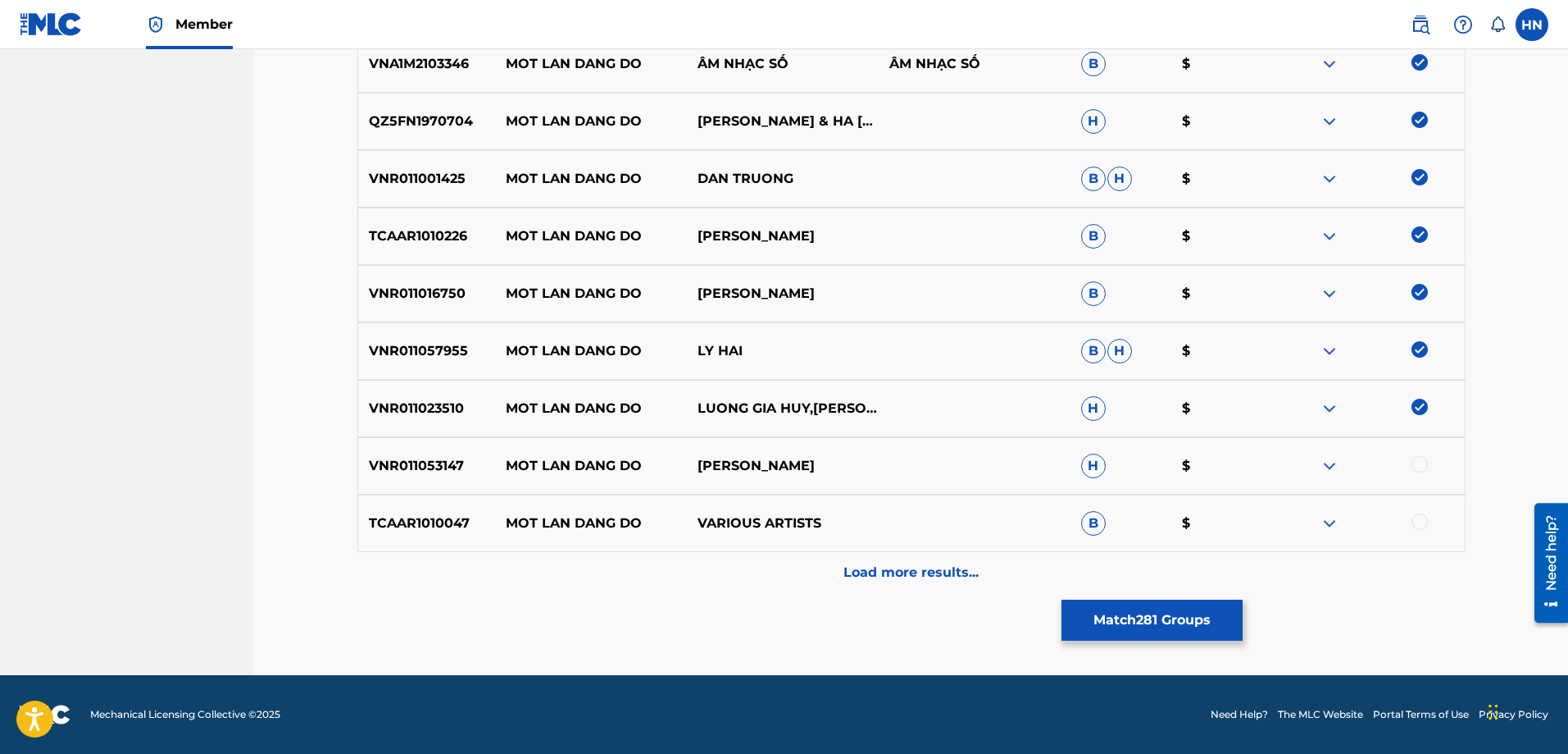
click at [438, 462] on p "VNR011053147" at bounding box center [427, 465] width 138 height 20
click at [1410, 461] on div at bounding box center [1368, 465] width 192 height 20
click at [1416, 465] on div at bounding box center [1419, 463] width 16 height 16
click at [1327, 522] on img at bounding box center [1329, 523] width 20 height 20
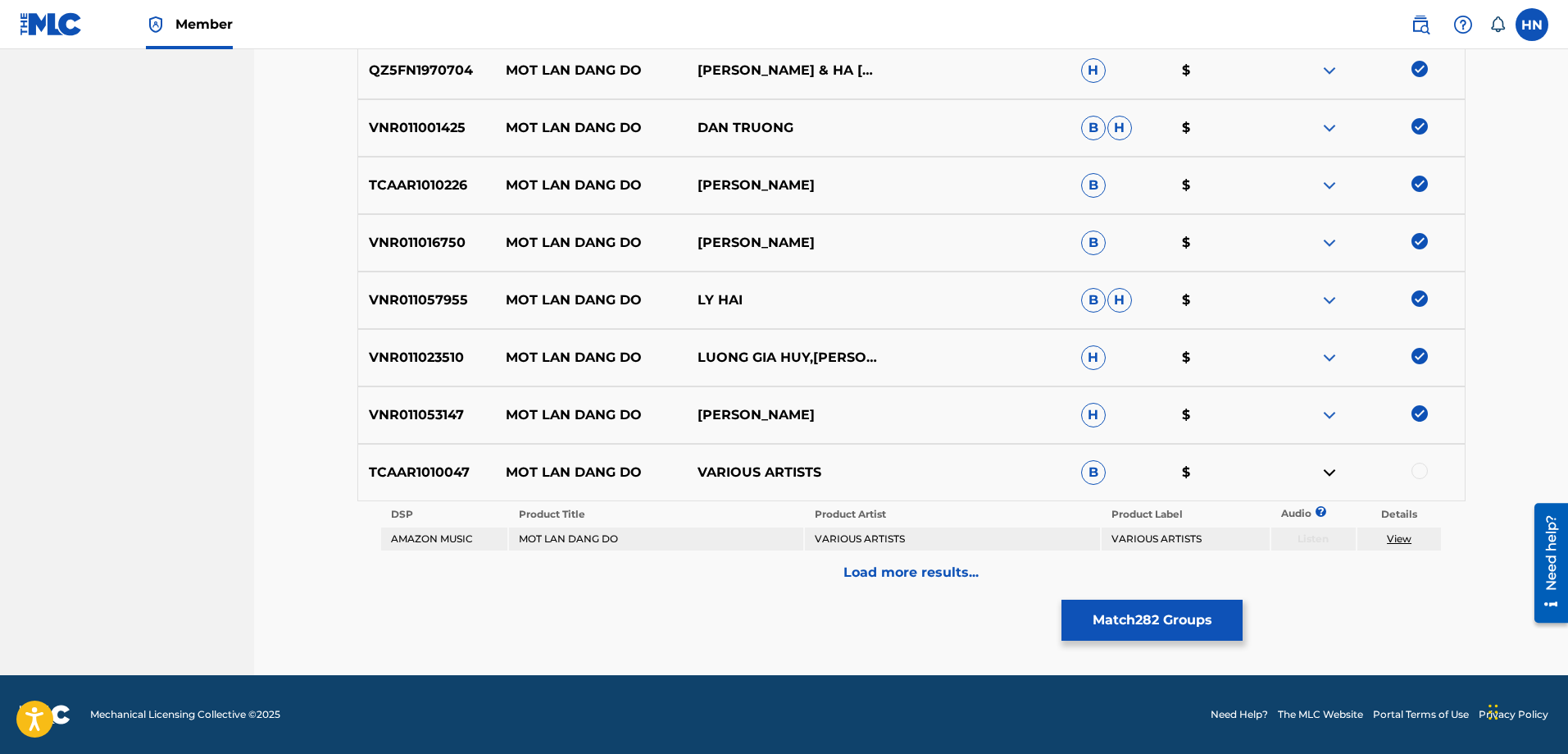
click at [827, 582] on div "Load more results..." at bounding box center [911, 572] width 1109 height 41
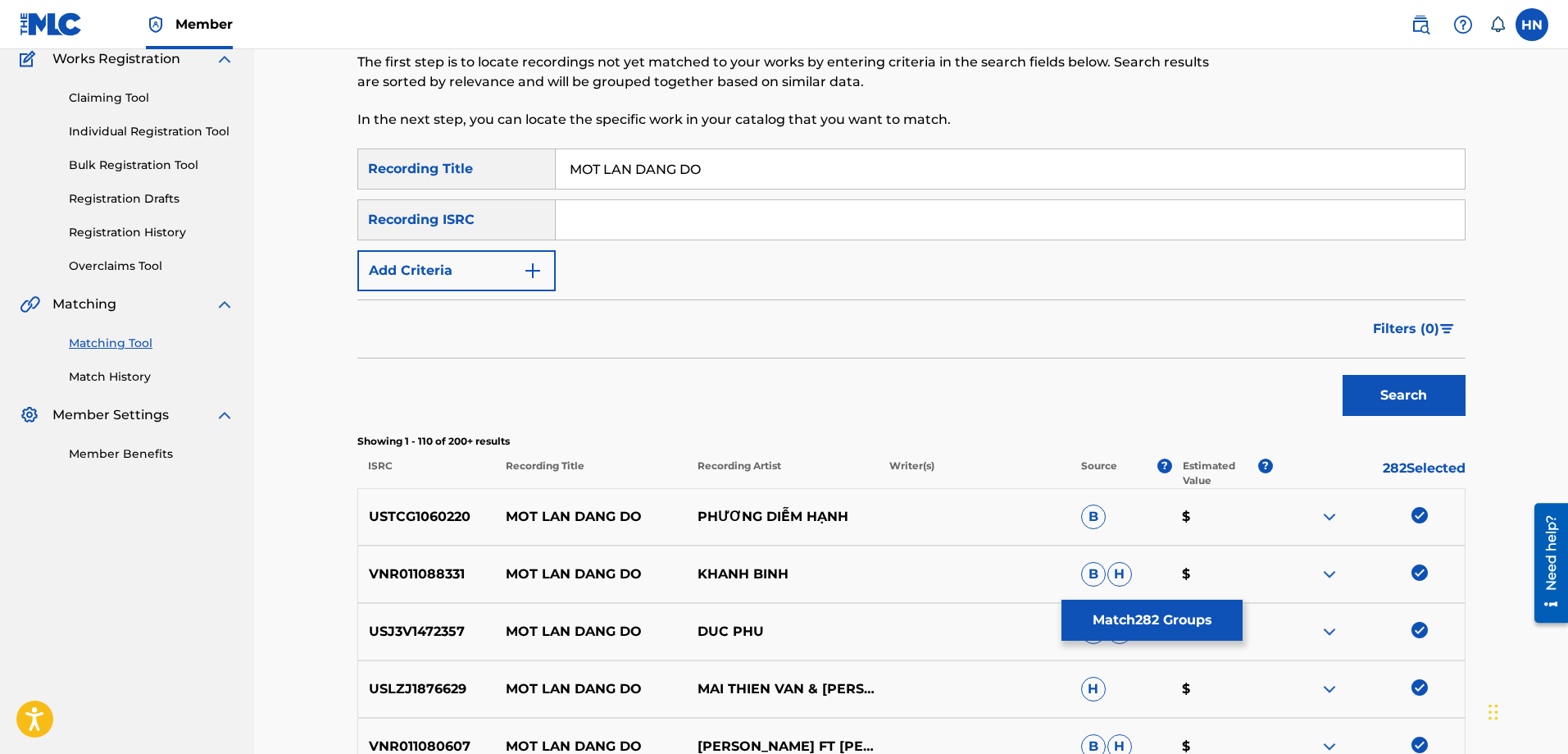
scroll to position [5870, 0]
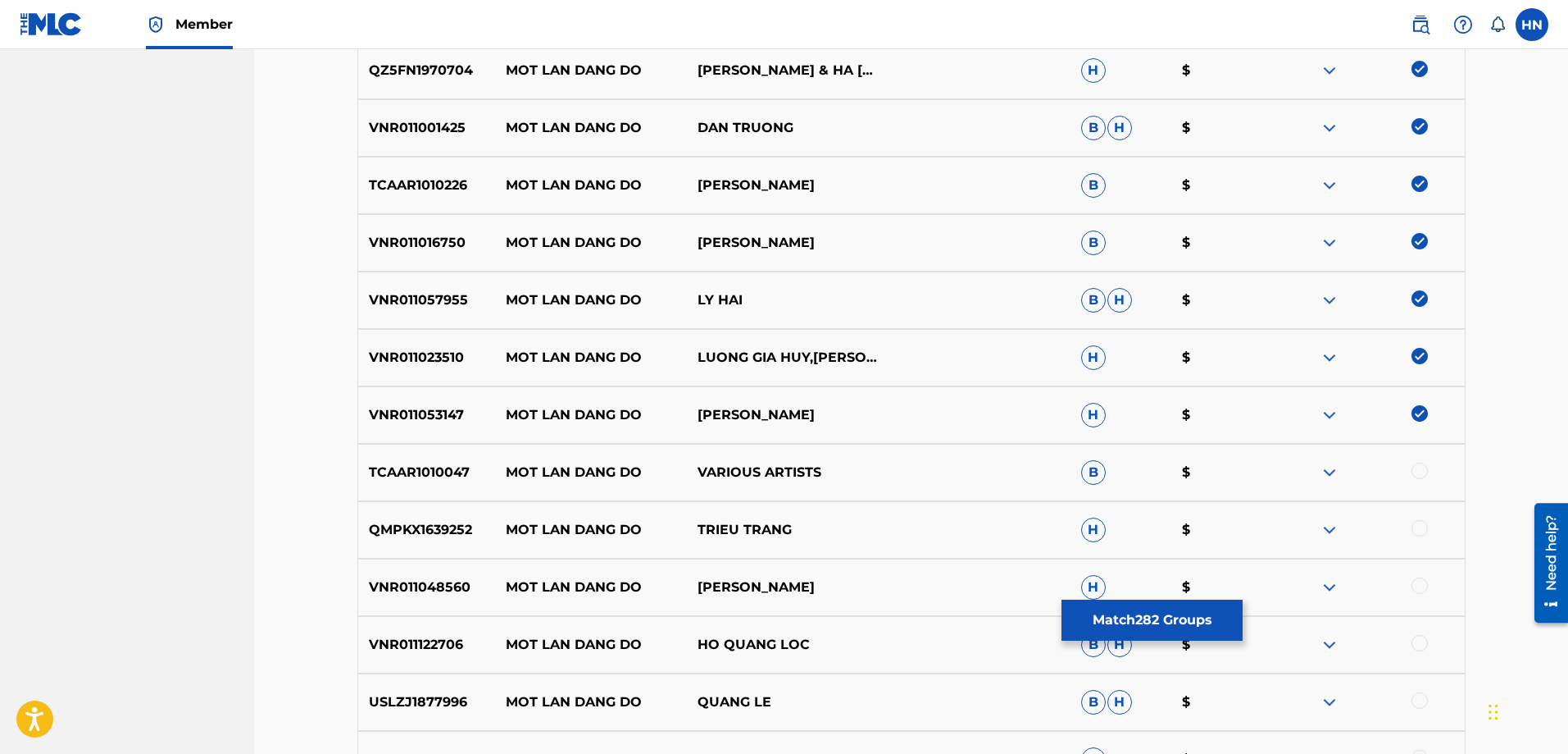
click at [1336, 477] on img at bounding box center [1329, 472] width 20 height 20
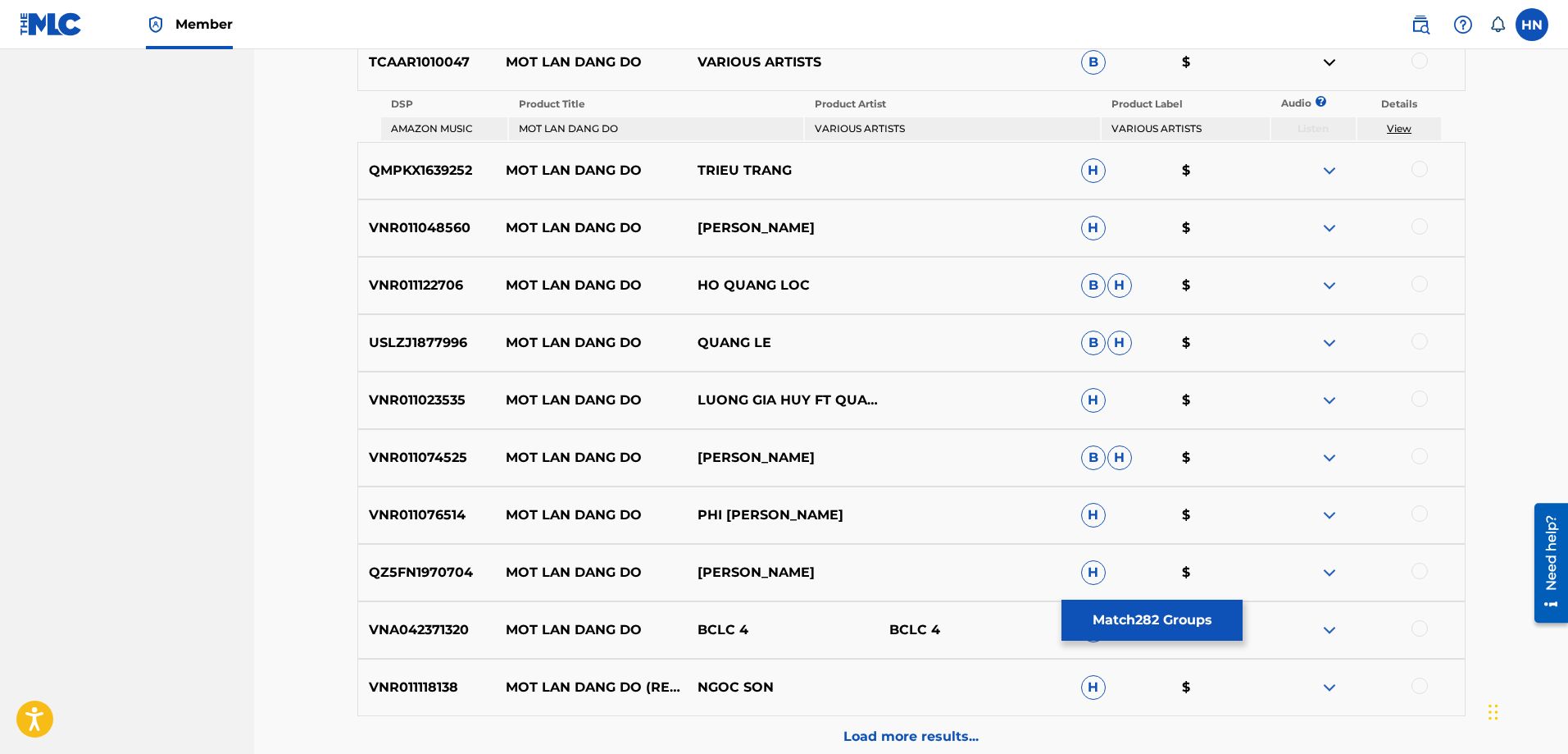
scroll to position [6362, 0]
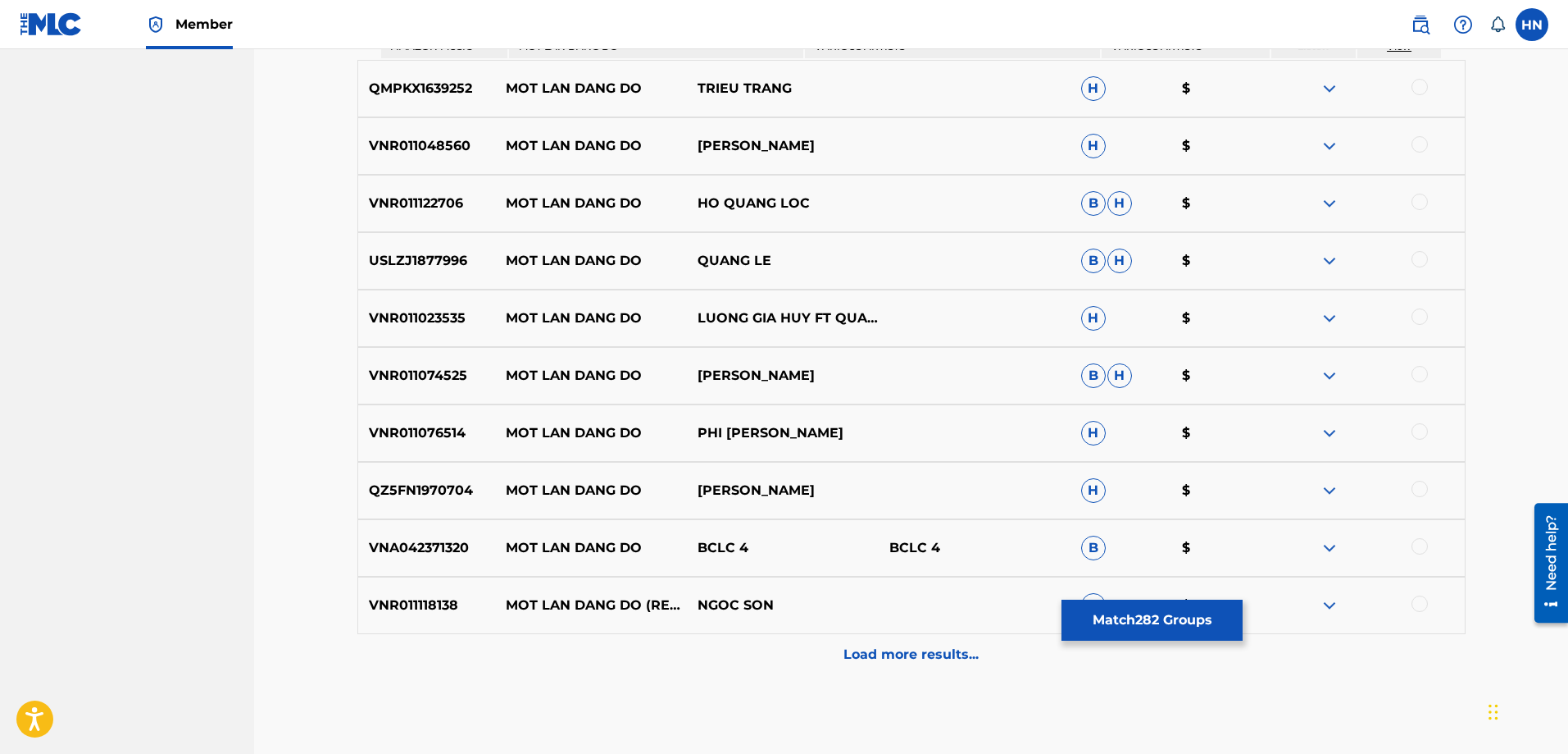
click at [1336, 80] on img at bounding box center [1329, 88] width 20 height 20
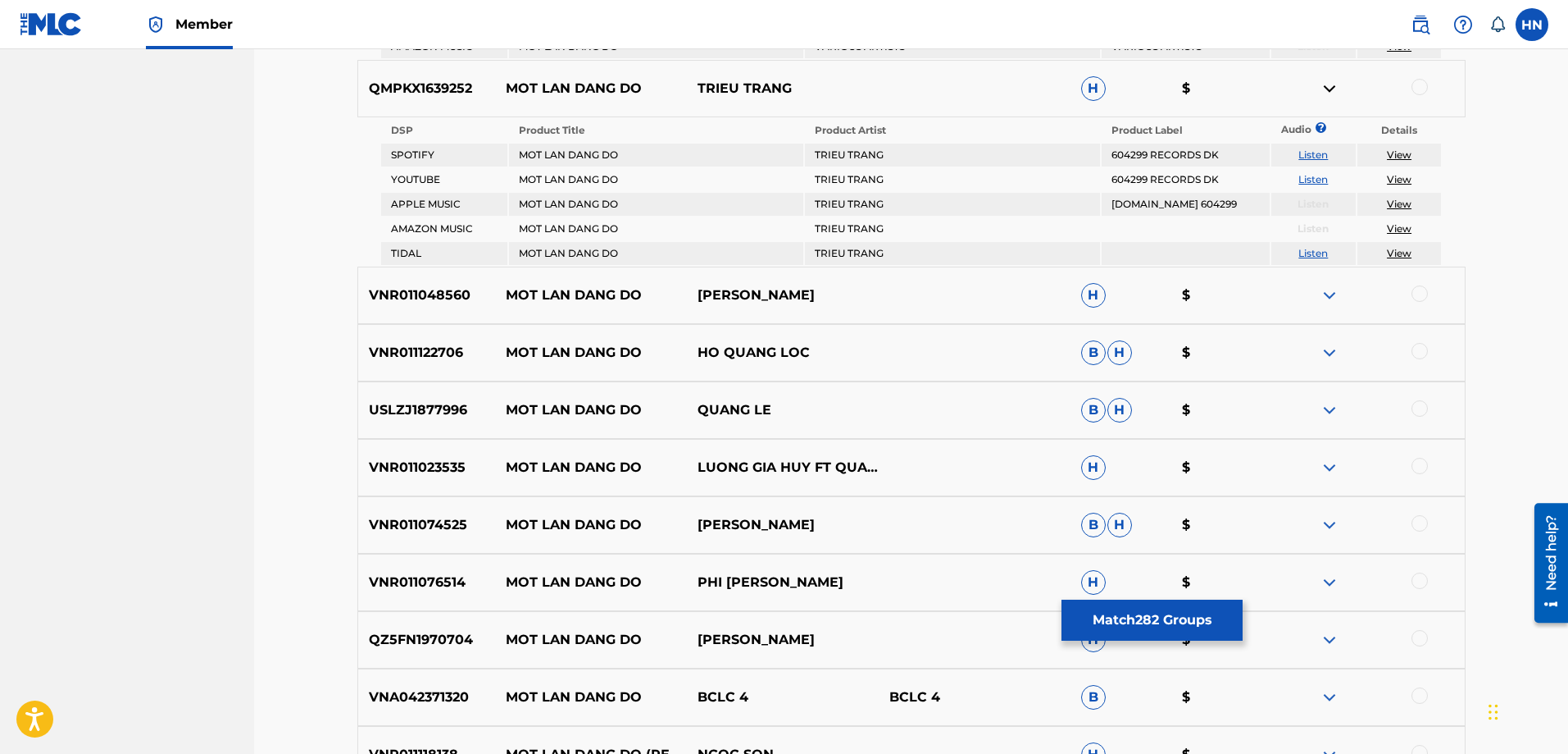
click at [1309, 176] on link "Listen" at bounding box center [1312, 178] width 29 height 12
drag, startPoint x: 509, startPoint y: 93, endPoint x: 760, endPoint y: 97, distance: 251.0
click at [760, 97] on div "QMPKX1639252 MOT LAN DANG DO TRIEU TRANG H $" at bounding box center [911, 88] width 1109 height 58
click at [812, 88] on p "TRIEU TRANG" at bounding box center [782, 88] width 192 height 20
click at [442, 102] on div "QMPKX1639252 MOT LAN DANG DO TRIEU TRANG H $" at bounding box center [911, 88] width 1109 height 58
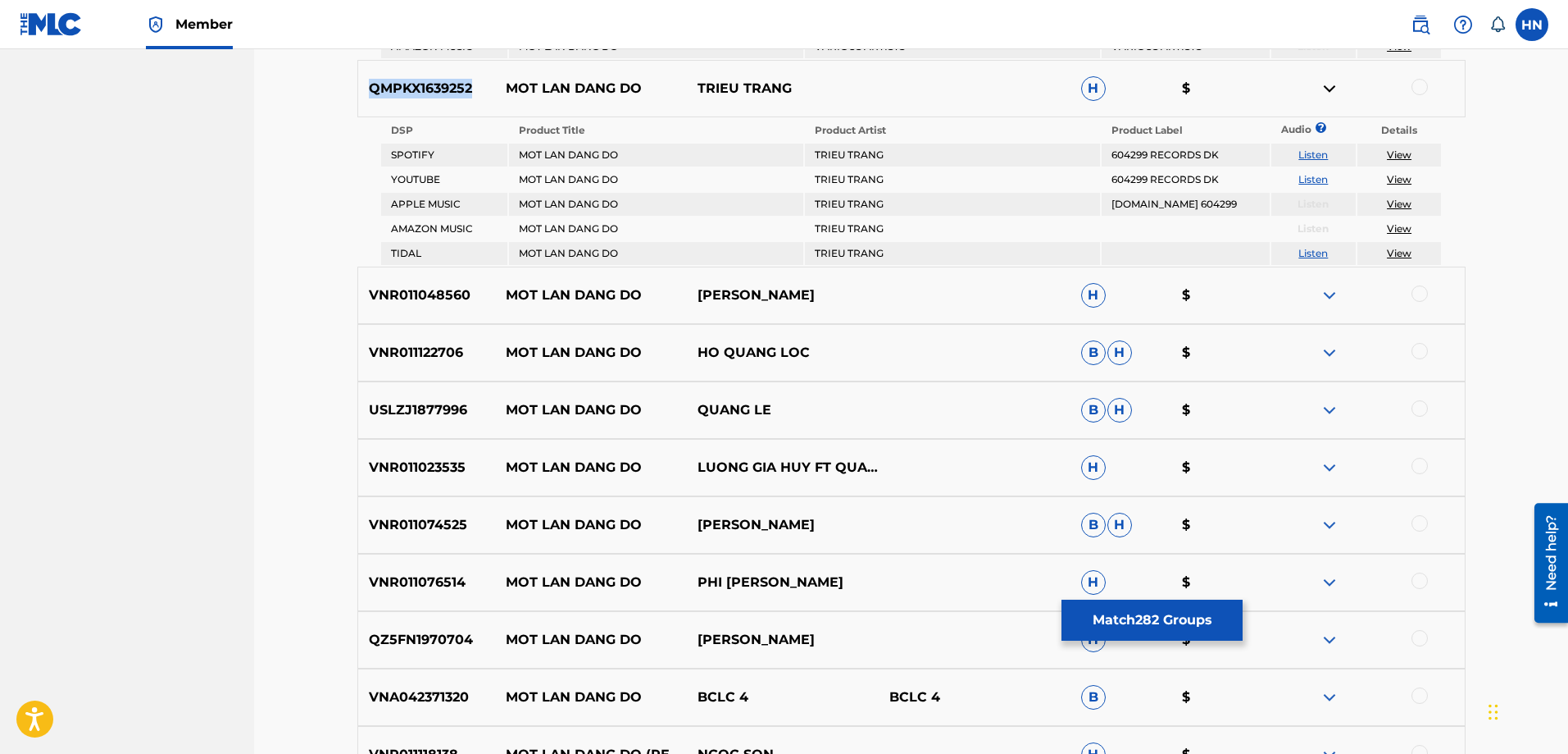
click at [442, 102] on div "QMPKX1639252 MOT LAN DANG DO TRIEU TRANG H $" at bounding box center [911, 88] width 1109 height 58
click at [1410, 90] on div at bounding box center [1368, 88] width 192 height 20
click at [1413, 90] on div at bounding box center [1419, 86] width 16 height 16
click at [478, 293] on p "VNR011048560" at bounding box center [427, 294] width 138 height 20
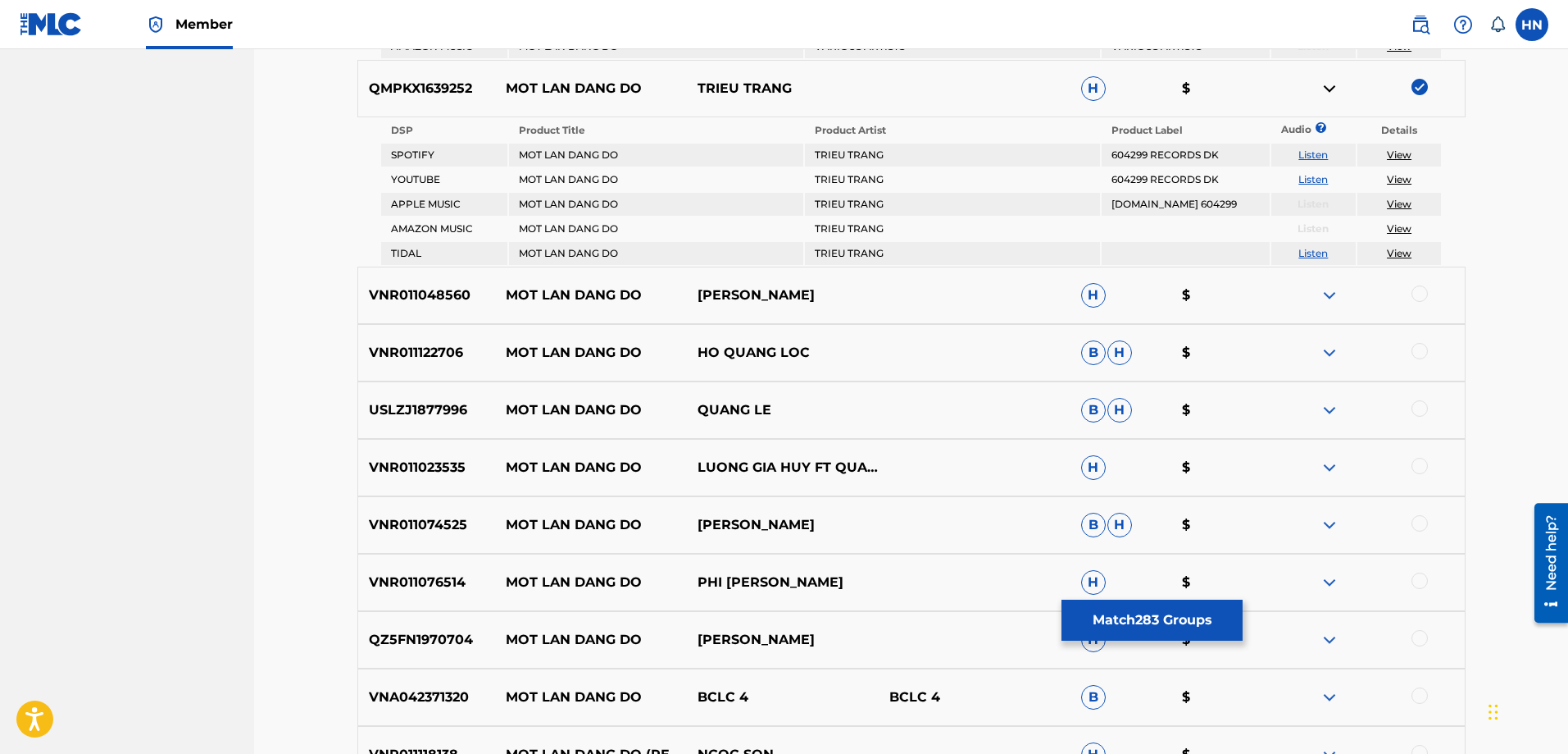
click at [447, 293] on p "VNR011048560" at bounding box center [427, 294] width 138 height 20
click at [1415, 299] on div at bounding box center [1419, 293] width 16 height 16
click at [425, 347] on p "VNR011122706" at bounding box center [427, 352] width 138 height 20
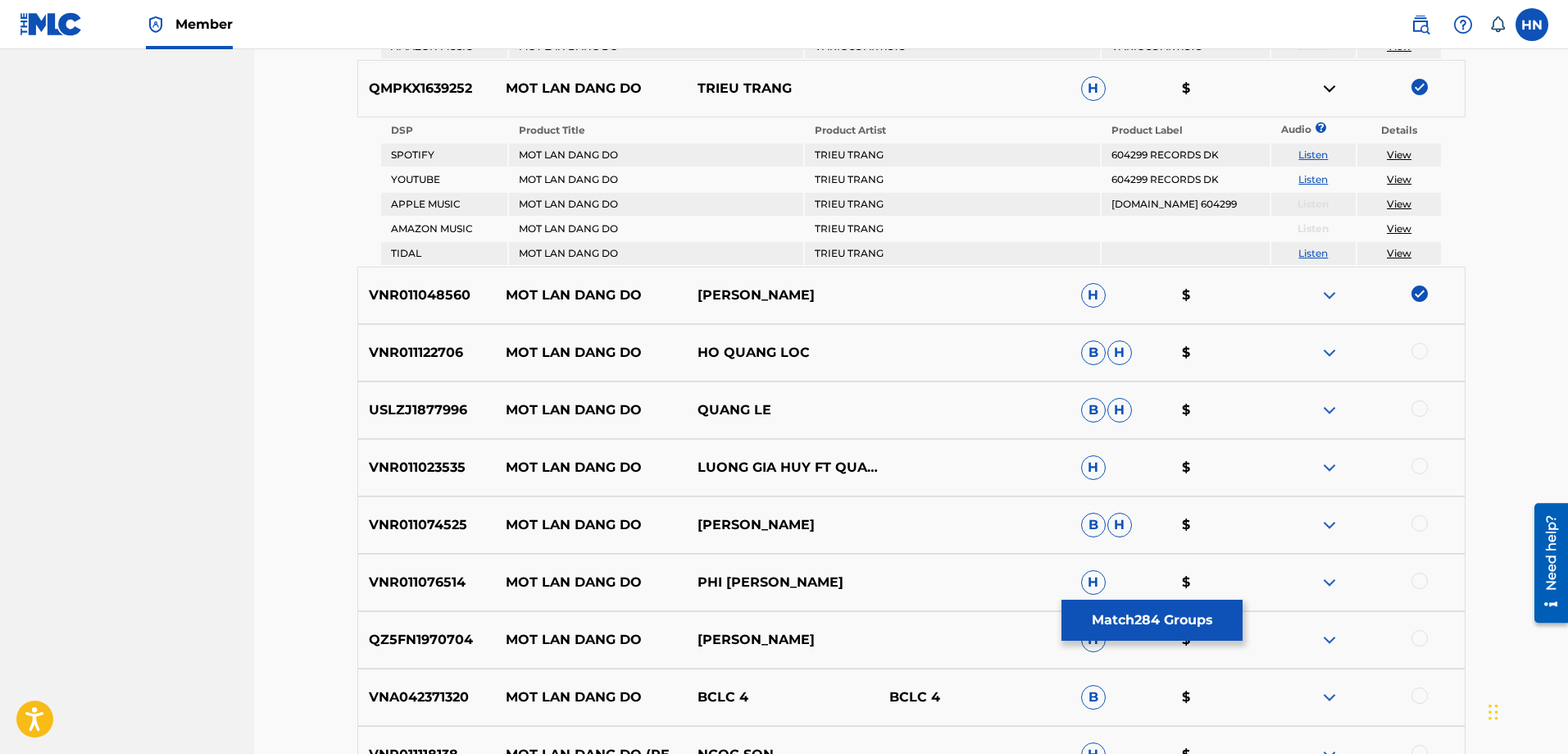
click at [1419, 351] on div at bounding box center [1419, 350] width 16 height 16
click at [1418, 410] on div at bounding box center [1419, 408] width 16 height 16
click at [403, 458] on p "VNR011023535" at bounding box center [427, 467] width 138 height 20
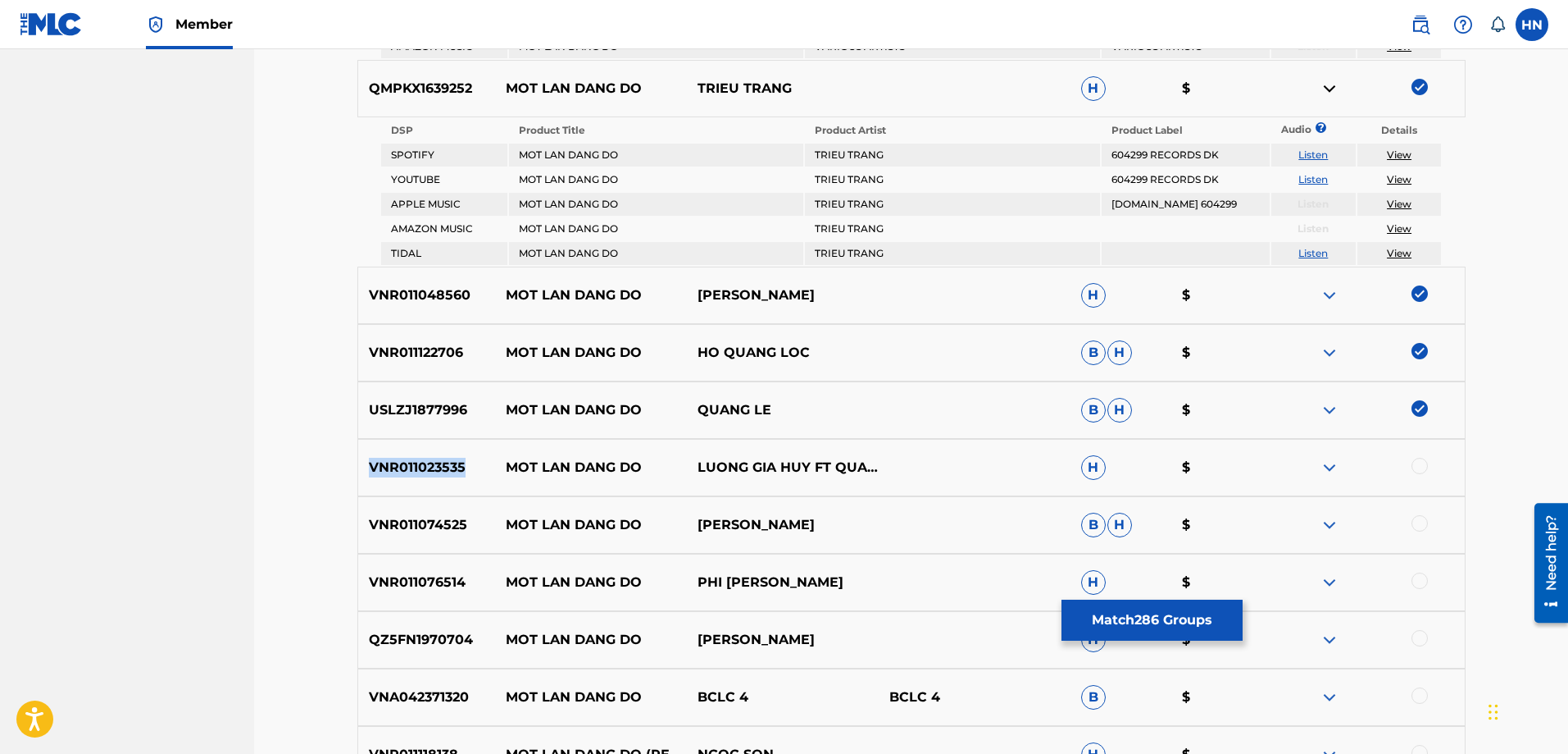
click at [403, 458] on p "VNR011023535" at bounding box center [427, 467] width 138 height 20
click at [1427, 463] on div at bounding box center [1419, 465] width 16 height 16
click at [423, 522] on p "VNR011074525" at bounding box center [427, 525] width 138 height 20
click at [1413, 527] on div at bounding box center [1419, 523] width 16 height 16
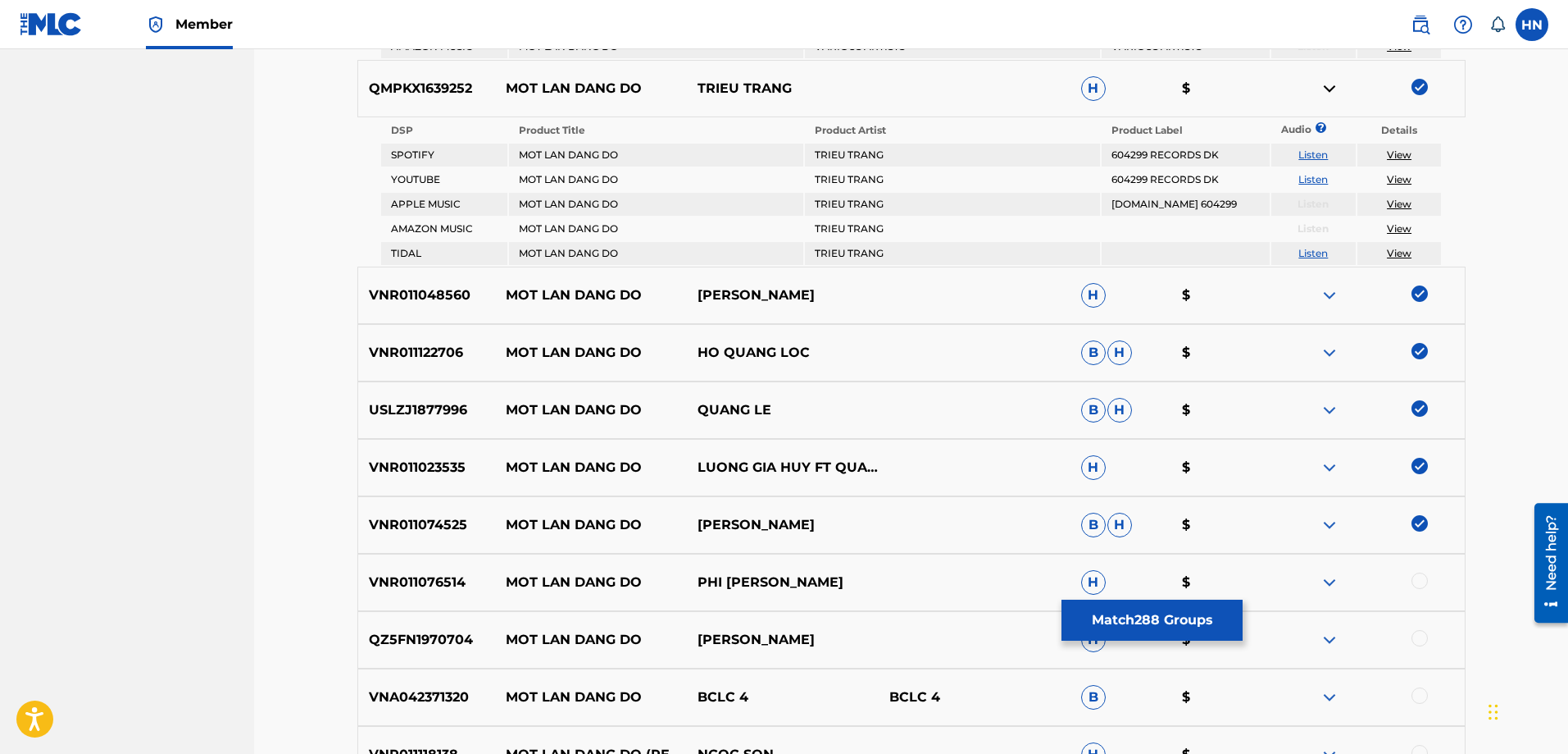
click at [397, 574] on p "VNR011076514" at bounding box center [427, 581] width 138 height 20
click at [1415, 582] on div at bounding box center [1419, 579] width 16 height 16
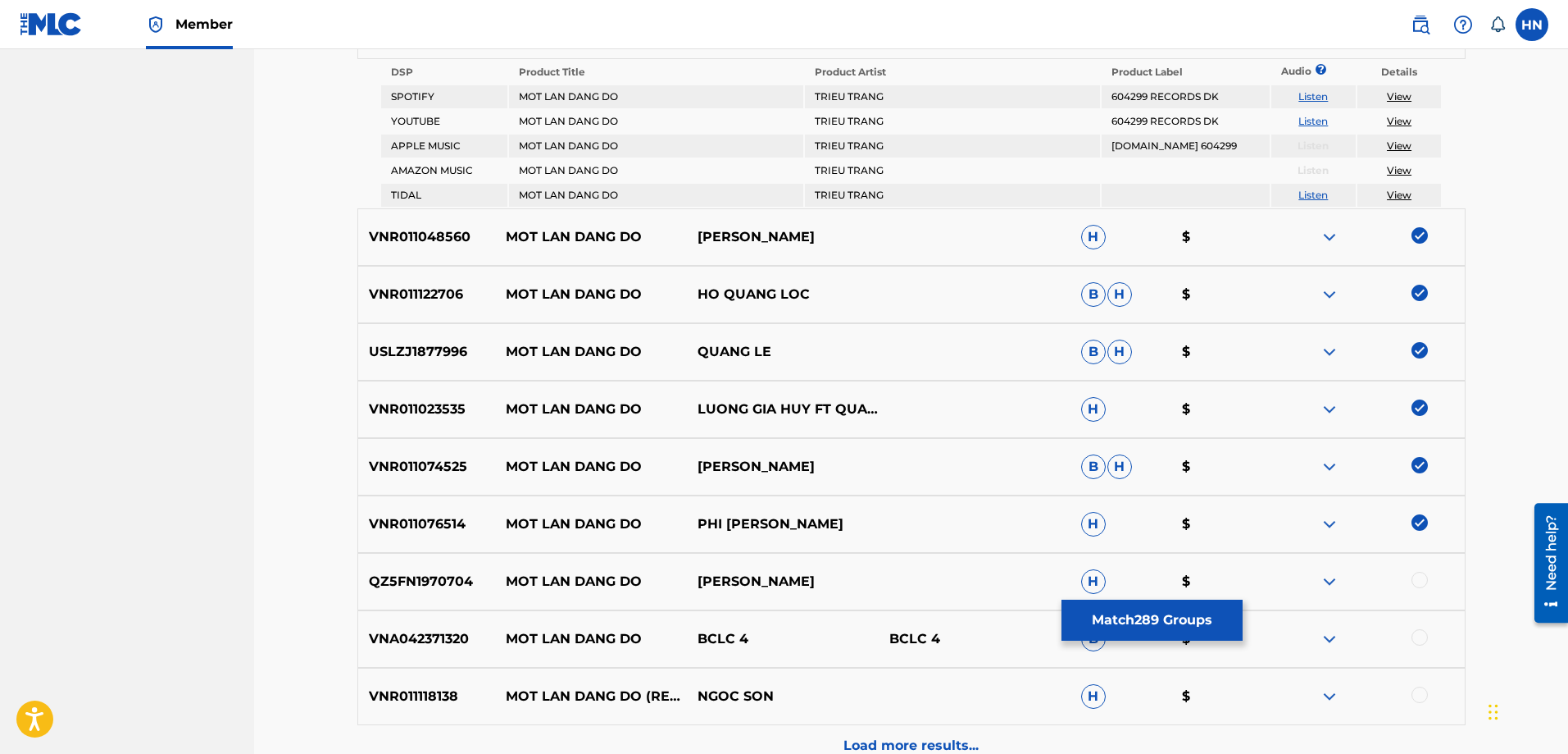
scroll to position [6593, 0]
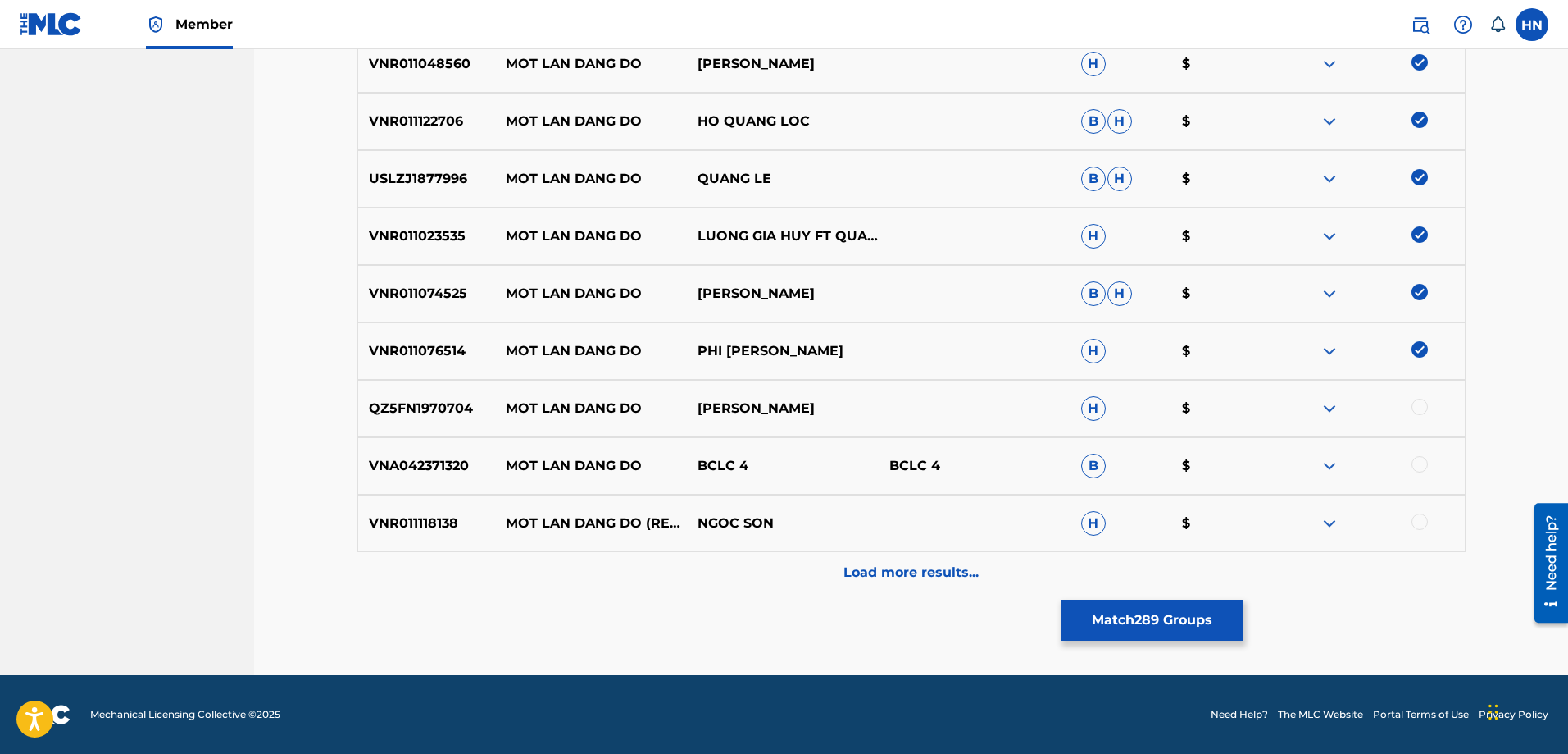
click at [440, 403] on p "QZ5FN1970704" at bounding box center [427, 408] width 138 height 20
click at [1426, 407] on div at bounding box center [1419, 406] width 16 height 16
click at [443, 472] on p "VNA042371320" at bounding box center [427, 465] width 138 height 20
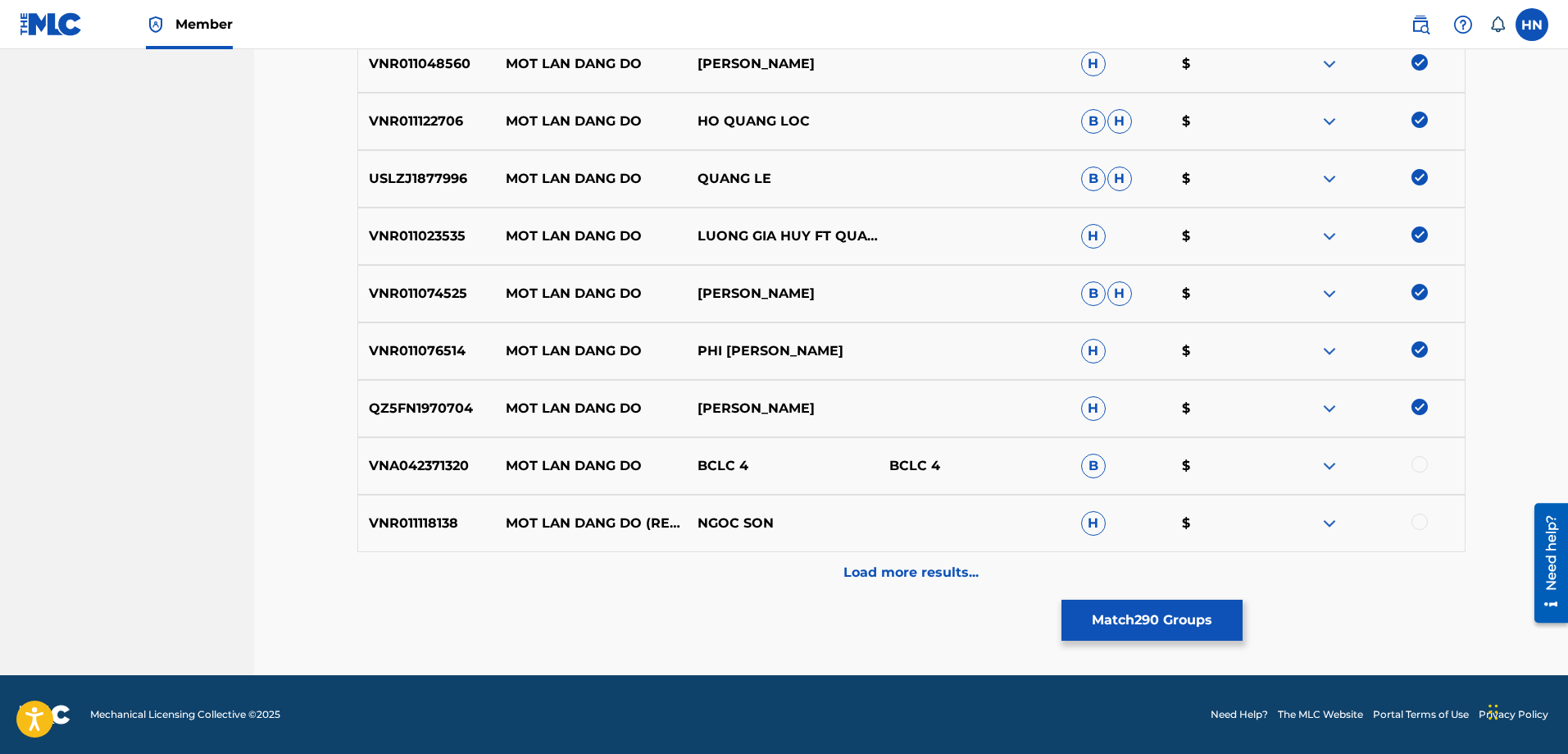
click at [1427, 464] on div at bounding box center [1419, 463] width 16 height 16
click at [403, 523] on p "VNR011118138" at bounding box center [427, 523] width 138 height 20
click at [1426, 518] on div at bounding box center [1419, 521] width 16 height 16
click at [947, 591] on div "Load more results..." at bounding box center [911, 572] width 1109 height 41
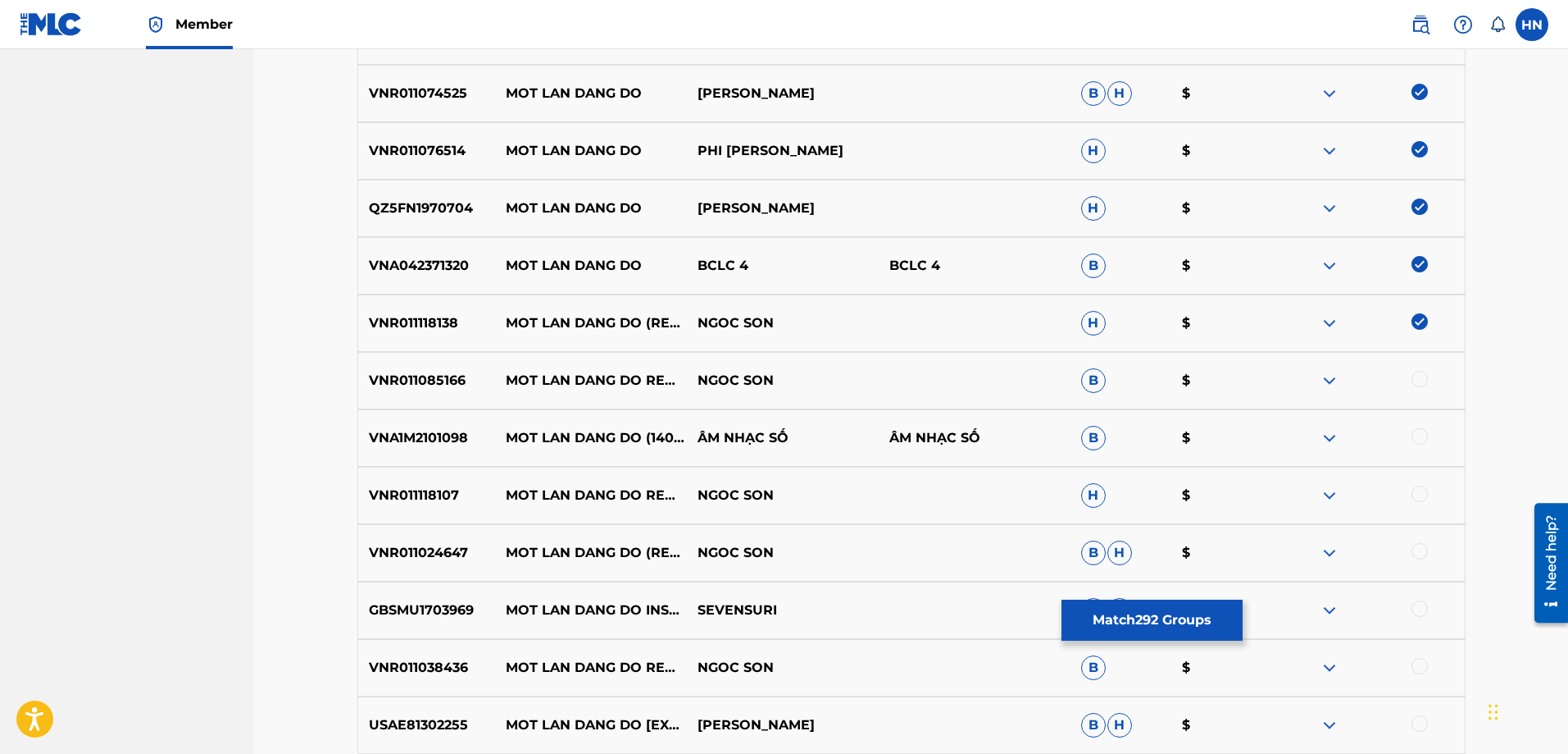
click at [450, 376] on p "VNR011085166" at bounding box center [427, 380] width 138 height 20
click at [1411, 377] on div at bounding box center [1419, 378] width 16 height 16
click at [430, 441] on p "VNA1M2101098" at bounding box center [427, 438] width 138 height 20
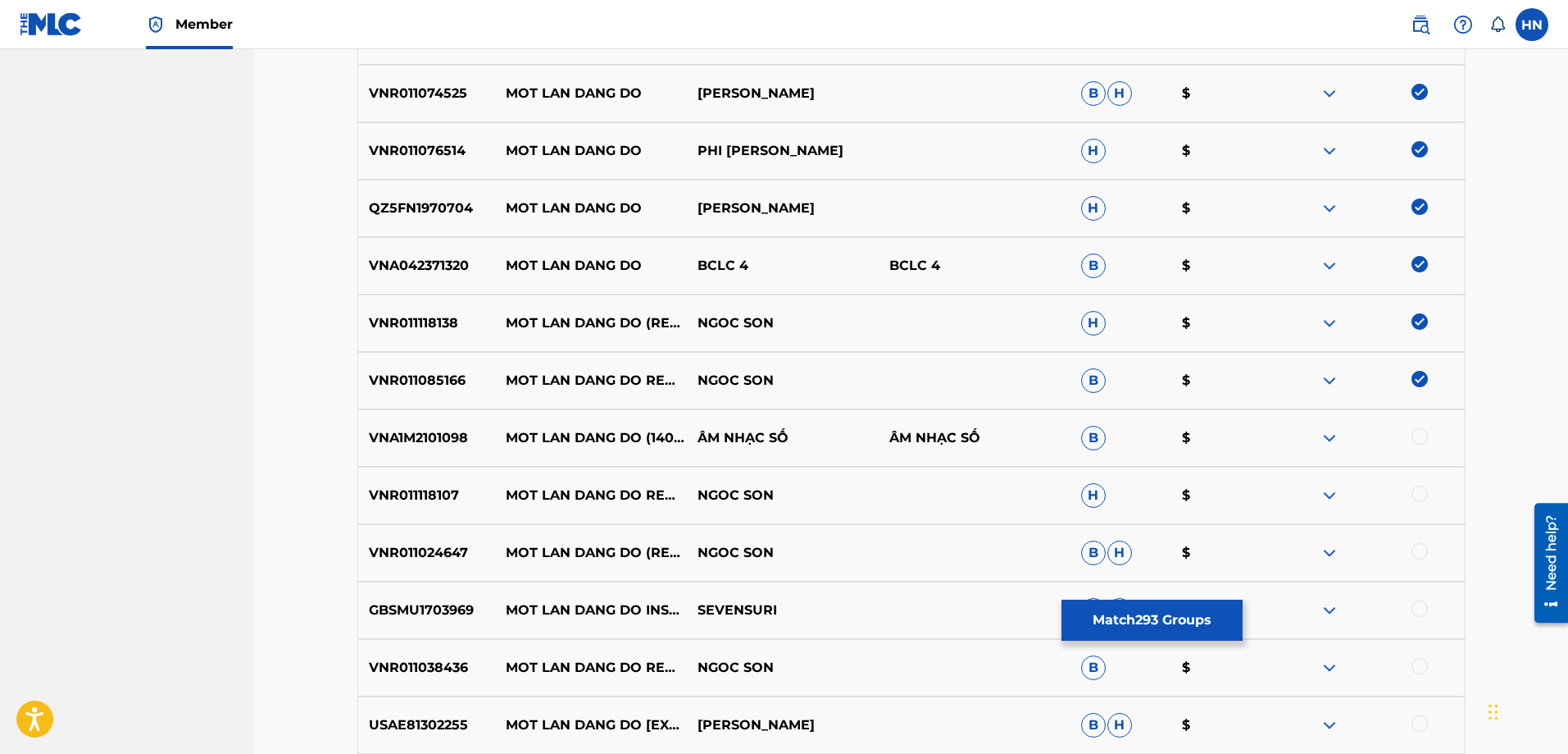
click at [1416, 436] on div at bounding box center [1419, 436] width 16 height 16
click at [450, 497] on p "VNR011118107" at bounding box center [427, 494] width 138 height 20
click at [1421, 491] on div at bounding box center [1419, 493] width 16 height 16
click at [383, 550] on p "VNR011024647" at bounding box center [427, 552] width 138 height 20
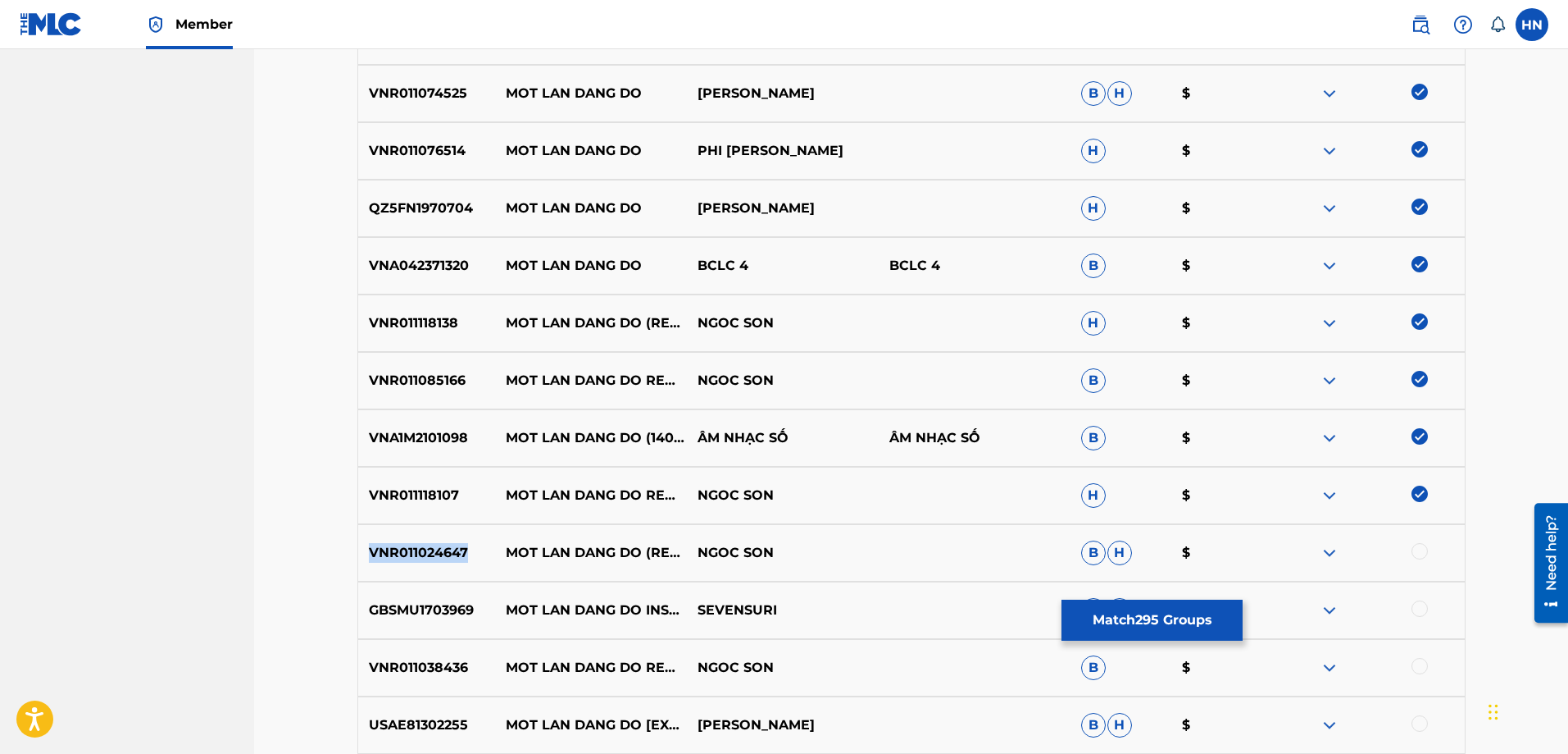
click at [383, 550] on p "VNR011024647" at bounding box center [427, 552] width 138 height 20
click at [1421, 549] on div at bounding box center [1419, 550] width 16 height 16
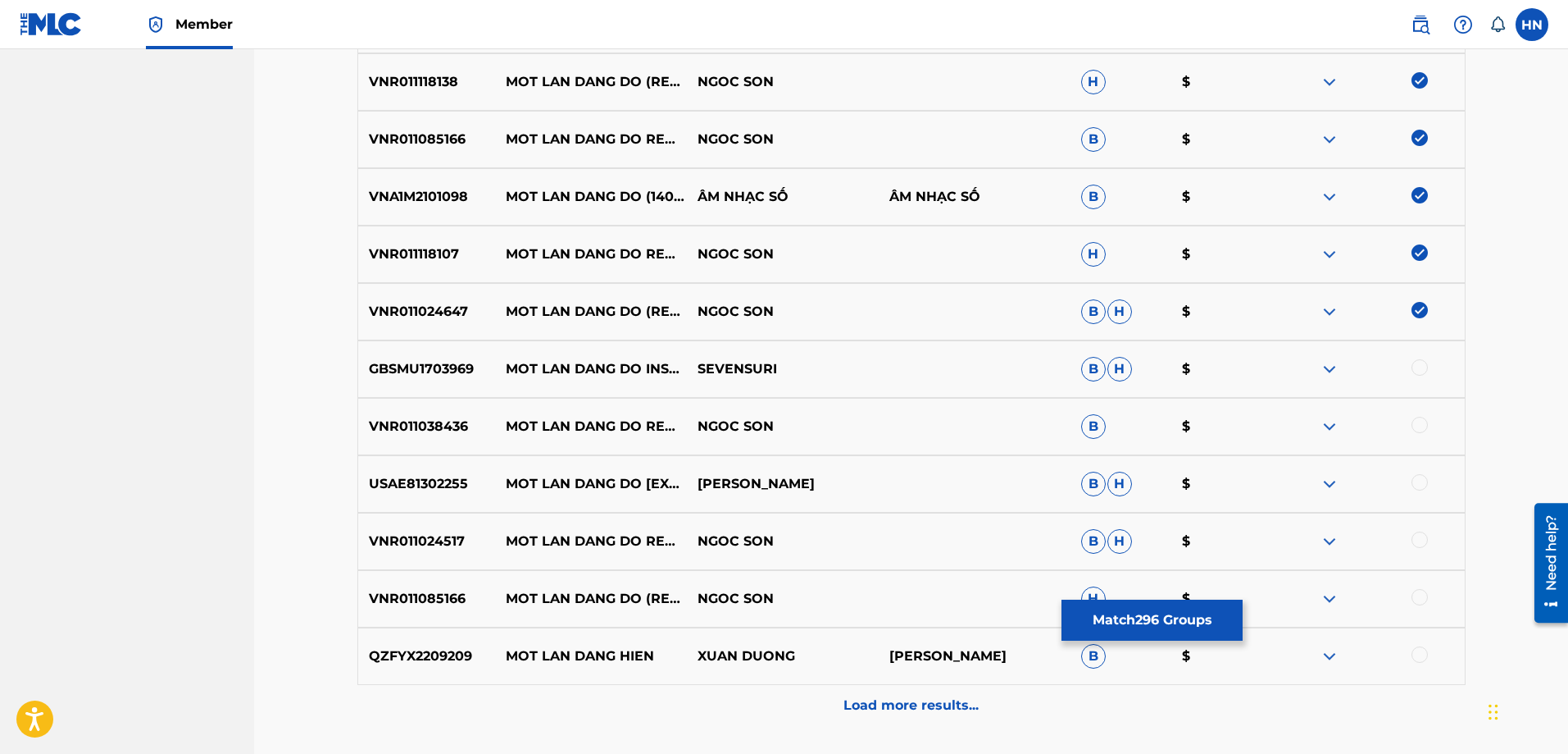
scroll to position [6839, 0]
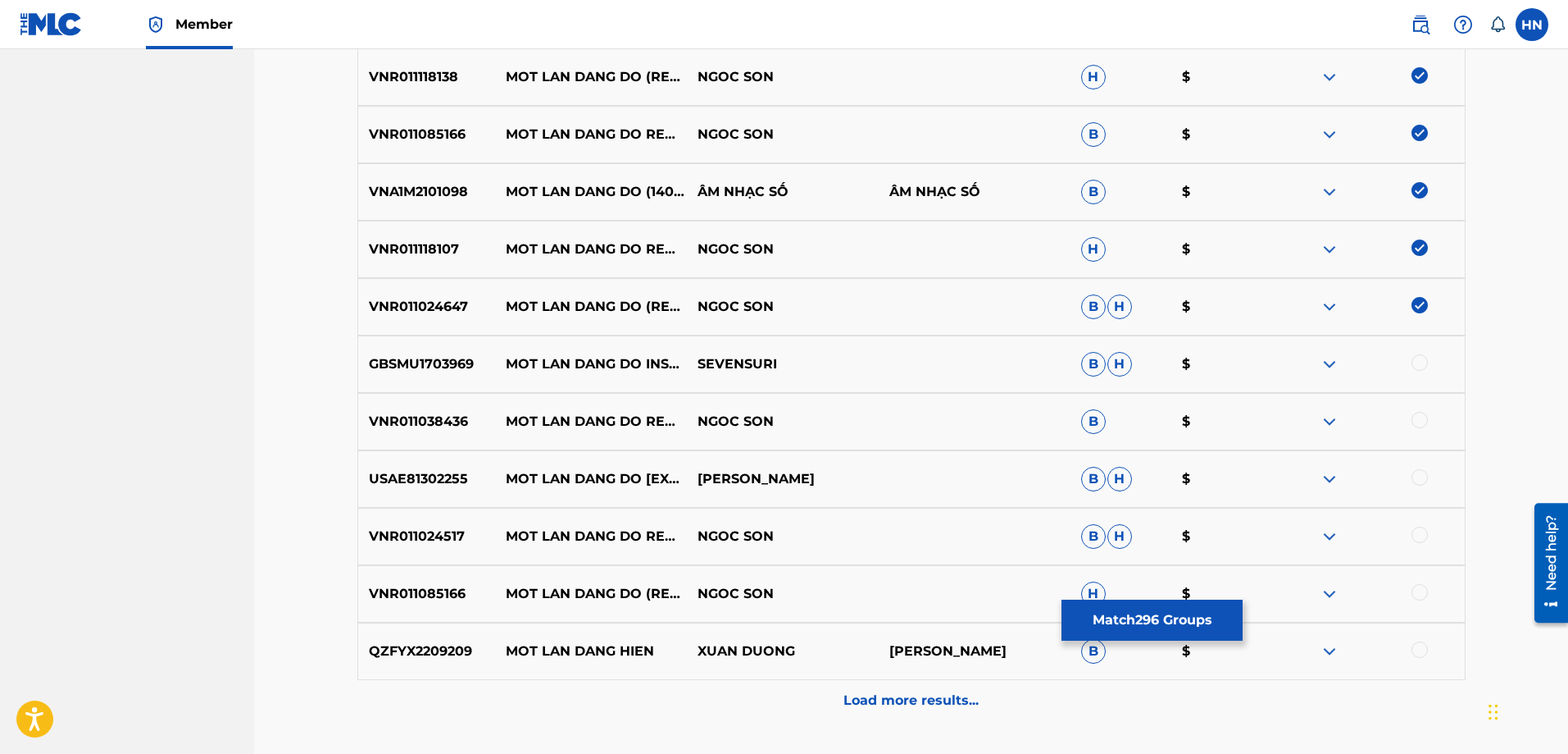
click at [388, 427] on p "VNR011038436" at bounding box center [427, 421] width 138 height 20
click at [1421, 417] on div at bounding box center [1419, 419] width 16 height 16
click at [429, 482] on p "USAE81302255" at bounding box center [427, 478] width 138 height 20
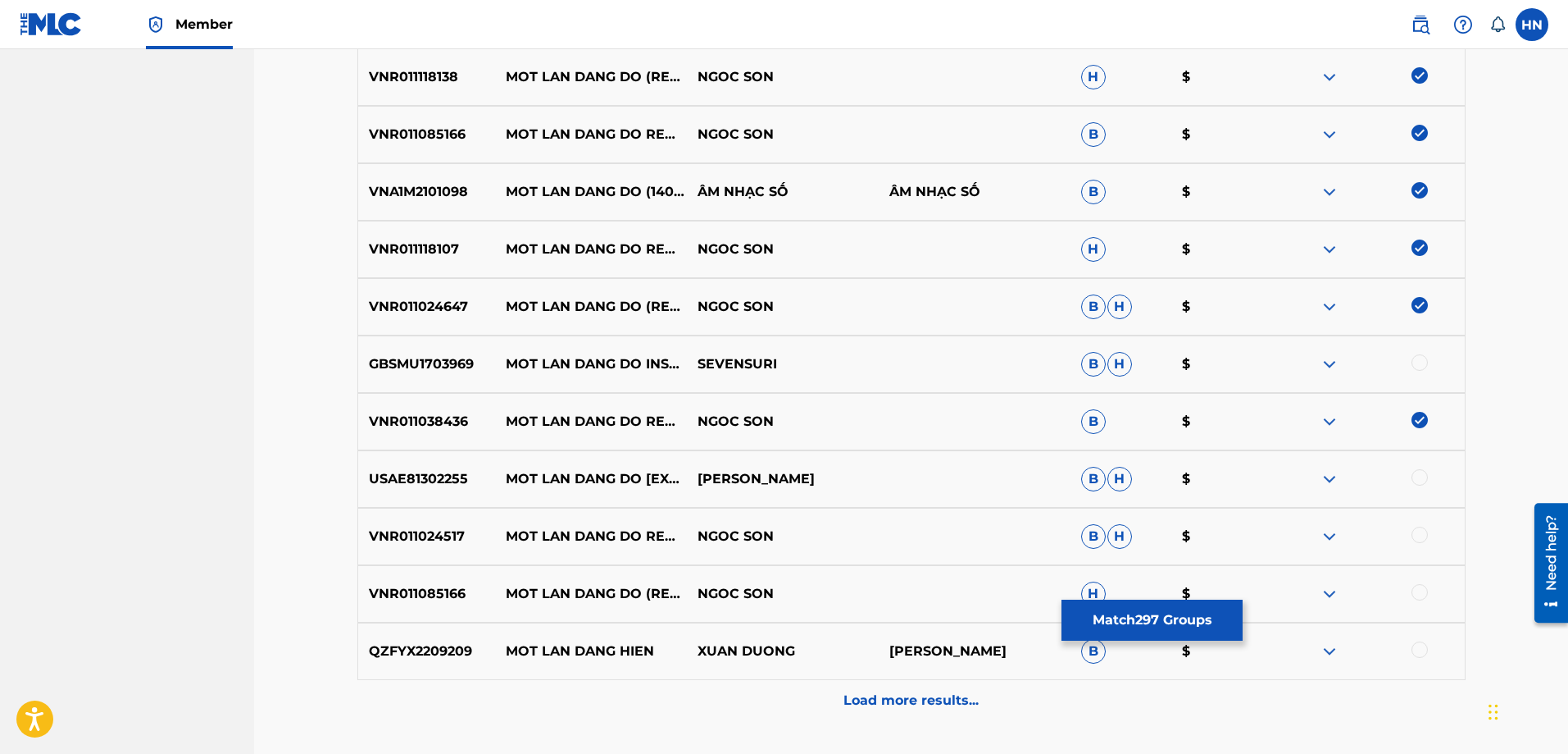
click at [1417, 483] on div at bounding box center [1419, 477] width 16 height 16
click at [416, 547] on div "VNR011024517 MOT LAN DANG DO REMIX NGOC SON B H $" at bounding box center [911, 536] width 1109 height 58
click at [1412, 536] on div at bounding box center [1419, 534] width 16 height 16
click at [442, 585] on p "VNR011085166" at bounding box center [427, 594] width 138 height 20
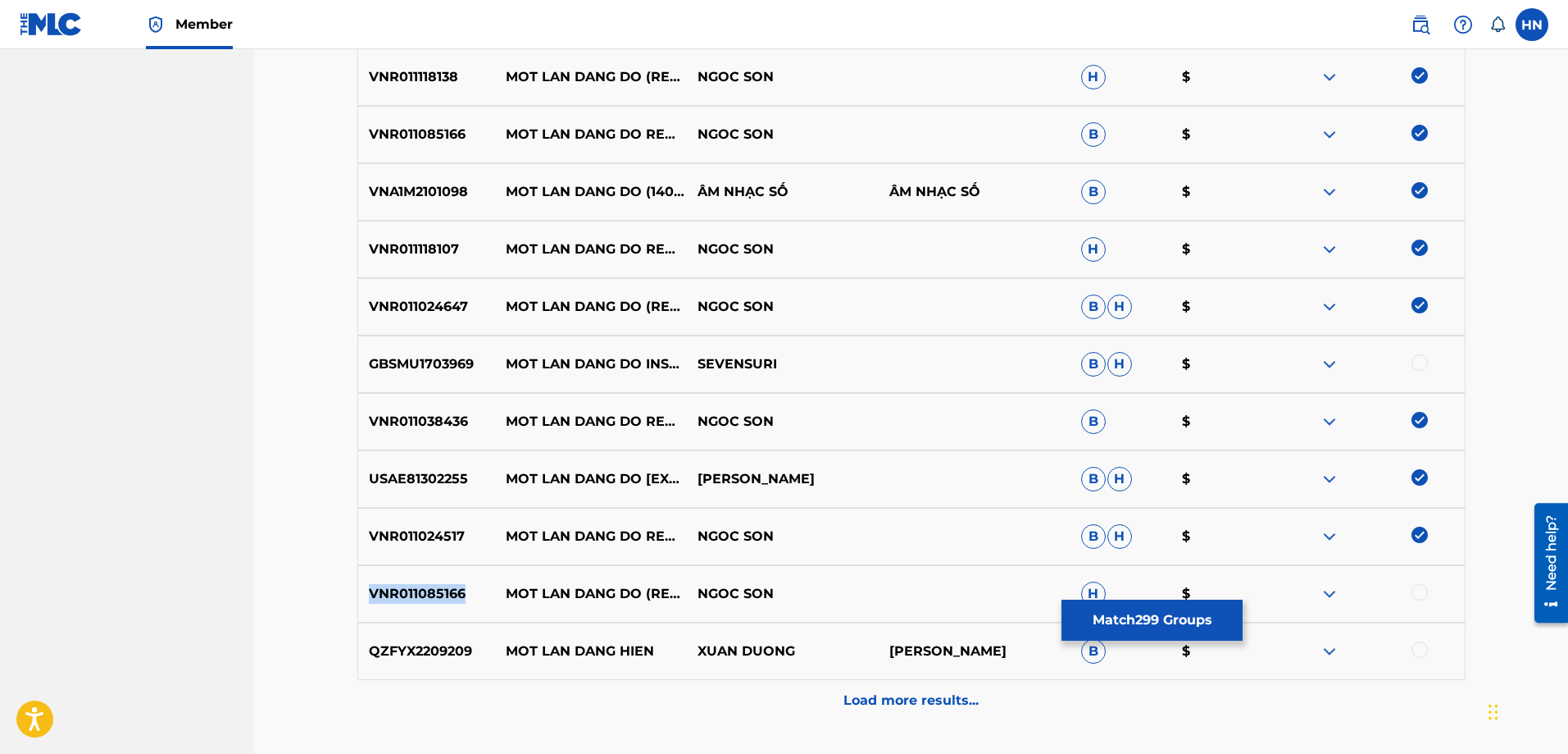
click at [442, 585] on p "VNR011085166" at bounding box center [427, 594] width 138 height 20
click at [1417, 590] on div at bounding box center [1419, 592] width 16 height 16
click at [1341, 361] on div at bounding box center [1368, 363] width 192 height 20
click at [1335, 361] on img at bounding box center [1329, 363] width 20 height 20
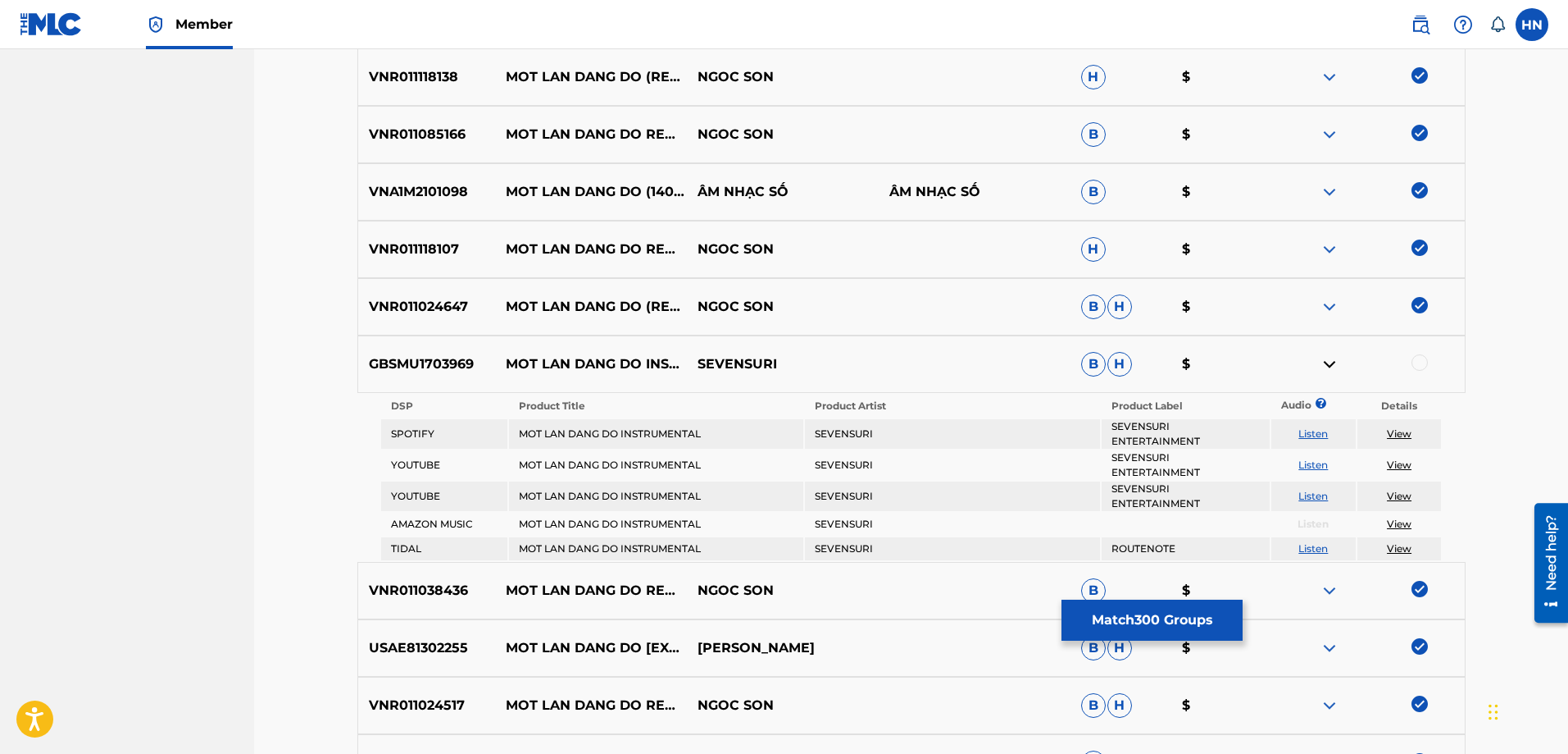
click at [1323, 450] on td "Listen" at bounding box center [1313, 464] width 84 height 29
click at [1324, 459] on link "Listen" at bounding box center [1312, 464] width 29 height 12
click at [435, 349] on div "GBSMU1703969 MOT LAN DANG DO INSTRUMENTAL SEVENSURI B H $" at bounding box center [911, 363] width 1109 height 58
click at [1419, 363] on div at bounding box center [1419, 361] width 16 height 16
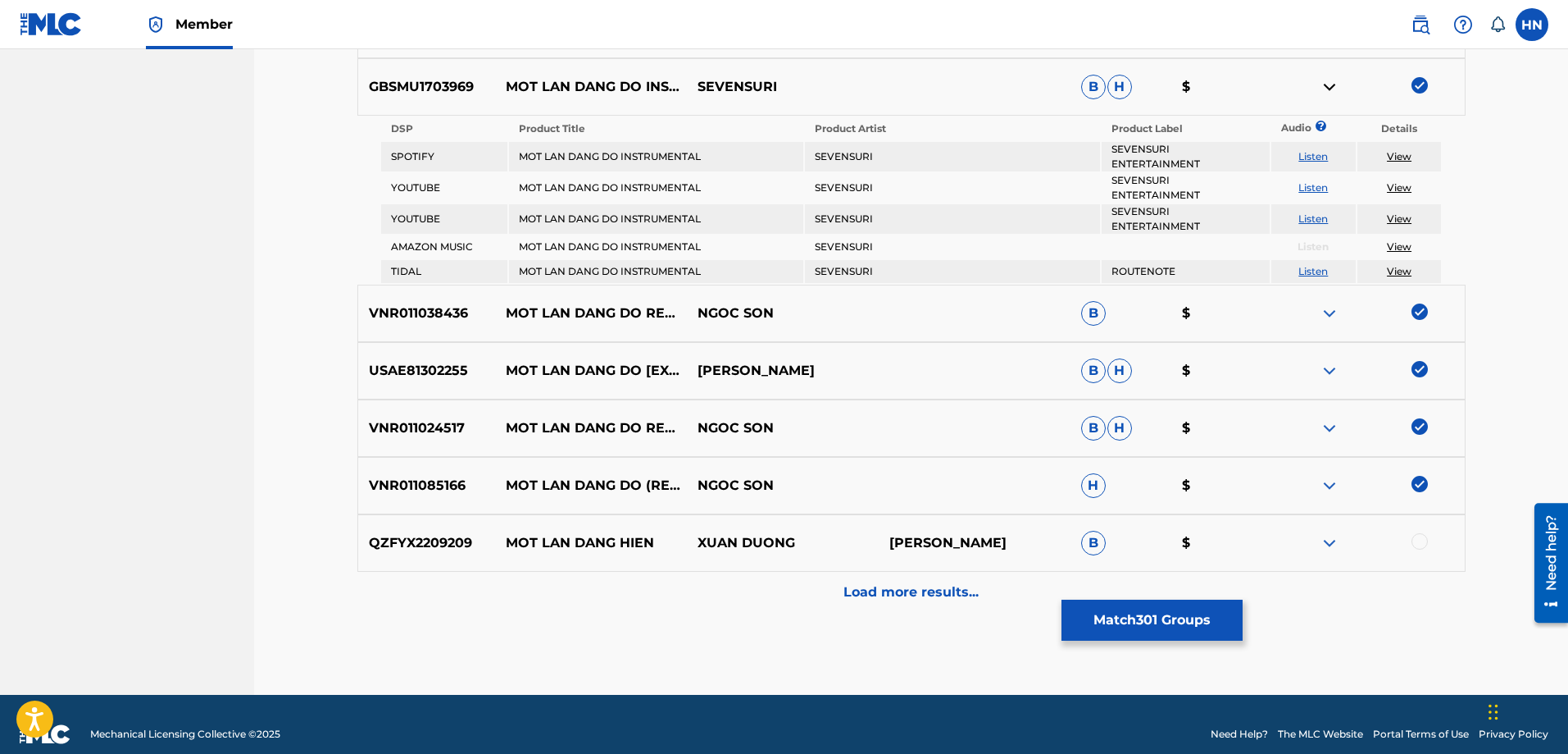
click at [841, 572] on div "Load more results..." at bounding box center [911, 592] width 1109 height 41
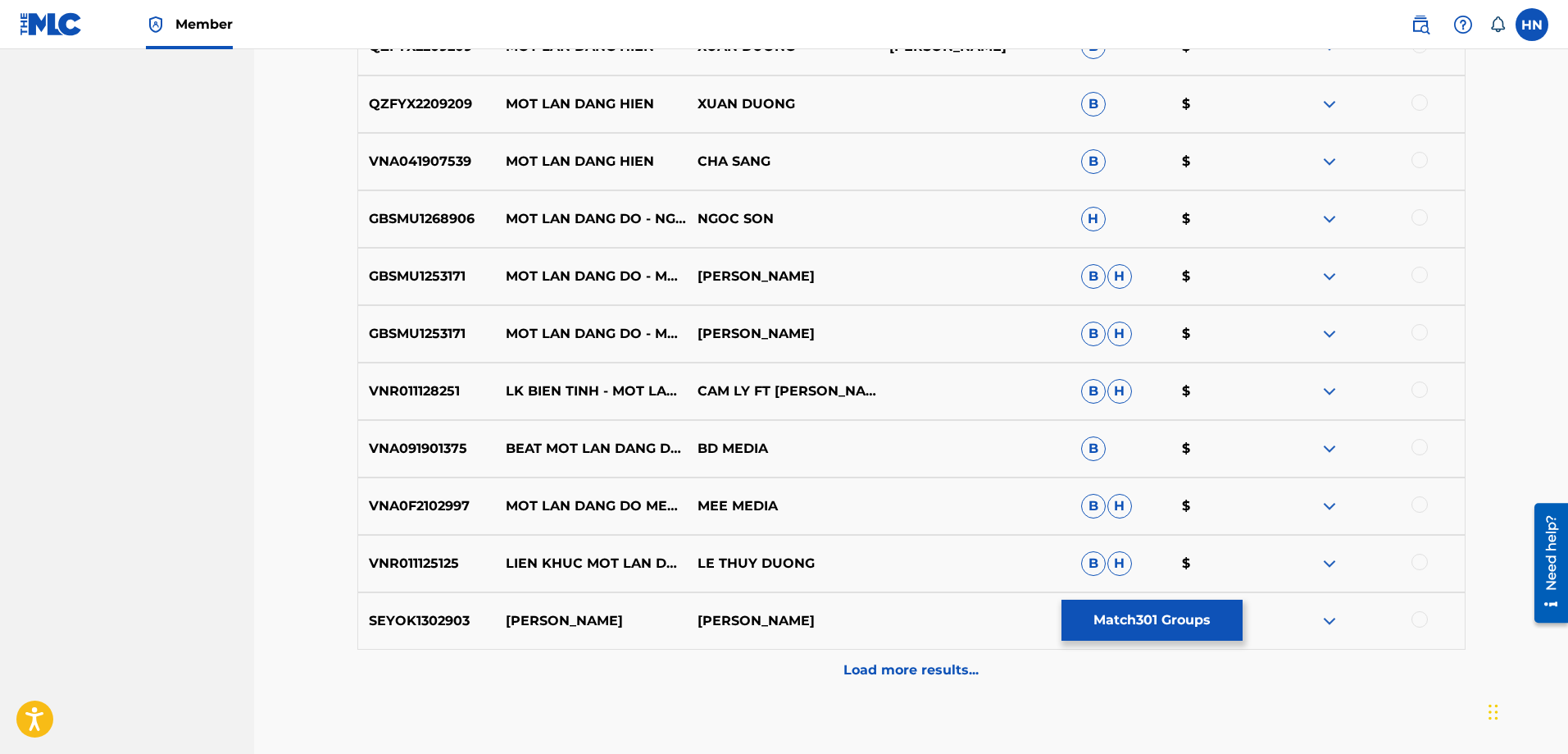
scroll to position [7445, 0]
click at [416, 222] on p "GBSMU1268906" at bounding box center [427, 218] width 138 height 20
click at [1414, 221] on div at bounding box center [1419, 216] width 16 height 16
click at [406, 284] on p "GBSMU1253171" at bounding box center [427, 276] width 138 height 20
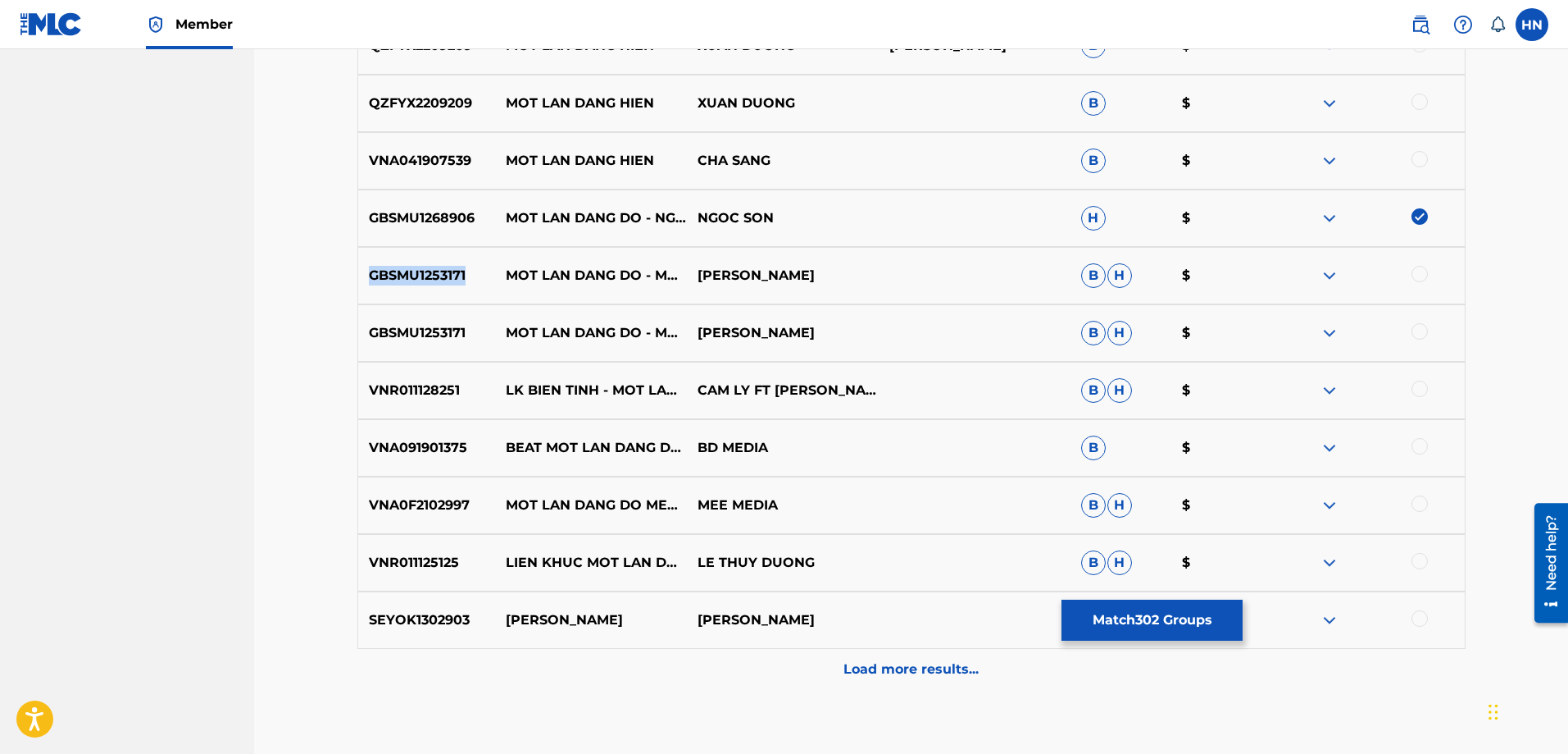
click at [406, 284] on p "GBSMU1253171" at bounding box center [427, 276] width 138 height 20
click at [1410, 278] on div at bounding box center [1368, 276] width 192 height 20
click at [1416, 330] on div at bounding box center [1419, 330] width 16 height 16
click at [1416, 276] on div at bounding box center [1368, 276] width 192 height 20
click at [1416, 275] on div at bounding box center [1419, 274] width 16 height 16
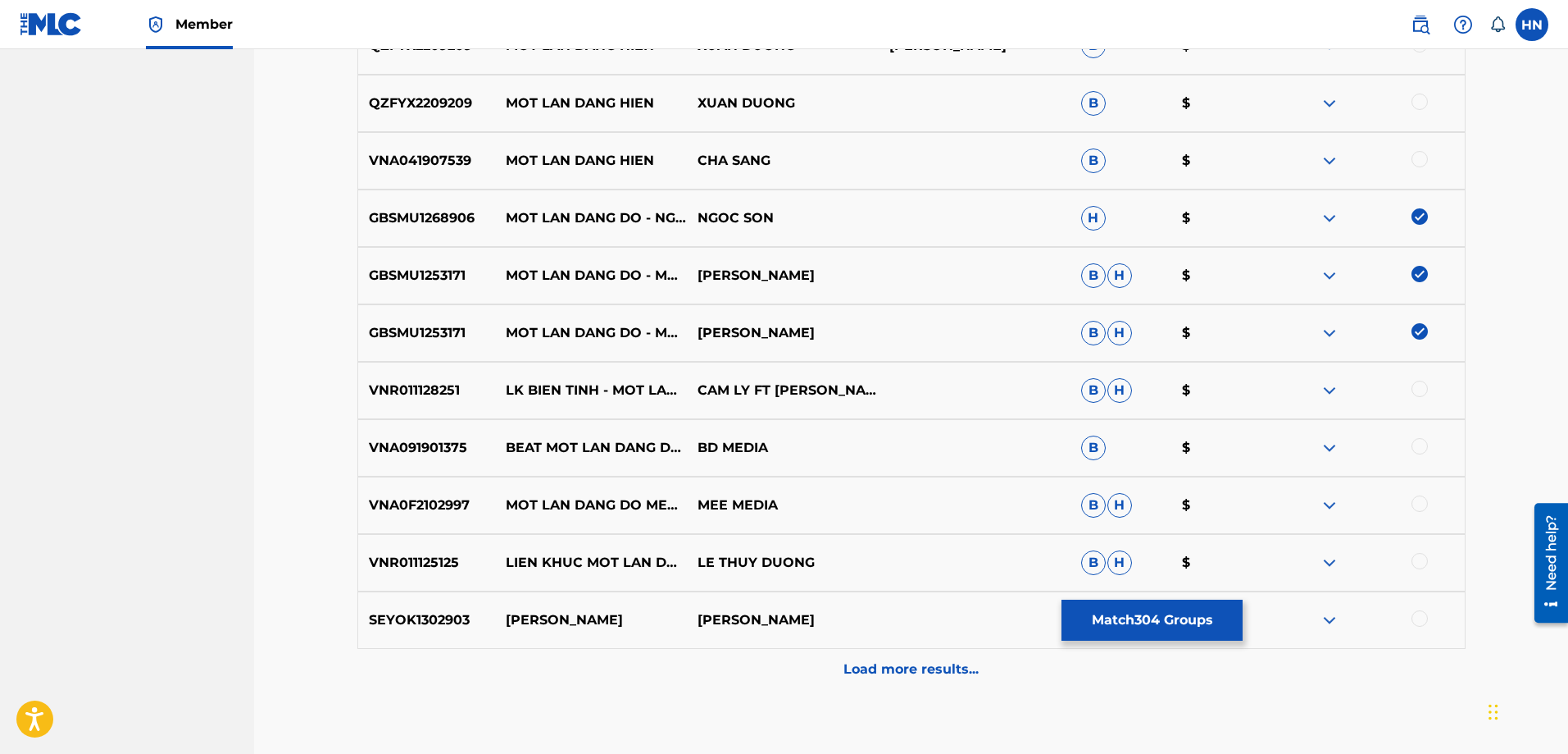
click at [1332, 445] on img at bounding box center [1329, 447] width 20 height 20
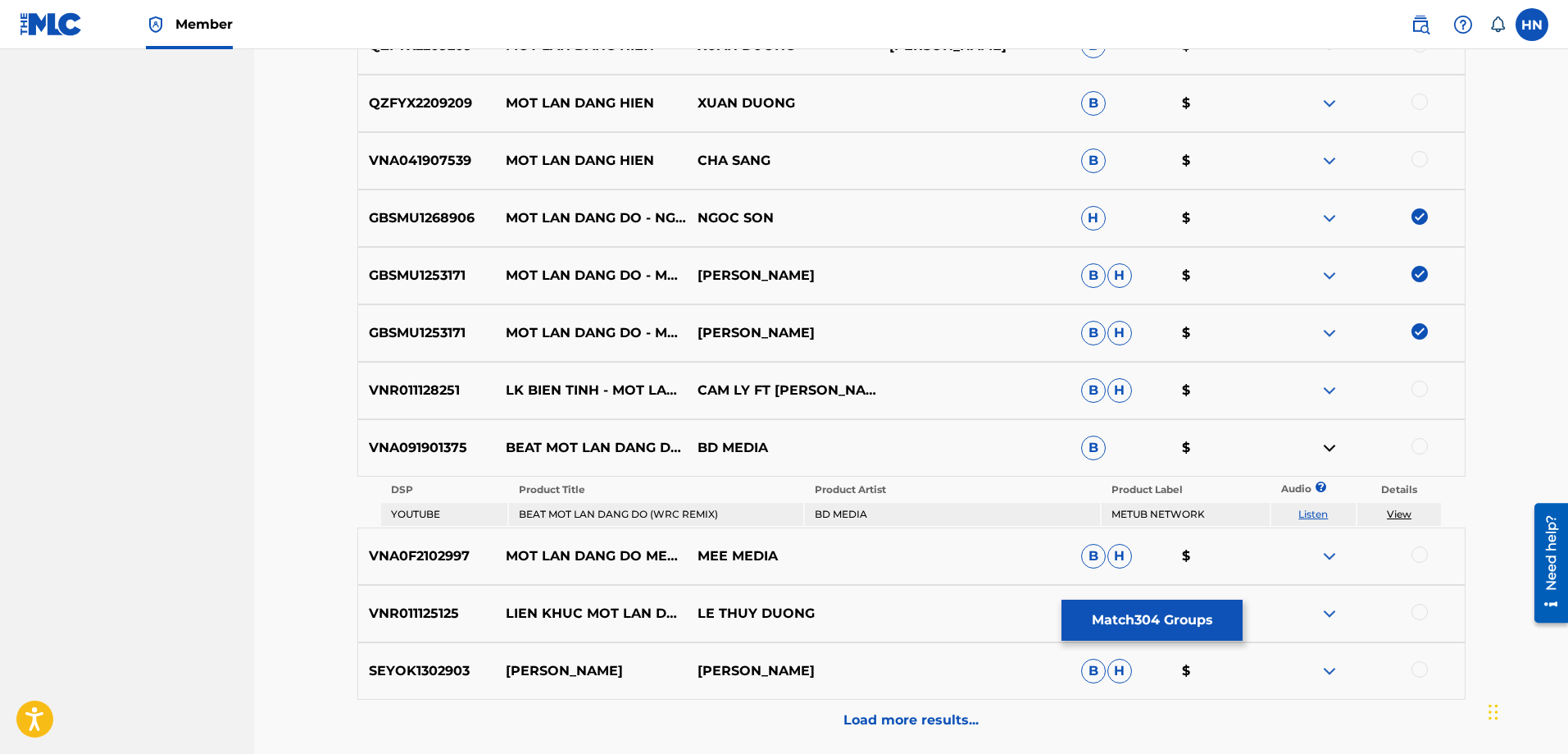
click at [1318, 512] on link "Listen" at bounding box center [1312, 513] width 29 height 12
click at [1319, 558] on div at bounding box center [1368, 556] width 192 height 20
click at [1322, 557] on img at bounding box center [1329, 556] width 20 height 20
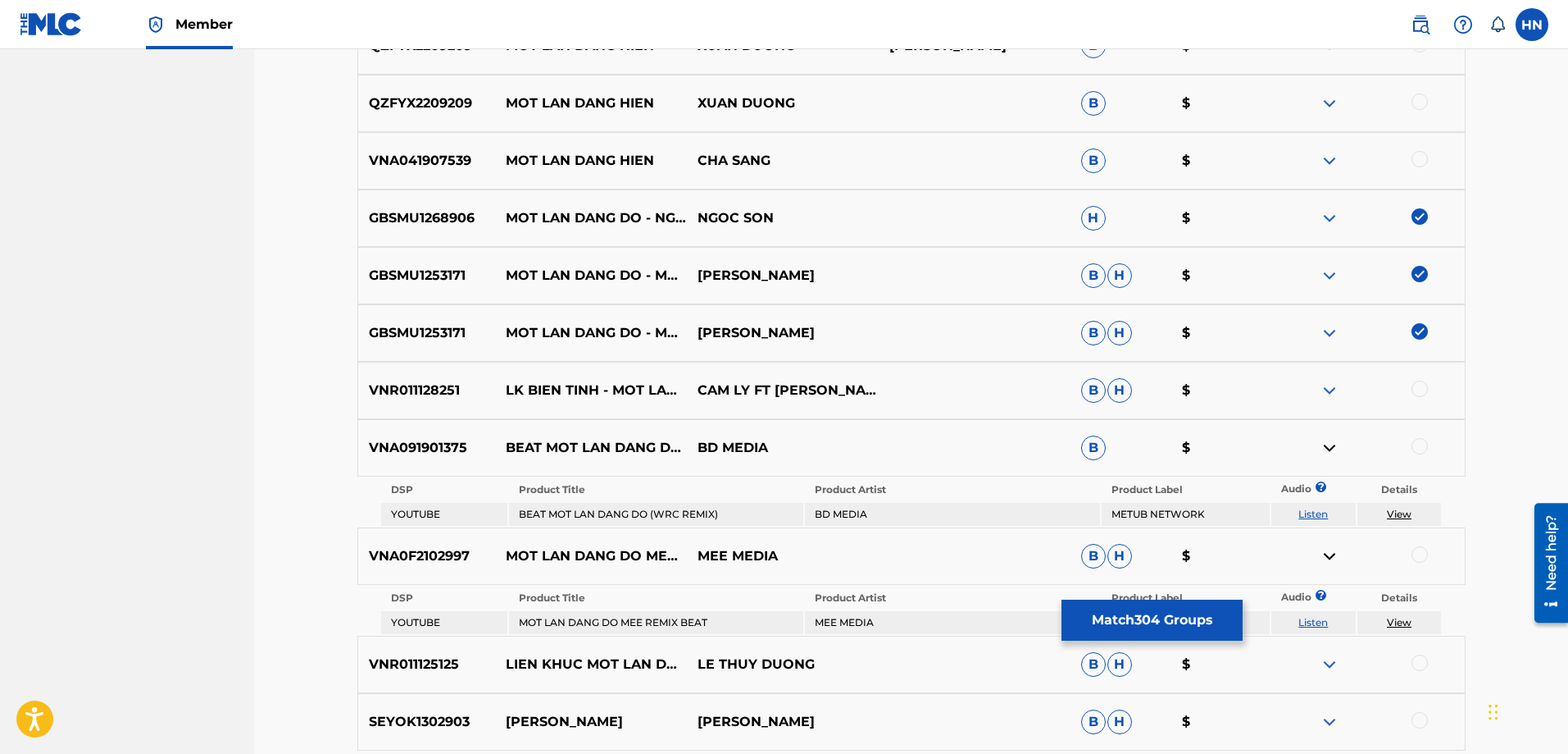
click at [1318, 616] on link "Listen" at bounding box center [1312, 622] width 29 height 12
click at [422, 541] on div "VNA0F2102997 MOT LAN DANG DO MEE REMIX BEAT MEE MEDIA B H $" at bounding box center [911, 556] width 1109 height 58
click at [1421, 547] on div at bounding box center [1419, 554] width 16 height 16
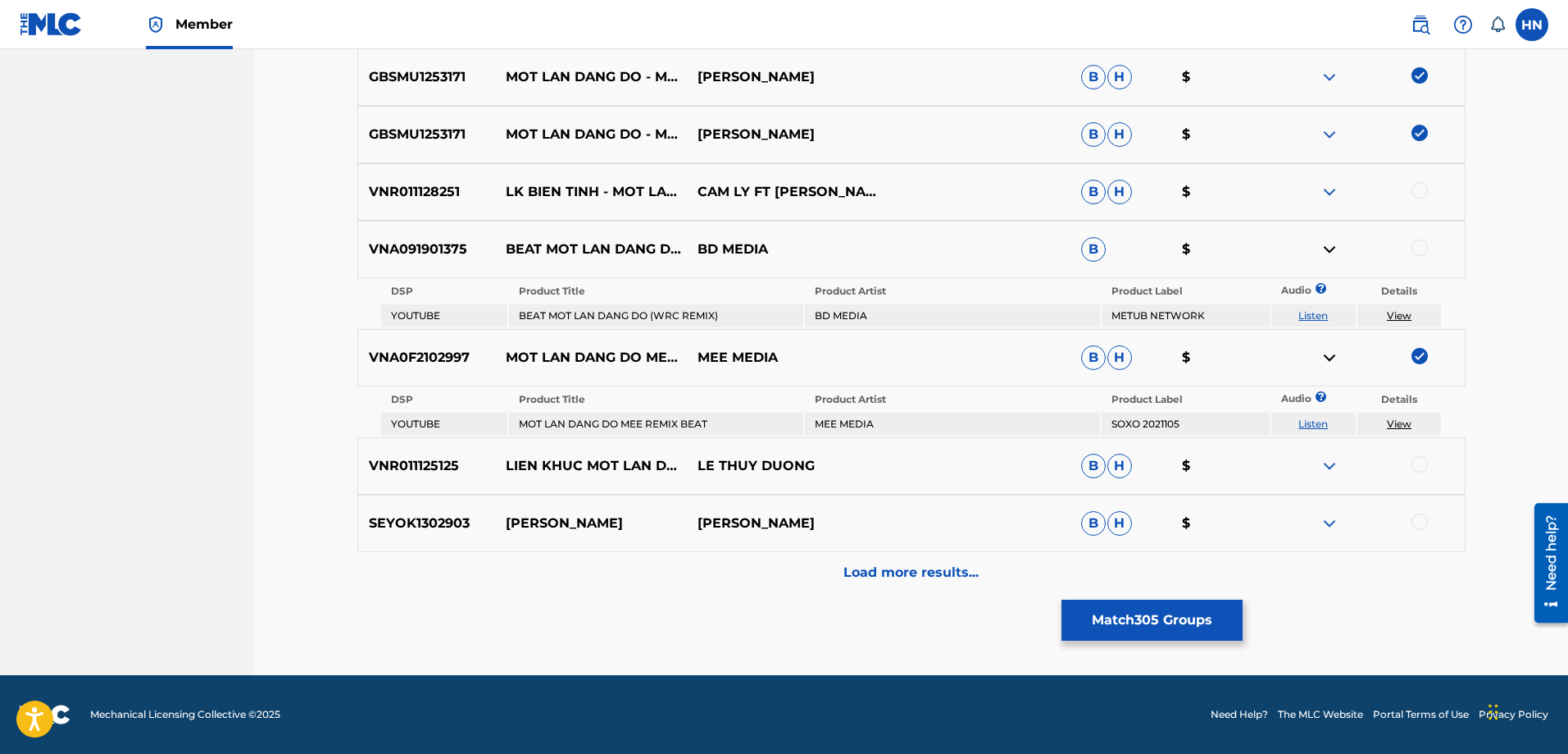
click at [964, 558] on div "Load more results..." at bounding box center [911, 572] width 1109 height 41
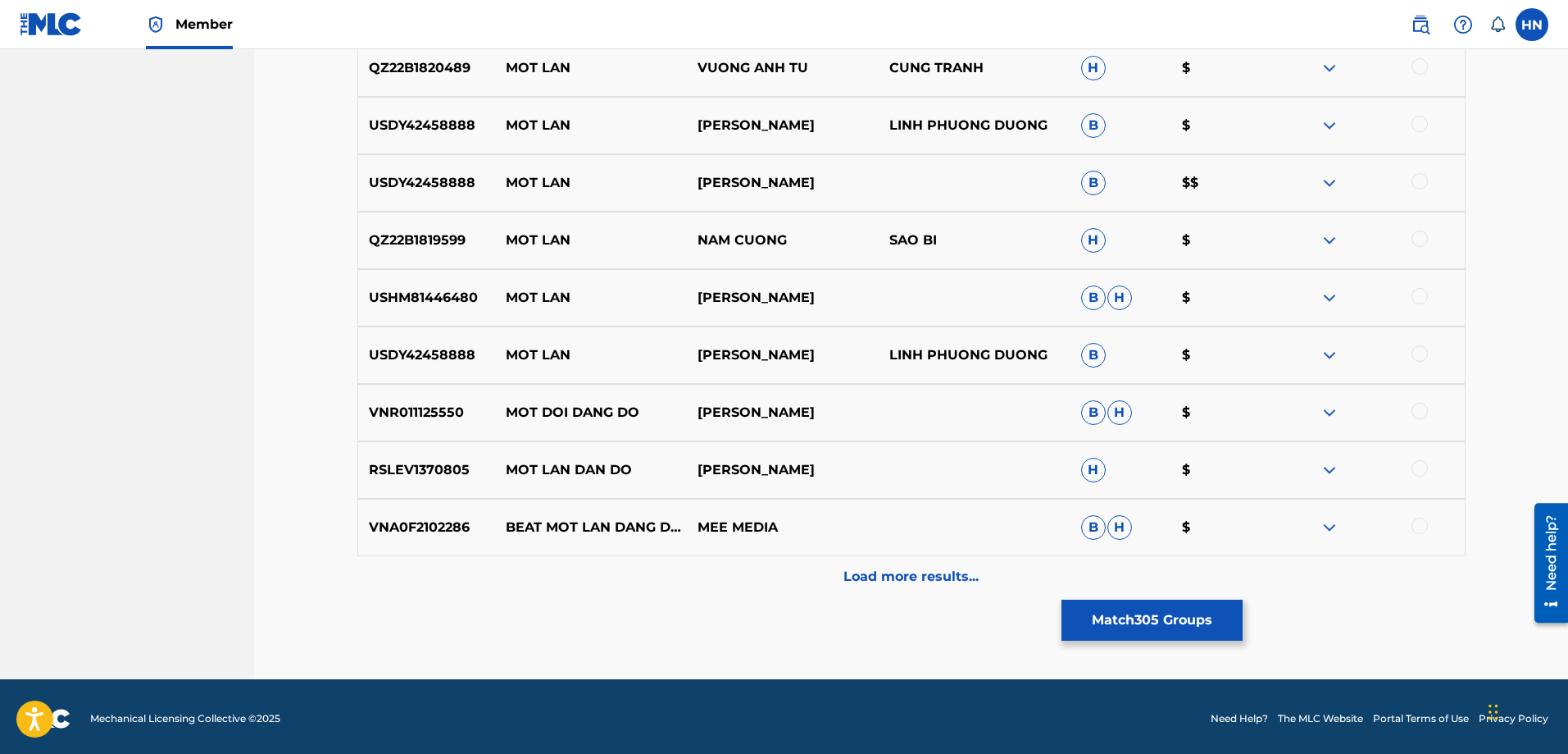
scroll to position [8115, 0]
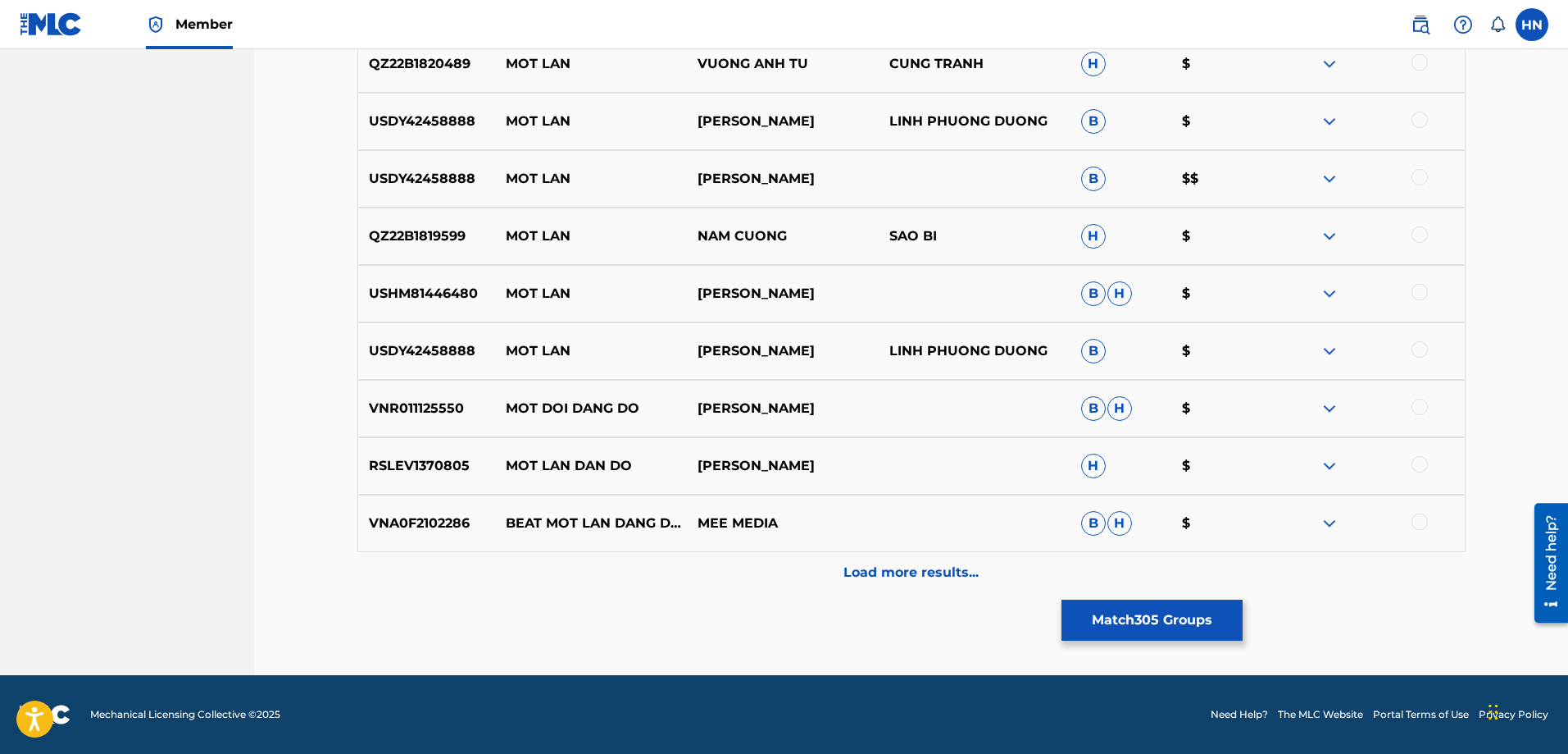
click at [445, 538] on div "VNA0F2102286 BEAT MOT LAN DANG DO DN TEAM REMIX MEE MEDIA B H $" at bounding box center [911, 523] width 1109 height 58
click at [1419, 520] on div at bounding box center [1419, 521] width 16 height 16
click at [895, 559] on div "Load more results..." at bounding box center [911, 572] width 1109 height 41
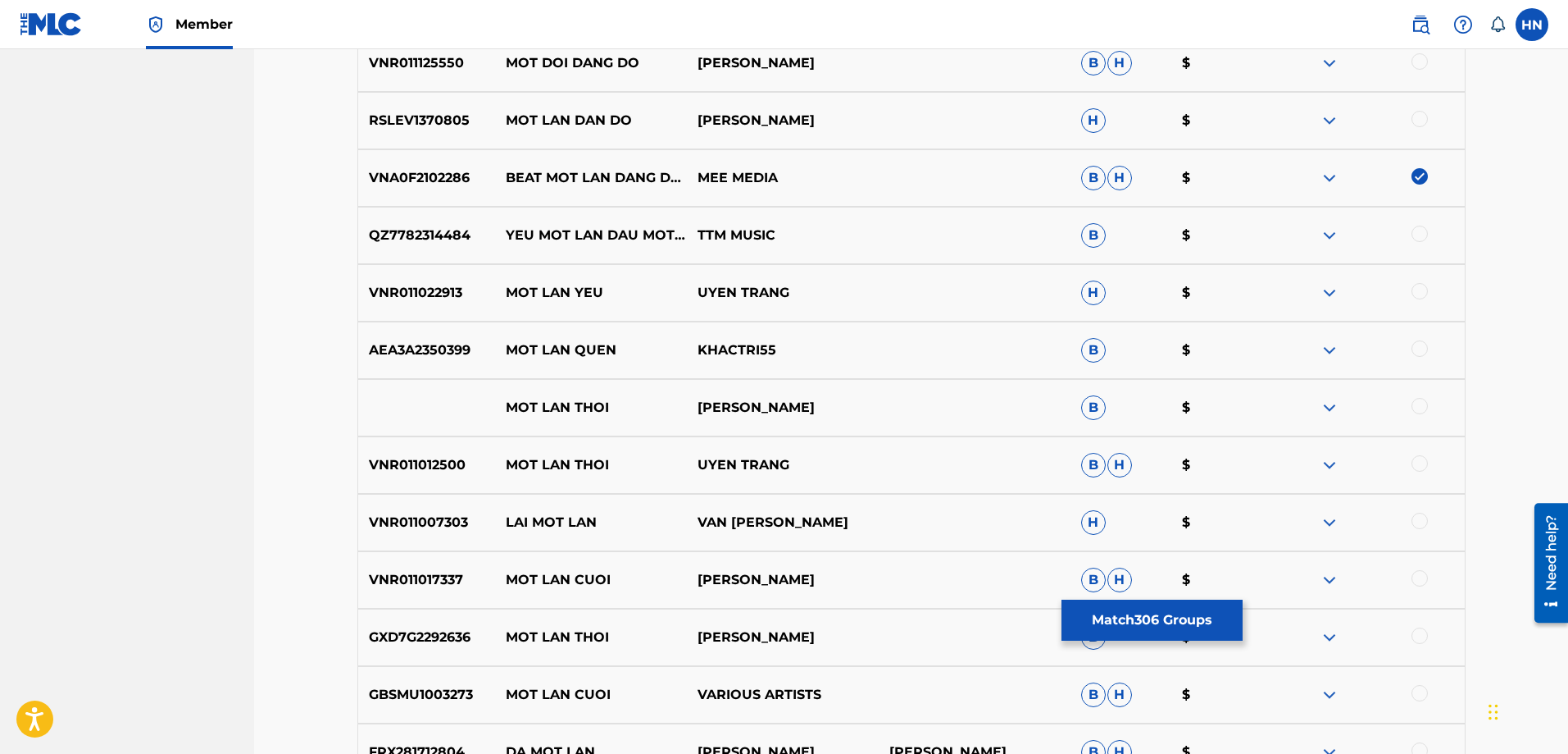
scroll to position [8689, 0]
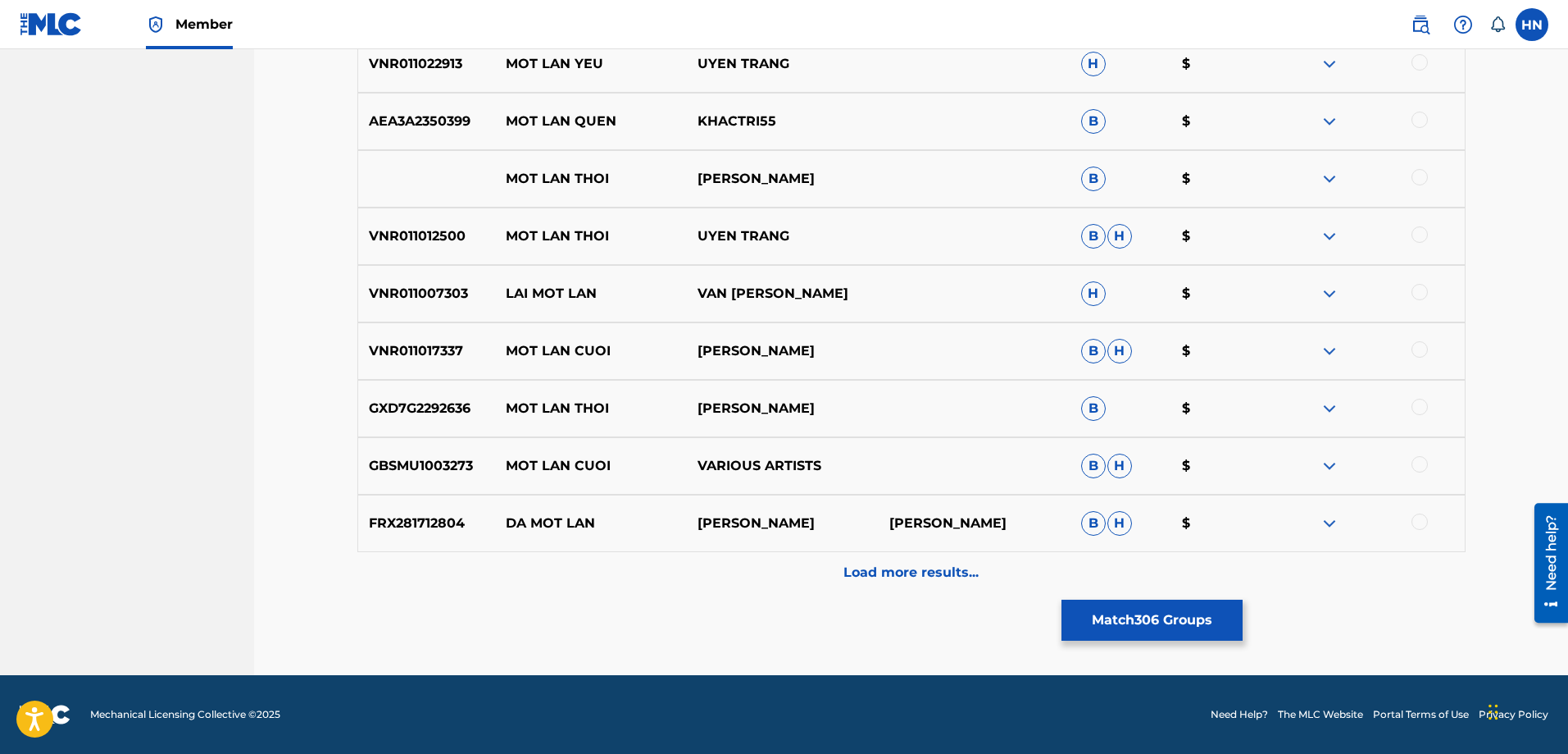
click at [852, 572] on p "Load more results..." at bounding box center [910, 572] width 135 height 20
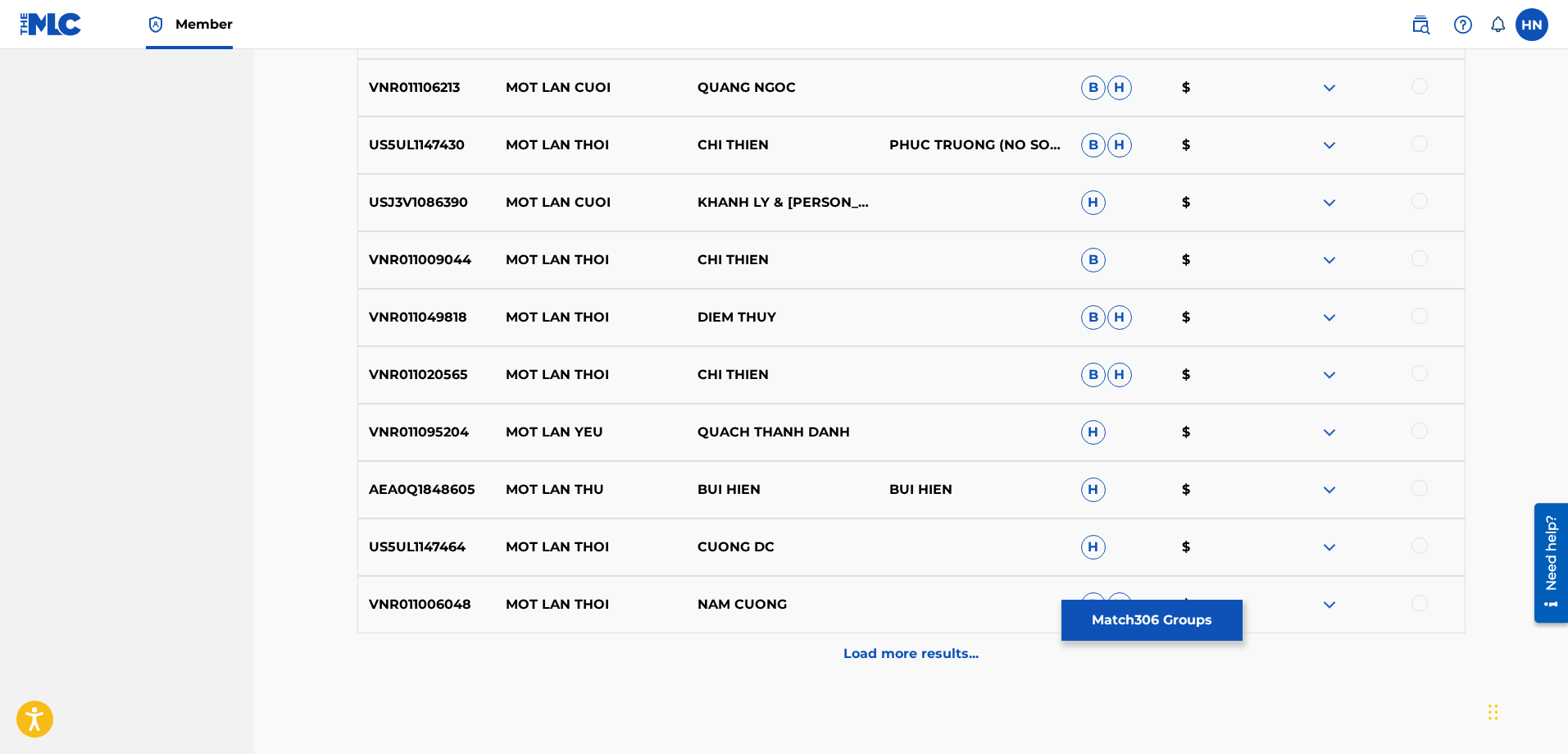
scroll to position [9263, 0]
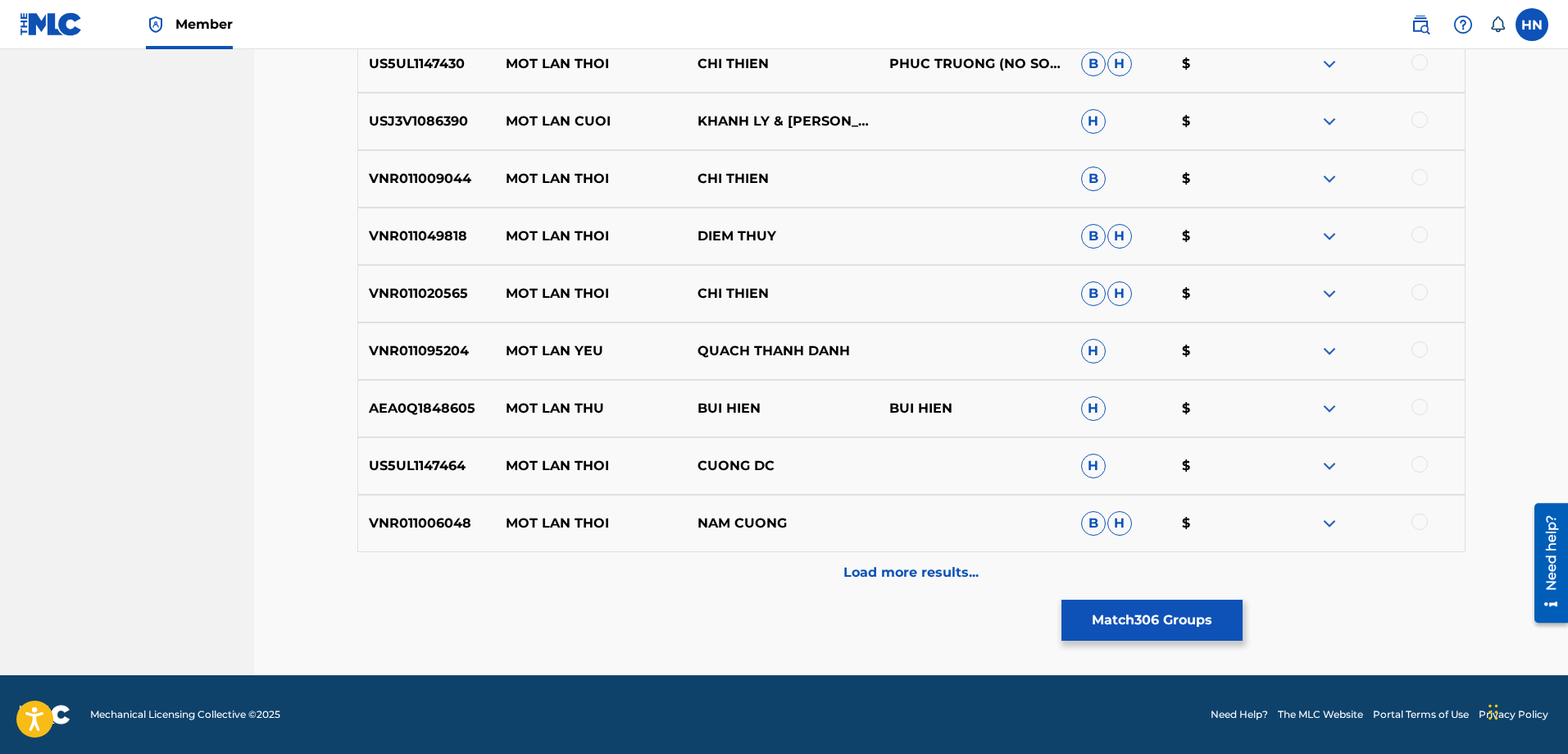
click at [1103, 628] on button "Match 306 Groups" at bounding box center [1152, 619] width 181 height 41
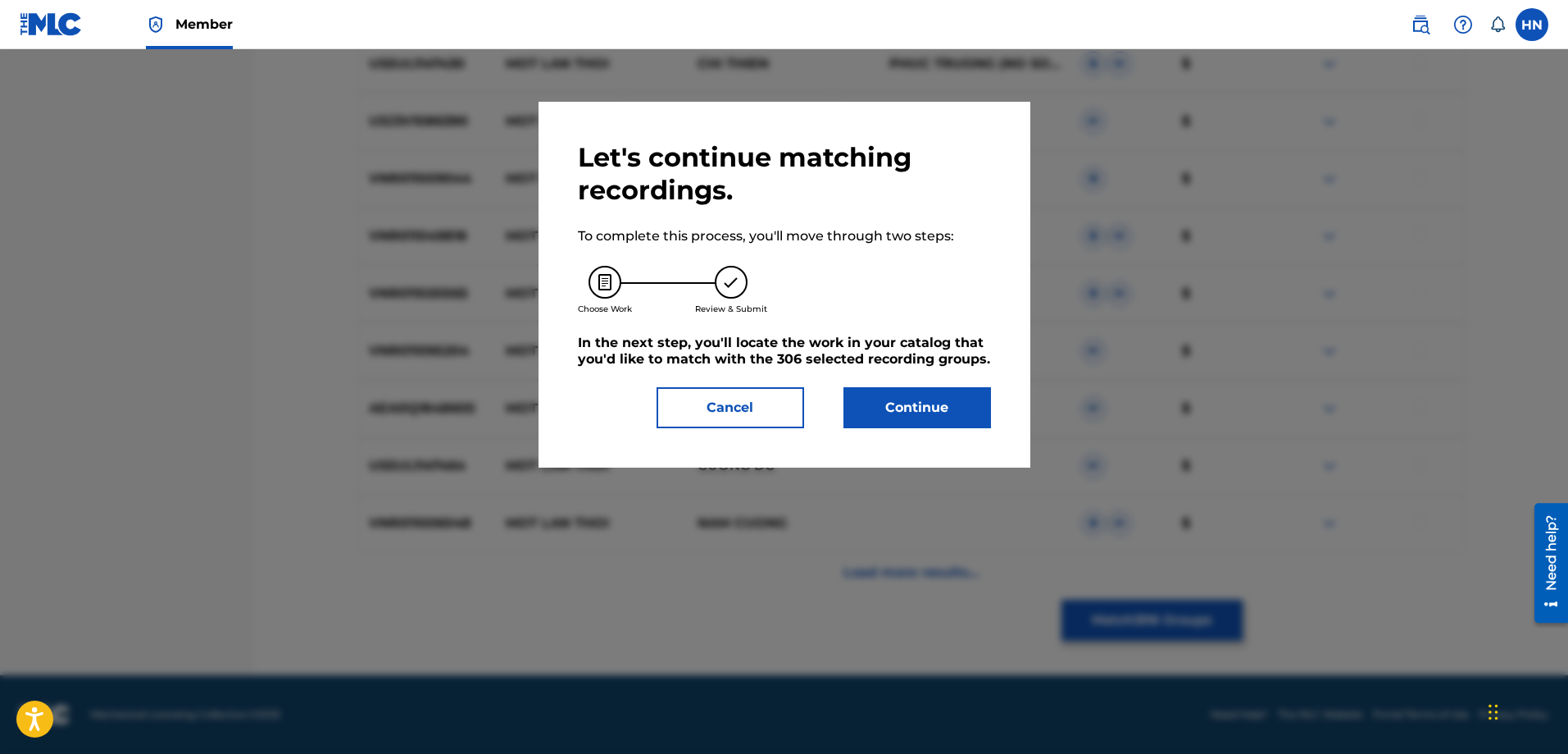
click at [927, 398] on button "Continue" at bounding box center [917, 407] width 147 height 41
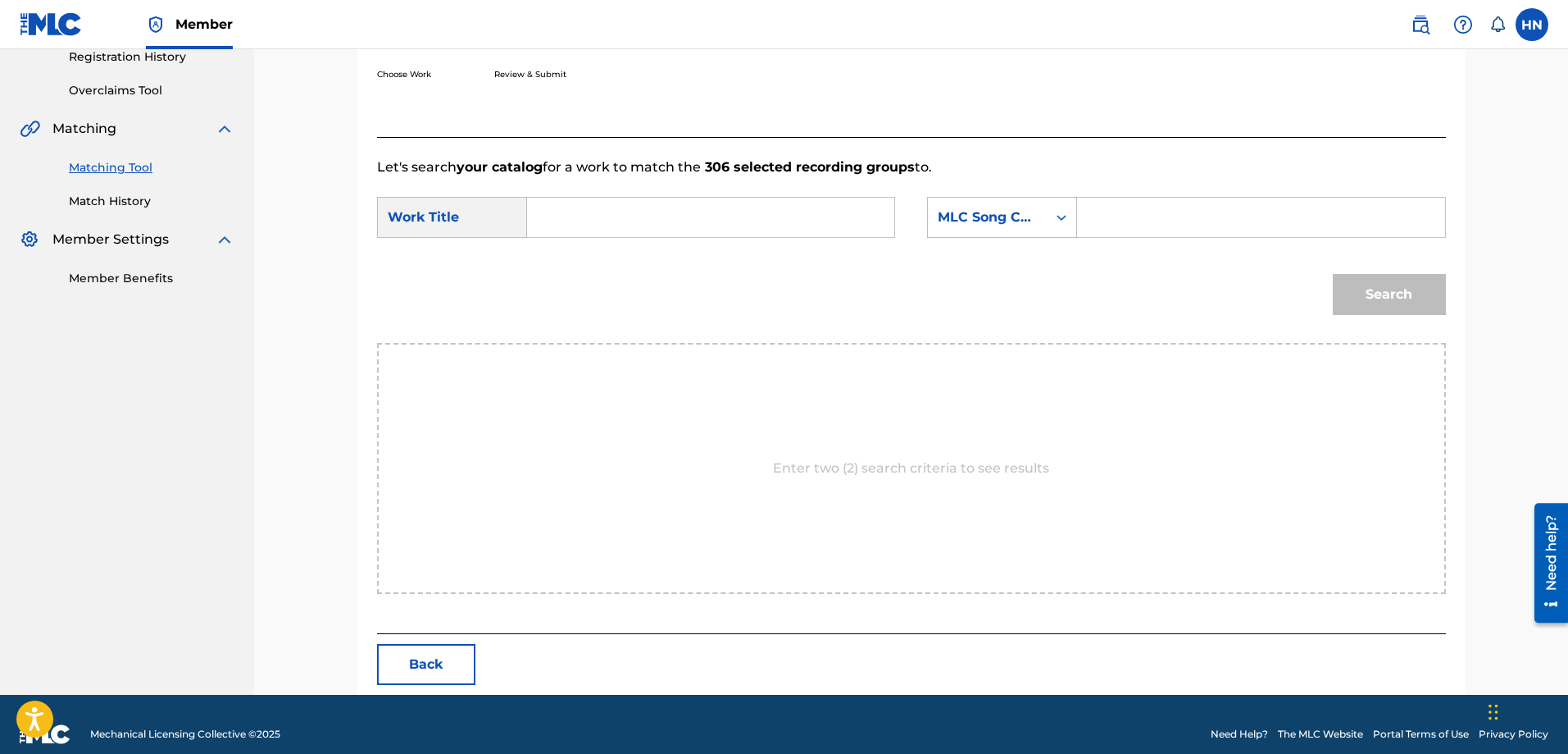
scroll to position [339, 0]
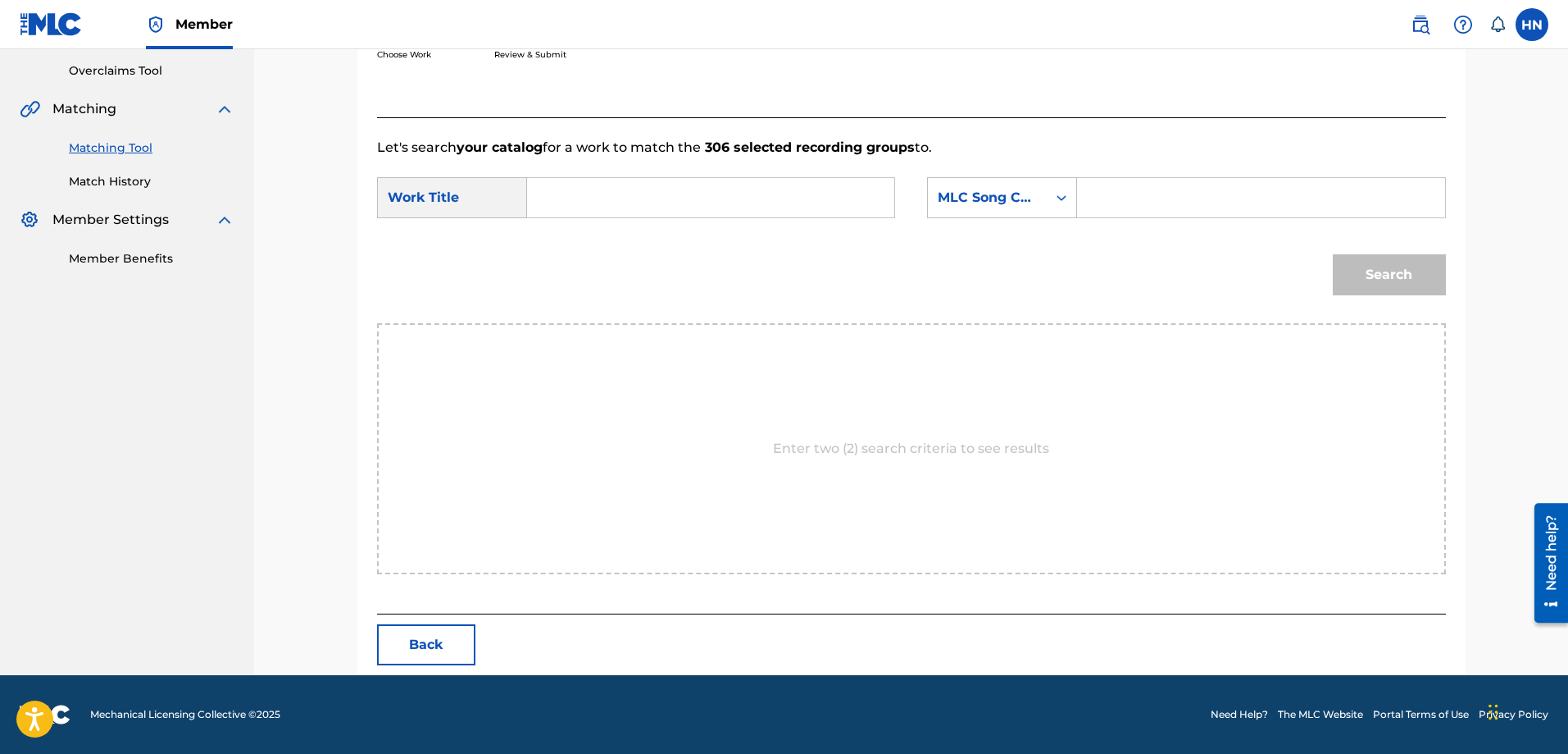
click at [816, 203] on input "Search Form" at bounding box center [710, 198] width 340 height 40
paste input "MỘT LẦN DANG DỞ"
type input "MỘT LẦN DANG DỞ"
click at [991, 191] on div "MLC Song Code" at bounding box center [987, 197] width 99 height 20
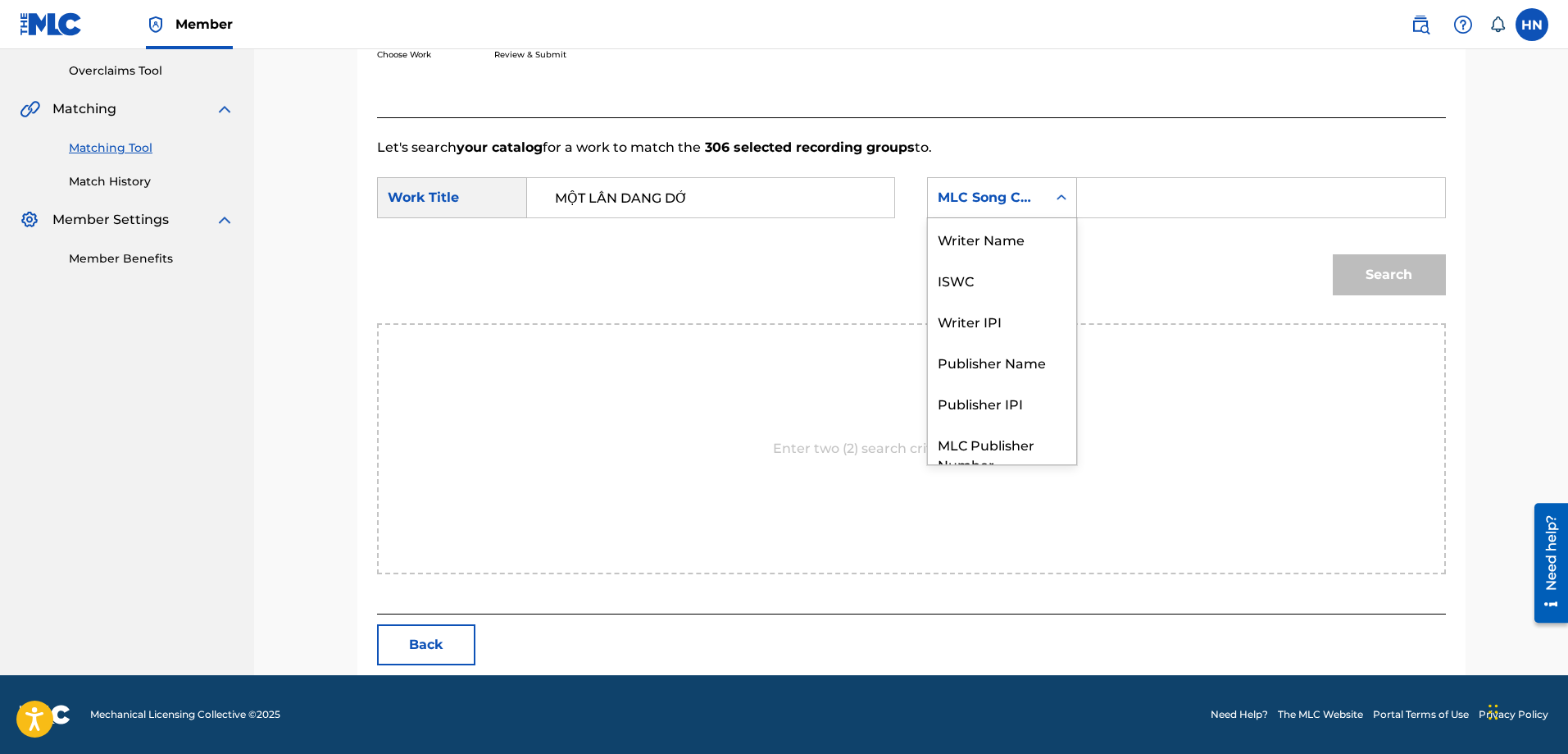
scroll to position [60, 0]
click at [973, 229] on div "ISWC" at bounding box center [1002, 218] width 148 height 41
click at [990, 185] on div "ISWC" at bounding box center [988, 197] width 119 height 31
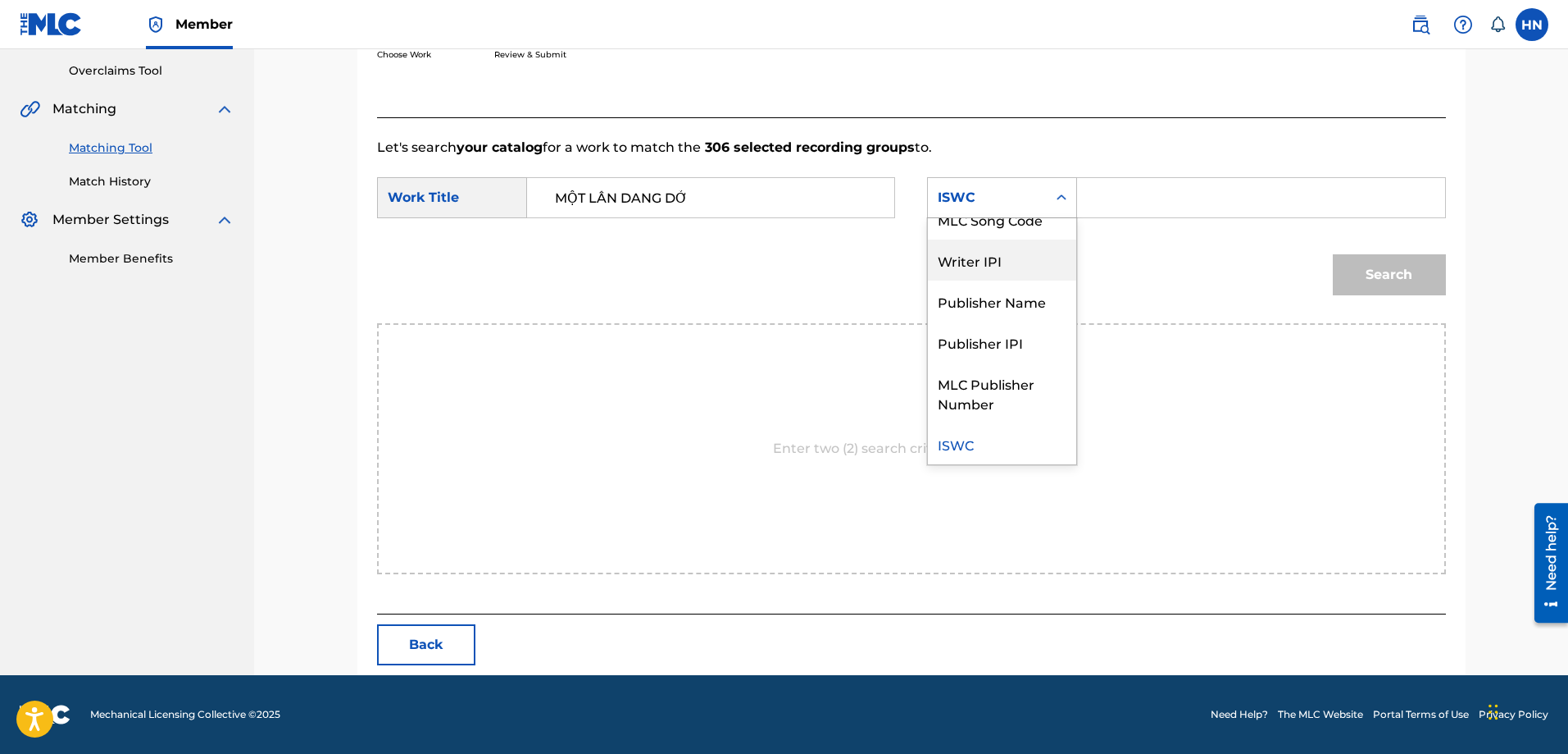
scroll to position [0, 0]
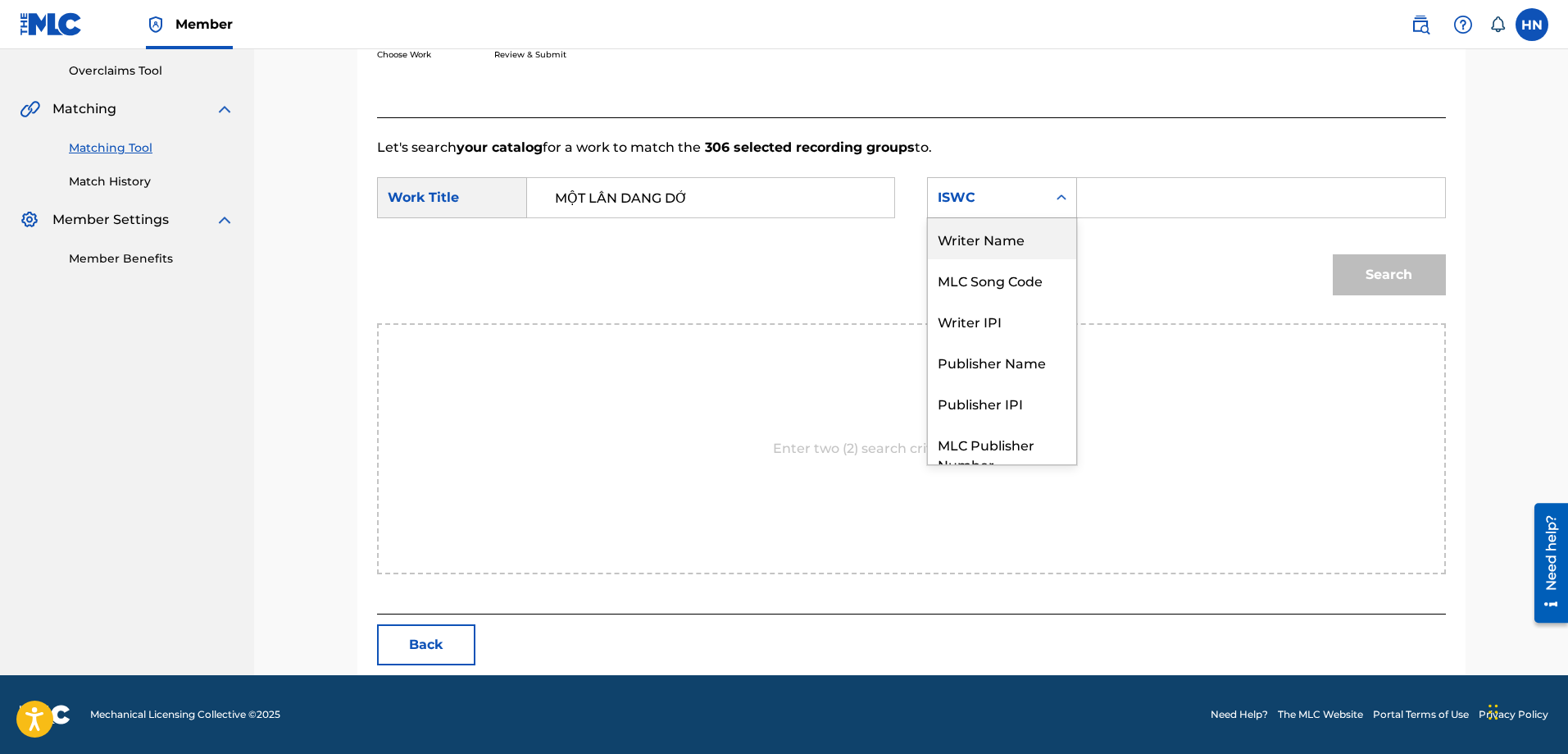
click at [983, 247] on div "Writer Name" at bounding box center [1002, 238] width 148 height 41
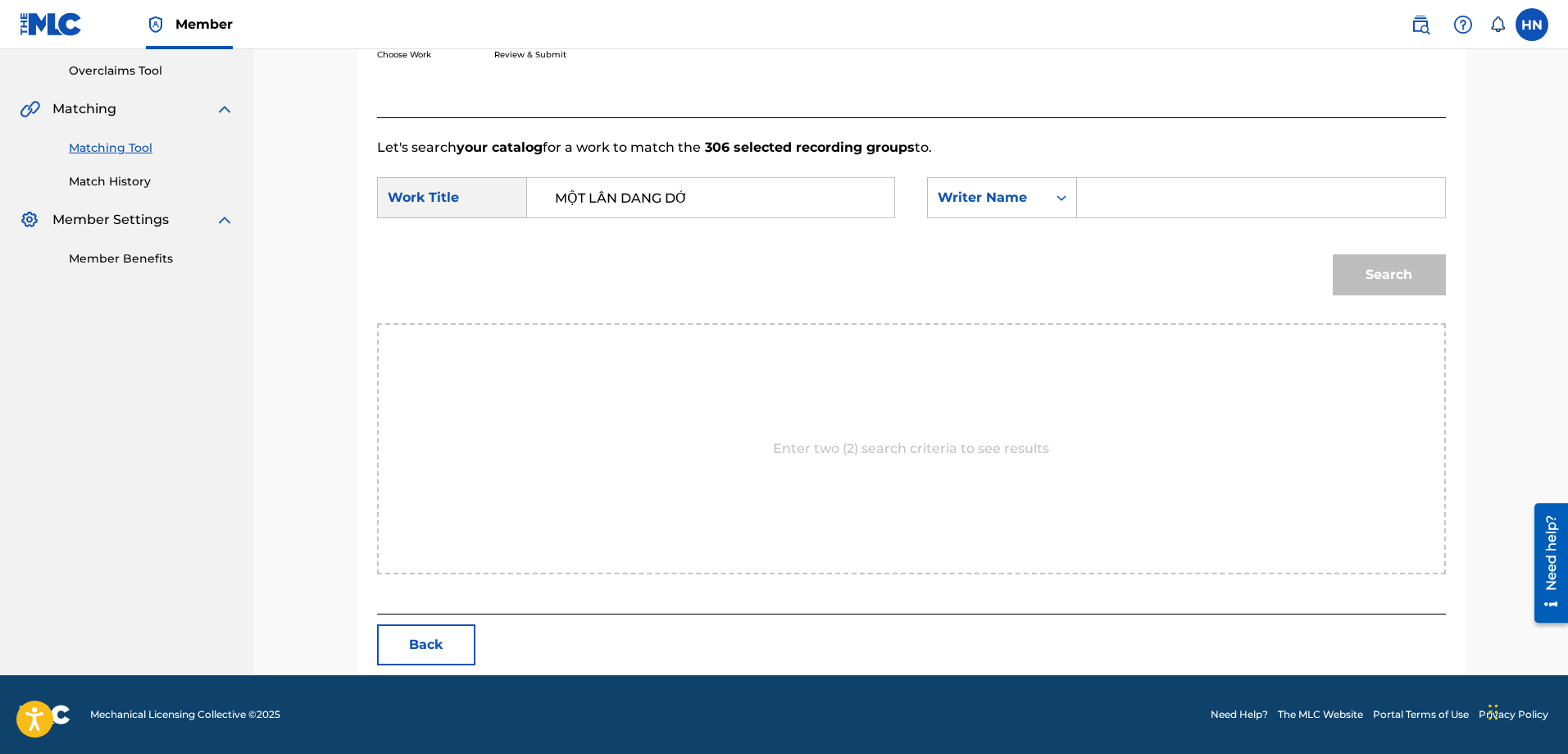
click at [1102, 199] on input "Search Form" at bounding box center [1260, 198] width 340 height 40
type input "ngan nhat"
click at [1333, 254] on button "Search" at bounding box center [1390, 274] width 113 height 41
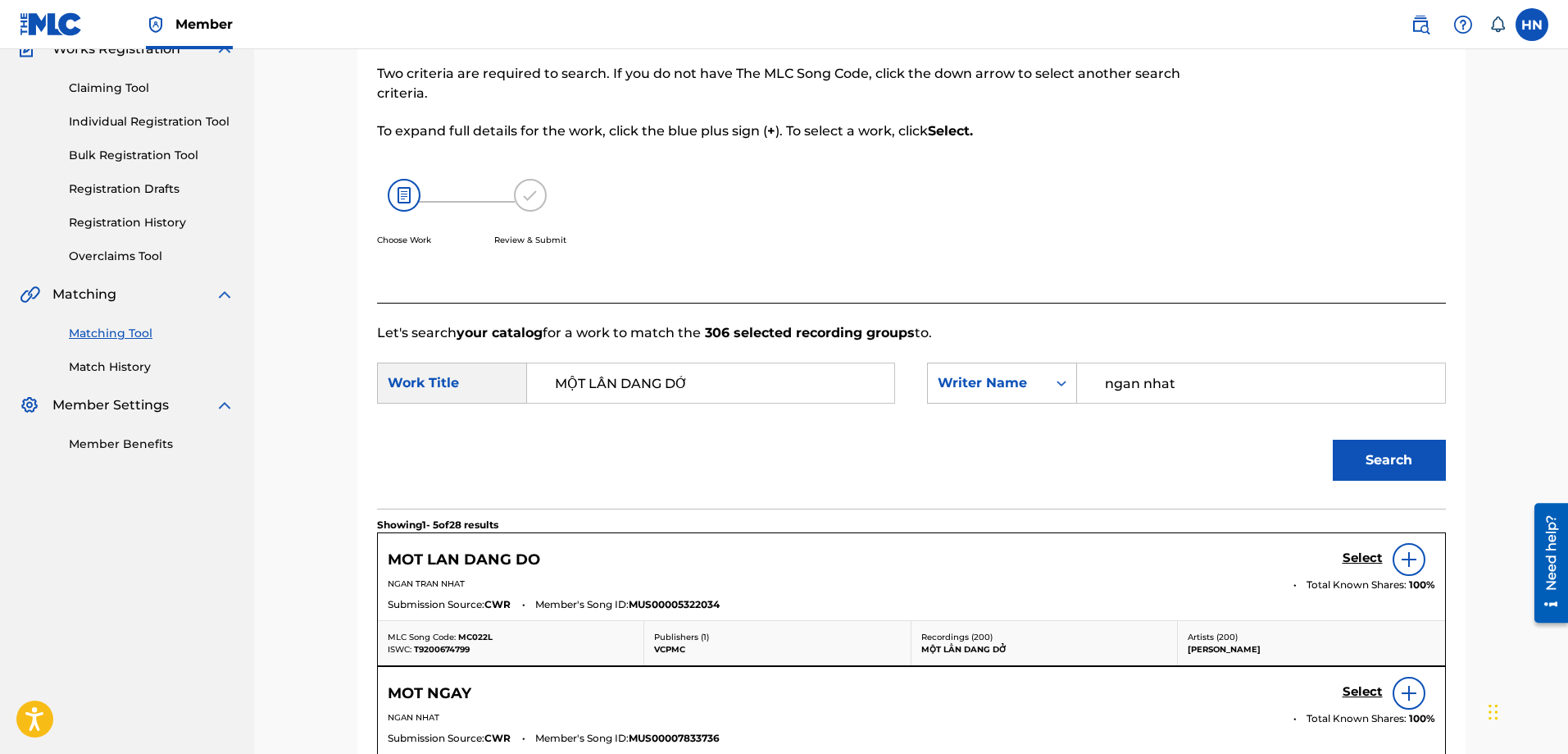
scroll to position [339, 0]
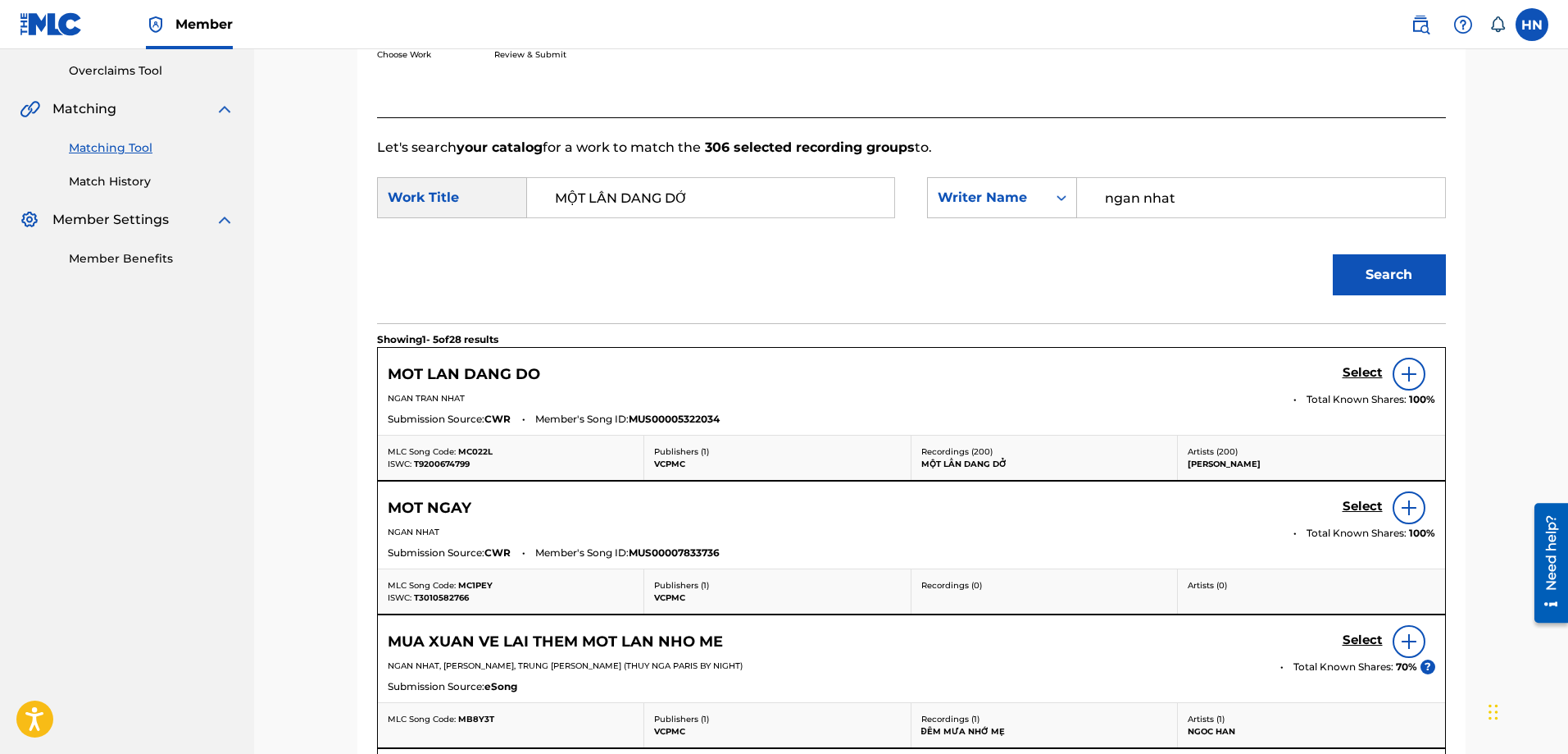
click at [1378, 377] on h5 "Select" at bounding box center [1362, 373] width 41 height 16
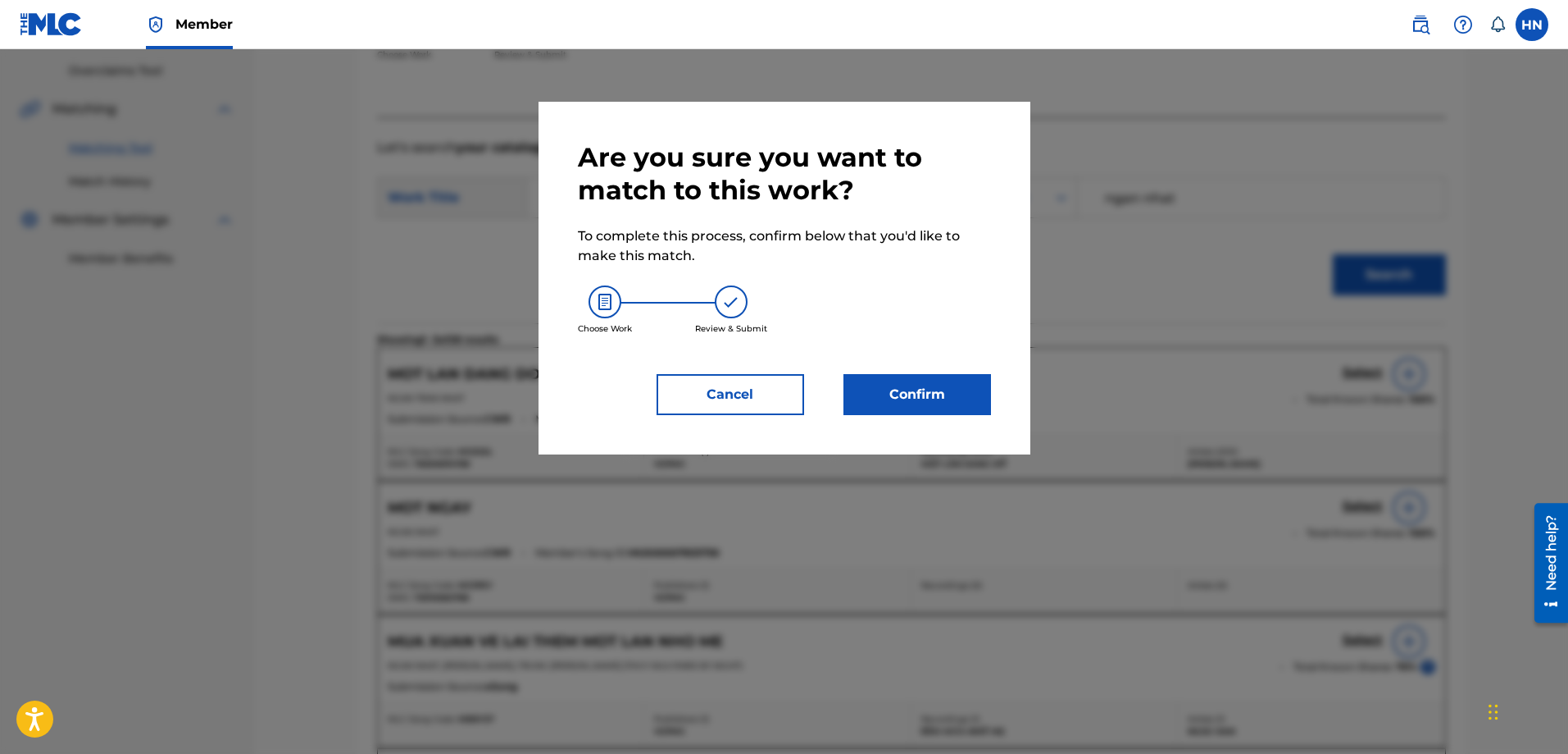
click at [871, 392] on button "Confirm" at bounding box center [917, 394] width 147 height 41
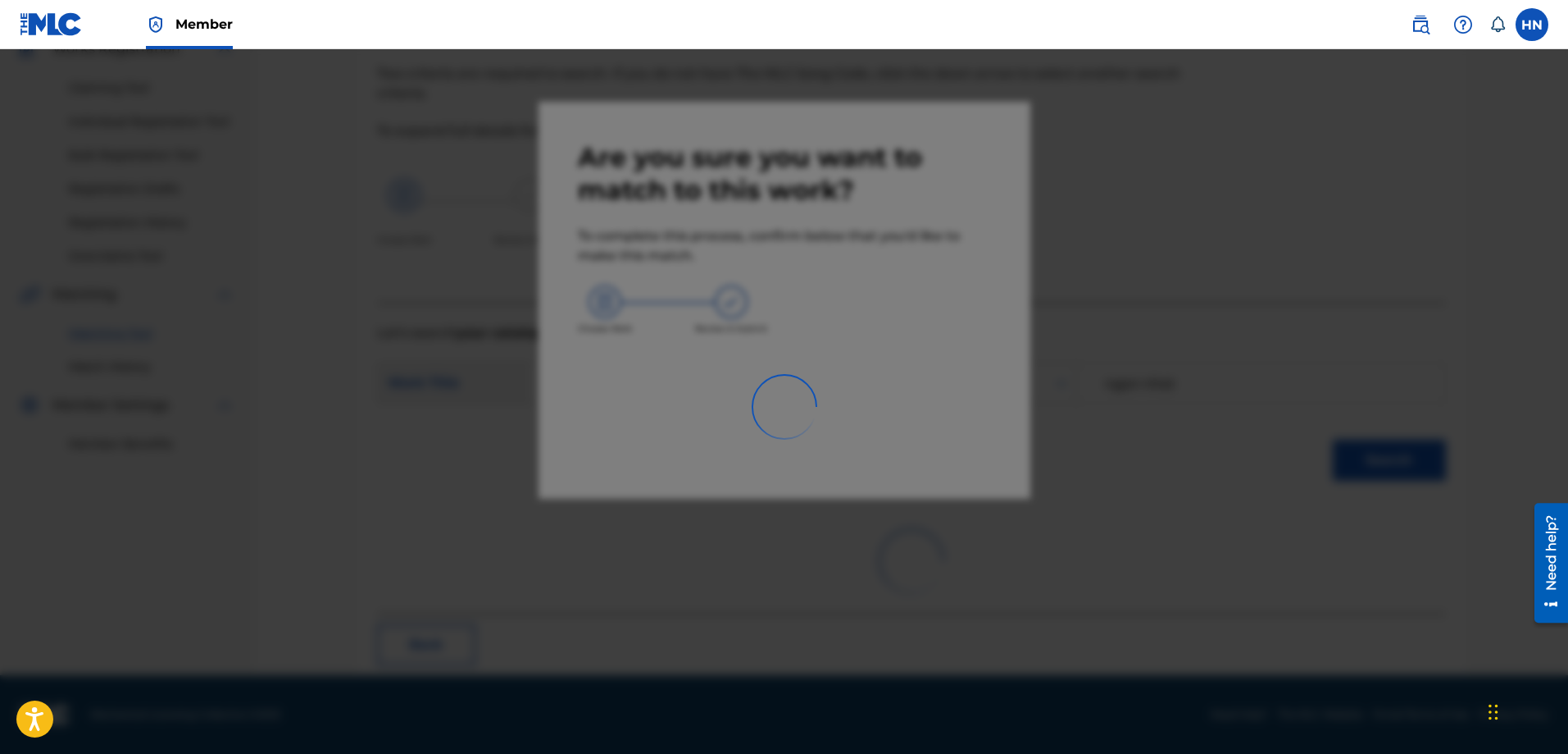
scroll to position [44, 0]
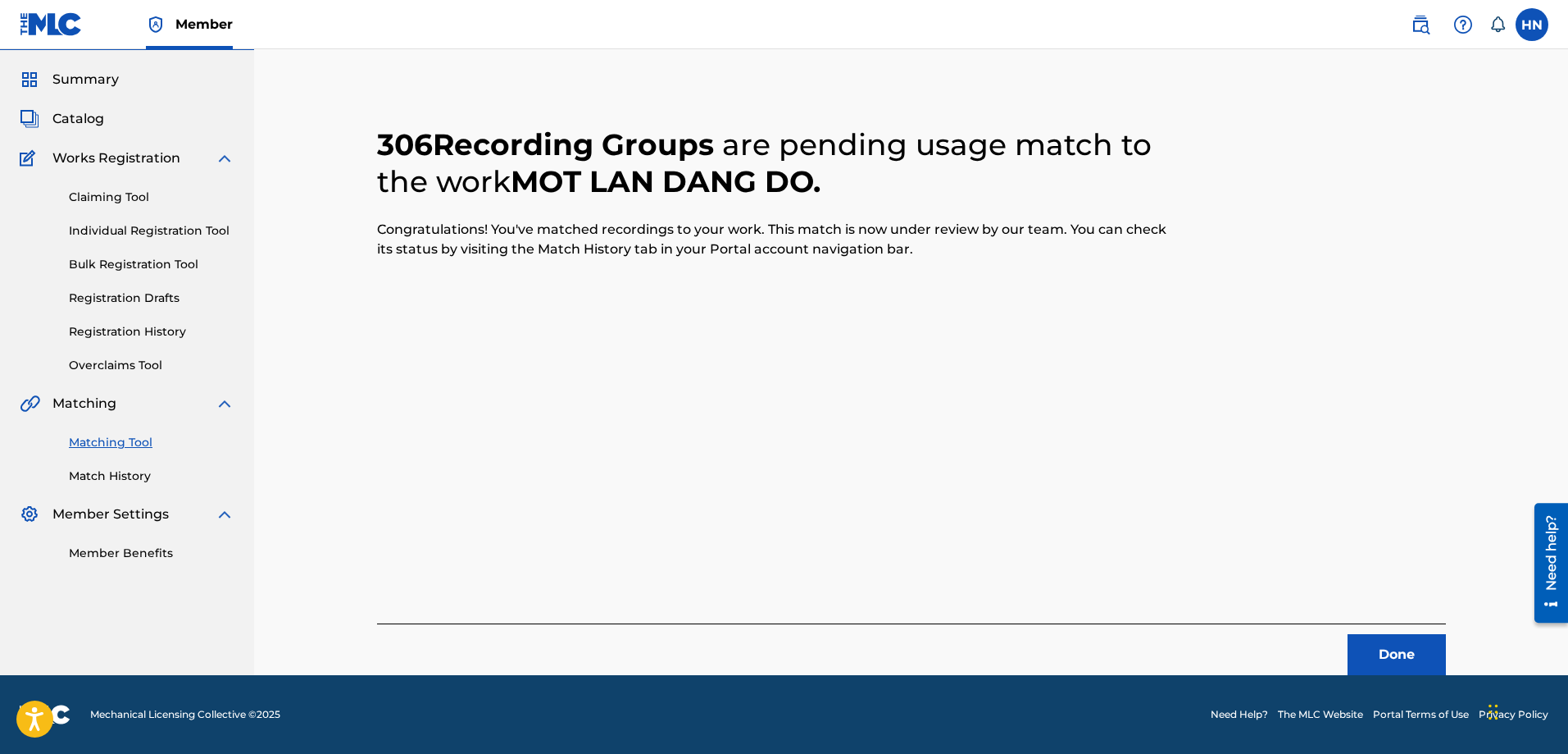
click at [1393, 654] on button "Done" at bounding box center [1396, 654] width 98 height 41
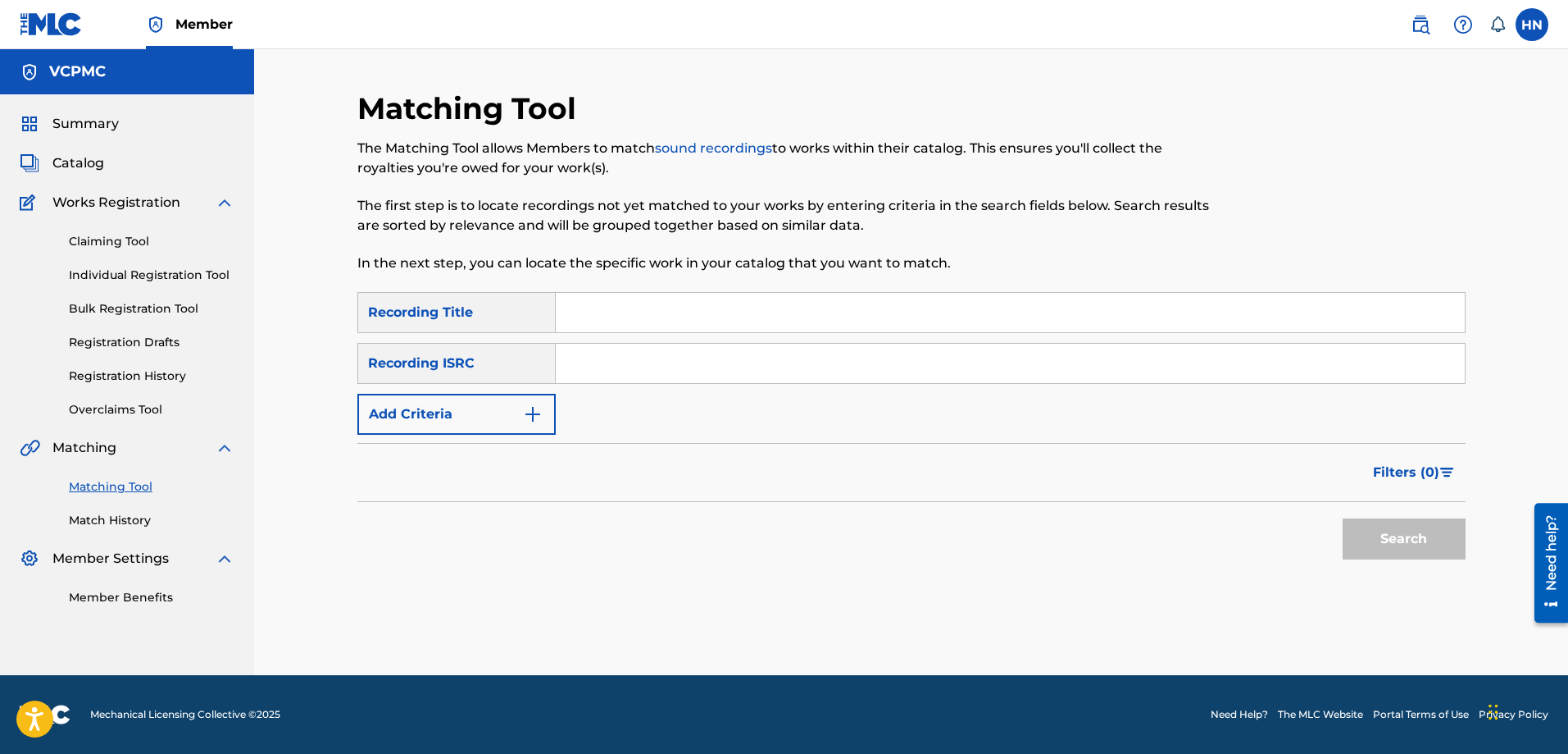
click at [710, 309] on input "Search Form" at bounding box center [1010, 312] width 909 height 40
paste input "ĐỜI NGƯỜI"
click at [1373, 538] on button "Search" at bounding box center [1404, 538] width 123 height 41
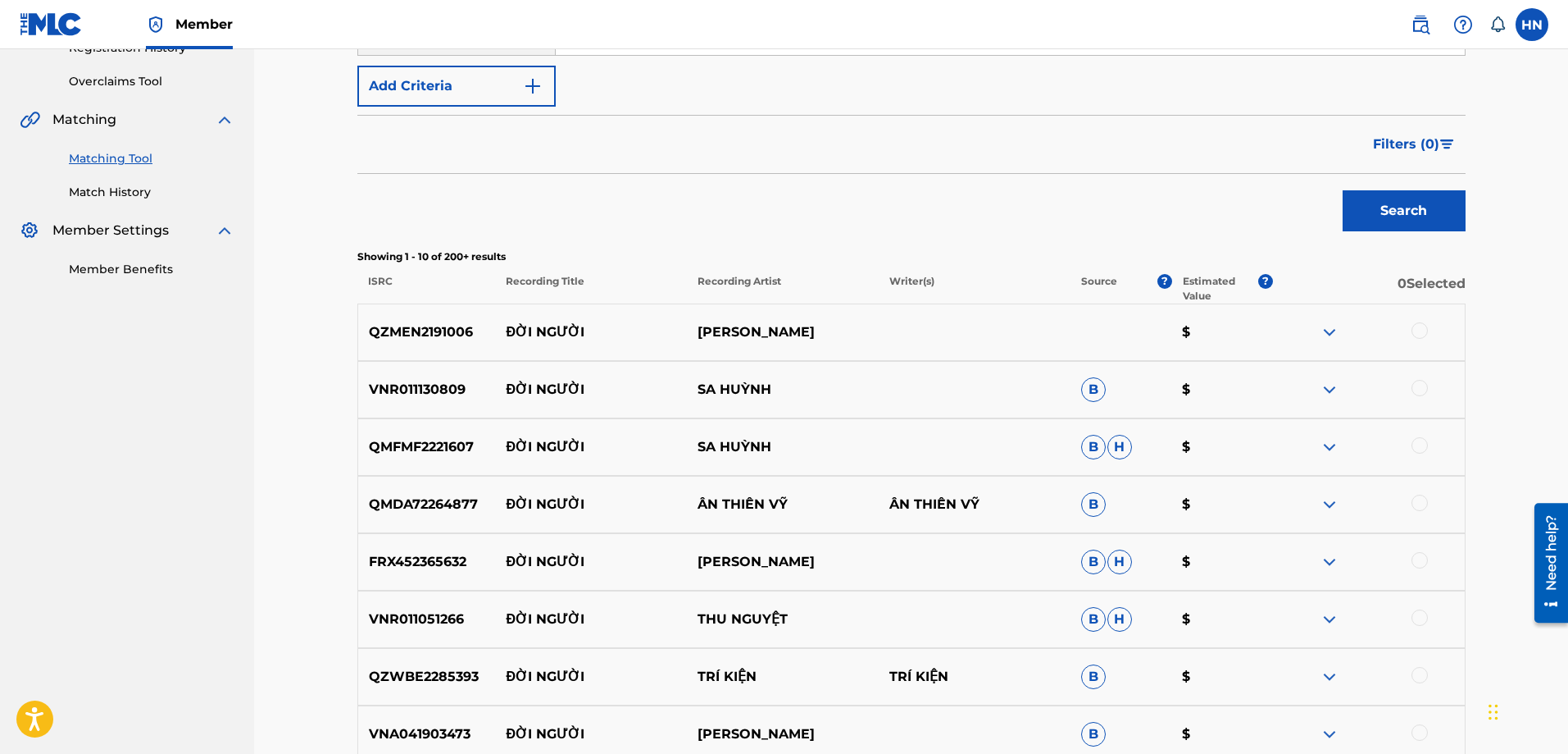
scroll to position [410, 0]
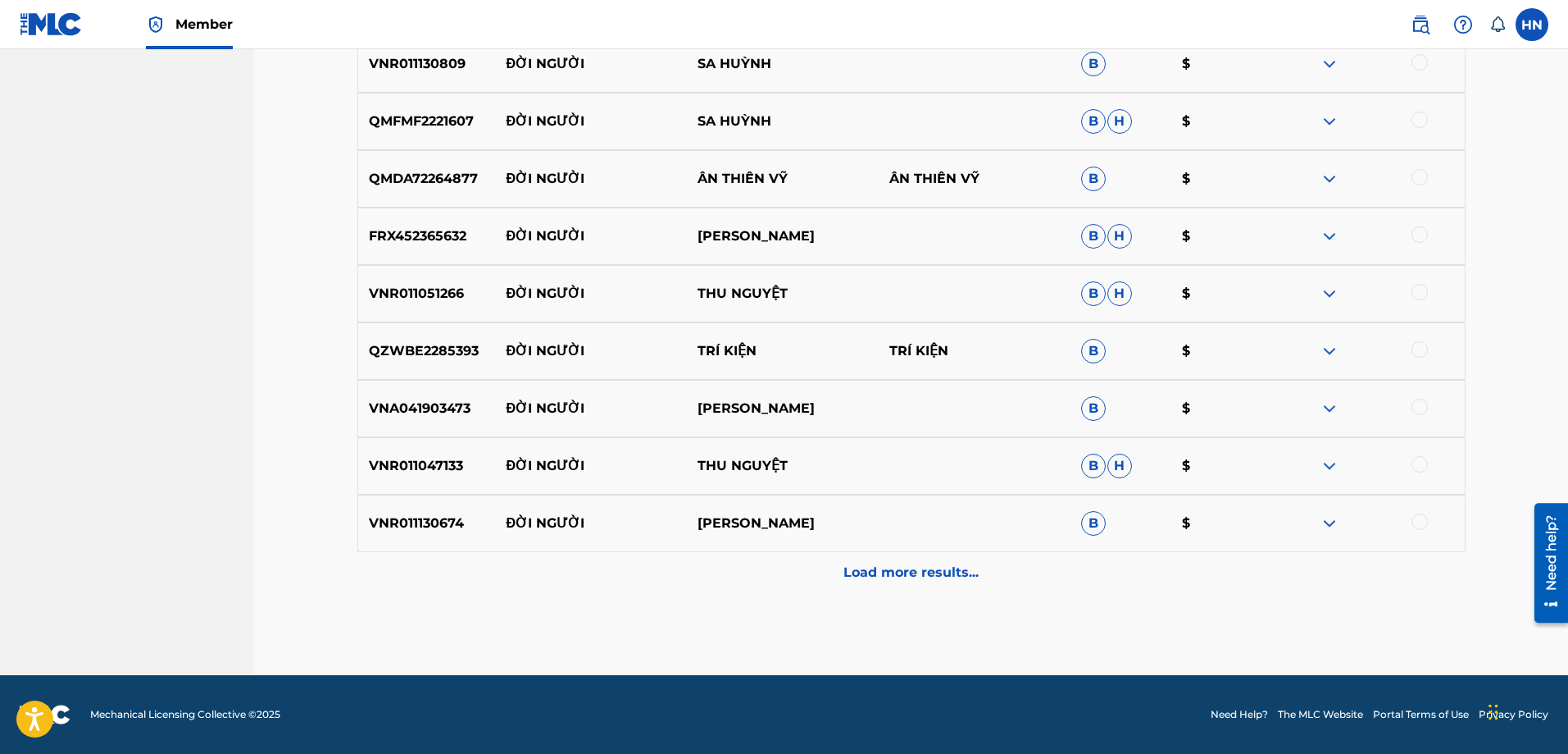
click at [847, 580] on p "Load more results..." at bounding box center [910, 572] width 135 height 20
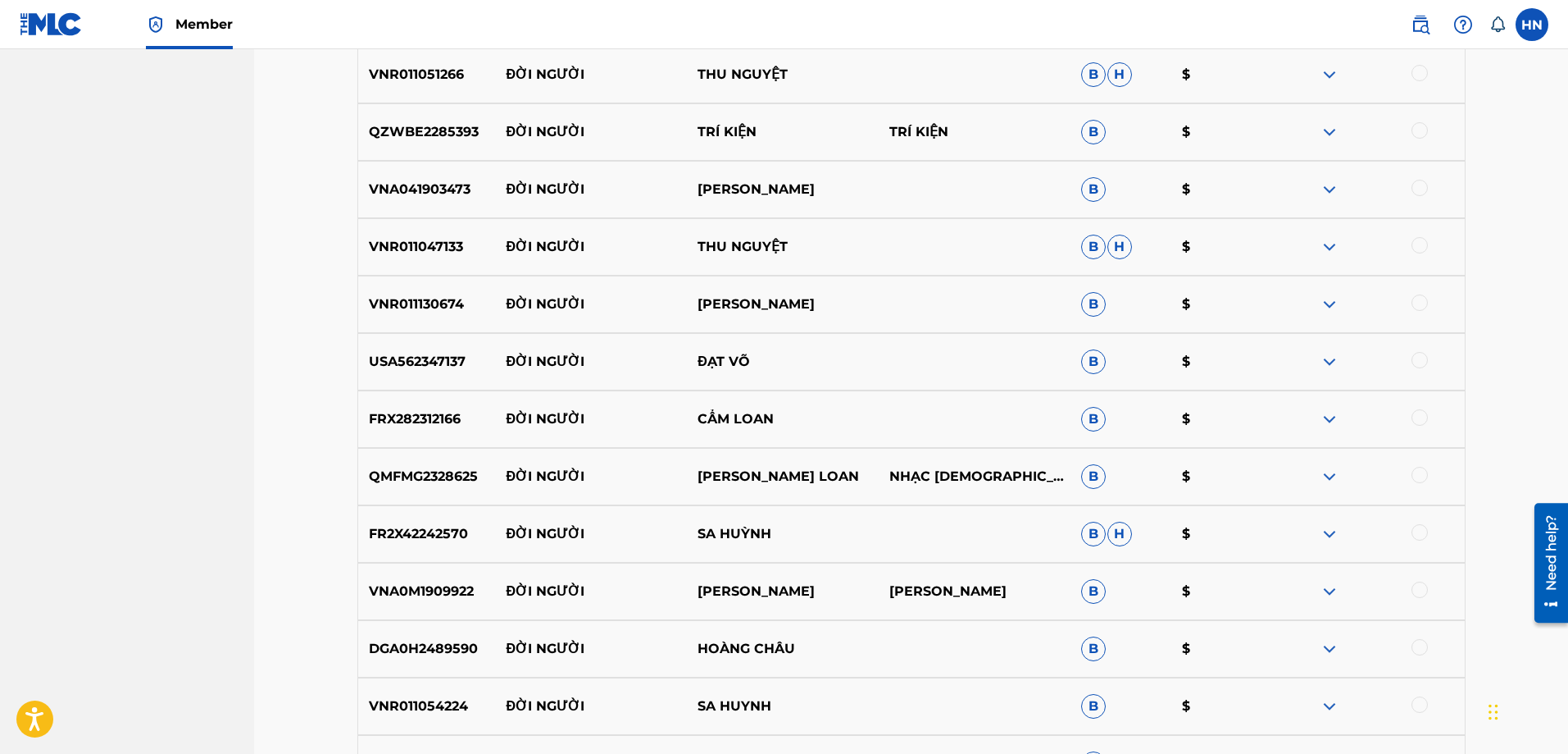
scroll to position [899, 0]
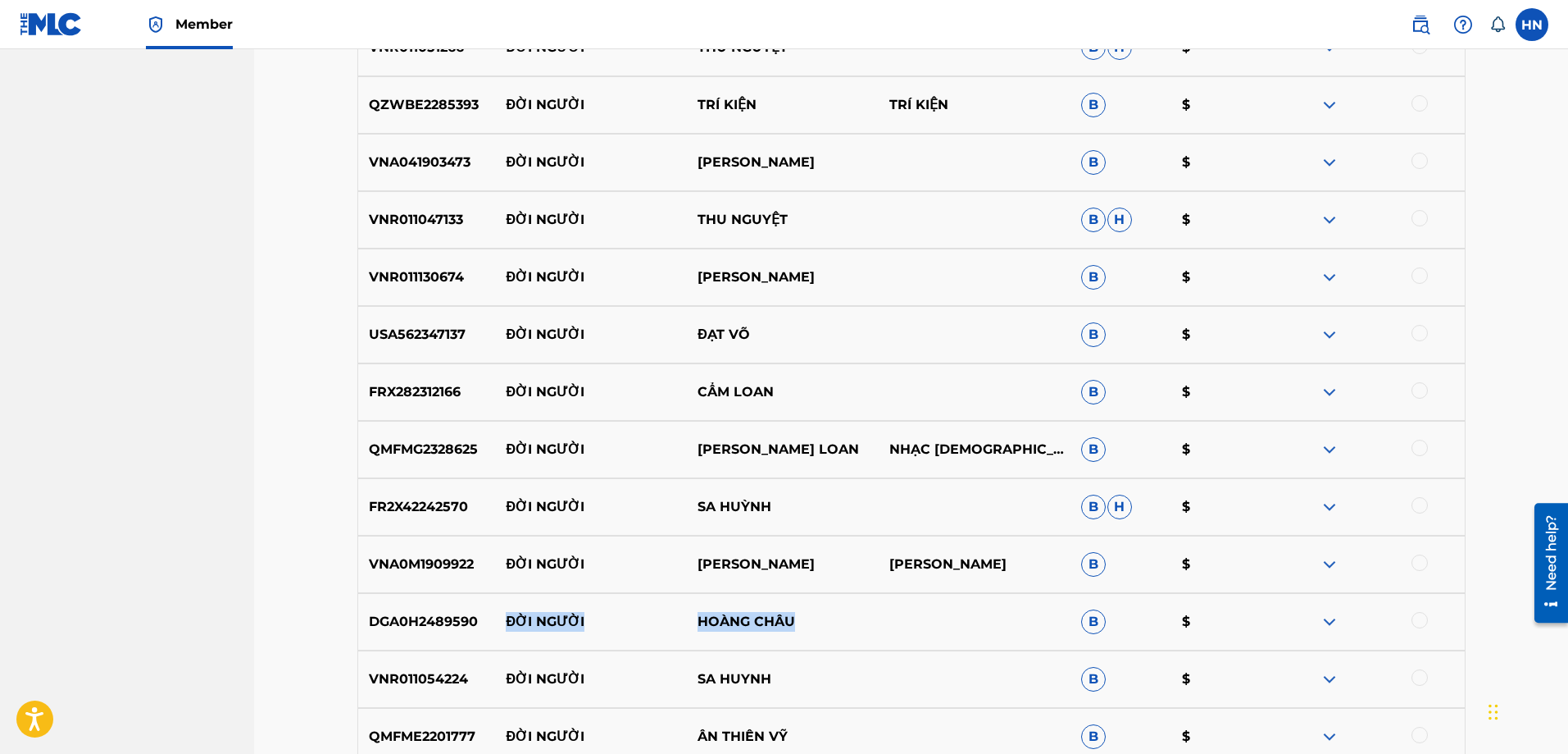
drag, startPoint x: 824, startPoint y: 621, endPoint x: 498, endPoint y: 614, distance: 326.1
click at [498, 614] on div "DGA0H2489590 ĐỜI NGƯỜI HOÀNG CHÂU B $" at bounding box center [911, 621] width 1109 height 58
click at [449, 613] on p "DGA0H2489590" at bounding box center [427, 621] width 138 height 20
click at [1426, 623] on div at bounding box center [1419, 619] width 16 height 16
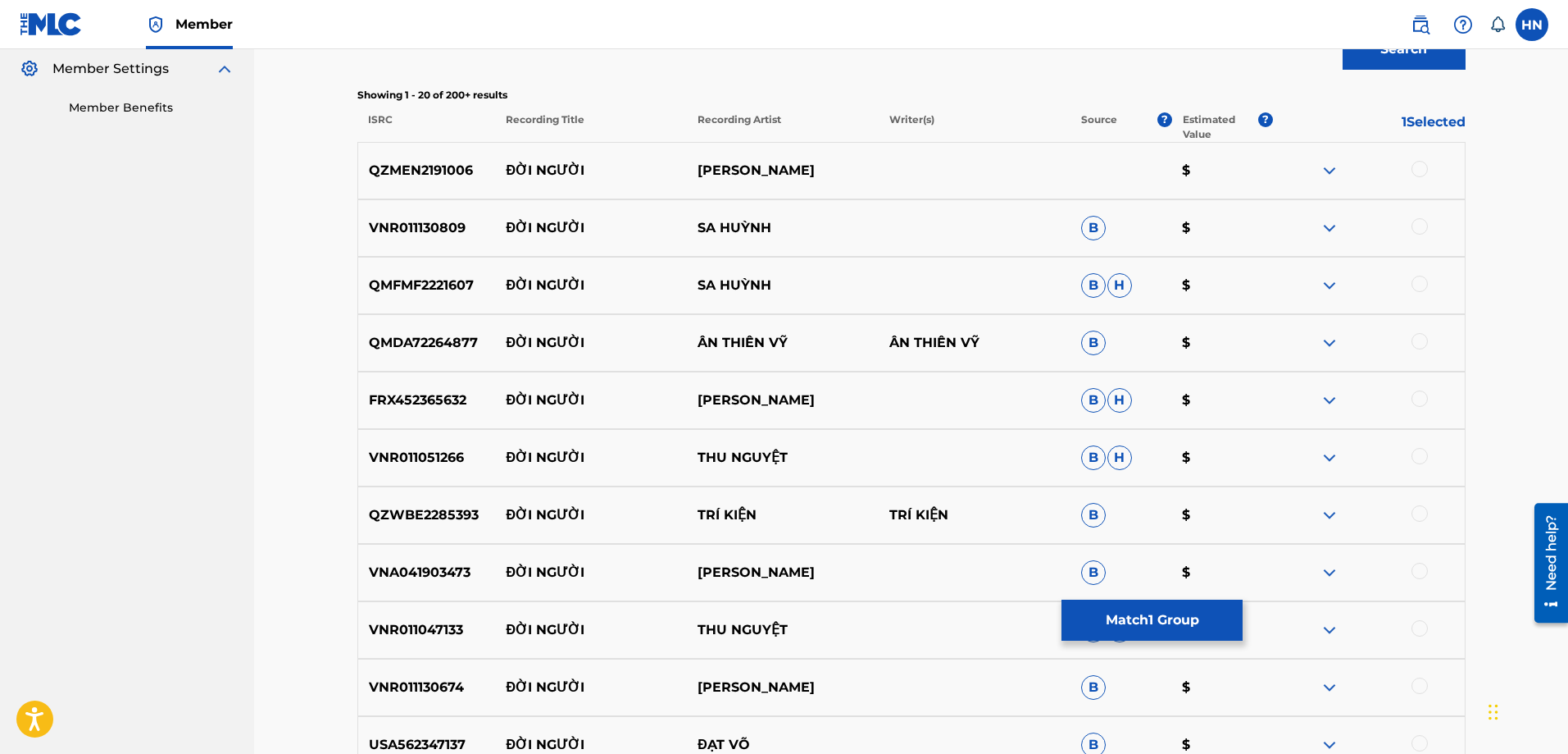
scroll to position [326, 0]
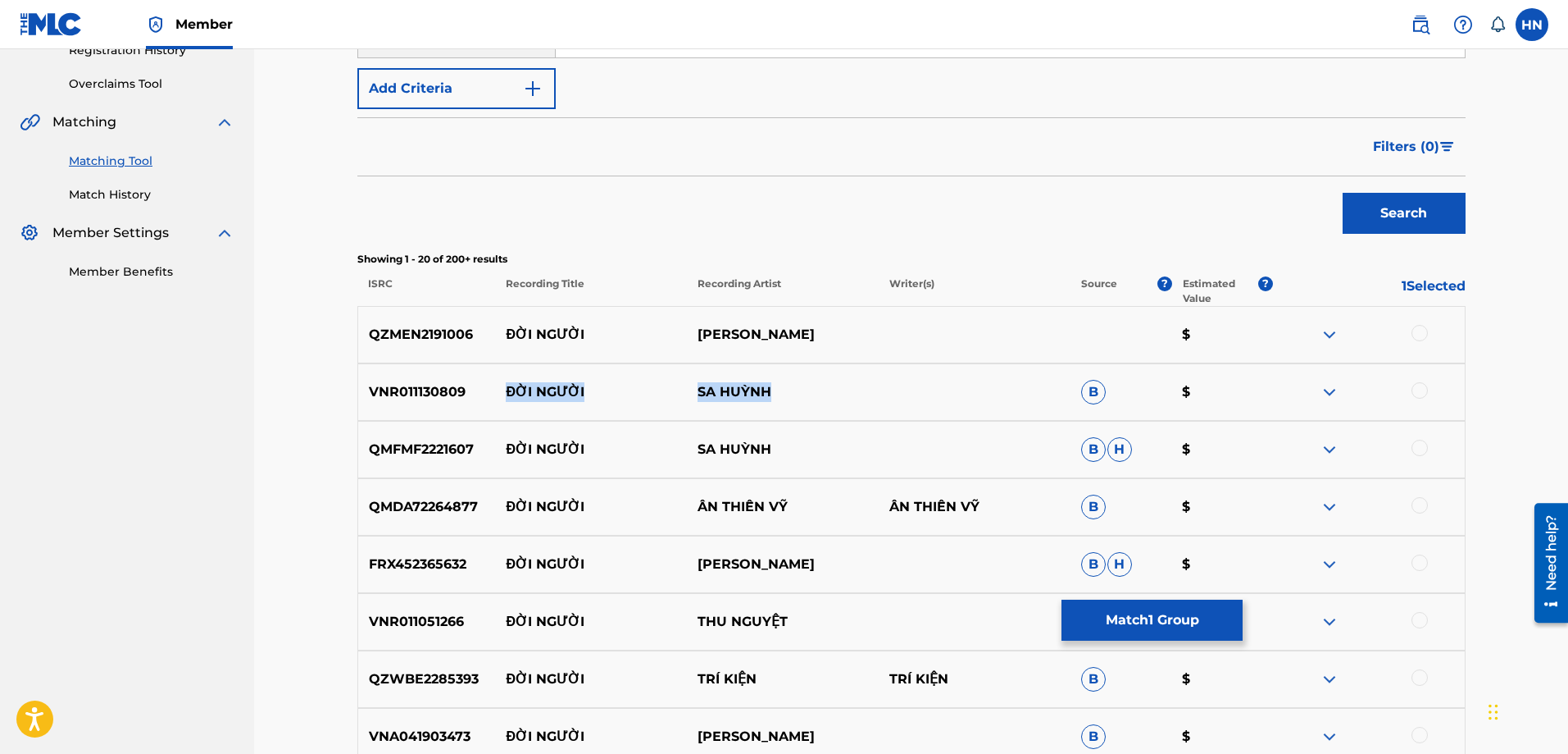
drag, startPoint x: 781, startPoint y: 384, endPoint x: 497, endPoint y: 385, distance: 284.0
click at [497, 385] on div "VNR011130809 ĐỜI NGƯỜI SA [PERSON_NAME] $" at bounding box center [911, 392] width 1109 height 58
click at [423, 386] on p "VNR011130809" at bounding box center [427, 392] width 138 height 20
click at [1423, 393] on div at bounding box center [1419, 390] width 16 height 16
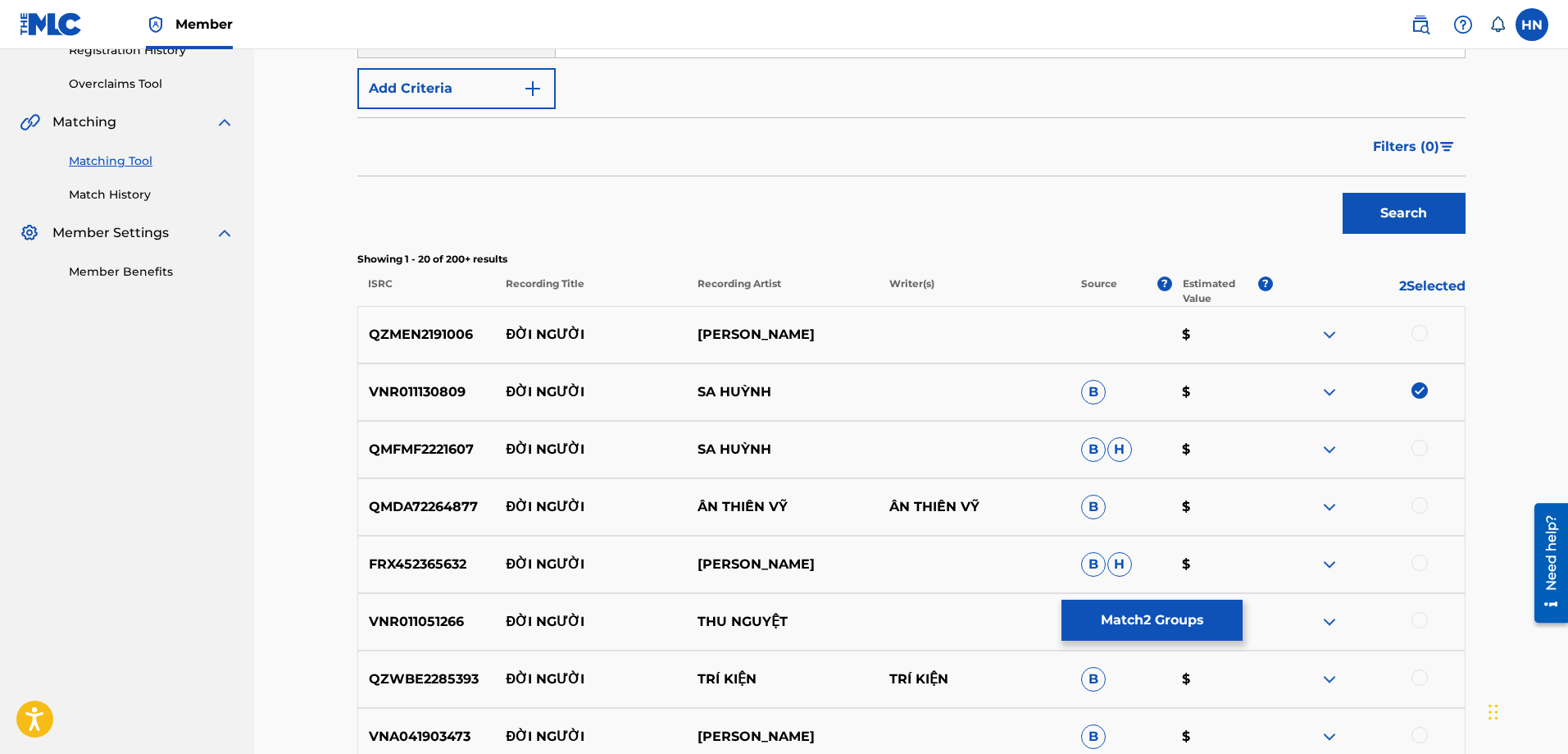
click at [413, 444] on p "QMFMF2221607" at bounding box center [427, 449] width 138 height 20
click at [1426, 449] on div at bounding box center [1419, 447] width 16 height 16
drag, startPoint x: 502, startPoint y: 506, endPoint x: 793, endPoint y: 509, distance: 291.0
click at [793, 509] on div "QMDA72264877 ĐỜI NGƯỜI ÂN THIÊN VỸ ÂN THIÊN VỸ B $" at bounding box center [911, 507] width 1109 height 58
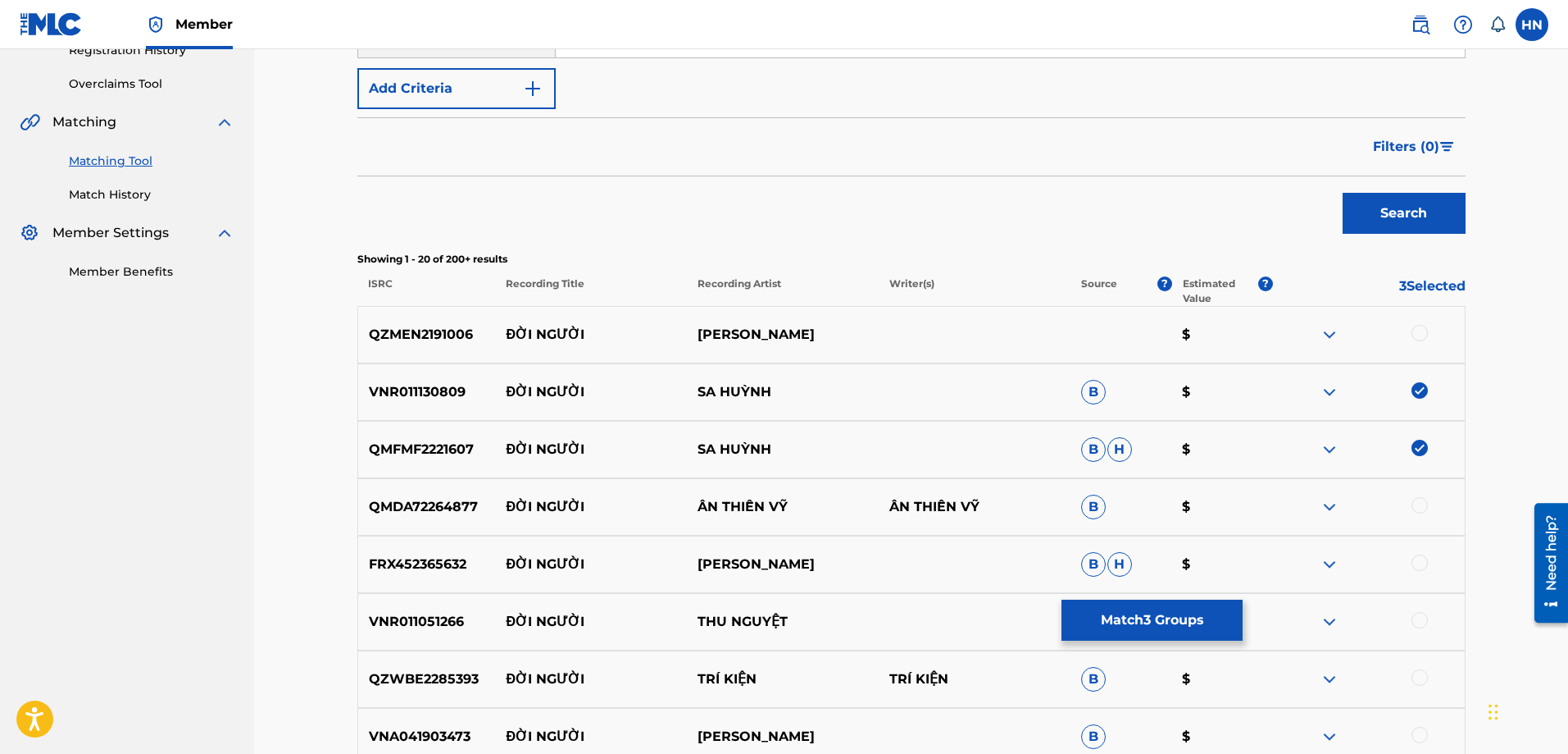
click at [417, 504] on p "QMDA72264877" at bounding box center [427, 507] width 138 height 20
click at [1419, 506] on div at bounding box center [1419, 505] width 16 height 16
drag, startPoint x: 800, startPoint y: 573, endPoint x: 504, endPoint y: 565, distance: 296.1
click at [504, 565] on div "FRX452365632 ĐỜI NGƯỜI VĂN [PERSON_NAME]" at bounding box center [911, 563] width 1109 height 58
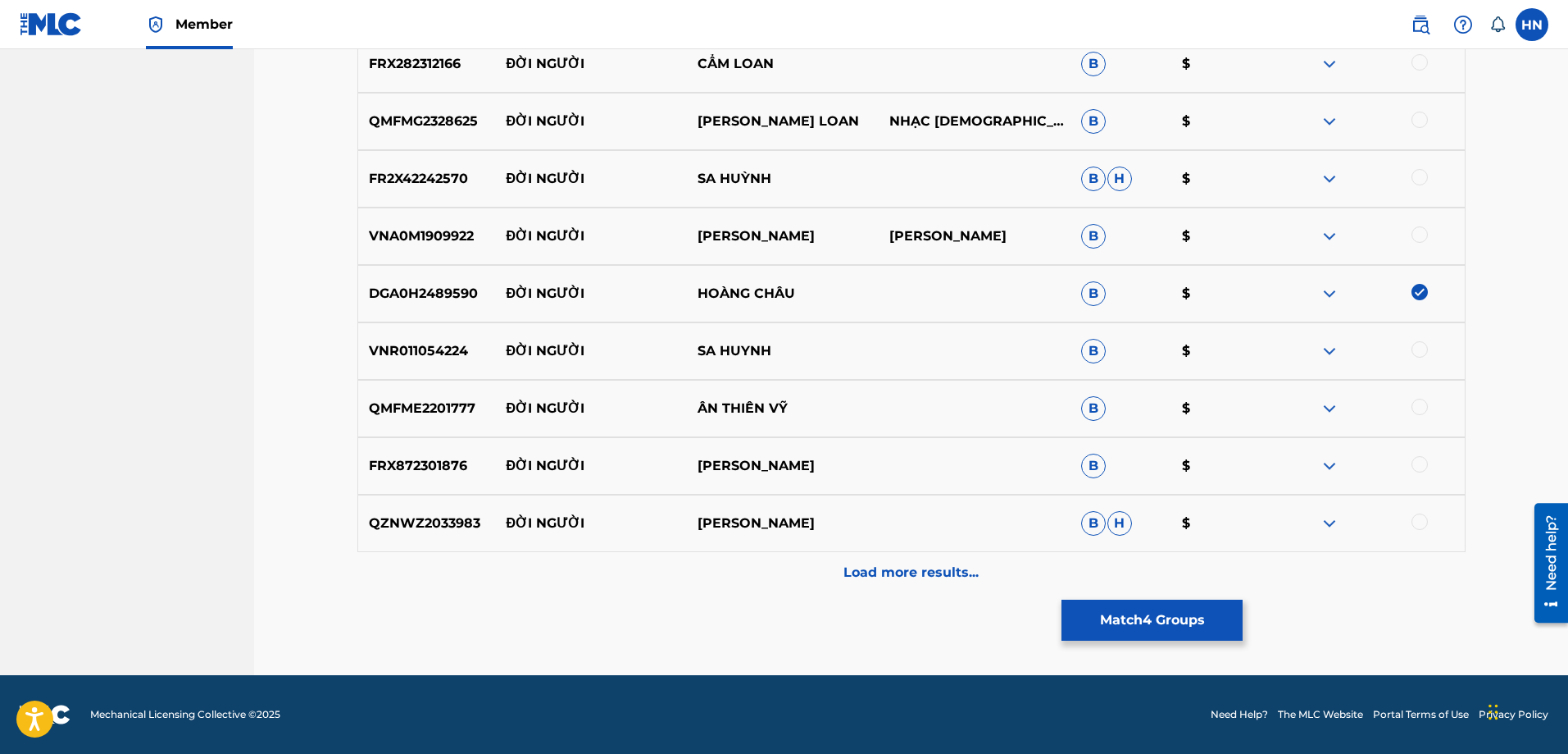
click at [829, 582] on div "Load more results..." at bounding box center [911, 572] width 1109 height 41
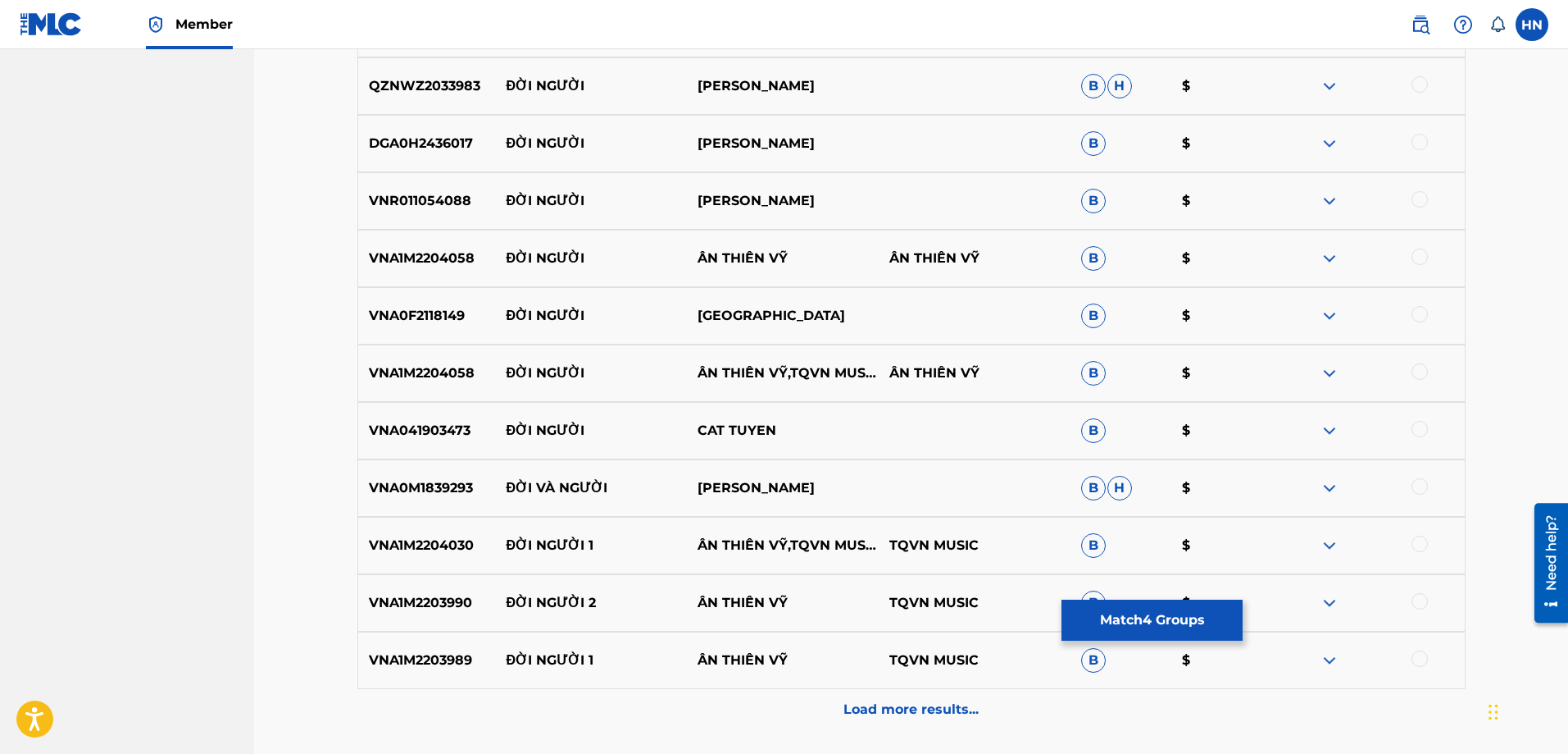
scroll to position [1801, 0]
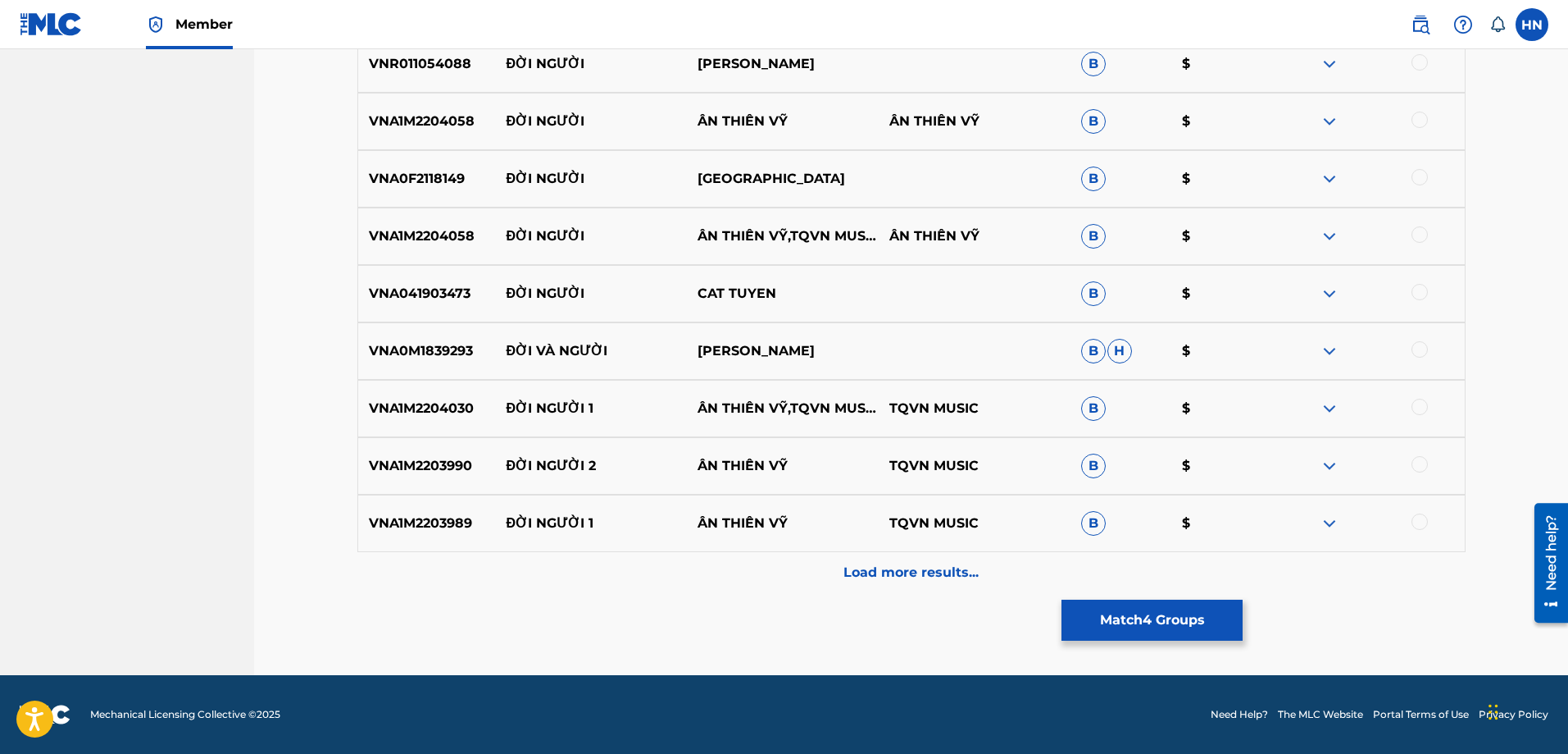
click at [834, 557] on div "Load more results..." at bounding box center [911, 572] width 1109 height 41
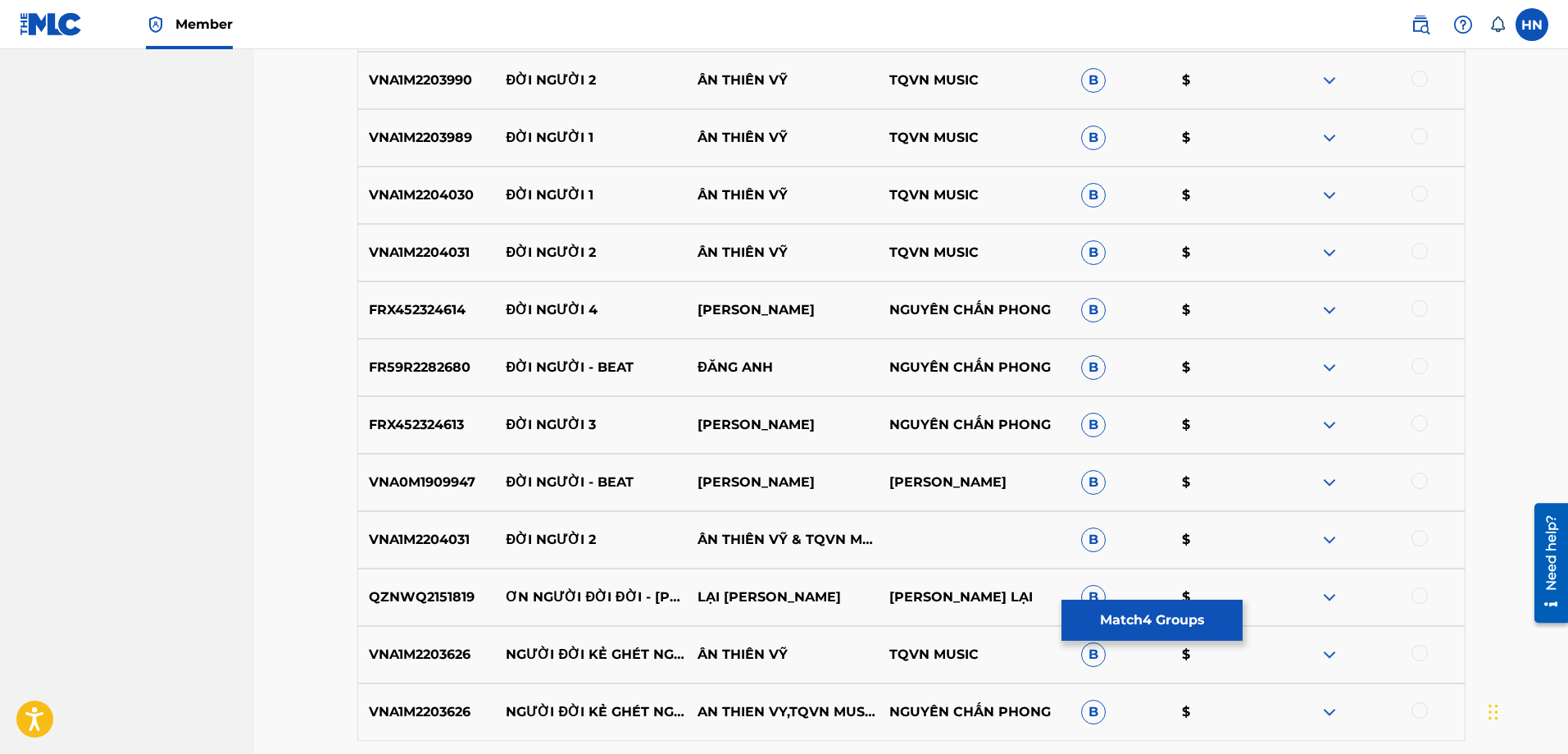
scroll to position [2211, 0]
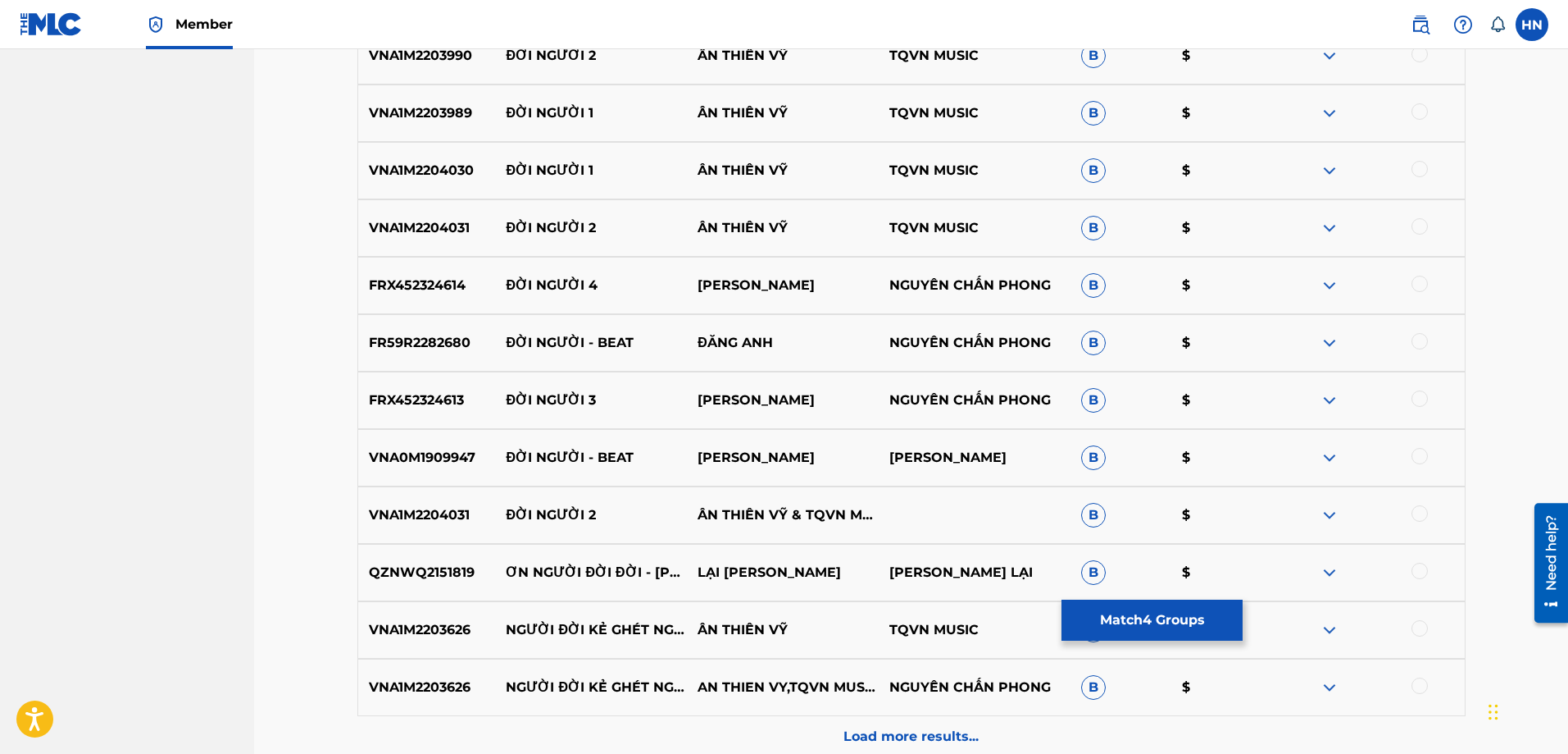
click at [429, 344] on p "FR59R2282680" at bounding box center [427, 343] width 138 height 20
click at [1419, 344] on div at bounding box center [1419, 341] width 16 height 16
click at [438, 456] on p "VNA0M1909947" at bounding box center [427, 457] width 138 height 20
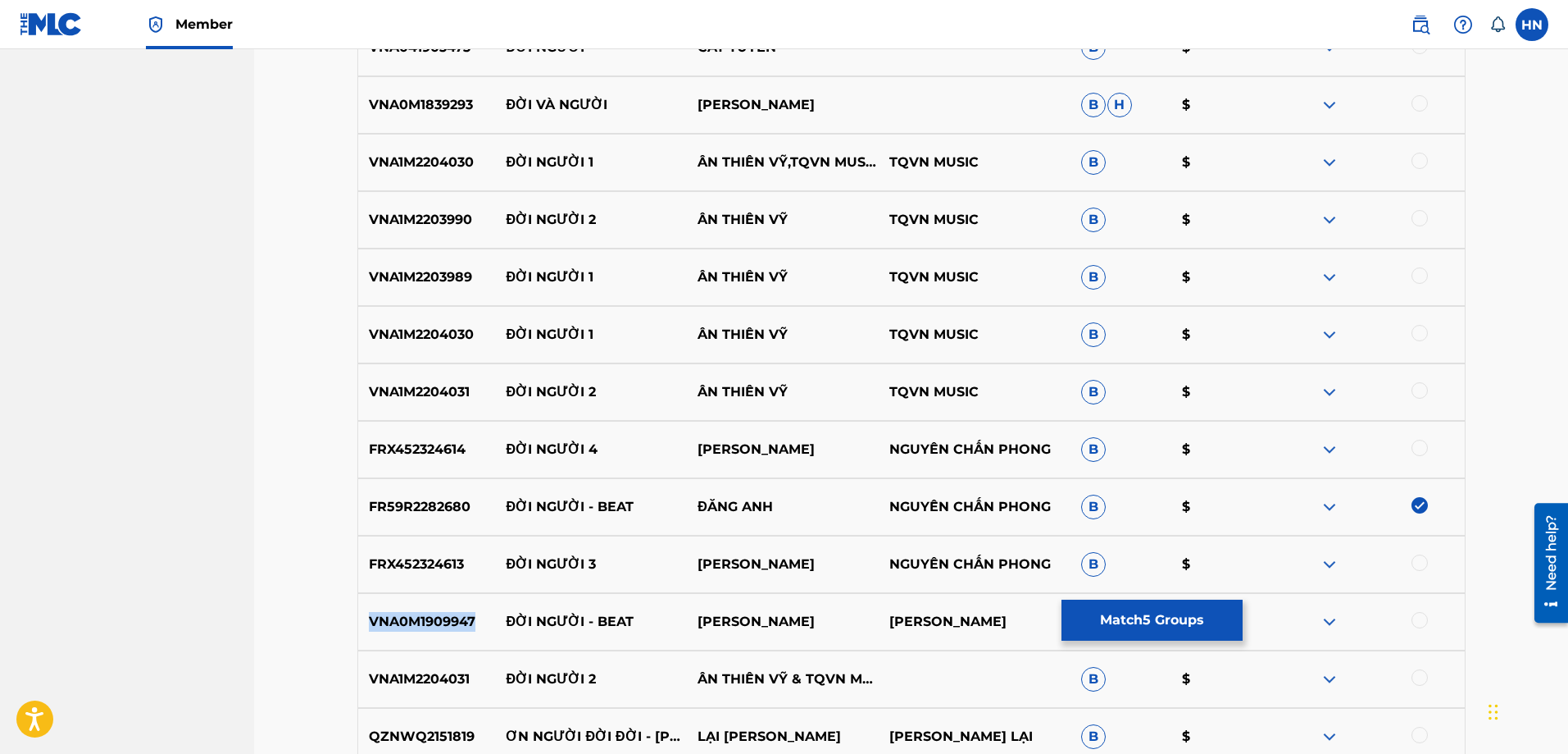
scroll to position [1966, 0]
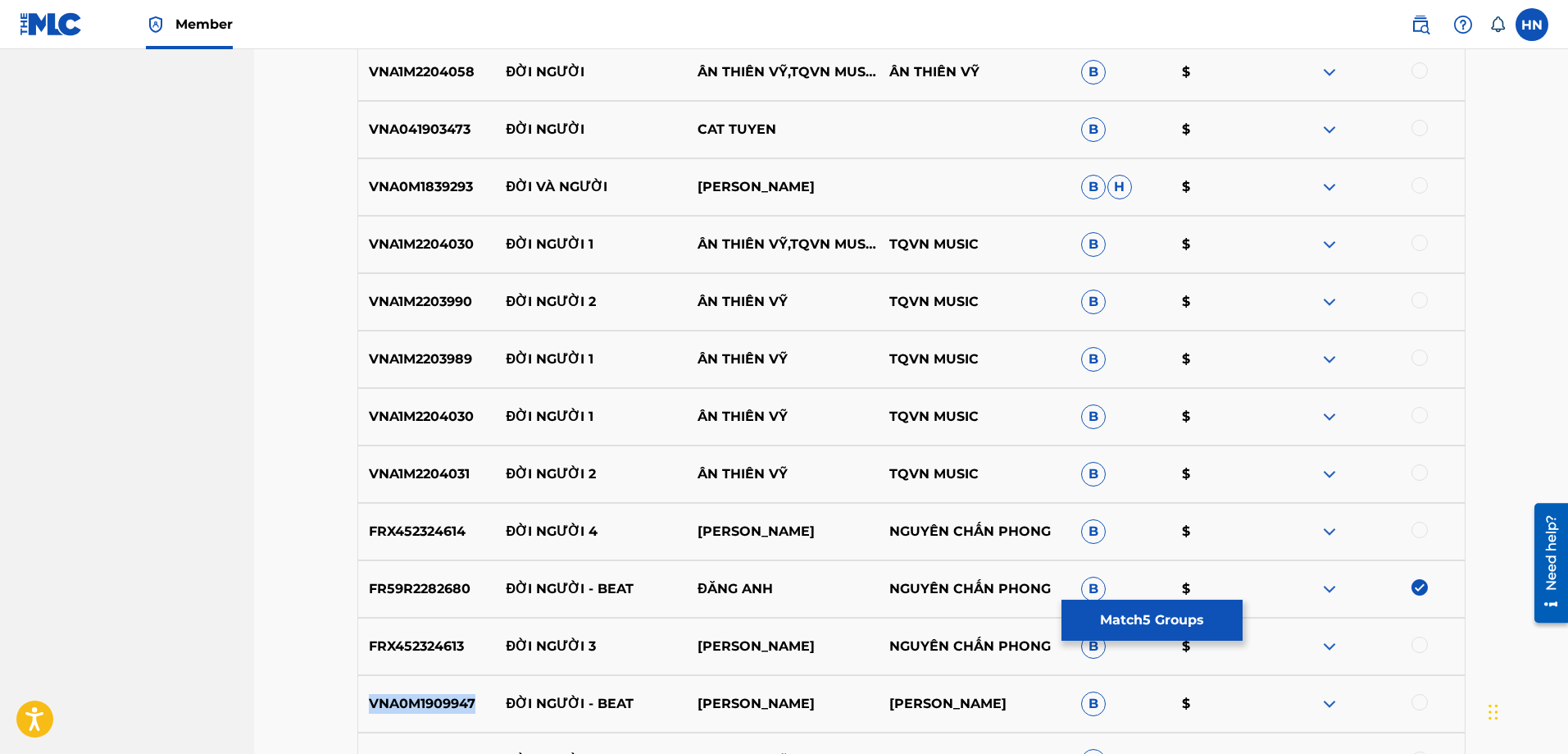
click at [1327, 353] on img at bounding box center [1329, 359] width 20 height 20
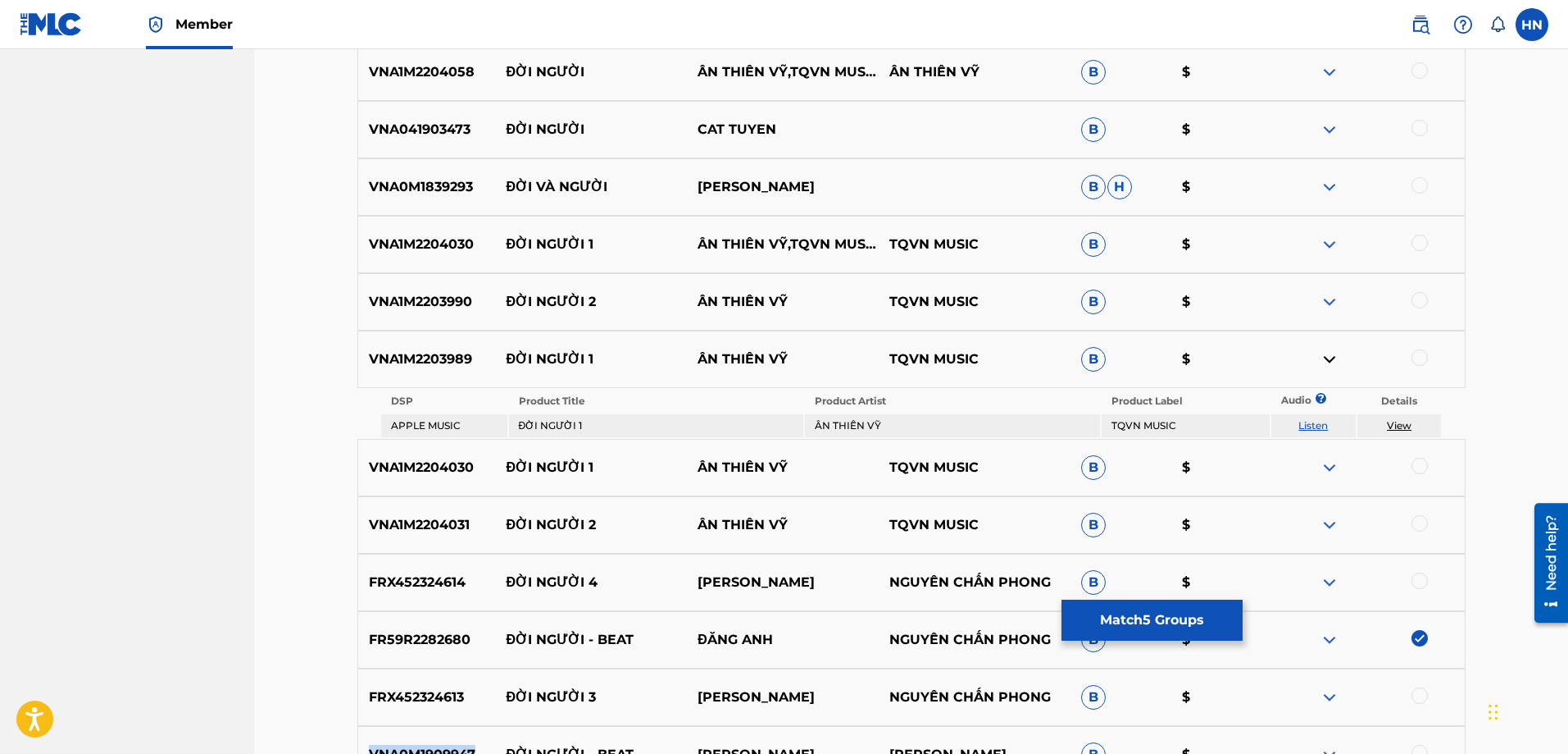
click at [1313, 427] on link "Listen" at bounding box center [1312, 425] width 29 height 12
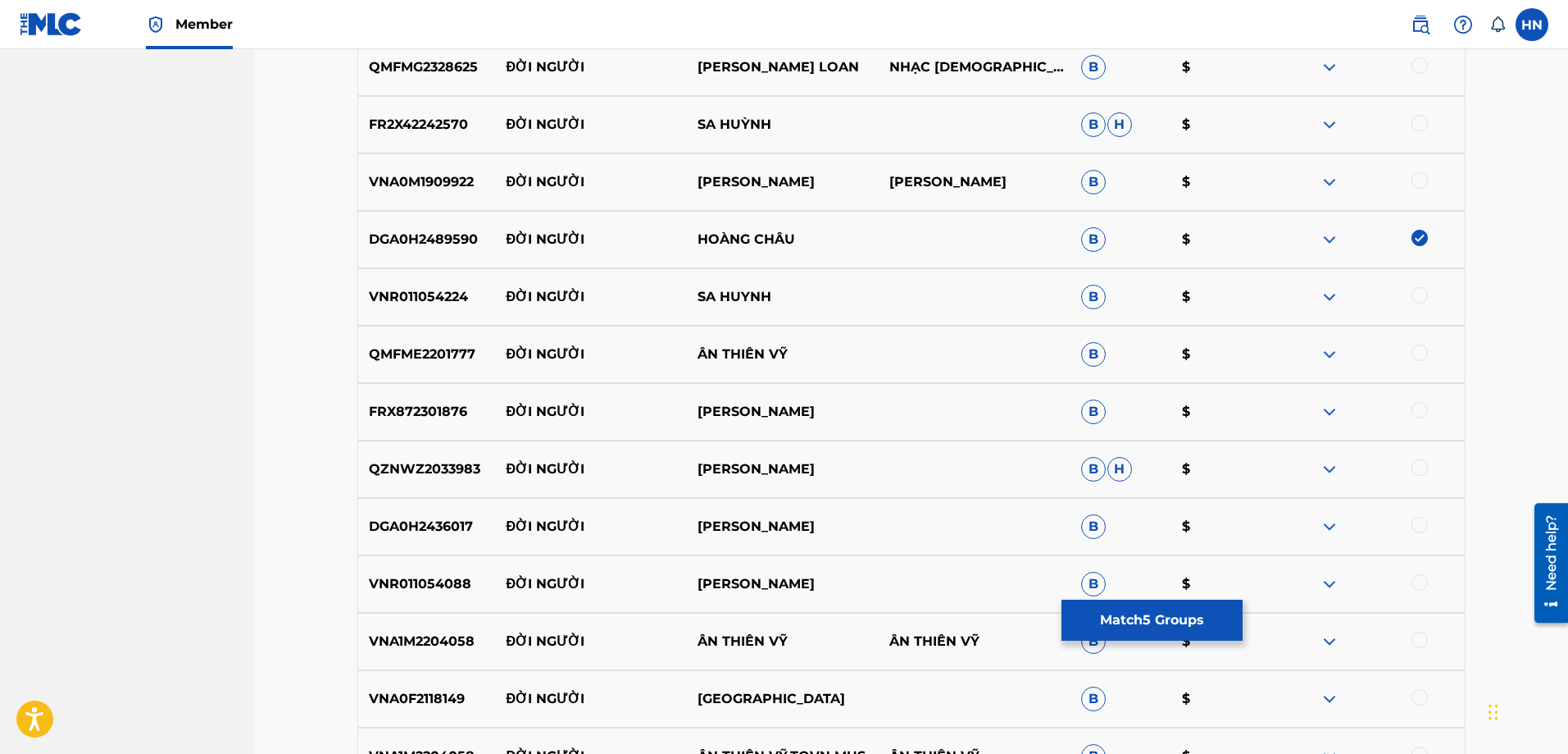
scroll to position [1228, 0]
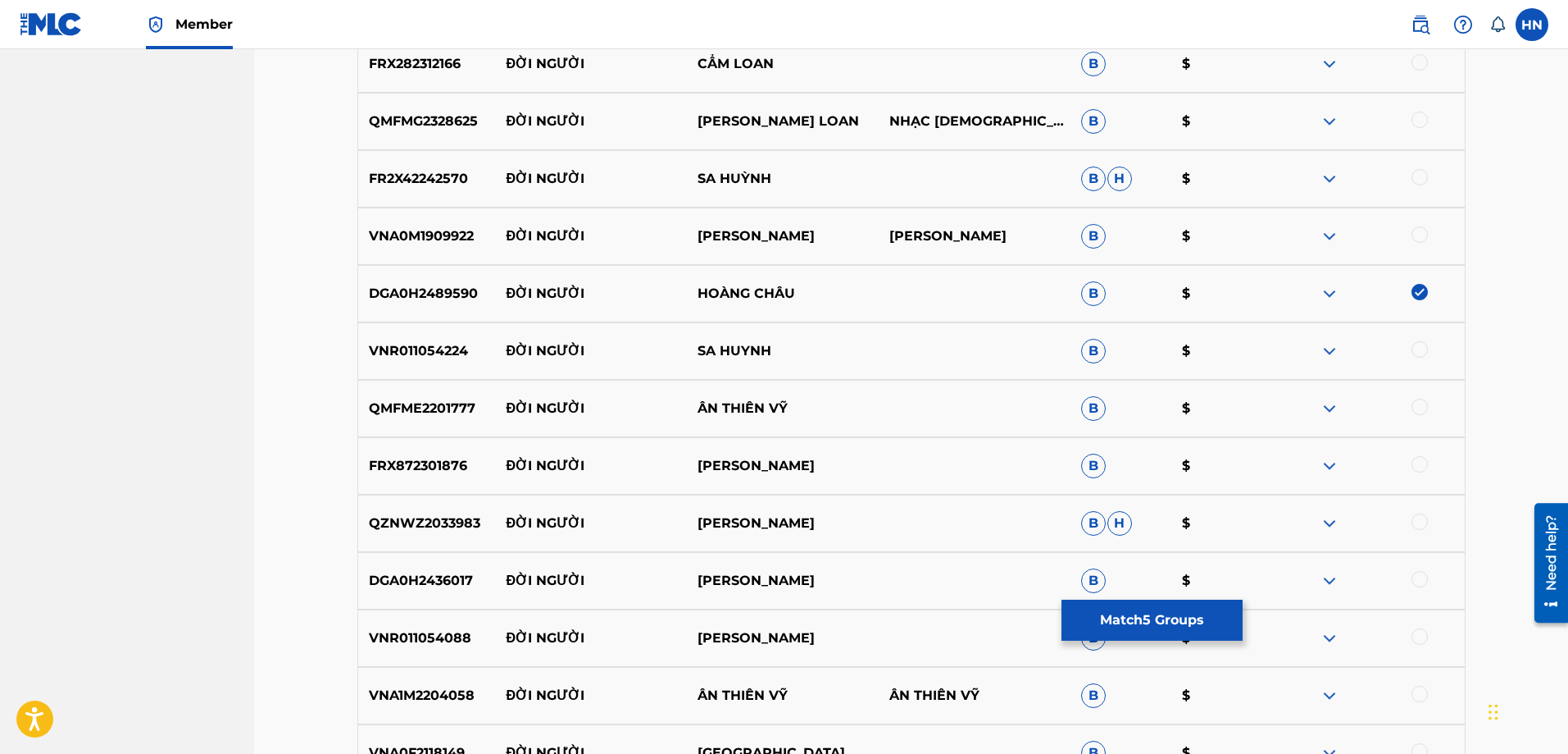
click at [453, 178] on p "FR2X42242570" at bounding box center [427, 178] width 138 height 20
click at [1425, 182] on div at bounding box center [1419, 176] width 16 height 16
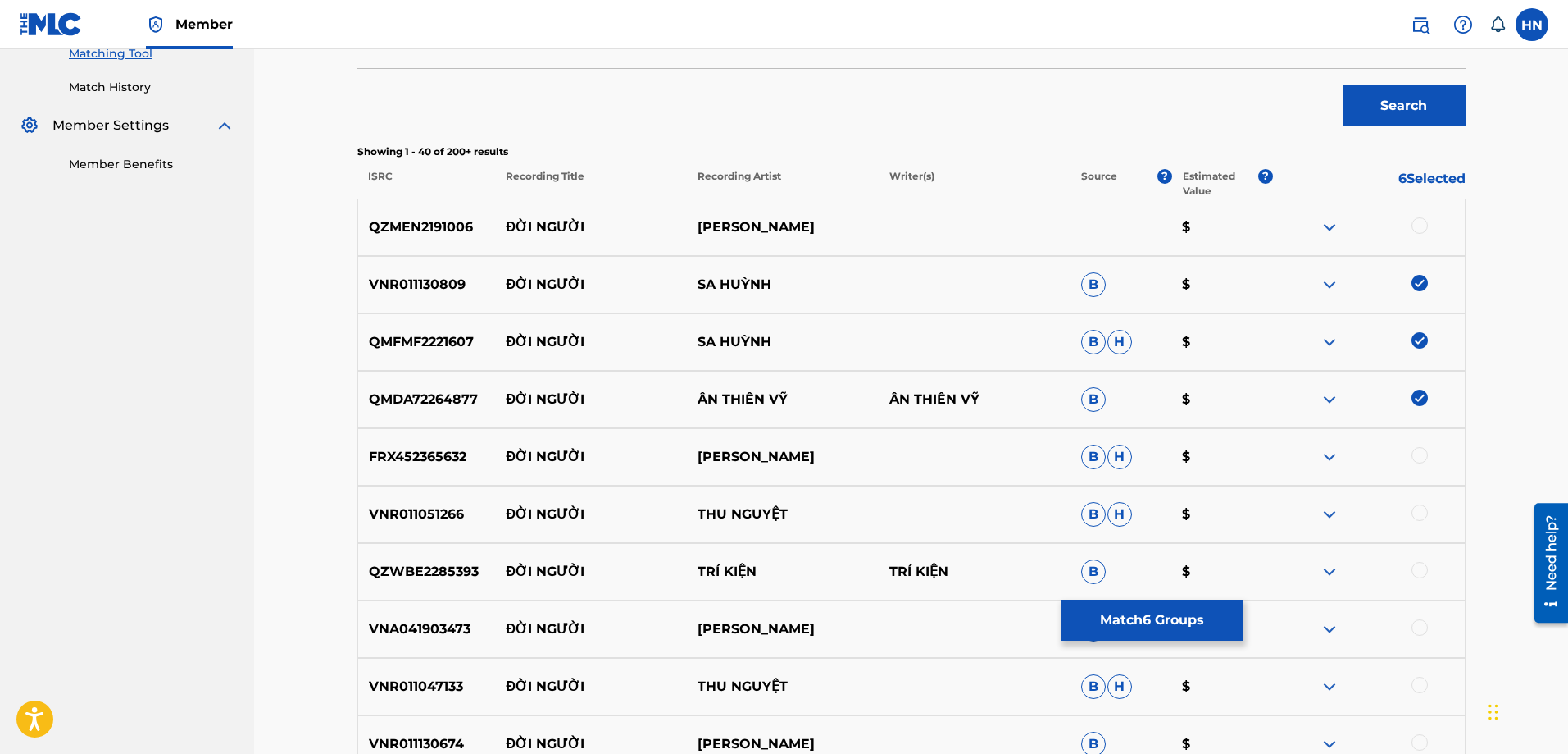
scroll to position [408, 0]
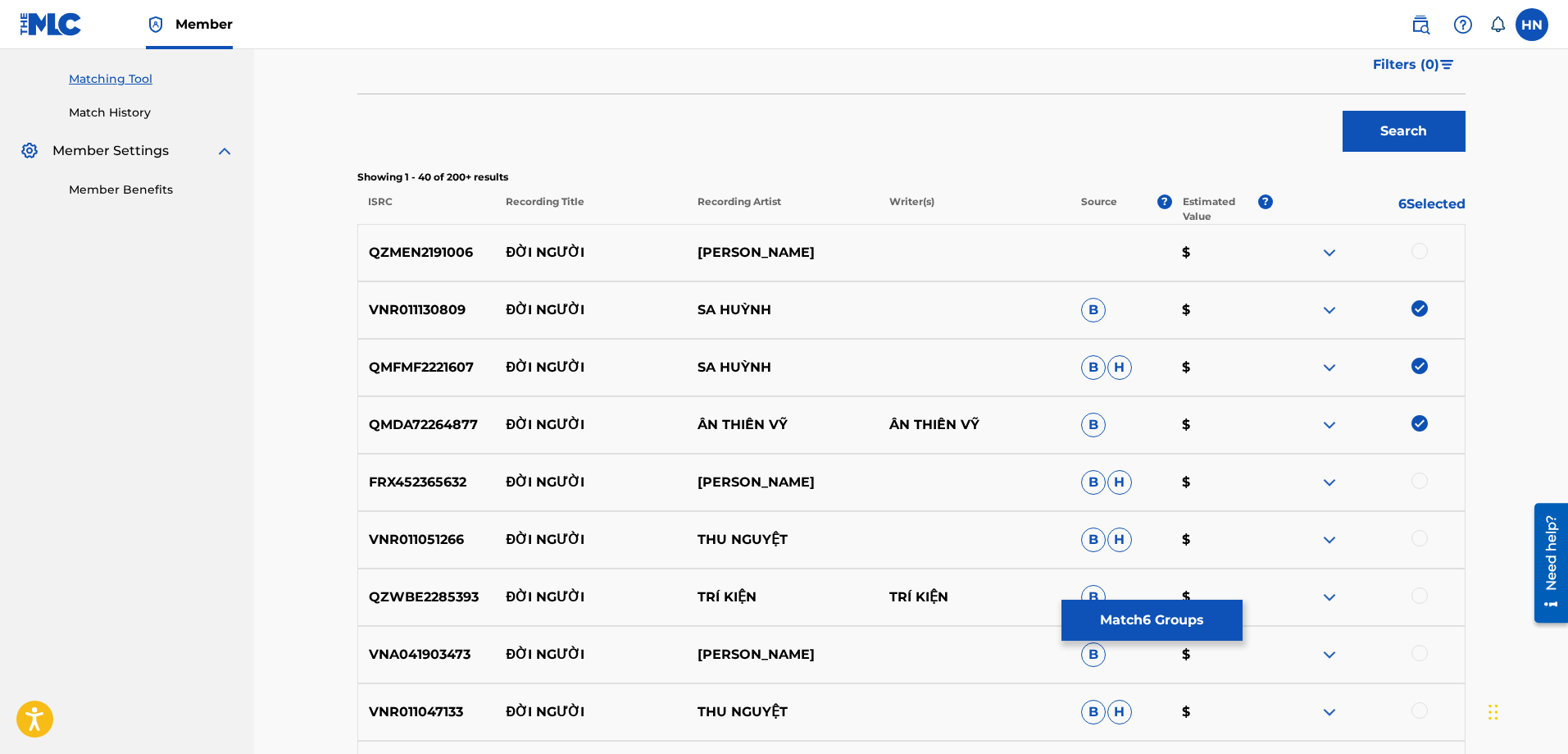
click at [409, 253] on p "QZMEN2191006" at bounding box center [427, 252] width 138 height 20
click at [1416, 250] on div at bounding box center [1419, 250] width 16 height 16
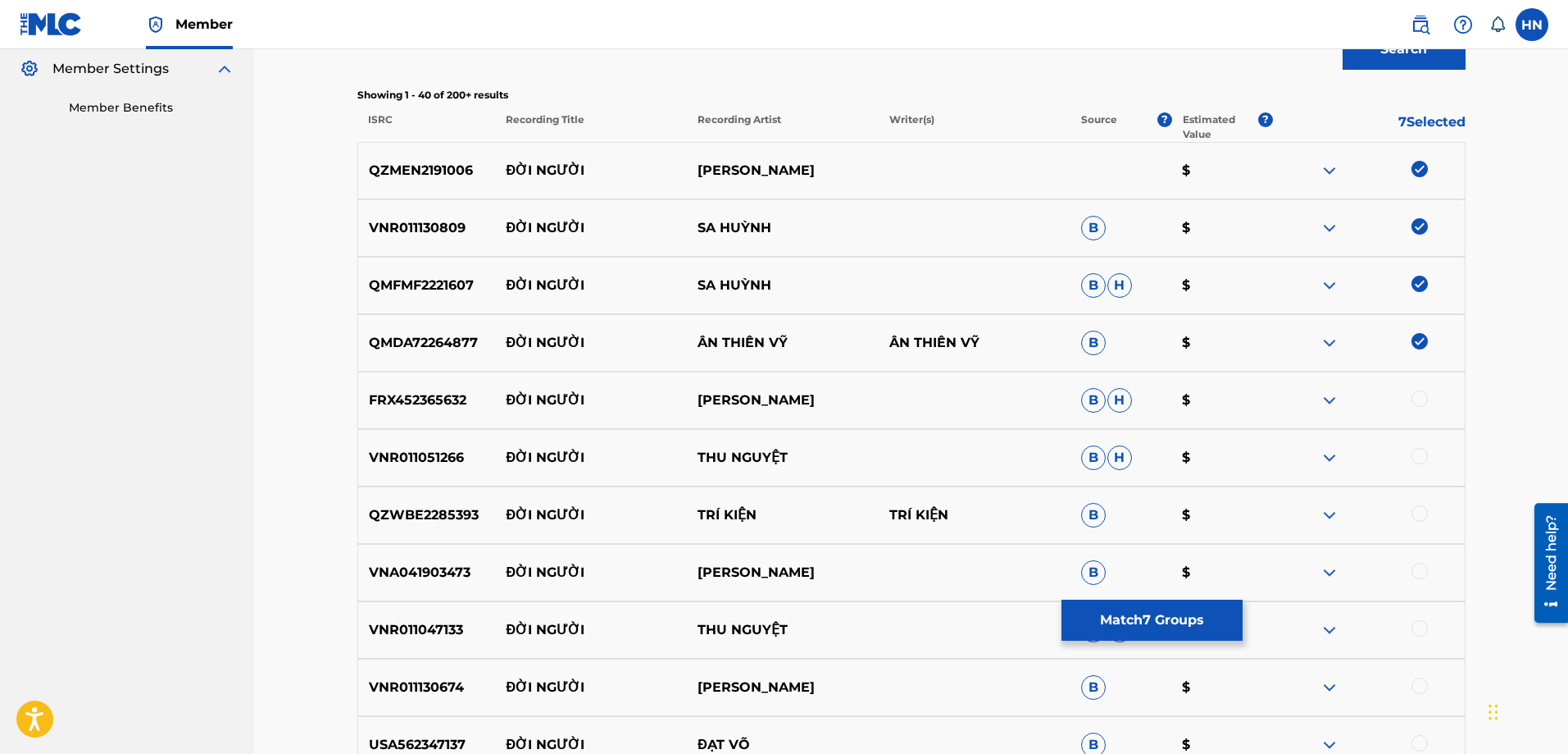
scroll to position [572, 0]
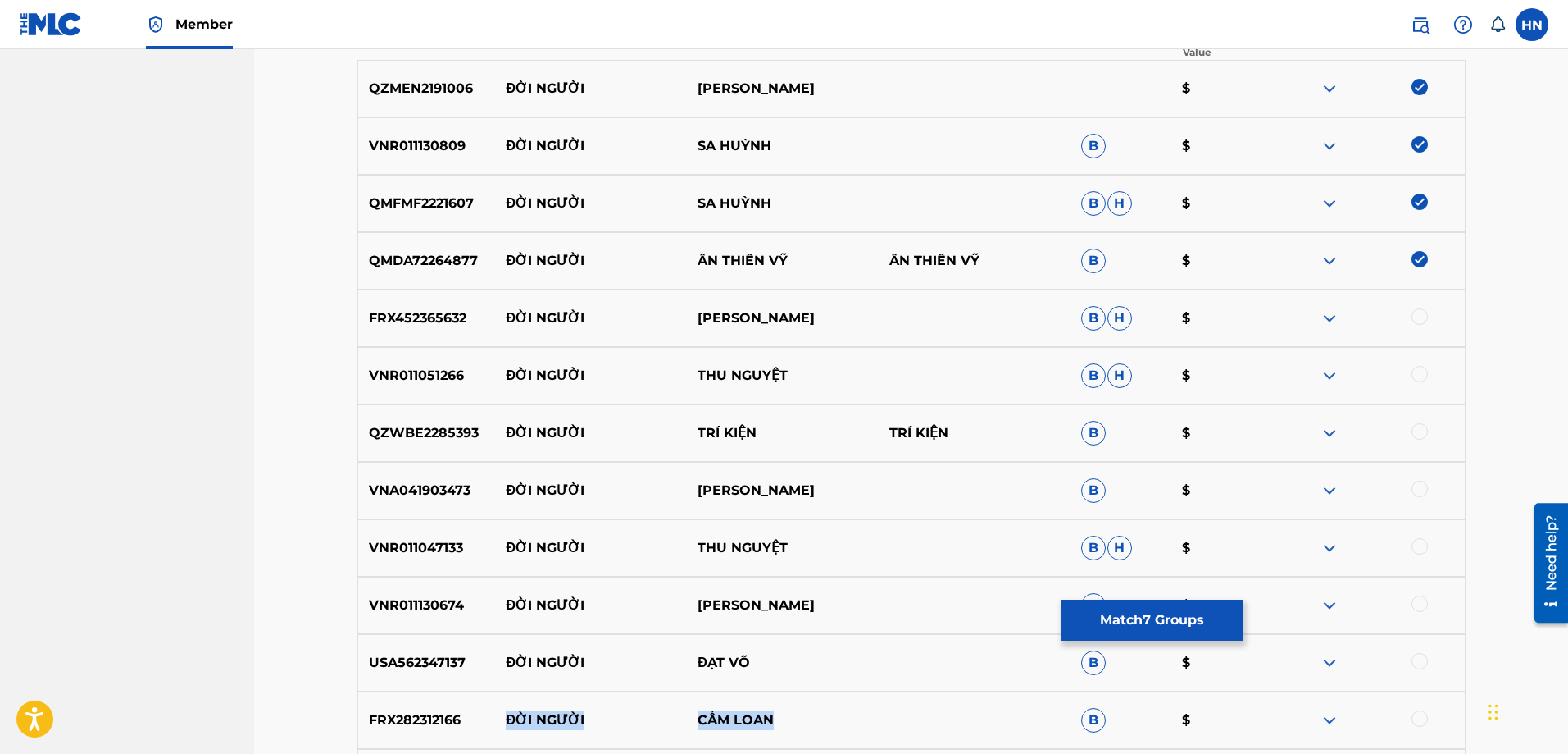
drag, startPoint x: 506, startPoint y: 721, endPoint x: 825, endPoint y: 716, distance: 319.0
click at [822, 717] on div "FRX282312166 ĐỜI NGƯỜI CẨM LOAN B $" at bounding box center [911, 719] width 1109 height 58
click at [419, 712] on p "FRX282312166" at bounding box center [427, 719] width 138 height 20
click at [1414, 716] on div at bounding box center [1419, 717] width 16 height 16
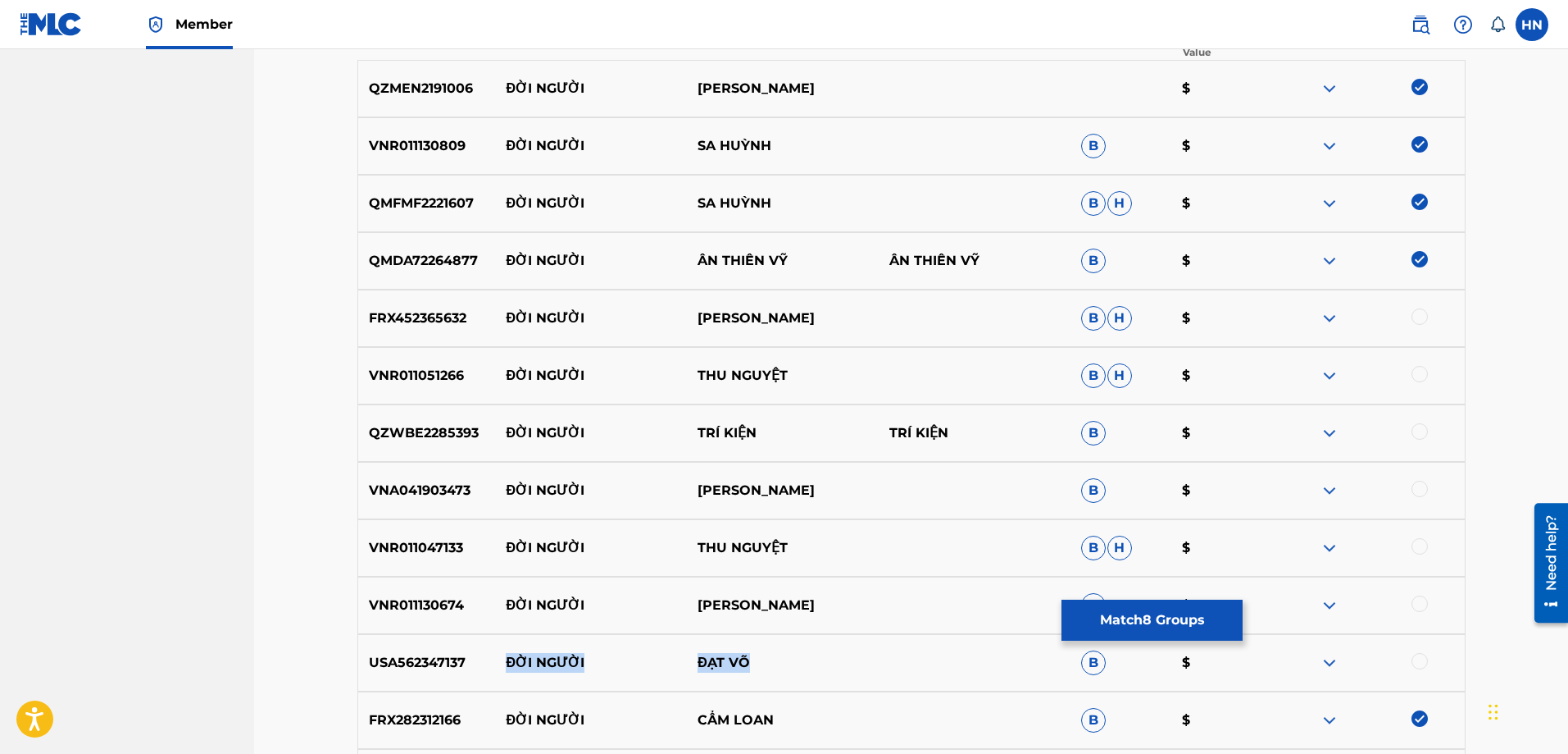
drag, startPoint x: 528, startPoint y: 668, endPoint x: 830, endPoint y: 662, distance: 302.1
click at [829, 662] on div "USA562347137 ĐỜI NGƯỜI ĐẠT VÕ B $" at bounding box center [911, 662] width 1109 height 58
click at [389, 648] on div "USA562347137 ĐỜI NGƯỜI ĐẠT VÕ B $" at bounding box center [911, 662] width 1109 height 58
click at [1421, 662] on div at bounding box center [1419, 661] width 16 height 16
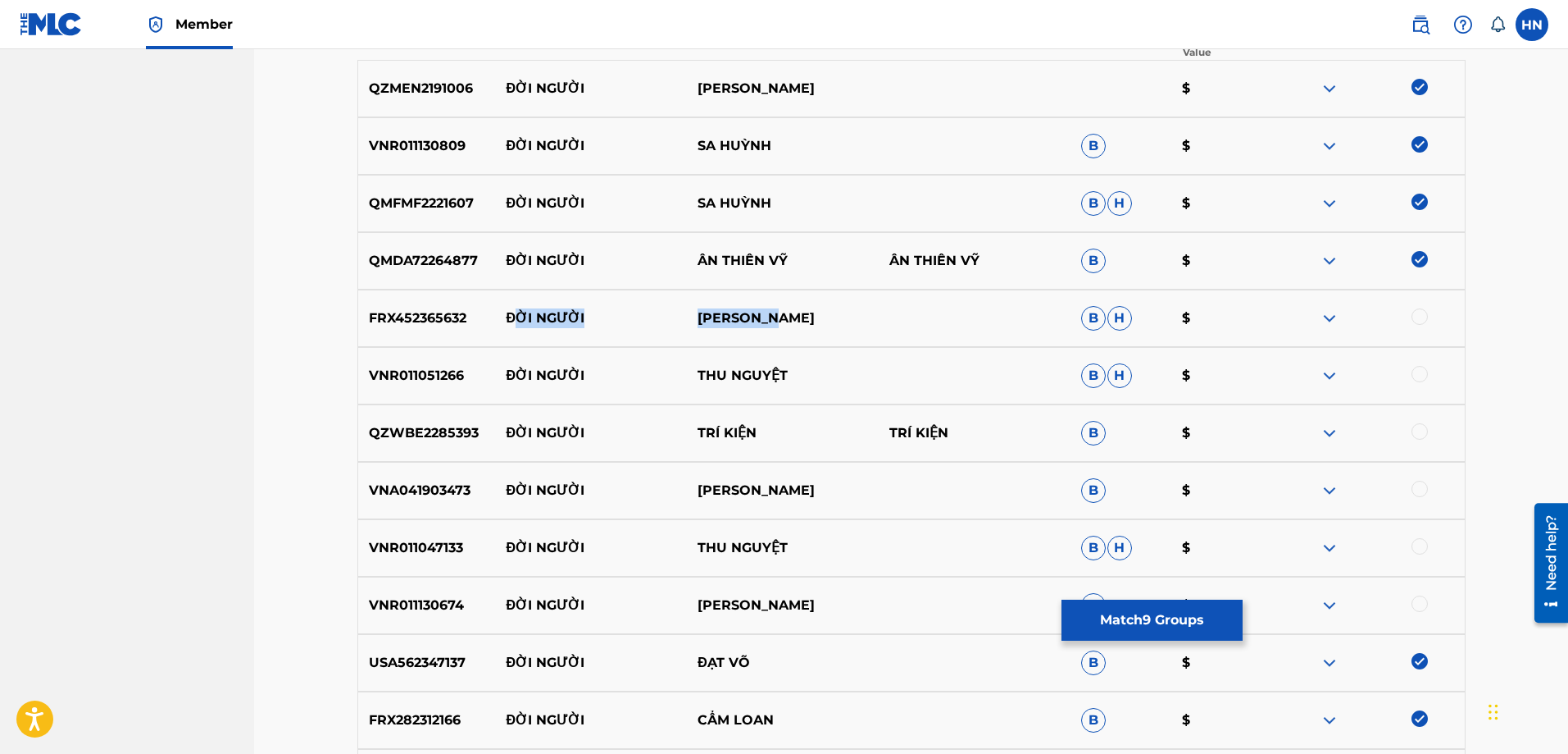
drag, startPoint x: 828, startPoint y: 316, endPoint x: 516, endPoint y: 316, distance: 312.0
click at [516, 316] on div "FRX452365632 ĐỜI NGƯỜI VĂN [PERSON_NAME]" at bounding box center [911, 318] width 1109 height 58
click at [1329, 317] on img at bounding box center [1329, 318] width 20 height 20
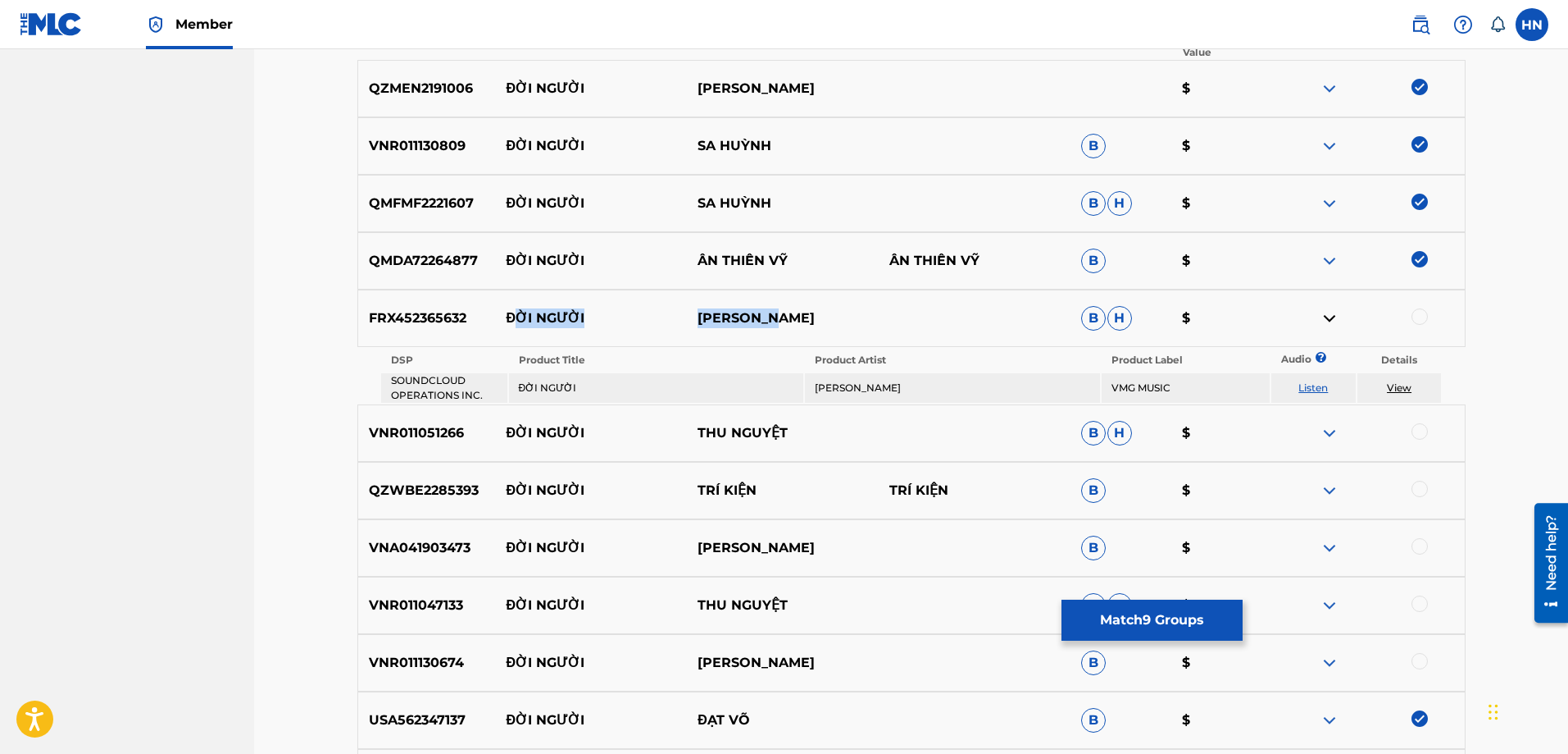
click at [1323, 384] on link "Listen" at bounding box center [1312, 387] width 29 height 12
click at [502, 316] on p "ĐỜI NGƯỜI" at bounding box center [591, 318] width 192 height 20
click at [420, 330] on div "FRX452365632 ĐỜI NGƯỜI VĂN [PERSON_NAME]" at bounding box center [911, 318] width 1109 height 58
click at [1420, 318] on div at bounding box center [1419, 316] width 16 height 16
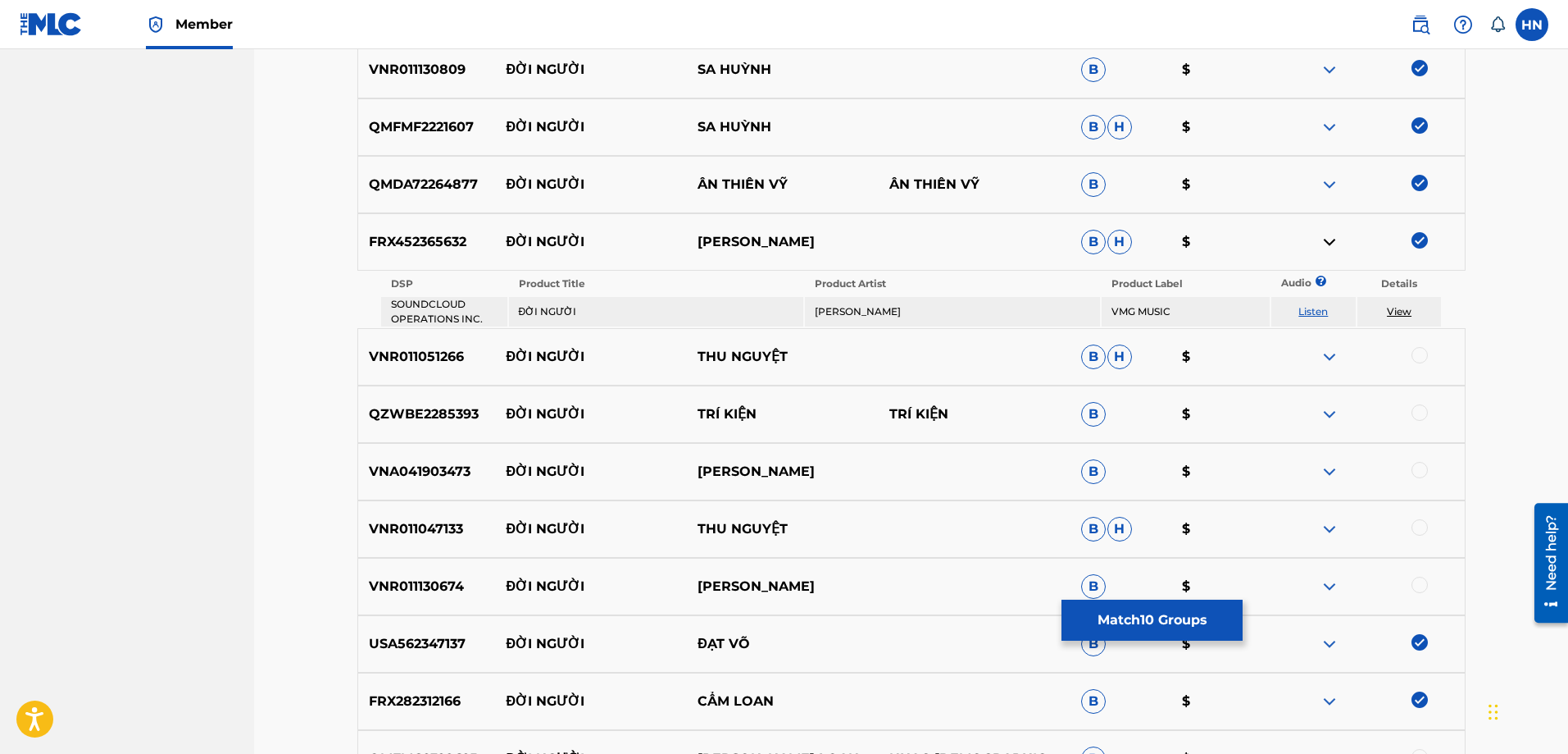
scroll to position [654, 0]
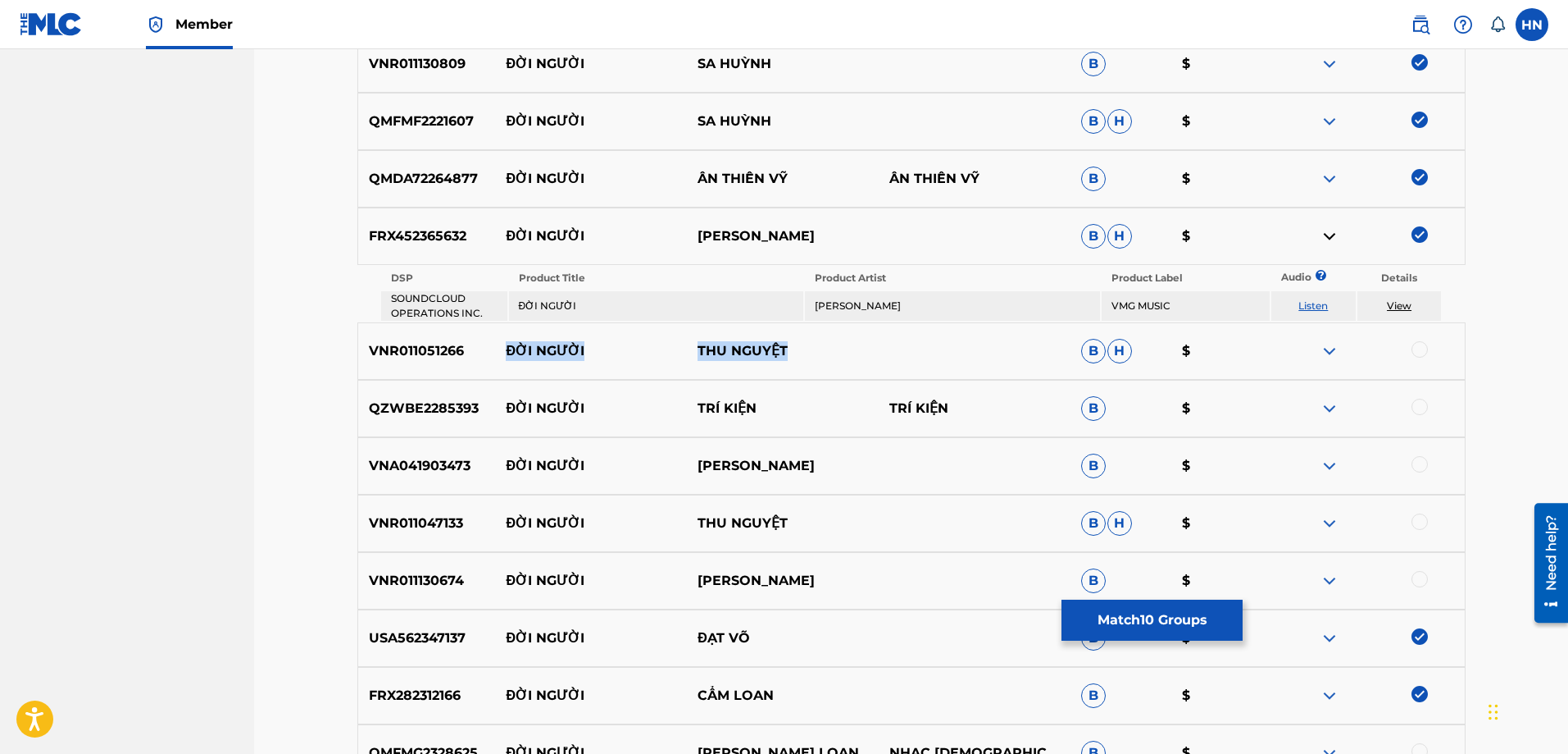
drag, startPoint x: 466, startPoint y: 352, endPoint x: 928, endPoint y: 344, distance: 462.1
click at [924, 344] on div "VNR011051266 ĐỜI NGƯỜI THU NGUYỆT B H $" at bounding box center [911, 350] width 1109 height 58
click at [438, 522] on p "VNR011047133" at bounding box center [427, 523] width 138 height 20
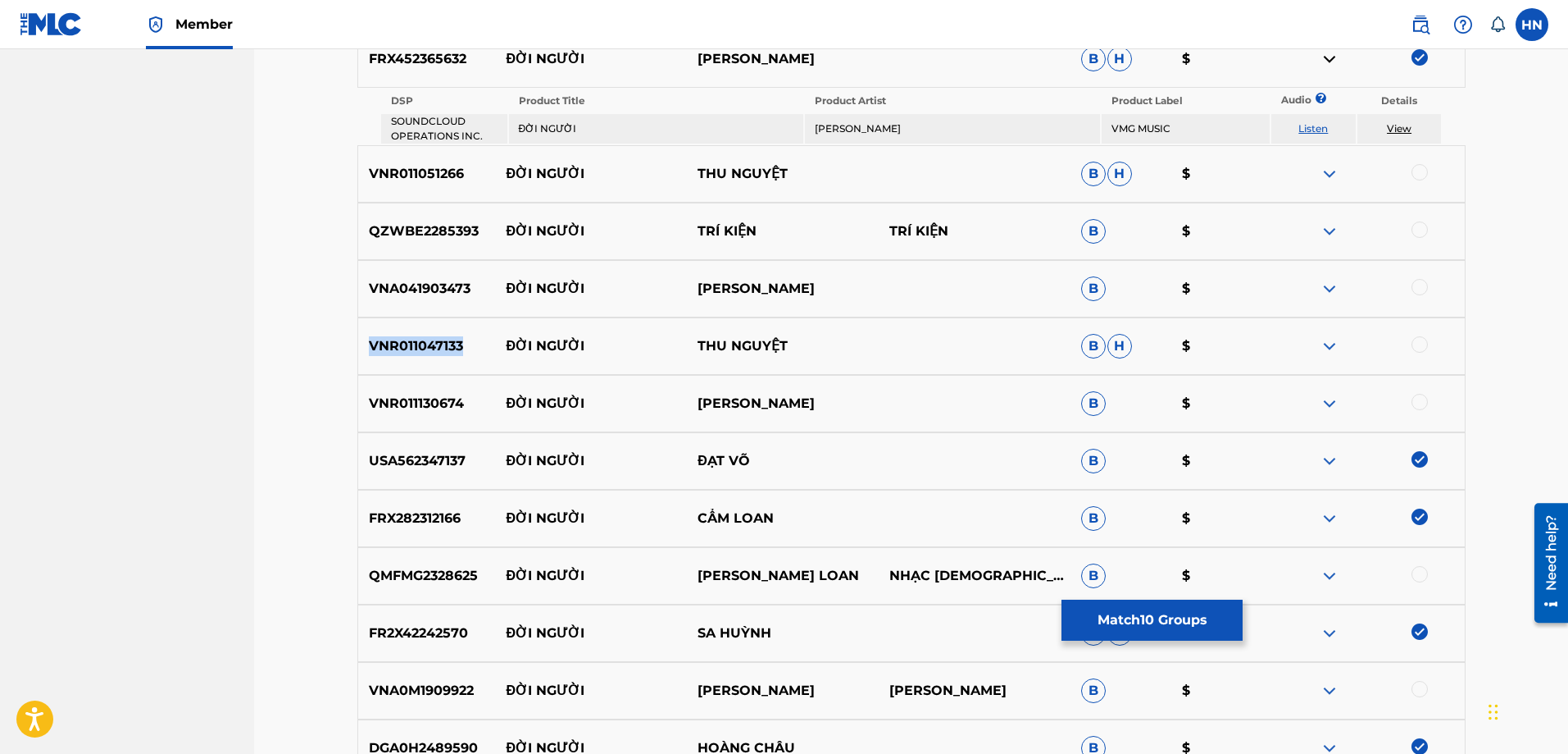
scroll to position [735, 0]
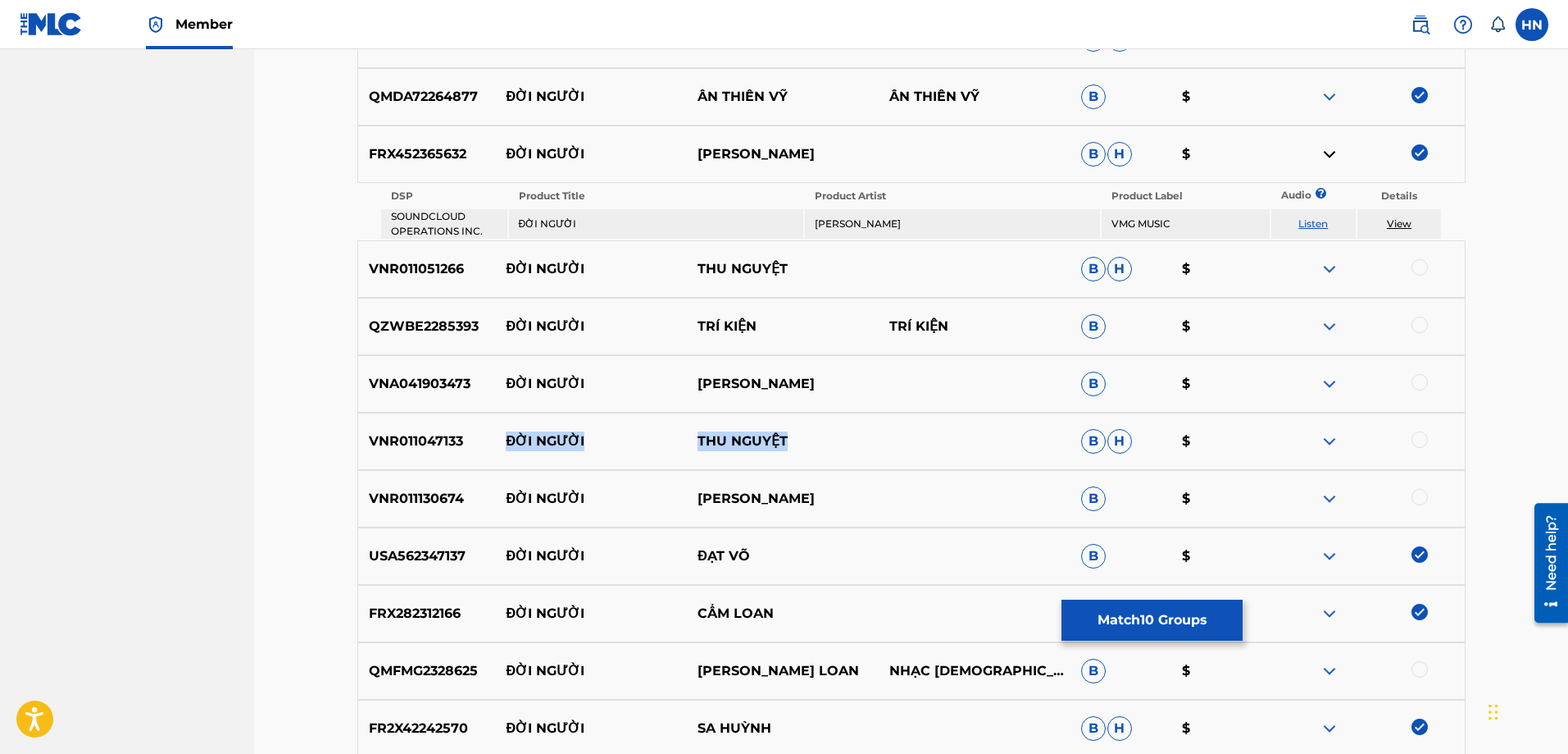
drag, startPoint x: 884, startPoint y: 430, endPoint x: 497, endPoint y: 431, distance: 387.0
click at [497, 431] on div "VNR011047133 ĐỜI NGƯỜI THU NGUYỆT B H $" at bounding box center [911, 441] width 1109 height 58
click at [409, 440] on p "VNR011047133" at bounding box center [427, 441] width 138 height 20
click at [1423, 439] on div at bounding box center [1419, 439] width 16 height 16
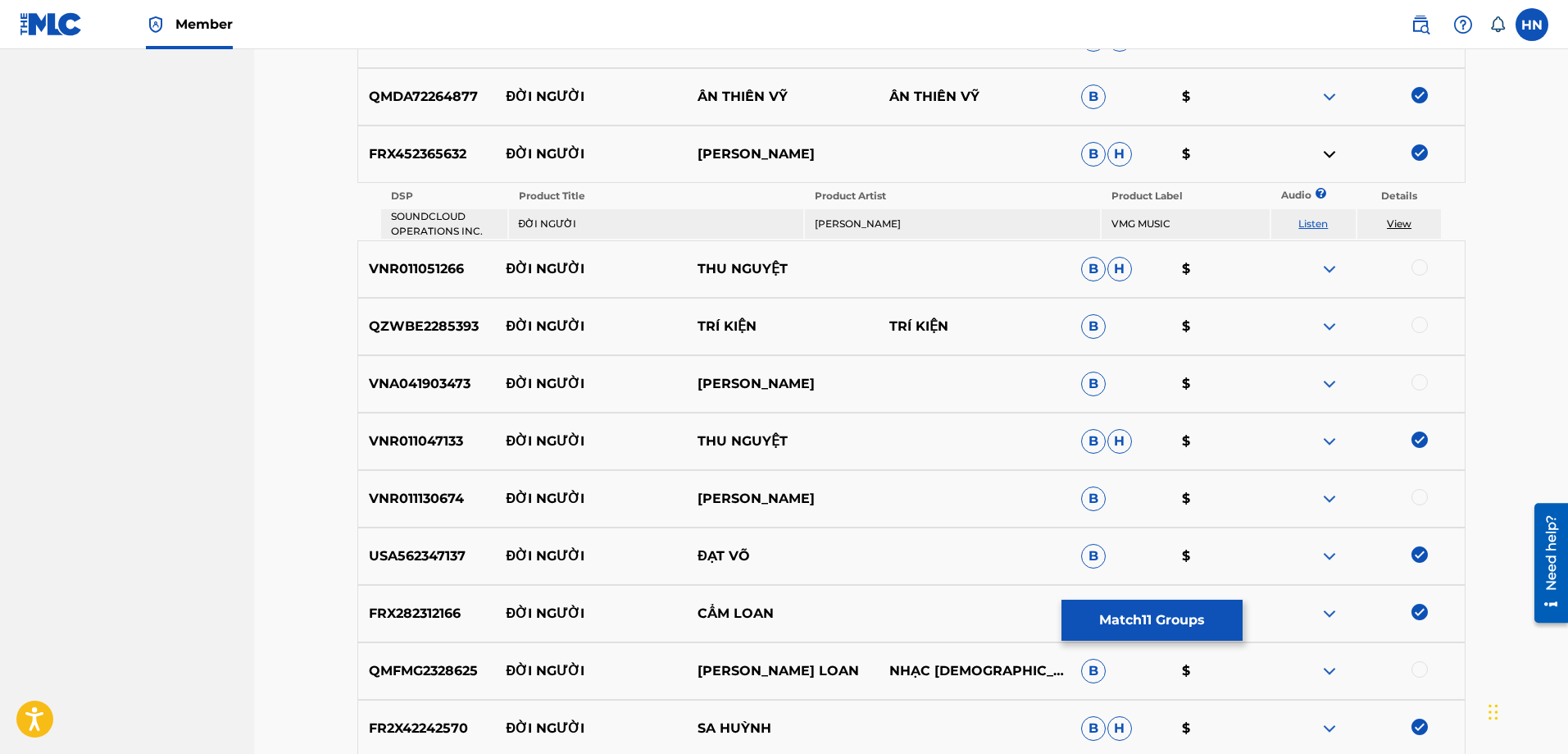
click at [404, 264] on p "VNR011051266" at bounding box center [427, 269] width 138 height 20
click at [1423, 261] on div at bounding box center [1419, 267] width 16 height 16
drag, startPoint x: 759, startPoint y: 333, endPoint x: 509, endPoint y: 329, distance: 250.0
click at [509, 329] on div "QZWBE2285393 ĐỜI NGƯỜI TRÍ KIỆN TRÍ KIỆN B $" at bounding box center [911, 326] width 1109 height 58
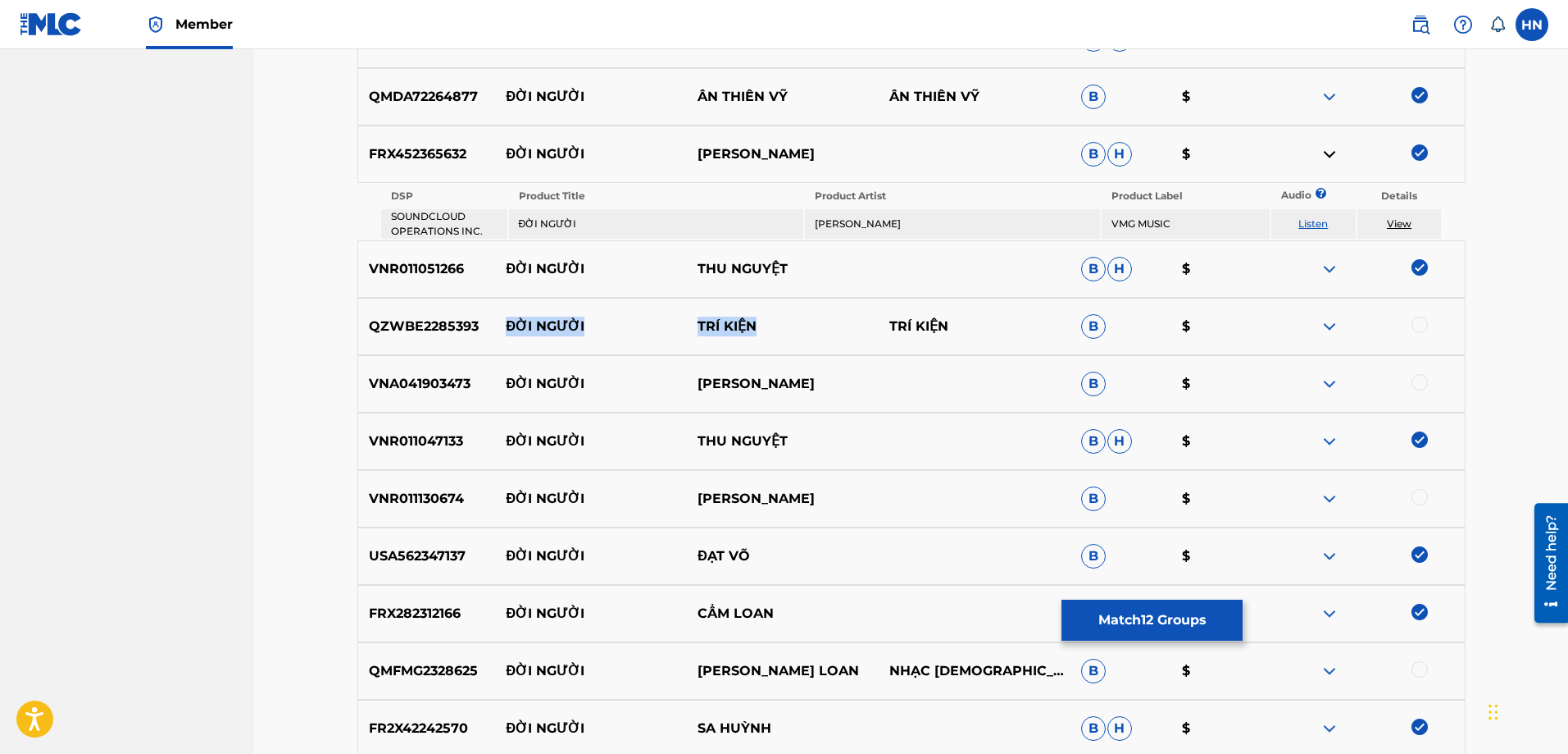
click at [1331, 322] on img at bounding box center [1329, 326] width 20 height 20
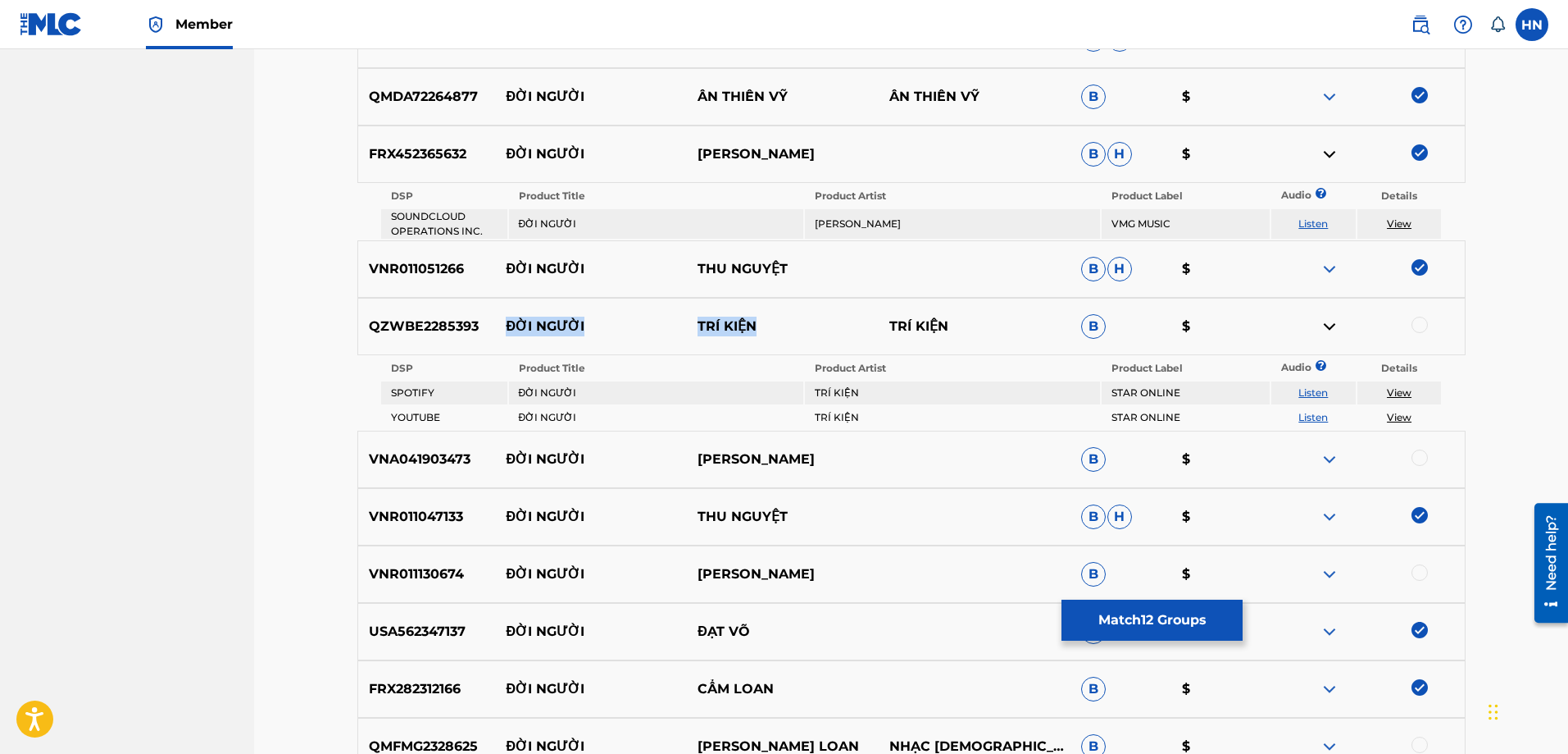
click at [1325, 411] on link "Listen" at bounding box center [1312, 416] width 29 height 12
drag, startPoint x: 766, startPoint y: 457, endPoint x: 509, endPoint y: 454, distance: 257.0
click at [509, 454] on div "VNA041903473 ĐỜI NGƯỜI CÁT TUYỀN B $" at bounding box center [911, 459] width 1109 height 58
click at [429, 453] on p "VNA041903473" at bounding box center [427, 459] width 138 height 20
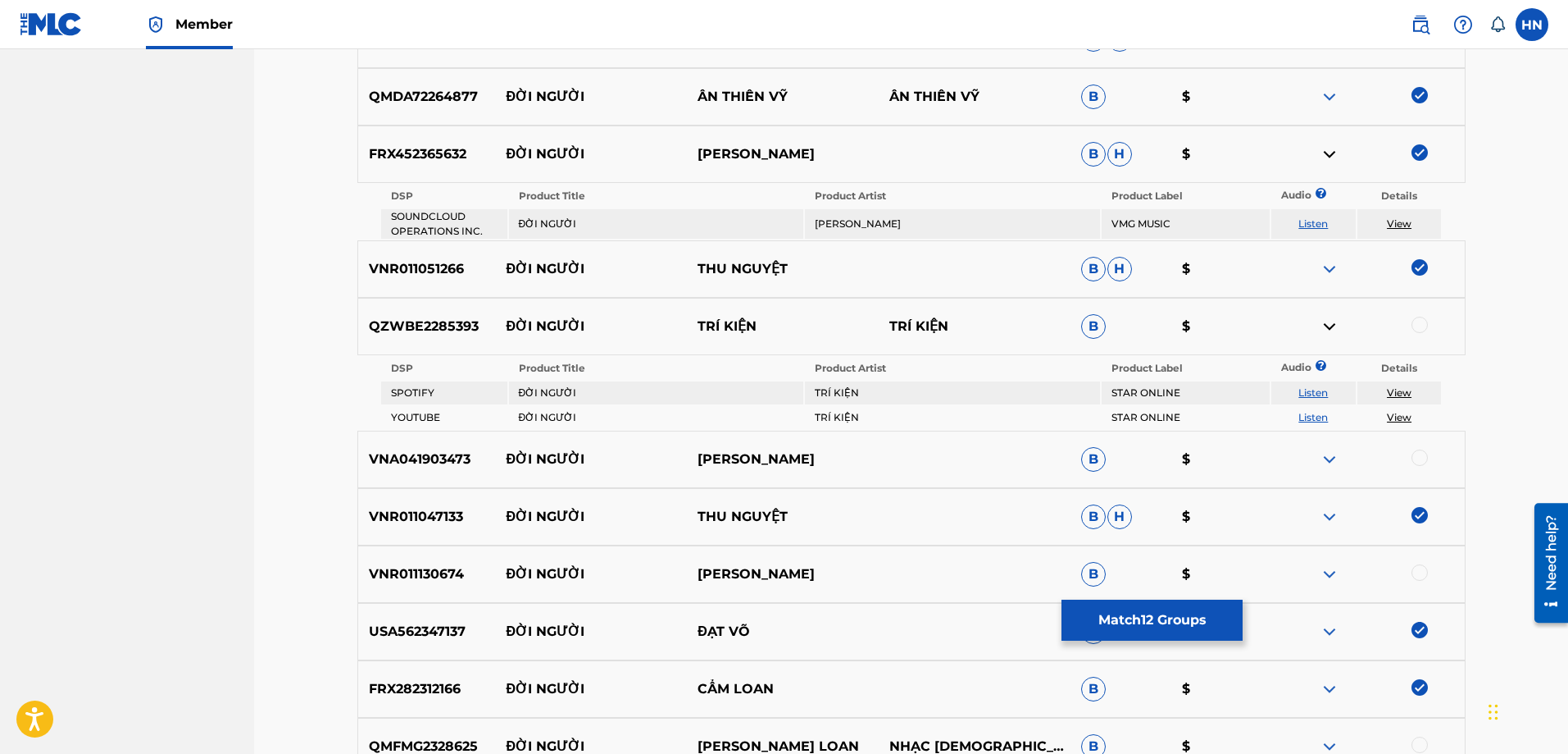
click at [1429, 461] on div at bounding box center [1368, 459] width 192 height 20
click at [1422, 456] on div at bounding box center [1419, 457] width 16 height 16
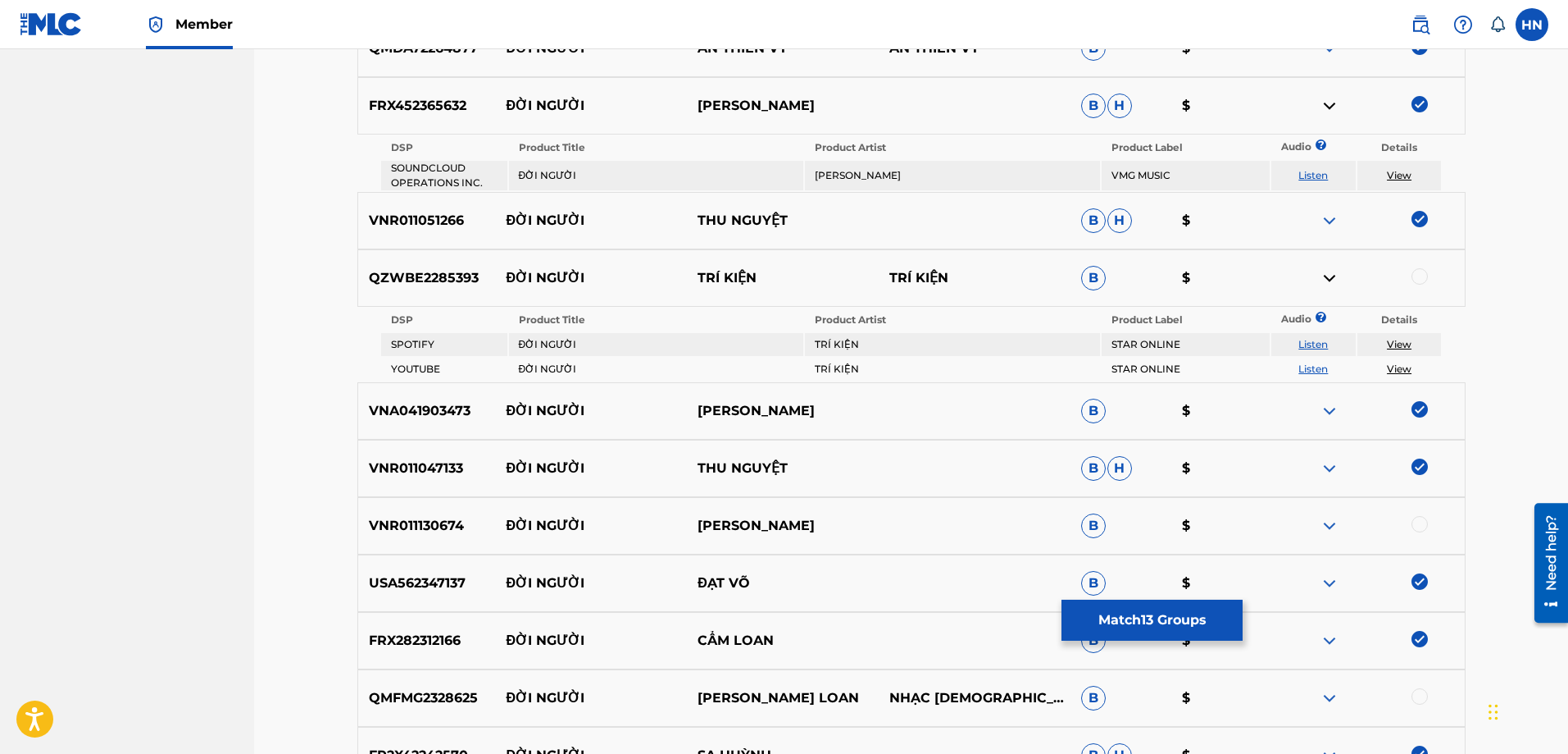
scroll to position [981, 0]
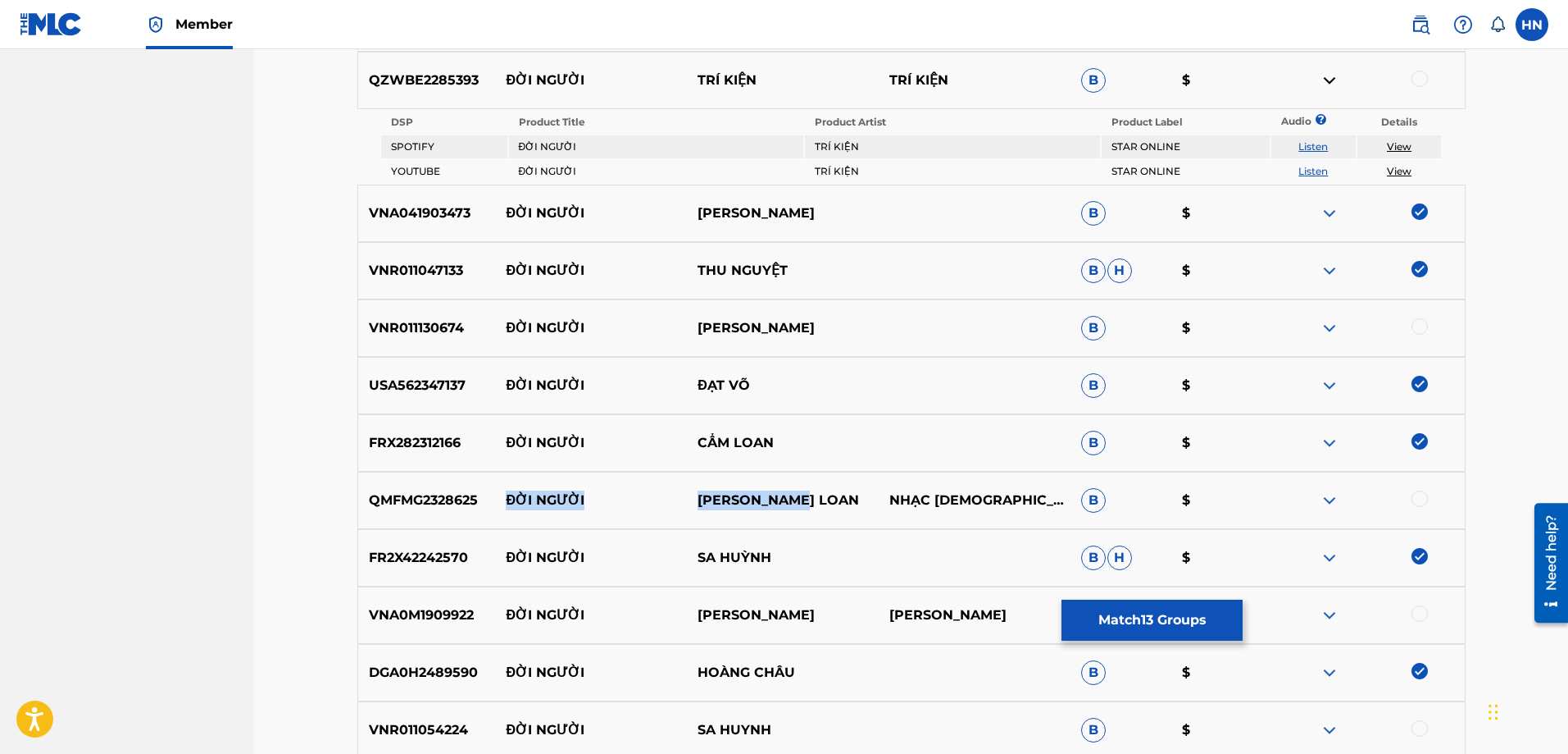
drag, startPoint x: 508, startPoint y: 497, endPoint x: 847, endPoint y: 494, distance: 339.0
click at [847, 494] on div "QMFMG2328625 ĐỜI NGƯỜI LƯU ÁNH LOAN NHẠC [DEMOGRAPHIC_DATA] B $" at bounding box center [911, 500] width 1109 height 58
click at [418, 501] on p "QMFMG2328625" at bounding box center [427, 500] width 138 height 20
click at [1416, 505] on div at bounding box center [1419, 498] width 16 height 16
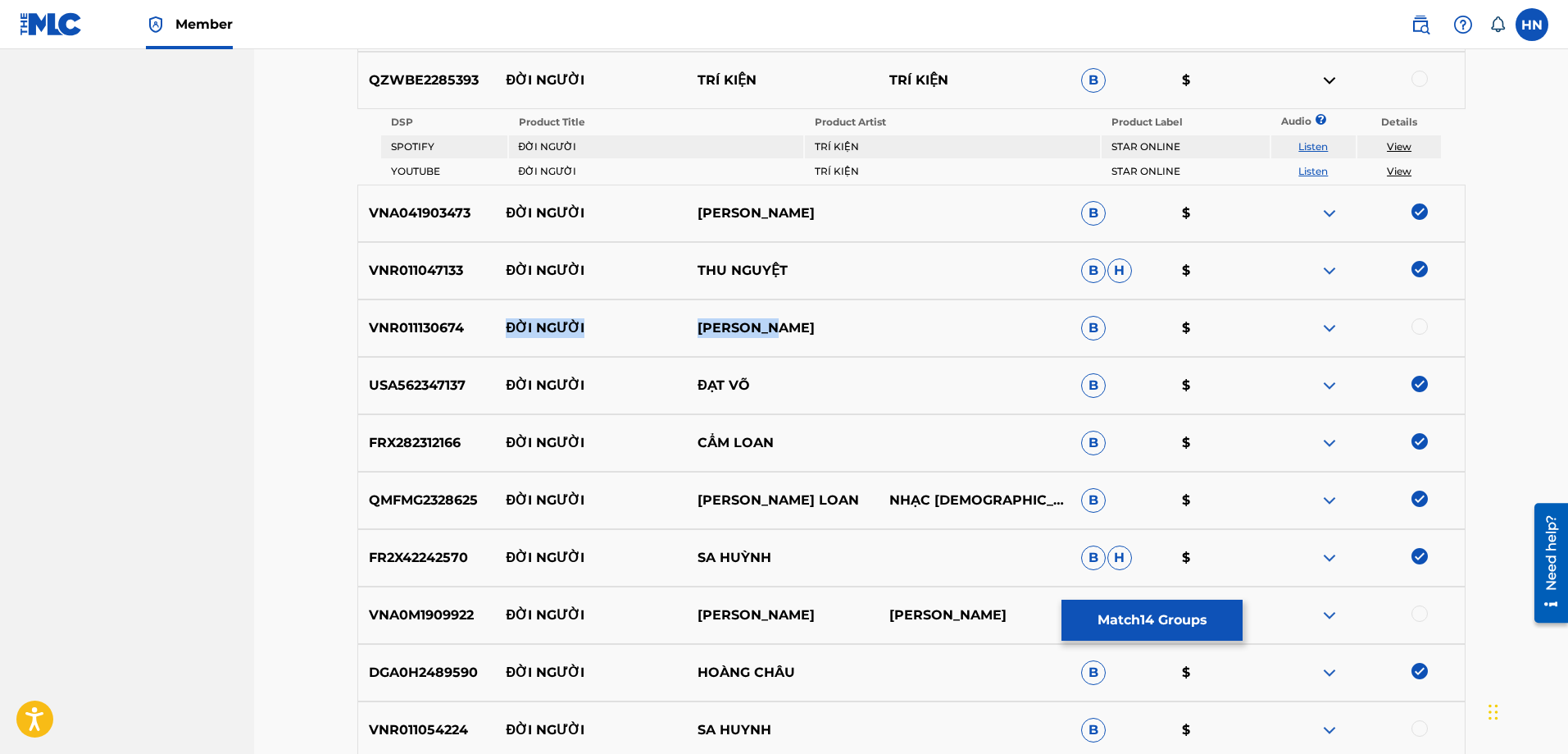
drag, startPoint x: 802, startPoint y: 322, endPoint x: 498, endPoint y: 323, distance: 304.0
click at [498, 323] on div "VNR011130674 ĐỜI NGƯỜI [PERSON_NAME] $" at bounding box center [911, 327] width 1109 height 58
click at [425, 338] on div "VNR011130674 ĐỜI NGƯỜI [PERSON_NAME] $" at bounding box center [911, 327] width 1109 height 58
click at [1428, 325] on div at bounding box center [1368, 327] width 192 height 20
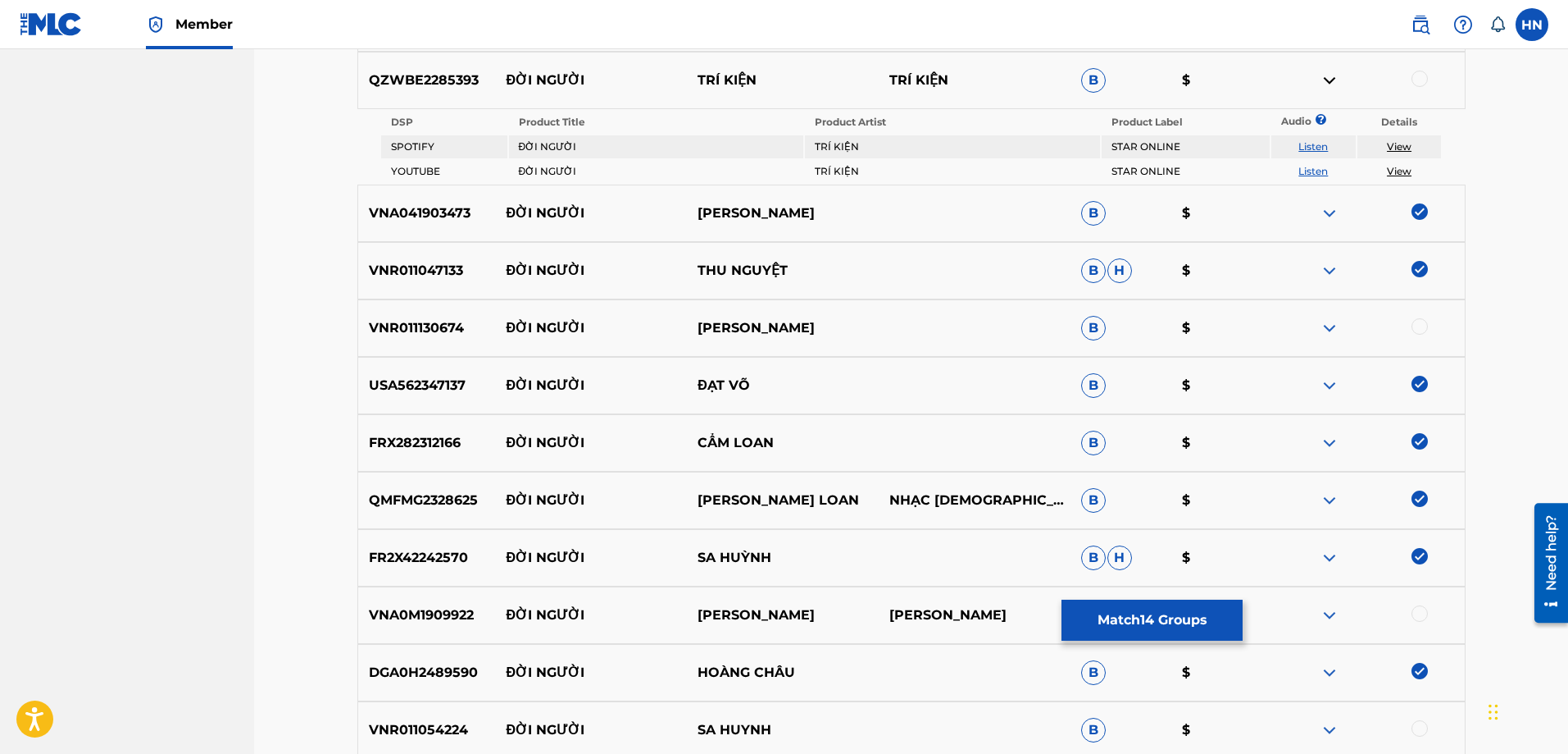
click at [1416, 322] on div at bounding box center [1419, 326] width 16 height 16
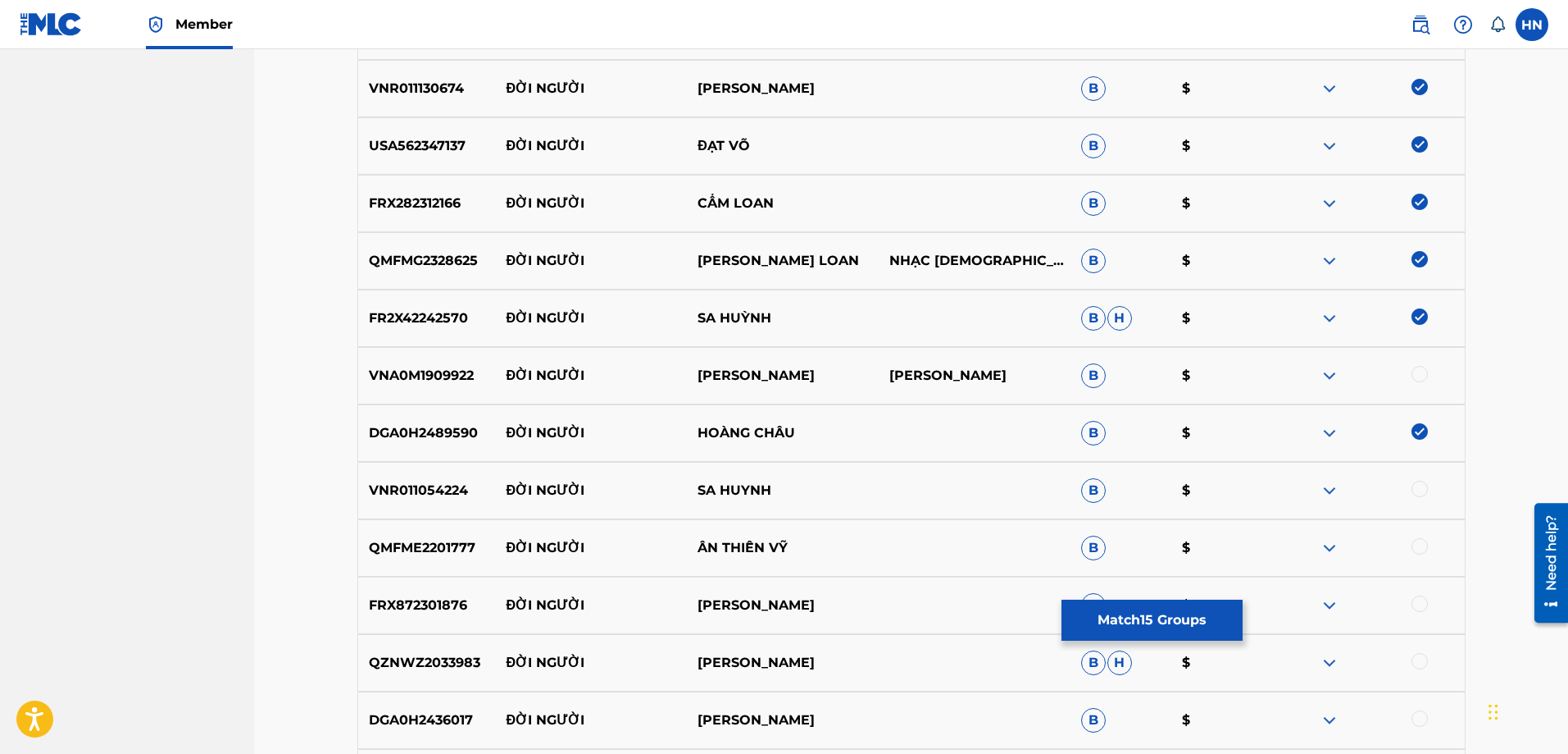
scroll to position [1228, 0]
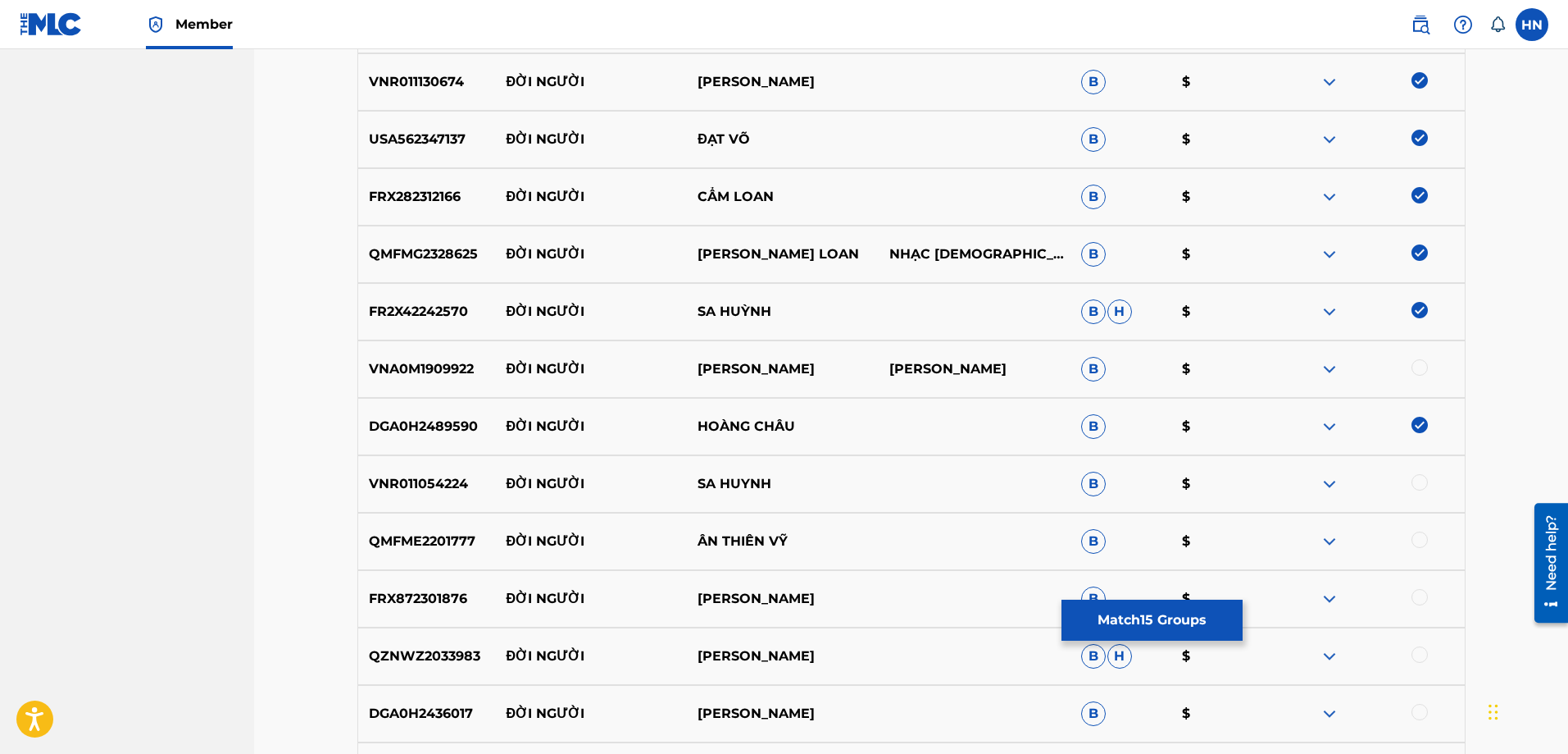
click at [395, 492] on p "VNR011054224" at bounding box center [427, 483] width 138 height 20
click at [1414, 485] on div at bounding box center [1419, 481] width 16 height 16
click at [426, 518] on div "QMFME2201777 ĐỜI NGƯỜI ÂN THIÊN VỸ B $" at bounding box center [911, 541] width 1109 height 58
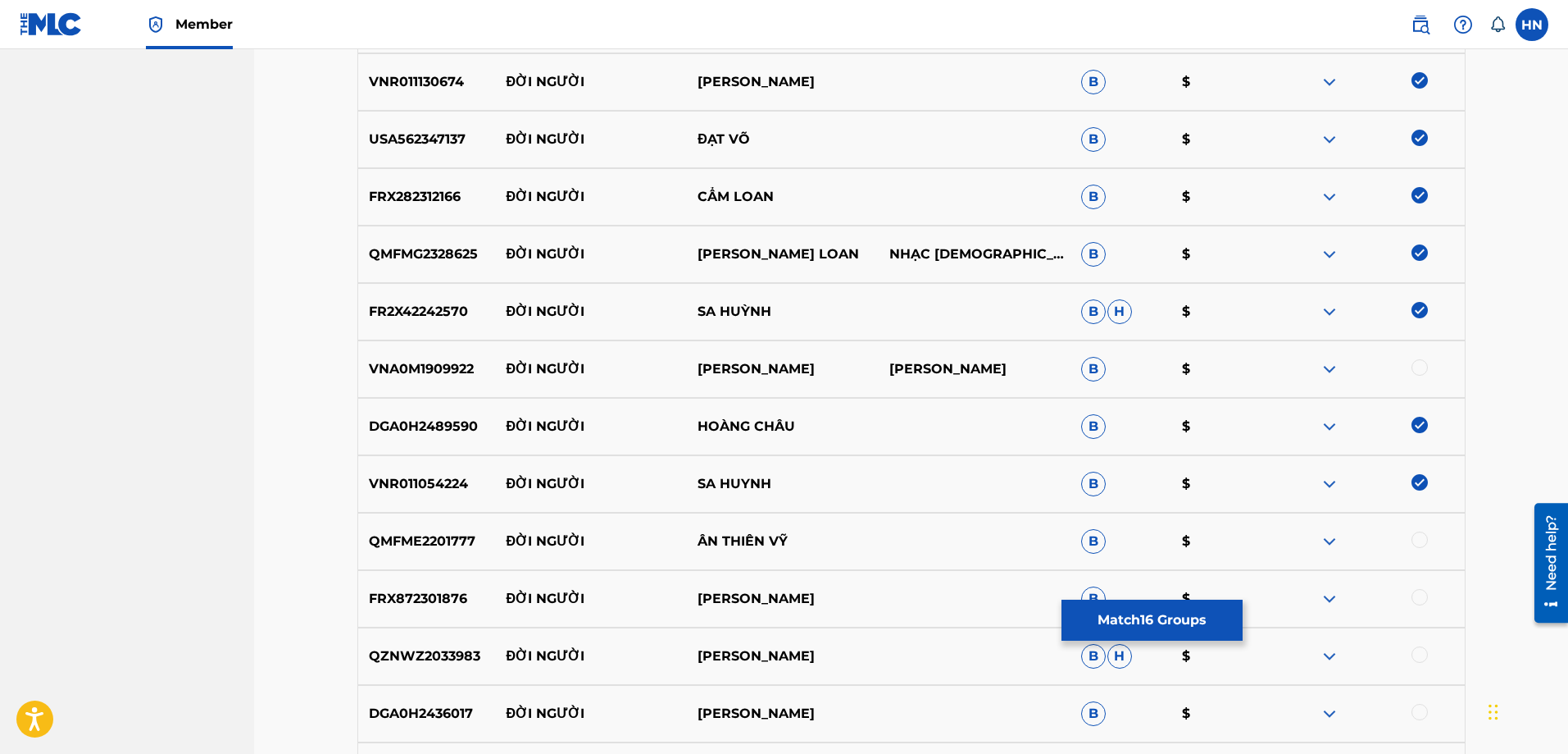
click at [1416, 545] on div at bounding box center [1419, 539] width 16 height 16
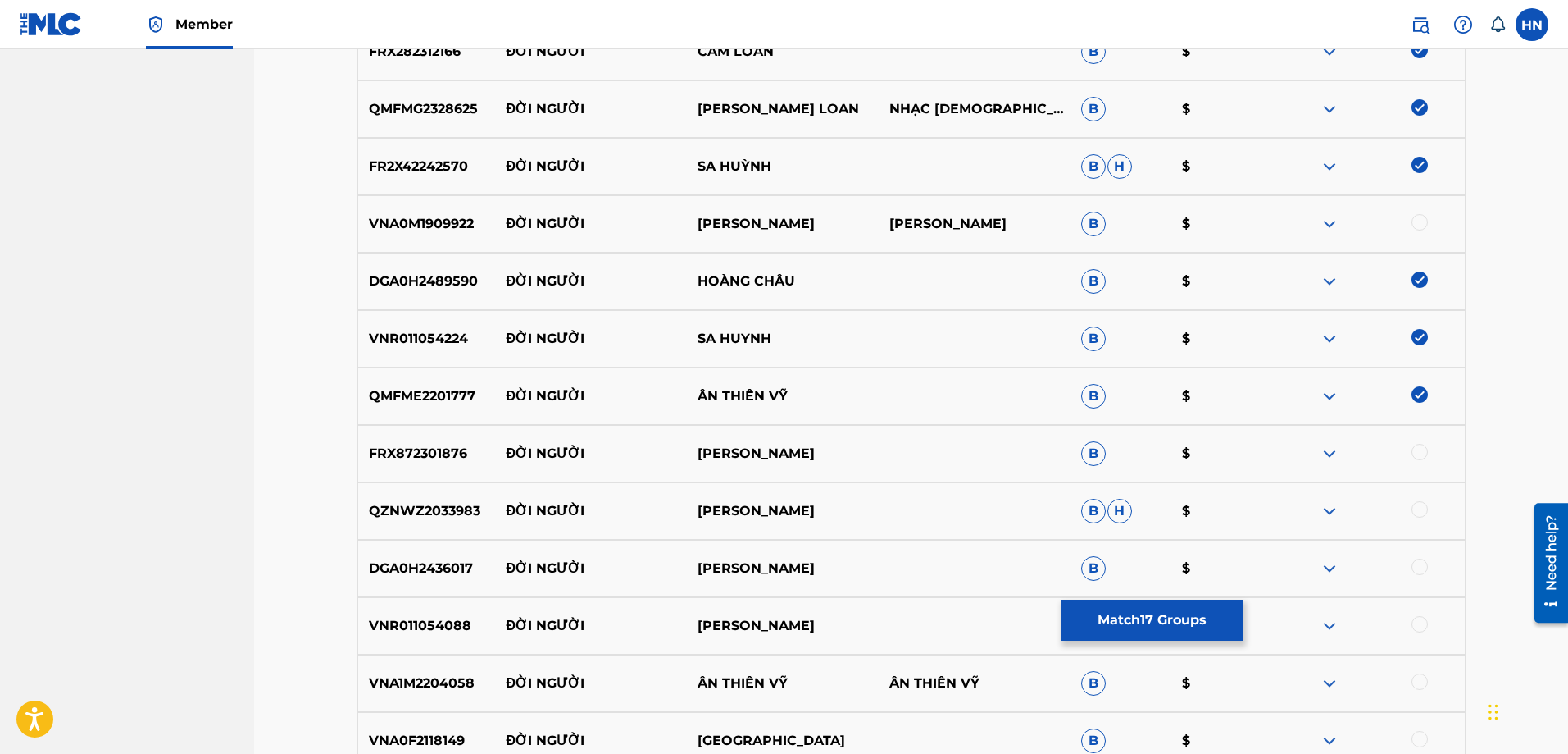
scroll to position [1392, 0]
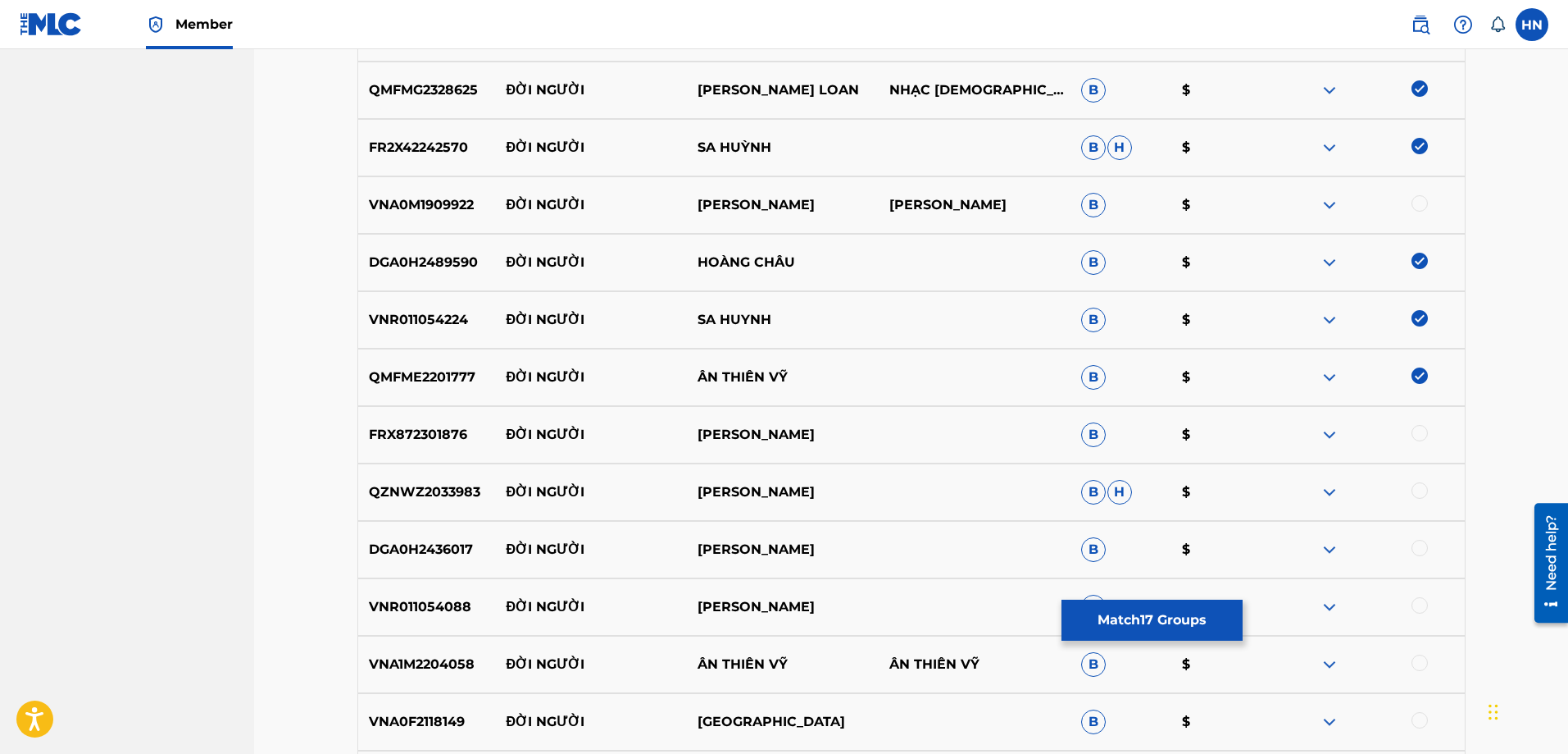
click at [442, 646] on div "VNA1M2204058 ĐỜI NGƯỜI ÂN THIÊN VỸ ÂN THIÊN VỸ B $" at bounding box center [911, 663] width 1109 height 58
click at [1425, 662] on div at bounding box center [1419, 662] width 16 height 16
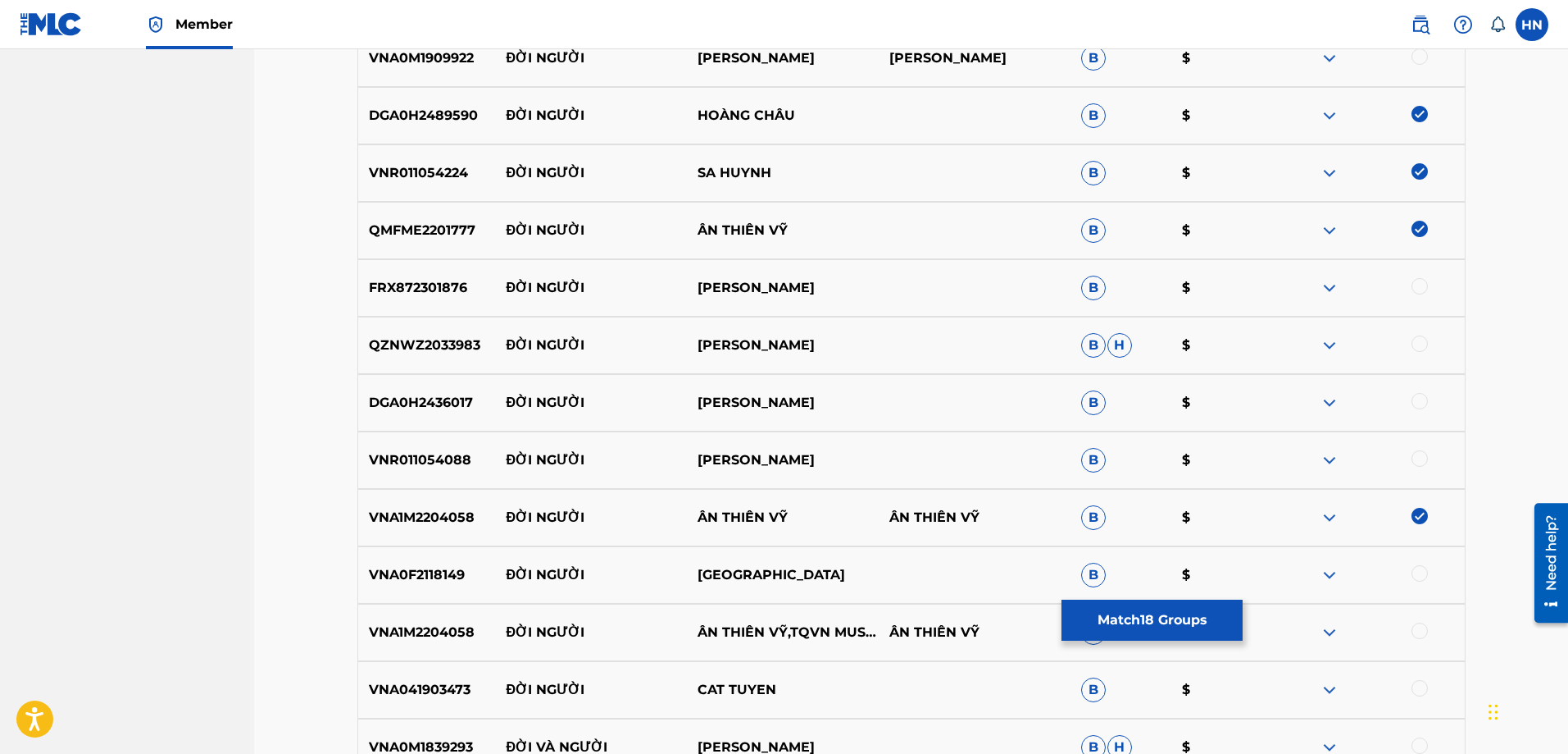
scroll to position [1637, 0]
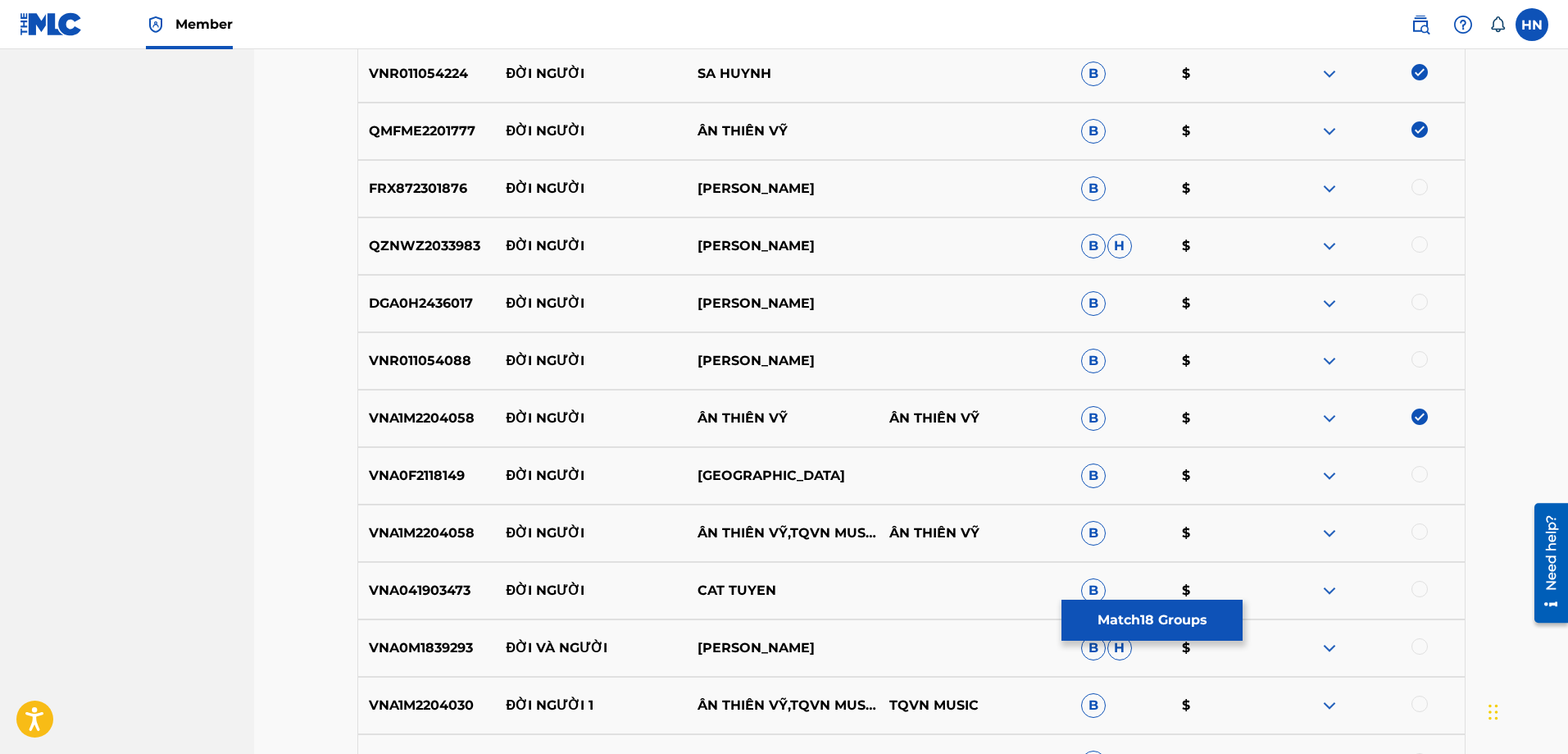
click at [429, 532] on p "VNA1M2204058" at bounding box center [427, 532] width 138 height 20
click at [1424, 535] on div at bounding box center [1419, 530] width 16 height 16
drag, startPoint x: 504, startPoint y: 591, endPoint x: 883, endPoint y: 597, distance: 379.0
click at [859, 587] on div "VNA041903473 ĐỜI NGƯỜI CAT TUYEN B $" at bounding box center [911, 590] width 1109 height 58
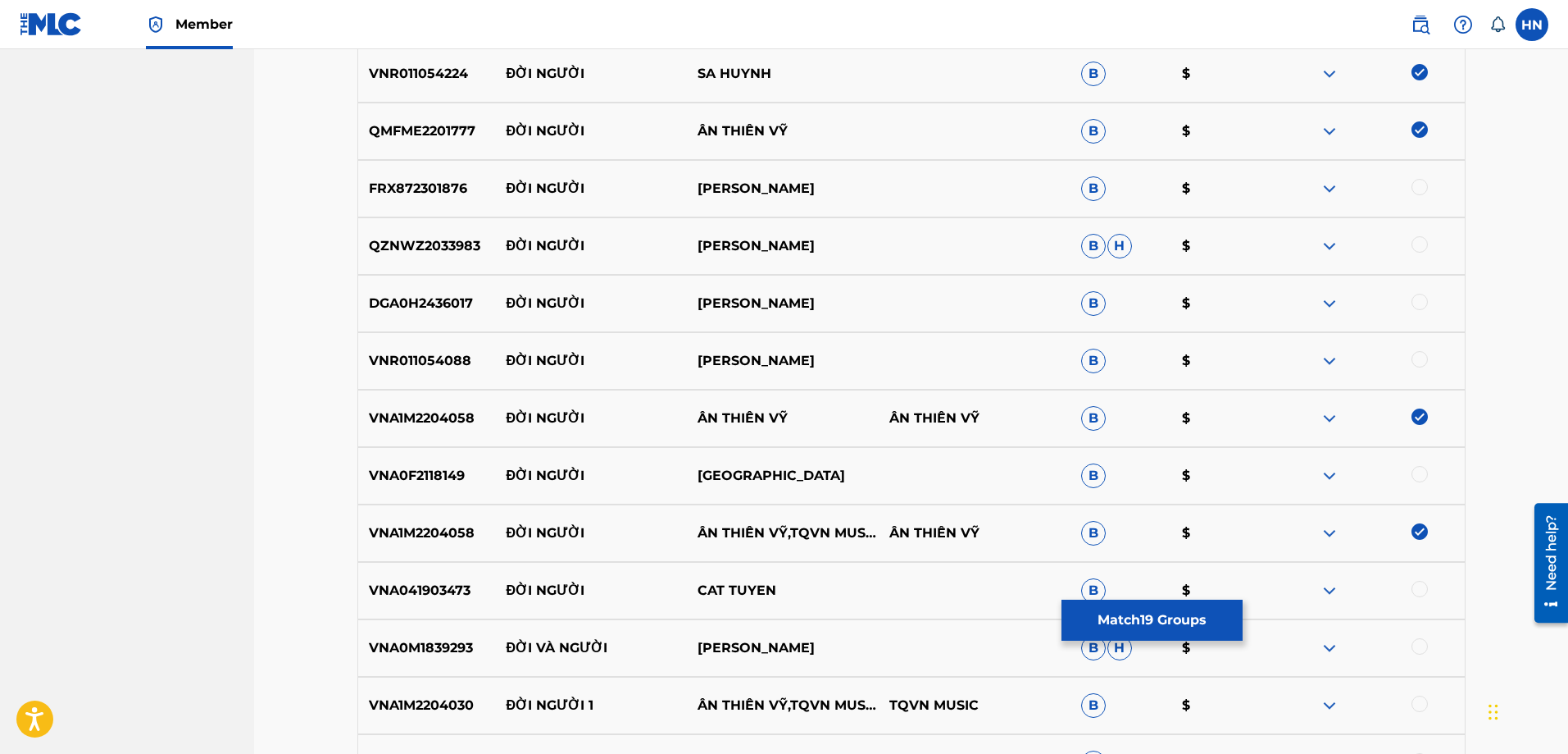
click at [431, 591] on p "VNA041903473" at bounding box center [427, 590] width 138 height 20
click at [1419, 591] on div at bounding box center [1419, 588] width 16 height 16
drag, startPoint x: 787, startPoint y: 473, endPoint x: 503, endPoint y: 471, distance: 284.0
click at [503, 471] on div "VNA0F2118149 ĐỜI NGƯỜI LONG HẢI B $" at bounding box center [911, 476] width 1109 height 58
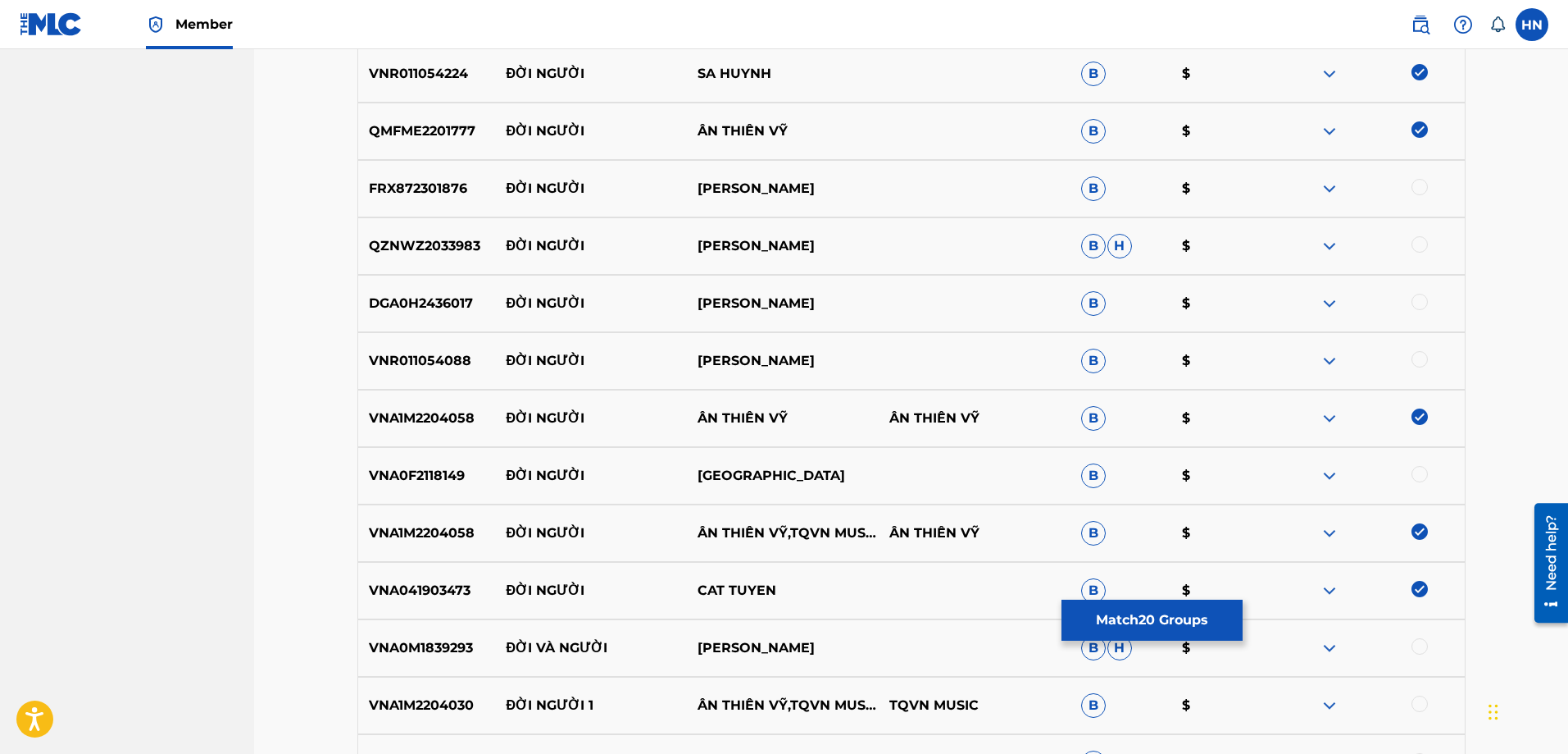
click at [423, 484] on p "VNA0F2118149" at bounding box center [427, 476] width 138 height 20
click at [1416, 475] on div at bounding box center [1419, 474] width 16 height 16
drag, startPoint x: 506, startPoint y: 356, endPoint x: 797, endPoint y: 353, distance: 291.0
click at [797, 353] on div "VNR011054088 ĐỜI NGƯỜI KIM CƯƠNG B $" at bounding box center [911, 360] width 1109 height 58
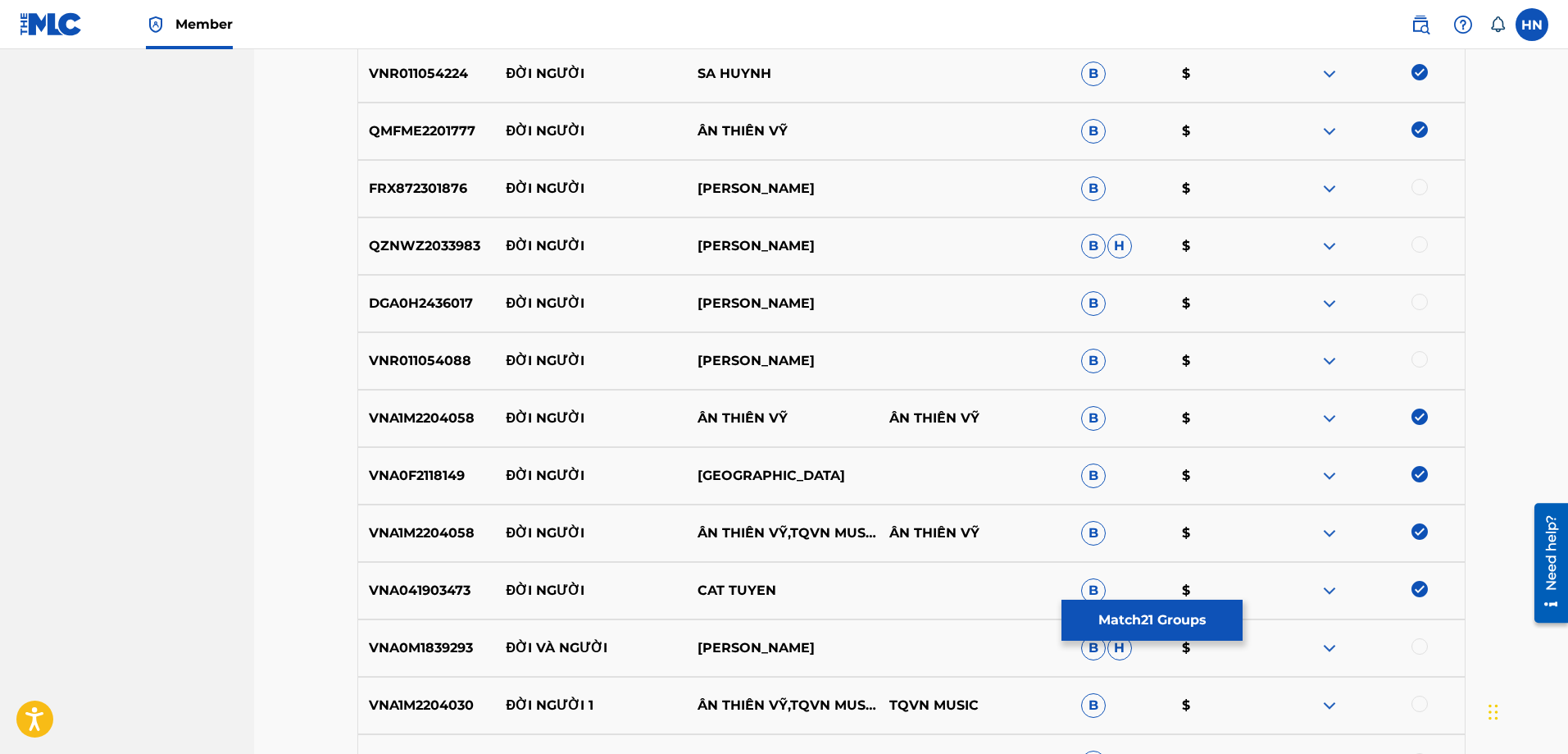
click at [428, 351] on p "VNR011054088" at bounding box center [427, 360] width 138 height 20
click at [1416, 360] on div at bounding box center [1419, 359] width 16 height 16
click at [426, 295] on p "DGA0H2436017" at bounding box center [427, 303] width 138 height 20
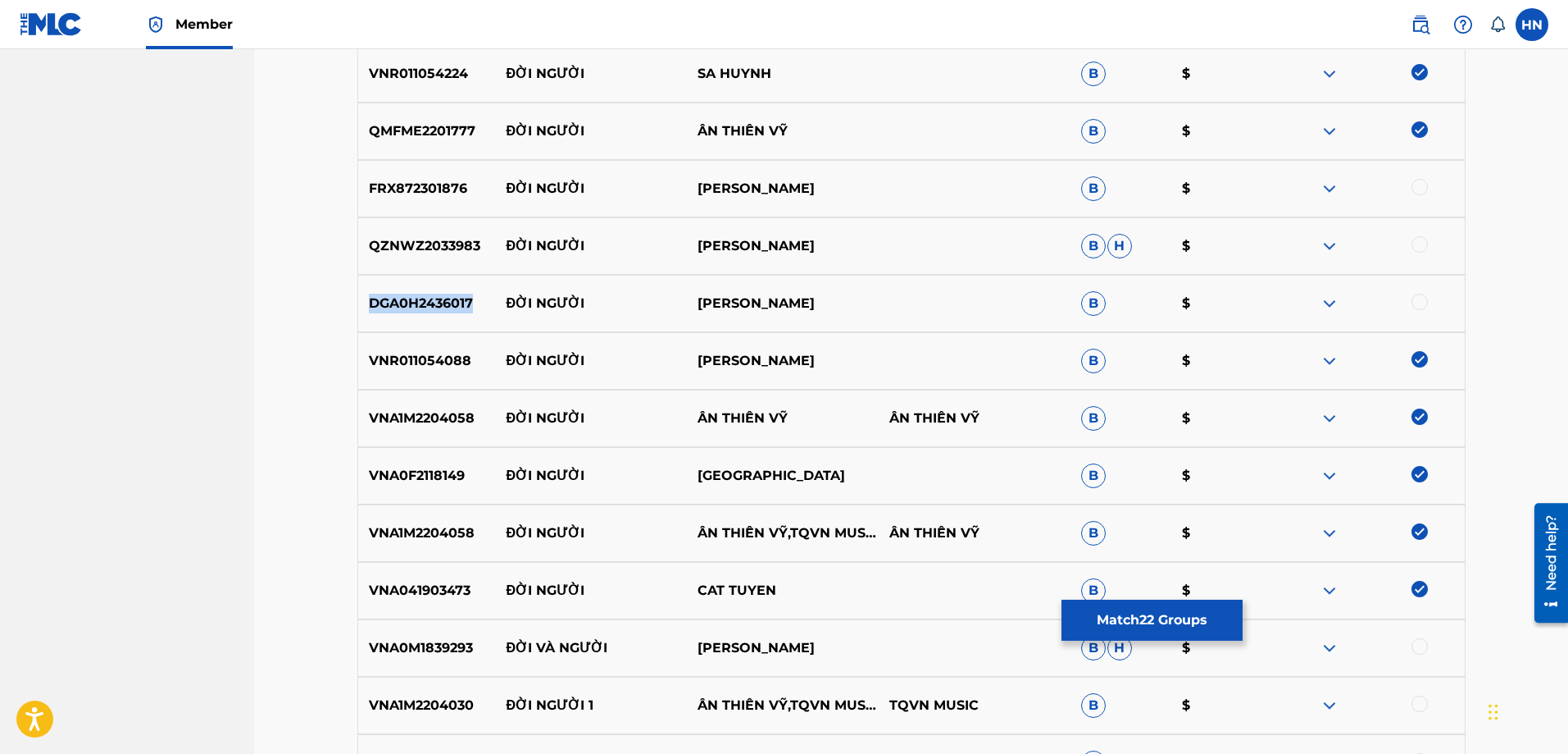
click at [492, 301] on p "DGA0H2436017" at bounding box center [427, 303] width 138 height 20
click at [835, 296] on p "[PERSON_NAME]" at bounding box center [782, 303] width 192 height 20
drag, startPoint x: 809, startPoint y: 297, endPoint x: 496, endPoint y: 303, distance: 313.1
click at [496, 303] on div "DGA0H2436017 ĐỜI NGƯỜI THÙY HƯƠNG B $" at bounding box center [911, 303] width 1109 height 58
click at [426, 310] on p "DGA0H2436017" at bounding box center [427, 303] width 138 height 20
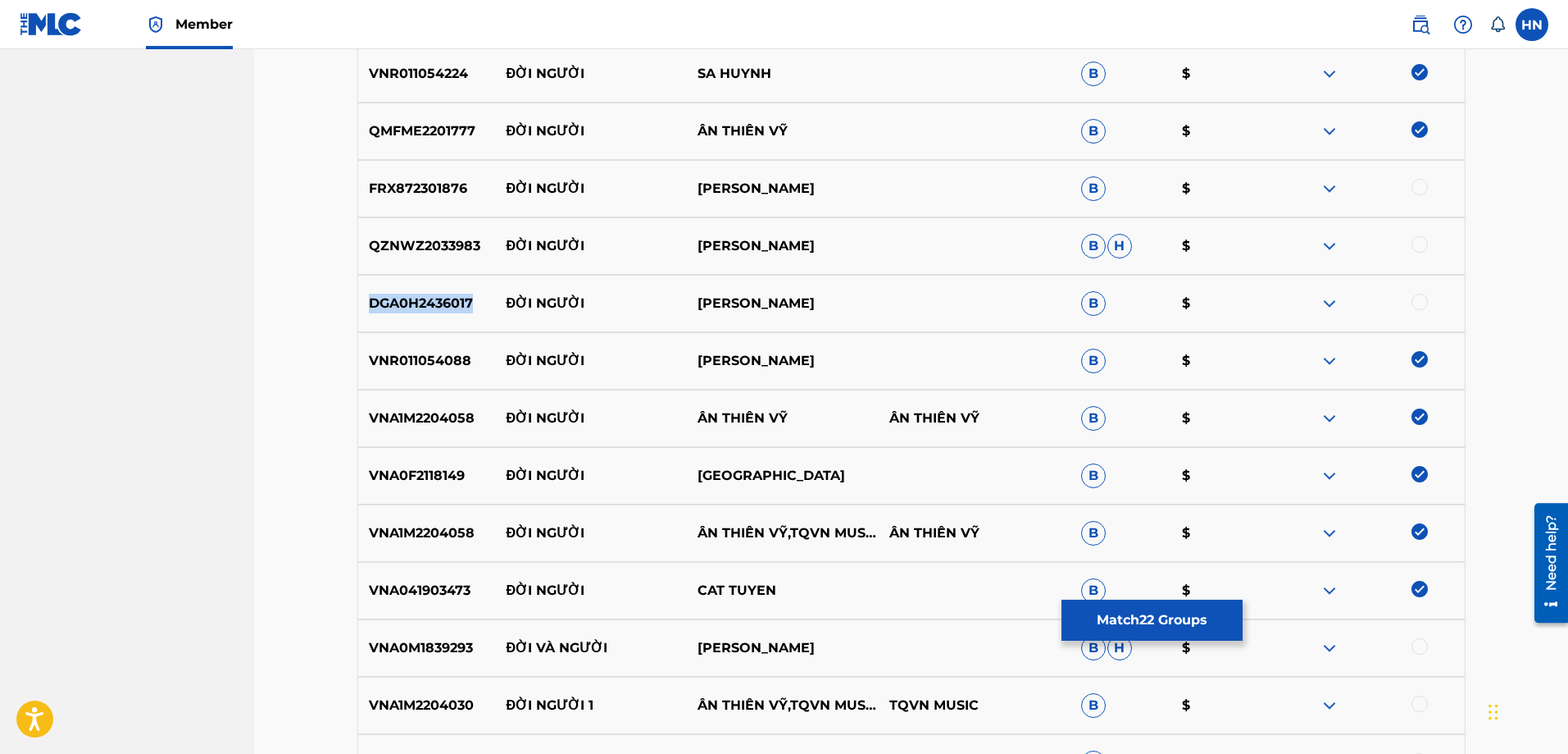
click at [426, 310] on p "DGA0H2436017" at bounding box center [427, 303] width 138 height 20
click at [1417, 297] on div at bounding box center [1419, 301] width 16 height 16
drag, startPoint x: 498, startPoint y: 186, endPoint x: 885, endPoint y: 176, distance: 387.1
click at [871, 172] on div "FRX872301876 ĐỜI NGƯỜI THI PHƯƠNG B $" at bounding box center [911, 188] width 1109 height 58
click at [425, 194] on p "FRX872301876" at bounding box center [427, 188] width 138 height 20
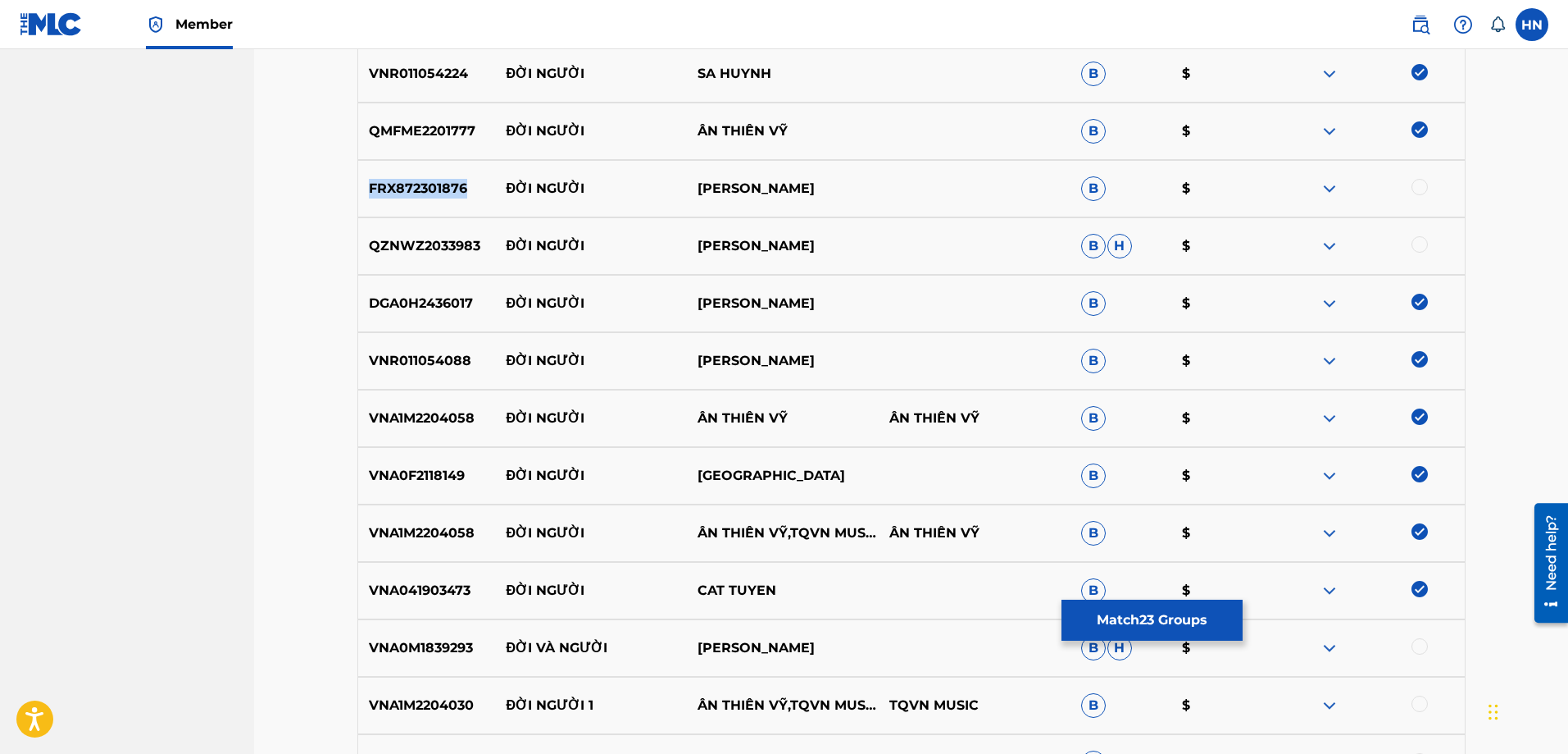
click at [425, 194] on p "FRX872301876" at bounding box center [427, 188] width 138 height 20
click at [1420, 183] on div at bounding box center [1419, 186] width 16 height 16
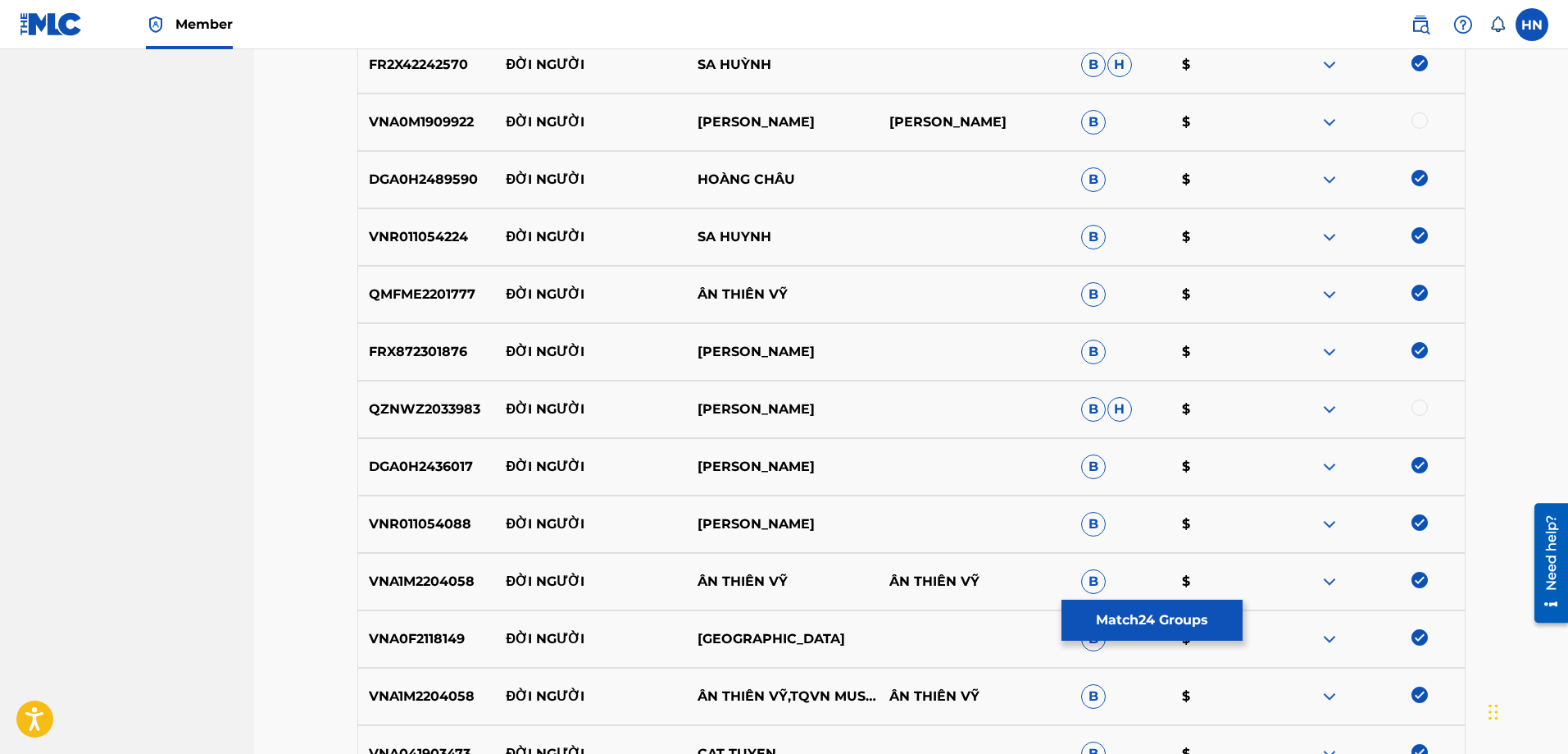
scroll to position [1473, 0]
drag, startPoint x: 500, startPoint y: 128, endPoint x: 856, endPoint y: 127, distance: 356.0
click at [856, 127] on div "VNA0M1909922 ĐỜI NGƯỜI [PERSON_NAME] NAM [PERSON_NAME]" at bounding box center [911, 123] width 1109 height 58
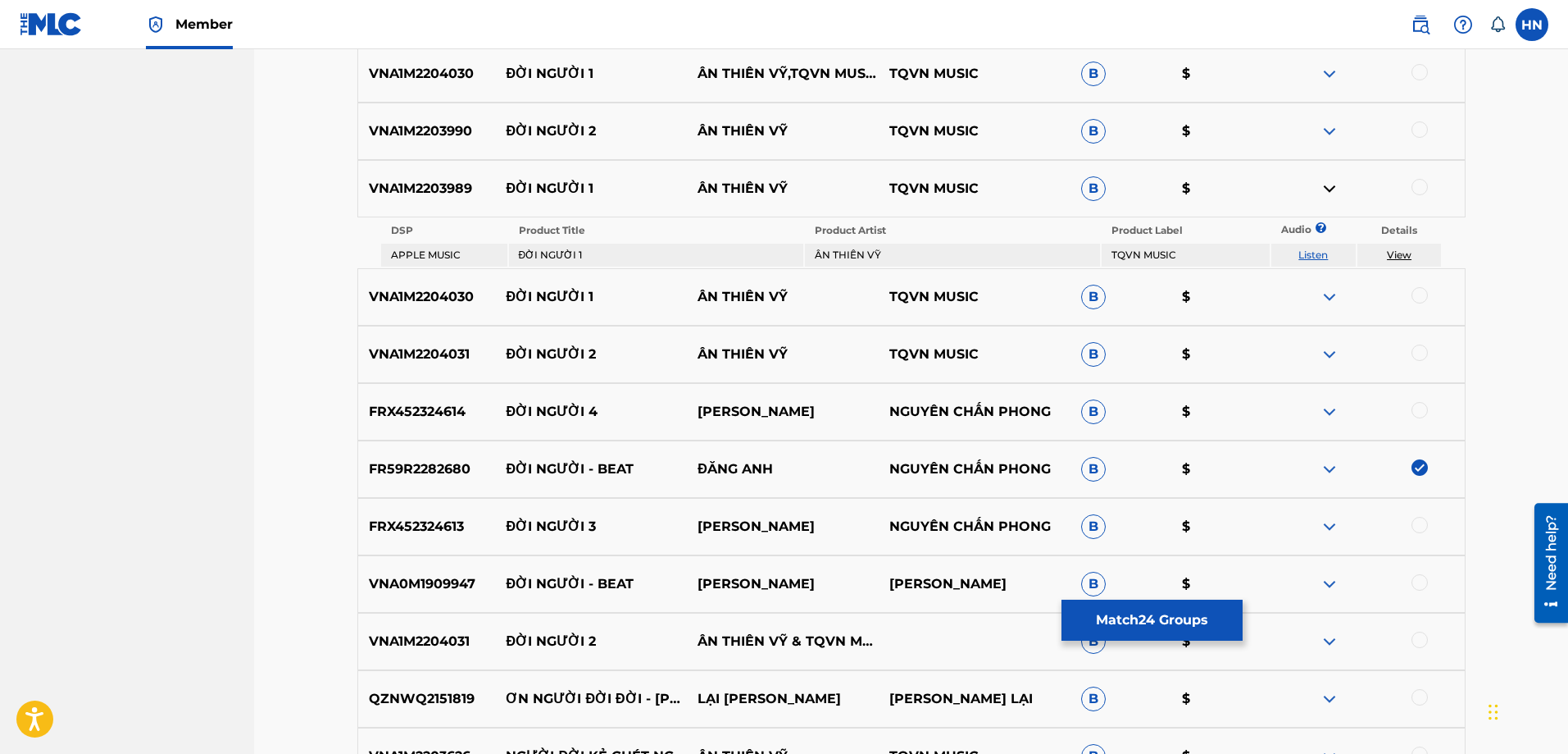
scroll to position [2460, 0]
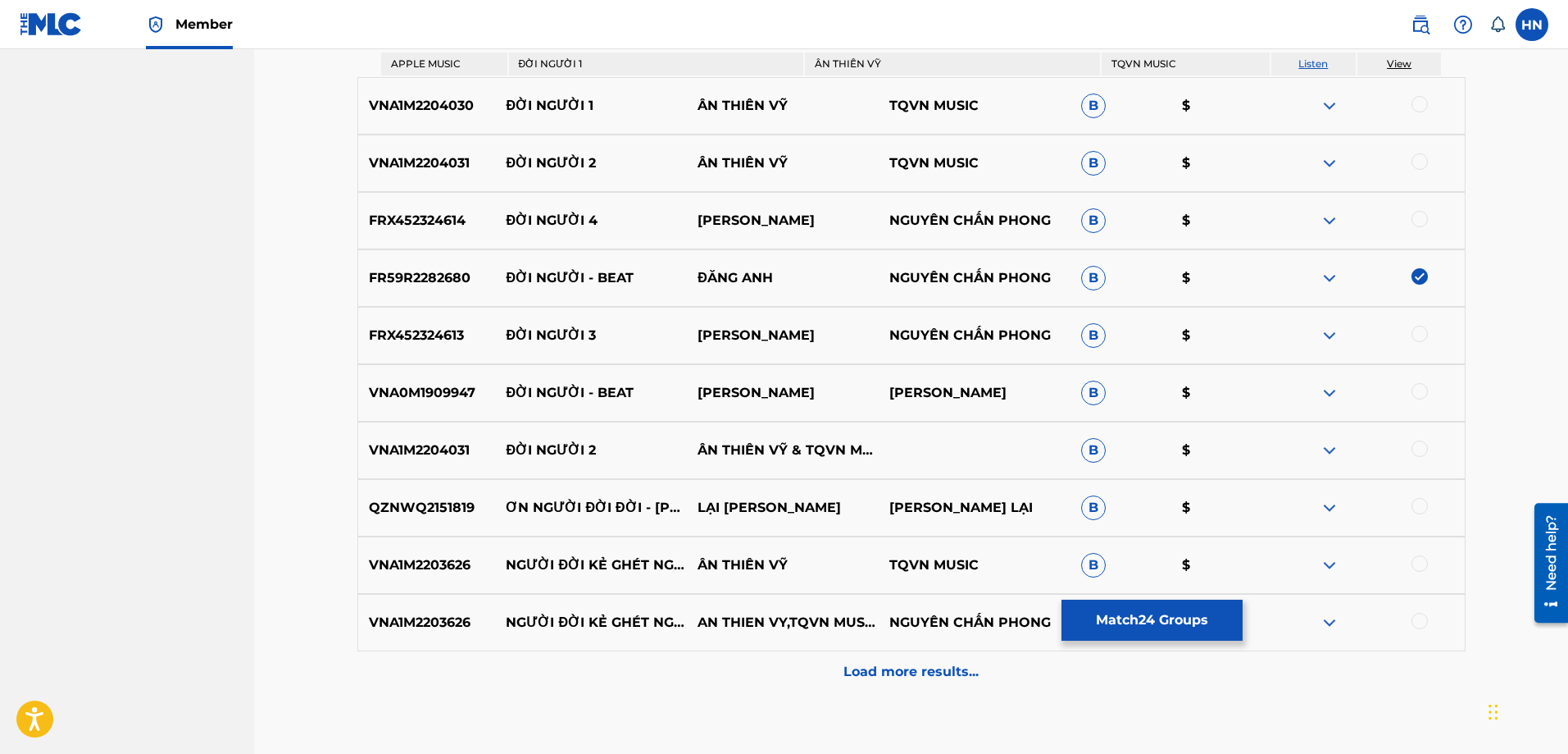
click at [809, 663] on div "Load more results..." at bounding box center [911, 671] width 1109 height 41
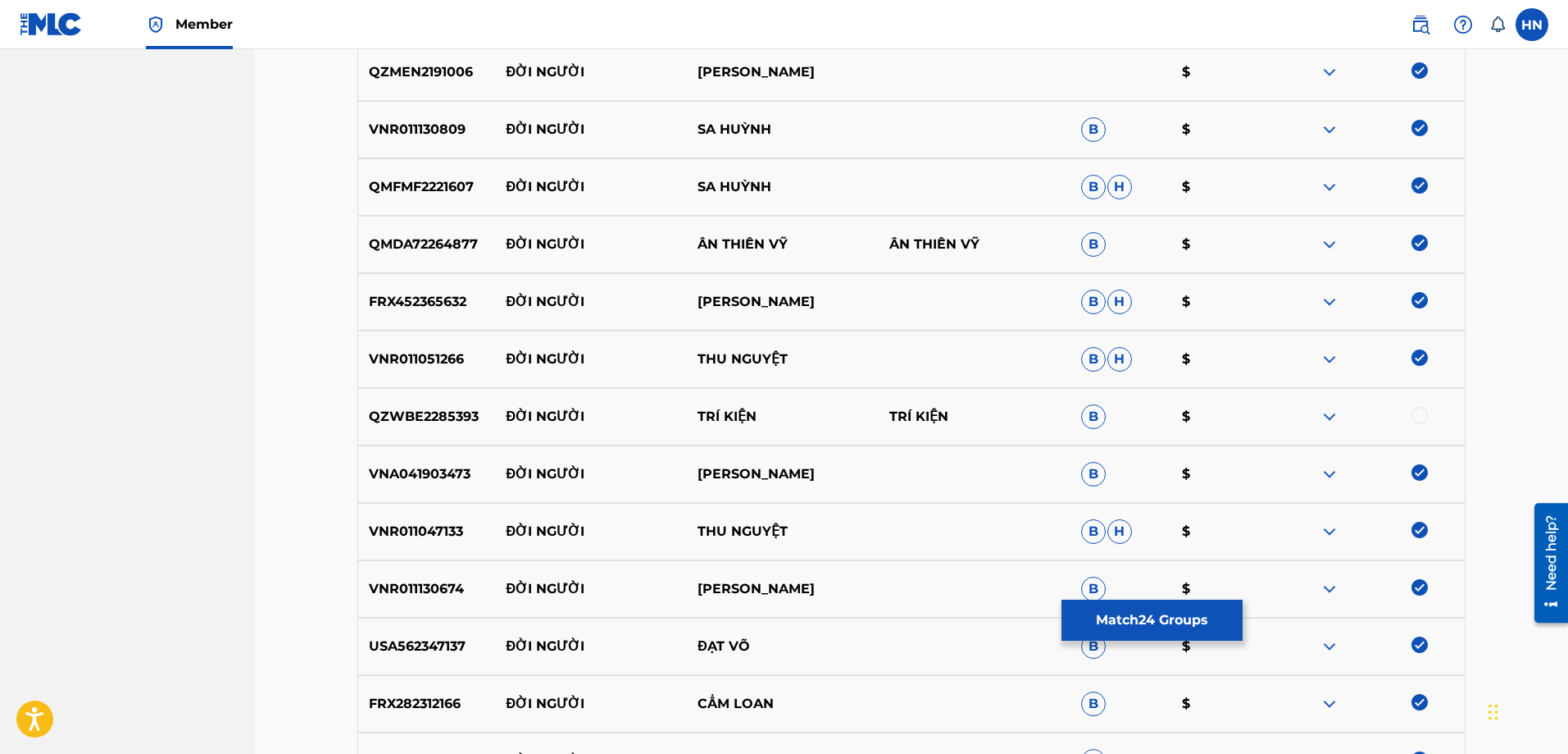
scroll to position [0, 0]
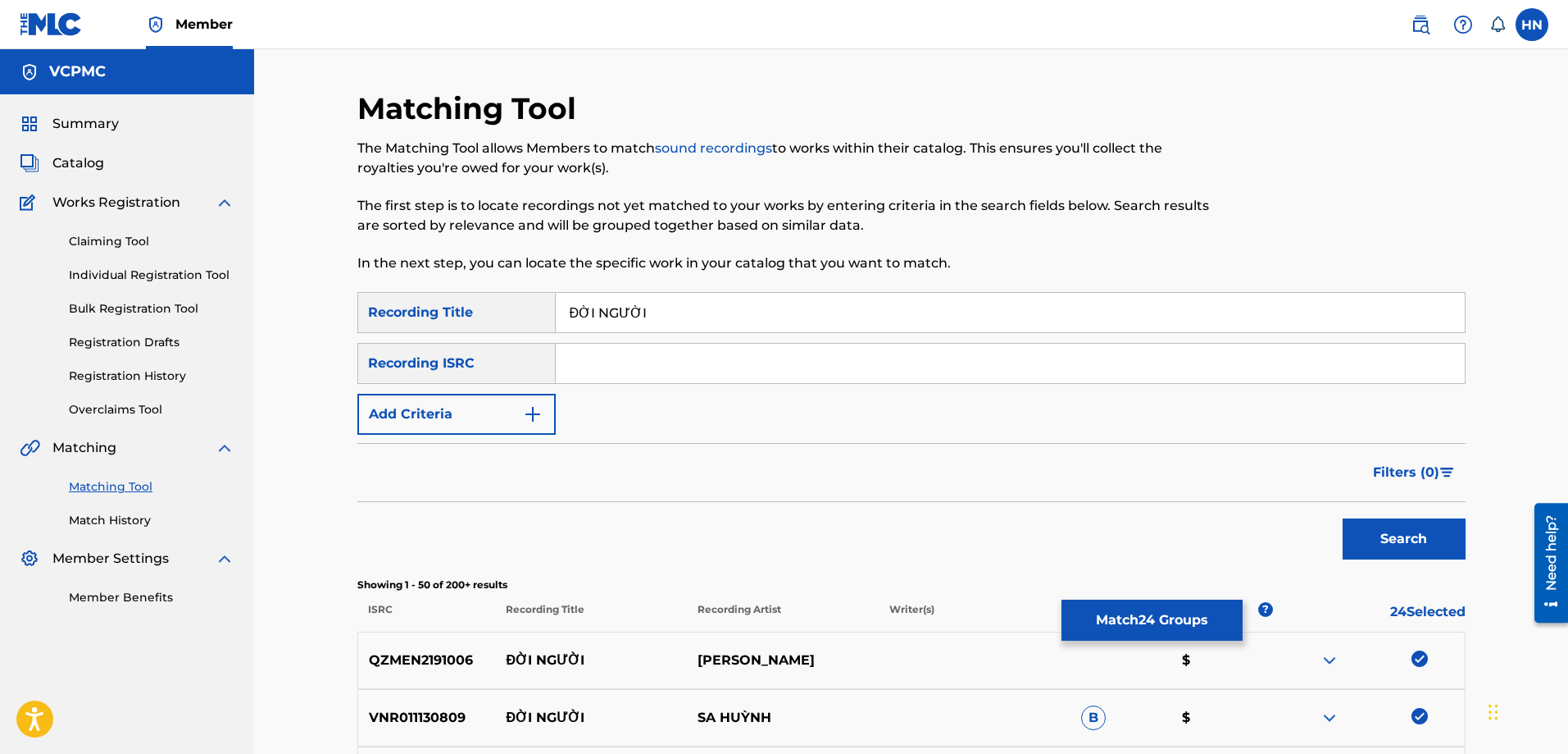
drag, startPoint x: 666, startPoint y: 314, endPoint x: 427, endPoint y: 299, distance: 239.5
click at [428, 300] on div "SearchWithCriteria477d5bd6-c2fe-4fcb-85a3-d7552c127966 Recording Title ĐỜI NGƯỜI" at bounding box center [911, 311] width 1109 height 41
type input "doi nguoi"
click at [1343, 518] on button "Search" at bounding box center [1404, 538] width 123 height 41
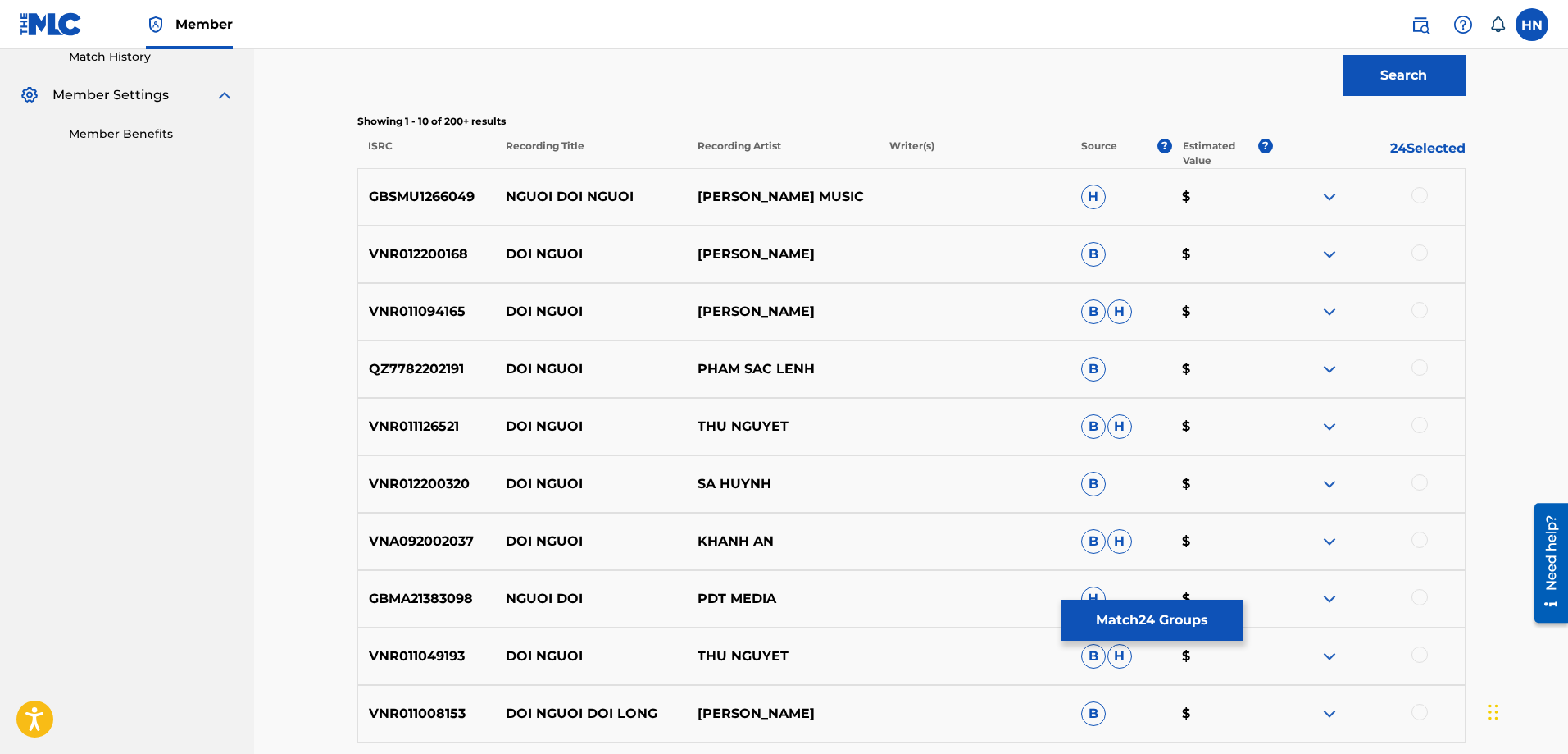
scroll to position [492, 0]
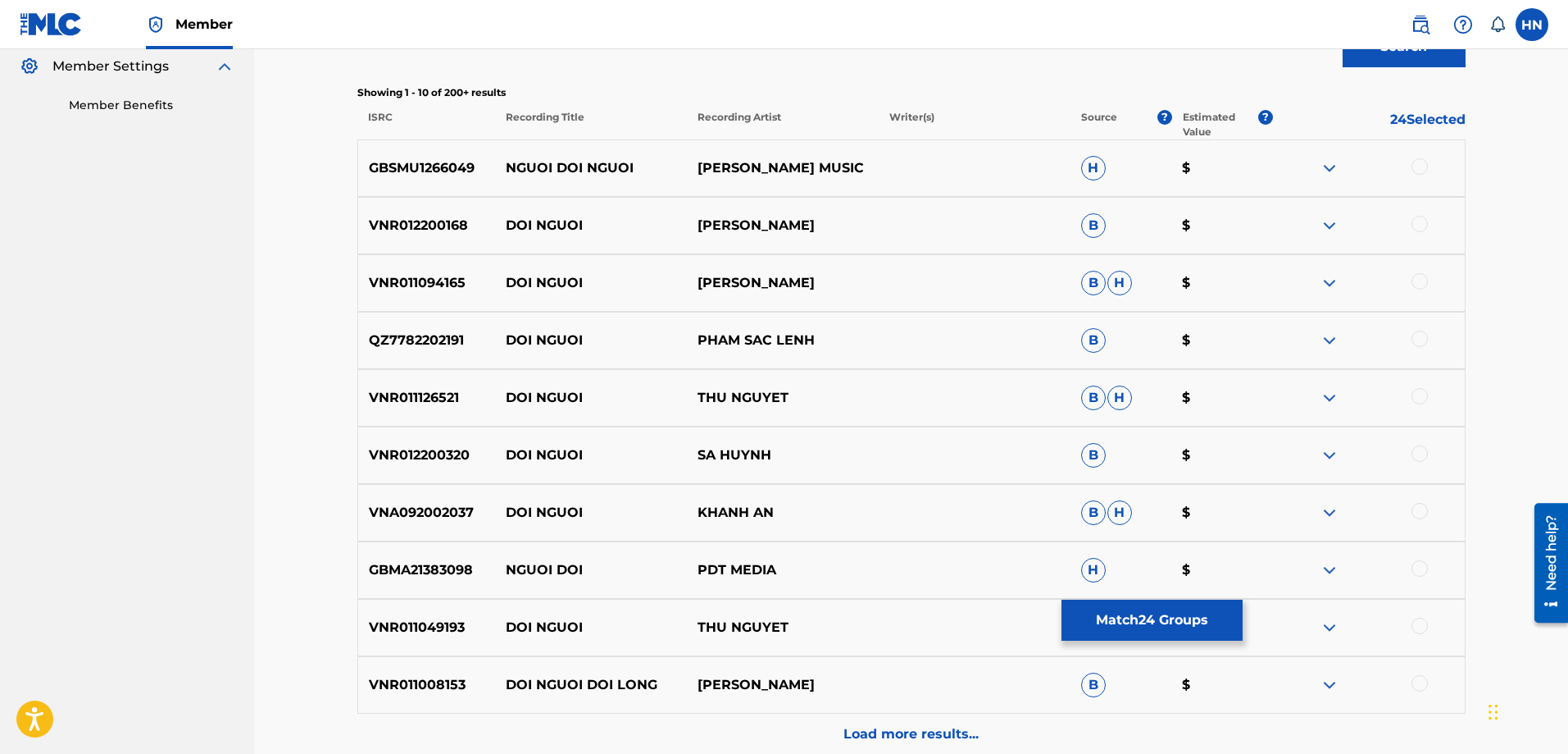
click at [435, 243] on div "VNR012200168 DOI NGUOI [PERSON_NAME] B $" at bounding box center [911, 226] width 1109 height 58
click at [1416, 220] on div at bounding box center [1419, 224] width 16 height 16
click at [398, 409] on div "VNR011126521 DOI NGUOI THU NGUYET B H $" at bounding box center [911, 397] width 1109 height 58
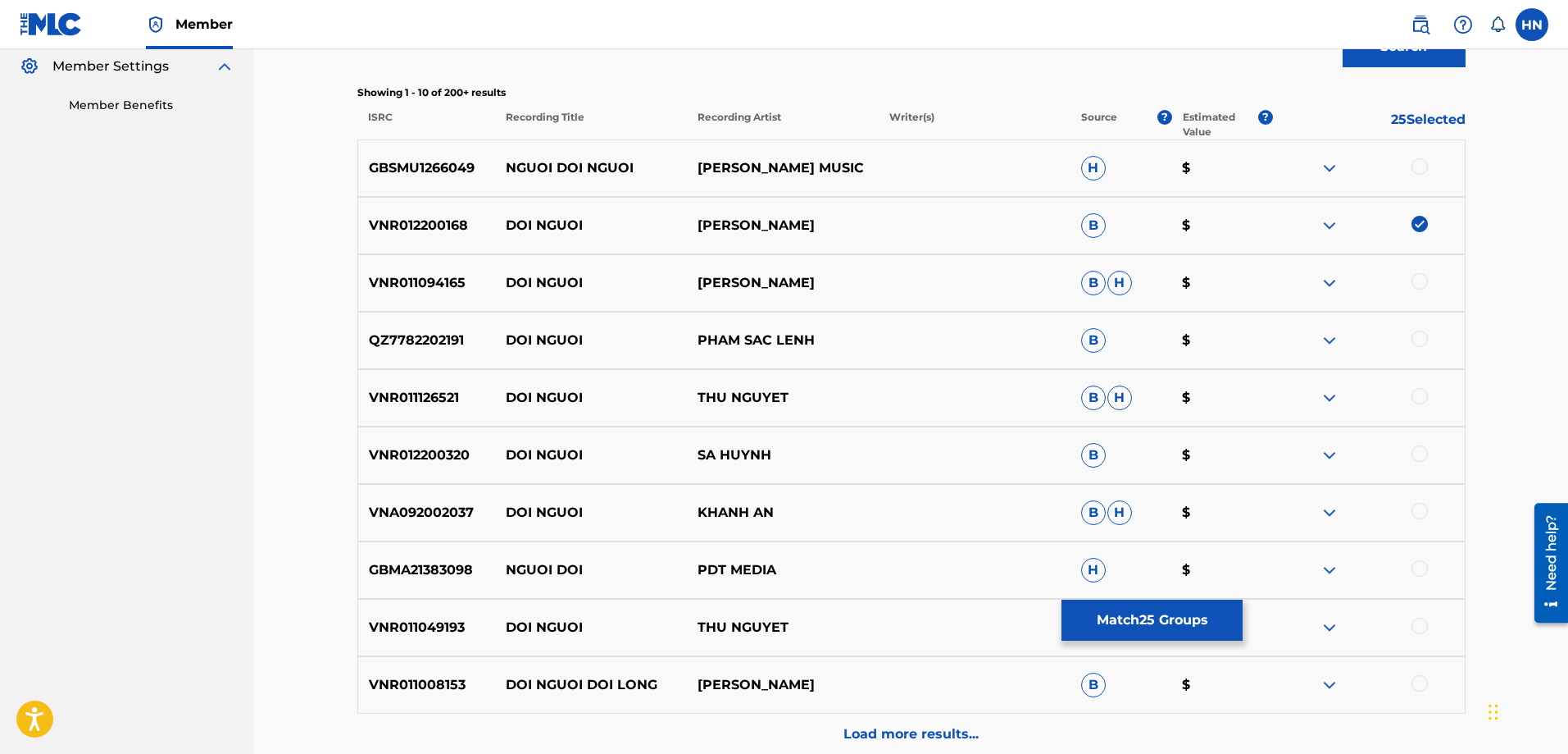
click at [1421, 398] on div at bounding box center [1419, 395] width 16 height 16
click at [417, 453] on p "VNR012200320" at bounding box center [427, 455] width 138 height 20
click at [1420, 450] on div at bounding box center [1419, 453] width 16 height 16
click at [409, 648] on div "VNR011049193 DOI NGUOI THU NGUYET B H $" at bounding box center [911, 627] width 1109 height 58
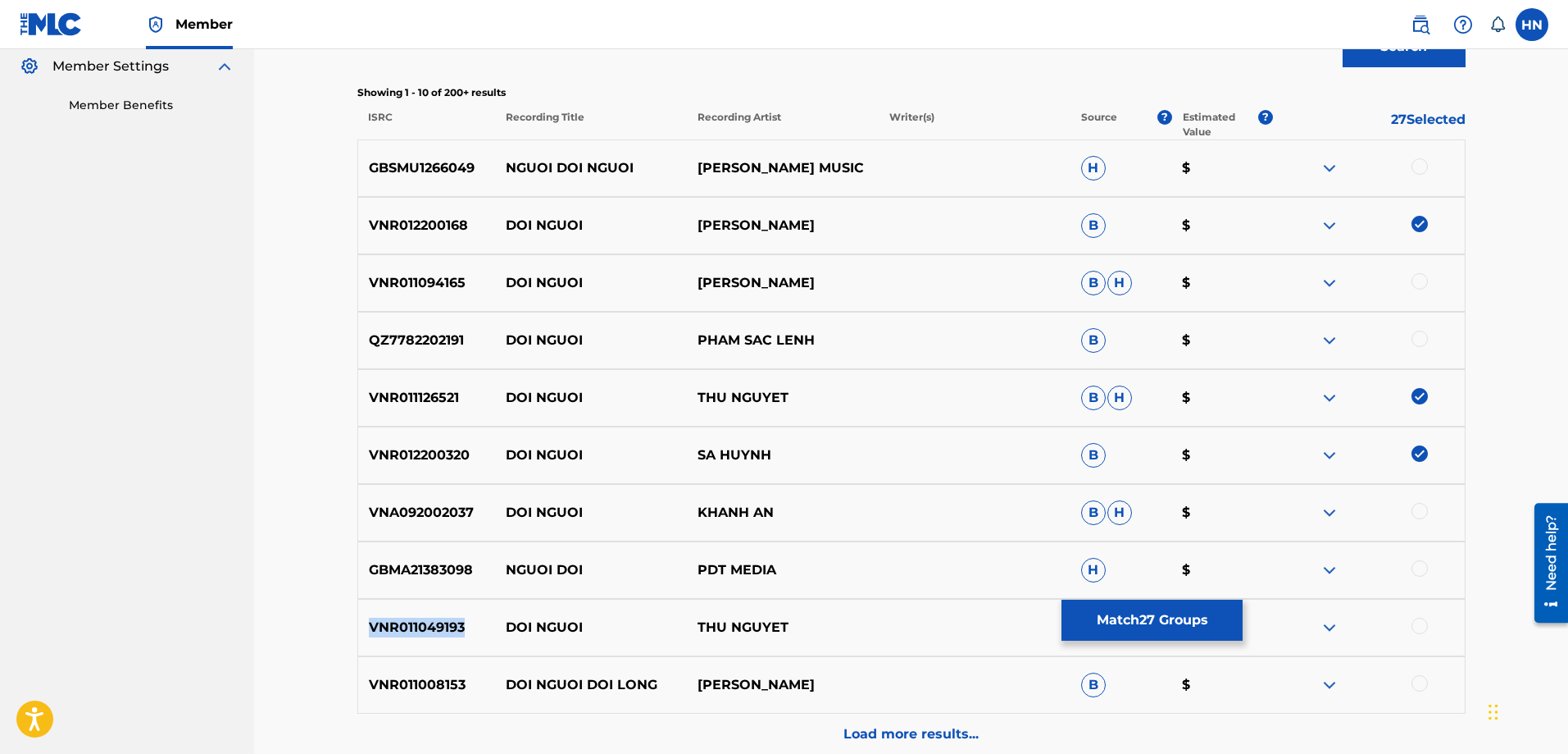
click at [409, 648] on div "VNR011049193 DOI NGUOI THU NGUYET B H $" at bounding box center [911, 627] width 1109 height 58
click at [1421, 626] on div at bounding box center [1419, 625] width 16 height 16
drag, startPoint x: 801, startPoint y: 508, endPoint x: 503, endPoint y: 512, distance: 298.0
click at [503, 512] on div "VNA092002037 DOI NGUOI KHANH AN B H $" at bounding box center [911, 512] width 1109 height 58
click at [434, 524] on div "VNA092002037 DOI NGUOI KHANH AN B H $" at bounding box center [911, 512] width 1109 height 58
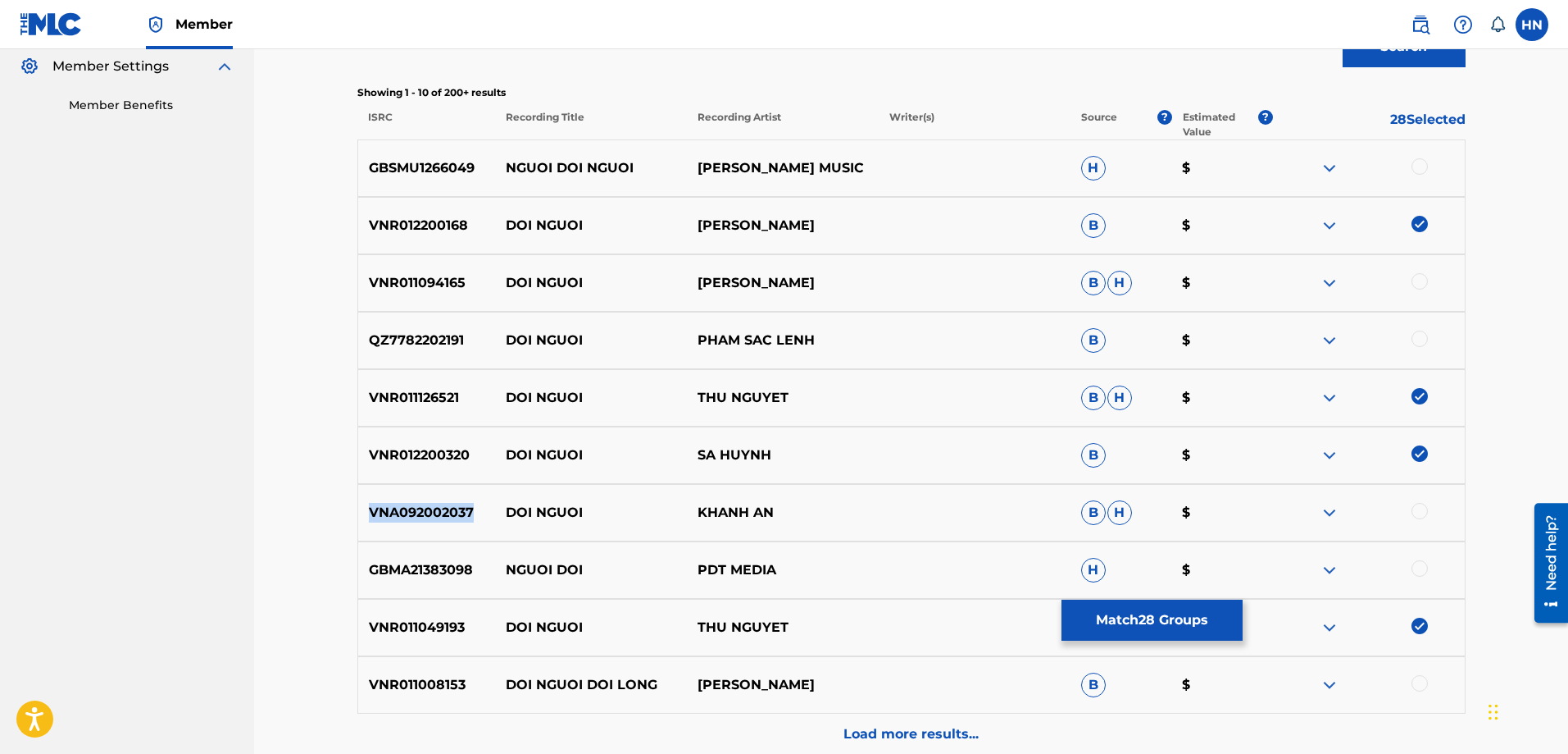
click at [434, 524] on div "VNA092002037 DOI NGUOI KHANH AN B H $" at bounding box center [911, 512] width 1109 height 58
click at [1420, 503] on div at bounding box center [1419, 511] width 16 height 16
drag, startPoint x: 503, startPoint y: 281, endPoint x: 925, endPoint y: 281, distance: 422.0
click at [906, 281] on div "VNR011094165 DOI NGUOI THANH VU B H $" at bounding box center [911, 282] width 1109 height 58
drag, startPoint x: 838, startPoint y: 332, endPoint x: 504, endPoint y: 342, distance: 334.1
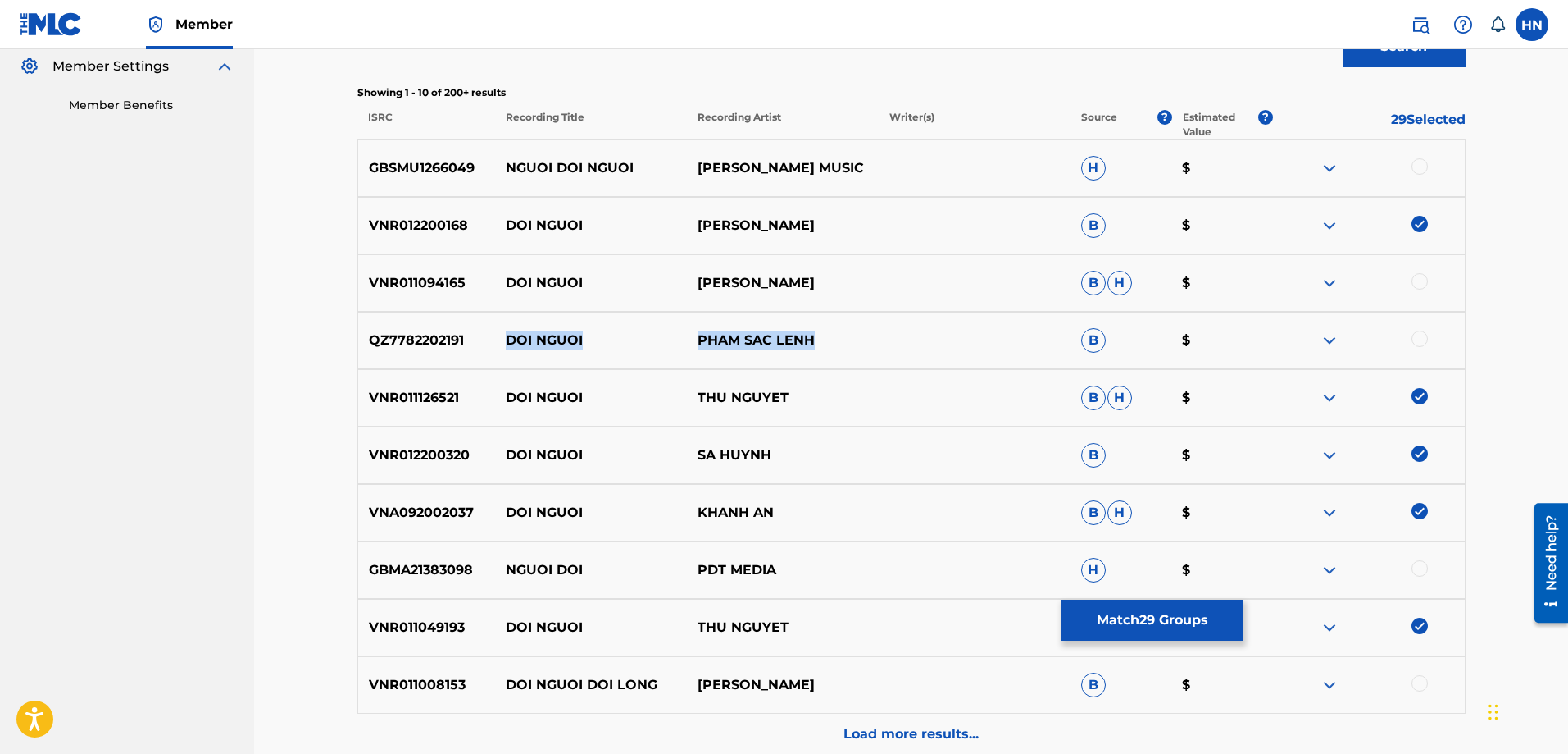
click at [504, 342] on div "QZ7782202191 DOI NGUOI PHAM SAC LENH B $" at bounding box center [911, 340] width 1109 height 58
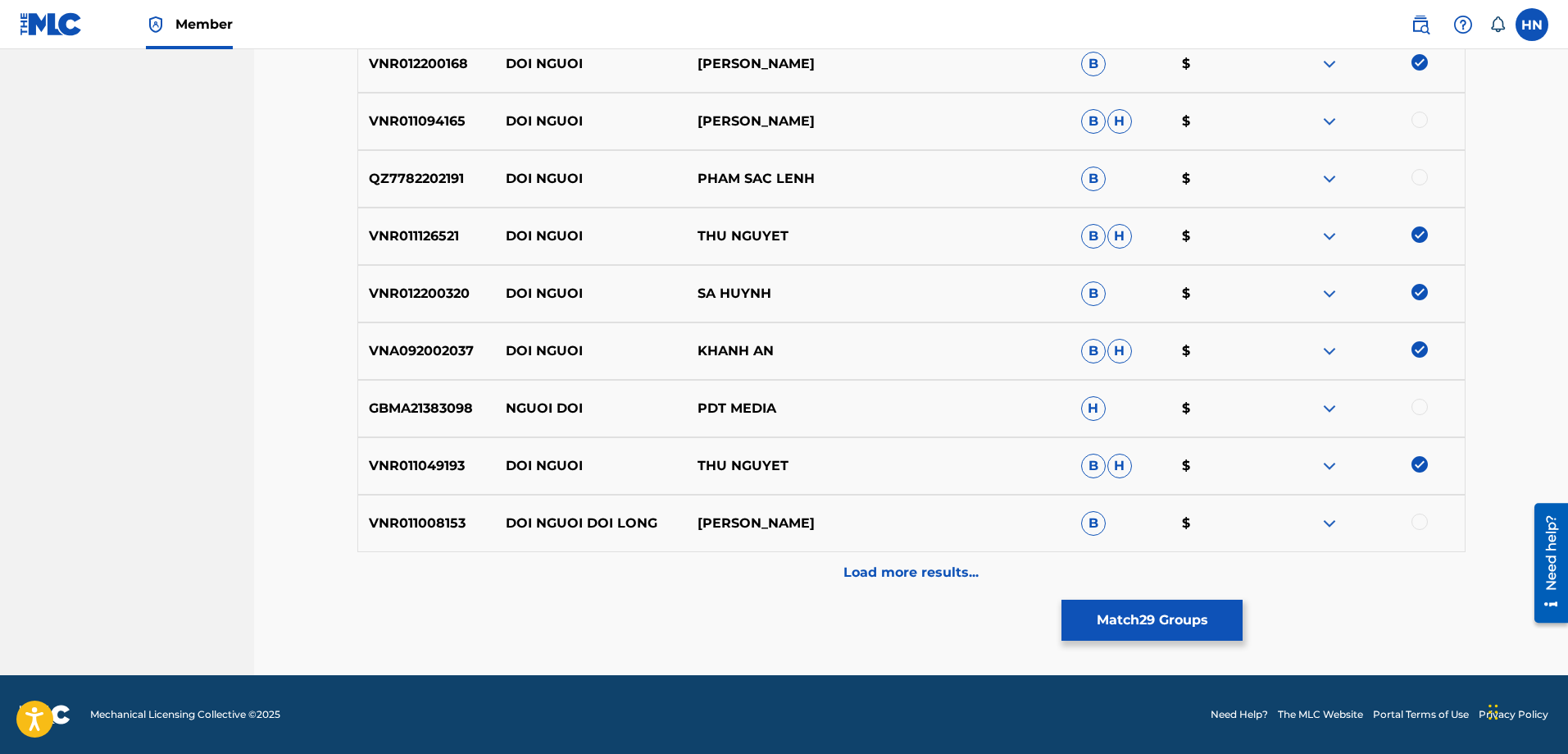
click at [875, 555] on div "Load more results..." at bounding box center [911, 572] width 1109 height 41
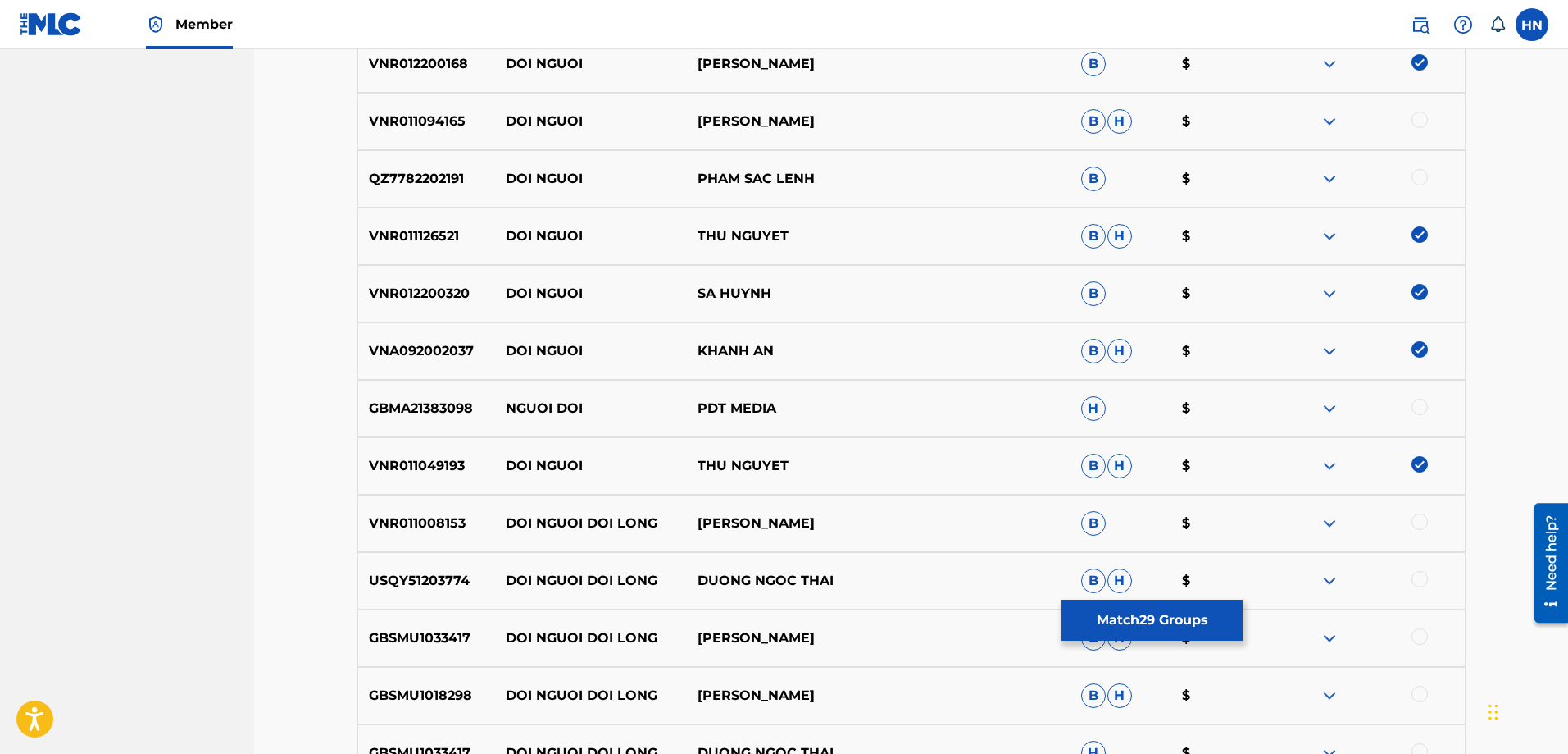
scroll to position [981, 0]
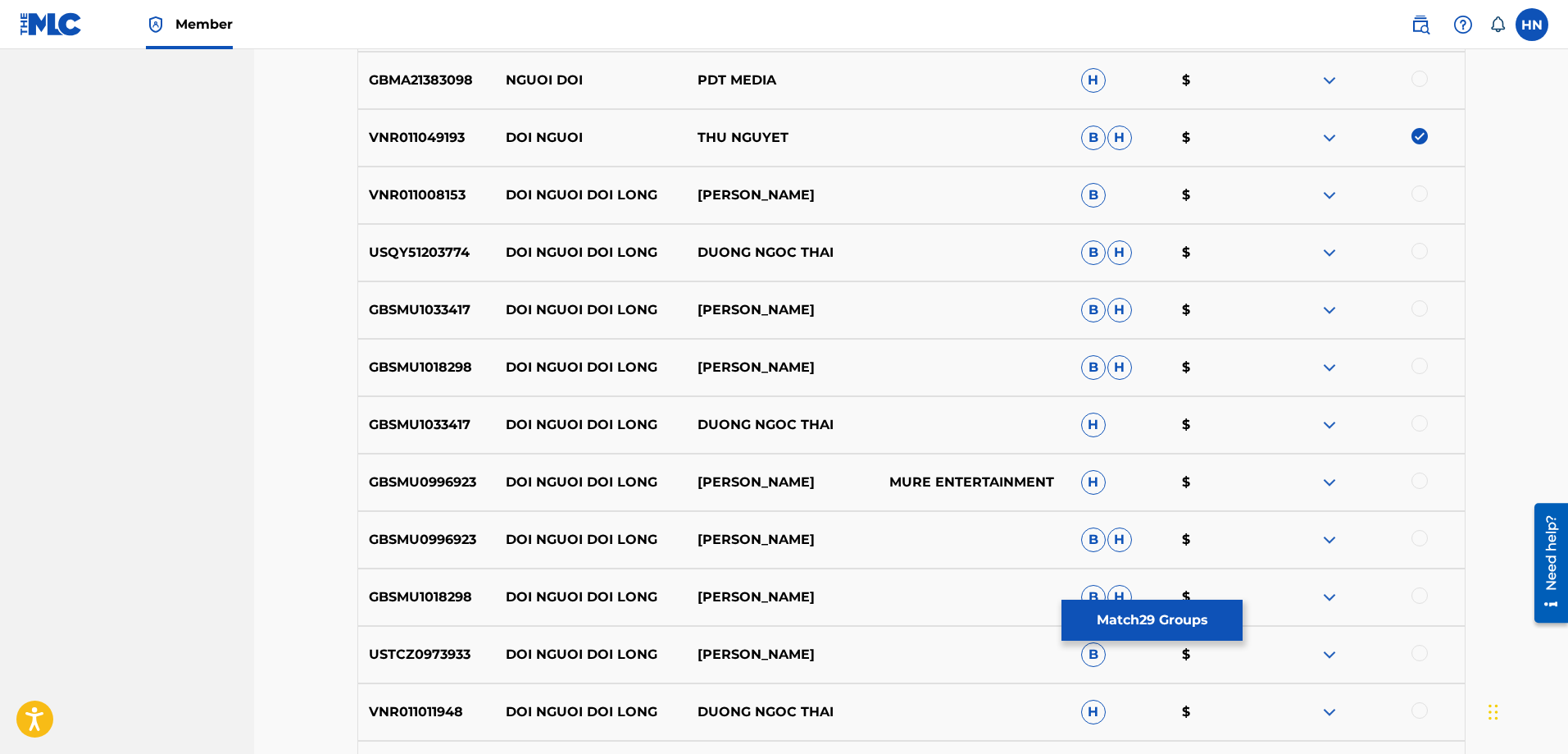
click at [1097, 600] on button "Match 29 Groups" at bounding box center [1152, 619] width 181 height 41
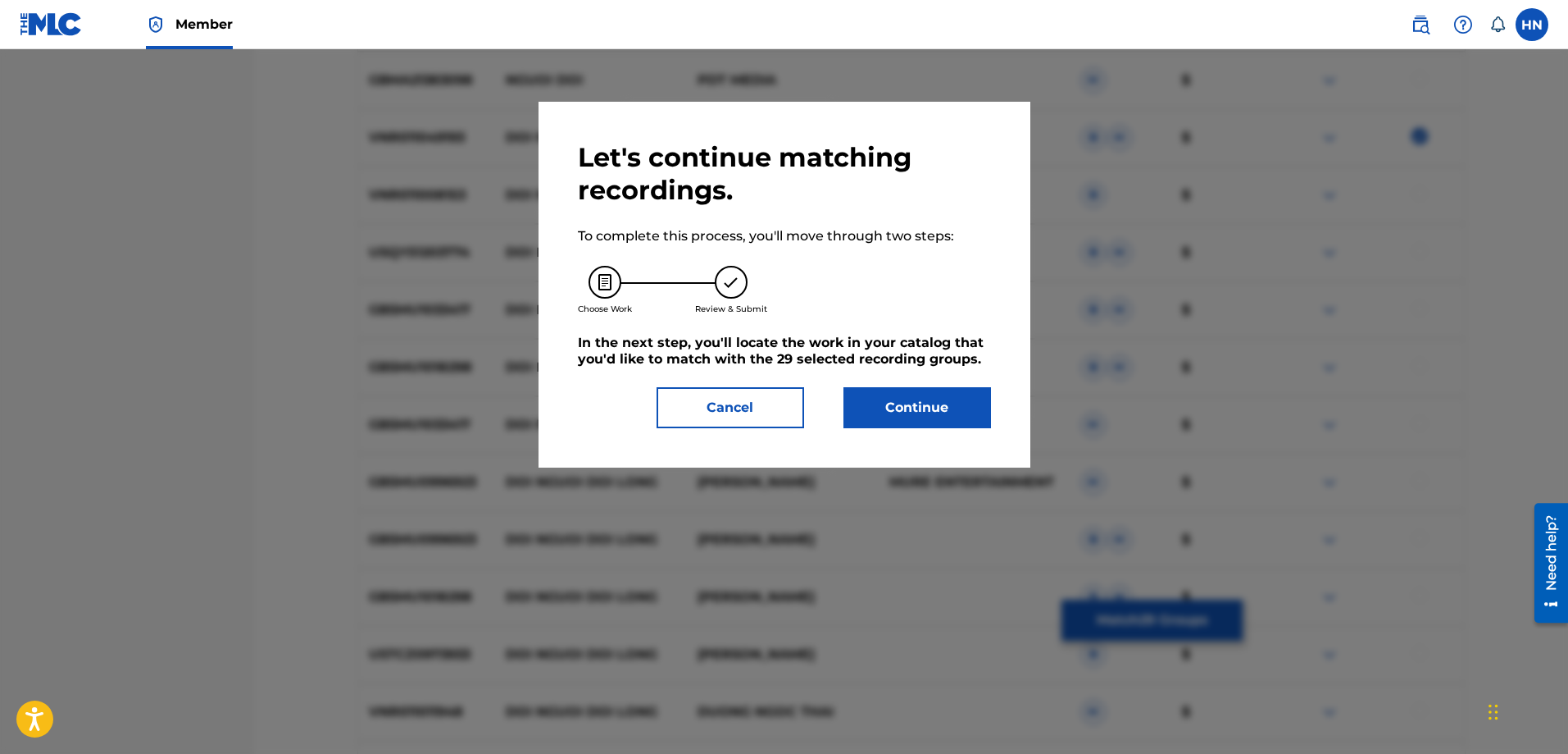
click at [917, 399] on button "Continue" at bounding box center [917, 407] width 147 height 41
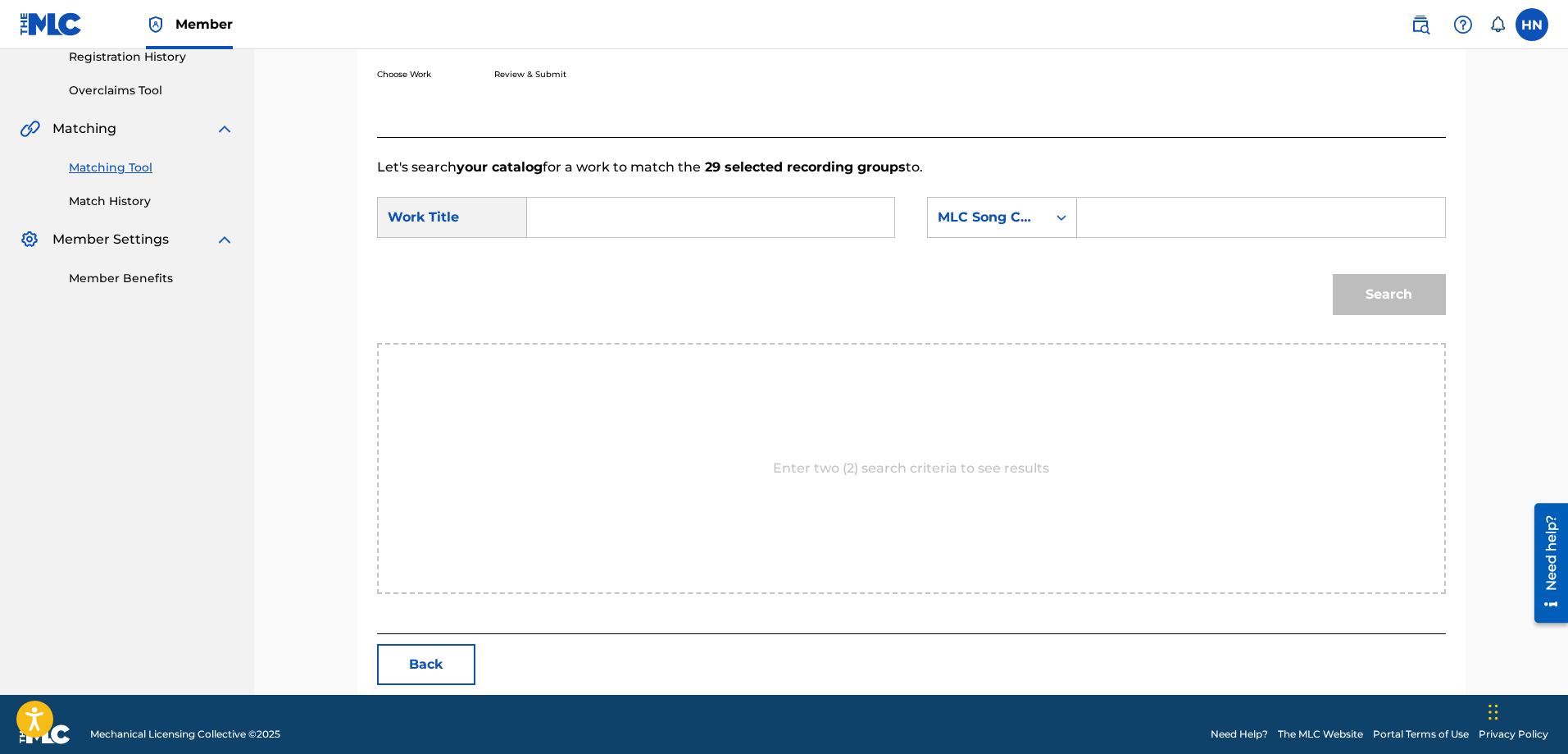
scroll to position [339, 0]
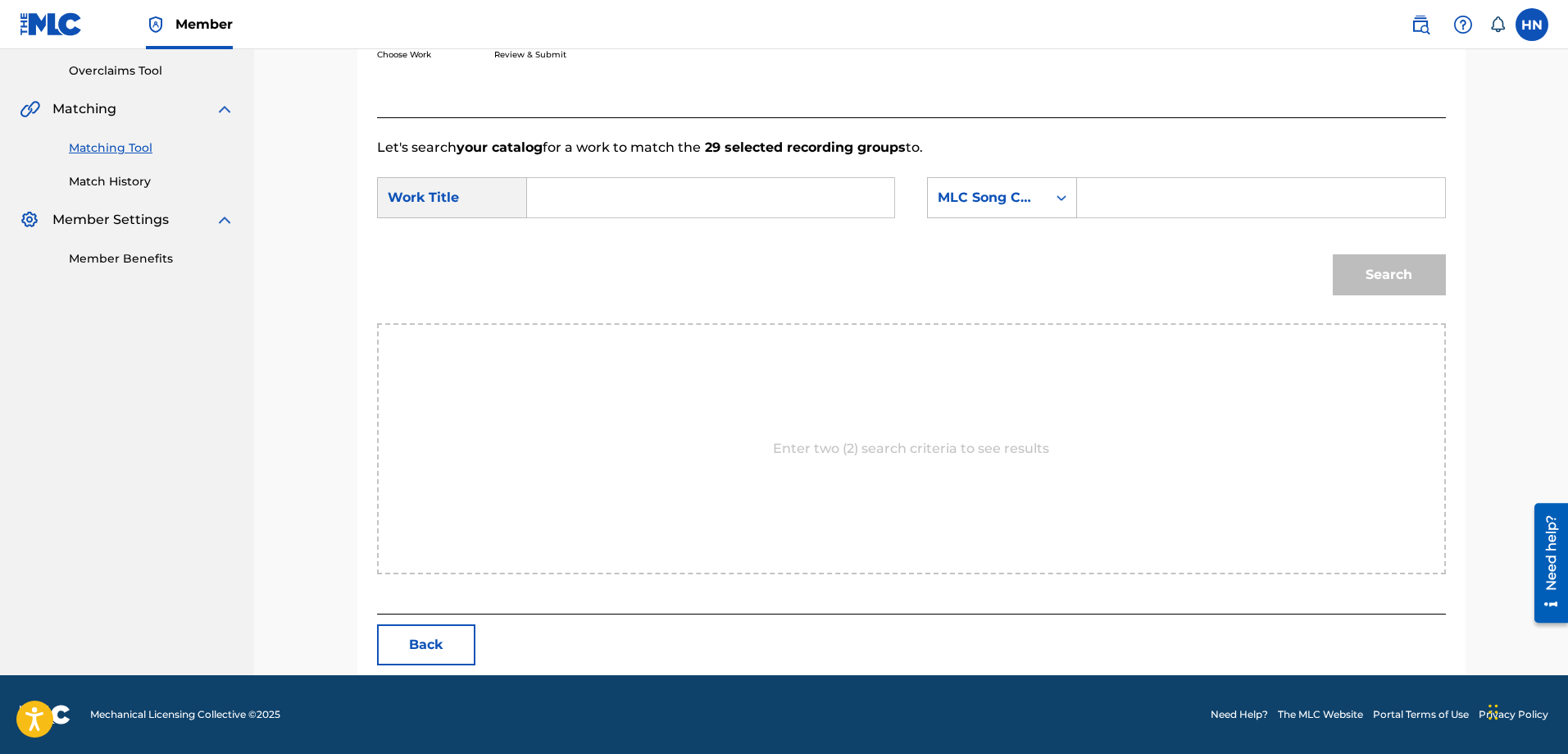
click at [866, 172] on form "SearchWithCriteriaf493bbad-d9d6-4684-b258-e445ceaaa3ab Work Title SearchWithCri…" at bounding box center [911, 241] width 1069 height 166
click at [839, 193] on input "Search Form" at bounding box center [710, 198] width 340 height 40
paste input "ĐỜI NGƯỜI"
type input "ĐỜI NGƯỜI"
click at [975, 237] on form "SearchWithCriteriaf493bbad-d9d6-4684-b258-e445ceaaa3ab Work Title ĐỜI NGƯỜI Sea…" at bounding box center [911, 241] width 1069 height 166
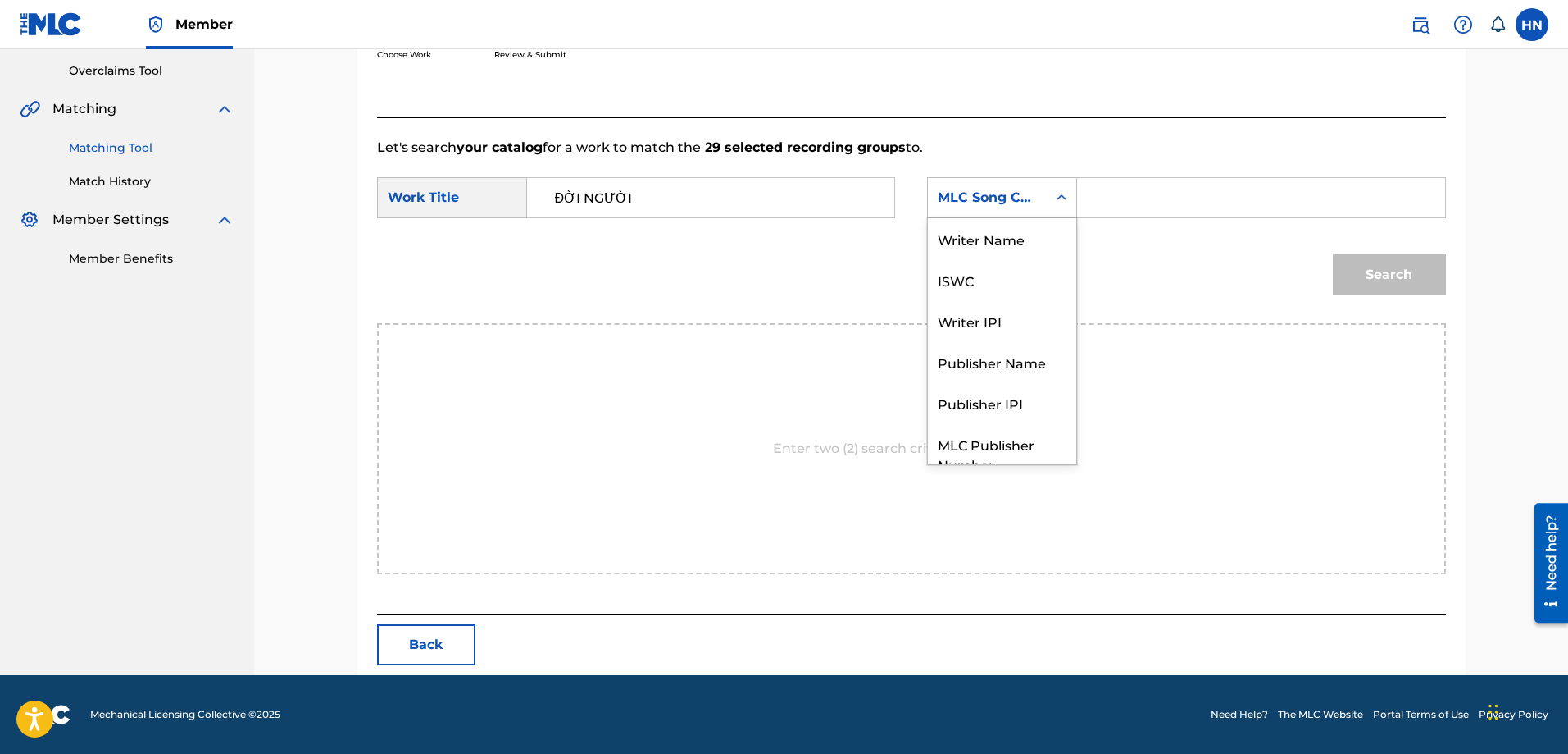
click at [978, 192] on div "MLC Song Code" at bounding box center [987, 197] width 99 height 20
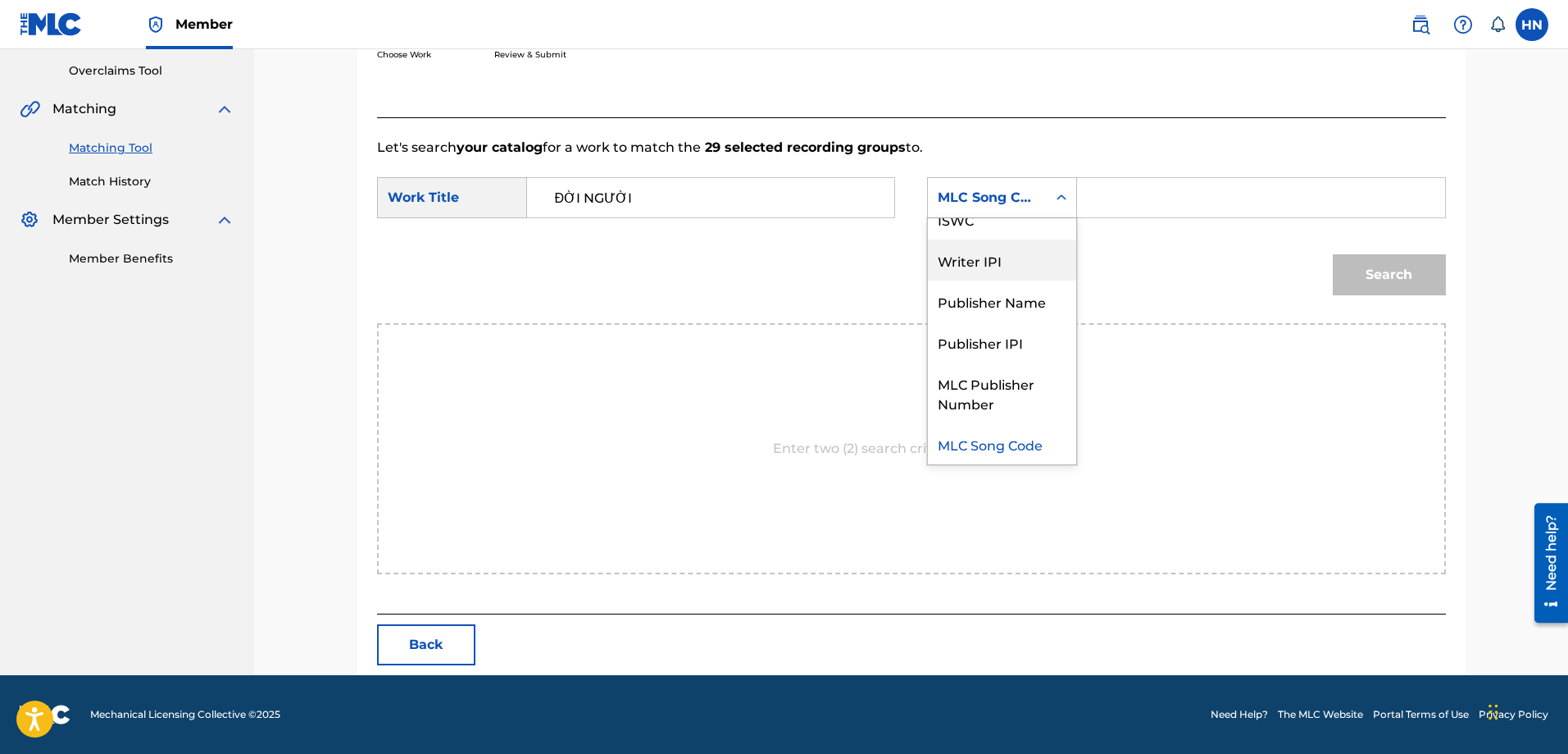
scroll to position [0, 0]
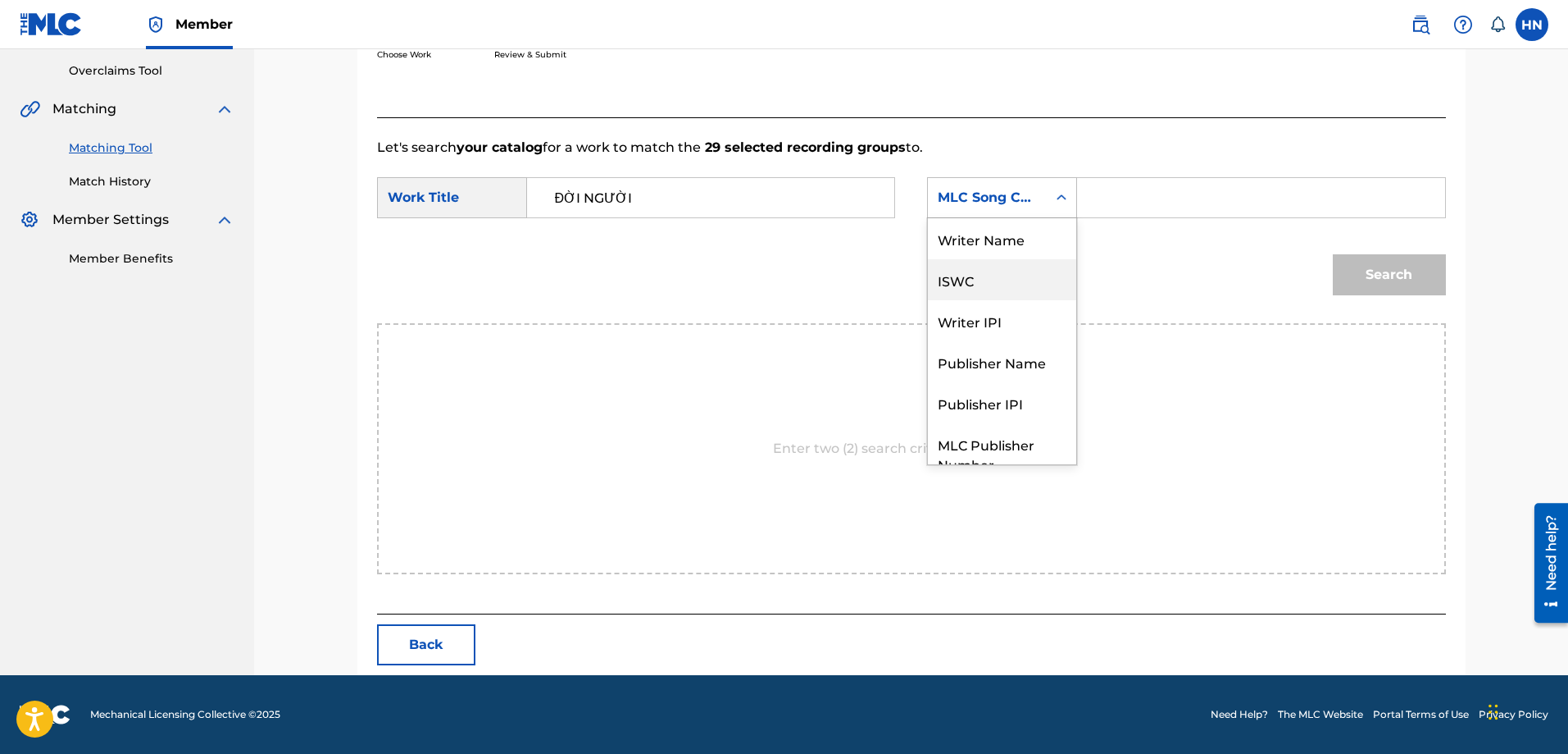
click at [968, 269] on div "ISWC" at bounding box center [1002, 279] width 148 height 41
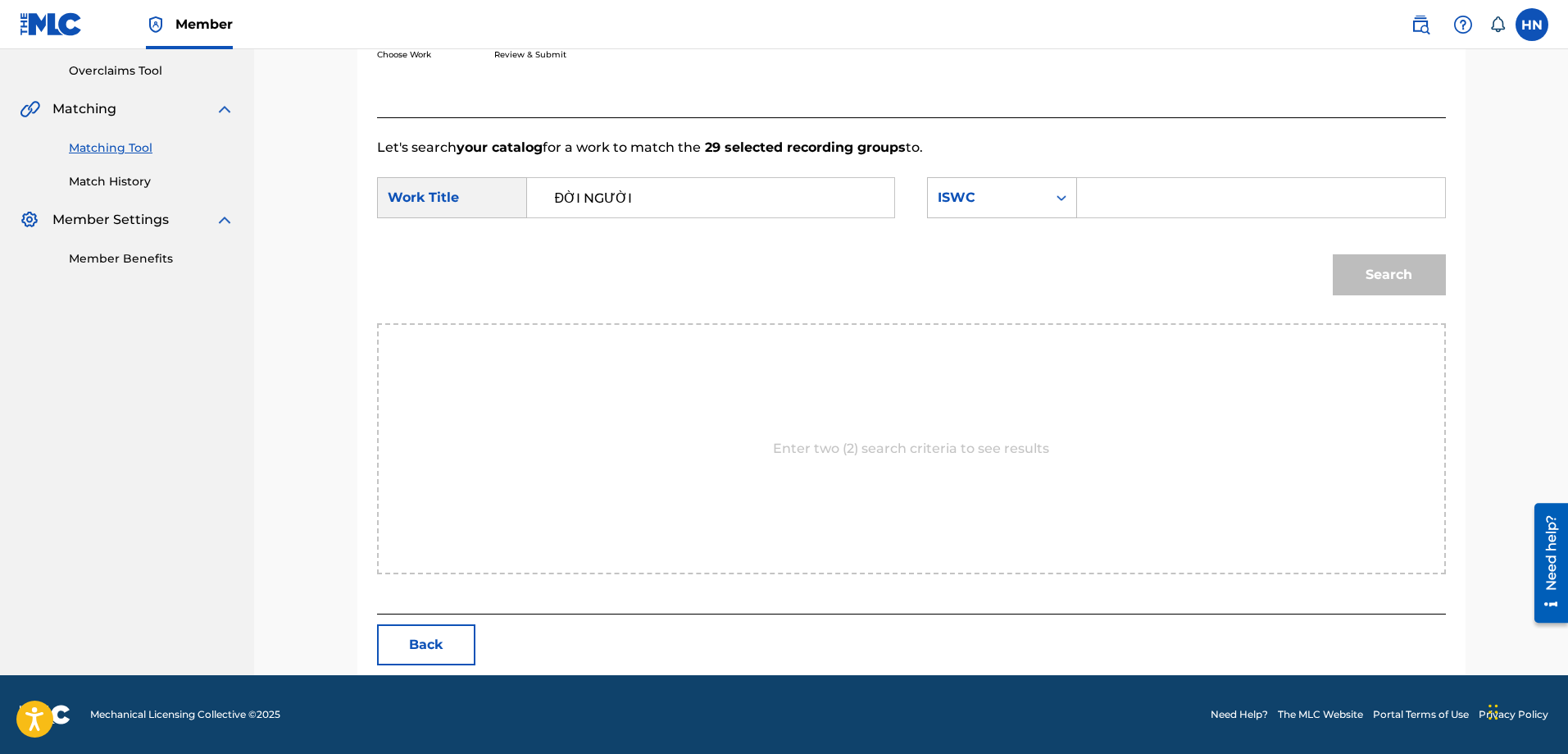
drag, startPoint x: 1164, startPoint y: 184, endPoint x: 1188, endPoint y: 205, distance: 31.9
click at [1164, 184] on input "Search Form" at bounding box center [1260, 198] width 340 height 40
paste input "T9296249564"
type input "T9296249564"
click at [1397, 274] on button "Search" at bounding box center [1390, 274] width 113 height 41
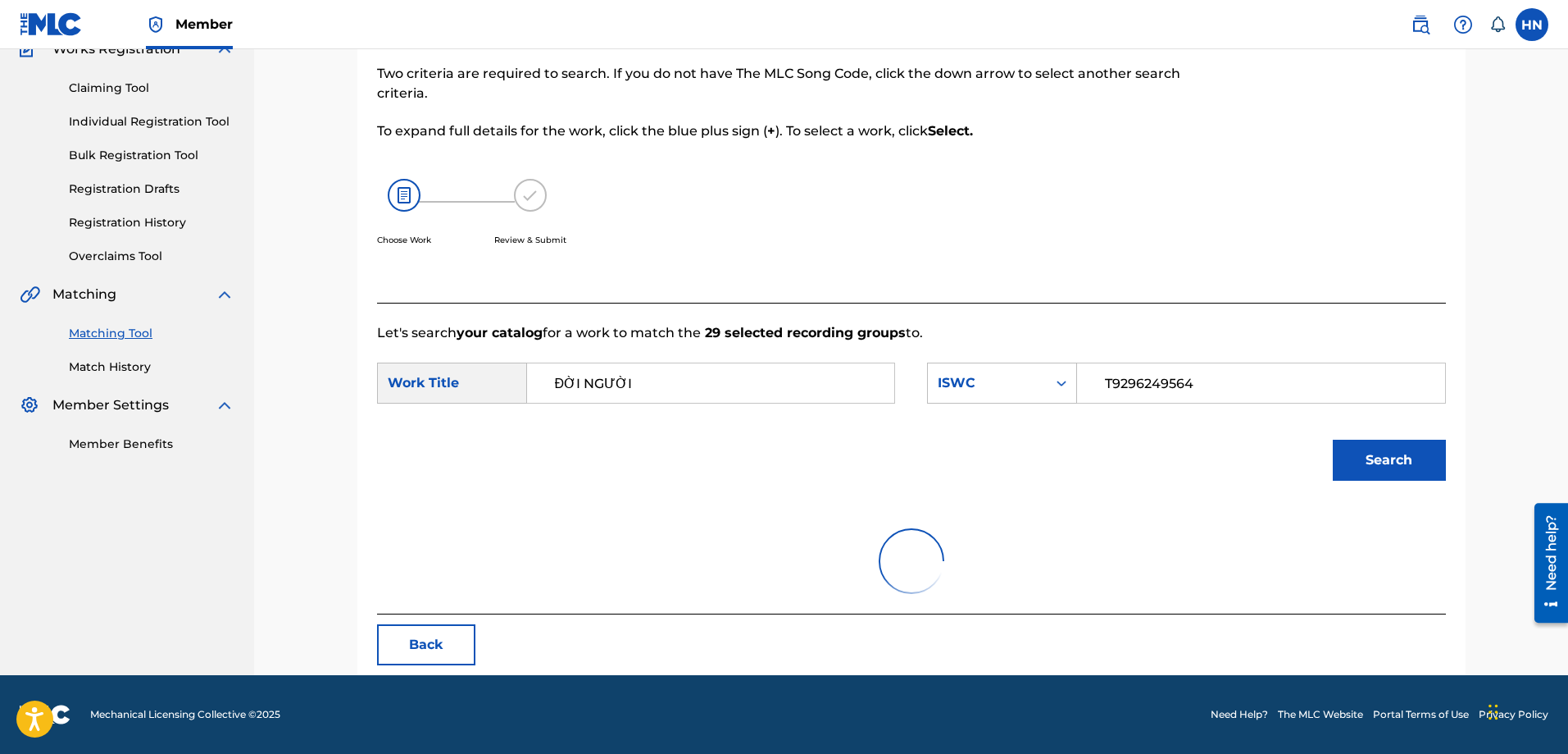
scroll to position [291, 0]
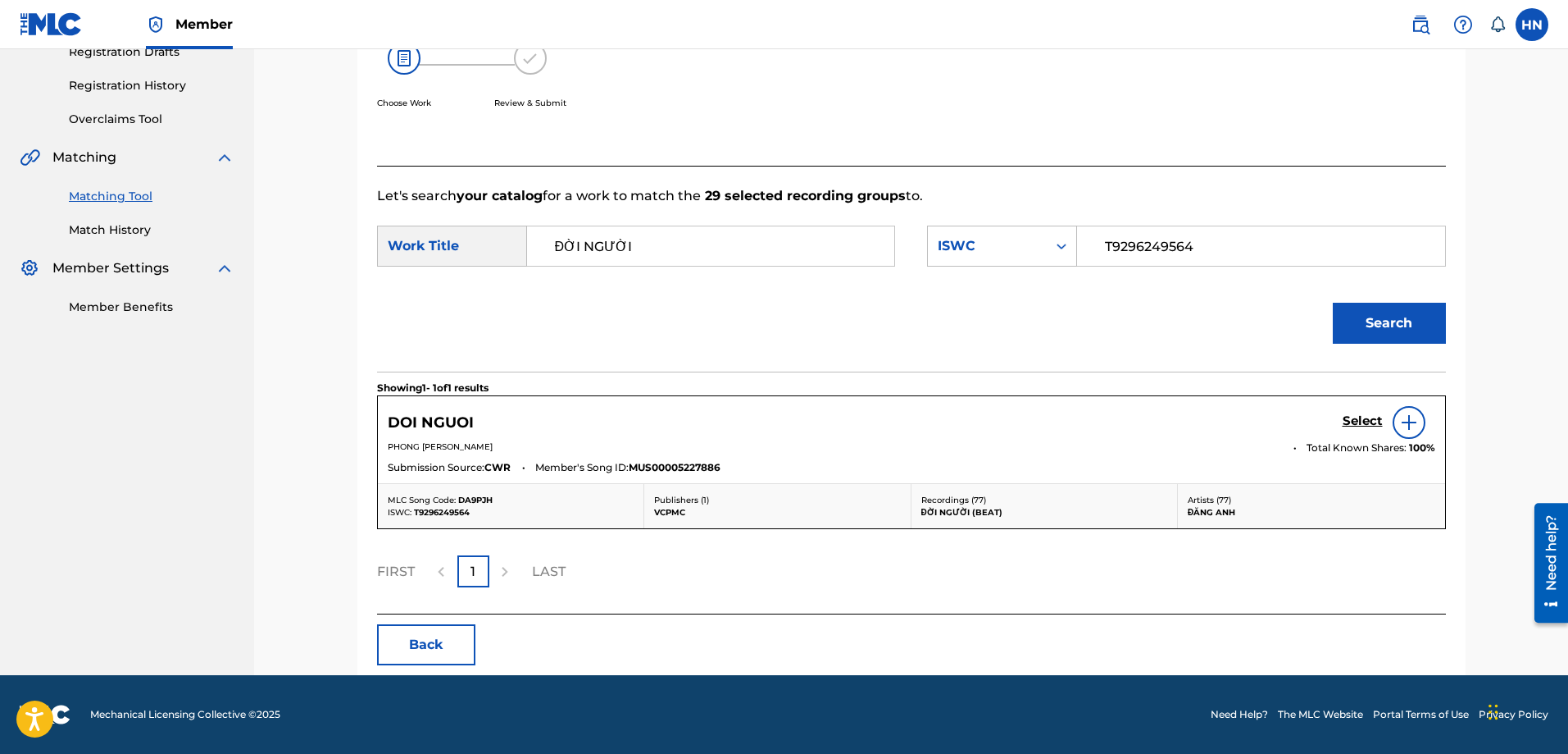
click at [1368, 422] on h5 "Select" at bounding box center [1362, 421] width 41 height 16
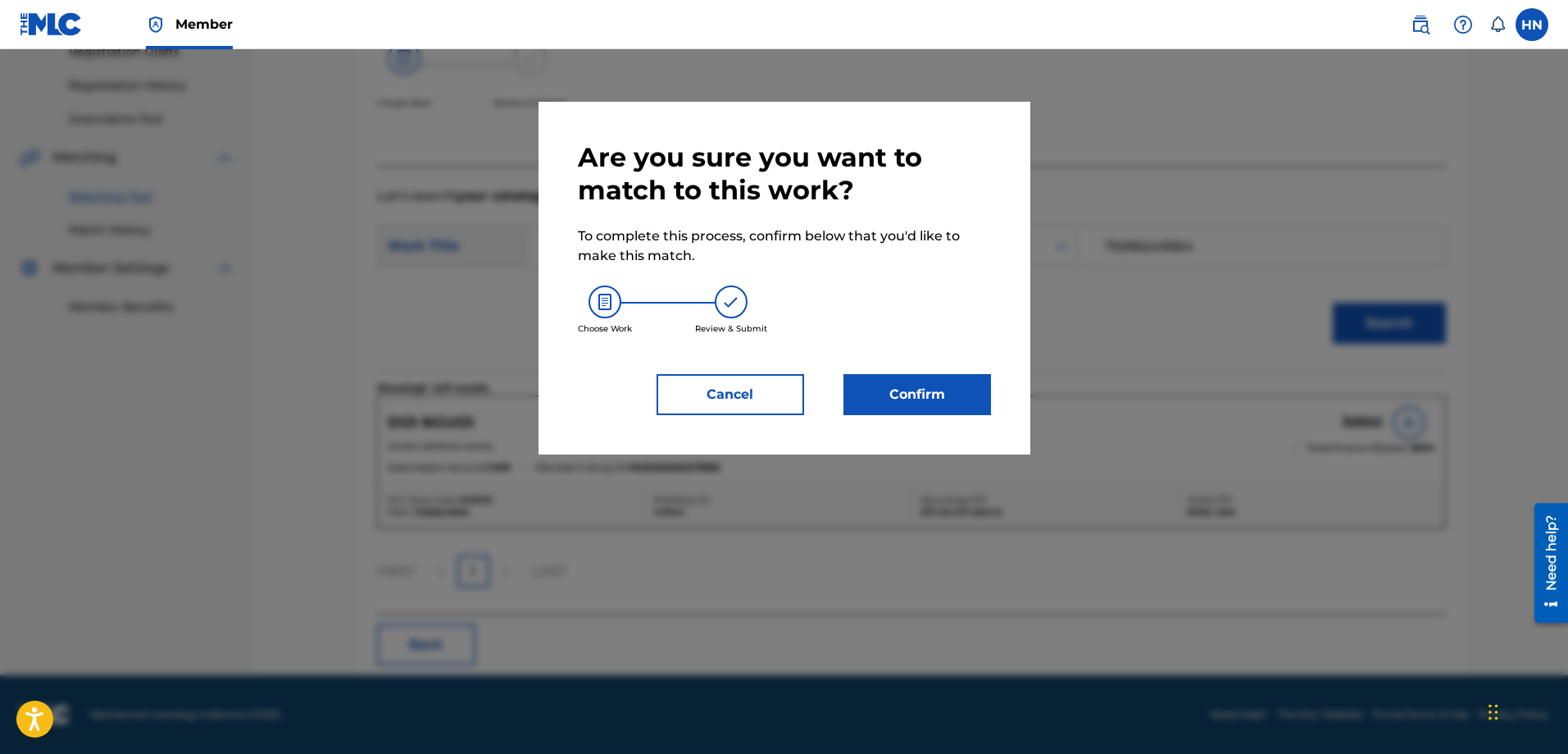
click at [974, 403] on button "Confirm" at bounding box center [917, 394] width 147 height 41
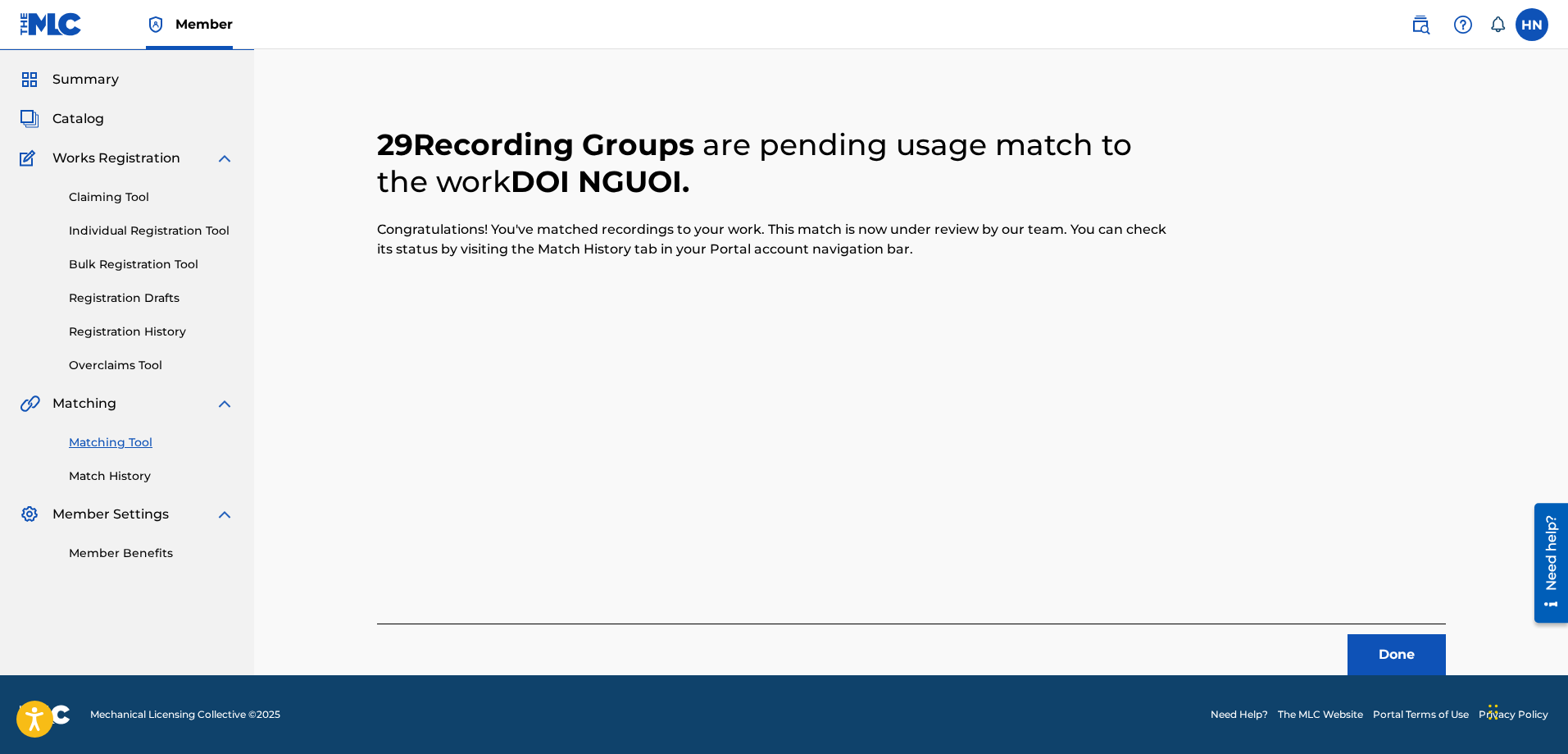
scroll to position [44, 0]
click at [1385, 643] on button "Done" at bounding box center [1396, 654] width 98 height 41
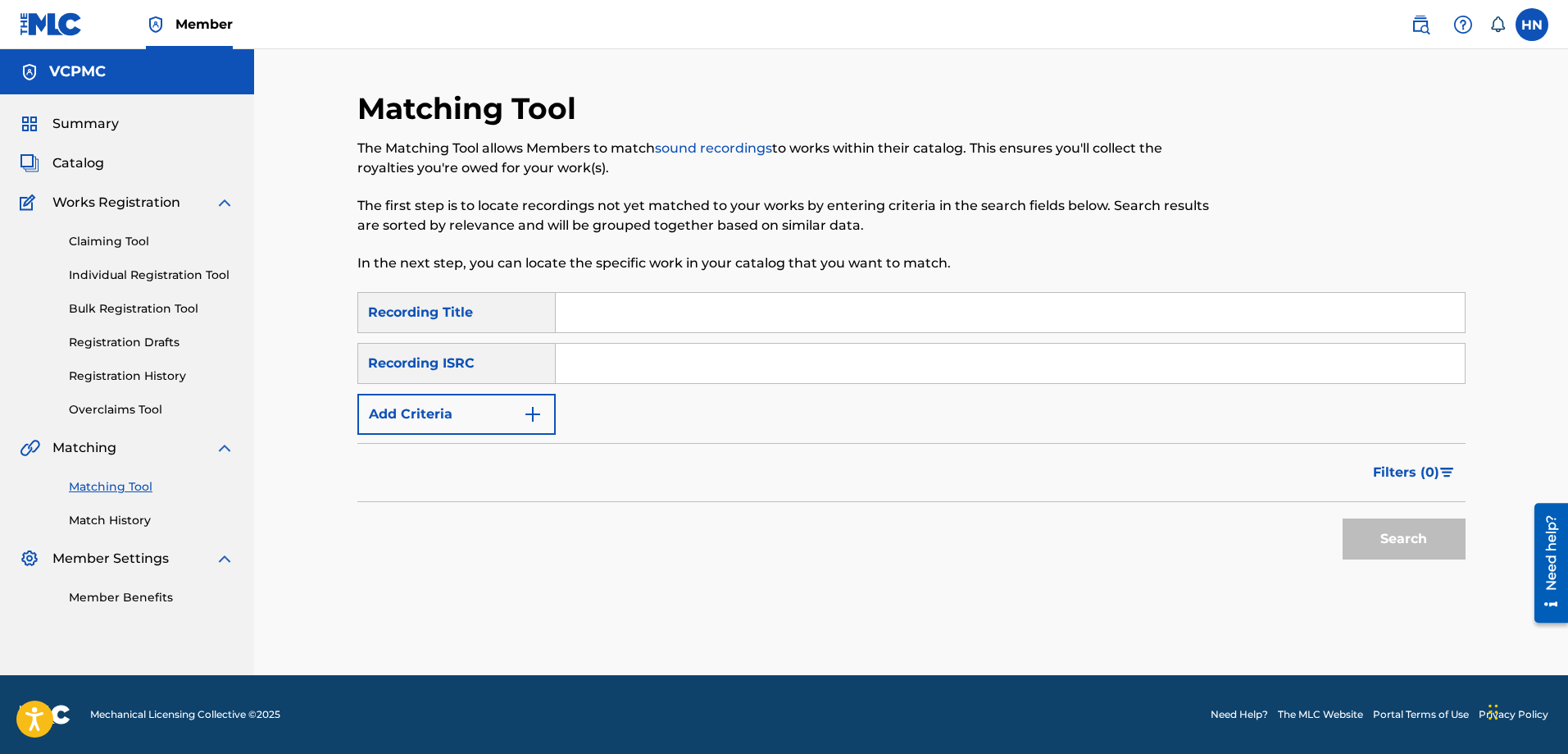
click at [669, 307] on input "Search Form" at bounding box center [1010, 312] width 909 height 40
paste input "VỢ TÔI"
type input "VỢ TÔI"
click at [1373, 534] on button "Search" at bounding box center [1404, 538] width 123 height 41
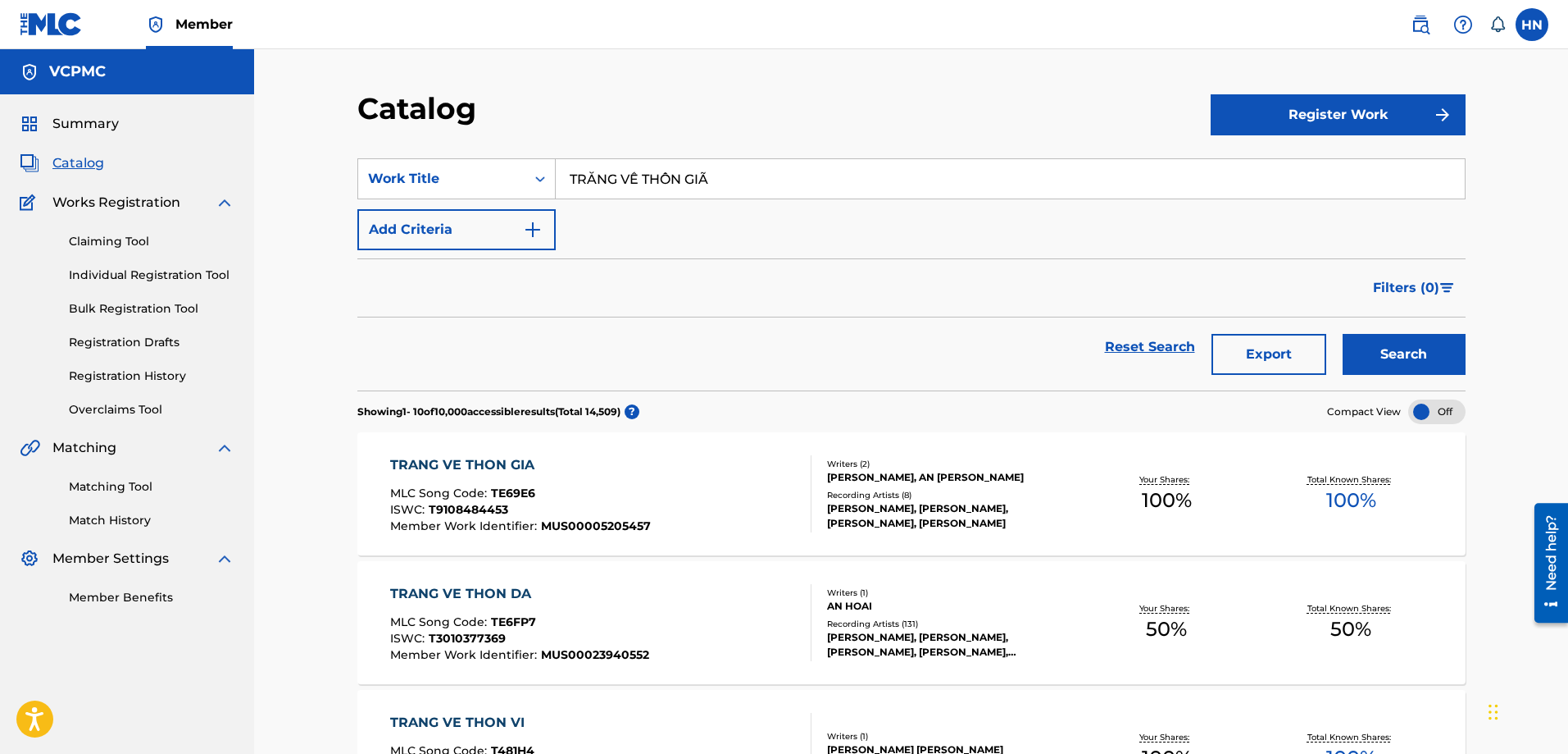
paste input "MỘT LẦN DANG DỞ"
type input "MỘT LẦN DANG DỞ"
click at [1423, 351] on button "Search" at bounding box center [1404, 354] width 123 height 41
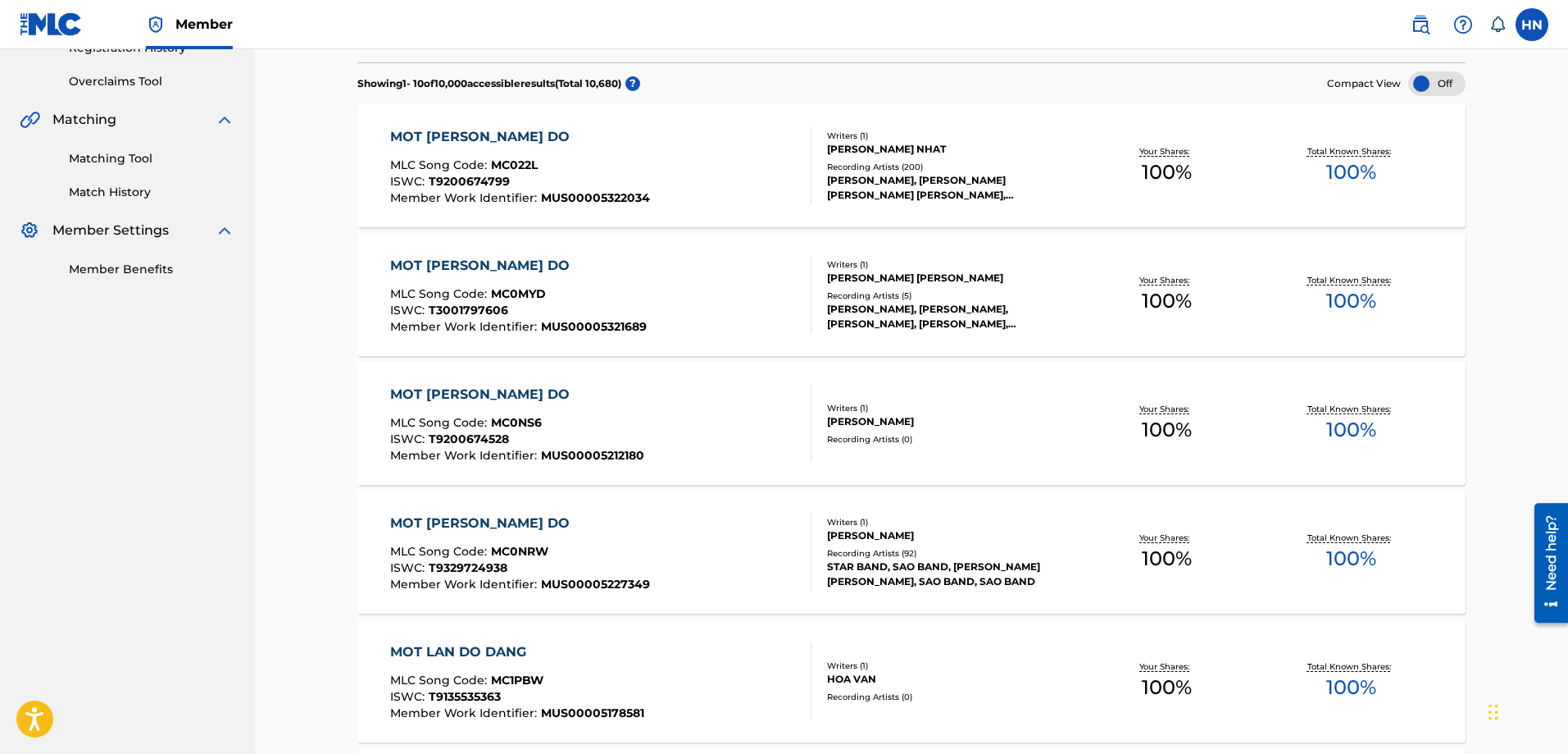
scroll to position [246, 0]
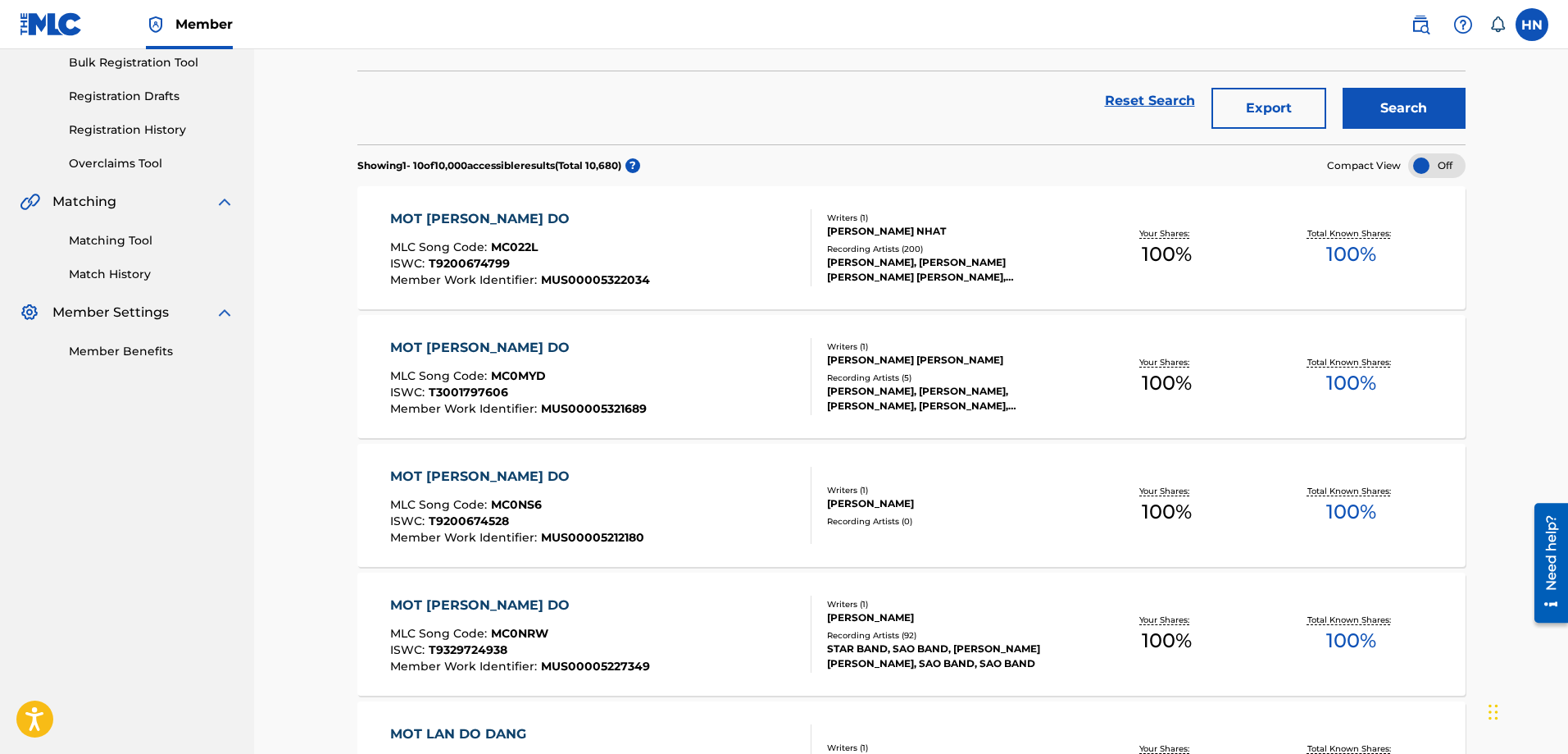
click at [1484, 274] on div "Catalog Register Work SearchWithCriteria72ea39ab-f647-411c-b72d-7f26190d4f55 Wo…" at bounding box center [911, 698] width 1147 height 1708
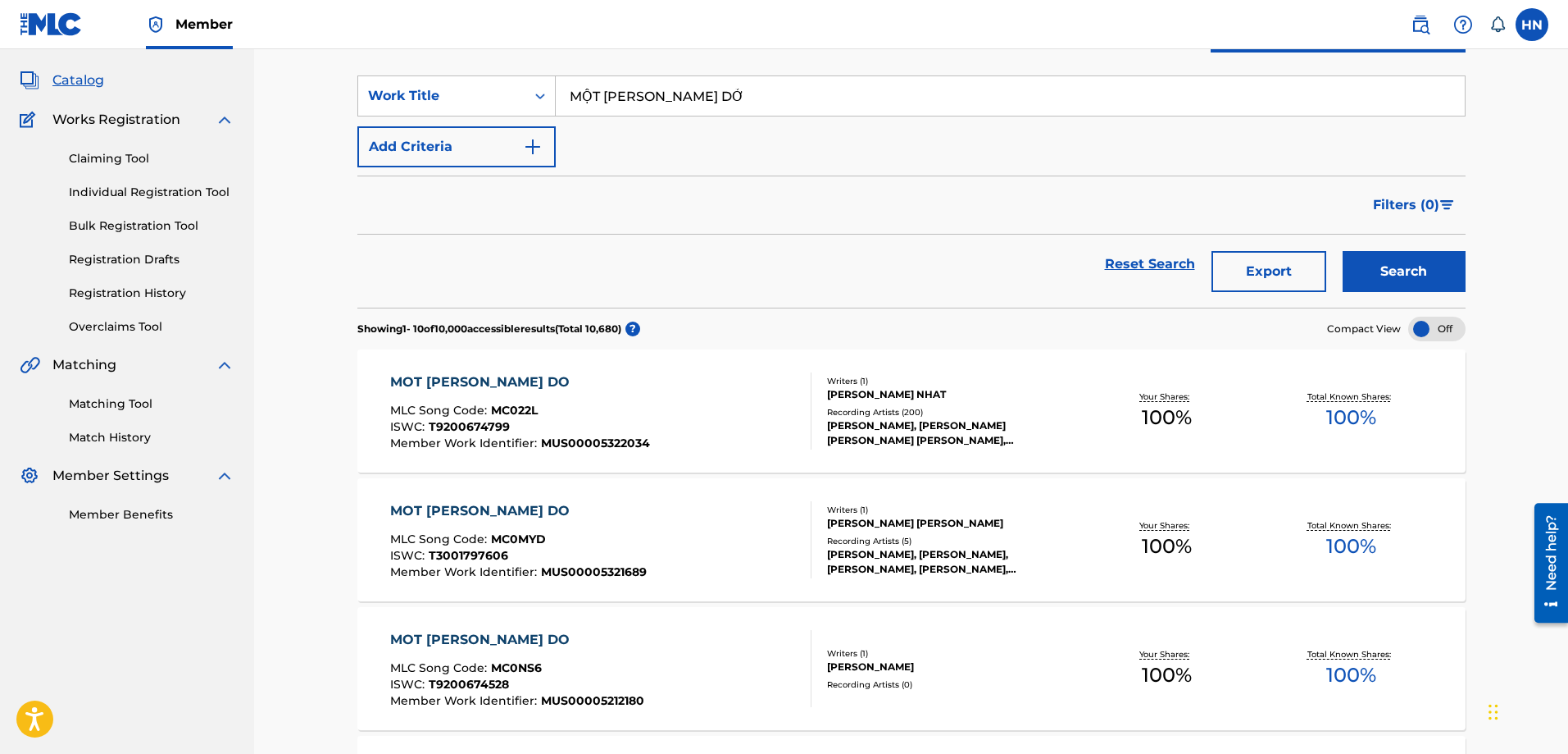
scroll to position [82, 0]
click at [526, 384] on div "MOT LAN DANG DO" at bounding box center [520, 382] width 259 height 20
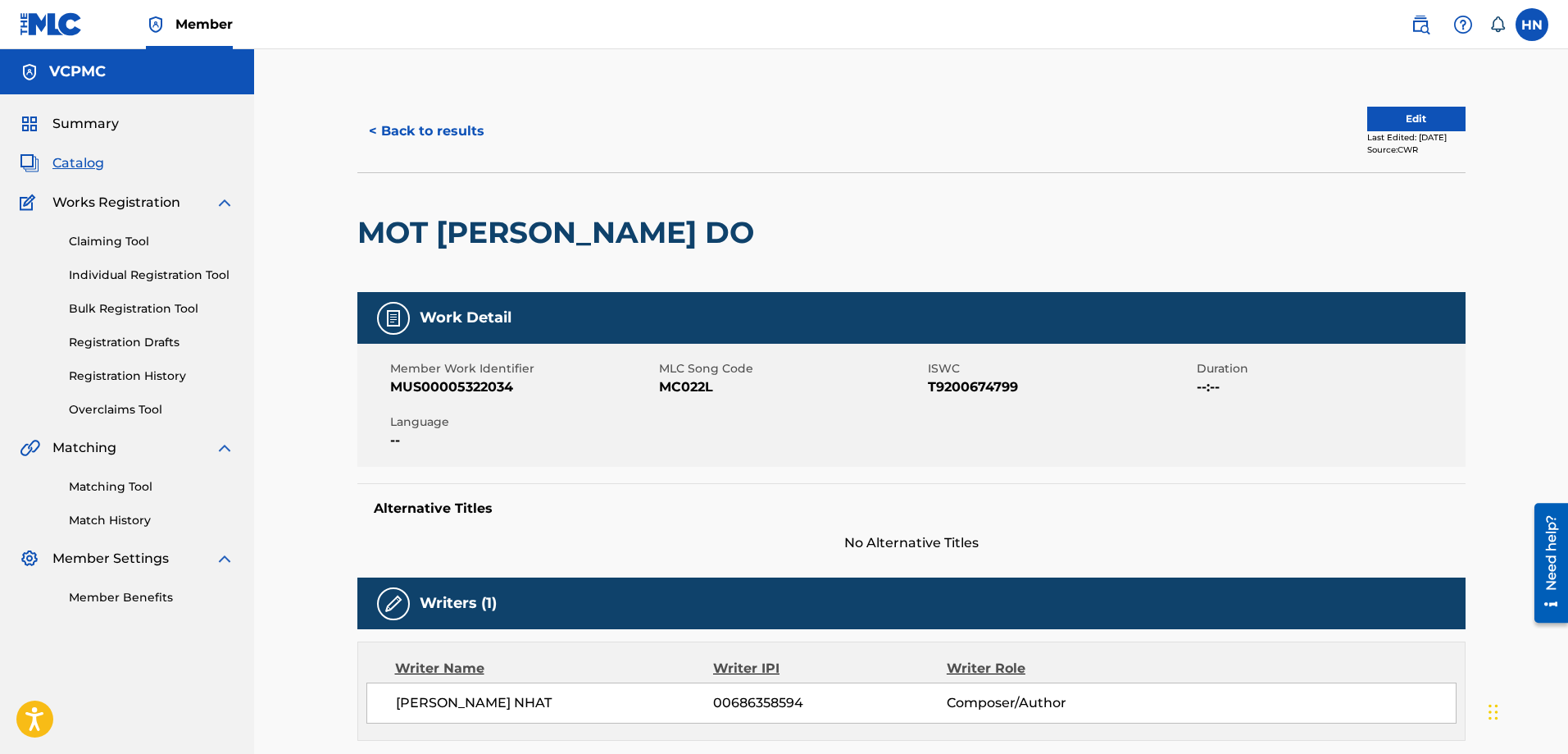
click at [447, 137] on button "< Back to results" at bounding box center [426, 130] width 139 height 41
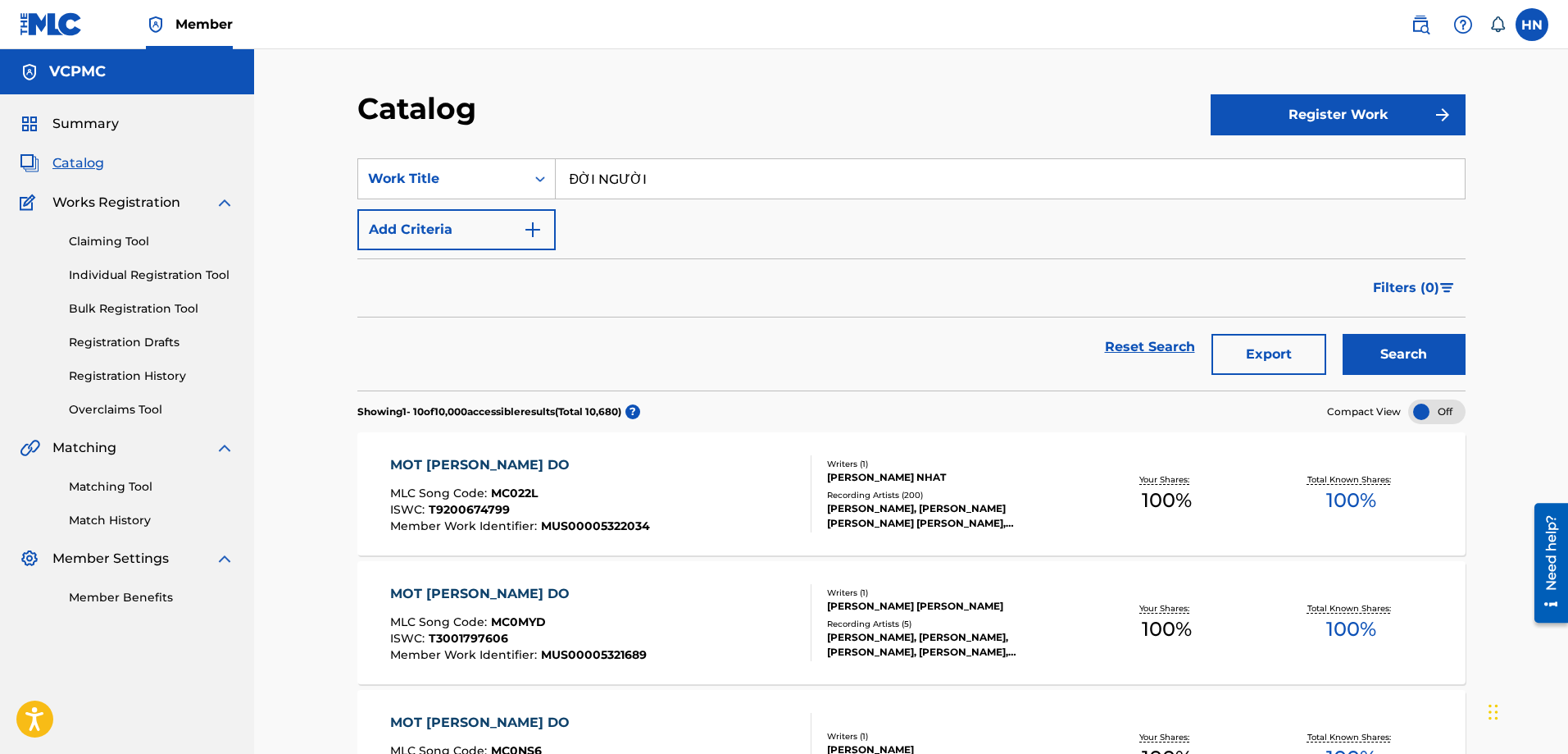
click at [1415, 356] on button "Search" at bounding box center [1404, 354] width 123 height 41
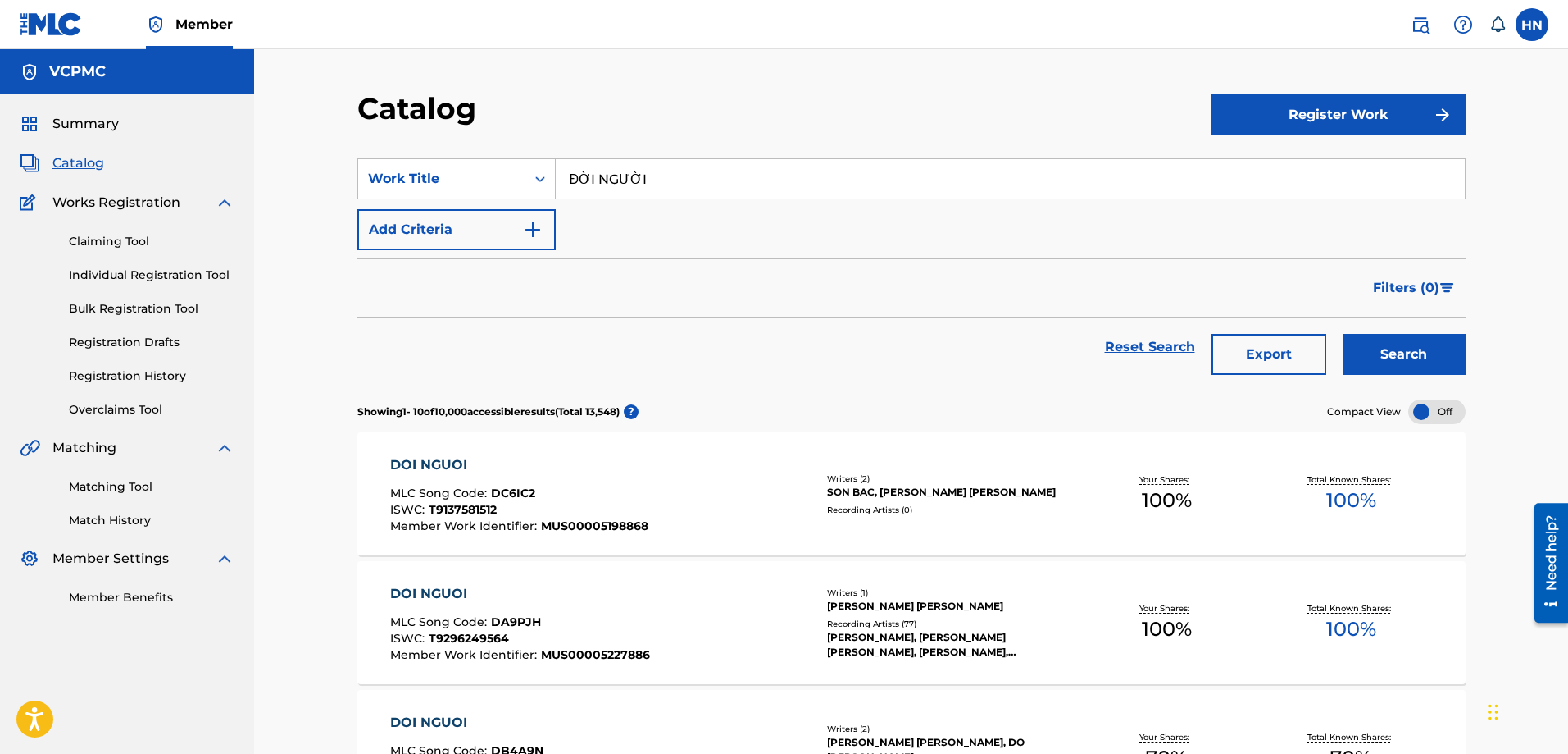
click at [710, 175] on input "ĐỜI NGƯỜI" at bounding box center [1010, 179] width 909 height 40
paste input "VỢ TÔ"
type input "VỢ TÔI"
click at [1445, 361] on button "Search" at bounding box center [1404, 354] width 123 height 41
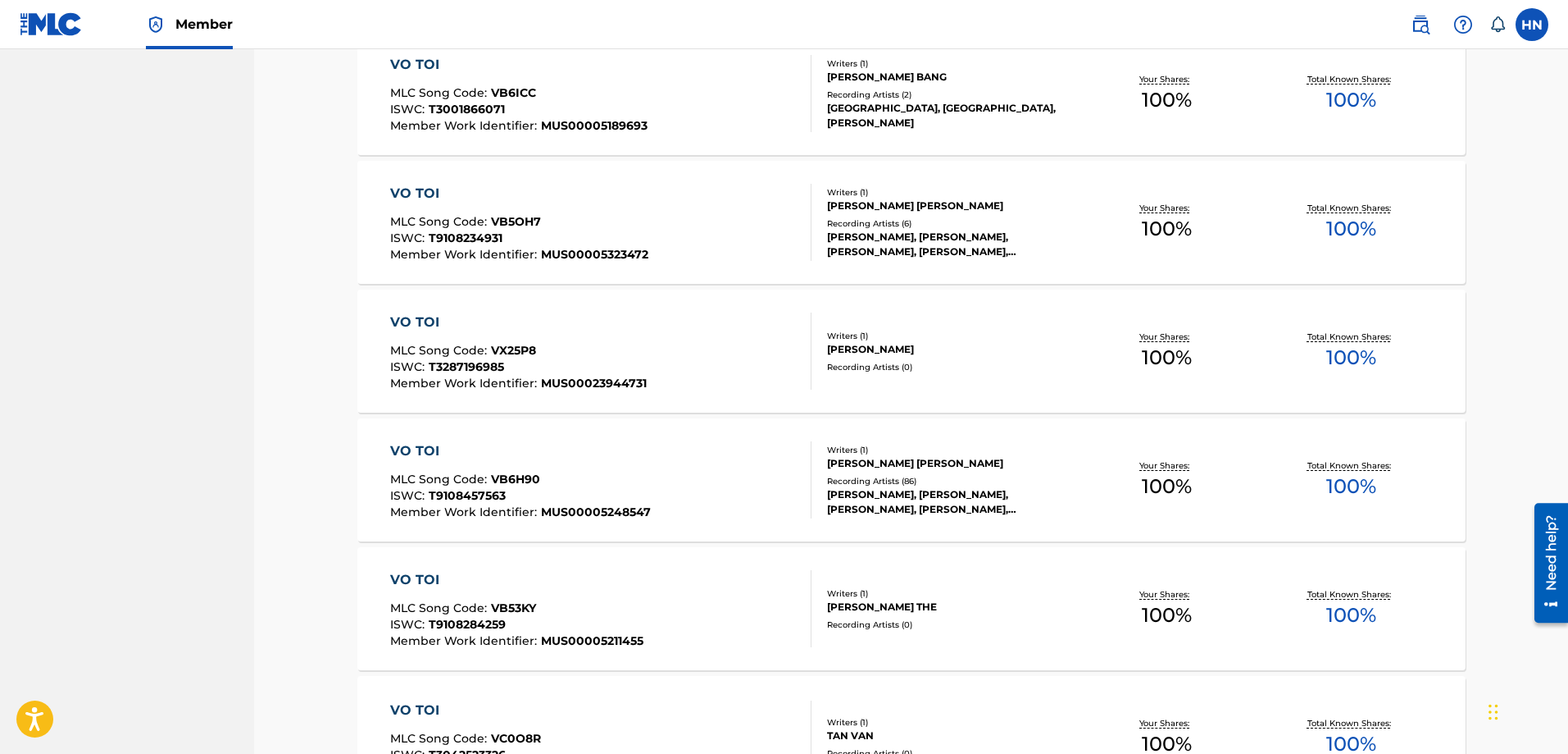
scroll to position [738, 0]
